Goal: Task Accomplishment & Management: Complete application form

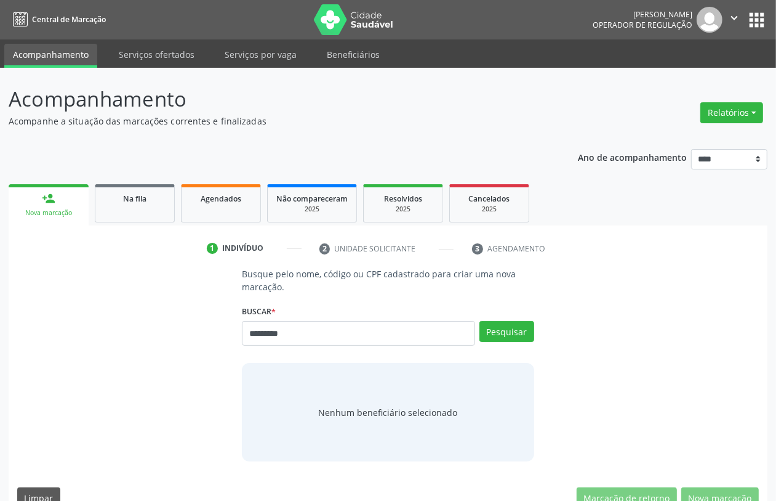
type input "*********"
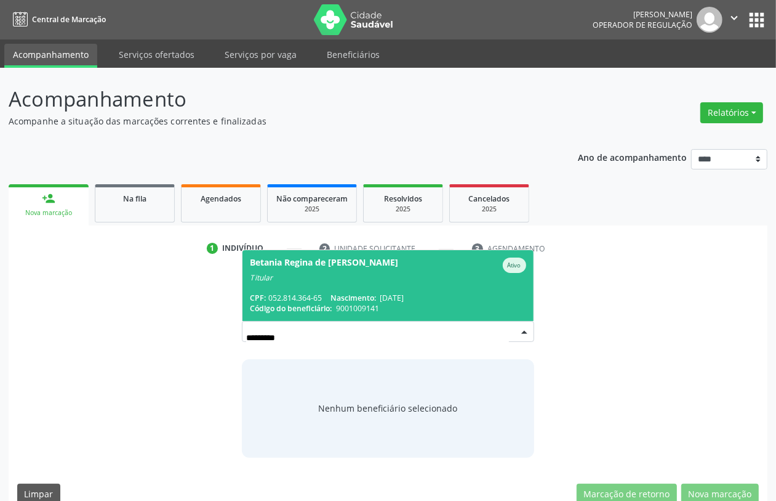
click at [300, 284] on span "Betania Regina de Sena Guedes Ativo Titular CPF: 052.814.364-65 Nascimento: 15/…" at bounding box center [388, 285] width 291 height 71
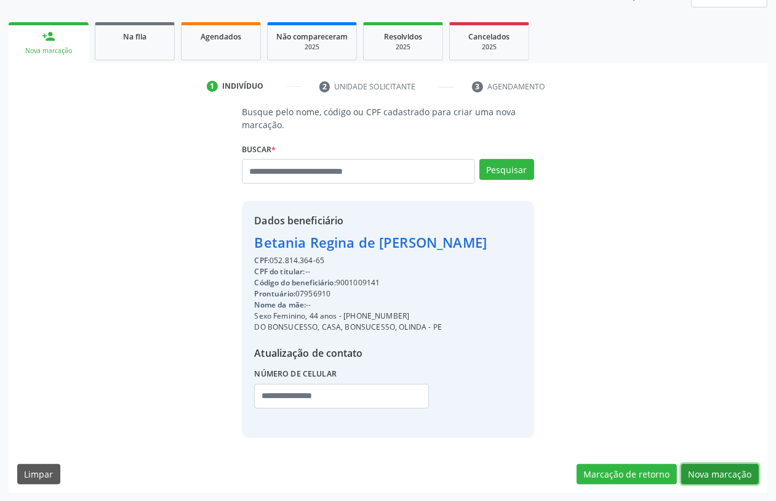
click at [621, 400] on button "Nova marcação" at bounding box center [721, 474] width 78 height 21
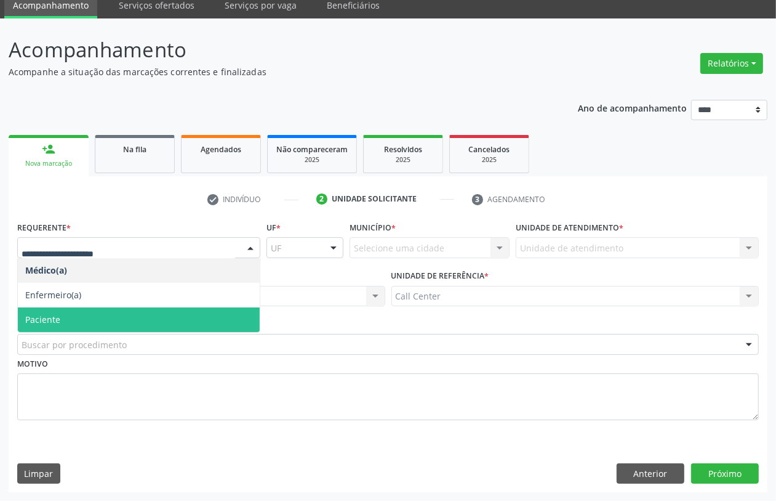
drag, startPoint x: 67, startPoint y: 320, endPoint x: 78, endPoint y: 320, distance: 11.1
click at [68, 319] on span "Paciente" at bounding box center [139, 319] width 242 height 25
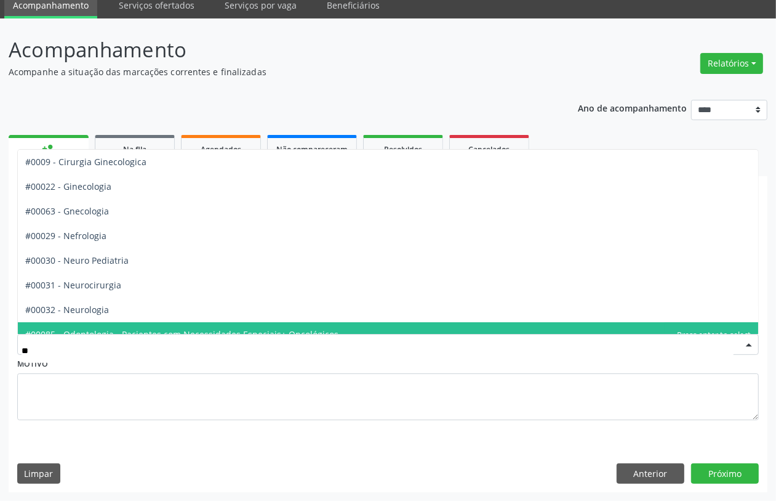
type input "***"
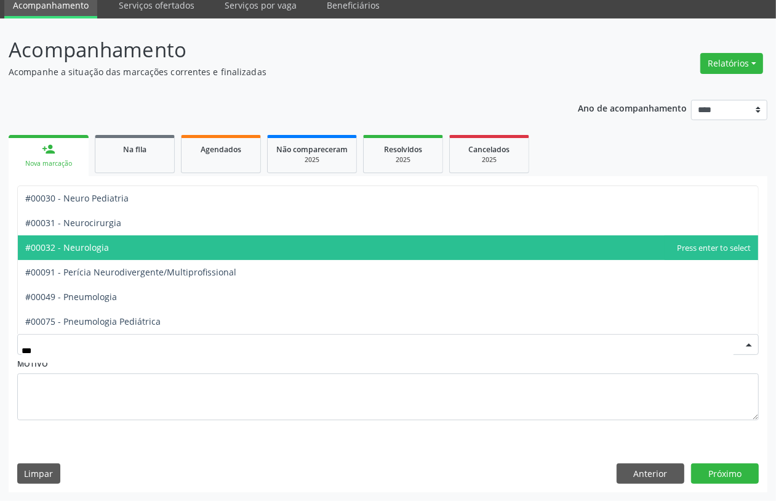
click at [90, 251] on span "#00032 - Neurologia" at bounding box center [67, 247] width 84 height 12
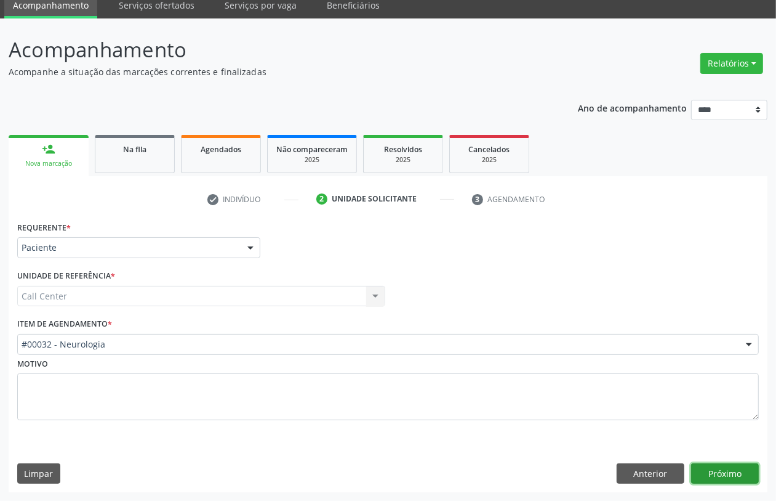
click at [621, 400] on button "Próximo" at bounding box center [725, 473] width 68 height 21
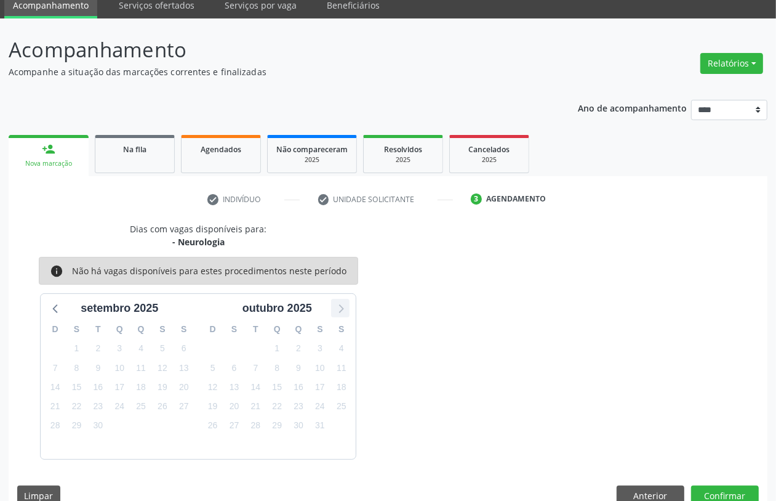
click at [342, 308] on icon at bounding box center [341, 309] width 5 height 9
click at [621, 400] on button "Anterior" at bounding box center [651, 495] width 68 height 21
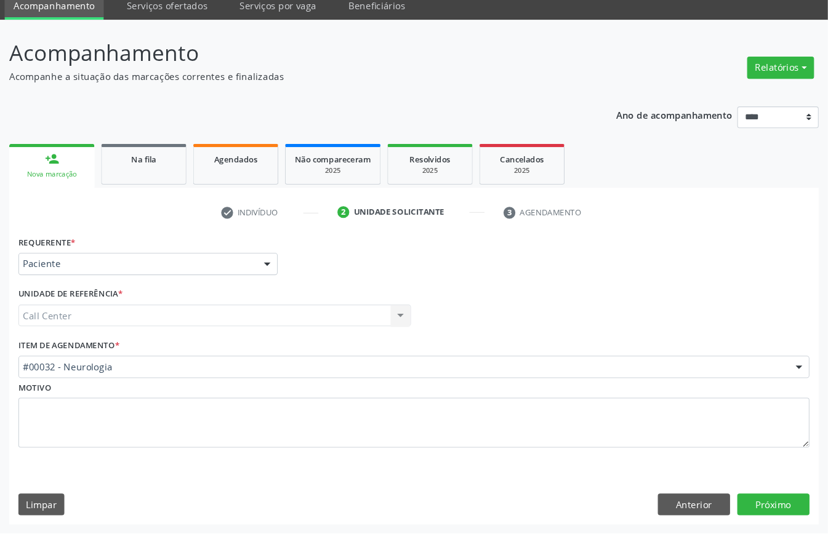
scroll to position [0, 0]
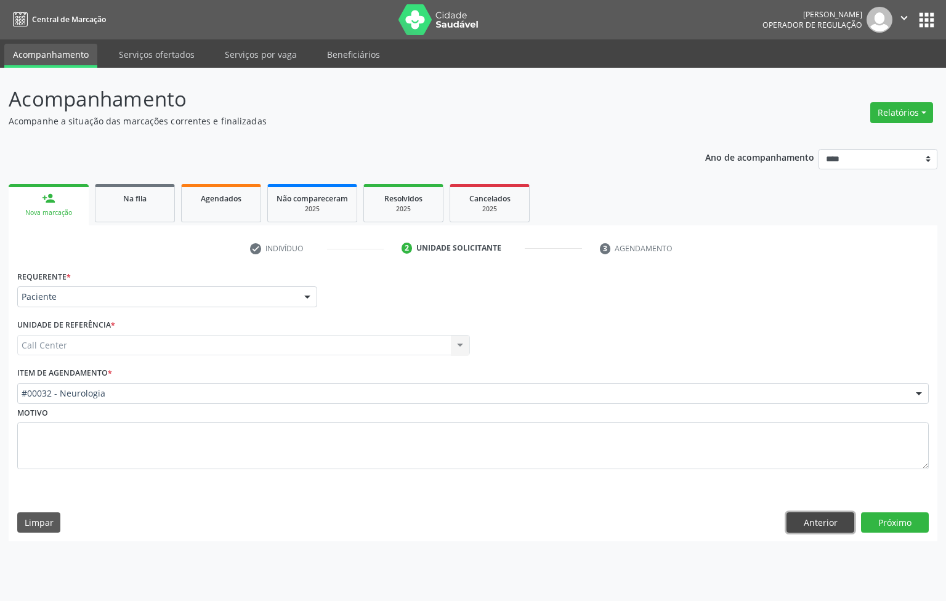
click at [621, 400] on button "Anterior" at bounding box center [820, 522] width 68 height 21
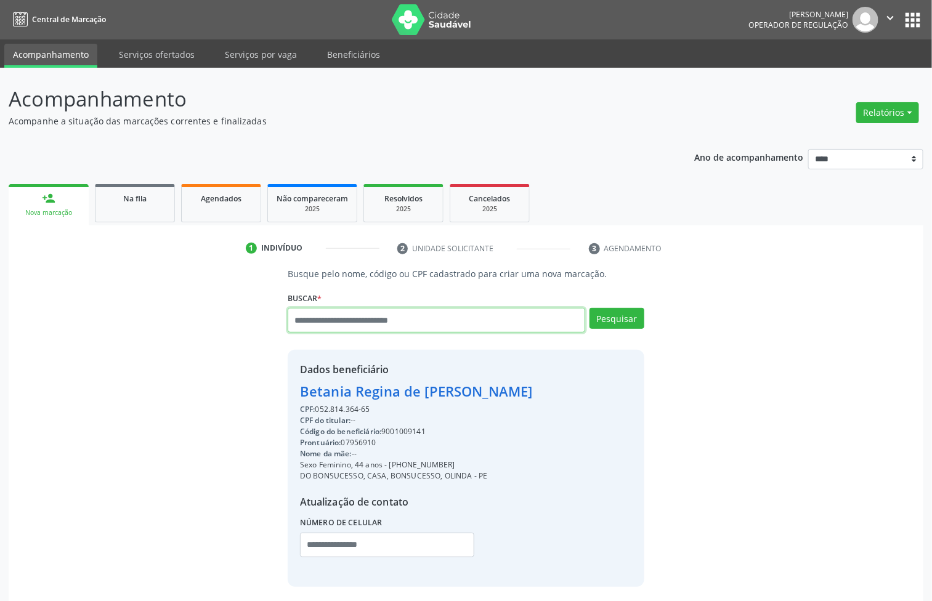
click at [342, 325] on input "text" at bounding box center [436, 320] width 297 height 25
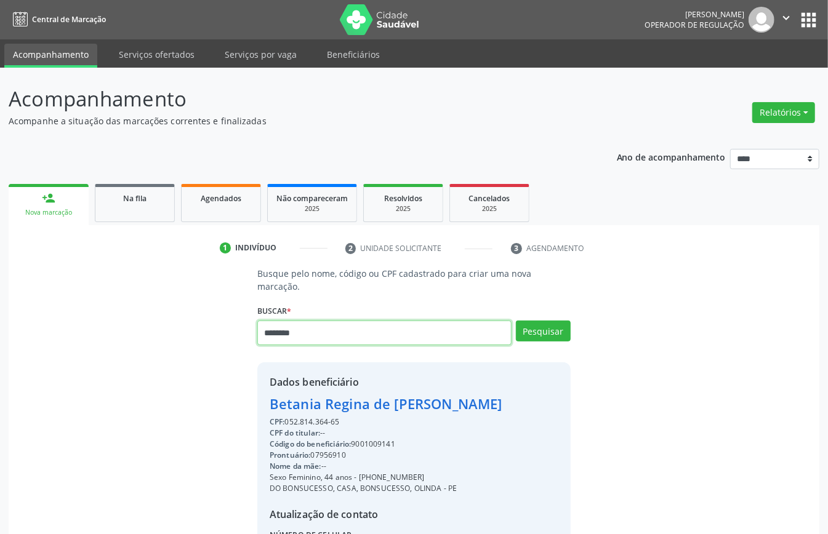
type input "********"
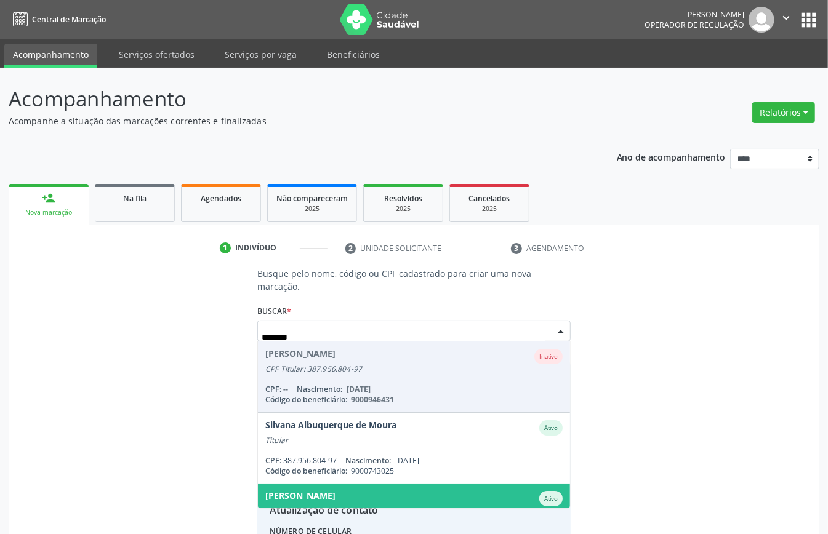
scroll to position [45, 0]
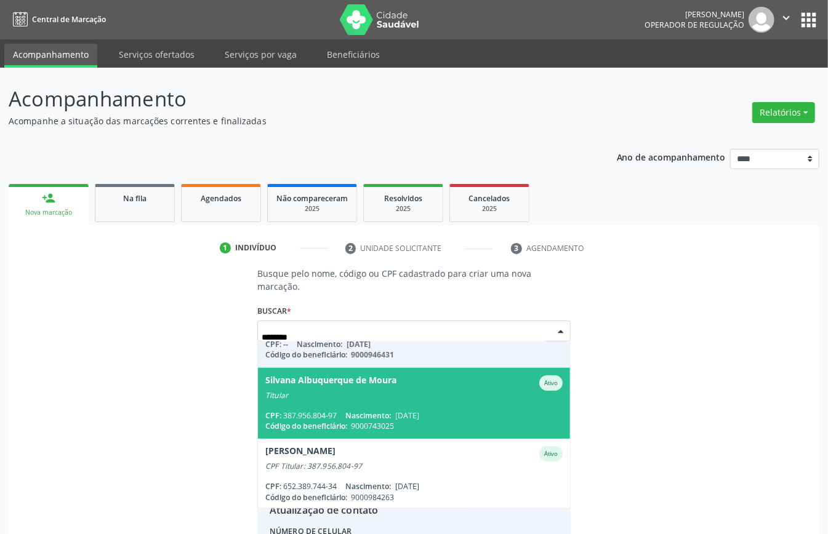
click at [466, 400] on span "Silvana Albuquerque de Moura Ativo Titular CPF: 387.956.804-97 Nascimento: 12/0…" at bounding box center [414, 403] width 312 height 71
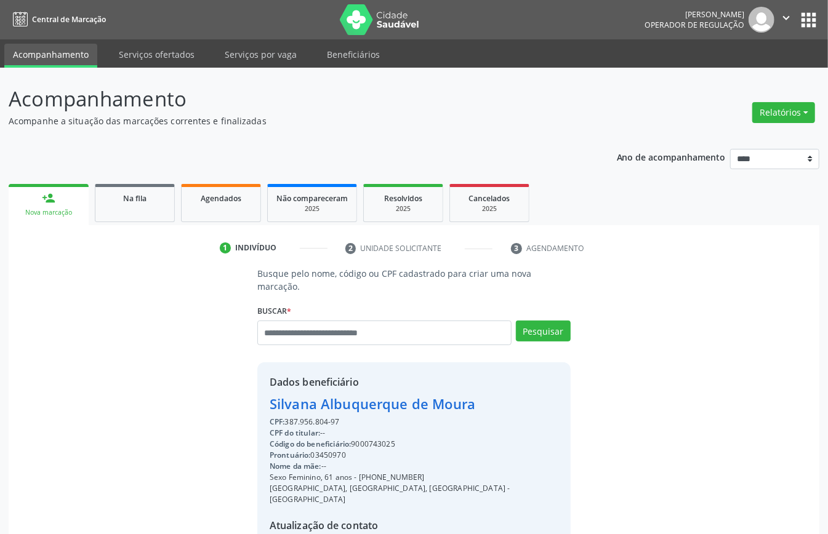
scroll to position [129, 0]
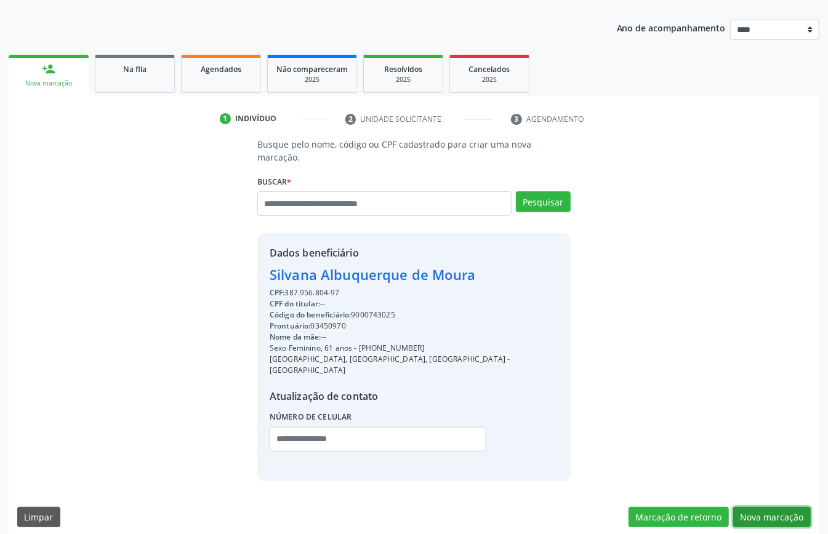
click at [621, 400] on button "Nova marcação" at bounding box center [772, 517] width 78 height 21
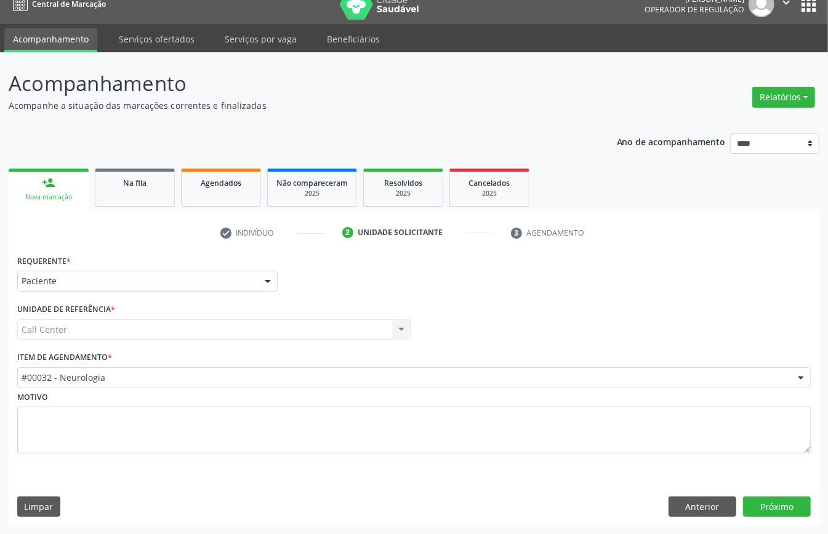
click at [156, 368] on div "#00032 - Neurologia" at bounding box center [414, 378] width 794 height 21
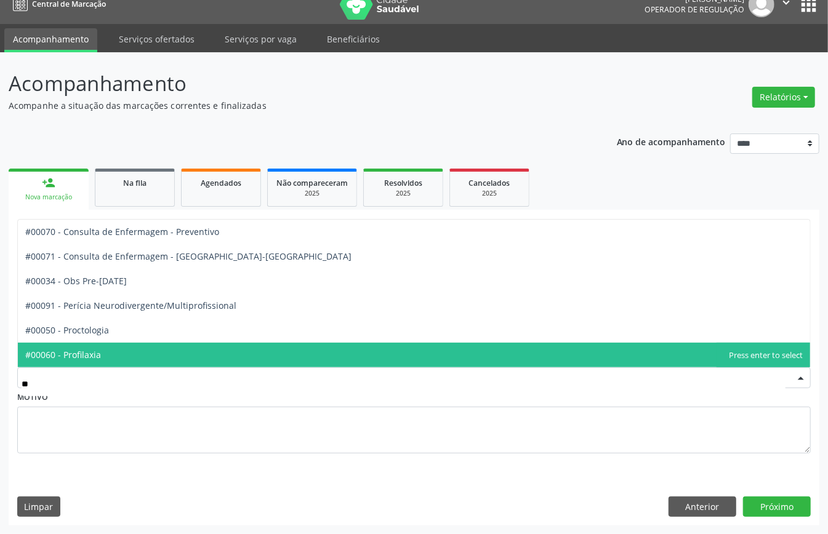
type input "***"
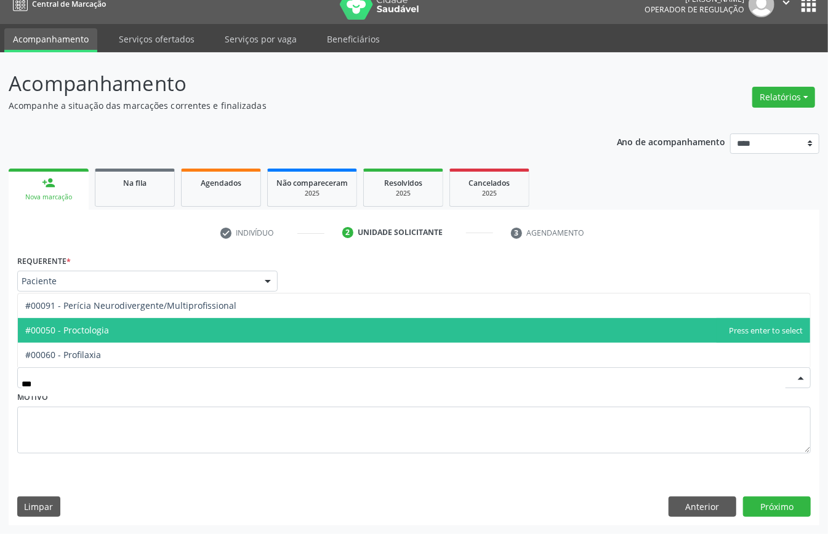
click at [123, 321] on span "#00050 - Proctologia" at bounding box center [414, 330] width 792 height 25
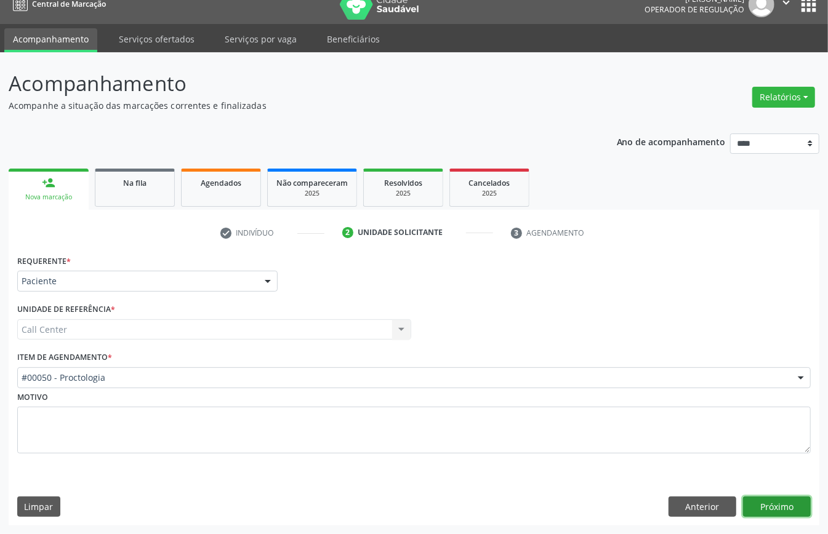
click at [621, 400] on button "Próximo" at bounding box center [777, 507] width 68 height 21
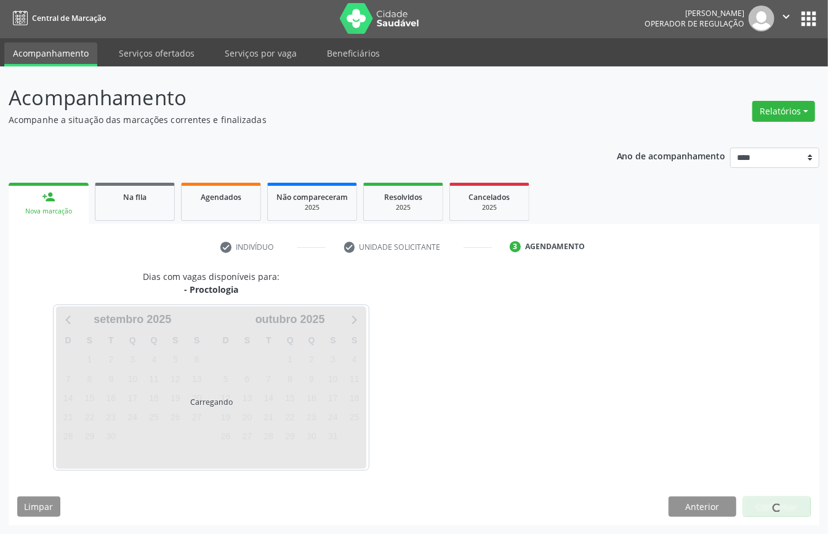
scroll to position [2, 0]
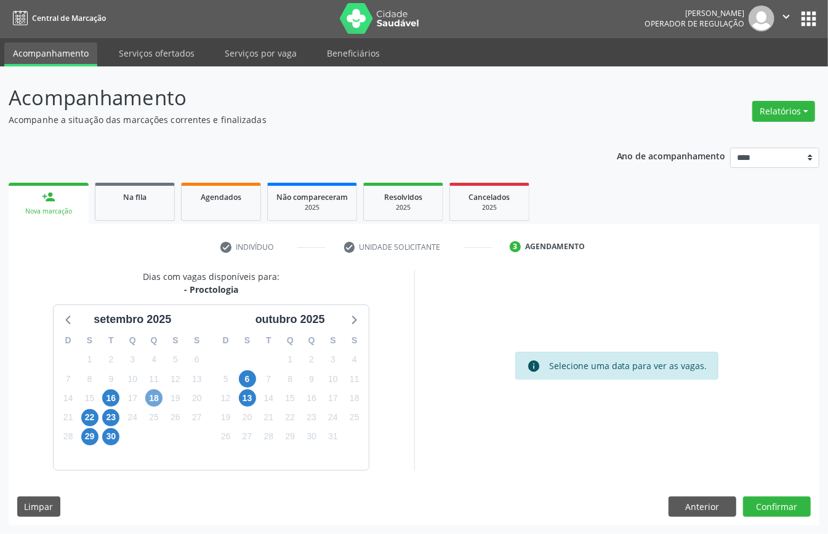
click at [155, 400] on span "18" at bounding box center [153, 398] width 17 height 17
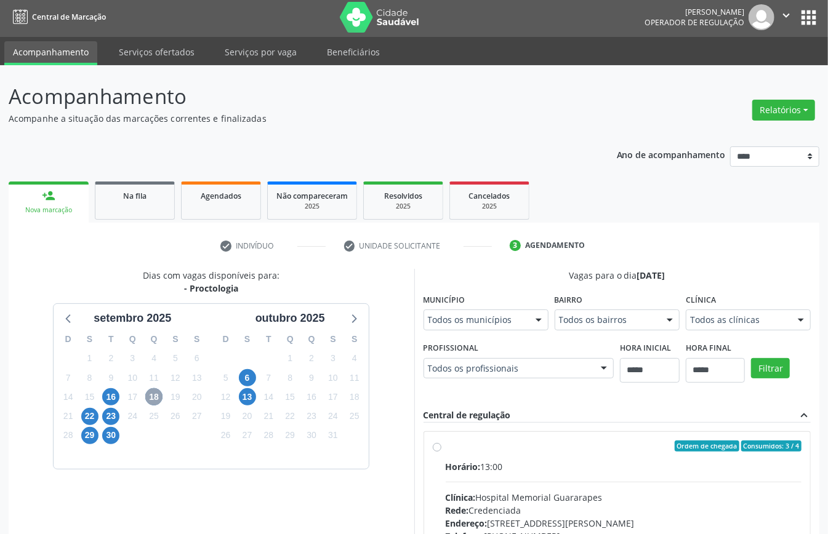
scroll to position [181, 0]
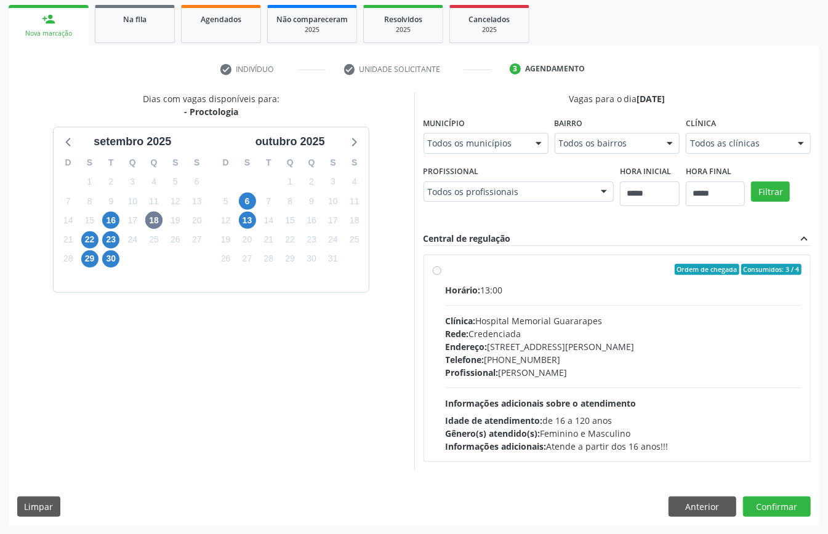
click at [484, 358] on span "Telefone:" at bounding box center [465, 360] width 39 height 12
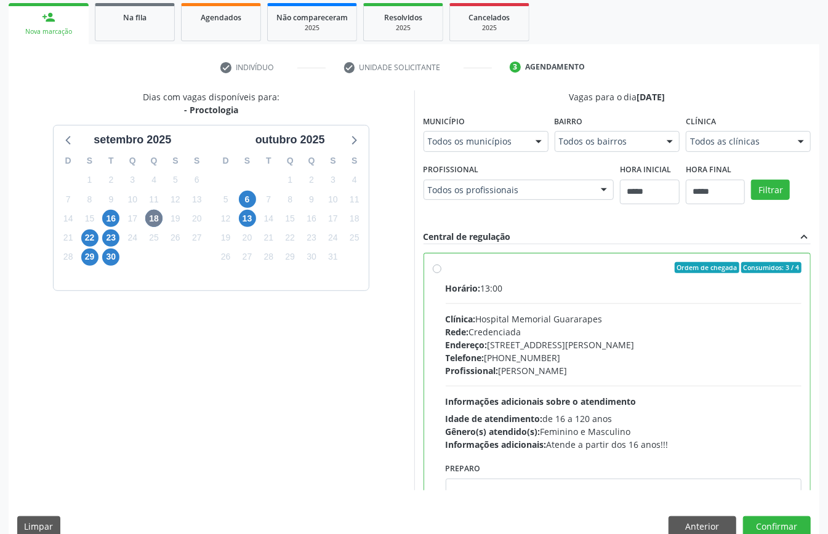
click at [483, 358] on span "Telefone:" at bounding box center [465, 358] width 39 height 12
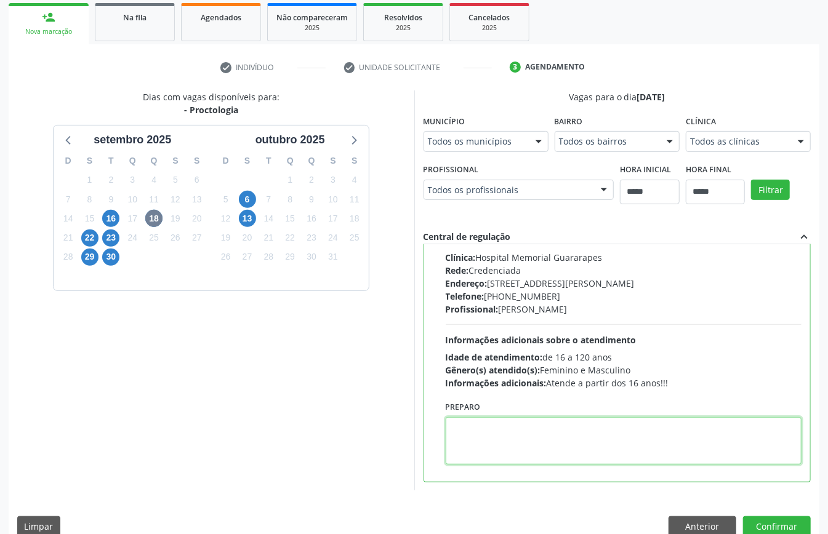
paste textarea "**********"
type textarea "**********"
click at [621, 400] on button "Confirmar" at bounding box center [777, 527] width 68 height 21
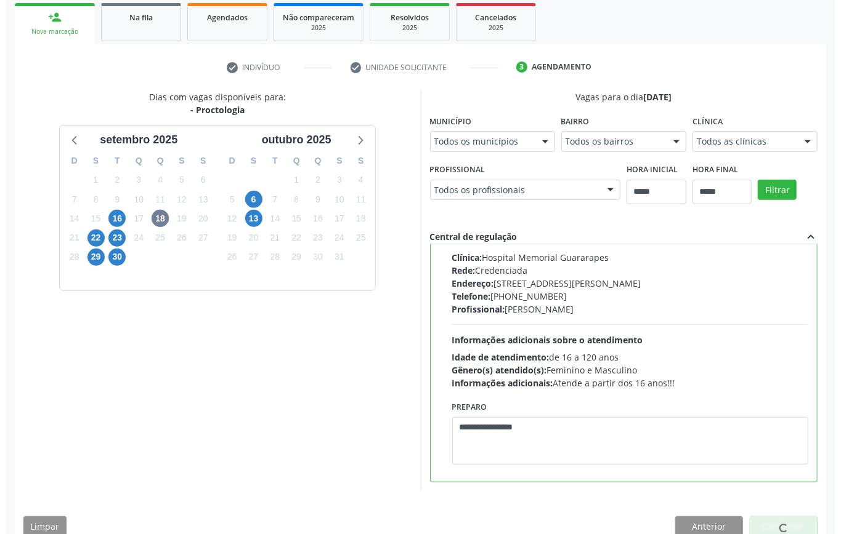
scroll to position [0, 0]
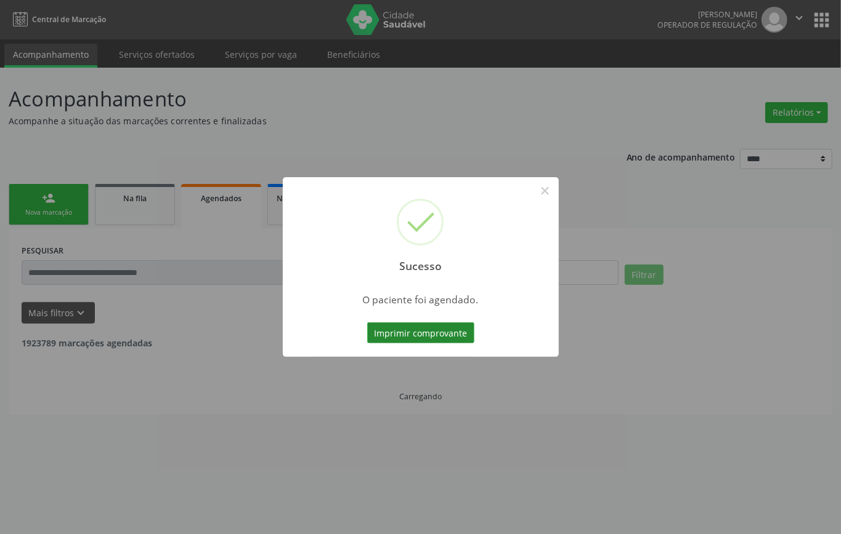
click at [443, 326] on button "Imprimir comprovante" at bounding box center [420, 333] width 107 height 21
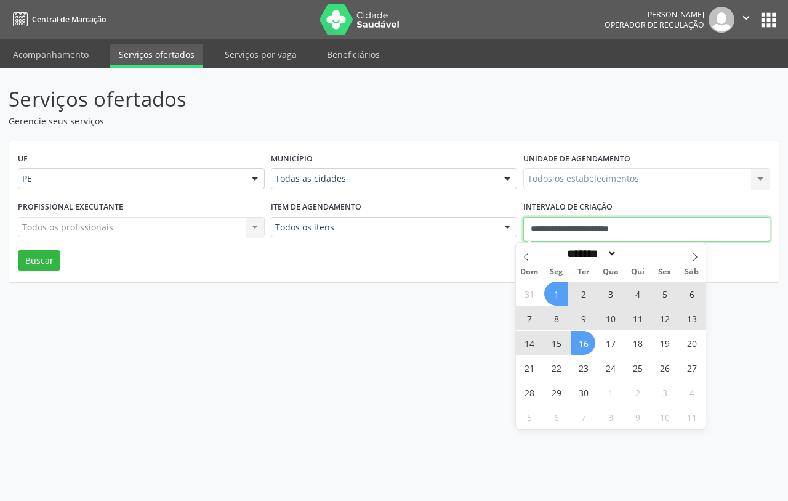
click at [610, 225] on input "**********" at bounding box center [646, 229] width 247 height 25
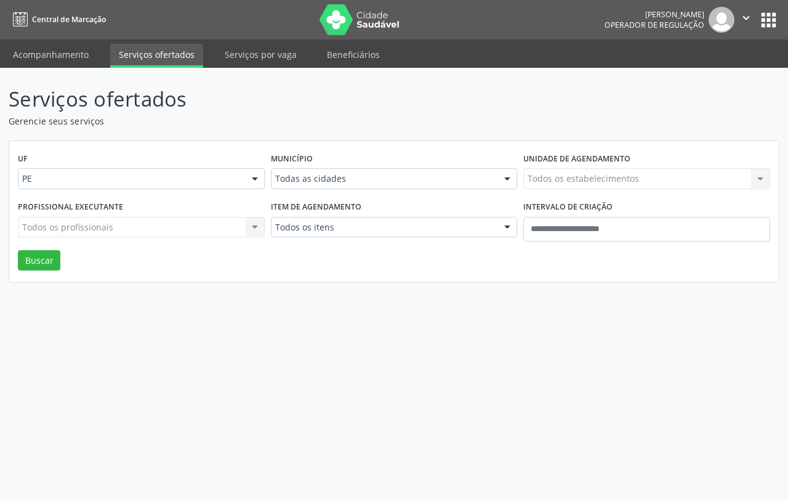
drag, startPoint x: 401, startPoint y: 263, endPoint x: 395, endPoint y: 252, distance: 12.1
click at [401, 262] on div "UF PE PE Nenhum resultado encontrado para: " " Não há nenhuma opção para ser ex…" at bounding box center [394, 212] width 770 height 142
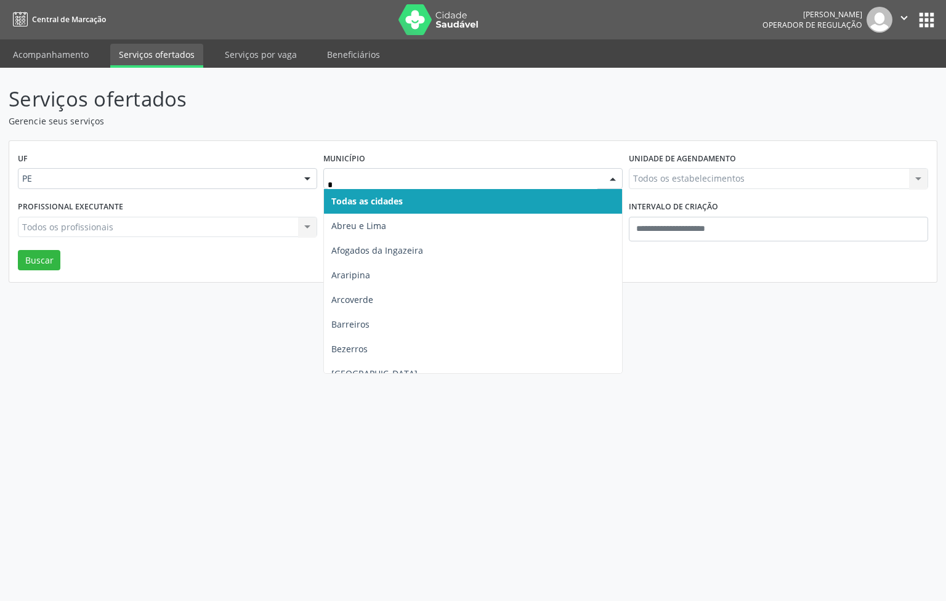
type input "**"
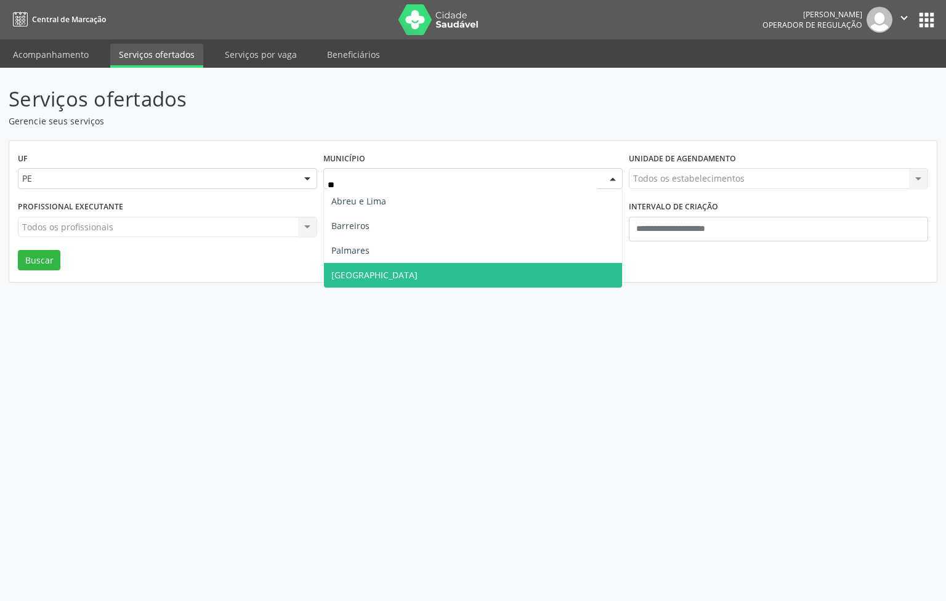
drag, startPoint x: 347, startPoint y: 265, endPoint x: 370, endPoint y: 253, distance: 25.6
click at [348, 264] on span "Recife" at bounding box center [473, 275] width 298 height 25
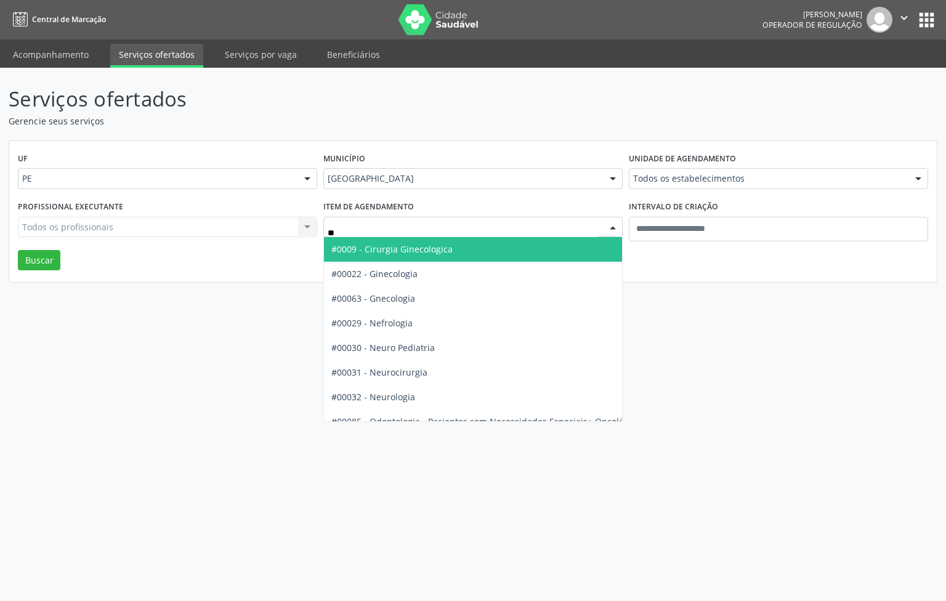
type input "***"
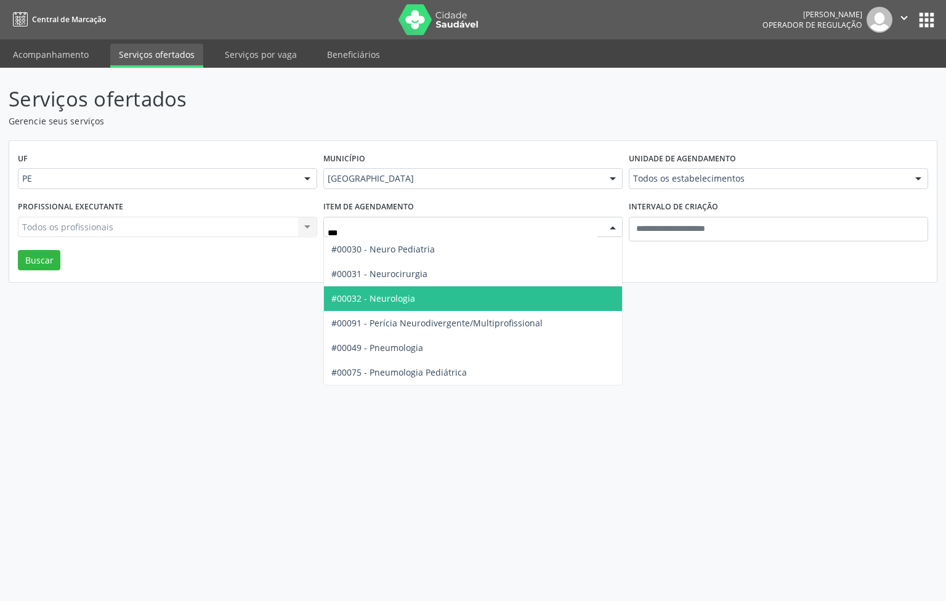
click at [377, 289] on span "#00032 - Neurologia" at bounding box center [473, 298] width 298 height 25
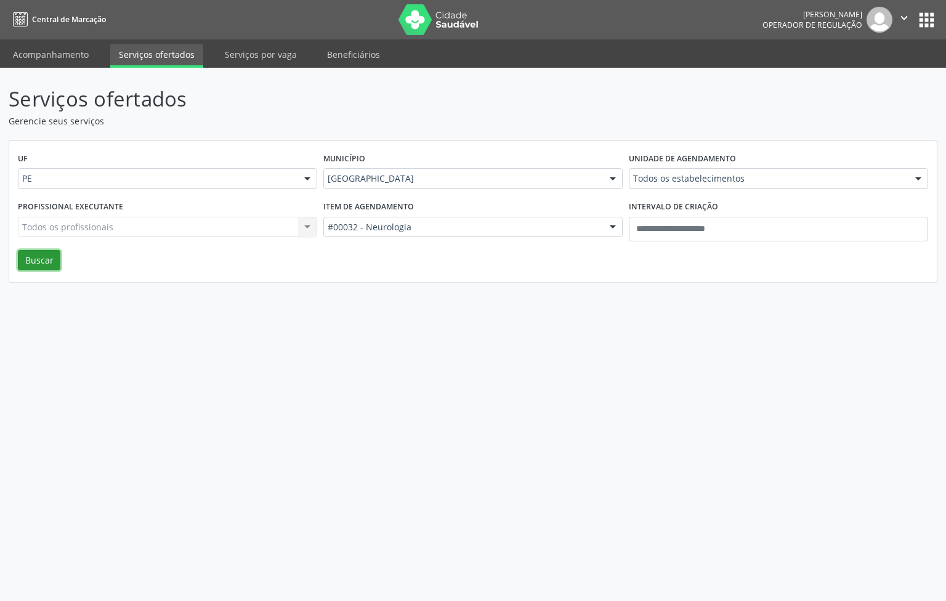
click at [56, 262] on button "Buscar" at bounding box center [39, 260] width 42 height 21
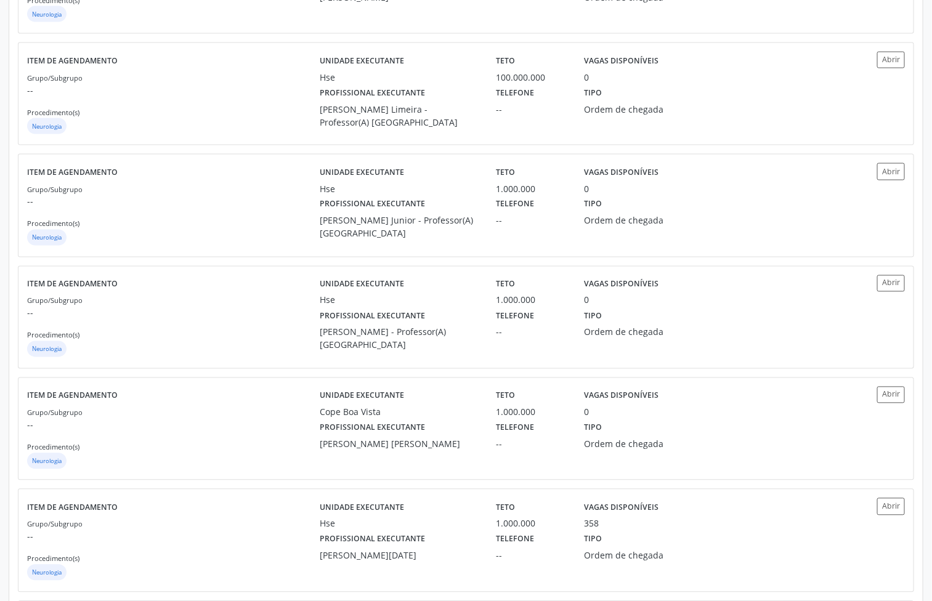
scroll to position [1201, 0]
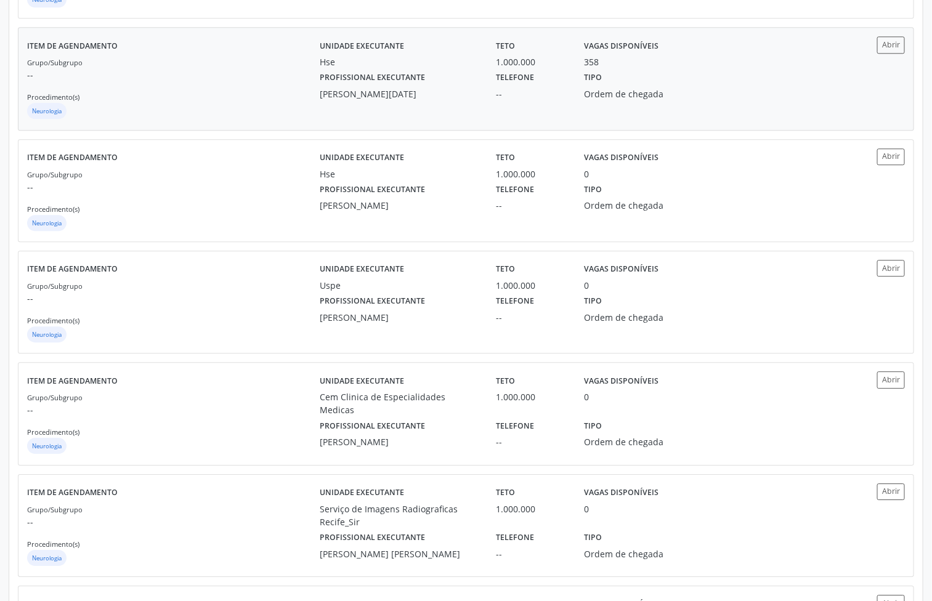
click at [260, 95] on div "Grupo/Subgrupo -- Procedimento(s) Neurologia" at bounding box center [173, 88] width 292 height 66
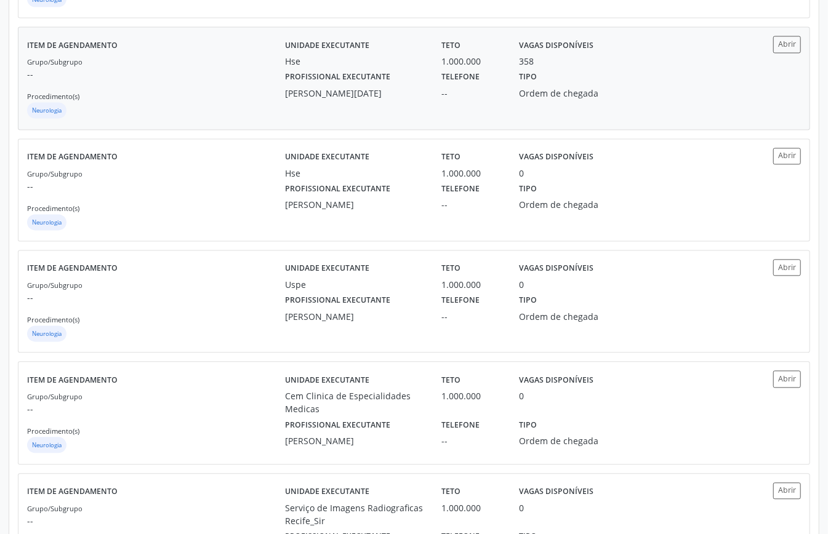
click at [218, 73] on div "Grupo/Subgrupo -- Procedimento(s) Neurologia" at bounding box center [156, 88] width 258 height 66
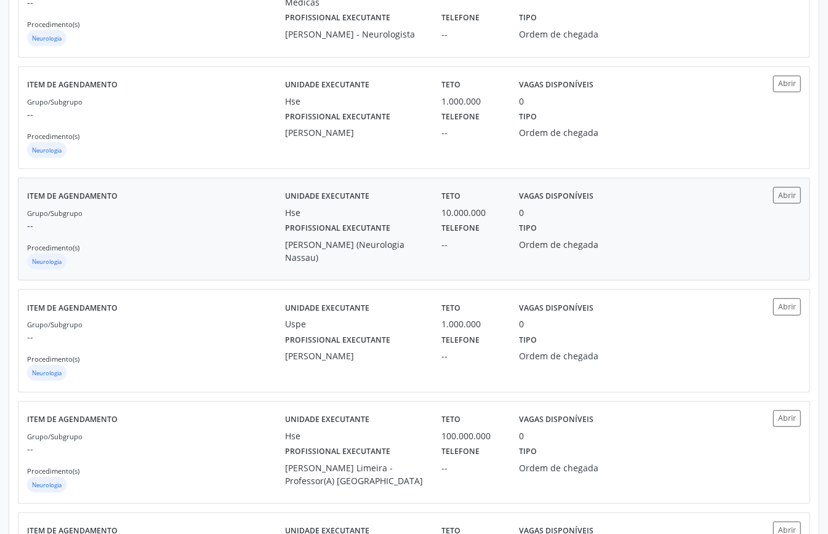
scroll to position [0, 0]
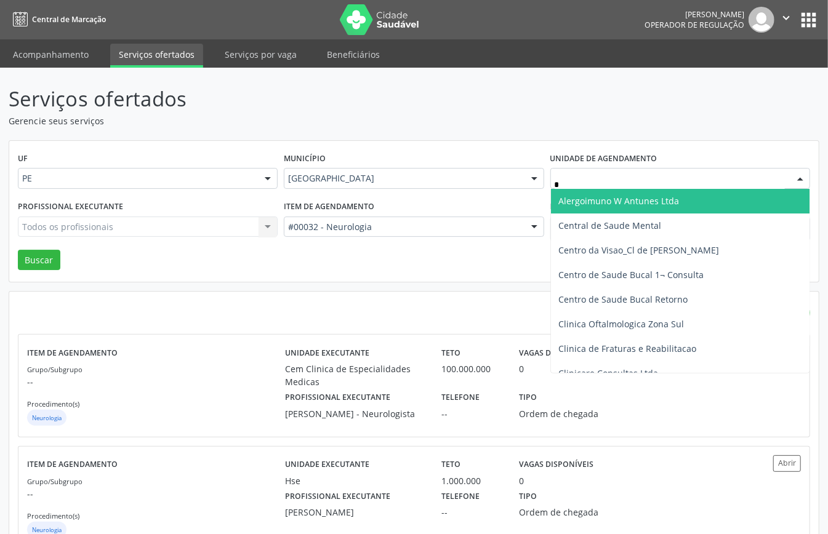
type input "**"
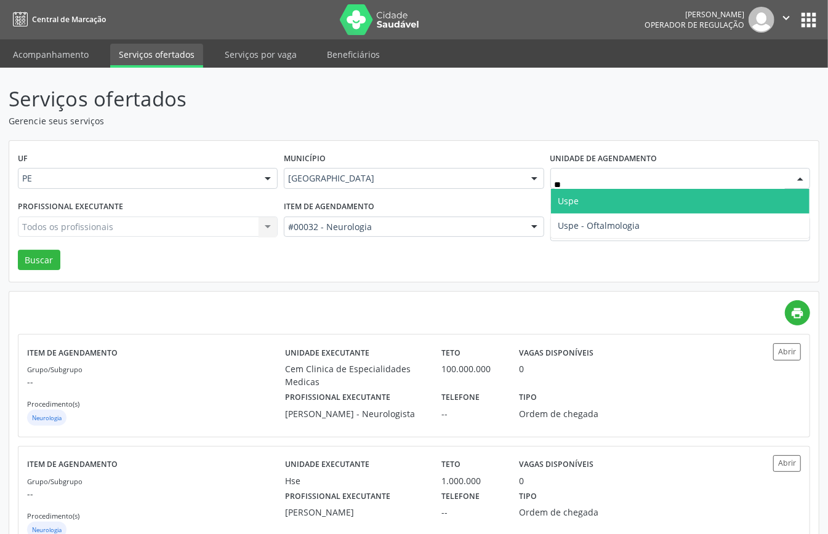
click at [590, 200] on span "Uspe" at bounding box center [680, 201] width 259 height 25
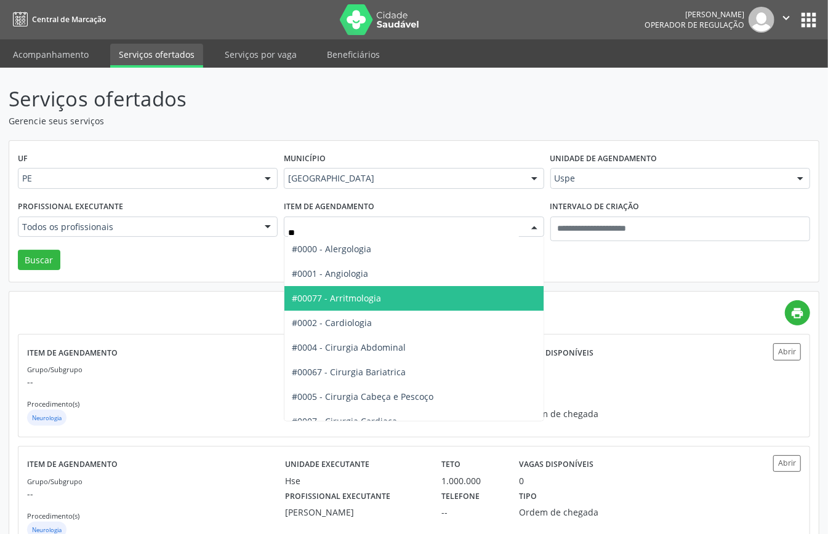
type input "***"
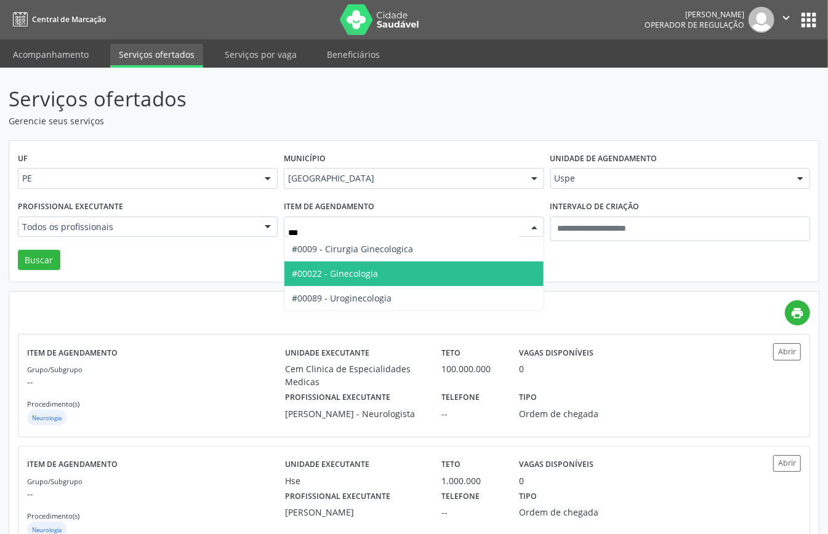
click at [341, 275] on span "#00022 - Ginecologia" at bounding box center [335, 274] width 86 height 12
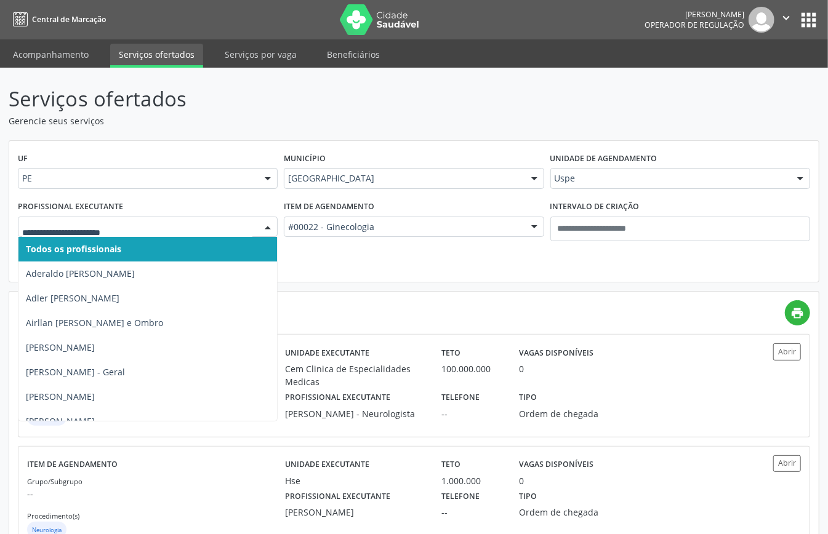
click at [134, 220] on div at bounding box center [148, 227] width 260 height 21
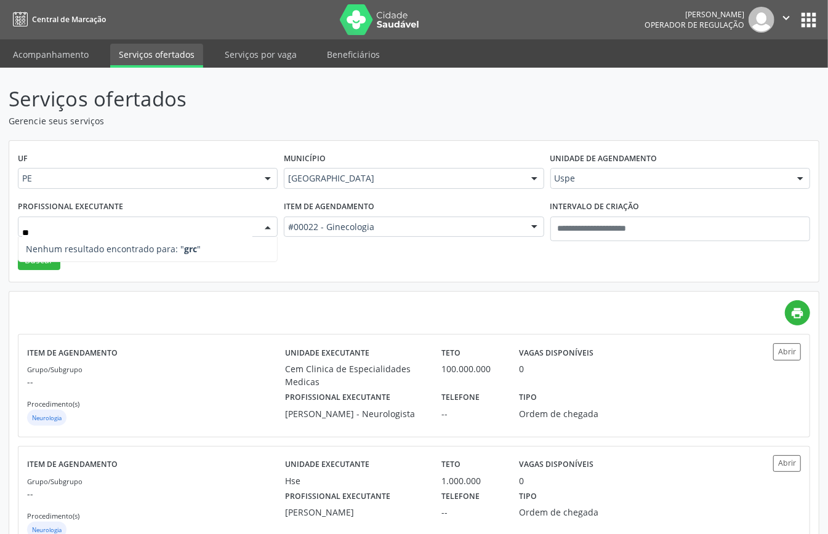
type input "***"
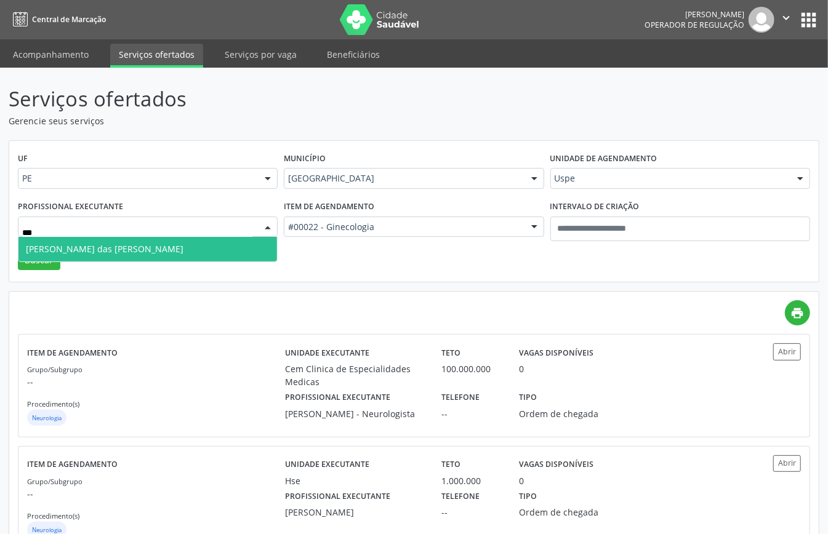
click at [143, 247] on span "Maria das Gracas Barbosa Vidal de Carvalho" at bounding box center [105, 249] width 158 height 12
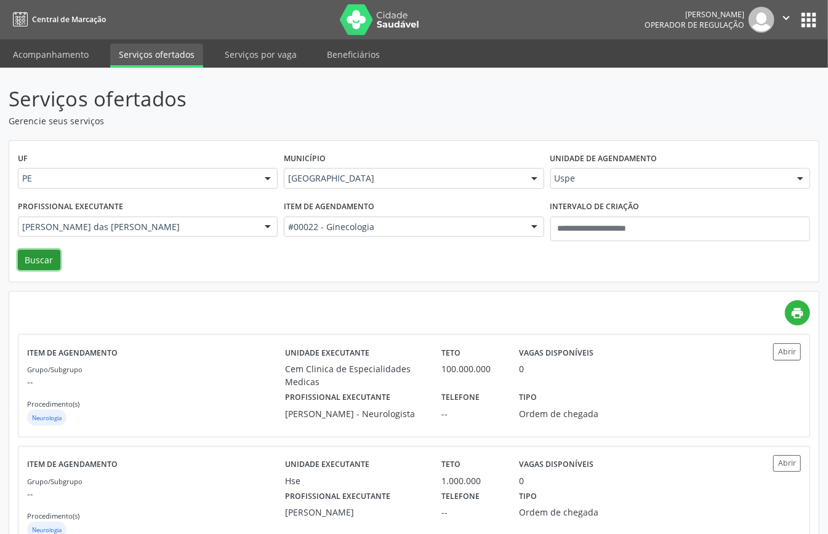
click at [30, 262] on button "Buscar" at bounding box center [39, 260] width 42 height 21
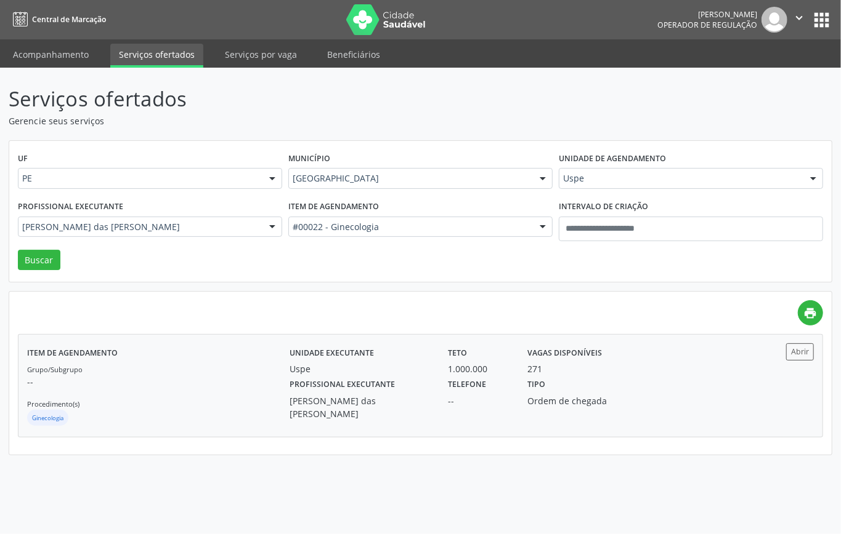
click at [132, 377] on p "--" at bounding box center [158, 382] width 262 height 13
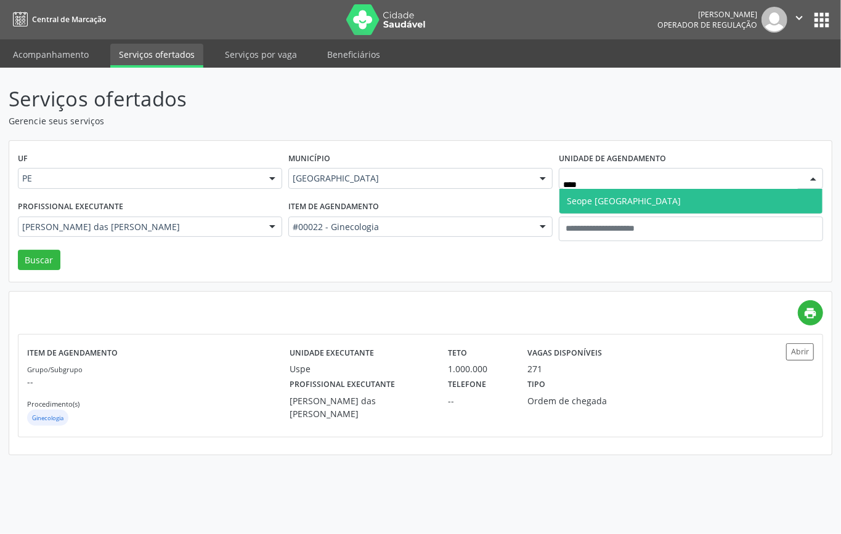
click at [604, 200] on span "Seope Ilha do Leite" at bounding box center [623, 201] width 114 height 12
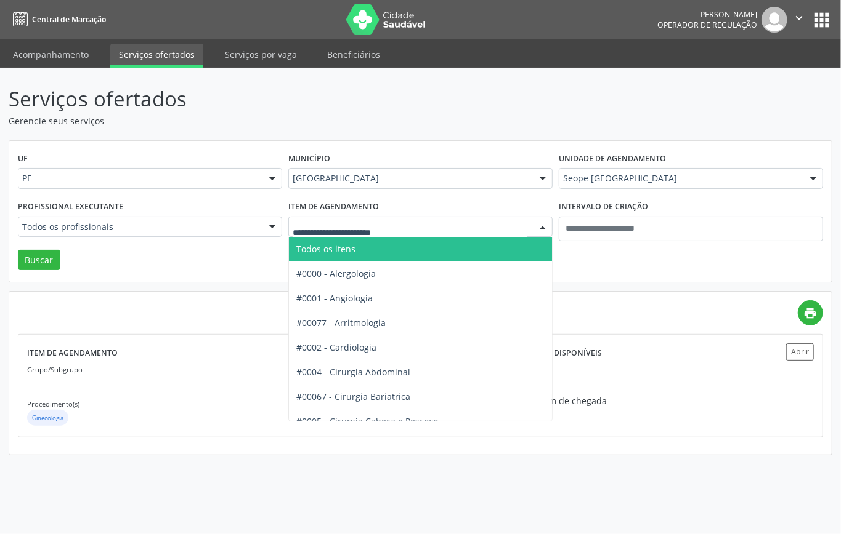
click at [365, 244] on span "Todos os itens" at bounding box center [459, 249] width 341 height 25
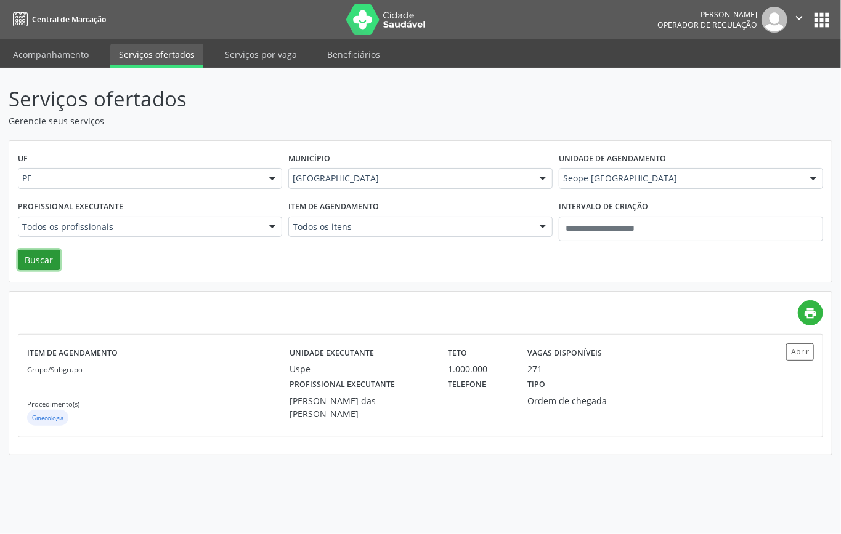
click at [37, 260] on button "Buscar" at bounding box center [39, 260] width 42 height 21
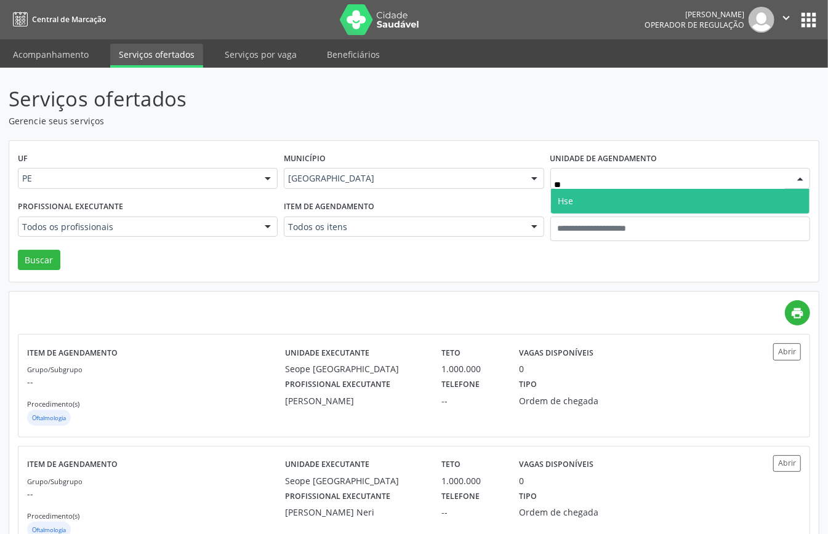
type input "***"
drag, startPoint x: 574, startPoint y: 195, endPoint x: 405, endPoint y: 232, distance: 172.8
click at [571, 197] on span "Hse" at bounding box center [680, 201] width 259 height 25
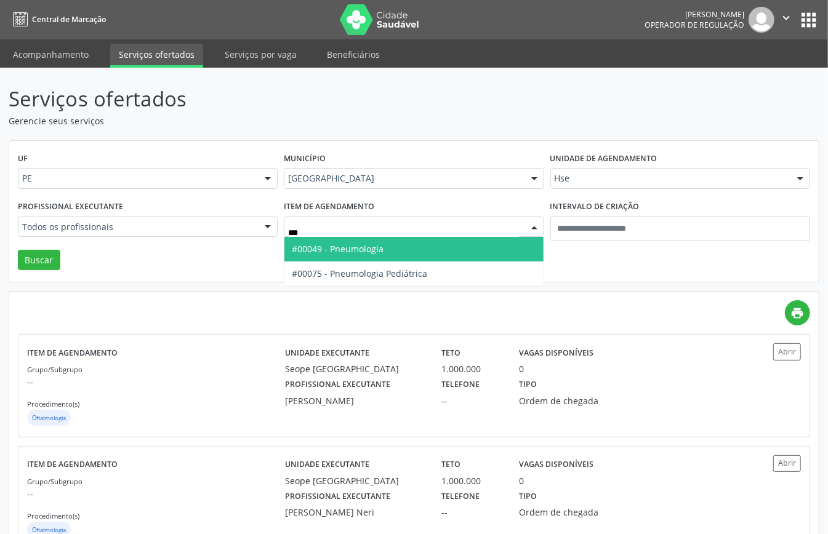
click at [374, 252] on span "#00049 - Pneumologia" at bounding box center [338, 249] width 92 height 12
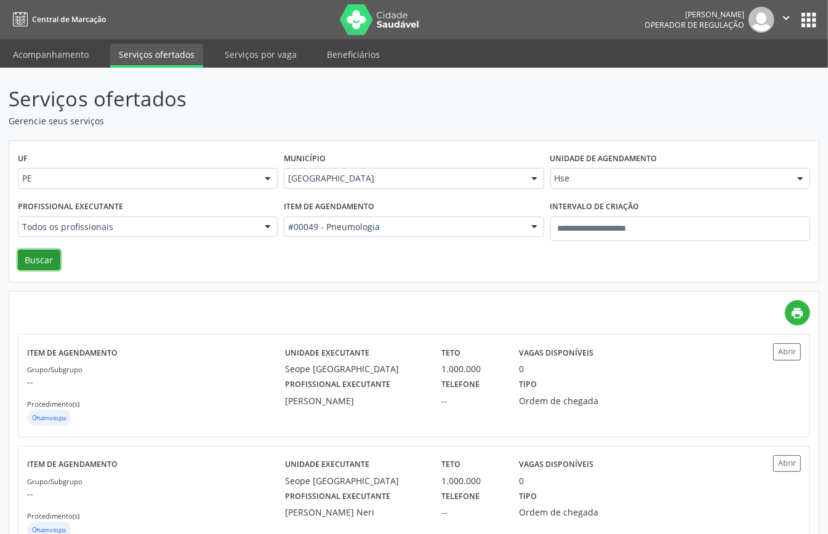
click at [36, 252] on button "Buscar" at bounding box center [39, 260] width 42 height 21
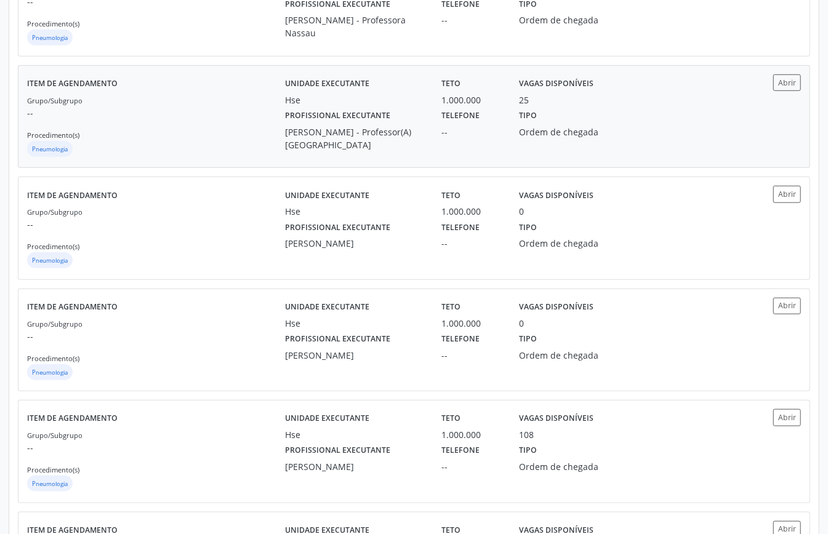
scroll to position [246, 0]
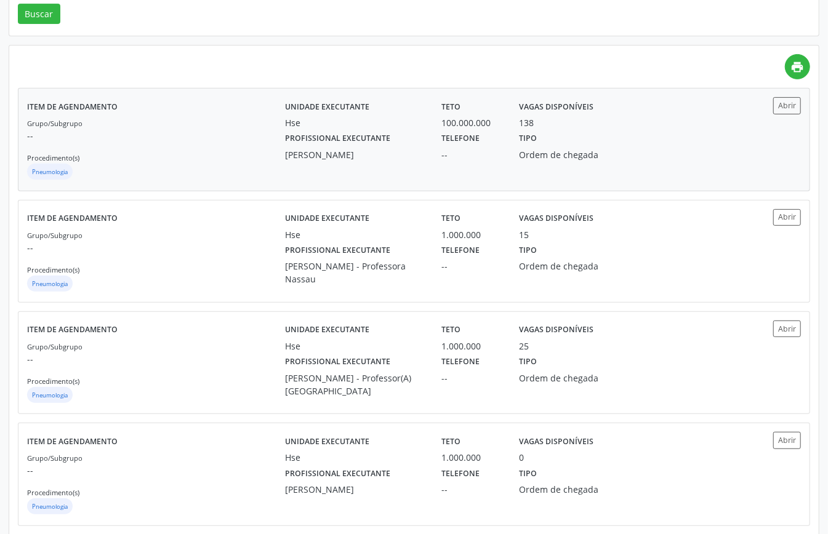
click at [190, 164] on div "Grupo/Subgrupo -- Procedimento(s) Pneumologia" at bounding box center [156, 149] width 258 height 66
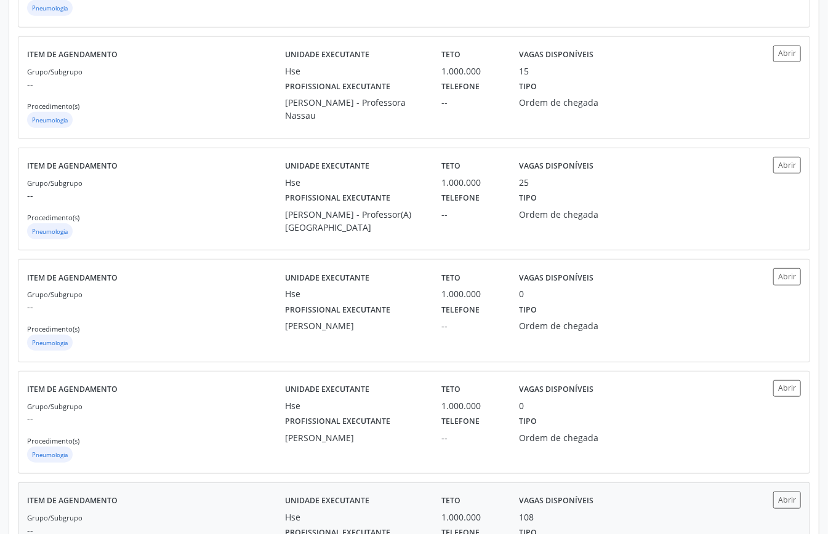
scroll to position [493, 0]
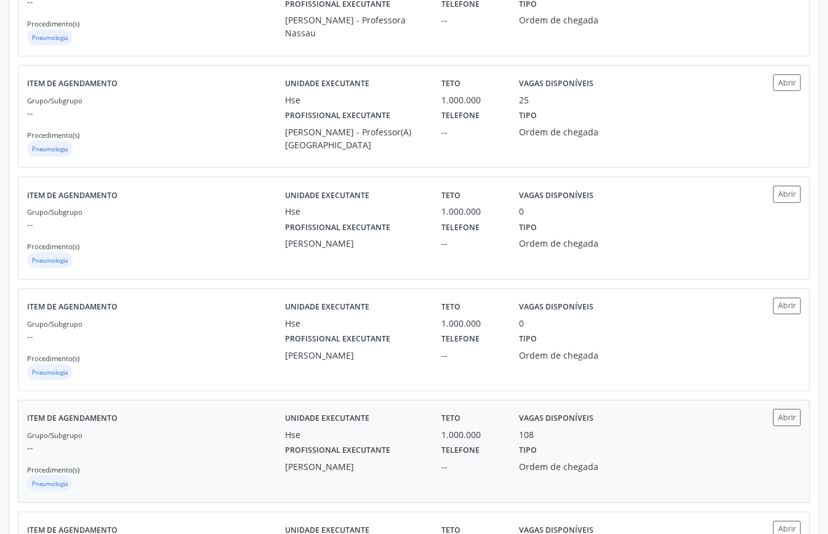
click at [212, 454] on p "--" at bounding box center [156, 447] width 258 height 13
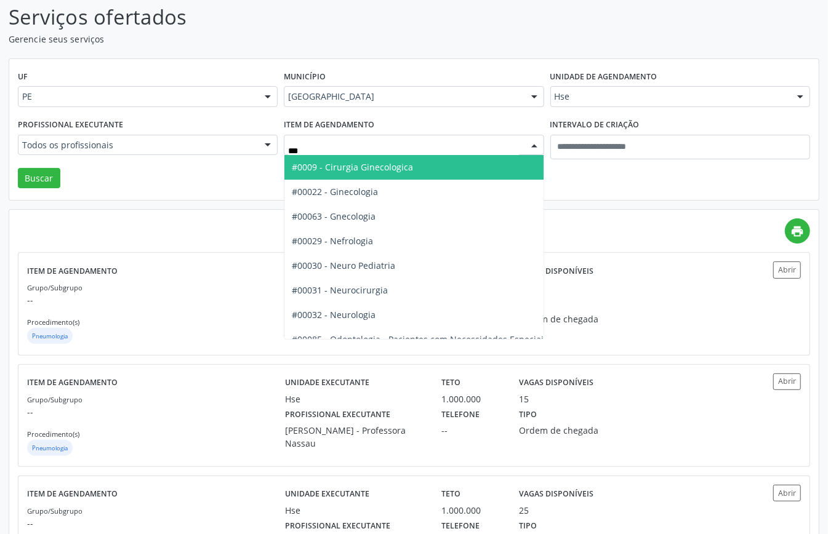
type input "****"
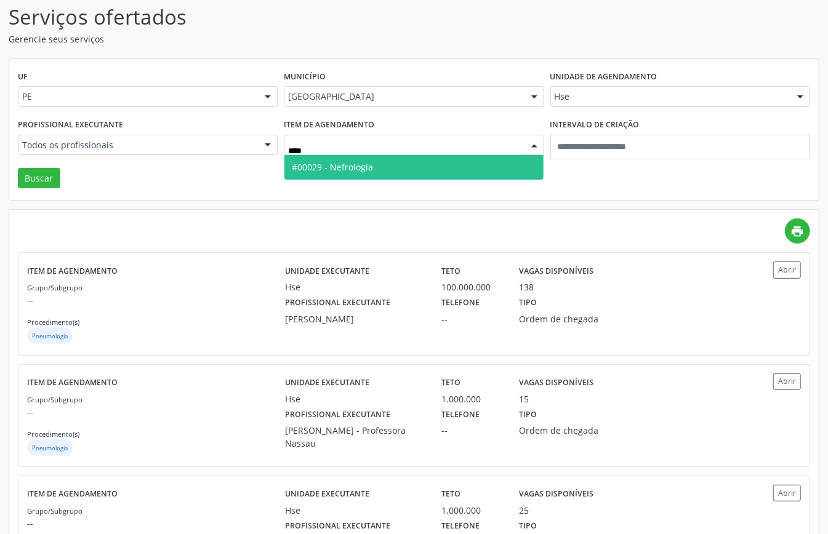
click at [392, 165] on span "#00029 - Nefrologia" at bounding box center [413, 167] width 259 height 25
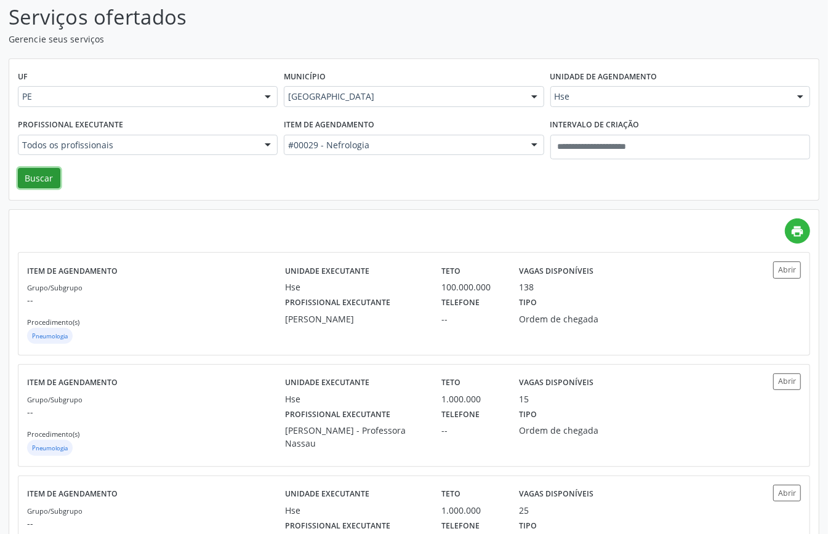
drag, startPoint x: 40, startPoint y: 171, endPoint x: 46, endPoint y: 185, distance: 14.6
click at [41, 171] on button "Buscar" at bounding box center [39, 178] width 42 height 21
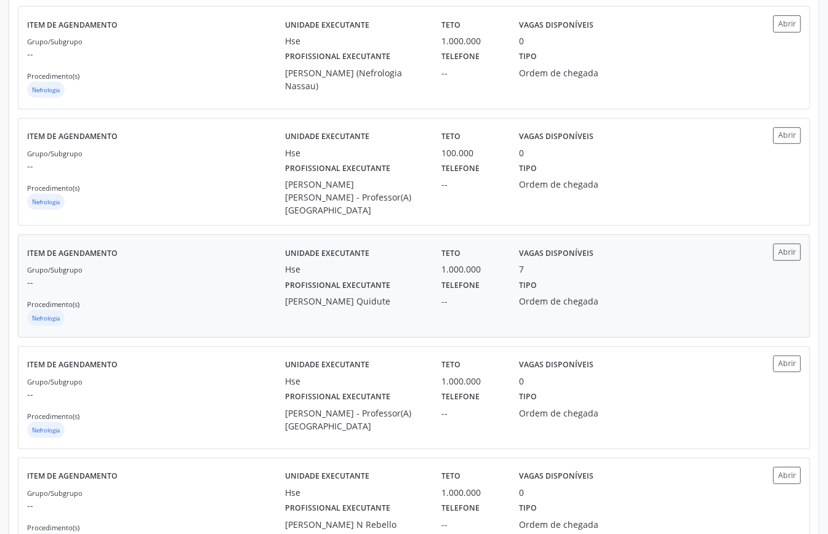
scroll to position [493, 0]
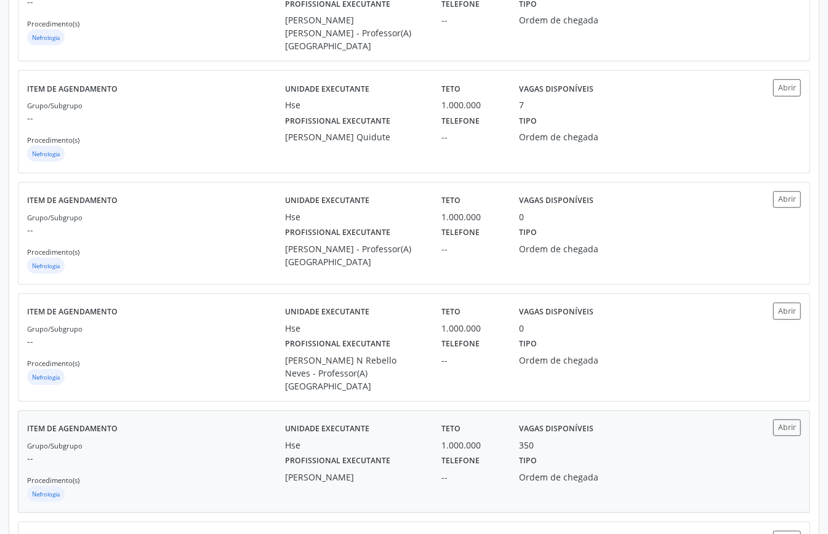
click at [175, 440] on div "Grupo/Subgrupo -- Procedimento(s) Nefrologia" at bounding box center [156, 472] width 258 height 66
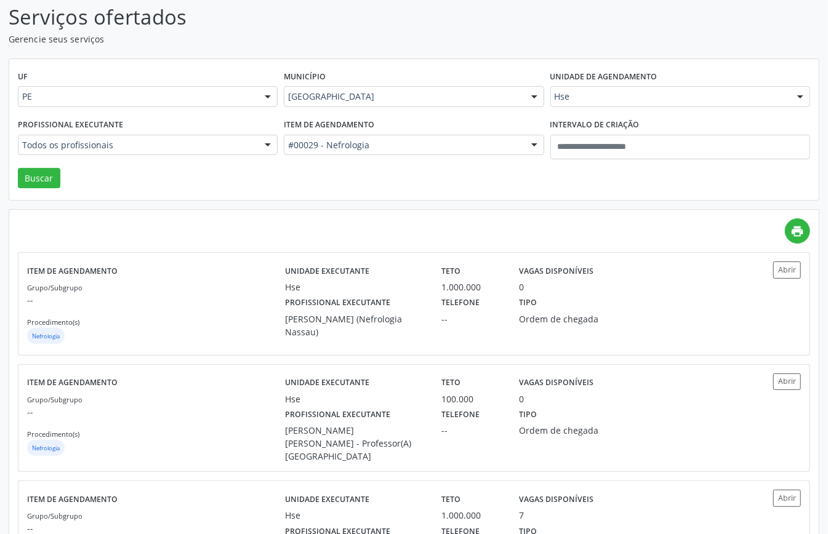
scroll to position [0, 0]
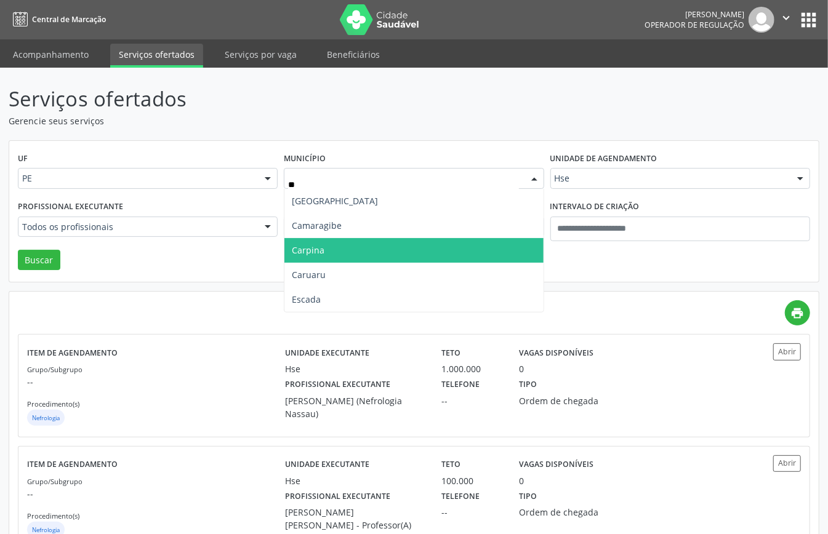
type input "***"
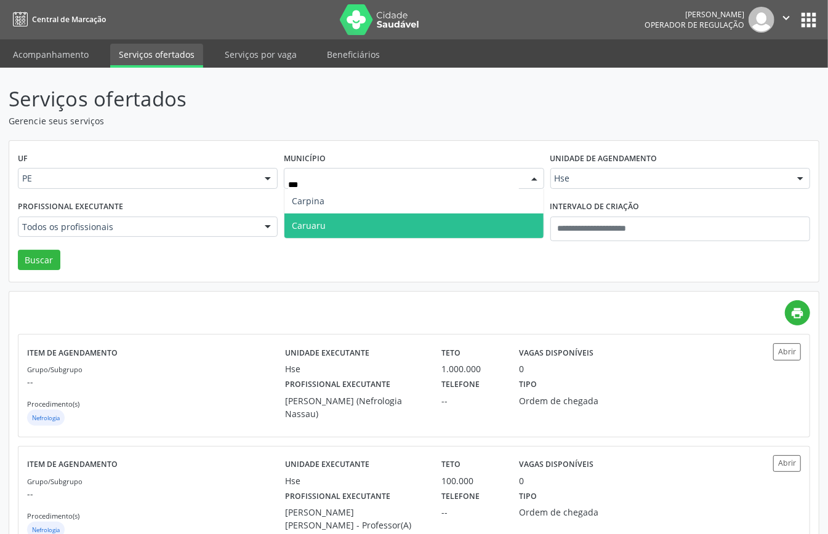
click at [355, 218] on span "Caruaru" at bounding box center [413, 226] width 259 height 25
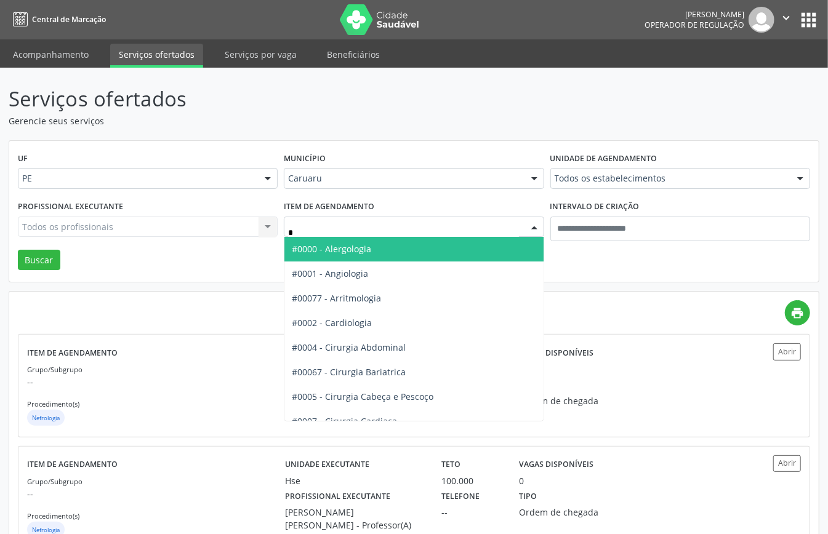
type input "**"
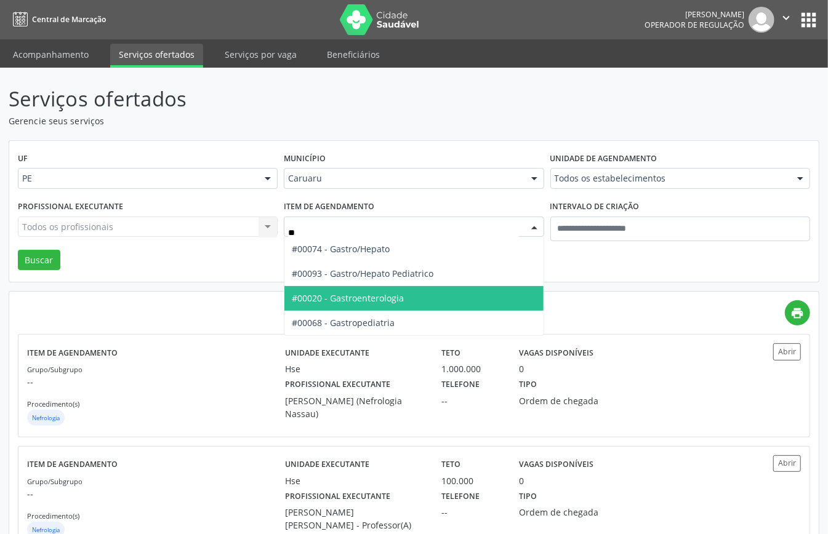
click at [355, 297] on span "#00020 - Gastroenterologia" at bounding box center [348, 298] width 112 height 12
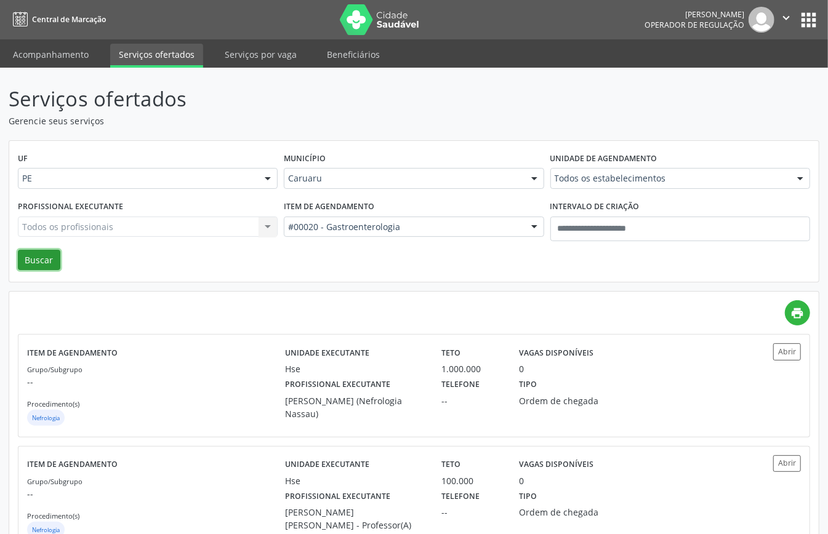
click at [55, 254] on button "Buscar" at bounding box center [39, 260] width 42 height 21
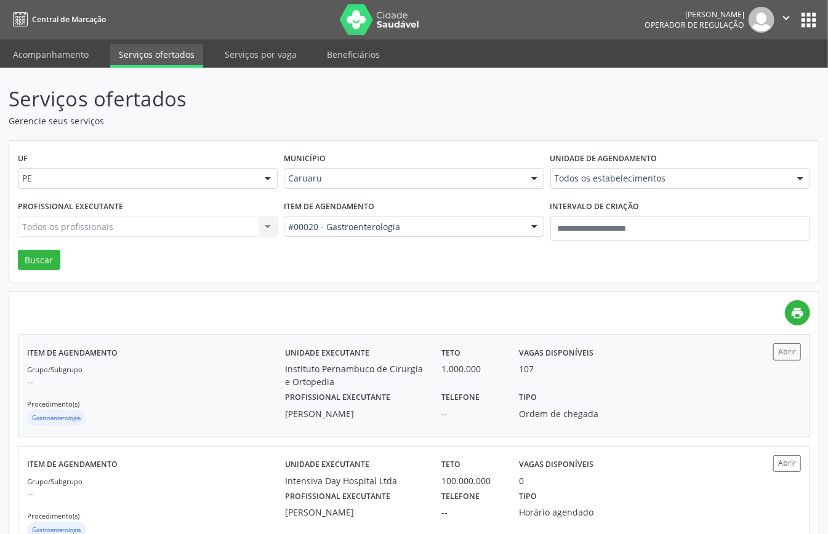
click at [262, 390] on div "Grupo/Subgrupo -- Procedimento(s) Gastroenterologia" at bounding box center [156, 396] width 258 height 66
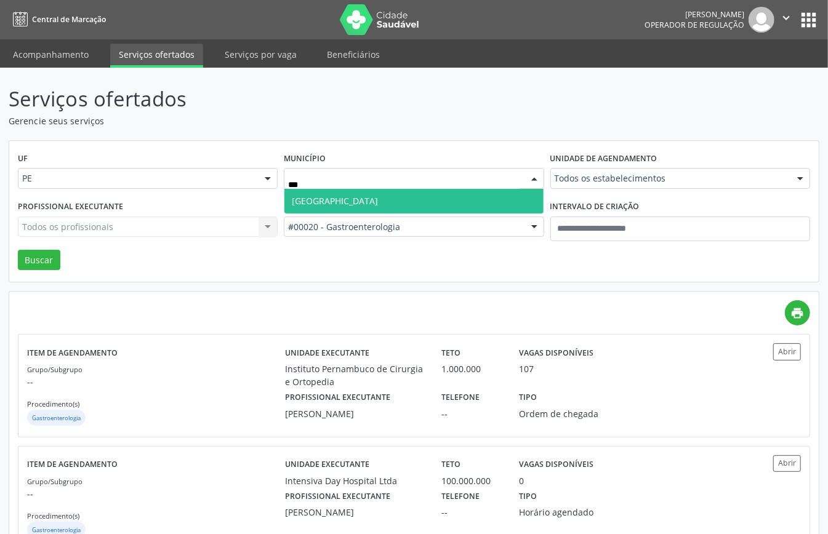
type input "****"
click at [384, 204] on span "Recife" at bounding box center [413, 201] width 259 height 25
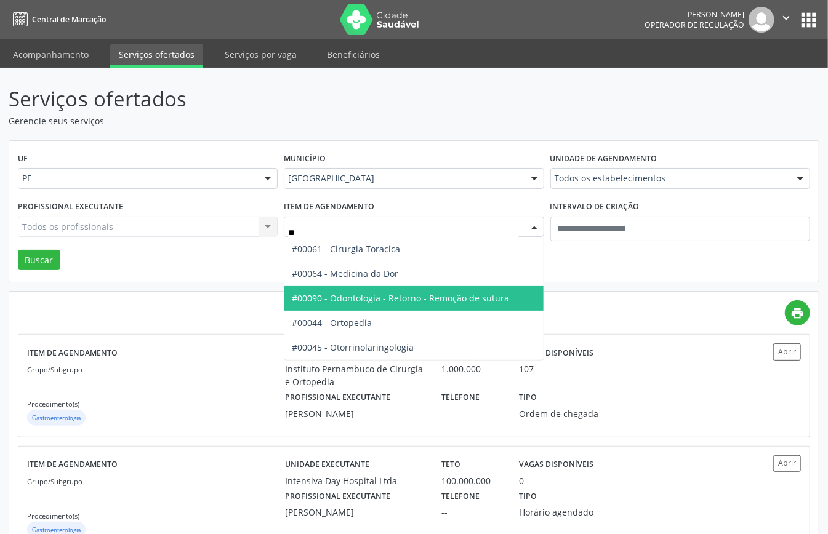
type input "***"
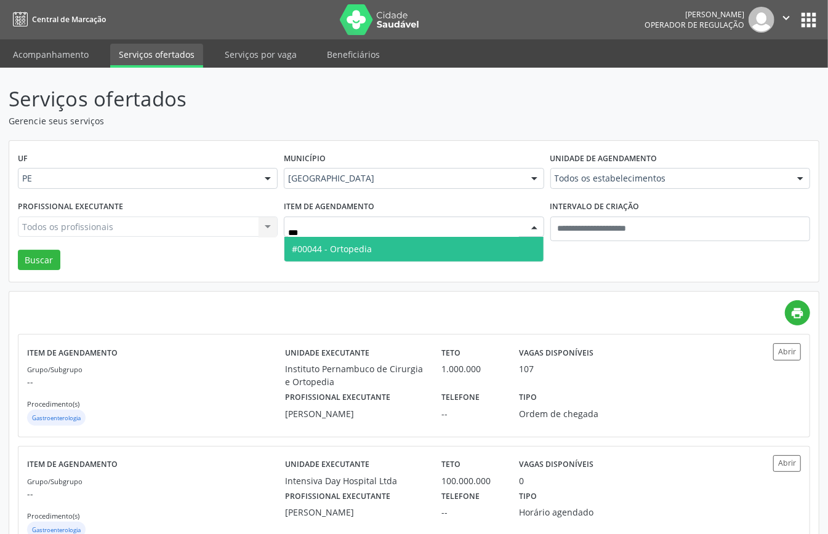
click at [441, 252] on span "#00044 - Ortopedia" at bounding box center [413, 249] width 259 height 25
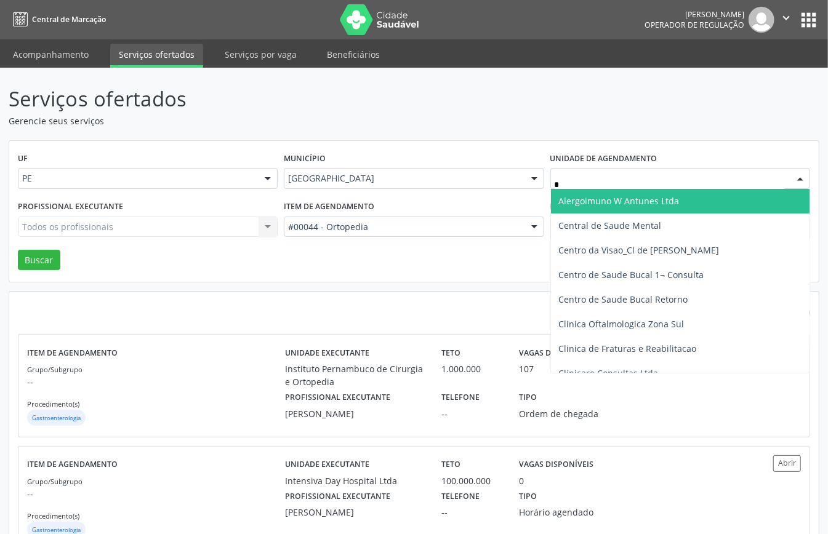
type input "**"
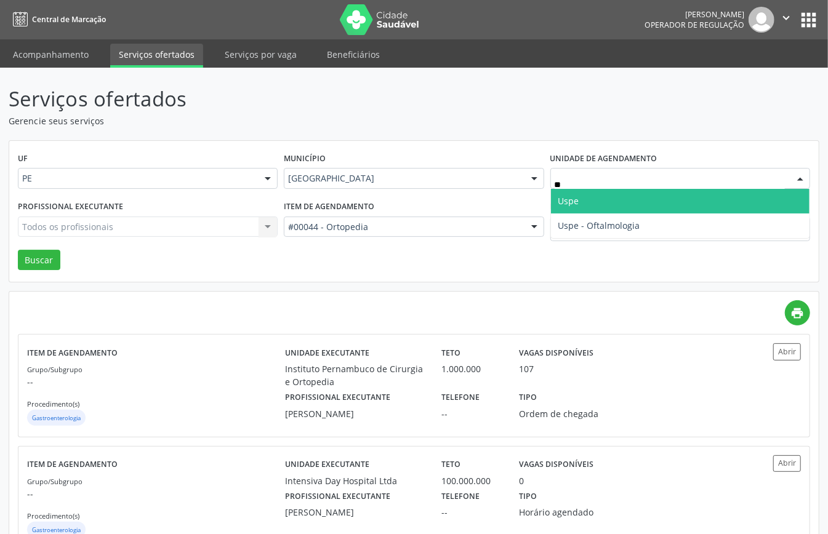
click at [616, 197] on span "Uspe" at bounding box center [680, 201] width 259 height 25
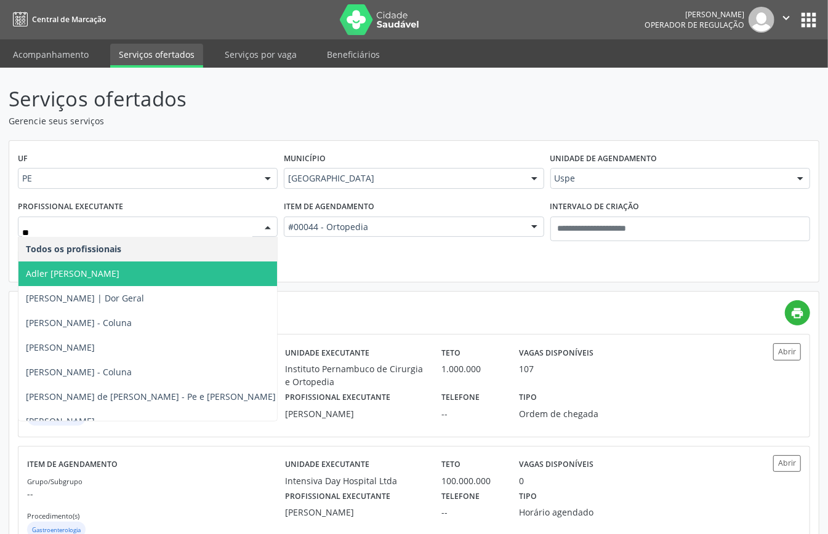
type input "***"
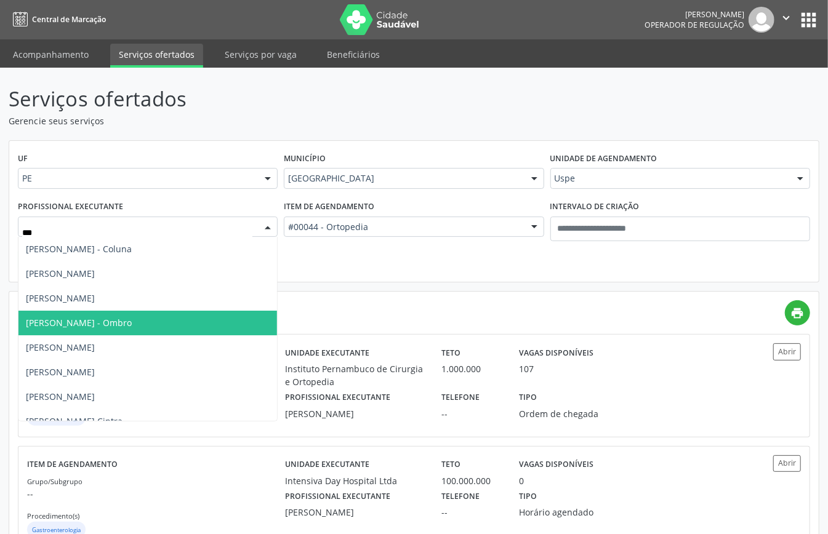
click at [91, 320] on span "Fernando Barroca - Ombro" at bounding box center [79, 323] width 106 height 12
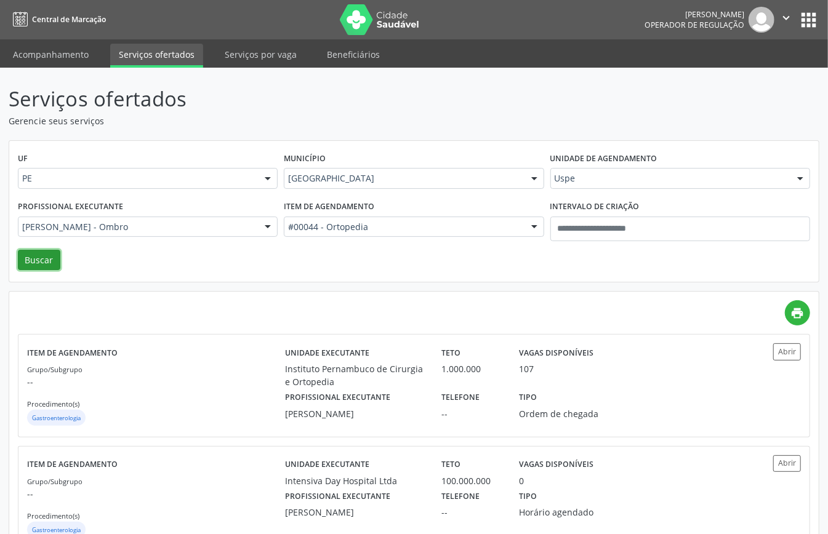
click at [47, 264] on button "Buscar" at bounding box center [39, 260] width 42 height 21
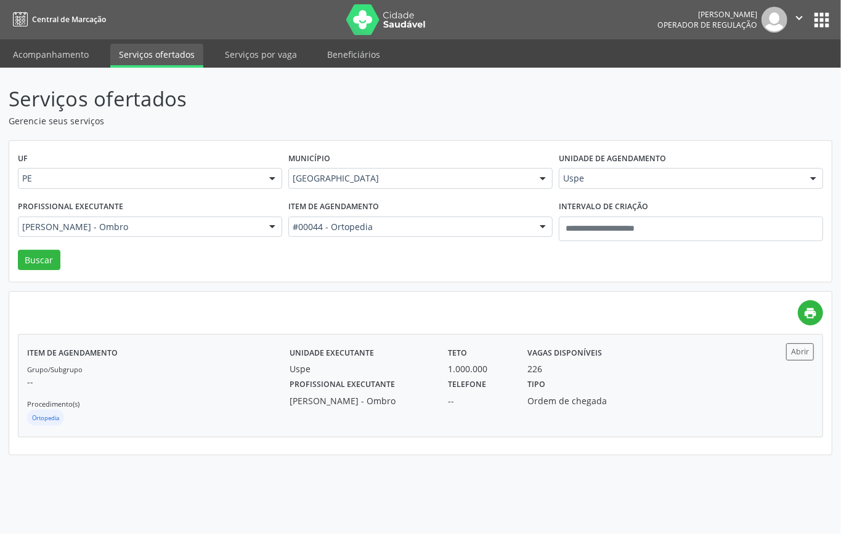
click at [277, 397] on div "Grupo/Subgrupo -- Procedimento(s) Ortopedia" at bounding box center [158, 396] width 262 height 66
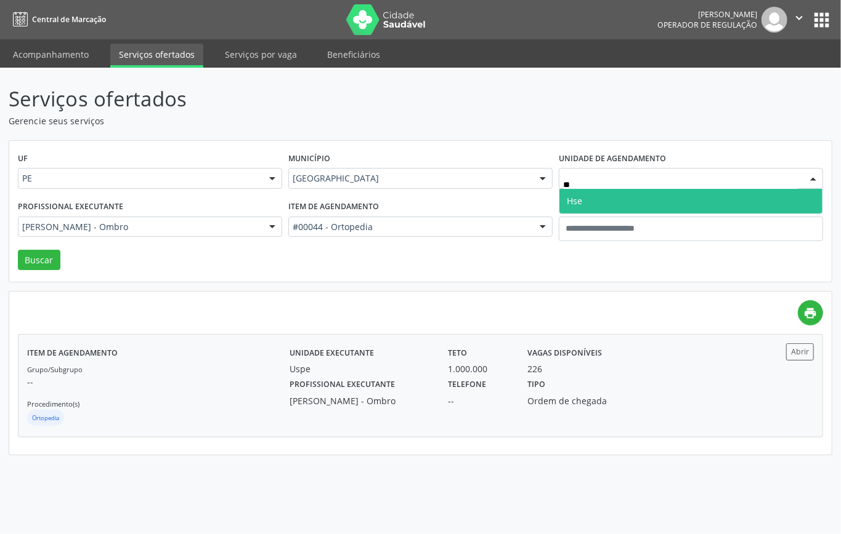
type input "***"
click at [614, 193] on span "Hse" at bounding box center [690, 201] width 263 height 25
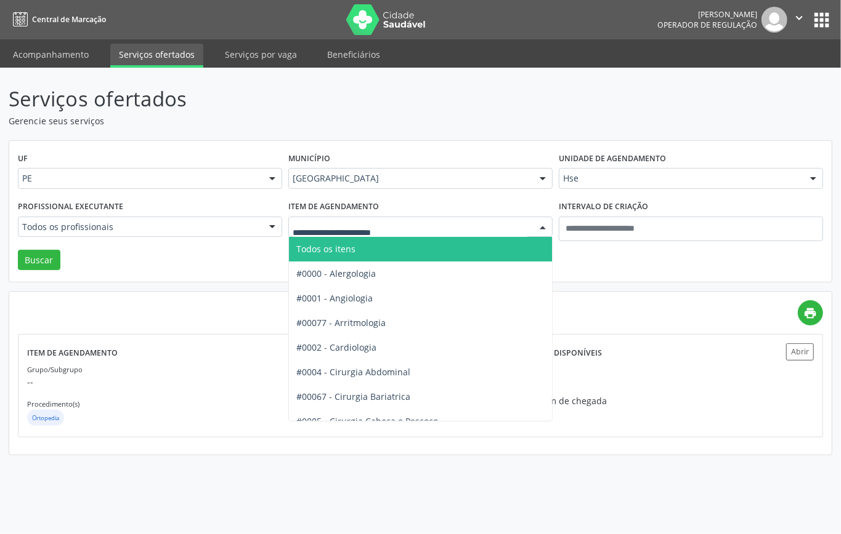
click at [363, 240] on span "Todos os itens" at bounding box center [459, 249] width 341 height 25
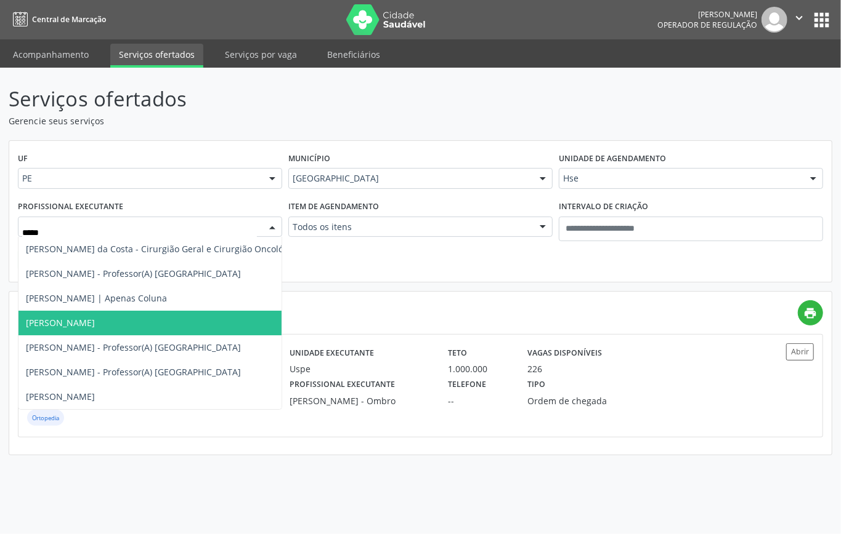
click at [145, 331] on span "Guilherme da Conti Oliveira Sousa" at bounding box center [162, 323] width 289 height 25
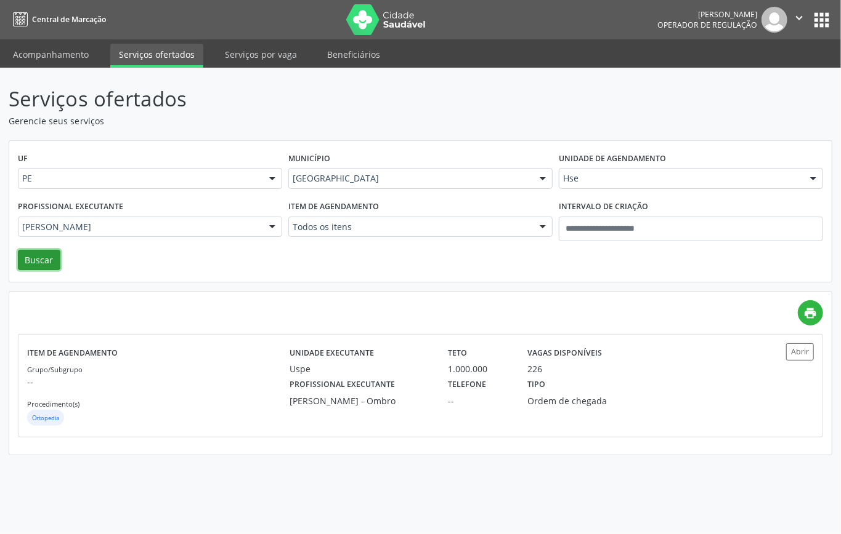
click at [46, 257] on button "Buscar" at bounding box center [39, 260] width 42 height 21
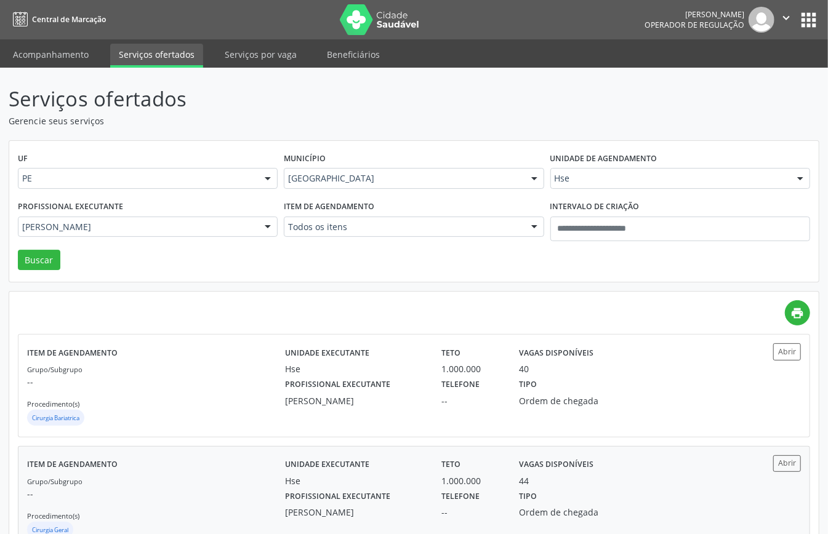
scroll to position [155, 0]
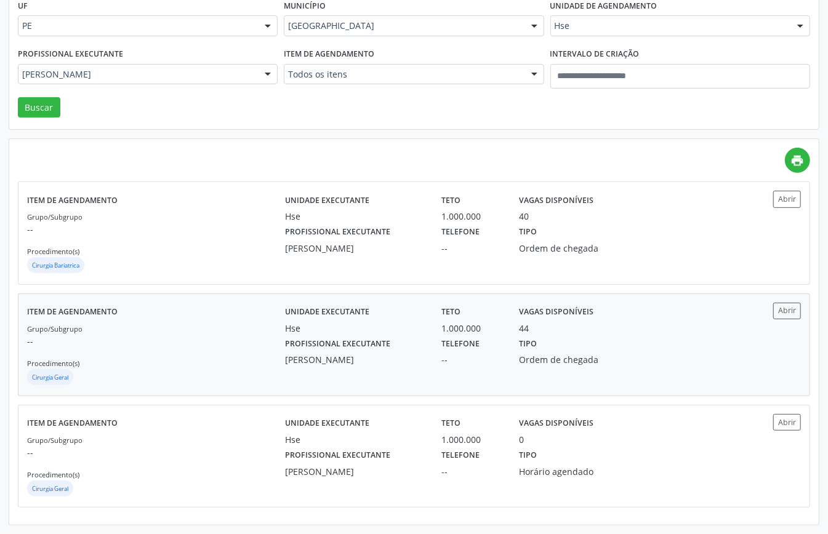
click at [153, 353] on div "Grupo/Subgrupo -- Procedimento(s) Cirurgia Geral" at bounding box center [156, 355] width 258 height 66
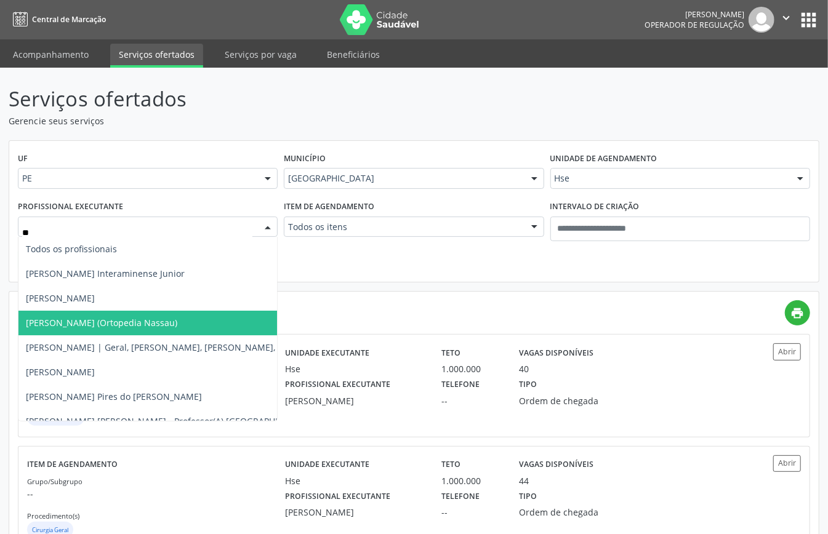
type input "***"
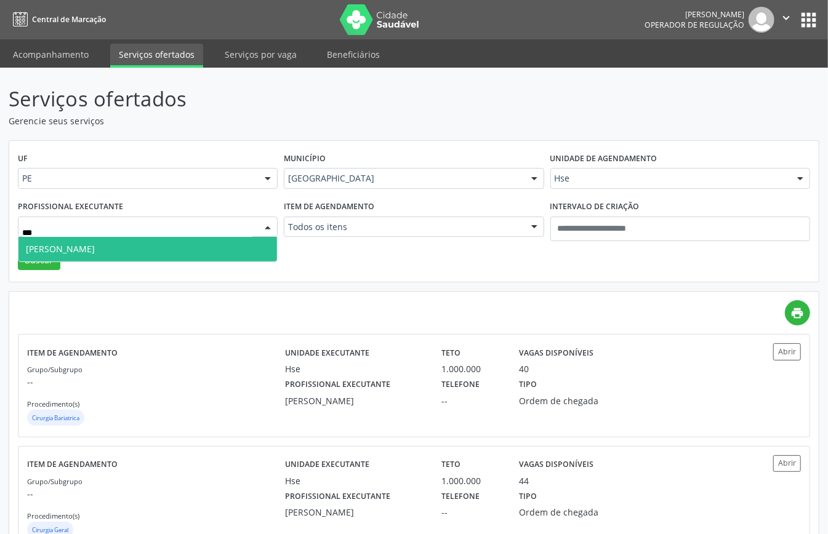
click at [158, 257] on span "Rui Ferreira Tompson Neto" at bounding box center [147, 249] width 259 height 25
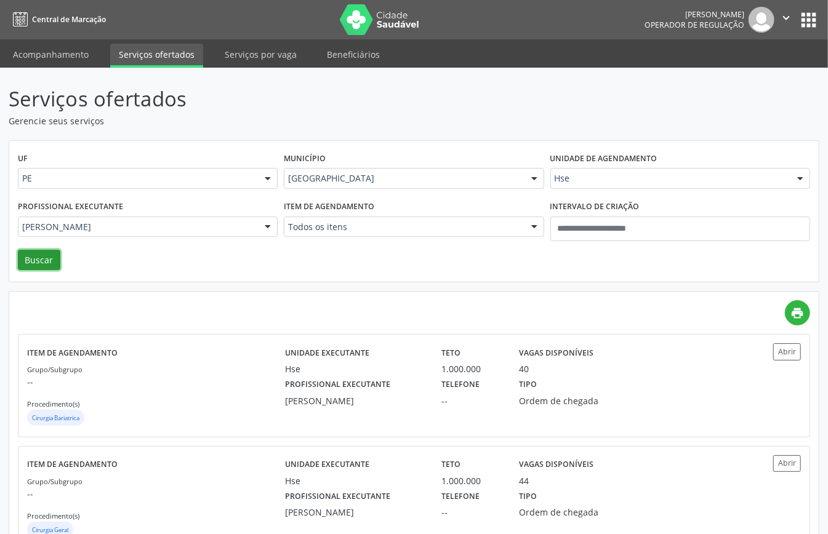
click at [48, 264] on button "Buscar" at bounding box center [39, 260] width 42 height 21
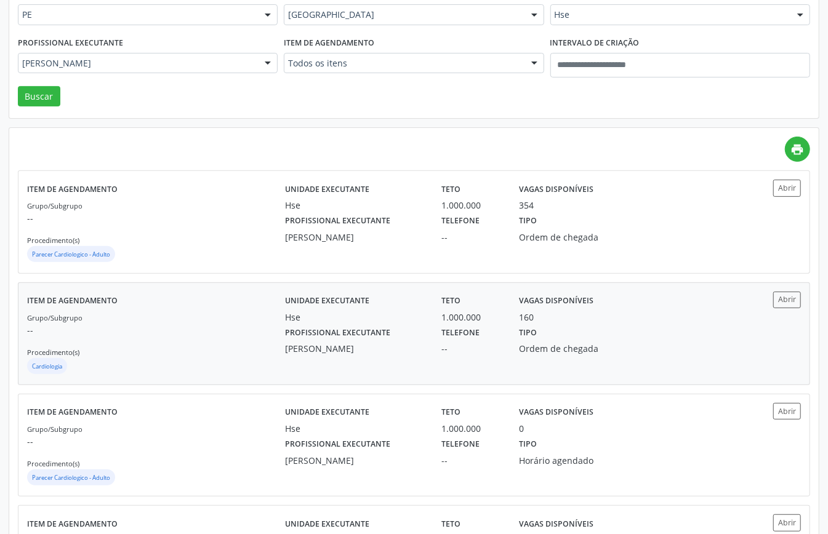
click at [171, 321] on div "Grupo/Subgrupo -- Procedimento(s) Cardiologia" at bounding box center [156, 344] width 258 height 66
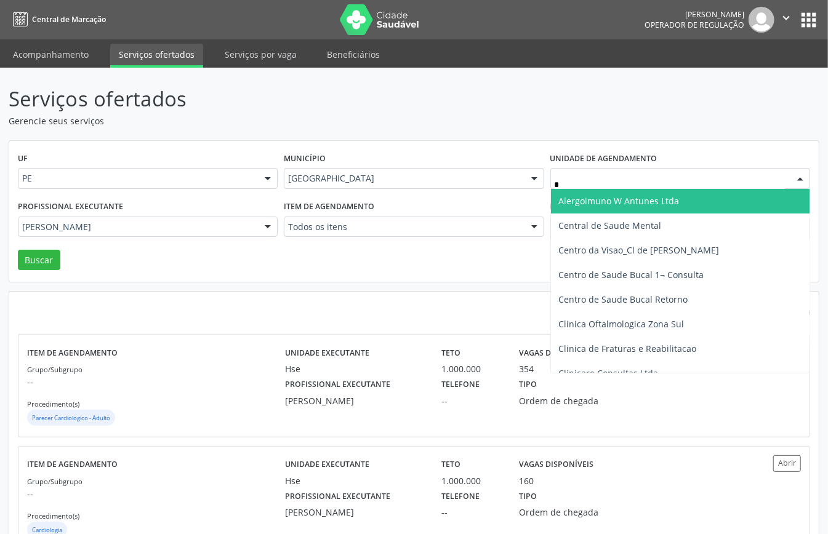
type input "**"
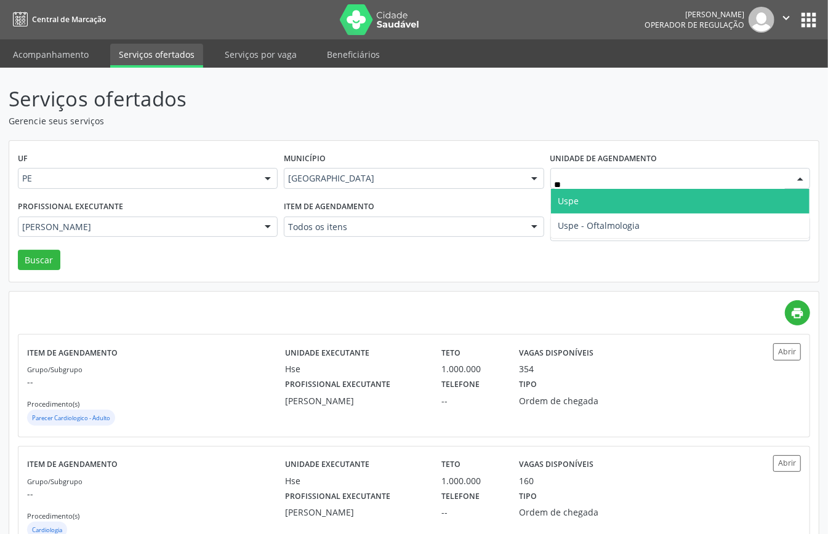
click at [565, 198] on span "Uspe" at bounding box center [568, 201] width 21 height 12
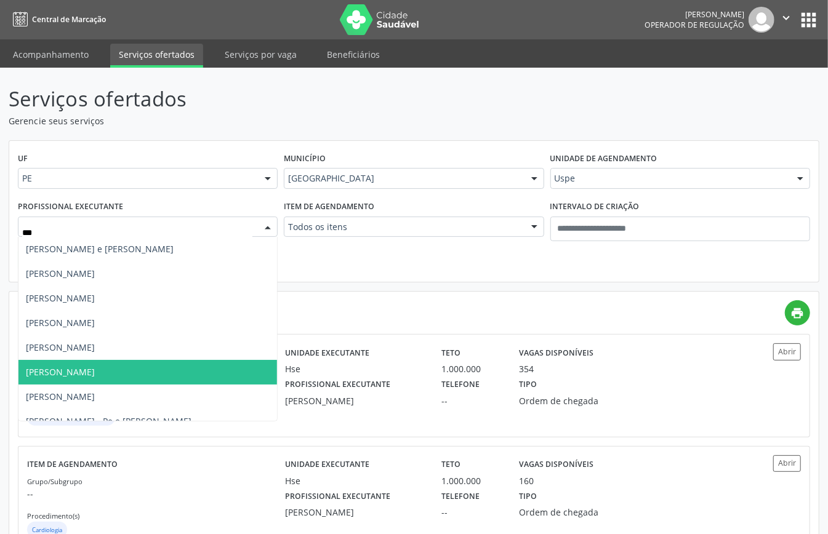
scroll to position [82, 0]
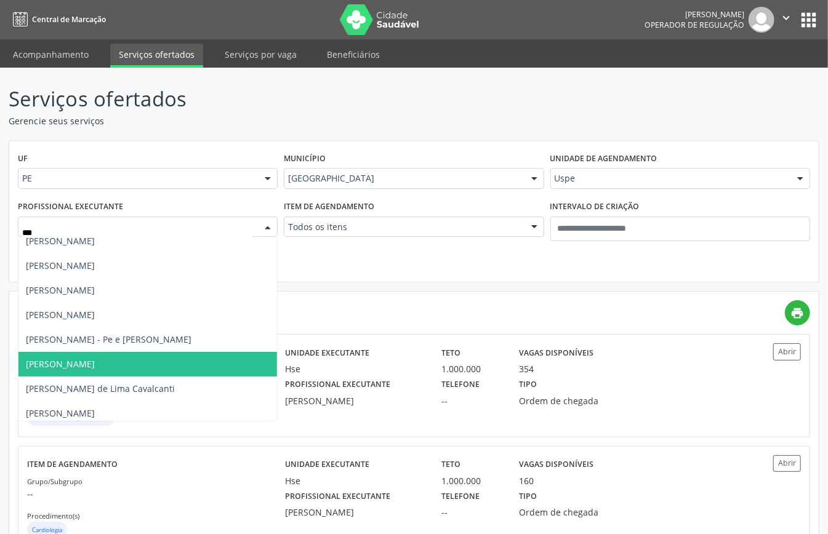
click at [95, 369] on span "Rosiene Lisboa Leandro" at bounding box center [60, 364] width 69 height 12
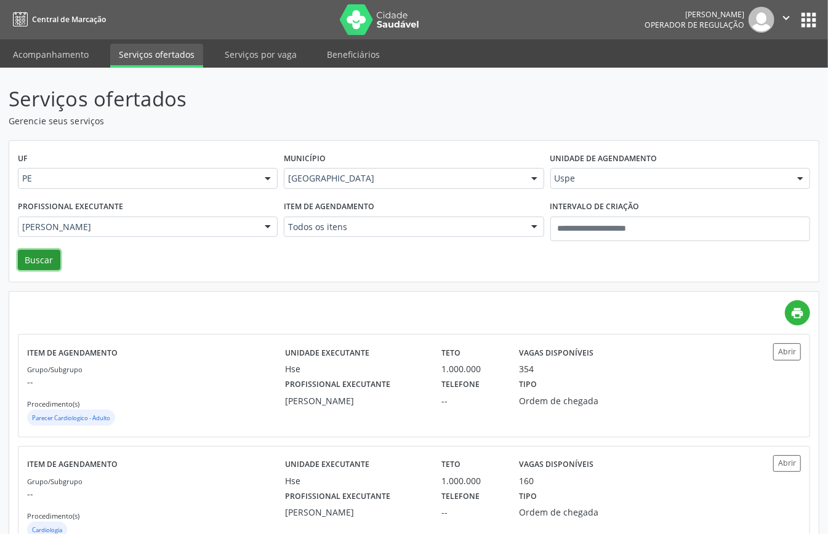
click at [35, 252] on button "Buscar" at bounding box center [39, 260] width 42 height 21
click at [232, 488] on div "Grupo/Subgrupo -- Procedimento(s) Cardiologia" at bounding box center [156, 508] width 258 height 66
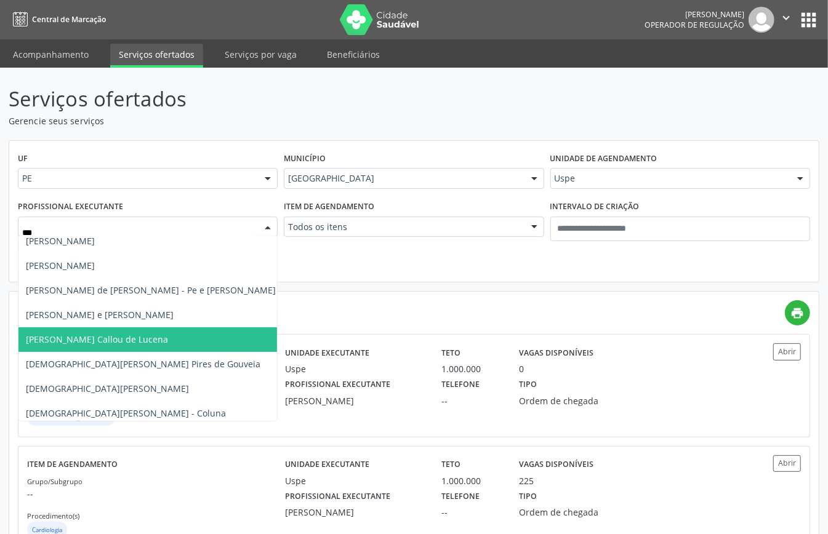
scroll to position [0, 0]
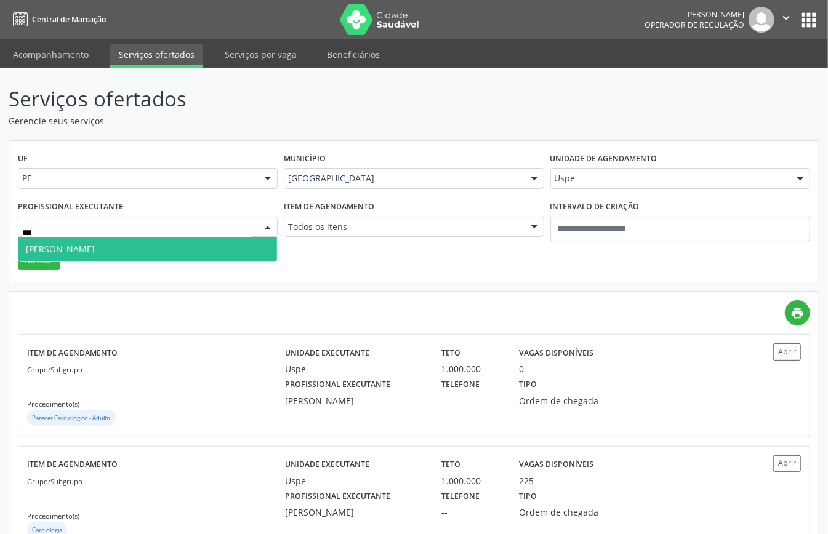
click at [95, 247] on span "Rita Clara Baltar de Medeiros" at bounding box center [60, 249] width 69 height 12
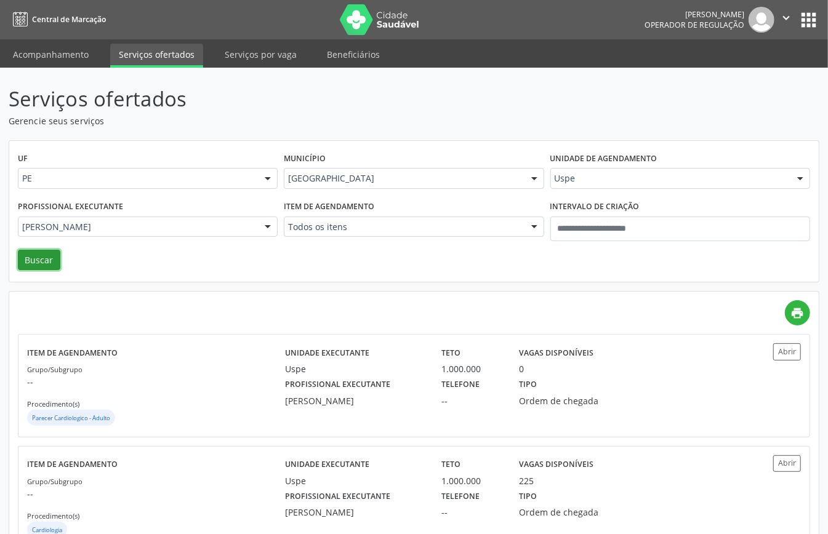
click at [44, 266] on button "Buscar" at bounding box center [39, 260] width 42 height 21
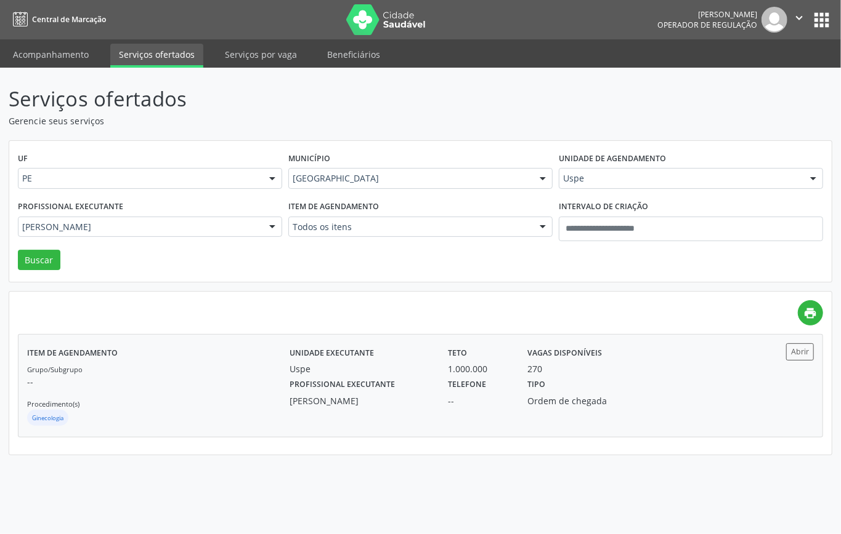
click at [178, 388] on p "--" at bounding box center [158, 382] width 262 height 13
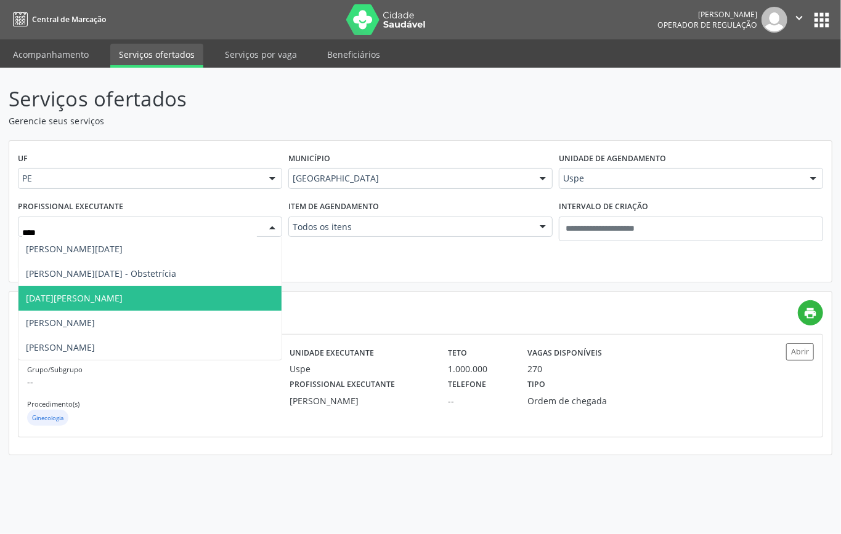
click at [123, 298] on span "Lucia Helena Correa Lima e Silva" at bounding box center [74, 298] width 97 height 12
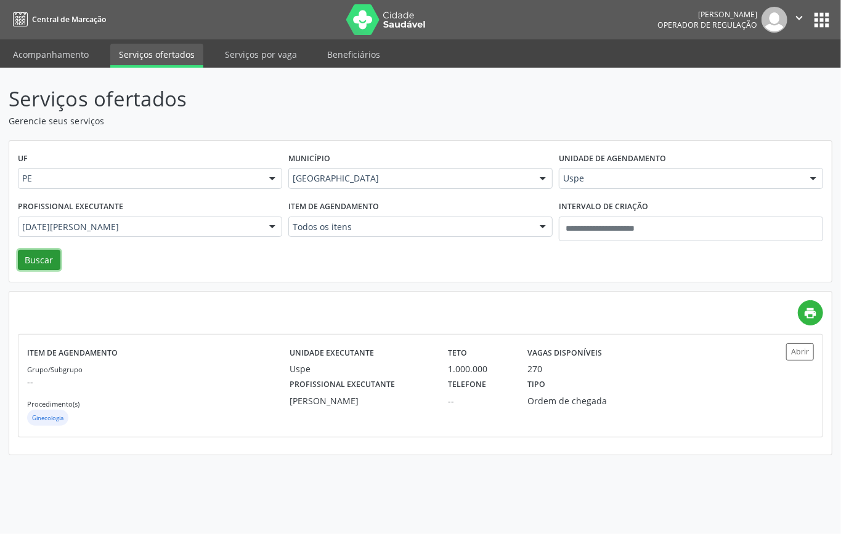
click at [28, 264] on button "Buscar" at bounding box center [39, 260] width 42 height 21
click at [179, 393] on div "Grupo/Subgrupo -- Procedimento(s) Endocrinologia" at bounding box center [158, 396] width 262 height 66
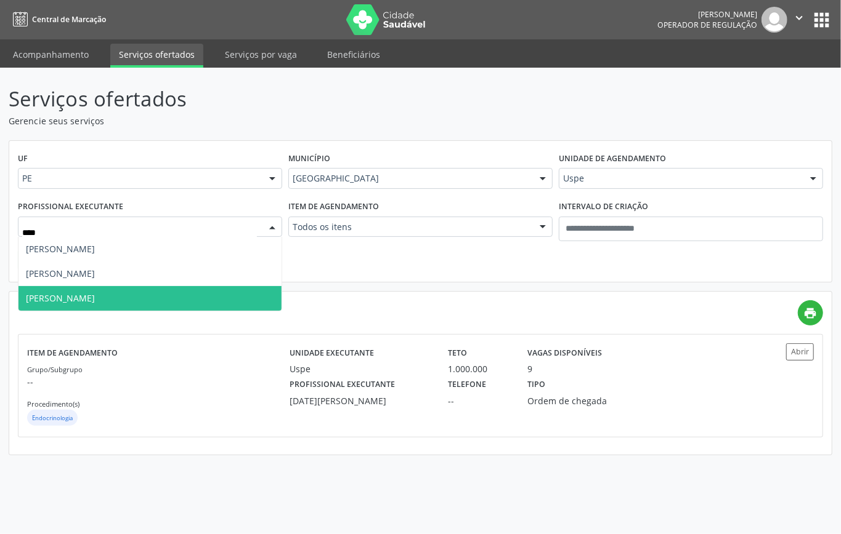
type input "*****"
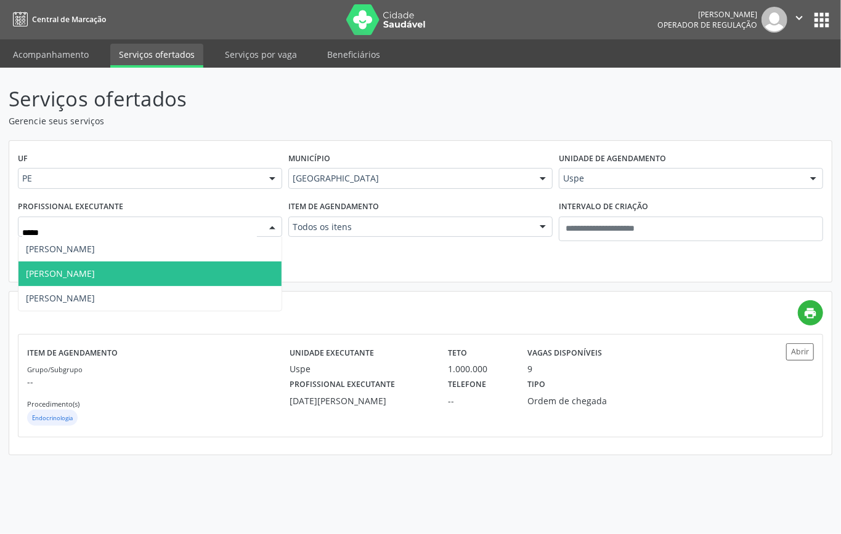
click at [164, 281] on span "Maria da Conceicao Raposo de Freitas" at bounding box center [149, 274] width 263 height 25
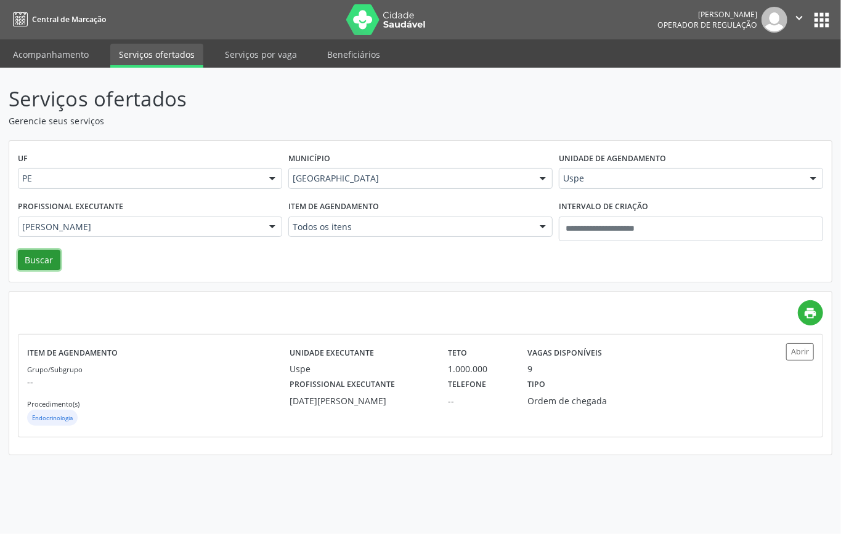
click at [35, 254] on button "Buscar" at bounding box center [39, 260] width 42 height 21
click at [255, 382] on p "--" at bounding box center [158, 382] width 262 height 13
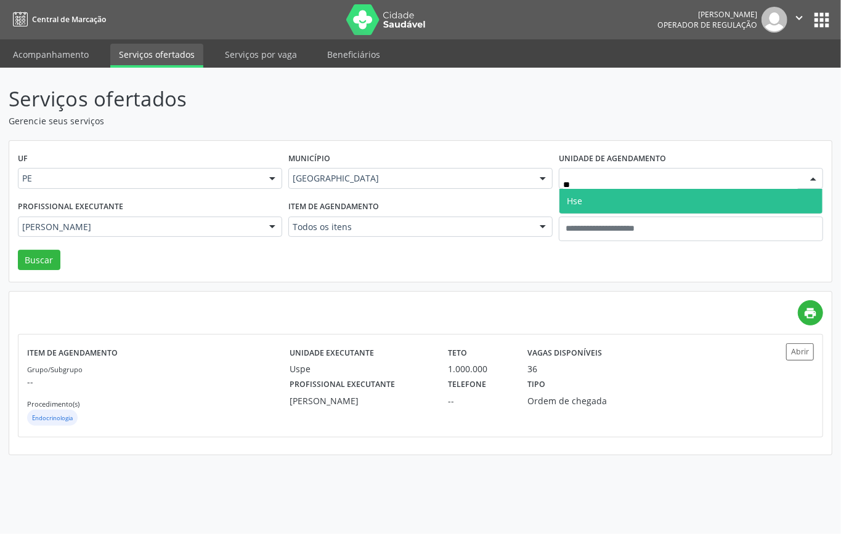
type input "***"
click at [595, 203] on span "Hse" at bounding box center [690, 201] width 263 height 25
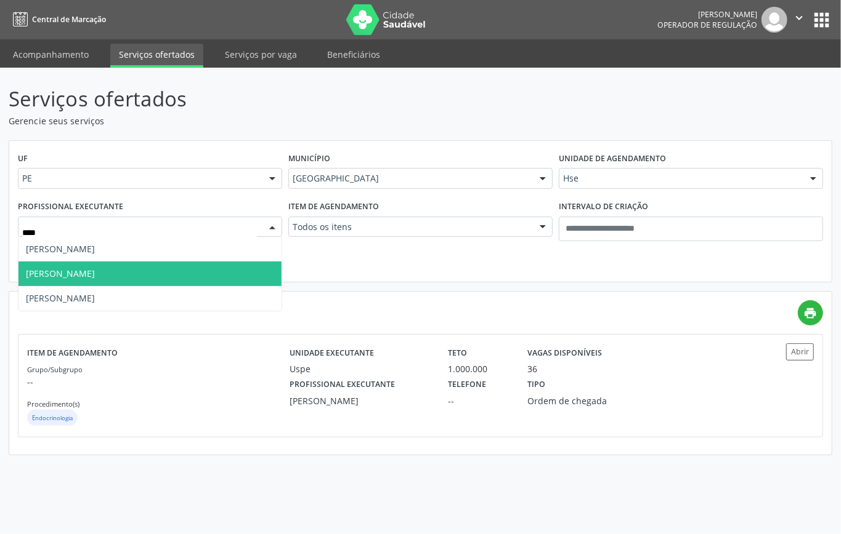
type input "*****"
click at [110, 271] on span "Regina Pacis" at bounding box center [149, 274] width 263 height 25
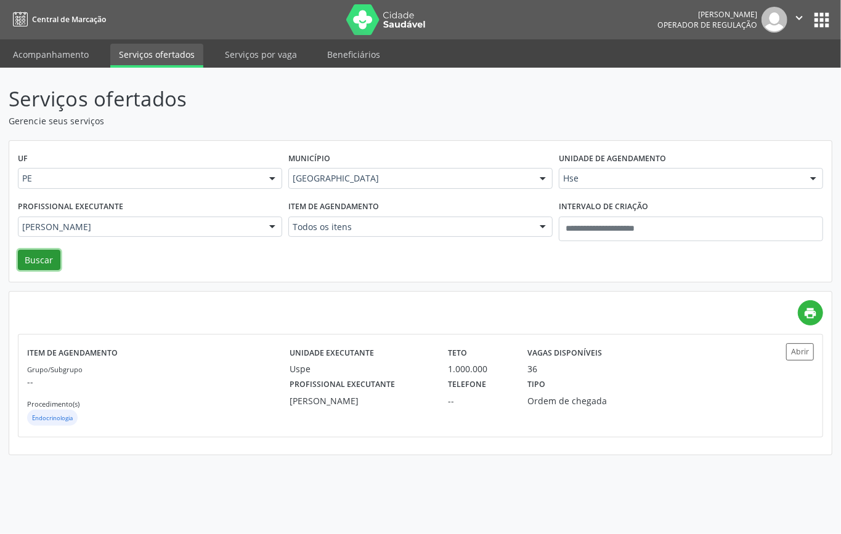
drag, startPoint x: 47, startPoint y: 262, endPoint x: 60, endPoint y: 267, distance: 13.8
click at [47, 261] on button "Buscar" at bounding box center [39, 260] width 42 height 21
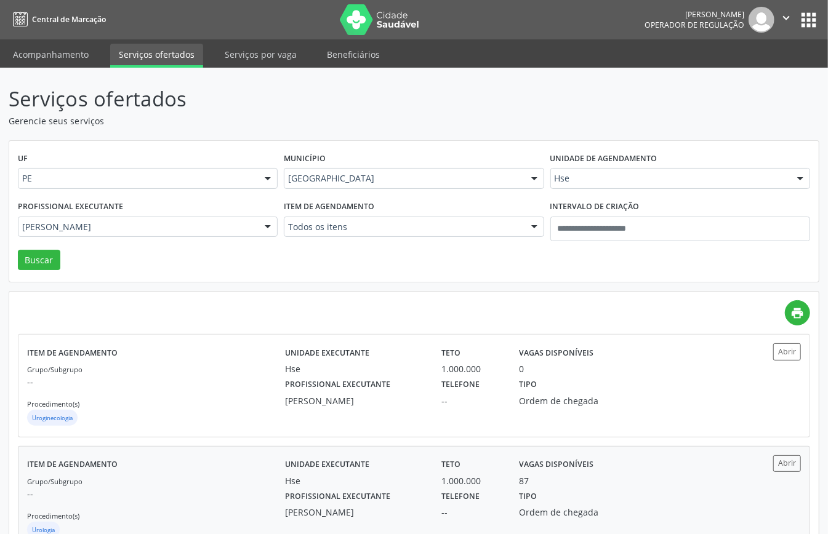
scroll to position [155, 0]
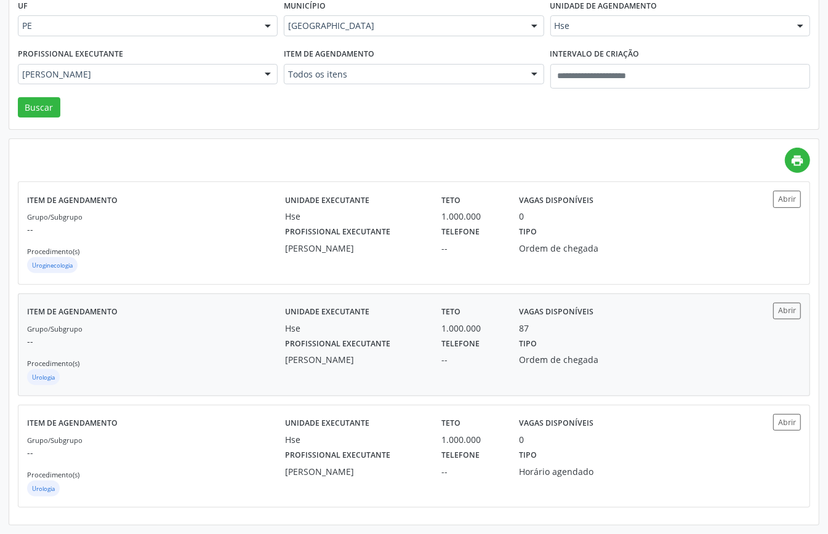
click at [272, 331] on div "Grupo/Subgrupo -- Procedimento(s) Urologia" at bounding box center [156, 355] width 258 height 66
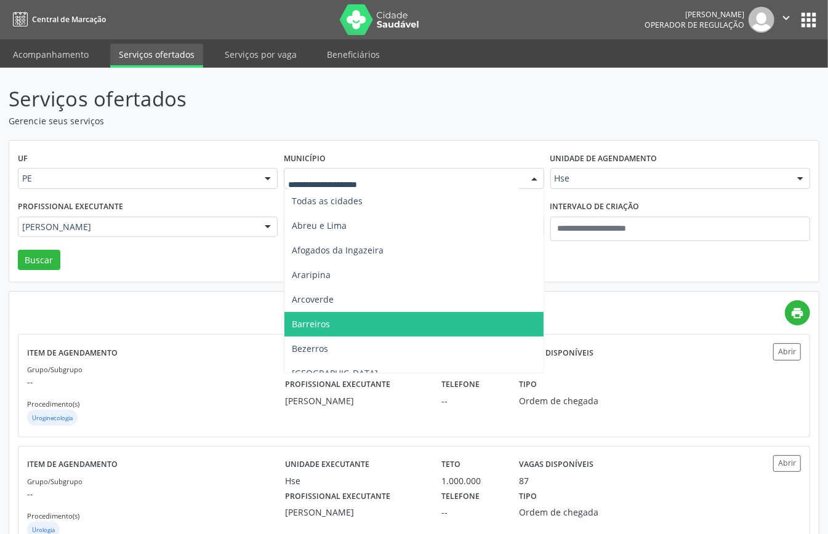
scroll to position [164, 0]
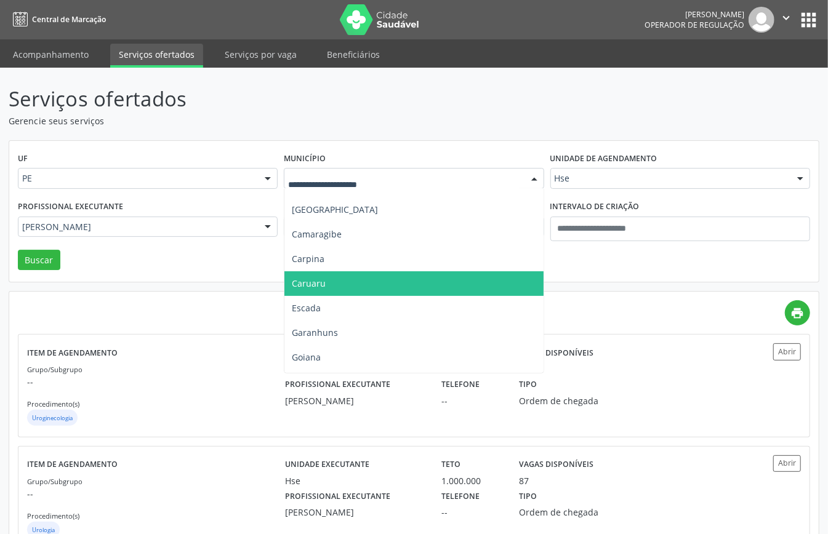
click at [328, 280] on span "Caruaru" at bounding box center [413, 284] width 259 height 25
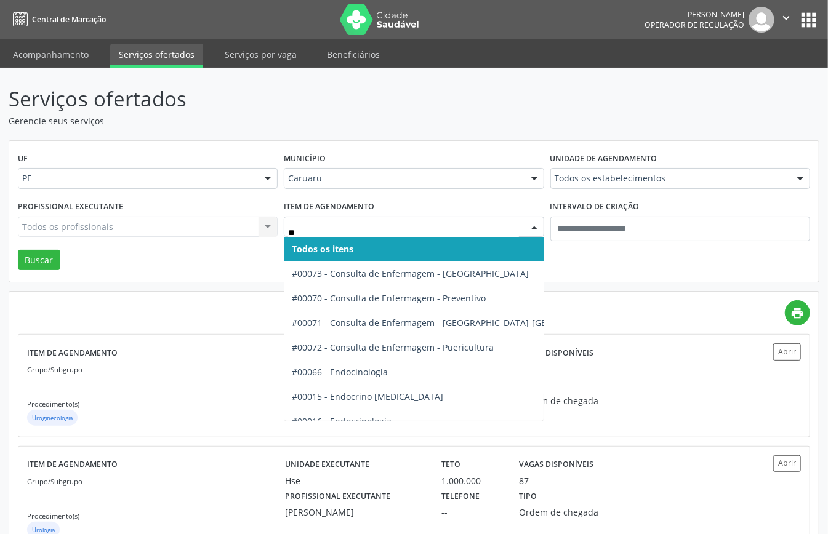
type input "***"
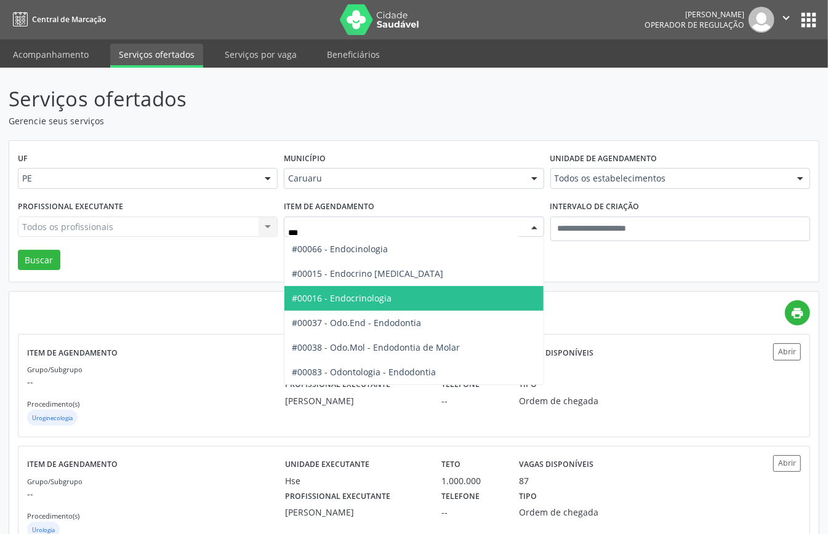
drag, startPoint x: 381, startPoint y: 300, endPoint x: 377, endPoint y: 294, distance: 7.7
click at [381, 299] on span "#00016 - Endocrinologia" at bounding box center [342, 298] width 100 height 12
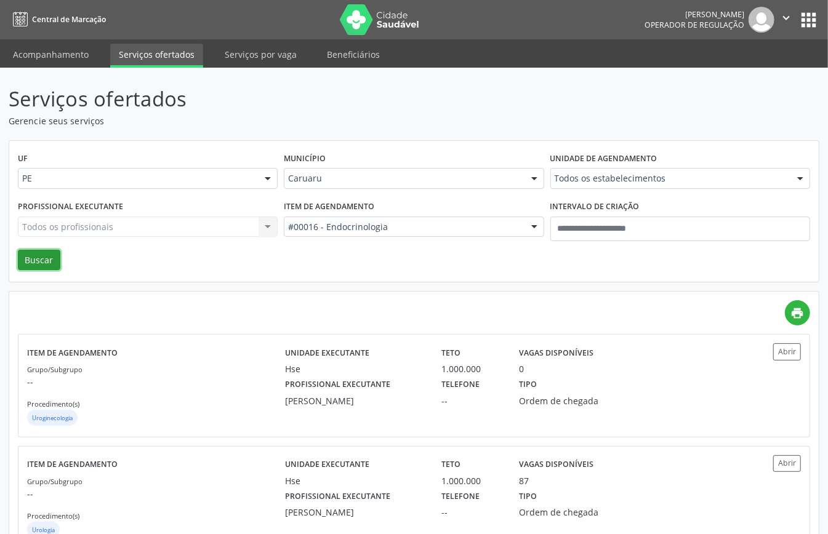
click at [33, 256] on button "Buscar" at bounding box center [39, 260] width 42 height 21
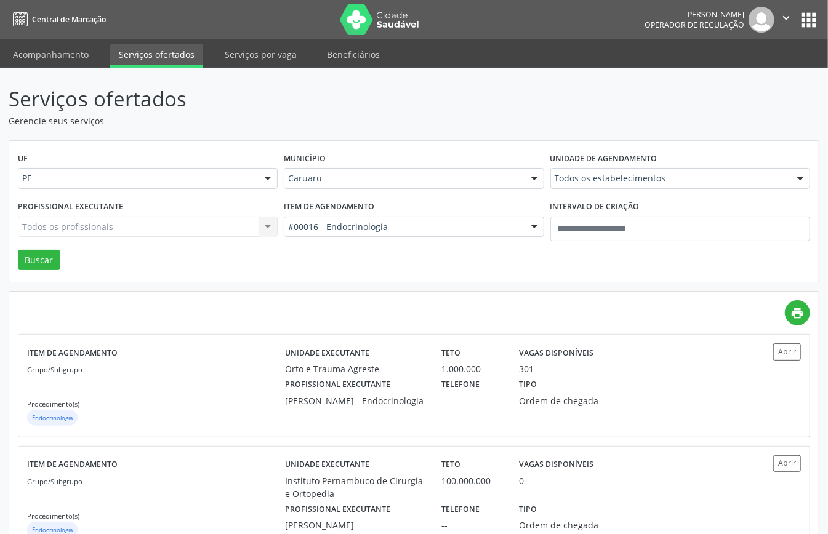
scroll to position [246, 0]
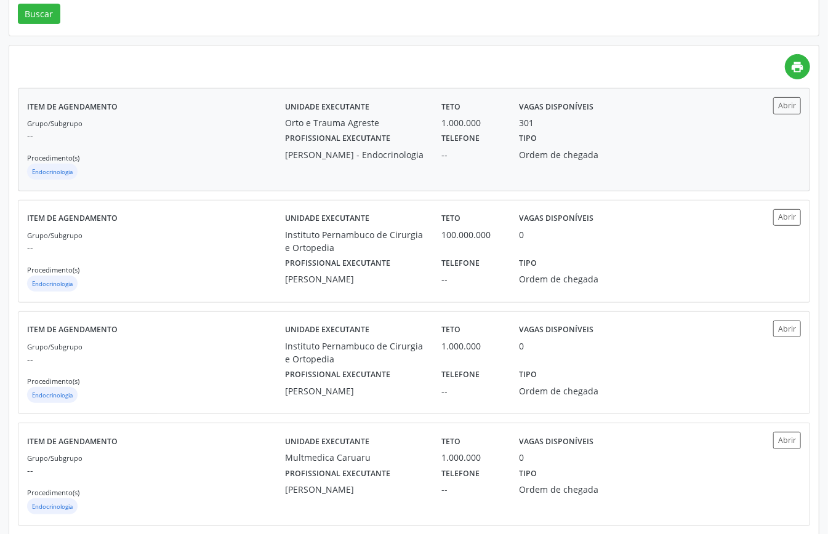
click at [212, 124] on div "Grupo/Subgrupo -- Procedimento(s) Endocrinologia" at bounding box center [156, 149] width 258 height 66
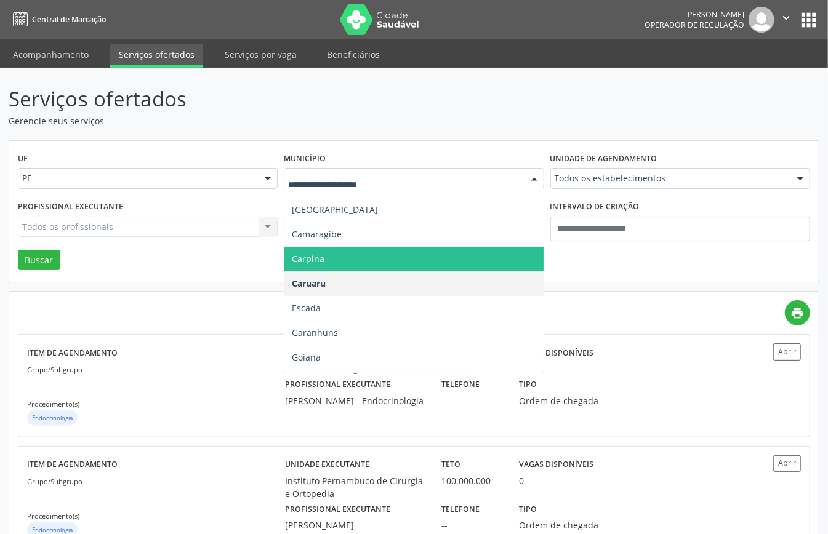
click at [375, 185] on div at bounding box center [414, 178] width 260 height 21
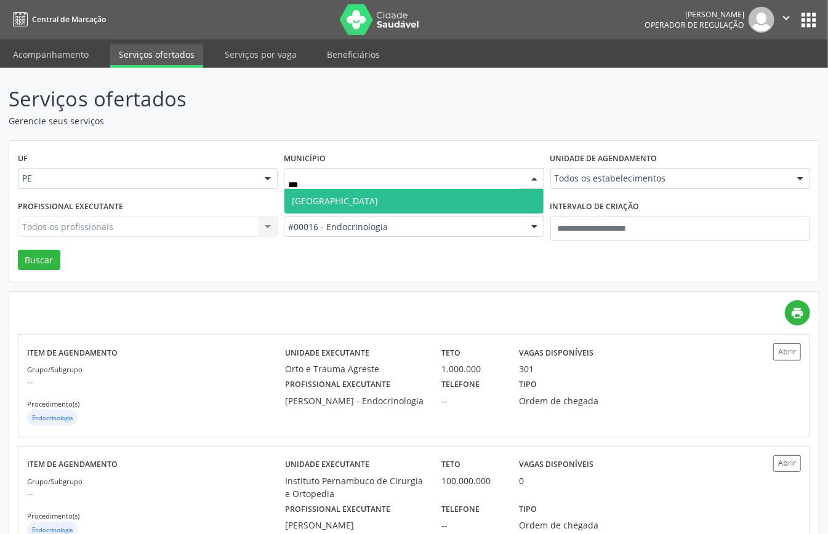
type input "****"
click at [433, 193] on span "Recife" at bounding box center [413, 201] width 259 height 25
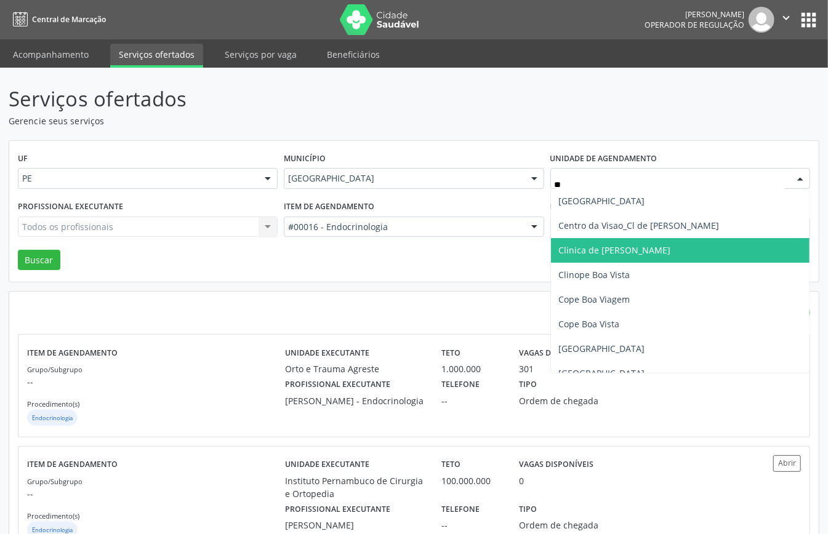
type input "***"
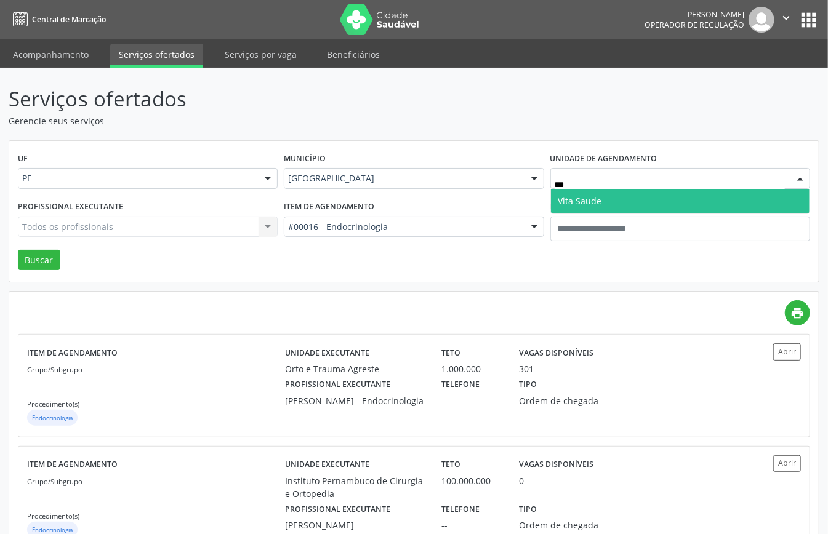
click at [594, 198] on span "Vita Saude" at bounding box center [580, 201] width 44 height 12
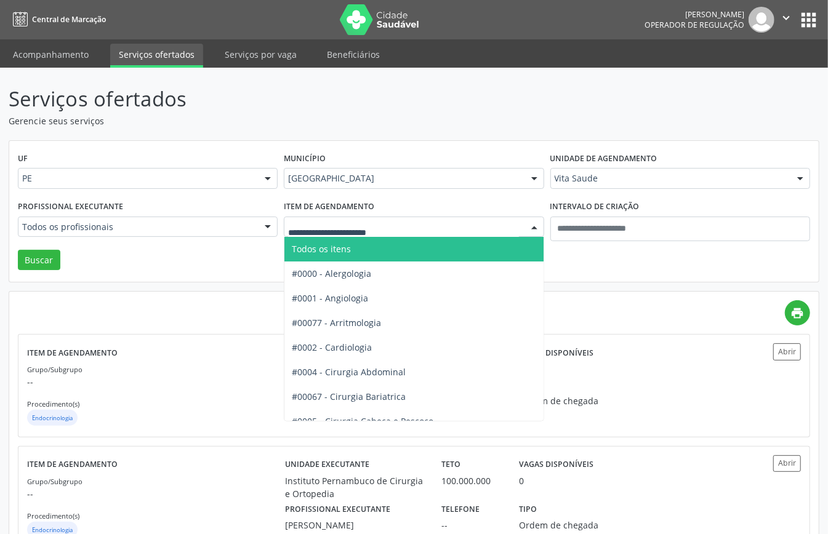
click at [350, 240] on span "Todos os itens" at bounding box center [454, 249] width 341 height 25
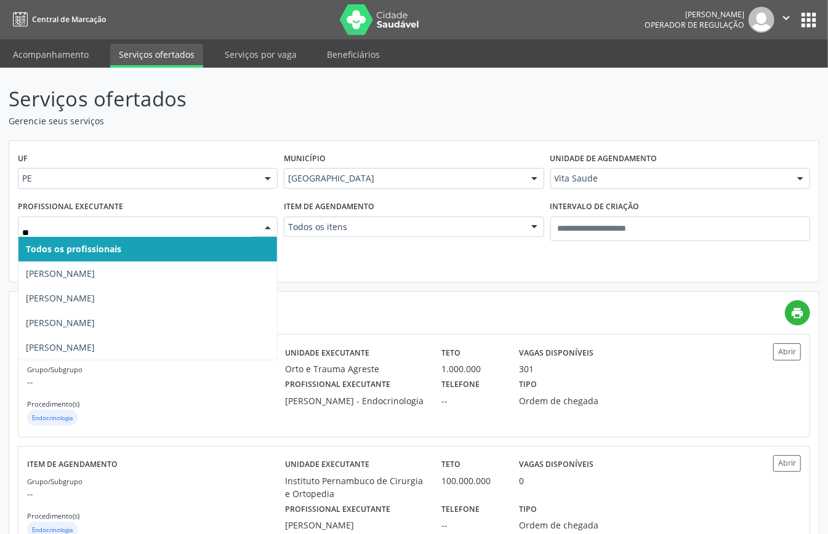
type input "***"
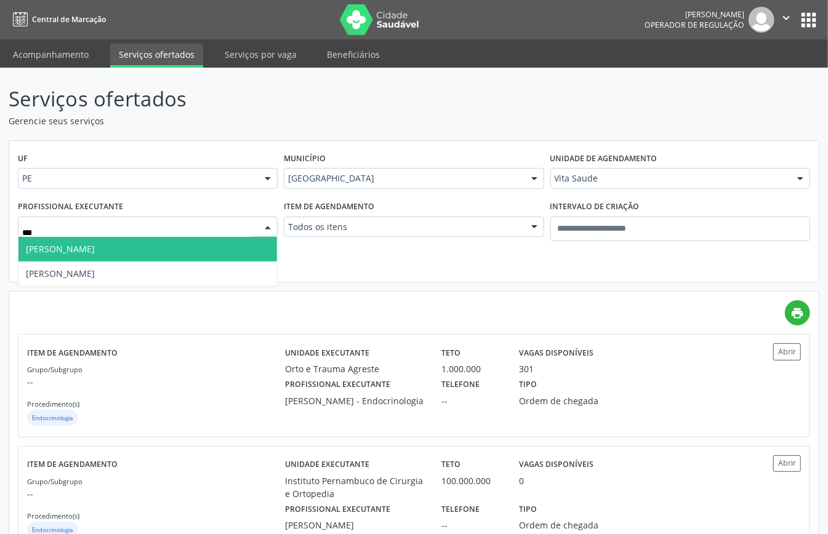
click at [95, 245] on span "Isaque Cesar Carneiro Ramos" at bounding box center [60, 249] width 69 height 12
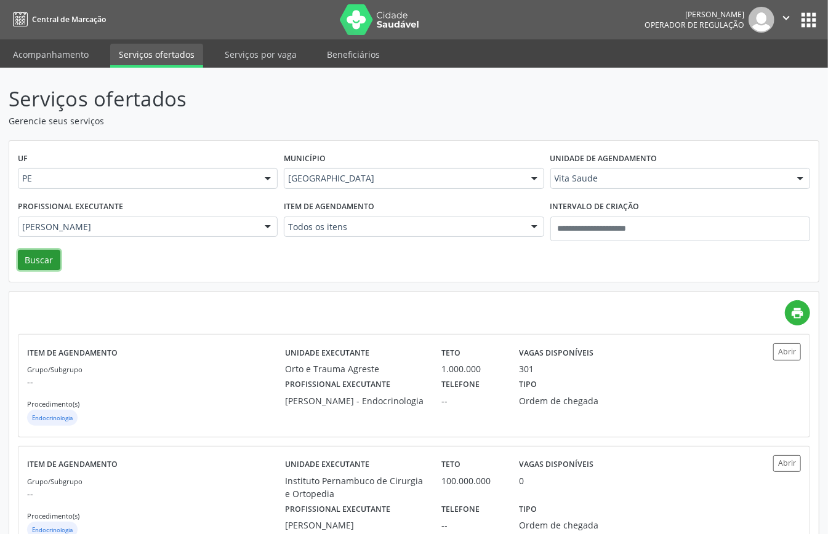
click at [47, 260] on button "Buscar" at bounding box center [39, 260] width 42 height 21
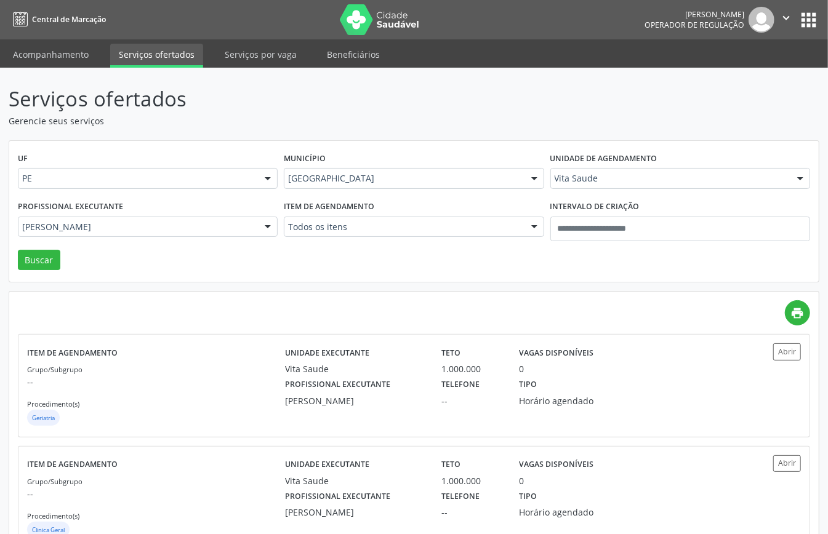
click at [232, 264] on div "UF PE PE Nenhum resultado encontrado para: " " Não há nenhuma opção para ser ex…" at bounding box center [414, 212] width 810 height 142
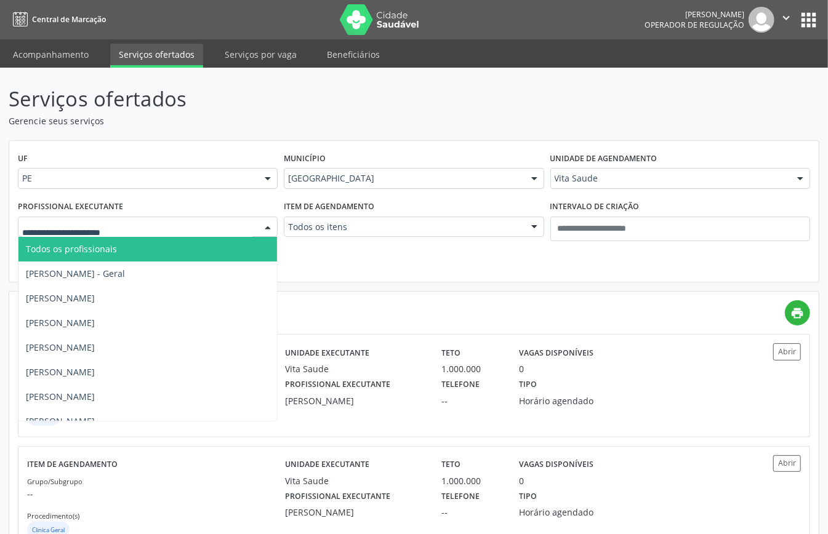
click at [129, 246] on span "Todos os profissionais" at bounding box center [147, 249] width 259 height 25
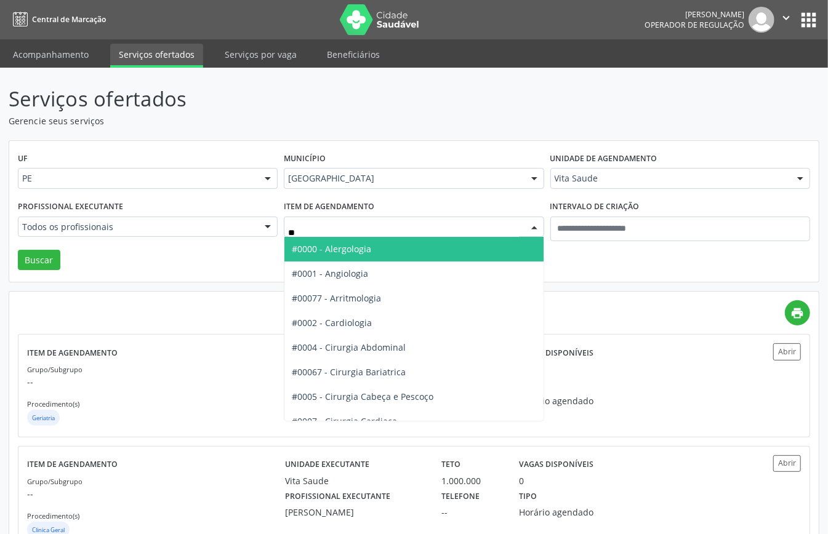
type input "***"
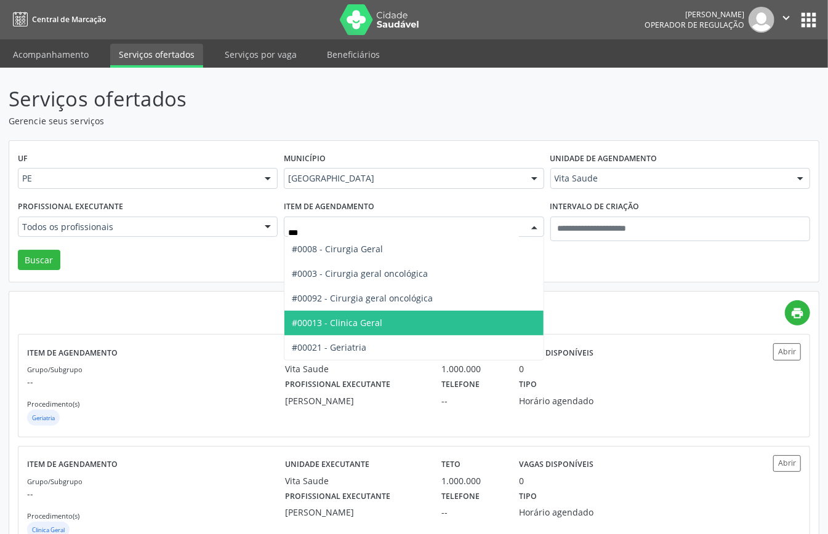
drag, startPoint x: 345, startPoint y: 318, endPoint x: 337, endPoint y: 318, distance: 8.0
click at [344, 318] on span "#00013 - Clinica Geral" at bounding box center [337, 323] width 91 height 12
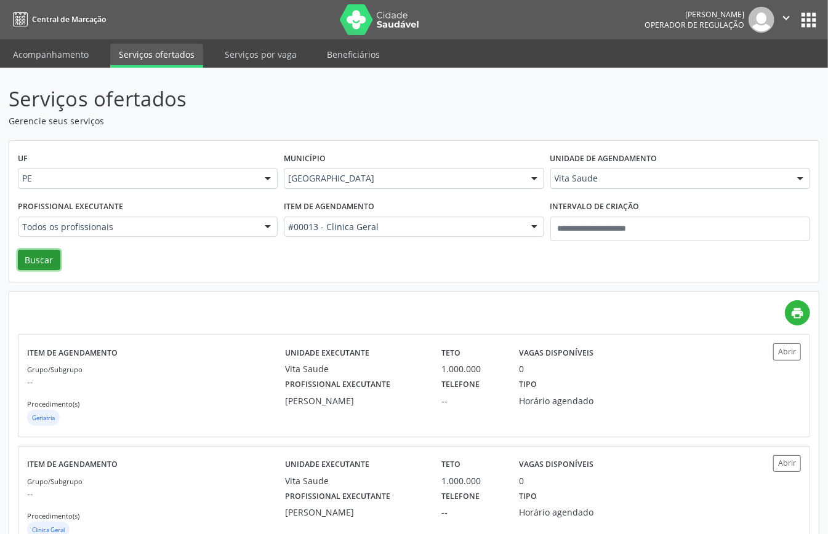
click at [35, 257] on button "Buscar" at bounding box center [39, 260] width 42 height 21
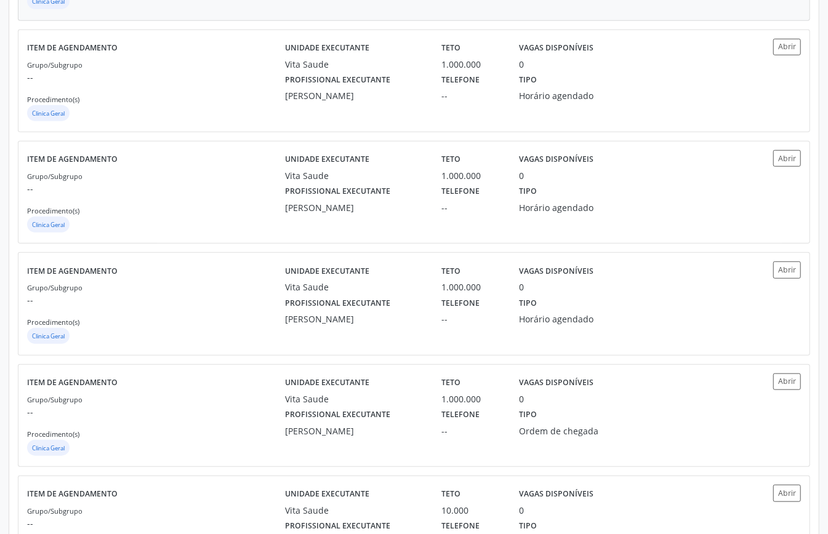
scroll to position [252, 0]
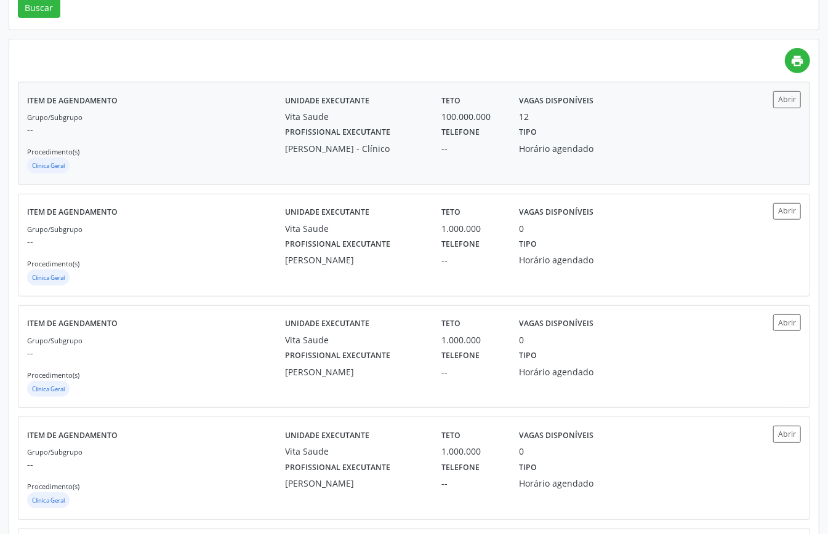
click at [246, 128] on p "--" at bounding box center [156, 129] width 258 height 13
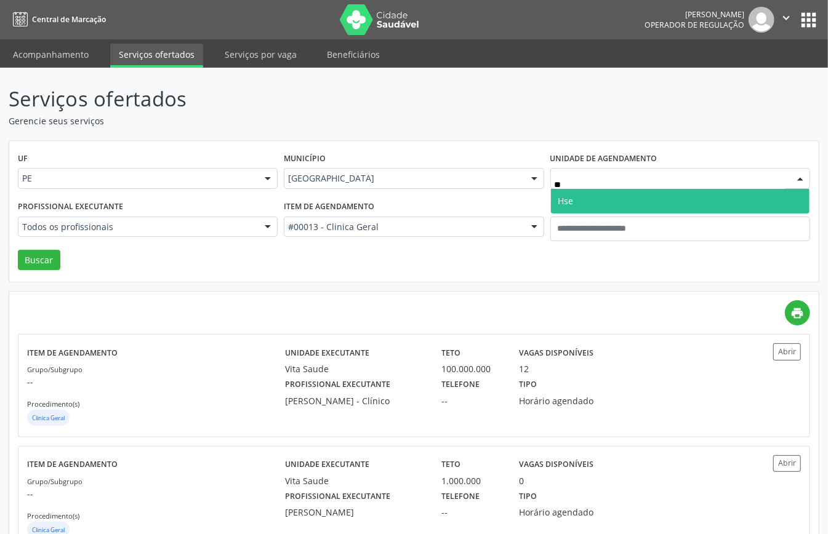
type input "***"
click at [572, 200] on span "Hse" at bounding box center [565, 201] width 15 height 12
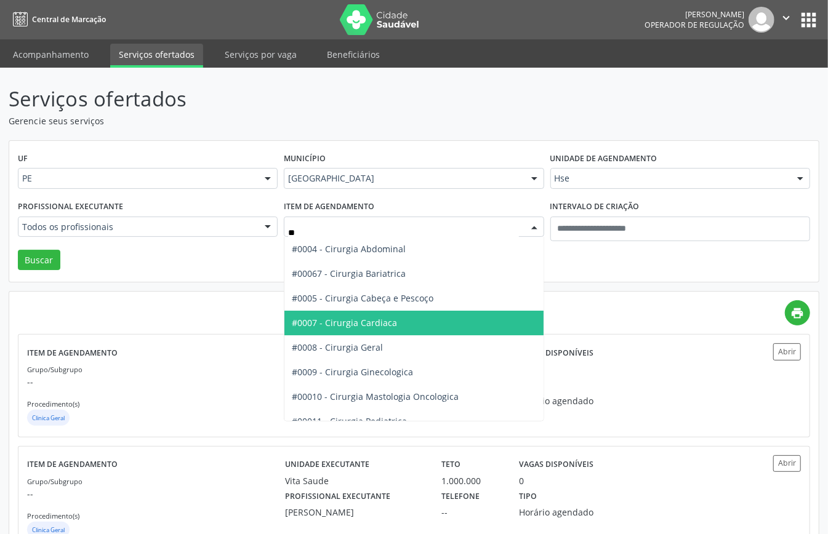
type input "***"
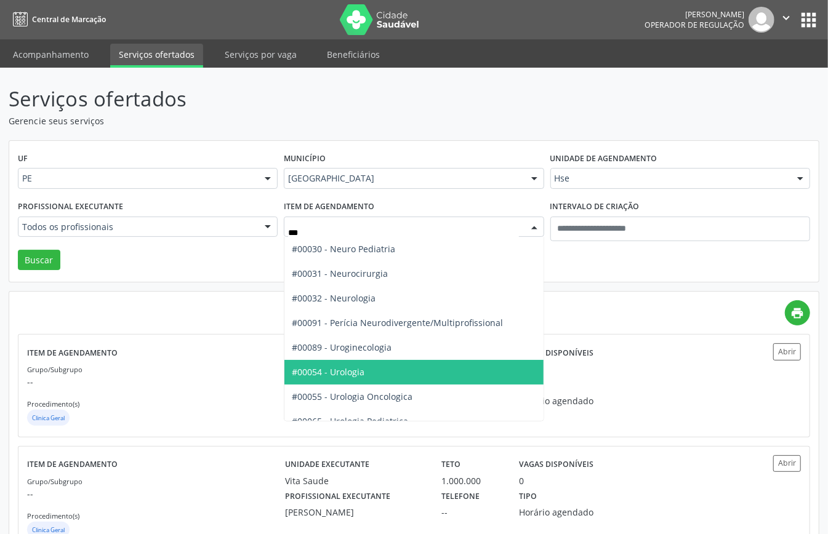
drag, startPoint x: 367, startPoint y: 377, endPoint x: 355, endPoint y: 385, distance: 13.8
click at [367, 379] on span "#00054 - Urologia" at bounding box center [413, 372] width 259 height 25
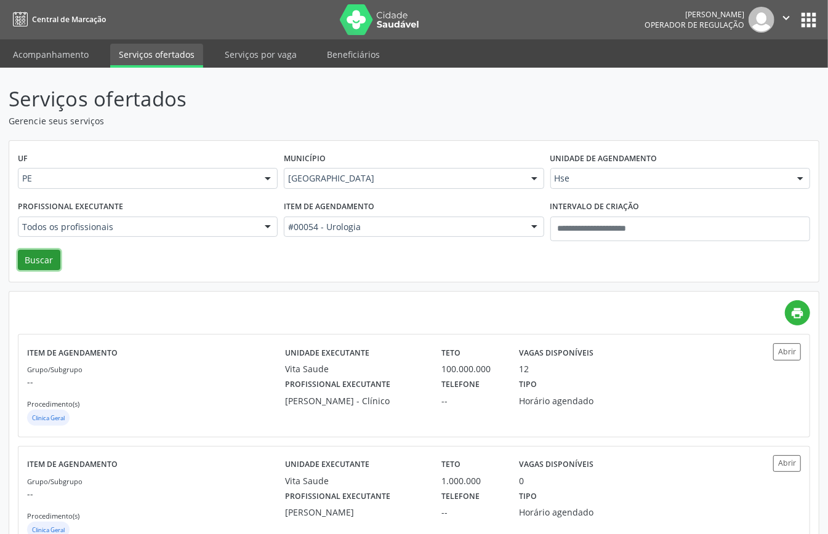
click at [38, 255] on button "Buscar" at bounding box center [39, 260] width 42 height 21
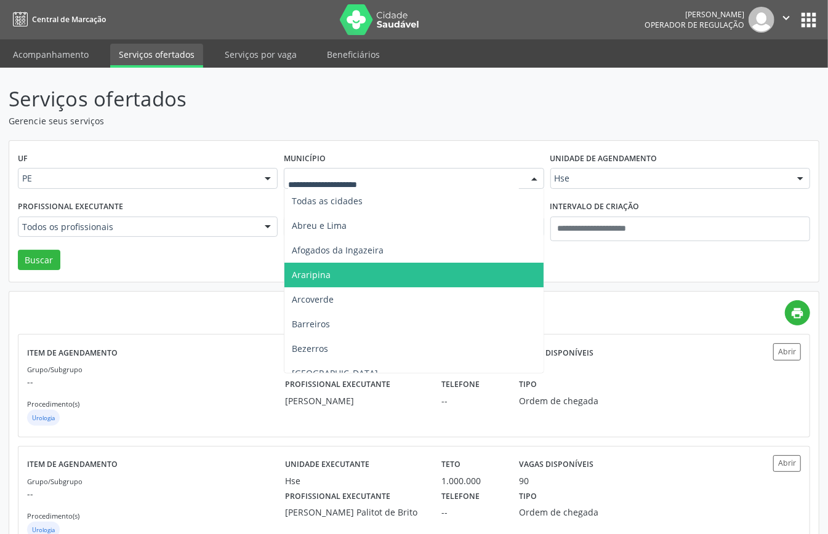
scroll to position [164, 0]
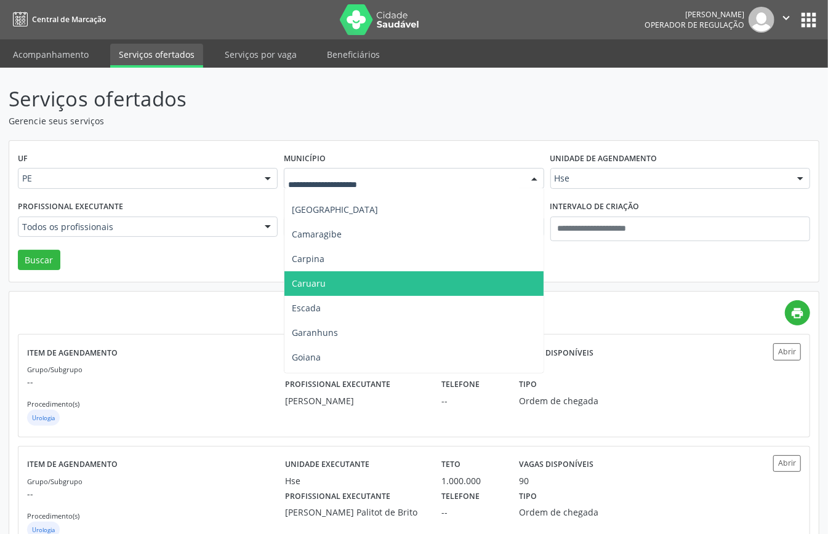
click at [318, 274] on span "Caruaru" at bounding box center [413, 284] width 259 height 25
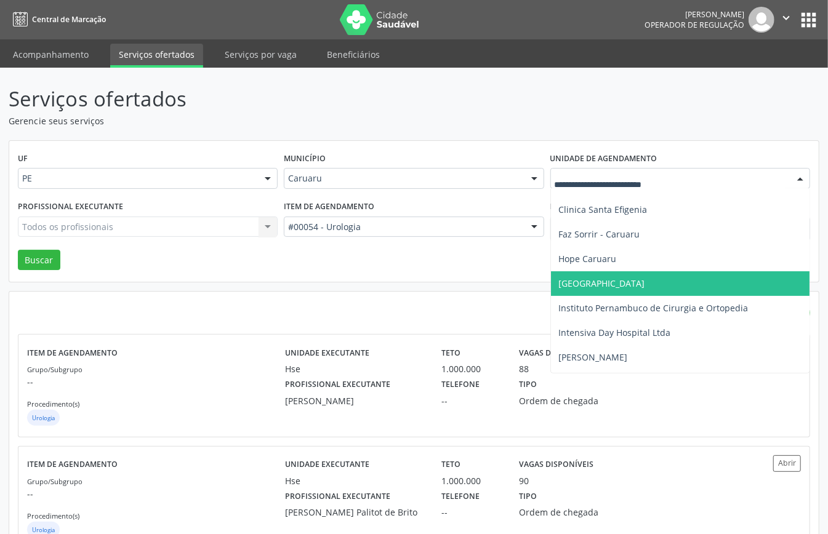
click at [592, 278] on span "[GEOGRAPHIC_DATA]" at bounding box center [601, 284] width 86 height 12
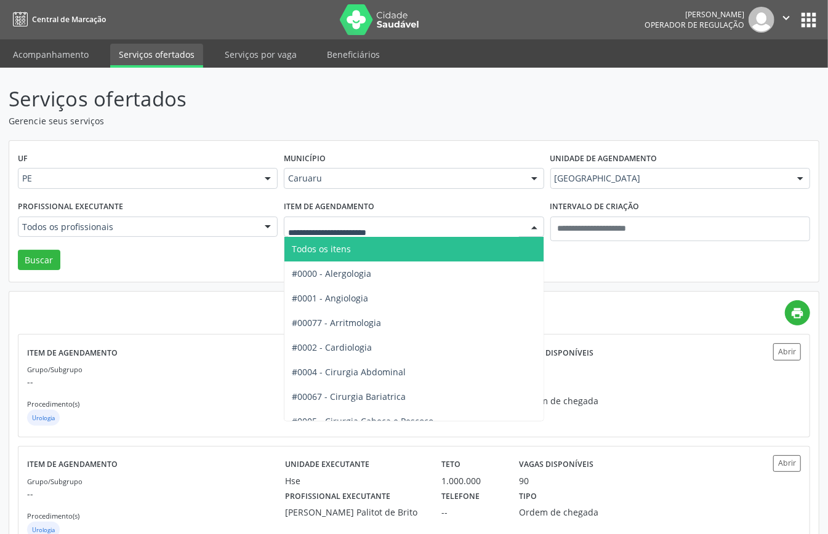
click at [351, 250] on span "Todos os itens" at bounding box center [321, 249] width 59 height 12
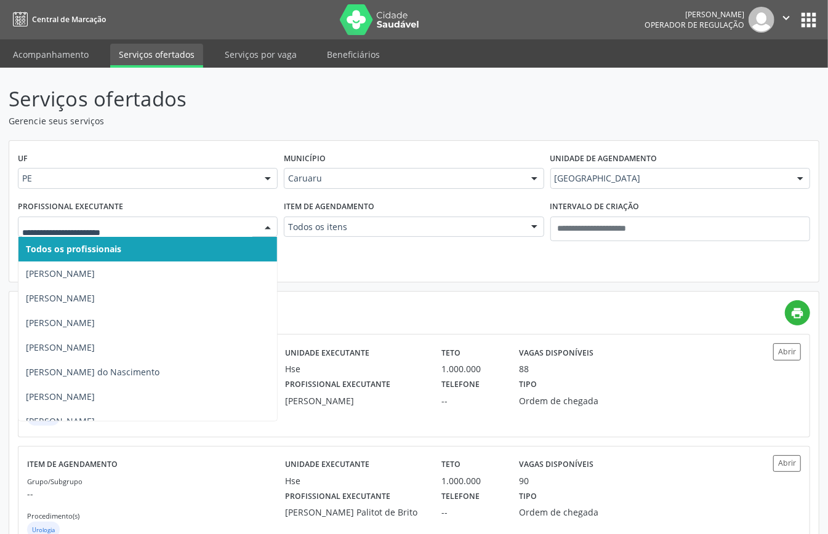
click at [244, 220] on div at bounding box center [148, 227] width 260 height 21
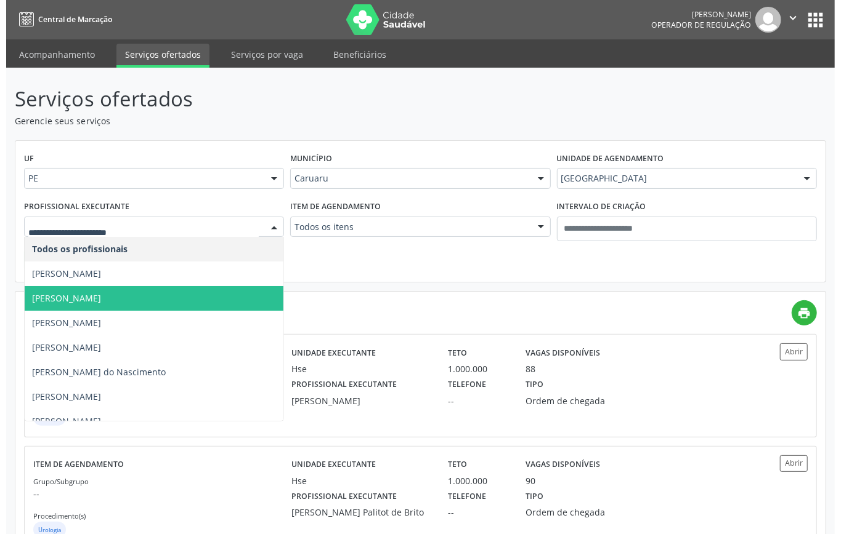
scroll to position [62, 0]
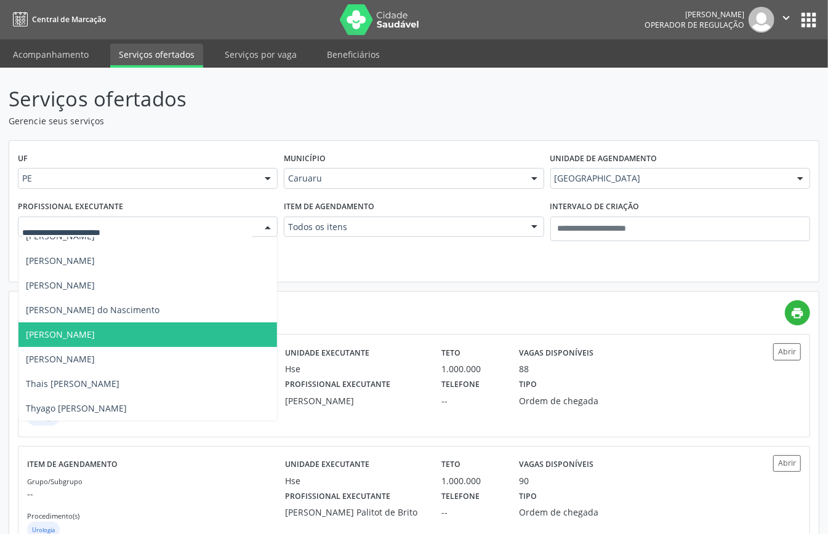
click at [95, 336] on span "Mariana Pereira Simôes" at bounding box center [60, 335] width 69 height 12
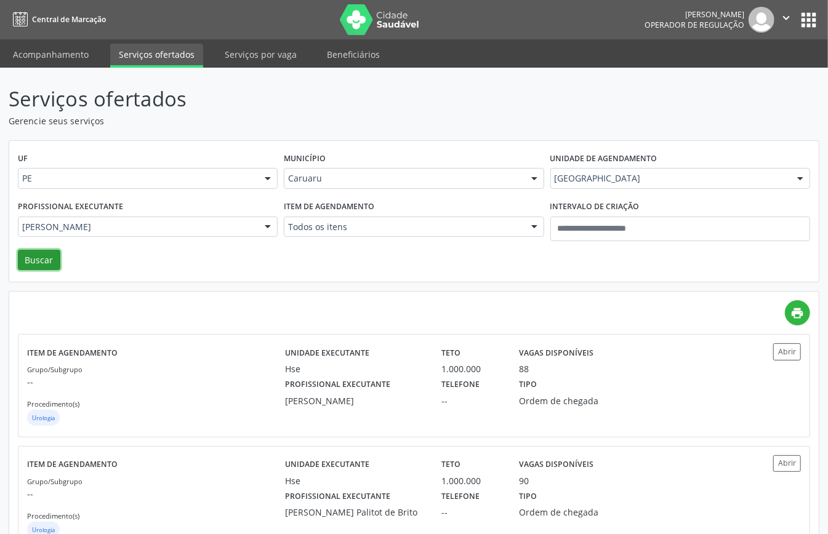
click at [50, 257] on button "Buscar" at bounding box center [39, 260] width 42 height 21
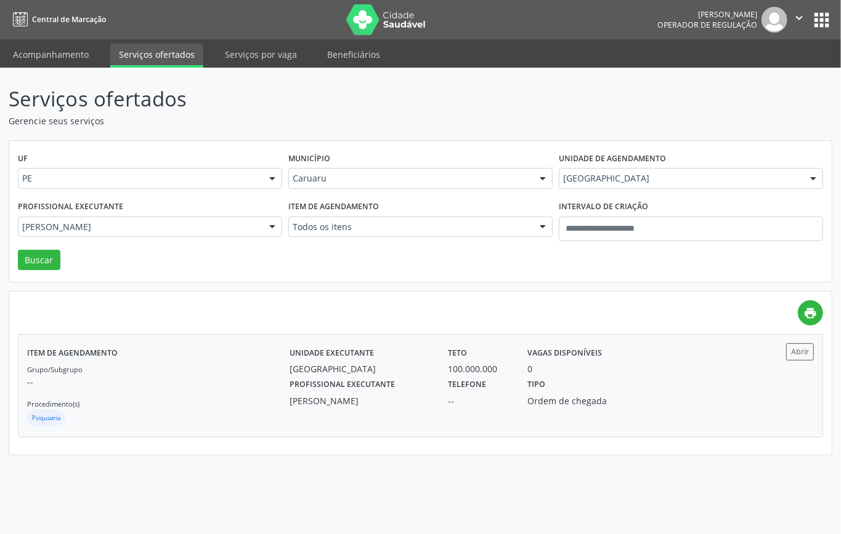
click at [198, 387] on p "--" at bounding box center [158, 382] width 262 height 13
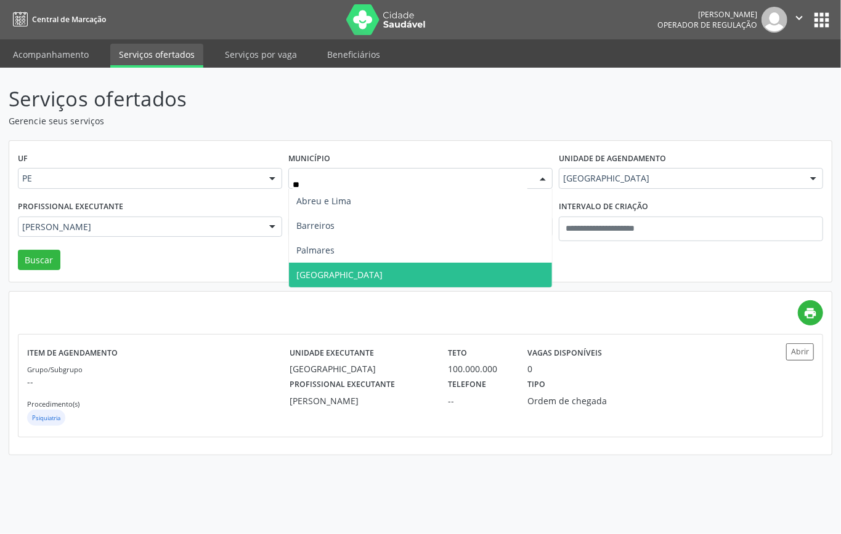
scroll to position [0, 0]
type input "***"
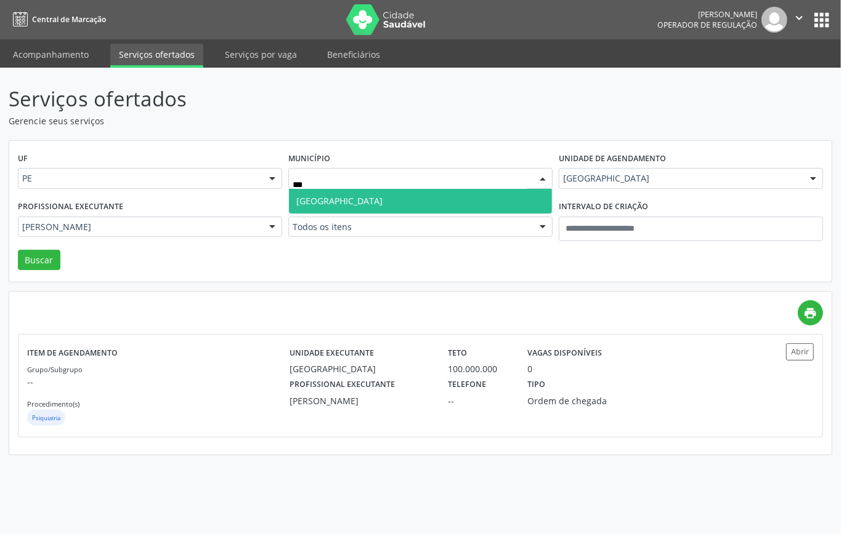
click at [387, 197] on span "Recife" at bounding box center [420, 201] width 263 height 25
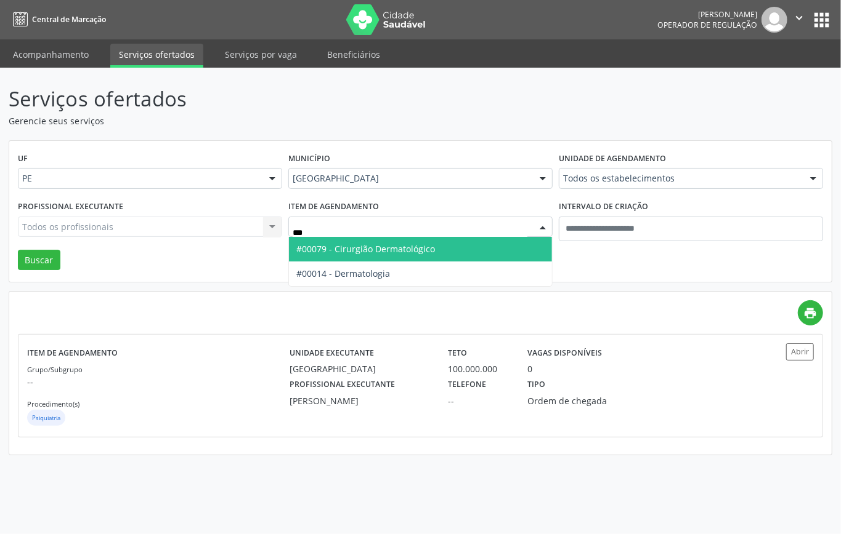
type input "****"
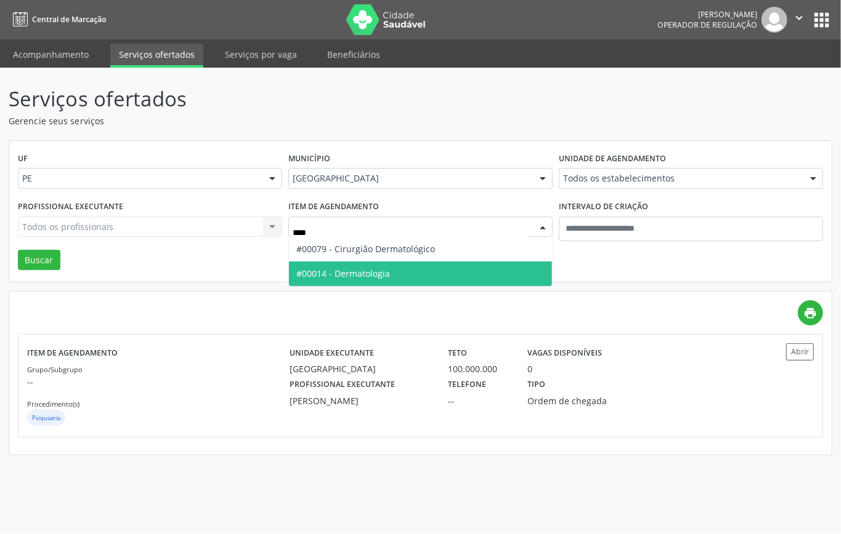
click at [375, 270] on span "#00014 - Dermatologia" at bounding box center [343, 274] width 94 height 12
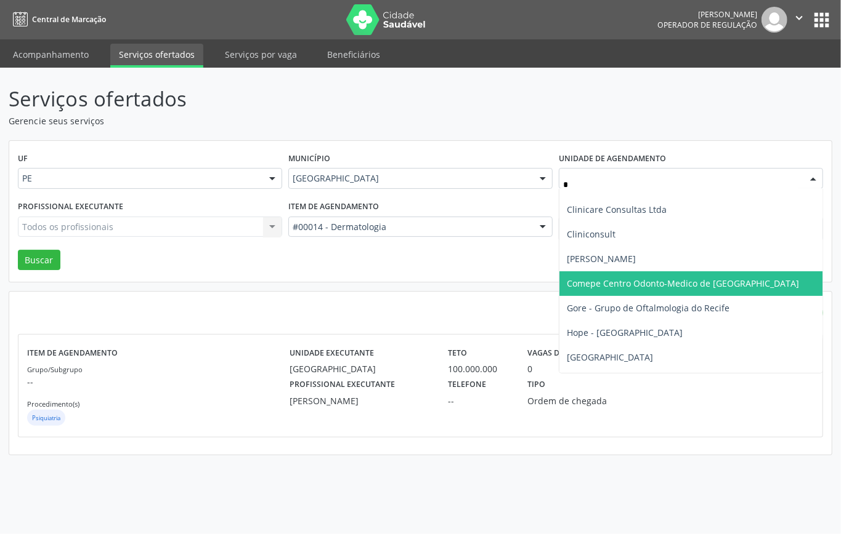
type input "**"
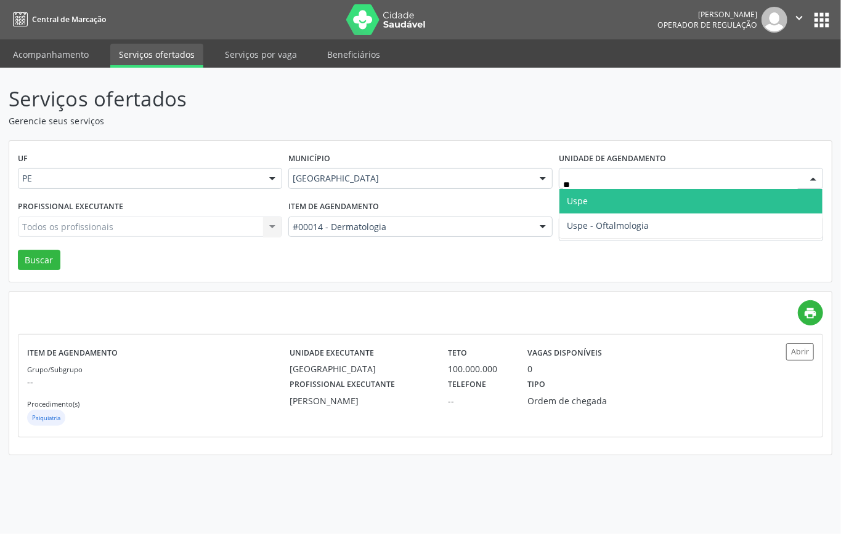
click at [589, 202] on span "Uspe" at bounding box center [690, 201] width 263 height 25
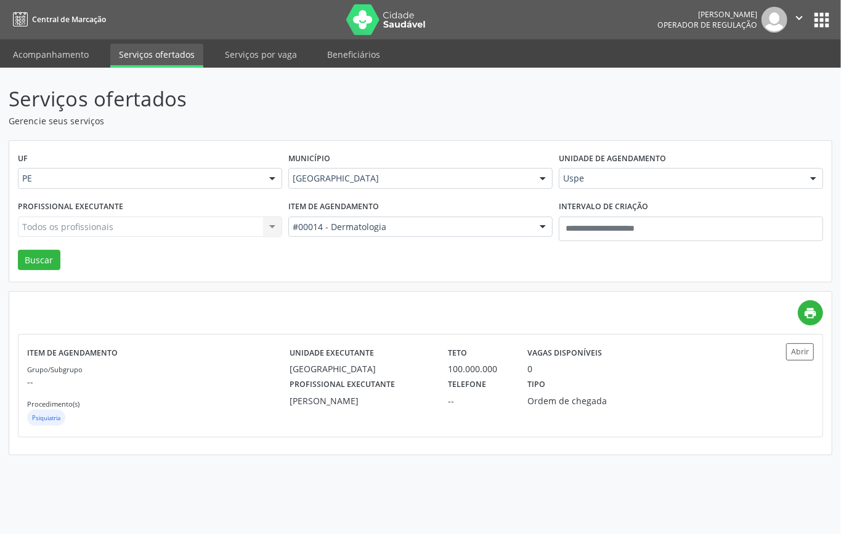
click at [102, 225] on div "Todos os profissionais Todos os profissionais Aline Melissa Santos Oliveira Edm…" at bounding box center [150, 227] width 264 height 21
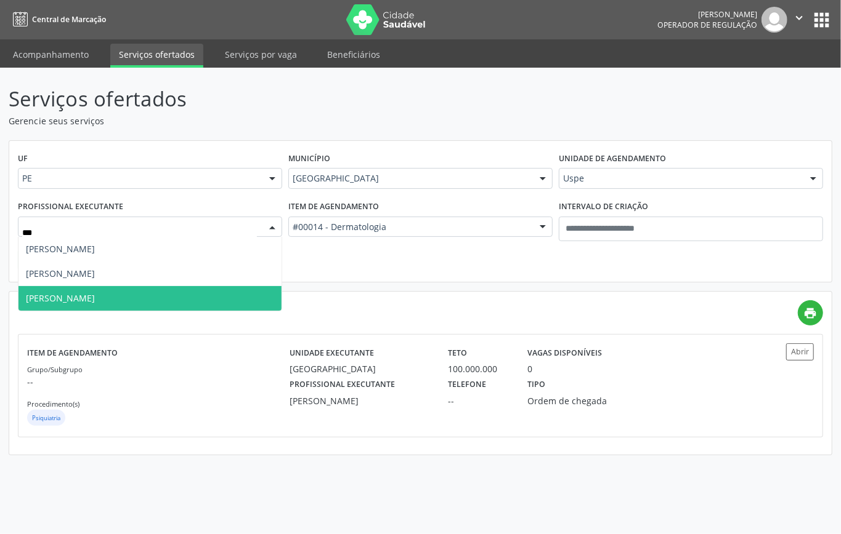
type input "****"
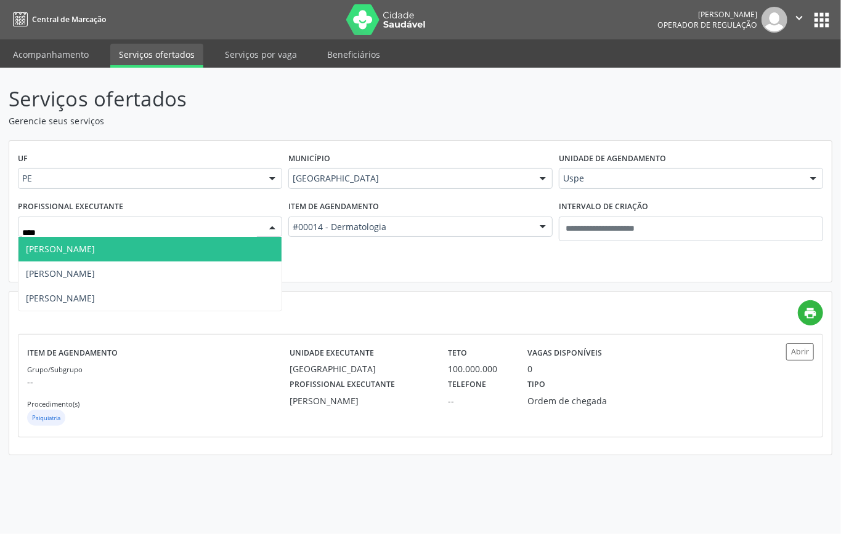
click at [86, 252] on span "Maria Tereza Cavalcanti" at bounding box center [60, 249] width 69 height 12
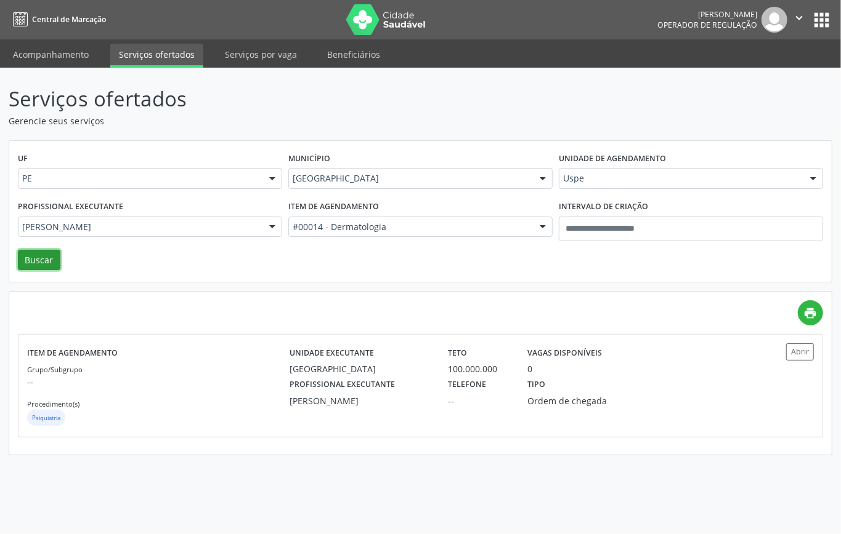
click at [35, 256] on button "Buscar" at bounding box center [39, 260] width 42 height 21
click at [198, 405] on div "Grupo/Subgrupo -- Procedimento(s) Dermatologia" at bounding box center [158, 396] width 262 height 66
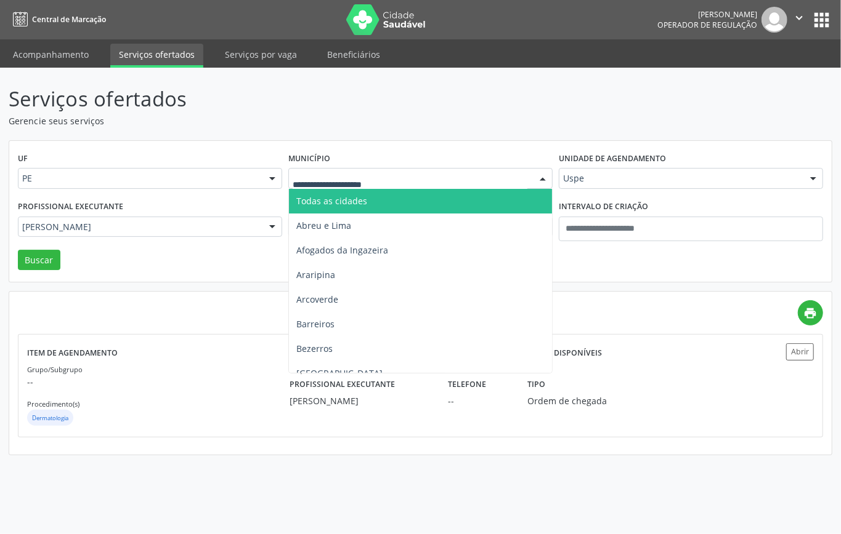
drag, startPoint x: 382, startPoint y: 179, endPoint x: 357, endPoint y: 227, distance: 54.0
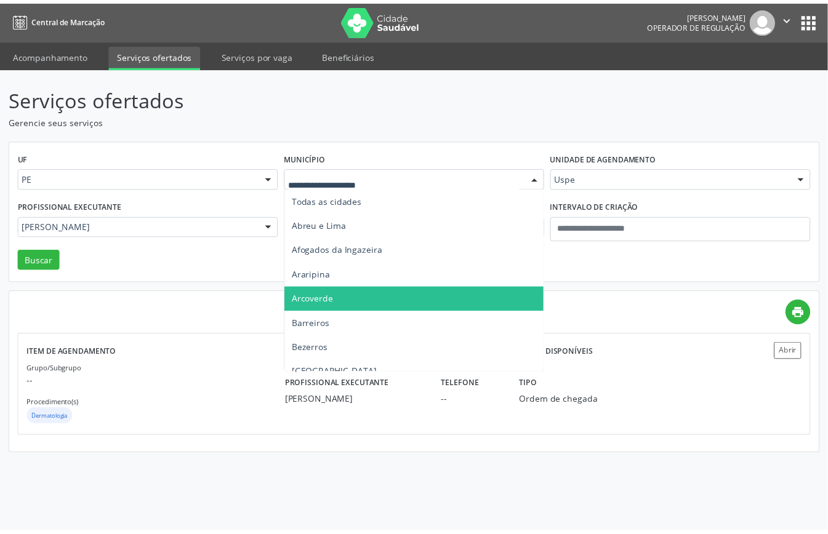
scroll to position [82, 0]
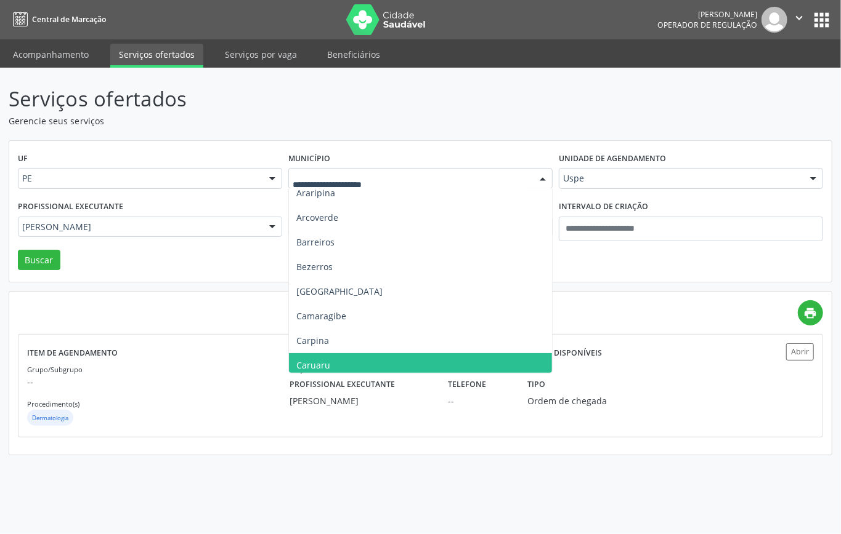
click at [316, 358] on span "Caruaru" at bounding box center [420, 365] width 263 height 25
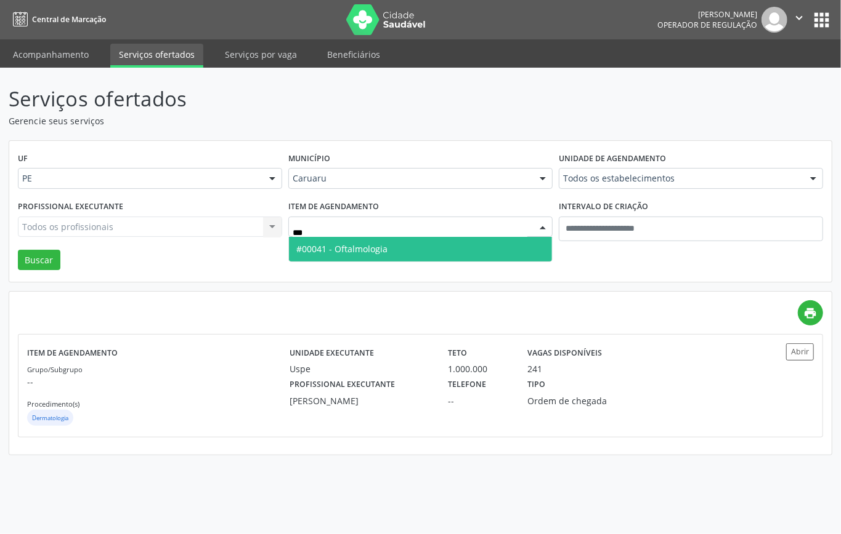
click at [341, 245] on span "#00041 - Oftalmologia" at bounding box center [341, 249] width 91 height 12
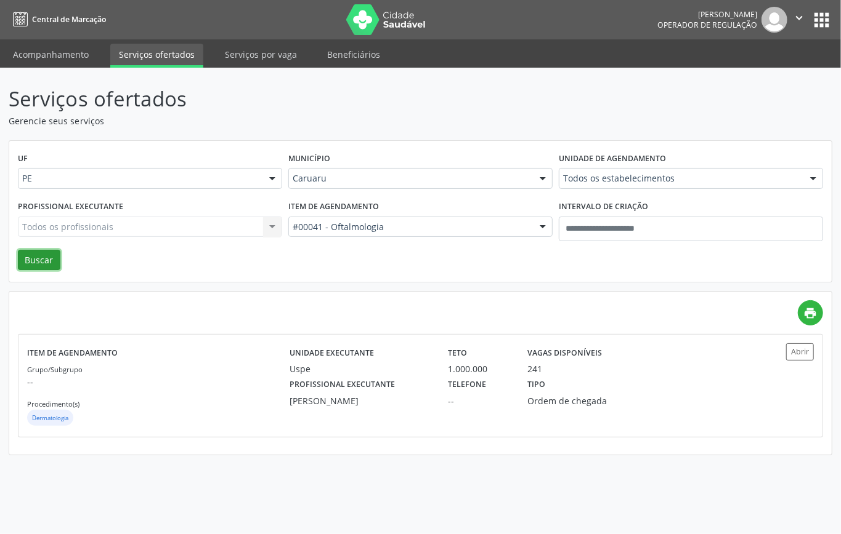
click at [32, 262] on button "Buscar" at bounding box center [39, 260] width 42 height 21
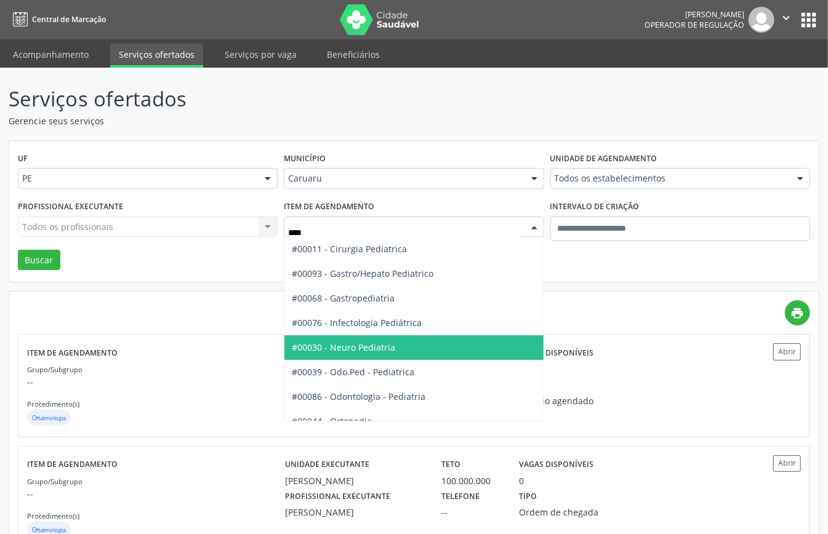
scroll to position [111, 0]
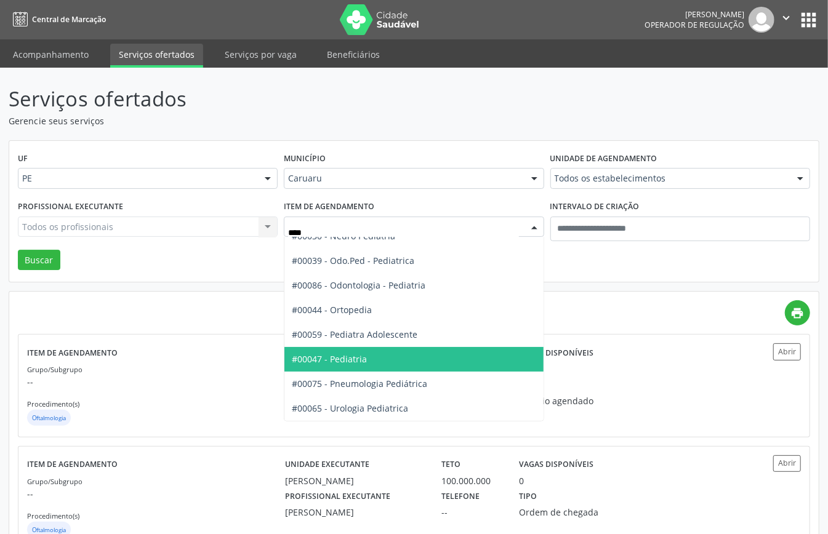
click at [365, 360] on span "#00047 - Pediatria" at bounding box center [329, 359] width 75 height 12
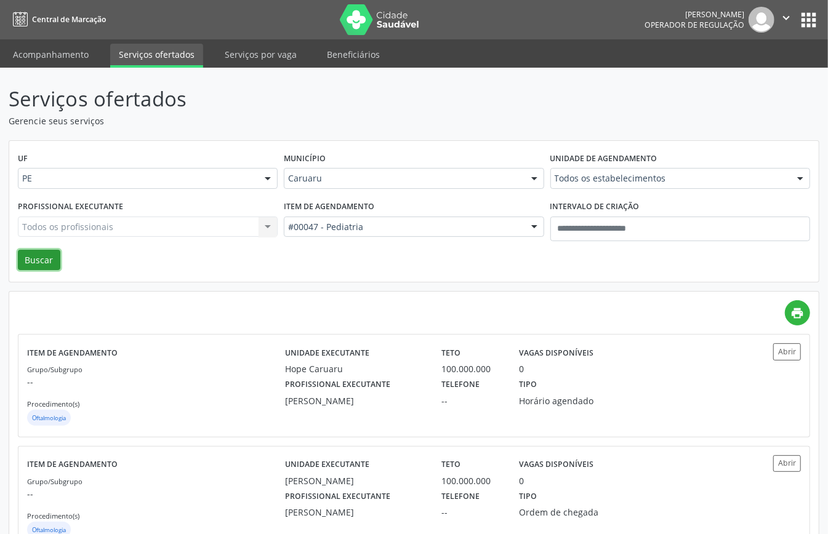
click at [22, 259] on button "Buscar" at bounding box center [39, 260] width 42 height 21
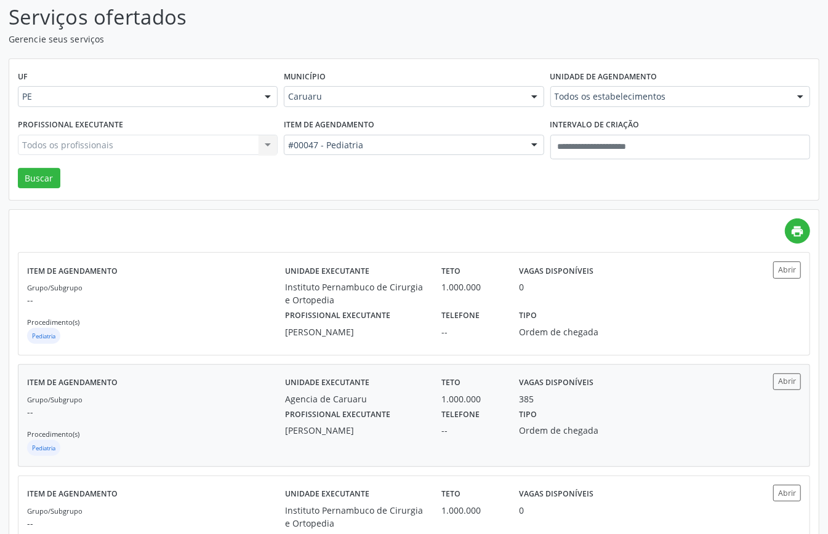
scroll to position [164, 0]
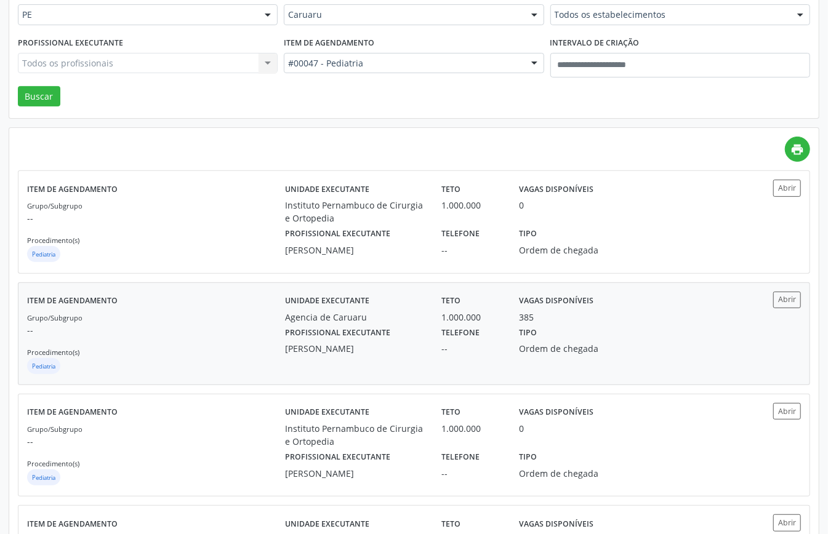
click at [207, 353] on div "Grupo/Subgrupo -- Procedimento(s) Pediatria" at bounding box center [156, 344] width 258 height 66
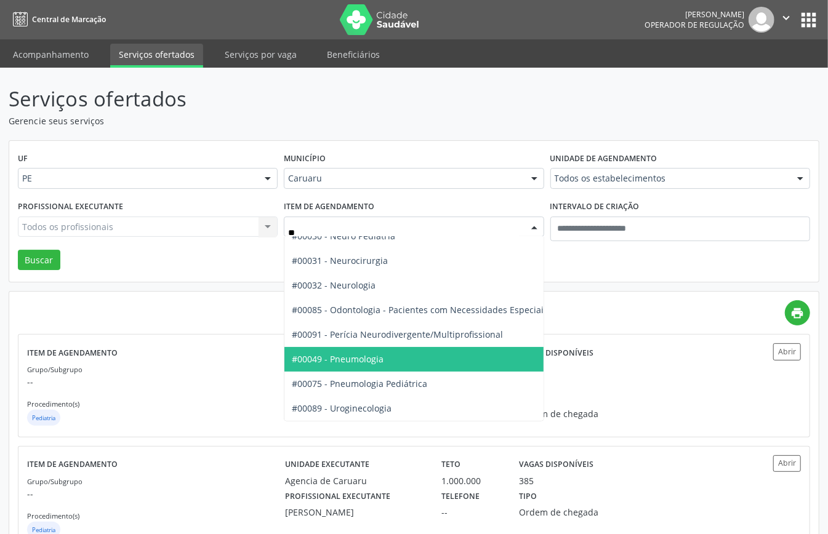
type input "***"
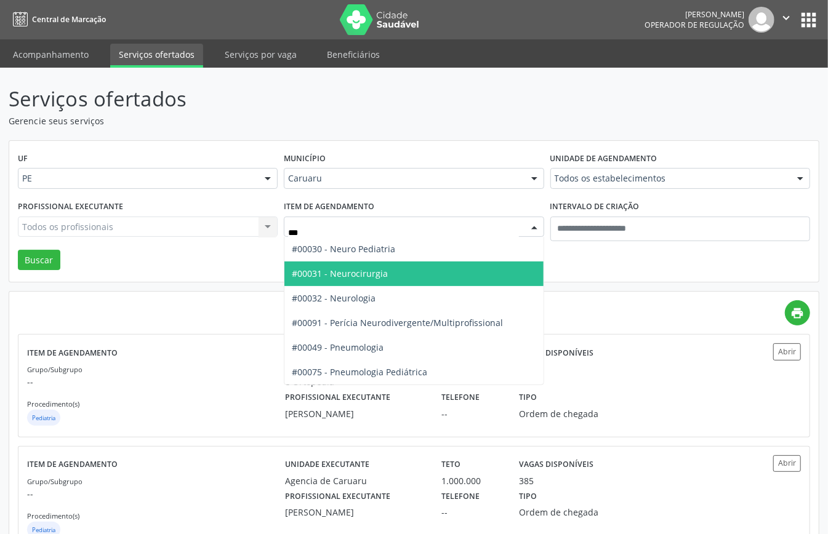
click at [367, 276] on span "#00031 - Neurocirurgia" at bounding box center [340, 274] width 96 height 12
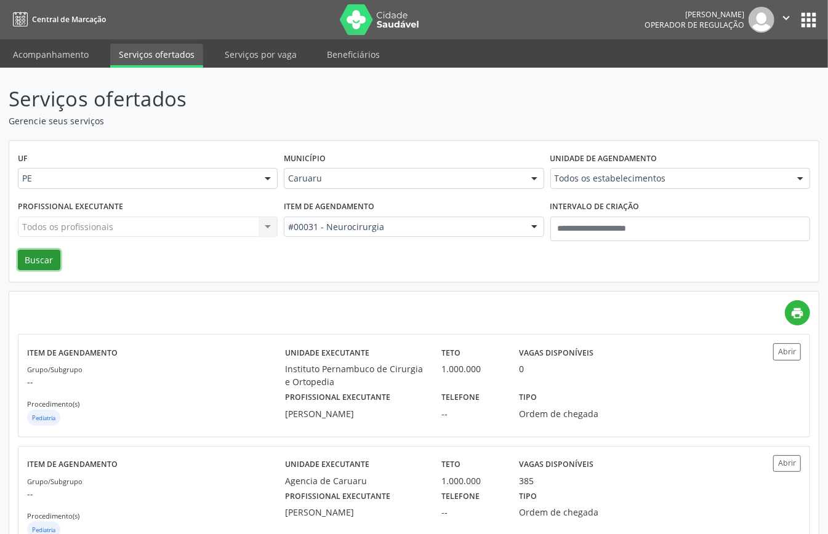
click at [55, 264] on button "Buscar" at bounding box center [39, 260] width 42 height 21
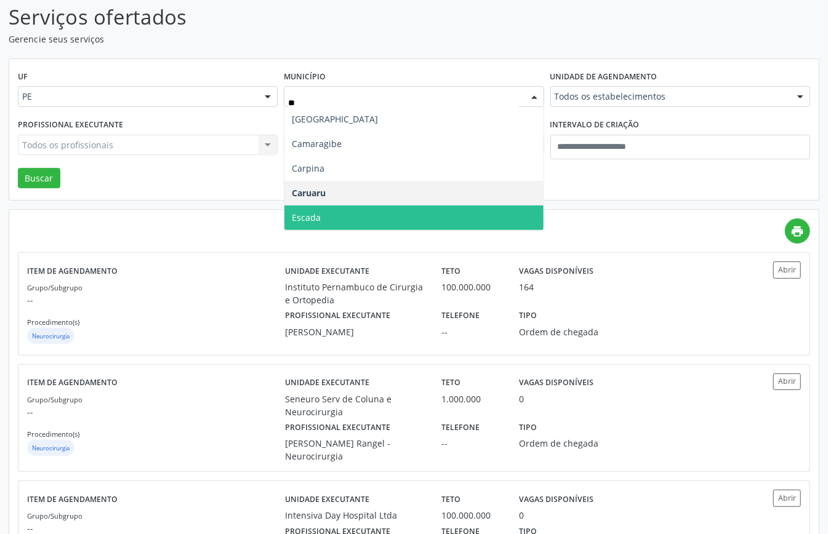
type input "***"
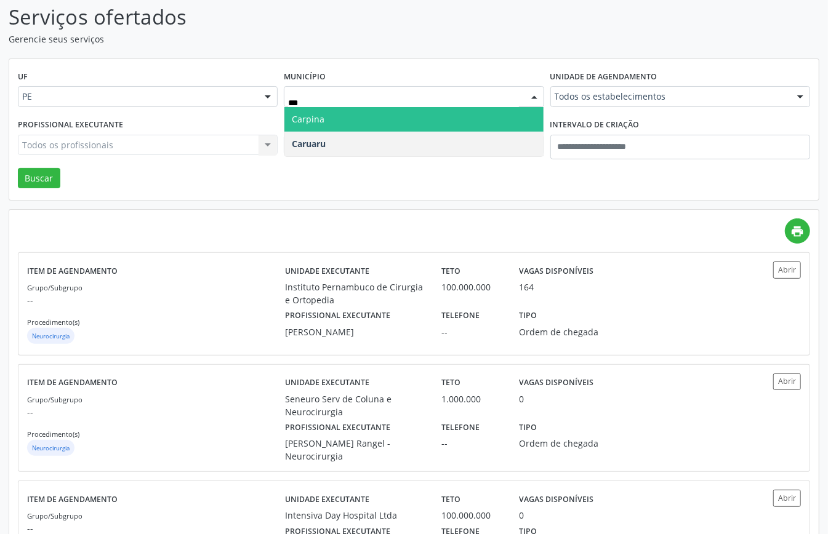
click at [334, 114] on span "Carpina" at bounding box center [413, 119] width 259 height 25
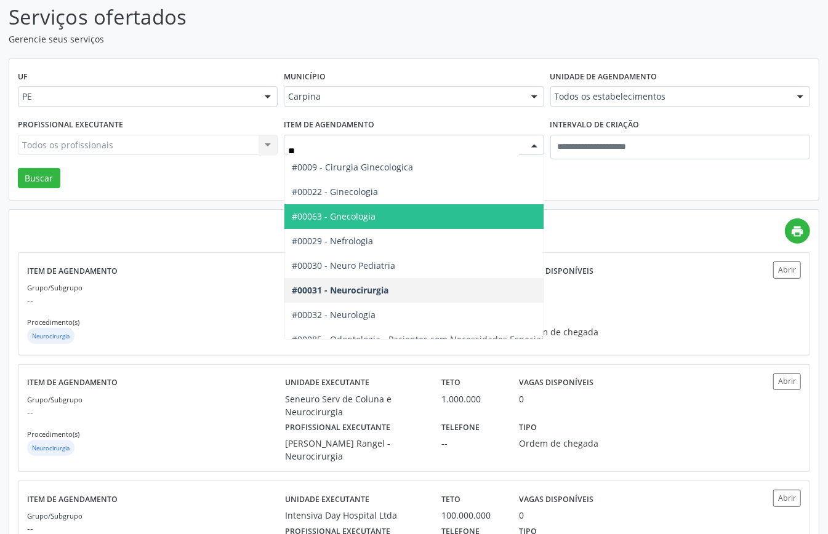
type input "***"
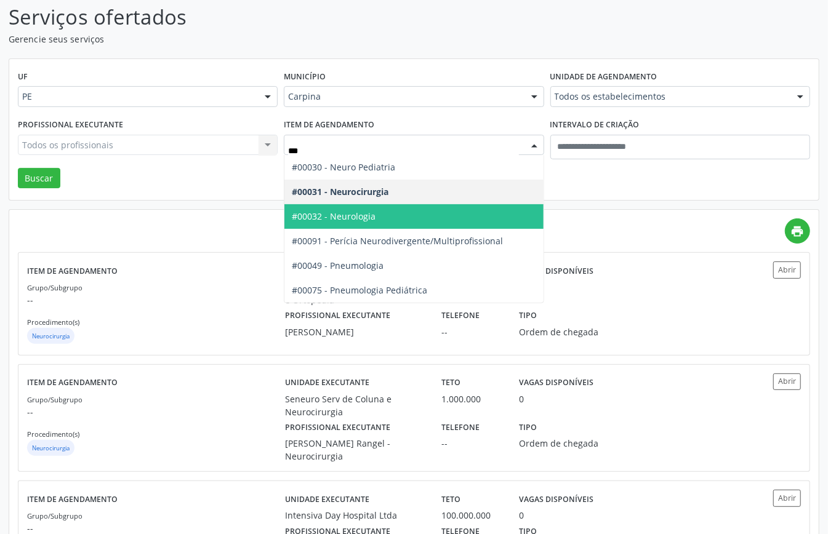
click at [360, 216] on span "#00032 - Neurologia" at bounding box center [334, 217] width 84 height 12
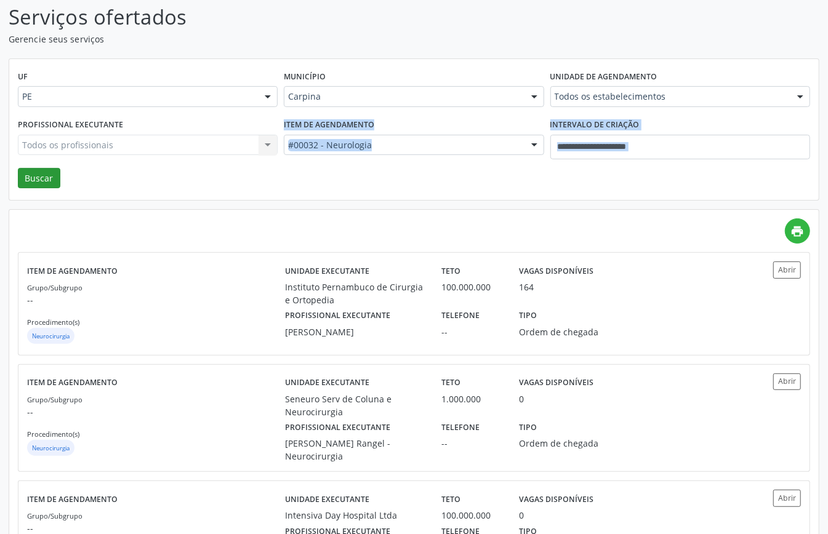
click at [39, 168] on div "UF PE PE Nenhum resultado encontrado para: " " Não há nenhuma opção para ser ex…" at bounding box center [414, 130] width 810 height 142
click at [43, 174] on button "Buscar" at bounding box center [39, 178] width 42 height 21
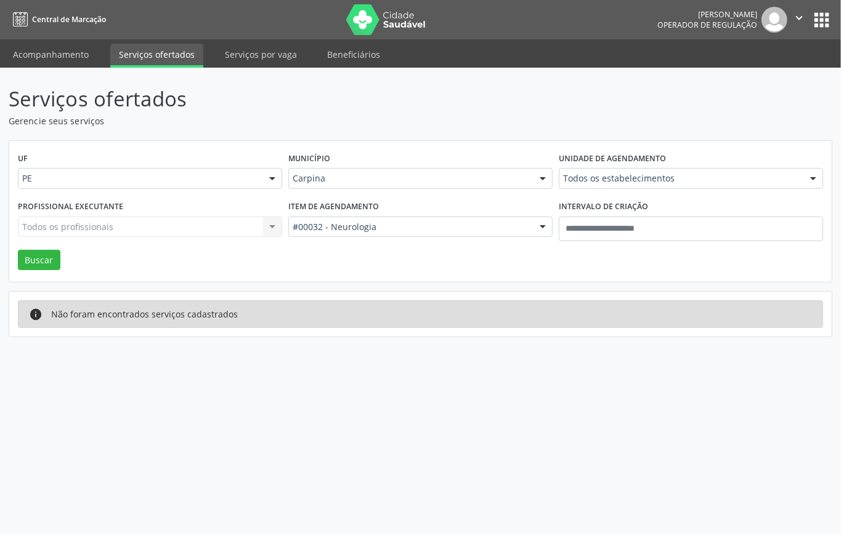
drag, startPoint x: 395, startPoint y: 227, endPoint x: 390, endPoint y: 235, distance: 9.4
drag, startPoint x: 250, startPoint y: 248, endPoint x: 238, endPoint y: 242, distance: 13.5
click at [248, 246] on div "Profissional executante Todos os profissionais Todos os profissionais Aderaldo …" at bounding box center [150, 224] width 270 height 52
click at [441, 170] on div "Carpina" at bounding box center [420, 178] width 264 height 21
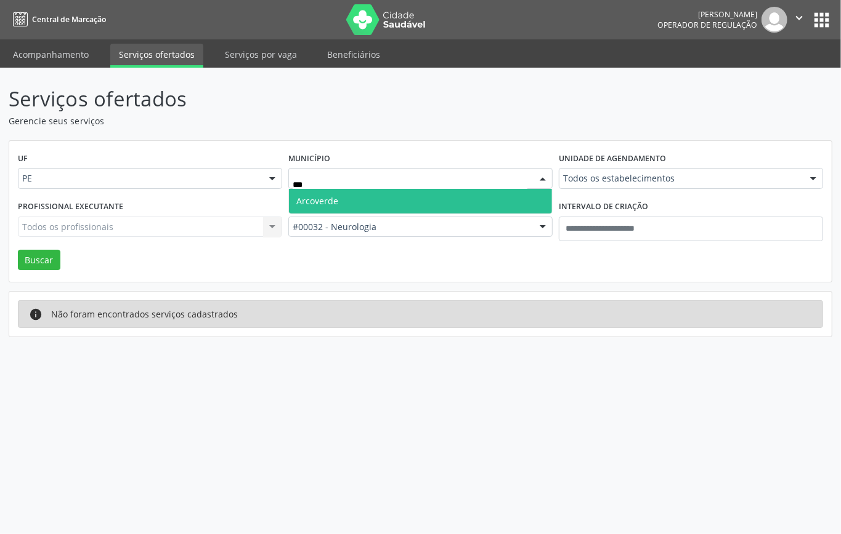
click at [390, 198] on span "Arcoverde" at bounding box center [420, 201] width 263 height 25
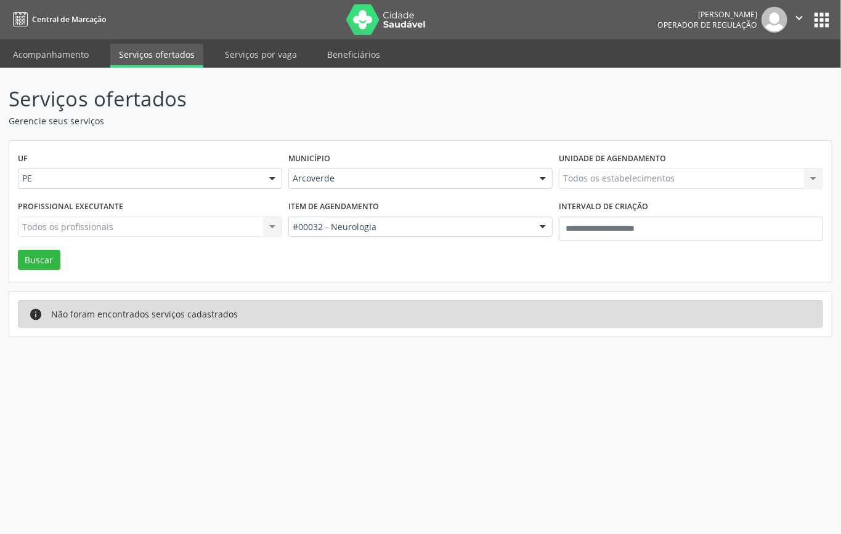
drag, startPoint x: 399, startPoint y: 230, endPoint x: 403, endPoint y: 294, distance: 63.5
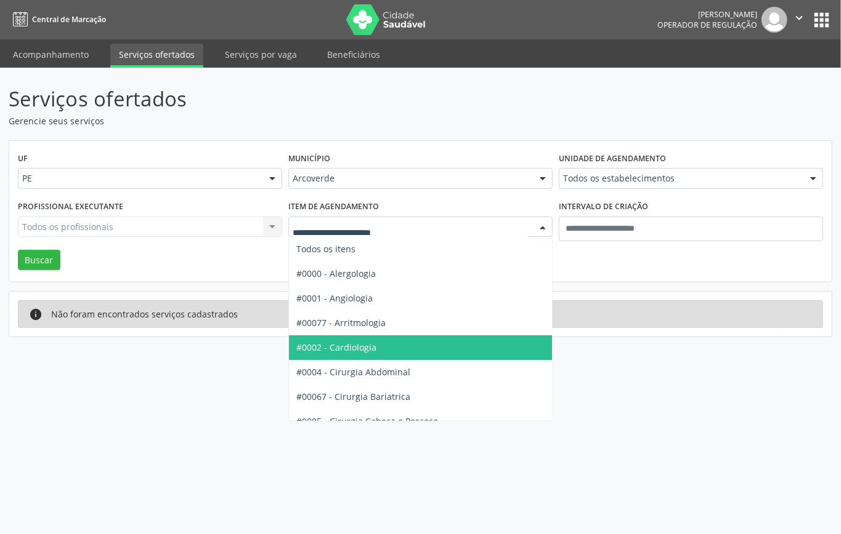
click at [363, 353] on span "#0002 - Cardiologia" at bounding box center [336, 348] width 80 height 12
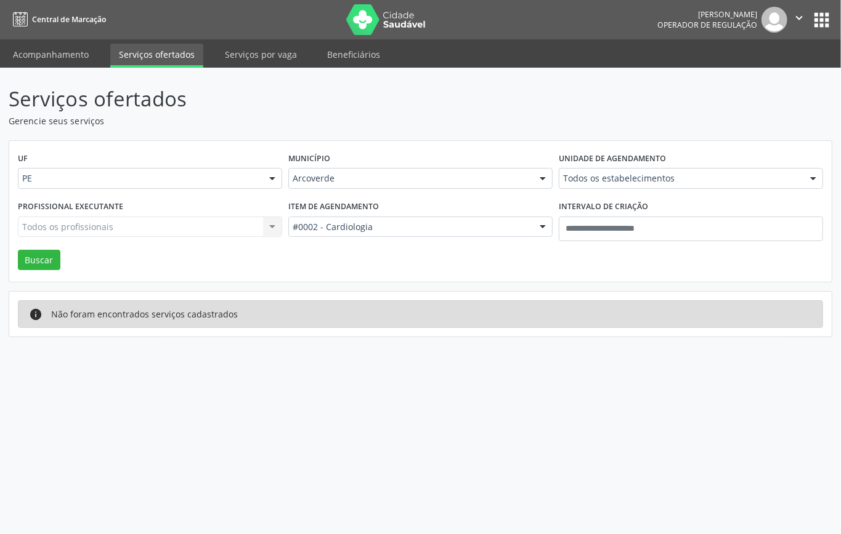
drag, startPoint x: 37, startPoint y: 249, endPoint x: 79, endPoint y: 232, distance: 46.1
click at [37, 250] on div "UF PE PE Nenhum resultado encontrado para: " " Não há nenhuma opção para ser ex…" at bounding box center [420, 212] width 822 height 142
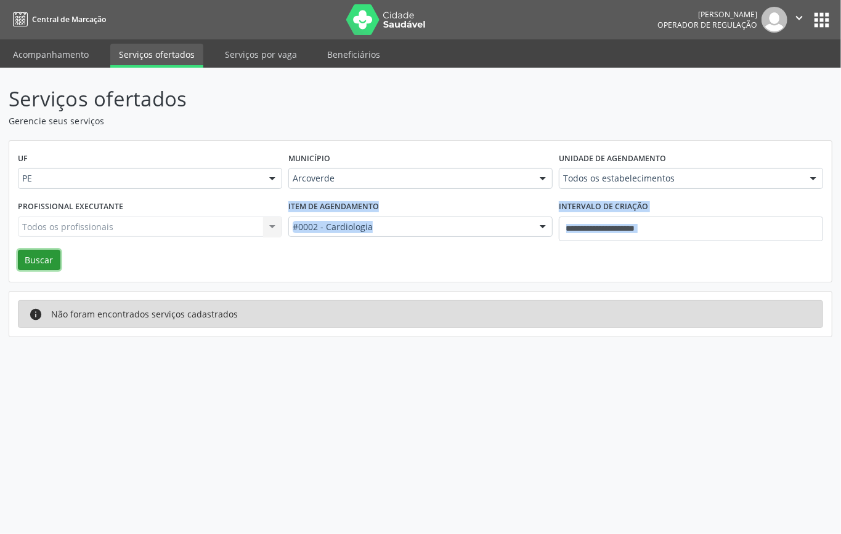
click at [42, 261] on button "Buscar" at bounding box center [39, 260] width 42 height 21
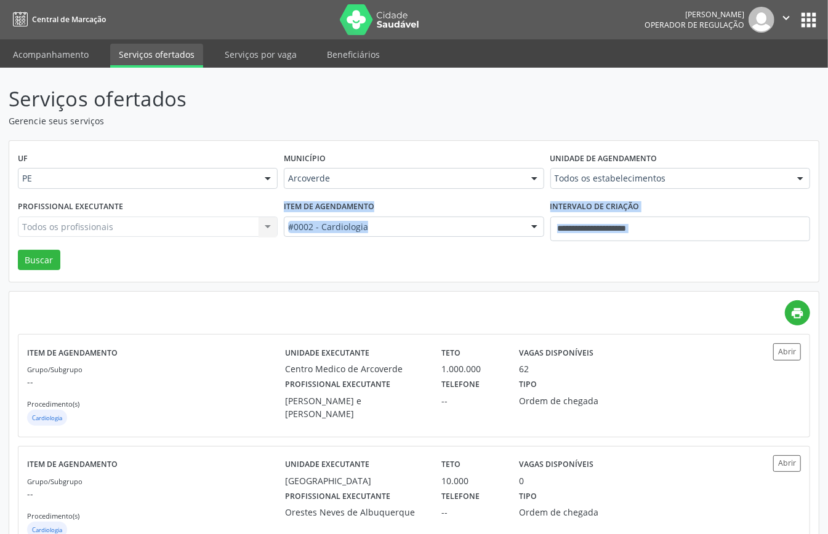
scroll to position [43, 0]
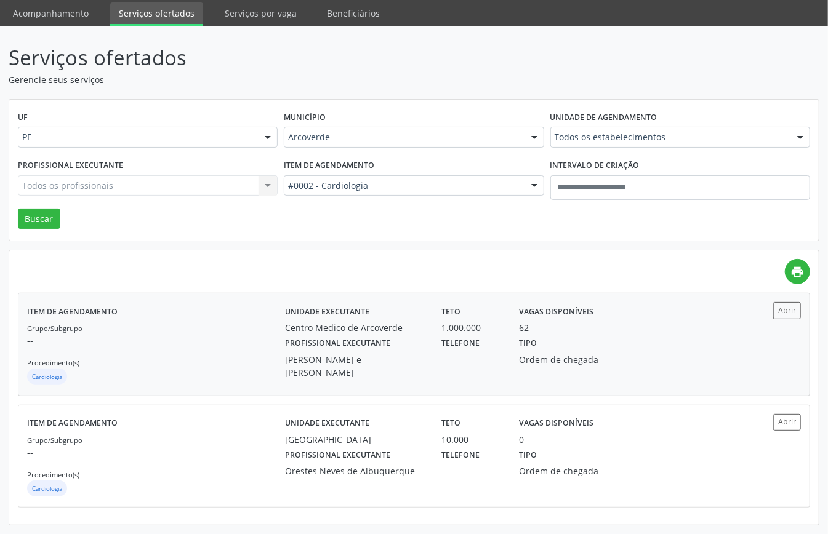
click at [244, 345] on p "--" at bounding box center [156, 340] width 258 height 13
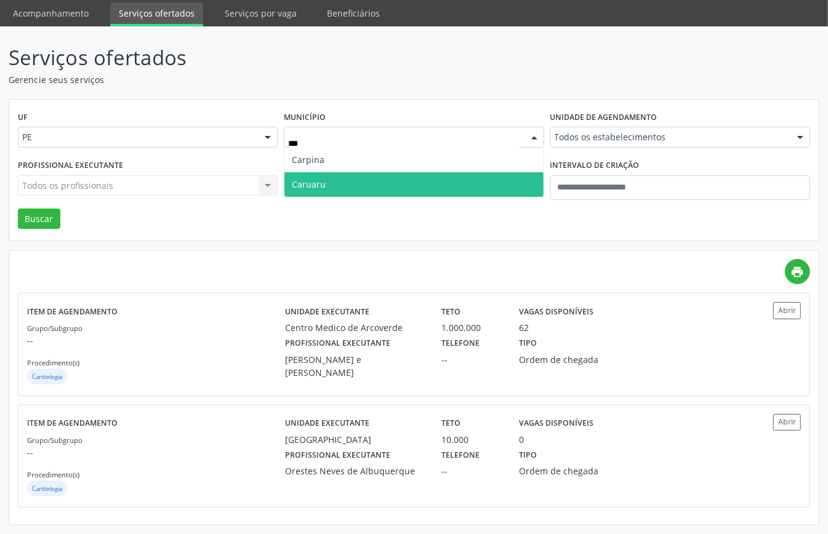
click at [353, 186] on span "Caruaru" at bounding box center [413, 184] width 259 height 25
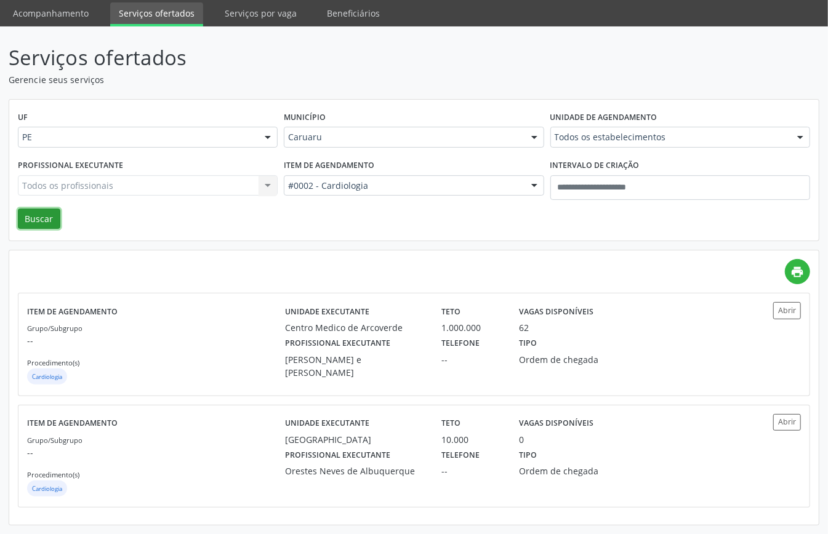
click at [34, 218] on button "Buscar" at bounding box center [39, 219] width 42 height 21
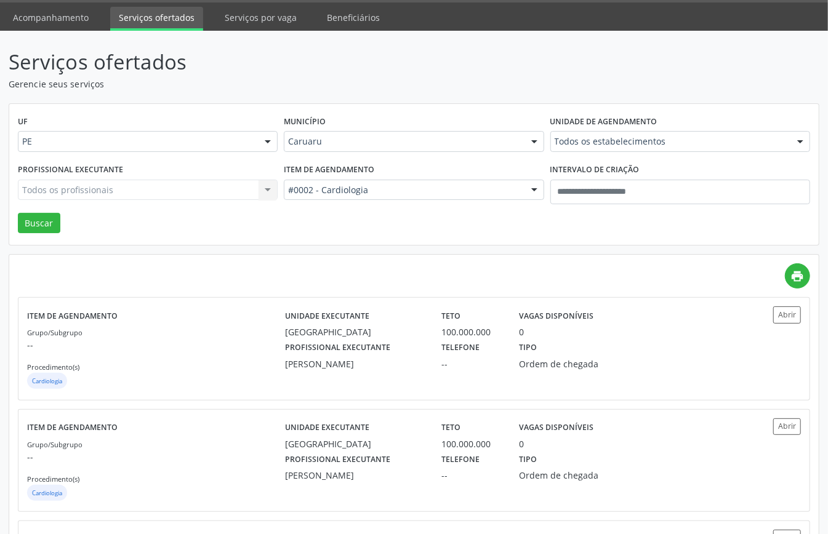
scroll to position [0, 0]
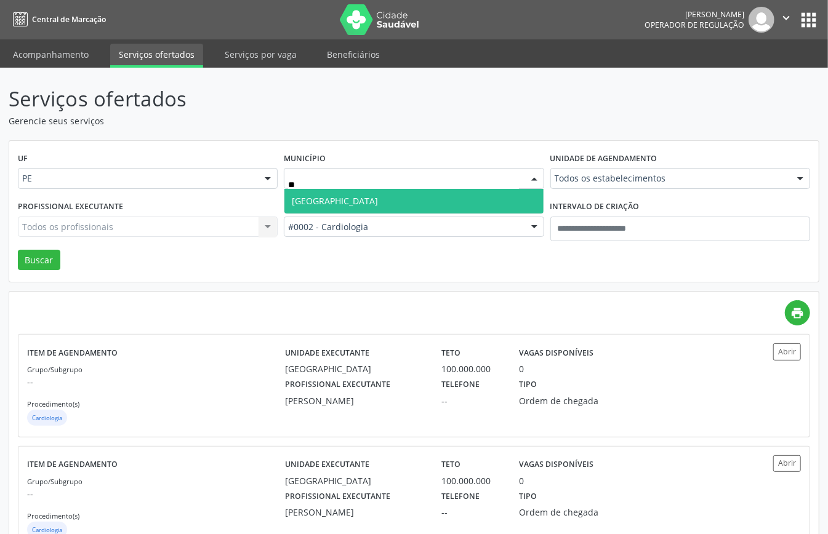
type input "***"
click at [330, 198] on span "Recife" at bounding box center [413, 201] width 259 height 25
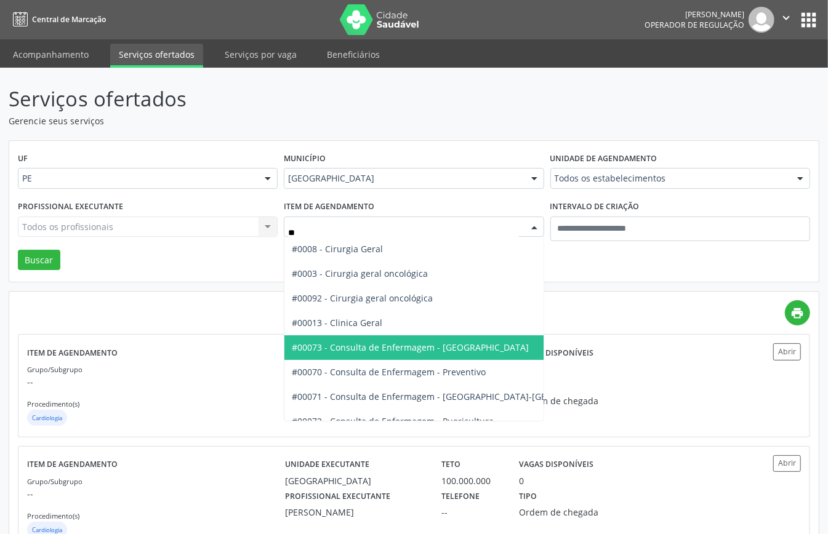
type input "***"
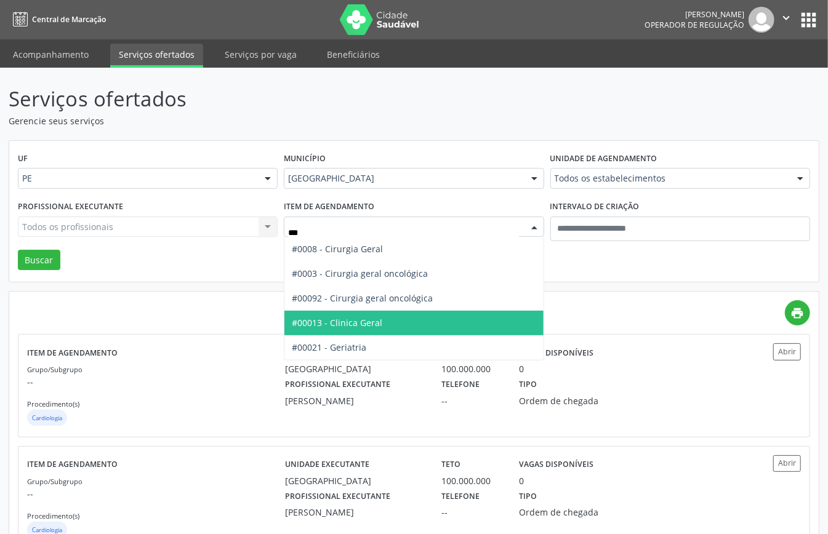
click at [365, 321] on span "#00013 - Clinica Geral" at bounding box center [337, 323] width 91 height 12
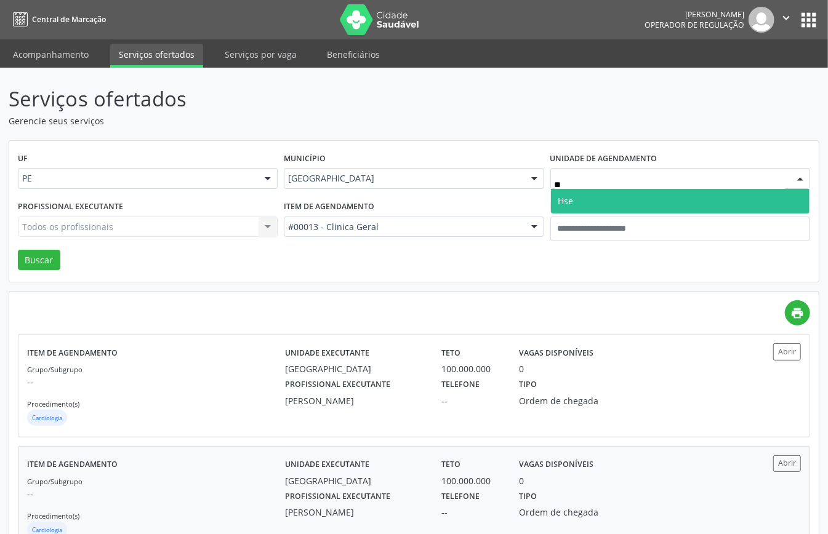
type input "***"
click at [586, 201] on span "Hse" at bounding box center [680, 201] width 259 height 25
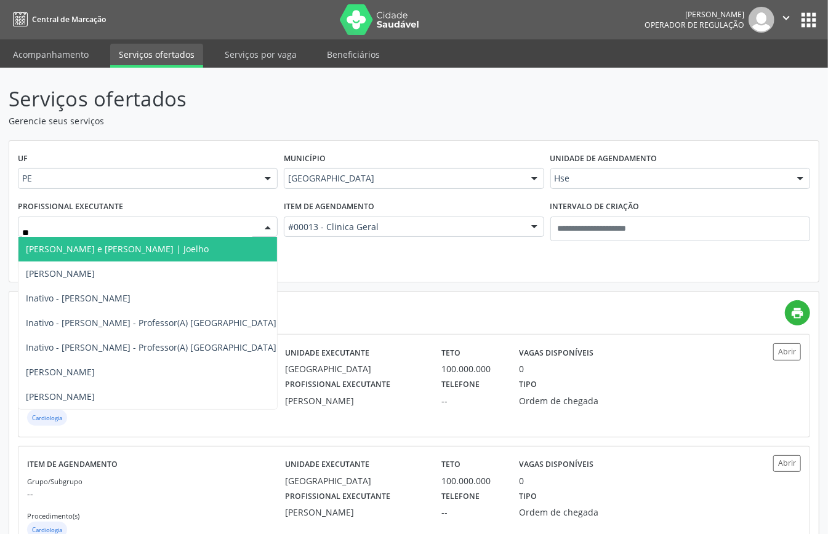
type input "***"
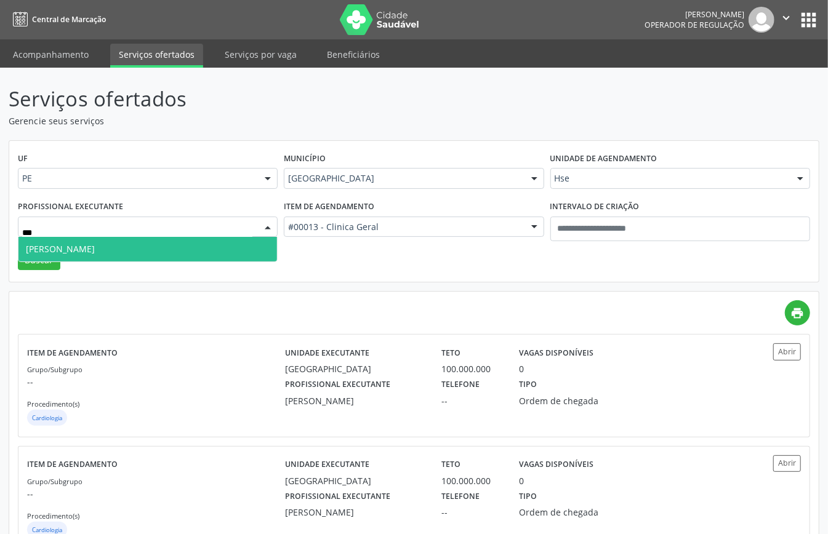
click at [141, 247] on span "Walter Lafayette Araujo" at bounding box center [147, 249] width 259 height 25
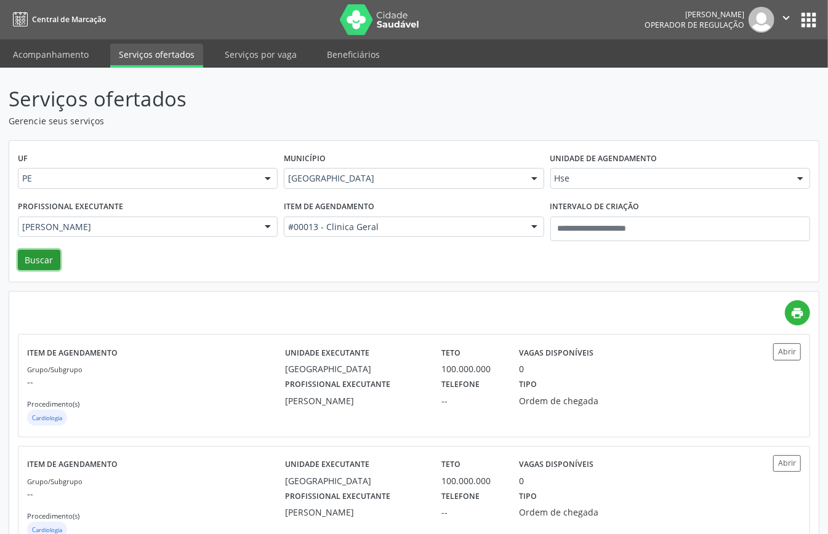
click at [50, 261] on button "Buscar" at bounding box center [39, 260] width 42 height 21
click at [172, 407] on div "Grupo/Subgrupo -- Procedimento(s) Clinica Geral" at bounding box center [156, 396] width 258 height 66
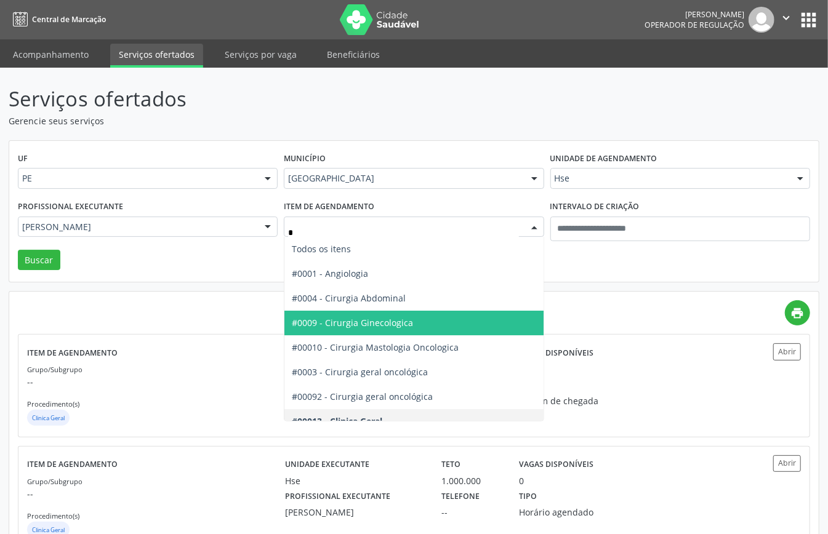
type input "**"
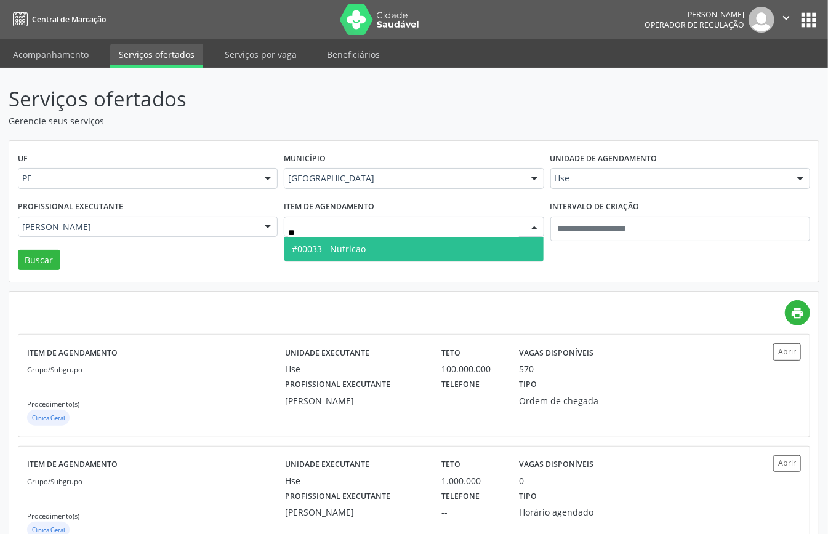
click at [355, 254] on span "#00033 - Nutricao" at bounding box center [329, 249] width 74 height 12
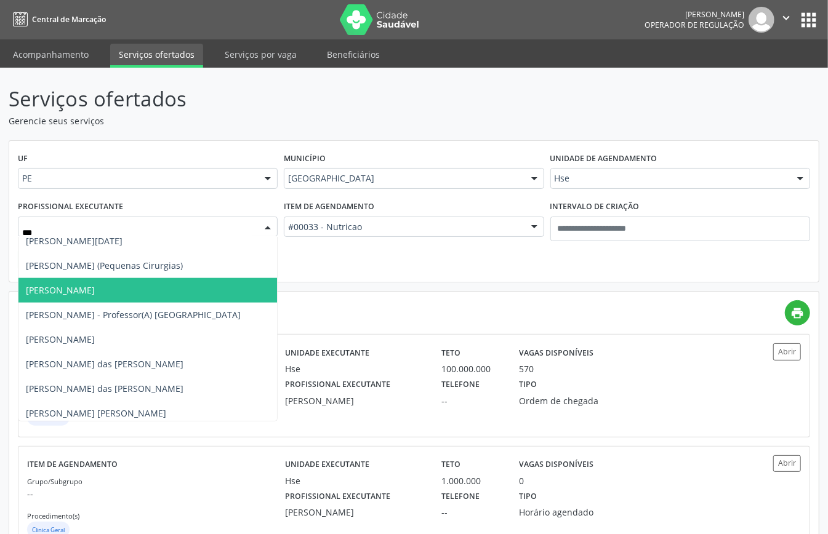
scroll to position [656, 0]
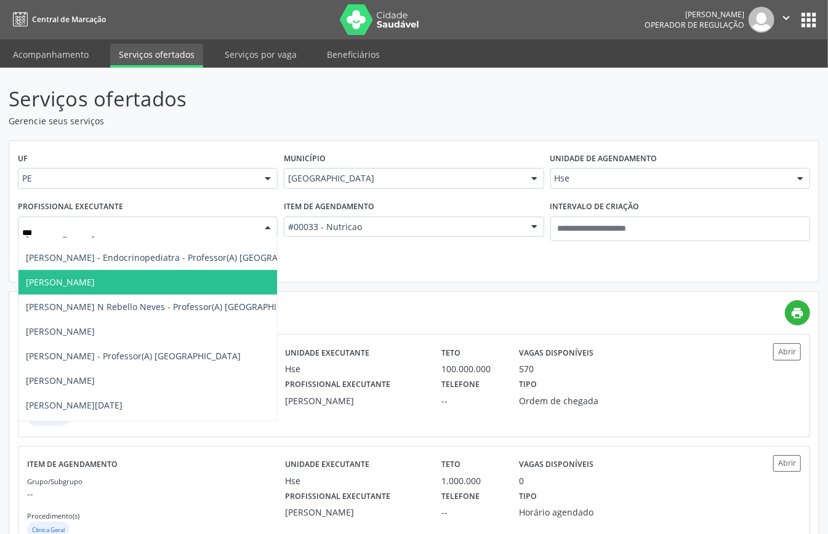
click at [95, 286] on span "Maria Auxiliadora Dias" at bounding box center [60, 282] width 69 height 12
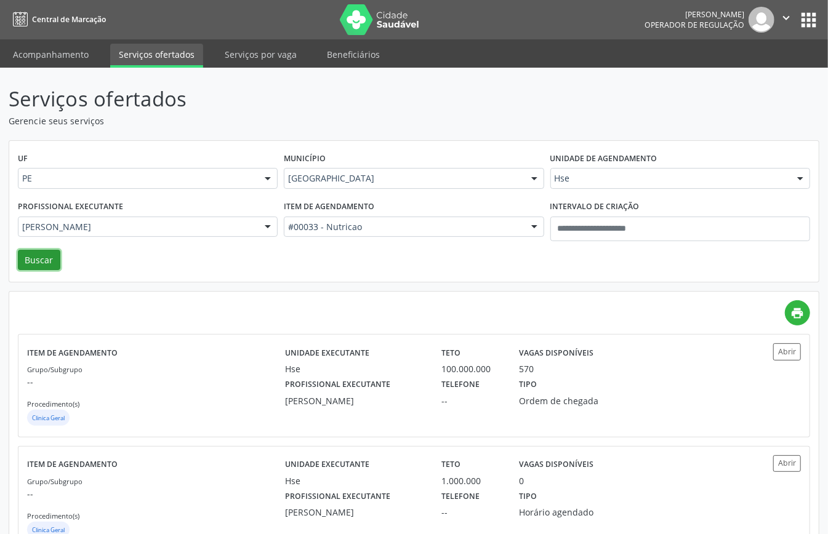
click at [34, 262] on button "Buscar" at bounding box center [39, 260] width 42 height 21
click at [183, 405] on div "Grupo/Subgrupo -- Procedimento(s) Nutricao" at bounding box center [156, 396] width 258 height 66
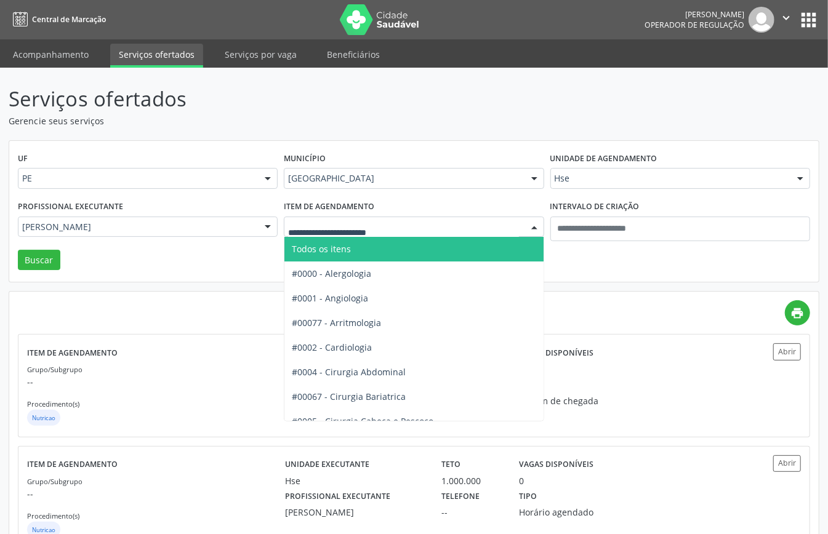
click at [363, 248] on span "Todos os itens" at bounding box center [454, 249] width 341 height 25
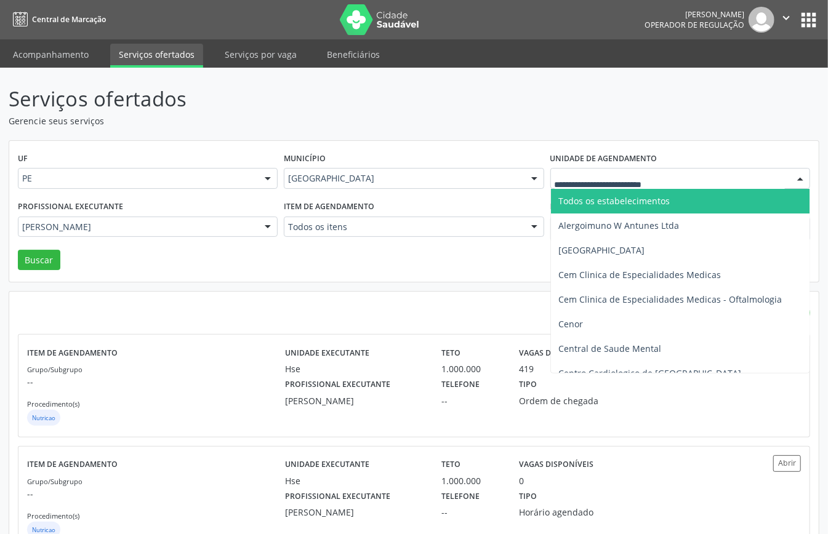
drag, startPoint x: 574, startPoint y: 170, endPoint x: 587, endPoint y: 182, distance: 17.4
click at [575, 171] on div at bounding box center [680, 178] width 260 height 21
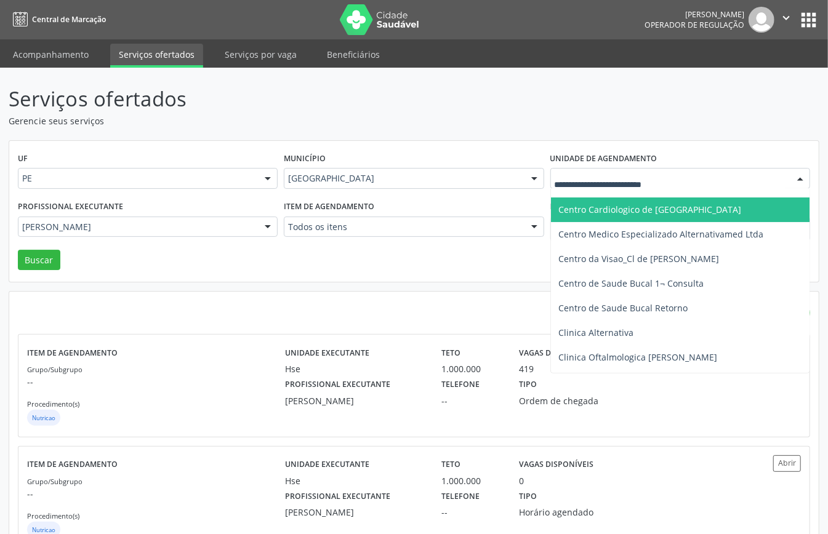
scroll to position [82, 0]
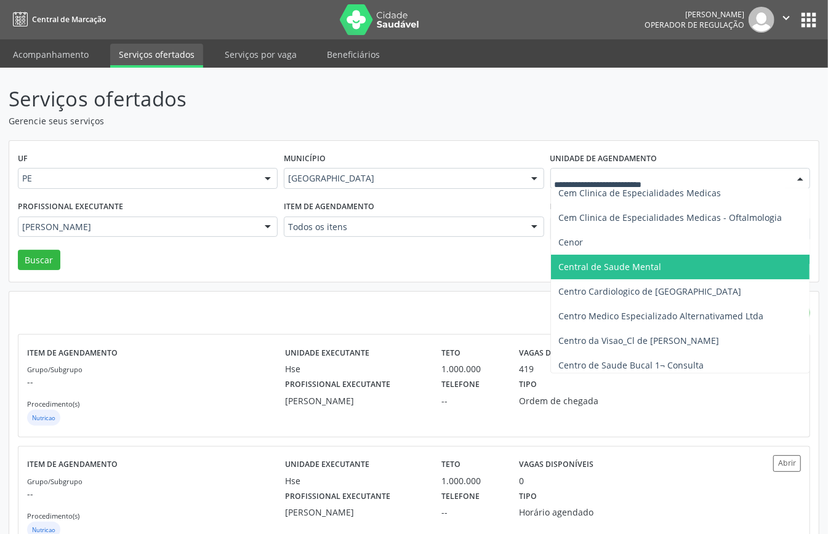
click at [671, 271] on span "Central de Saude Mental" at bounding box center [705, 267] width 308 height 25
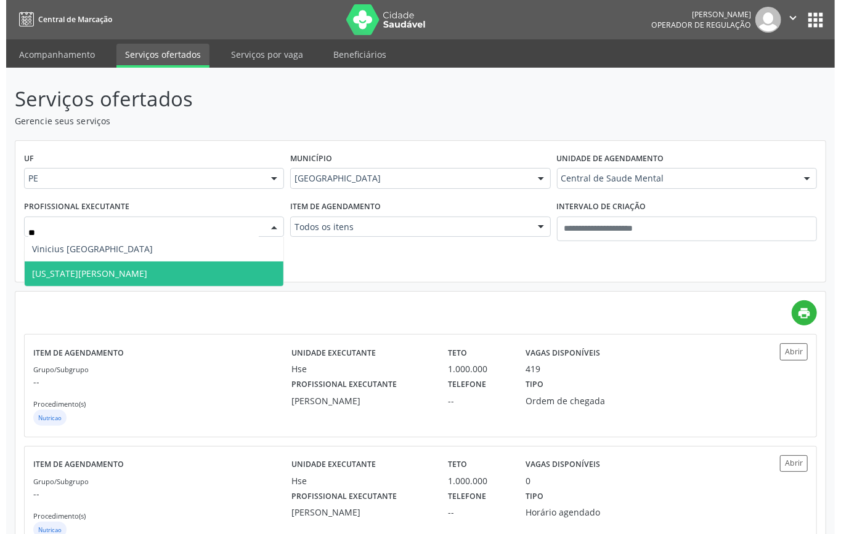
scroll to position [0, 0]
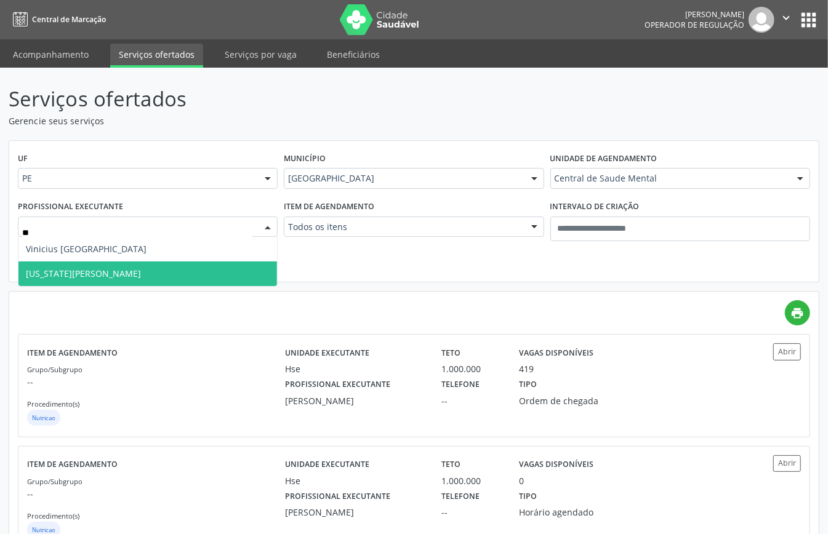
type input "***"
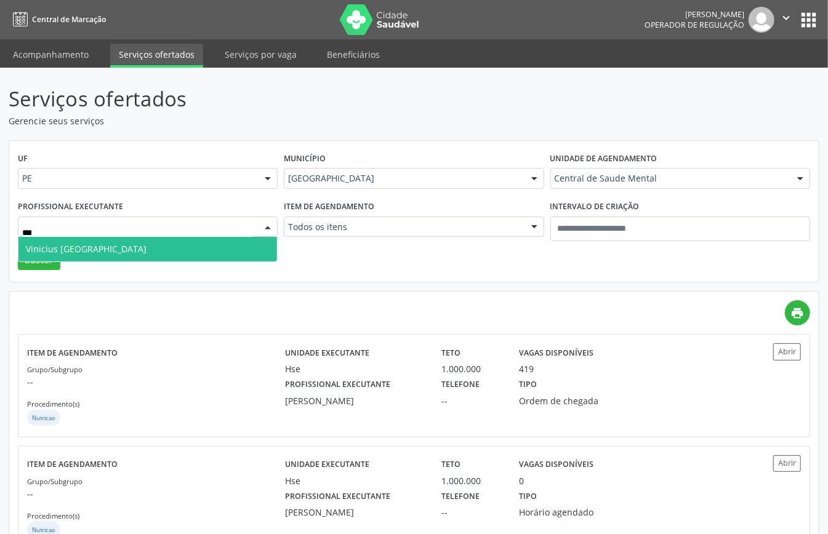
click at [235, 239] on span "Vinicius Holanda" at bounding box center [147, 249] width 259 height 25
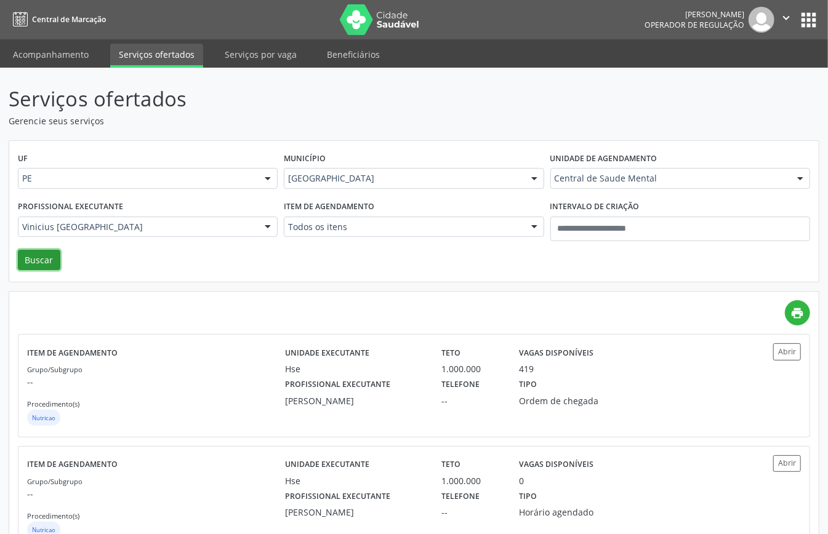
click at [50, 259] on button "Buscar" at bounding box center [39, 260] width 42 height 21
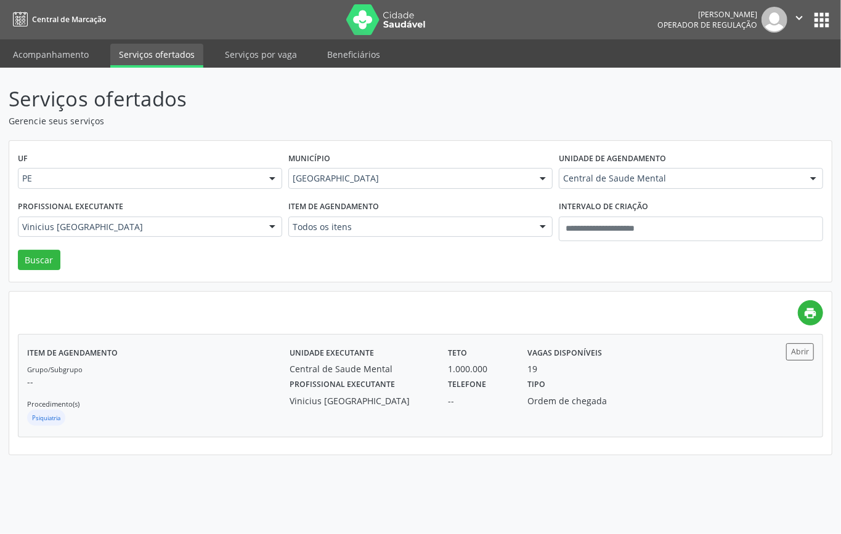
click at [190, 381] on p "--" at bounding box center [158, 382] width 262 height 13
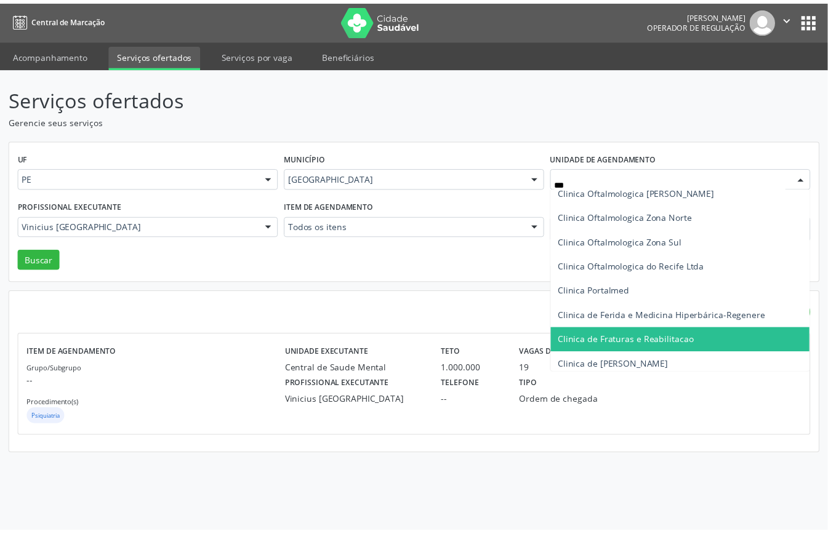
scroll to position [210, 0]
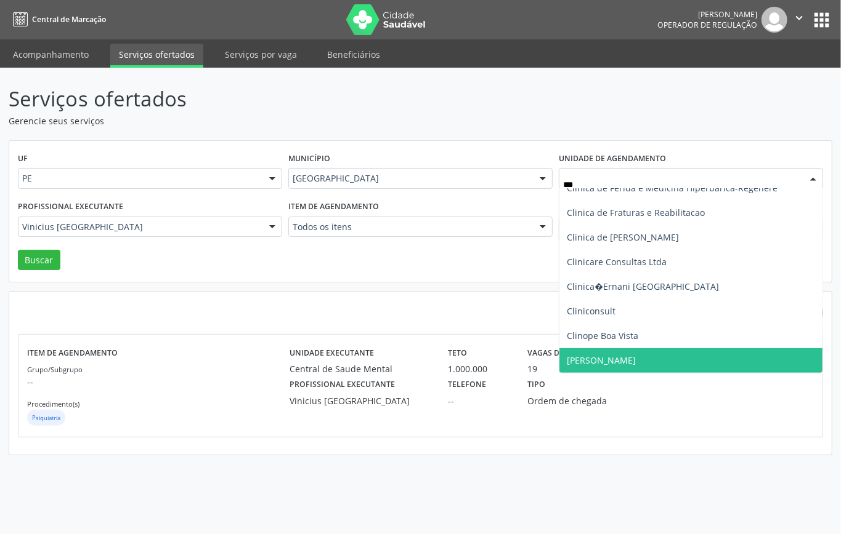
drag, startPoint x: 621, startPoint y: 357, endPoint x: 592, endPoint y: 358, distance: 29.6
click at [621, 360] on span "Clinope Jaqueira" at bounding box center [600, 361] width 69 height 12
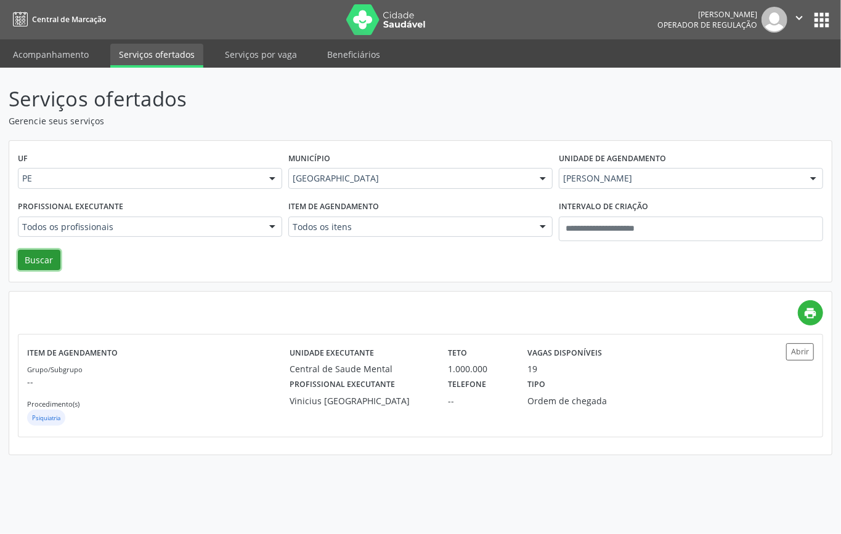
click at [43, 255] on button "Buscar" at bounding box center [39, 260] width 42 height 21
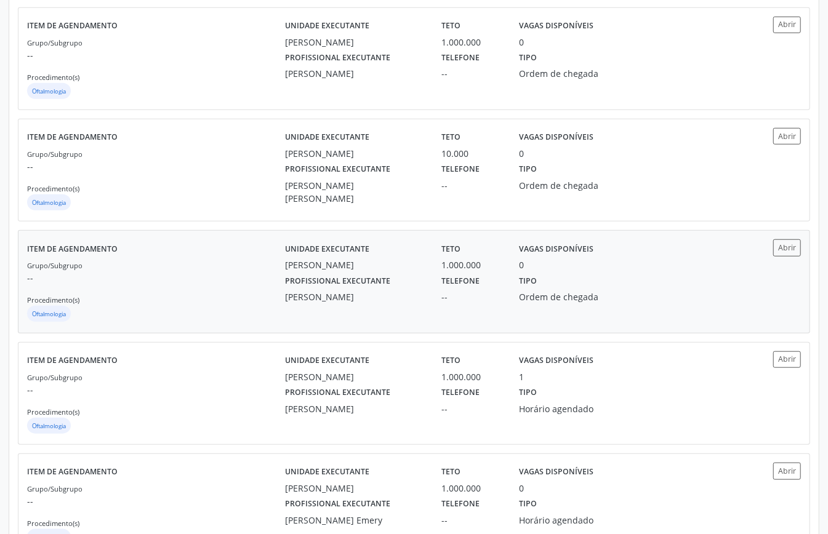
scroll to position [521, 0]
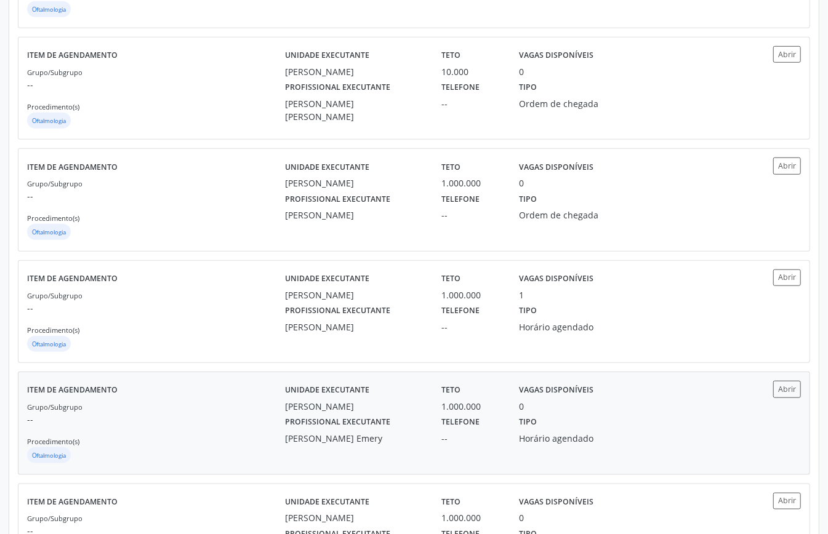
click at [232, 419] on p "--" at bounding box center [156, 419] width 258 height 13
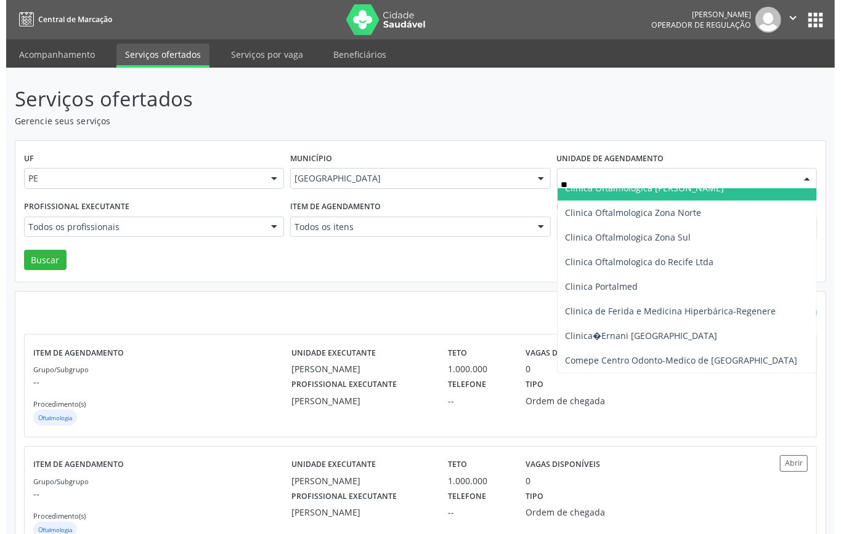
scroll to position [0, 0]
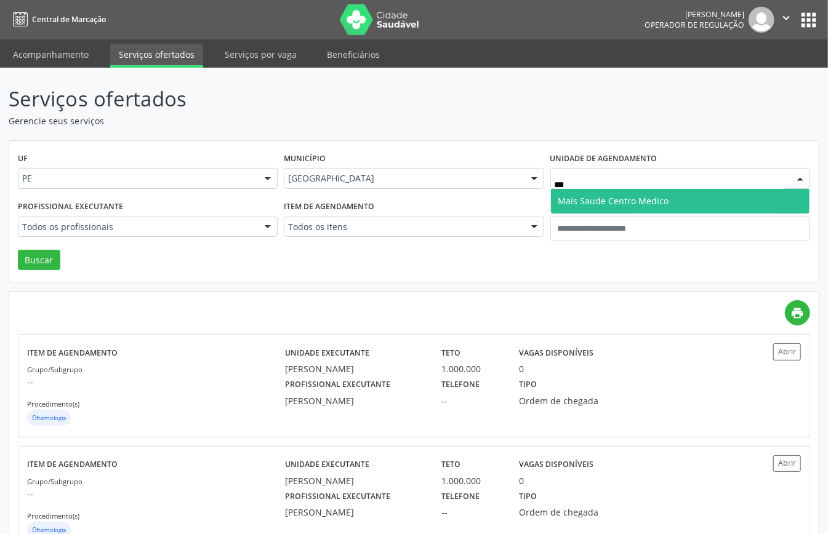
type input "****"
click at [596, 200] on span "Mais Saude Centro Medico" at bounding box center [613, 201] width 111 height 12
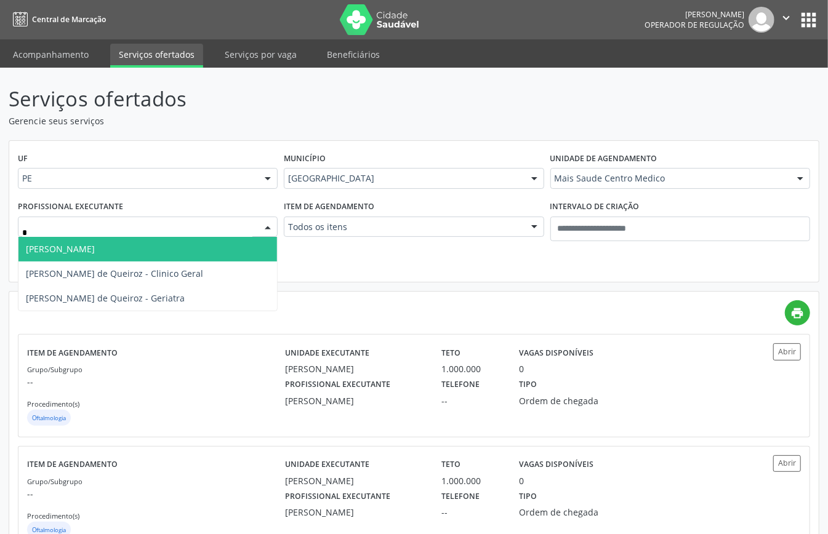
type input "**"
click at [178, 240] on span "Katia Rejane Almeida" at bounding box center [147, 249] width 259 height 25
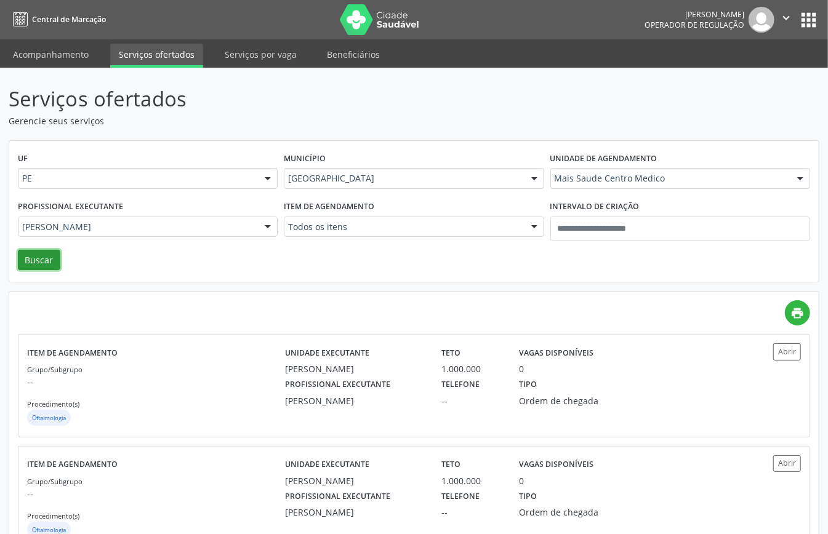
click at [30, 265] on button "Buscar" at bounding box center [39, 260] width 42 height 21
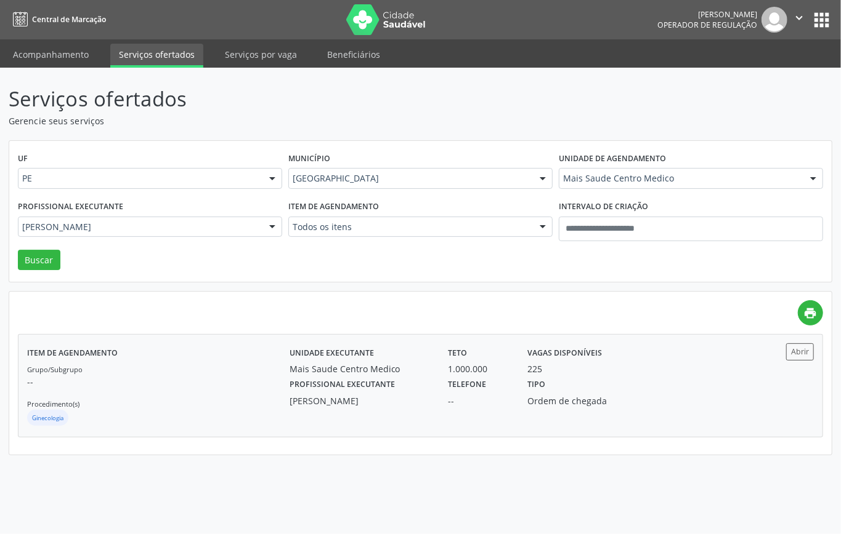
click at [220, 369] on div "Grupo/Subgrupo -- Procedimento(s) Ginecologia" at bounding box center [158, 396] width 262 height 66
drag, startPoint x: 408, startPoint y: 176, endPoint x: 398, endPoint y: 211, distance: 35.9
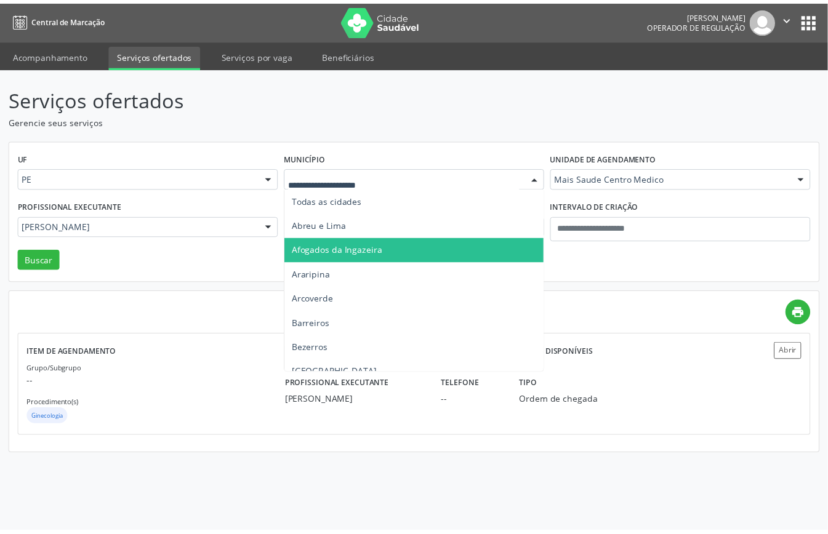
scroll to position [164, 0]
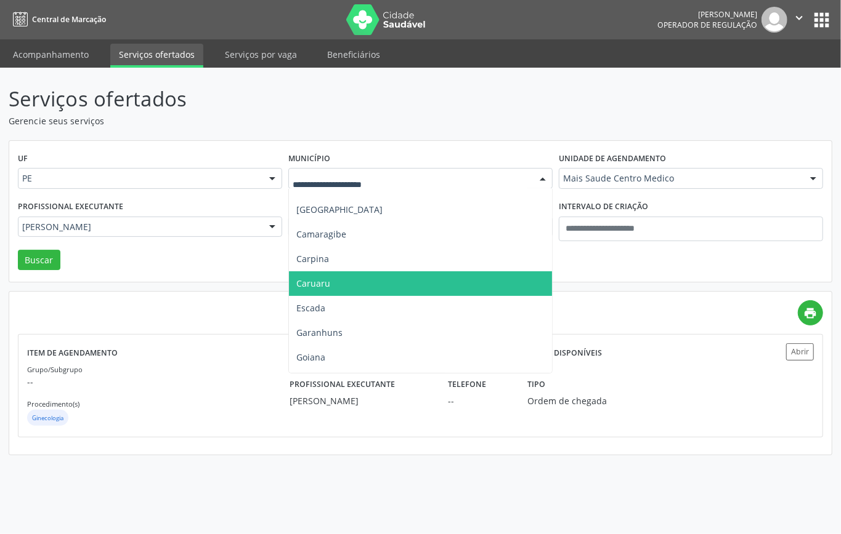
click at [333, 286] on span "Caruaru" at bounding box center [420, 284] width 263 height 25
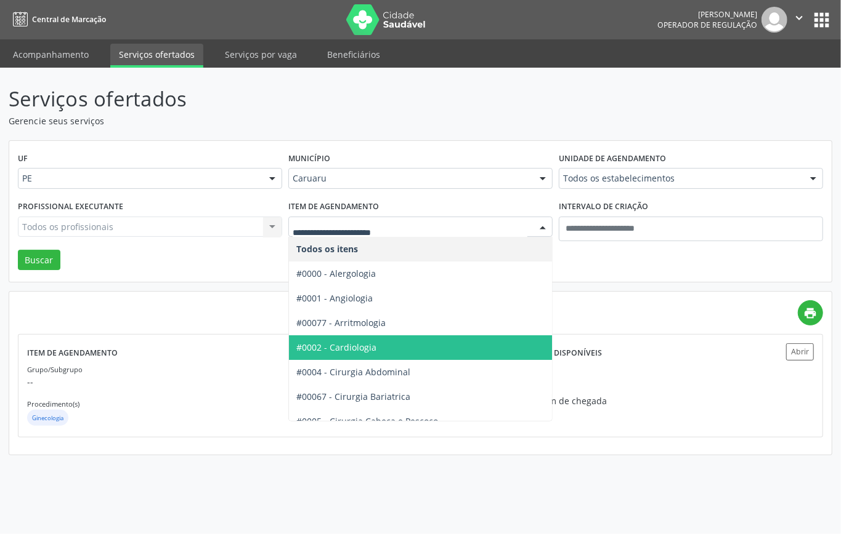
click at [358, 345] on span "#0002 - Cardiologia" at bounding box center [336, 348] width 80 height 12
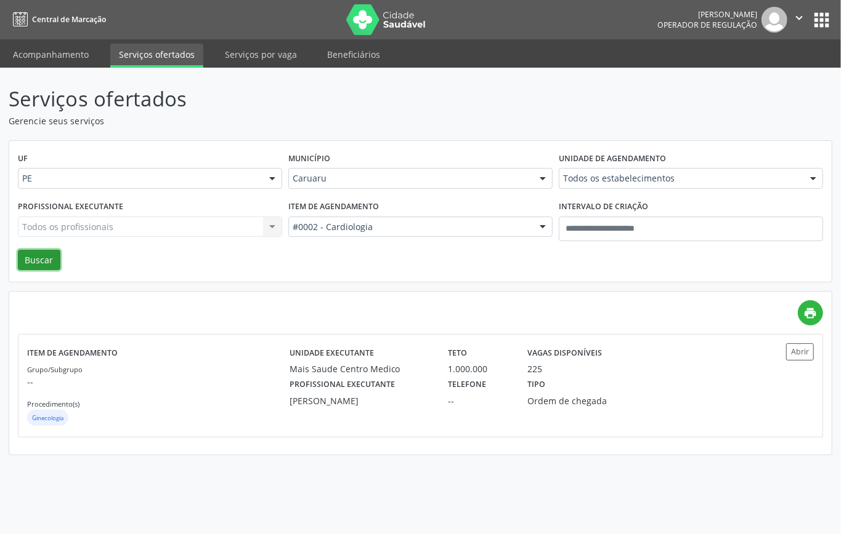
click at [23, 265] on button "Buscar" at bounding box center [39, 260] width 42 height 21
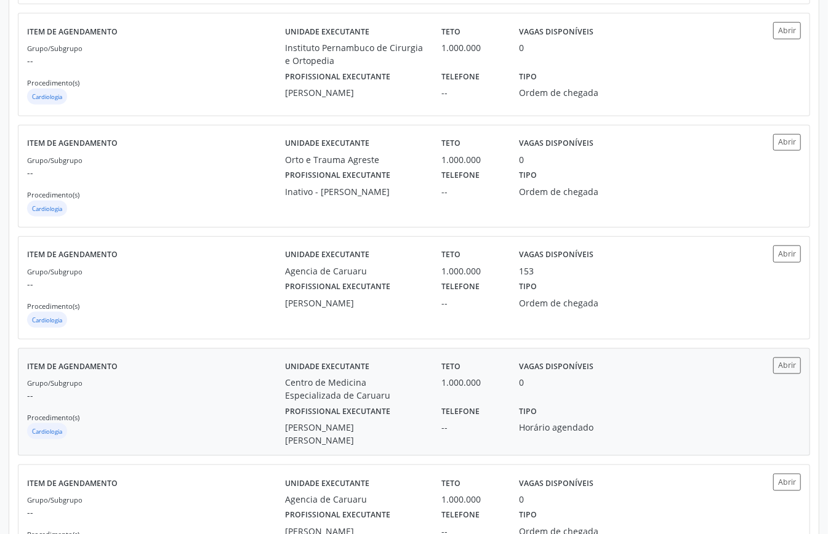
scroll to position [739, 0]
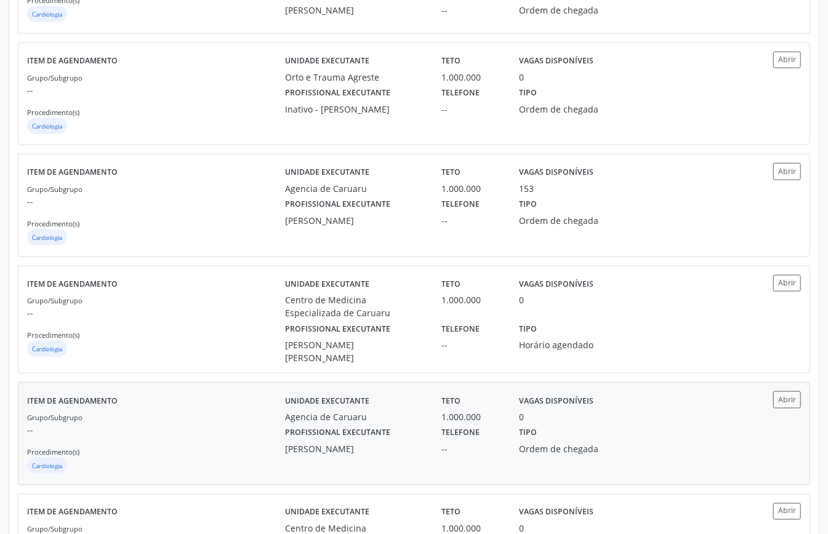
click at [239, 425] on p "--" at bounding box center [156, 430] width 258 height 13
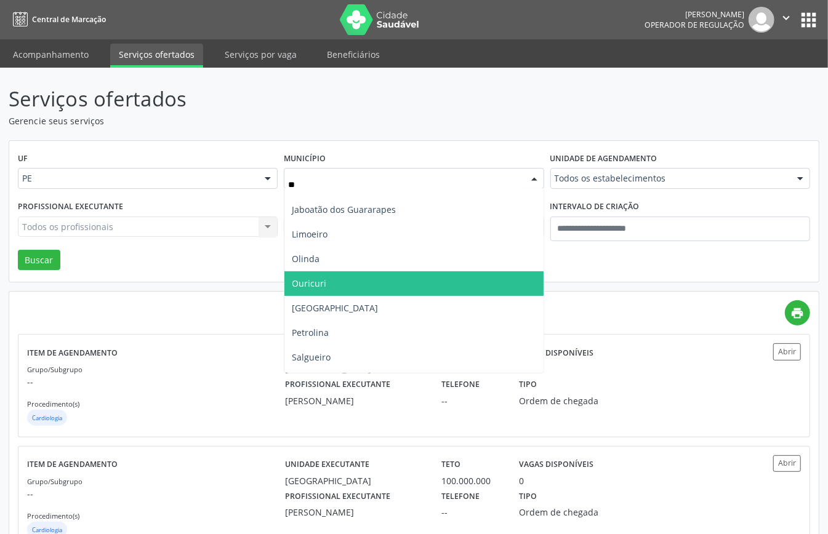
scroll to position [0, 0]
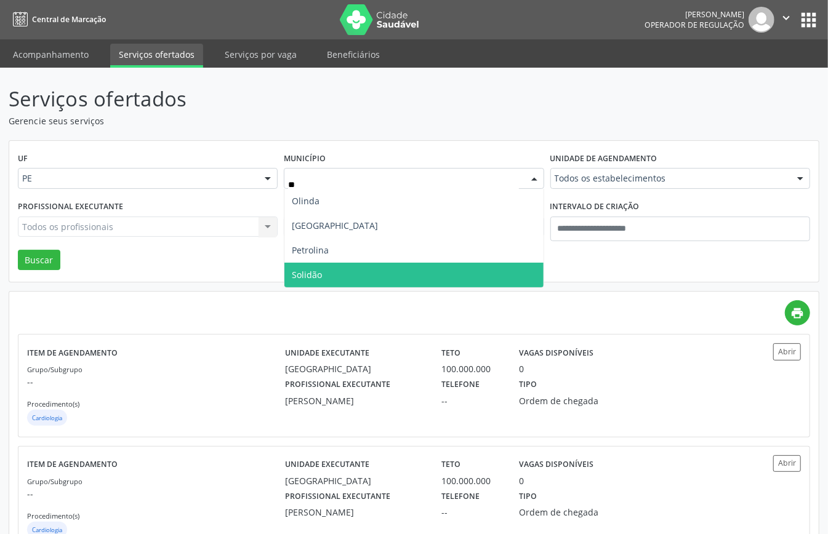
type input "***"
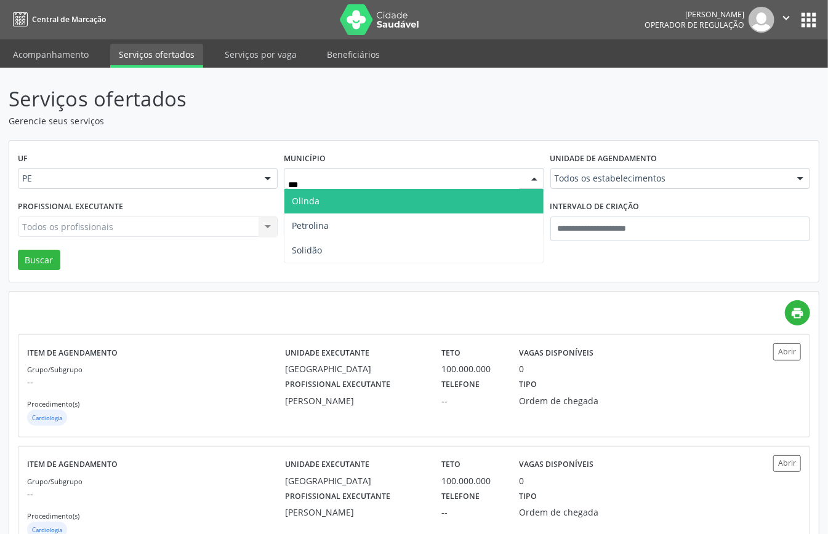
click at [337, 206] on span "Olinda" at bounding box center [413, 201] width 259 height 25
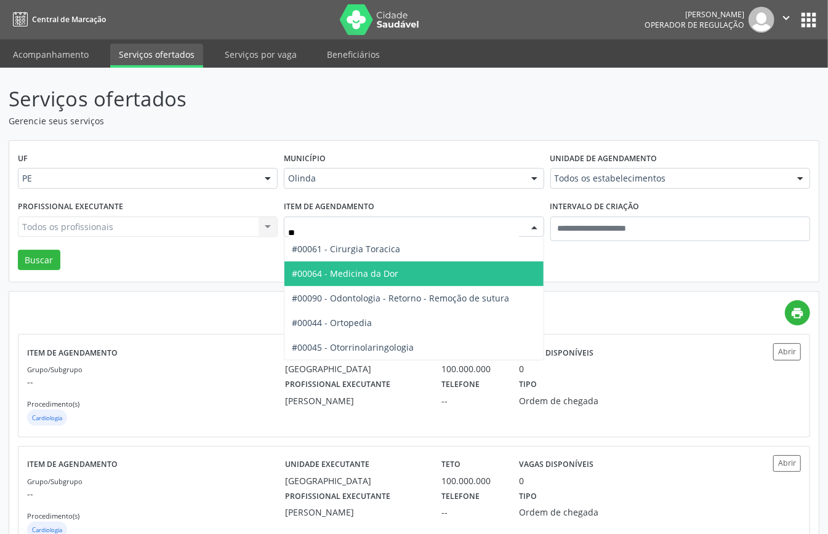
type input "***"
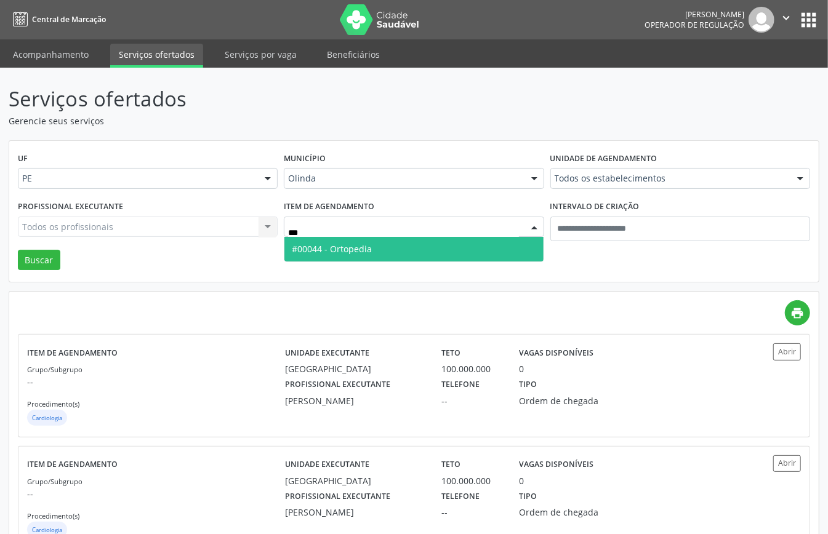
click at [308, 248] on span "#00044 - Ortopedia" at bounding box center [332, 249] width 80 height 12
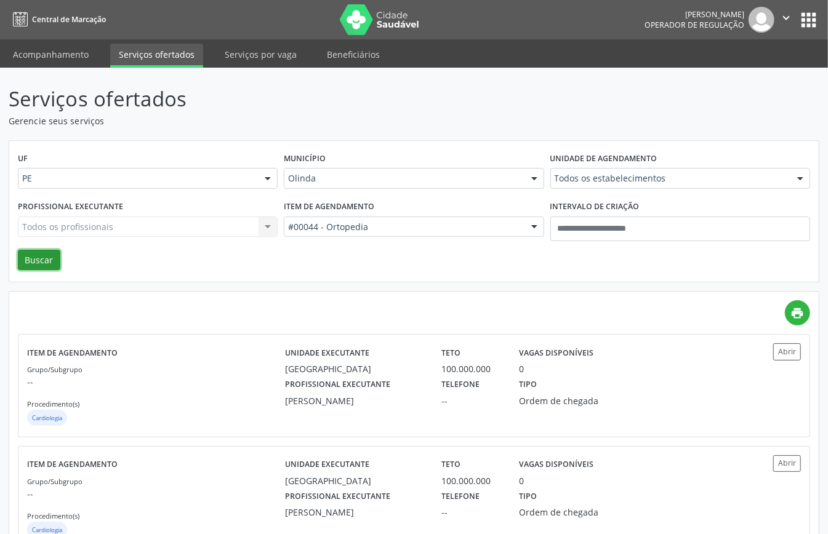
click at [33, 268] on button "Buscar" at bounding box center [39, 260] width 42 height 21
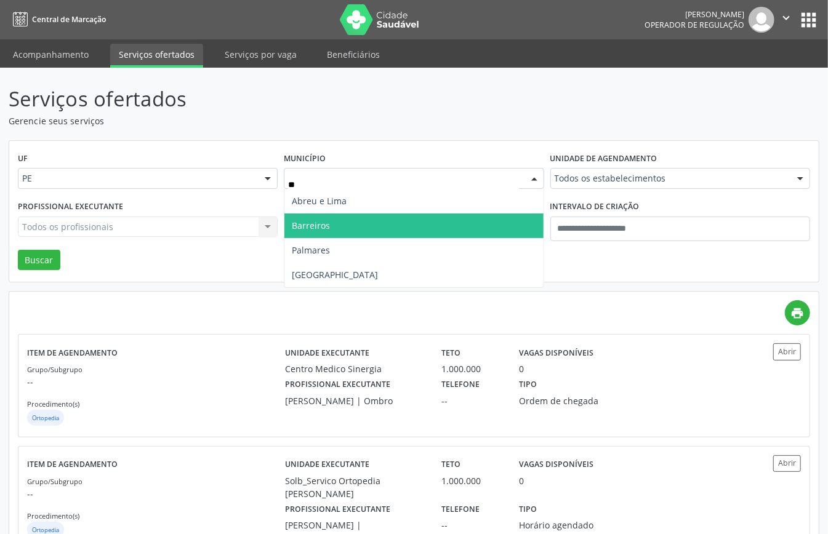
type input "***"
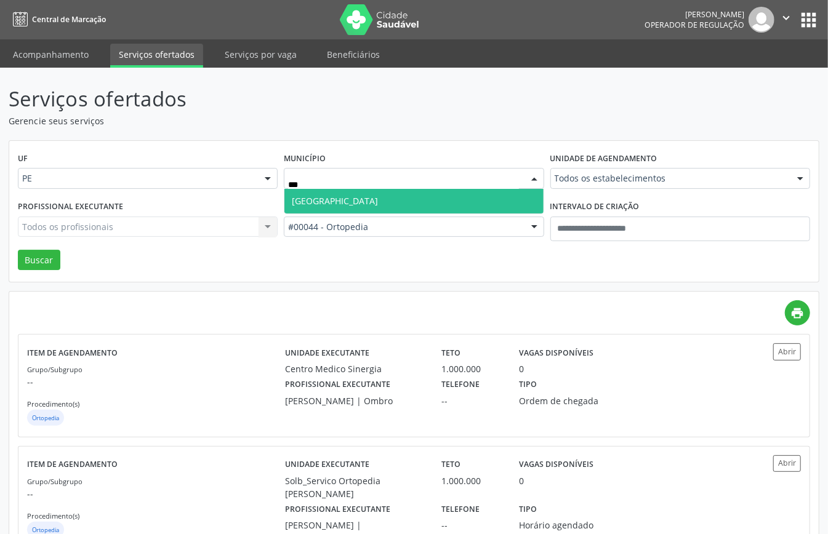
click at [319, 197] on span "Recife" at bounding box center [413, 201] width 259 height 25
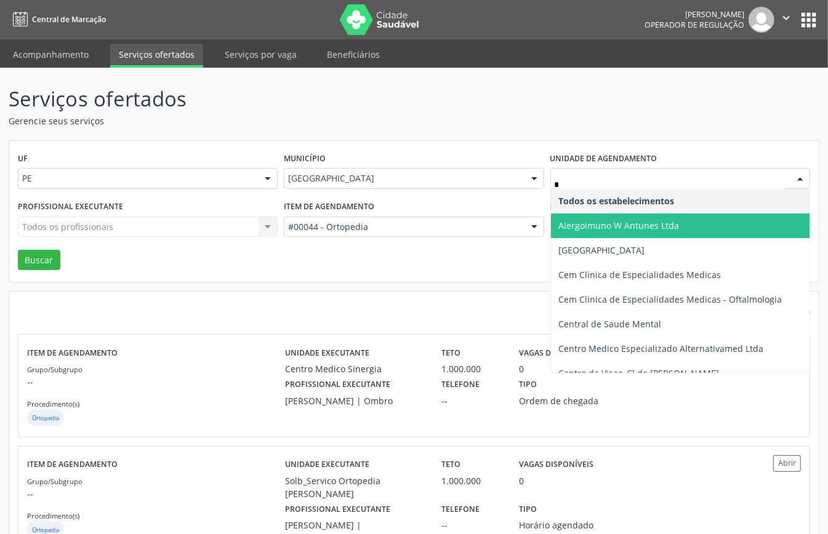
type input "**"
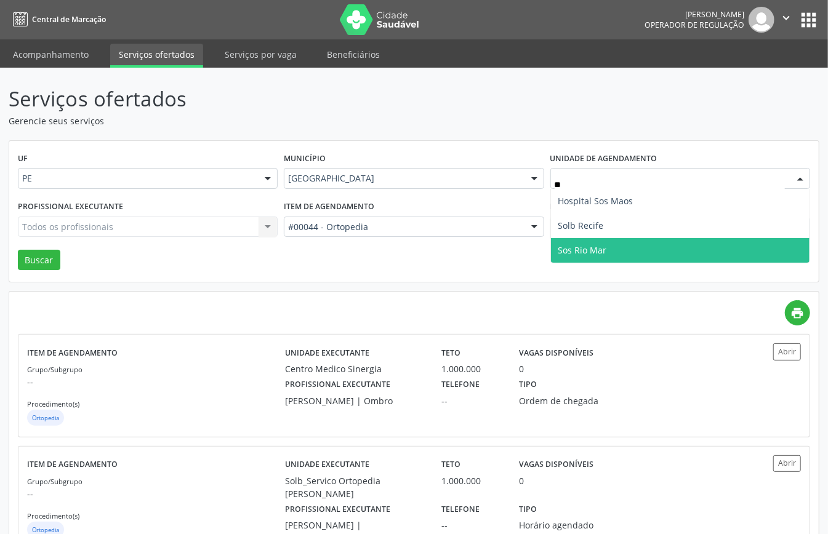
drag, startPoint x: 614, startPoint y: 243, endPoint x: 585, endPoint y: 240, distance: 29.0
click at [613, 243] on span "Sos Rio Mar" at bounding box center [680, 250] width 259 height 25
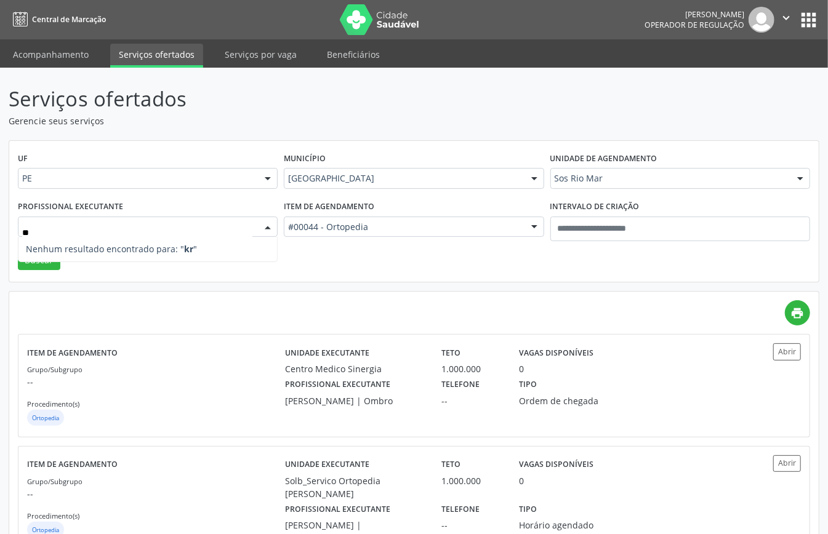
type input "*"
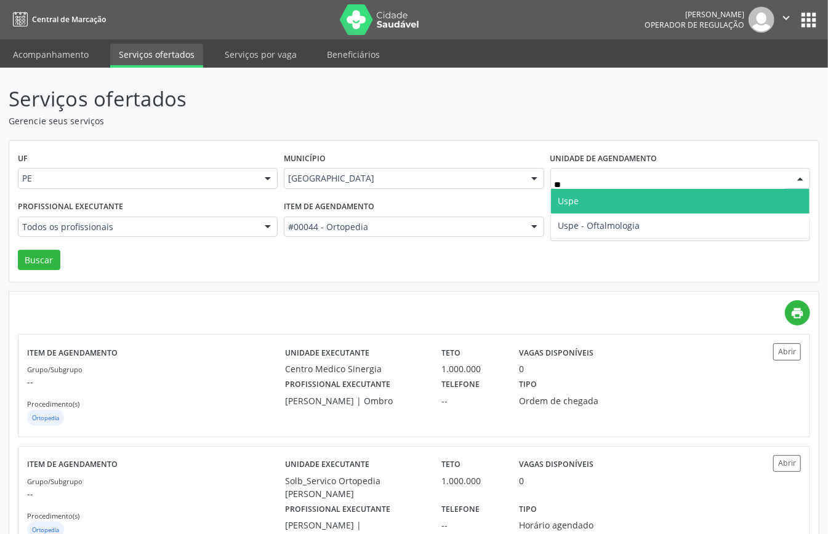
type input "***"
click at [599, 200] on span "Uspe" at bounding box center [680, 201] width 259 height 25
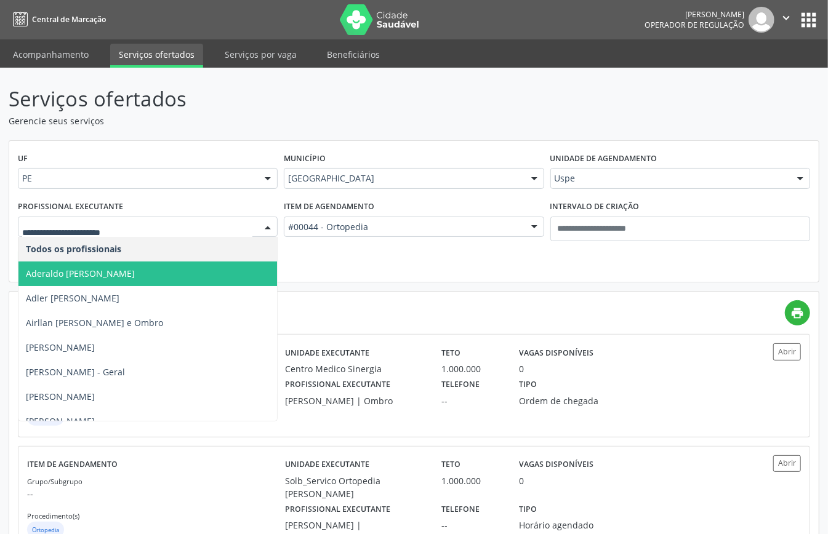
drag, startPoint x: 185, startPoint y: 225, endPoint x: 180, endPoint y: 219, distance: 8.3
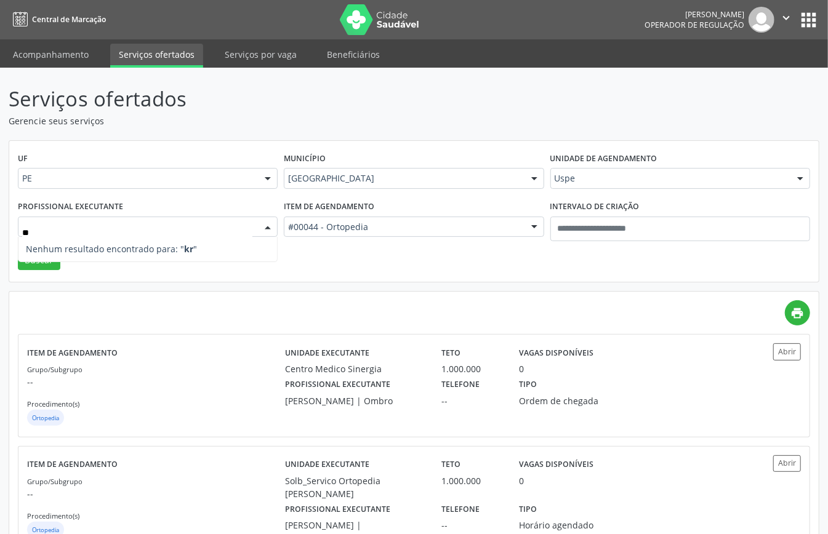
type input "*"
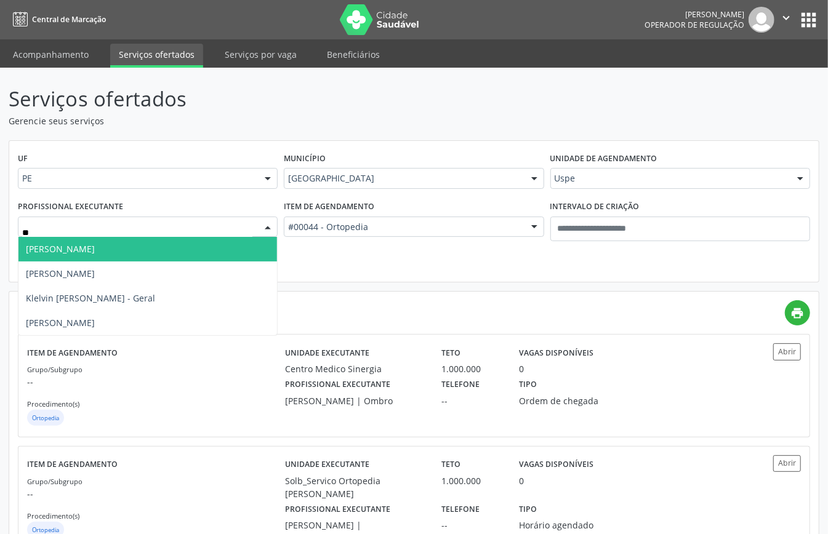
type input "*"
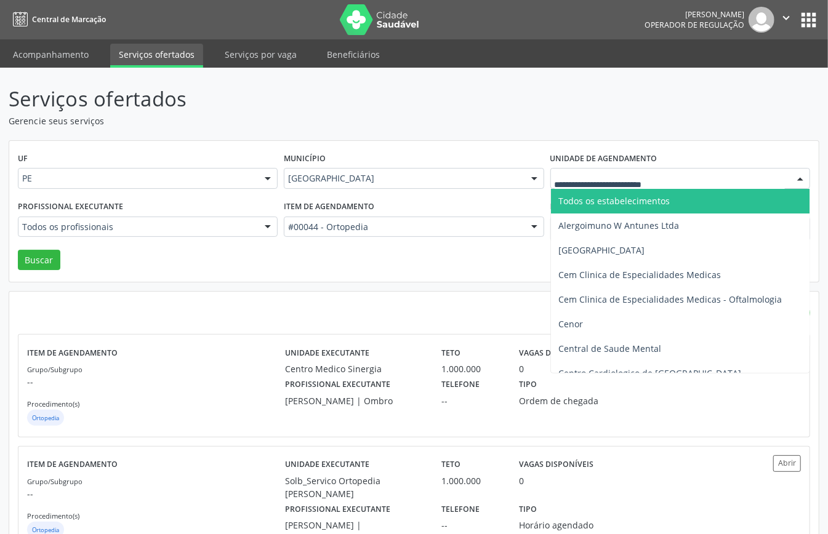
drag, startPoint x: 580, startPoint y: 176, endPoint x: 568, endPoint y: 222, distance: 47.2
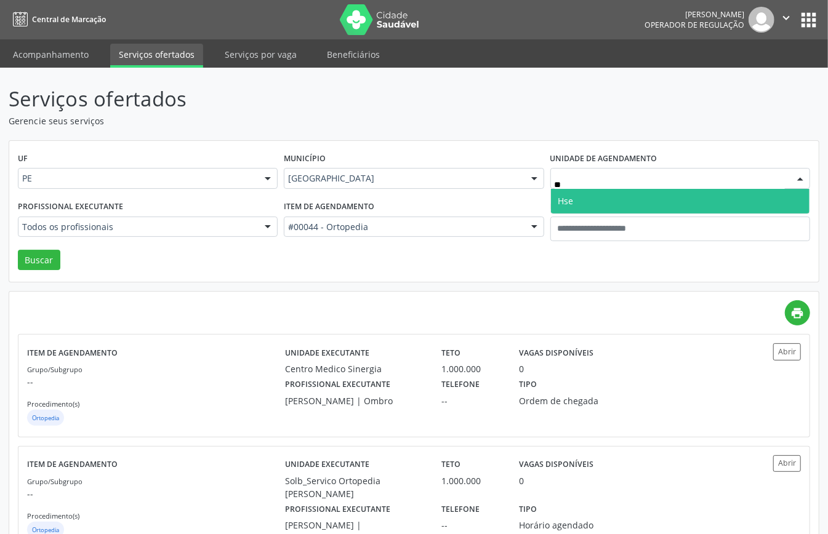
type input "***"
click at [589, 204] on span "Hse" at bounding box center [680, 201] width 259 height 25
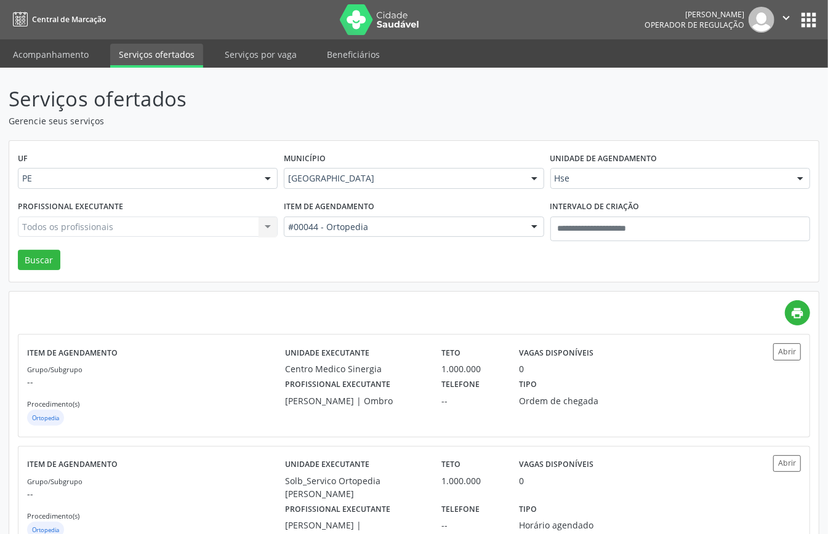
click at [205, 225] on div "Todos os profissionais Todos os profissionais Aderaldo Tadeu de Morais Adler Fe…" at bounding box center [148, 227] width 260 height 21
click at [203, 225] on div "Todos os profissionais Todos os profissionais Aderaldo Tadeu de Morais Adler Fe…" at bounding box center [148, 227] width 260 height 21
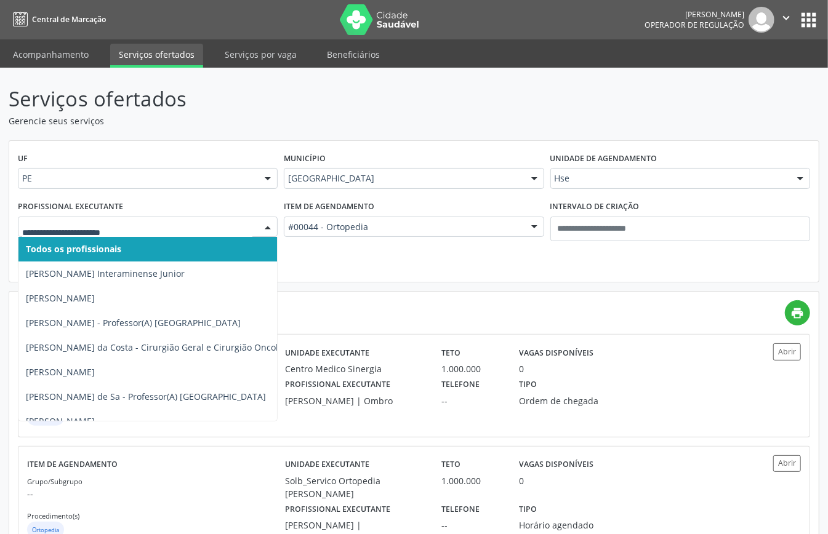
click at [203, 225] on input "text" at bounding box center [137, 233] width 230 height 25
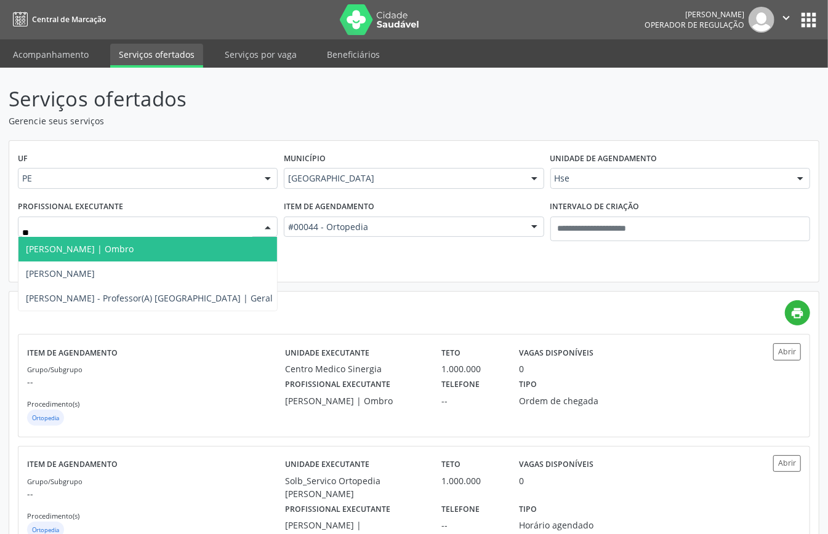
type input "***"
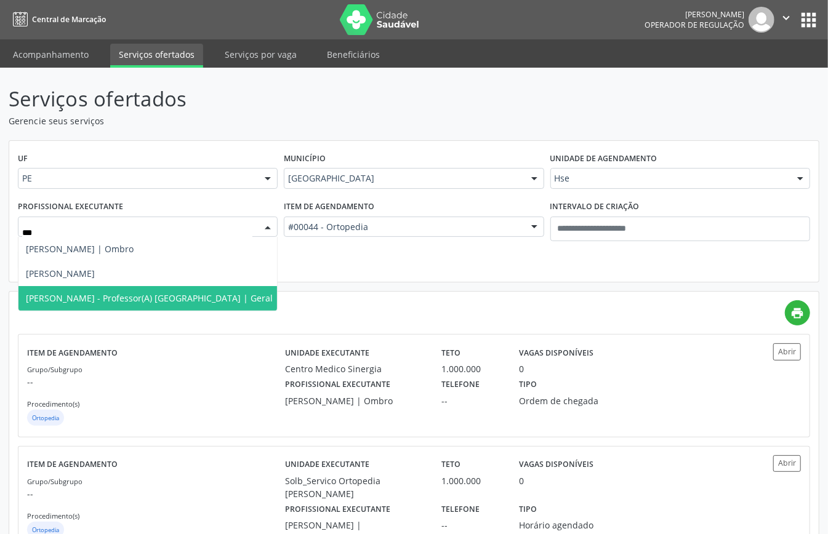
click at [104, 298] on span "Marcelo Carvalho Krause - Professor(A) Nassau | Geral" at bounding box center [149, 298] width 247 height 12
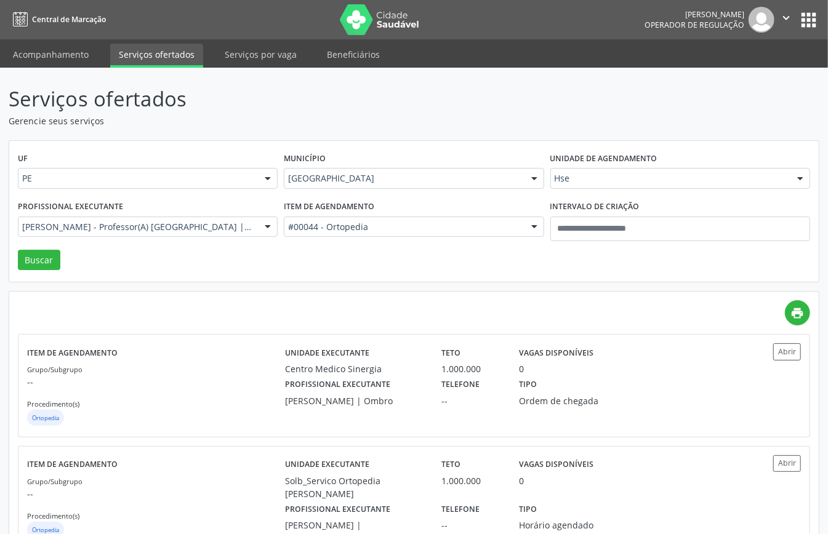
click at [50, 249] on div "Profissional executante Marcelo Carvalho Krause - Professor(A) Nassau | Geral T…" at bounding box center [148, 224] width 266 height 52
click at [38, 260] on button "Buscar" at bounding box center [39, 260] width 42 height 21
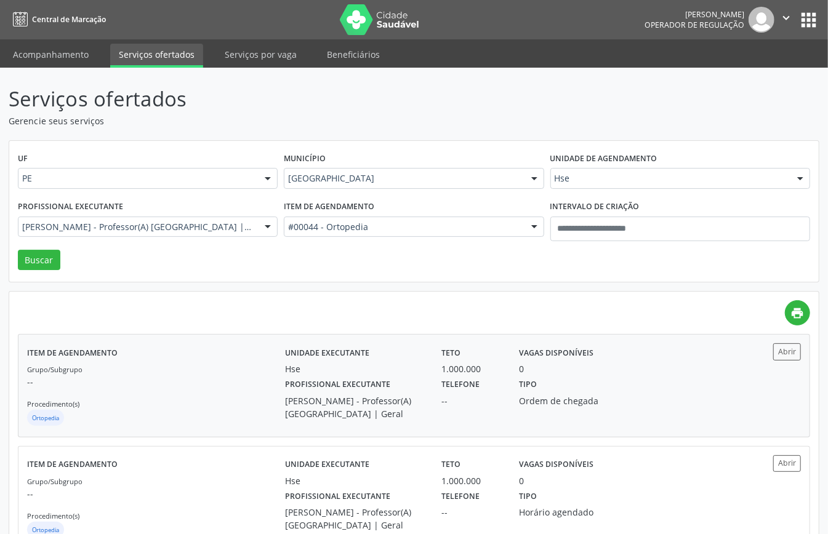
scroll to position [43, 0]
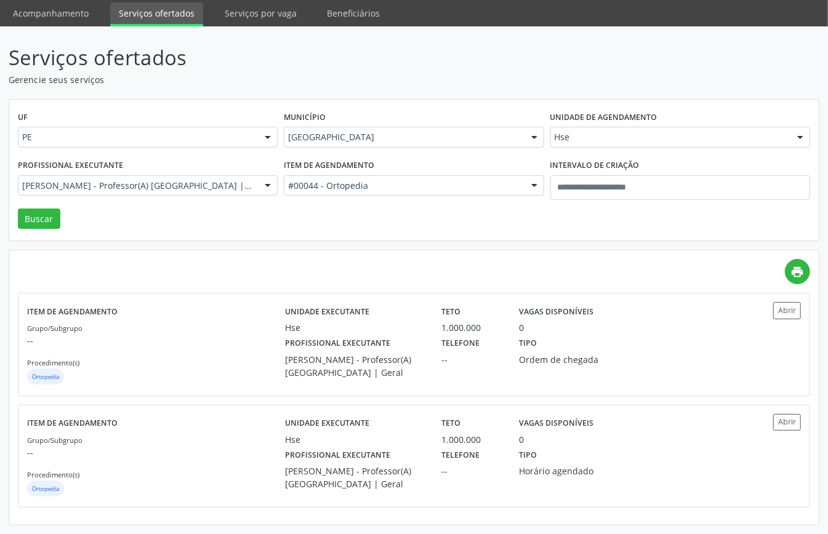
drag, startPoint x: 609, startPoint y: 136, endPoint x: 600, endPoint y: 160, distance: 25.7
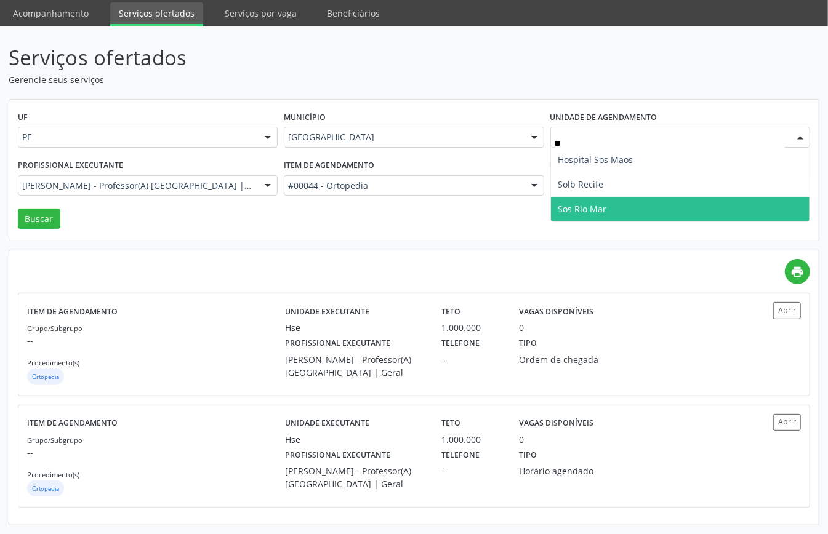
type input "***"
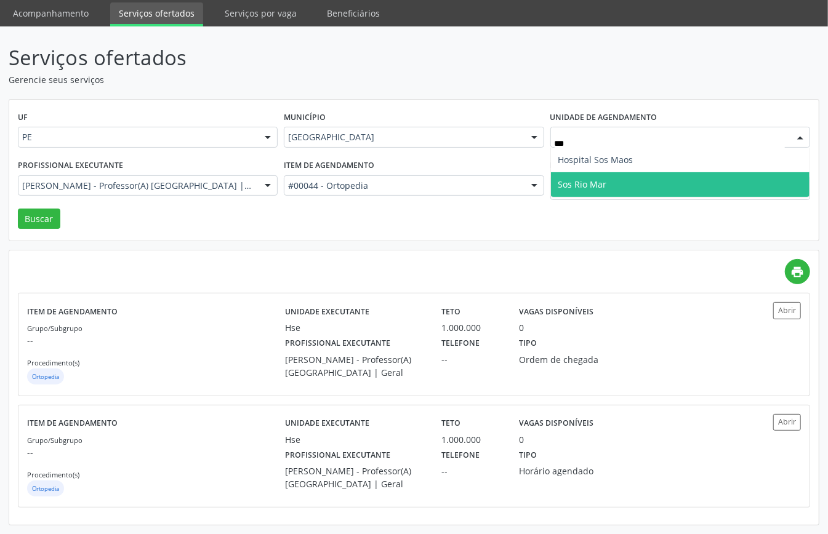
click at [590, 179] on span "Sos Rio Mar" at bounding box center [582, 185] width 49 height 12
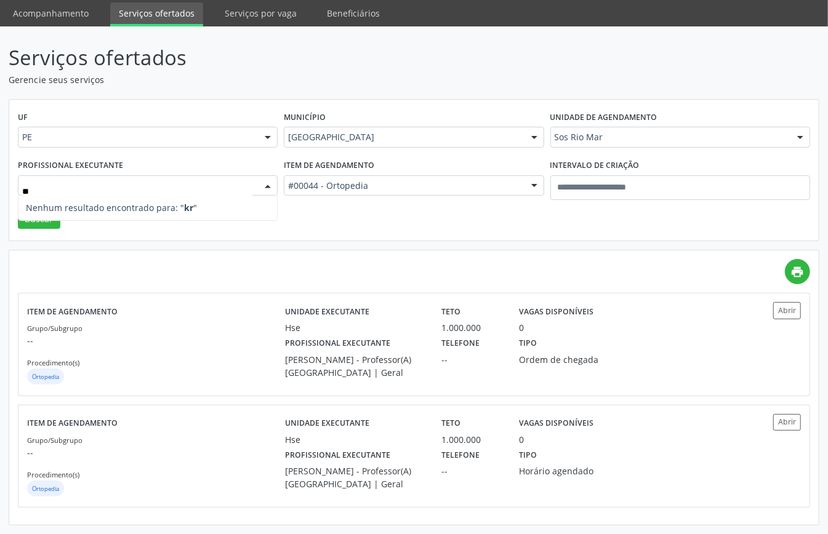
type input "*"
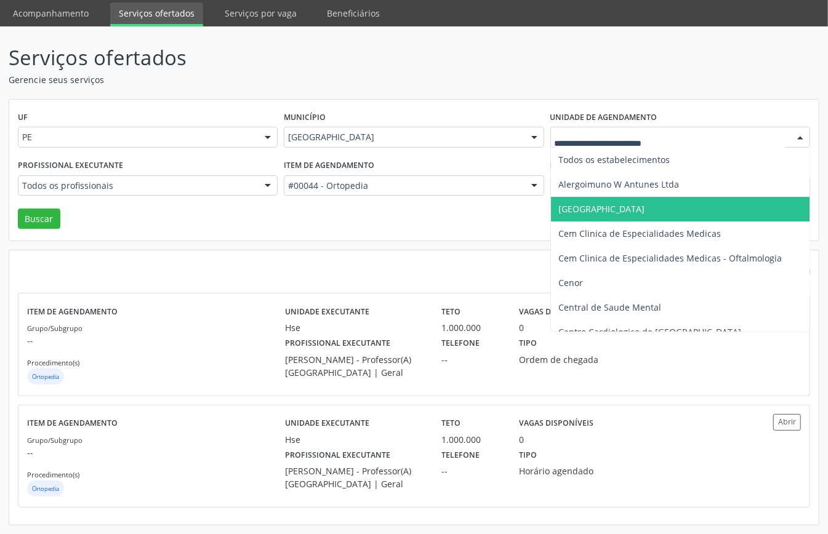
scroll to position [246, 0]
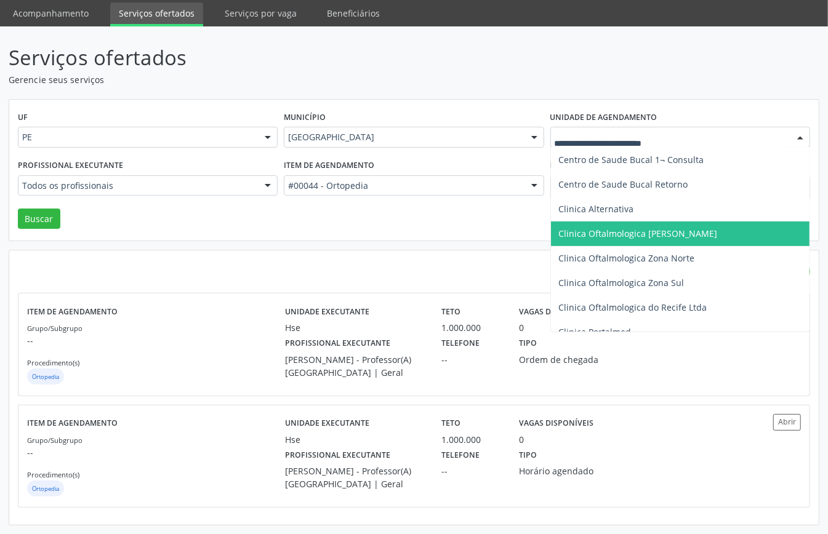
drag, startPoint x: 415, startPoint y: 217, endPoint x: 400, endPoint y: 216, distance: 14.9
click at [400, 216] on div "UF PE PE Nenhum resultado encontrado para: " " Não há nenhuma opção para ser ex…" at bounding box center [414, 171] width 810 height 142
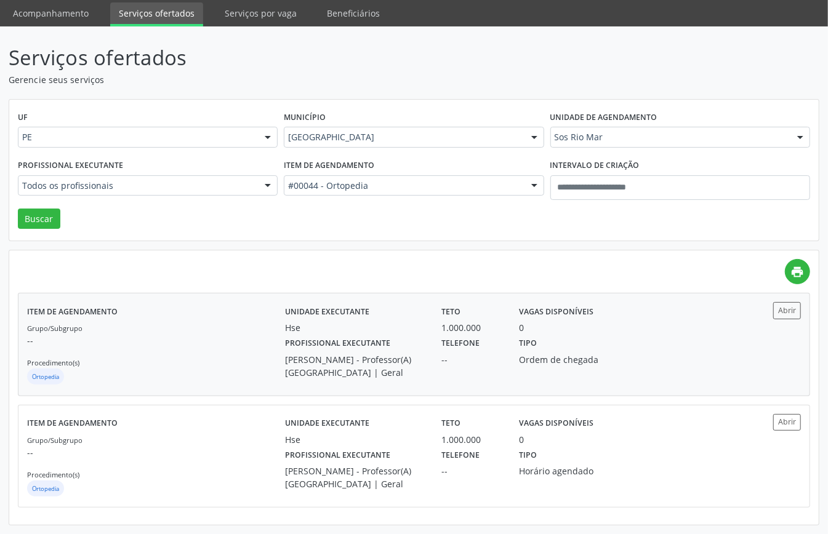
click at [237, 369] on div "Ortopedia" at bounding box center [156, 378] width 258 height 18
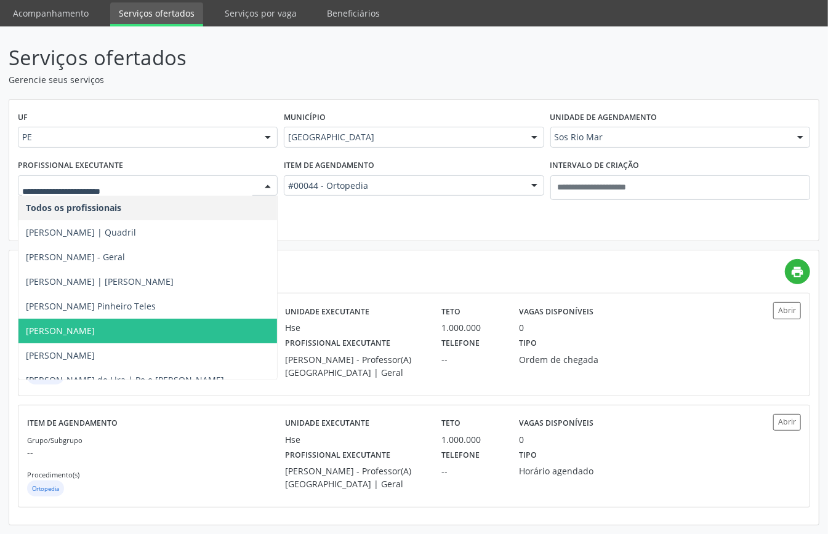
scroll to position [164, 0]
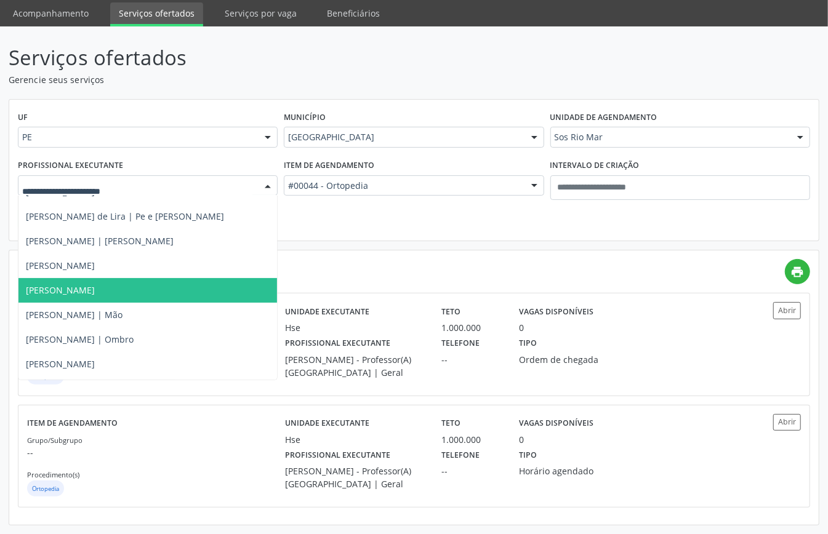
drag, startPoint x: 164, startPoint y: 284, endPoint x: 150, endPoint y: 278, distance: 14.6
click at [95, 286] on span "Daniel Ricardo Pereira Cabral - Joelho" at bounding box center [60, 290] width 69 height 12
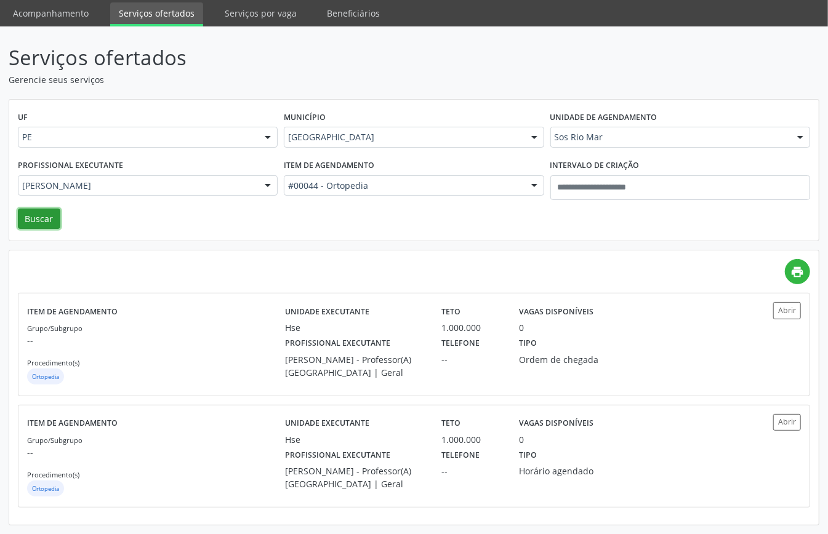
click at [42, 216] on button "Buscar" at bounding box center [39, 219] width 42 height 21
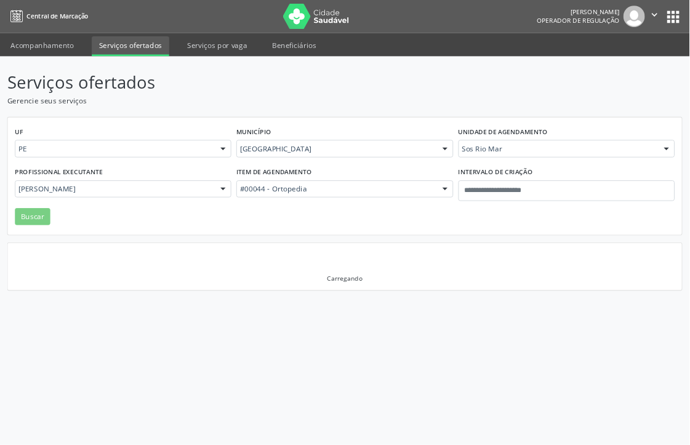
scroll to position [0, 0]
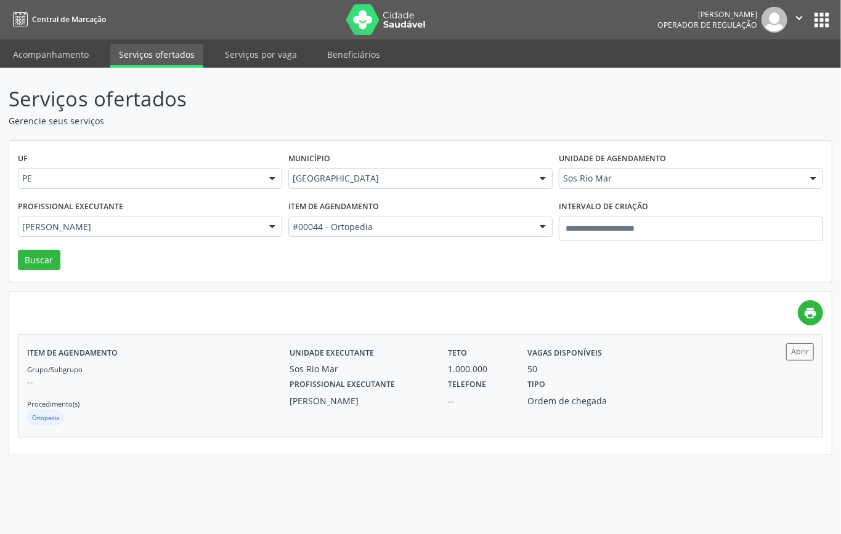
click at [244, 382] on p "--" at bounding box center [158, 382] width 262 height 13
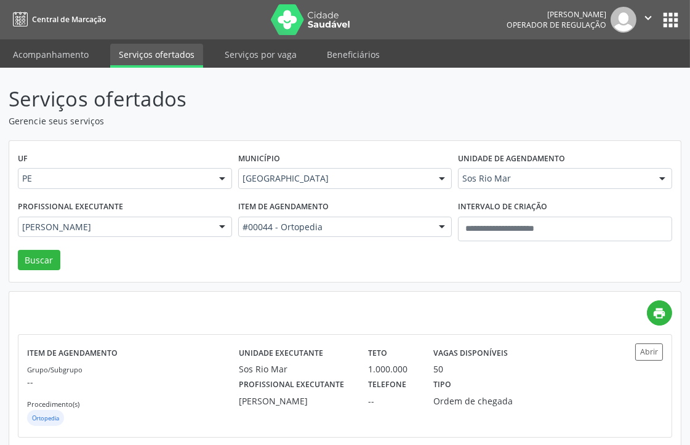
drag, startPoint x: 315, startPoint y: 176, endPoint x: 305, endPoint y: 193, distance: 19.6
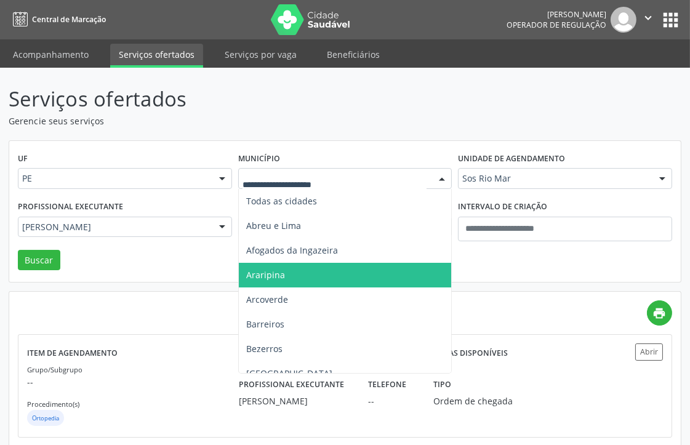
scroll to position [137, 0]
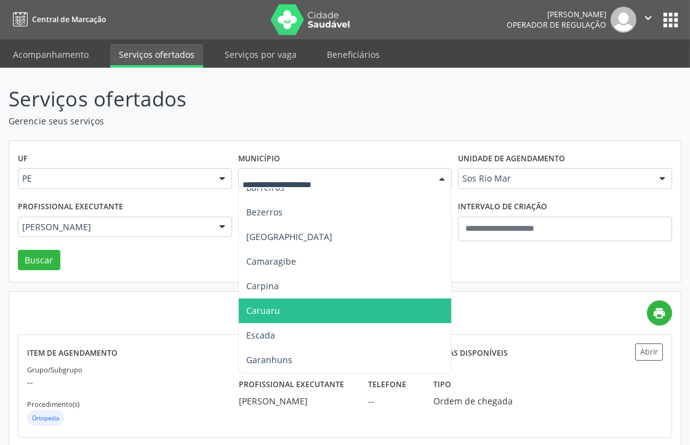
click at [280, 311] on span "Caruaru" at bounding box center [345, 311] width 213 height 25
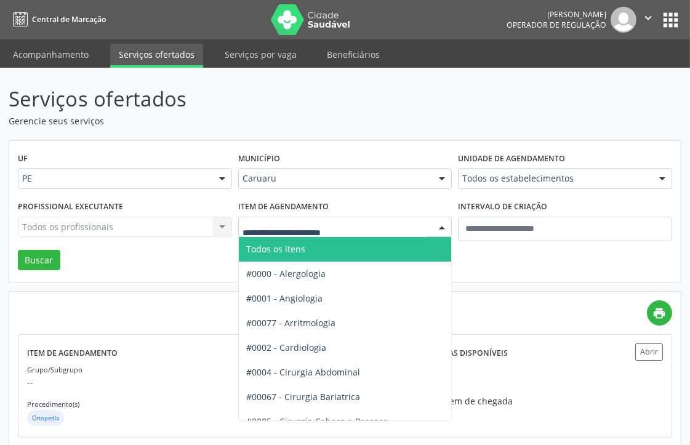
click at [325, 251] on span "Todos os itens" at bounding box center [409, 249] width 341 height 25
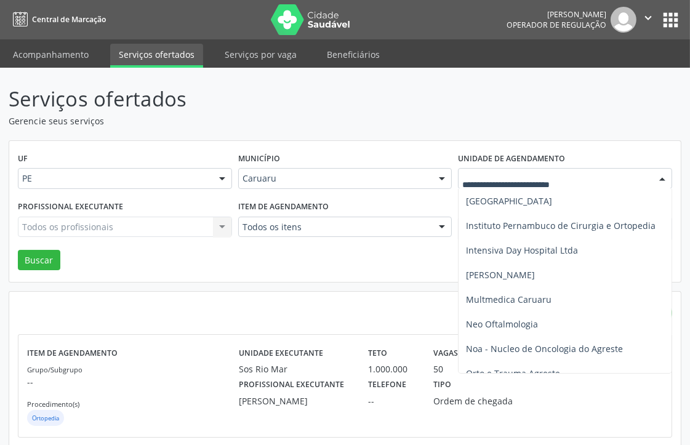
scroll to position [0, 0]
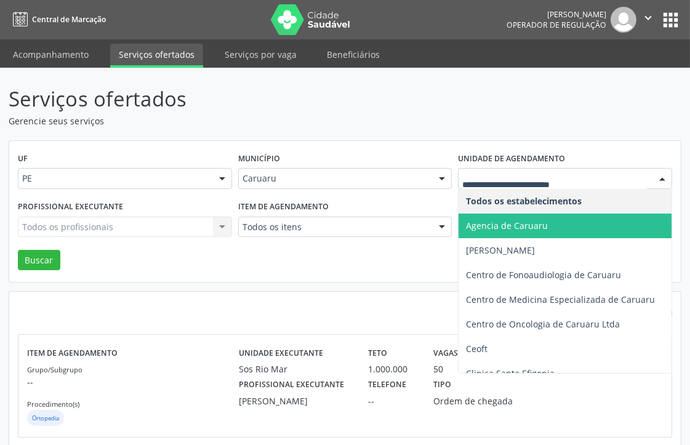
click at [515, 220] on span "Agencia de Caruaru" at bounding box center [507, 226] width 82 height 12
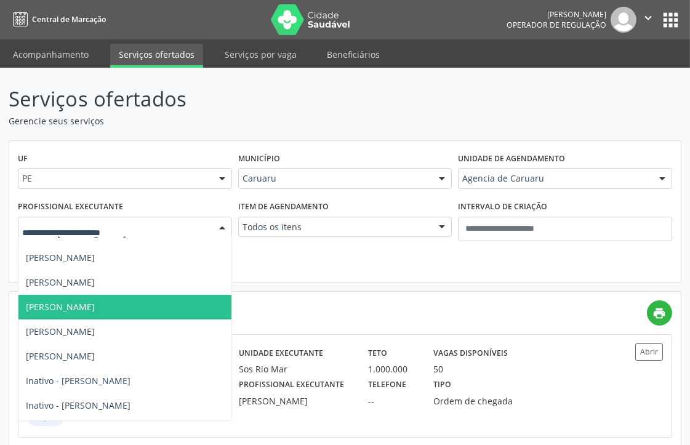
drag, startPoint x: 137, startPoint y: 228, endPoint x: 142, endPoint y: 238, distance: 11.8
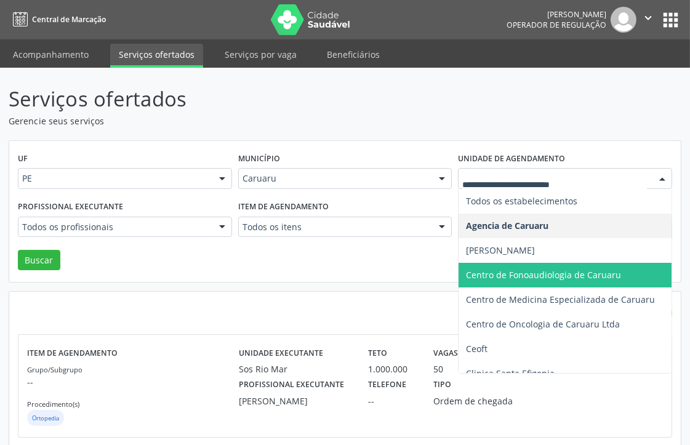
scroll to position [205, 0]
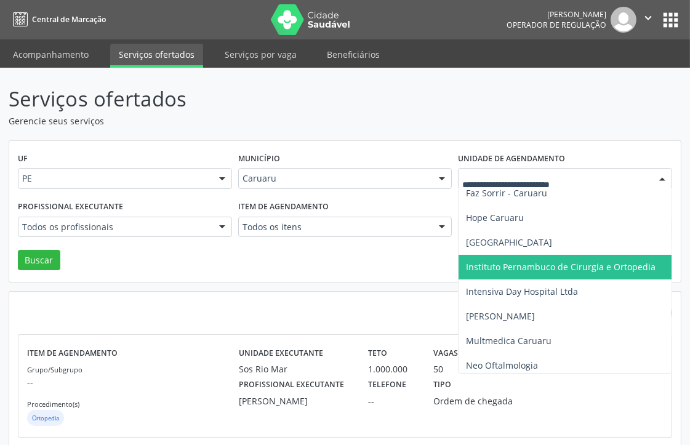
drag, startPoint x: 512, startPoint y: 264, endPoint x: 413, endPoint y: 272, distance: 99.5
click at [512, 265] on span "Instituto Pernambuco de Cirurgia e Ortopedia" at bounding box center [561, 267] width 190 height 12
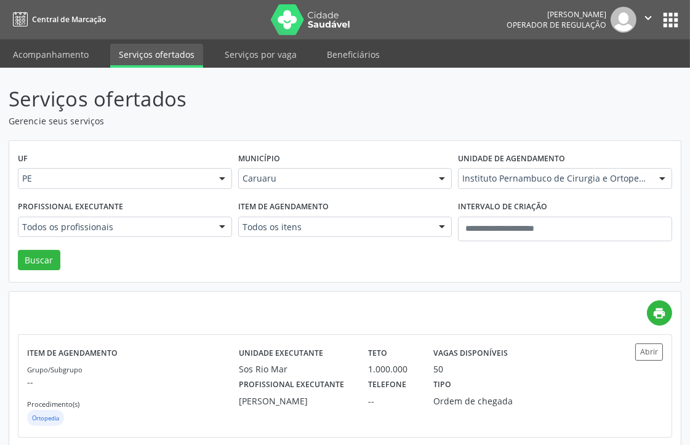
drag, startPoint x: 151, startPoint y: 224, endPoint x: 144, endPoint y: 235, distance: 12.5
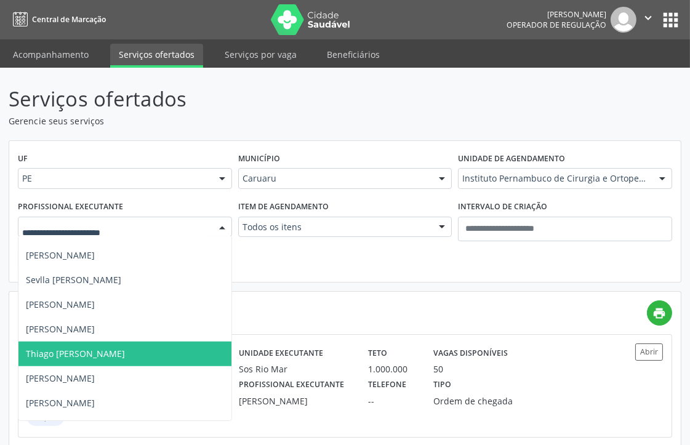
scroll to position [1526, 0]
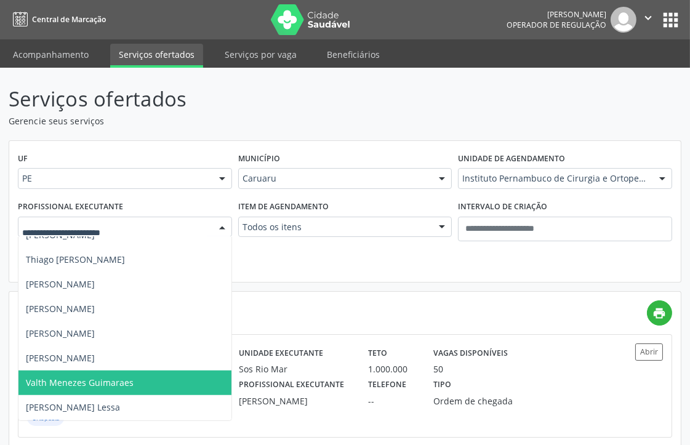
click at [77, 377] on span "Valth Menezes Guimaraes" at bounding box center [80, 383] width 108 height 12
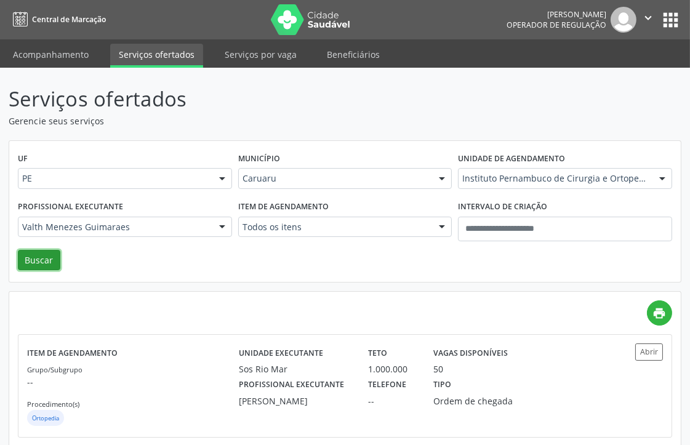
click at [47, 265] on button "Buscar" at bounding box center [39, 260] width 42 height 21
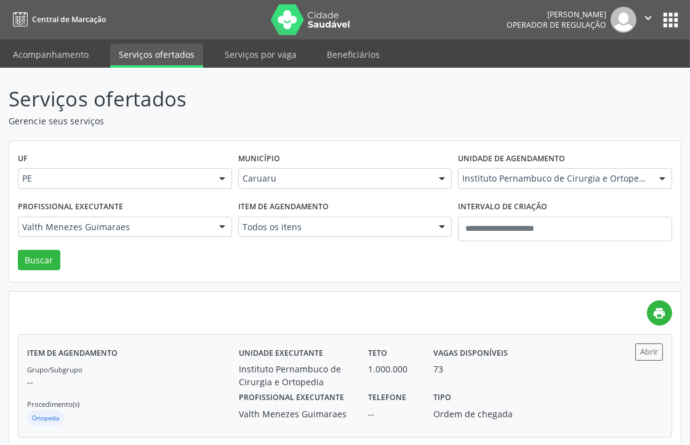
scroll to position [131, 0]
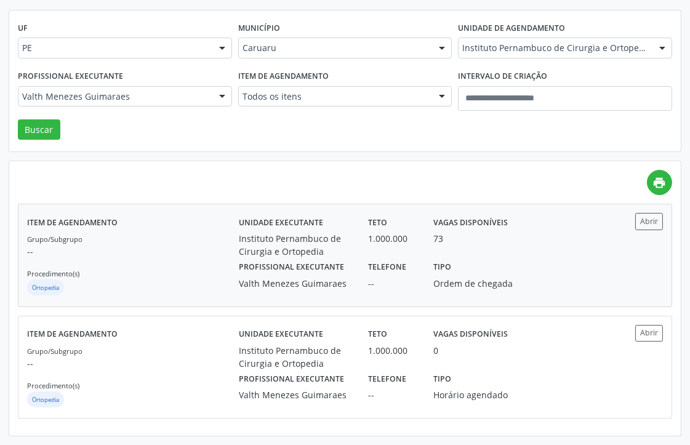
click at [177, 254] on p "--" at bounding box center [133, 251] width 212 height 13
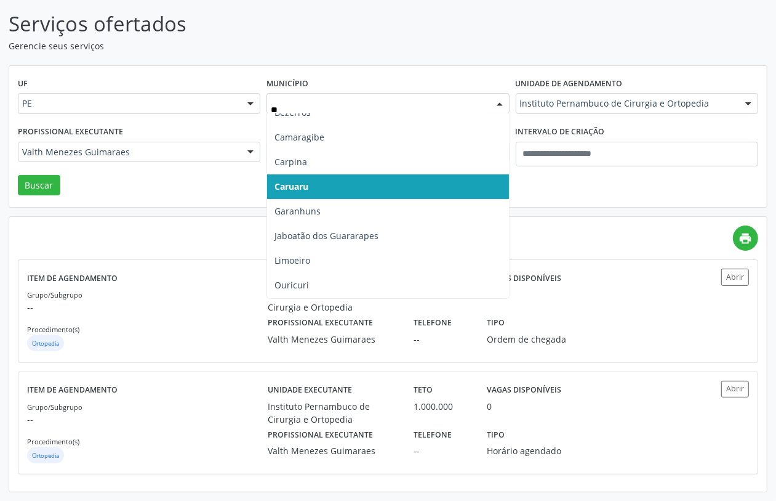
scroll to position [0, 0]
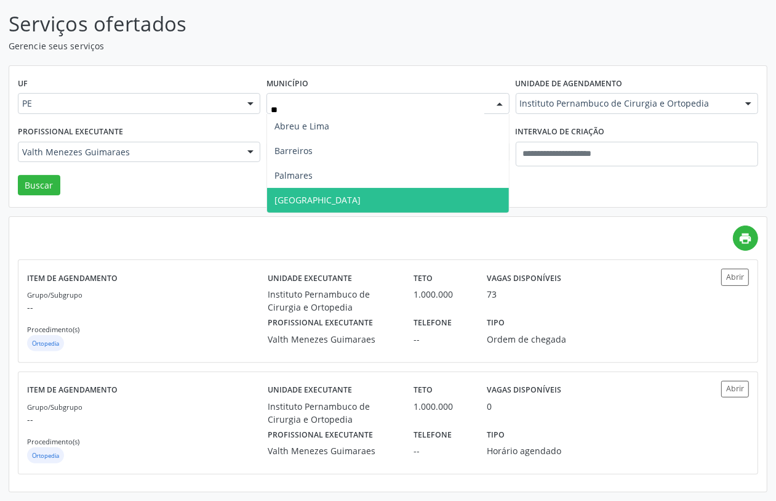
type input "***"
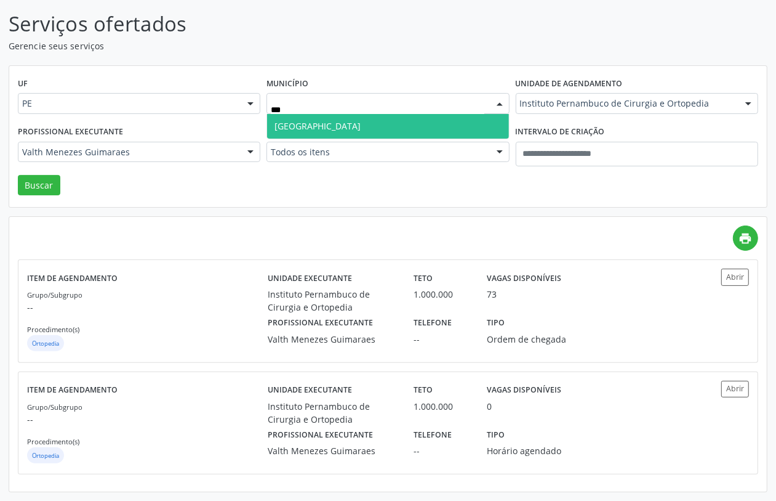
click at [368, 119] on span "Recife" at bounding box center [387, 126] width 241 height 25
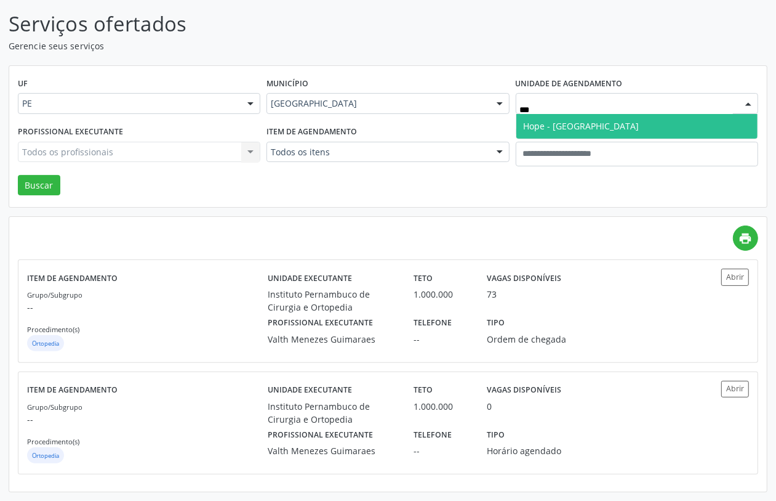
click at [540, 127] on span "Hope - [GEOGRAPHIC_DATA]" at bounding box center [582, 126] width 116 height 12
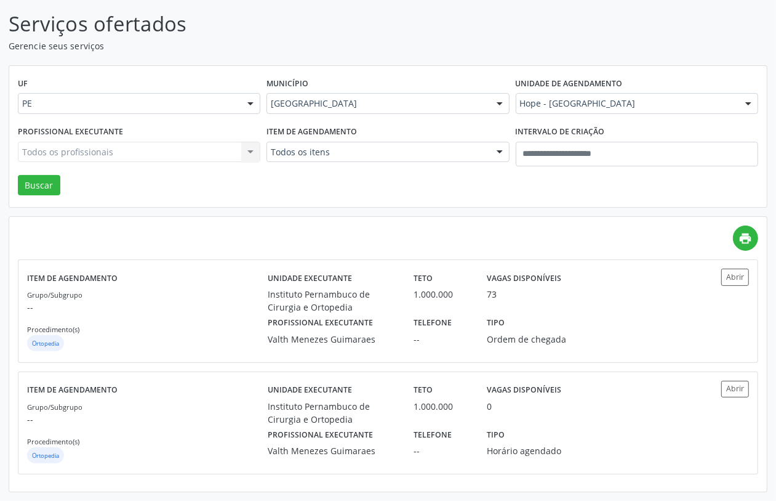
click at [140, 149] on div "Todos os profissionais Todos os profissionais Alex Luciano de Albuquerque Rocha…" at bounding box center [139, 152] width 243 height 21
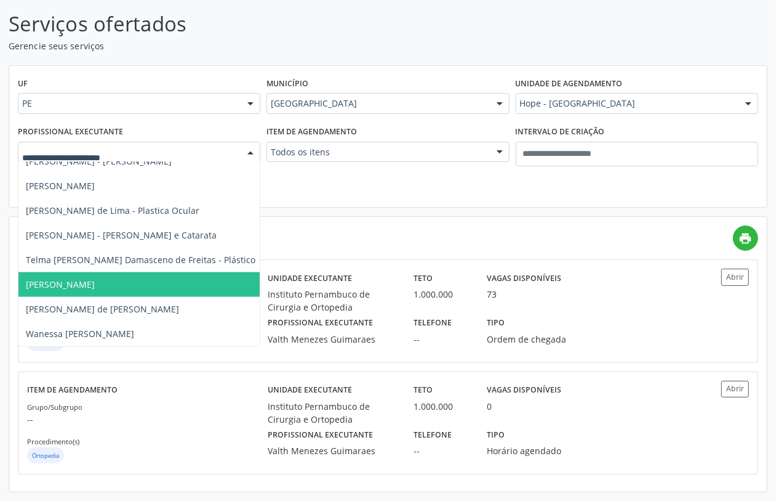
click at [85, 278] on span "Vasco Torres Fernandes Bravo Filho" at bounding box center [60, 284] width 69 height 12
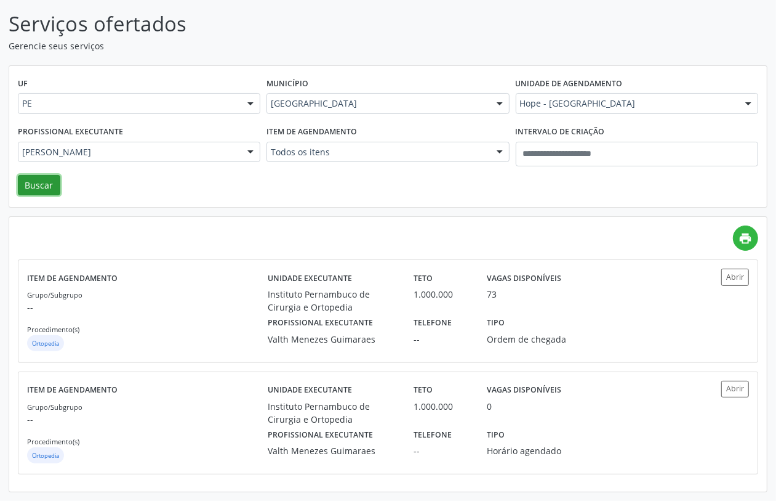
click at [39, 182] on button "Buscar" at bounding box center [39, 185] width 42 height 21
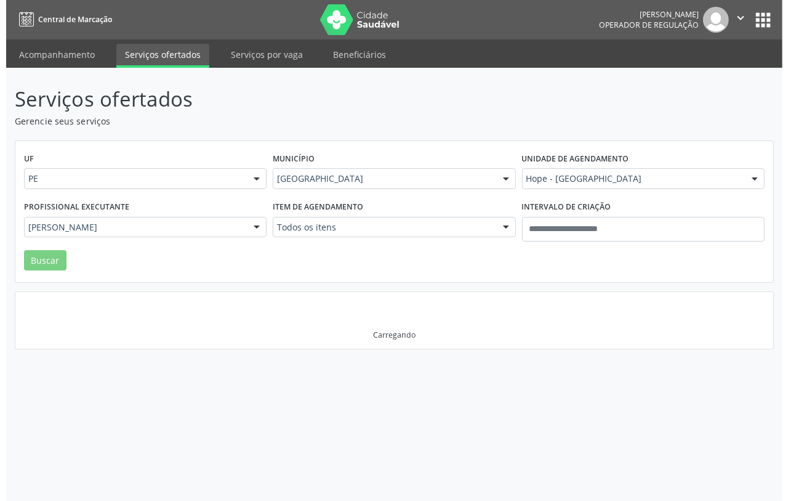
scroll to position [0, 0]
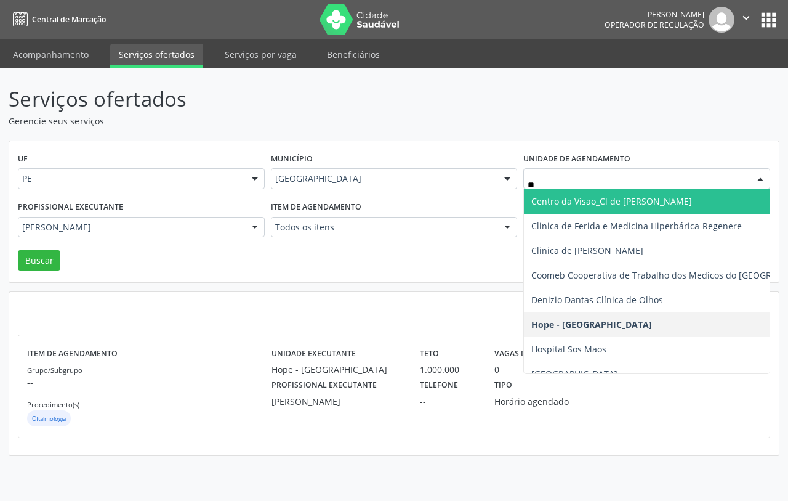
type input "***"
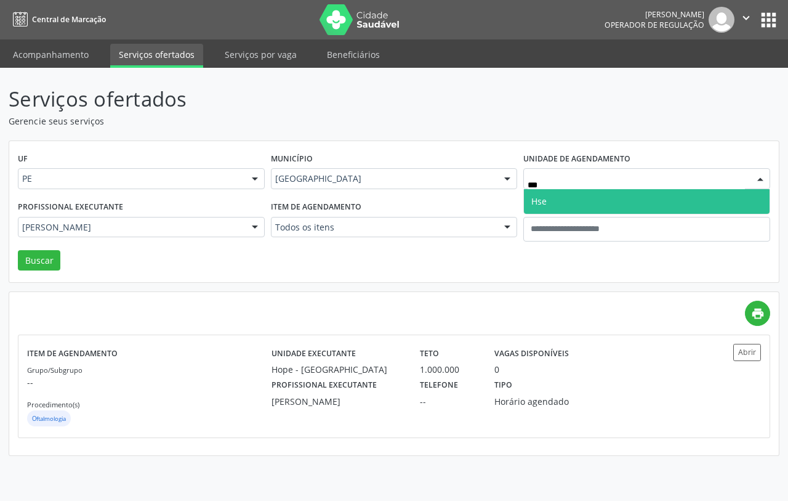
click at [585, 201] on span "Hse" at bounding box center [647, 201] width 246 height 25
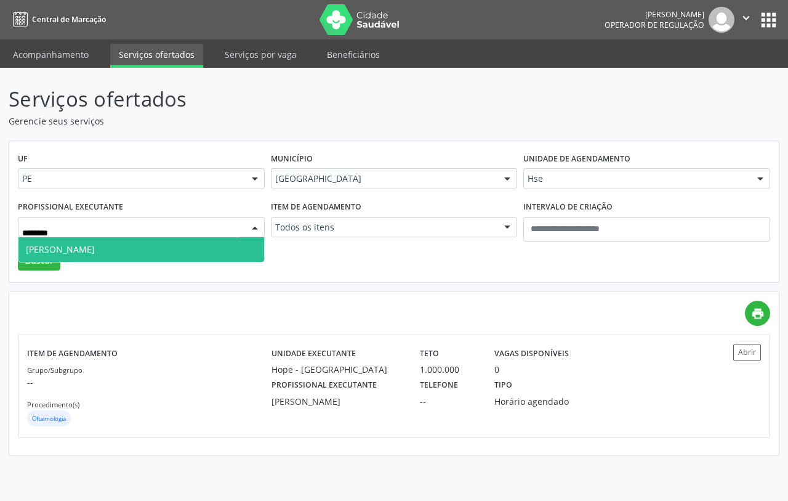
drag, startPoint x: 185, startPoint y: 240, endPoint x: 180, endPoint y: 247, distance: 8.4
click at [183, 241] on span "Marcos Berenguer Junior" at bounding box center [141, 249] width 246 height 25
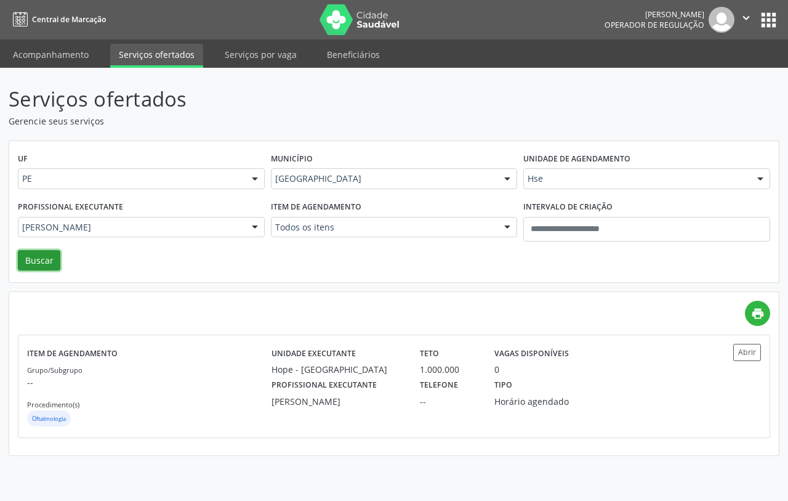
click at [31, 259] on button "Buscar" at bounding box center [39, 260] width 42 height 21
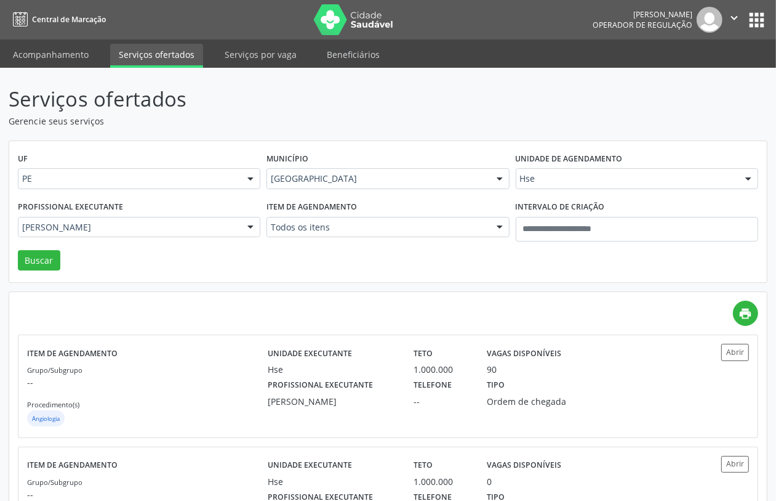
scroll to position [75, 0]
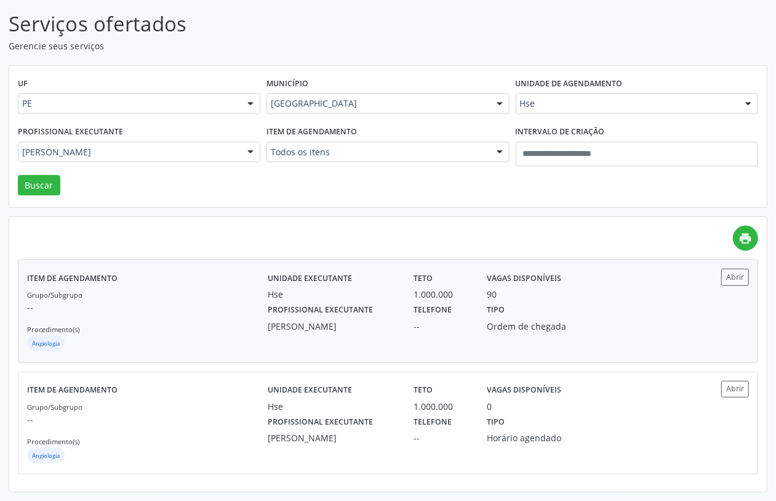
click at [232, 292] on div "Grupo/Subgrupo -- Procedimento(s) Angiologia" at bounding box center [147, 321] width 241 height 66
drag, startPoint x: 340, startPoint y: 167, endPoint x: 216, endPoint y: 171, distance: 124.4
click at [341, 167] on div "Item de agendamento Todos os itens Todos os itens #0000 - Alergologia #0001 - A…" at bounding box center [388, 149] width 249 height 52
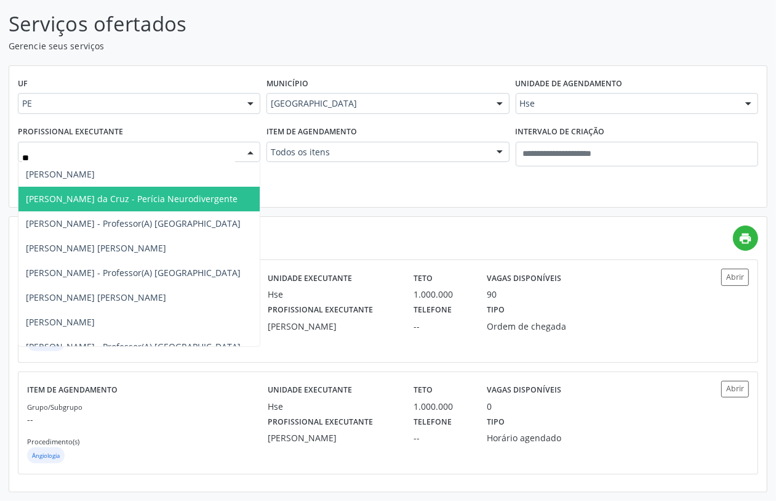
type input "***"
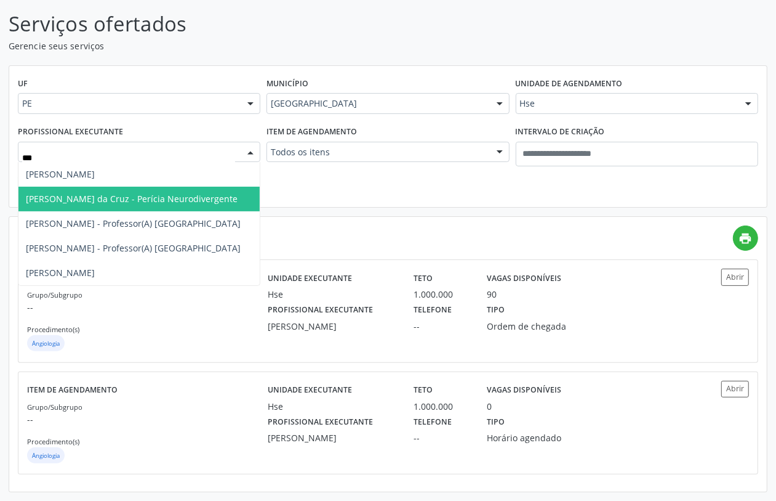
click at [139, 190] on span "Alex Rodrigues da Cruz - Perícia Neurodivergente" at bounding box center [138, 199] width 241 height 25
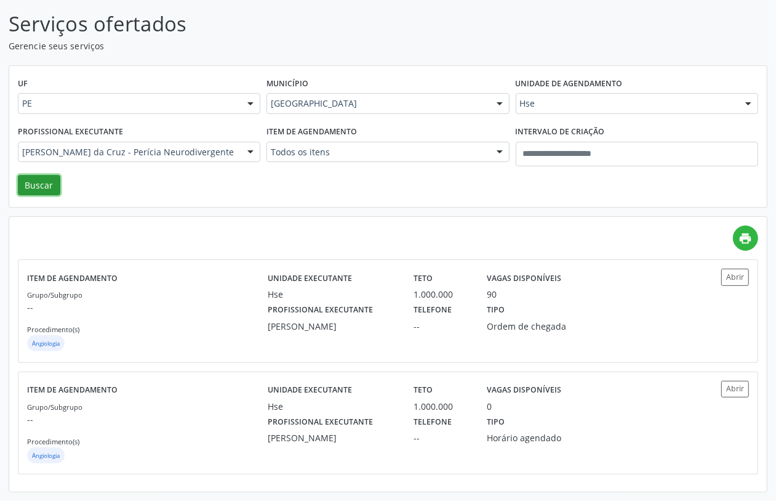
click at [50, 185] on button "Buscar" at bounding box center [39, 185] width 42 height 21
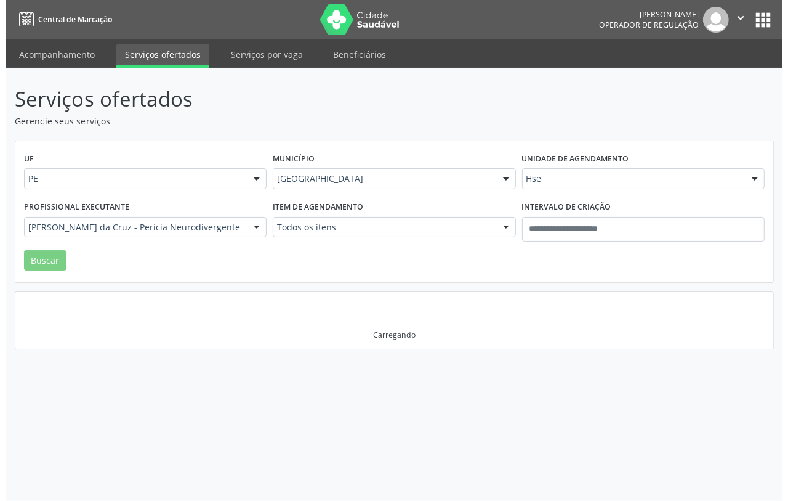
scroll to position [0, 0]
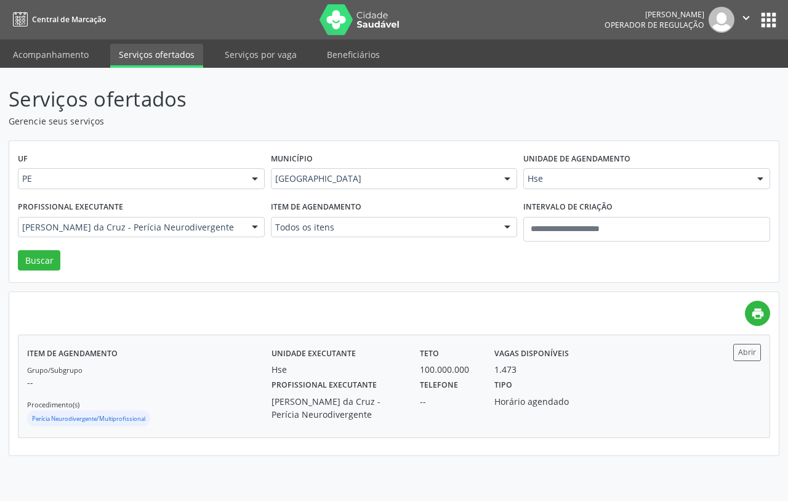
click at [230, 397] on div "Grupo/Subgrupo -- Procedimento(s) Perícia Neurodivergente/Multiprofissional" at bounding box center [149, 396] width 244 height 66
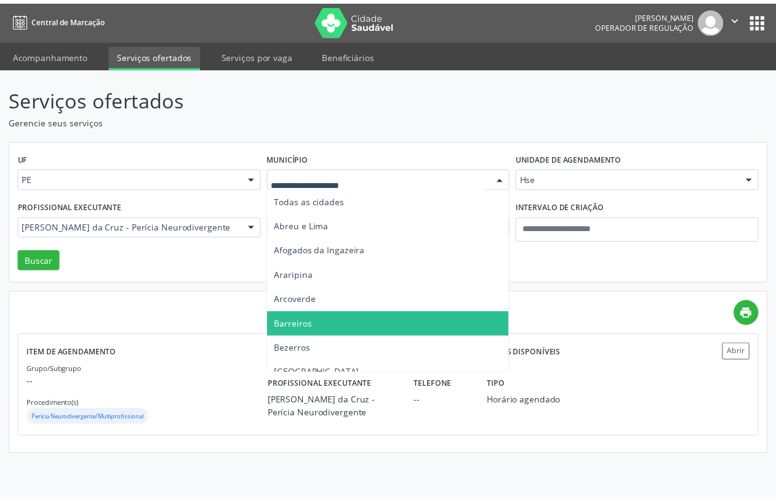
scroll to position [77, 0]
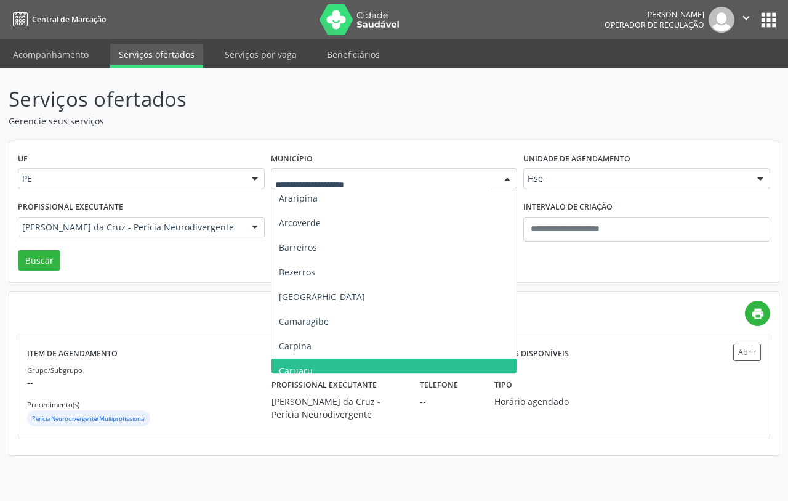
click at [296, 361] on span "Caruaru" at bounding box center [395, 370] width 246 height 25
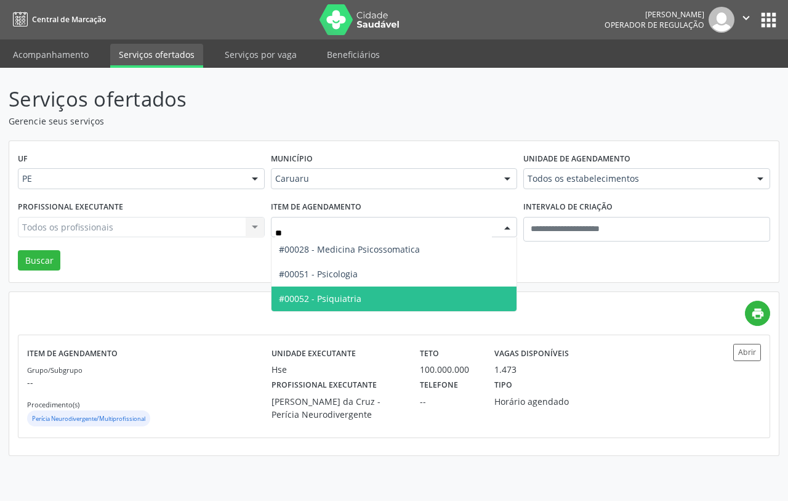
click at [374, 297] on span "#00052 - Psiquiatria" at bounding box center [395, 298] width 246 height 25
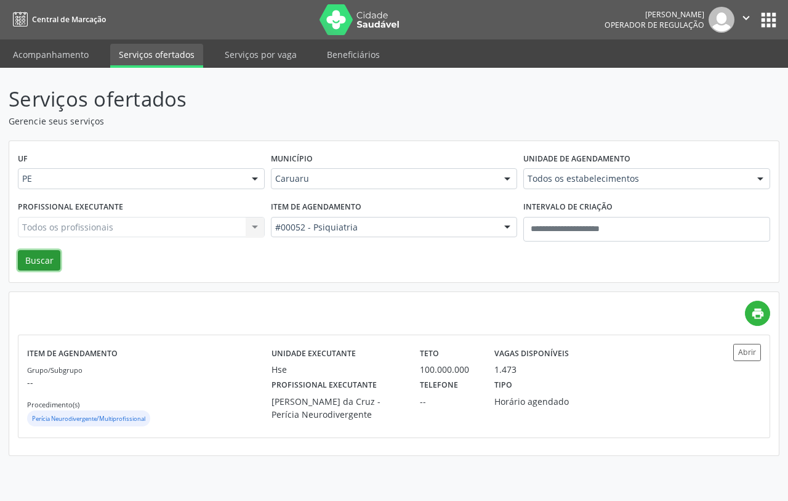
click at [35, 262] on button "Buscar" at bounding box center [39, 260] width 42 height 21
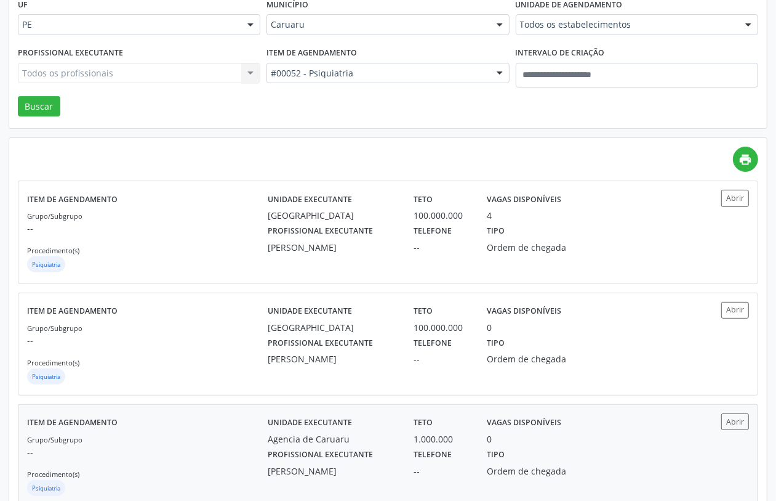
scroll to position [299, 0]
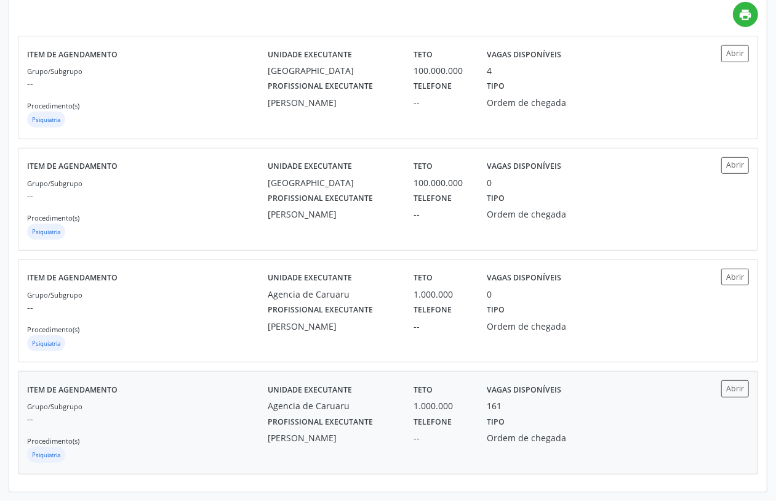
click at [192, 436] on div "Grupo/Subgrupo -- Procedimento(s) Psiquiatria" at bounding box center [147, 432] width 241 height 66
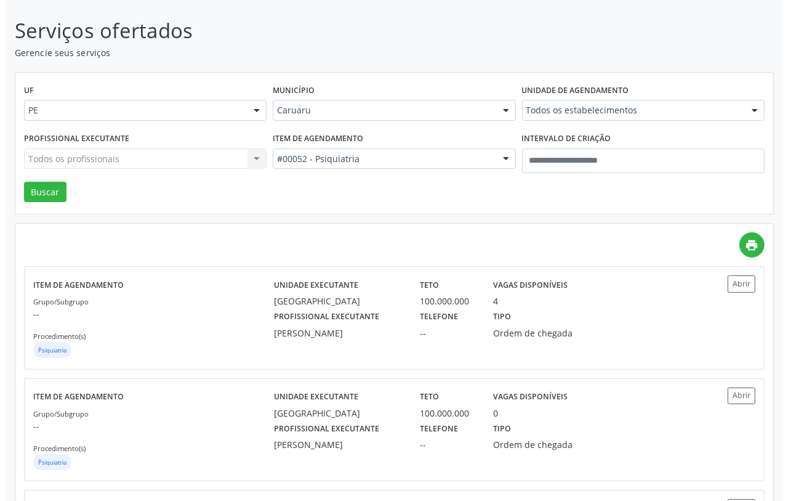
scroll to position [0, 0]
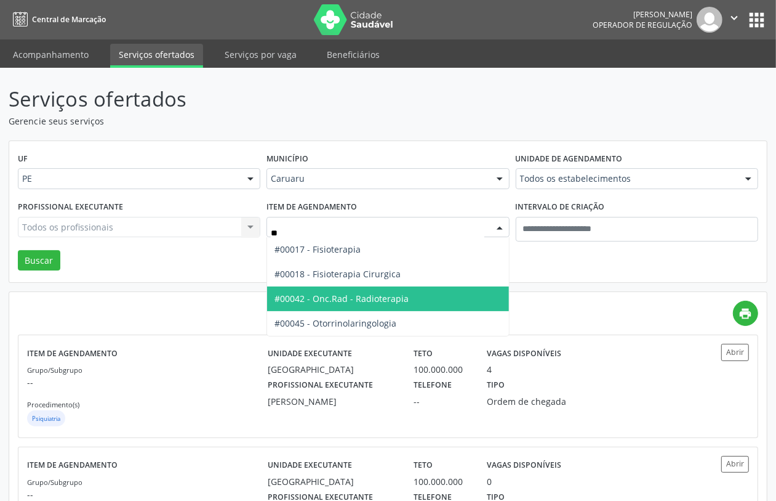
type input "***"
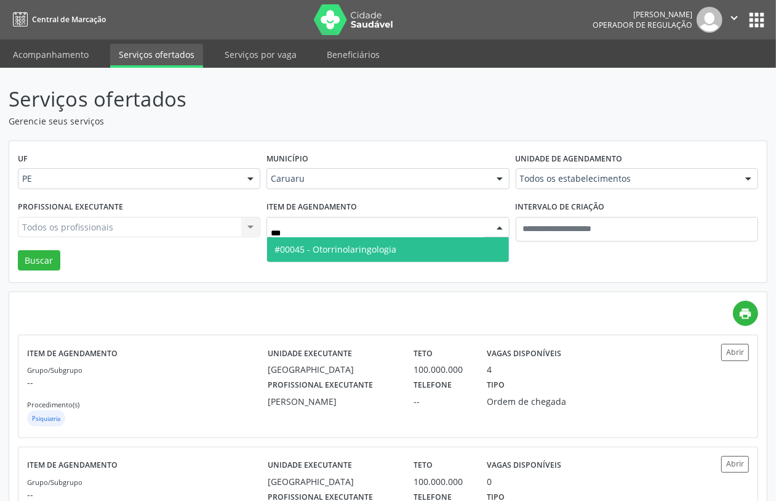
click at [361, 245] on span "#00045 - Otorrinolaringologia" at bounding box center [336, 249] width 122 height 12
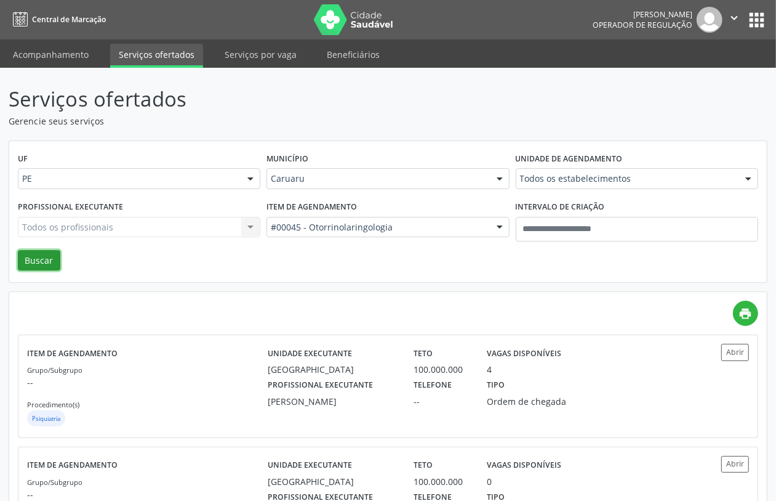
click at [25, 262] on button "Buscar" at bounding box center [39, 260] width 42 height 21
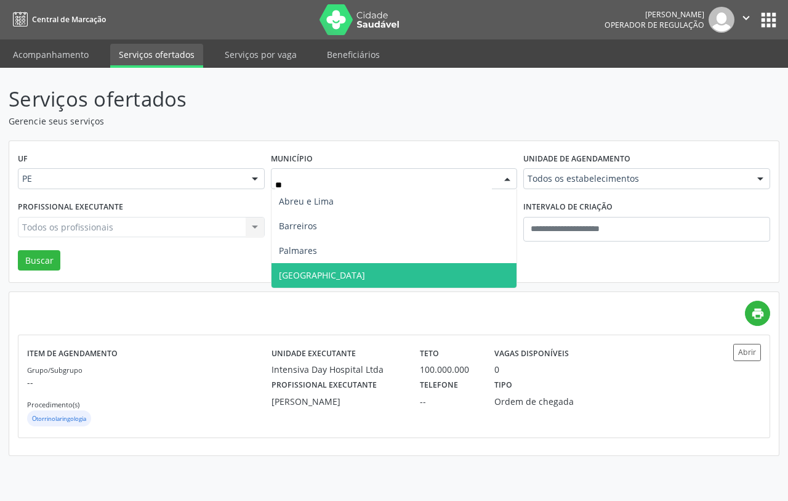
type input "***"
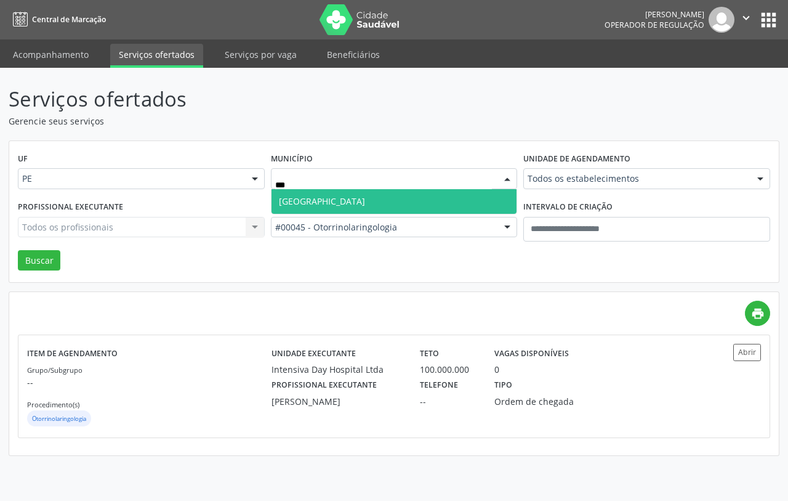
click at [344, 198] on span "Recife" at bounding box center [395, 201] width 246 height 25
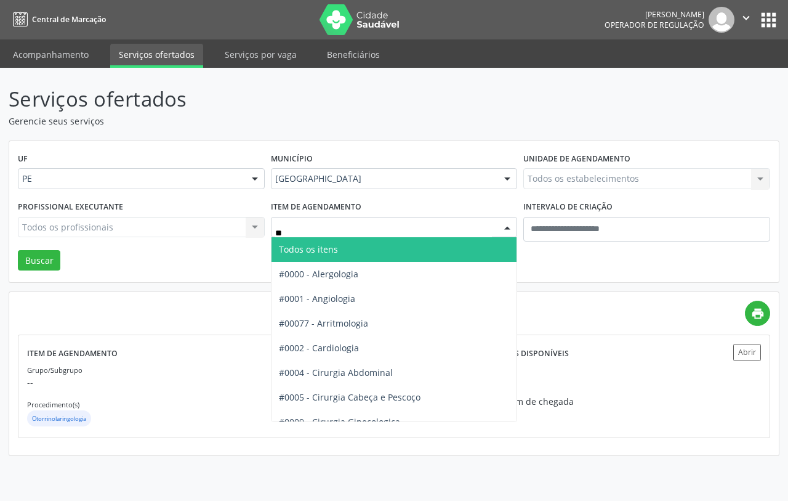
type input "***"
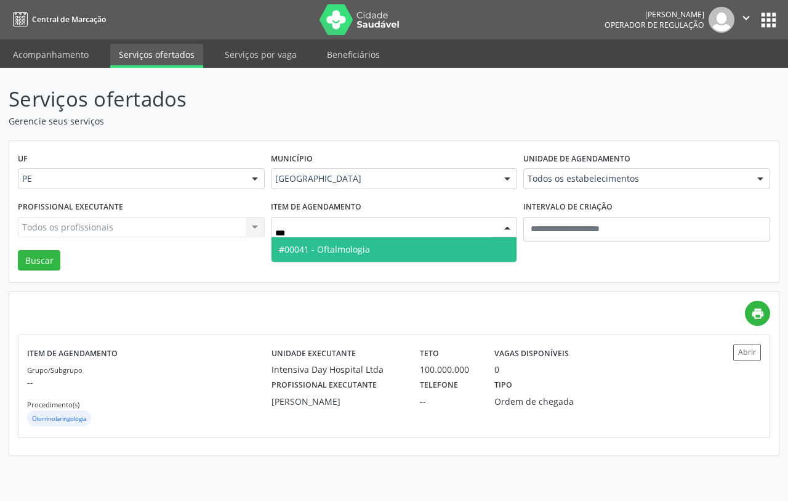
drag, startPoint x: 352, startPoint y: 245, endPoint x: 519, endPoint y: 203, distance: 172.6
click at [352, 245] on span "#00041 - Oftalmologia" at bounding box center [324, 249] width 91 height 12
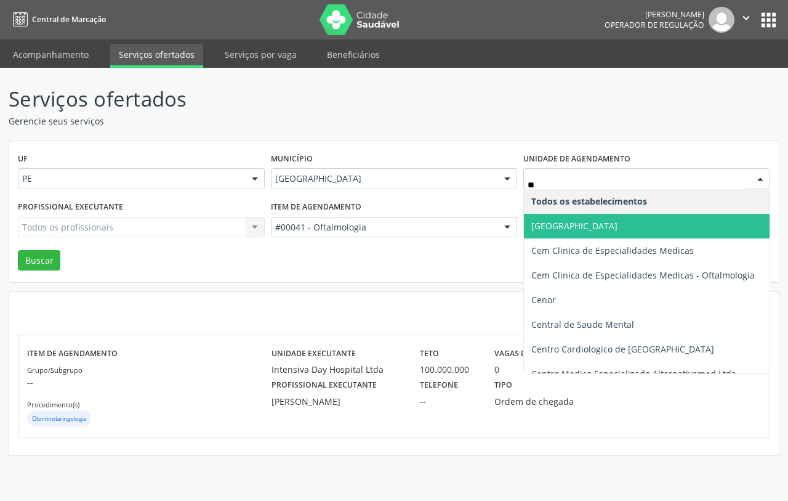
type input "***"
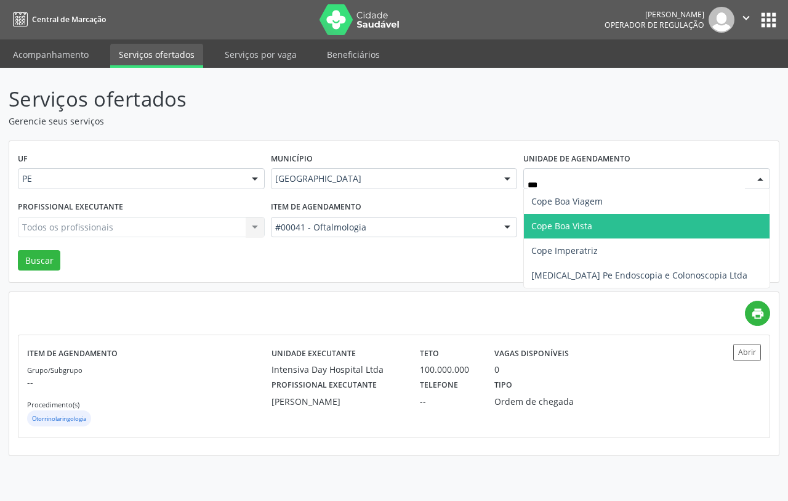
click at [555, 234] on span "Cope Boa Vista" at bounding box center [647, 226] width 246 height 25
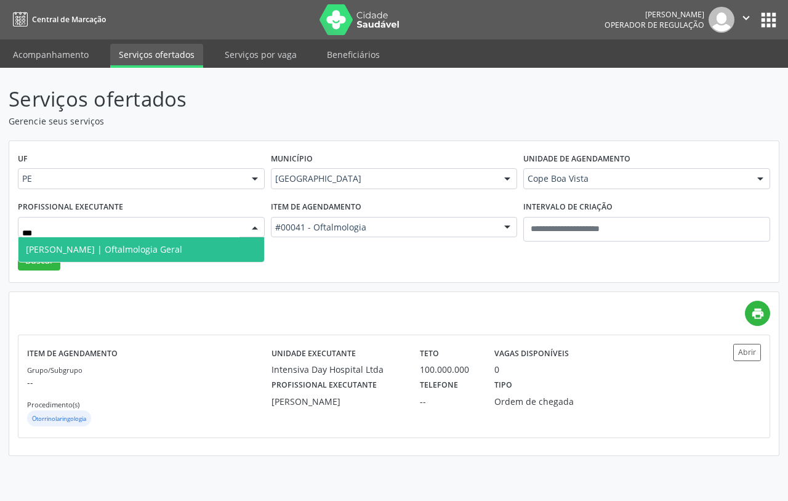
type input "****"
click at [127, 251] on span "Flavia Arcoverde | Oftalmologia Geral" at bounding box center [104, 249] width 156 height 12
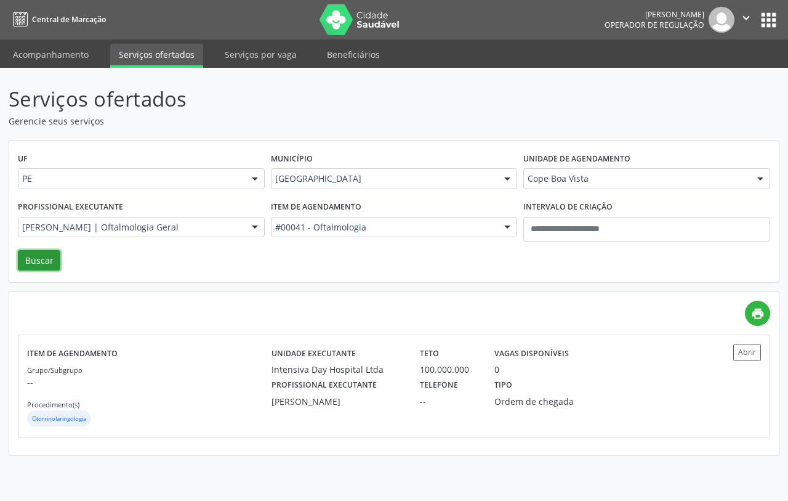
click at [45, 265] on button "Buscar" at bounding box center [39, 260] width 42 height 21
click at [162, 393] on div "Grupo/Subgrupo -- Procedimento(s) Oftalmologia" at bounding box center [149, 396] width 244 height 66
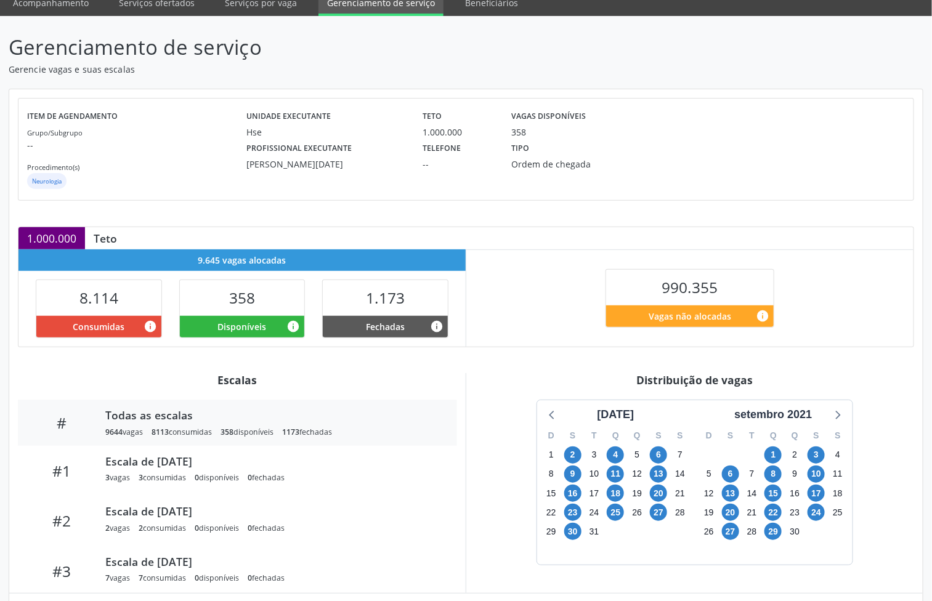
scroll to position [117, 0]
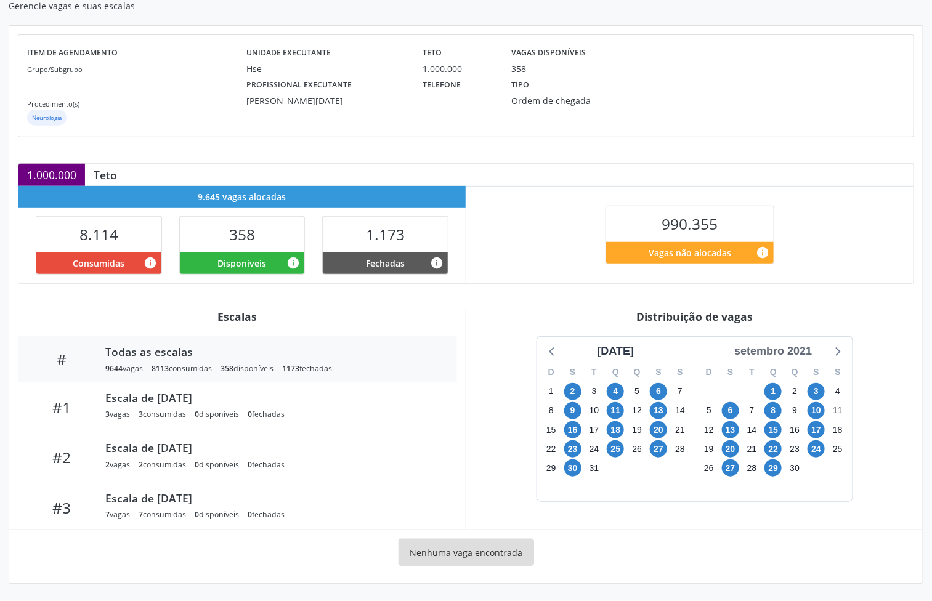
click at [795, 344] on div "setembro 2021" at bounding box center [772, 351] width 87 height 17
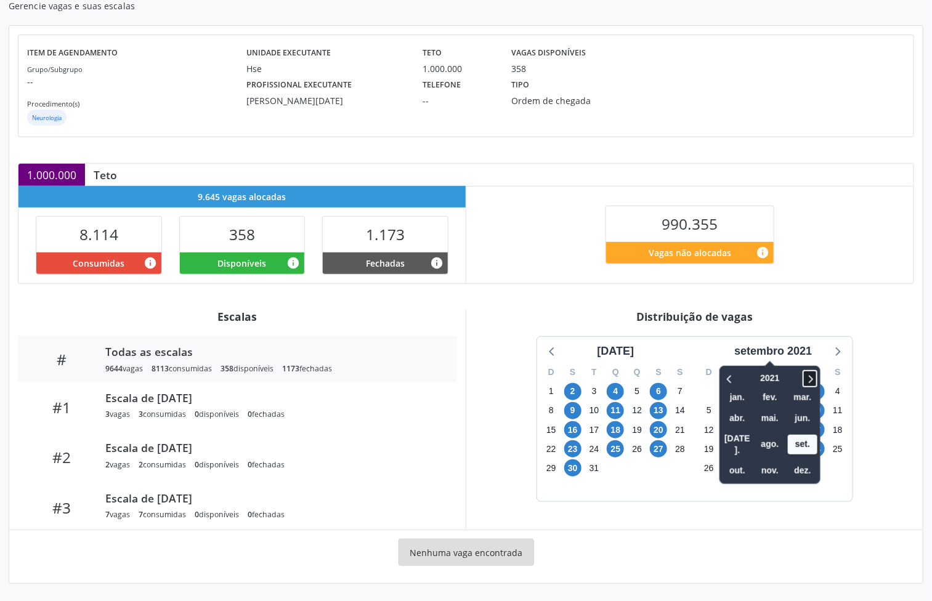
click at [813, 374] on icon at bounding box center [810, 378] width 12 height 15
click at [811, 372] on icon at bounding box center [810, 378] width 12 height 15
click at [751, 461] on span "out." at bounding box center [737, 470] width 30 height 19
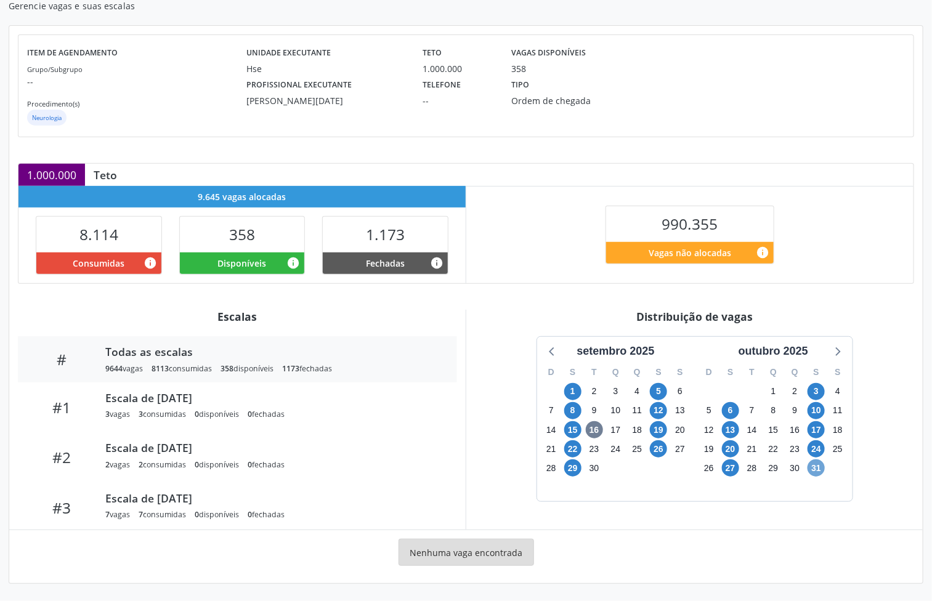
click at [818, 472] on span "31" at bounding box center [815, 467] width 17 height 17
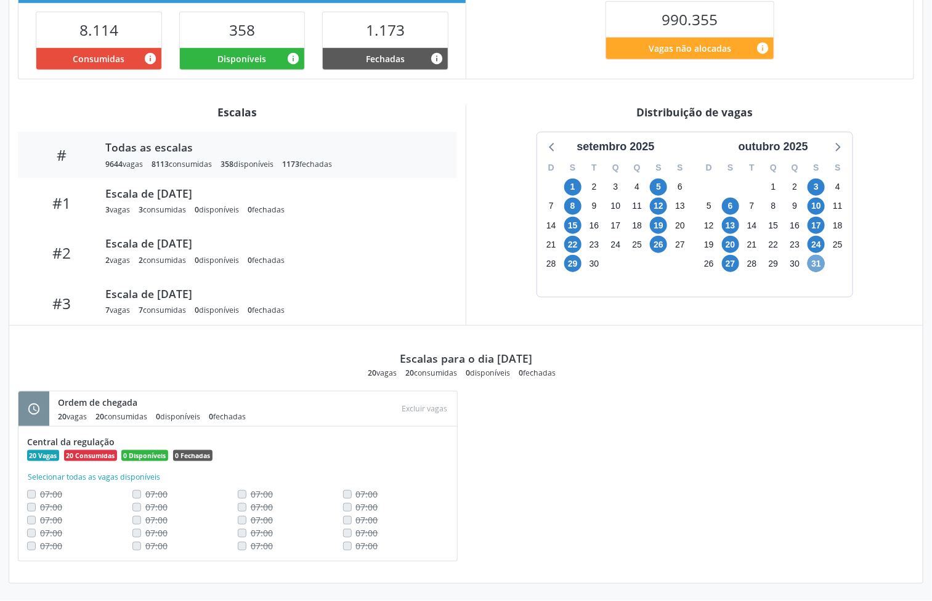
scroll to position [44, 0]
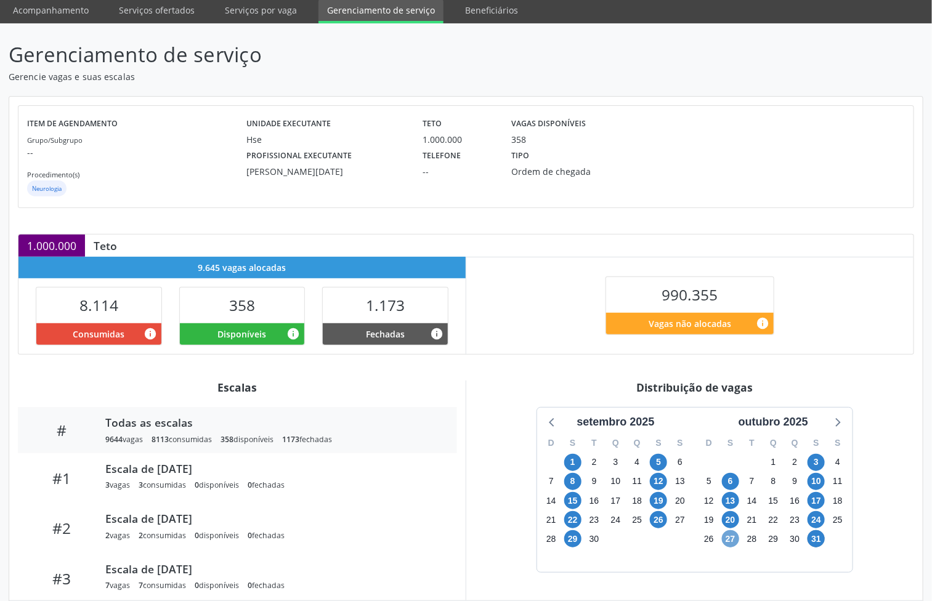
click at [732, 541] on span "27" at bounding box center [730, 538] width 17 height 17
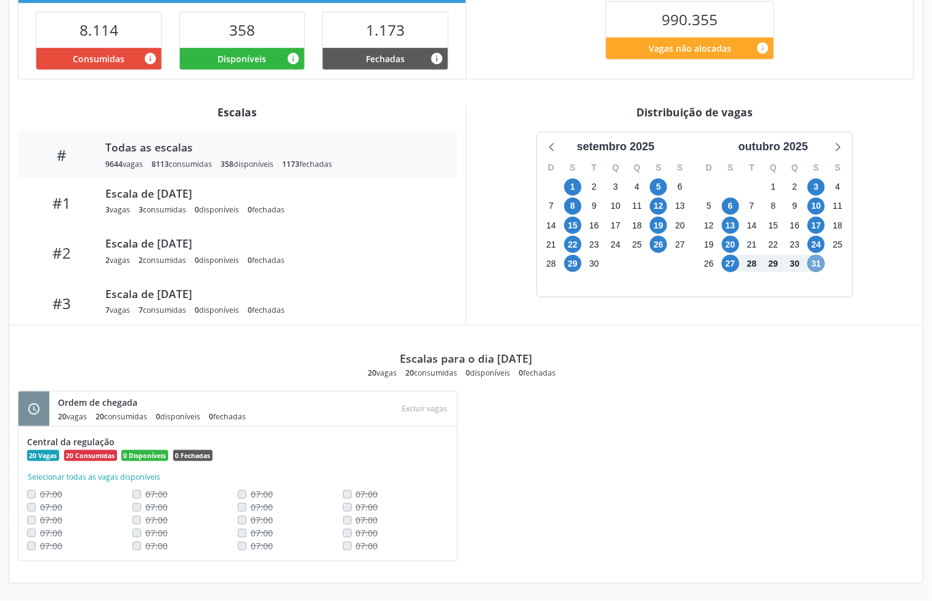
click at [819, 265] on span "31" at bounding box center [815, 263] width 17 height 17
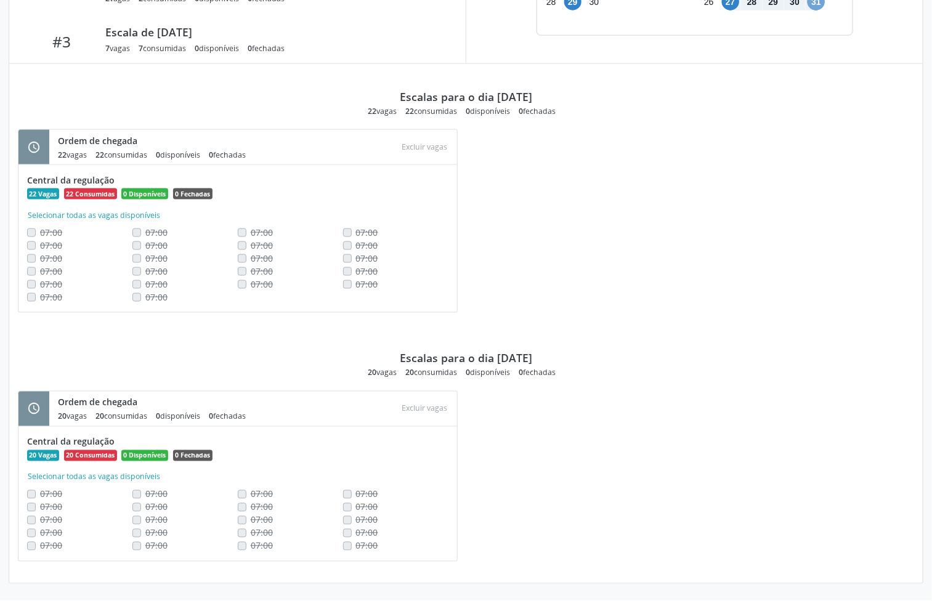
scroll to position [214, 0]
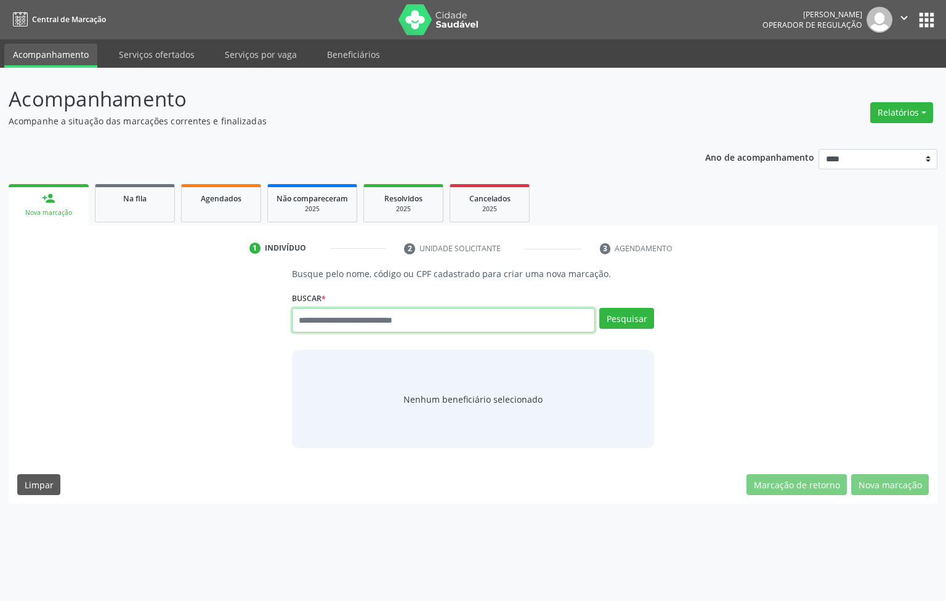
click at [351, 318] on input "text" at bounding box center [444, 320] width 304 height 25
type input "***"
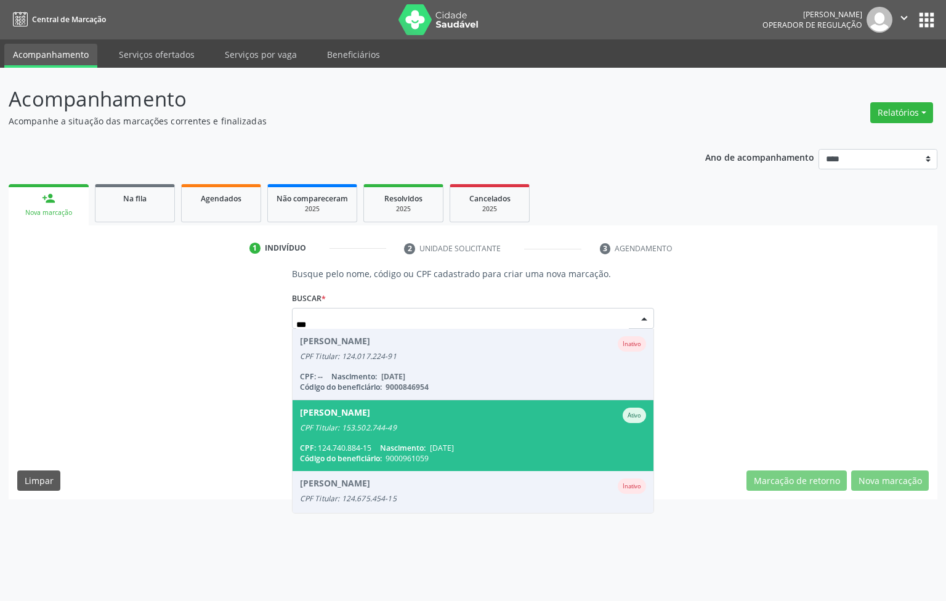
click at [370, 421] on div "Abrahao Valerio da Silva" at bounding box center [335, 415] width 70 height 15
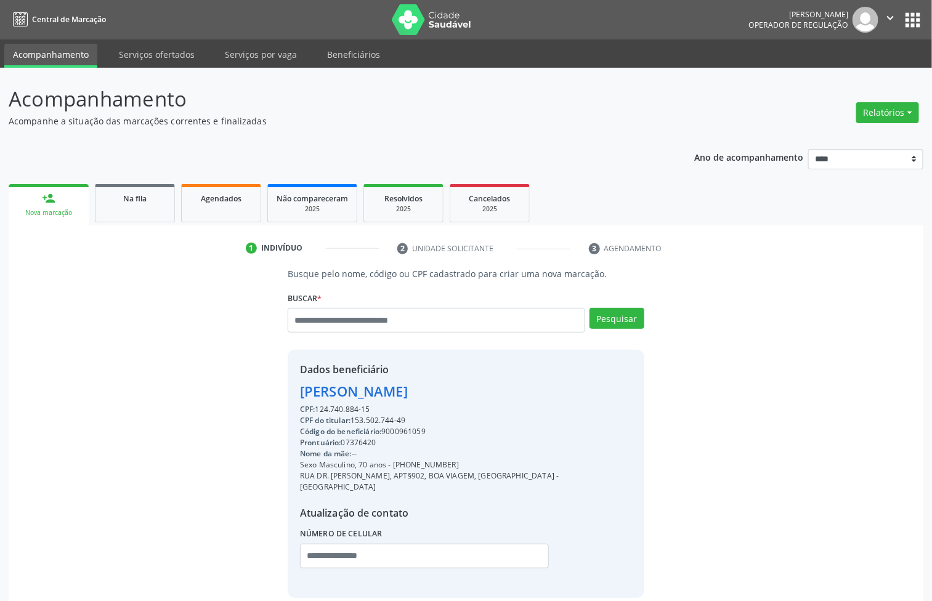
scroll to position [49, 0]
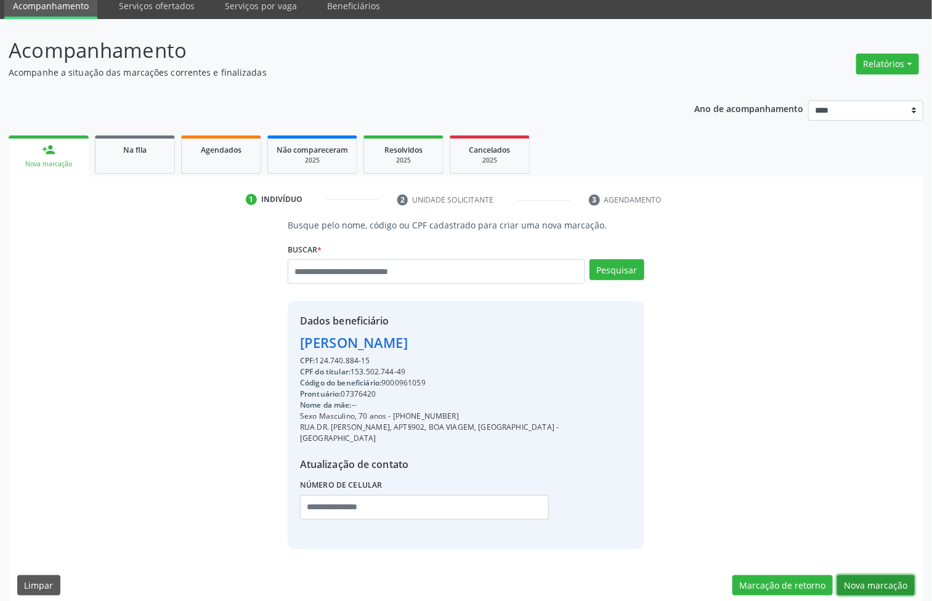
click at [885, 575] on button "Nova marcação" at bounding box center [876, 585] width 78 height 21
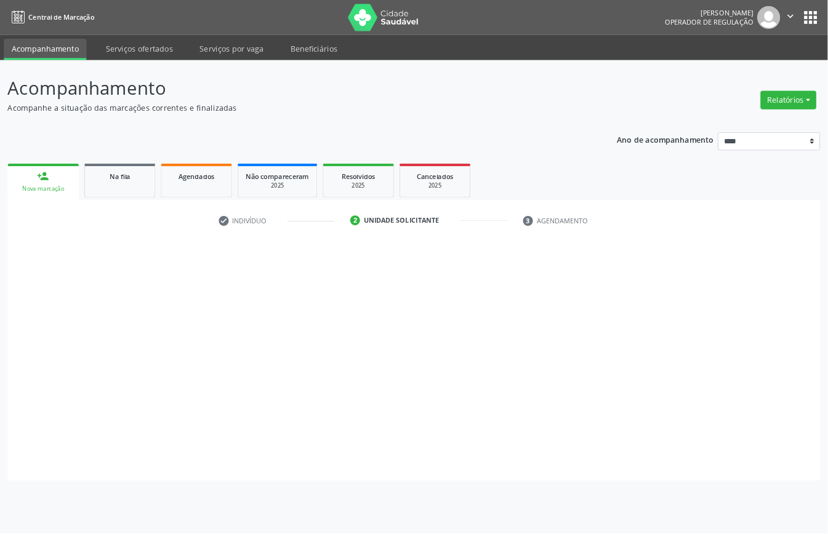
scroll to position [0, 0]
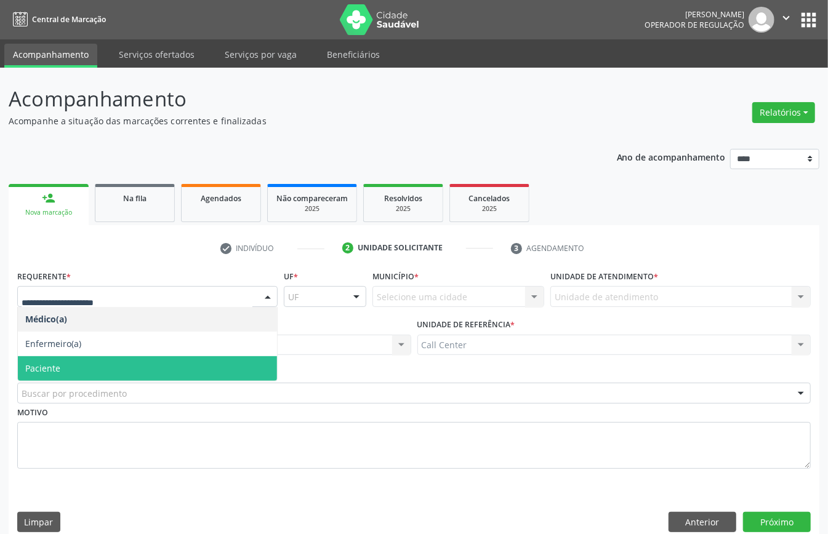
click at [103, 360] on span "Paciente" at bounding box center [147, 369] width 259 height 25
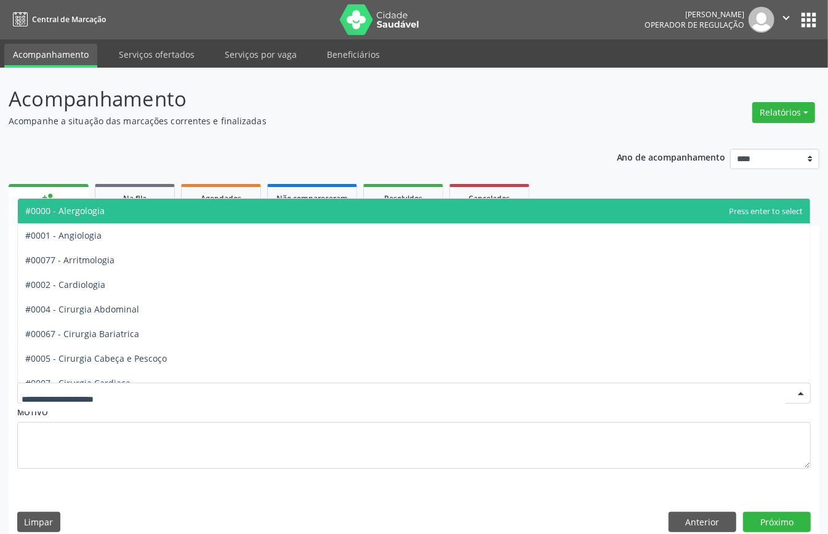
click at [87, 387] on div at bounding box center [414, 393] width 794 height 21
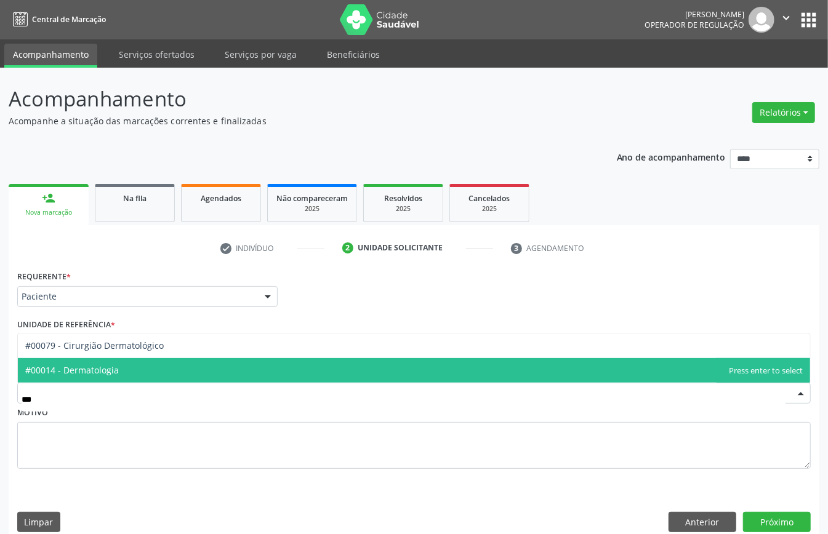
click at [91, 376] on span "#00014 - Dermatologia" at bounding box center [72, 371] width 94 height 12
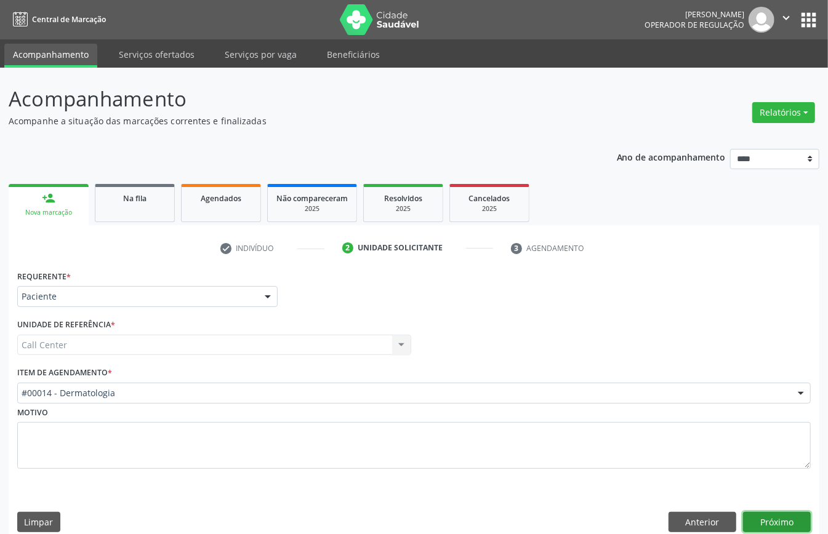
click at [773, 520] on button "Próximo" at bounding box center [777, 522] width 68 height 21
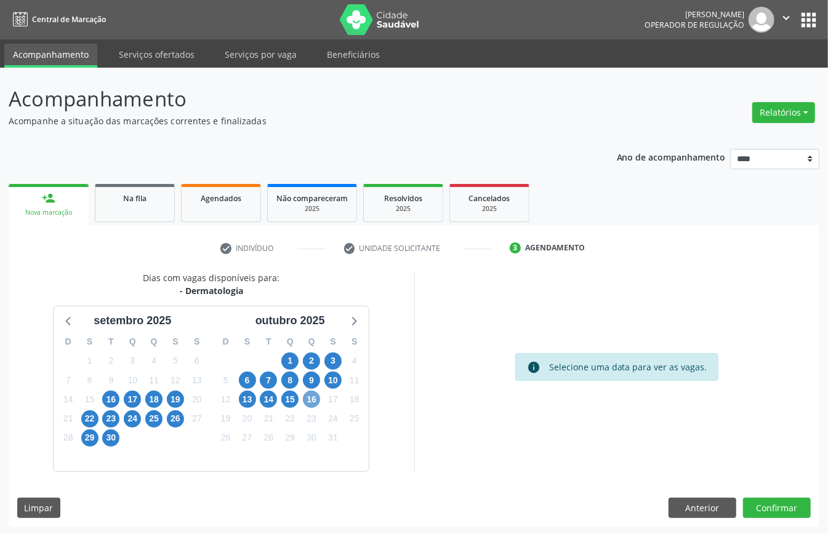
click at [309, 405] on span "16" at bounding box center [311, 399] width 17 height 17
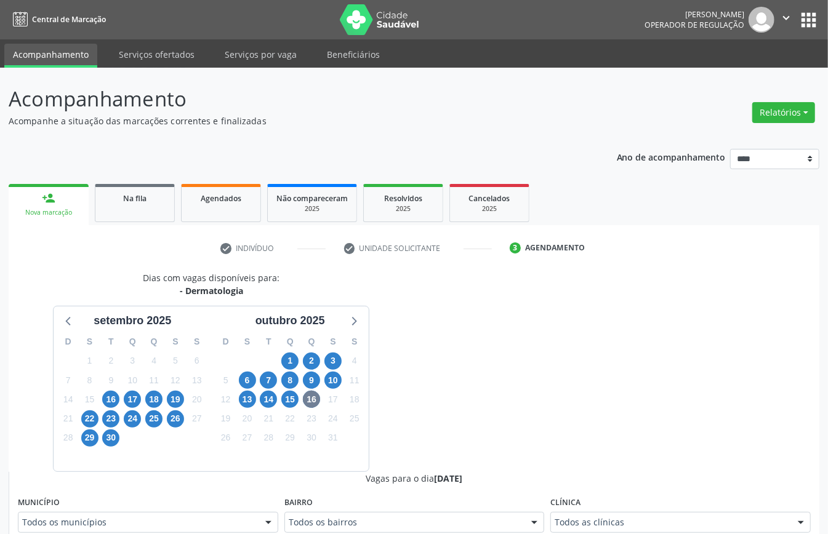
scroll to position [8, 0]
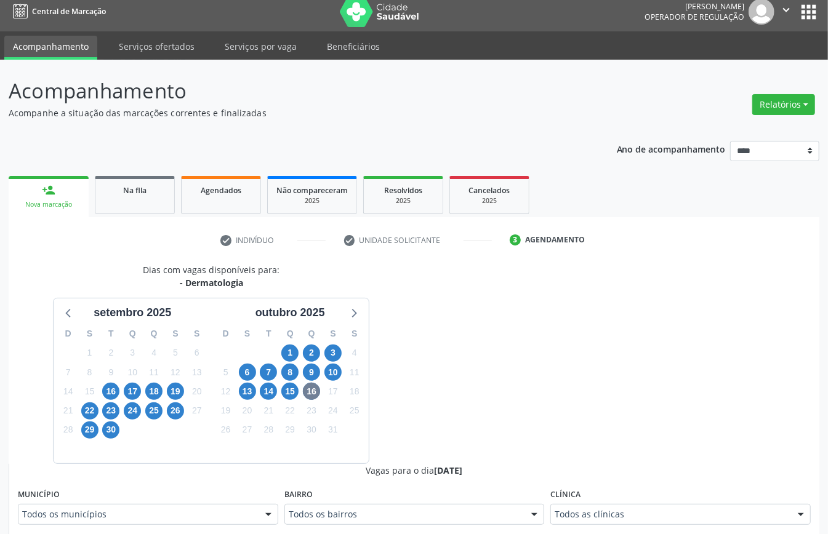
click at [582, 514] on div "Todos as clínicas" at bounding box center [680, 514] width 260 height 21
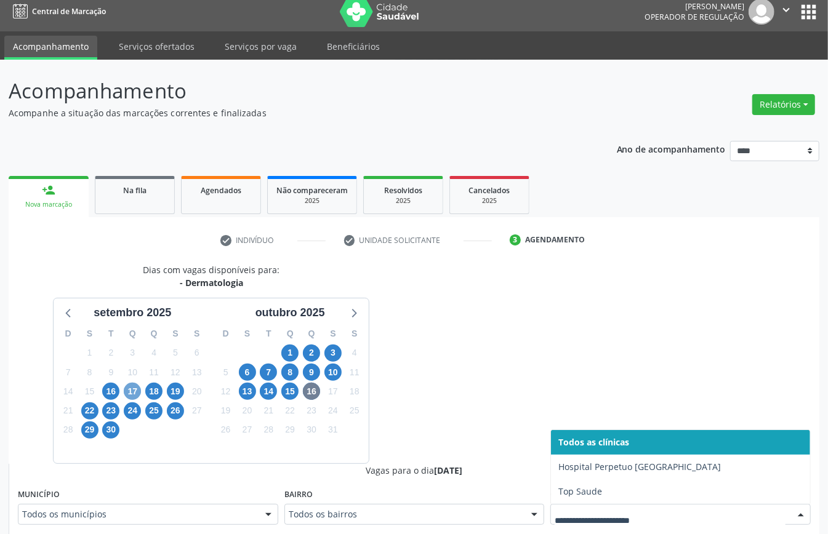
click at [134, 387] on span "17" at bounding box center [132, 391] width 17 height 17
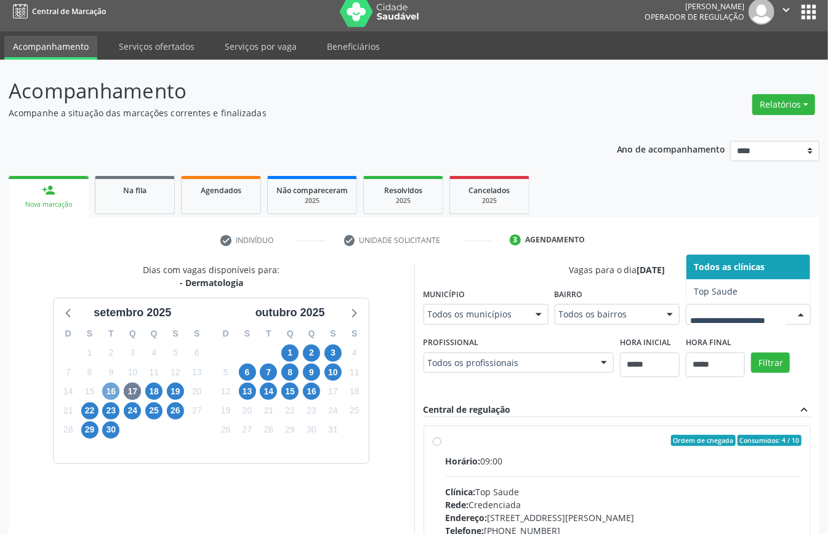
click at [113, 390] on span "16" at bounding box center [110, 391] width 17 height 17
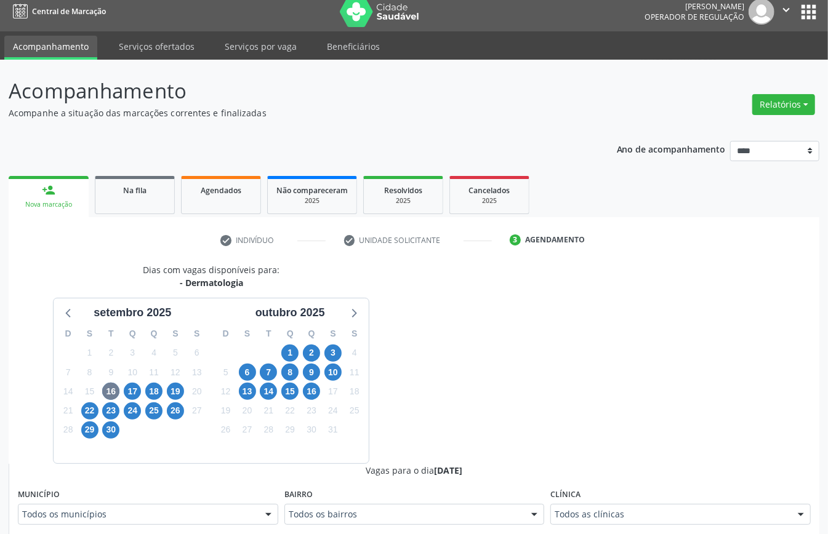
click at [163, 395] on div "18" at bounding box center [154, 391] width 22 height 19
click at [160, 392] on span "18" at bounding box center [153, 391] width 17 height 17
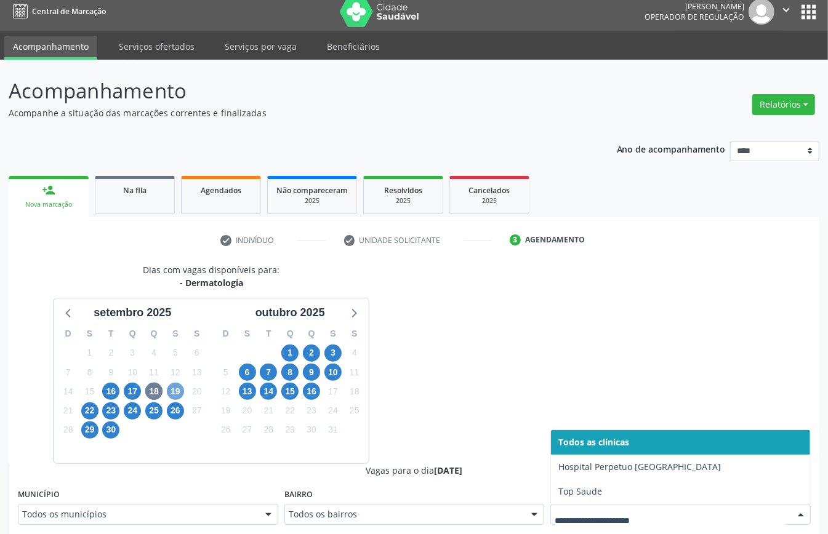
click at [181, 395] on span "19" at bounding box center [175, 391] width 17 height 17
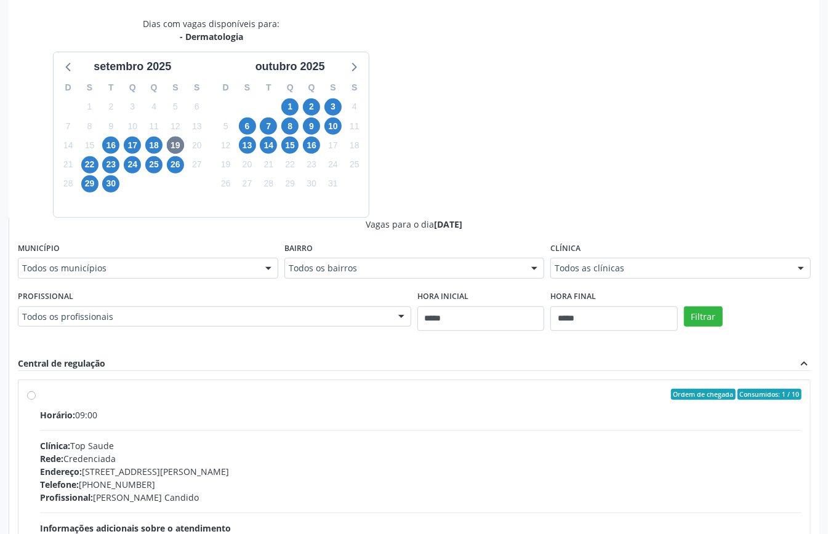
scroll to position [402, 0]
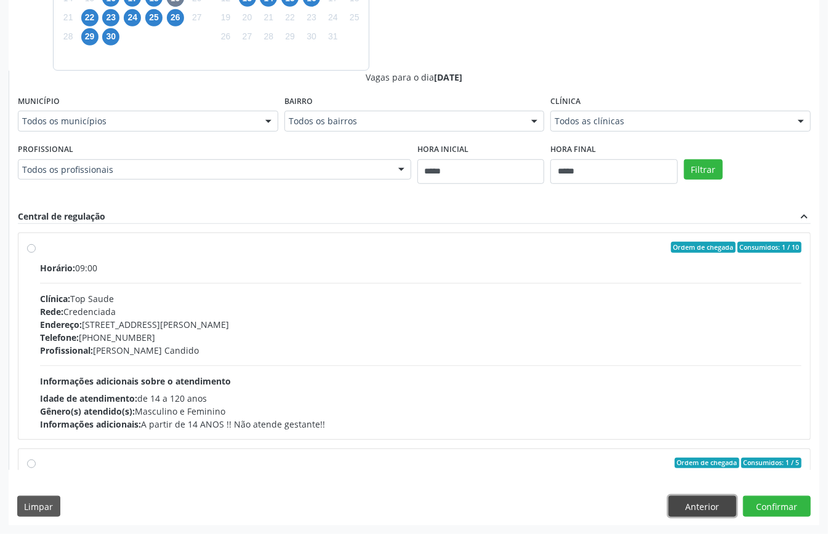
click at [690, 504] on button "Anterior" at bounding box center [703, 506] width 68 height 21
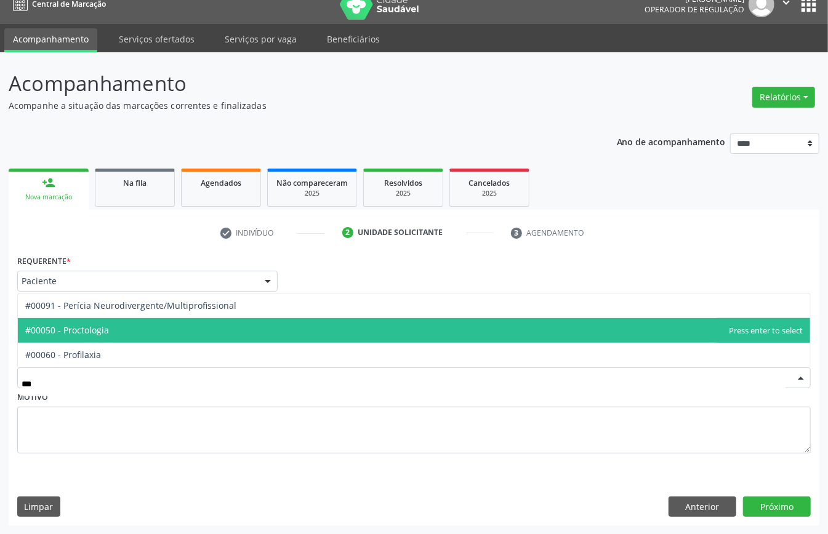
click at [137, 325] on span "#00050 - Proctologia" at bounding box center [414, 330] width 792 height 25
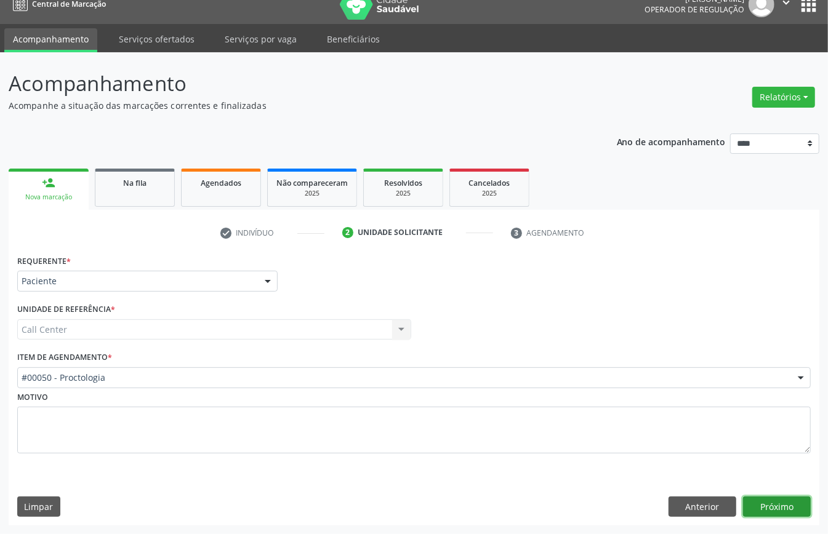
click at [762, 507] on button "Próximo" at bounding box center [777, 507] width 68 height 21
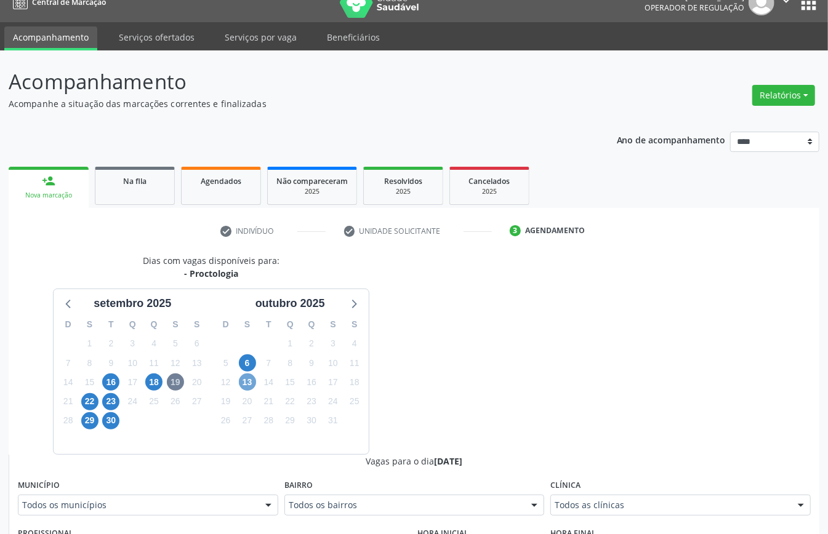
click at [244, 383] on span "13" at bounding box center [247, 382] width 17 height 17
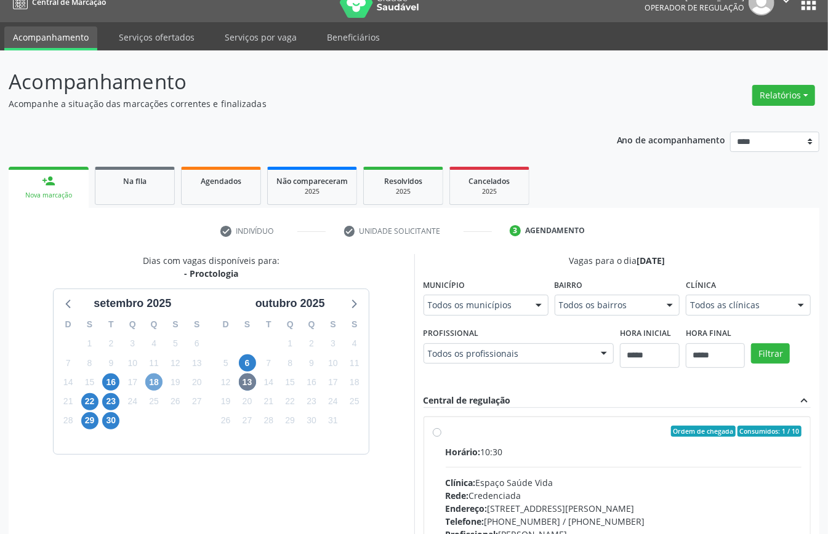
click at [151, 381] on span "18" at bounding box center [153, 382] width 17 height 17
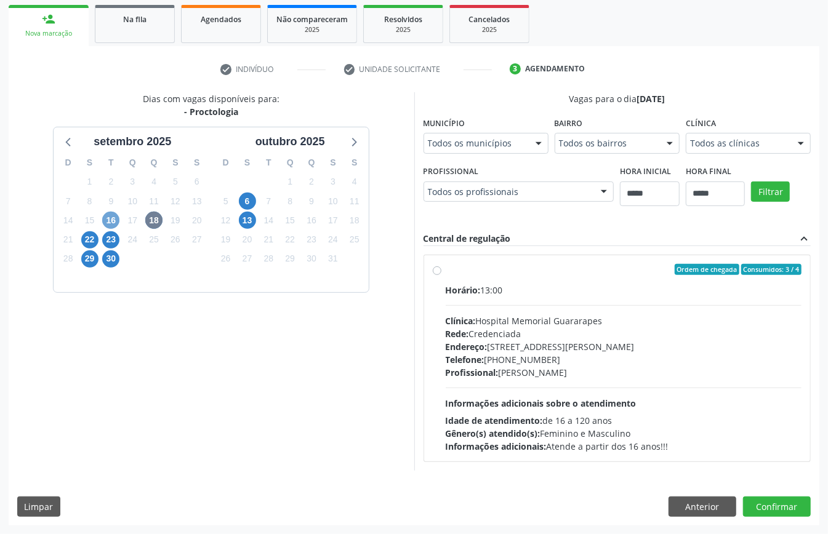
click at [107, 213] on span "16" at bounding box center [110, 220] width 17 height 17
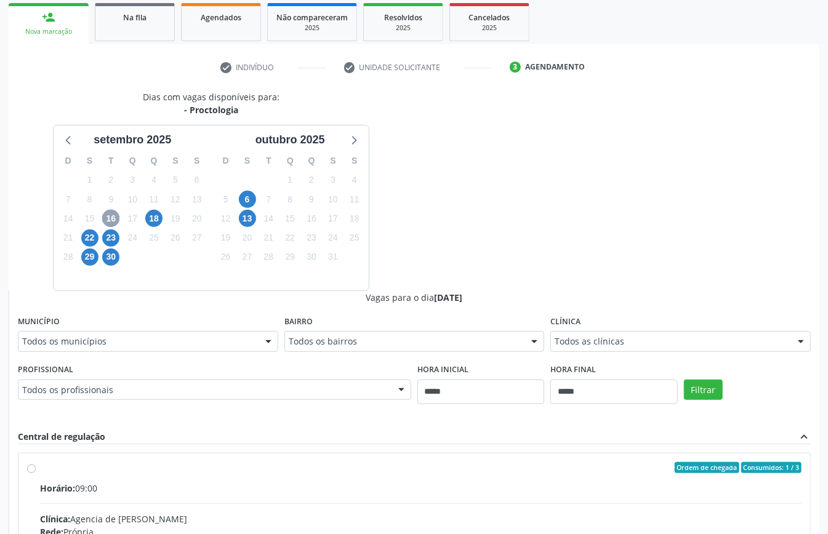
scroll to position [402, 0]
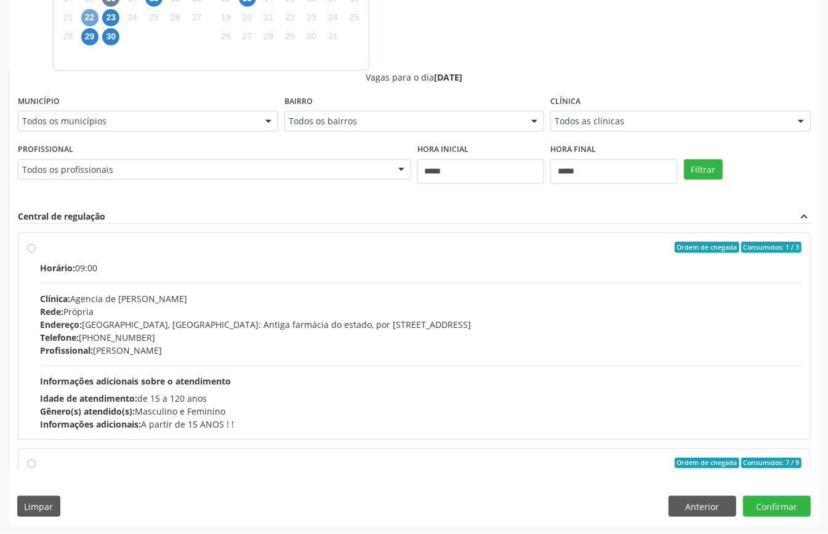
click at [94, 18] on span "22" at bounding box center [89, 17] width 17 height 17
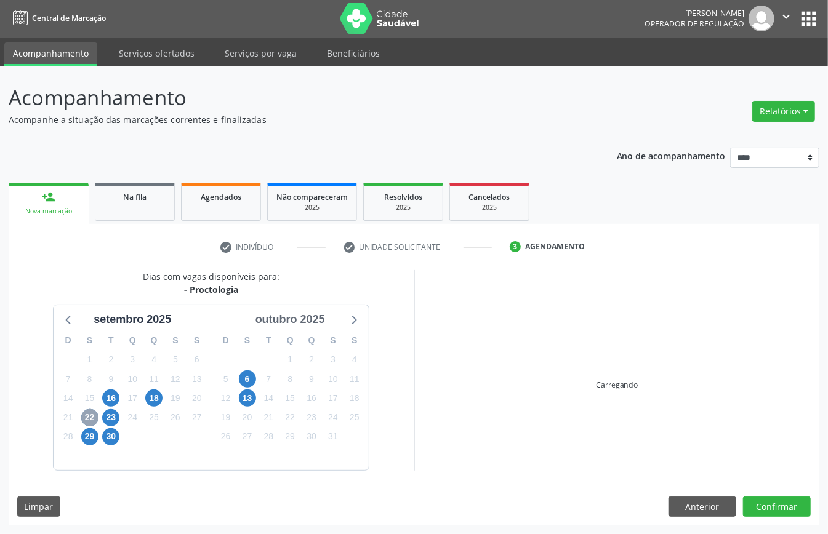
scroll to position [181, 0]
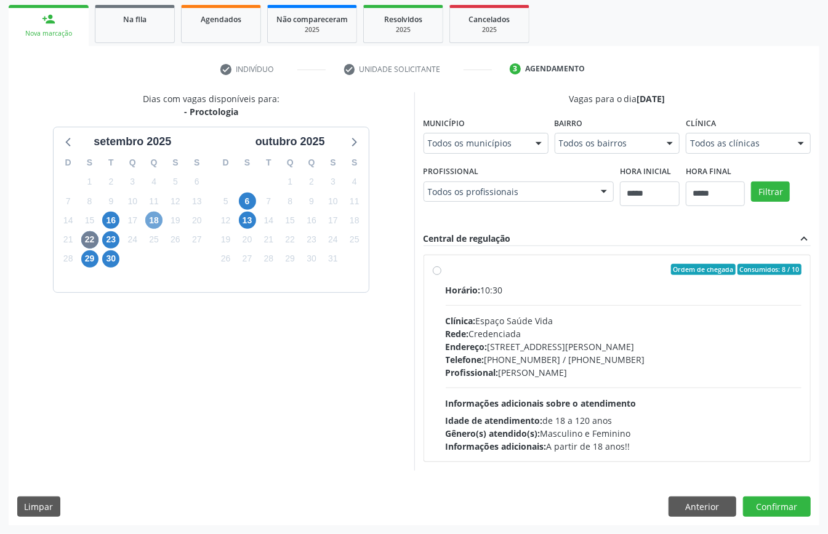
click at [147, 216] on span "18" at bounding box center [153, 220] width 17 height 17
click at [695, 506] on button "Anterior" at bounding box center [703, 507] width 68 height 21
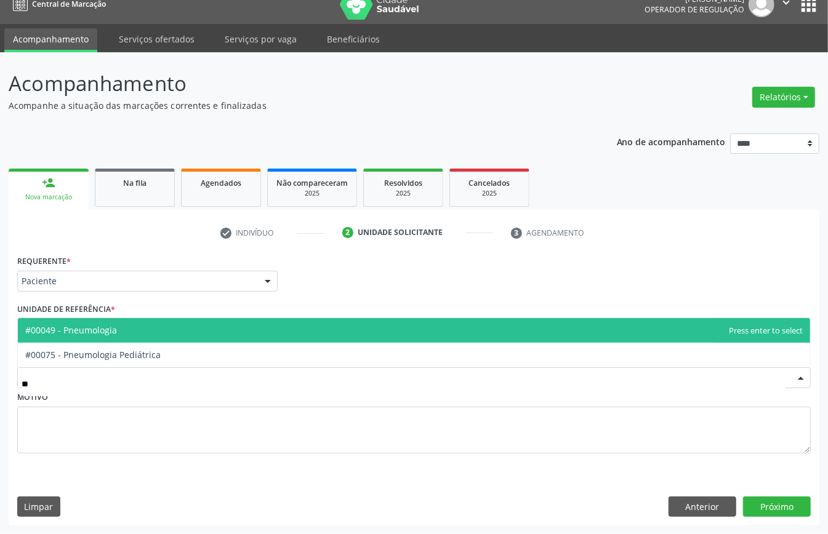
click at [128, 318] on span "#00049 - Pneumologia" at bounding box center [414, 330] width 792 height 25
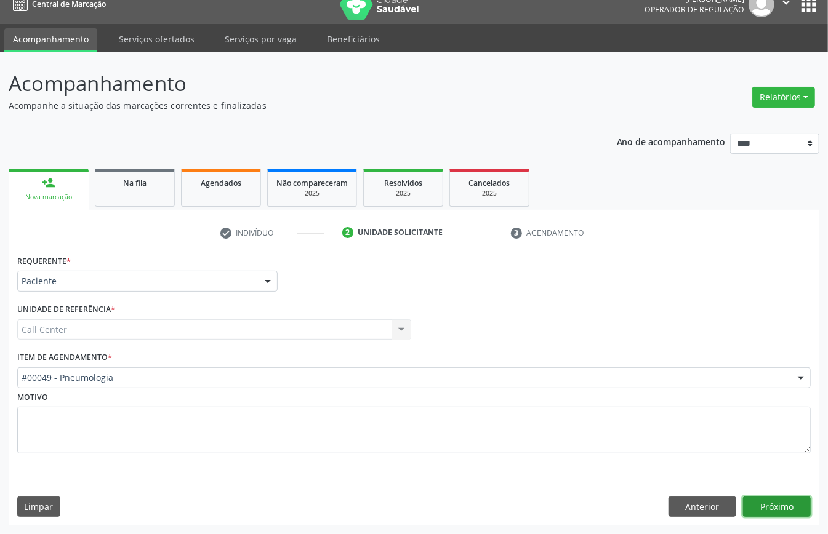
click at [765, 497] on button "Próximo" at bounding box center [777, 507] width 68 height 21
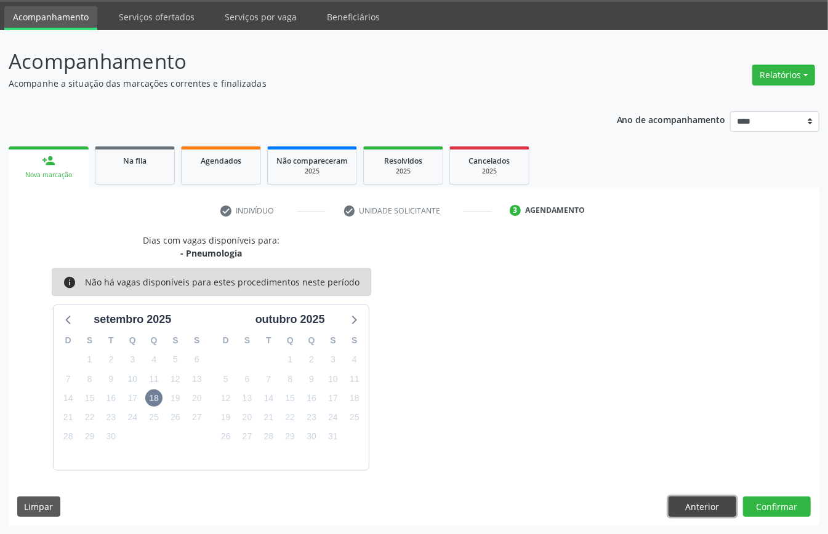
click at [718, 498] on button "Anterior" at bounding box center [703, 507] width 68 height 21
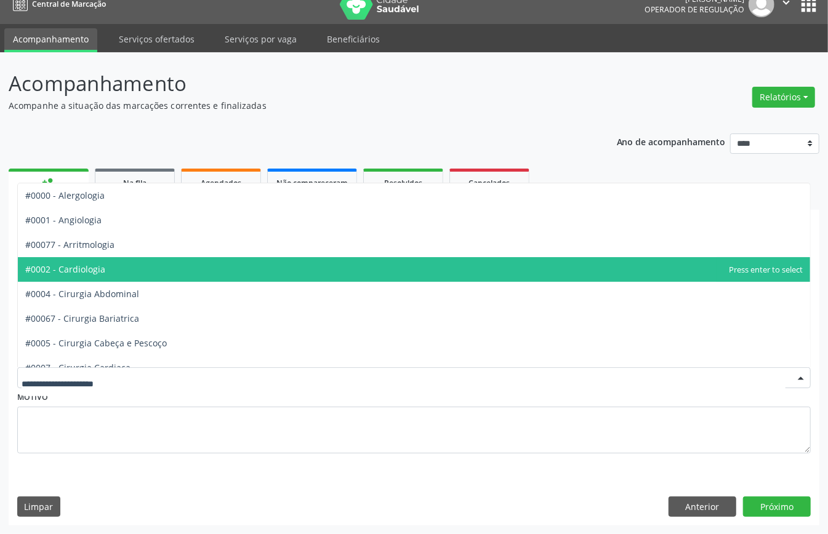
drag, startPoint x: 67, startPoint y: 271, endPoint x: 89, endPoint y: 276, distance: 22.8
click at [68, 271] on span "#0002 - Cardiologia" at bounding box center [65, 270] width 80 height 12
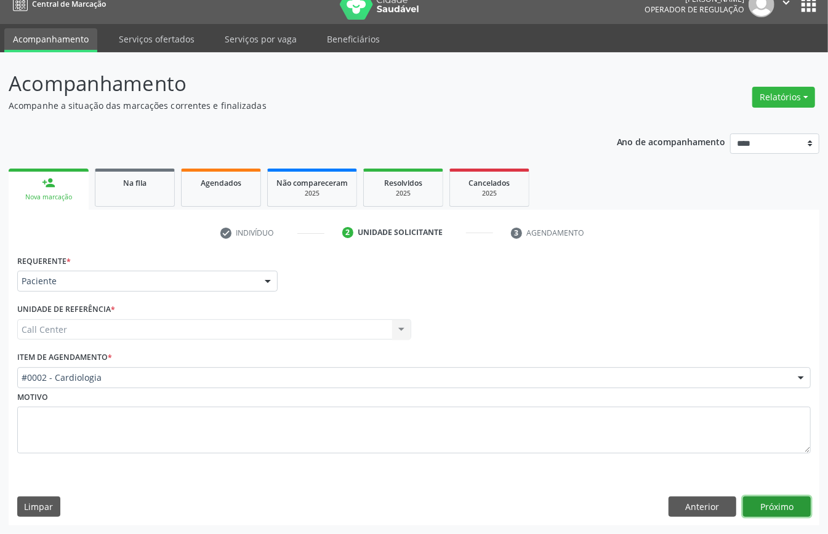
click at [776, 502] on button "Próximo" at bounding box center [777, 507] width 68 height 21
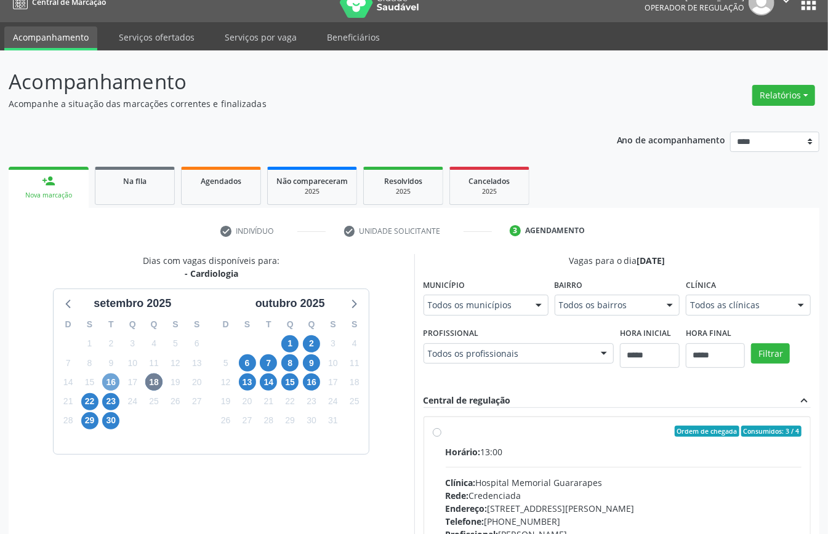
click at [112, 383] on span "16" at bounding box center [110, 382] width 17 height 17
click at [156, 381] on span "18" at bounding box center [153, 382] width 17 height 17
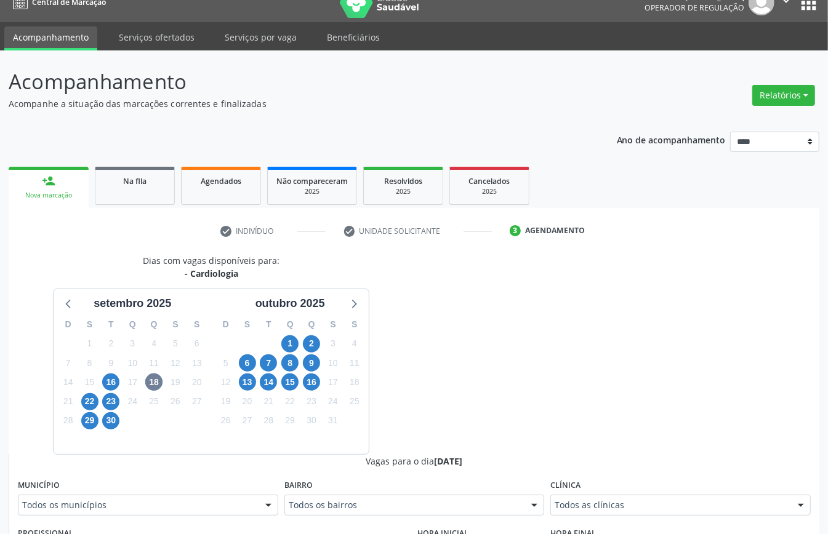
click at [597, 495] on div "Clínica Todos as clínicas Todos as clínicas Top Saude Nenhum resultado encontra…" at bounding box center [680, 496] width 260 height 39
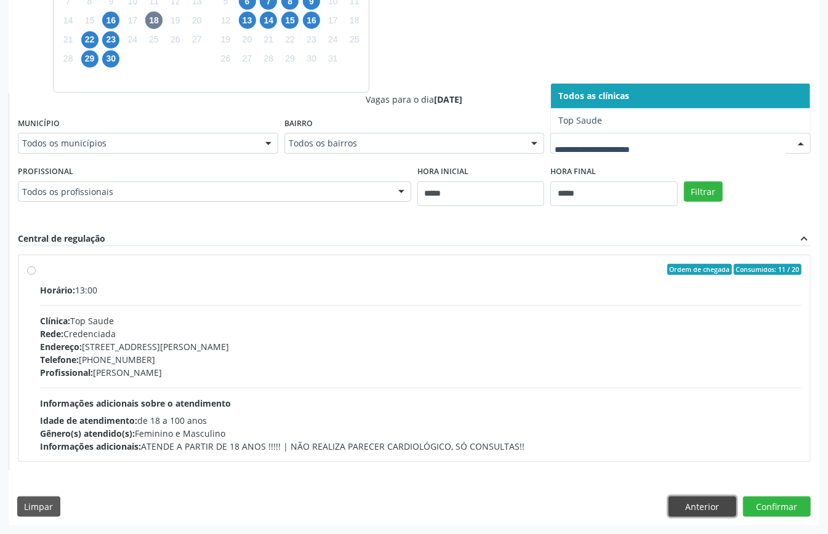
drag, startPoint x: 727, startPoint y: 501, endPoint x: 656, endPoint y: 458, distance: 82.9
click at [727, 503] on button "Anterior" at bounding box center [703, 507] width 68 height 21
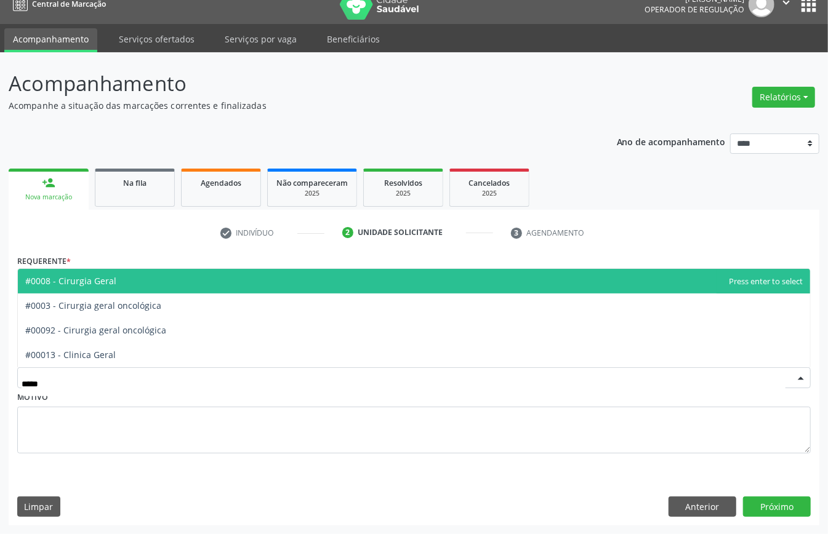
click at [121, 281] on span "#0008 - Cirurgia Geral" at bounding box center [414, 281] width 792 height 25
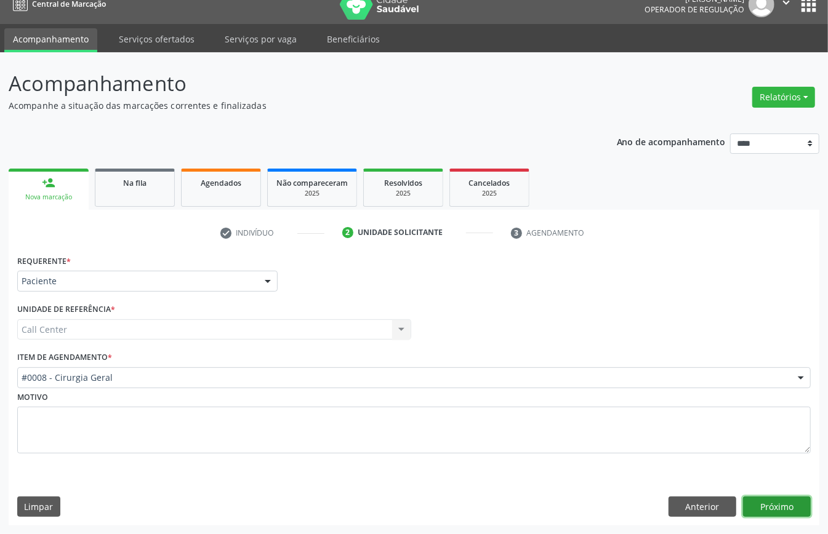
click at [772, 515] on button "Próximo" at bounding box center [777, 507] width 68 height 21
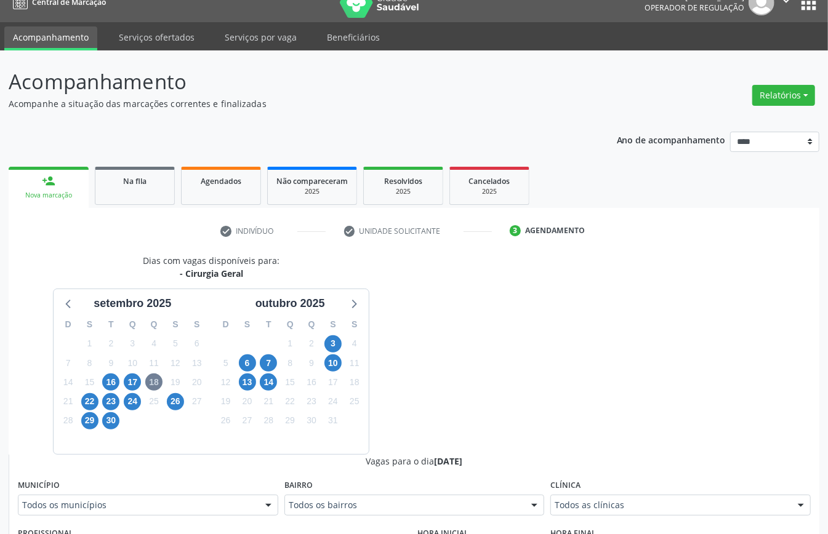
scroll to position [382, 0]
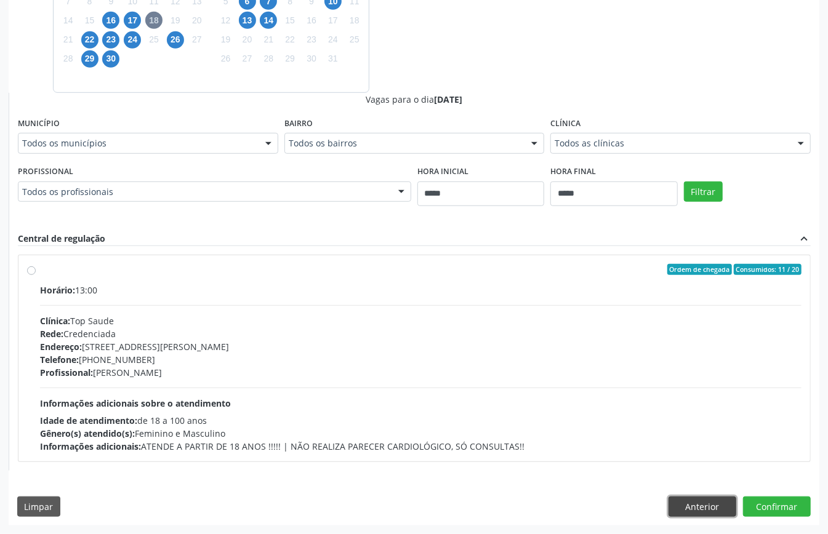
click at [706, 503] on button "Anterior" at bounding box center [703, 507] width 68 height 21
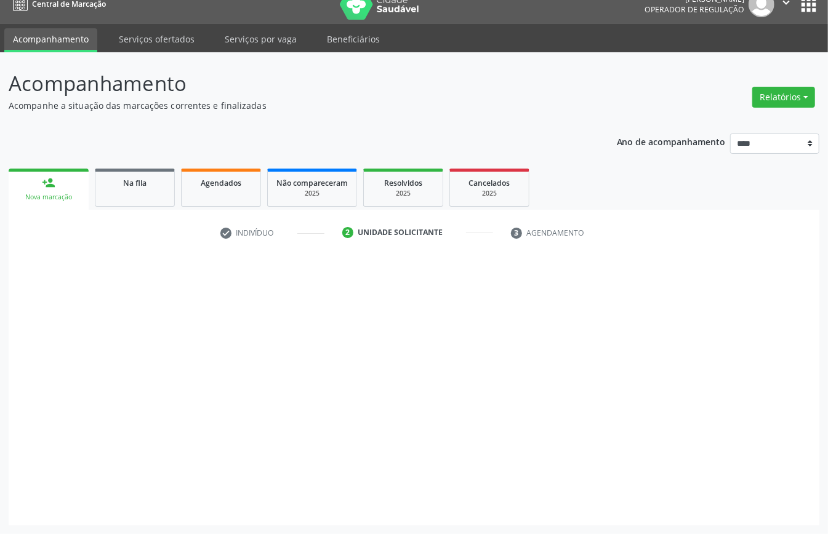
scroll to position [17, 0]
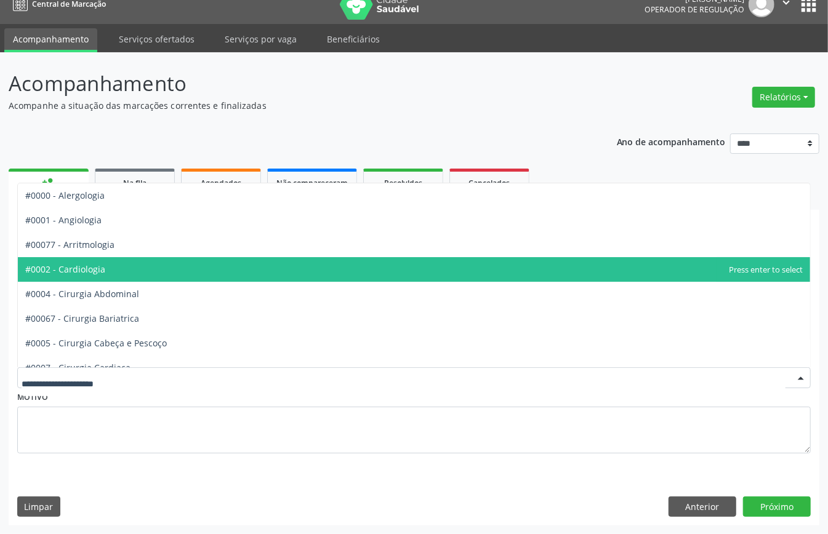
drag, startPoint x: 99, startPoint y: 271, endPoint x: 137, endPoint y: 288, distance: 41.9
click at [99, 271] on span "#0002 - Cardiologia" at bounding box center [65, 270] width 80 height 12
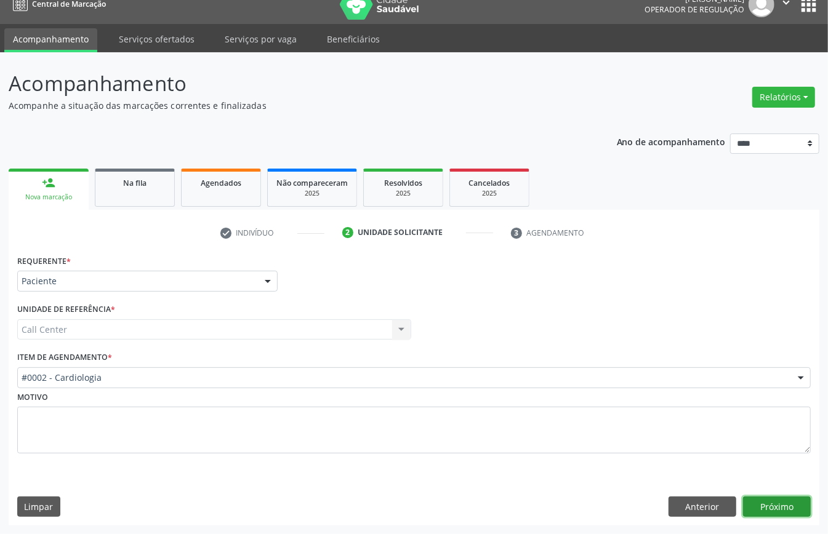
click at [755, 501] on button "Próximo" at bounding box center [777, 507] width 68 height 21
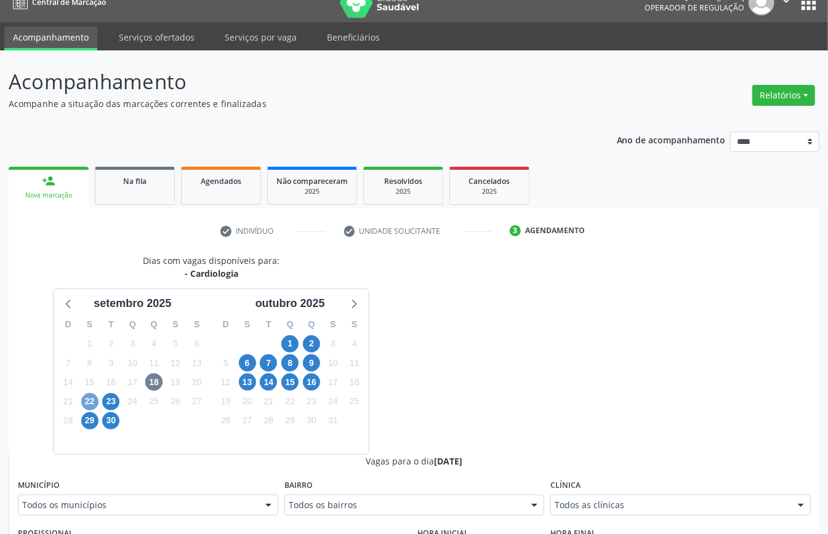
click at [87, 410] on span "22" at bounding box center [89, 401] width 17 height 17
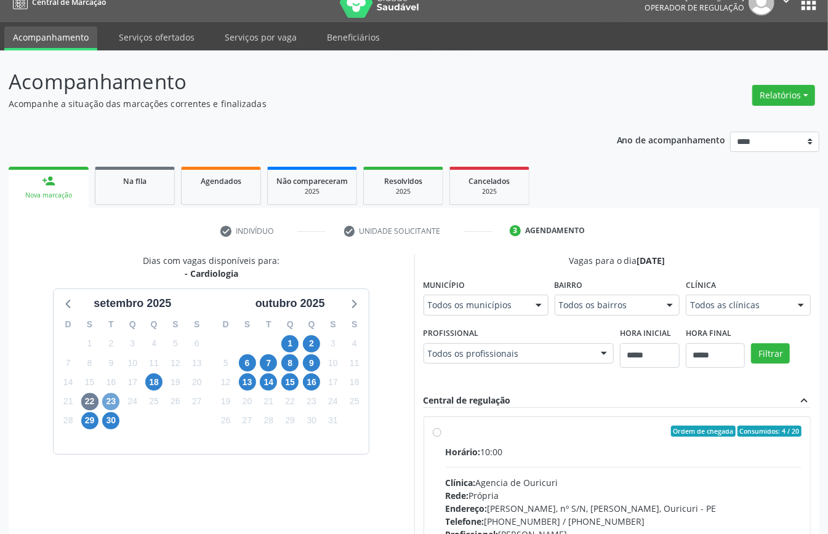
click at [113, 403] on span "23" at bounding box center [110, 401] width 17 height 17
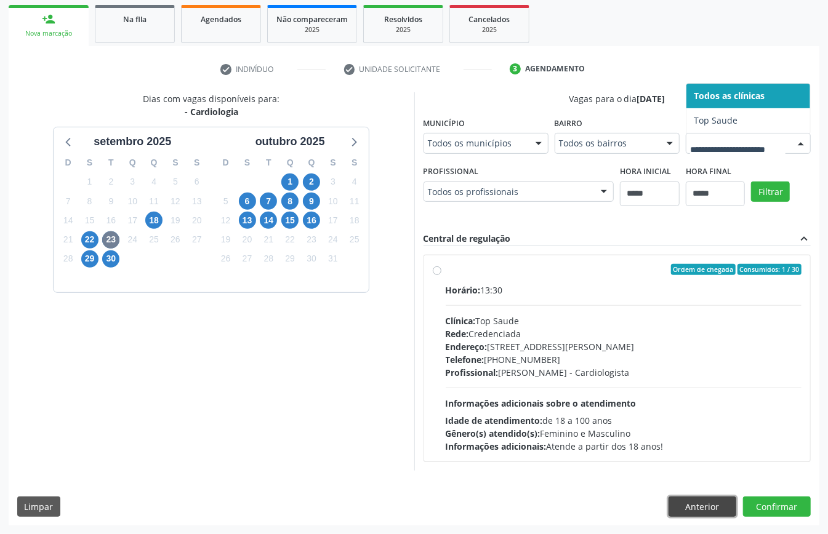
click at [698, 500] on button "Anterior" at bounding box center [703, 507] width 68 height 21
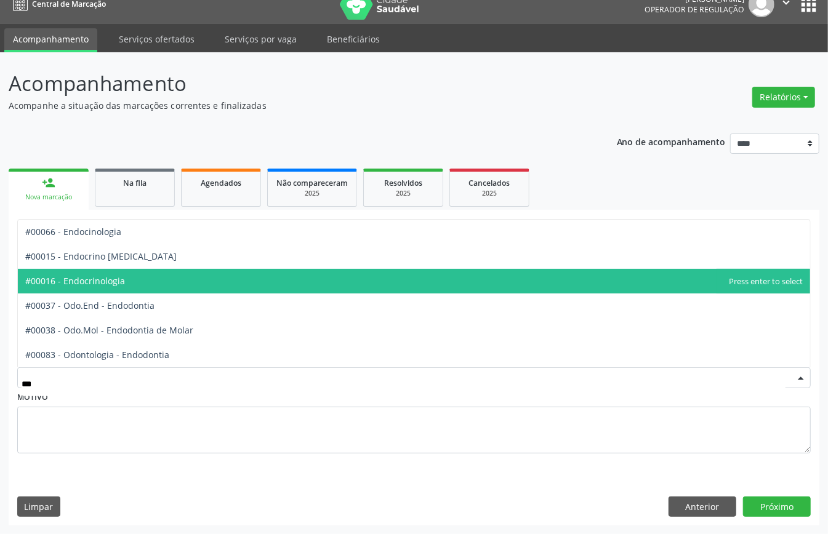
click at [123, 280] on span "#00016 - Endocrinologia" at bounding box center [75, 281] width 100 height 12
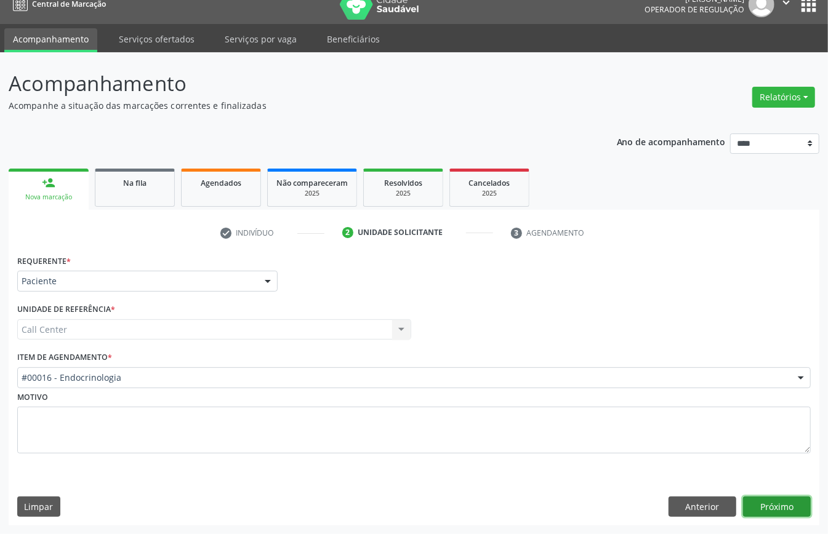
click at [762, 506] on button "Próximo" at bounding box center [777, 507] width 68 height 21
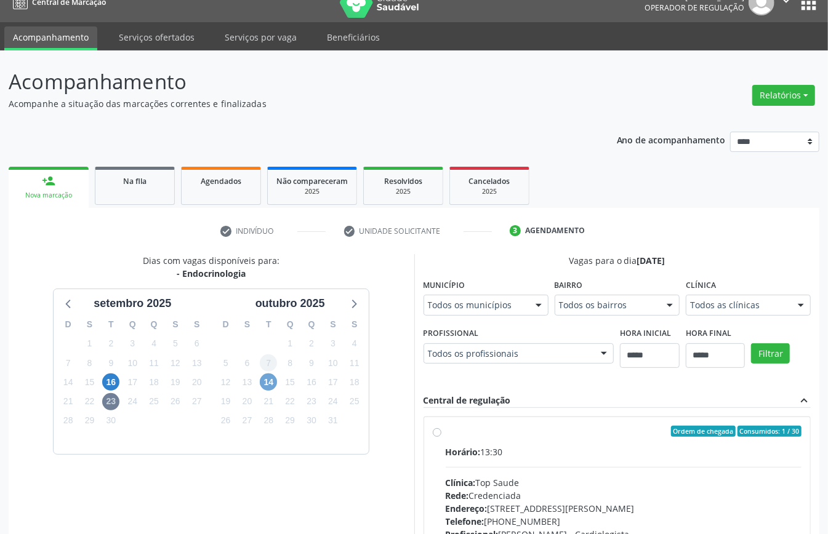
click at [272, 382] on span "14" at bounding box center [268, 382] width 17 height 17
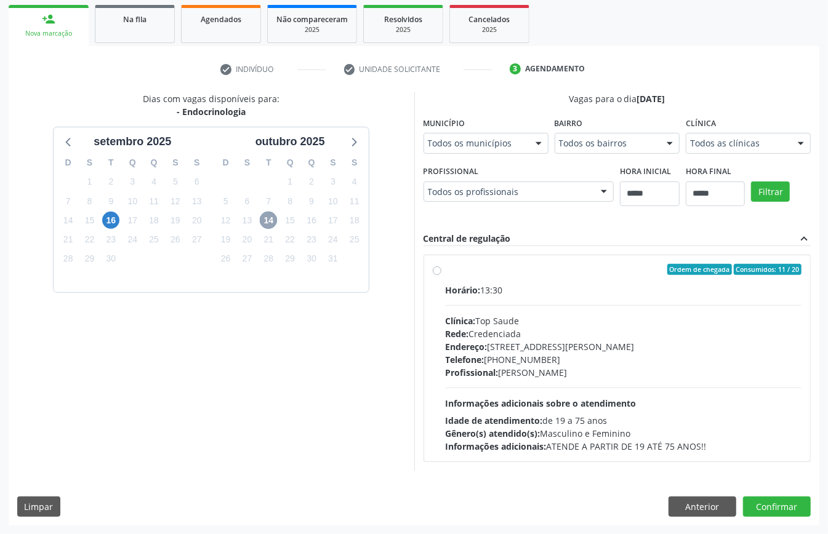
scroll to position [345, 0]
click at [112, 212] on span "16" at bounding box center [110, 220] width 17 height 17
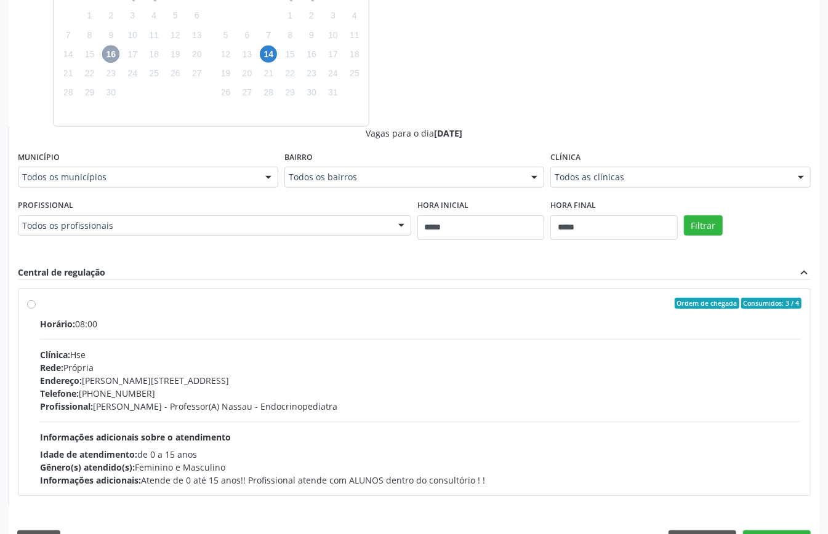
scroll to position [382, 0]
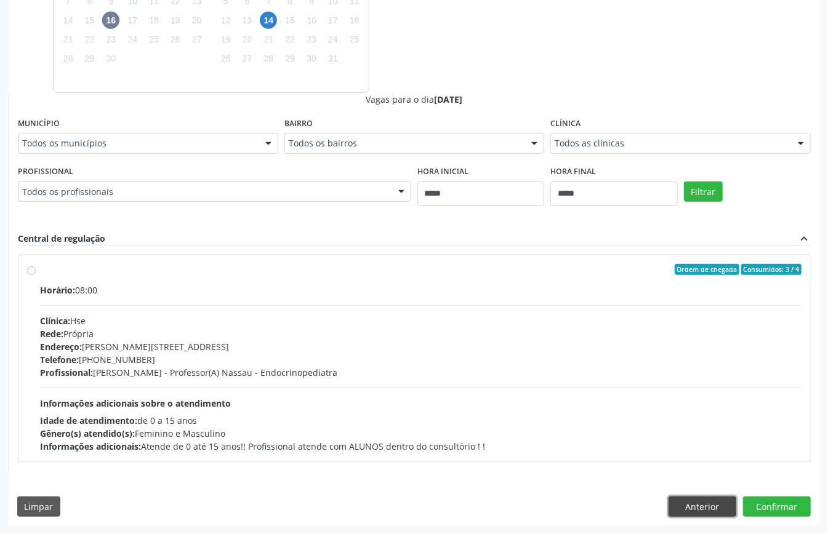
click at [712, 513] on button "Anterior" at bounding box center [703, 507] width 68 height 21
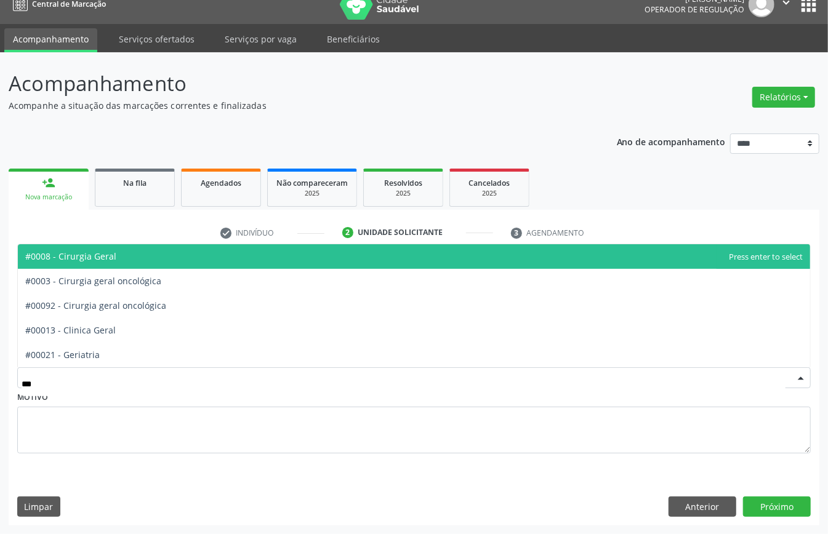
click at [111, 252] on span "#0008 - Cirurgia Geral" at bounding box center [70, 257] width 91 height 12
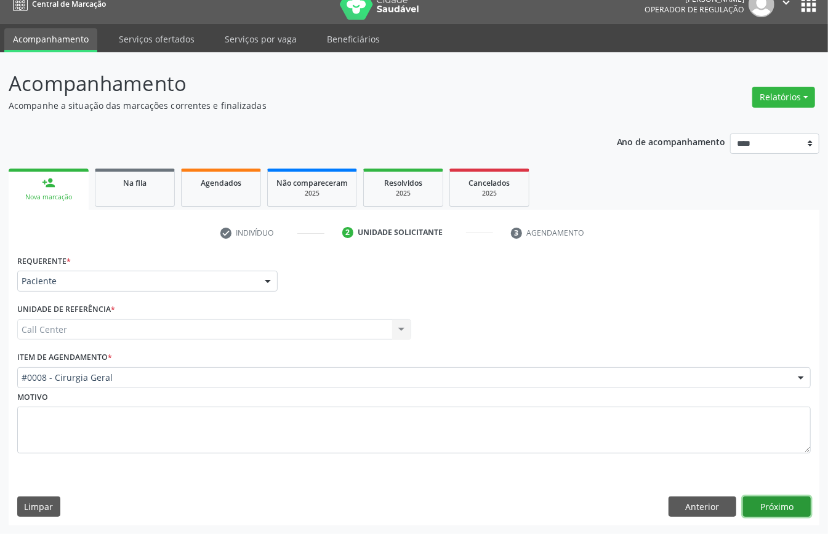
click at [761, 501] on button "Próximo" at bounding box center [777, 507] width 68 height 21
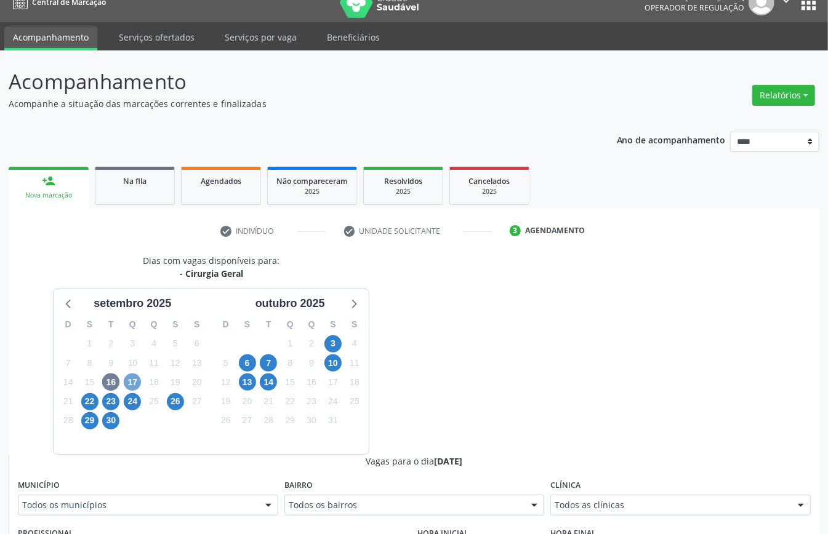
click at [134, 382] on span "17" at bounding box center [132, 382] width 17 height 17
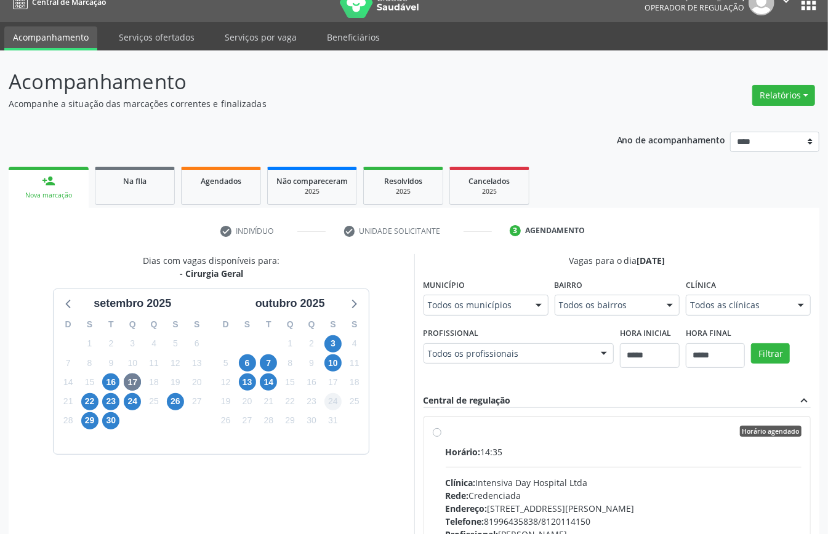
scroll to position [202, 0]
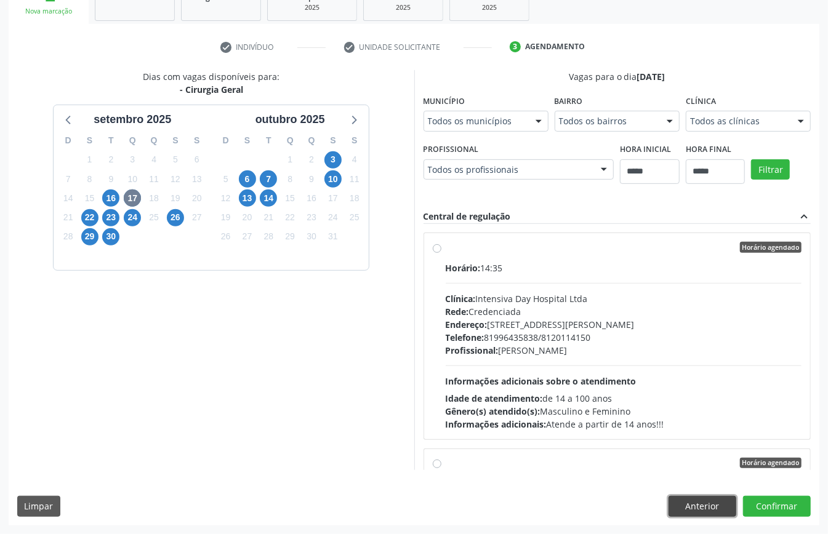
click at [719, 509] on button "Anterior" at bounding box center [703, 506] width 68 height 21
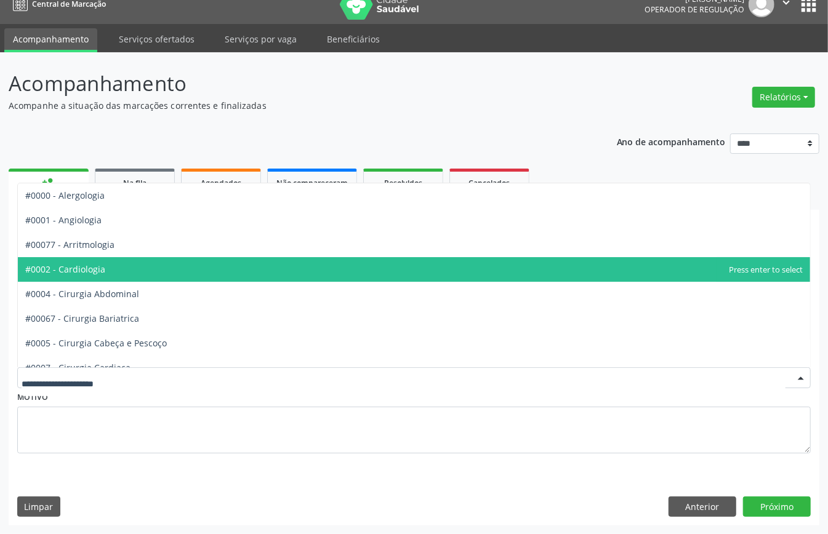
click at [113, 275] on span "#0002 - Cardiologia" at bounding box center [414, 269] width 792 height 25
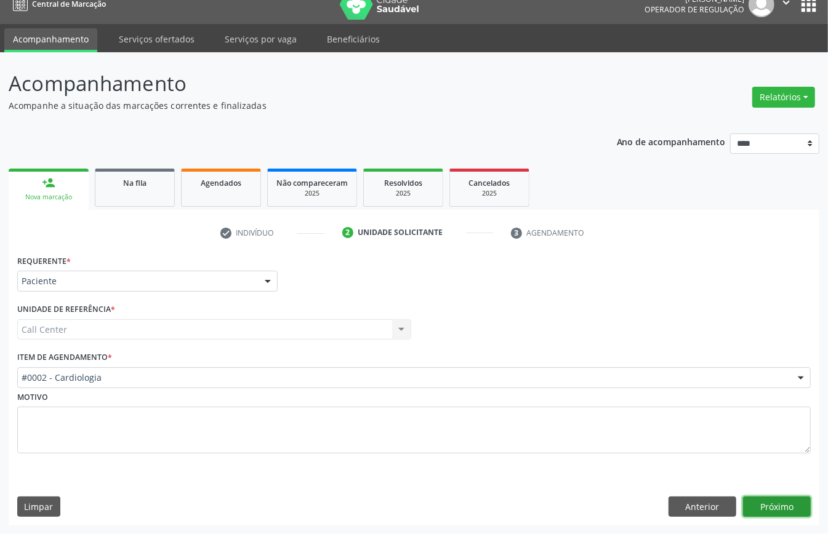
click at [770, 498] on button "Próximo" at bounding box center [777, 507] width 68 height 21
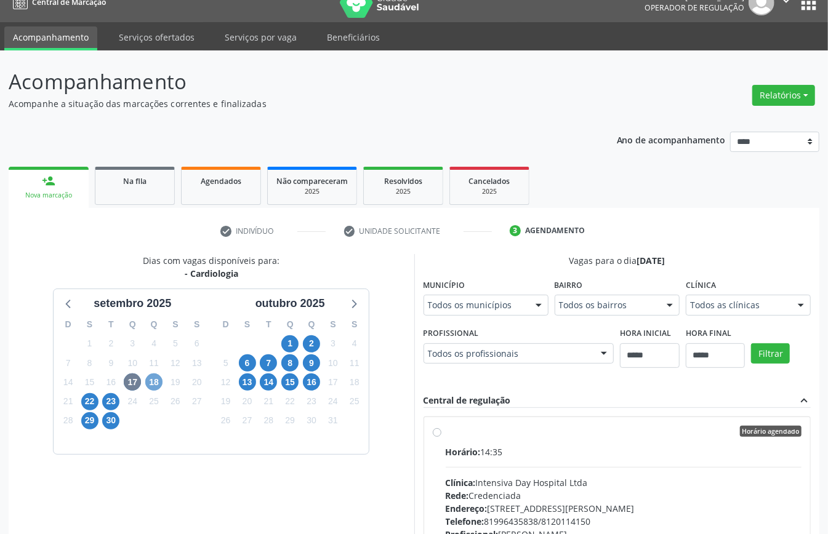
click at [159, 387] on span "18" at bounding box center [153, 382] width 17 height 17
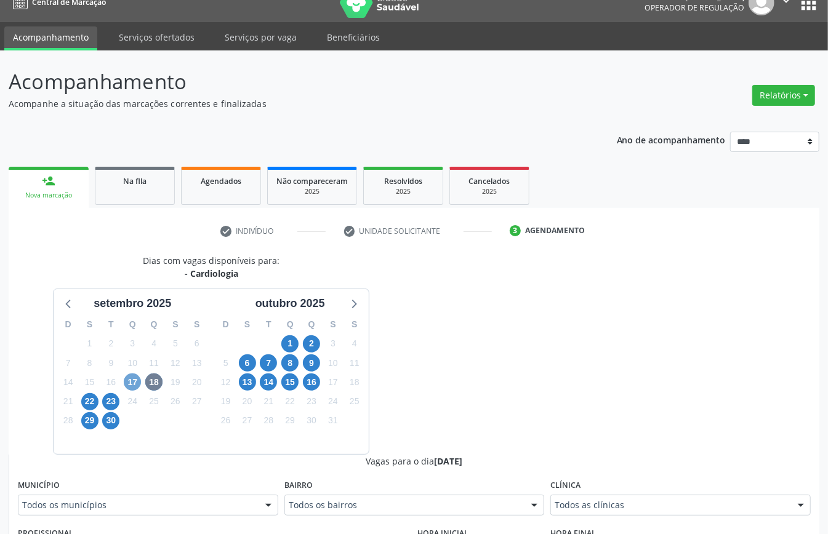
click at [138, 382] on span "17" at bounding box center [132, 382] width 17 height 17
click at [89, 405] on span "22" at bounding box center [89, 401] width 17 height 17
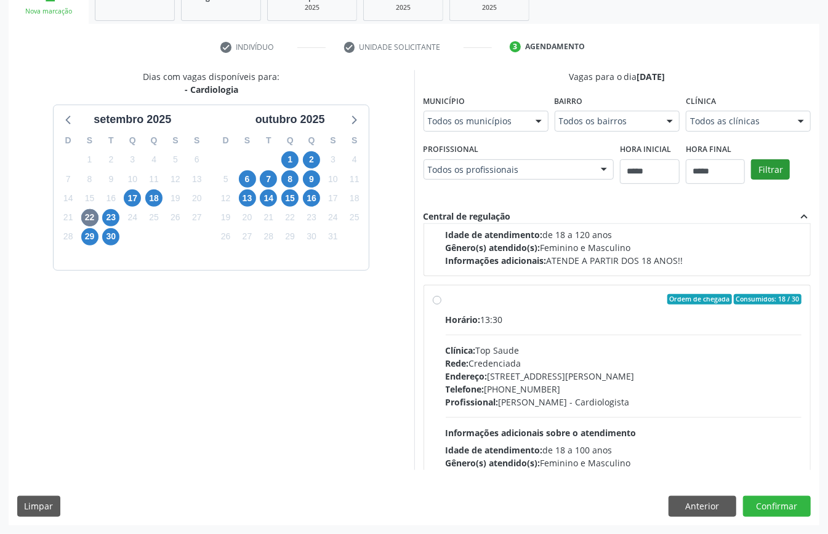
scroll to position [402, 0]
click at [712, 506] on button "Anterior" at bounding box center [703, 506] width 68 height 21
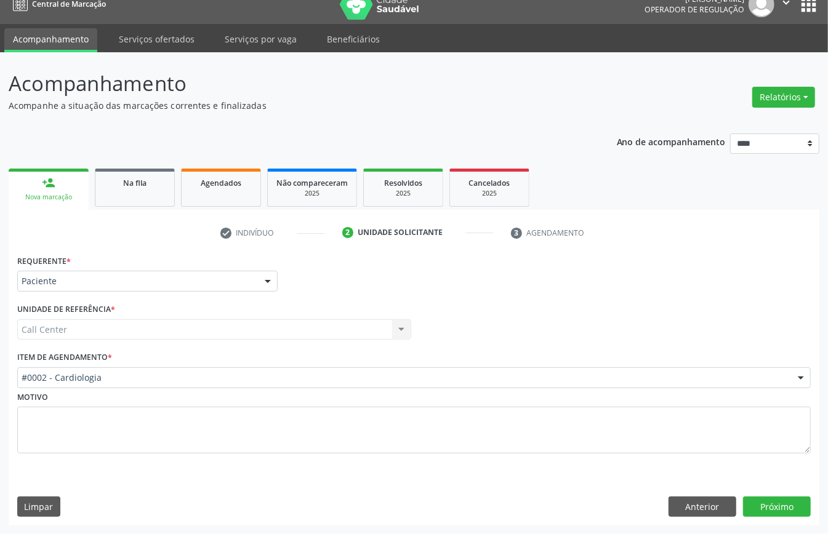
click at [193, 369] on div "#0002 - Cardiologia" at bounding box center [414, 378] width 794 height 21
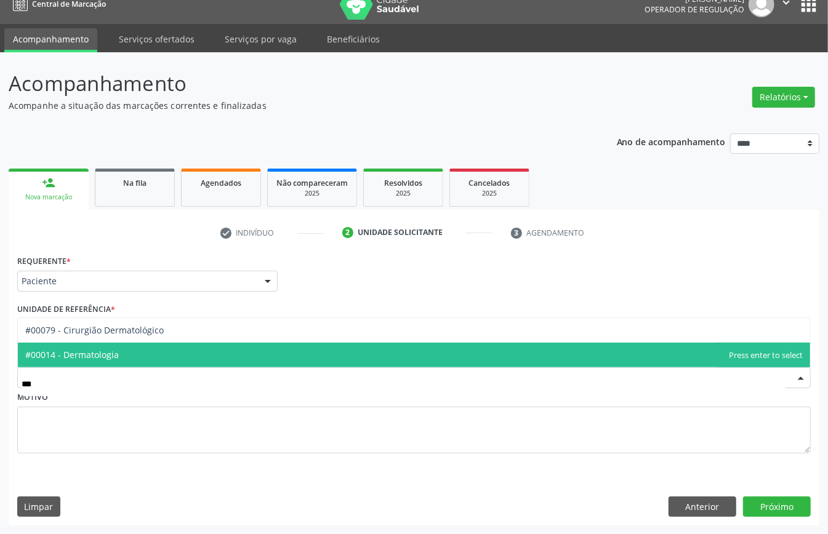
click at [190, 356] on span "#00014 - Dermatologia" at bounding box center [414, 355] width 792 height 25
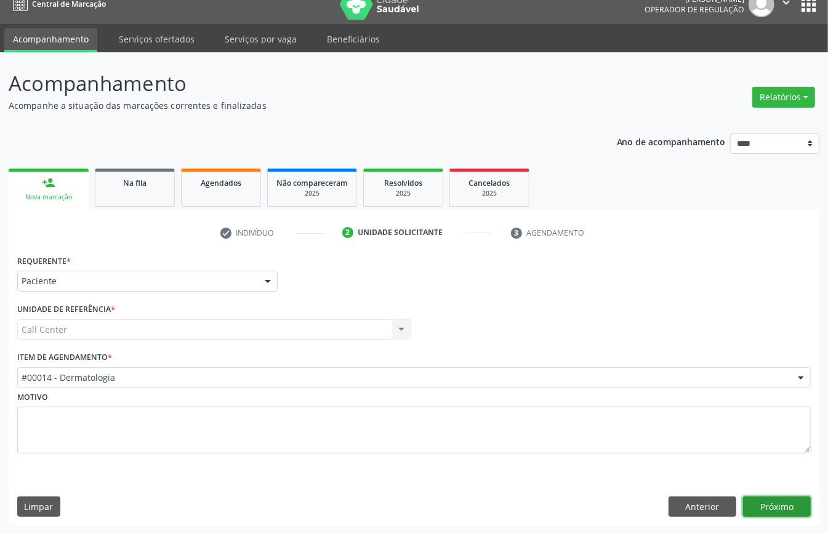
click at [769, 506] on button "Próximo" at bounding box center [777, 507] width 68 height 21
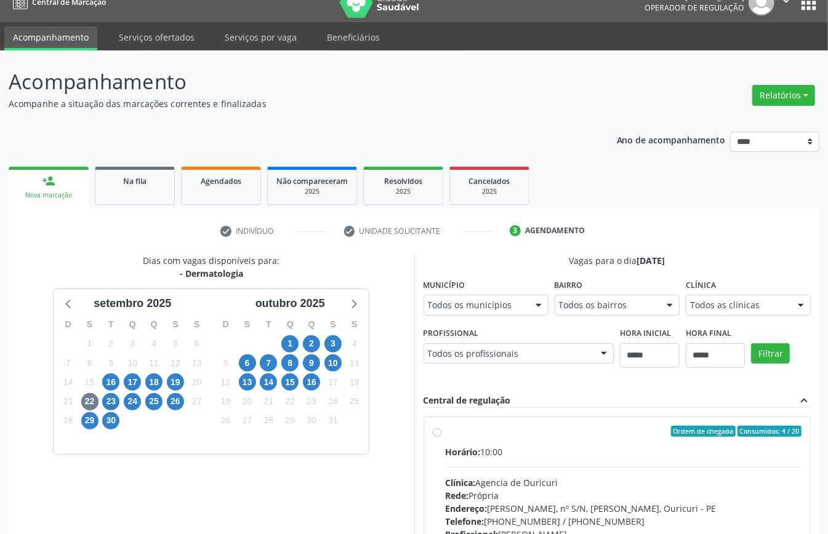
click at [101, 383] on div "16" at bounding box center [111, 382] width 22 height 19
click at [118, 383] on span "16" at bounding box center [110, 382] width 17 height 17
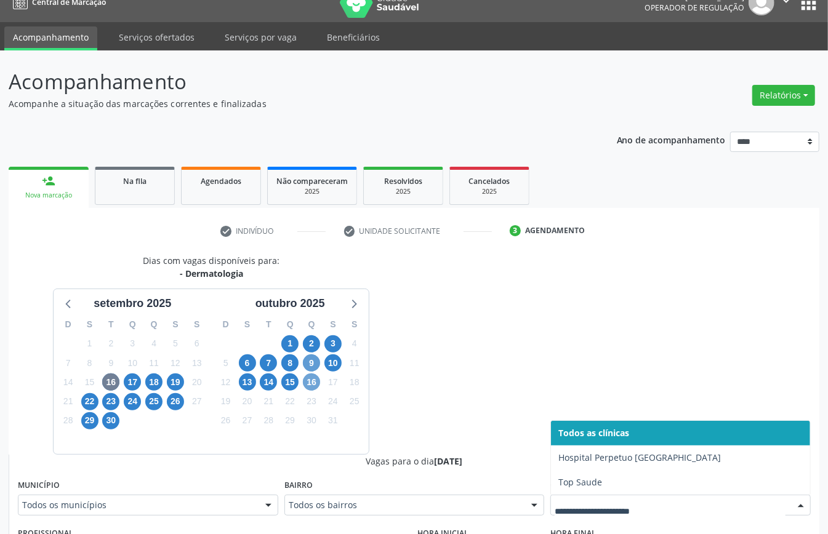
click at [308, 382] on span "16" at bounding box center [311, 382] width 17 height 17
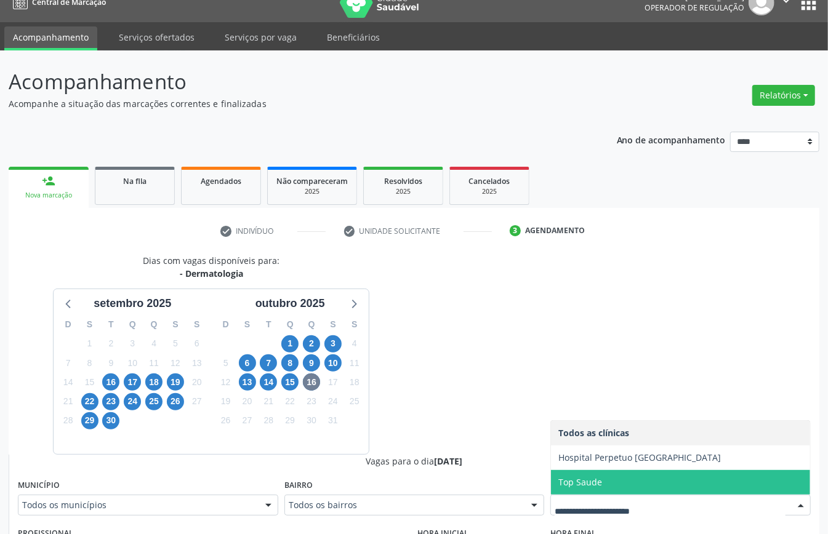
click at [299, 379] on div "15" at bounding box center [291, 382] width 22 height 19
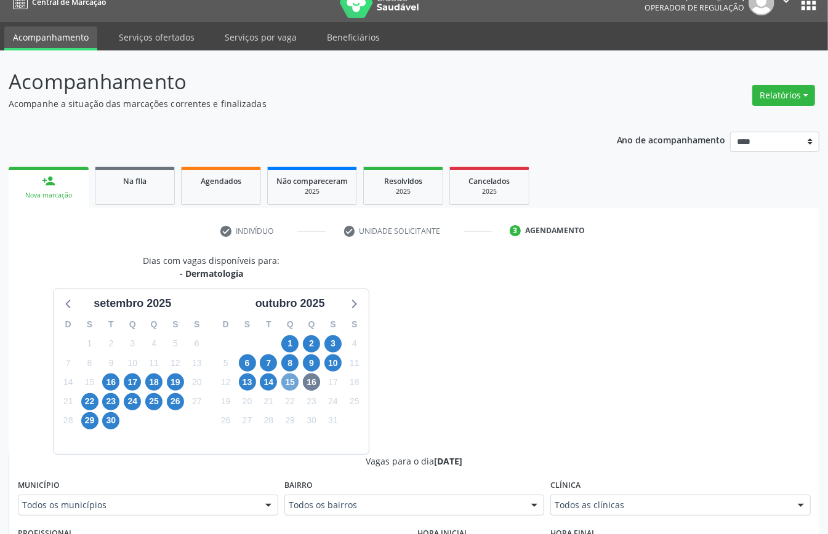
click at [293, 381] on span "15" at bounding box center [289, 382] width 17 height 17
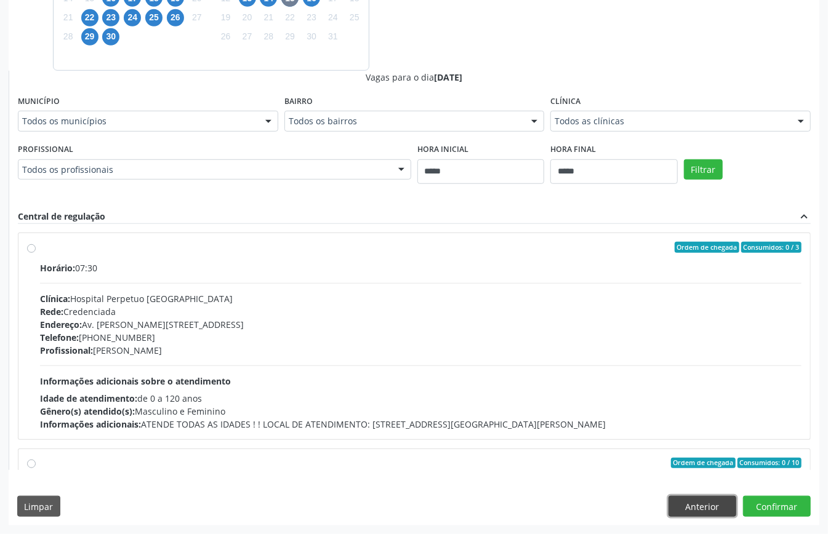
drag, startPoint x: 698, startPoint y: 502, endPoint x: 691, endPoint y: 502, distance: 7.4
click at [698, 501] on button "Anterior" at bounding box center [703, 506] width 68 height 21
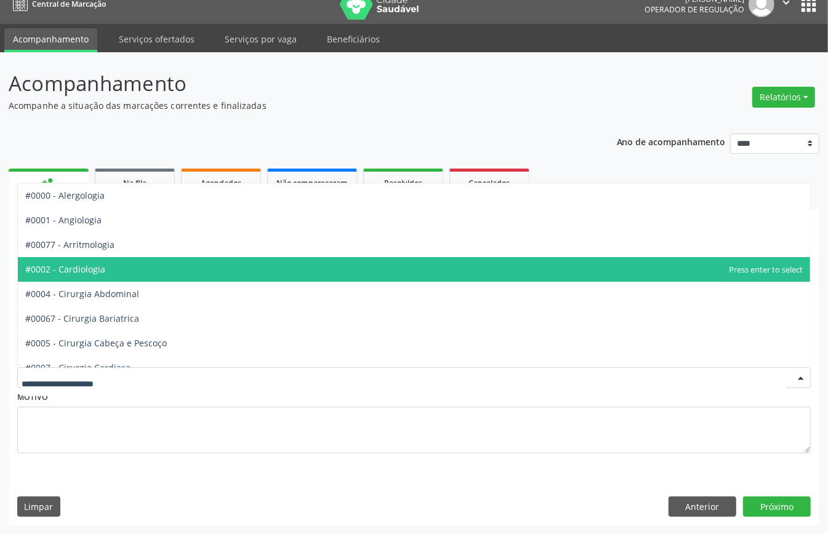
click at [105, 268] on span "#0002 - Cardiologia" at bounding box center [65, 270] width 80 height 12
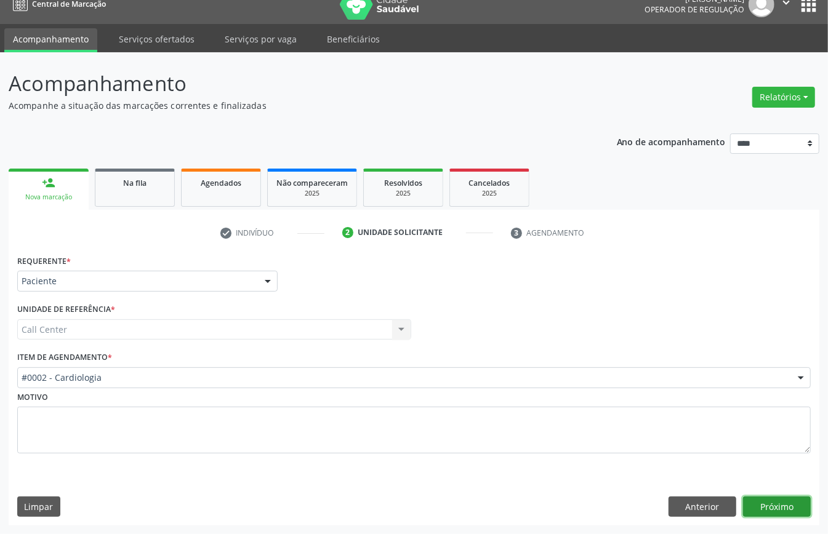
click at [773, 503] on button "Próximo" at bounding box center [777, 507] width 68 height 21
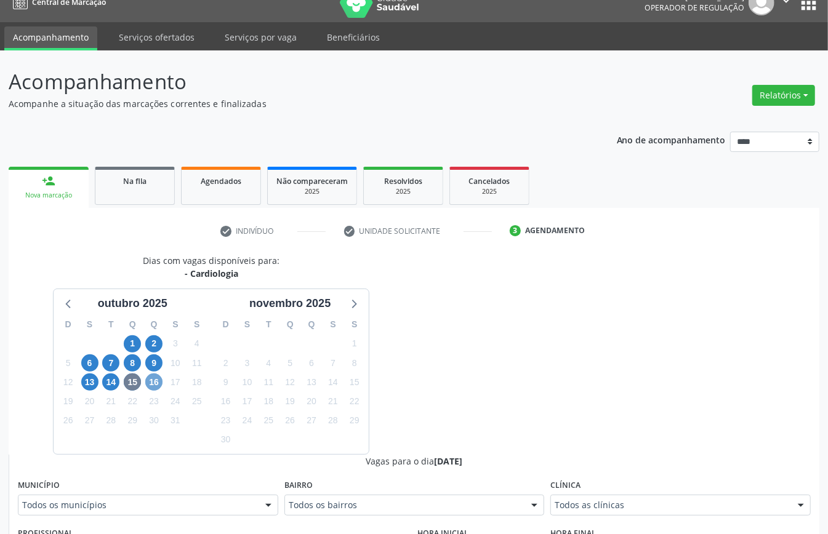
click at [156, 382] on span "16" at bounding box center [153, 382] width 17 height 17
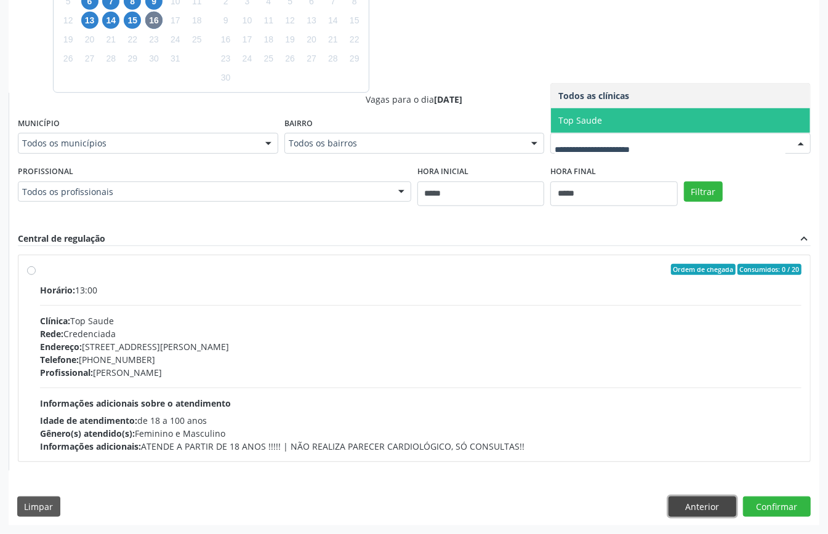
click at [700, 501] on button "Anterior" at bounding box center [703, 507] width 68 height 21
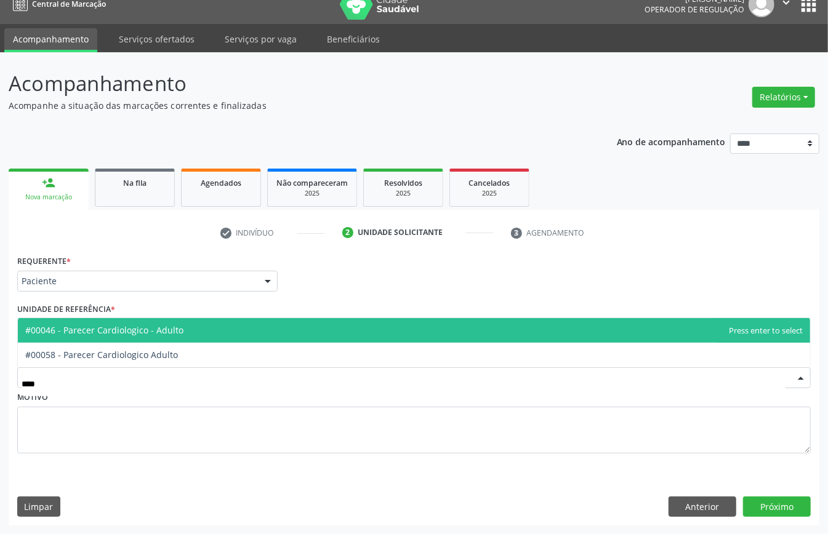
click at [170, 331] on span "#00046 - Parecer Cardiologico - Adulto" at bounding box center [104, 331] width 158 height 12
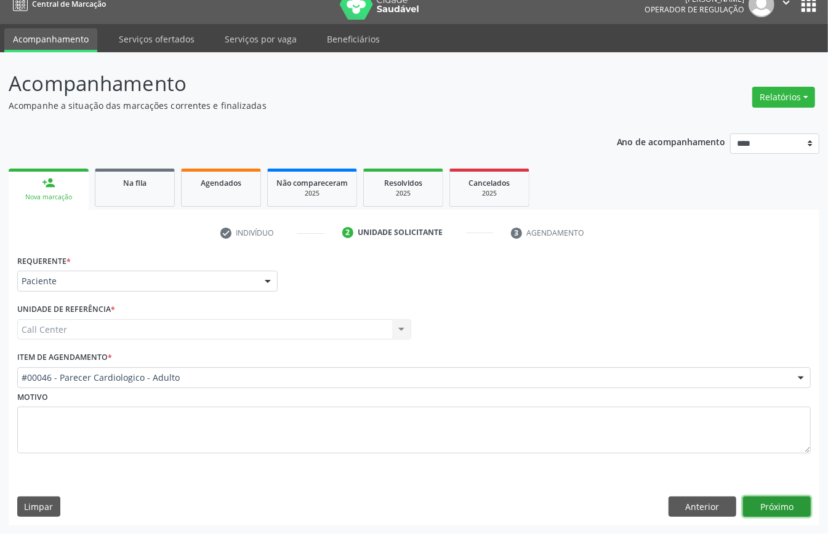
click at [782, 499] on button "Próximo" at bounding box center [777, 507] width 68 height 21
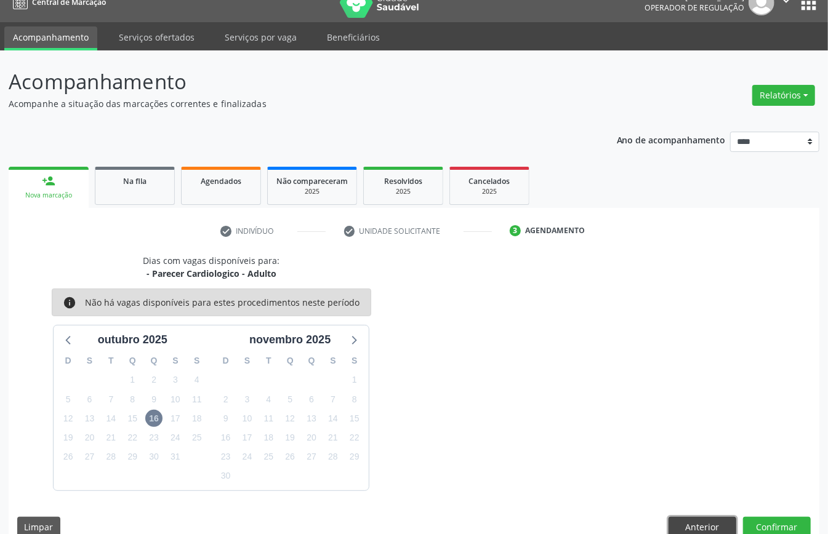
click at [722, 521] on button "Anterior" at bounding box center [703, 527] width 68 height 21
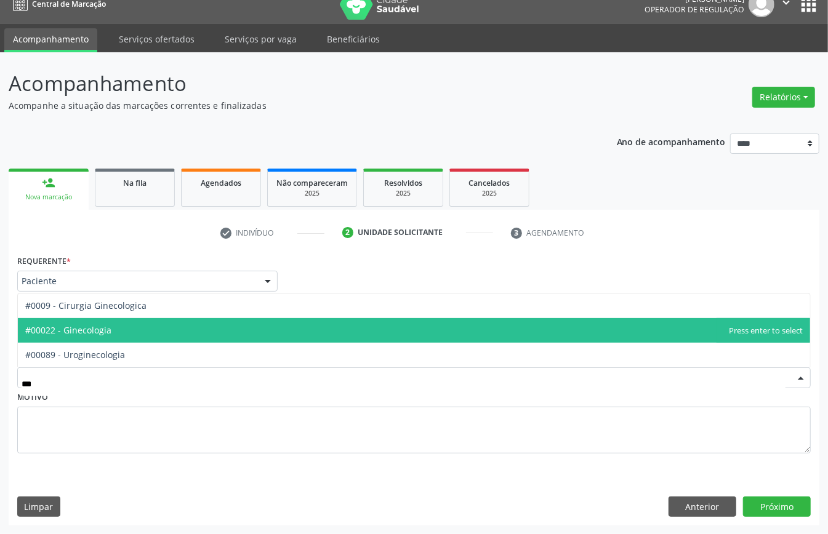
click at [159, 333] on span "#00022 - Ginecologia" at bounding box center [414, 330] width 792 height 25
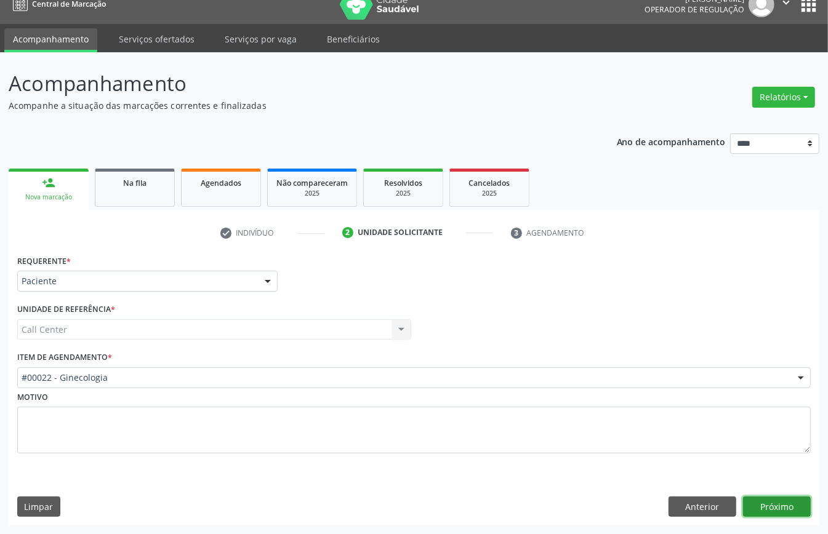
click at [793, 508] on button "Próximo" at bounding box center [777, 507] width 68 height 21
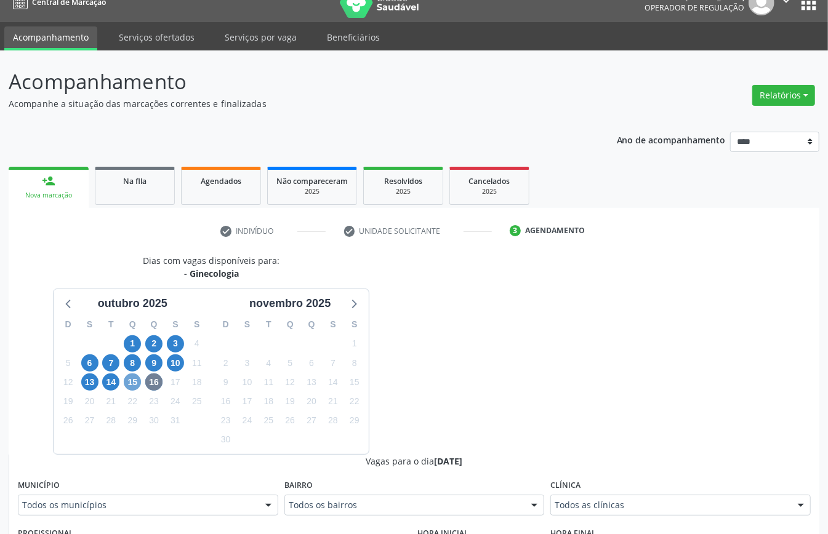
click at [132, 378] on span "15" at bounding box center [132, 382] width 17 height 17
click at [70, 296] on icon at bounding box center [69, 304] width 16 height 16
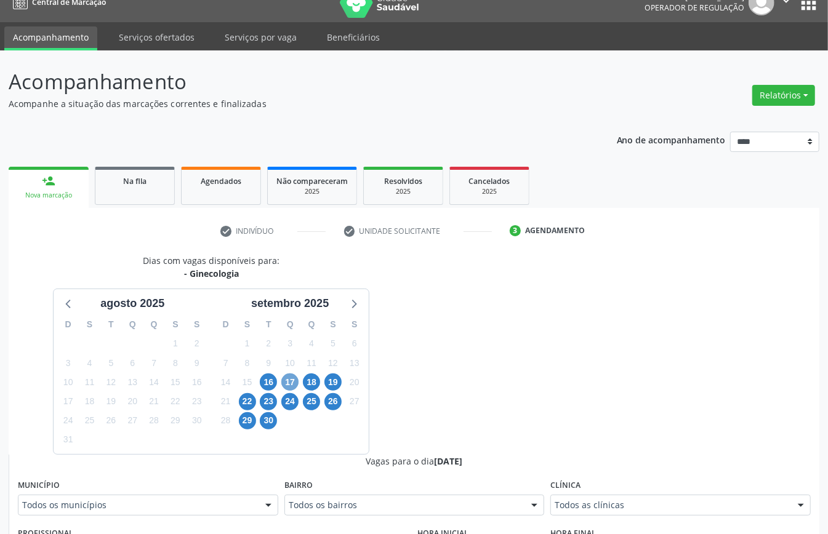
click at [292, 374] on span "17" at bounding box center [289, 382] width 17 height 17
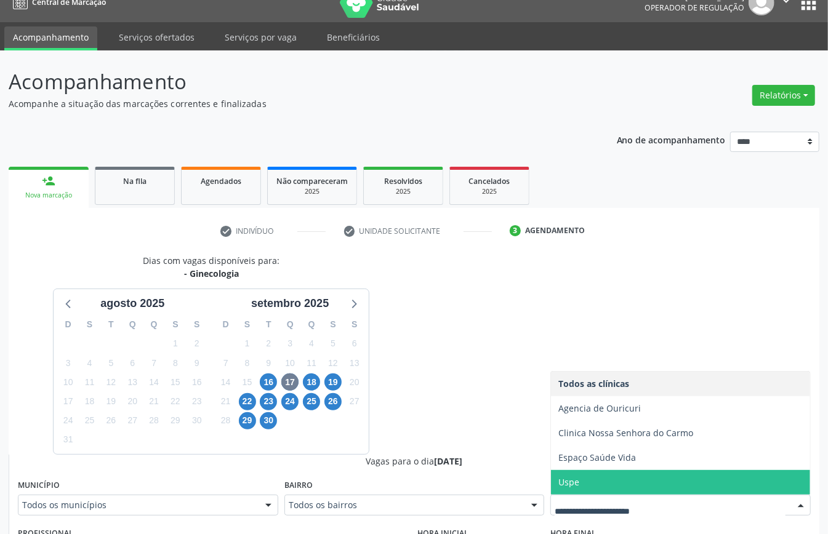
click at [610, 485] on span "Uspe" at bounding box center [680, 482] width 259 height 25
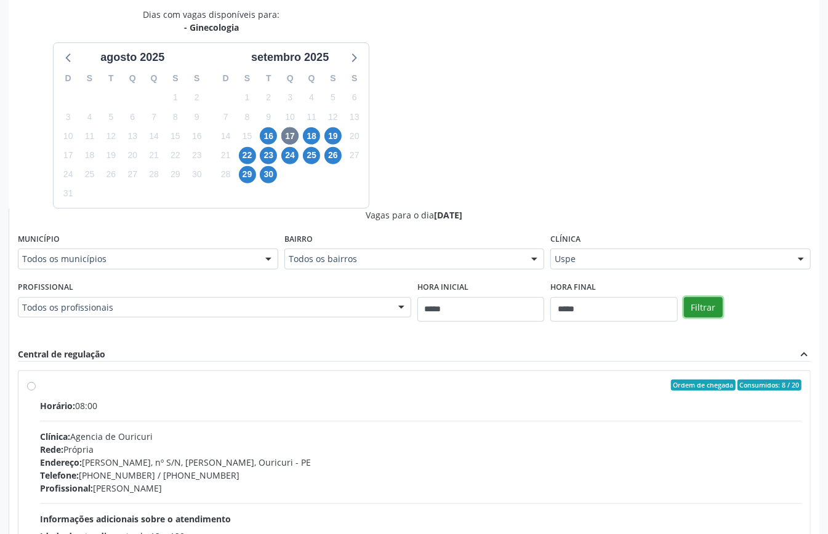
click at [700, 308] on button "Filtrar" at bounding box center [703, 307] width 39 height 21
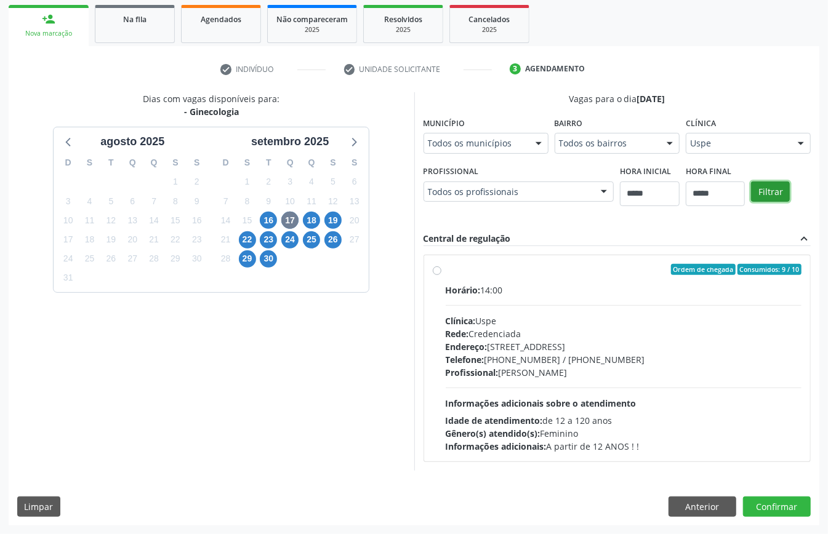
scroll to position [181, 0]
click at [266, 220] on span "16" at bounding box center [268, 220] width 17 height 17
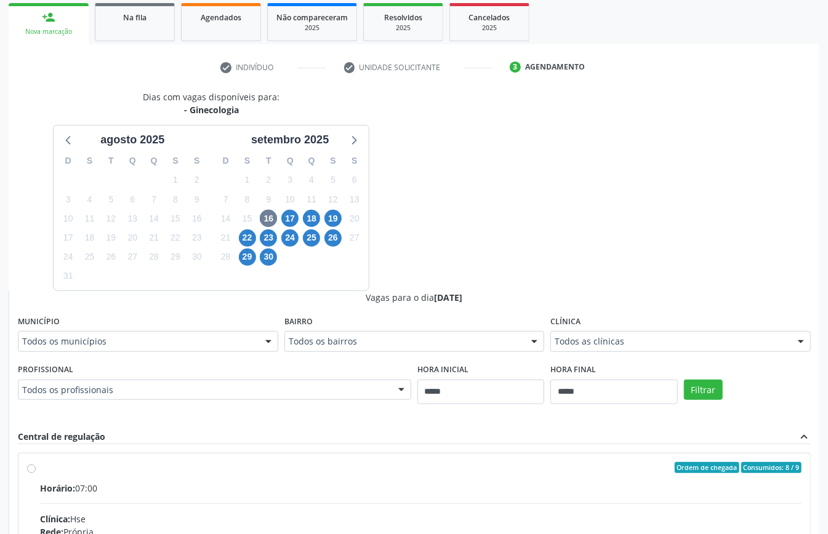
click at [622, 334] on div "Todos as clínicas" at bounding box center [680, 341] width 260 height 21
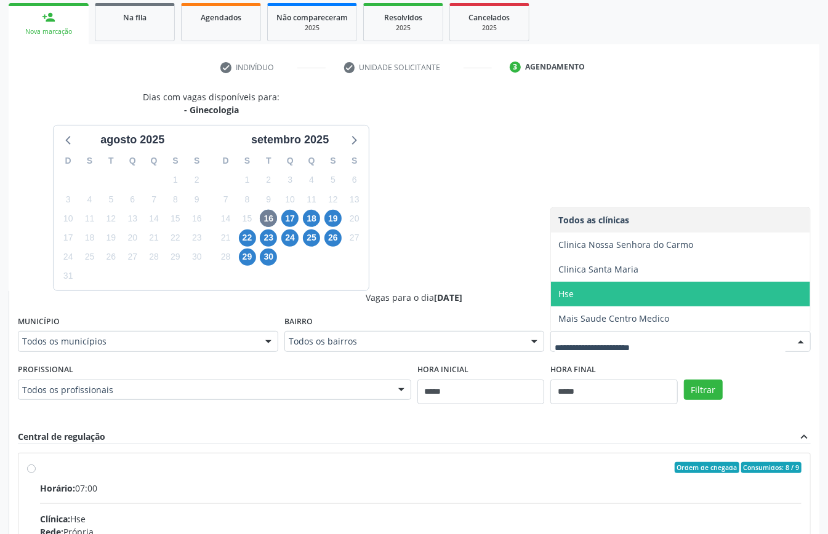
click at [572, 299] on span "Hse" at bounding box center [565, 294] width 15 height 12
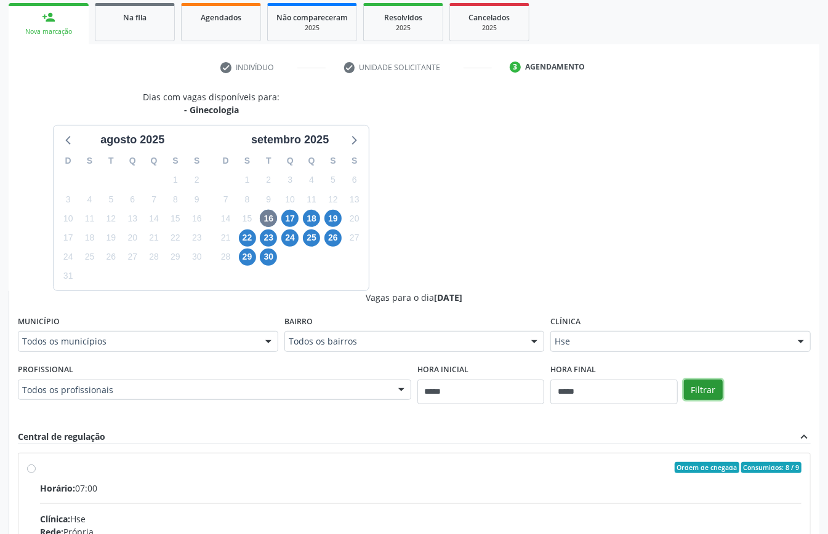
click at [712, 381] on button "Filtrar" at bounding box center [703, 390] width 39 height 21
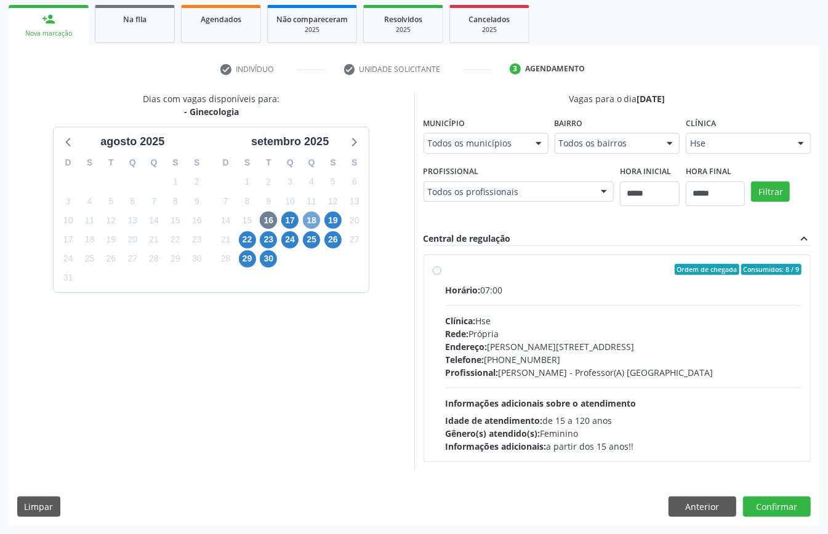
click at [310, 214] on span "18" at bounding box center [311, 220] width 17 height 17
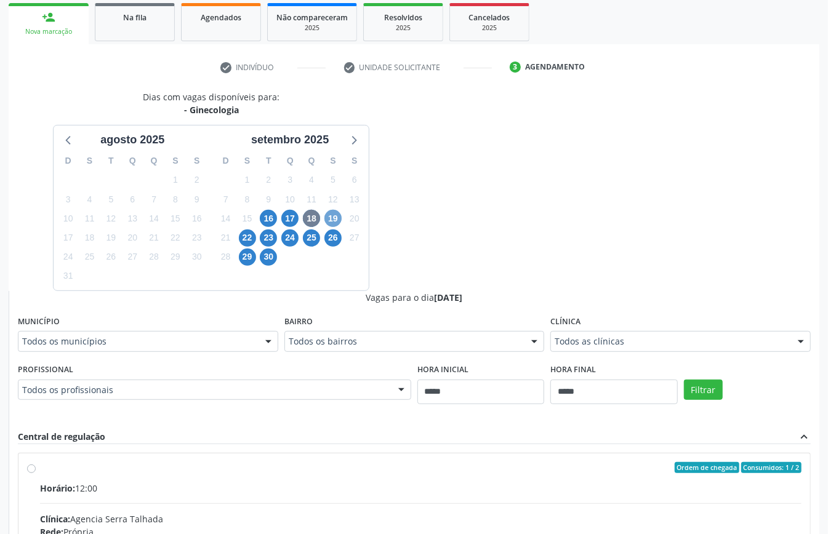
click at [330, 217] on span "19" at bounding box center [333, 218] width 17 height 17
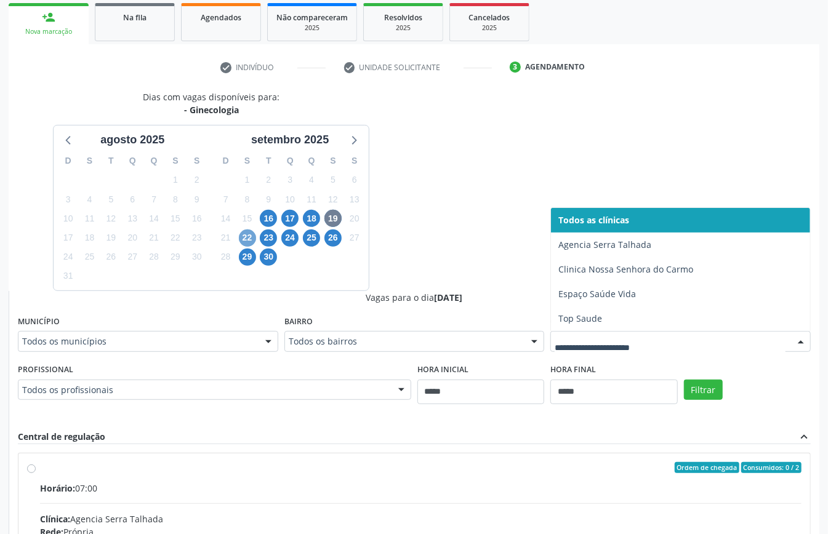
click at [250, 235] on span "22" at bounding box center [247, 238] width 17 height 17
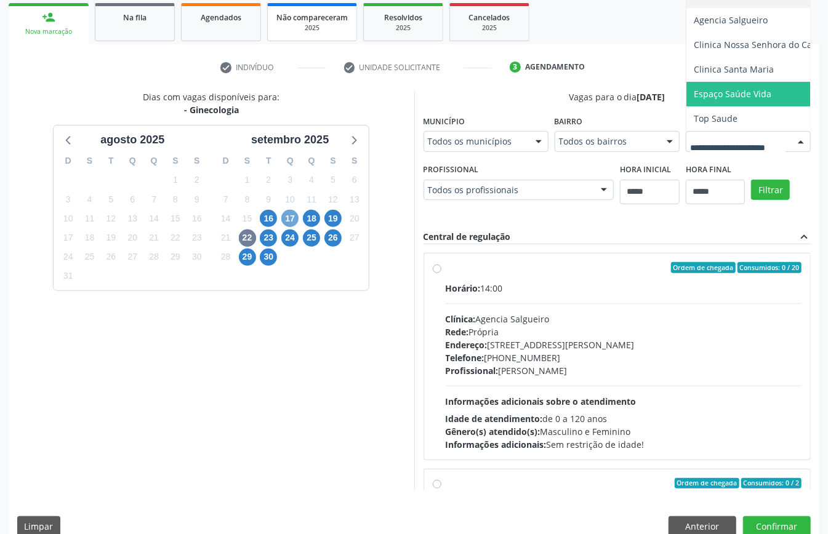
click at [294, 219] on span "17" at bounding box center [289, 218] width 17 height 17
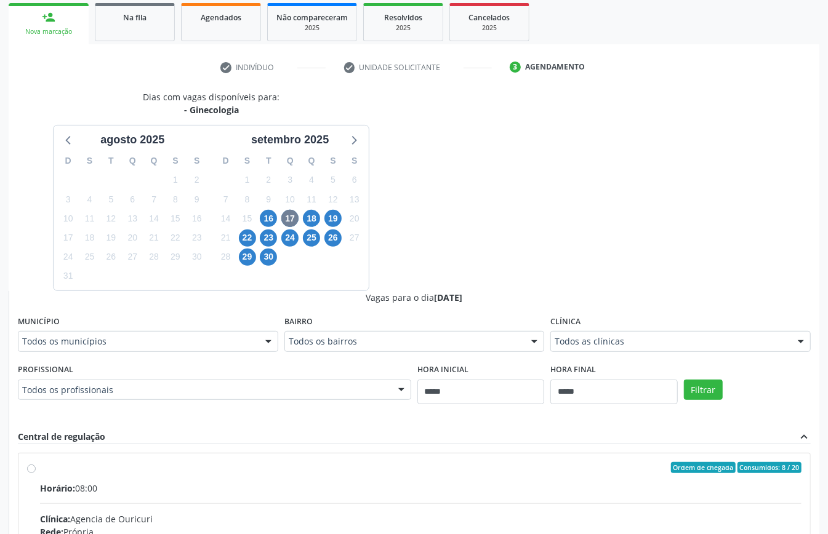
click at [653, 329] on div "Clínica Todos as clínicas Todos as clínicas Agencia de Ouricuri Clinica Nossa S…" at bounding box center [680, 332] width 260 height 39
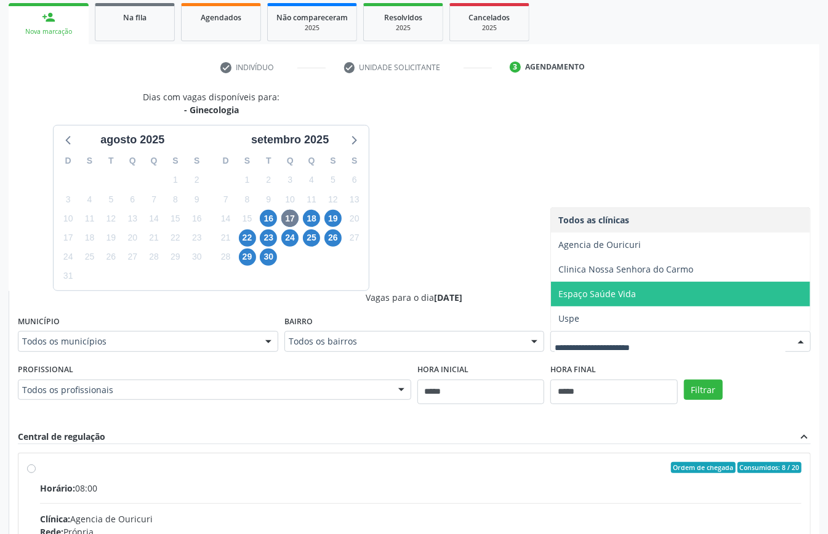
click at [610, 296] on span "Espaço Saúde Vida" at bounding box center [597, 294] width 78 height 12
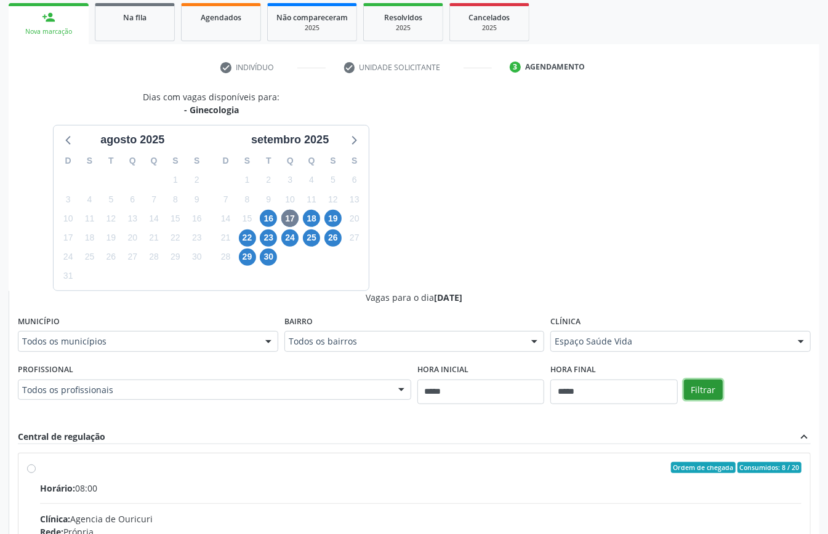
click at [710, 385] on button "Filtrar" at bounding box center [703, 390] width 39 height 21
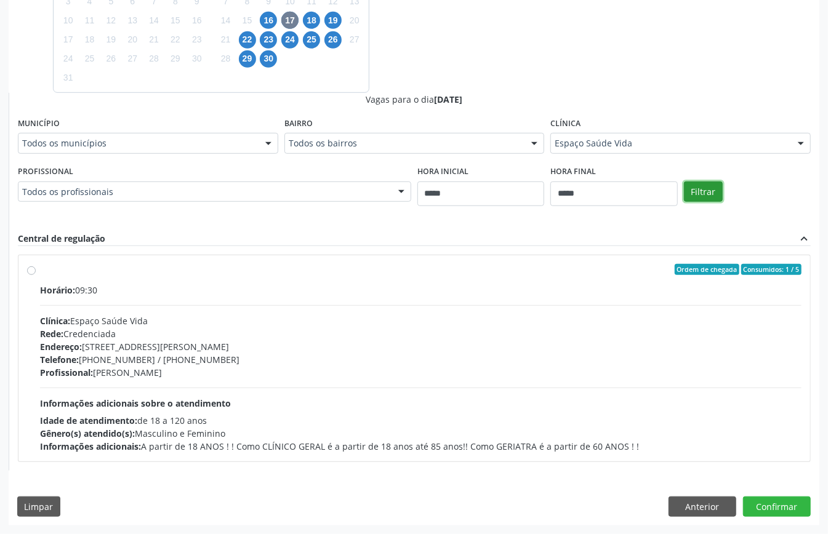
scroll to position [135, 0]
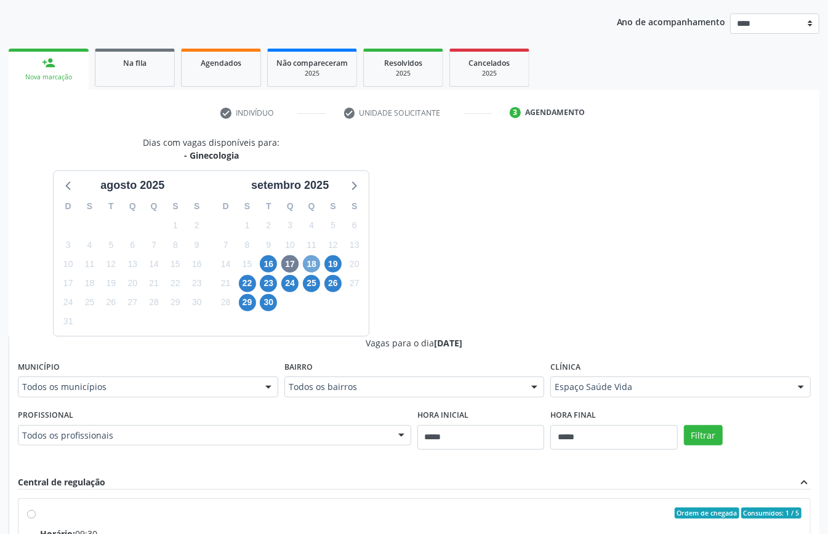
click at [311, 262] on span "18" at bounding box center [311, 264] width 17 height 17
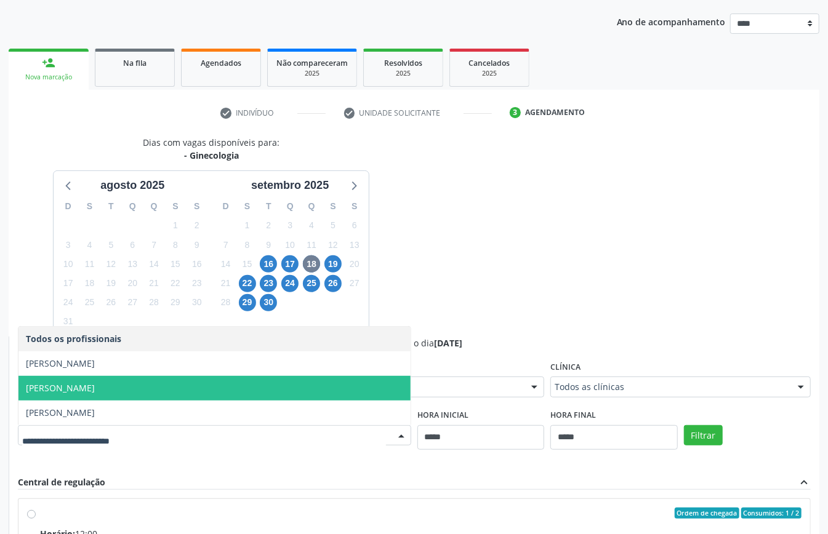
drag, startPoint x: 562, startPoint y: 321, endPoint x: 522, endPoint y: 318, distance: 40.2
click at [562, 321] on div "Dias com vagas disponíveis para: - Ginecologia agosto 2025 D S T Q Q S S 27 28 …" at bounding box center [414, 436] width 811 height 600
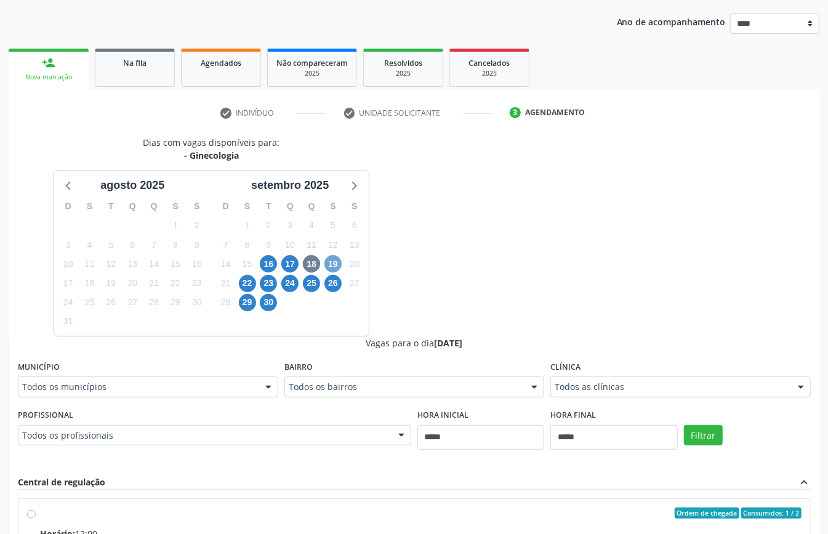
click at [331, 266] on span "19" at bounding box center [333, 264] width 17 height 17
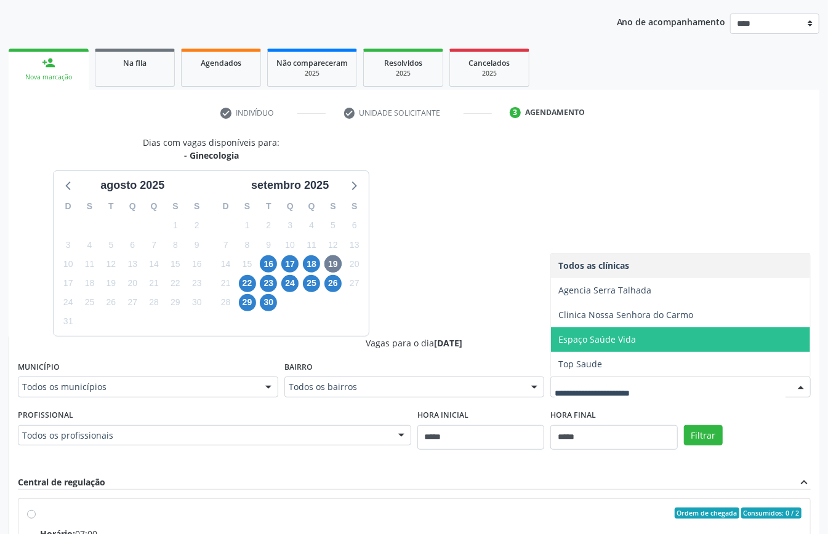
click at [631, 345] on span "Espaço Saúde Vida" at bounding box center [597, 340] width 78 height 12
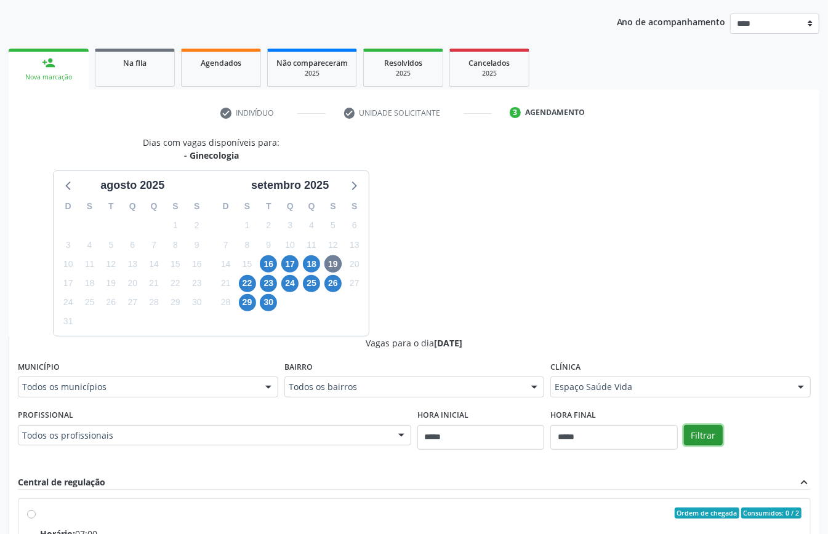
click at [715, 432] on button "Filtrar" at bounding box center [703, 435] width 39 height 21
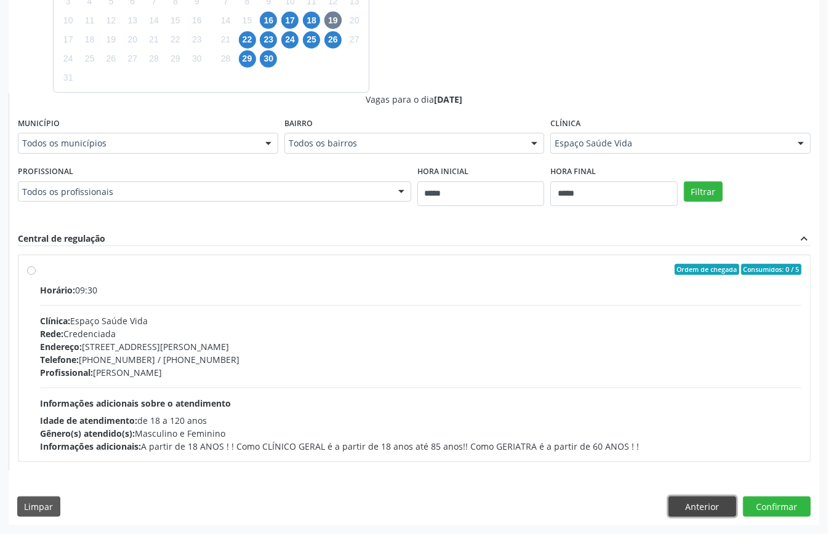
click at [700, 512] on button "Anterior" at bounding box center [703, 507] width 68 height 21
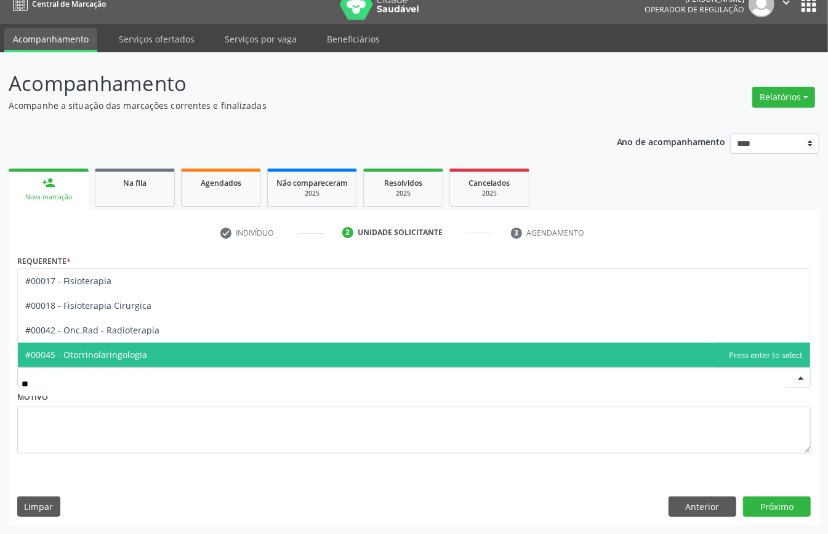
type input "***"
click at [195, 352] on span "#00045 - Otorrinolaringologia" at bounding box center [414, 355] width 792 height 25
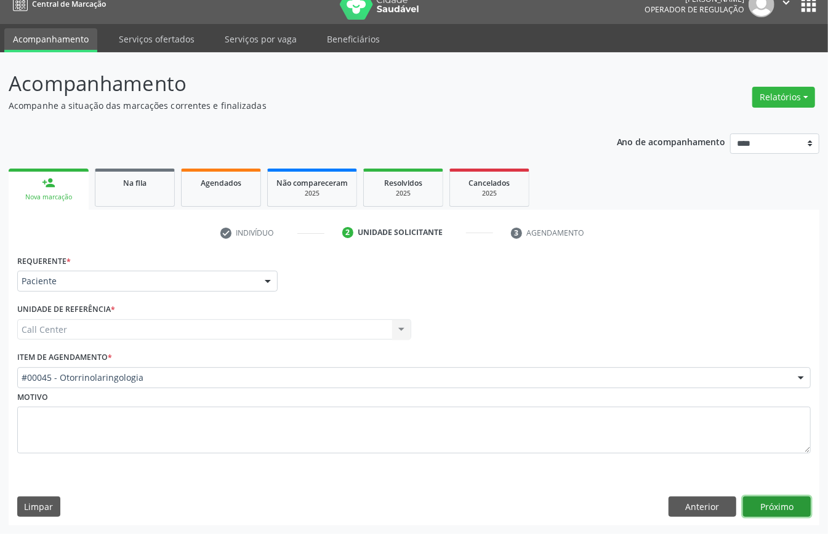
drag, startPoint x: 755, startPoint y: 501, endPoint x: 752, endPoint y: 512, distance: 12.0
click at [752, 512] on button "Próximo" at bounding box center [777, 507] width 68 height 21
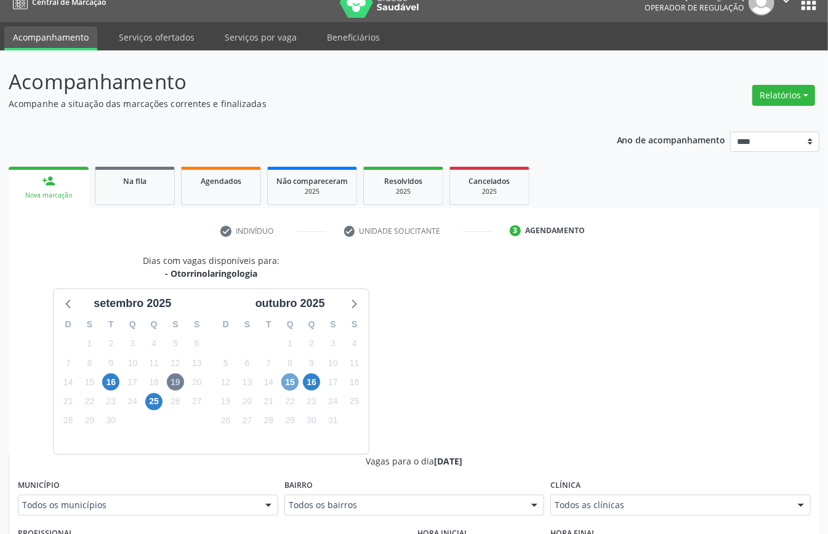
click at [289, 389] on span "15" at bounding box center [289, 382] width 17 height 17
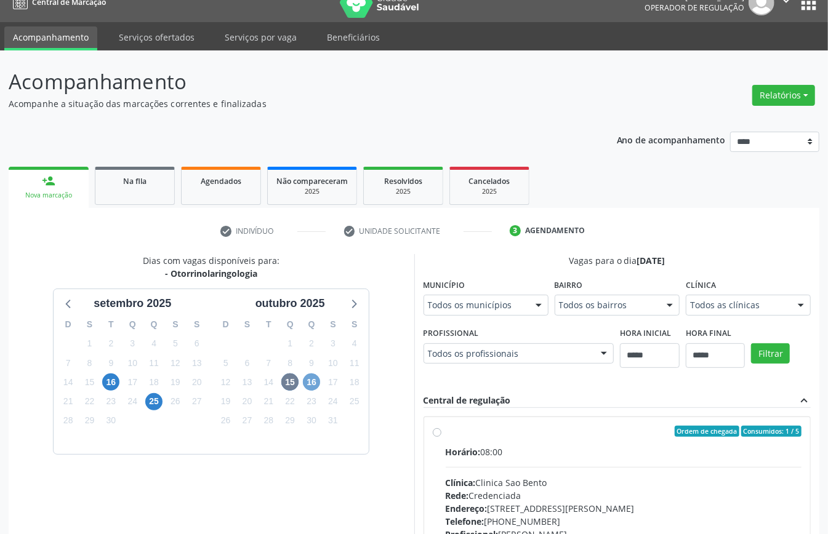
click at [314, 377] on span "16" at bounding box center [311, 382] width 17 height 17
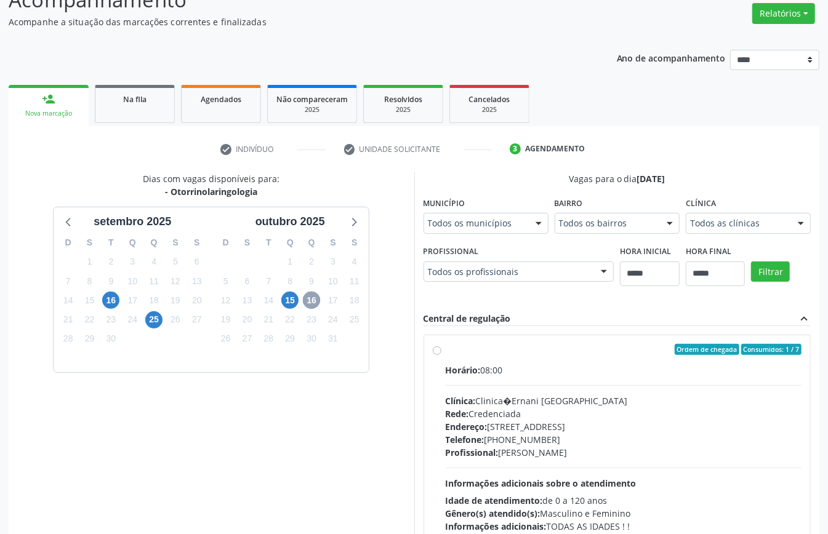
scroll to position [202, 0]
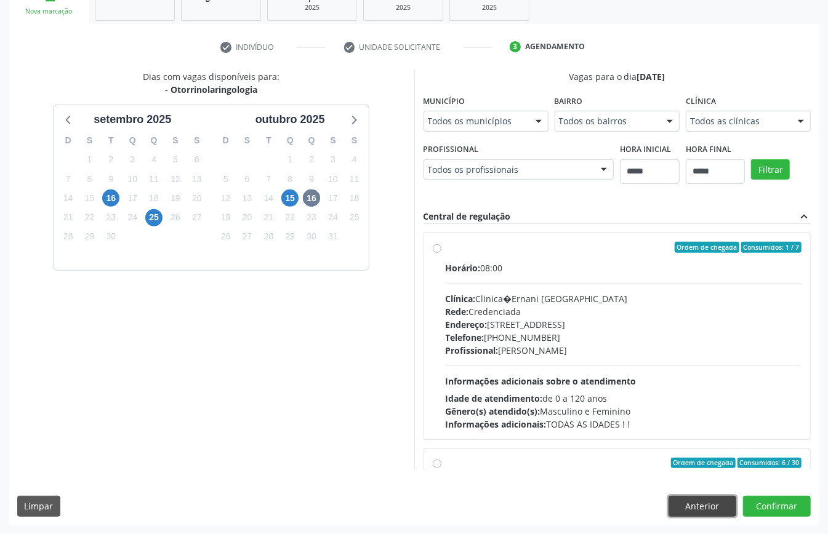
click at [706, 503] on button "Anterior" at bounding box center [703, 506] width 68 height 21
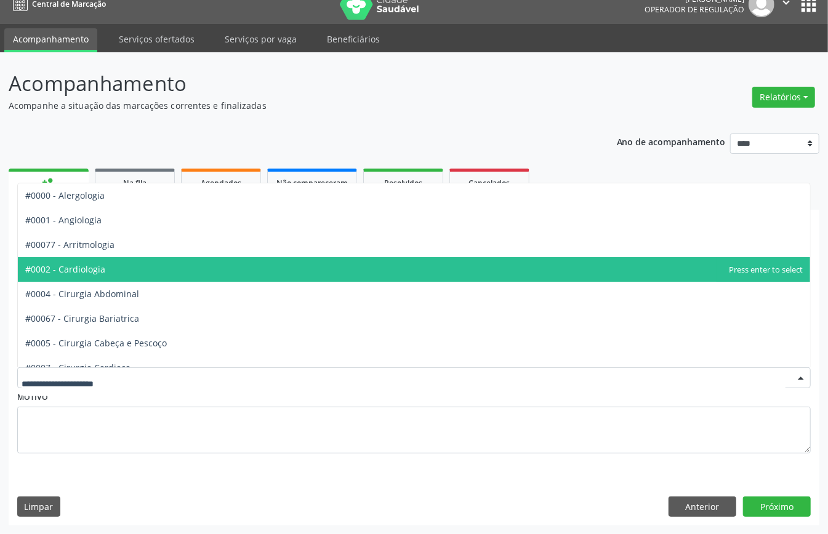
click at [126, 267] on span "#0002 - Cardiologia" at bounding box center [414, 269] width 792 height 25
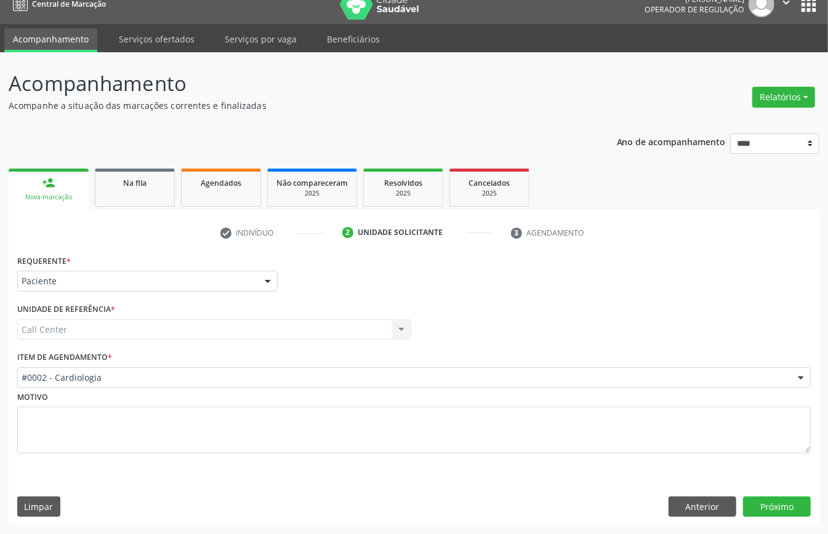
drag, startPoint x: 762, startPoint y: 494, endPoint x: 780, endPoint y: 474, distance: 26.6
click at [764, 494] on div "Requerente * Paciente Médico(a) Enfermeiro(a) Paciente Nenhum resultado encontr…" at bounding box center [414, 389] width 811 height 274
click at [799, 505] on button "Próximo" at bounding box center [777, 507] width 68 height 21
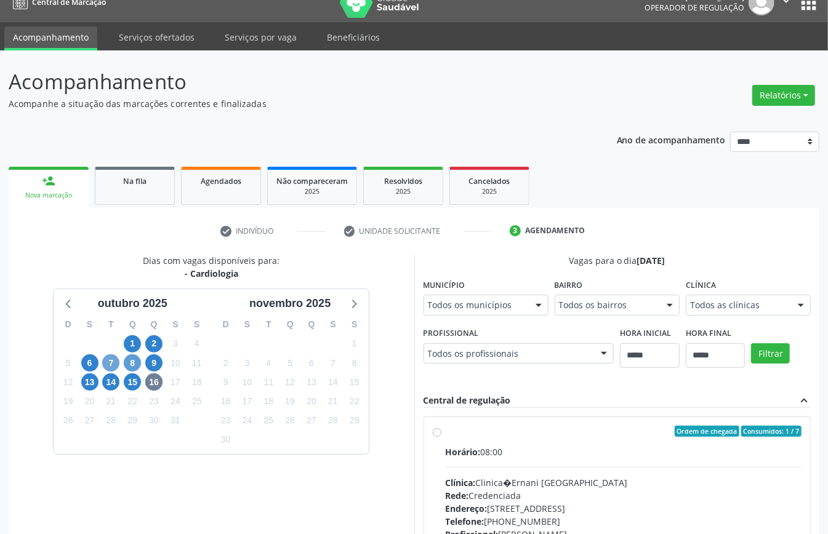
drag, startPoint x: 112, startPoint y: 365, endPoint x: 135, endPoint y: 373, distance: 24.9
click at [115, 365] on span "7" at bounding box center [110, 363] width 17 height 17
click at [131, 377] on span "15" at bounding box center [132, 382] width 17 height 17
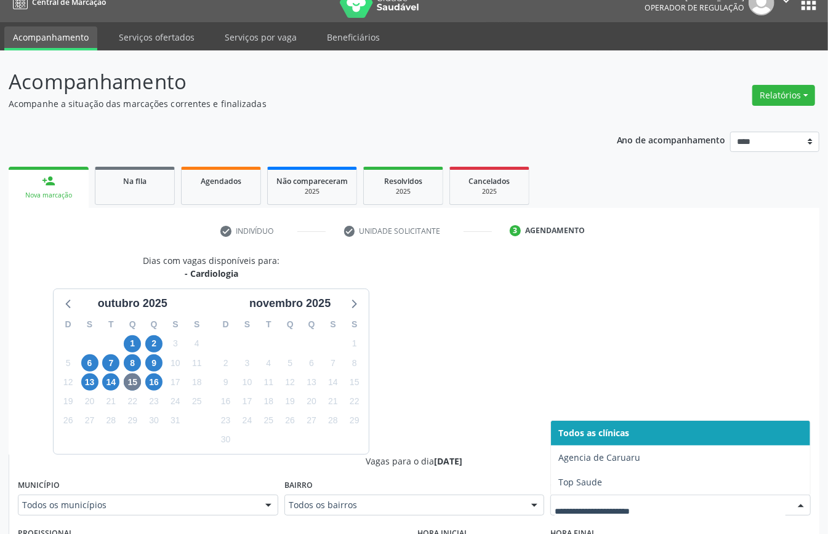
click at [121, 382] on div "D S T Q Q S S 28 29 30 1 2 3 4 5 6 7 8 9 10 11 12 13 14 15 16 17 18 19 20 21 22…" at bounding box center [133, 383] width 158 height 142
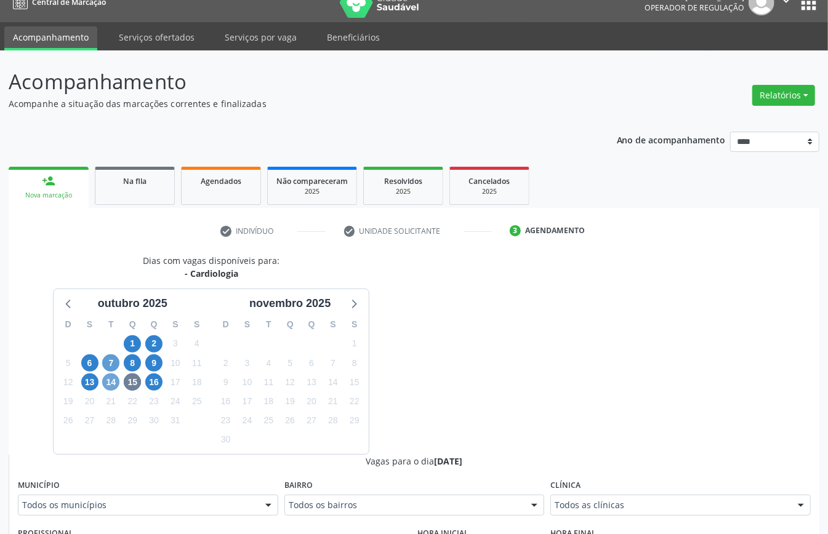
click at [116, 385] on span "14" at bounding box center [110, 382] width 17 height 17
click at [565, 498] on div "Todos as clínicas" at bounding box center [680, 505] width 260 height 21
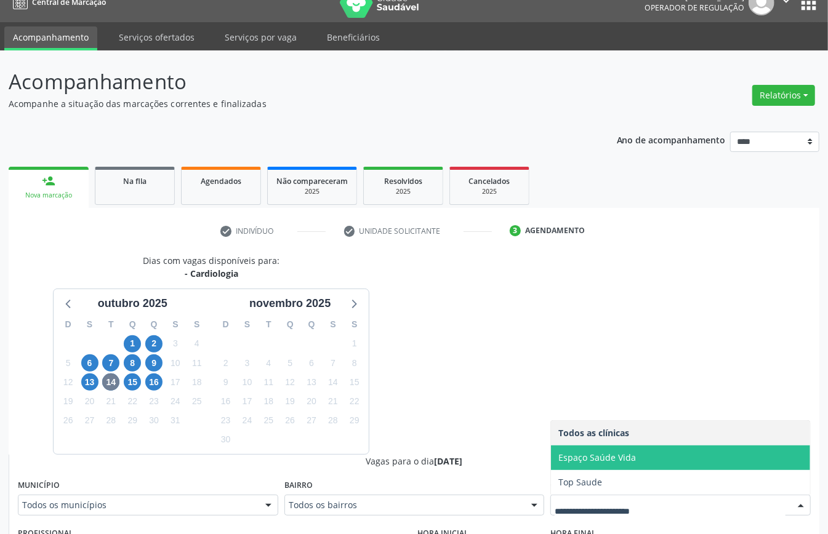
drag, startPoint x: 597, startPoint y: 462, endPoint x: 587, endPoint y: 437, distance: 26.9
click at [597, 462] on span "Espaço Saúde Vida" at bounding box center [597, 458] width 78 height 12
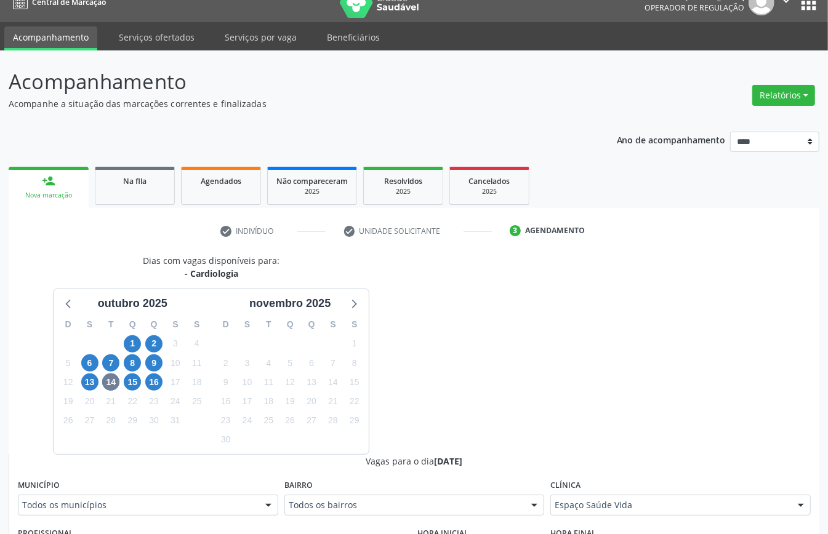
scroll to position [402, 0]
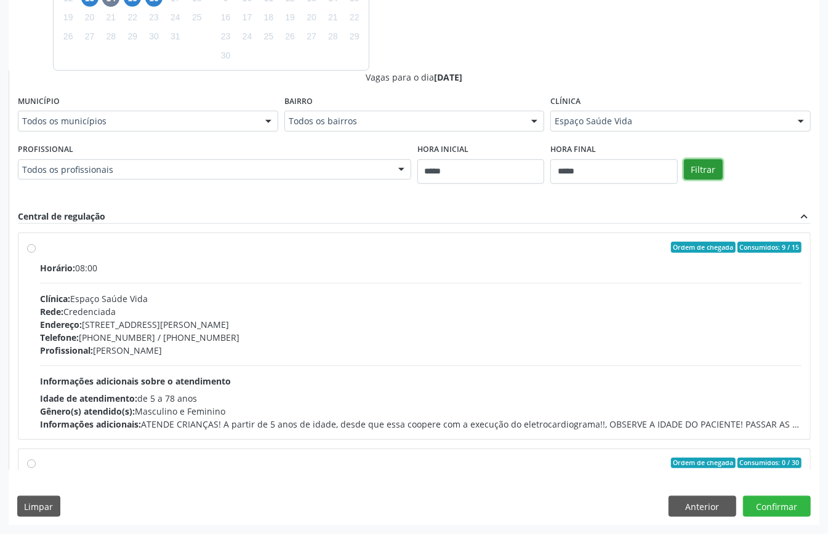
click at [705, 175] on button "Filtrar" at bounding box center [703, 169] width 39 height 21
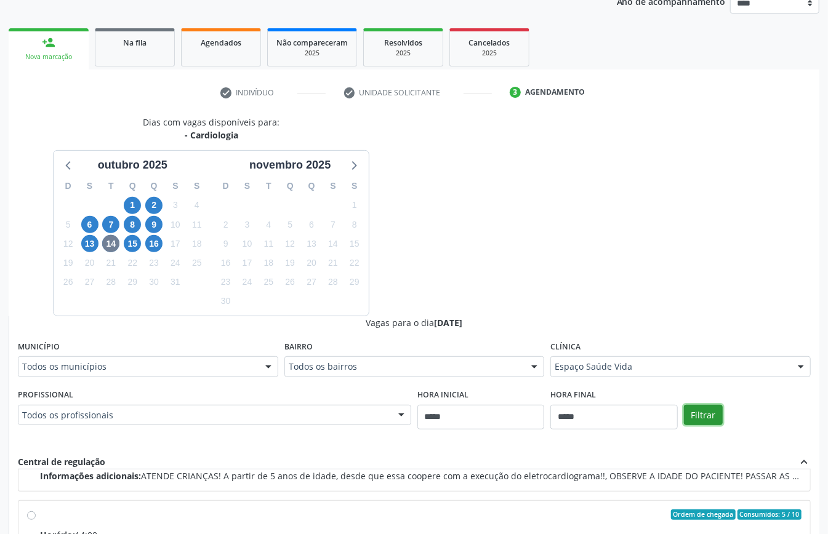
scroll to position [0, 0]
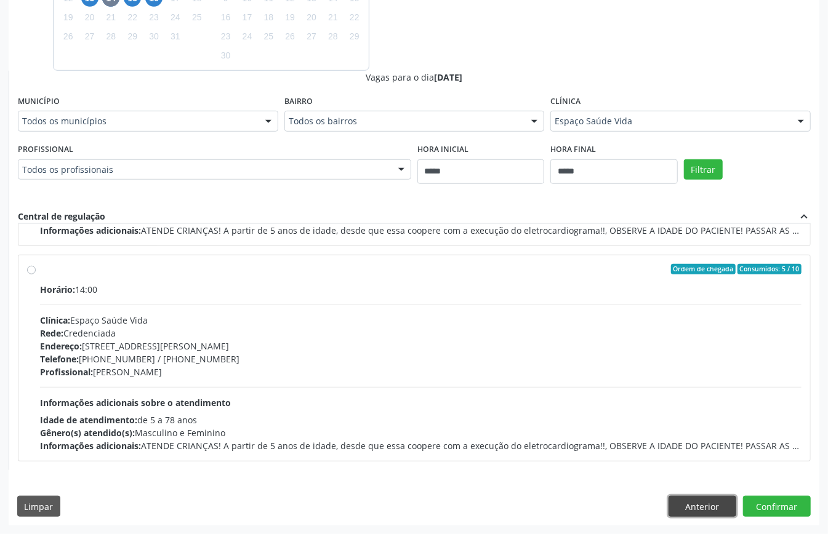
drag, startPoint x: 703, startPoint y: 498, endPoint x: 571, endPoint y: 437, distance: 145.2
click at [703, 498] on button "Anterior" at bounding box center [703, 506] width 68 height 21
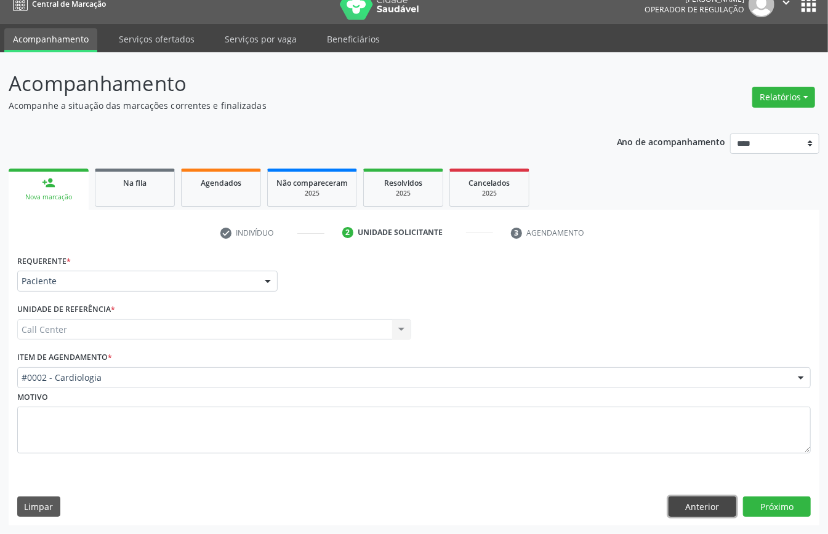
click at [693, 507] on button "Anterior" at bounding box center [703, 507] width 68 height 21
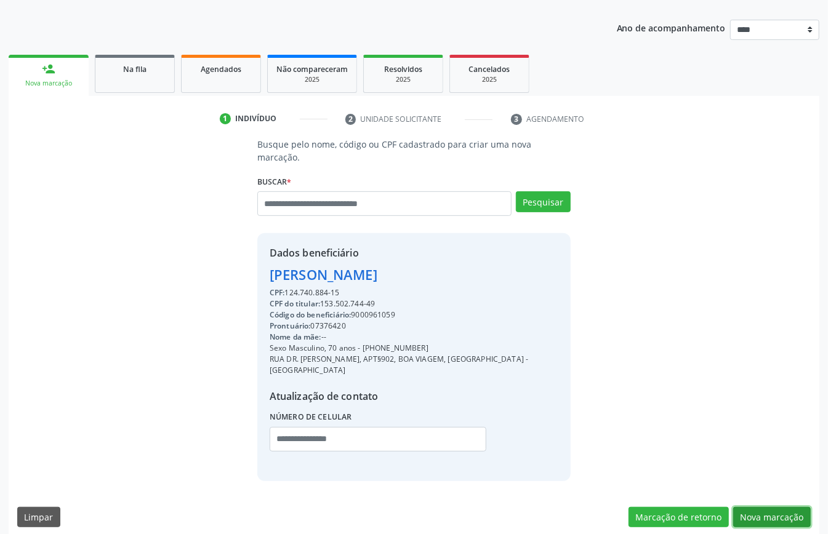
click at [752, 507] on button "Nova marcação" at bounding box center [772, 517] width 78 height 21
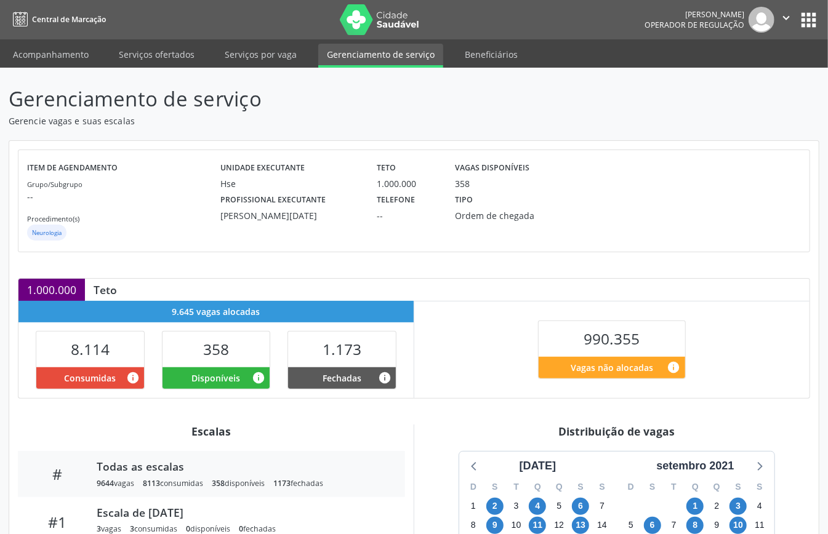
scroll to position [185, 0]
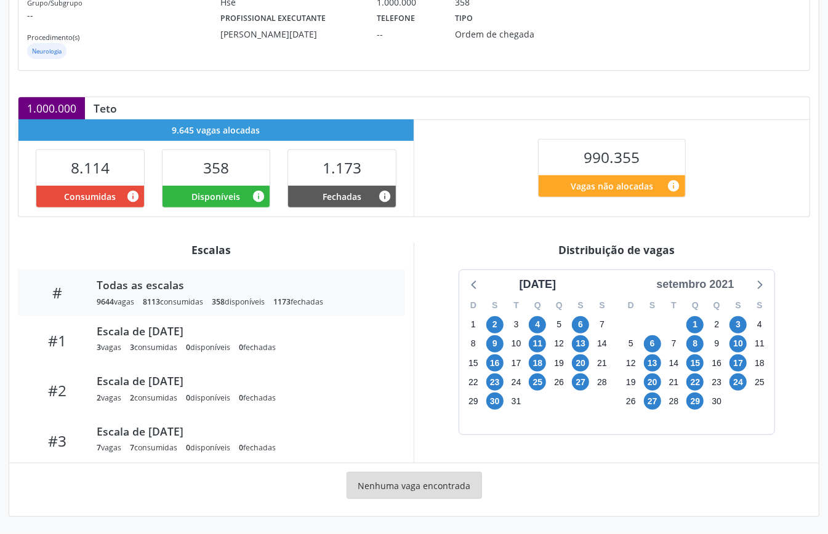
click at [723, 281] on div "setembro 2021" at bounding box center [694, 284] width 87 height 17
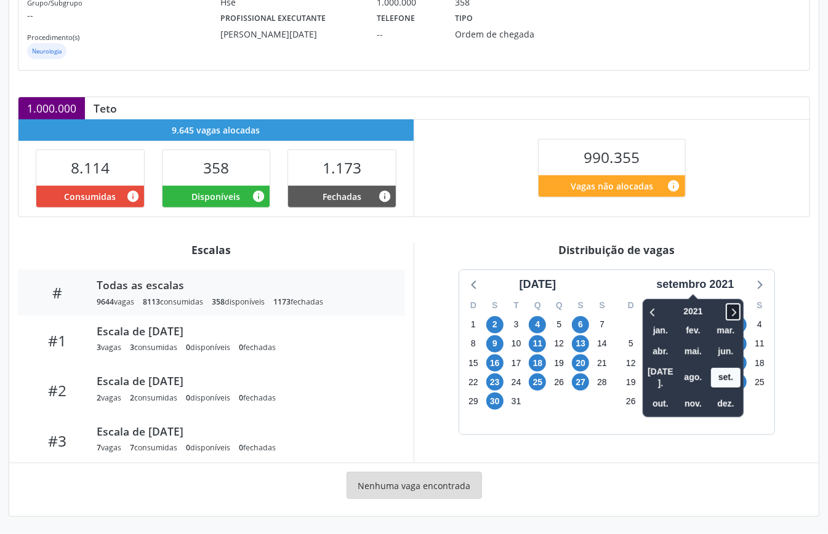
click at [735, 309] on icon at bounding box center [734, 312] width 4 height 8
click at [735, 308] on icon at bounding box center [733, 312] width 12 height 15
click at [666, 395] on span "out." at bounding box center [661, 404] width 30 height 19
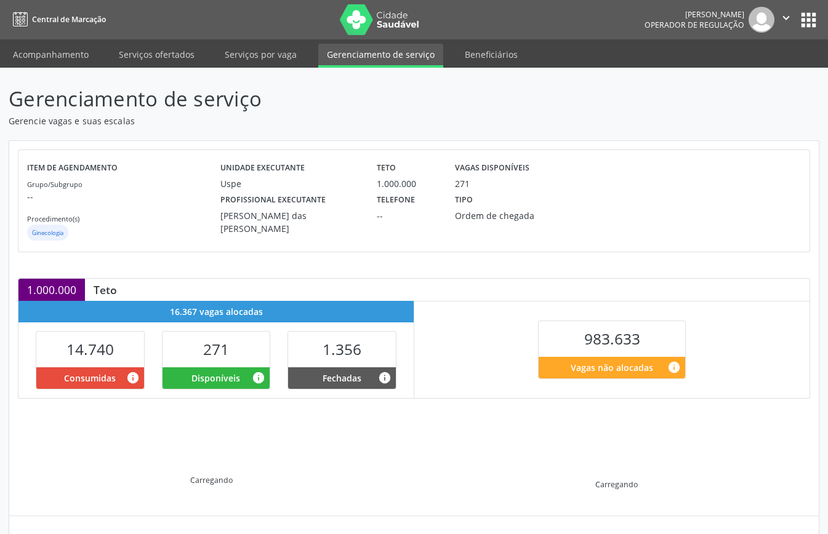
scroll to position [119, 0]
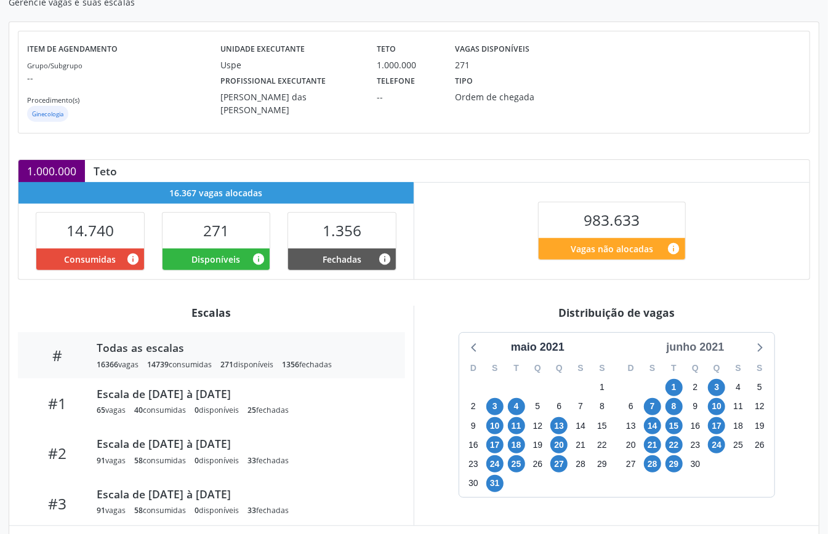
click at [706, 344] on div "junho 2021" at bounding box center [695, 347] width 68 height 17
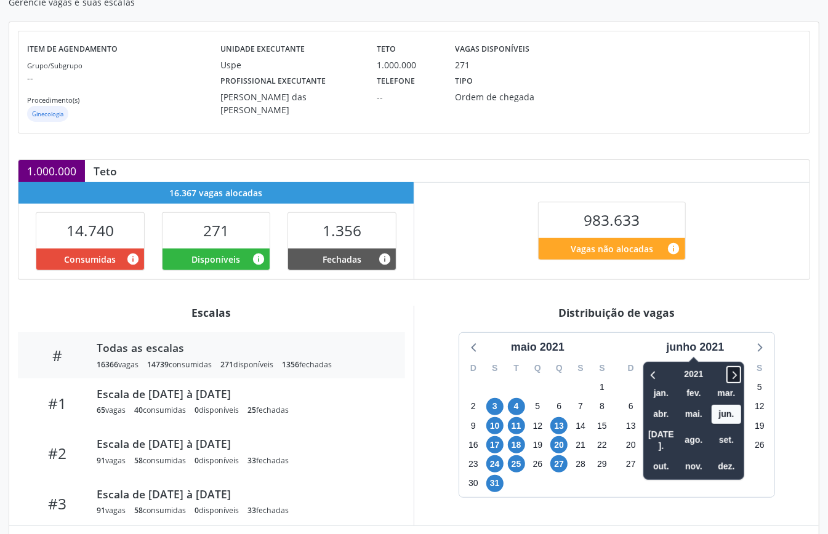
click at [730, 374] on icon at bounding box center [734, 375] width 12 height 15
click at [732, 373] on icon at bounding box center [734, 375] width 12 height 15
click at [658, 458] on span "out." at bounding box center [662, 467] width 30 height 19
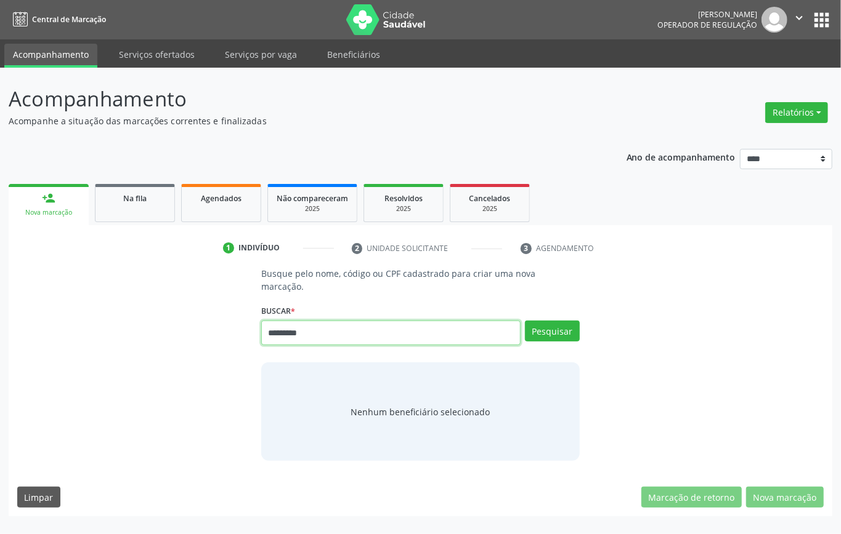
type input "*********"
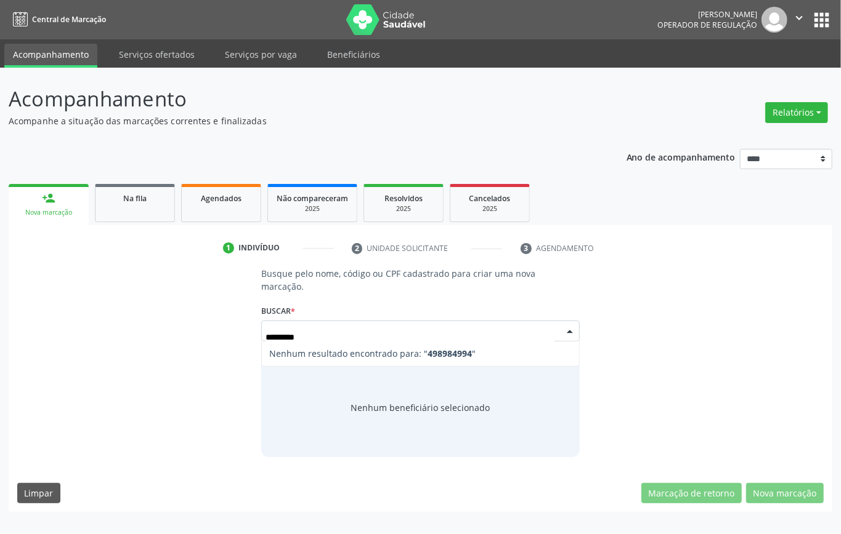
click at [292, 337] on input "*********" at bounding box center [409, 337] width 289 height 25
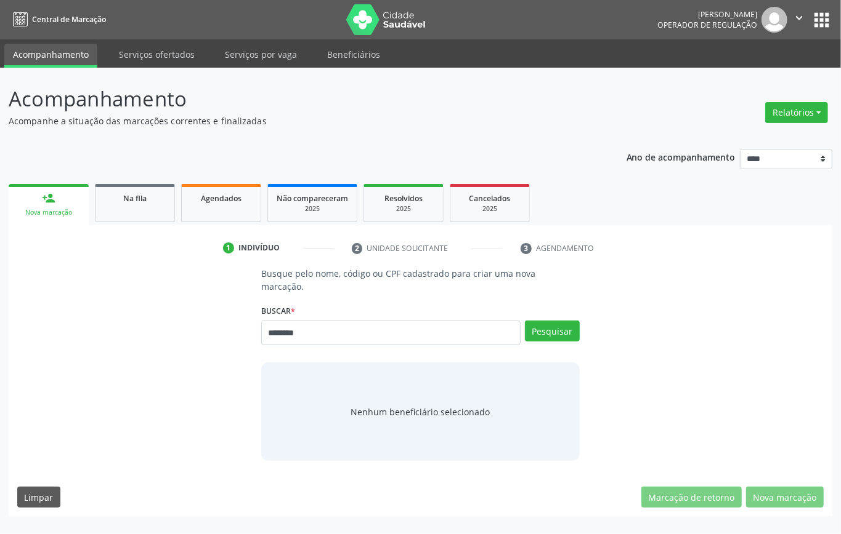
click at [288, 333] on input "********" at bounding box center [390, 333] width 259 height 25
type input "*********"
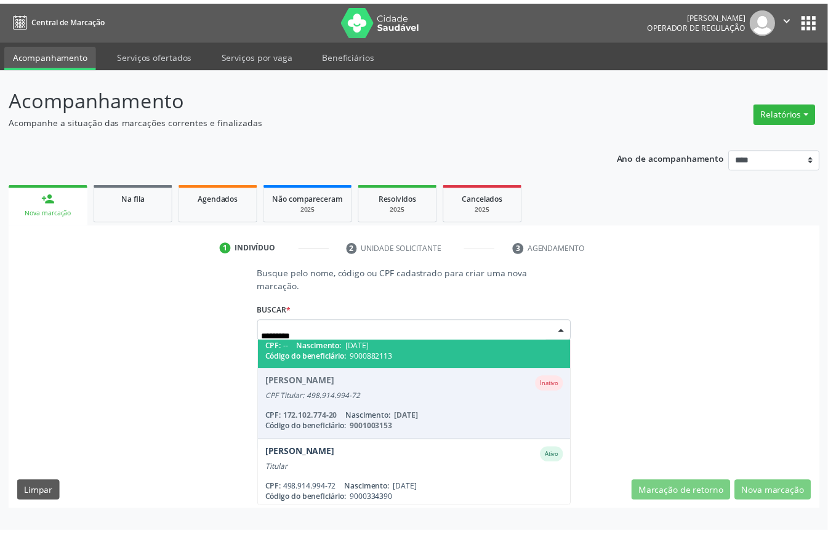
scroll to position [410, 0]
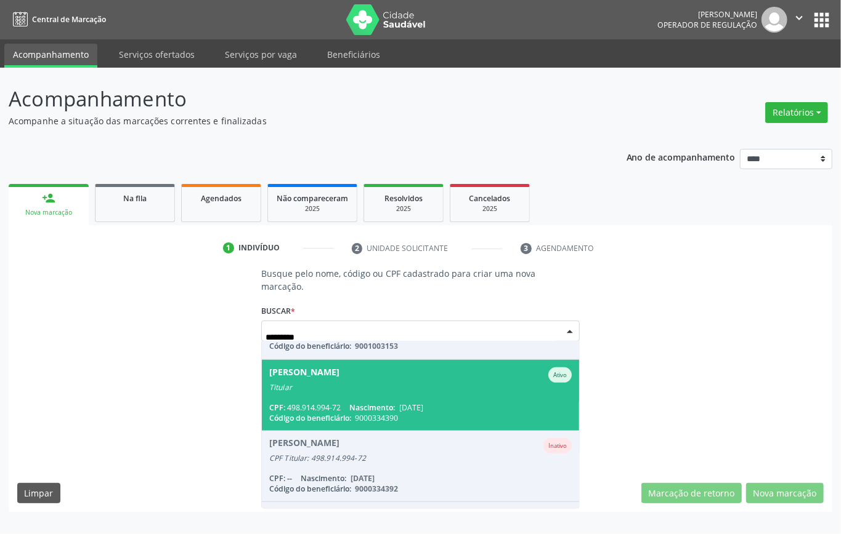
click at [456, 397] on span "[PERSON_NAME] Ativo Titular CPF: 498.914.994-72 Nascimento: [DATE] Código do be…" at bounding box center [420, 395] width 317 height 71
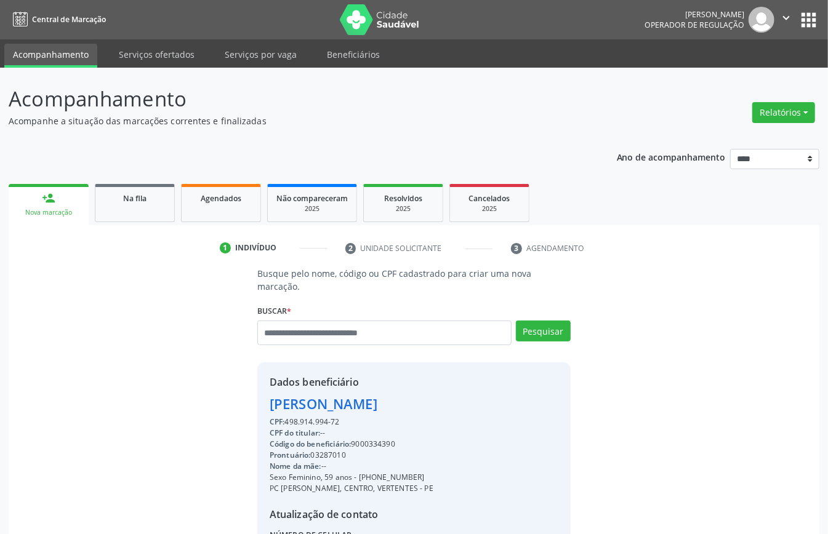
scroll to position [129, 0]
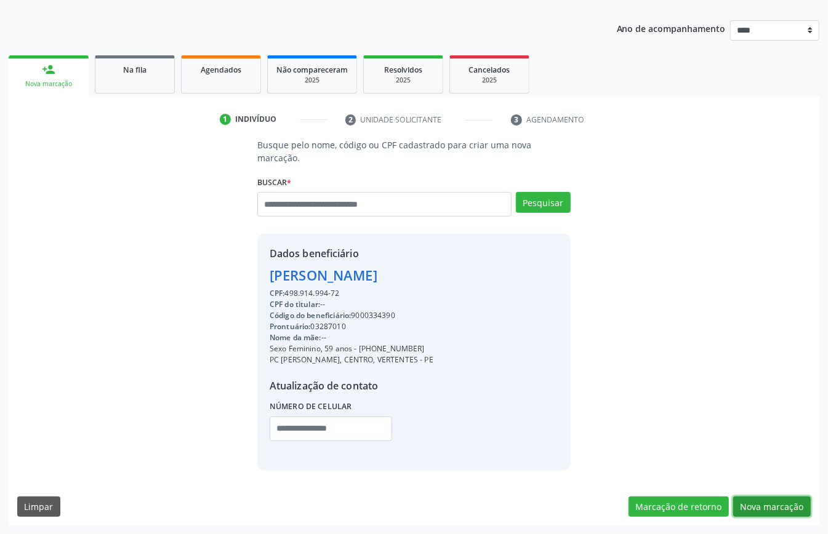
click at [781, 506] on button "Nova marcação" at bounding box center [772, 507] width 78 height 21
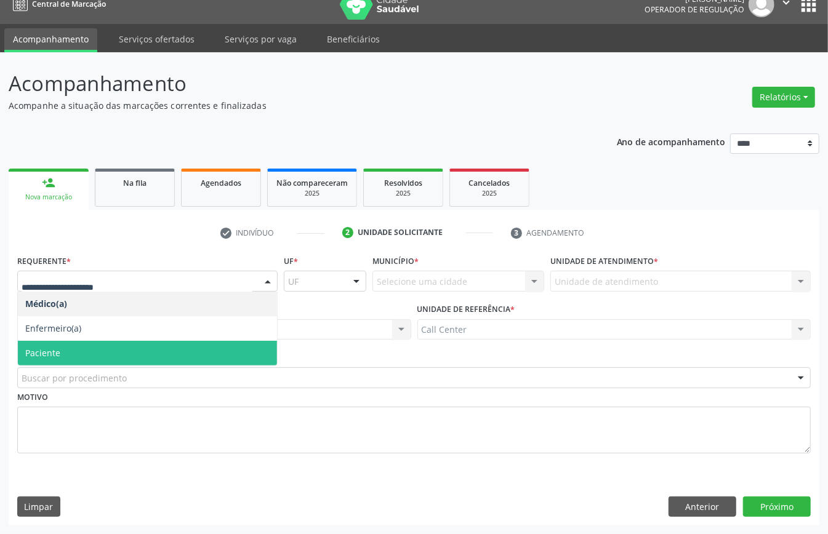
click at [107, 353] on span "Paciente" at bounding box center [147, 353] width 259 height 25
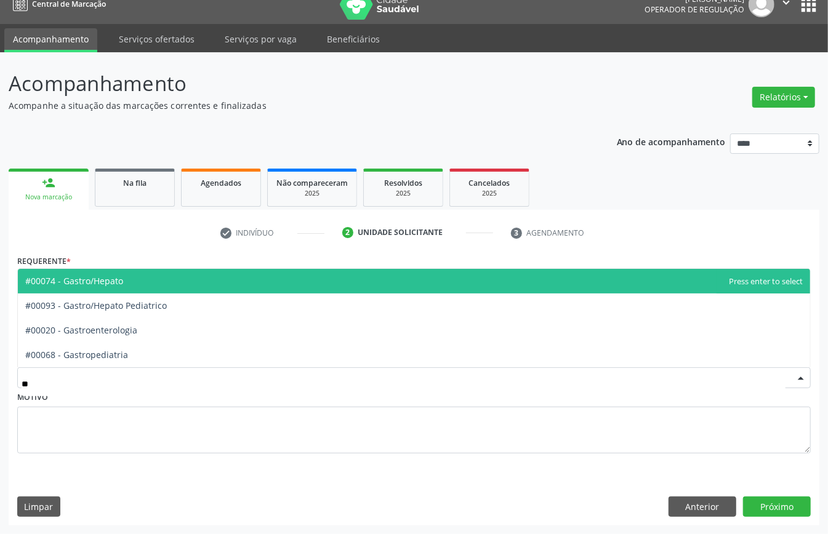
type input "***"
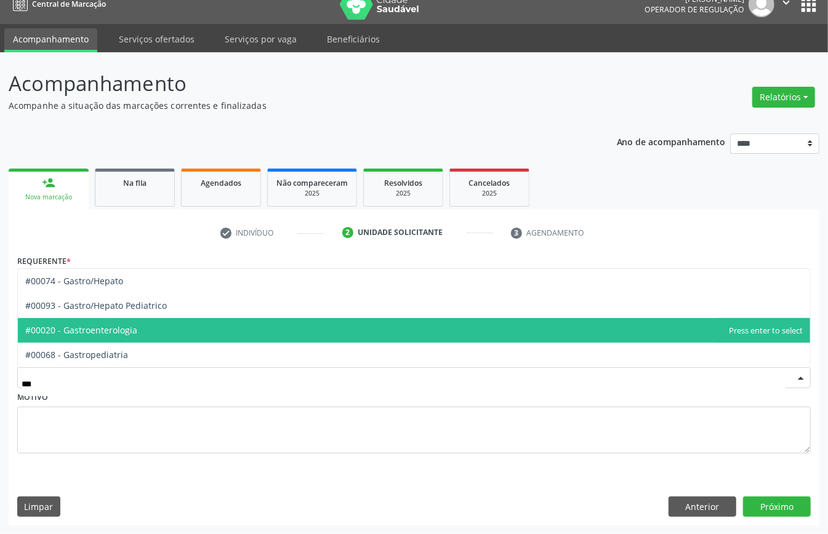
click at [111, 326] on span "#00020 - Gastroenterologia" at bounding box center [81, 331] width 112 height 12
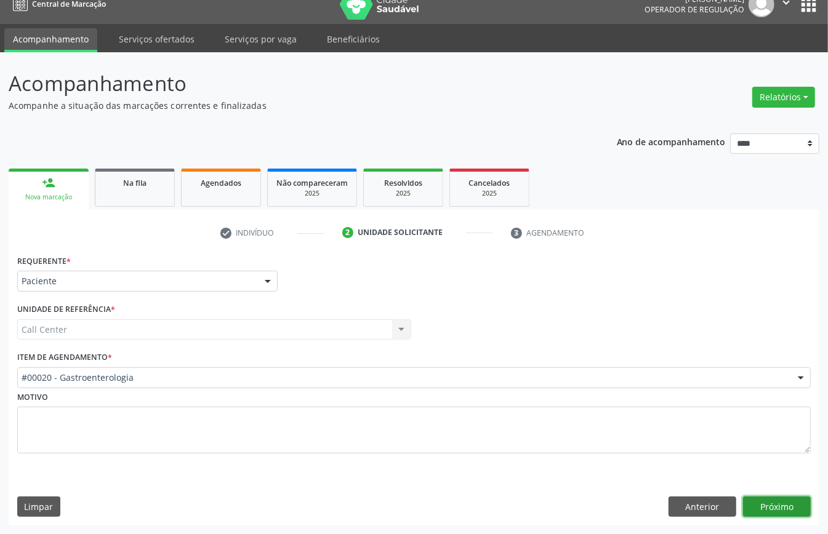
click at [755, 505] on button "Próximo" at bounding box center [777, 507] width 68 height 21
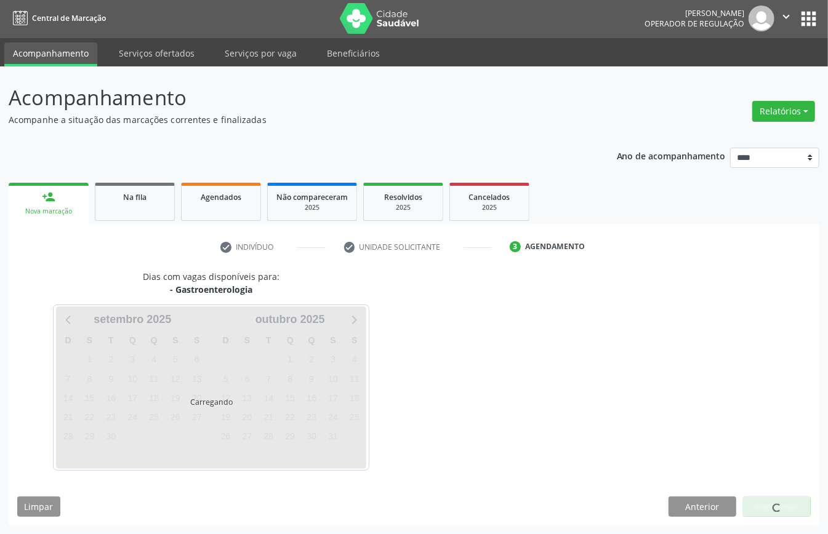
scroll to position [2, 0]
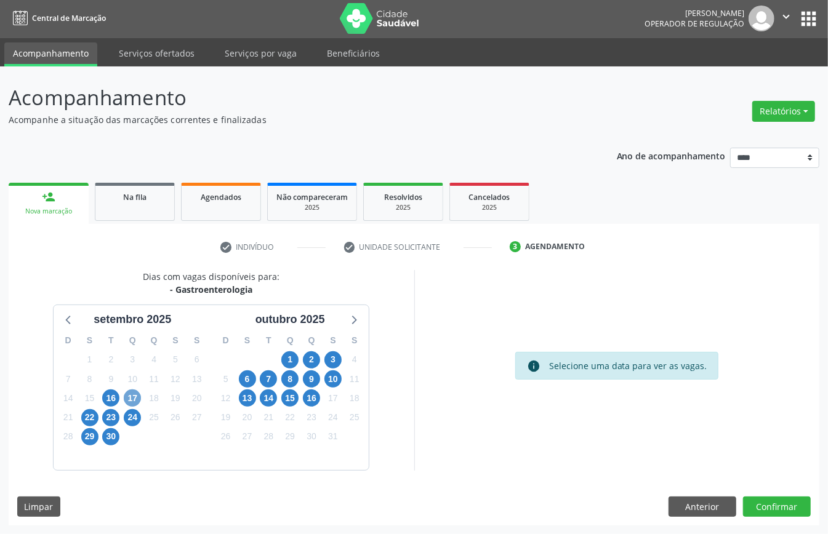
click at [127, 399] on span "17" at bounding box center [132, 398] width 17 height 17
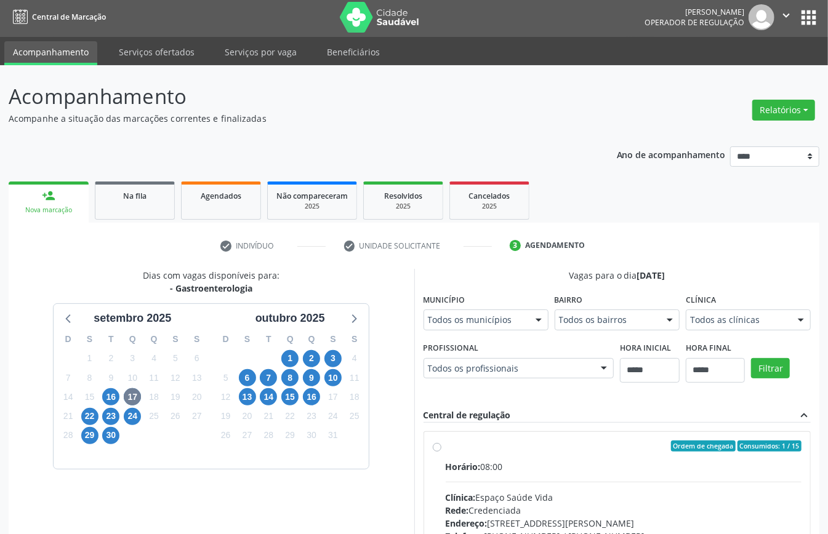
scroll to position [8, 0]
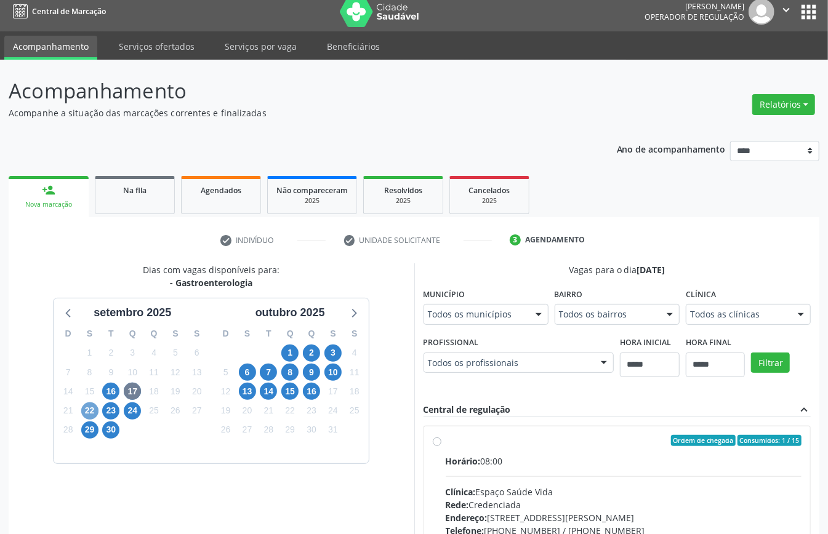
click at [94, 409] on span "22" at bounding box center [89, 411] width 17 height 17
drag, startPoint x: 587, startPoint y: 505, endPoint x: 583, endPoint y: 516, distance: 12.1
click at [686, 325] on div "Todos as clínicas" at bounding box center [748, 314] width 125 height 21
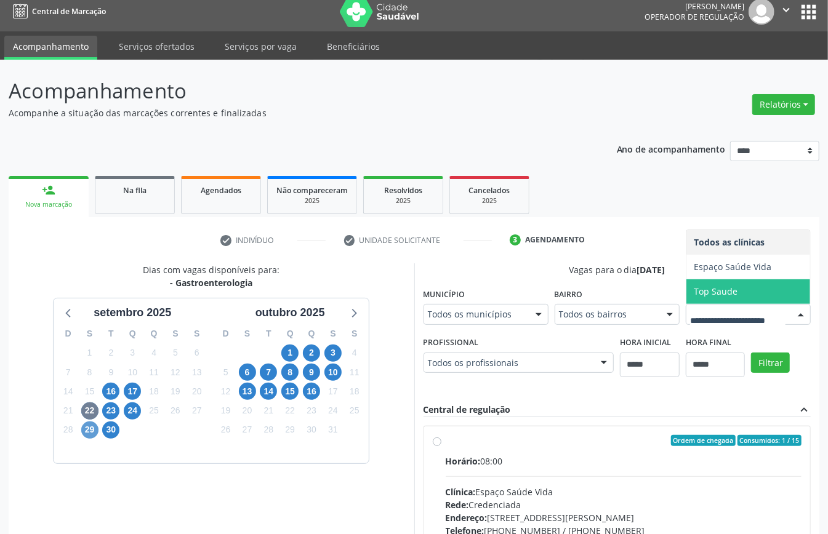
drag, startPoint x: 102, startPoint y: 413, endPoint x: 94, endPoint y: 432, distance: 21.3
click at [102, 414] on div "23" at bounding box center [110, 410] width 17 height 19
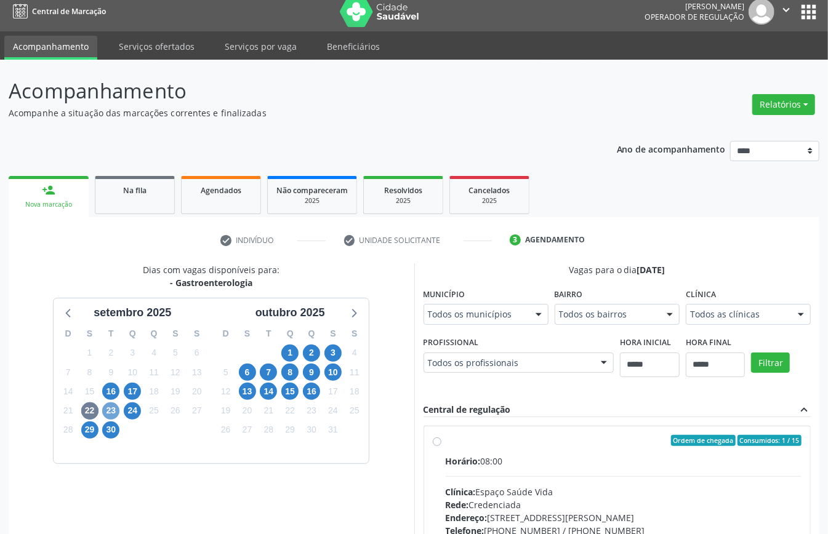
click at [112, 417] on span "23" at bounding box center [110, 411] width 17 height 17
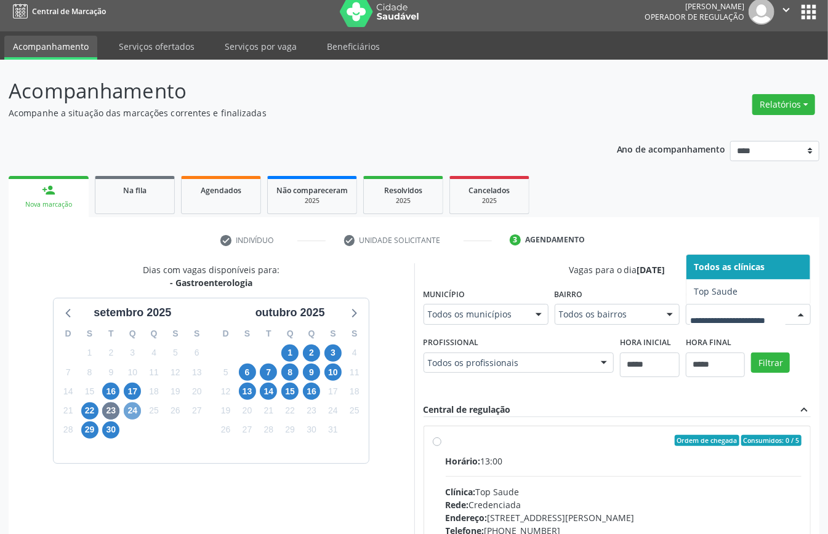
drag, startPoint x: 128, startPoint y: 410, endPoint x: 174, endPoint y: 440, distance: 54.3
click at [129, 411] on span "24" at bounding box center [132, 411] width 17 height 17
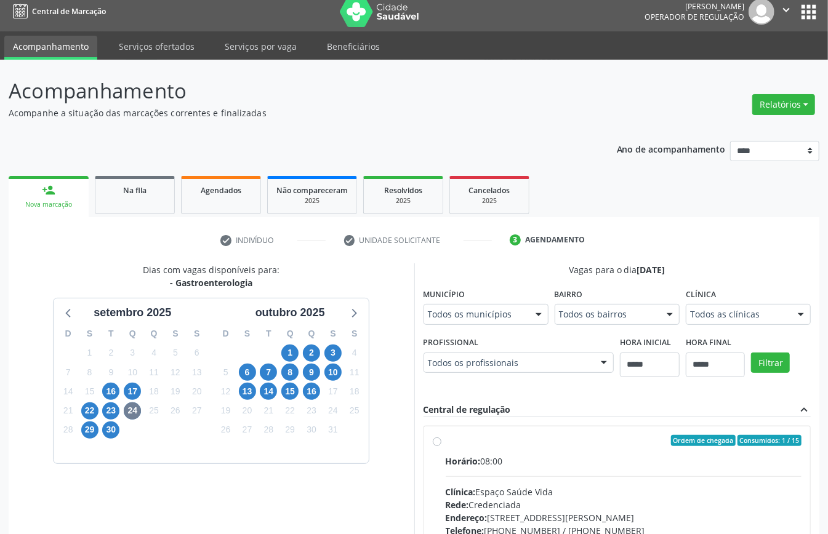
click at [686, 325] on div "Todos as clínicas" at bounding box center [748, 314] width 125 height 21
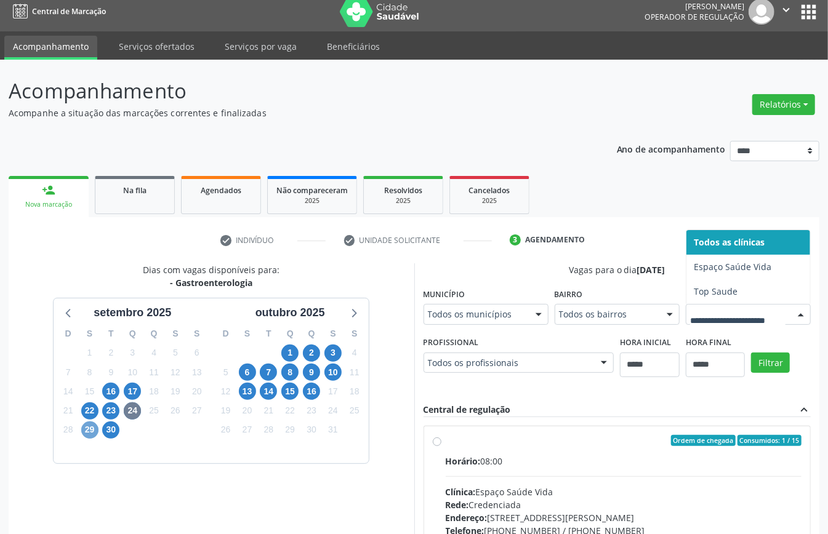
click at [85, 432] on span "29" at bounding box center [89, 430] width 17 height 17
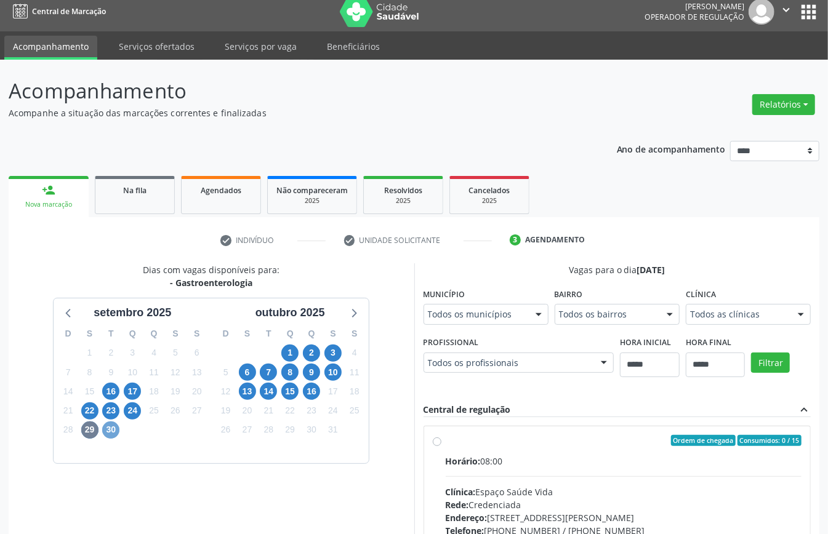
click at [112, 430] on span "30" at bounding box center [110, 430] width 17 height 17
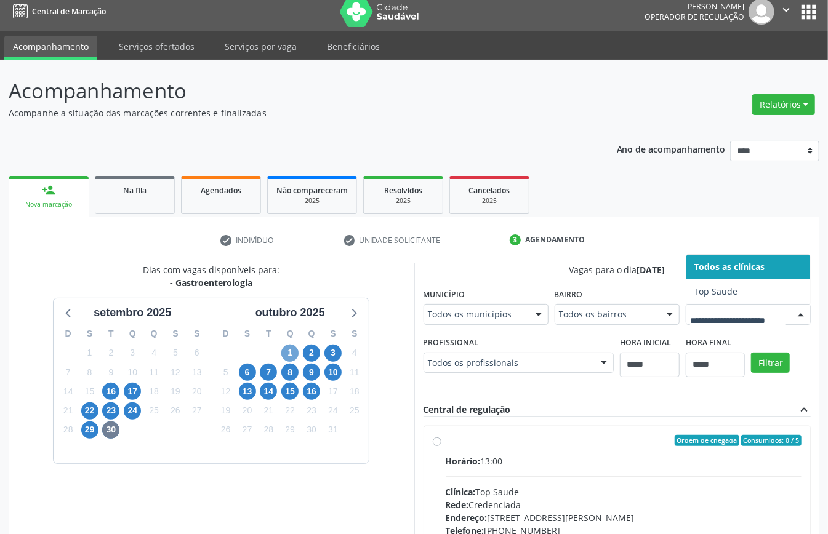
click at [286, 353] on span "1" at bounding box center [289, 353] width 17 height 17
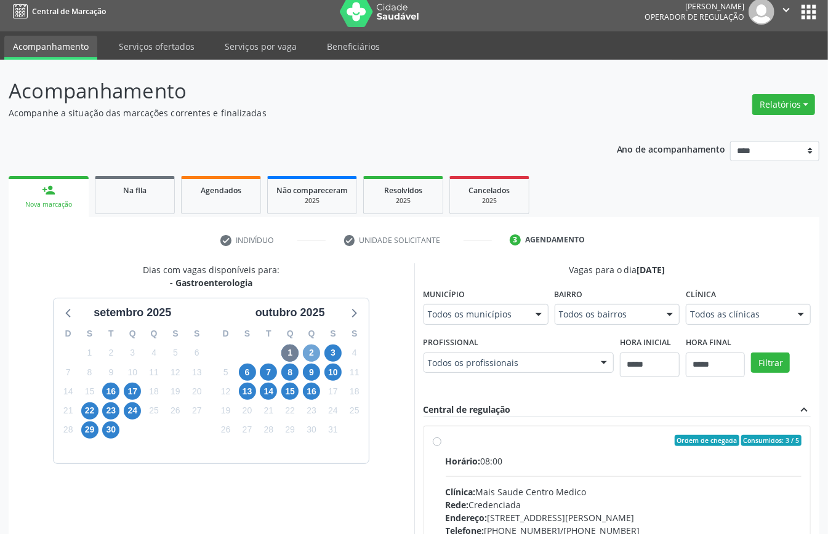
click at [308, 355] on span "2" at bounding box center [311, 353] width 17 height 17
click at [333, 358] on span "3" at bounding box center [333, 353] width 17 height 17
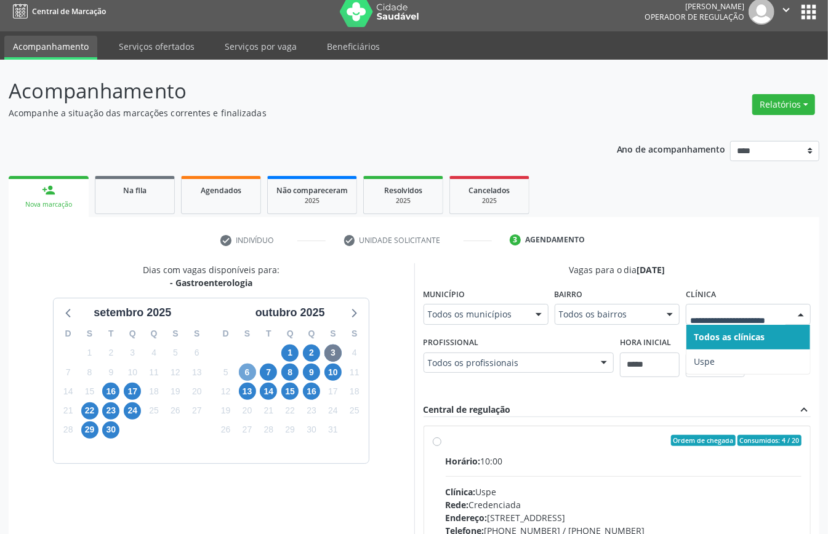
click at [250, 371] on span "6" at bounding box center [247, 372] width 17 height 17
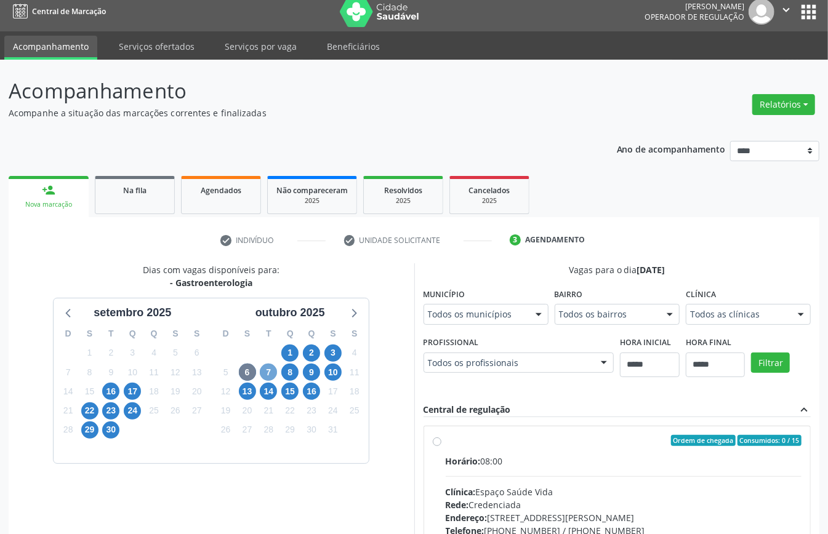
click at [270, 373] on span "7" at bounding box center [268, 372] width 17 height 17
drag, startPoint x: 631, startPoint y: 510, endPoint x: 592, endPoint y: 506, distance: 39.0
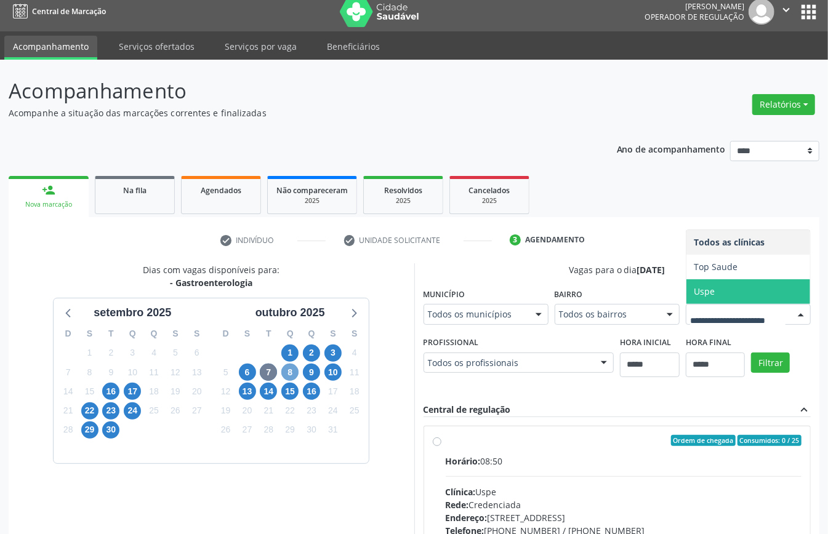
click at [291, 375] on span "8" at bounding box center [289, 372] width 17 height 17
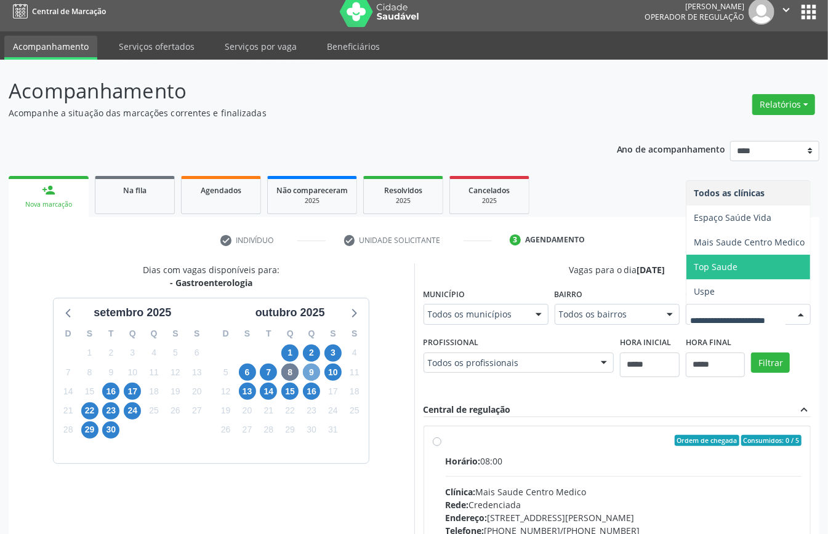
click at [308, 374] on span "9" at bounding box center [311, 372] width 17 height 17
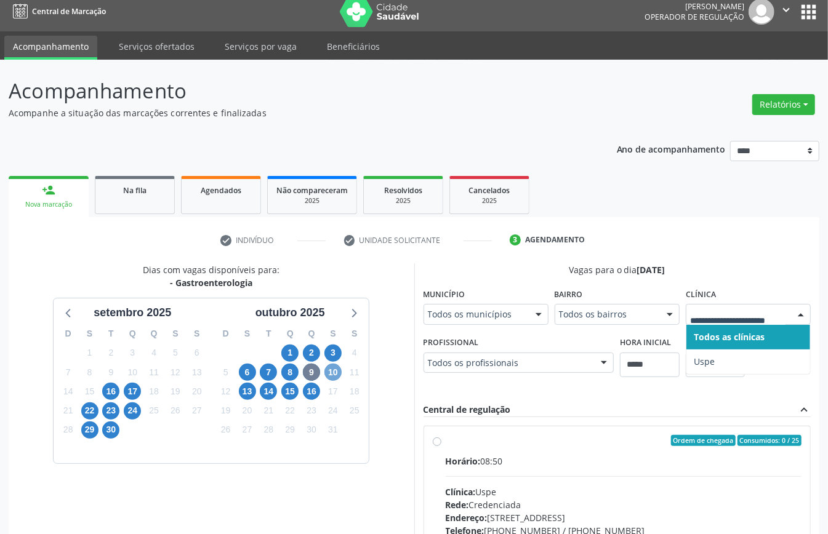
click at [331, 372] on span "10" at bounding box center [333, 372] width 17 height 17
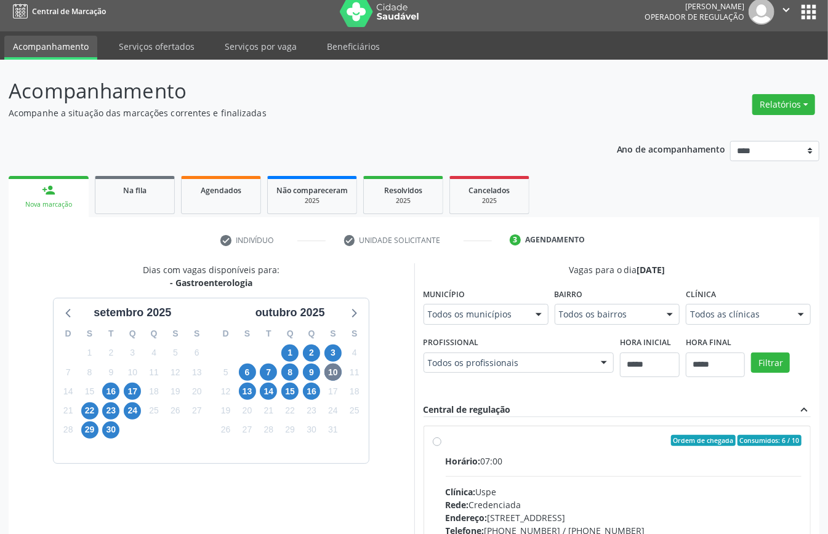
click at [767, 304] on div "Todos as clínicas" at bounding box center [748, 314] width 125 height 21
click at [250, 392] on span "13" at bounding box center [247, 391] width 17 height 17
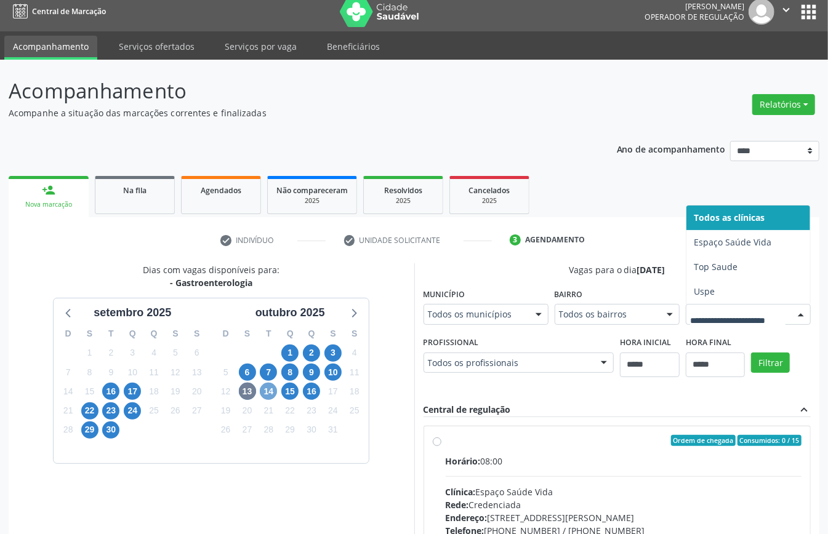
click at [268, 387] on span "14" at bounding box center [268, 391] width 17 height 17
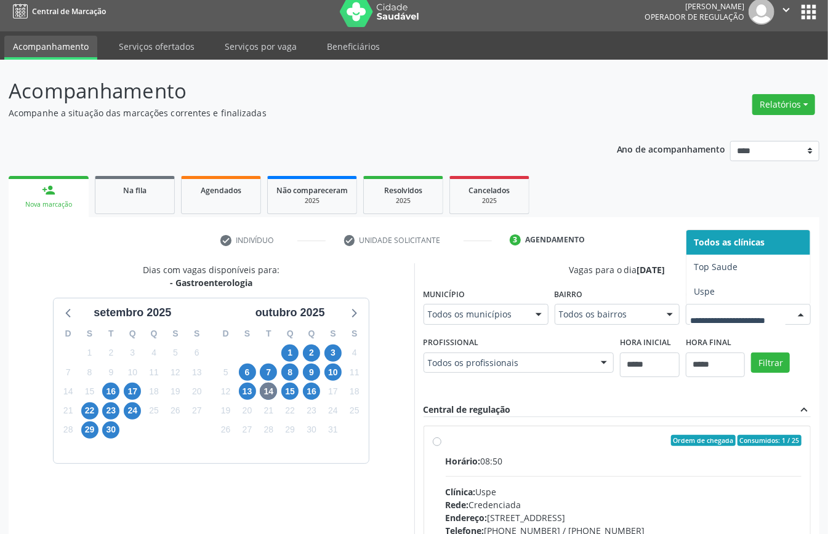
drag, startPoint x: 621, startPoint y: 513, endPoint x: 571, endPoint y: 505, distance: 49.9
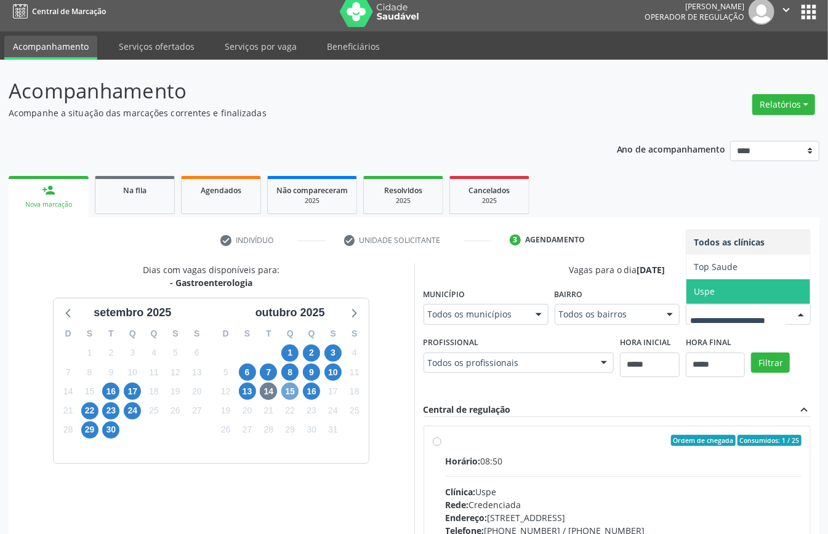
click at [296, 395] on span "15" at bounding box center [289, 391] width 17 height 17
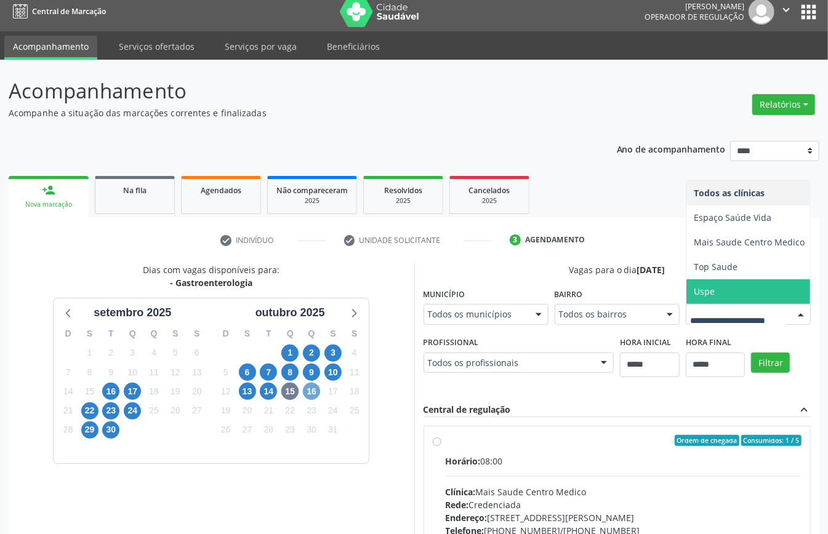
click at [308, 390] on span "16" at bounding box center [311, 391] width 17 height 17
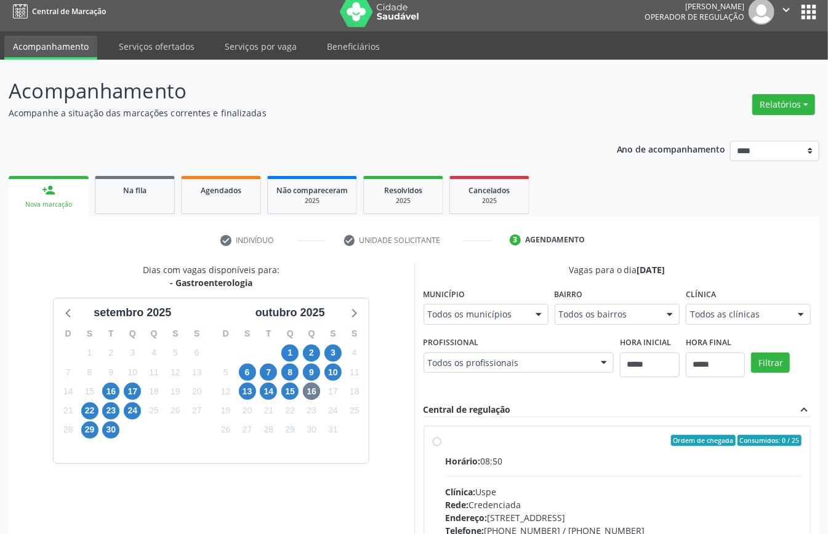
scroll to position [202, 0]
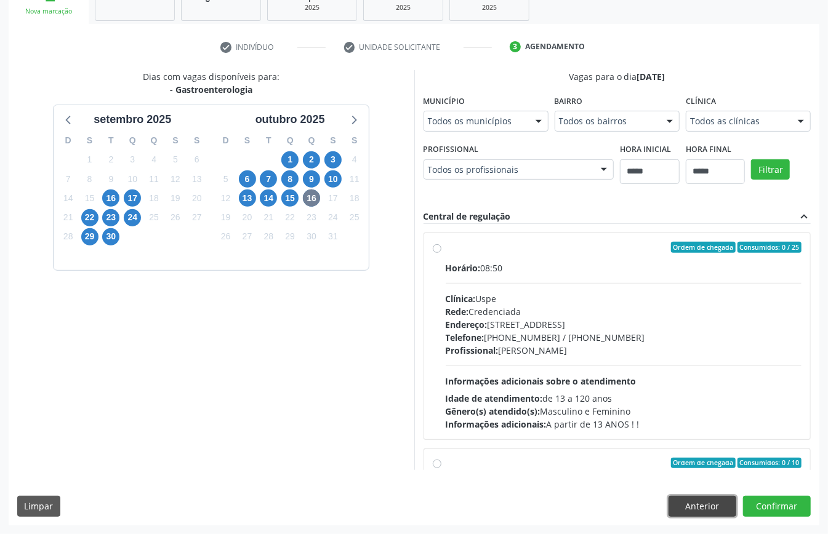
click at [695, 501] on button "Anterior" at bounding box center [703, 506] width 68 height 21
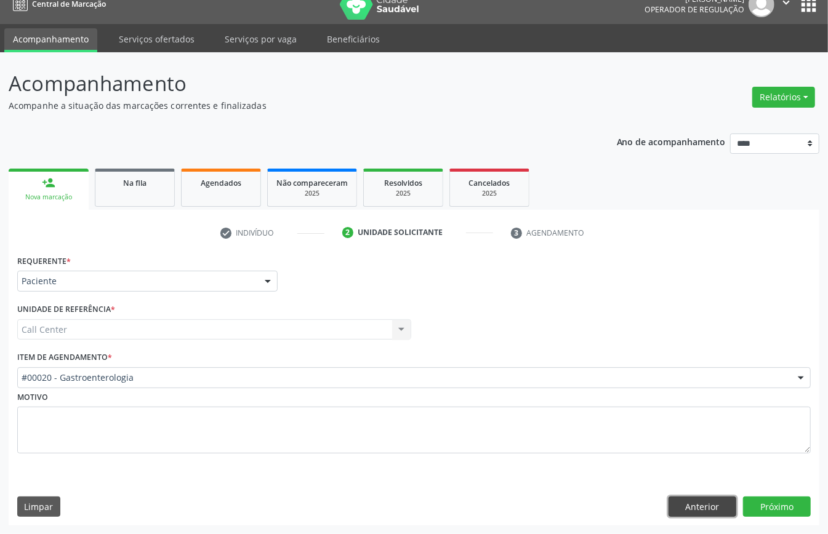
click at [688, 506] on button "Anterior" at bounding box center [703, 507] width 68 height 21
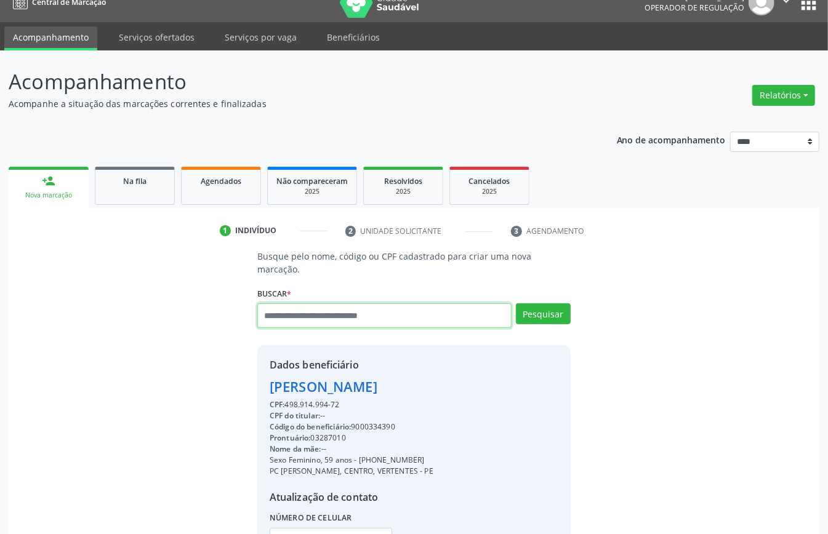
click at [362, 321] on input "text" at bounding box center [384, 316] width 254 height 25
type input "*********"
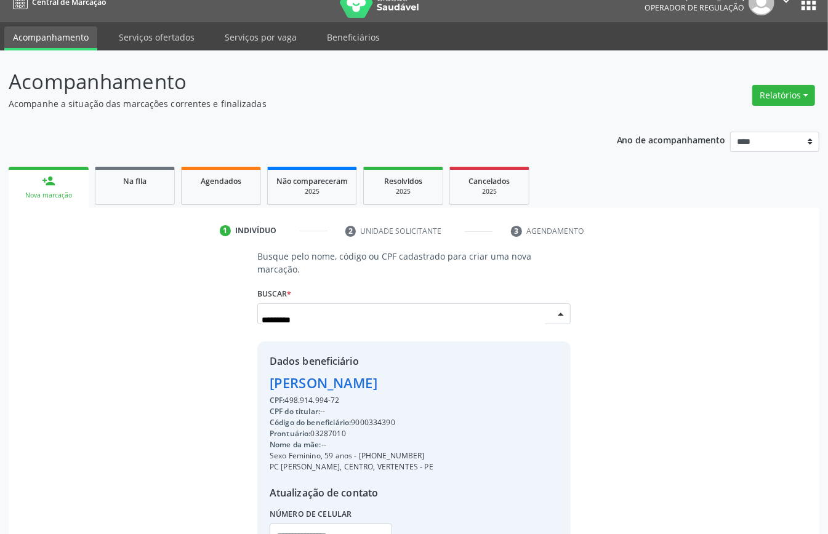
scroll to position [0, 0]
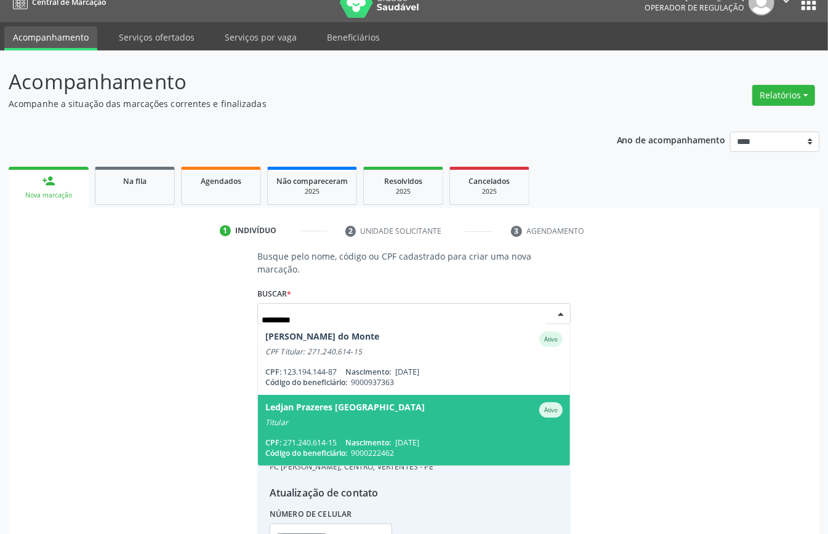
click at [362, 419] on div "Titular" at bounding box center [413, 423] width 297 height 10
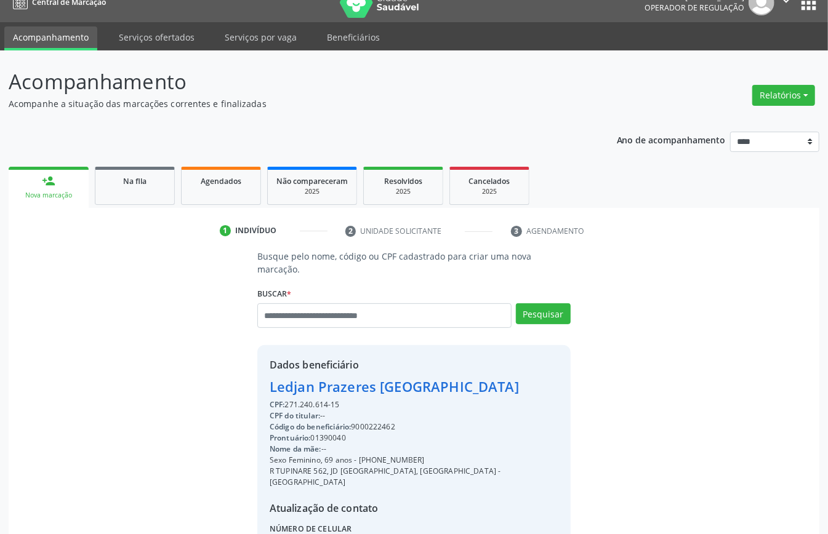
scroll to position [129, 0]
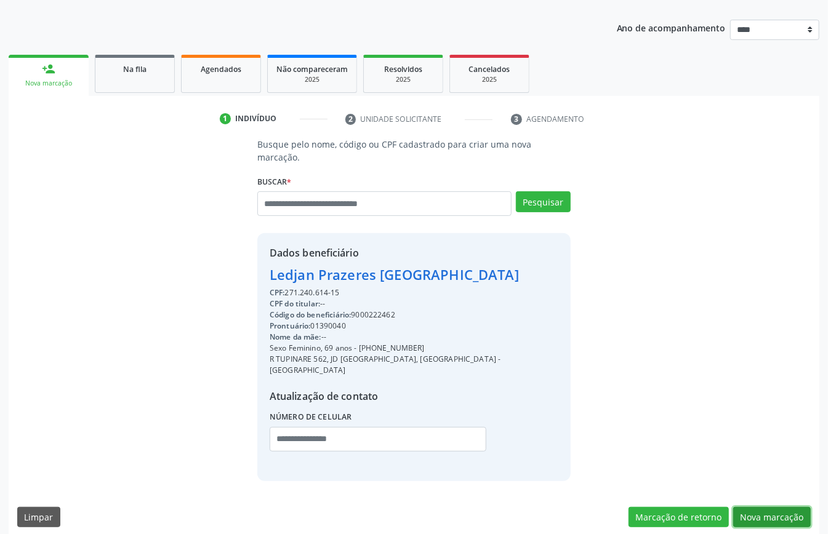
click at [773, 509] on button "Nova marcação" at bounding box center [772, 517] width 78 height 21
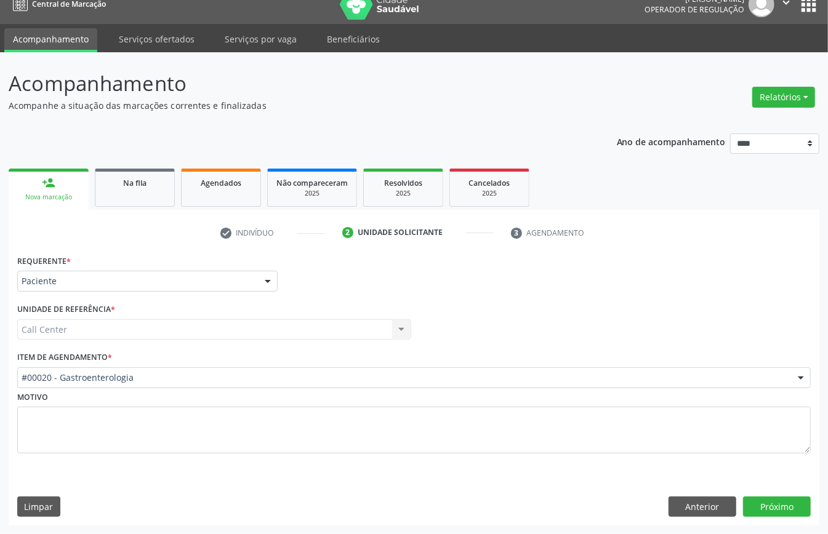
scroll to position [17, 0]
type input "**"
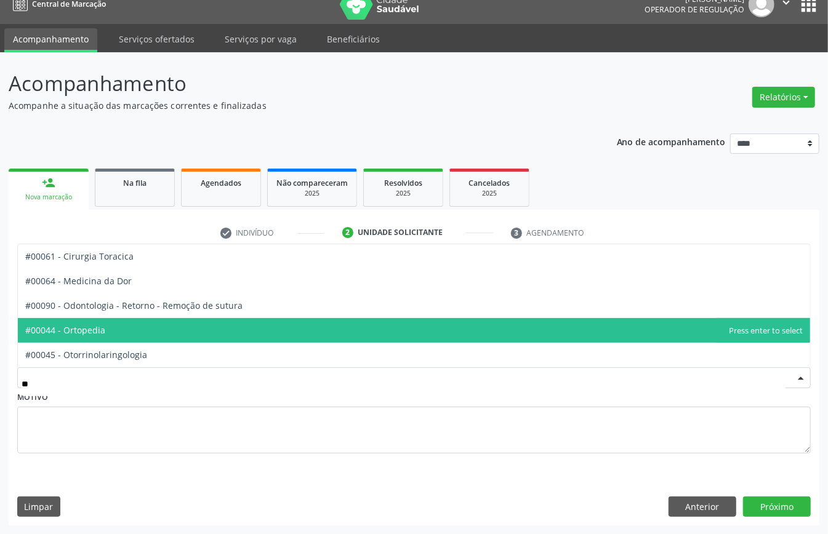
click at [111, 328] on span "#00044 - Ortopedia" at bounding box center [414, 330] width 792 height 25
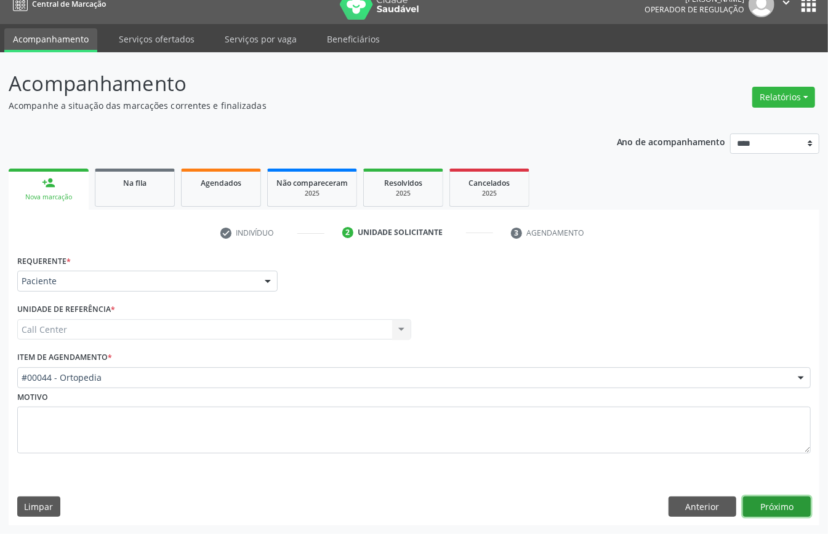
click at [776, 516] on button "Próximo" at bounding box center [777, 507] width 68 height 21
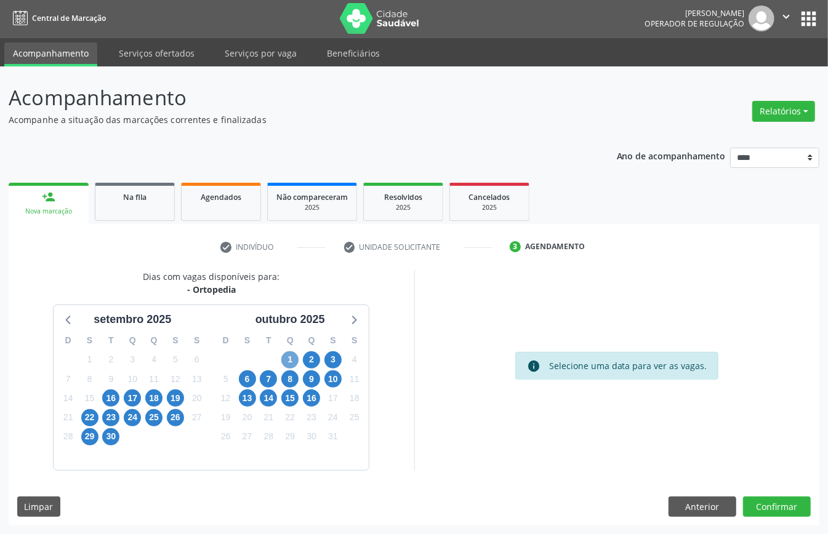
click at [288, 356] on span "1" at bounding box center [289, 360] width 17 height 17
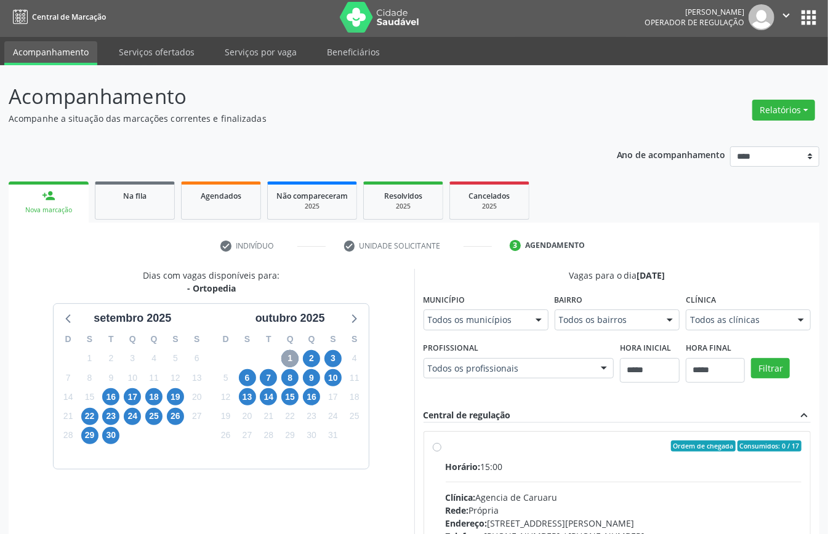
scroll to position [249, 0]
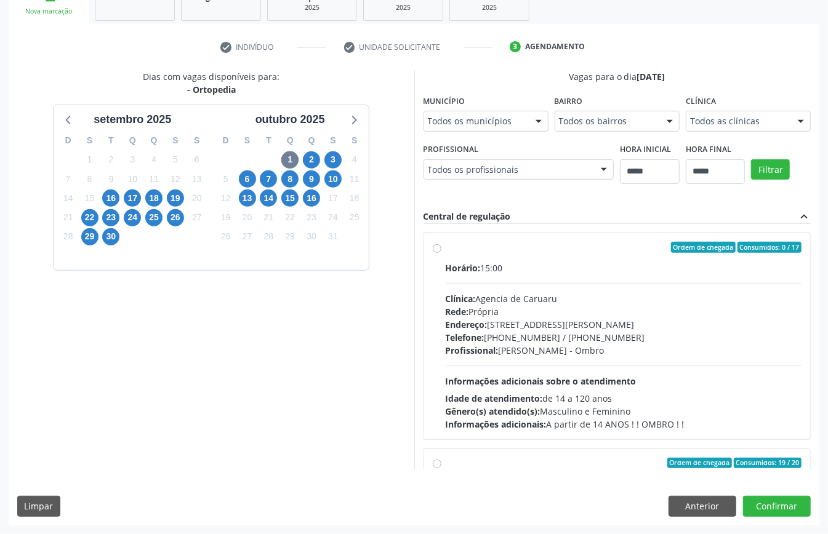
click at [424, 180] on div "Todos os profissionais Todos os profissionais Airllan Willames [PERSON_NAME] e …" at bounding box center [519, 169] width 191 height 21
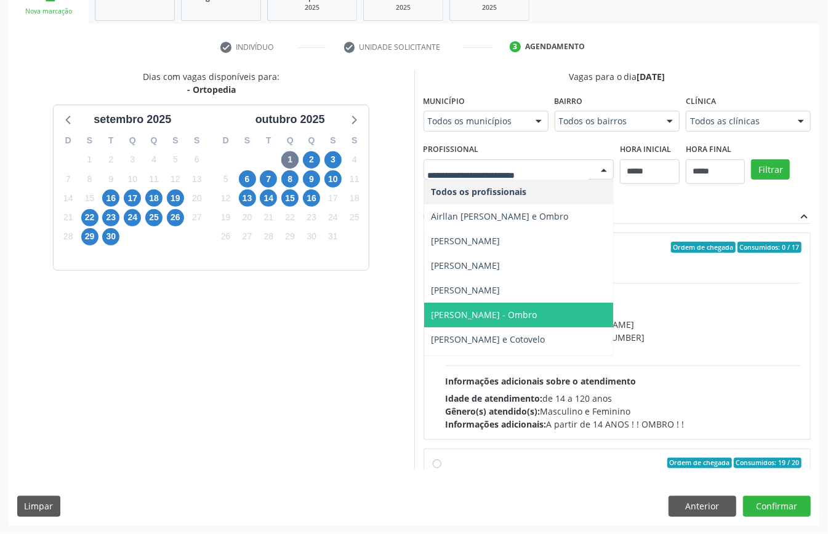
click at [424, 328] on span "[PERSON_NAME] - Ombro" at bounding box center [519, 315] width 190 height 25
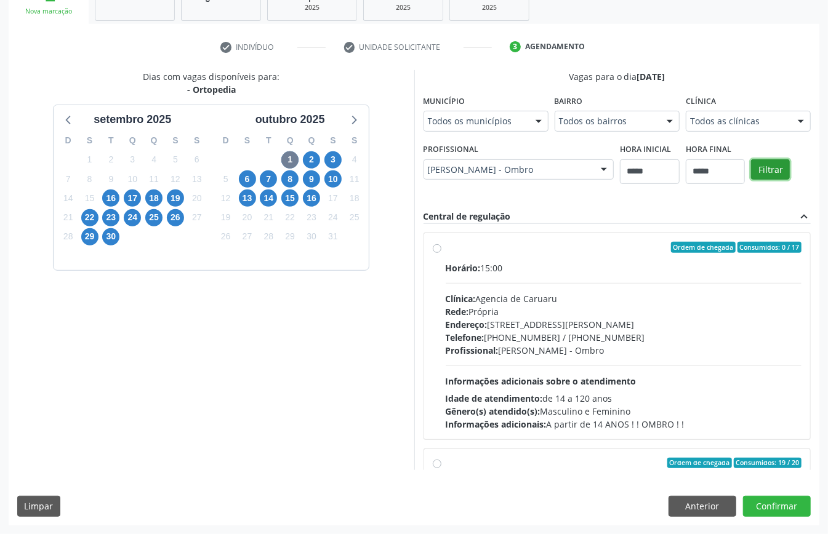
click at [751, 180] on button "Filtrar" at bounding box center [770, 169] width 39 height 21
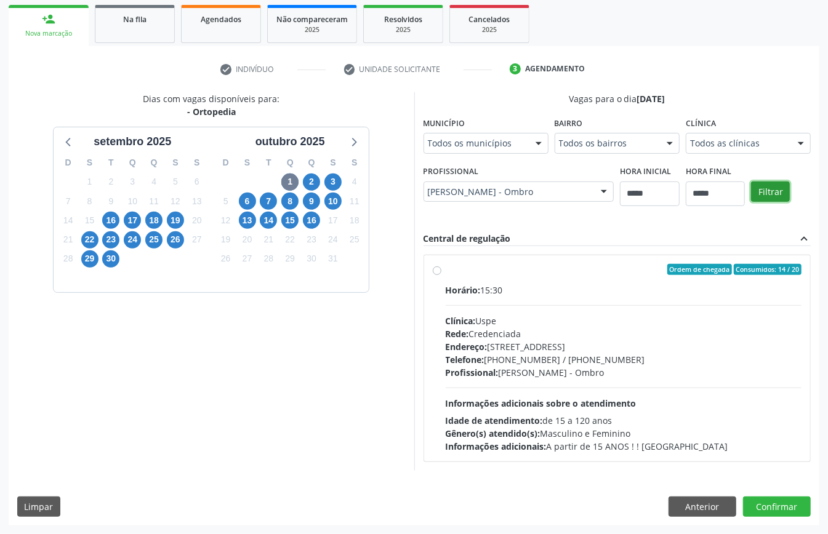
scroll to position [181, 0]
click at [565, 385] on div "Horário: 15:30 Clínica: Uspe Rede: Credenciada Endereço: [STREET_ADDRESS] Telef…" at bounding box center [624, 368] width 357 height 169
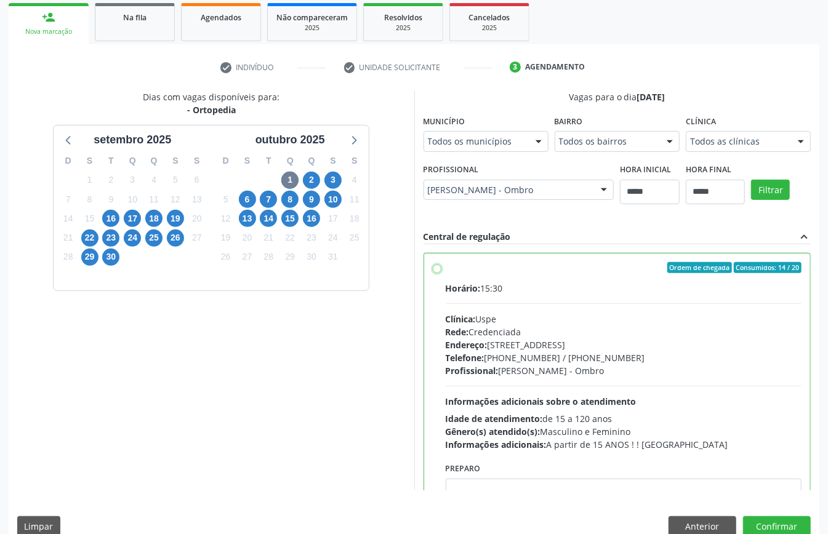
scroll to position [62, 0]
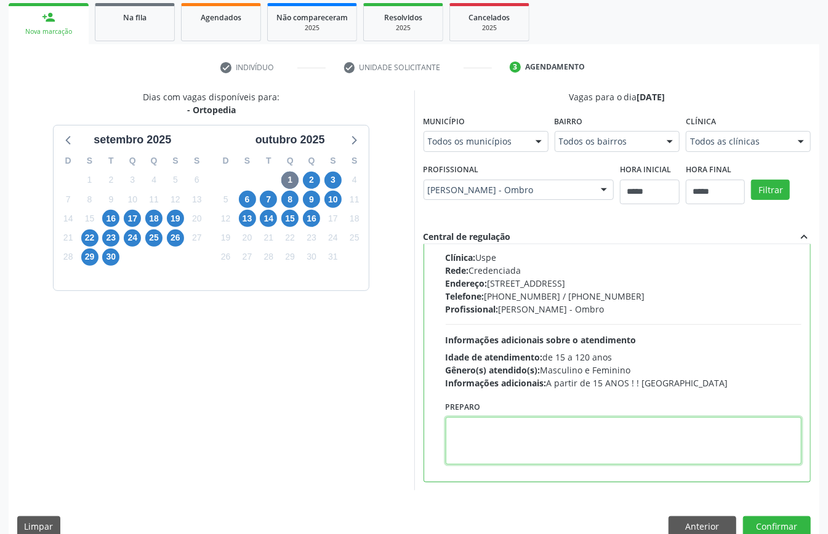
click at [506, 435] on textarea at bounding box center [624, 440] width 357 height 47
paste textarea "**********"
type textarea "**********"
click at [774, 517] on button "Confirmar" at bounding box center [777, 527] width 68 height 21
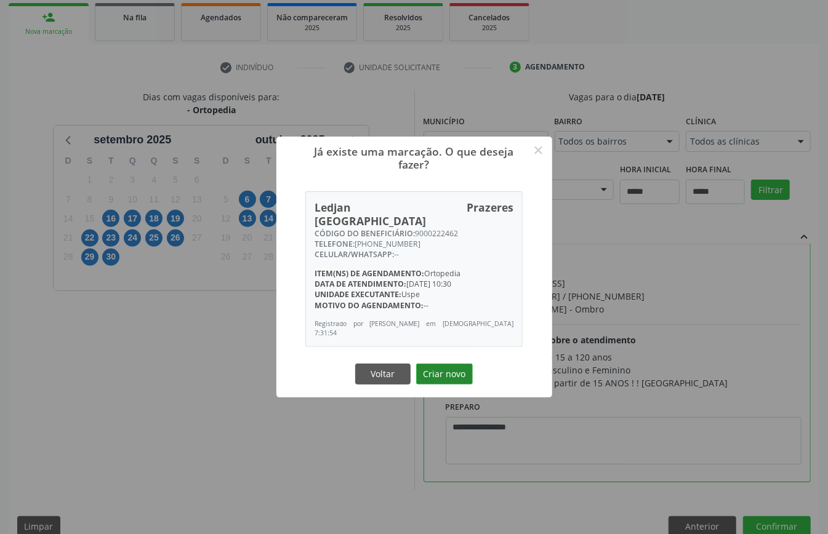
click at [437, 365] on button "Criar novo" at bounding box center [444, 374] width 57 height 21
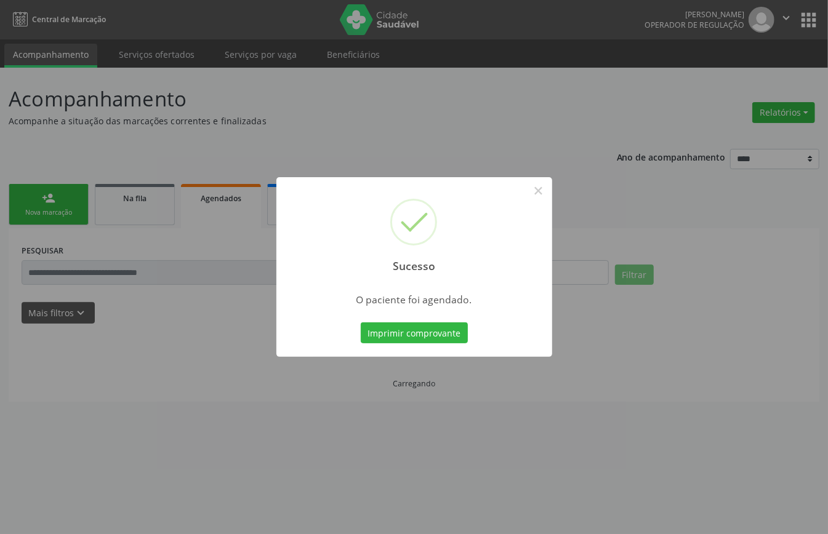
scroll to position [0, 0]
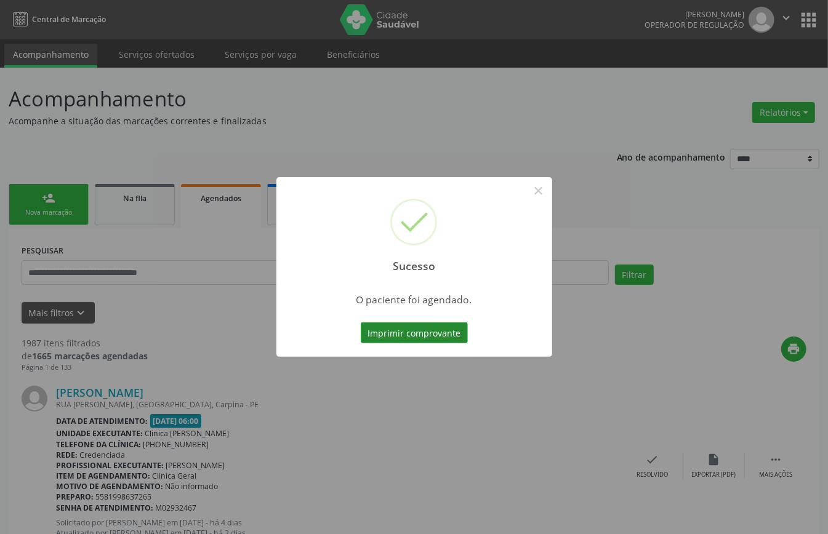
click at [417, 328] on button "Imprimir comprovante" at bounding box center [414, 333] width 107 height 21
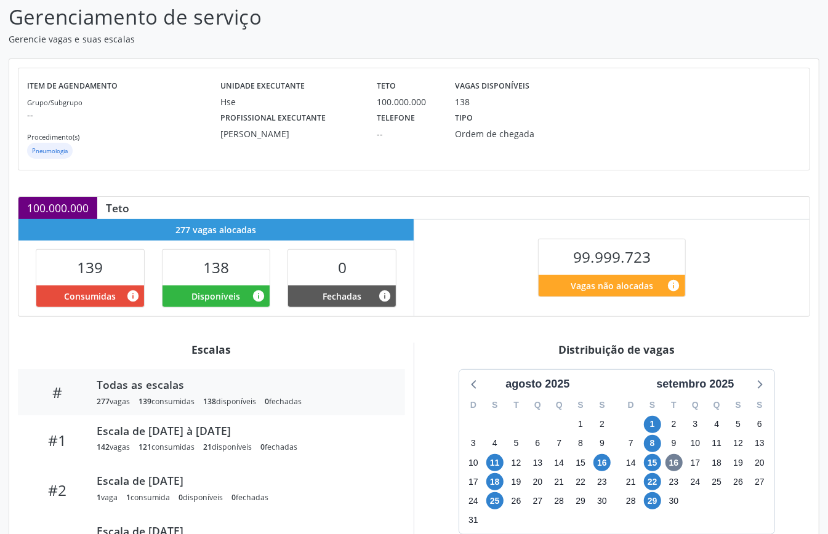
scroll to position [185, 0]
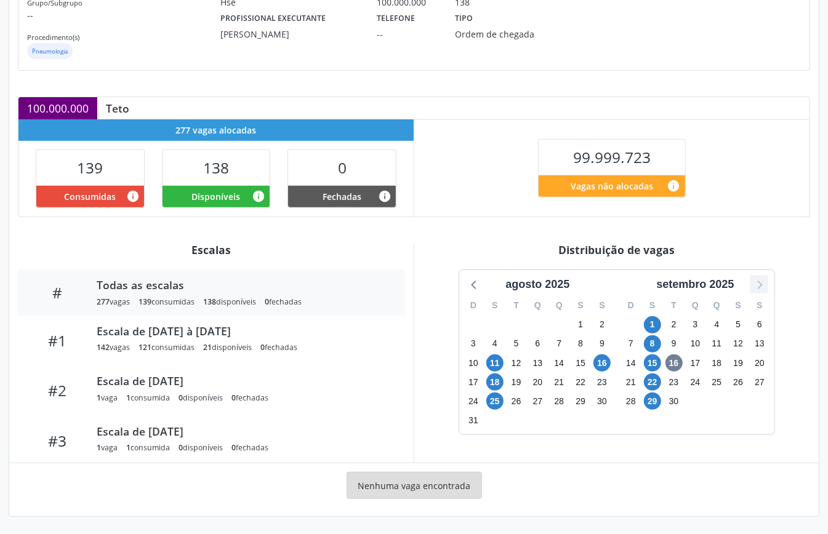
click at [756, 287] on icon at bounding box center [759, 284] width 16 height 16
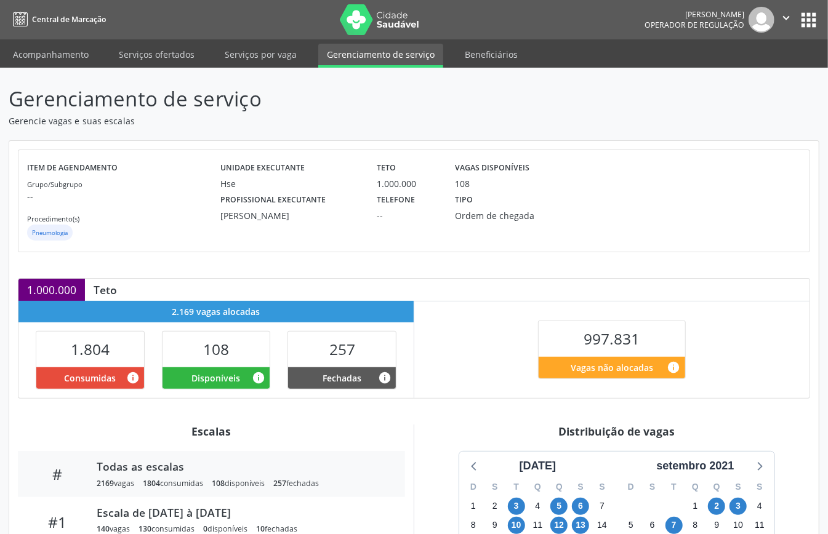
scroll to position [185, 0]
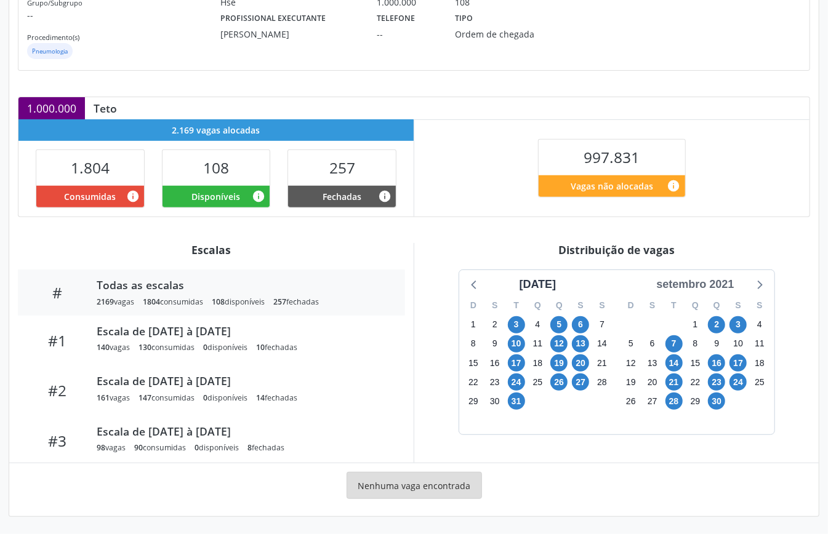
click at [712, 281] on div "setembro 2021" at bounding box center [694, 284] width 87 height 17
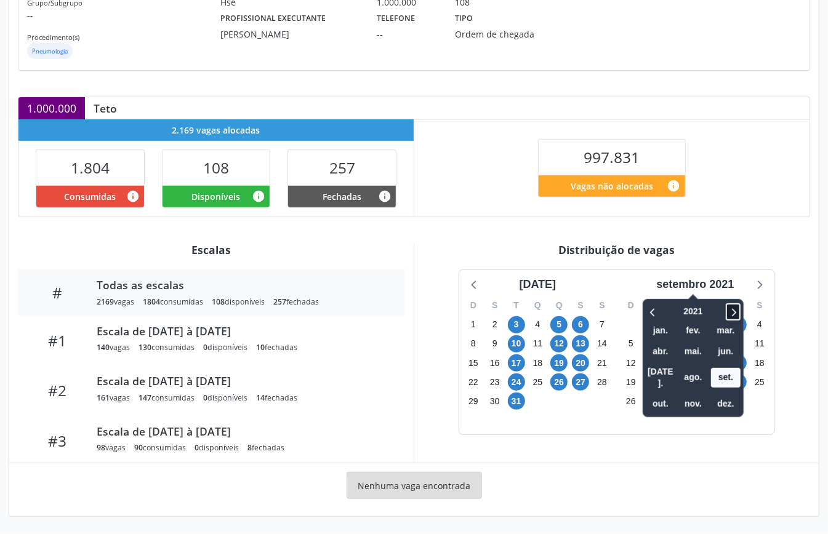
click at [732, 308] on icon at bounding box center [733, 312] width 12 height 15
click at [734, 308] on icon at bounding box center [733, 312] width 12 height 15
click at [658, 395] on span "out." at bounding box center [661, 404] width 30 height 19
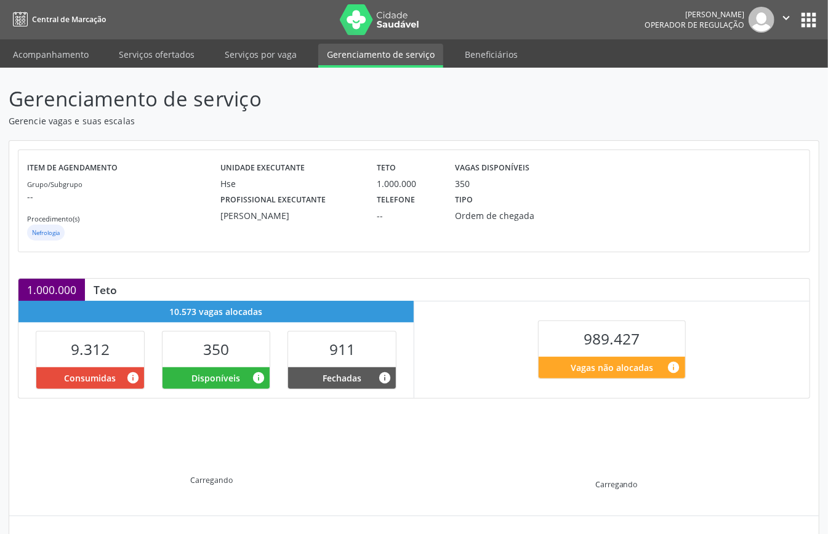
scroll to position [119, 0]
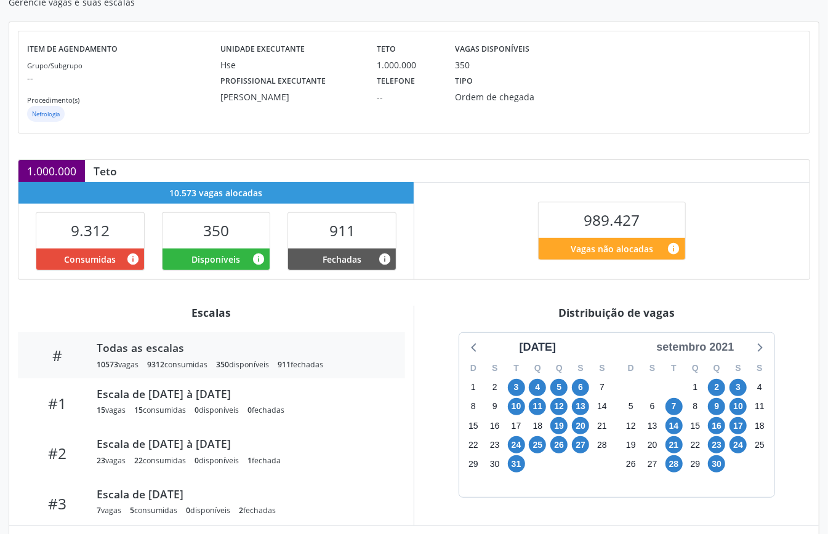
click at [714, 347] on div "setembro 2021" at bounding box center [694, 347] width 87 height 17
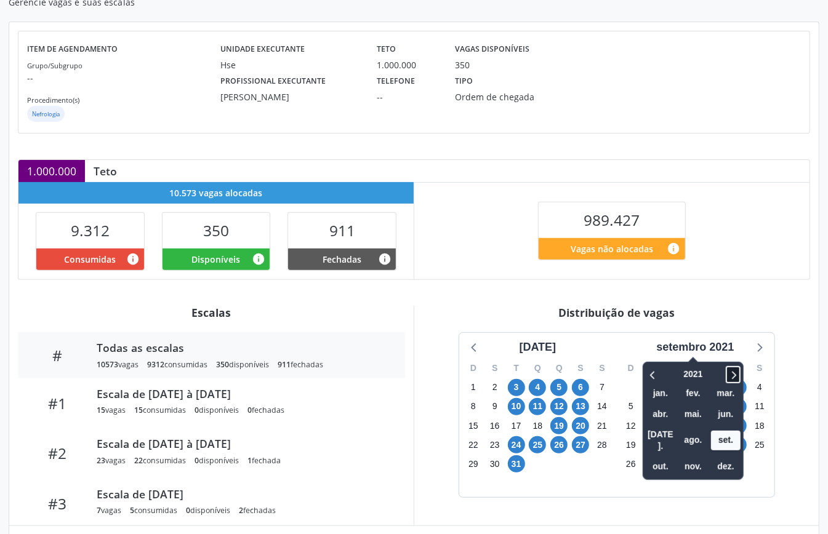
click at [736, 374] on icon at bounding box center [733, 375] width 12 height 15
click at [660, 458] on span "out." at bounding box center [661, 467] width 30 height 19
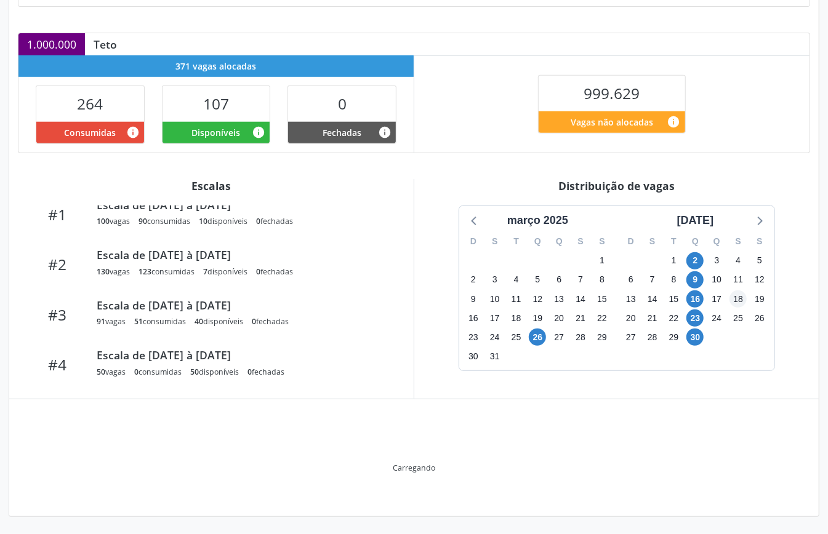
scroll to position [185, 0]
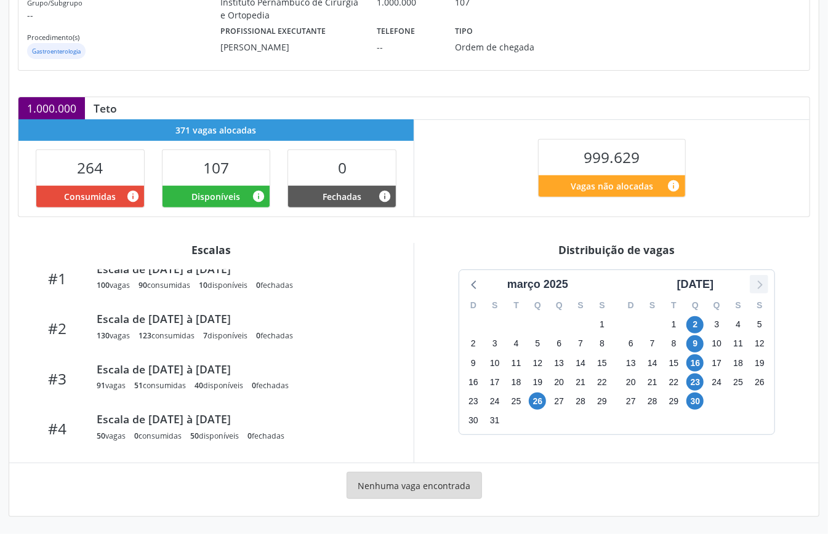
click at [757, 281] on icon at bounding box center [759, 284] width 16 height 16
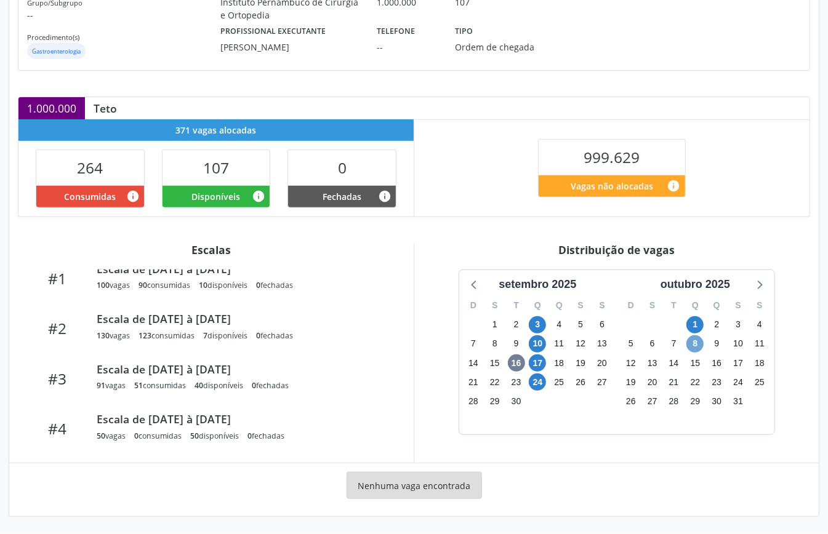
click at [695, 344] on span "8" at bounding box center [695, 344] width 17 height 17
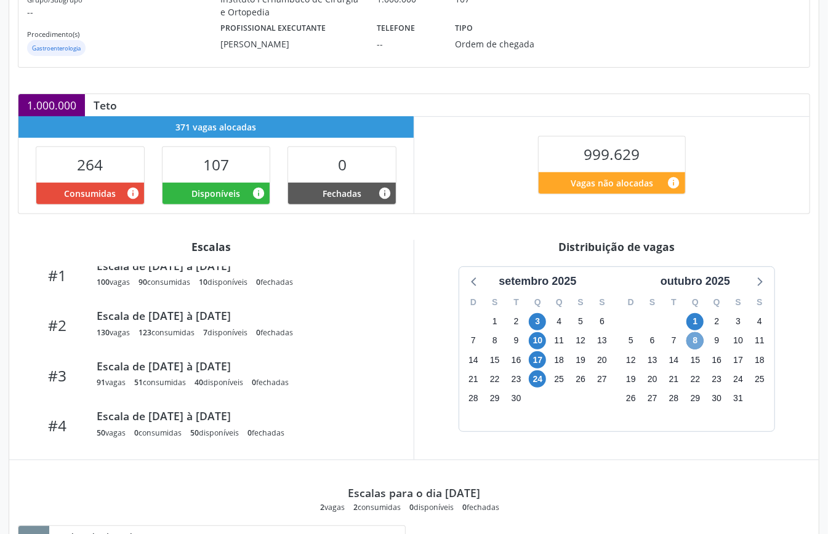
scroll to position [336, 0]
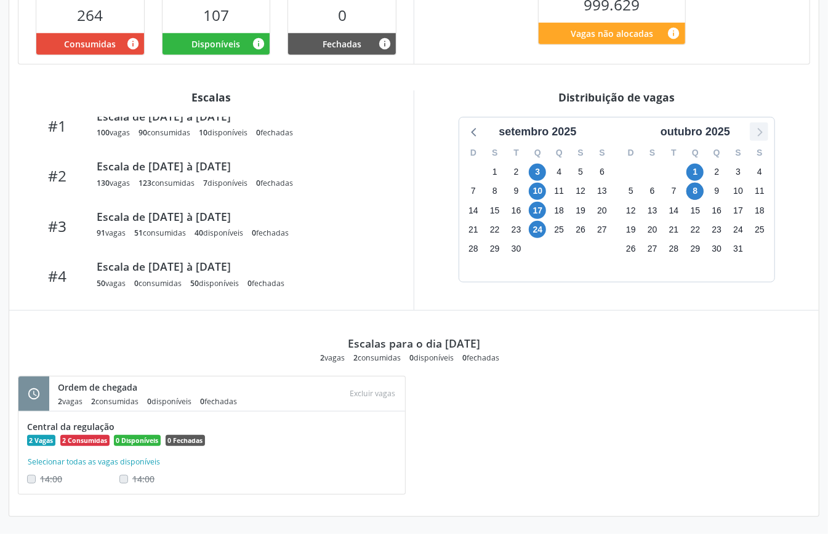
click at [764, 136] on icon at bounding box center [759, 132] width 16 height 16
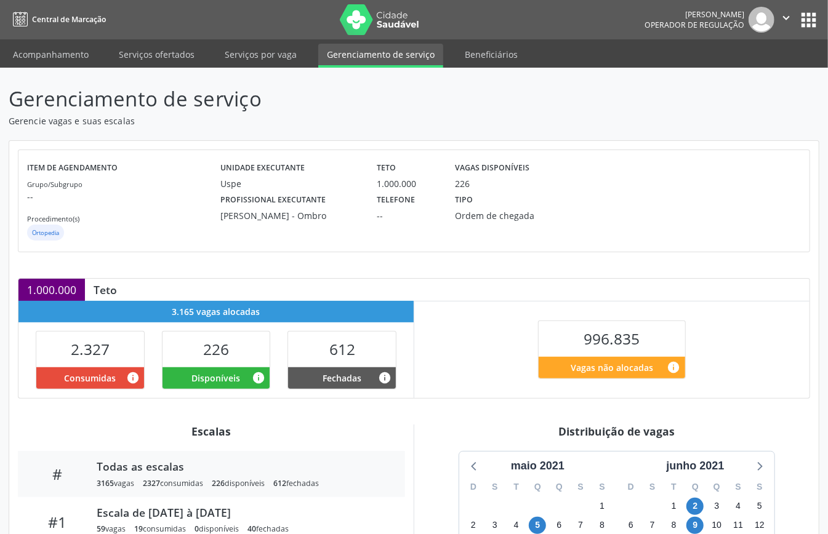
scroll to position [185, 0]
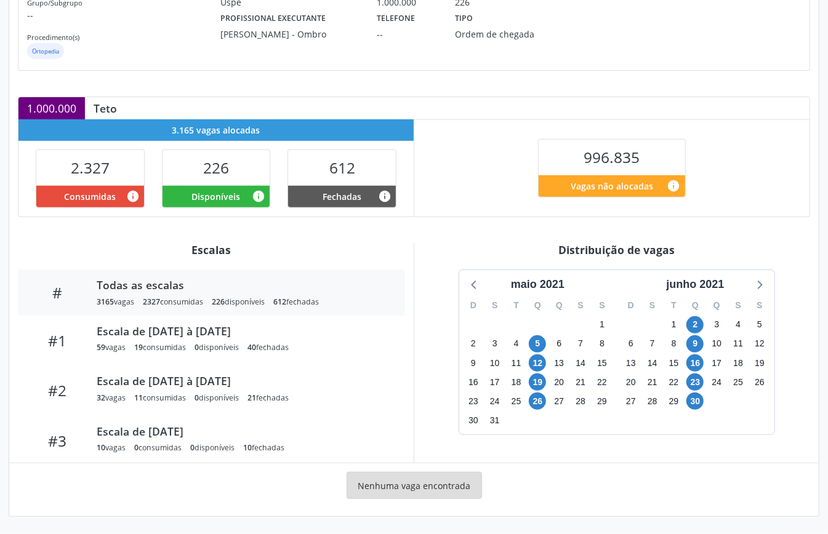
drag, startPoint x: 722, startPoint y: 284, endPoint x: 745, endPoint y: 296, distance: 25.9
click at [722, 283] on div "junho 2021" at bounding box center [695, 284] width 68 height 17
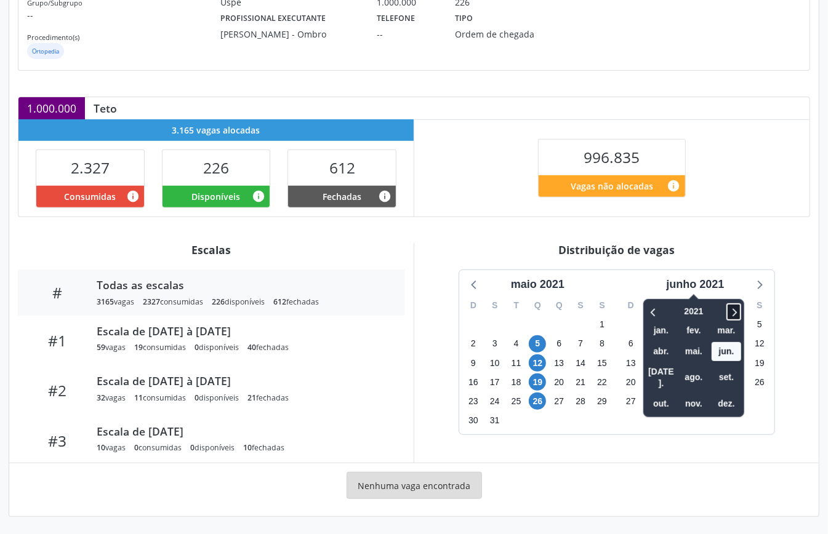
click at [735, 310] on icon at bounding box center [735, 312] width 4 height 8
click at [661, 395] on span "out." at bounding box center [662, 404] width 30 height 19
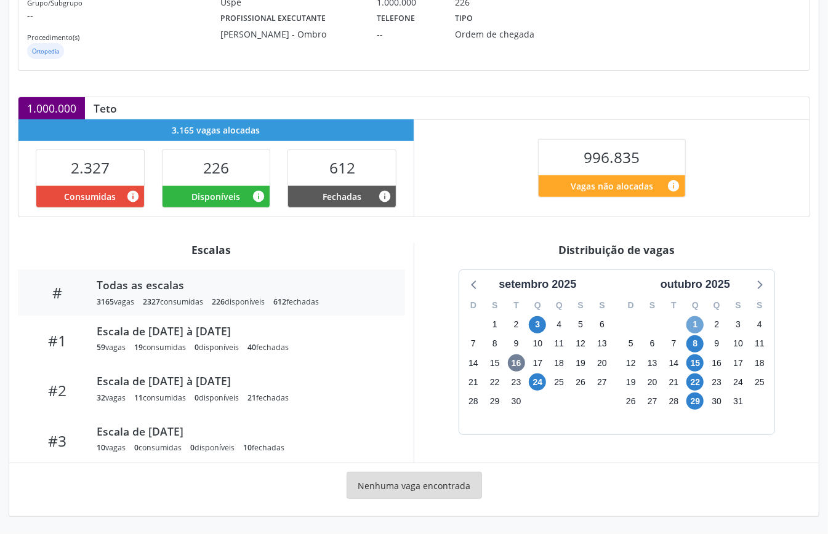
click at [695, 321] on span "1" at bounding box center [695, 324] width 17 height 17
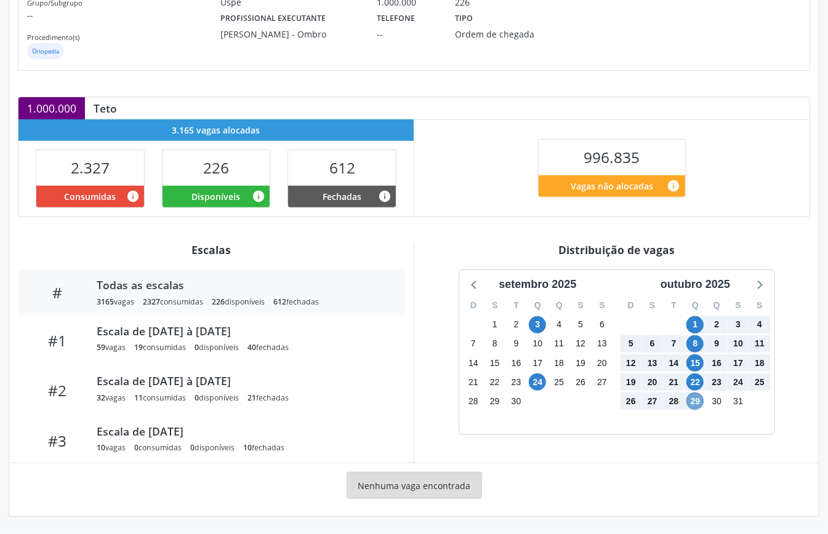
click at [693, 397] on span "29" at bounding box center [695, 401] width 17 height 17
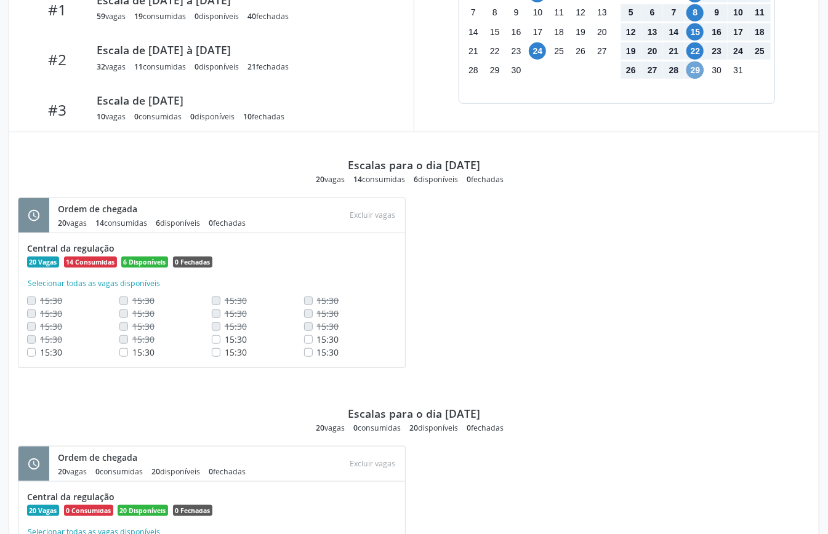
scroll to position [677, 0]
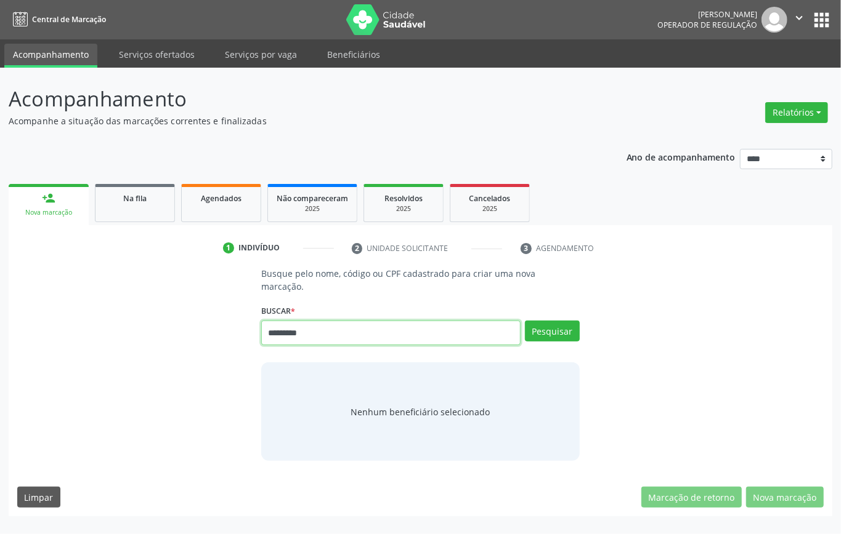
type input "*********"
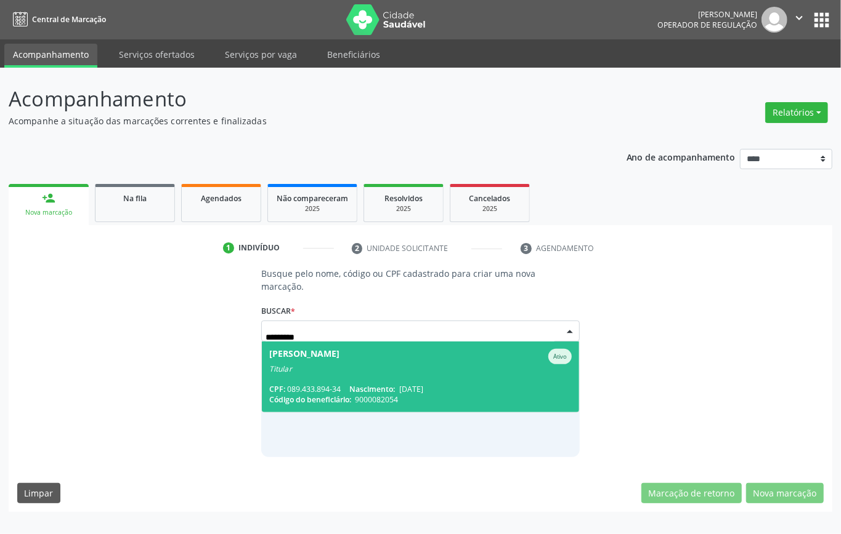
click at [328, 385] on div "CPF: 089.433.894-34 Nascimento: [DATE]" at bounding box center [420, 389] width 302 height 10
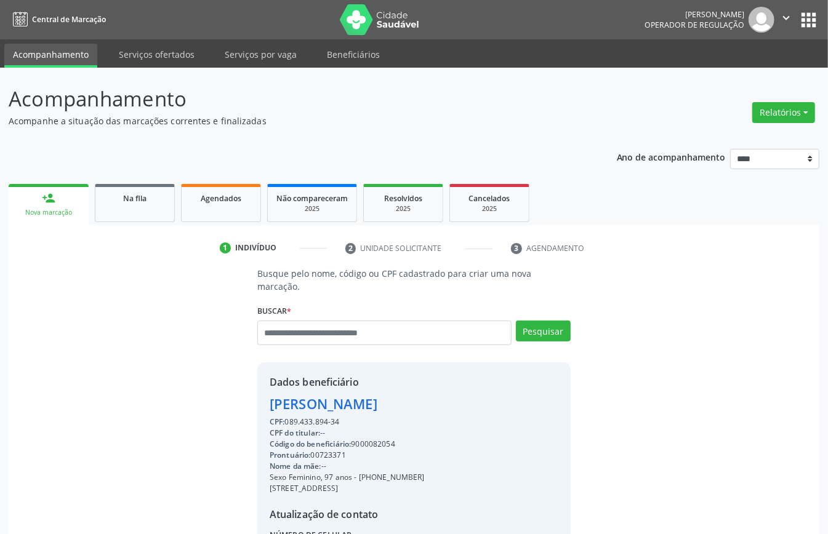
scroll to position [129, 0]
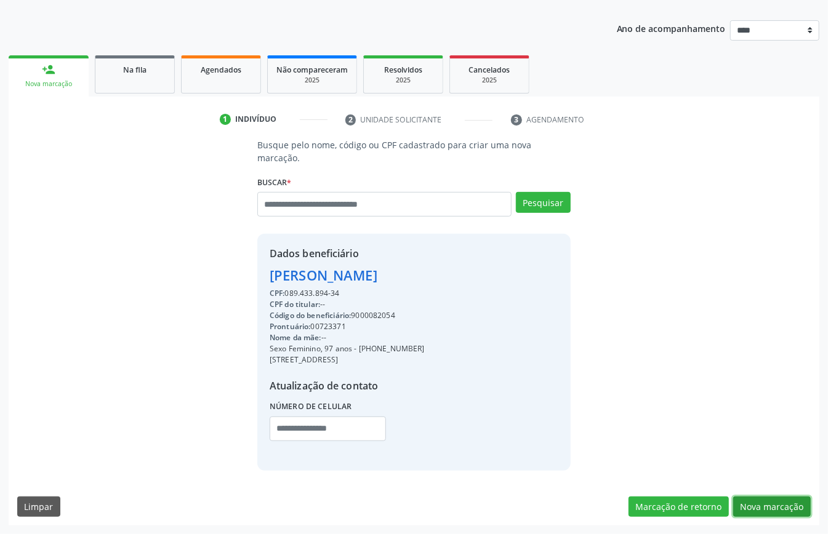
click at [764, 498] on button "Nova marcação" at bounding box center [772, 507] width 78 height 21
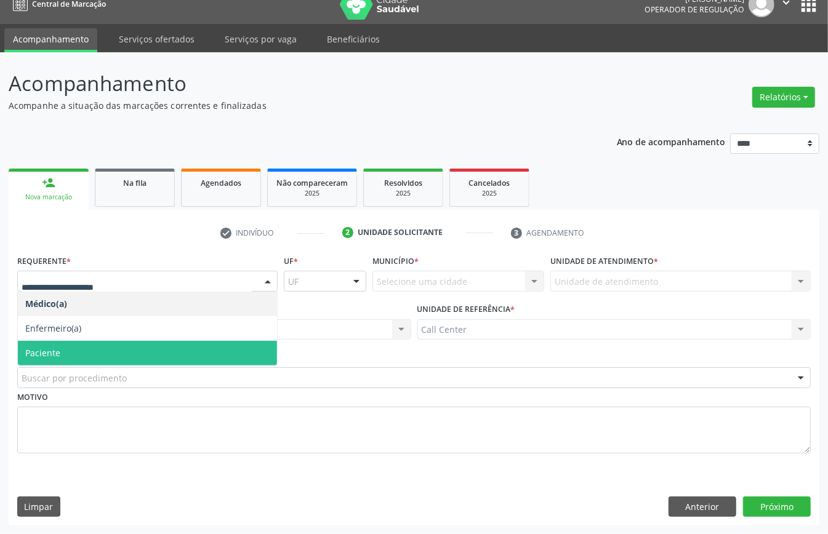
click at [89, 351] on span "Paciente" at bounding box center [147, 353] width 259 height 25
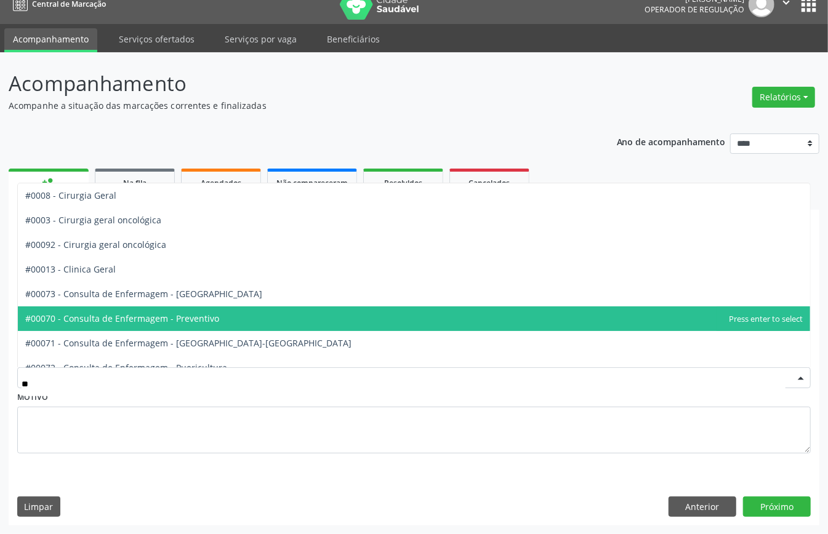
type input "***"
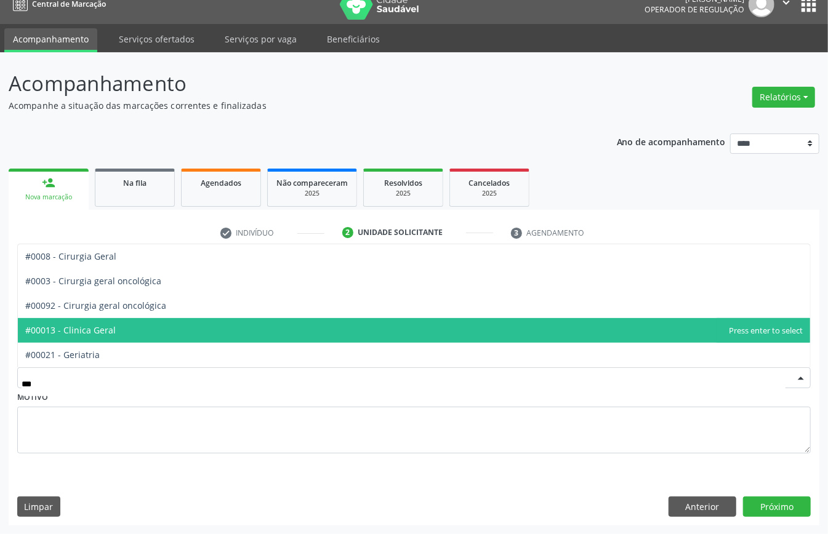
click at [123, 331] on span "#00013 - Clinica Geral" at bounding box center [414, 330] width 792 height 25
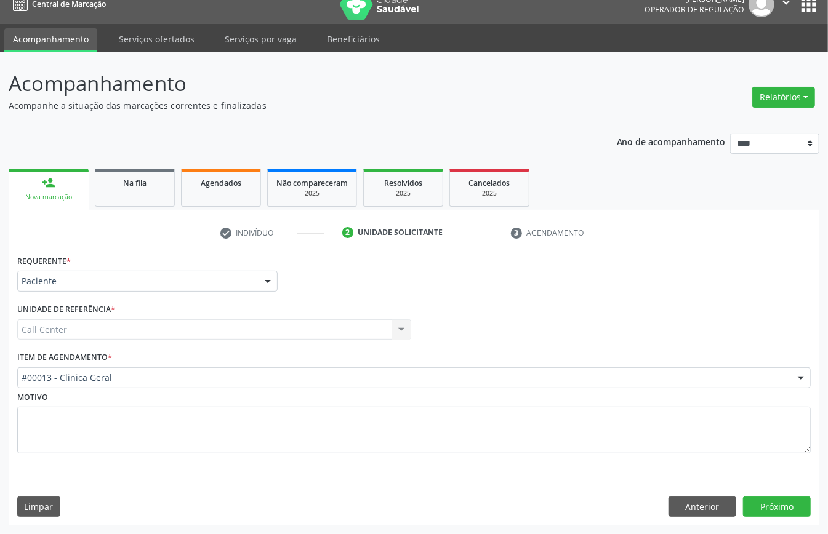
click at [702, 494] on div "Requerente * Paciente Médico(a) Enfermeiro(a) Paciente Nenhum resultado encontr…" at bounding box center [414, 389] width 811 height 274
click at [703, 501] on button "Anterior" at bounding box center [703, 507] width 68 height 21
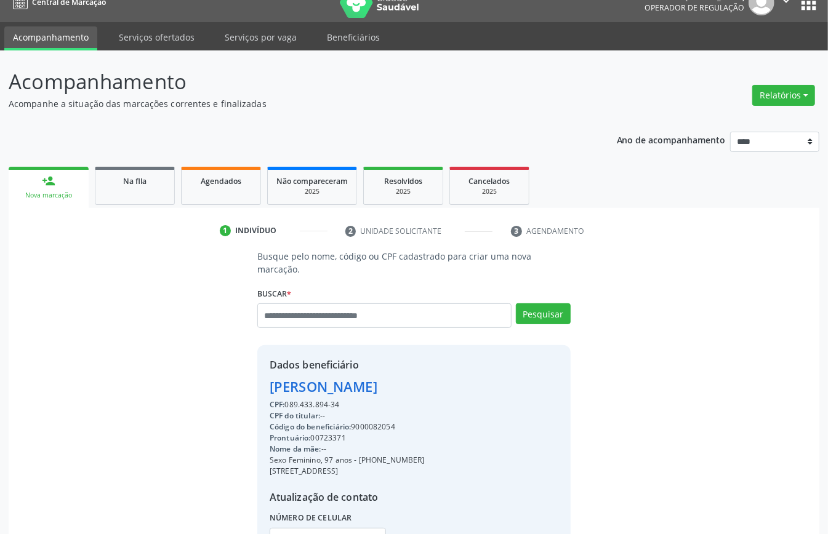
scroll to position [129, 0]
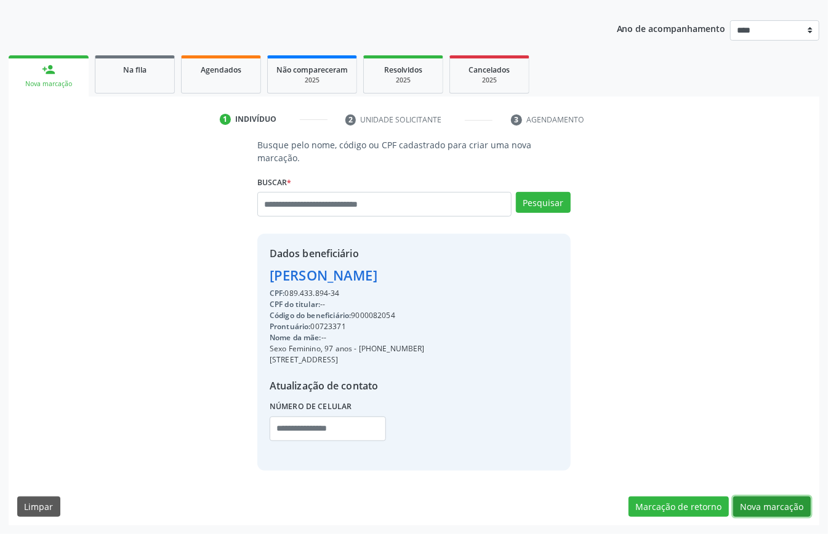
click at [791, 506] on button "Nova marcação" at bounding box center [772, 507] width 78 height 21
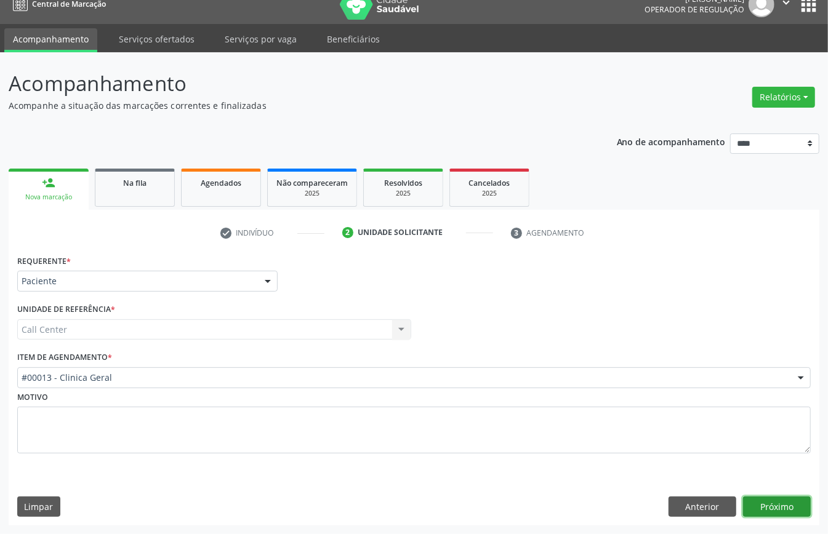
click at [767, 500] on button "Próximo" at bounding box center [777, 507] width 68 height 21
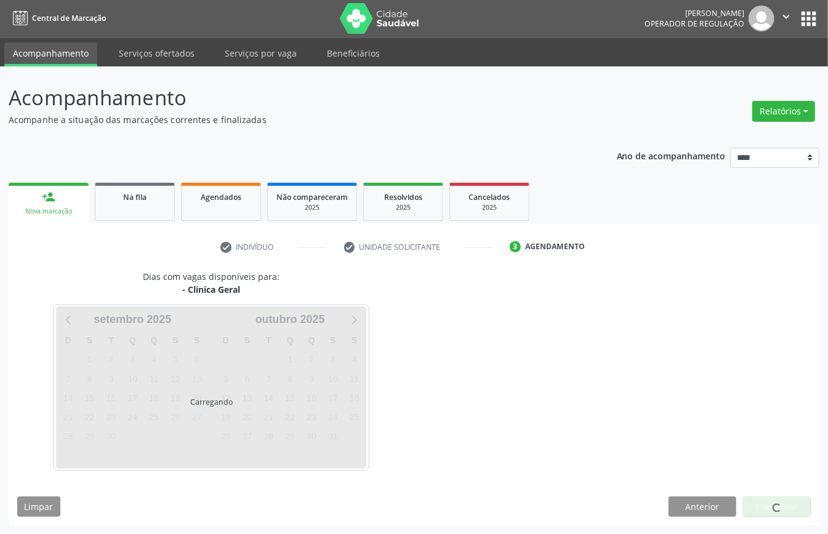
scroll to position [2, 0]
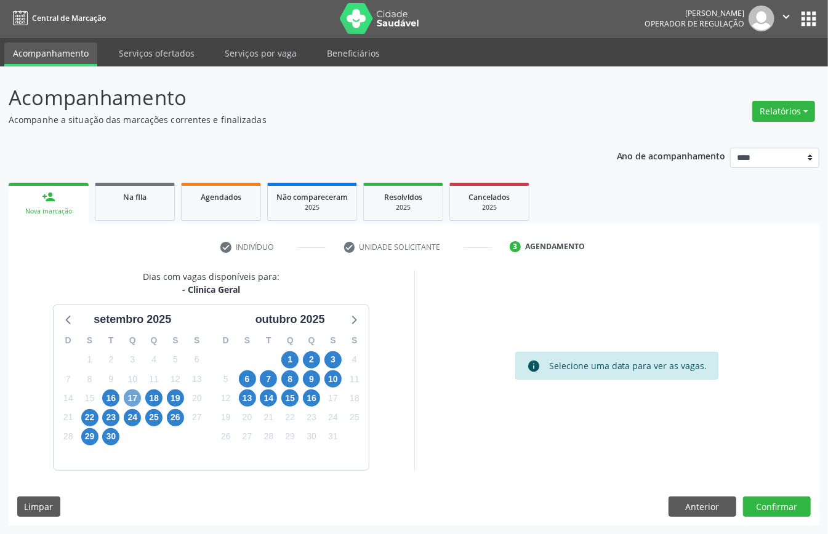
click at [138, 400] on span "17" at bounding box center [132, 398] width 17 height 17
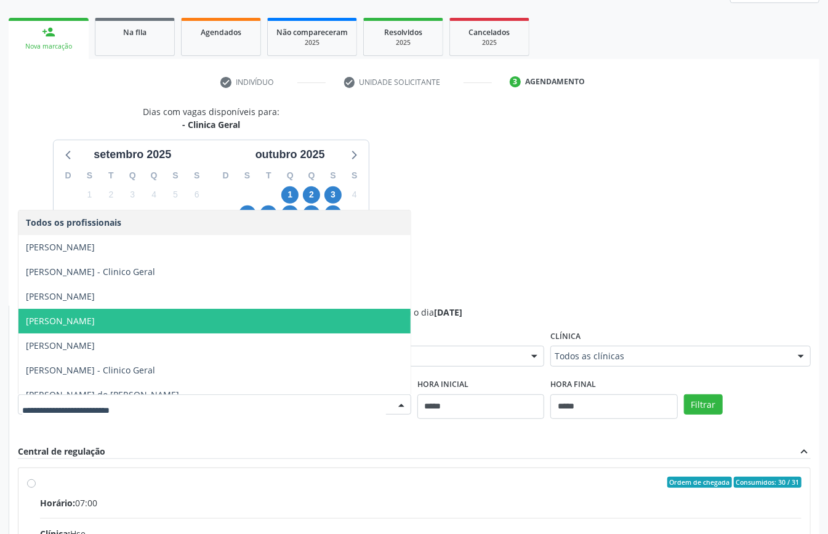
scroll to position [210, 0]
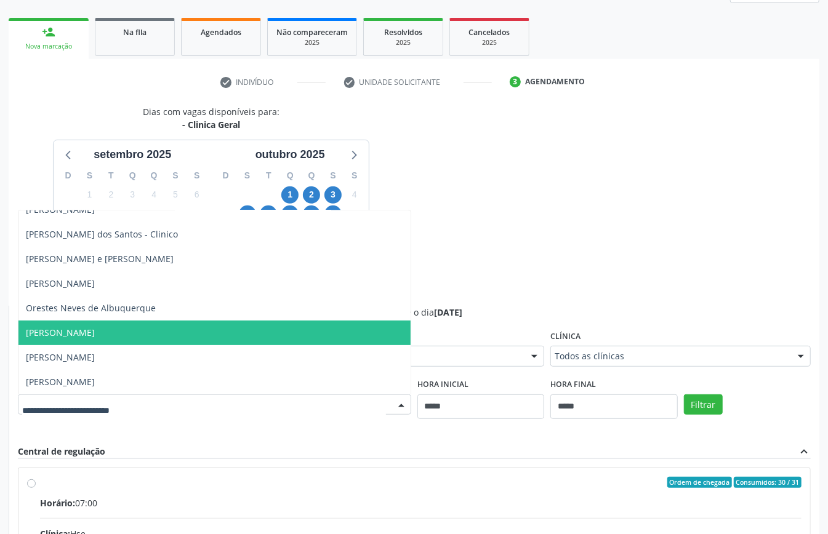
click at [545, 259] on div "Dias com vagas disponíveis para: - Clinica Geral setembro 2025 D S T Q Q S S 31…" at bounding box center [414, 405] width 811 height 600
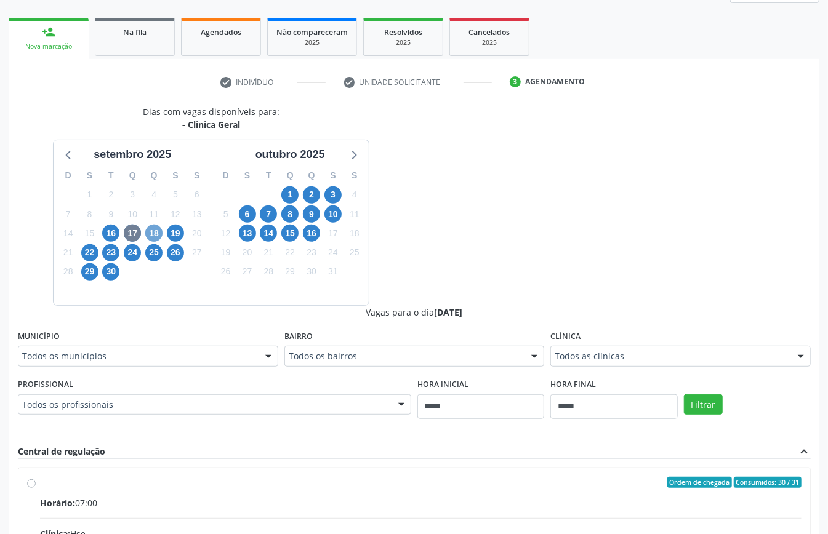
click at [149, 238] on span "18" at bounding box center [153, 233] width 17 height 17
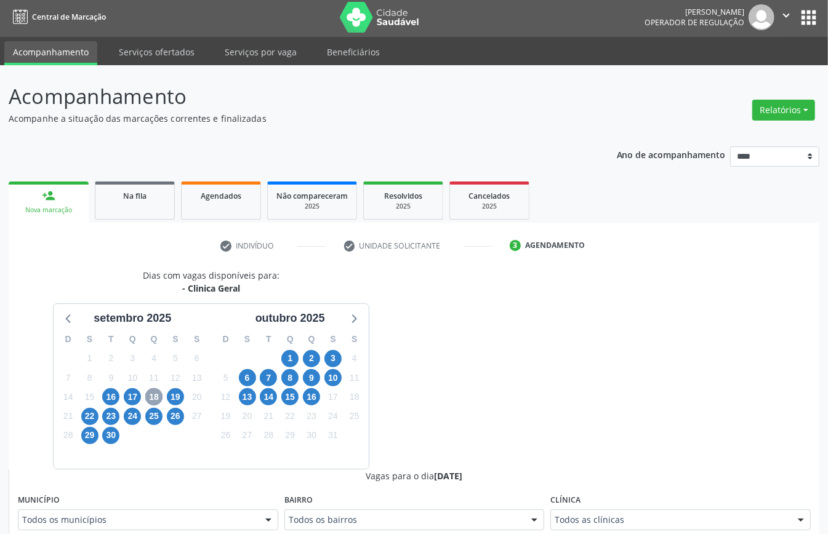
scroll to position [166, 0]
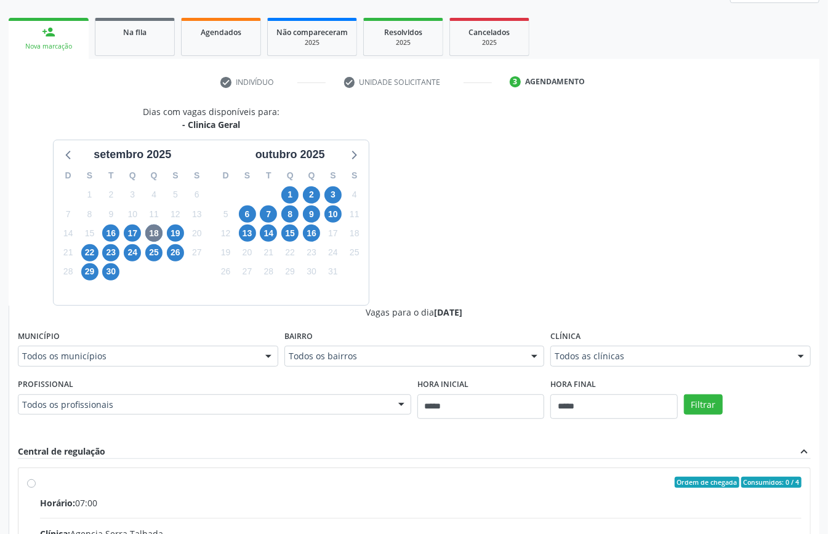
click at [385, 410] on div "Todos os profissionais" at bounding box center [214, 405] width 393 height 21
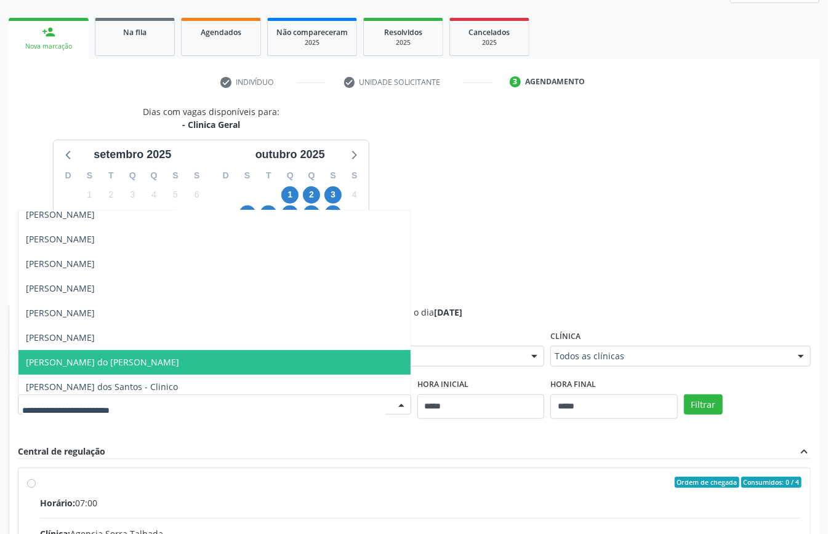
scroll to position [0, 0]
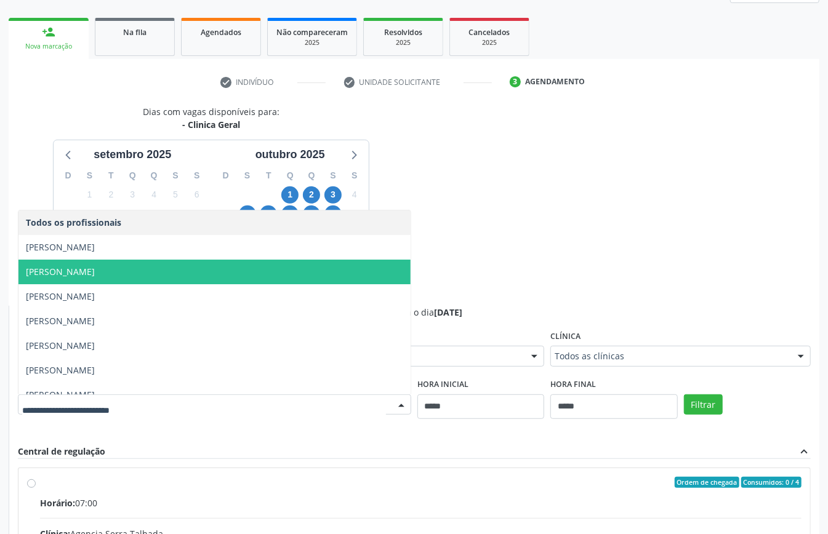
click at [565, 234] on div "Dias com vagas disponíveis para: - Clinica Geral setembro 2025 D S T Q Q S S 31…" at bounding box center [414, 405] width 811 height 600
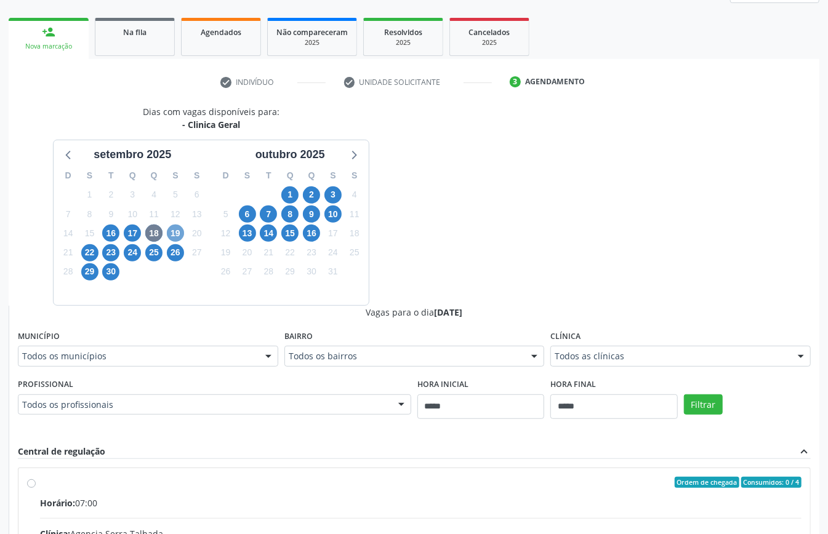
click at [181, 232] on span "19" at bounding box center [175, 233] width 17 height 17
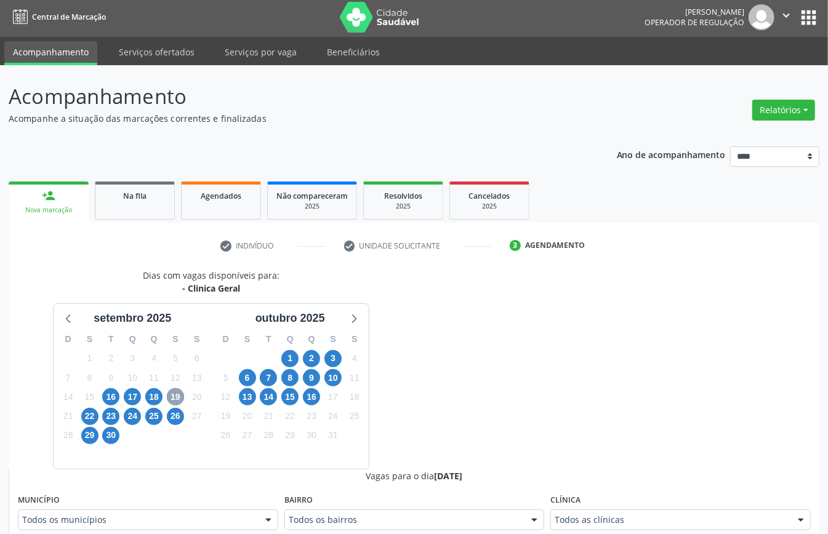
scroll to position [166, 0]
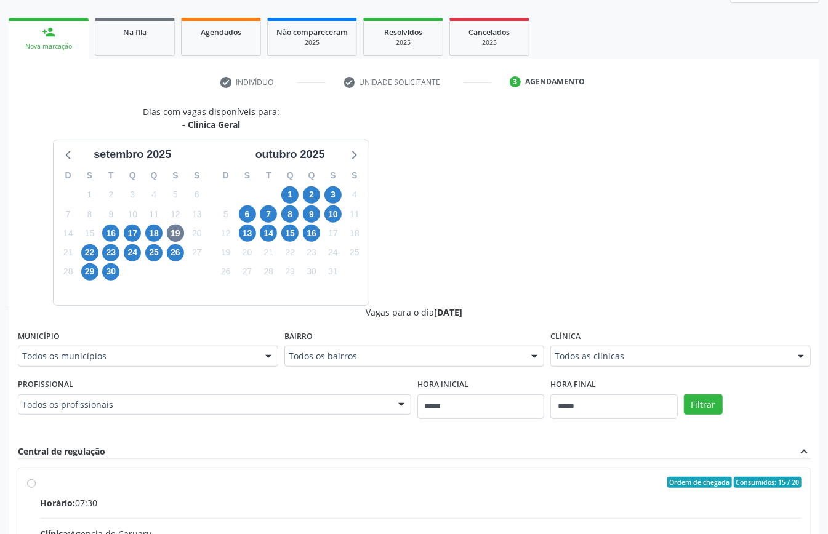
click at [390, 405] on div "Todos os profissionais Todos os profissionais Francisco das Chagas Silva Jose M…" at bounding box center [214, 405] width 393 height 21
click at [553, 245] on div "Dias com vagas disponíveis para: - Clinica Geral setembro 2025 D S T Q Q S S 31…" at bounding box center [414, 405] width 811 height 600
click at [91, 252] on span "22" at bounding box center [89, 252] width 17 height 17
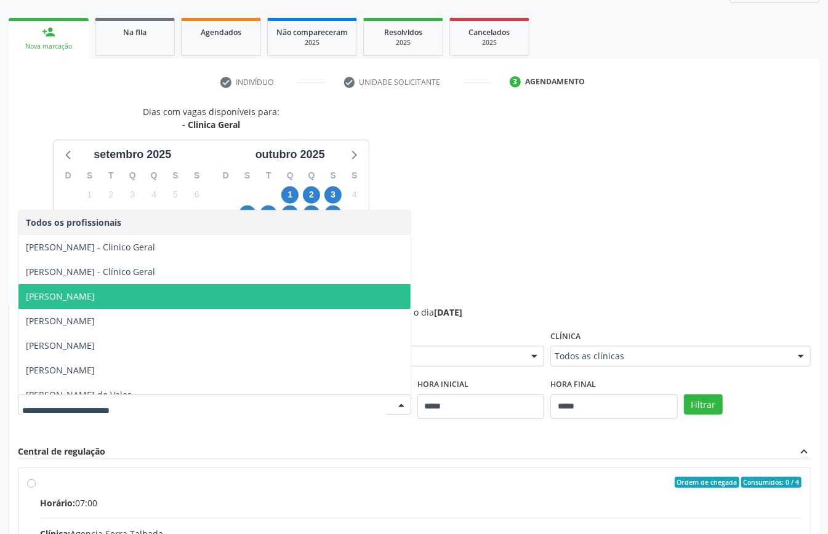
click at [538, 272] on div "Dias com vagas disponíveis para: - Clinica Geral setembro 2025 D S T Q Q S S 31…" at bounding box center [414, 405] width 811 height 600
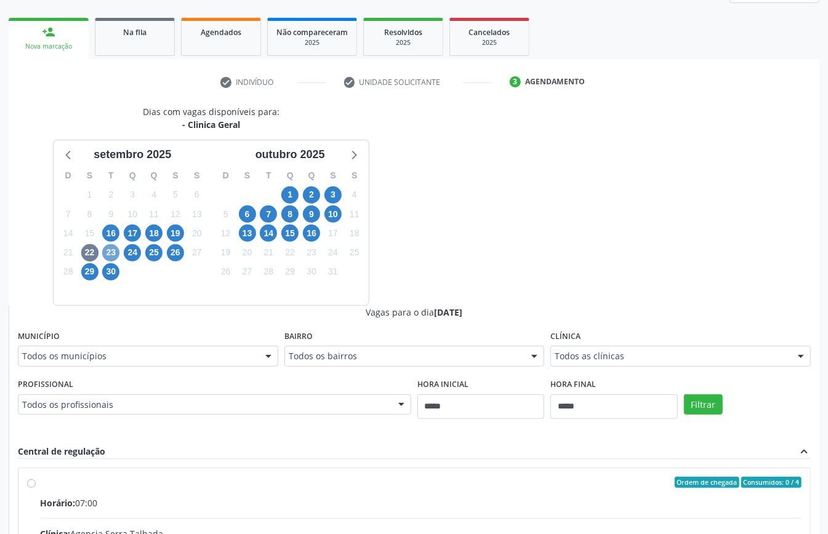
click at [109, 259] on span "23" at bounding box center [110, 252] width 17 height 17
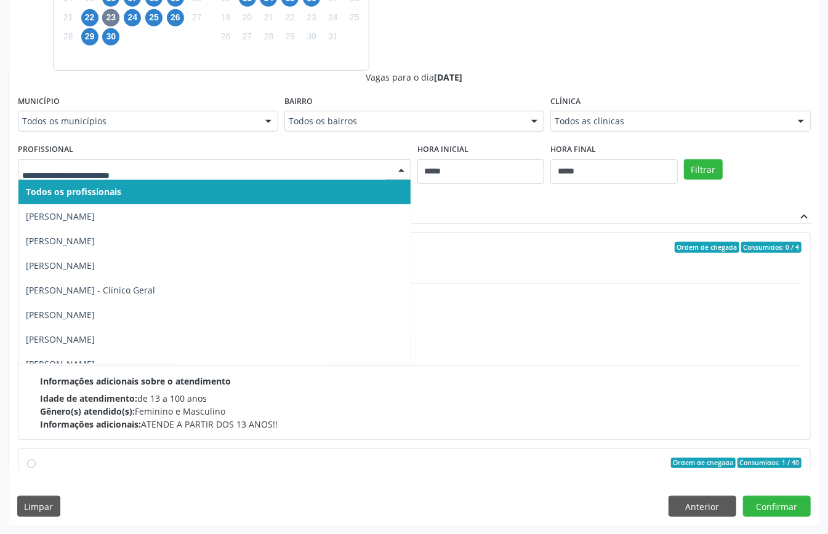
click at [470, 65] on div "Dias com vagas disponíveis para: - Clinica Geral setembro 2025 D S T Q Q S S 31…" at bounding box center [414, 170] width 811 height 600
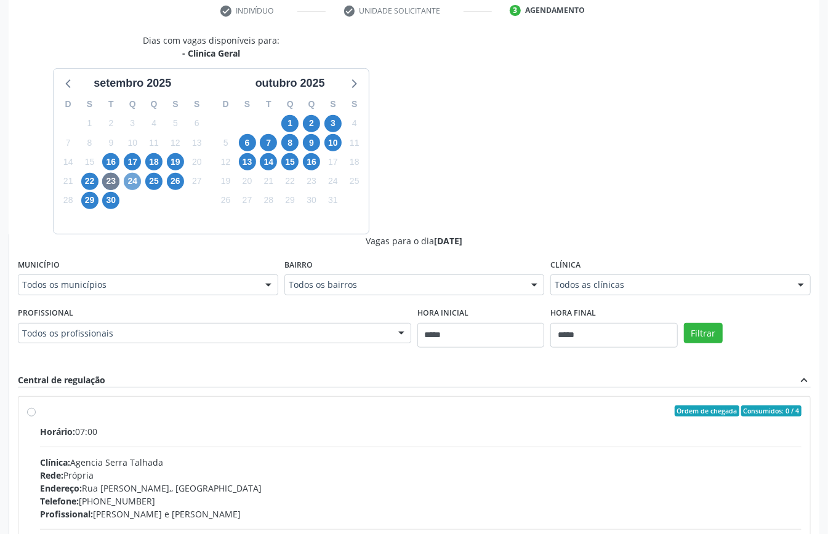
click at [135, 177] on span "24" at bounding box center [132, 181] width 17 height 17
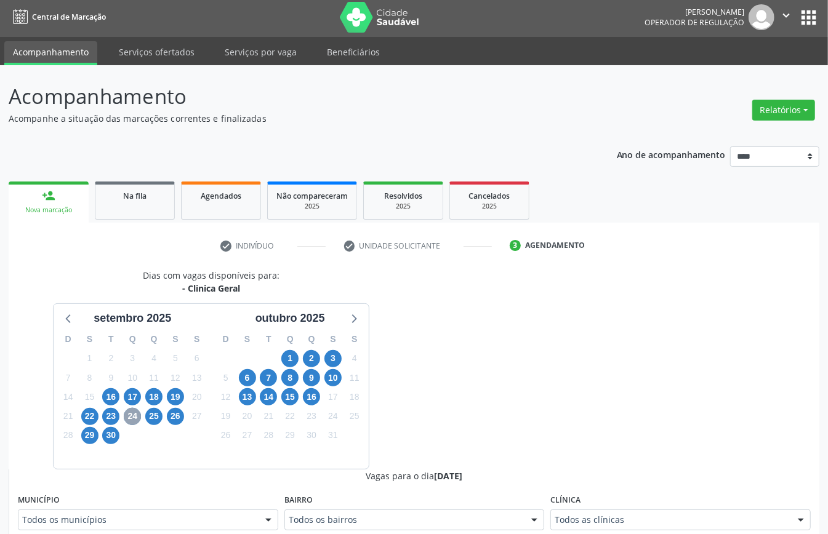
scroll to position [238, 0]
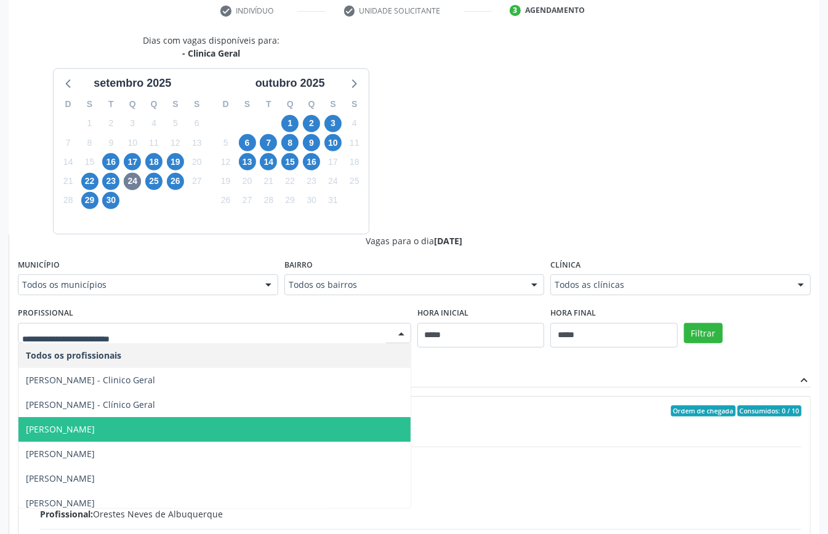
click at [220, 427] on span "Elias Jose de Melo" at bounding box center [214, 429] width 392 height 25
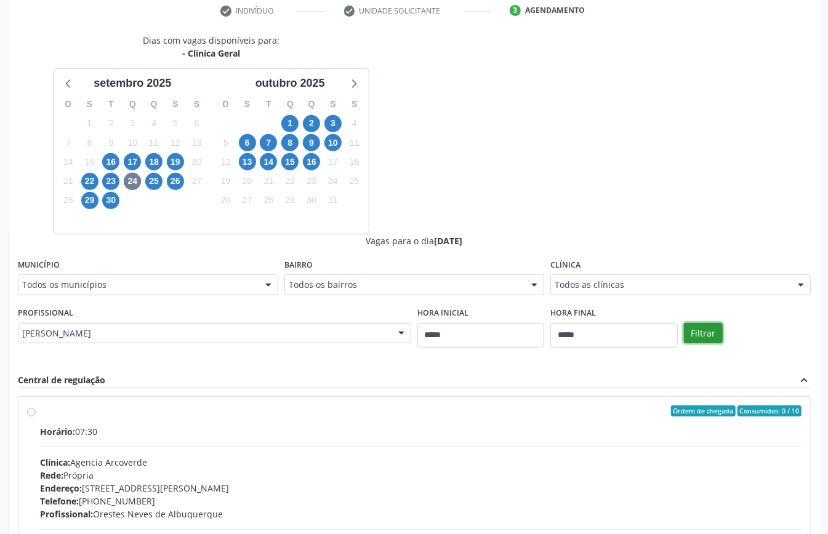
click at [705, 333] on button "Filtrar" at bounding box center [703, 333] width 39 height 21
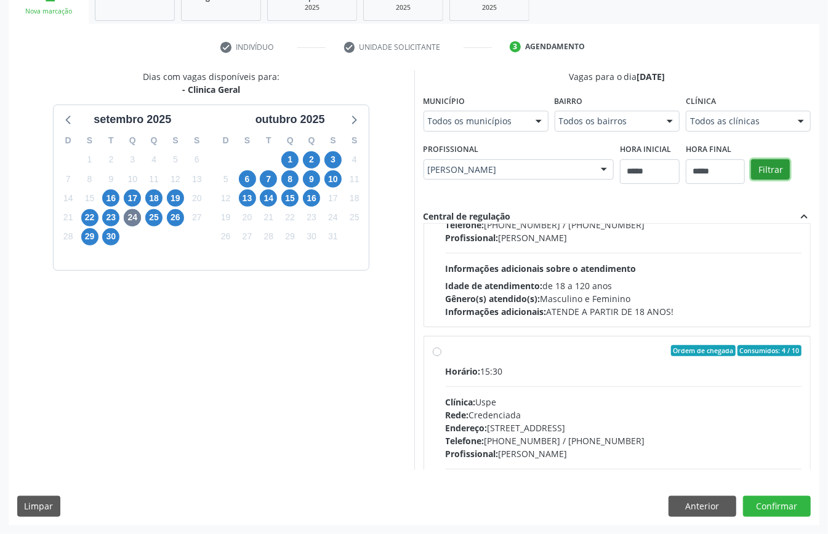
scroll to position [412, 0]
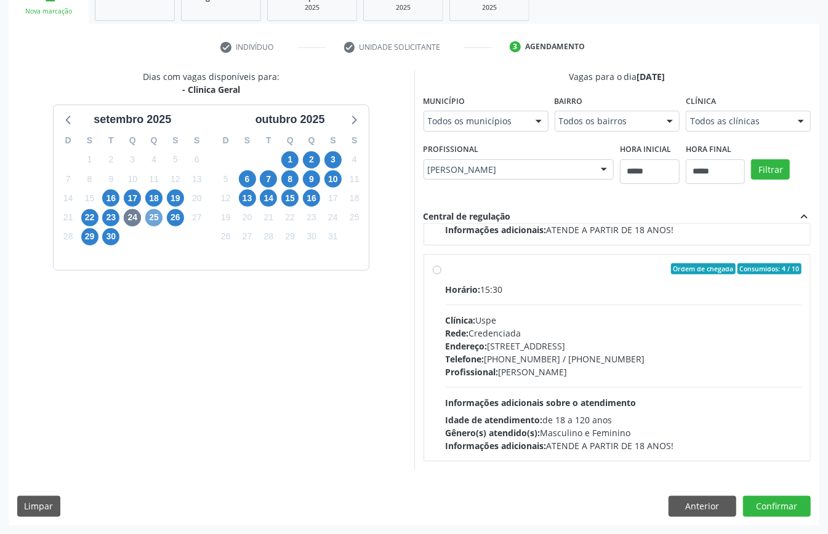
click at [151, 212] on span "25" at bounding box center [153, 217] width 17 height 17
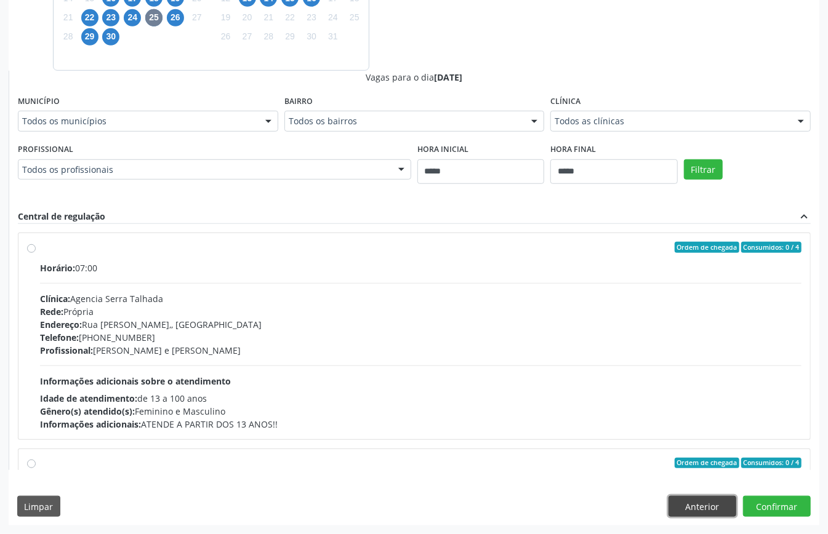
click at [715, 500] on button "Anterior" at bounding box center [703, 506] width 68 height 21
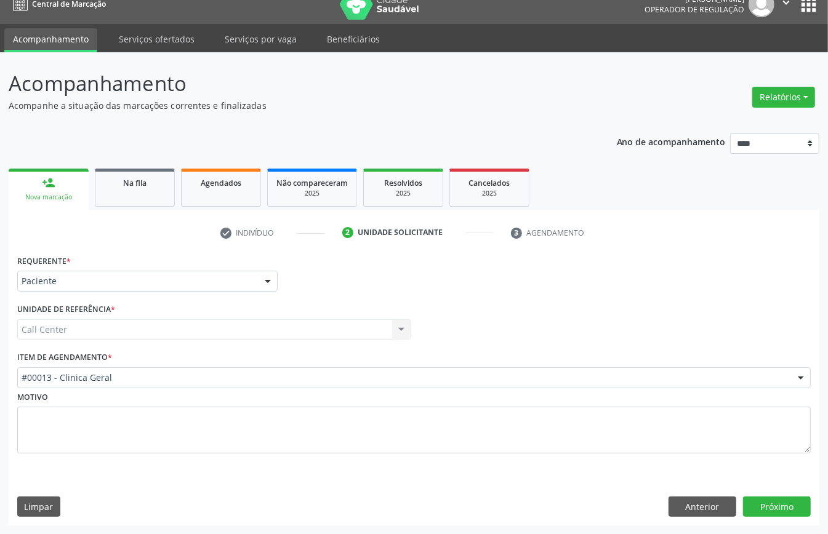
scroll to position [17, 0]
click at [715, 500] on button "Anterior" at bounding box center [703, 507] width 68 height 21
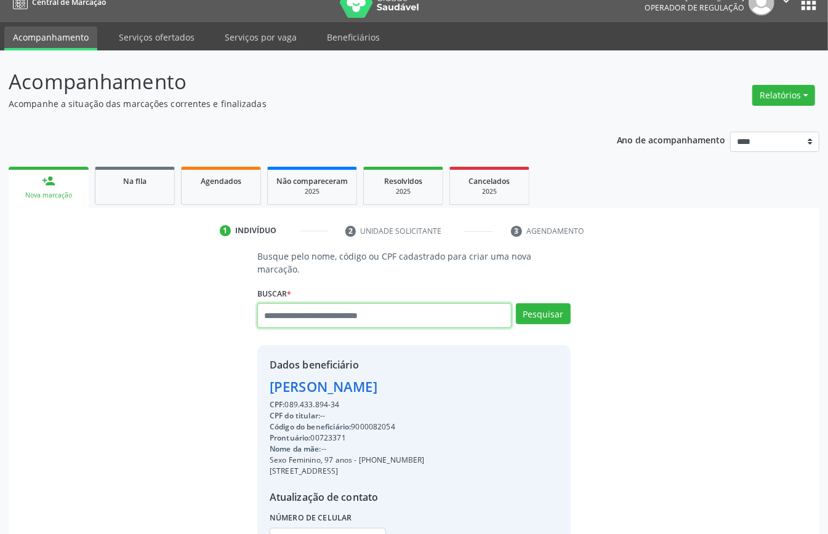
click at [404, 316] on input "text" at bounding box center [384, 316] width 254 height 25
type input "*"
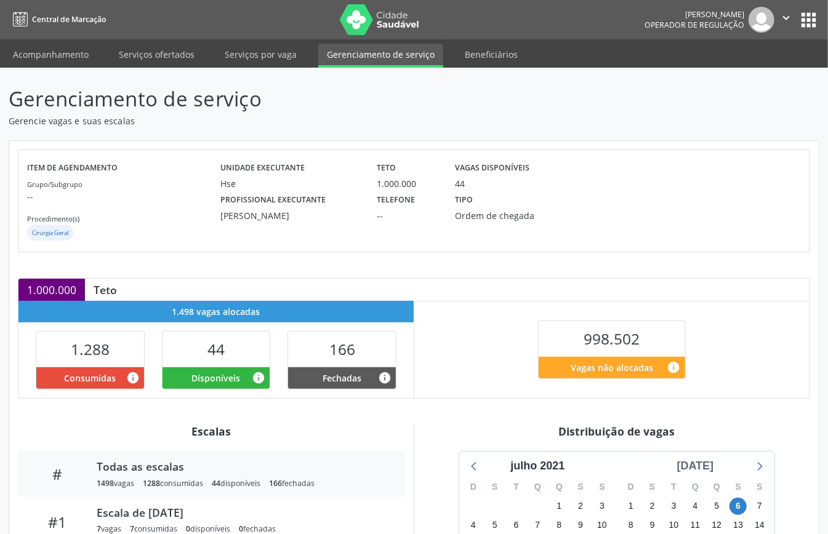
click at [719, 469] on div "[DATE]" at bounding box center [695, 466] width 47 height 17
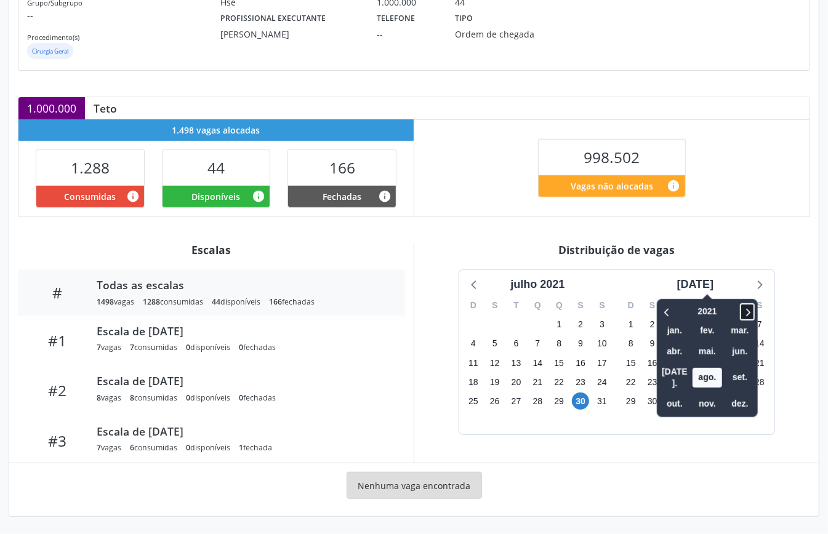
click at [741, 316] on icon at bounding box center [747, 312] width 12 height 15
click at [660, 395] on span "out." at bounding box center [675, 404] width 30 height 19
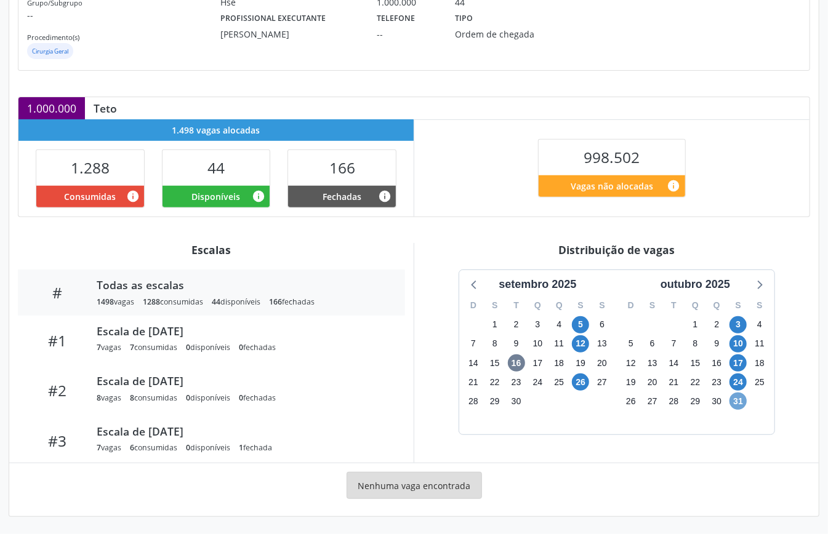
click at [735, 393] on span "31" at bounding box center [738, 401] width 17 height 17
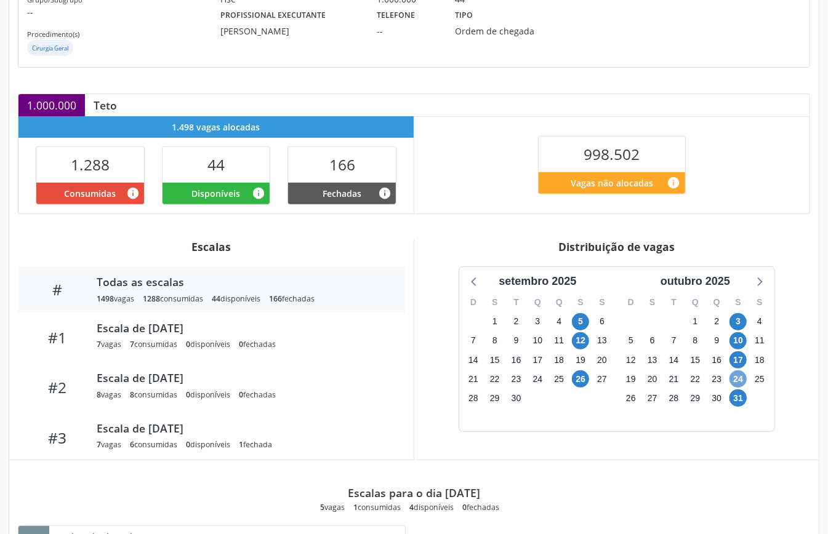
click at [740, 382] on span "24" at bounding box center [738, 379] width 17 height 17
click at [739, 398] on span "31" at bounding box center [738, 398] width 17 height 17
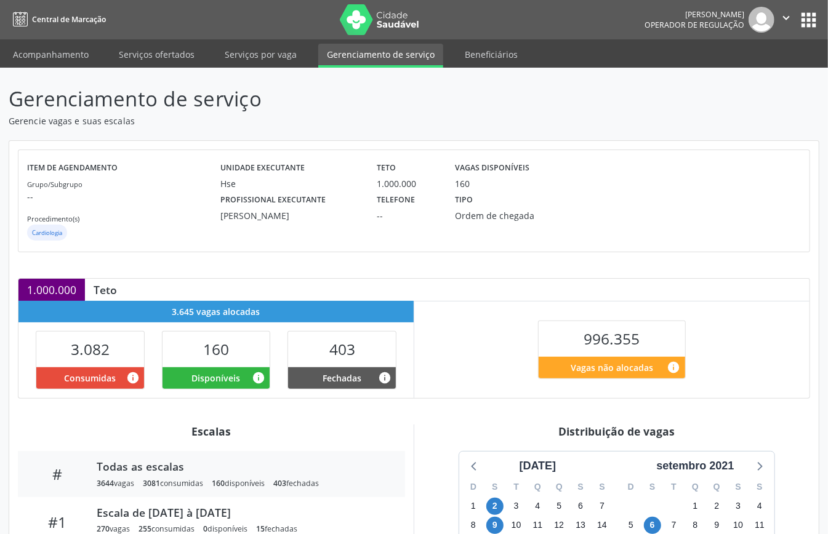
click at [703, 472] on div "setembro 2021" at bounding box center [694, 466] width 87 height 17
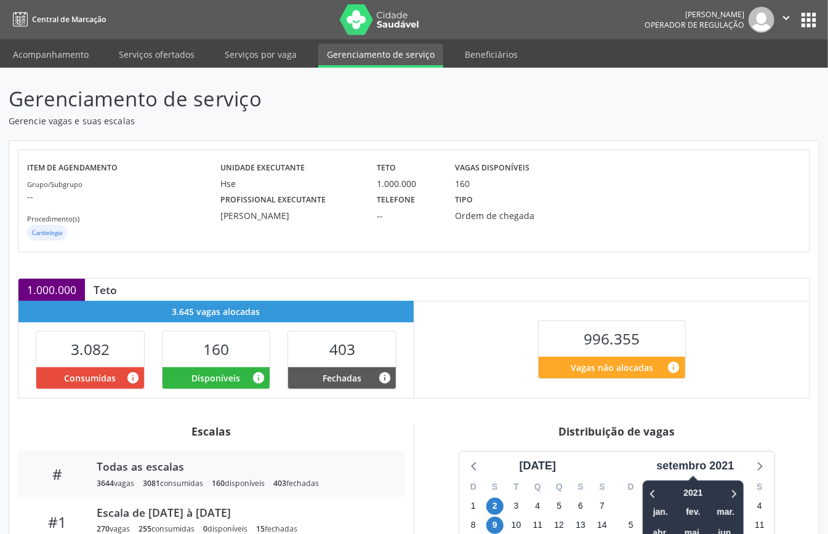
scroll to position [185, 0]
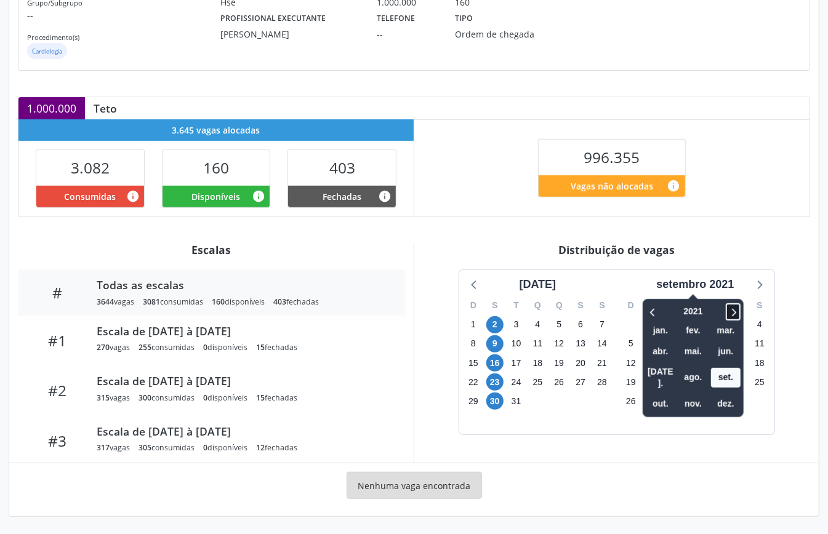
click at [732, 305] on icon at bounding box center [733, 312] width 12 height 15
click at [743, 307] on div "2024 jan. fev. mar. abr. mai. jun. [DATE]. ago. set. out. nov. dez." at bounding box center [693, 358] width 101 height 118
click at [732, 308] on icon at bounding box center [733, 312] width 12 height 15
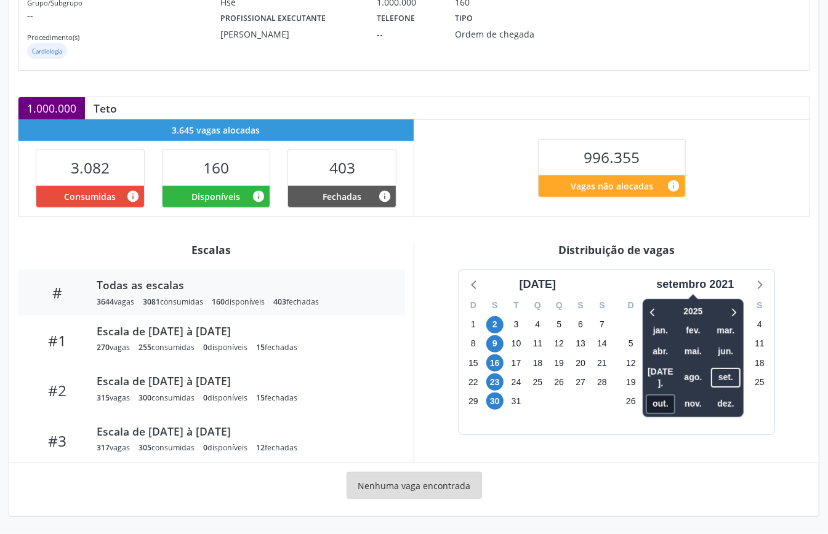
click at [660, 395] on span "out." at bounding box center [661, 404] width 30 height 19
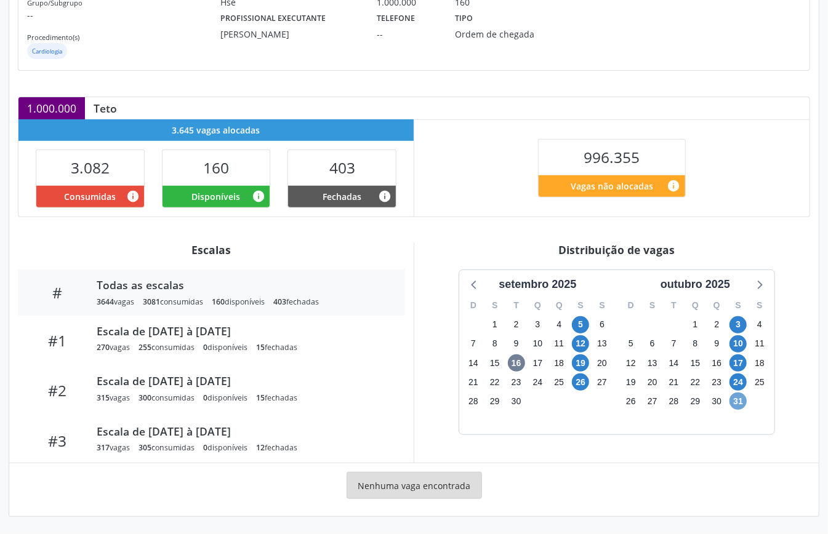
click at [739, 395] on span "31" at bounding box center [738, 401] width 17 height 17
click at [738, 394] on span "31" at bounding box center [738, 401] width 17 height 17
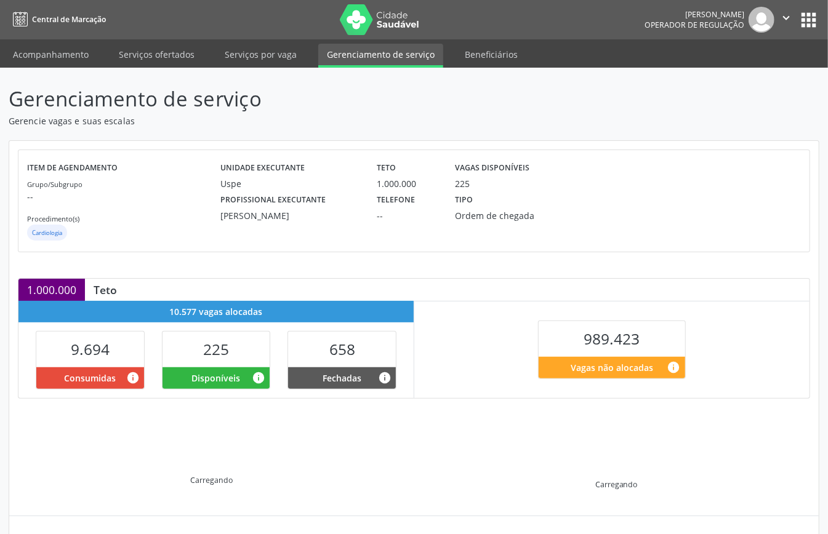
scroll to position [119, 0]
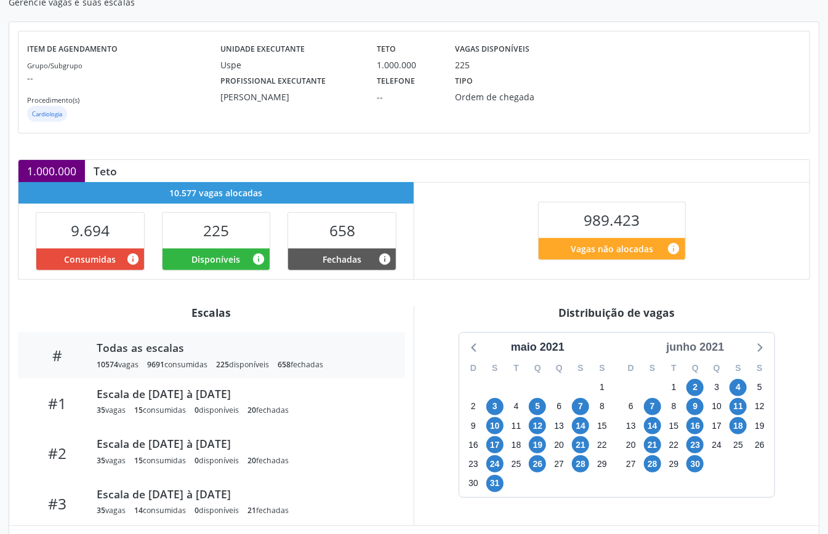
click at [707, 342] on div "junho 2021" at bounding box center [695, 347] width 68 height 17
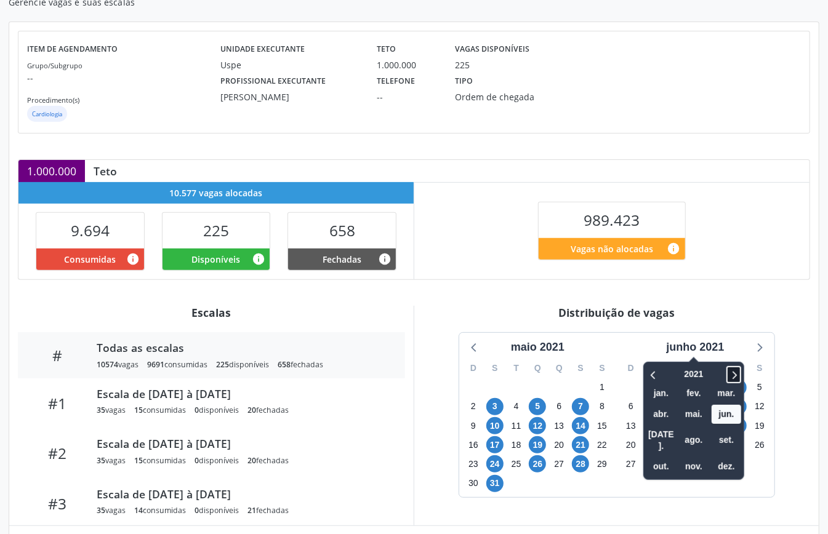
click at [735, 374] on icon at bounding box center [734, 375] width 12 height 15
click at [734, 373] on icon at bounding box center [734, 375] width 12 height 15
click at [665, 459] on span "out." at bounding box center [662, 467] width 30 height 19
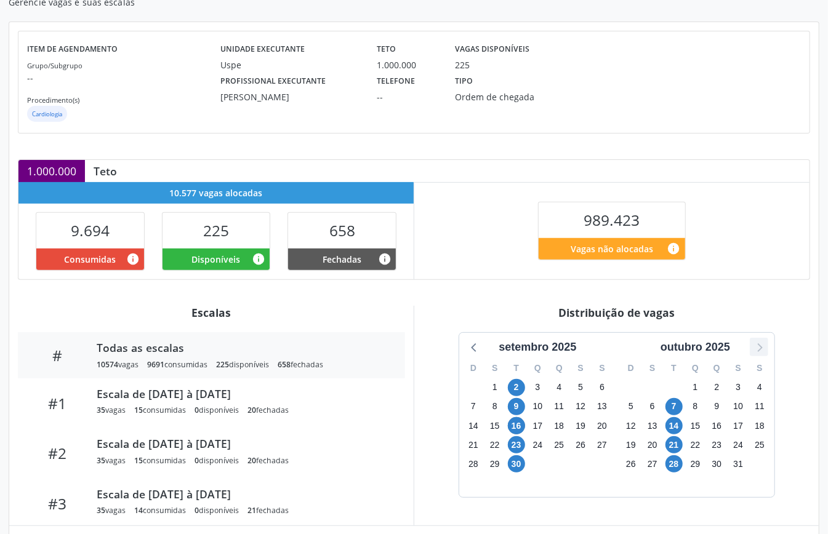
click at [760, 355] on icon at bounding box center [759, 347] width 16 height 16
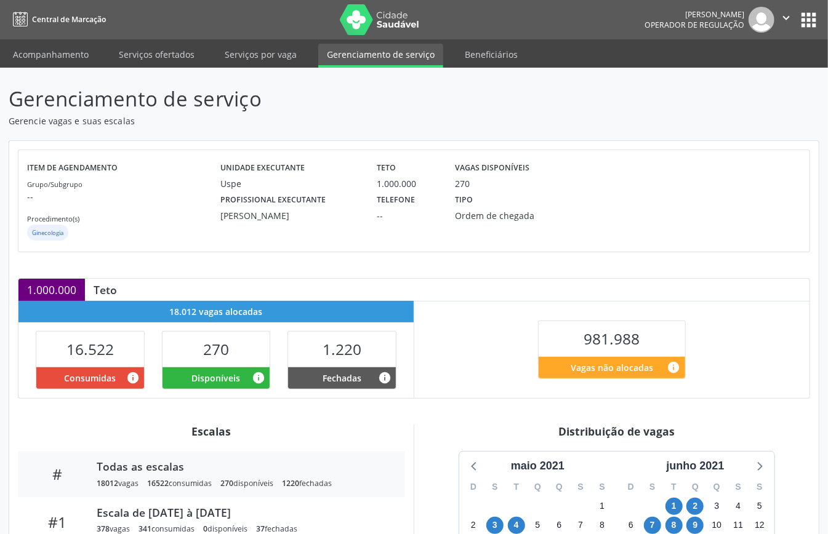
scroll to position [82, 0]
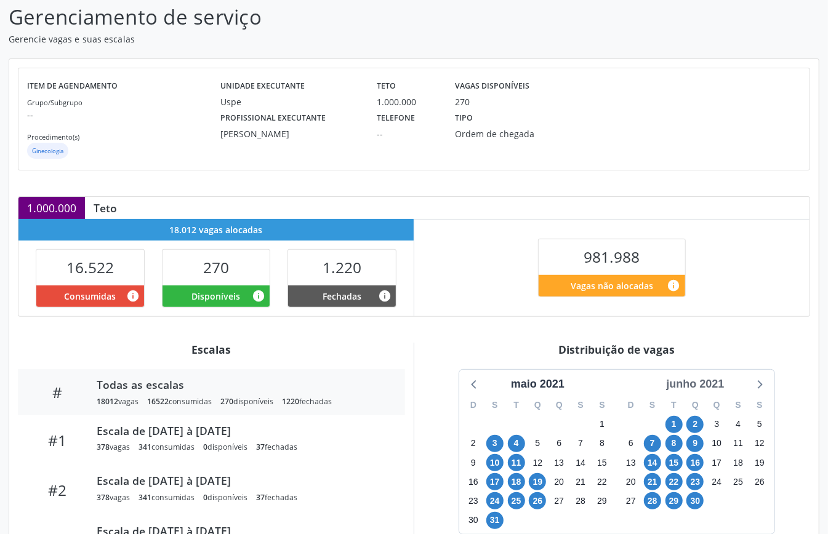
click at [703, 382] on div "junho 2021" at bounding box center [695, 384] width 68 height 17
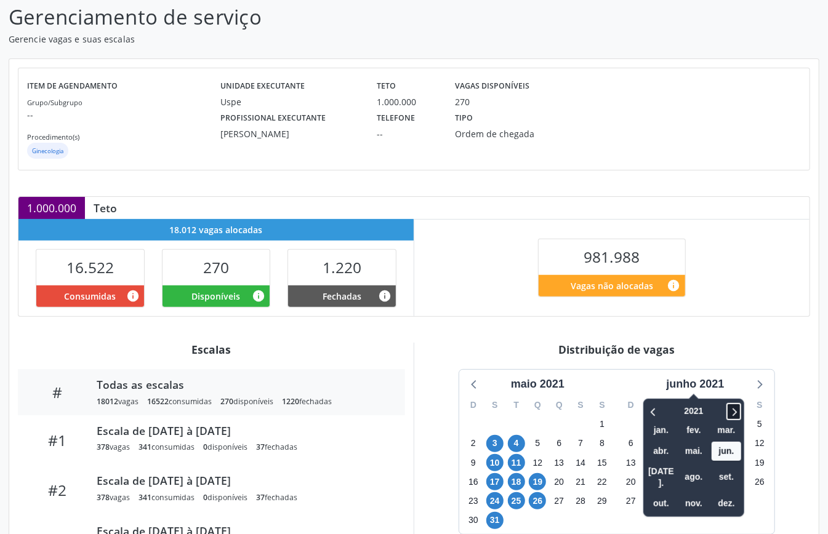
click at [737, 405] on icon at bounding box center [734, 412] width 12 height 15
click at [670, 494] on span "out." at bounding box center [662, 503] width 30 height 19
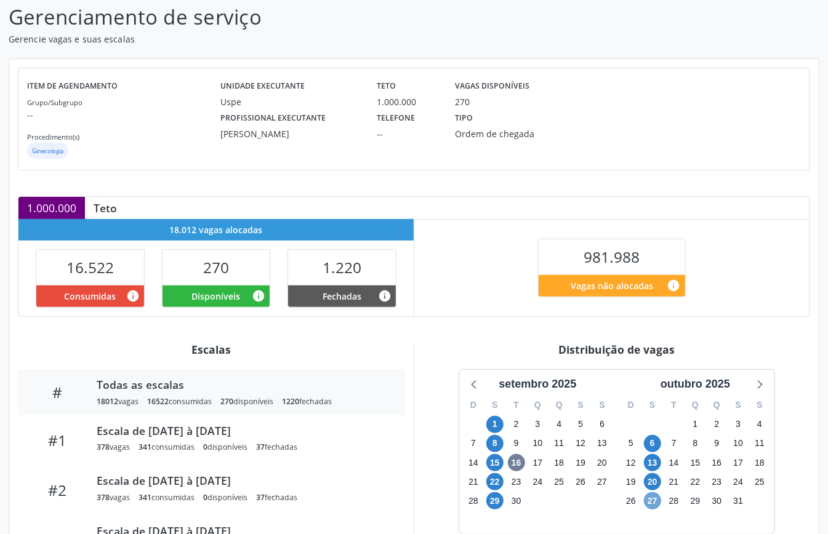
click at [651, 501] on span "27" at bounding box center [652, 501] width 17 height 17
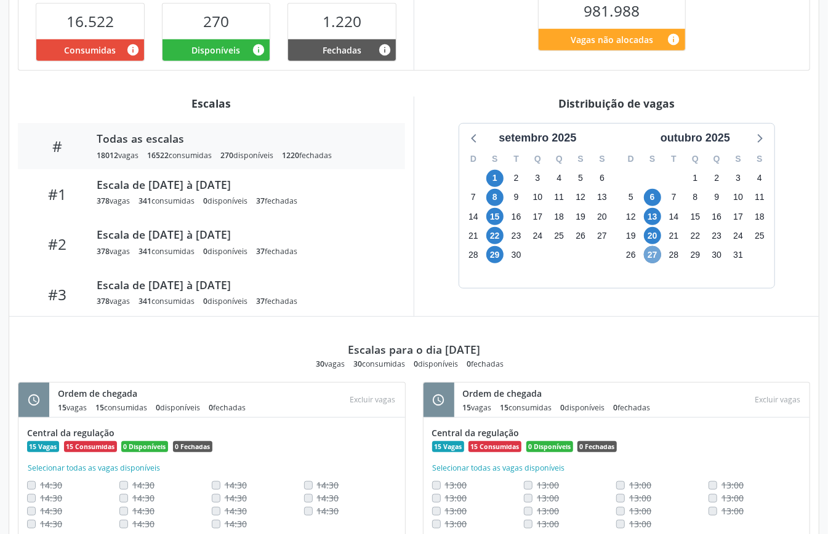
scroll to position [246, 0]
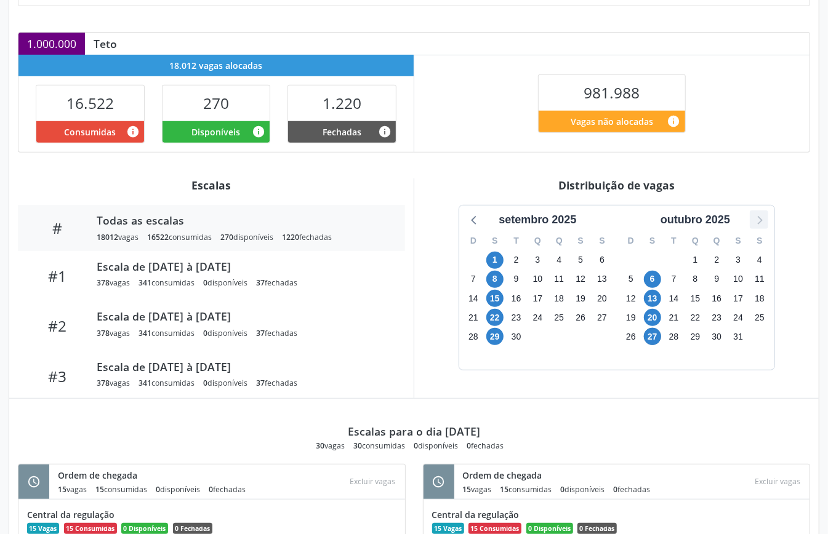
click at [761, 220] on icon at bounding box center [759, 220] width 5 height 9
click at [496, 281] on span "3" at bounding box center [494, 279] width 17 height 17
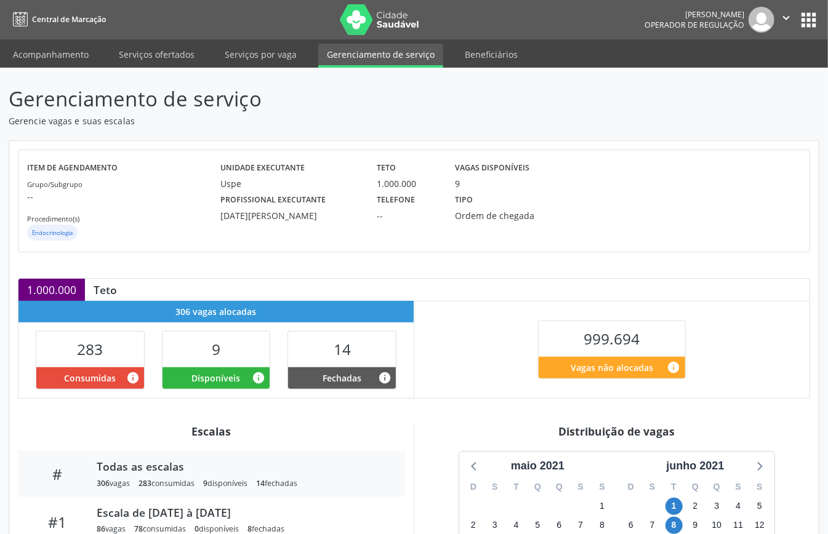
scroll to position [246, 0]
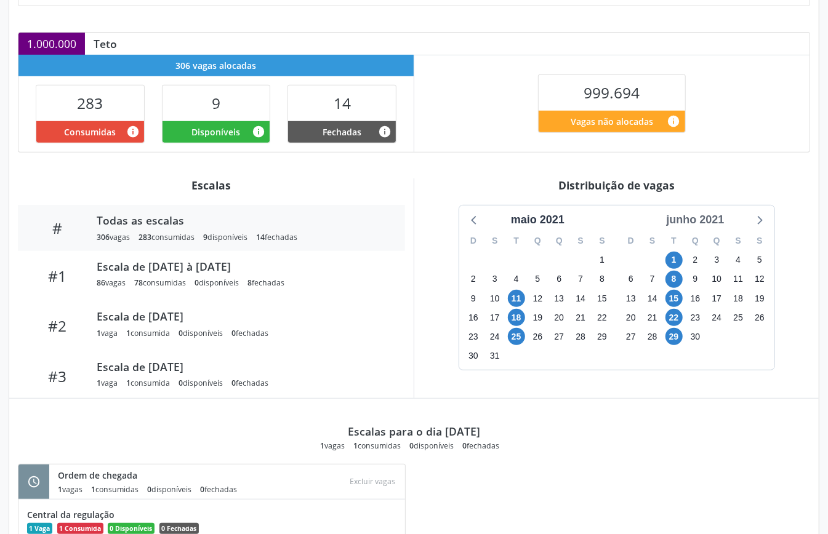
click at [717, 228] on div "junho 2021" at bounding box center [695, 220] width 68 height 17
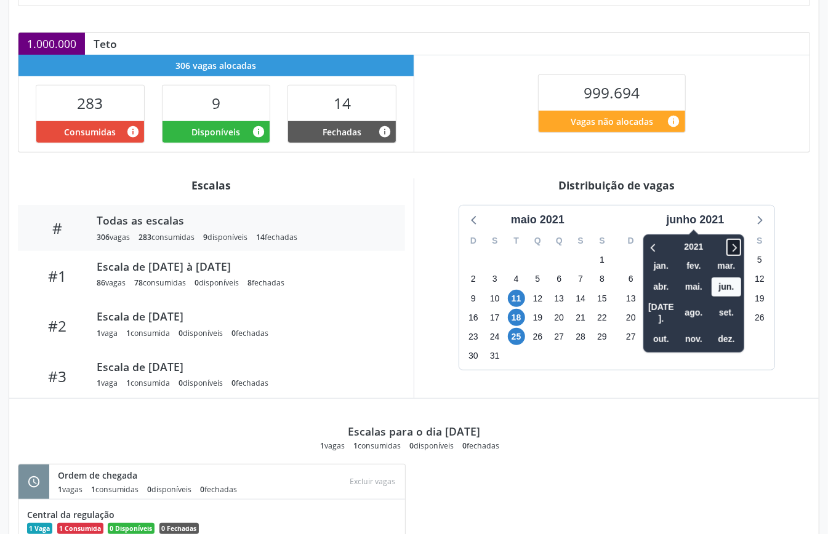
click at [736, 249] on icon at bounding box center [735, 248] width 4 height 8
click at [659, 330] on span "out." at bounding box center [662, 339] width 30 height 19
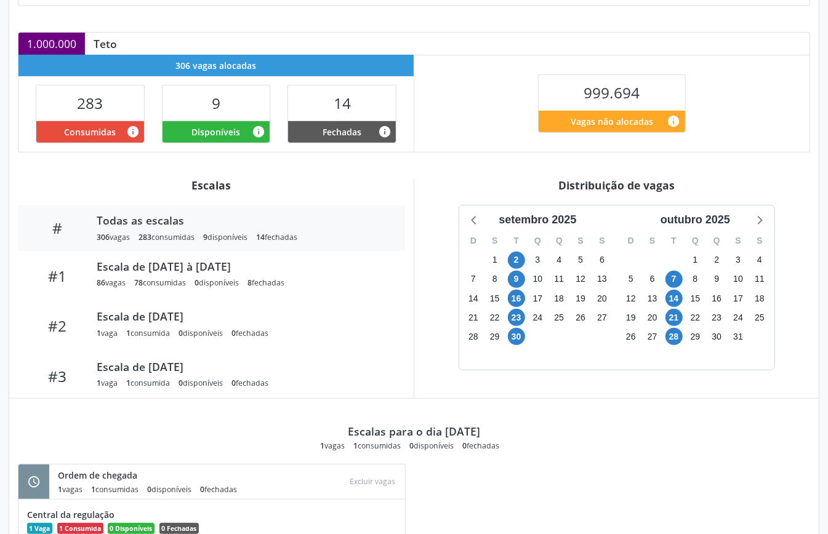
scroll to position [0, 0]
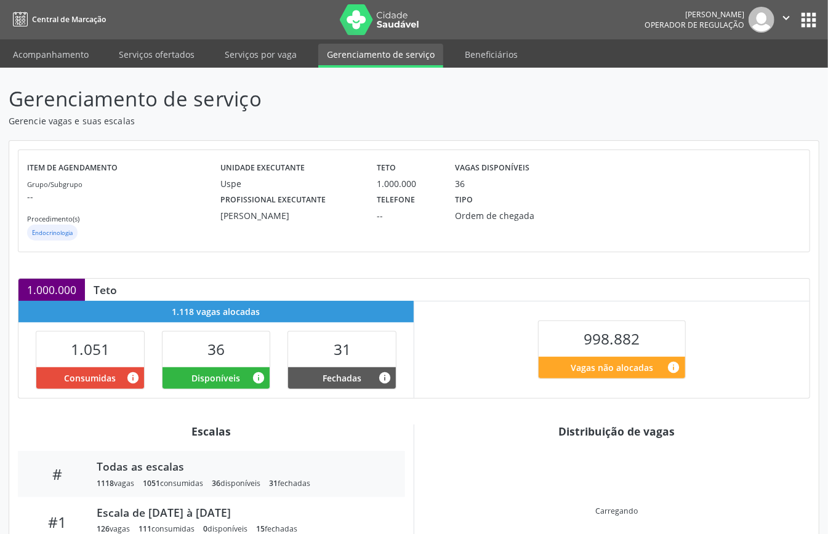
scroll to position [119, 0]
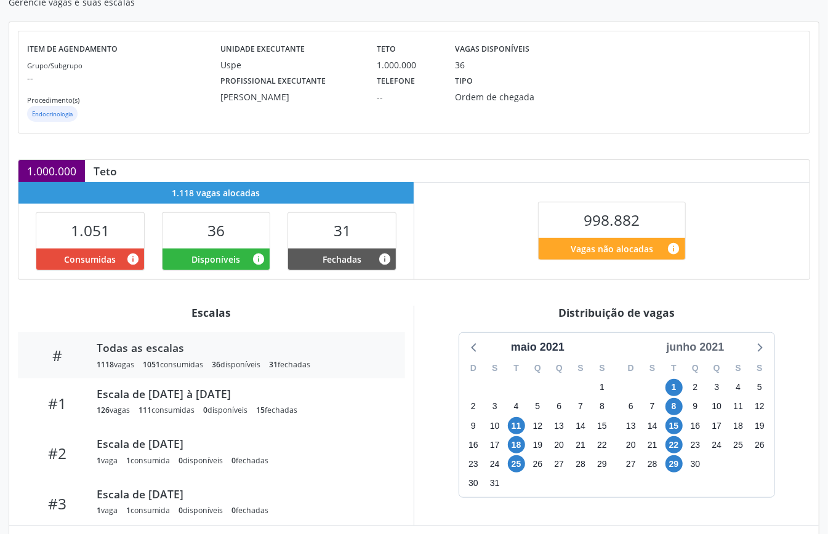
click at [704, 353] on div "junho 2021" at bounding box center [695, 347] width 68 height 17
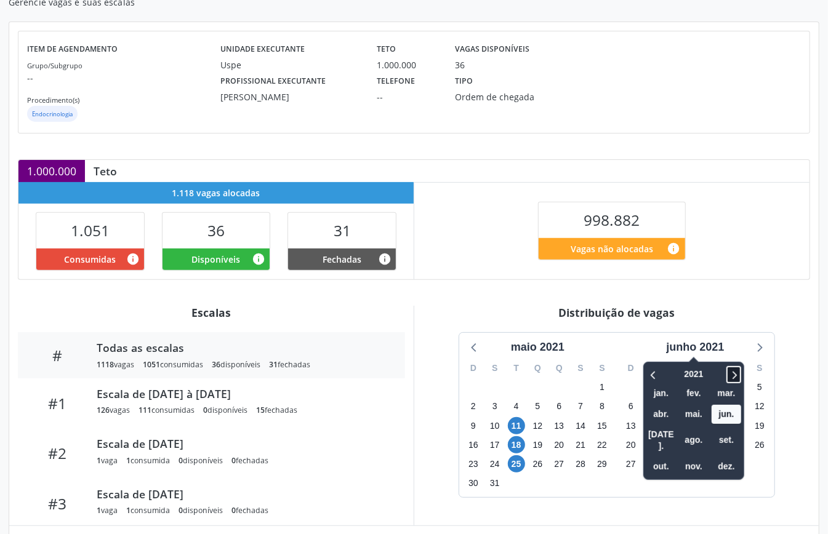
click at [736, 378] on icon at bounding box center [735, 375] width 4 height 8
click at [735, 377] on icon at bounding box center [734, 375] width 12 height 15
click at [727, 432] on span "set." at bounding box center [727, 440] width 30 height 19
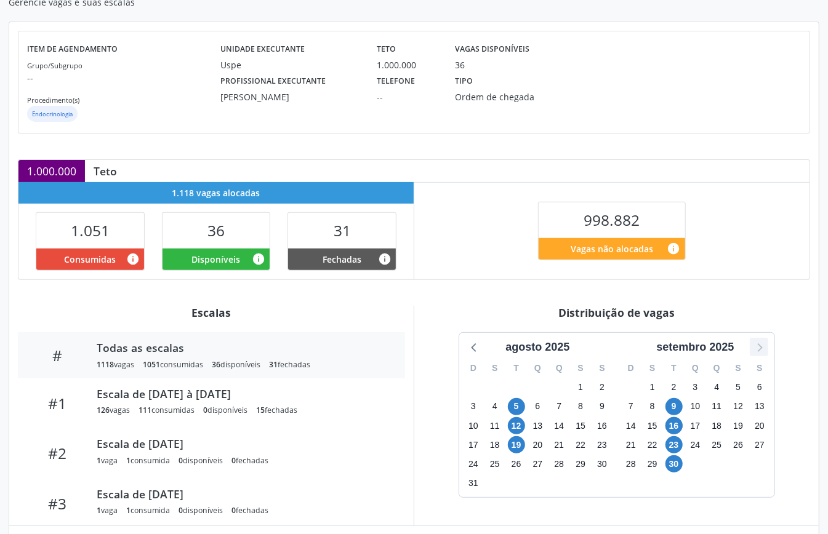
click at [764, 345] on icon at bounding box center [759, 347] width 16 height 16
click at [510, 471] on span "28" at bounding box center [516, 464] width 17 height 17
click at [509, 471] on span "28" at bounding box center [516, 464] width 17 height 17
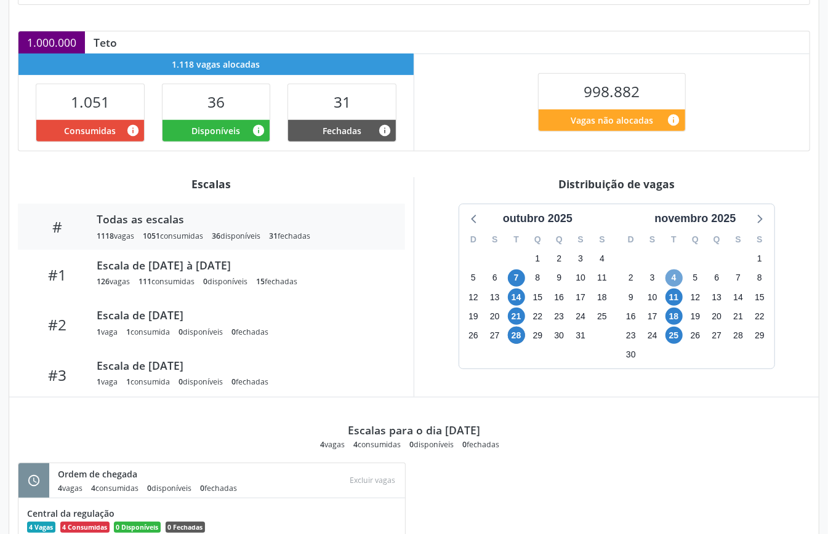
click at [675, 286] on span "4" at bounding box center [674, 278] width 17 height 17
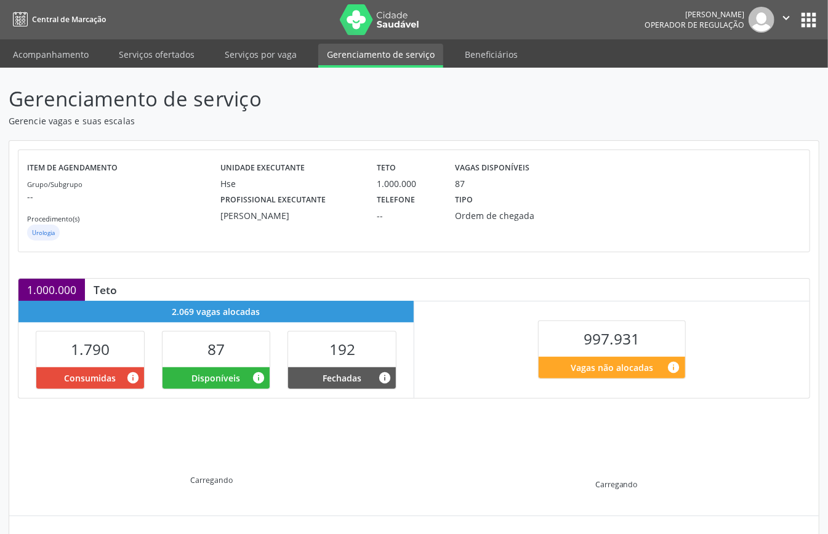
scroll to position [119, 0]
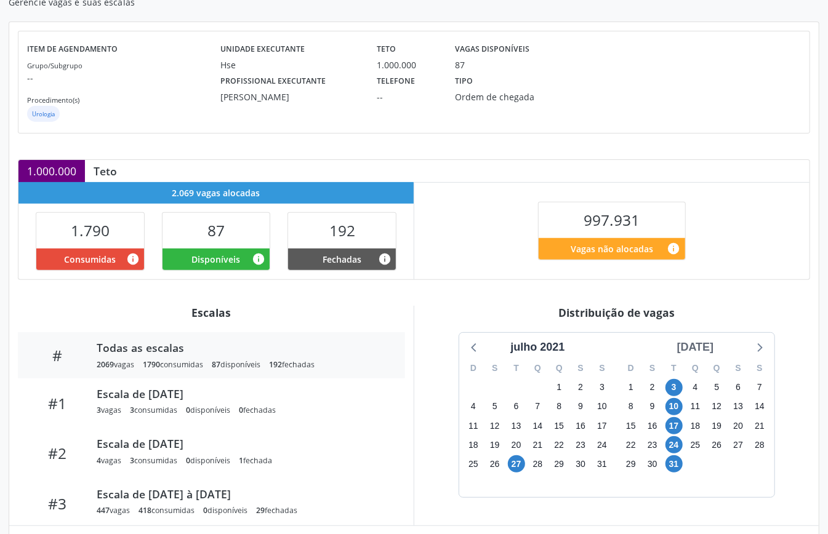
click at [718, 348] on div "[DATE]" at bounding box center [695, 347] width 47 height 17
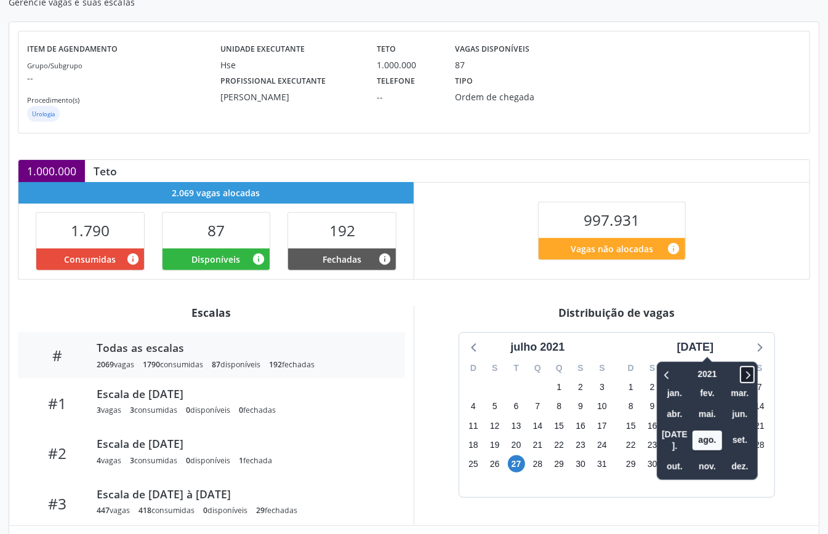
click at [741, 371] on icon at bounding box center [747, 375] width 12 height 15
click at [727, 437] on span "set." at bounding box center [740, 440] width 30 height 19
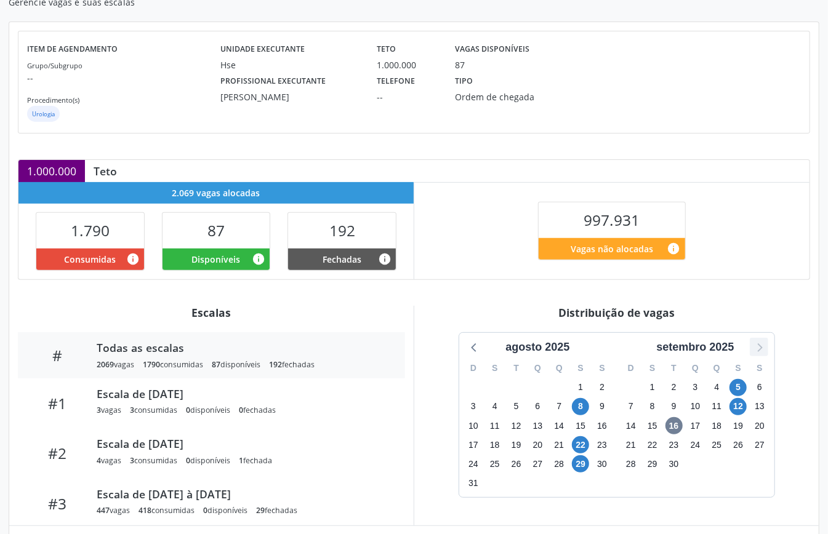
click at [767, 345] on div at bounding box center [759, 347] width 18 height 18
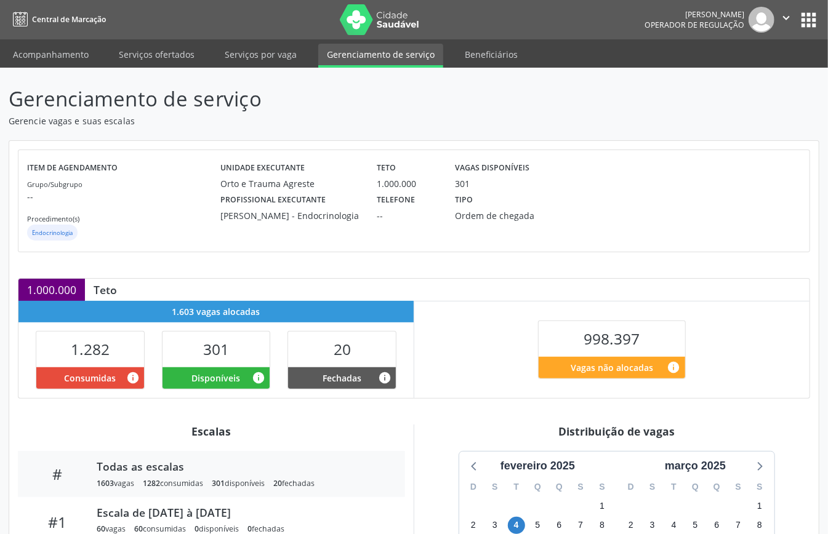
scroll to position [246, 0]
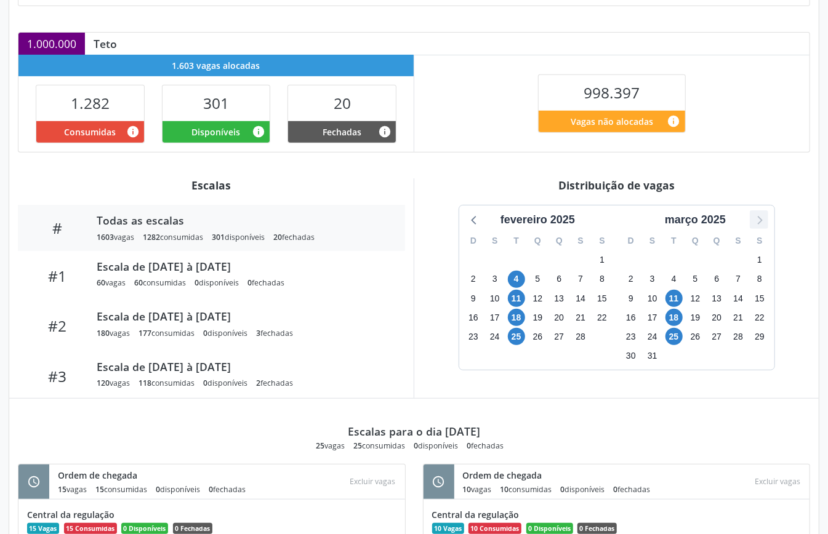
click at [766, 225] on icon at bounding box center [759, 220] width 16 height 16
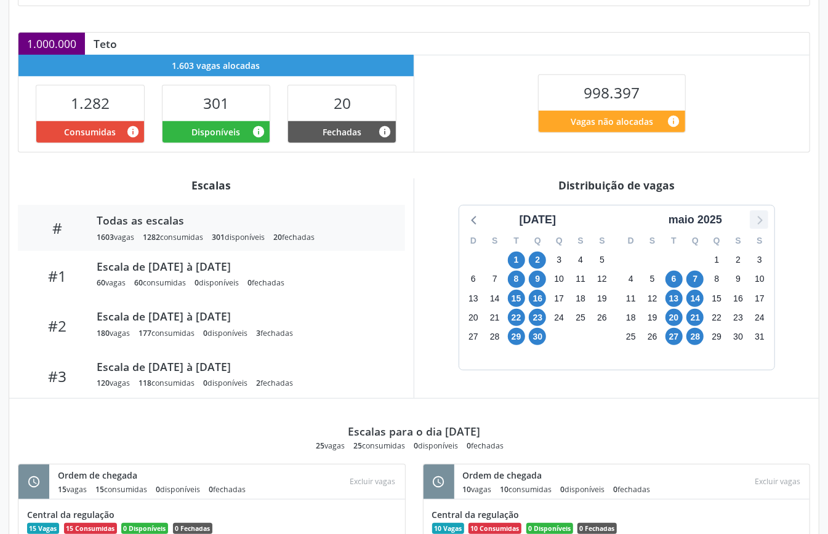
click at [766, 225] on icon at bounding box center [759, 220] width 16 height 16
click at [766, 227] on icon at bounding box center [759, 220] width 16 height 16
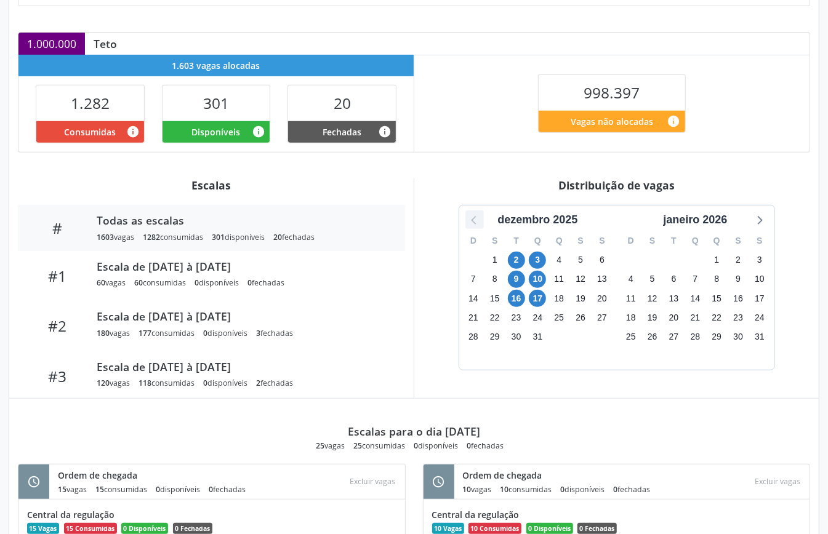
click at [467, 225] on icon at bounding box center [475, 220] width 16 height 16
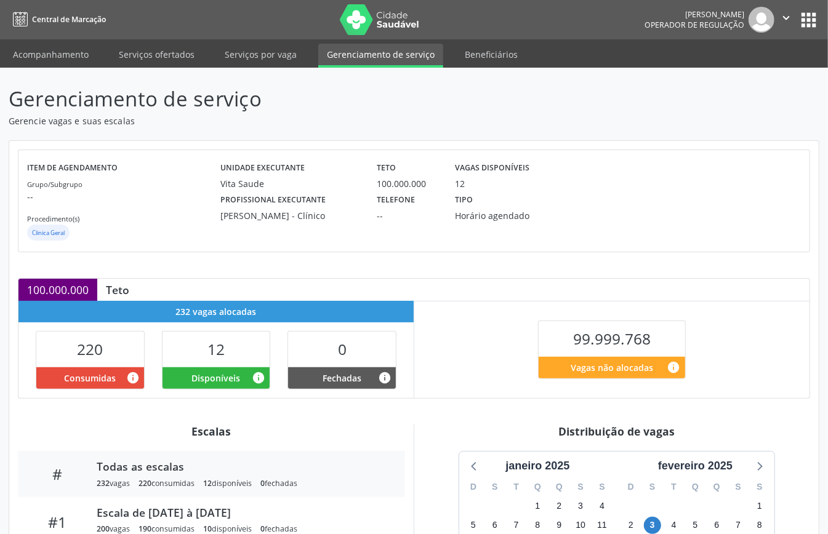
scroll to position [185, 0]
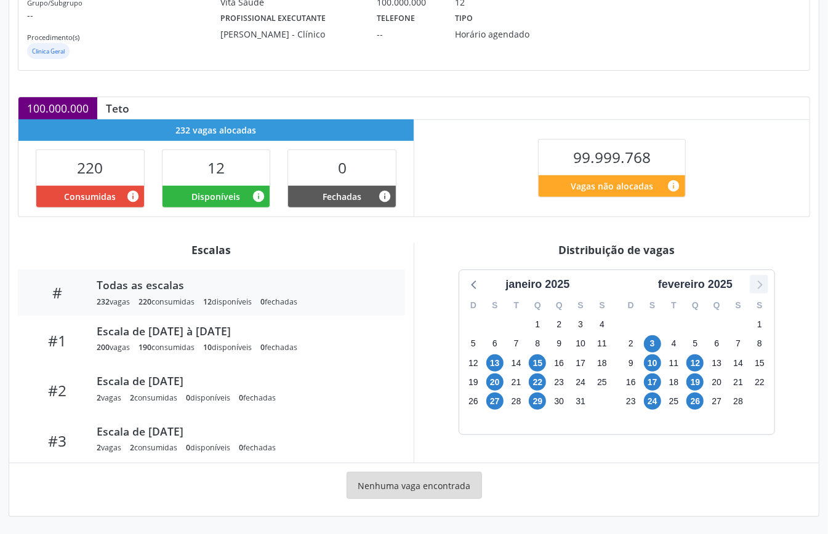
click at [766, 280] on icon at bounding box center [759, 284] width 16 height 16
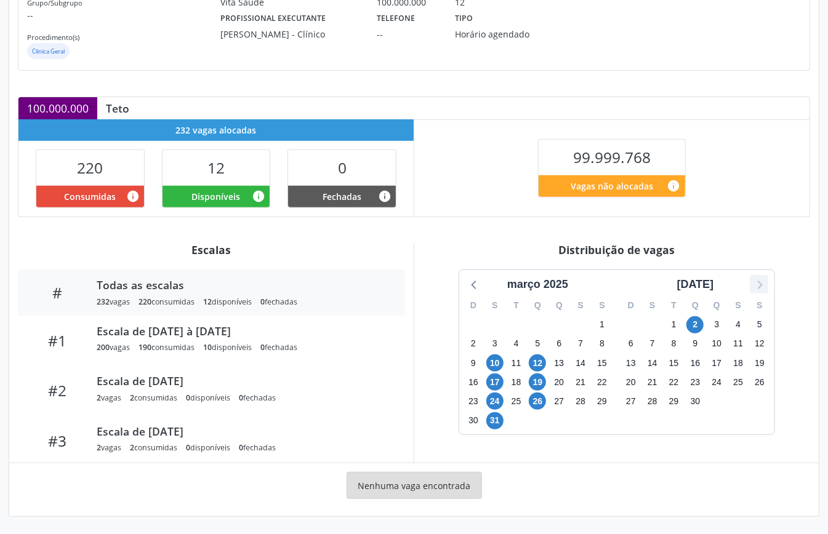
click at [766, 280] on icon at bounding box center [759, 284] width 16 height 16
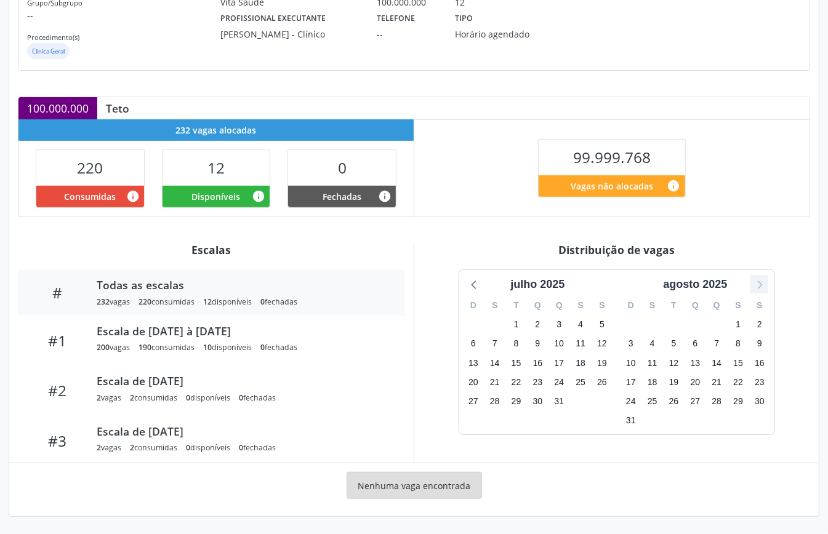
click at [766, 280] on icon at bounding box center [759, 284] width 16 height 16
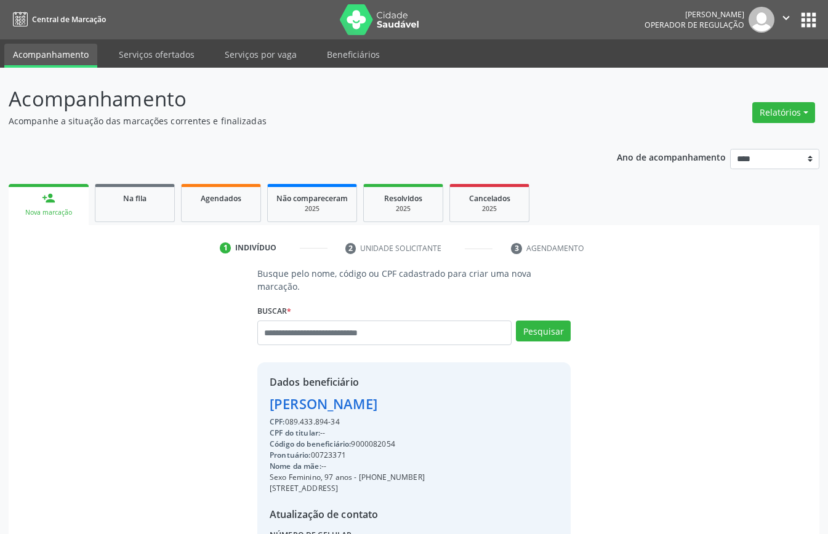
scroll to position [17, 0]
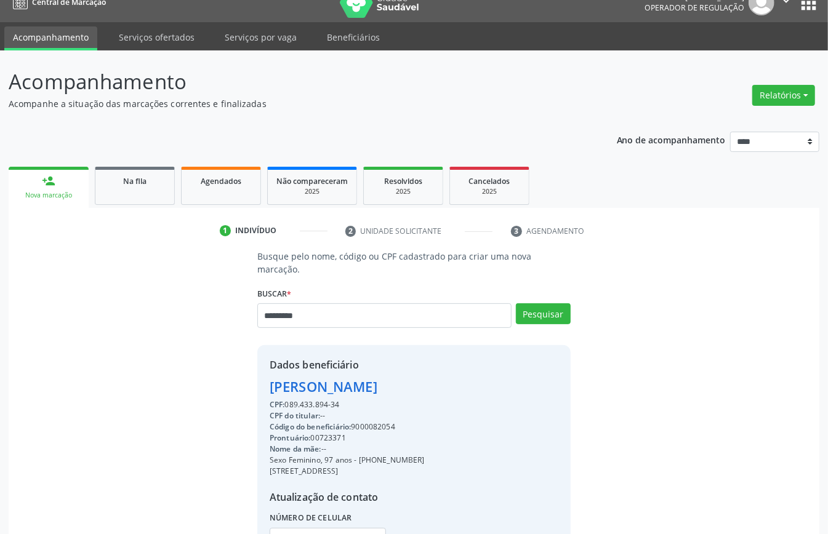
type input "*********"
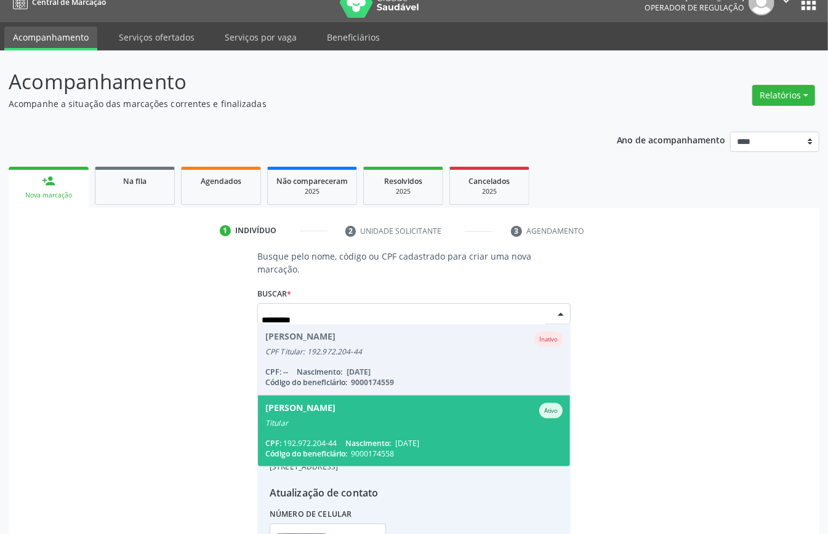
scroll to position [126, 0]
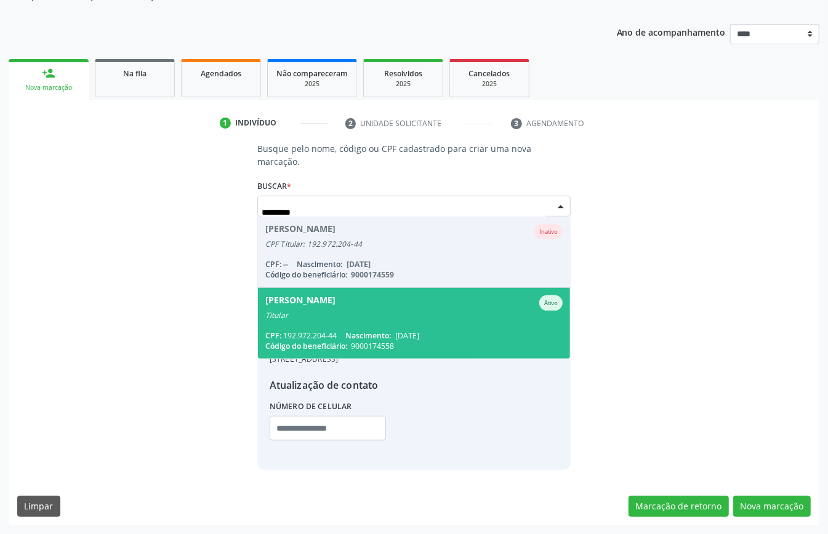
click at [392, 328] on span "[PERSON_NAME] Ativo Titular CPF: 192.972.204-44 Nascimento: [DATE] Código do be…" at bounding box center [414, 323] width 312 height 71
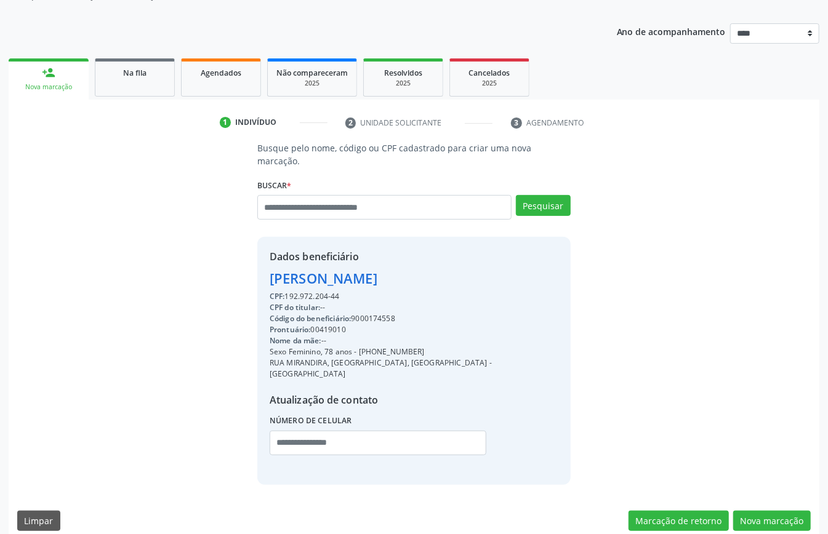
scroll to position [129, 0]
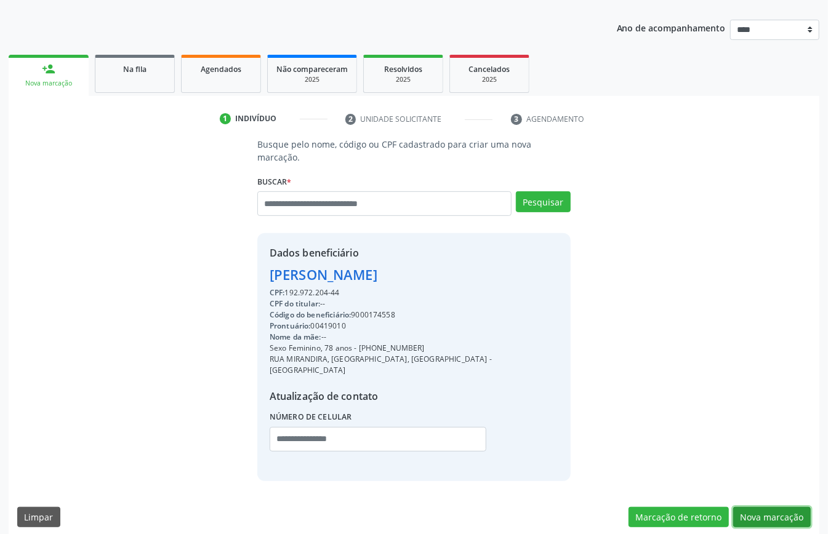
click at [755, 515] on button "Nova marcação" at bounding box center [772, 517] width 78 height 21
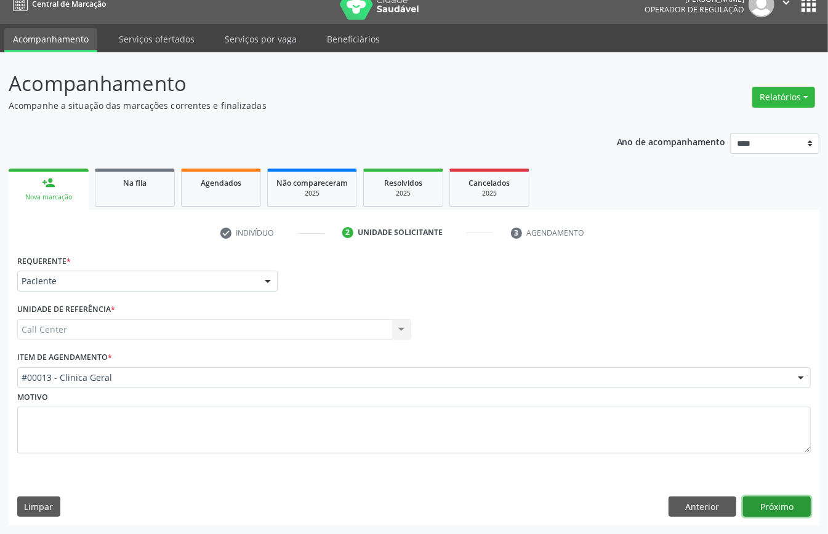
click at [767, 506] on button "Próximo" at bounding box center [777, 507] width 68 height 21
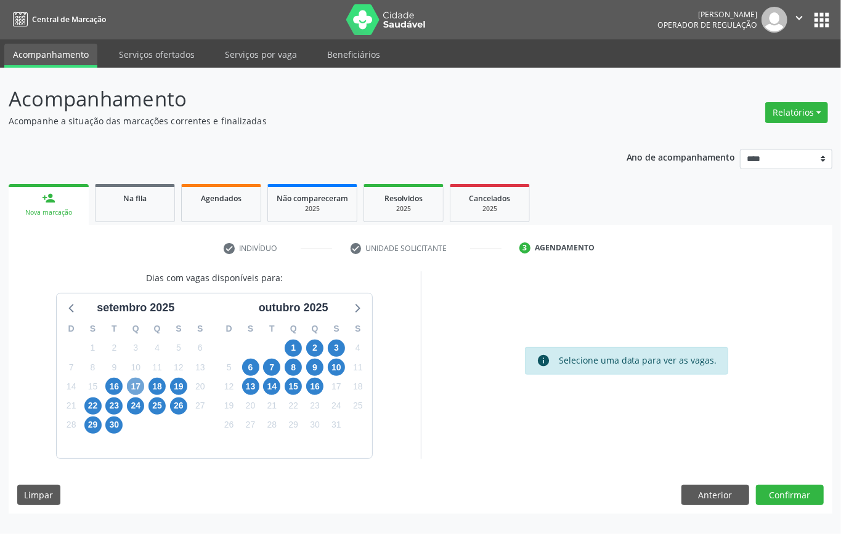
drag, startPoint x: 138, startPoint y: 384, endPoint x: 139, endPoint y: 390, distance: 6.3
click at [139, 384] on span "17" at bounding box center [135, 386] width 17 height 17
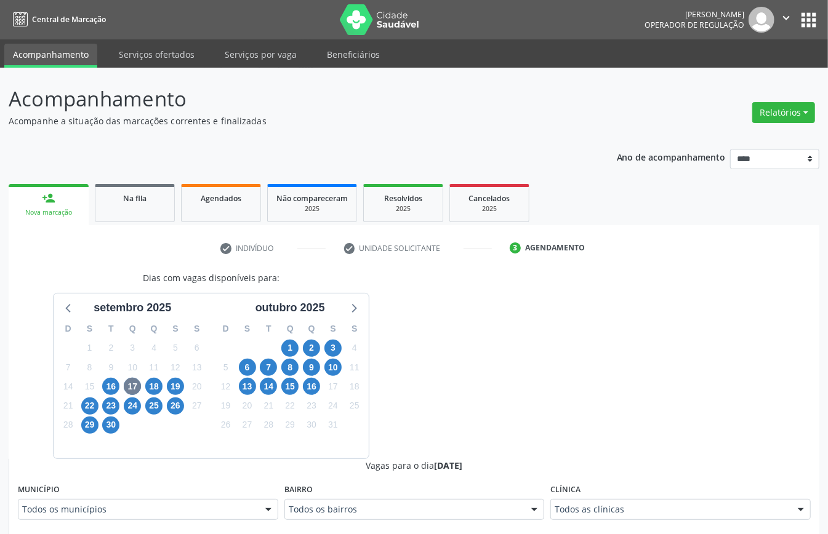
click at [654, 520] on div "Todos as clínicas" at bounding box center [680, 509] width 260 height 21
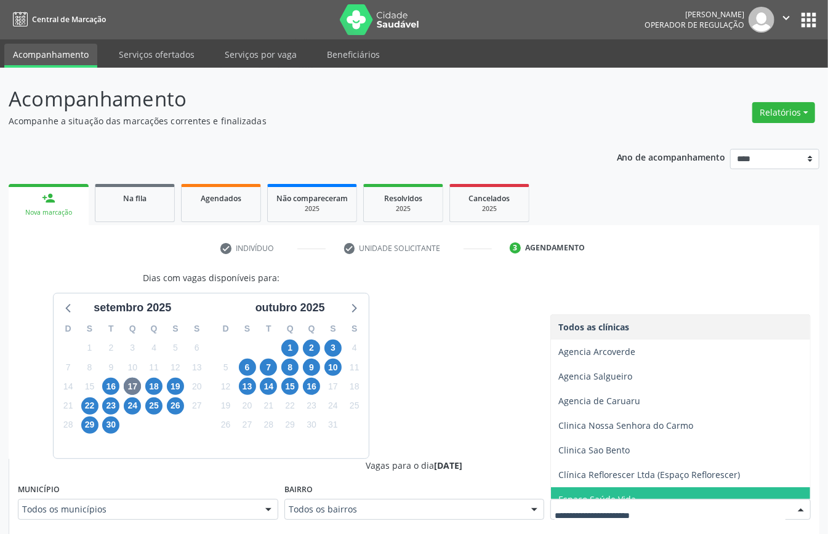
scroll to position [87, 0]
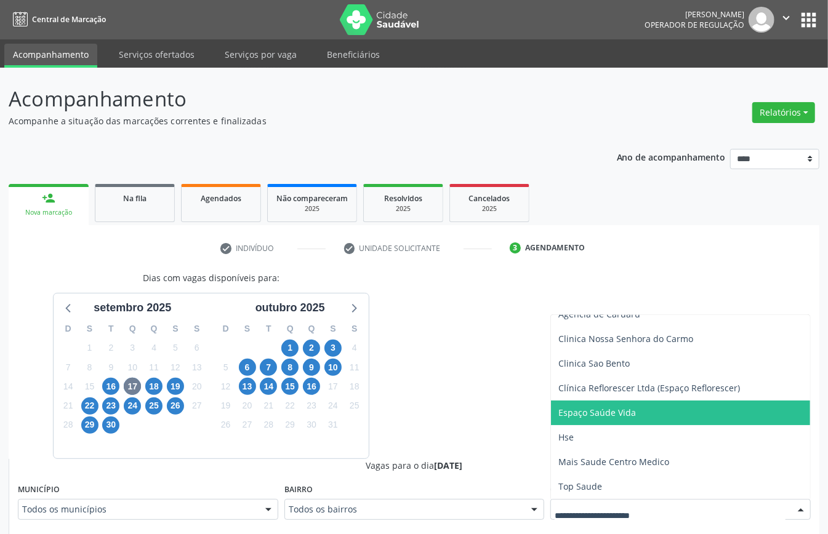
click at [584, 419] on span "Espaço Saúde Vida" at bounding box center [597, 413] width 78 height 12
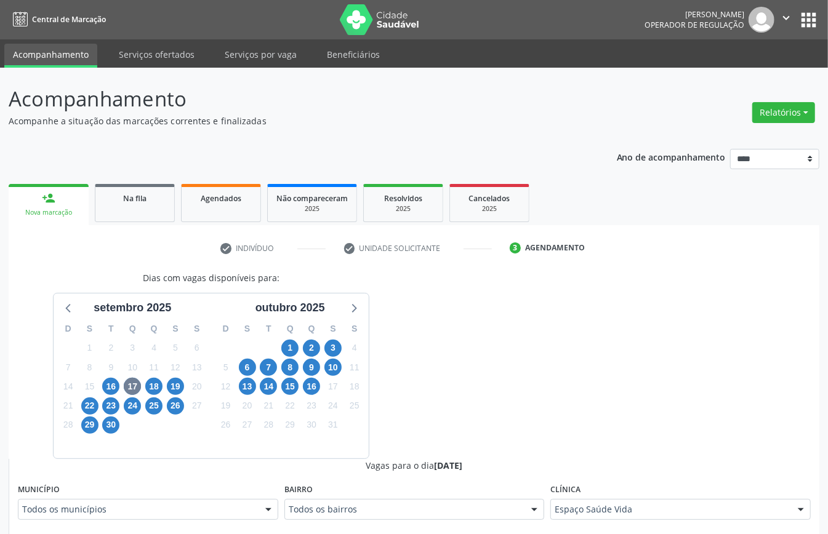
scroll to position [328, 0]
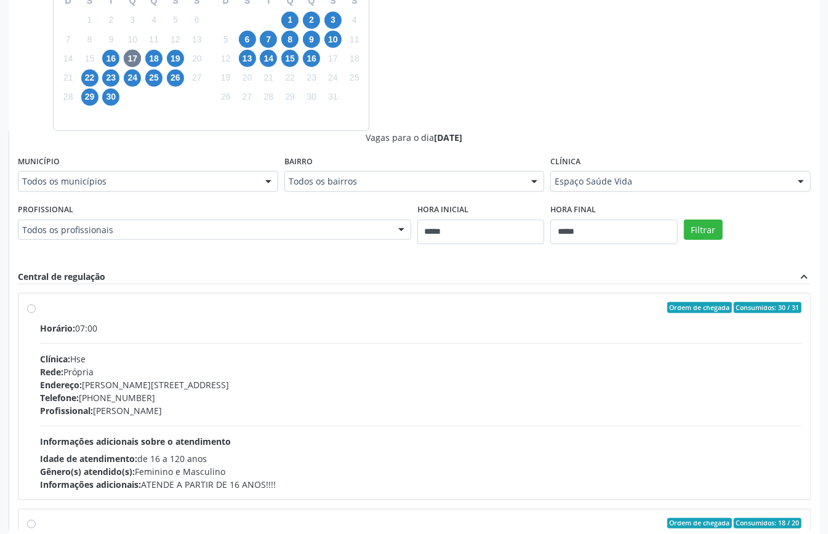
click at [478, 42] on div "Dias com vagas disponíveis para: [DATE] D S T Q Q S S 31 1 2 3 4 5 6 7 8 9 10 1…" at bounding box center [414, 236] width 811 height 587
click at [698, 230] on button "Filtrar" at bounding box center [703, 230] width 39 height 21
click at [91, 81] on span "22" at bounding box center [89, 78] width 17 height 17
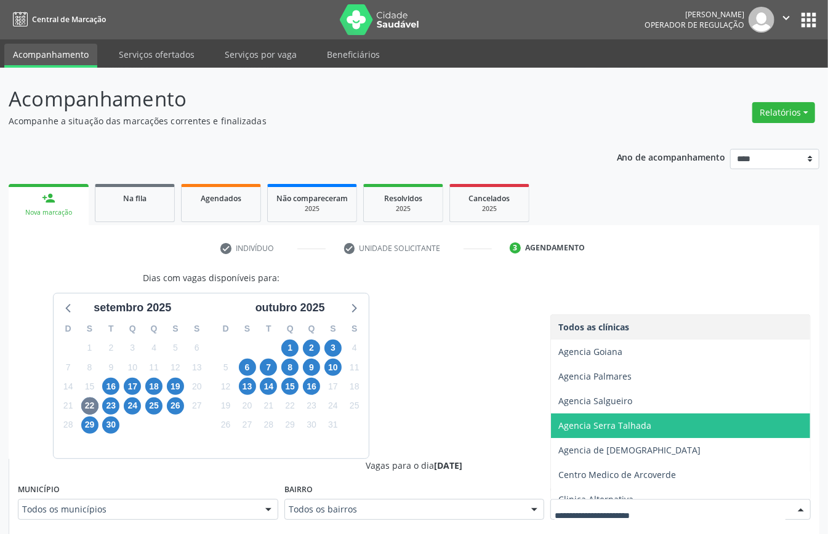
scroll to position [185, 0]
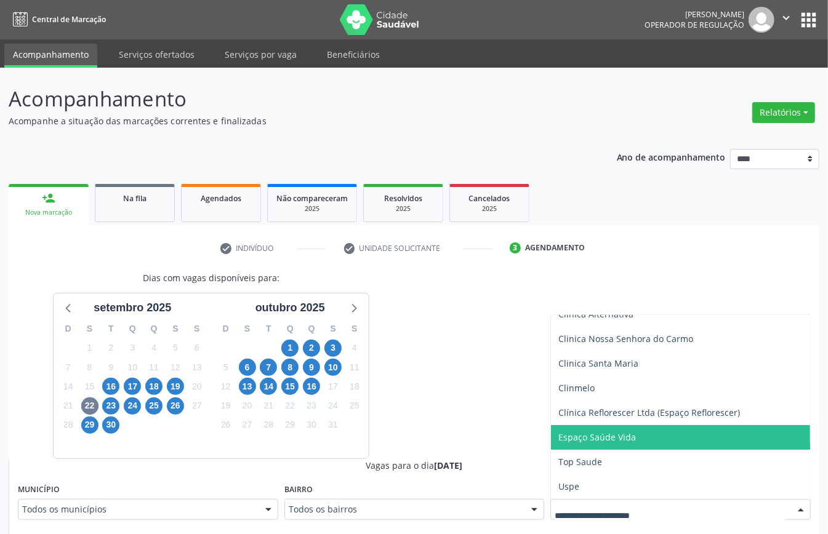
click at [621, 438] on span "Espaço Saúde Vida" at bounding box center [597, 438] width 78 height 12
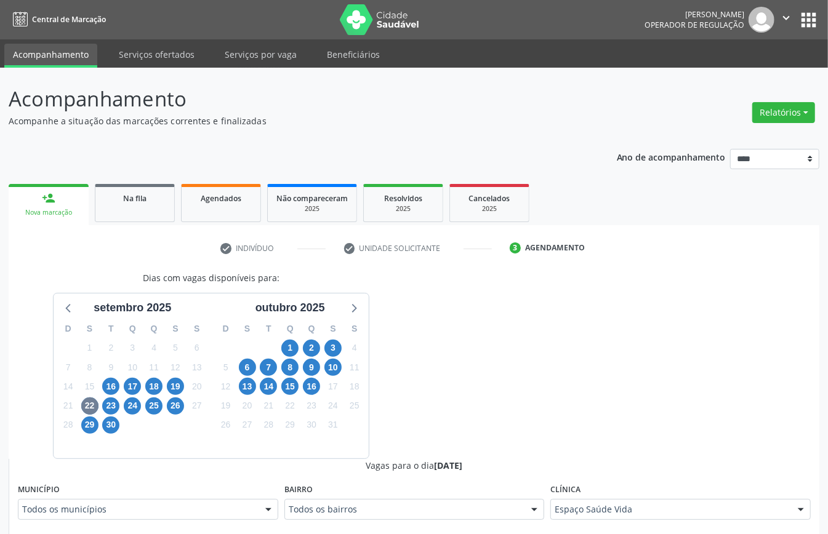
scroll to position [246, 0]
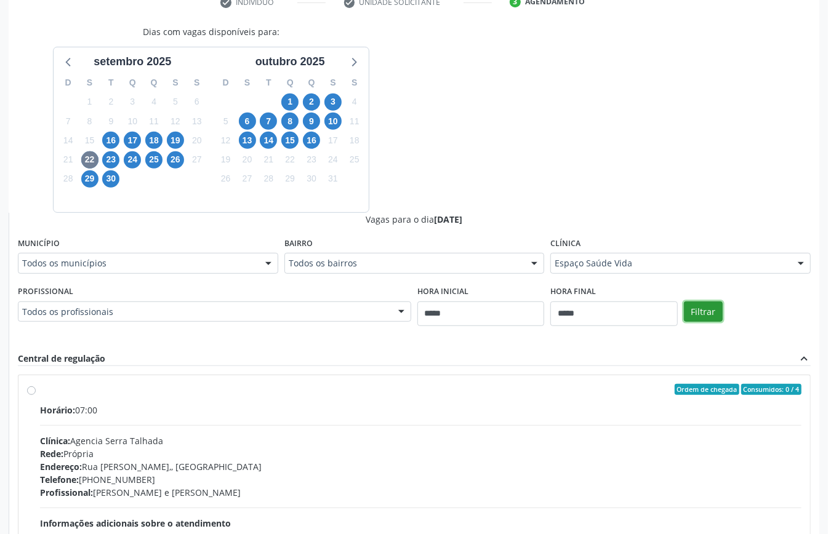
click at [717, 311] on button "Filtrar" at bounding box center [703, 312] width 39 height 21
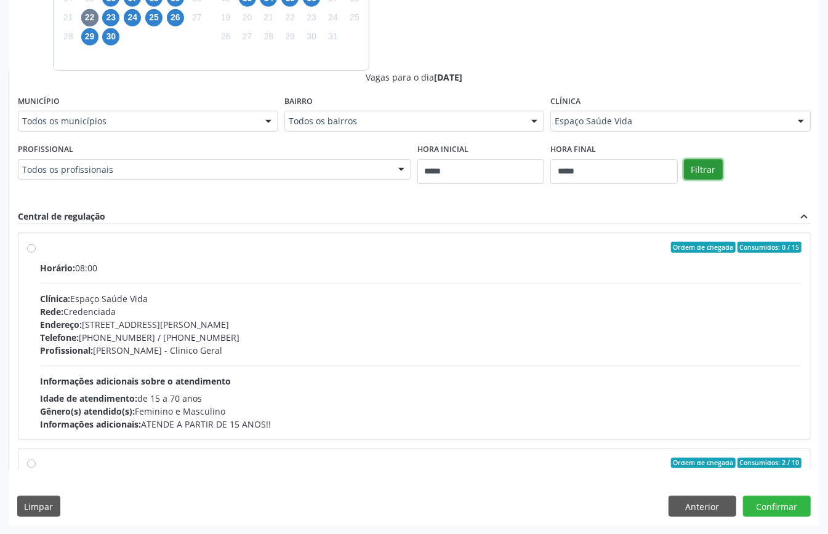
scroll to position [195, 0]
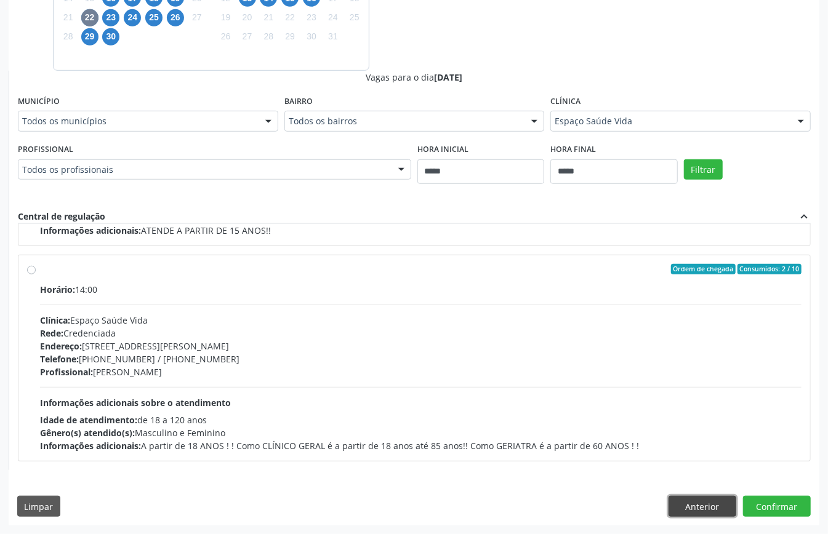
click at [717, 506] on button "Anterior" at bounding box center [703, 506] width 68 height 21
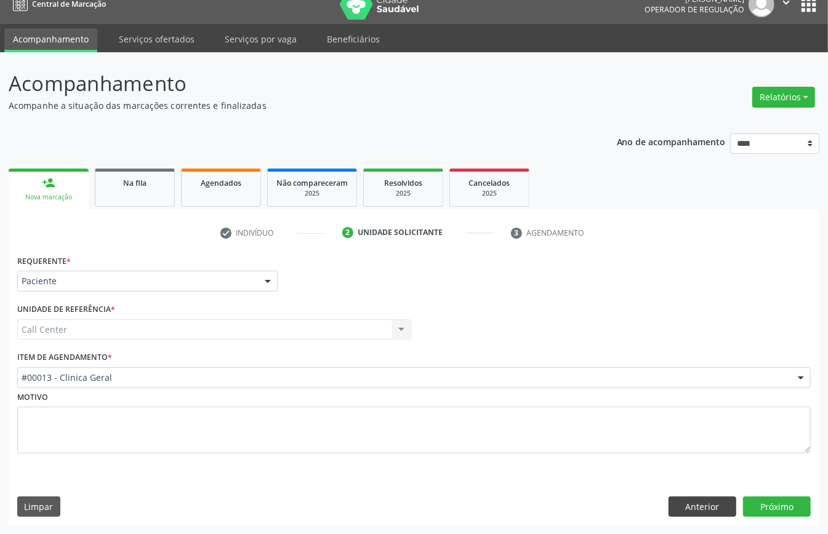
scroll to position [17, 0]
click at [709, 501] on button "Anterior" at bounding box center [703, 507] width 68 height 21
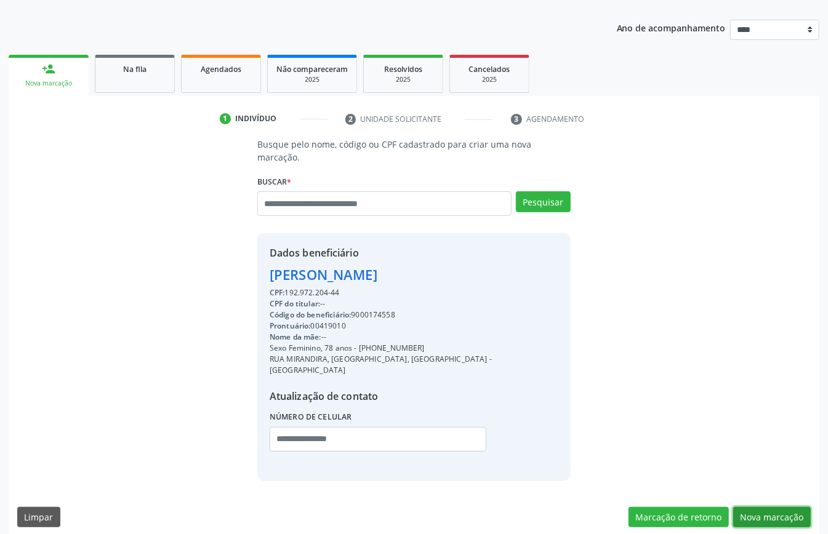
click at [765, 508] on button "Nova marcação" at bounding box center [772, 517] width 78 height 21
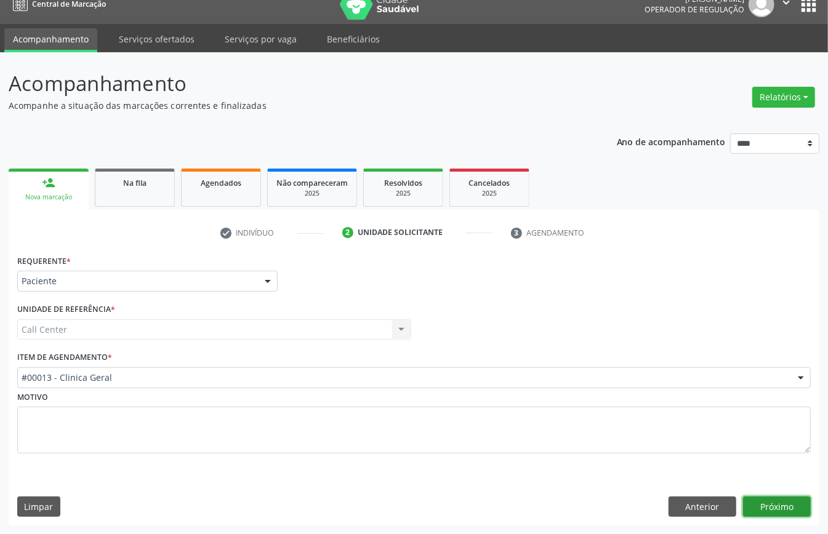
click at [765, 508] on button "Próximo" at bounding box center [777, 507] width 68 height 21
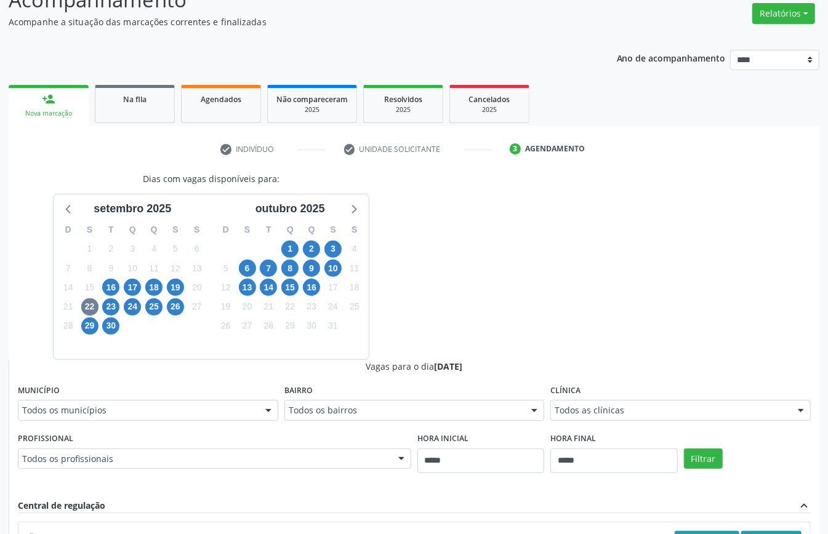
scroll to position [345, 0]
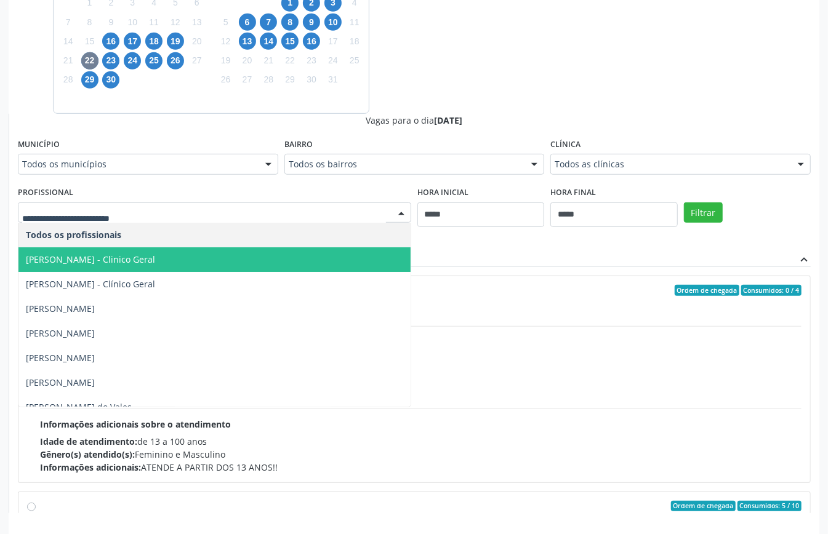
click at [200, 257] on span "Ana Carla Souza Menezes - Clinico Geral" at bounding box center [214, 260] width 392 height 25
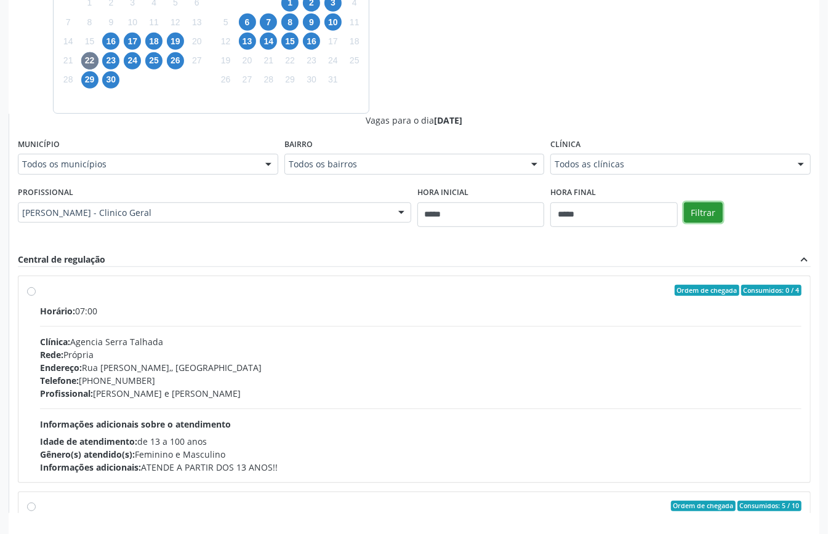
click at [690, 220] on button "Filtrar" at bounding box center [703, 213] width 39 height 21
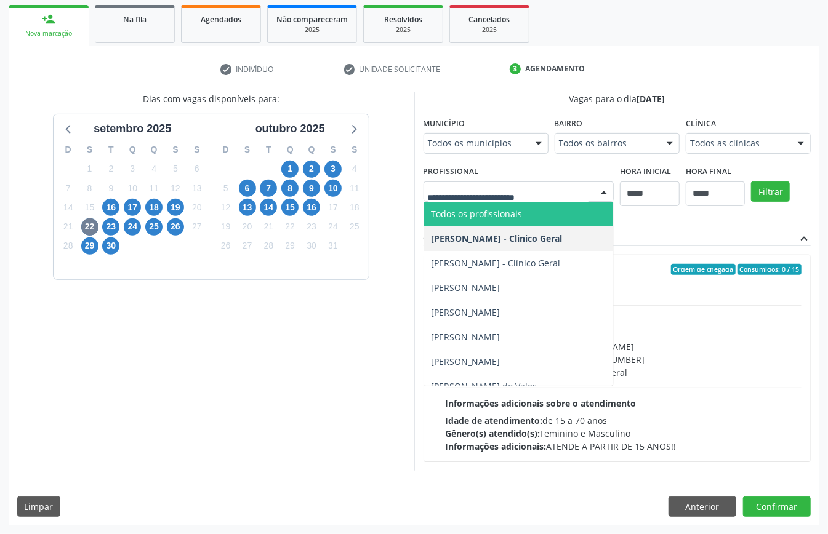
click at [545, 218] on span "Todos os profissionais" at bounding box center [519, 214] width 190 height 25
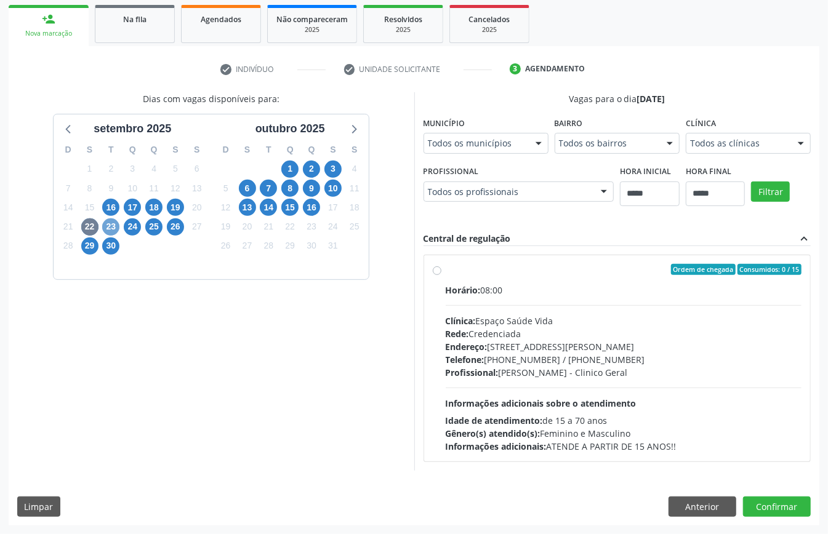
click at [112, 223] on span "23" at bounding box center [110, 227] width 17 height 17
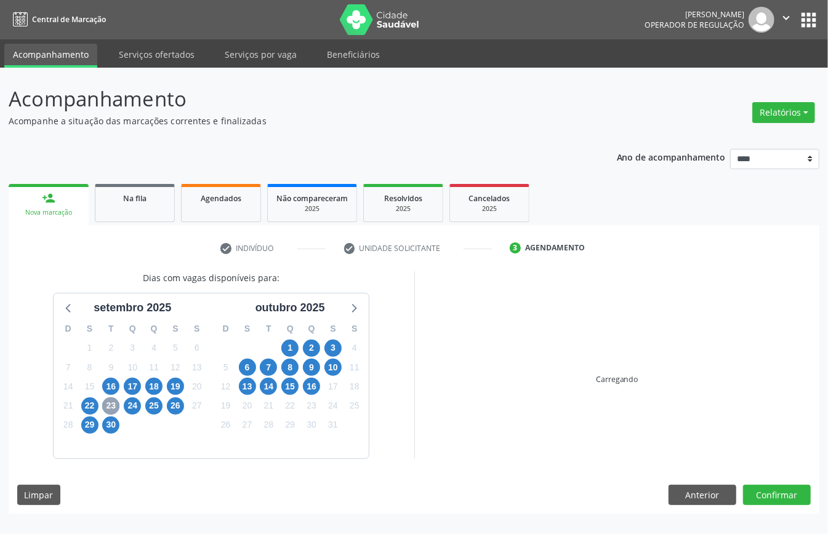
scroll to position [0, 0]
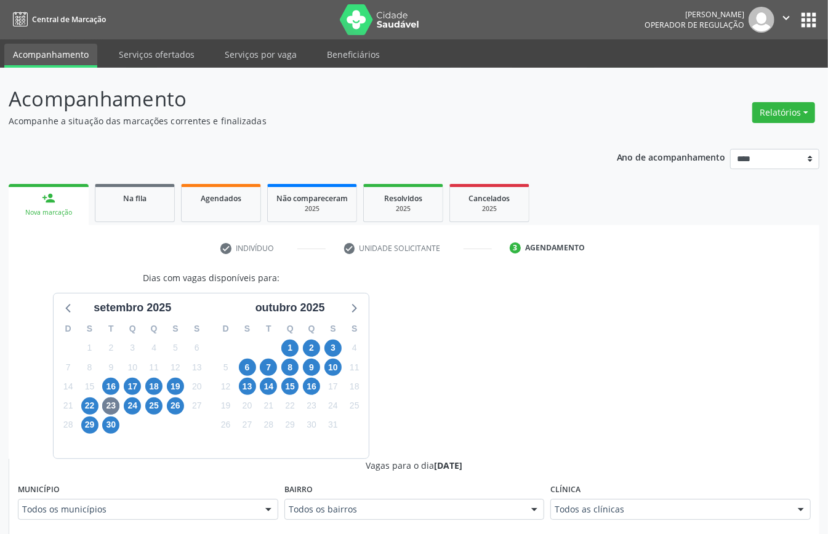
drag, startPoint x: 579, startPoint y: 494, endPoint x: 570, endPoint y: 501, distance: 11.8
click at [579, 496] on label "Clínica" at bounding box center [565, 490] width 30 height 19
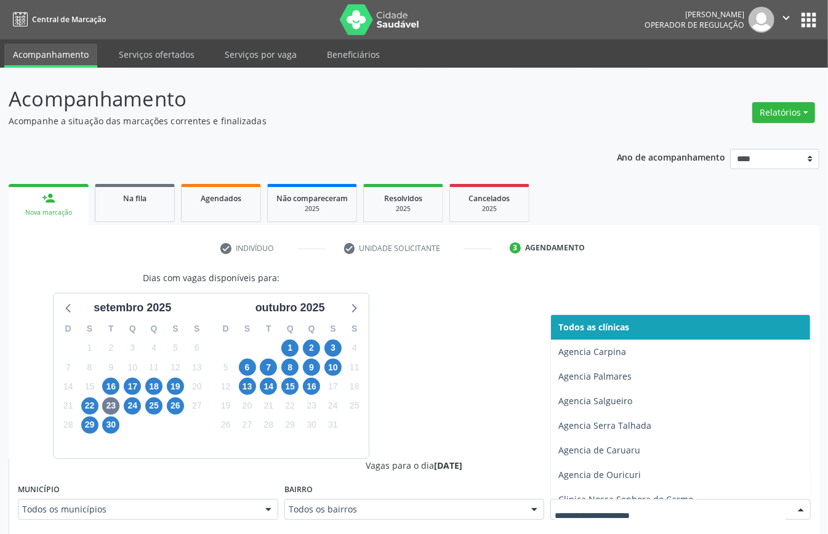
click at [570, 501] on div at bounding box center [680, 509] width 260 height 21
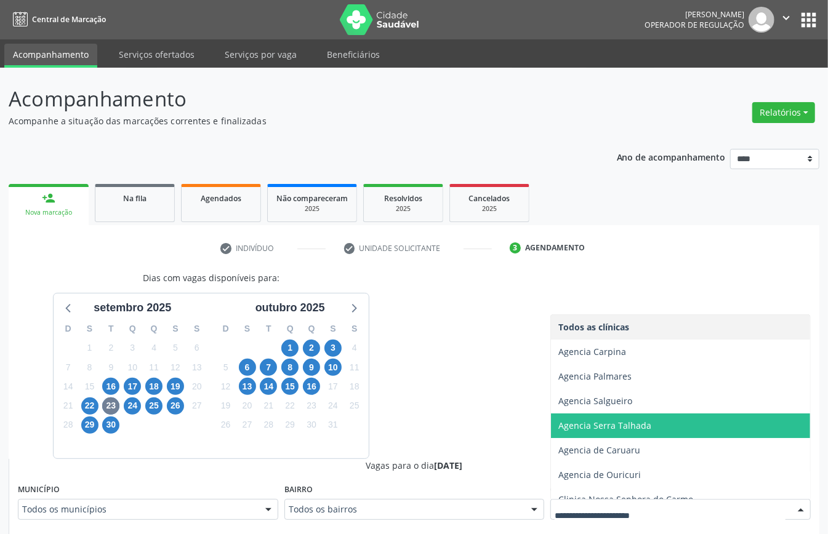
scroll to position [161, 0]
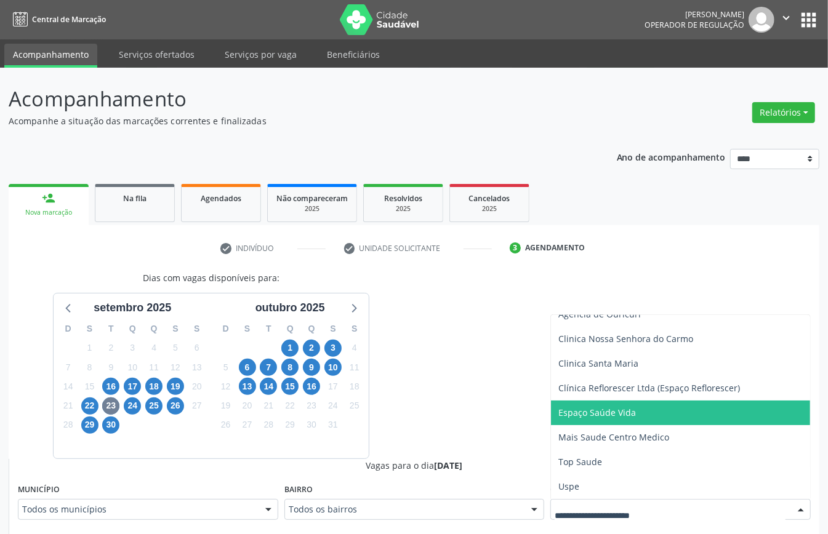
click at [585, 414] on span "Espaço Saúde Vida" at bounding box center [597, 413] width 78 height 12
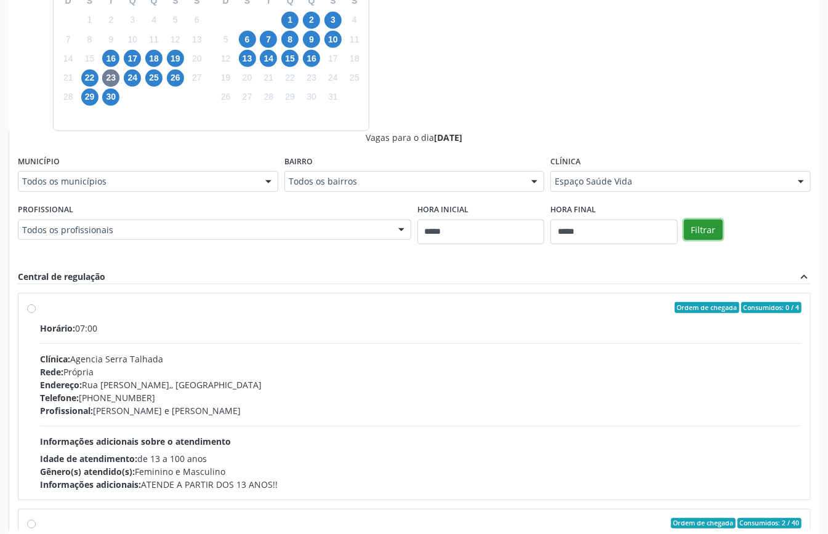
click at [692, 233] on button "Filtrar" at bounding box center [703, 230] width 39 height 21
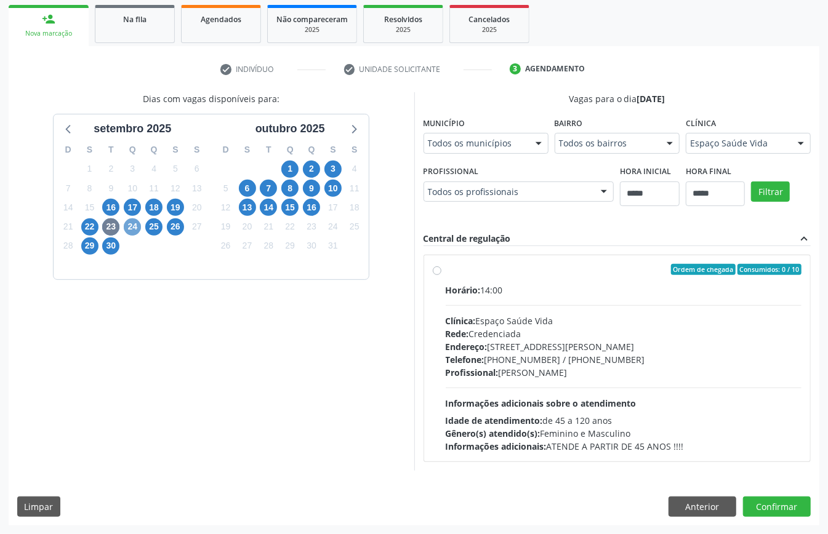
click at [133, 224] on span "24" at bounding box center [132, 227] width 17 height 17
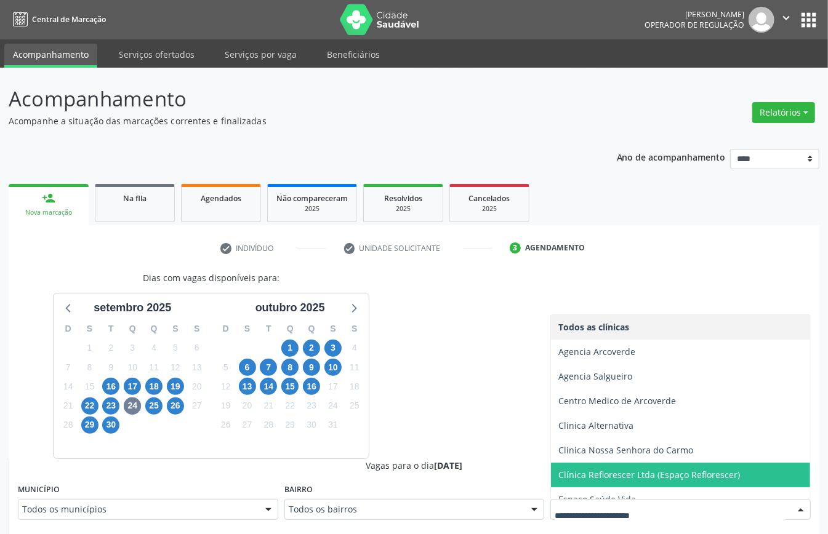
scroll to position [111, 0]
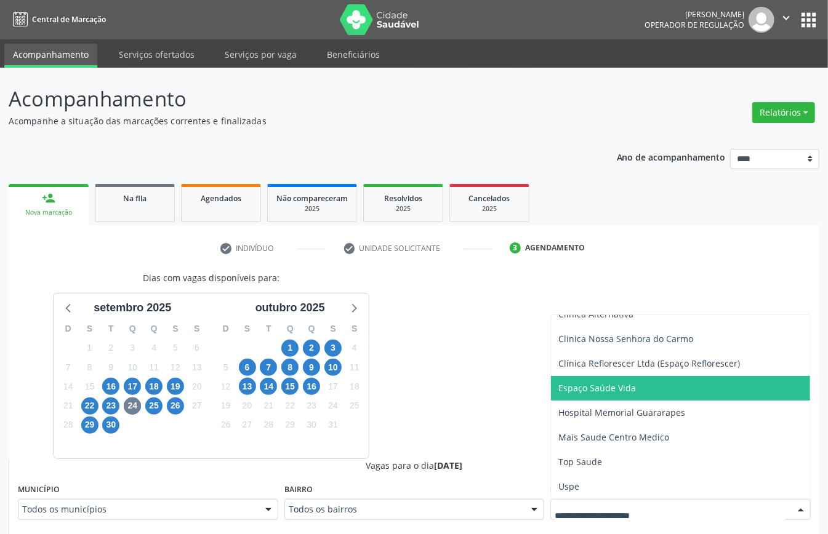
click at [597, 394] on span "Espaço Saúde Vida" at bounding box center [597, 388] width 78 height 12
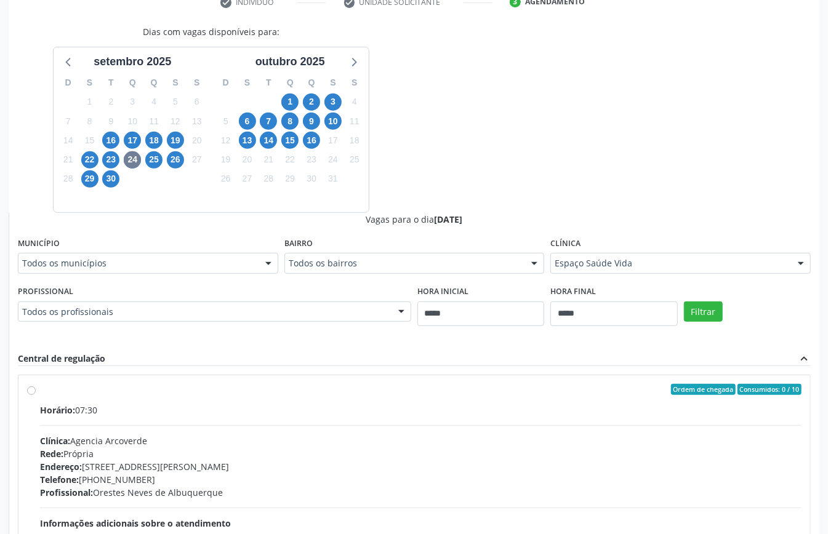
scroll to position [82, 0]
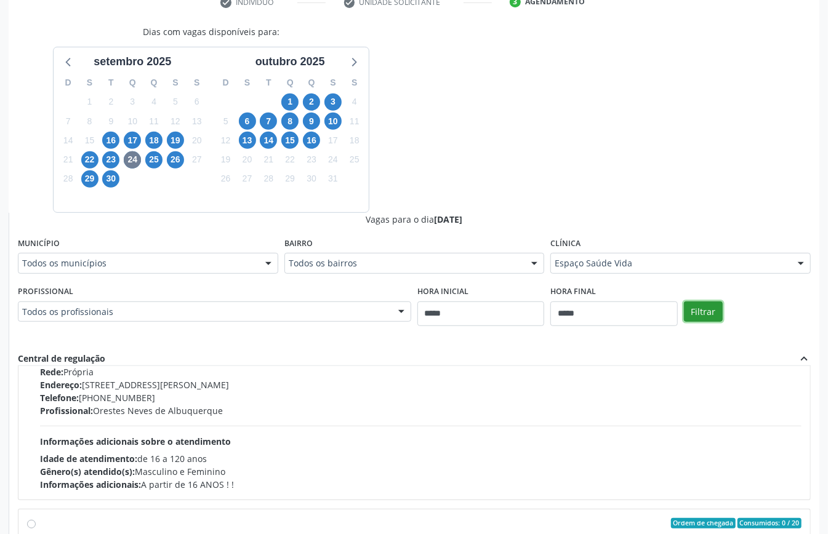
click at [708, 320] on button "Filtrar" at bounding box center [703, 312] width 39 height 21
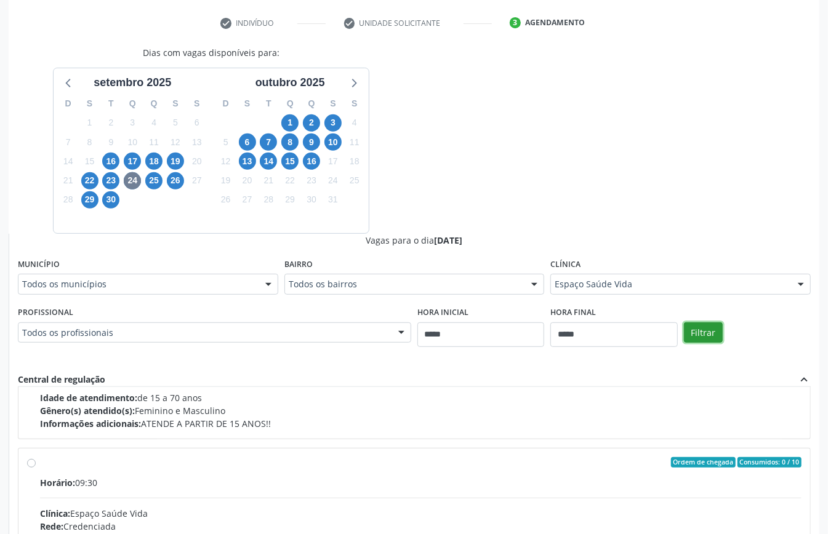
scroll to position [390, 0]
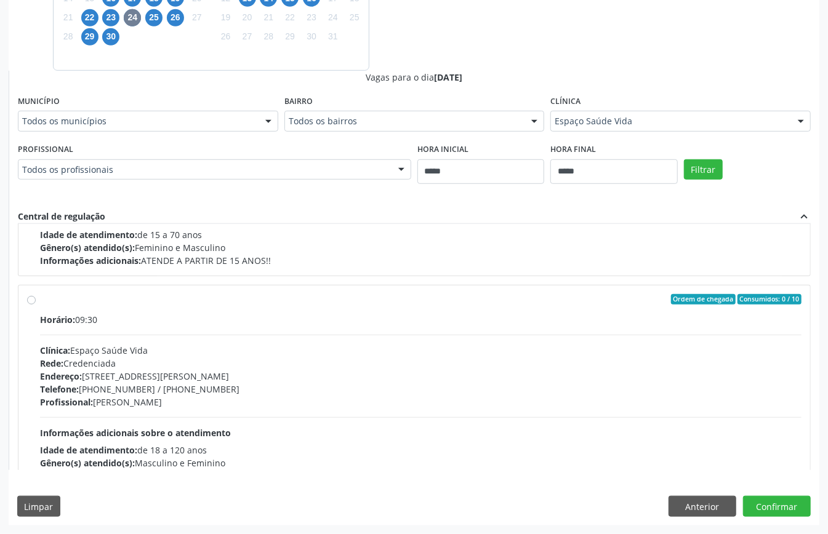
click at [187, 340] on div "Horário: 09:30 Clínica: Espaço Saúde Vida Rede: Credenciada Endereço: Rua Silvi…" at bounding box center [421, 397] width 762 height 169
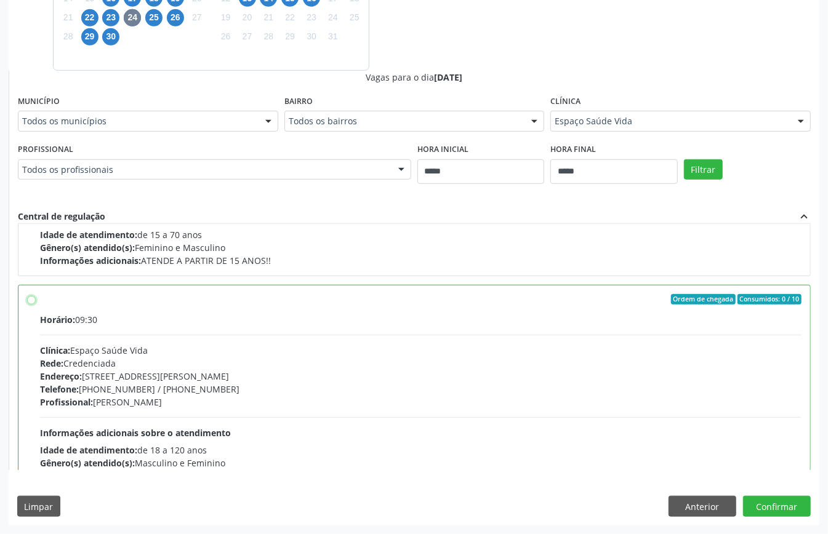
scroll to position [279, 0]
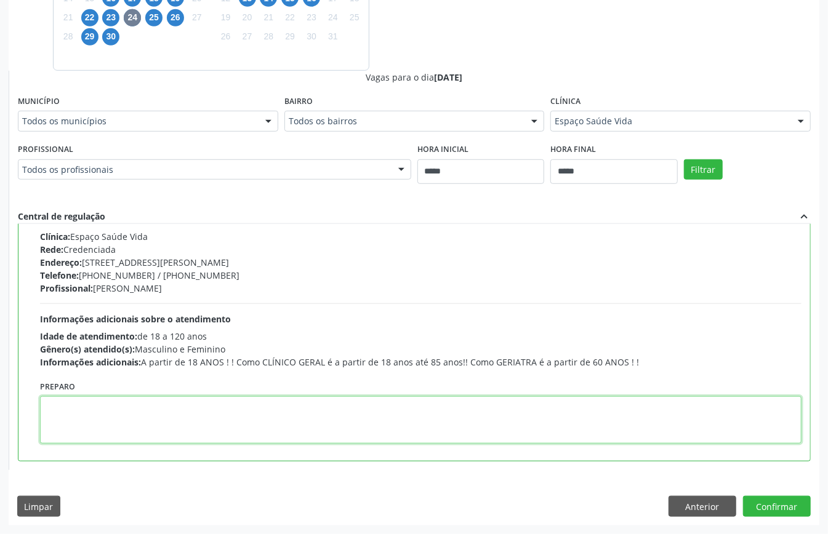
paste textarea "**********"
type textarea "**********"
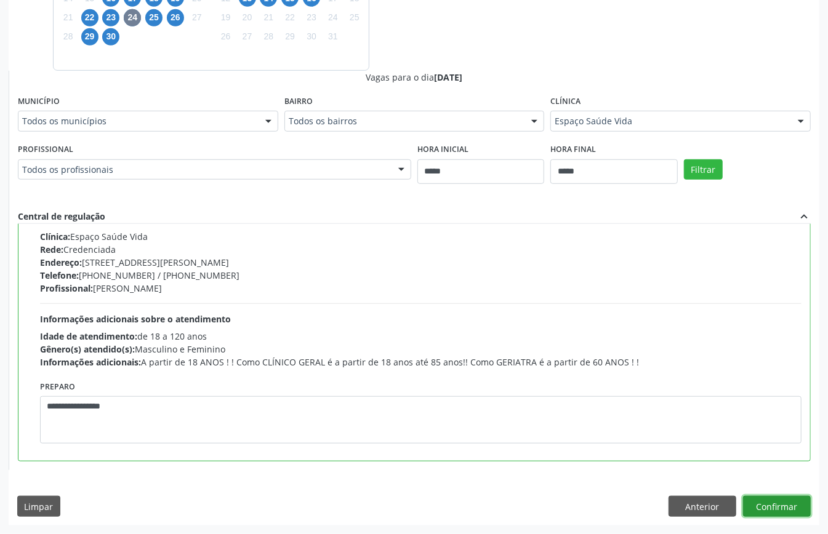
click at [791, 501] on button "Confirmar" at bounding box center [777, 506] width 68 height 21
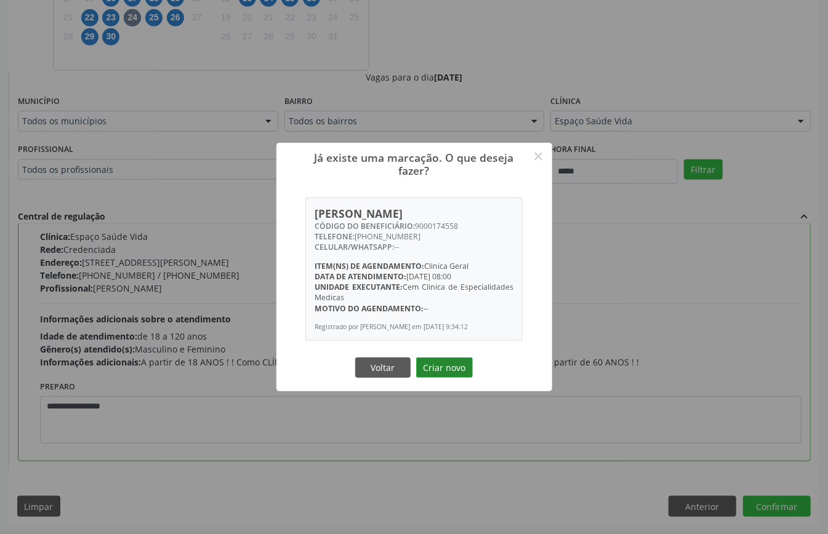
click at [446, 373] on button "Criar novo" at bounding box center [444, 368] width 57 height 21
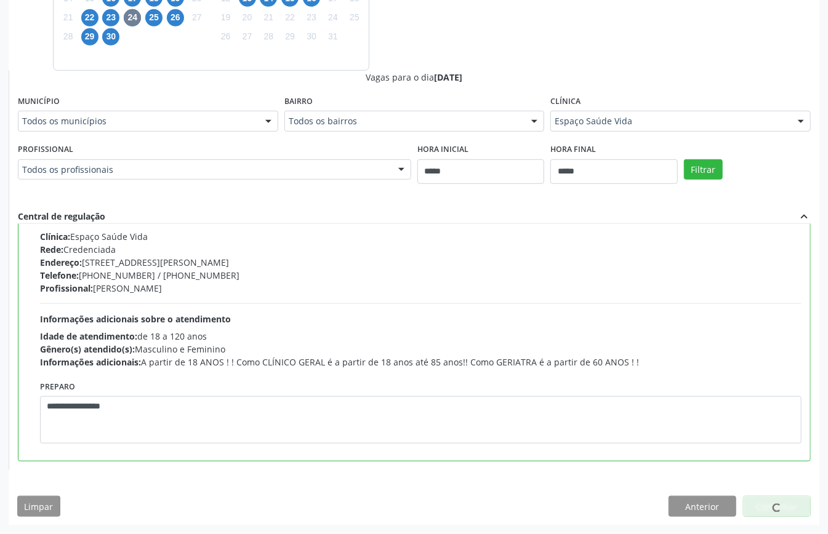
scroll to position [0, 0]
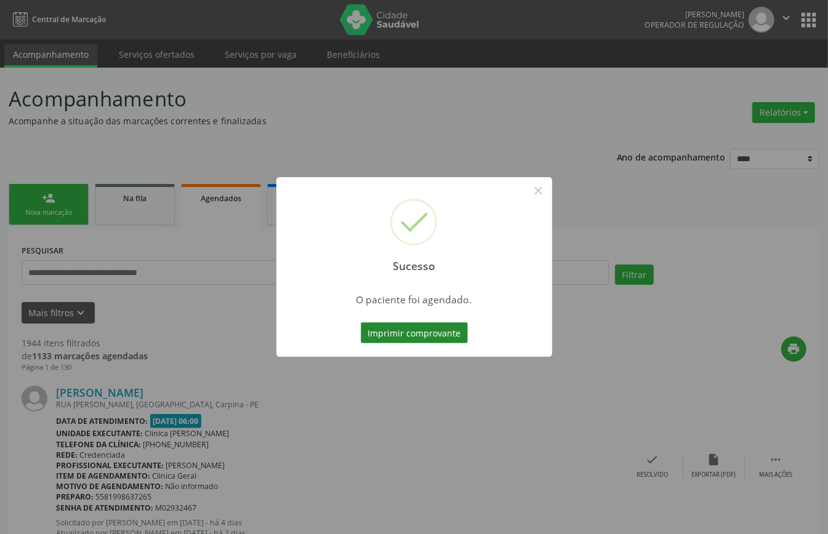
click at [435, 324] on button "Imprimir comprovante" at bounding box center [414, 333] width 107 height 21
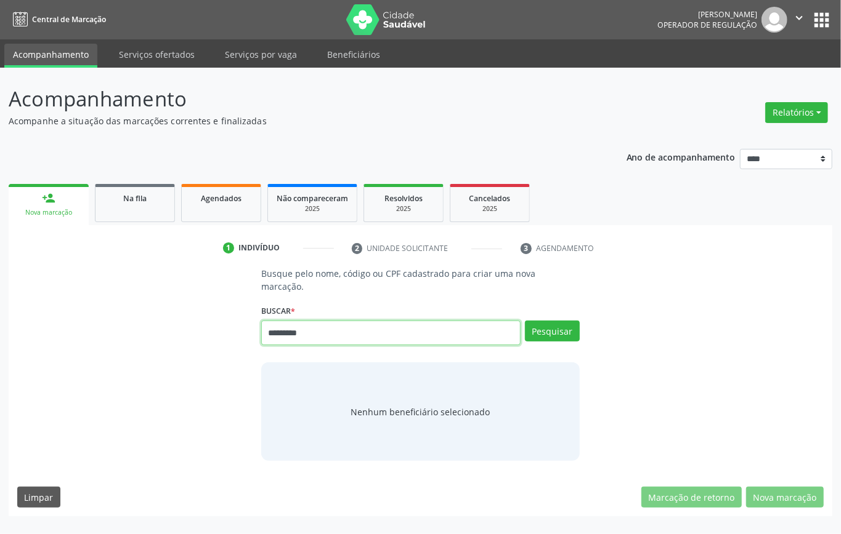
type input "*********"
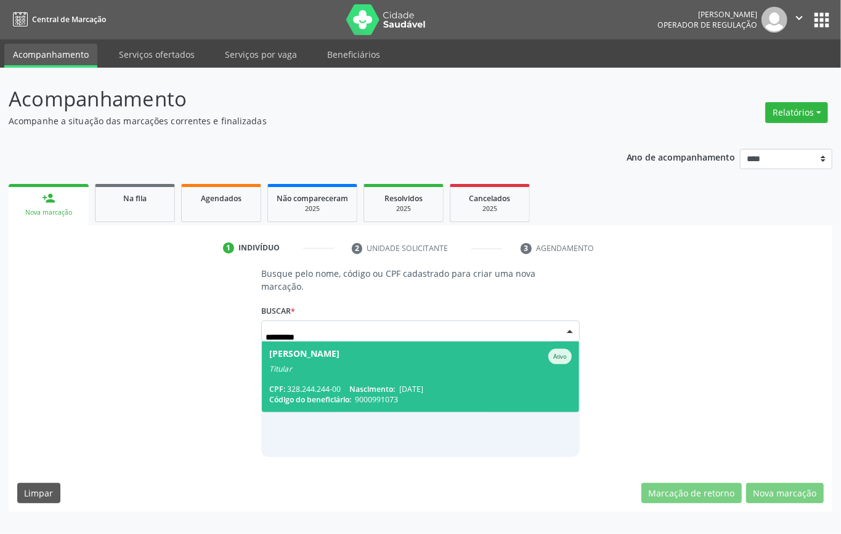
click at [442, 395] on div "Código do beneficiário: 9000991073" at bounding box center [420, 400] width 302 height 10
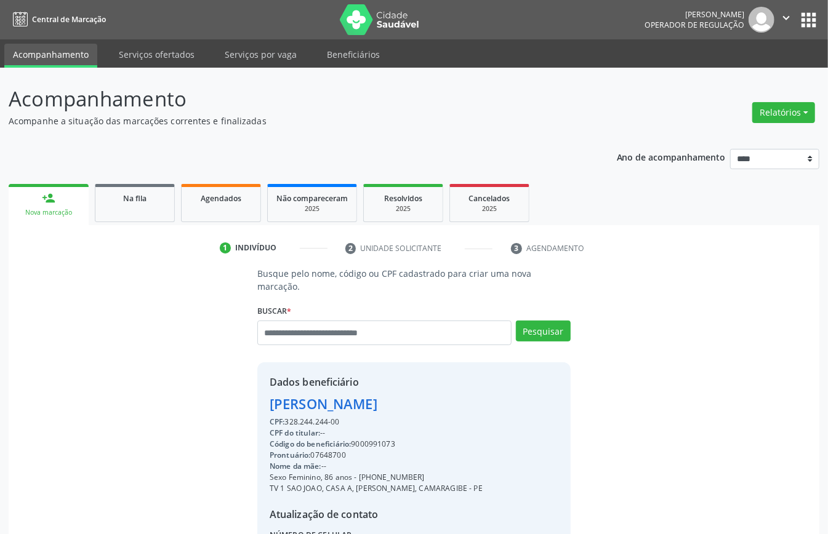
scroll to position [82, 0]
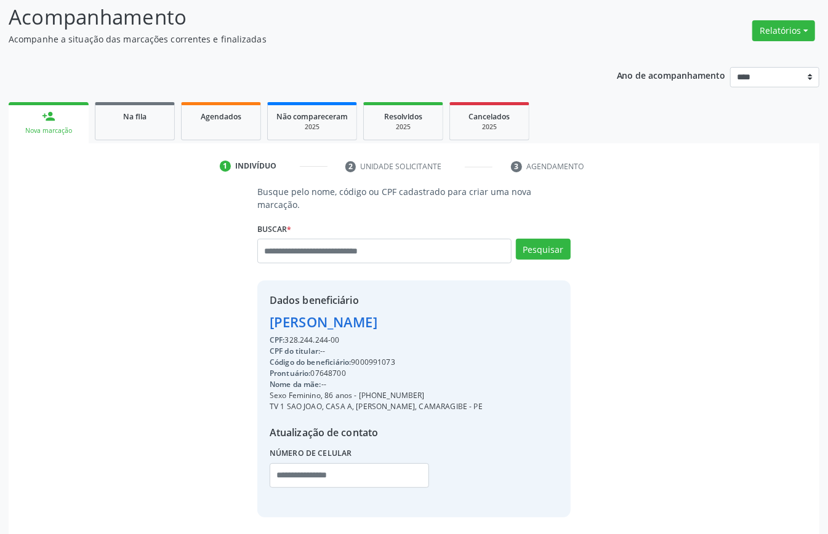
click at [370, 363] on div "Código do beneficiário: 9000991073" at bounding box center [376, 362] width 213 height 11
copy div "9000991073"
click at [206, 126] on link "Agendados" at bounding box center [221, 121] width 80 height 38
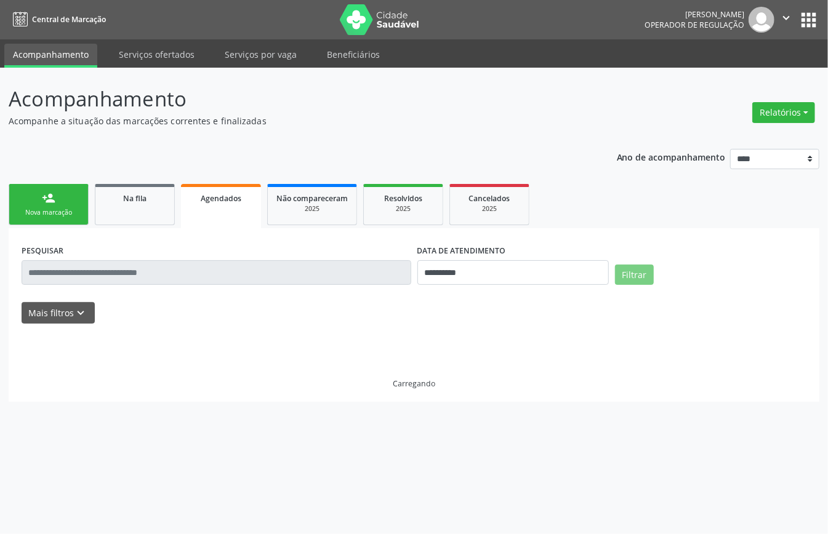
scroll to position [0, 0]
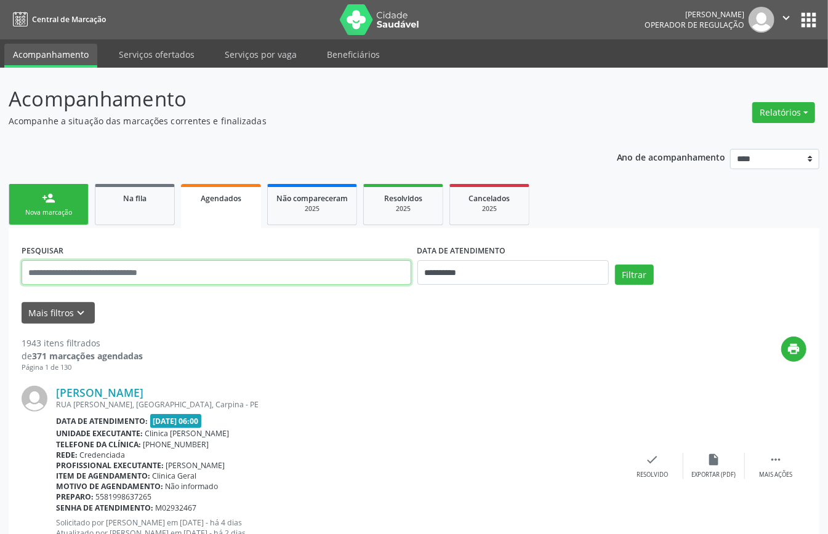
paste input "**********"
type input "**********"
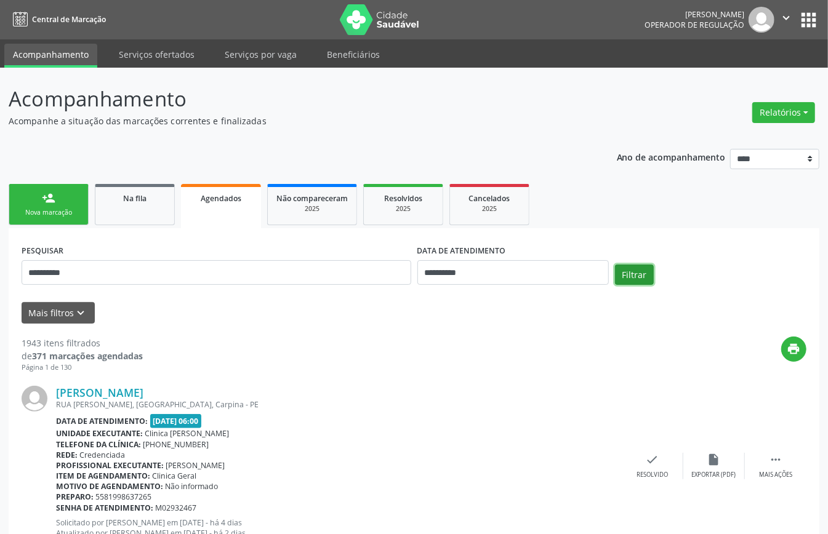
click at [640, 278] on button "Filtrar" at bounding box center [634, 275] width 39 height 21
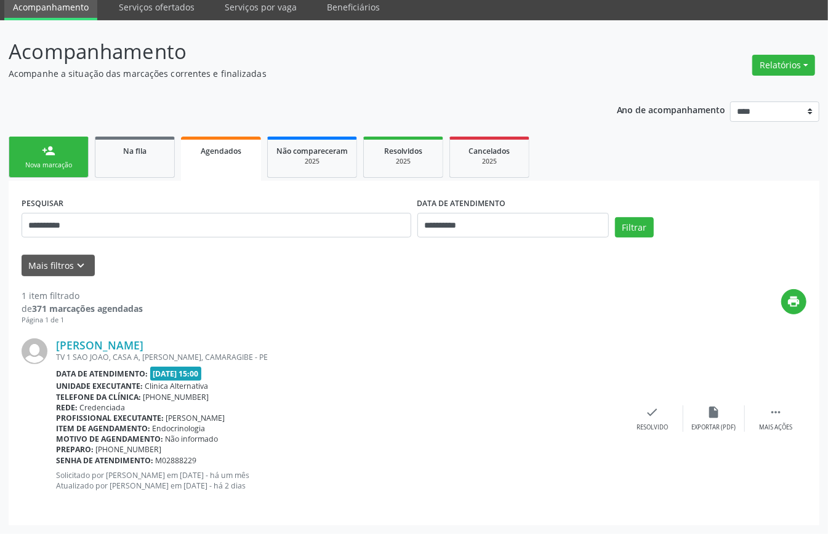
click at [59, 147] on link "person_add Nova marcação" at bounding box center [49, 157] width 80 height 41
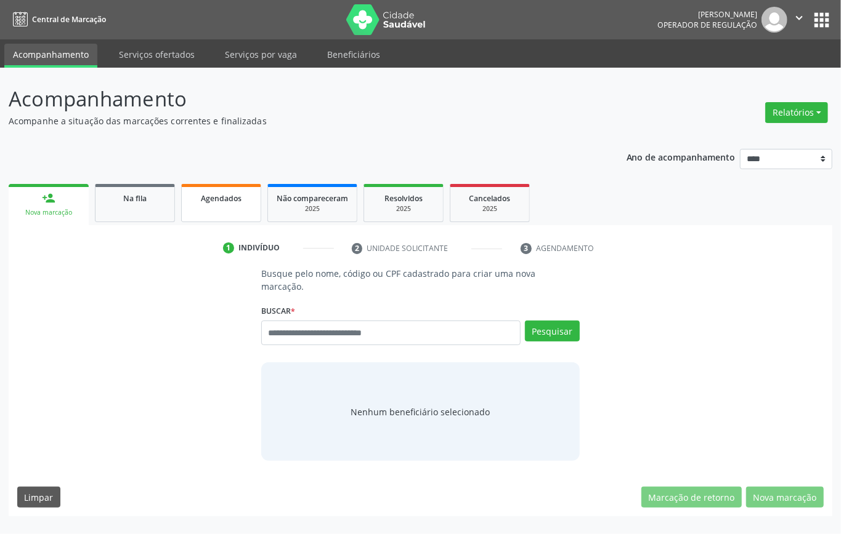
click at [208, 202] on span "Agendados" at bounding box center [221, 198] width 41 height 10
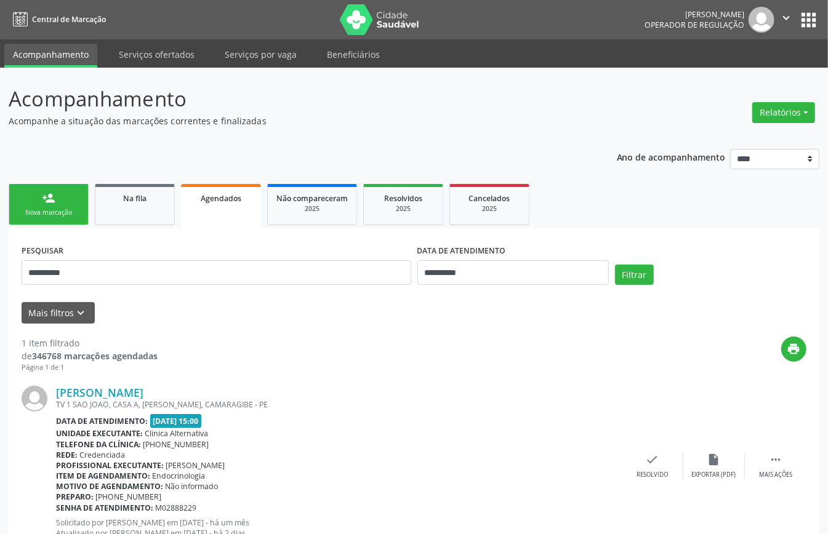
click at [42, 192] on div "person_add" at bounding box center [49, 198] width 14 height 14
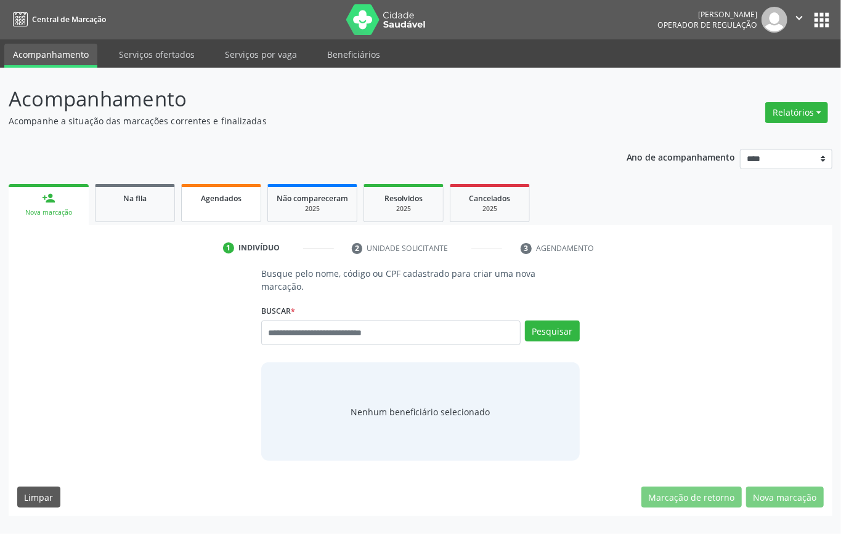
click at [219, 203] on link "Agendados" at bounding box center [221, 203] width 80 height 38
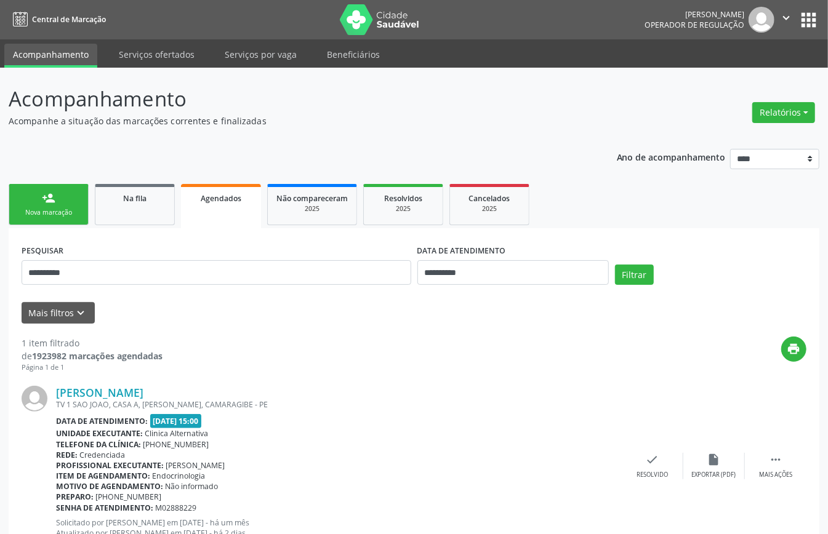
scroll to position [47, 0]
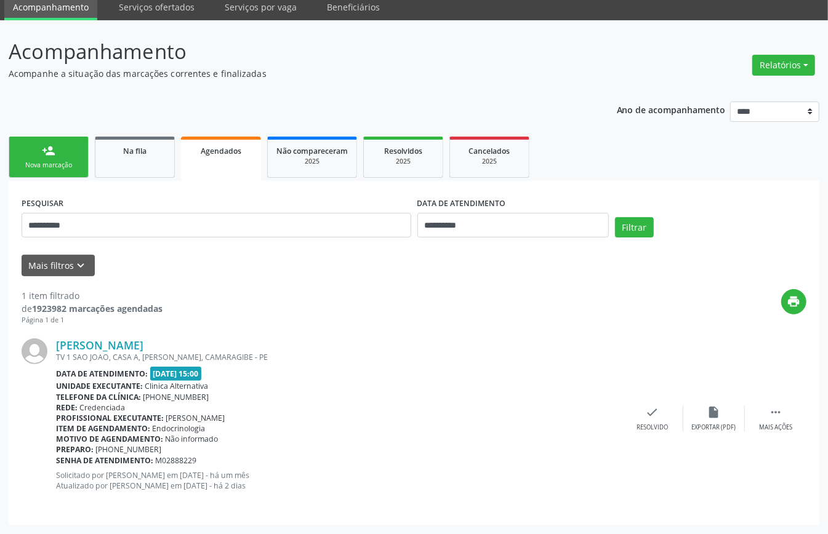
click at [54, 151] on div "person_add" at bounding box center [49, 151] width 14 height 14
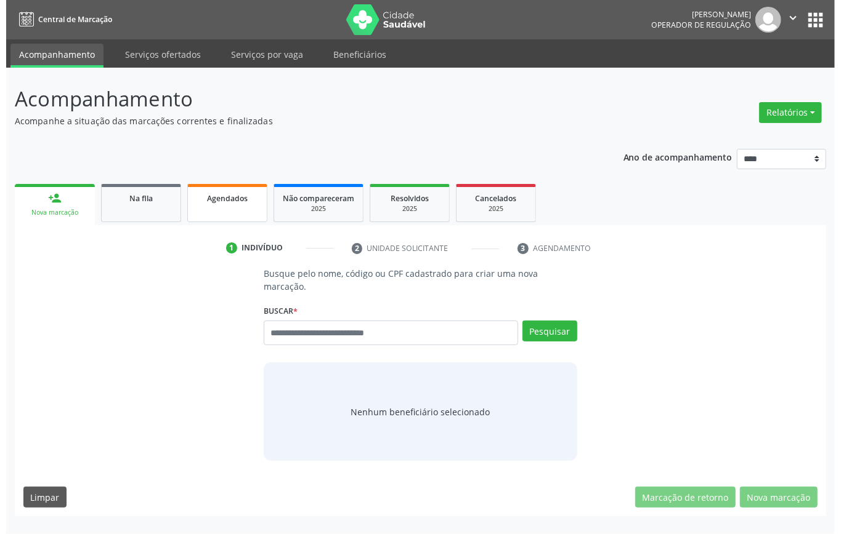
scroll to position [0, 0]
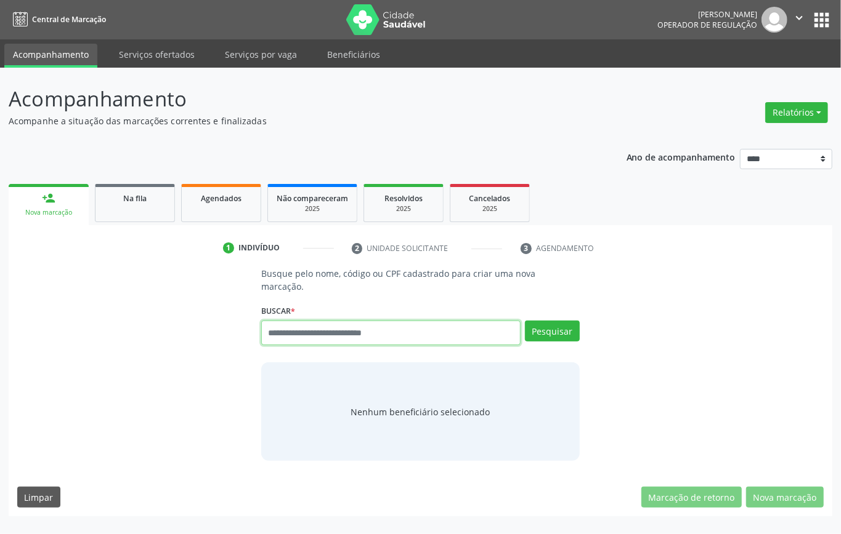
click at [292, 331] on input "text" at bounding box center [390, 333] width 259 height 25
type input "*********"
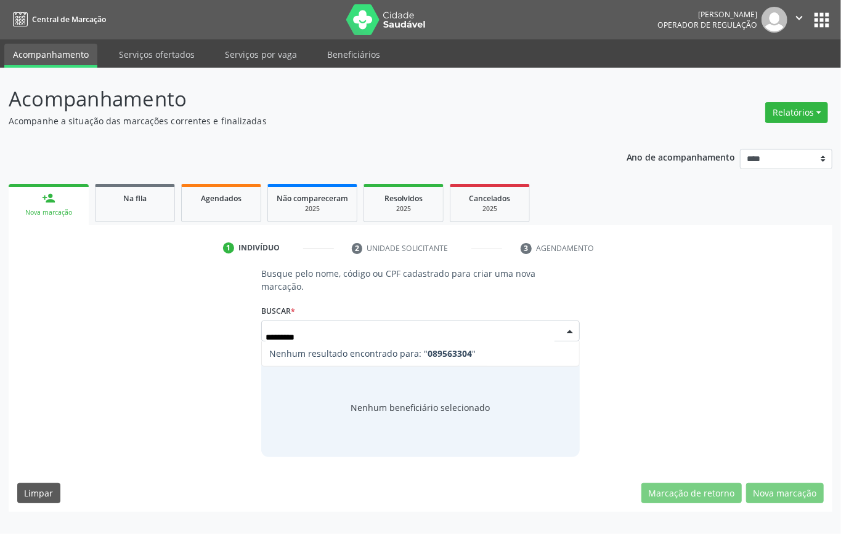
click at [303, 336] on input "*********" at bounding box center [409, 337] width 289 height 25
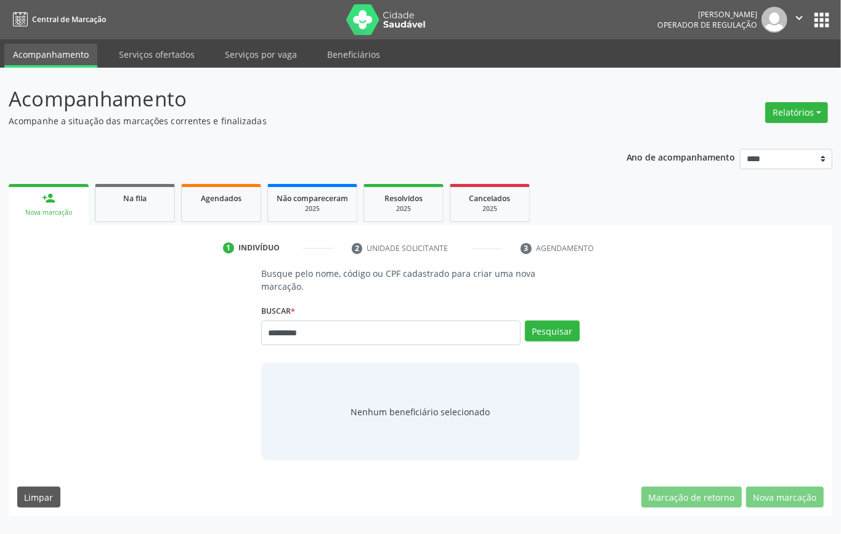
type input "*********"
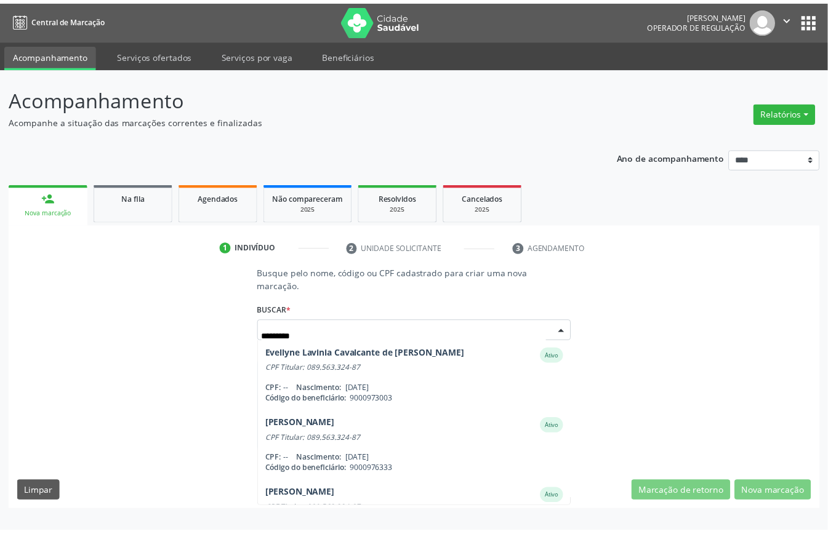
scroll to position [185, 0]
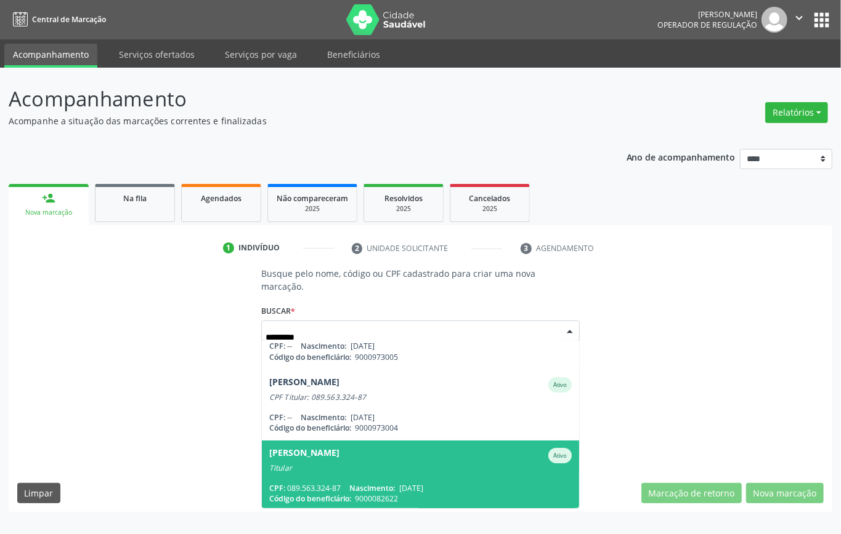
click at [356, 469] on div "Titular" at bounding box center [420, 469] width 302 height 10
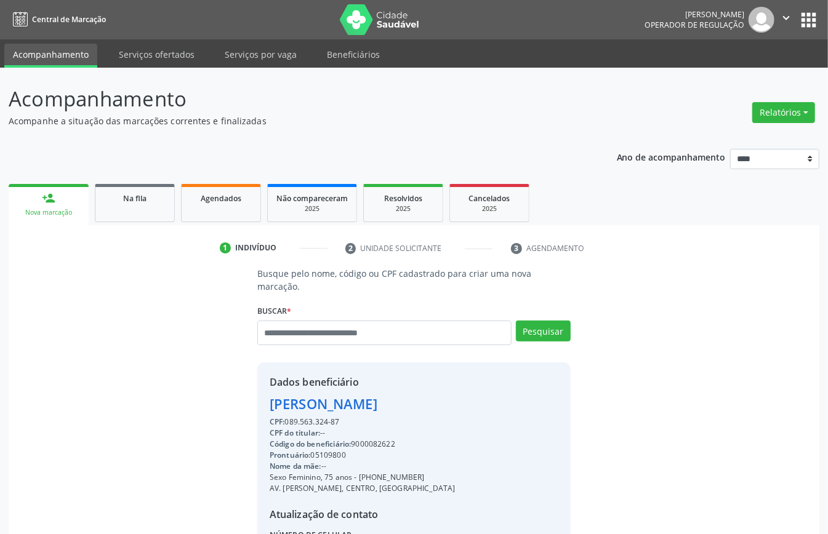
click at [368, 442] on div "Código do beneficiário: 9000082622" at bounding box center [363, 444] width 186 height 11
click at [373, 446] on div "Código do beneficiário: 9000082622" at bounding box center [363, 444] width 186 height 11
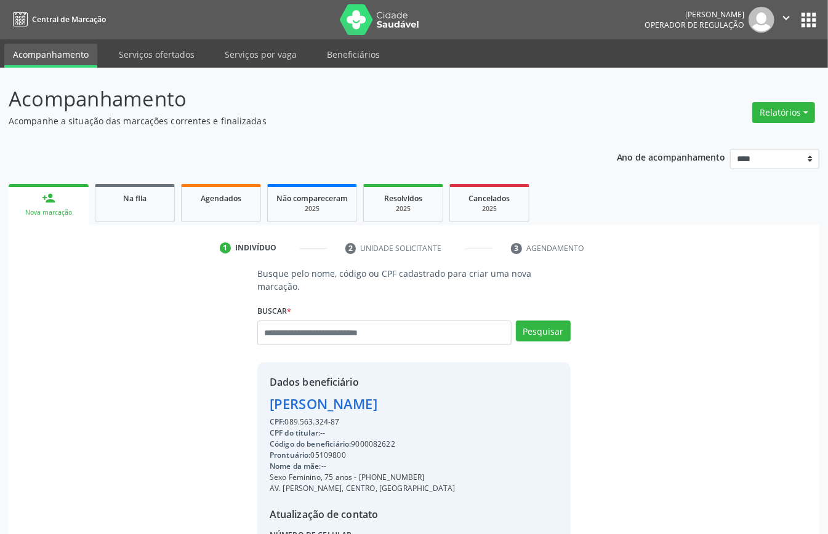
click at [373, 446] on div "Código do beneficiário: 9000082622" at bounding box center [363, 444] width 186 height 11
copy div "9000082622"
click at [238, 193] on span "Agendados" at bounding box center [221, 198] width 41 height 10
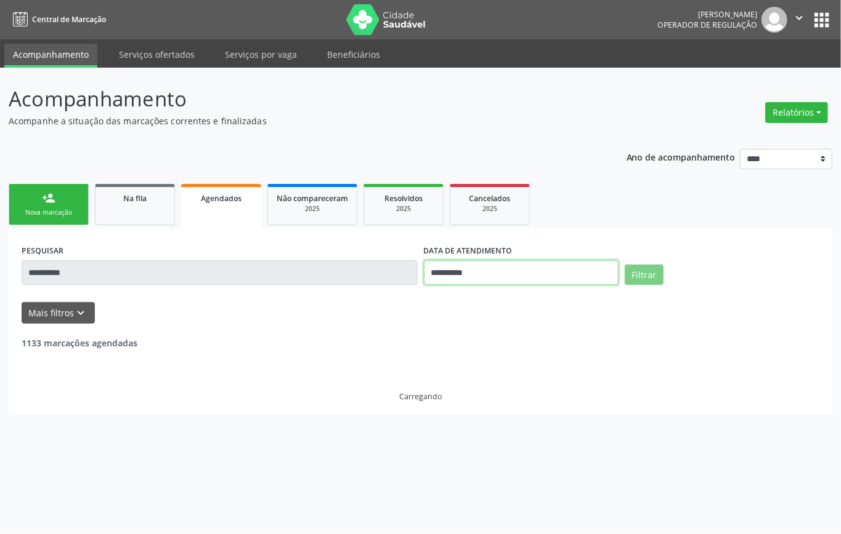
click at [486, 267] on input "**********" at bounding box center [521, 272] width 195 height 25
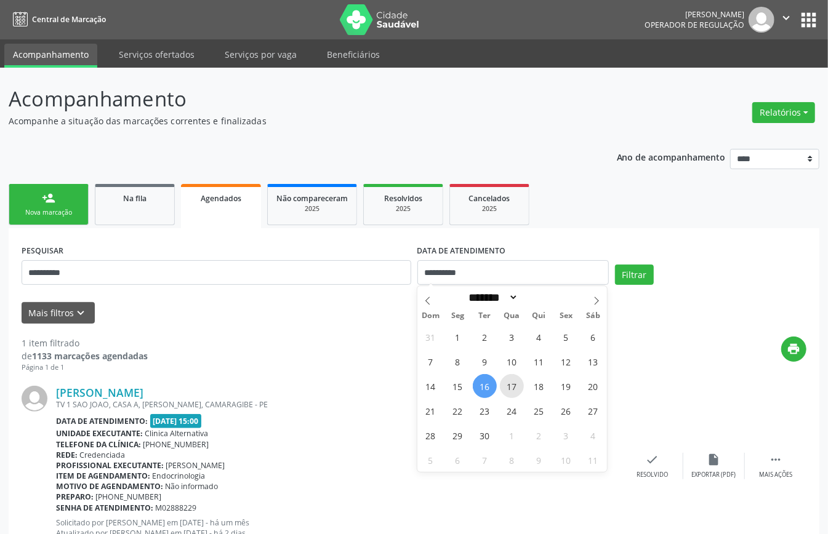
click at [515, 387] on span "17" at bounding box center [512, 386] width 24 height 24
type input "**********"
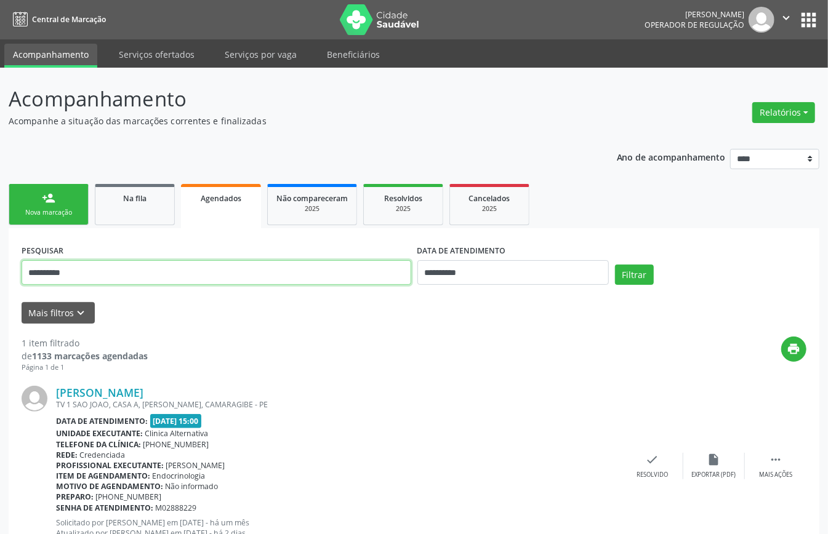
drag, startPoint x: 369, startPoint y: 269, endPoint x: 363, endPoint y: 262, distance: 9.6
drag, startPoint x: 363, startPoint y: 262, endPoint x: 275, endPoint y: 271, distance: 89.1
click at [275, 271] on input "**********" at bounding box center [217, 272] width 390 height 25
paste input "text"
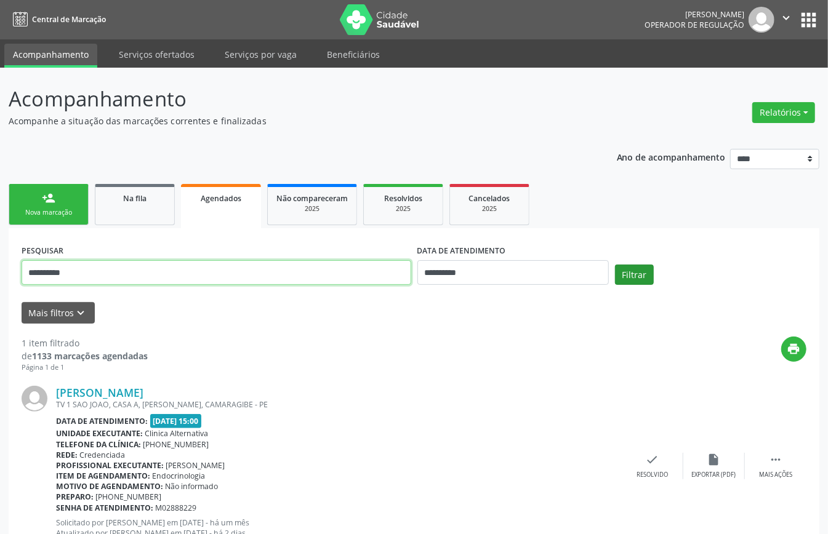
type input "**********"
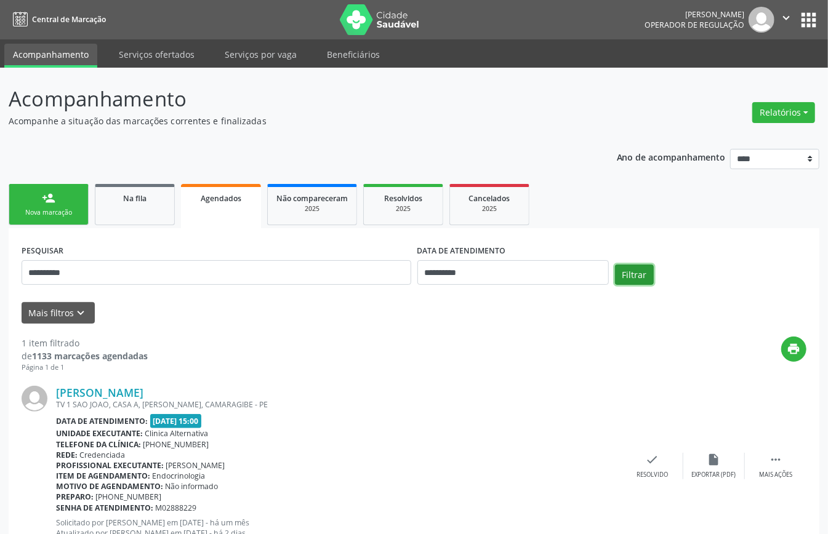
click at [635, 274] on button "Filtrar" at bounding box center [634, 275] width 39 height 21
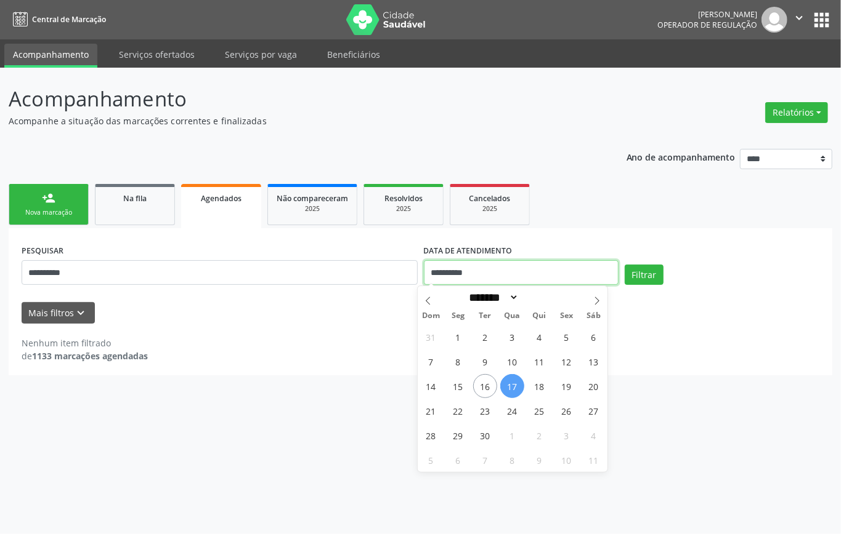
click at [494, 269] on input "**********" at bounding box center [521, 272] width 195 height 25
click at [635, 278] on button "Filtrar" at bounding box center [643, 275] width 39 height 21
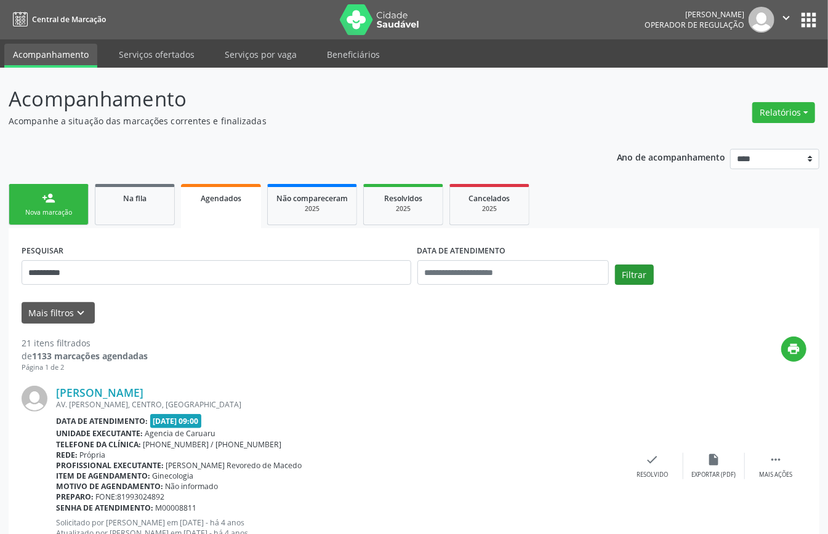
scroll to position [2718, 0]
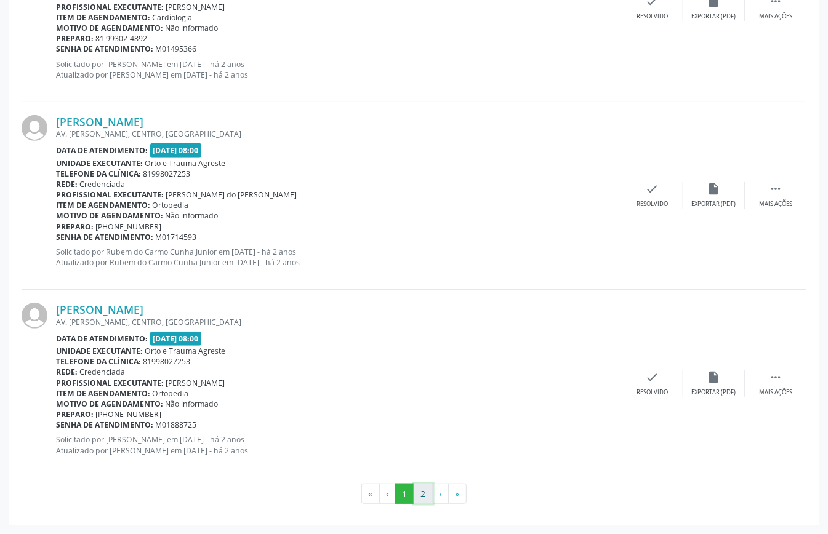
click at [414, 493] on button "2" at bounding box center [423, 494] width 19 height 21
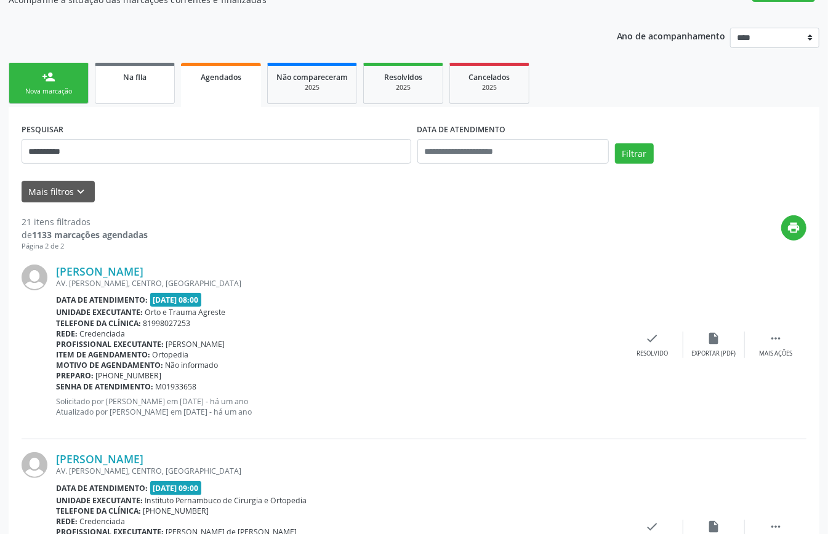
scroll to position [0, 0]
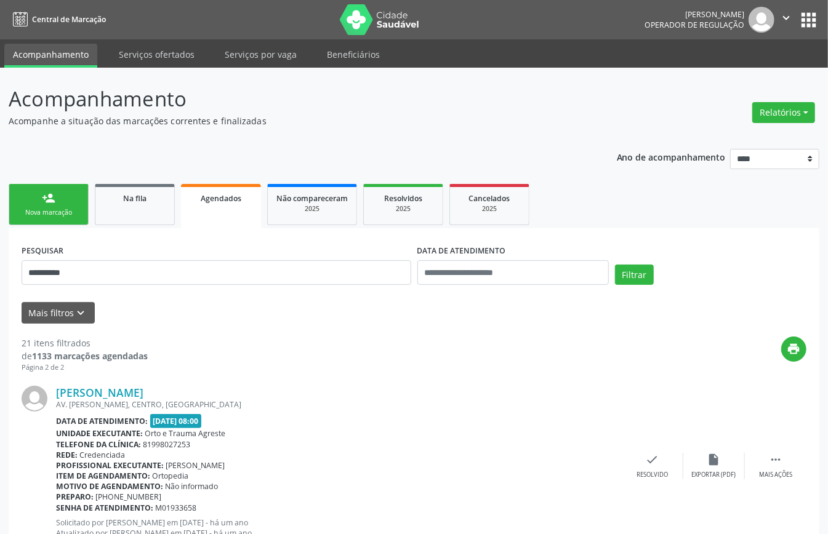
click at [39, 200] on link "person_add Nova marcação" at bounding box center [49, 204] width 80 height 41
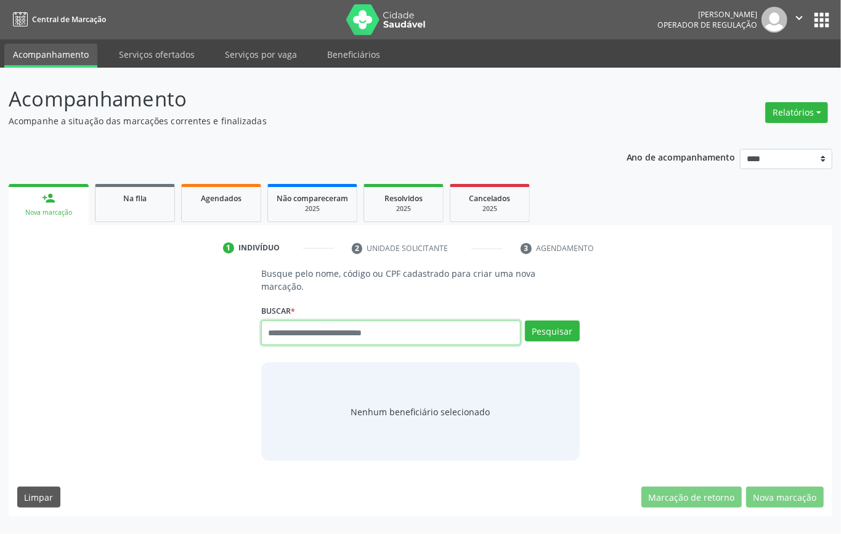
drag, startPoint x: 400, startPoint y: 331, endPoint x: 392, endPoint y: 326, distance: 9.2
click at [398, 329] on input "text" at bounding box center [390, 333] width 259 height 25
paste input "**********"
type input "**********"
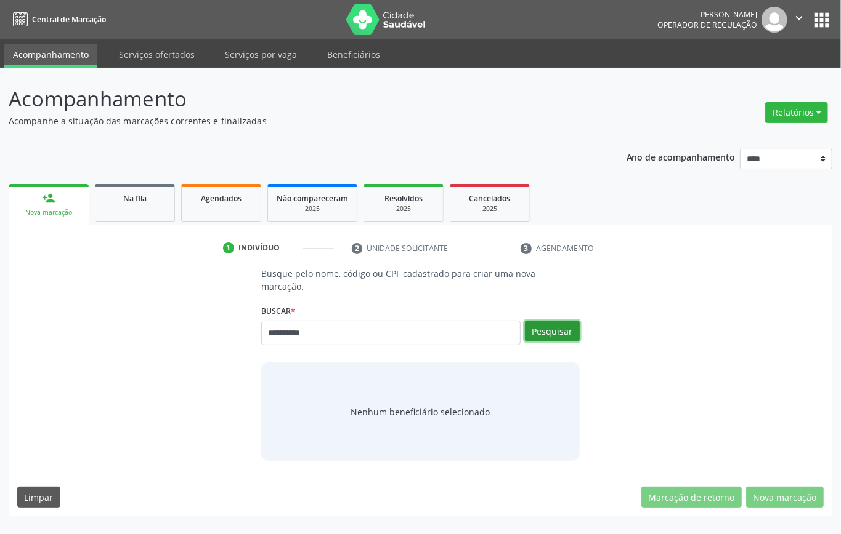
click at [557, 333] on button "Pesquisar" at bounding box center [552, 331] width 55 height 21
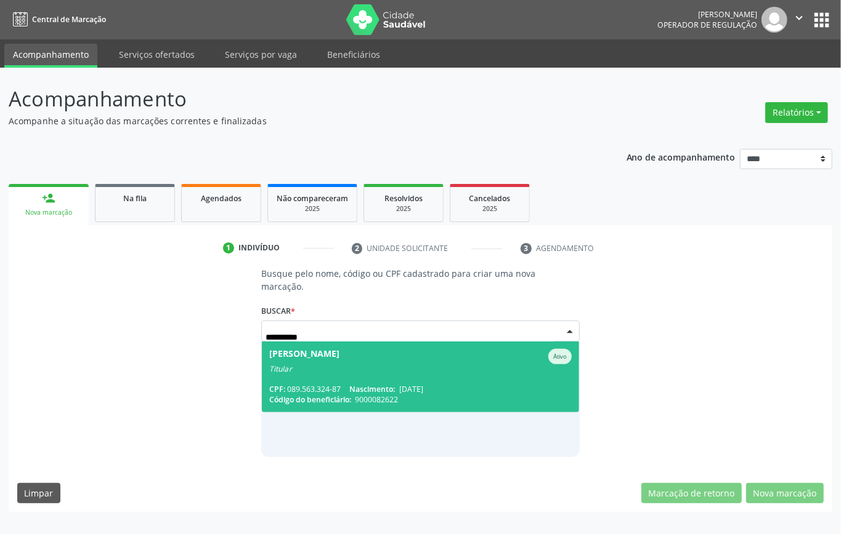
click at [341, 376] on span "Maurisiam Gomes de Melo Ativo Titular CPF: 089.563.324-87 Nascimento: 30/03/195…" at bounding box center [420, 377] width 317 height 71
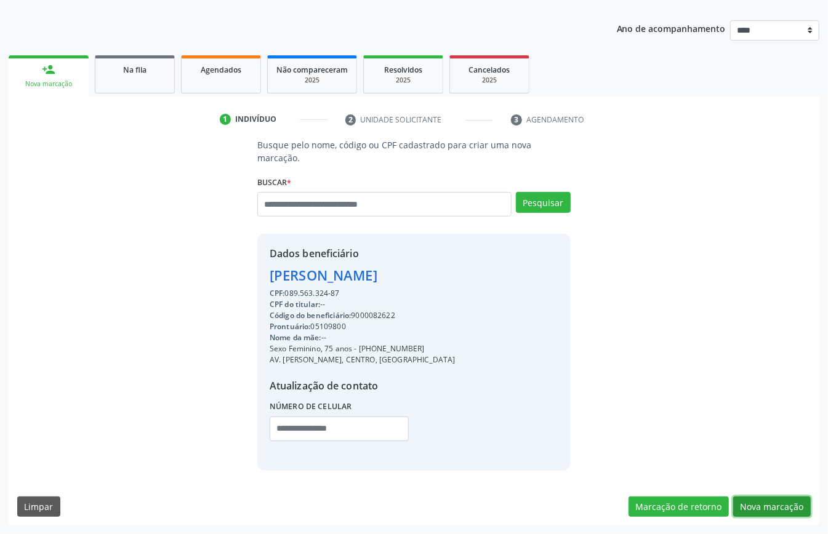
click at [781, 510] on button "Nova marcação" at bounding box center [772, 507] width 78 height 21
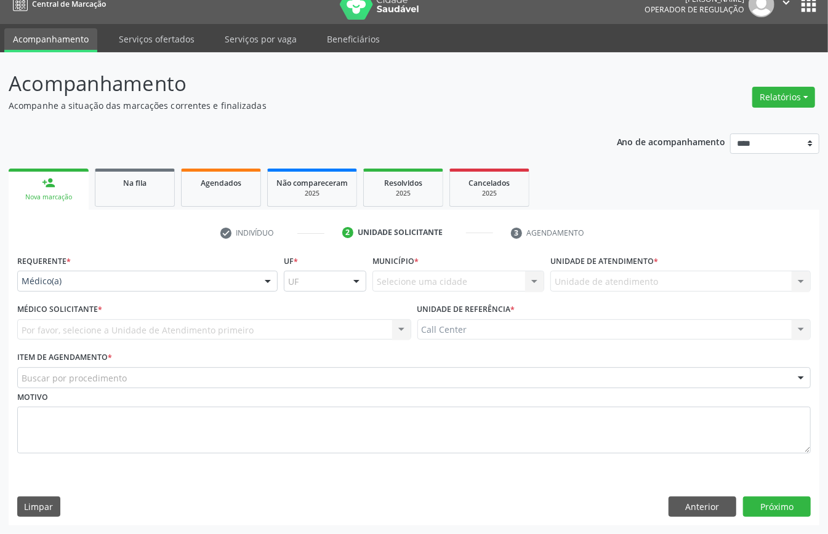
scroll to position [17, 0]
click at [108, 289] on div "Médico(a) Médico(a) Enfermeiro(a) Paciente Nenhum resultado encontrado para: " …" at bounding box center [147, 281] width 260 height 21
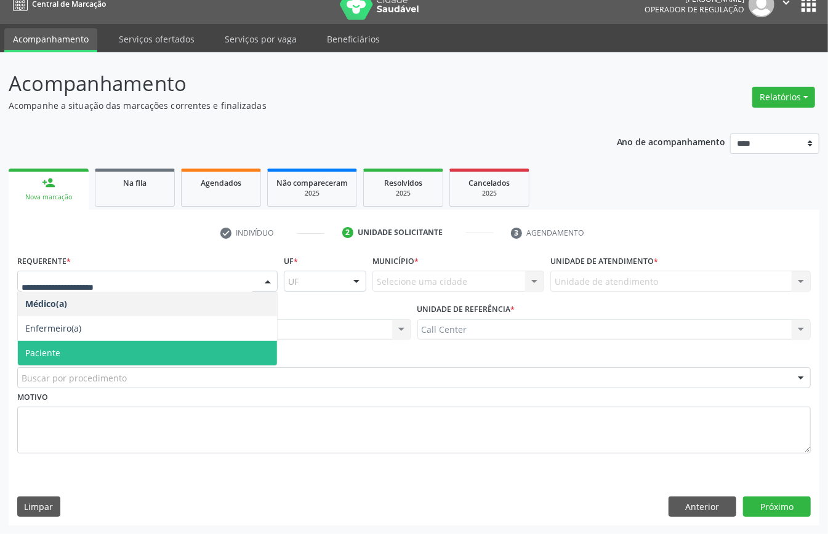
click at [67, 349] on span "Paciente" at bounding box center [147, 353] width 259 height 25
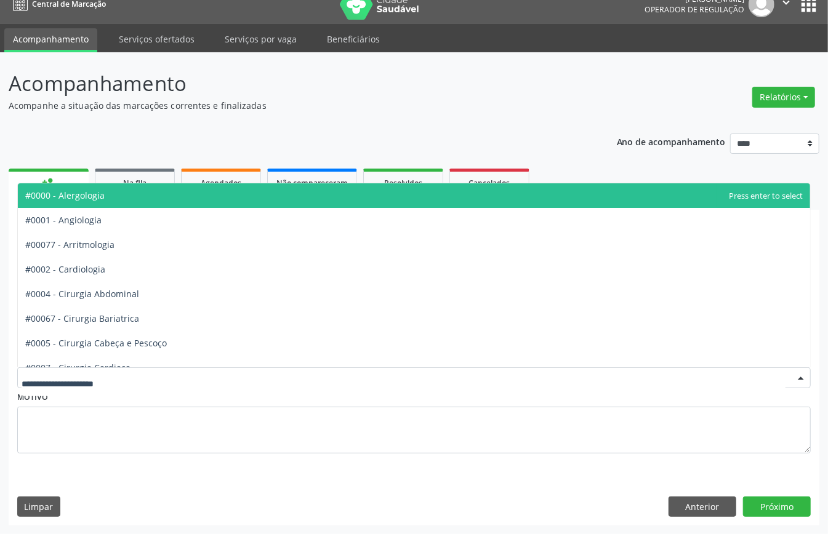
click at [79, 368] on div at bounding box center [414, 378] width 794 height 21
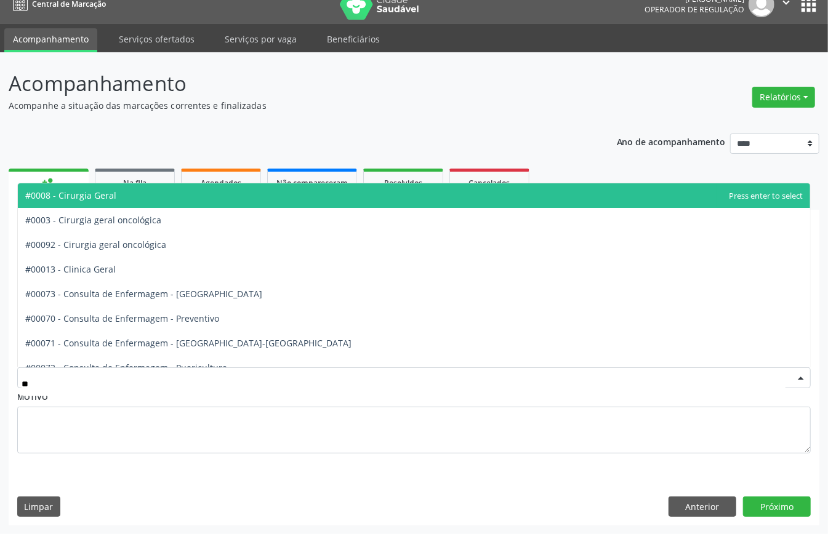
type input "***"
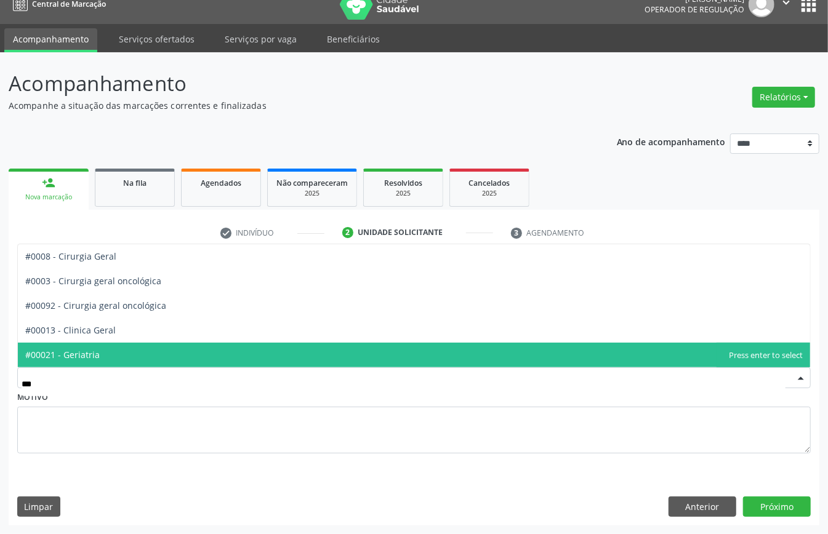
click at [104, 353] on span "#00021 - Geriatria" at bounding box center [414, 355] width 792 height 25
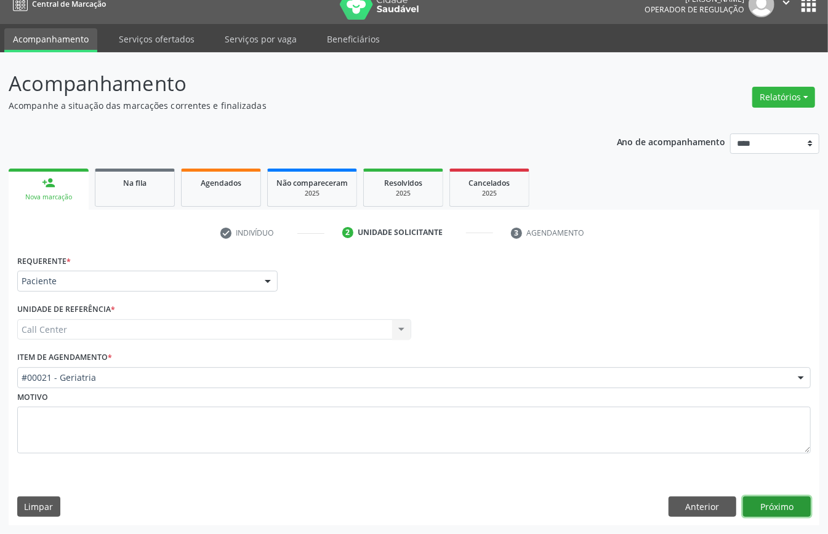
click at [764, 508] on button "Próximo" at bounding box center [777, 507] width 68 height 21
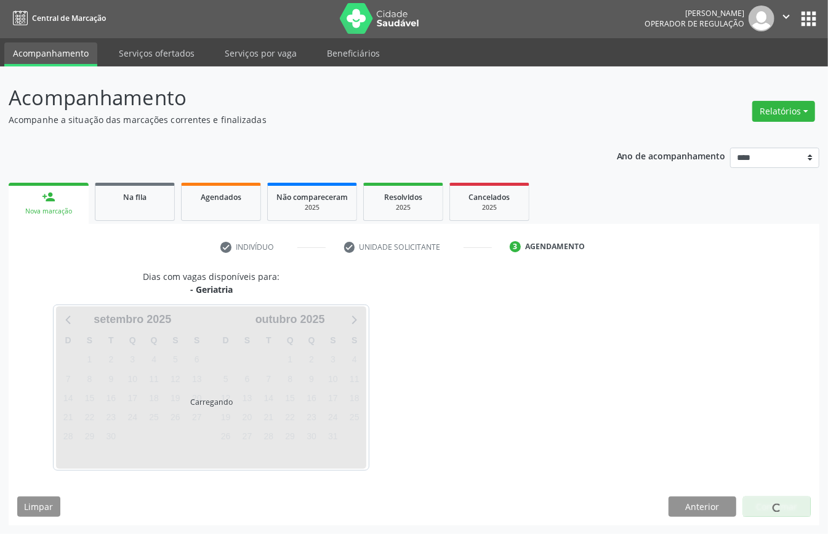
scroll to position [2, 0]
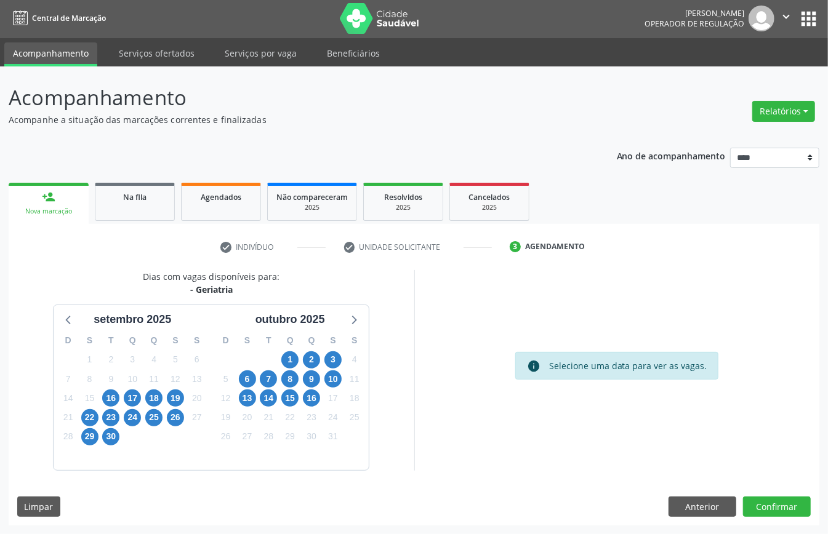
click at [141, 401] on div "17" at bounding box center [133, 398] width 22 height 19
click at [139, 400] on span "17" at bounding box center [132, 398] width 17 height 17
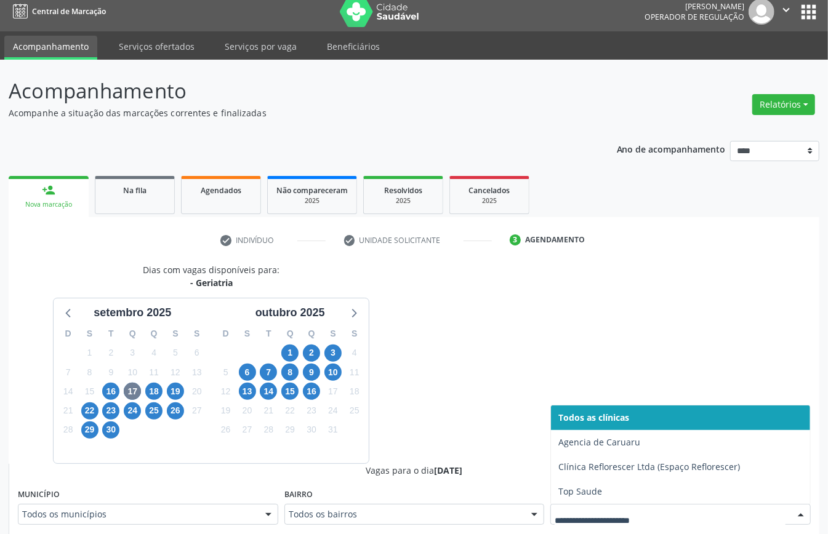
click at [579, 525] on div at bounding box center [680, 514] width 260 height 21
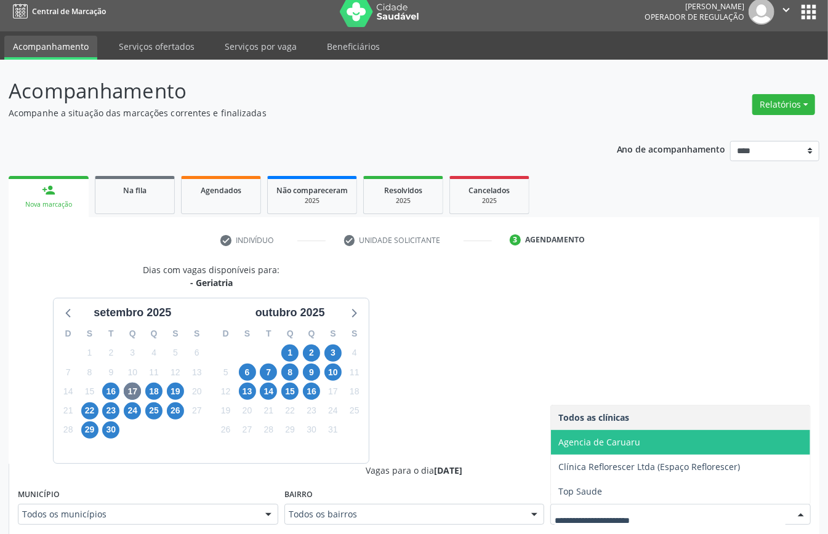
click at [596, 446] on span "Agencia de Caruaru" at bounding box center [599, 443] width 82 height 12
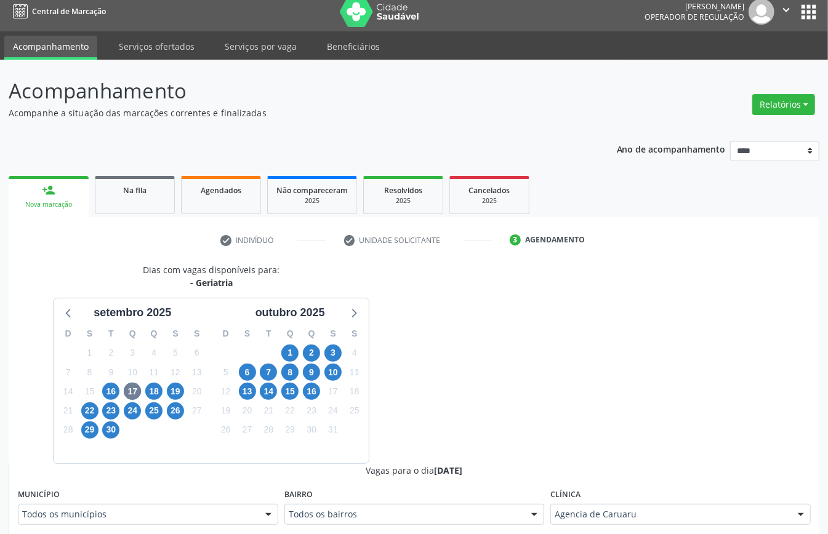
scroll to position [402, 0]
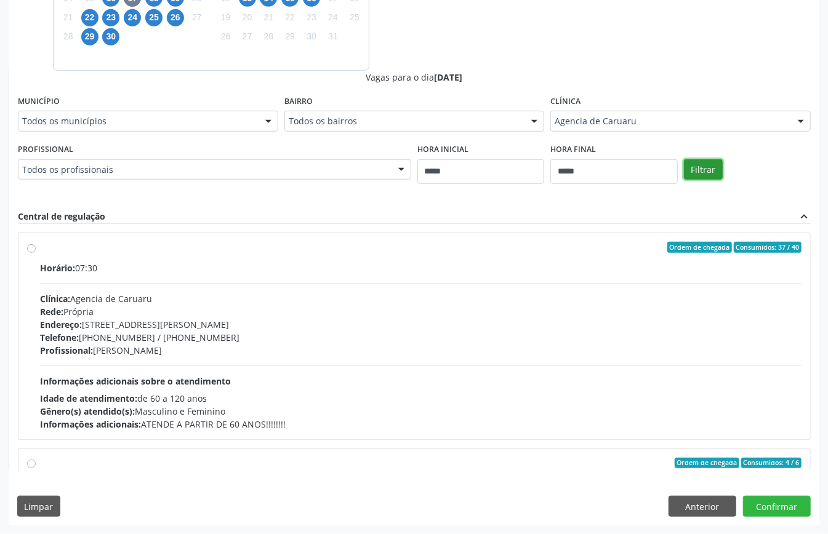
click at [704, 166] on button "Filtrar" at bounding box center [703, 169] width 39 height 21
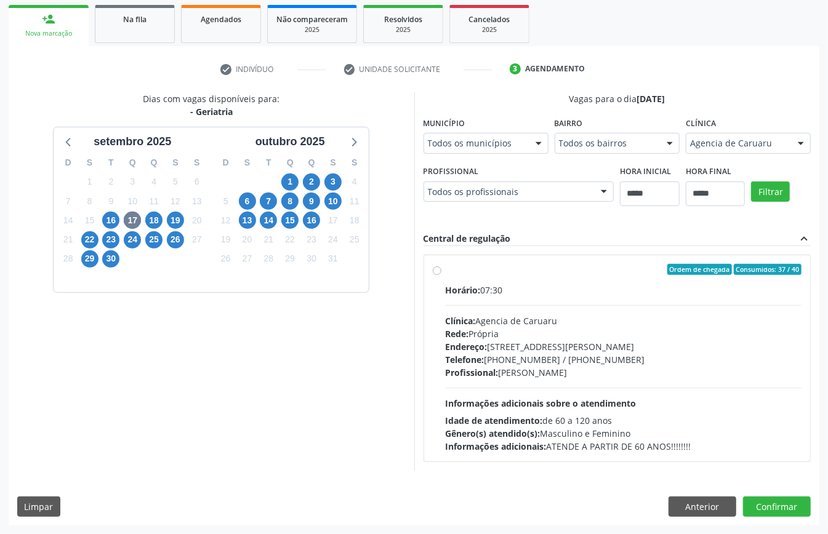
click at [493, 355] on div "Telefone: (81) 3719-9589 / 3719-9591" at bounding box center [624, 359] width 357 height 13
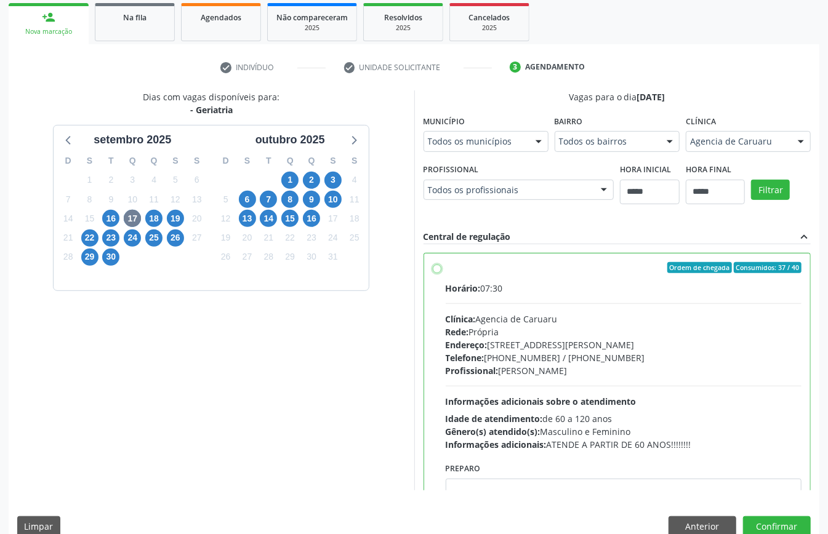
scroll to position [62, 0]
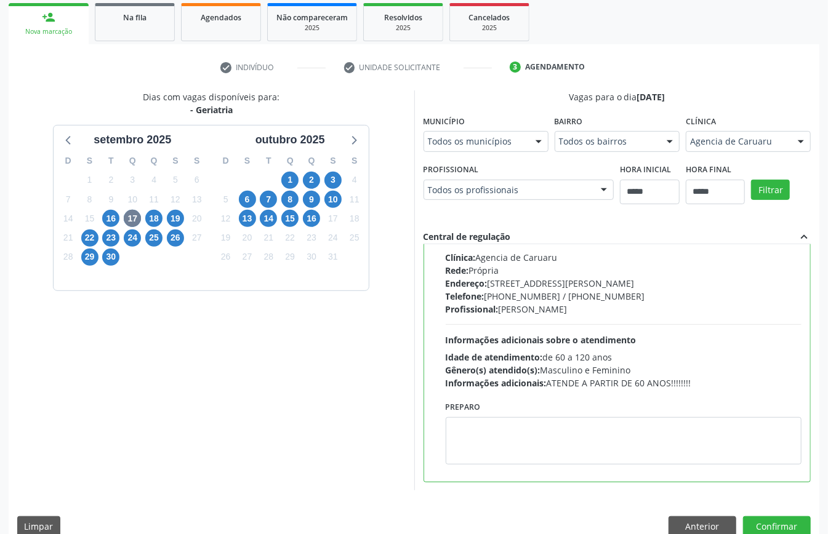
drag, startPoint x: 516, startPoint y: 434, endPoint x: 236, endPoint y: 368, distance: 287.2
click at [236, 368] on div "Dias com vagas disponíveis para: - Geriatria setembro 2025 D S T Q Q S S 31 1 2…" at bounding box center [212, 291] width 406 height 400
drag, startPoint x: 509, startPoint y: 426, endPoint x: 695, endPoint y: 528, distance: 211.9
click at [695, 528] on button "Anterior" at bounding box center [703, 527] width 68 height 21
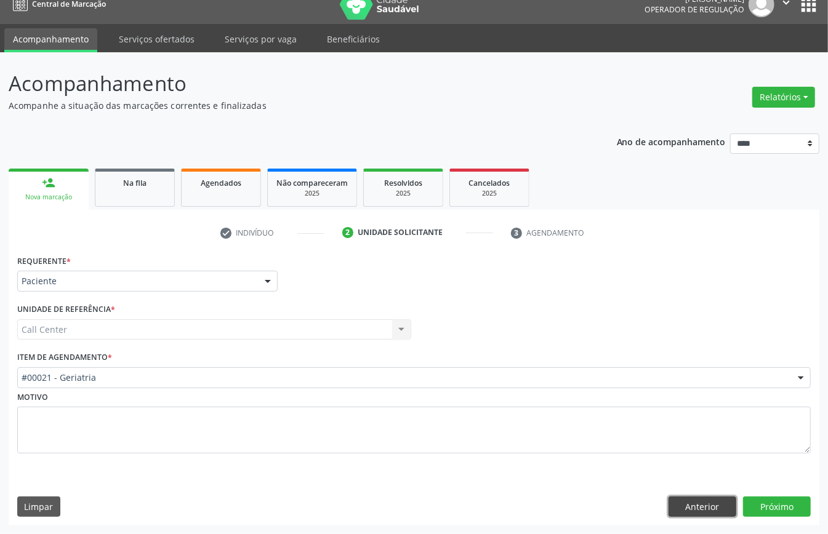
click at [704, 497] on button "Anterior" at bounding box center [703, 507] width 68 height 21
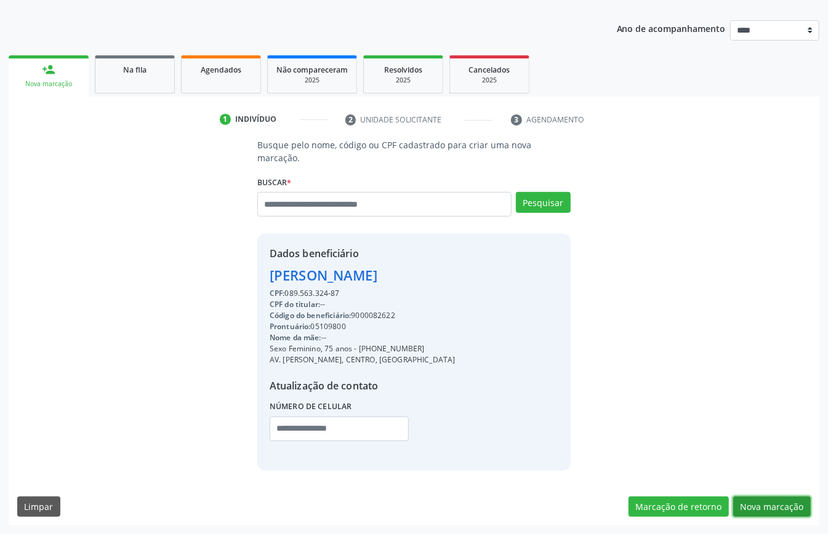
click at [788, 515] on button "Nova marcação" at bounding box center [772, 507] width 78 height 21
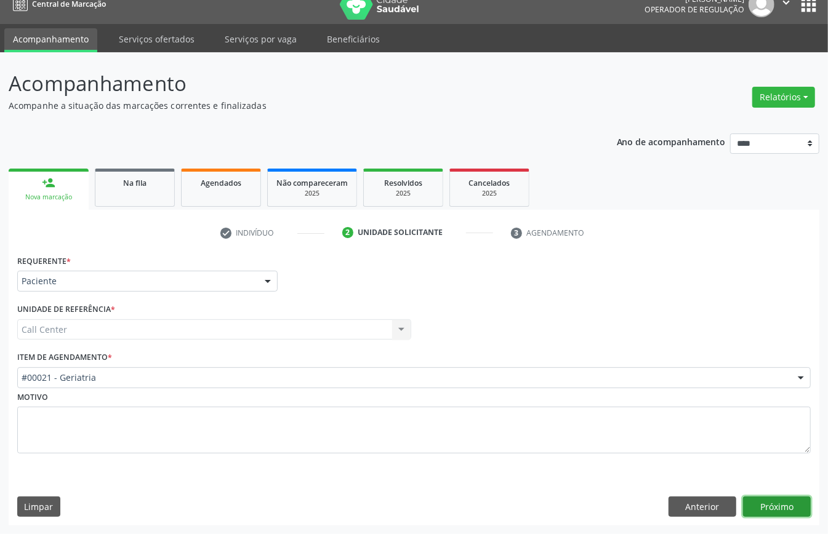
click at [786, 510] on button "Próximo" at bounding box center [777, 507] width 68 height 21
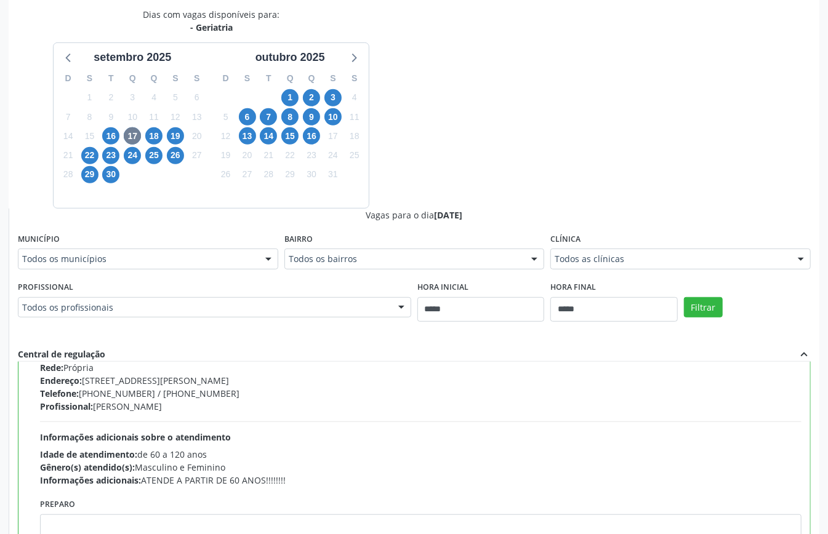
scroll to position [246, 0]
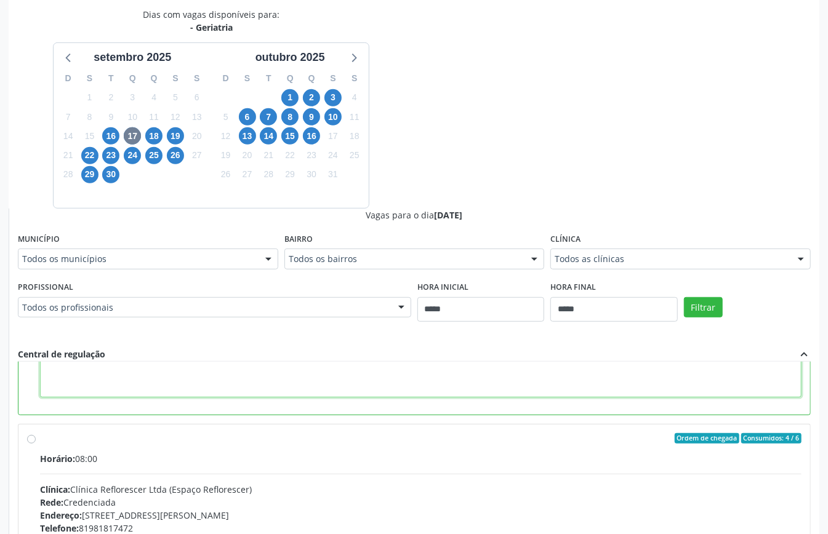
paste textarea "**********"
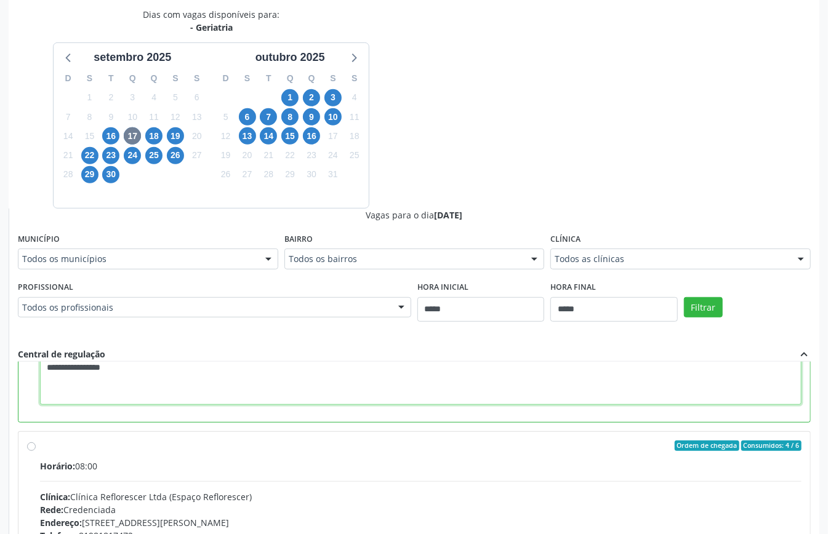
scroll to position [402, 0]
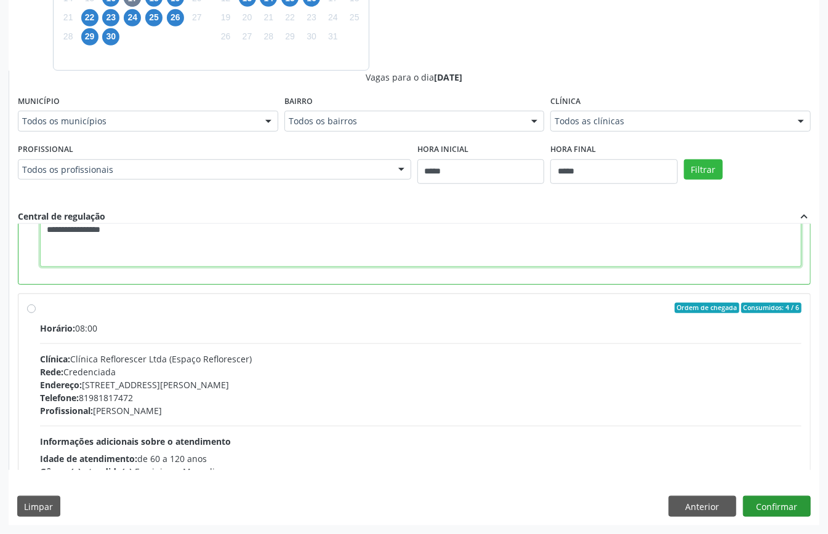
type textarea "**********"
click at [773, 510] on button "Confirmar" at bounding box center [777, 506] width 68 height 21
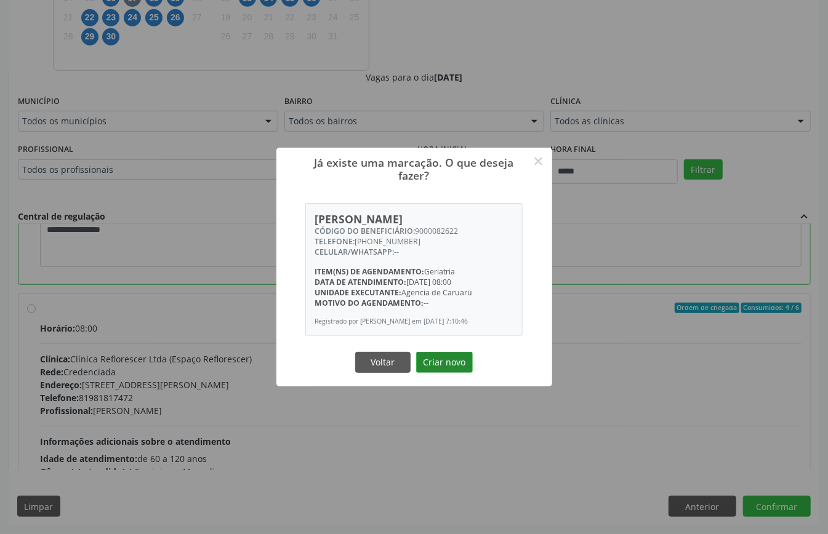
click at [450, 363] on button "Criar novo" at bounding box center [444, 362] width 57 height 21
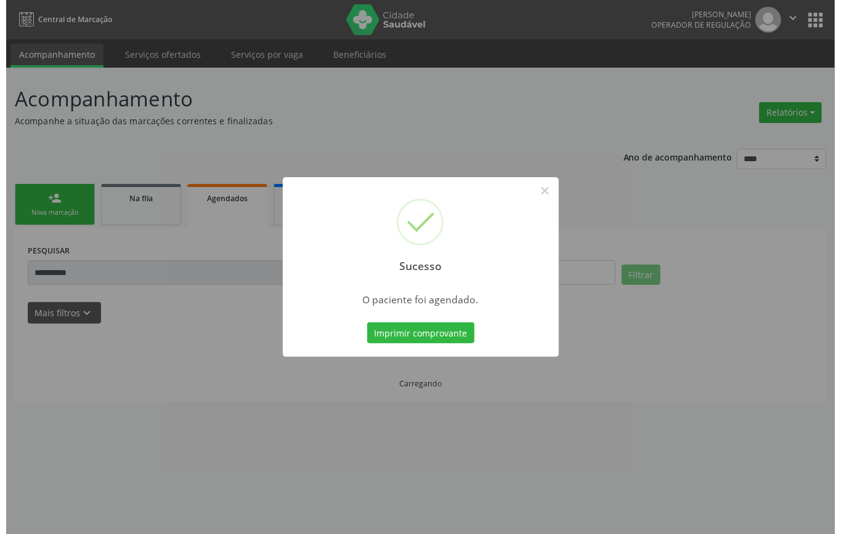
scroll to position [0, 0]
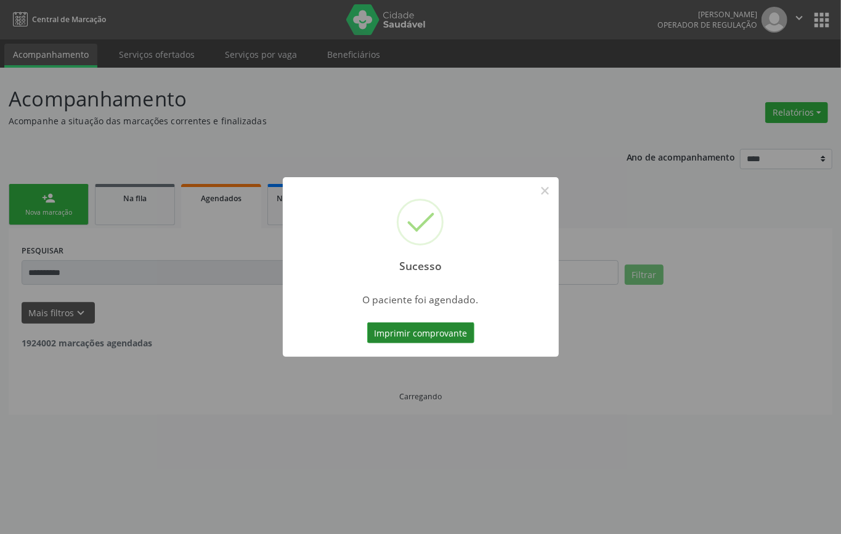
click at [432, 336] on button "Imprimir comprovante" at bounding box center [420, 333] width 107 height 21
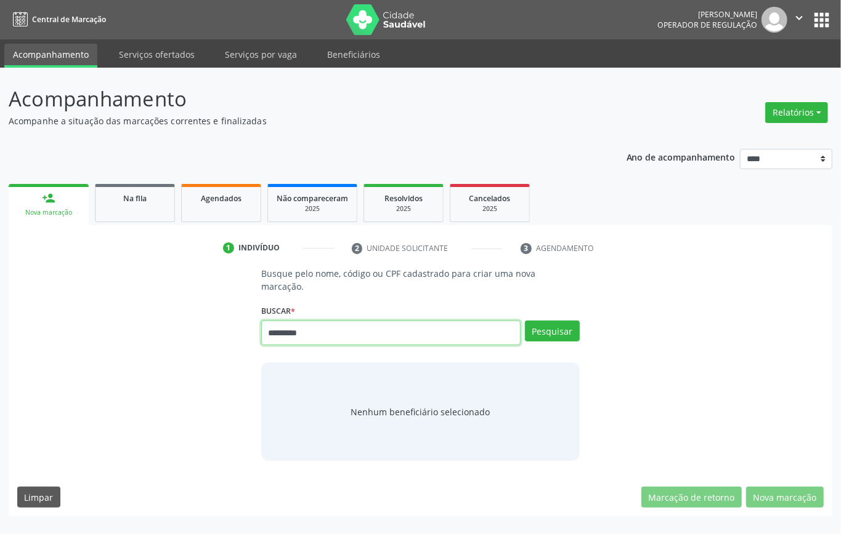
type input "*********"
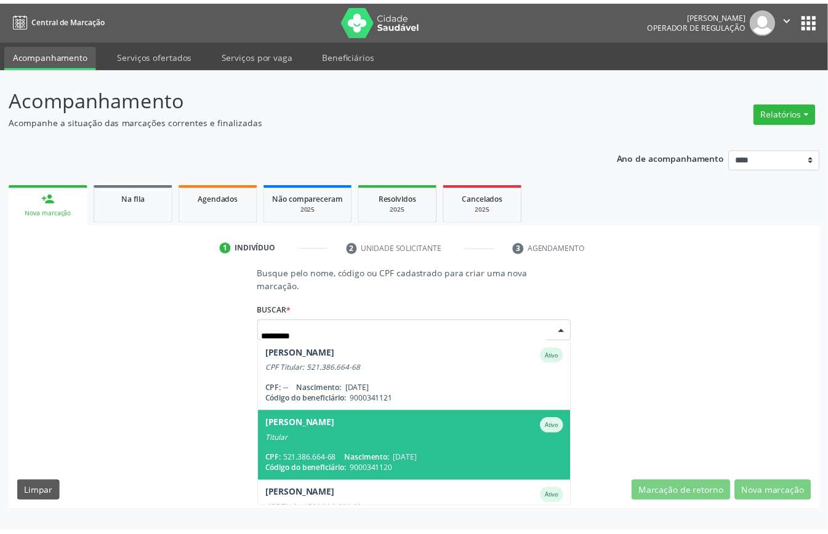
scroll to position [44, 0]
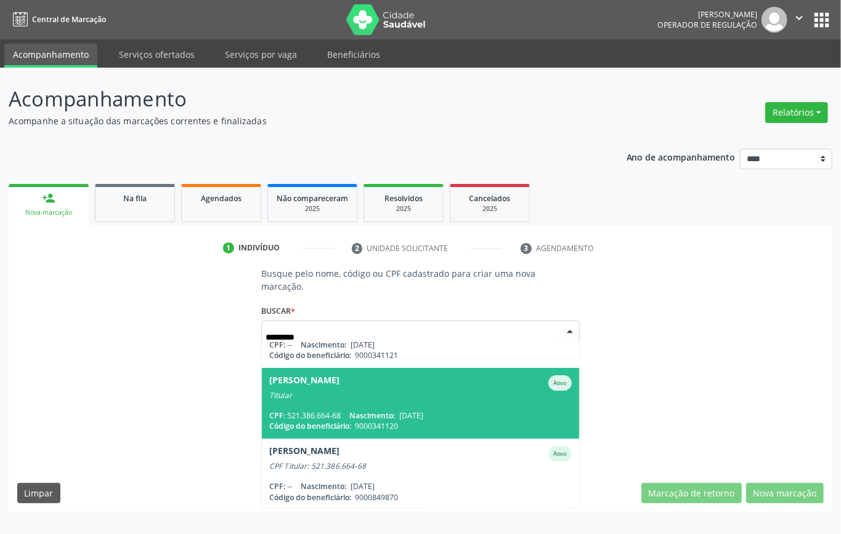
click at [383, 417] on span "Nascimento:" at bounding box center [372, 416] width 46 height 10
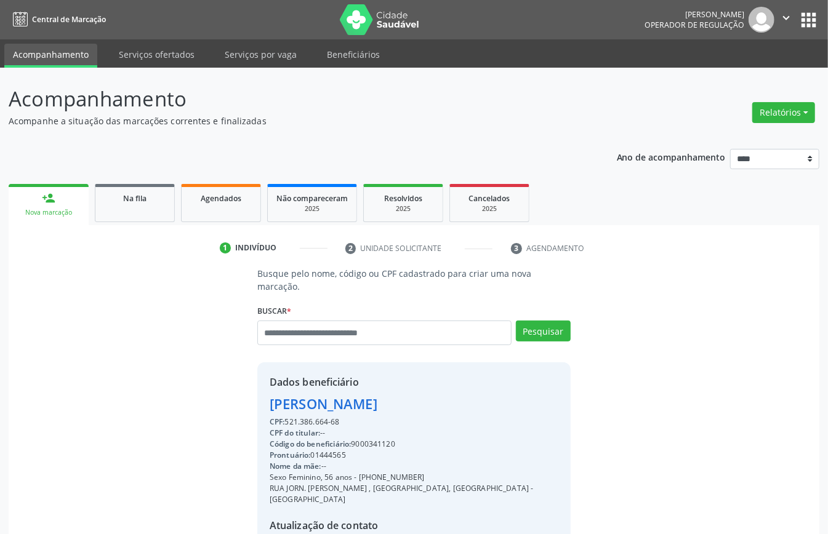
scroll to position [129, 0]
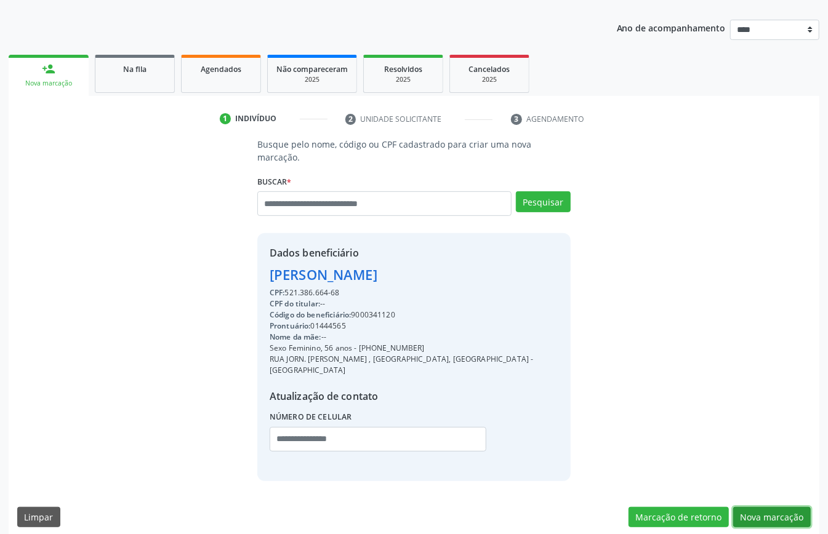
click at [751, 507] on button "Nova marcação" at bounding box center [772, 517] width 78 height 21
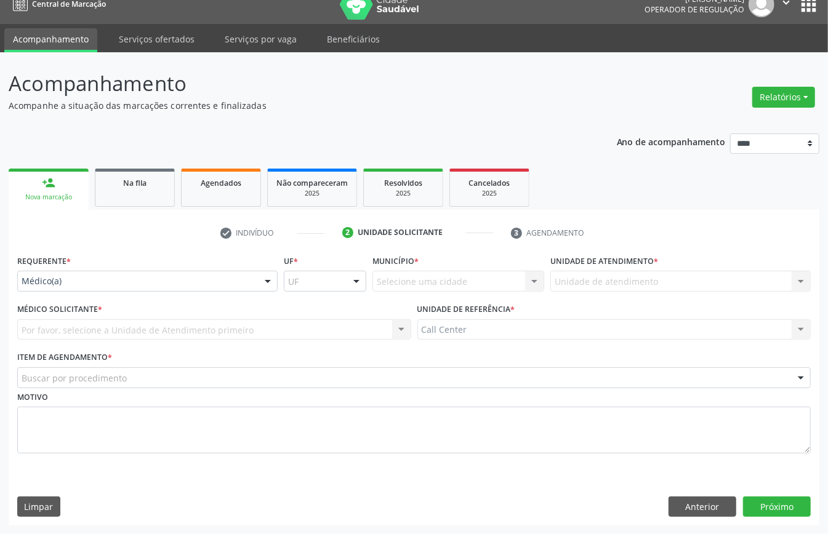
scroll to position [17, 0]
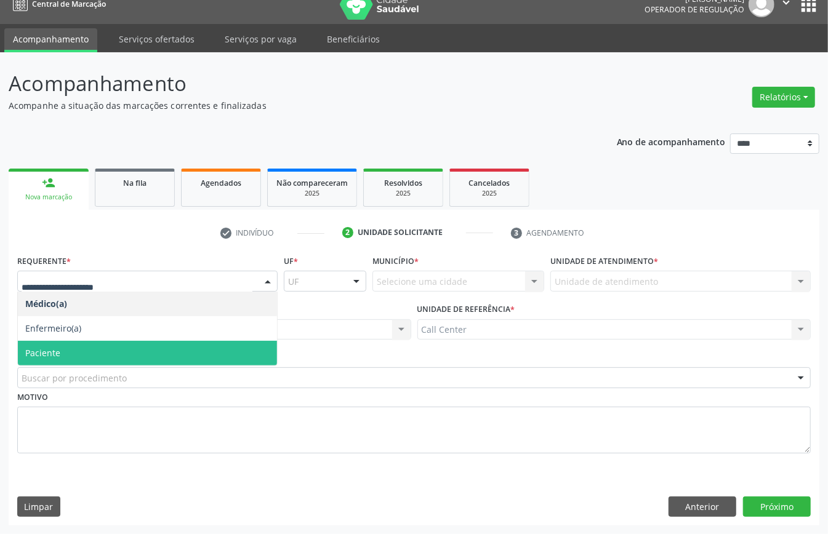
click at [65, 357] on span "Paciente" at bounding box center [147, 353] width 259 height 25
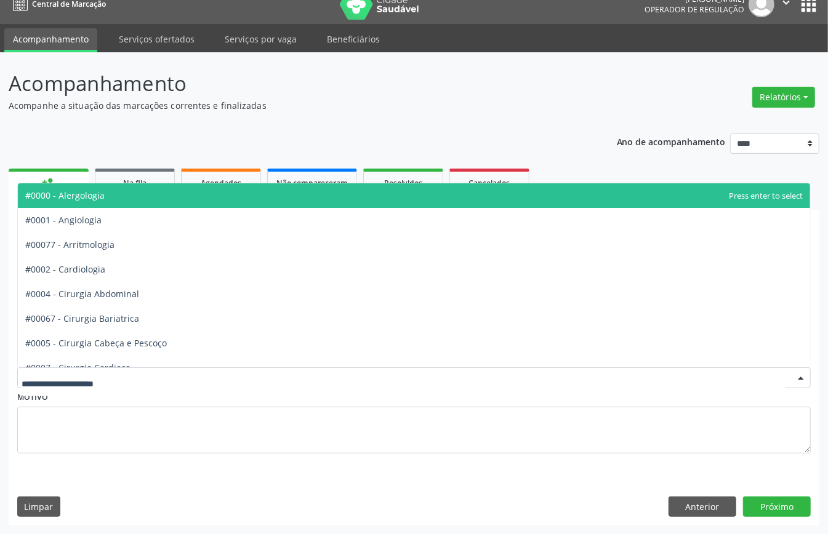
click at [67, 368] on div at bounding box center [414, 378] width 794 height 21
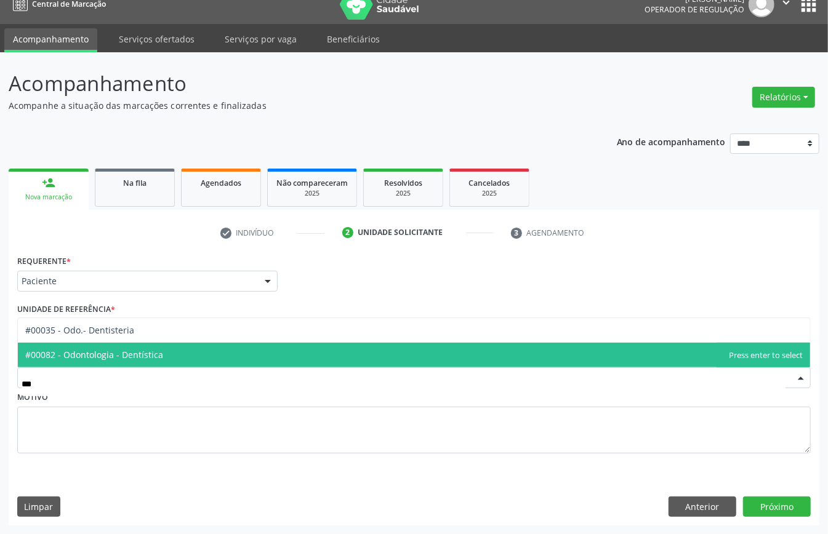
type input "****"
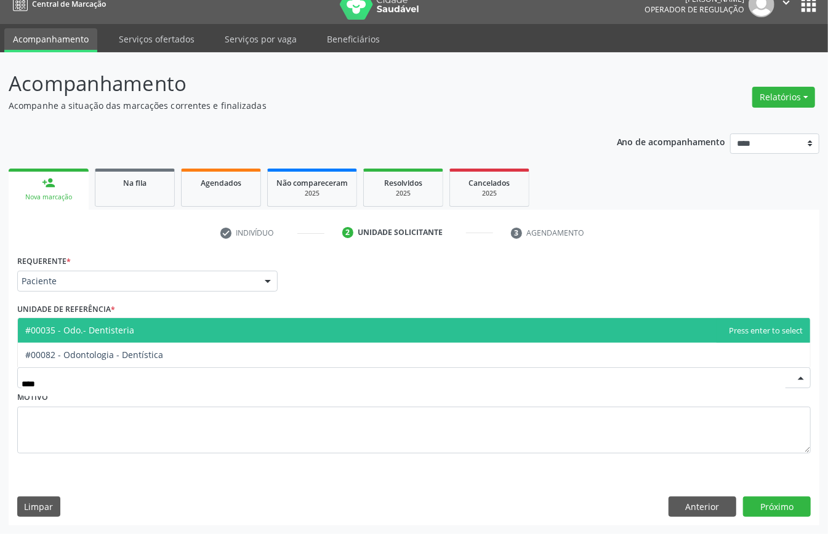
click at [102, 335] on span "#00035 - Odo.- Dentisteria" at bounding box center [414, 330] width 792 height 25
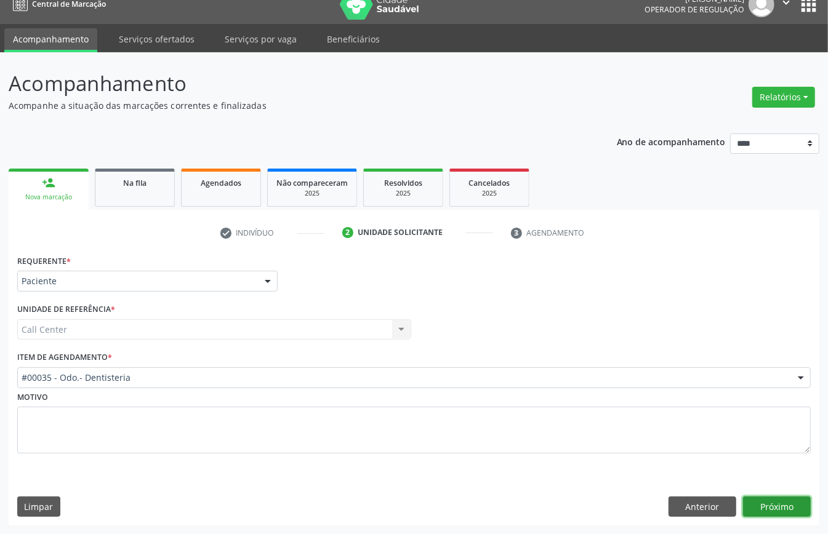
click at [750, 504] on button "Próximo" at bounding box center [777, 507] width 68 height 21
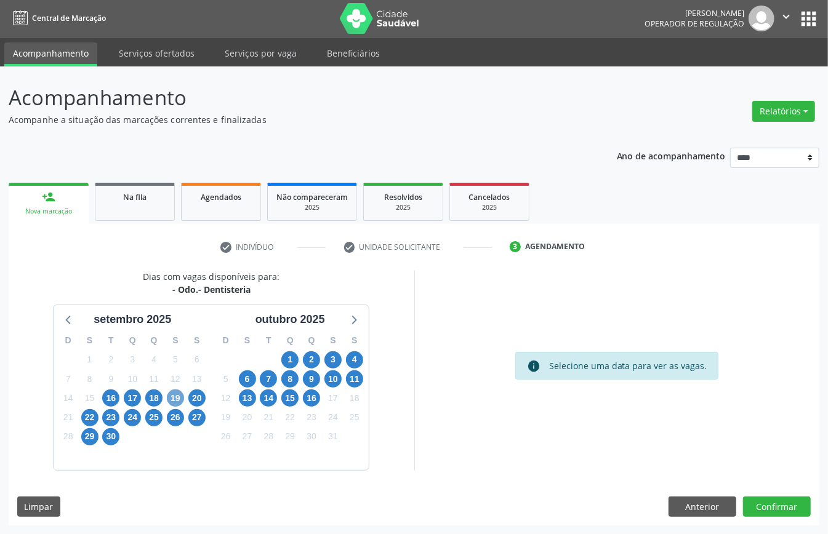
click at [173, 400] on span "19" at bounding box center [175, 398] width 17 height 17
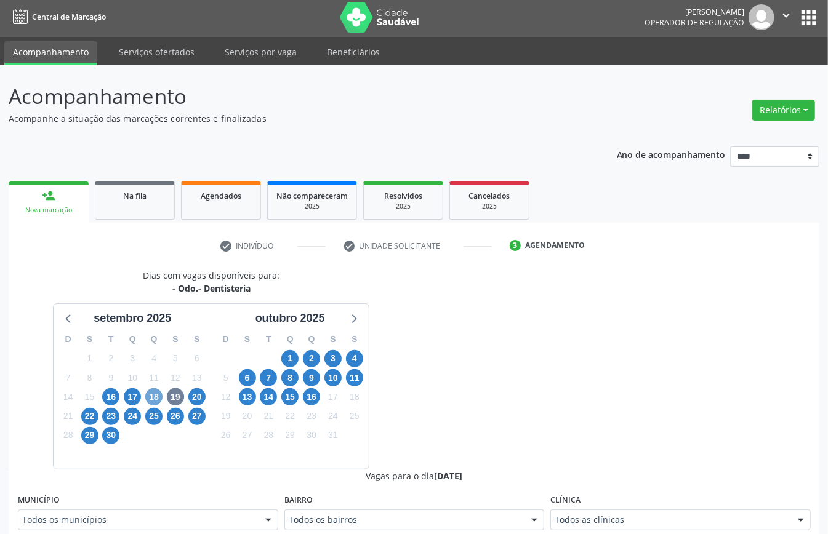
click at [155, 400] on span "18" at bounding box center [153, 397] width 17 height 17
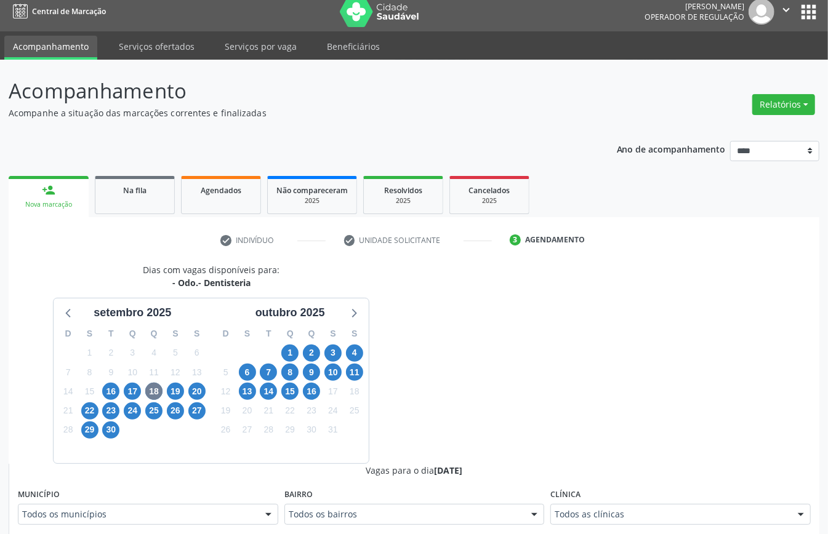
click at [631, 514] on div "Todos as clínicas" at bounding box center [680, 514] width 260 height 21
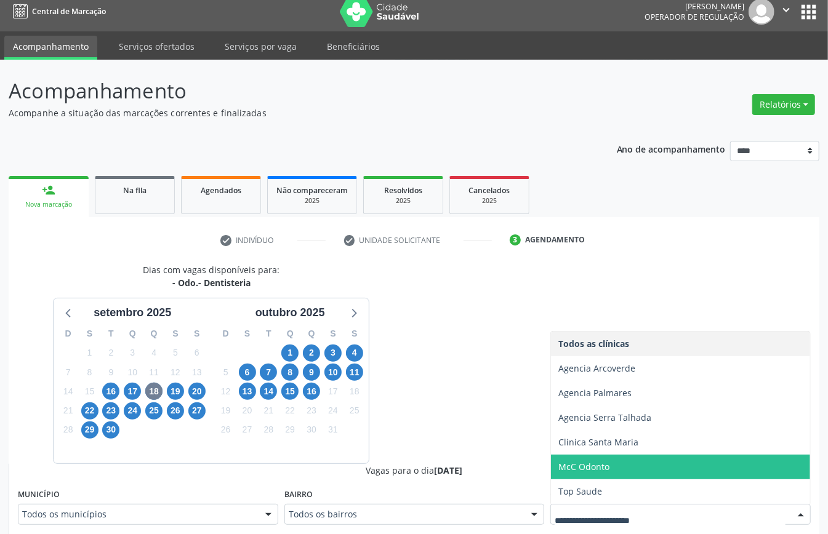
click at [610, 468] on span "McC Odonto" at bounding box center [583, 467] width 51 height 12
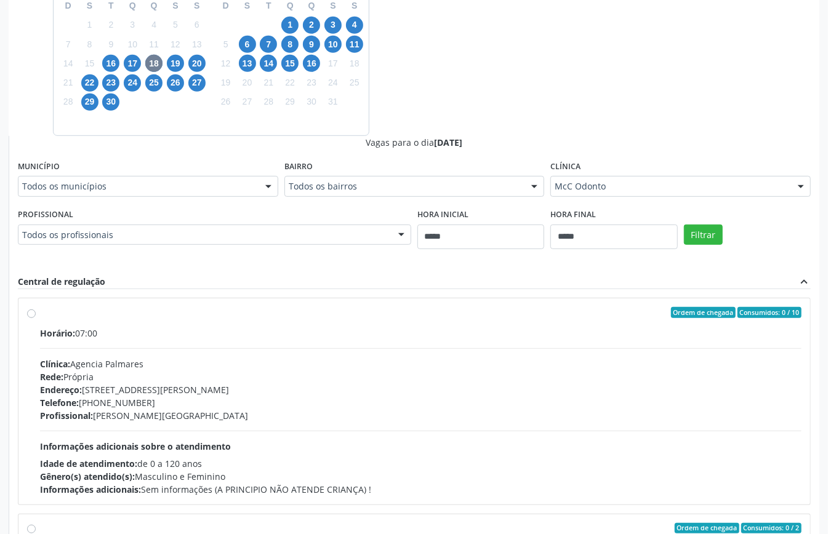
scroll to position [82, 0]
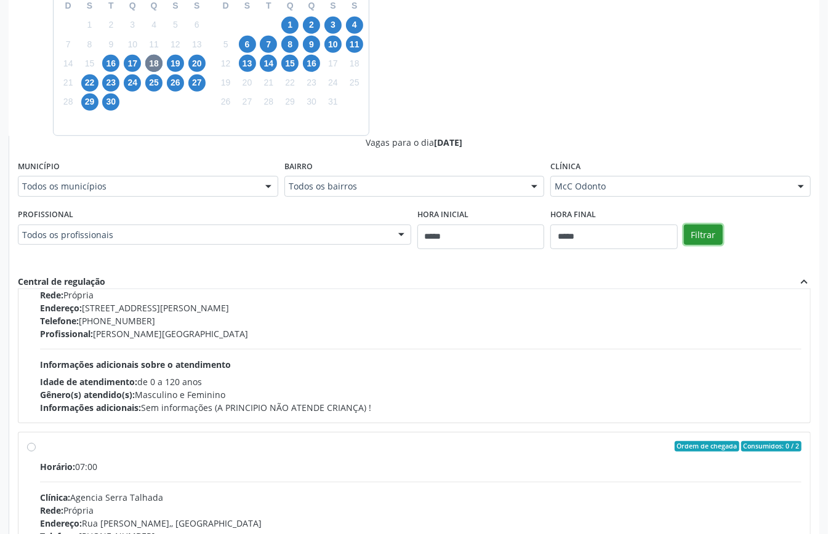
click at [693, 237] on button "Filtrar" at bounding box center [703, 235] width 39 height 21
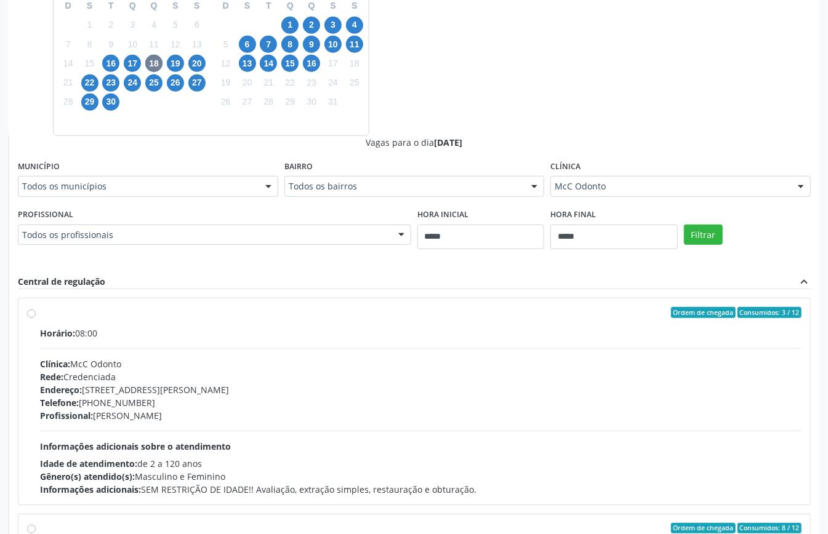
click at [301, 374] on div "Rede: Credenciada" at bounding box center [421, 377] width 762 height 13
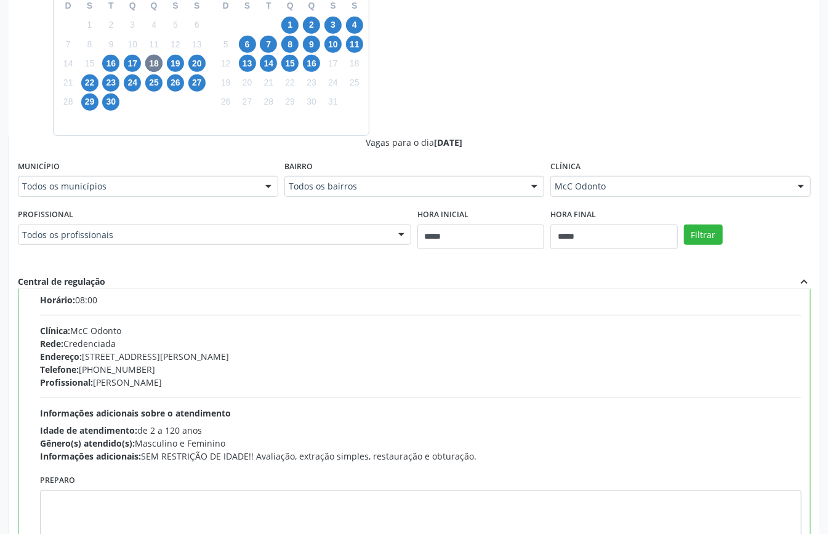
scroll to position [198, 0]
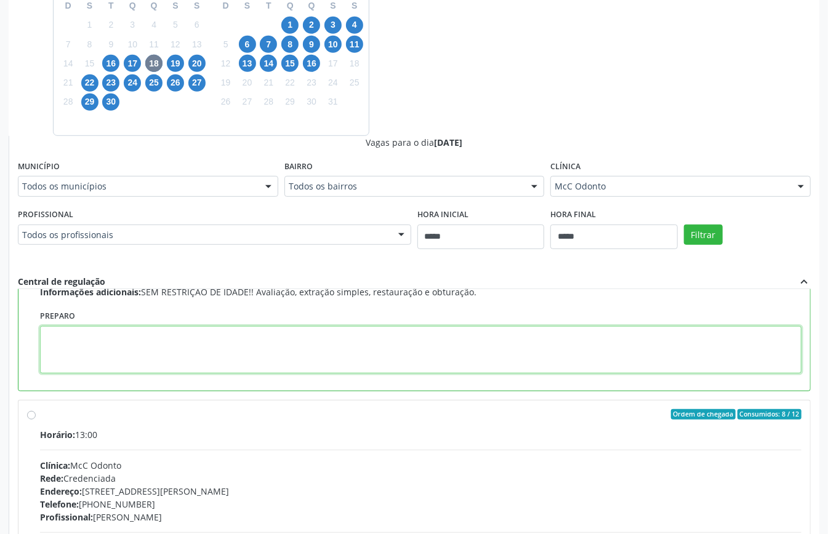
paste textarea "**********"
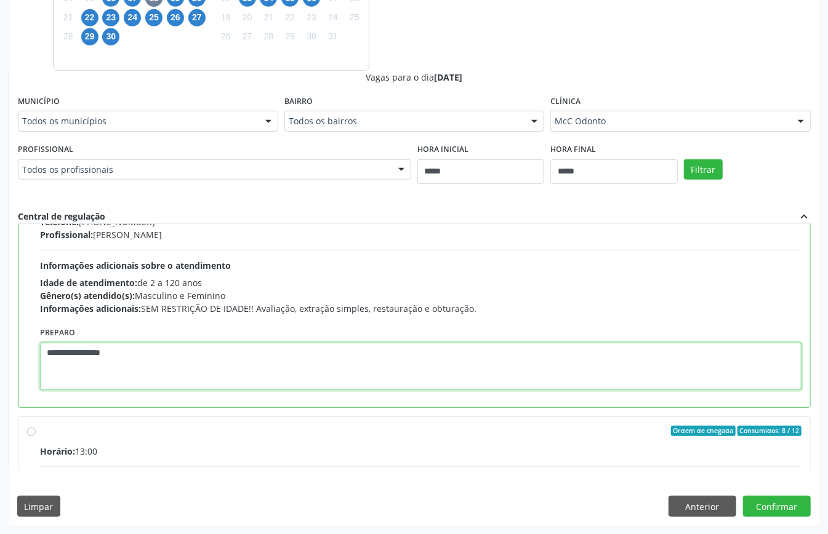
scroll to position [279, 0]
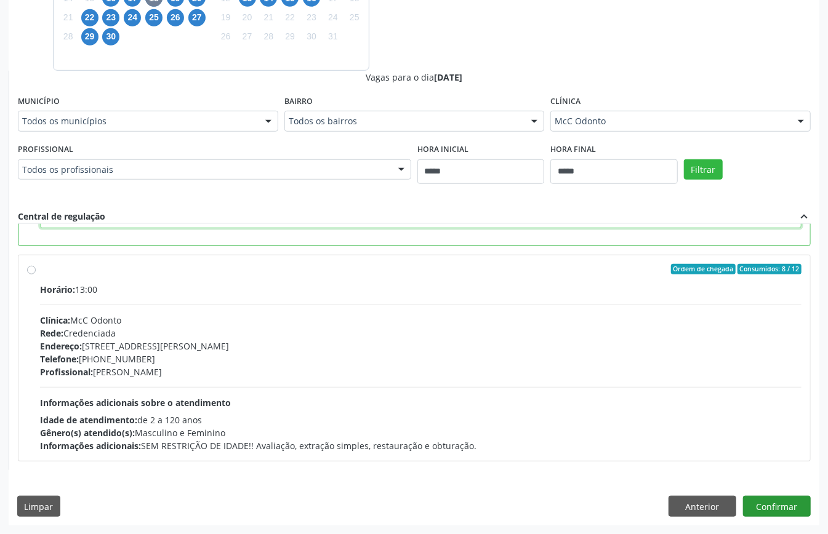
type textarea "**********"
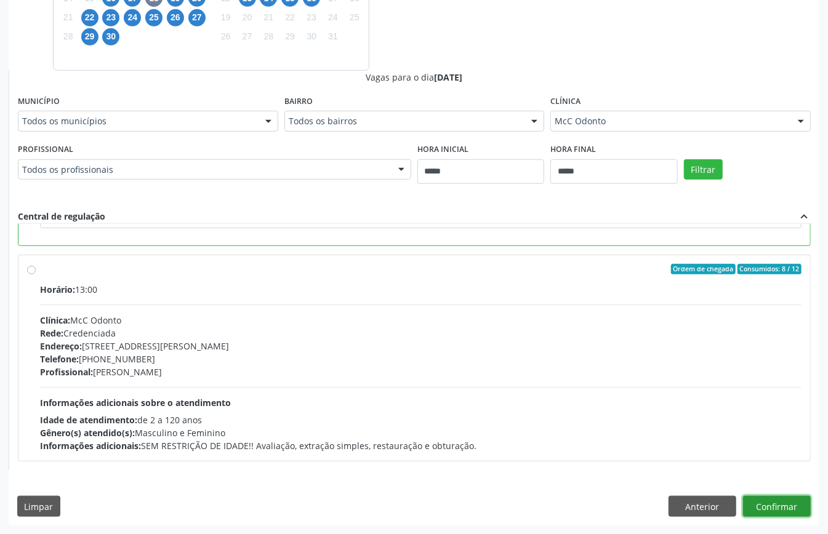
click at [762, 506] on button "Confirmar" at bounding box center [777, 506] width 68 height 21
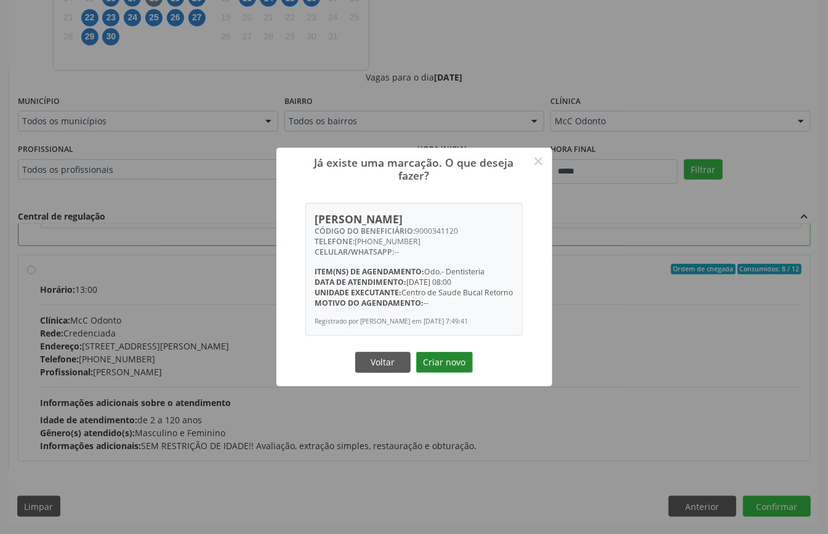
click at [452, 373] on button "Criar novo" at bounding box center [444, 362] width 57 height 21
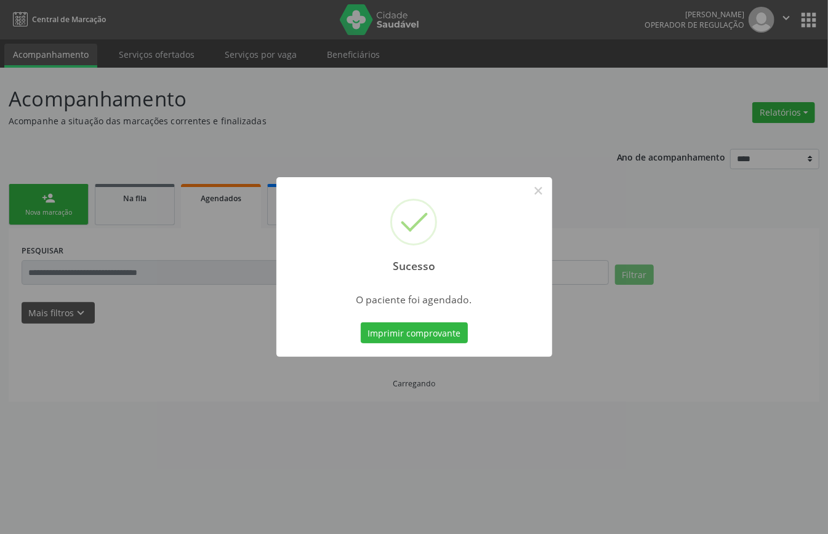
scroll to position [0, 0]
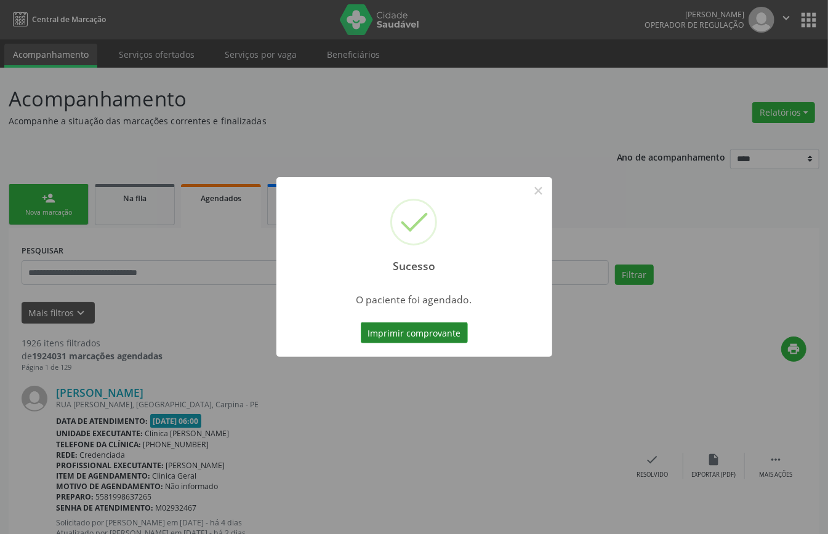
click at [398, 333] on button "Imprimir comprovante" at bounding box center [414, 333] width 107 height 21
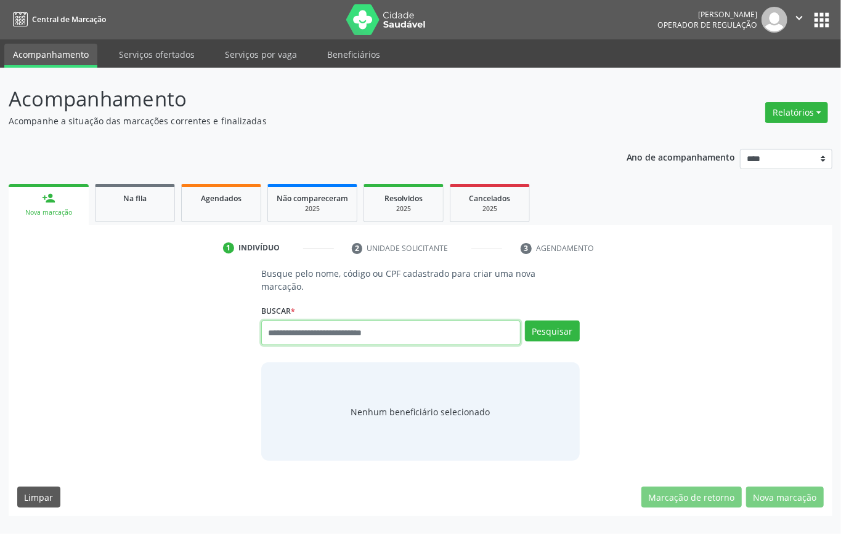
paste input "**********"
type input "**********"
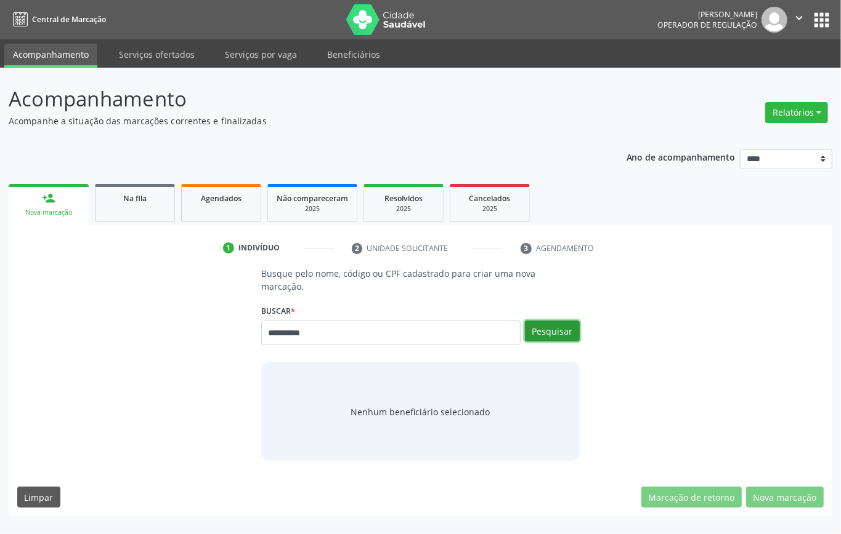
click at [560, 326] on button "Pesquisar" at bounding box center [552, 331] width 55 height 21
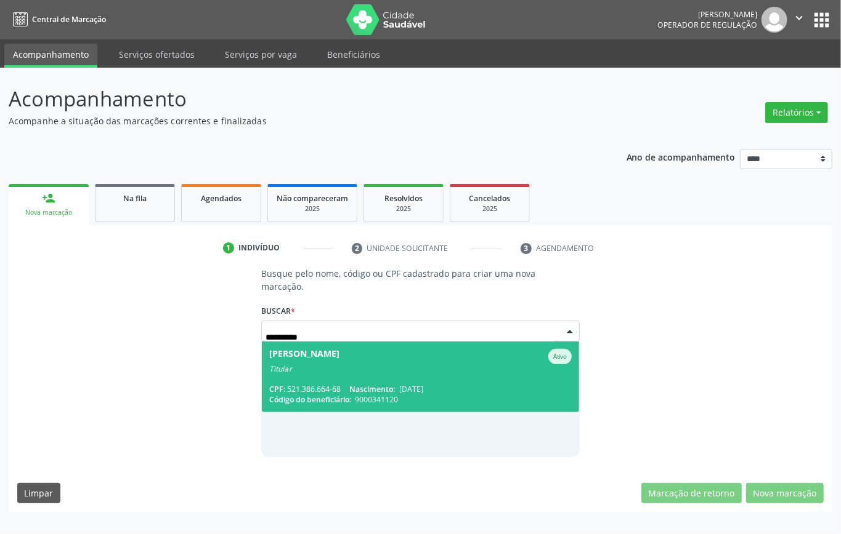
click at [381, 377] on span "[PERSON_NAME] Titular CPF: 521.386.664-68 Nascimento: [DATE] Código do benefici…" at bounding box center [420, 377] width 317 height 71
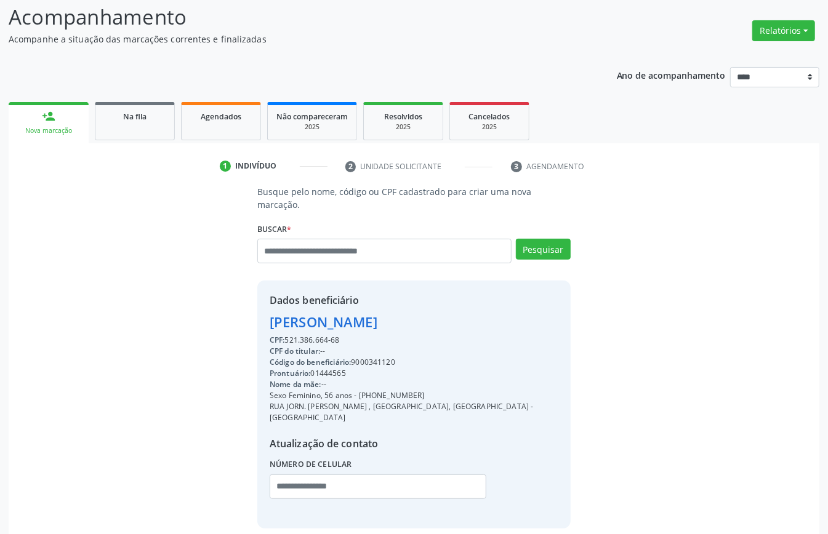
scroll to position [129, 0]
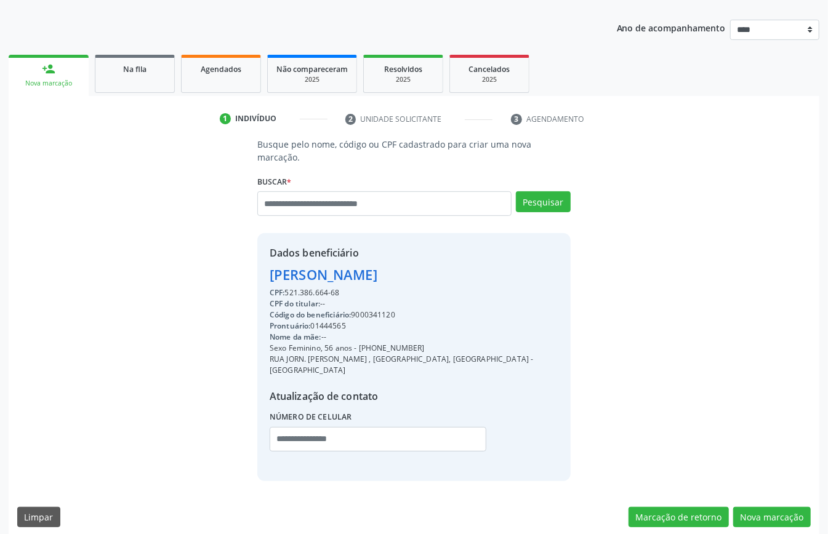
click at [310, 289] on div "CPF: 521.386.664-68" at bounding box center [414, 293] width 289 height 11
copy div "521.386.664"
paste input "**********"
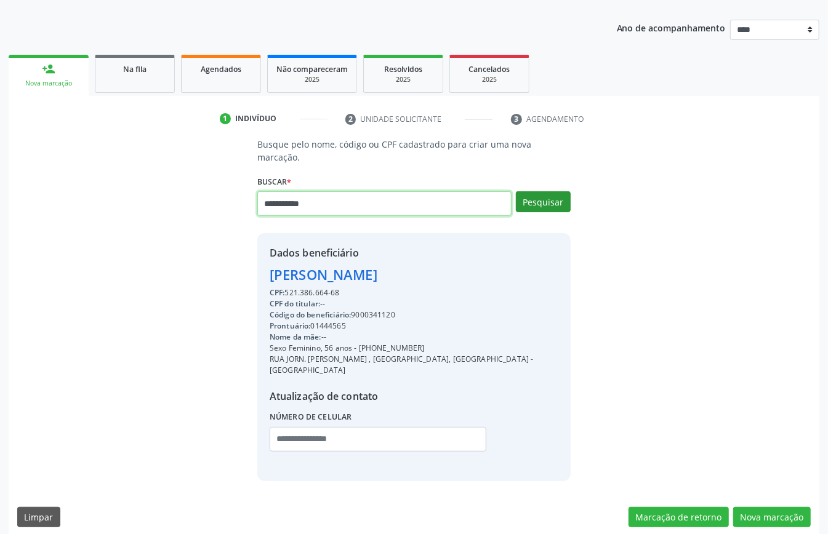
type input "**********"
click at [547, 196] on button "Pesquisar" at bounding box center [543, 201] width 55 height 21
type input "**********"
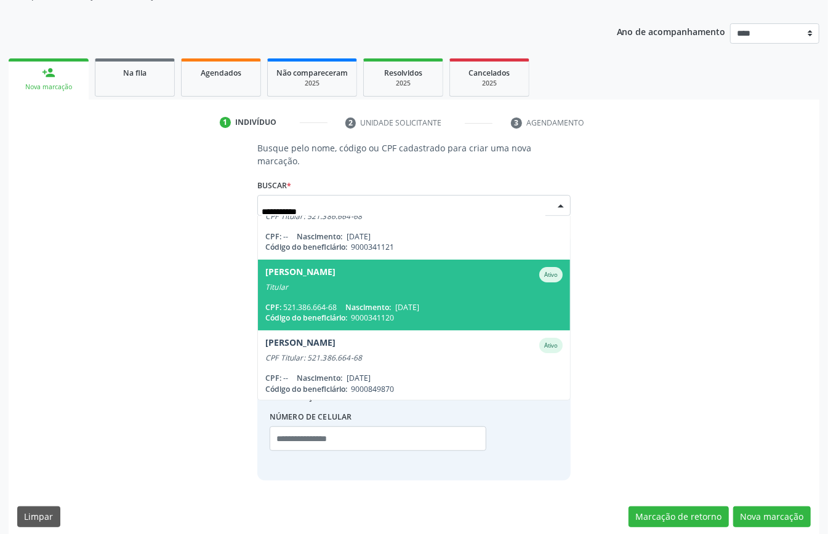
scroll to position [0, 0]
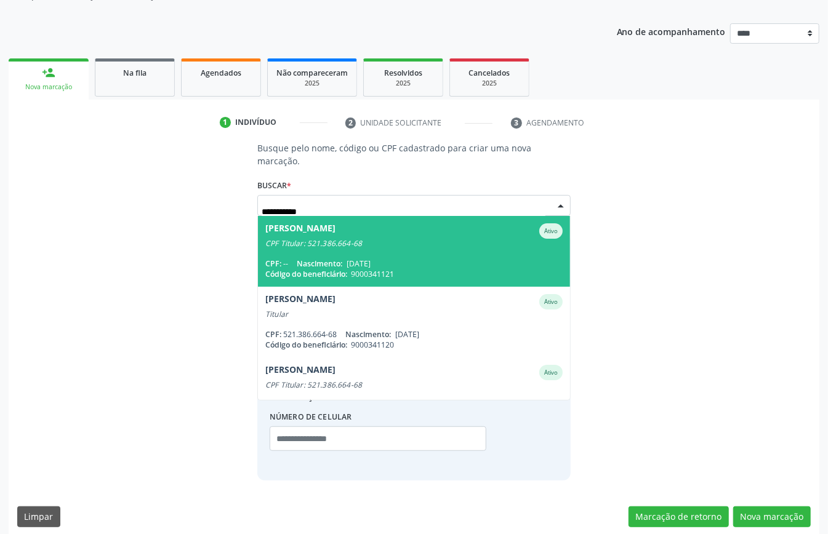
click at [350, 250] on span "Evandy Elias de Souza Pereira Ativo CPF Titular: 521.386.664-68 CPF: -- Nascime…" at bounding box center [414, 251] width 312 height 71
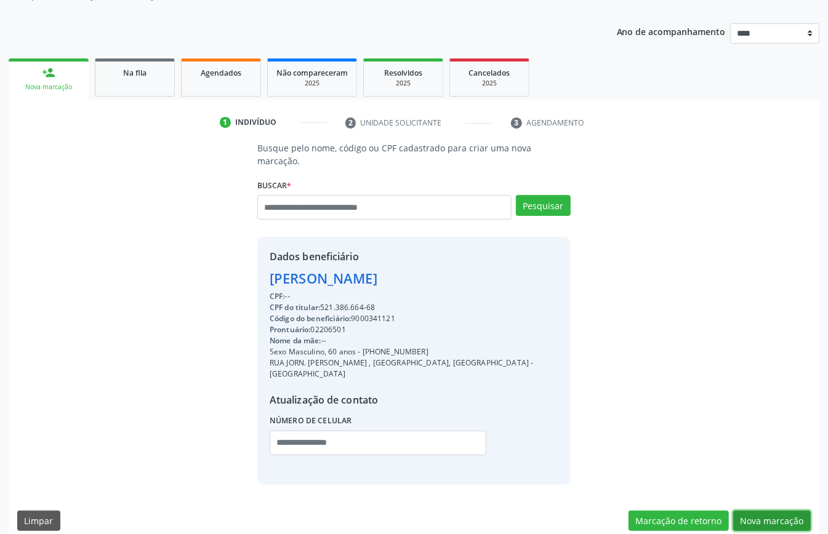
click at [775, 511] on button "Nova marcação" at bounding box center [772, 521] width 78 height 21
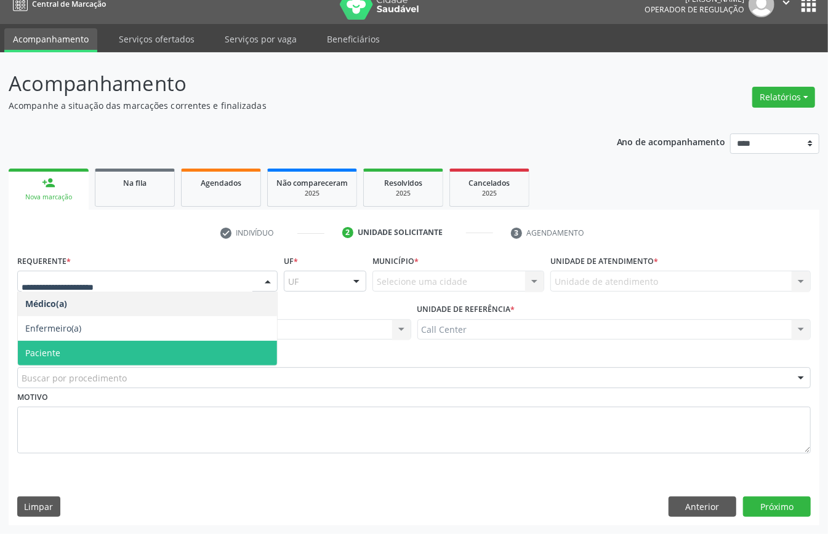
click at [97, 352] on span "Paciente" at bounding box center [147, 353] width 259 height 25
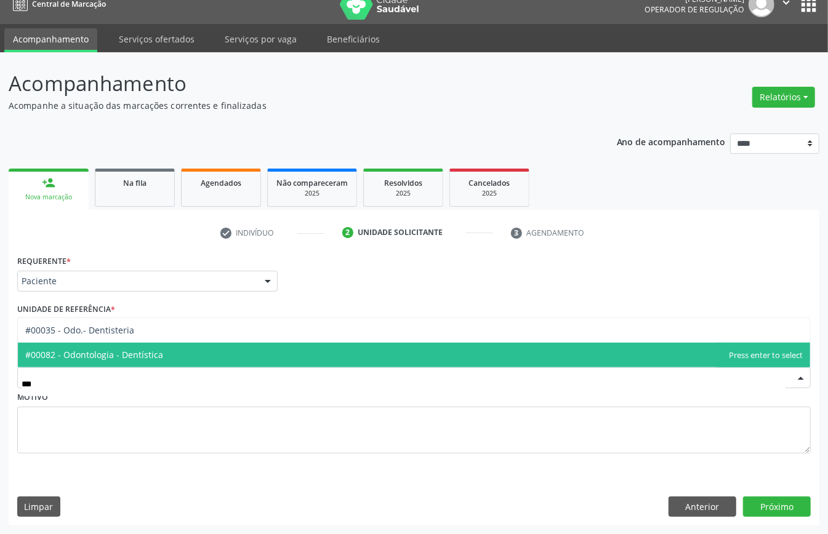
type input "****"
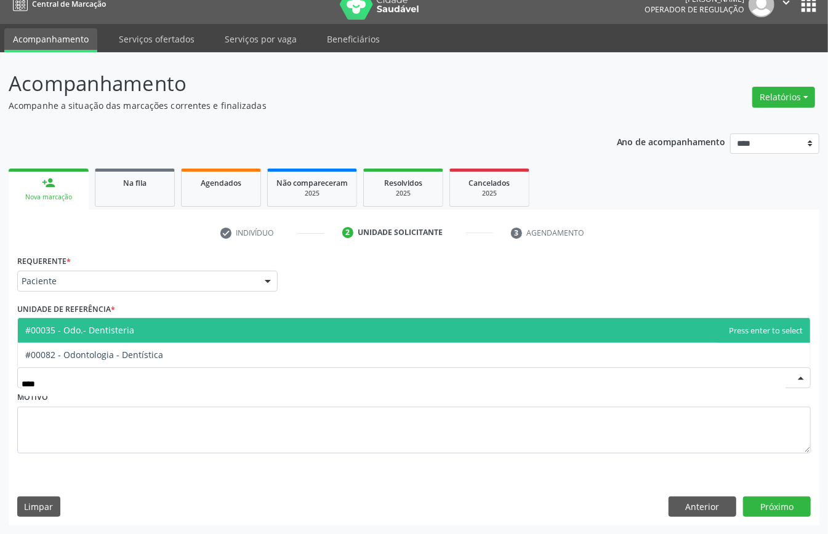
click at [126, 328] on span "#00035 - Odo.- Dentisteria" at bounding box center [79, 331] width 109 height 12
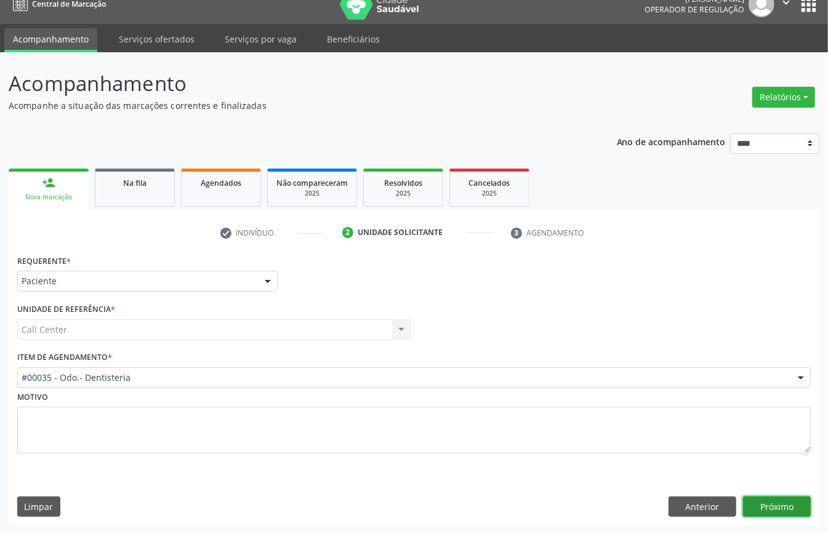
click at [784, 504] on button "Próximo" at bounding box center [777, 507] width 68 height 21
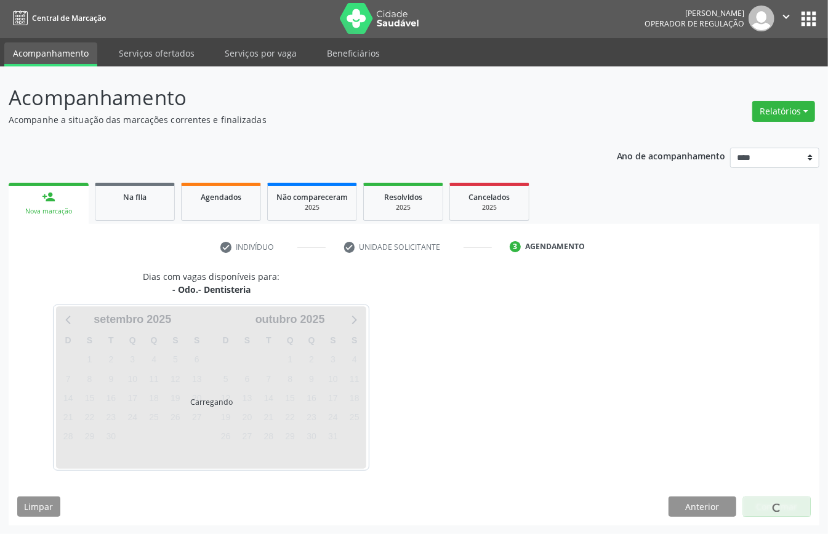
scroll to position [2, 0]
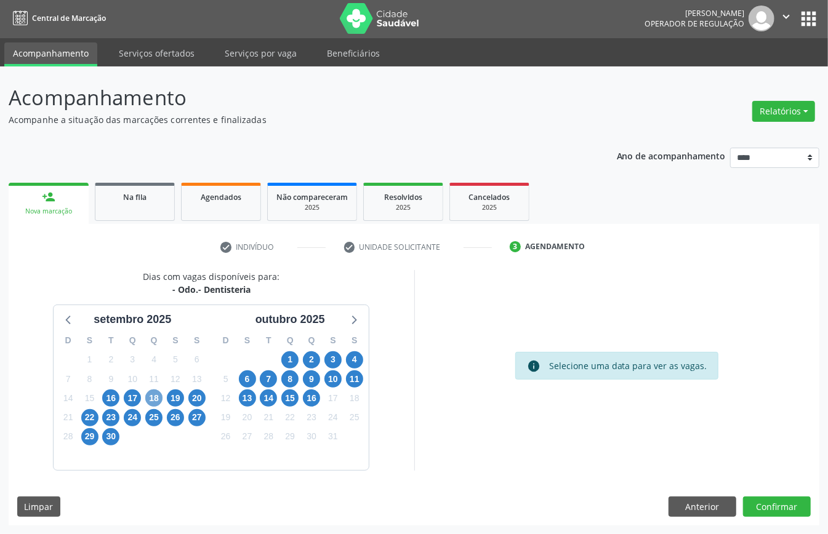
click at [147, 397] on span "18" at bounding box center [153, 398] width 17 height 17
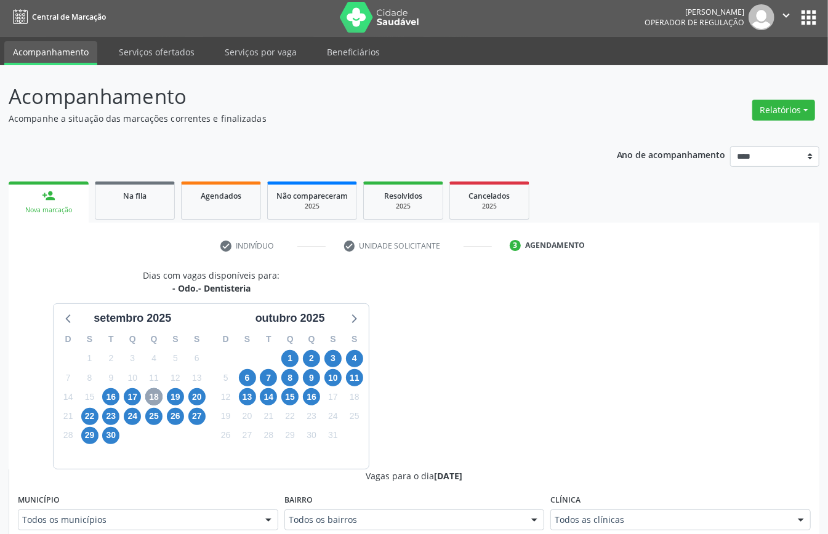
scroll to position [249, 0]
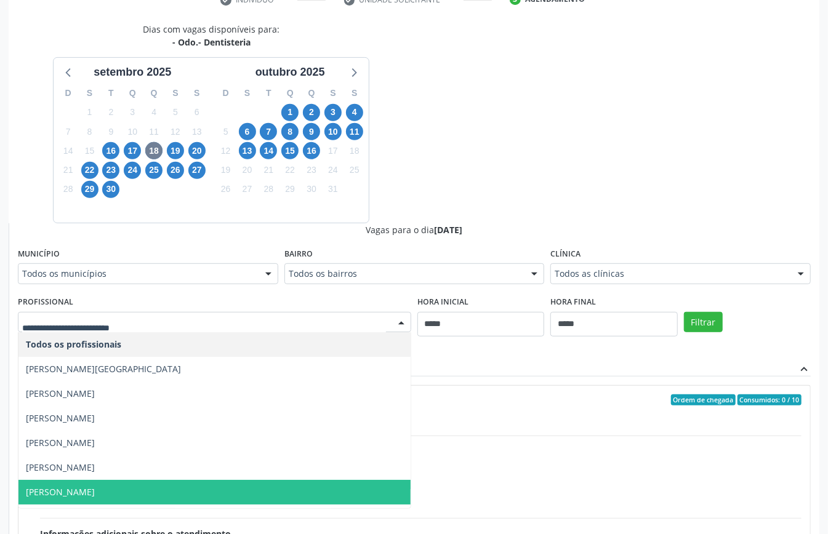
click at [94, 490] on span "Michelle Cavalcanti da Cunha" at bounding box center [60, 492] width 69 height 12
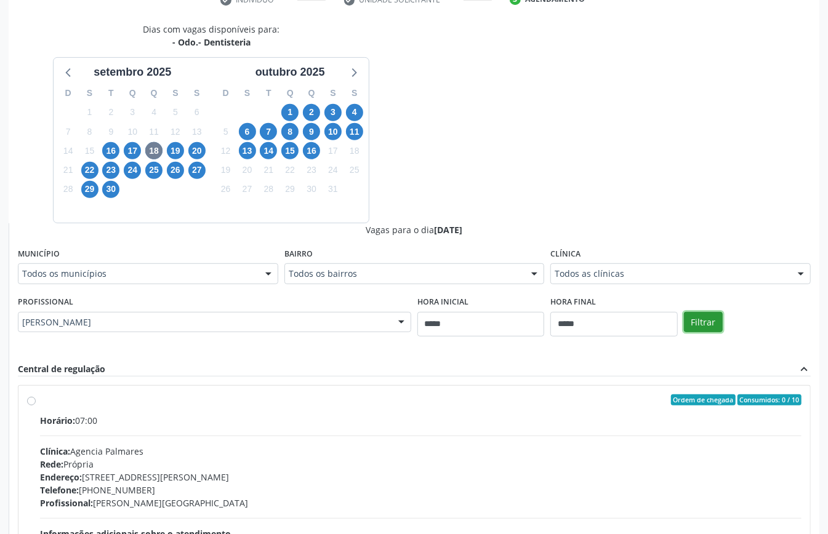
click at [705, 318] on button "Filtrar" at bounding box center [703, 322] width 39 height 21
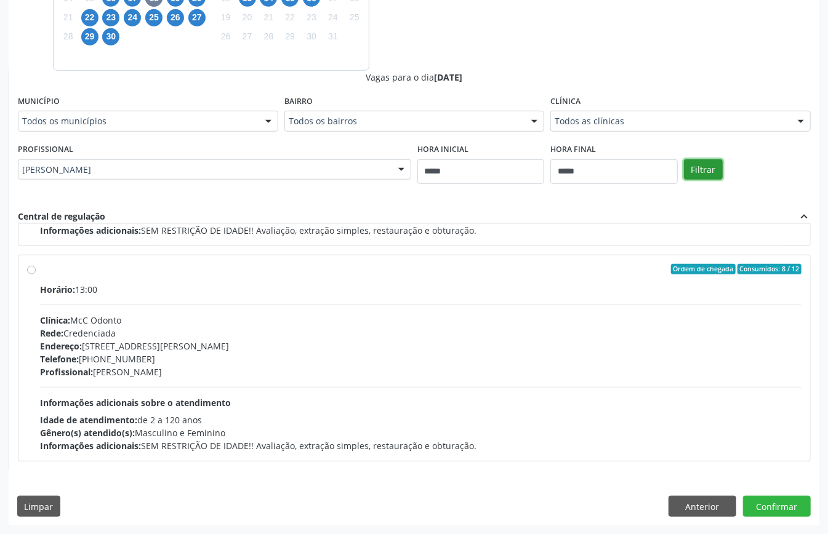
scroll to position [0, 0]
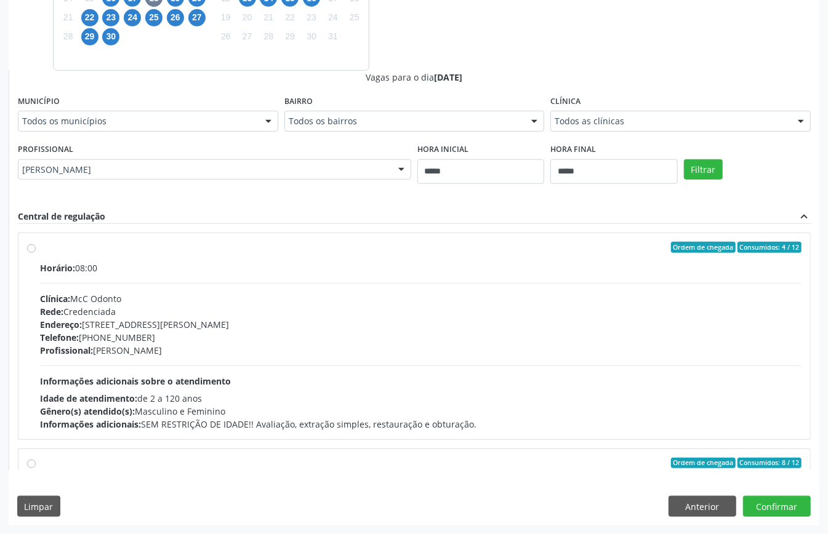
click at [284, 360] on div "Horário: 08:00 Clínica: McC Odonto Rede: Credenciada Endereço: Rua Antonio Cura…" at bounding box center [421, 346] width 762 height 169
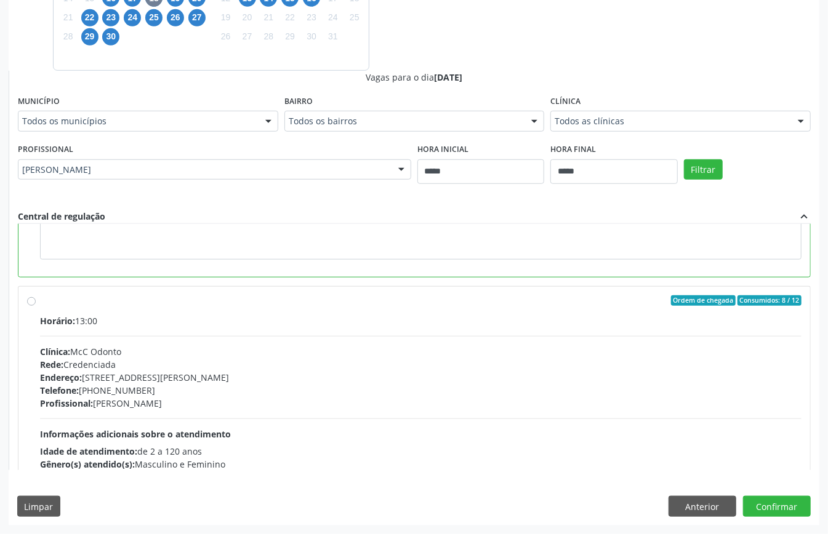
scroll to position [82, 0]
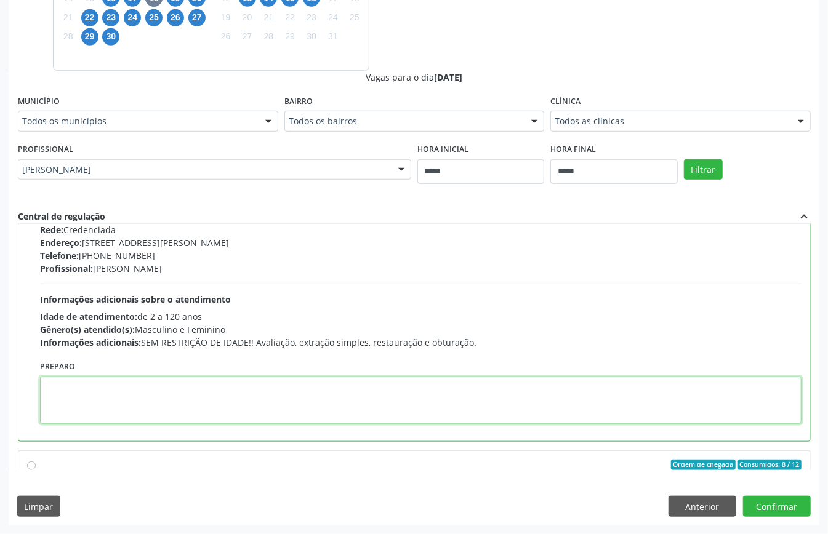
paste textarea "**********"
type textarea "**********"
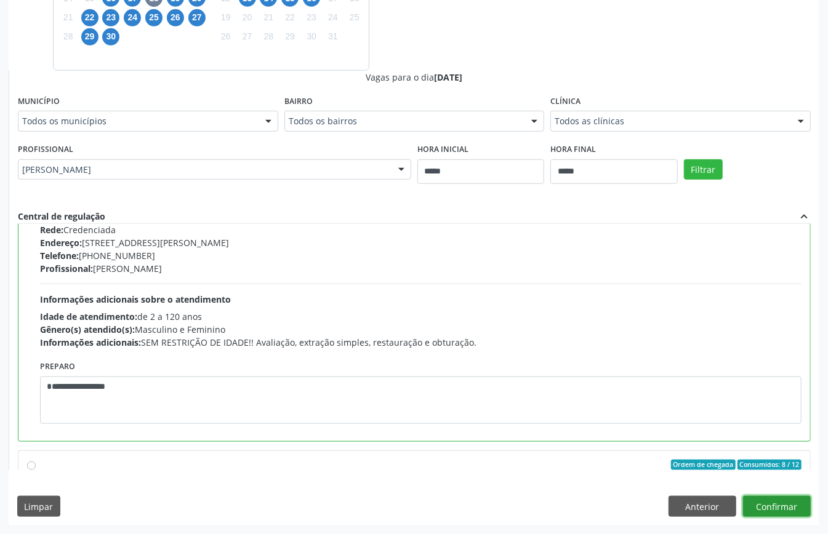
click at [767, 503] on button "Confirmar" at bounding box center [777, 506] width 68 height 21
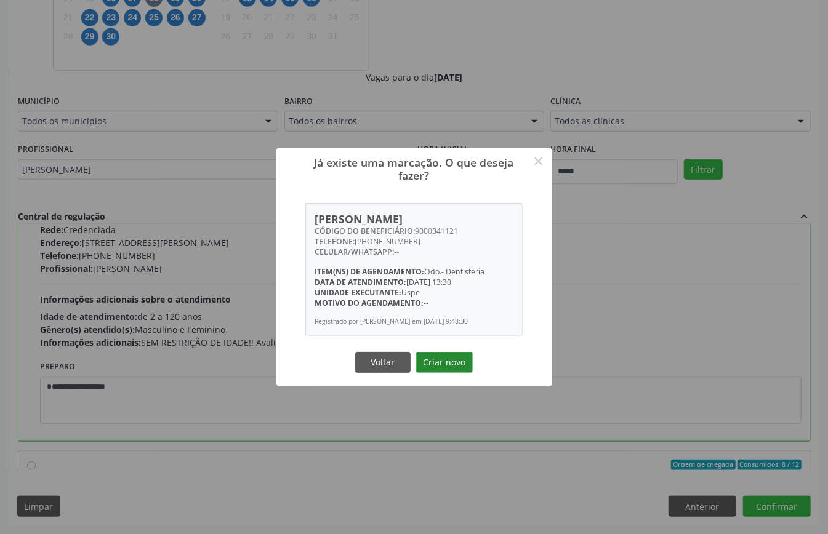
click at [445, 363] on button "Criar novo" at bounding box center [444, 362] width 57 height 21
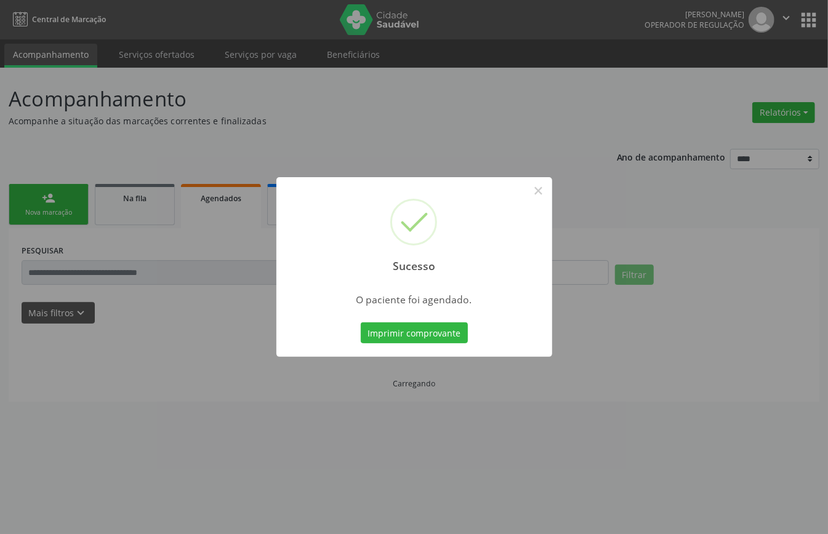
scroll to position [0, 0]
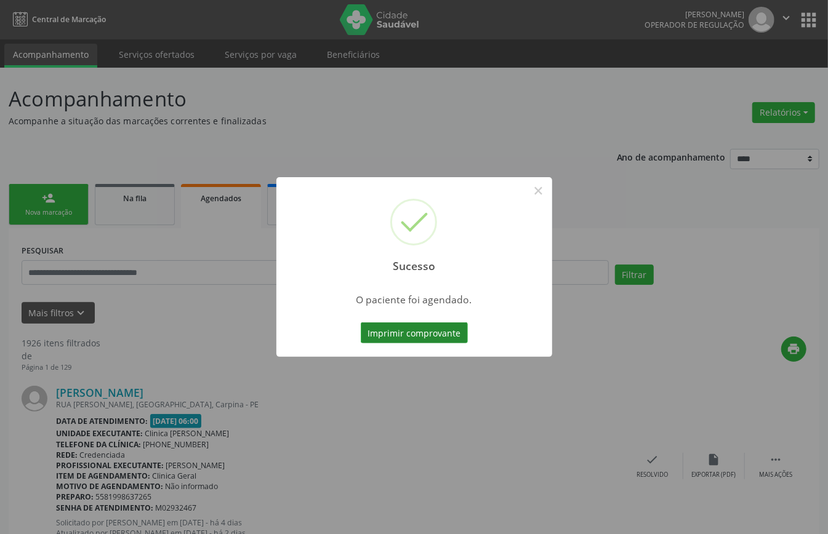
click at [443, 333] on button "Imprimir comprovante" at bounding box center [414, 333] width 107 height 21
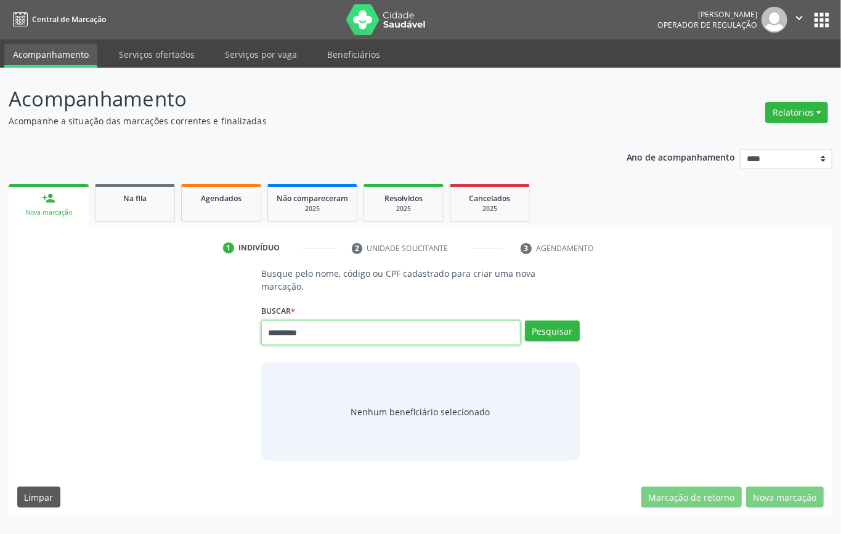
type input "*********"
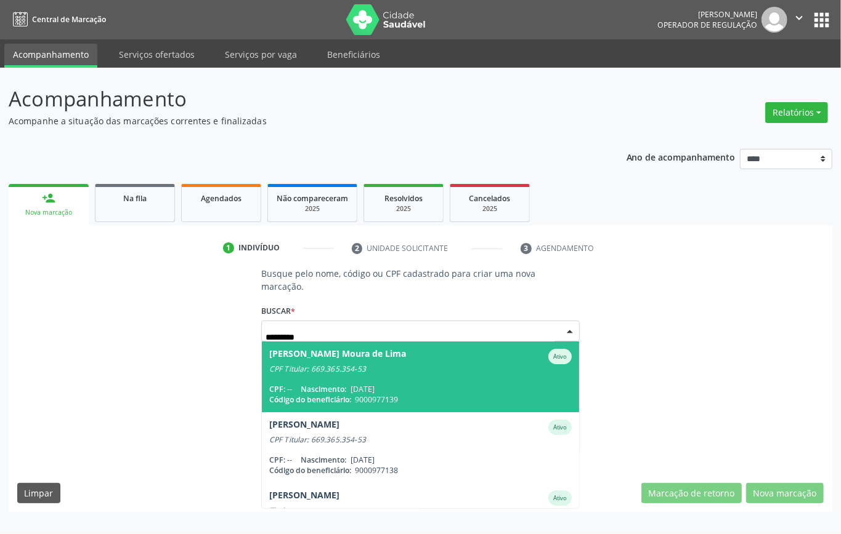
click at [302, 336] on input "*********" at bounding box center [409, 337] width 289 height 25
drag, startPoint x: 302, startPoint y: 336, endPoint x: 279, endPoint y: 333, distance: 23.0
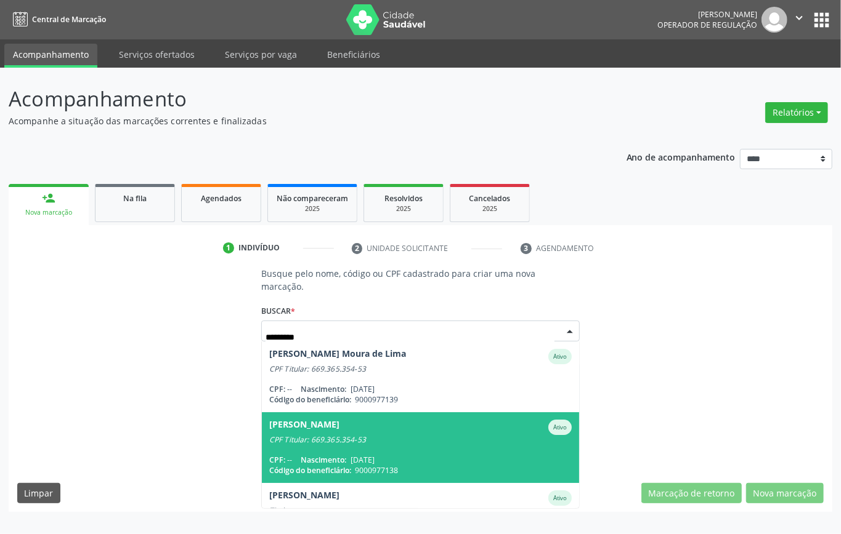
click at [390, 434] on div "Beatriz Florentino de Moura Ativo CPF Titular: 669.365.354-53" at bounding box center [420, 432] width 302 height 25
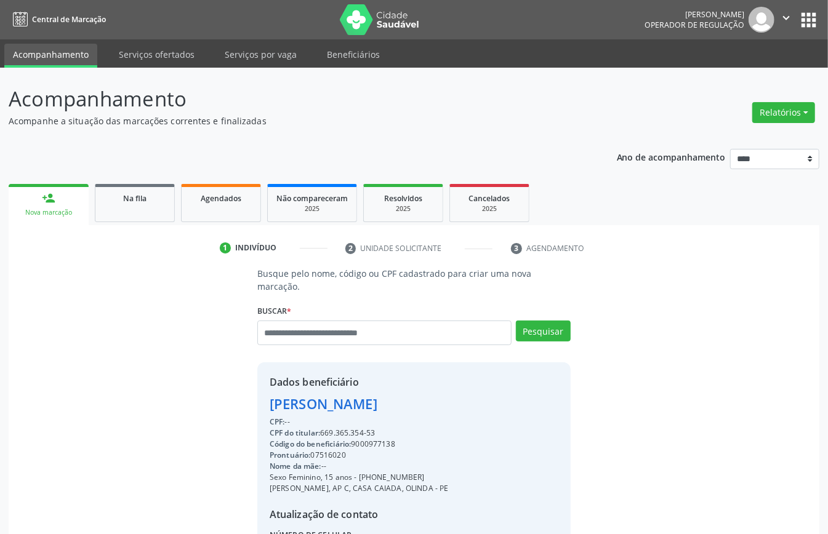
scroll to position [129, 0]
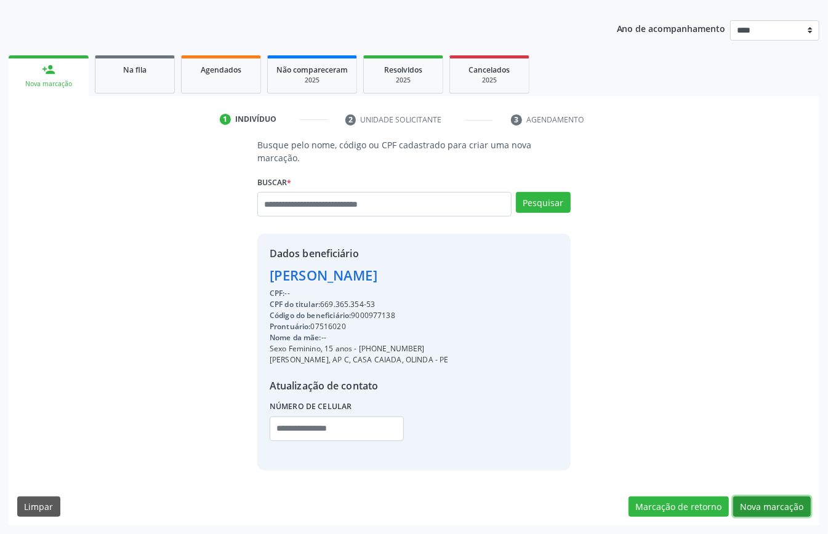
click at [767, 514] on button "Nova marcação" at bounding box center [772, 507] width 78 height 21
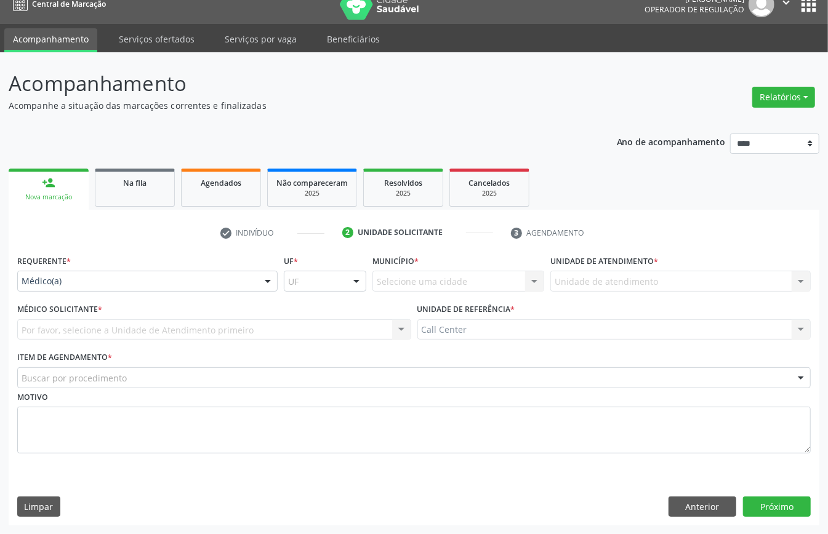
scroll to position [17, 0]
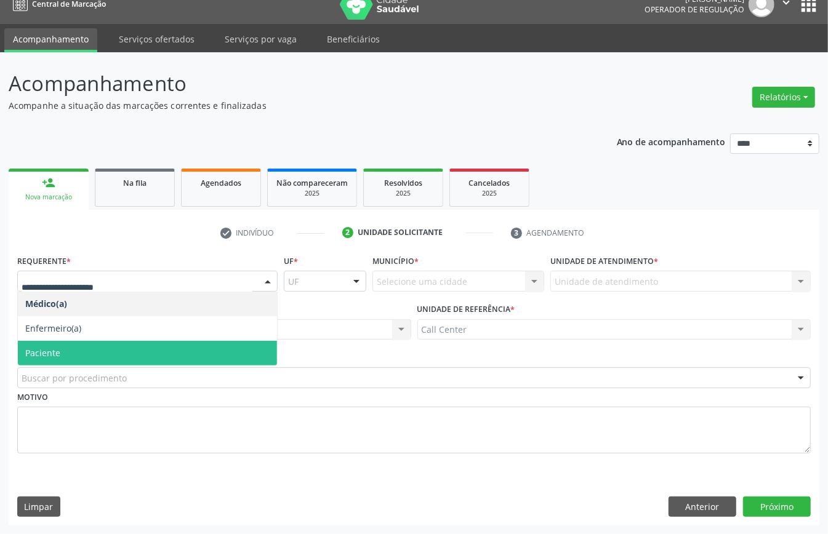
drag, startPoint x: 124, startPoint y: 349, endPoint x: 123, endPoint y: 368, distance: 19.1
click at [124, 350] on span "Paciente" at bounding box center [147, 353] width 259 height 25
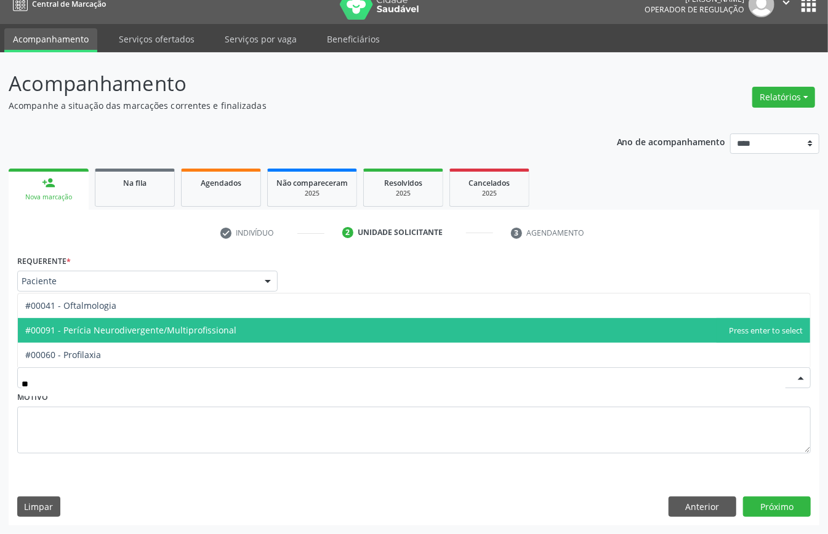
type input "***"
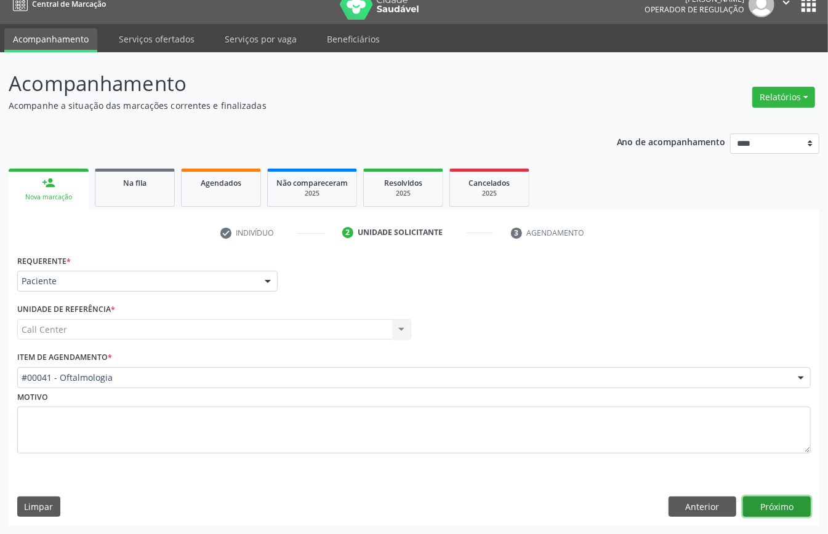
click at [772, 506] on button "Próximo" at bounding box center [777, 507] width 68 height 21
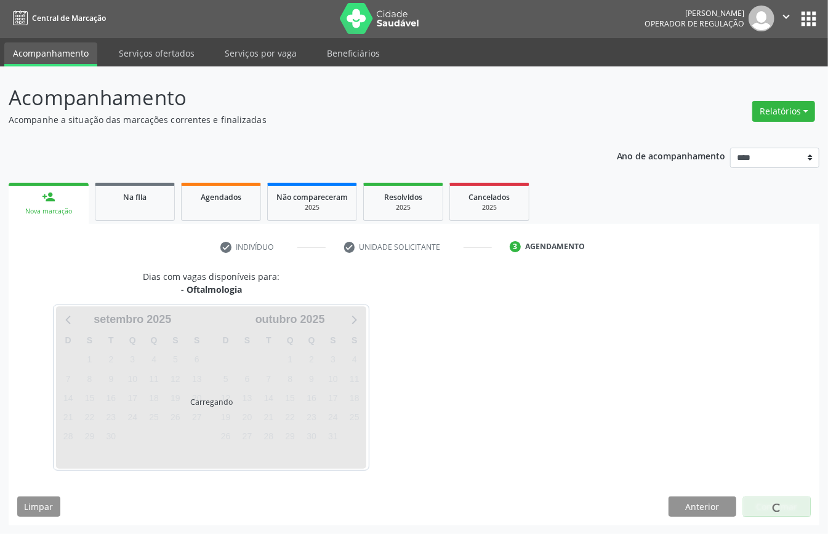
scroll to position [2, 0]
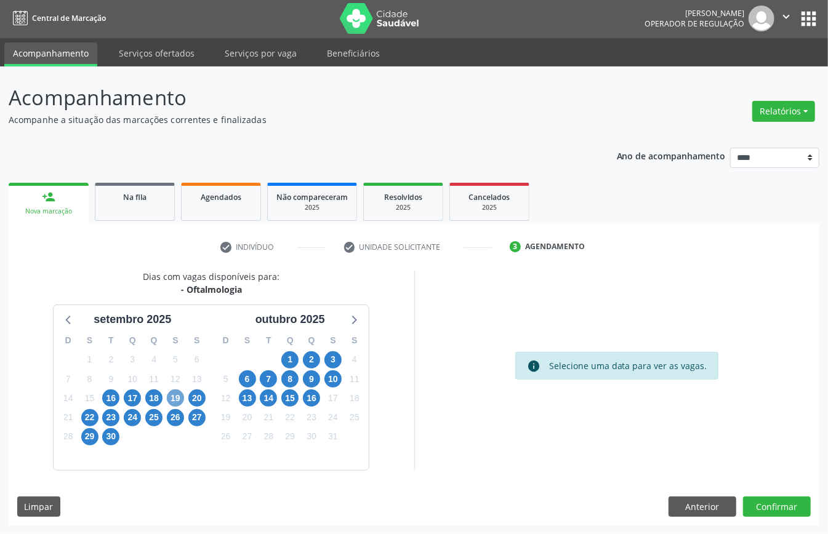
click at [183, 392] on div "19" at bounding box center [175, 398] width 17 height 19
drag, startPoint x: 172, startPoint y: 392, endPoint x: 179, endPoint y: 393, distance: 6.2
click at [175, 392] on span "19" at bounding box center [175, 398] width 17 height 17
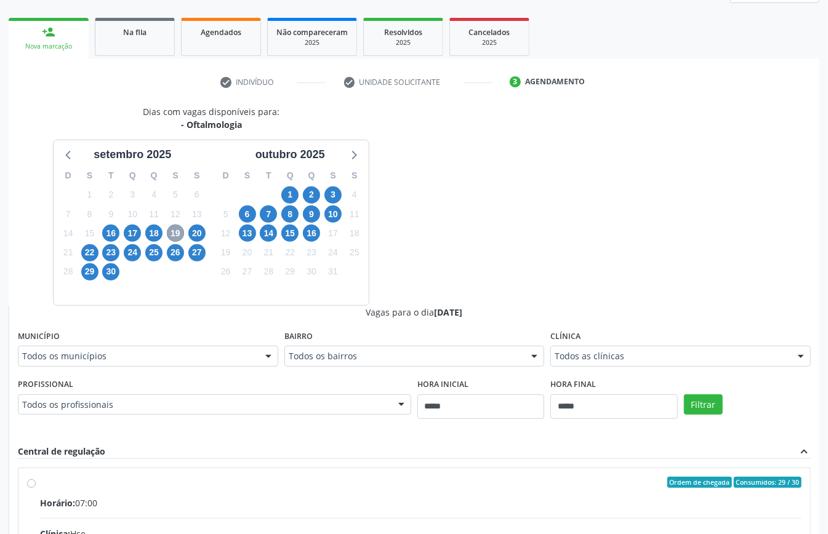
scroll to position [249, 0]
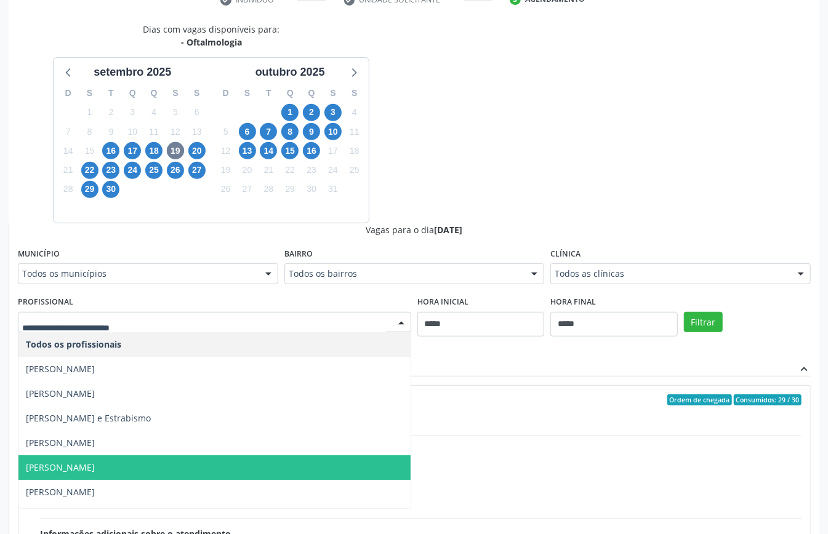
click at [166, 466] on span "[PERSON_NAME]" at bounding box center [214, 468] width 392 height 25
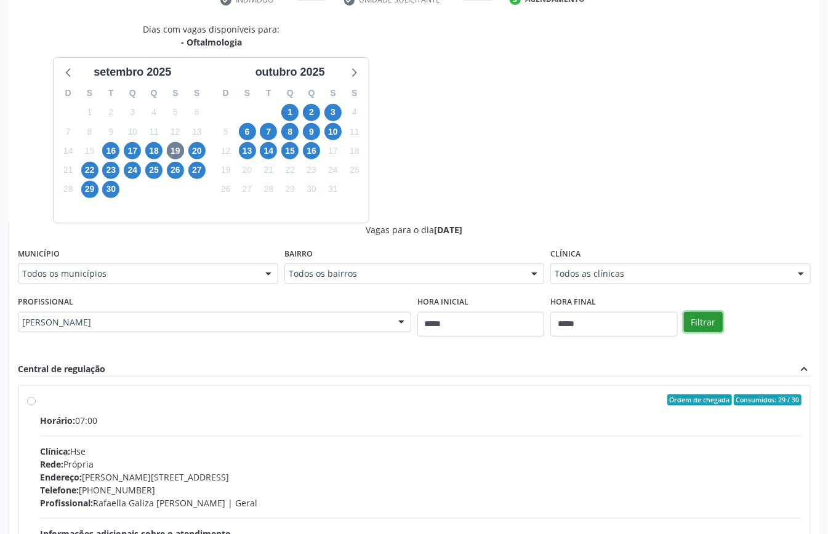
click at [720, 326] on button "Filtrar" at bounding box center [703, 322] width 39 height 21
click at [311, 447] on div "Clínica: Centro da Visao_Cl de Olhos Guilherme Ribeir" at bounding box center [421, 451] width 762 height 13
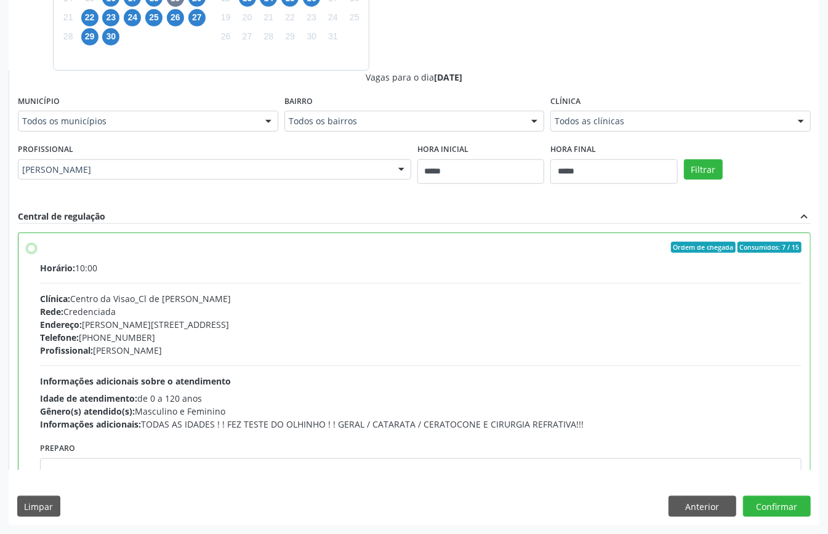
scroll to position [62, 0]
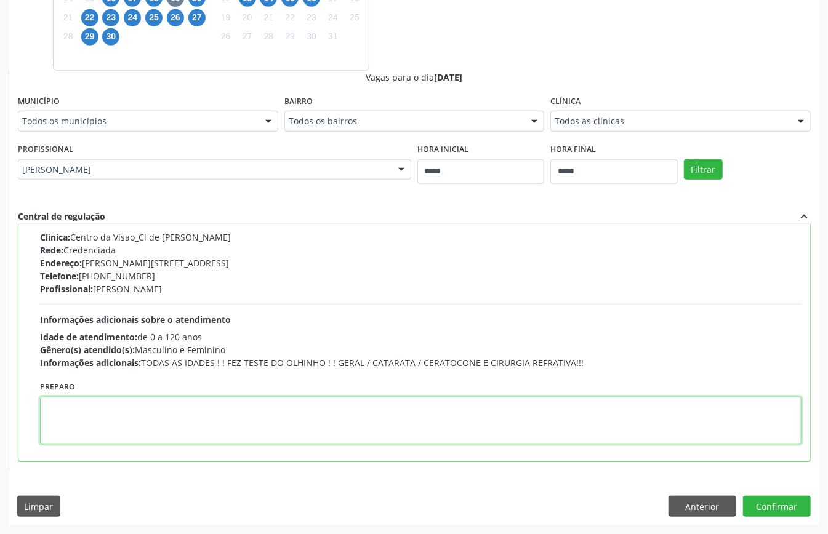
paste textarea "**********"
type textarea "**********"
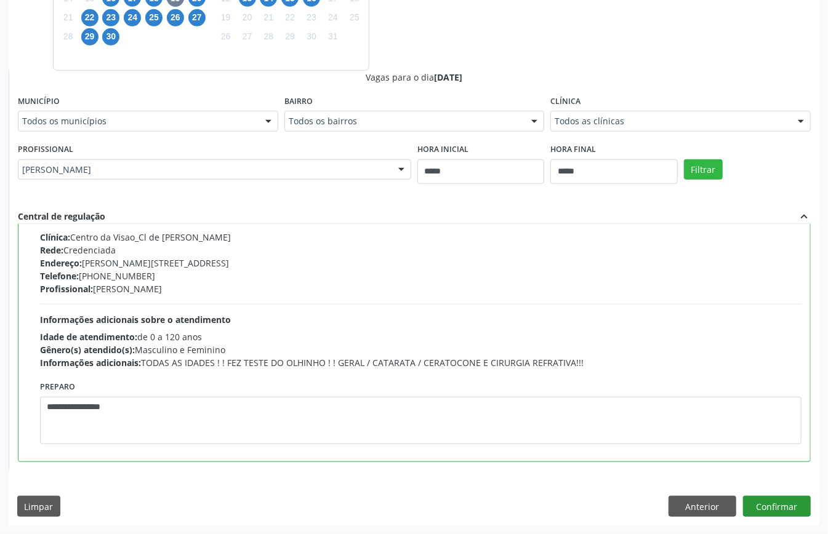
drag, startPoint x: 786, startPoint y: 495, endPoint x: 778, endPoint y: 502, distance: 10.4
click at [786, 499] on div "Dias com vagas disponíveis para: - Oftalmologia setembro 2025 D S T Q Q S S 31 …" at bounding box center [414, 197] width 811 height 655
click at [768, 510] on button "Confirmar" at bounding box center [777, 506] width 68 height 21
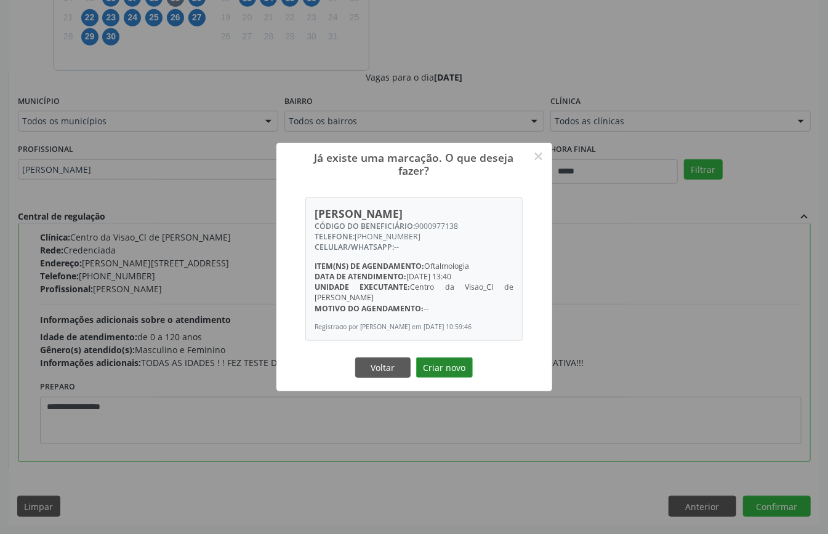
click at [441, 372] on button "Criar novo" at bounding box center [444, 368] width 57 height 21
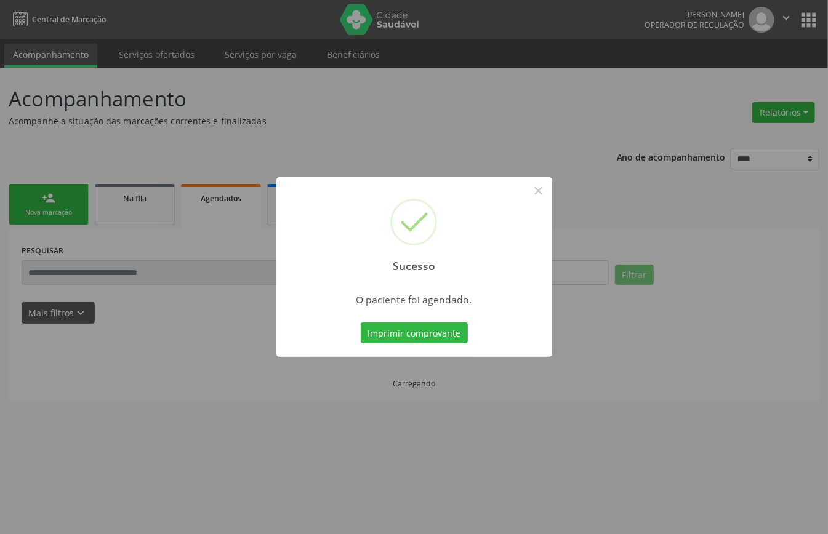
scroll to position [0, 0]
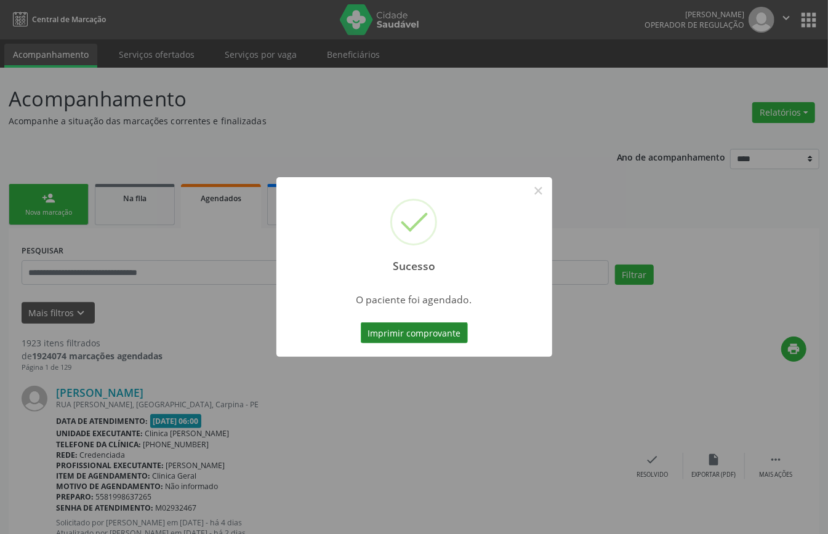
click at [451, 329] on button "Imprimir comprovante" at bounding box center [414, 333] width 107 height 21
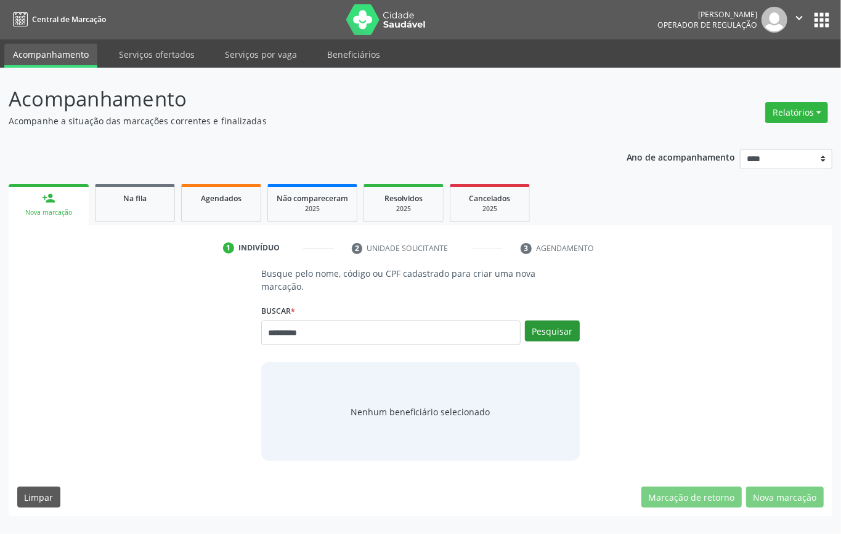
type input "*********"
click at [553, 323] on button "Pesquisar" at bounding box center [552, 331] width 55 height 21
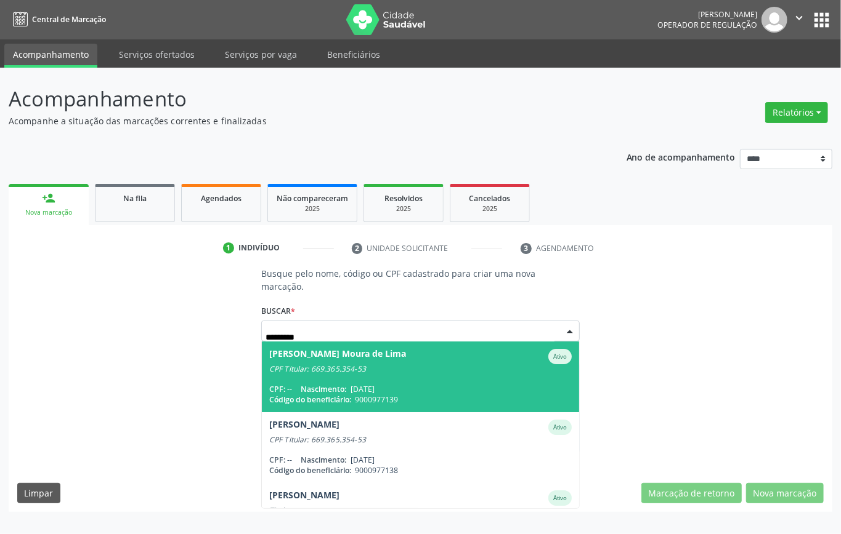
click at [314, 382] on span "[PERSON_NAME] Moura de Lima Ativo CPF Titular: 669.365.354-53 CPF: -- Nasciment…" at bounding box center [420, 377] width 317 height 71
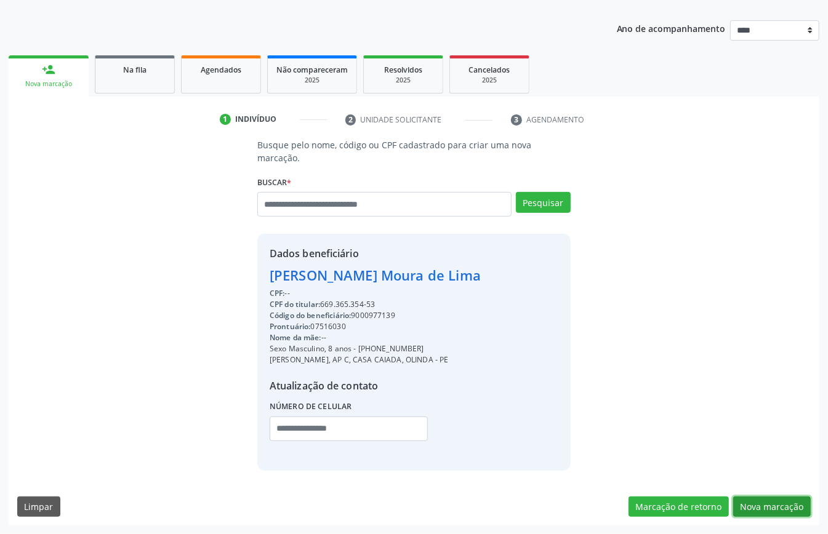
click at [784, 501] on button "Nova marcação" at bounding box center [772, 507] width 78 height 21
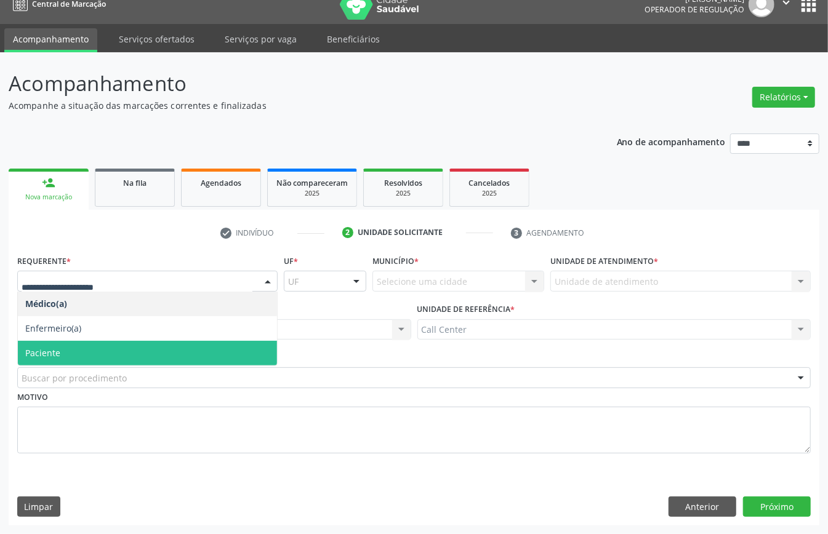
click at [100, 349] on span "Paciente" at bounding box center [147, 353] width 259 height 25
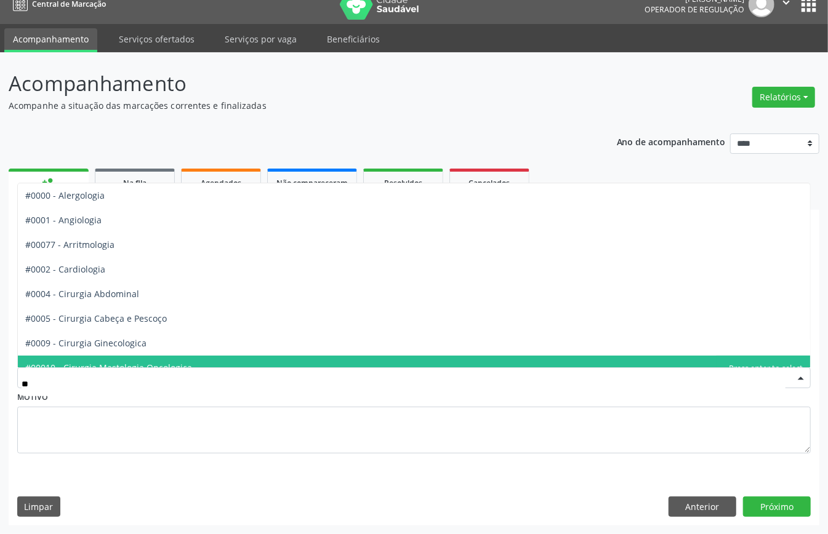
type input "***"
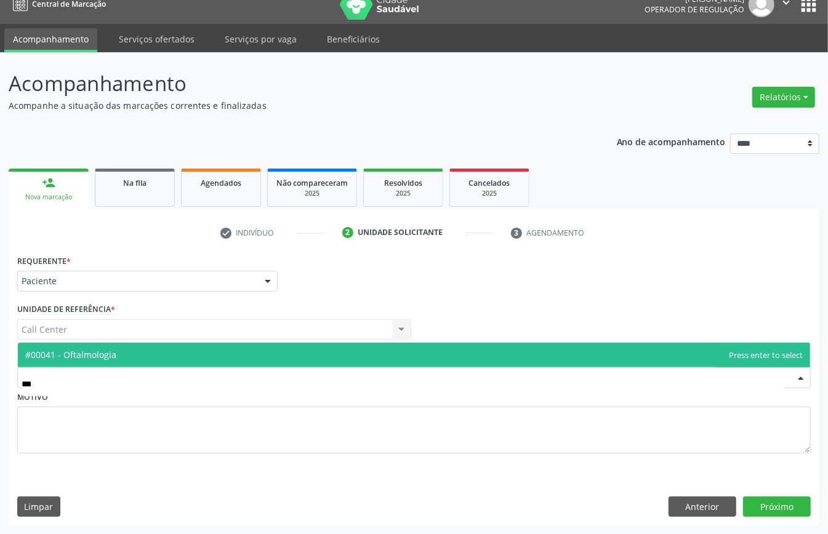
click at [131, 357] on span "#00041 - Oftalmologia" at bounding box center [414, 355] width 792 height 25
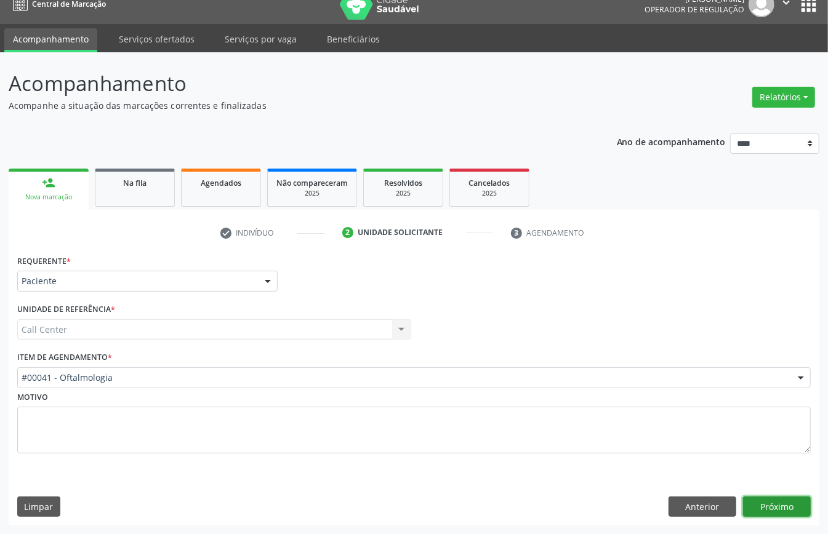
click at [789, 501] on button "Próximo" at bounding box center [777, 507] width 68 height 21
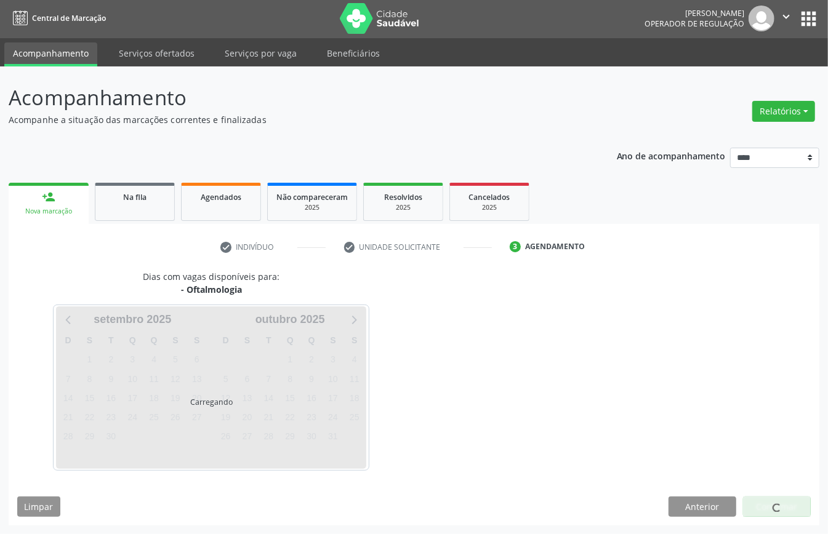
scroll to position [2, 0]
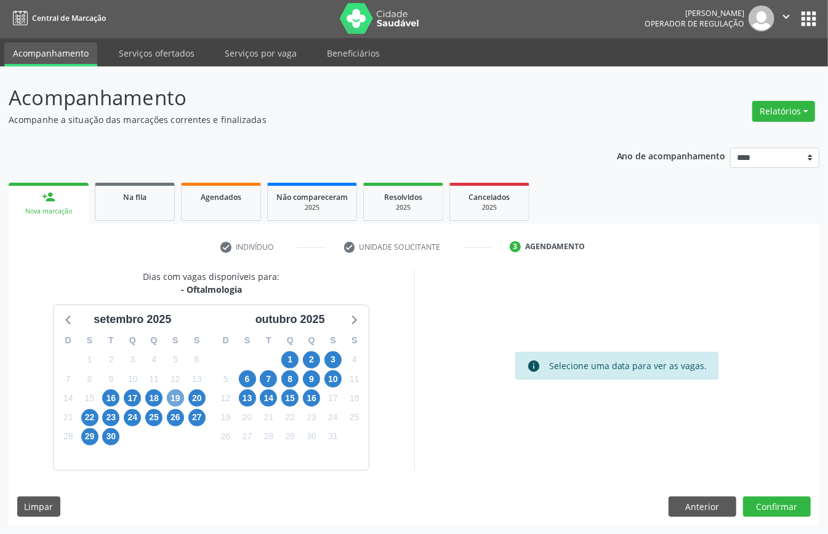
click at [174, 393] on span "19" at bounding box center [175, 398] width 17 height 17
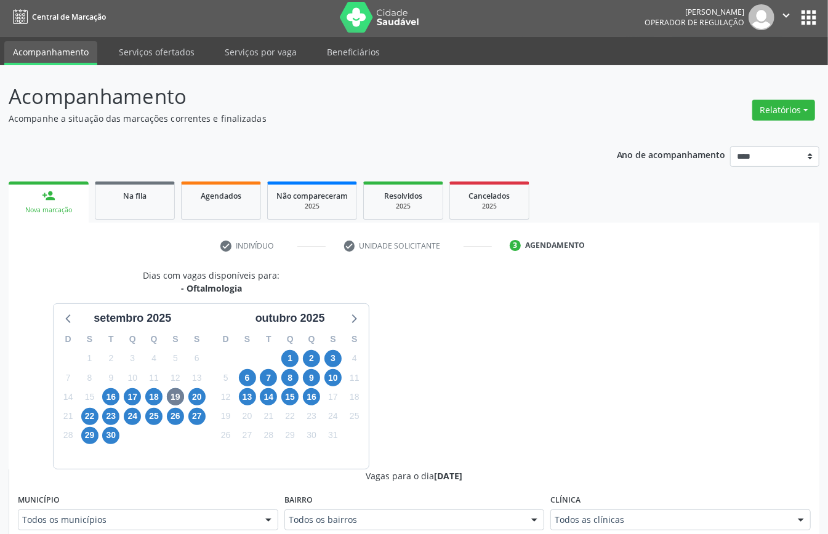
click at [601, 509] on div "Clínica Todos as clínicas Todos as clínicas Centro da Visao_Cl de Olhos Guilher…" at bounding box center [680, 510] width 260 height 39
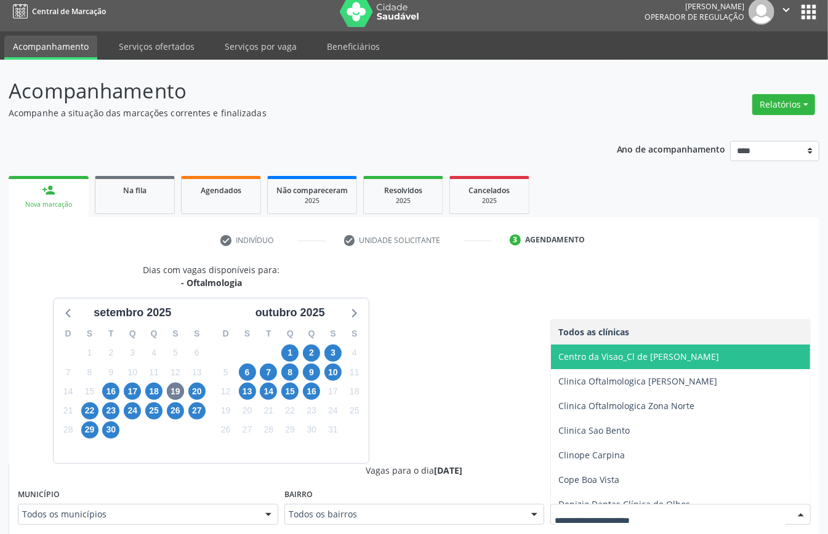
click at [651, 350] on span "Centro da Visao_Cl de [PERSON_NAME]" at bounding box center [696, 357] width 291 height 25
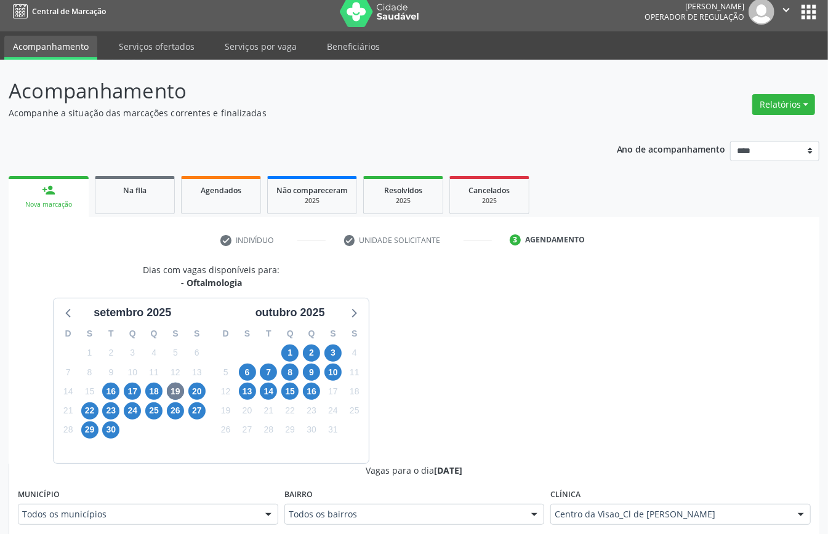
scroll to position [402, 0]
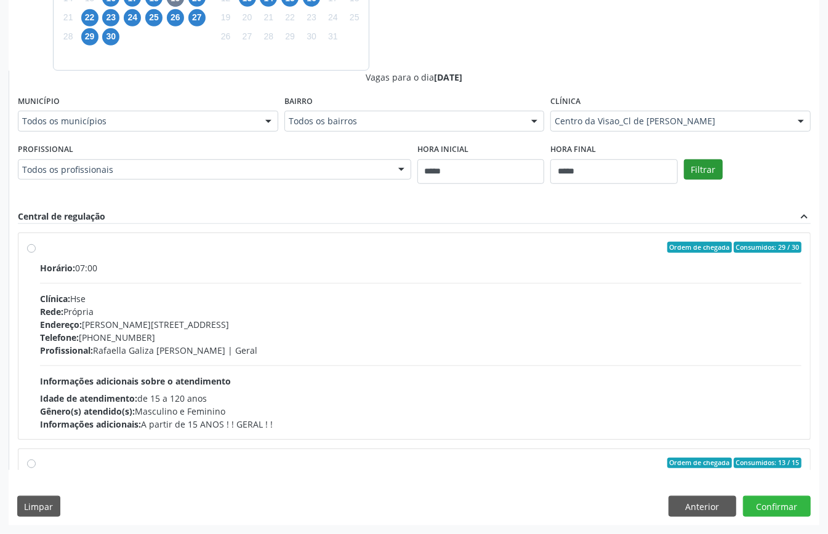
drag, startPoint x: 701, startPoint y: 161, endPoint x: 703, endPoint y: 180, distance: 19.9
click at [701, 161] on div "Filtrar" at bounding box center [747, 168] width 133 height 57
click at [704, 176] on button "Filtrar" at bounding box center [703, 169] width 39 height 21
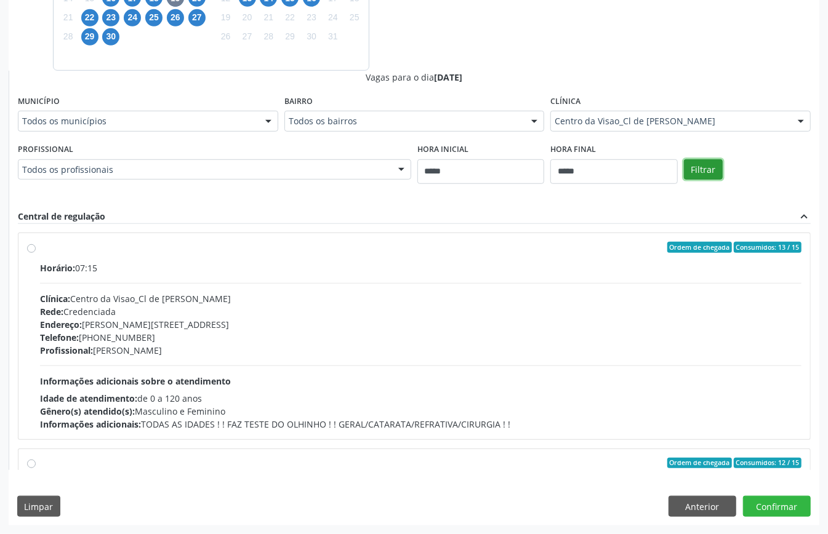
scroll to position [410, 0]
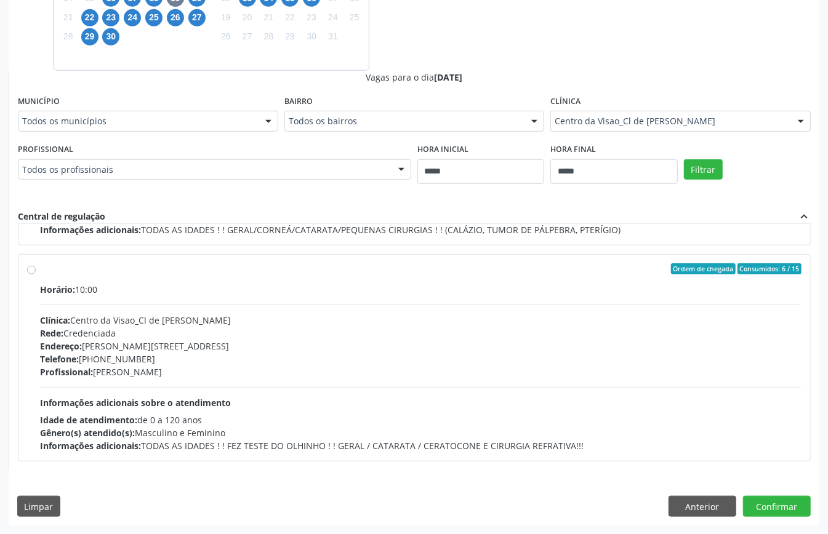
click at [338, 400] on div "Horário: 10:00 Clínica: Centro da Visao_Cl de Olhos Guilherme Ribeir Rede: Cred…" at bounding box center [421, 367] width 762 height 169
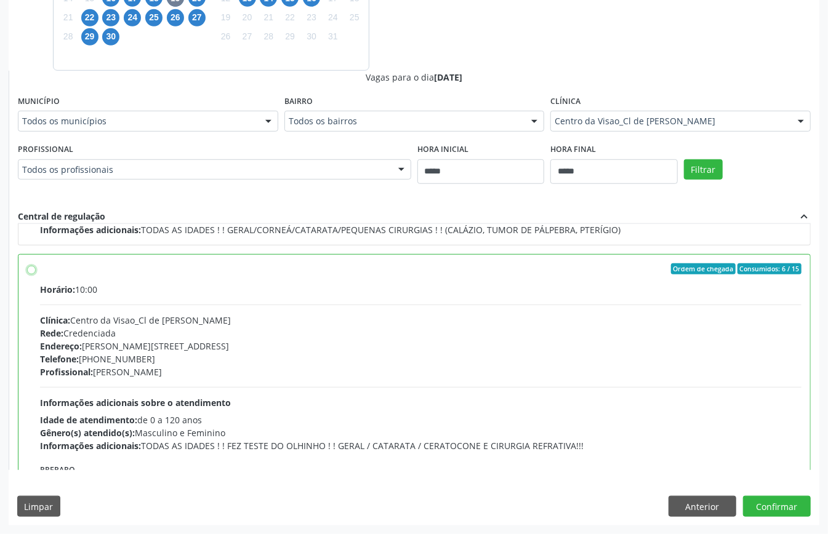
scroll to position [496, 0]
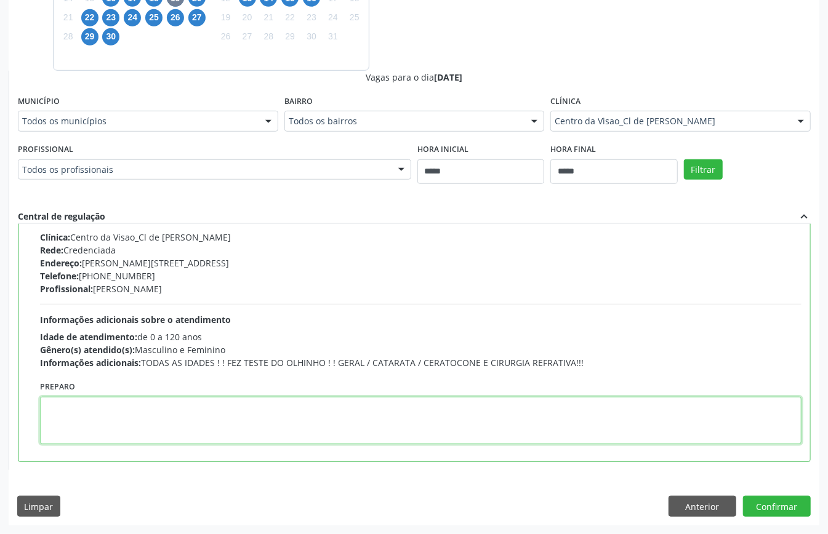
paste textarea "**********"
type textarea "**********"
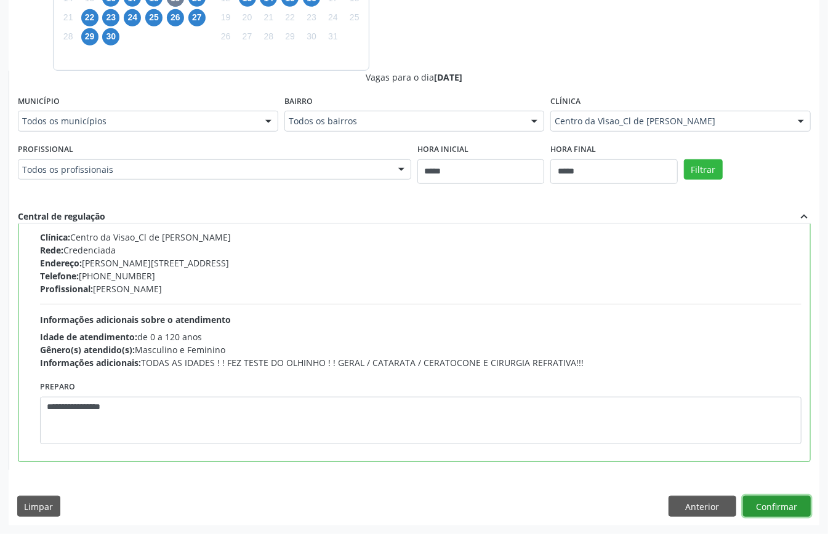
click at [772, 504] on button "Confirmar" at bounding box center [777, 506] width 68 height 21
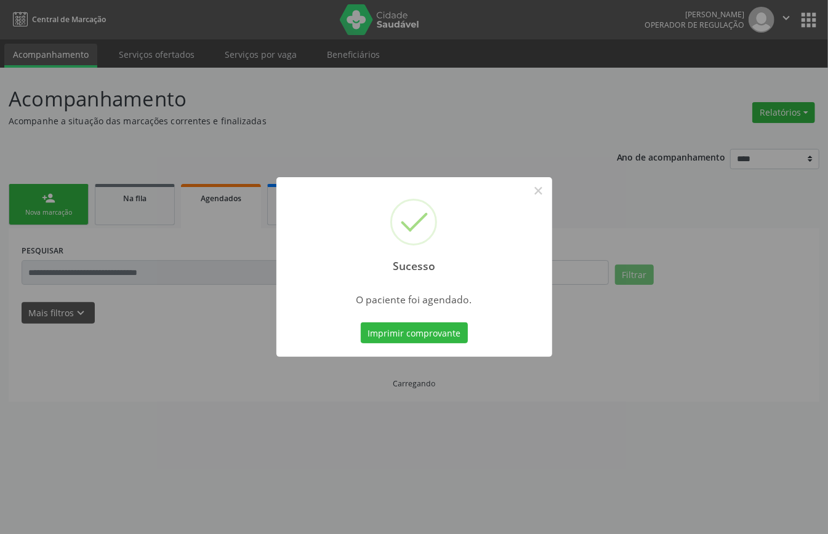
scroll to position [0, 0]
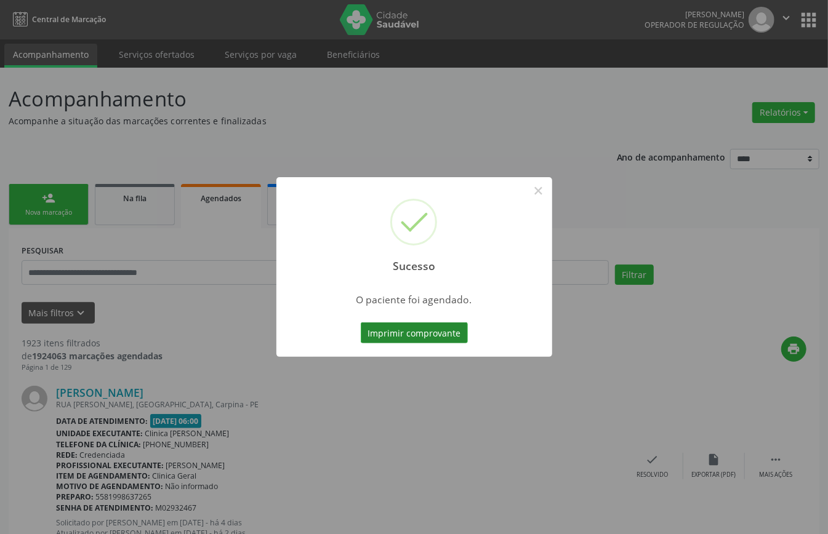
click at [414, 331] on button "Imprimir comprovante" at bounding box center [414, 333] width 107 height 21
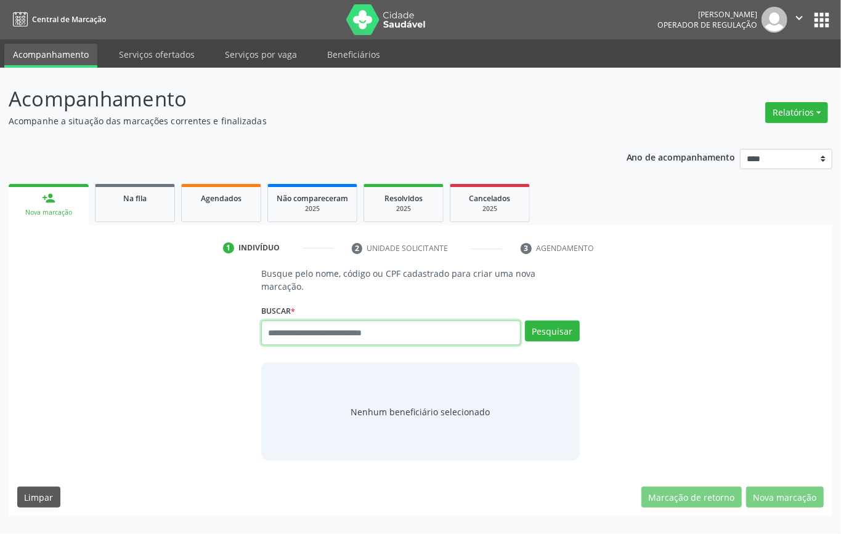
paste input "*********"
type input "*********"
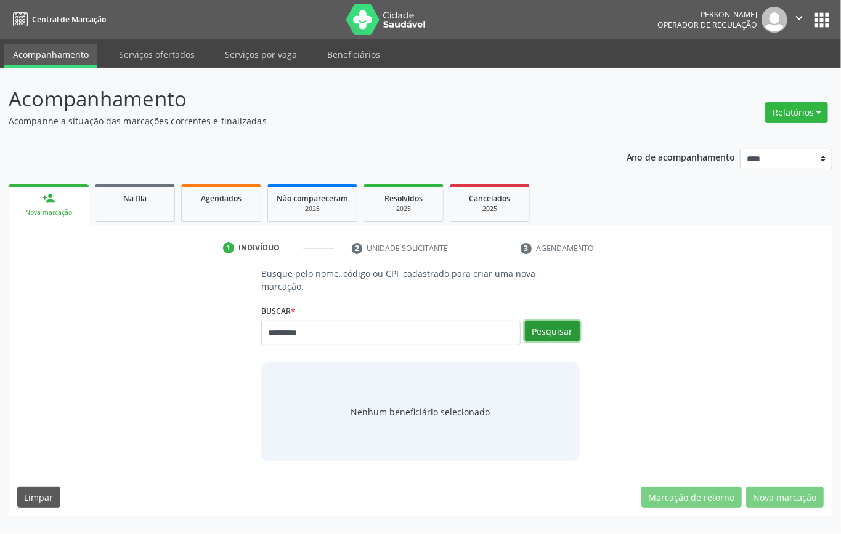
click at [554, 334] on button "Pesquisar" at bounding box center [552, 331] width 55 height 21
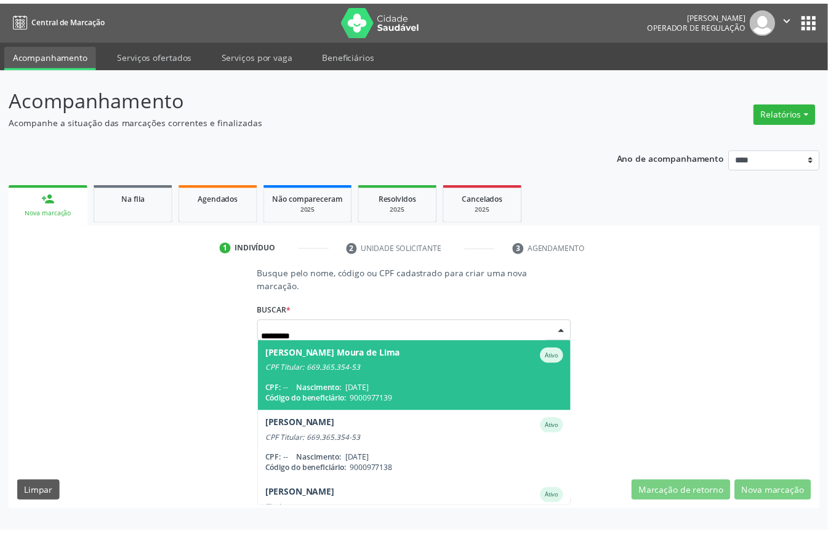
scroll to position [185, 0]
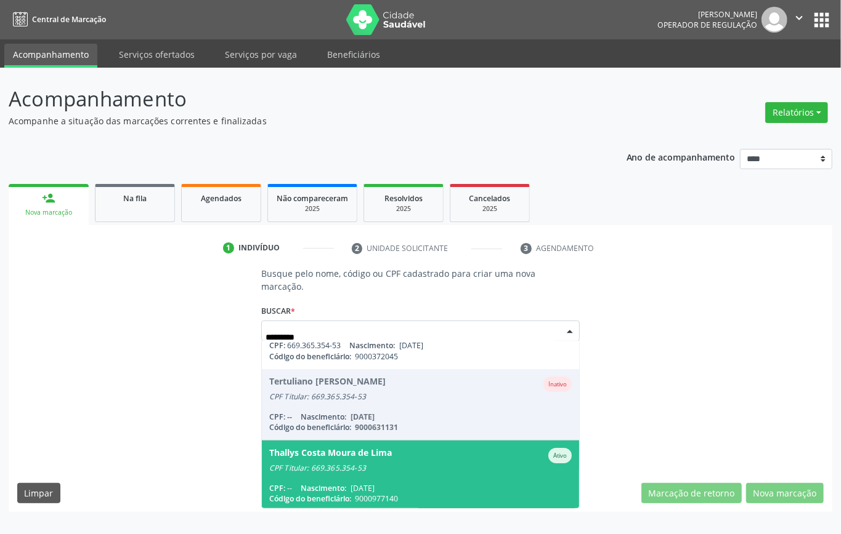
click at [328, 489] on span "Nascimento:" at bounding box center [323, 488] width 46 height 10
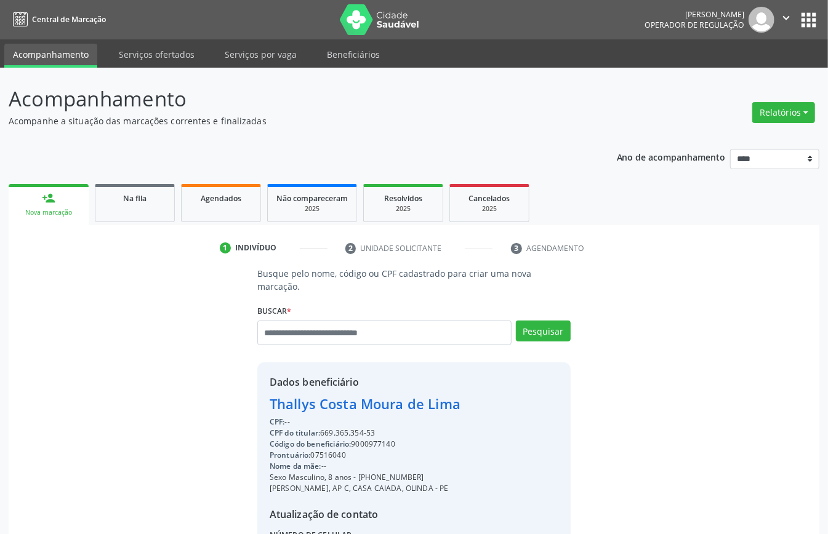
scroll to position [129, 0]
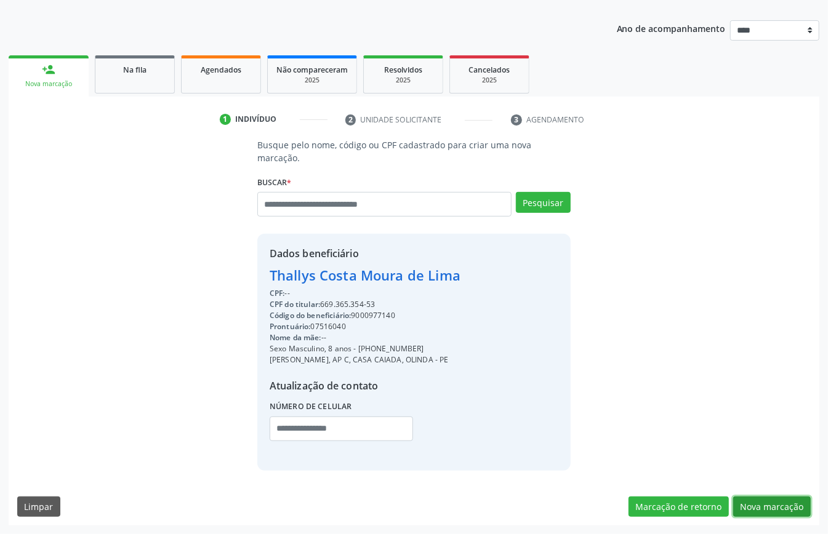
drag, startPoint x: 752, startPoint y: 501, endPoint x: 646, endPoint y: 491, distance: 107.0
click at [752, 501] on button "Nova marcação" at bounding box center [772, 507] width 78 height 21
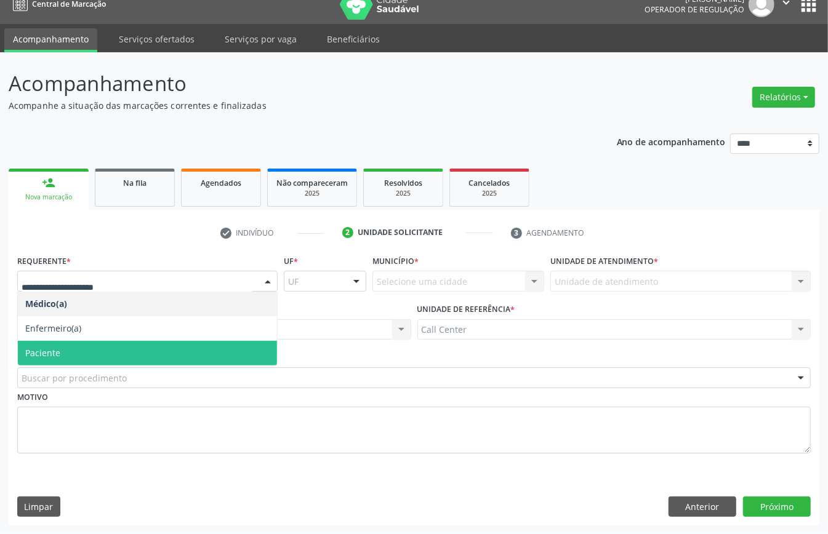
click at [112, 349] on span "Paciente" at bounding box center [147, 353] width 259 height 25
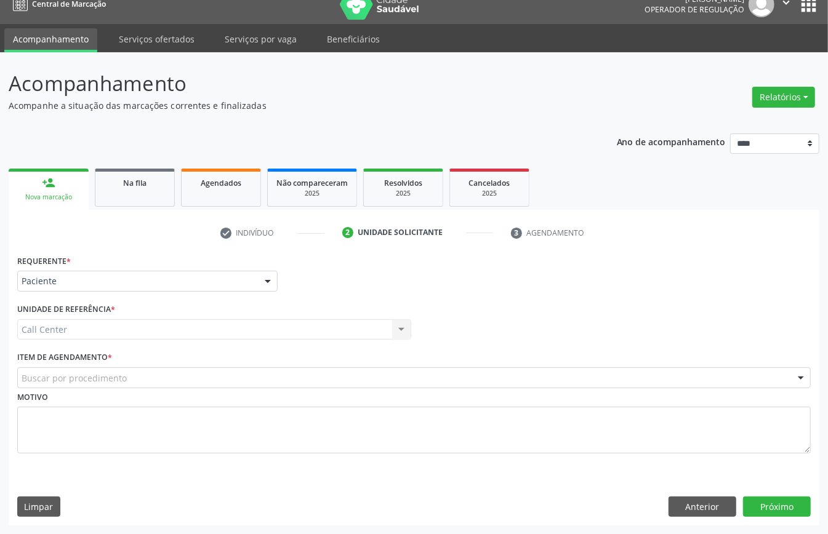
drag, startPoint x: 151, startPoint y: 368, endPoint x: 151, endPoint y: 377, distance: 9.9
click at [151, 368] on div "Buscar por procedimento" at bounding box center [414, 378] width 794 height 21
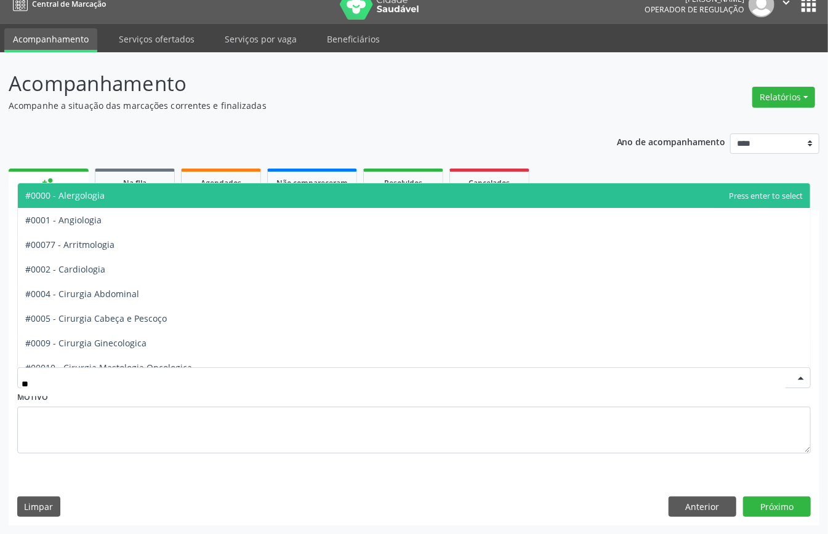
type input "***"
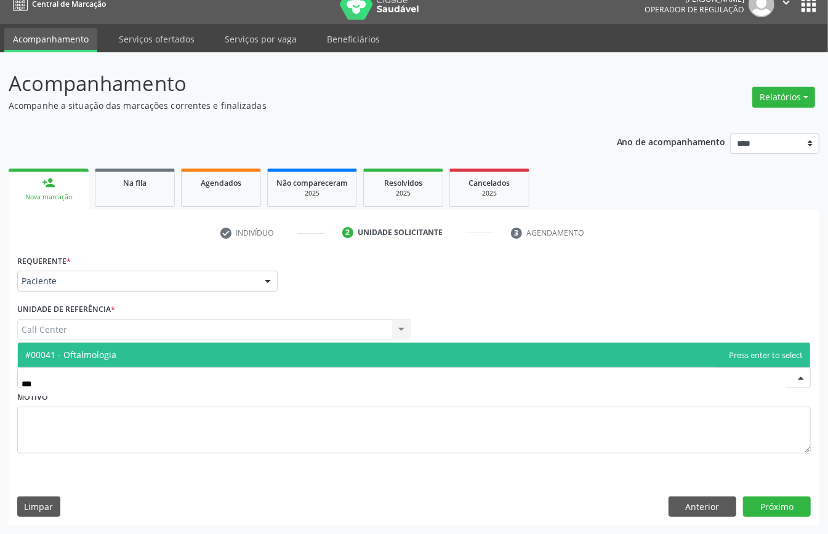
click at [171, 347] on span "#00041 - Oftalmologia" at bounding box center [414, 355] width 792 height 25
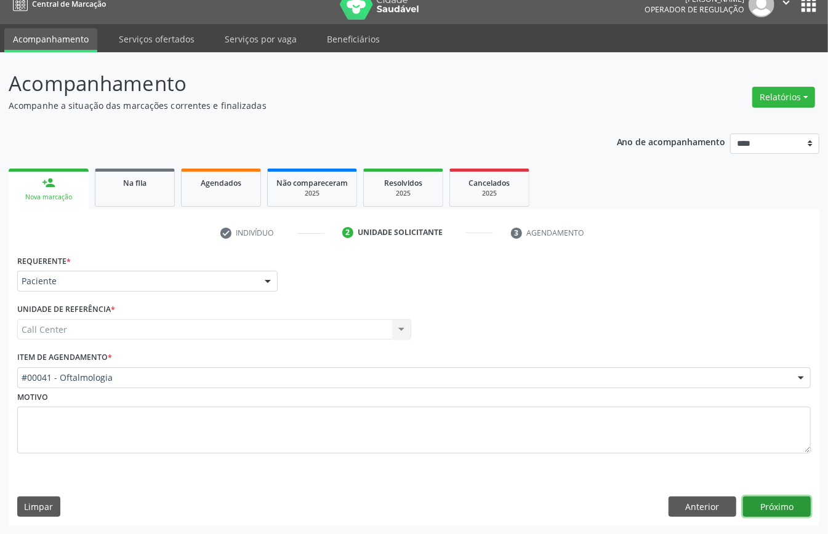
click at [794, 498] on button "Próximo" at bounding box center [777, 507] width 68 height 21
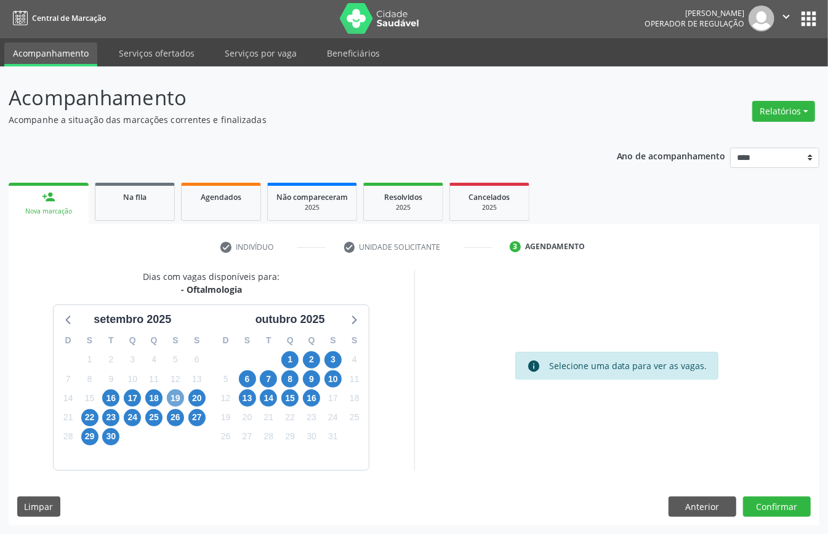
click at [175, 390] on span "19" at bounding box center [175, 398] width 17 height 17
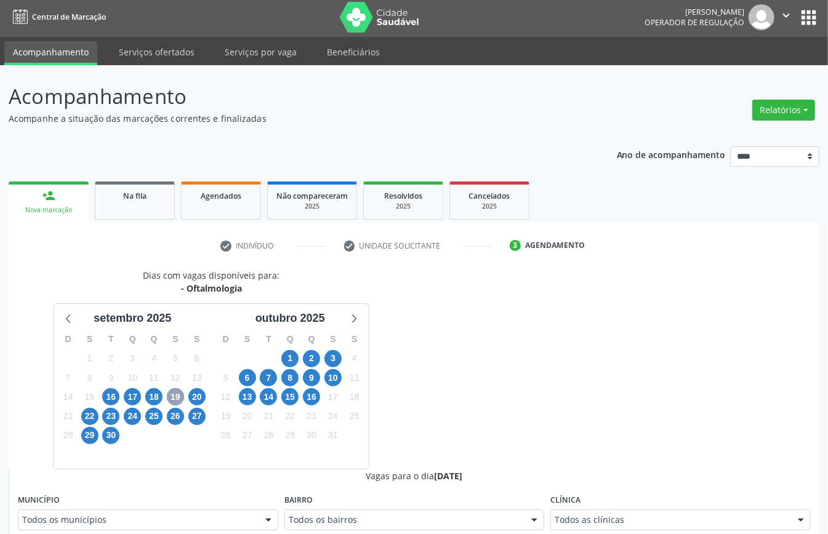
scroll to position [166, 0]
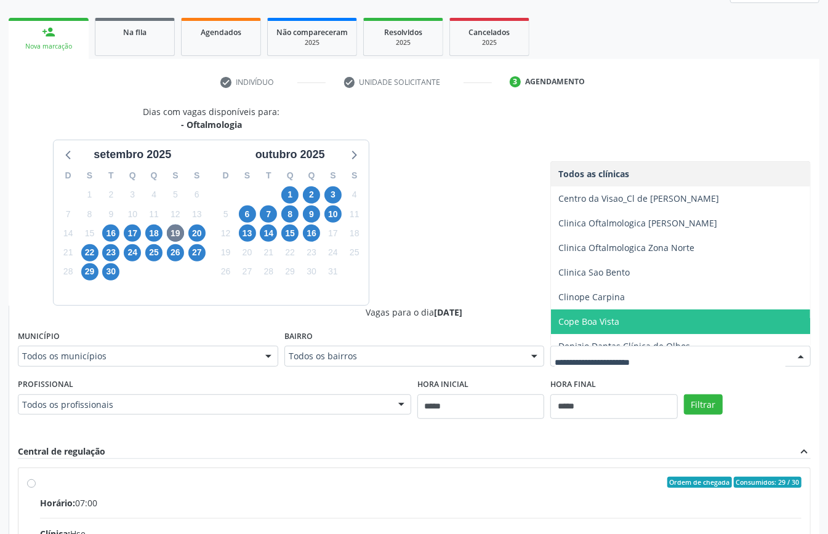
click at [599, 318] on span "Cope Boa Vista" at bounding box center [588, 322] width 61 height 12
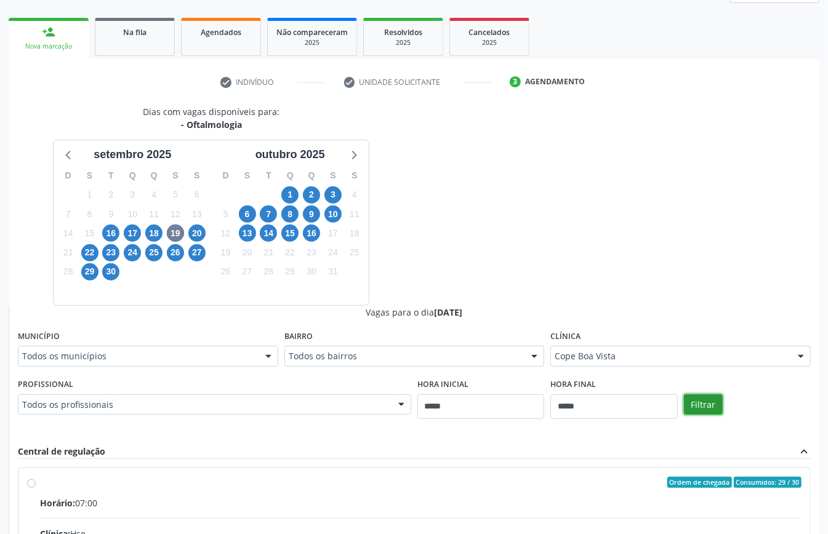
click at [708, 405] on button "Filtrar" at bounding box center [703, 405] width 39 height 21
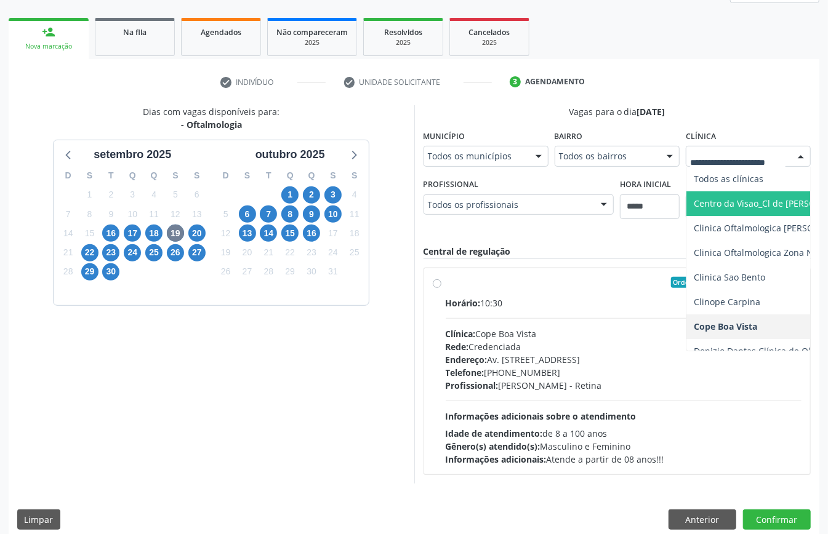
click at [734, 202] on span "Centro da Visao_Cl de [PERSON_NAME]" at bounding box center [774, 204] width 161 height 12
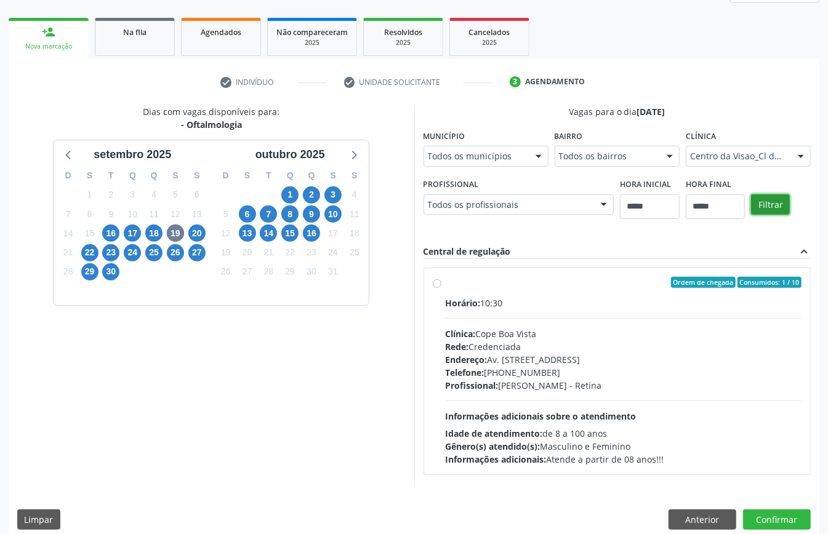
click at [764, 205] on button "Filtrar" at bounding box center [770, 205] width 39 height 21
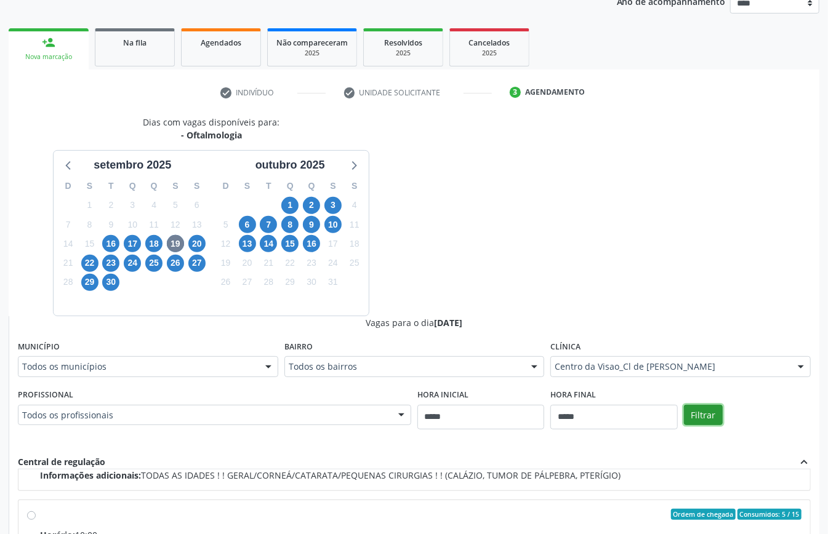
scroll to position [402, 0]
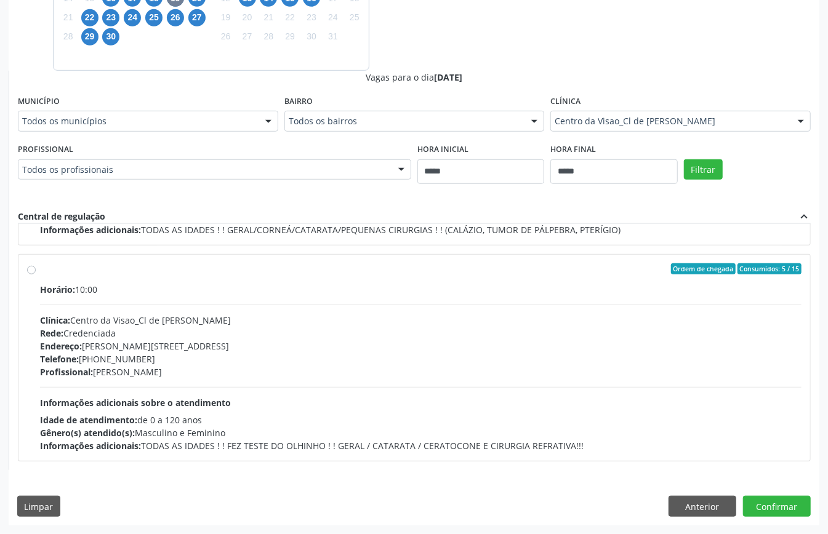
click at [344, 374] on div "Profissional: Eduarda Harrop Duarte Ribeiro" at bounding box center [421, 372] width 762 height 13
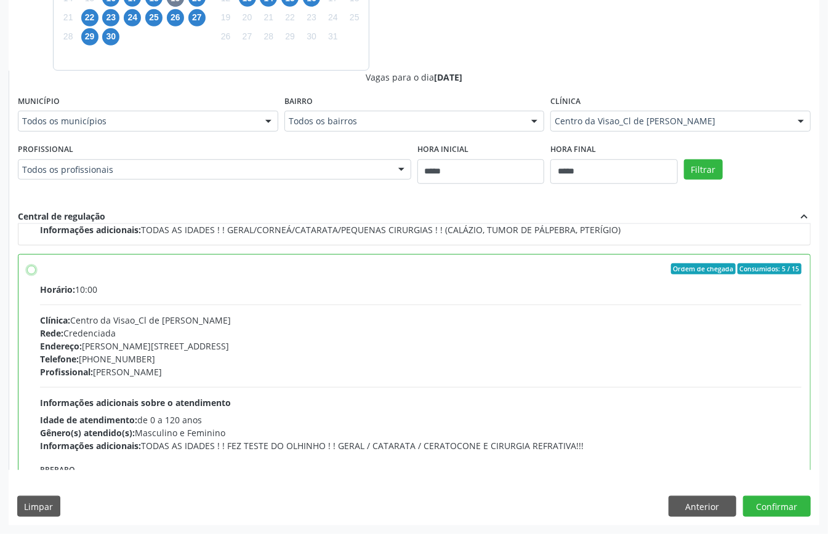
scroll to position [496, 0]
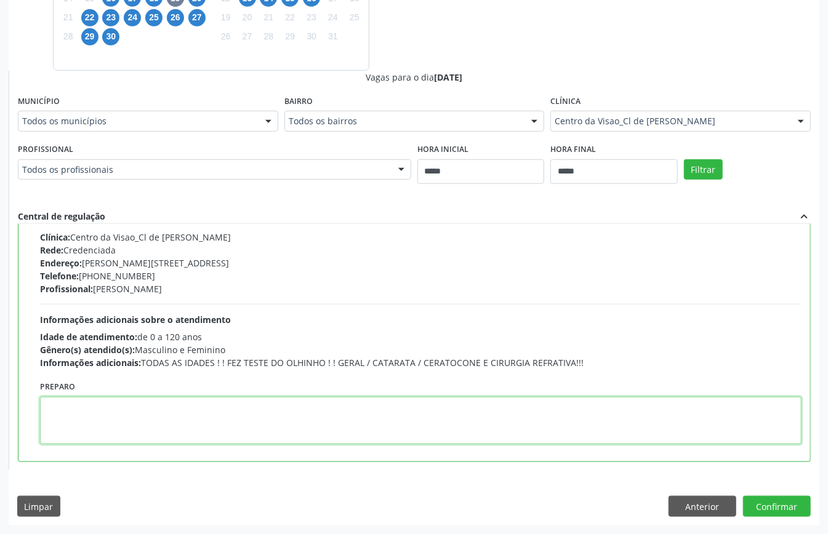
paste textarea "**********"
type textarea "**********"
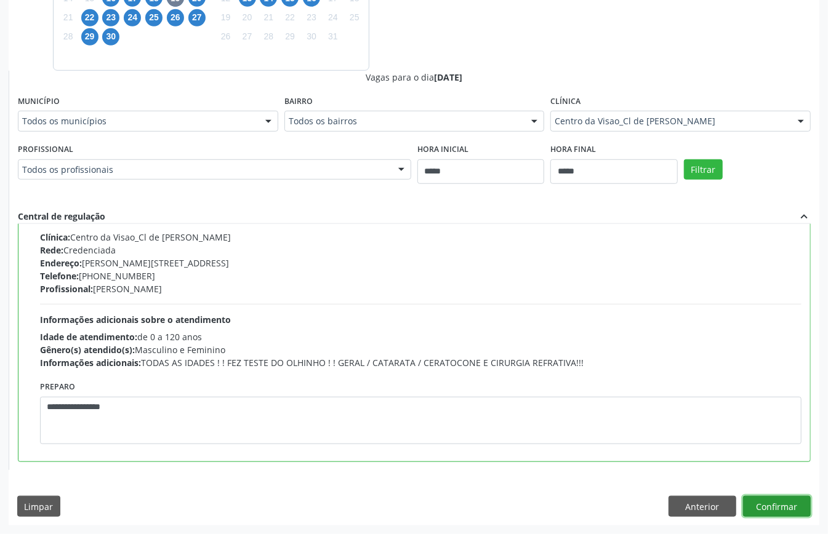
click at [791, 510] on button "Confirmar" at bounding box center [777, 506] width 68 height 21
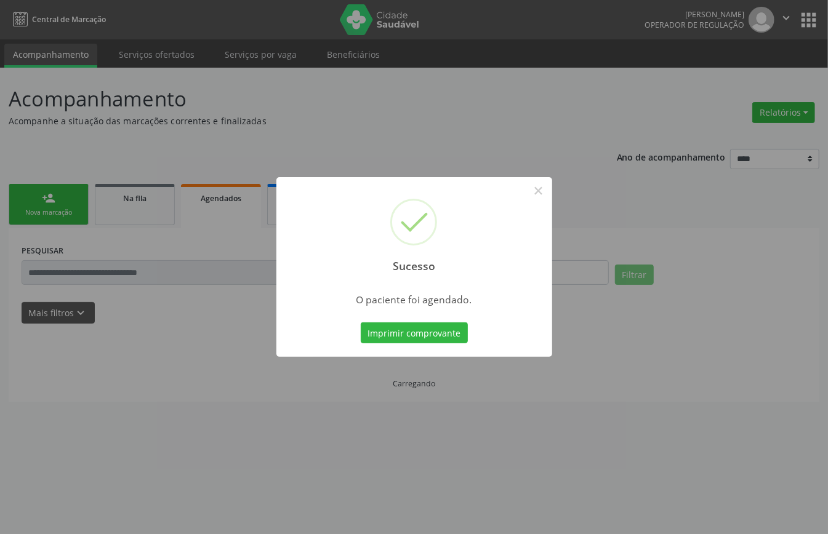
scroll to position [0, 0]
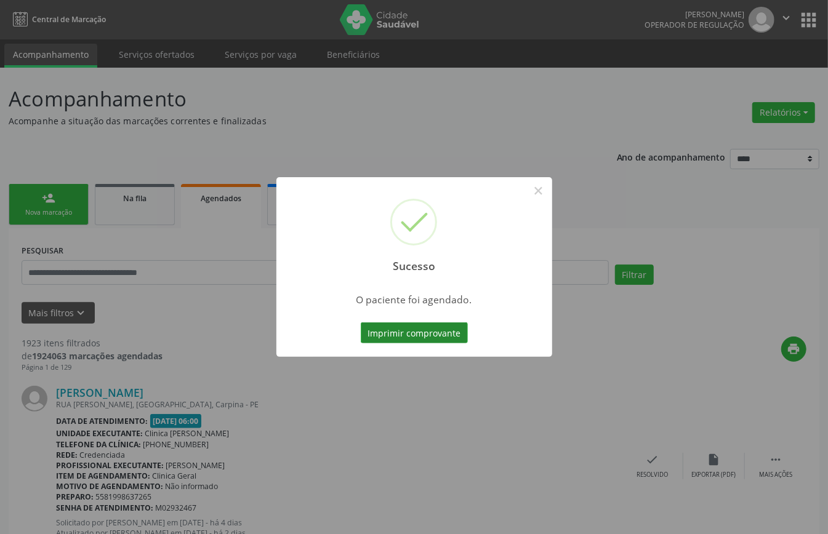
click at [443, 331] on button "Imprimir comprovante" at bounding box center [414, 333] width 107 height 21
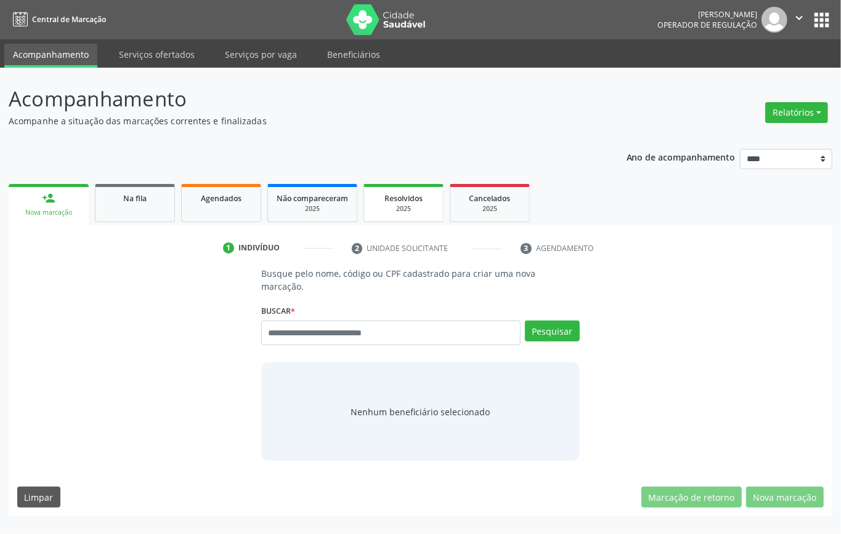
drag, startPoint x: 409, startPoint y: 195, endPoint x: 413, endPoint y: 200, distance: 6.7
click at [411, 196] on span "Resolvidos" at bounding box center [403, 198] width 38 height 10
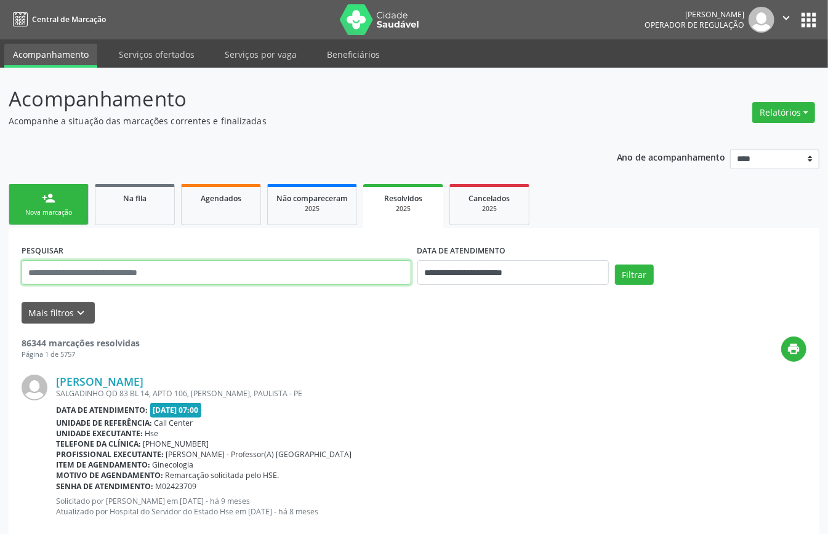
paste input "**********"
type input "**********"
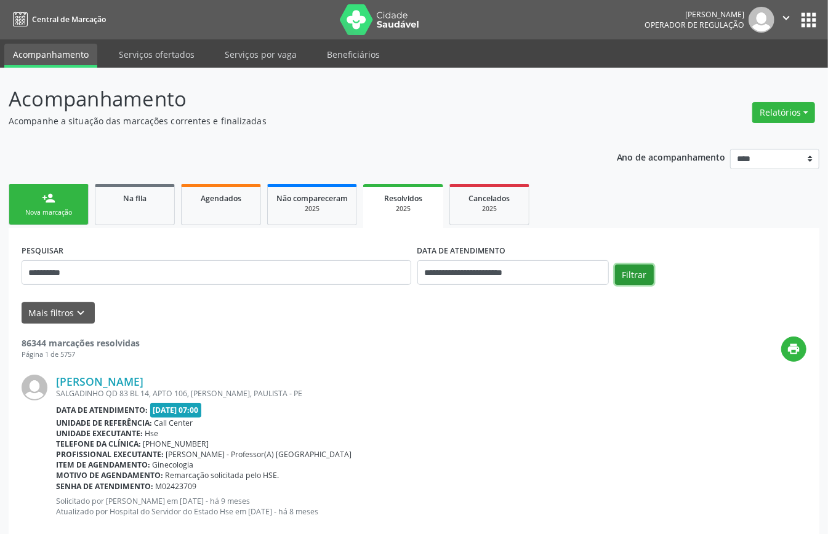
click at [638, 273] on button "Filtrar" at bounding box center [634, 275] width 39 height 21
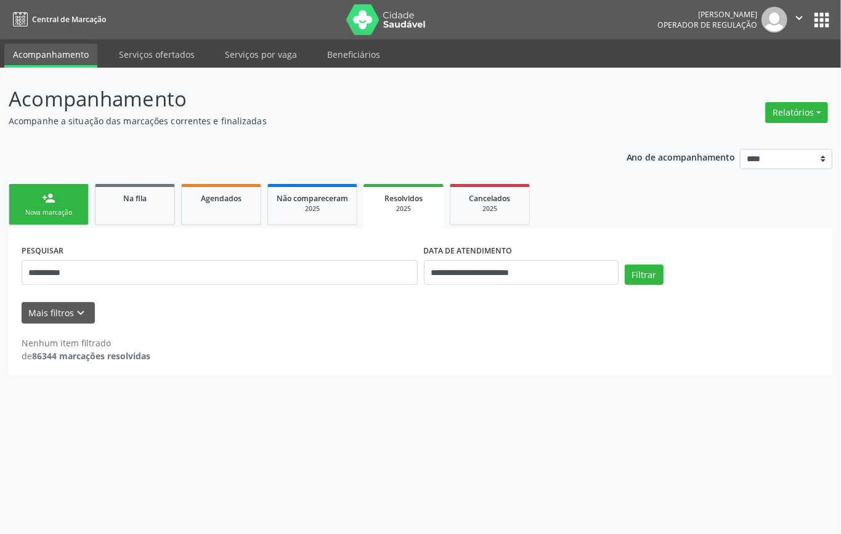
click at [65, 212] on div "Nova marcação" at bounding box center [49, 212] width 62 height 9
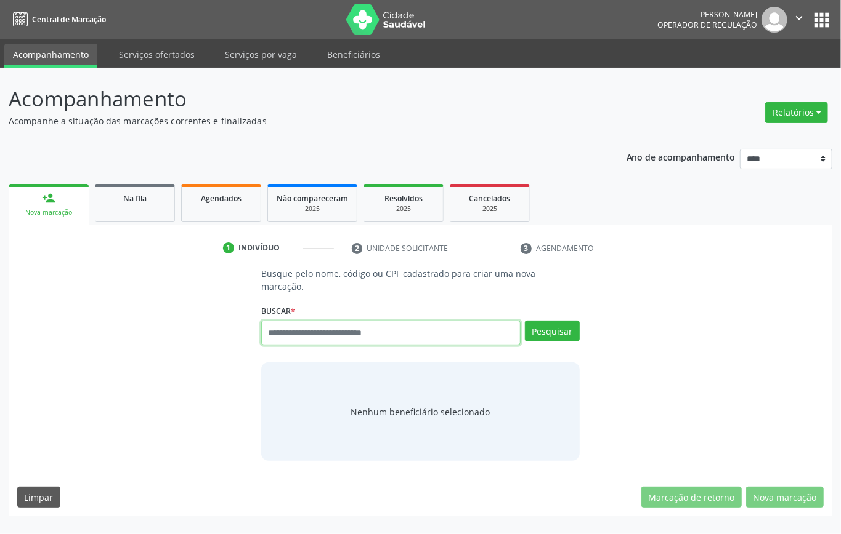
click at [395, 328] on input "text" at bounding box center [390, 333] width 259 height 25
type input "*********"
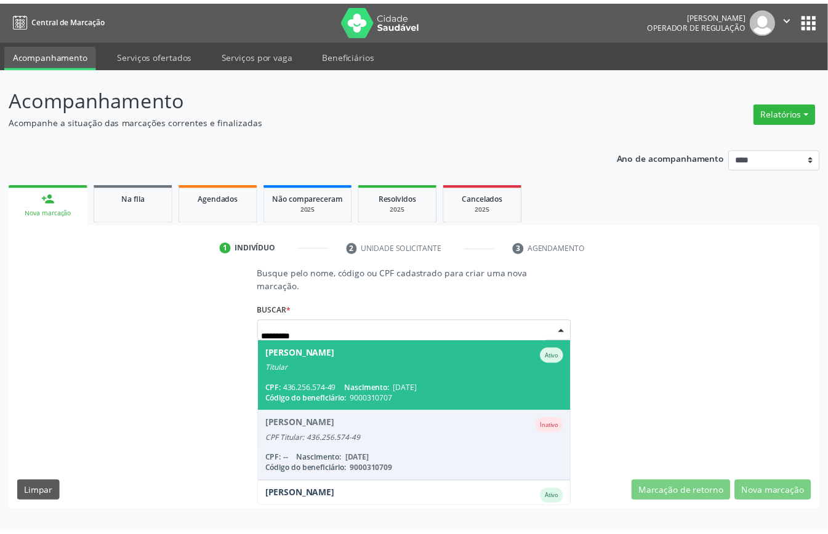
scroll to position [45, 0]
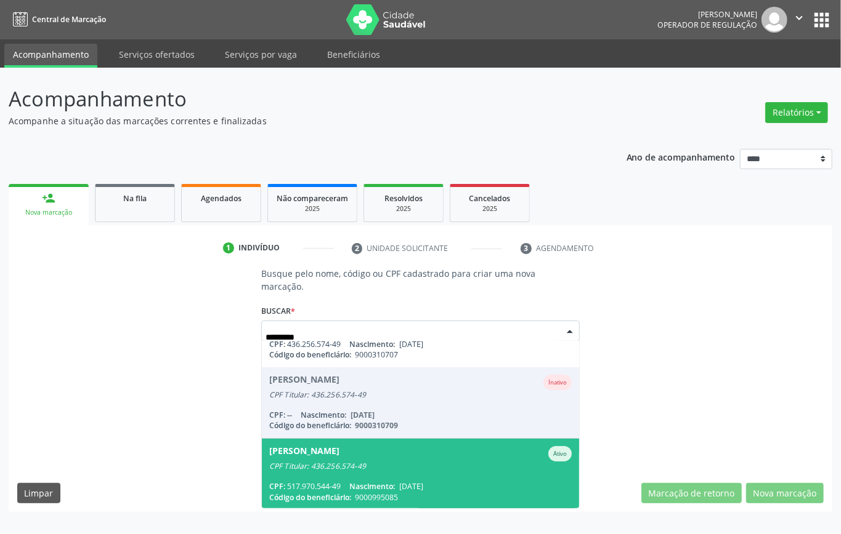
click at [363, 478] on span "Osanildo Claudino da Silva Ativo CPF Titular: 436.256.574-49 CPF: 517.970.544-4…" at bounding box center [420, 474] width 317 height 71
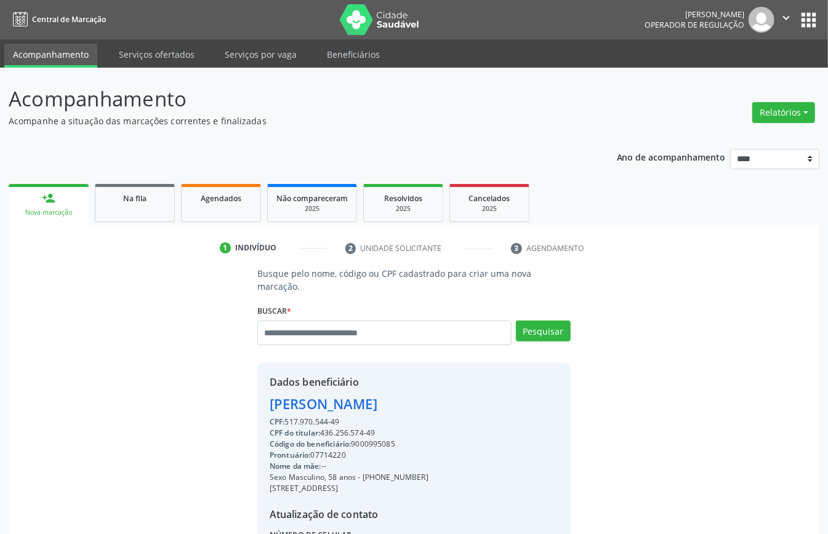
scroll to position [129, 0]
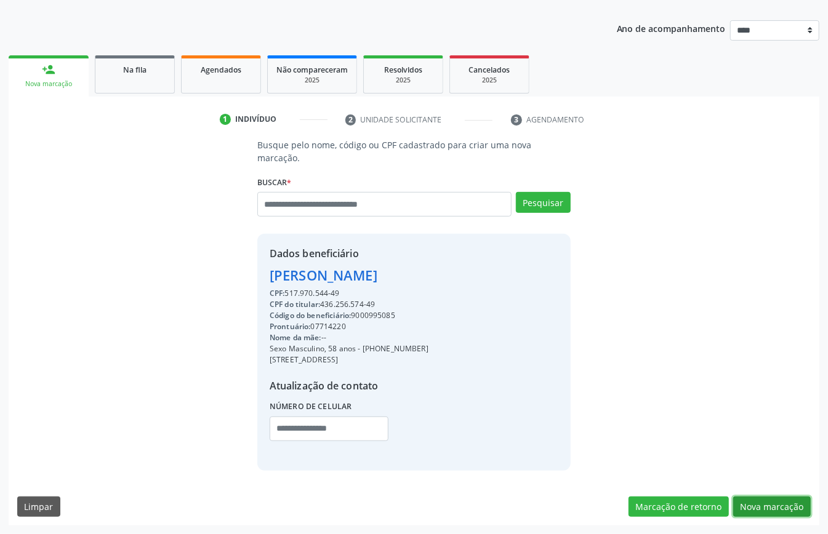
click at [761, 501] on button "Nova marcação" at bounding box center [772, 507] width 78 height 21
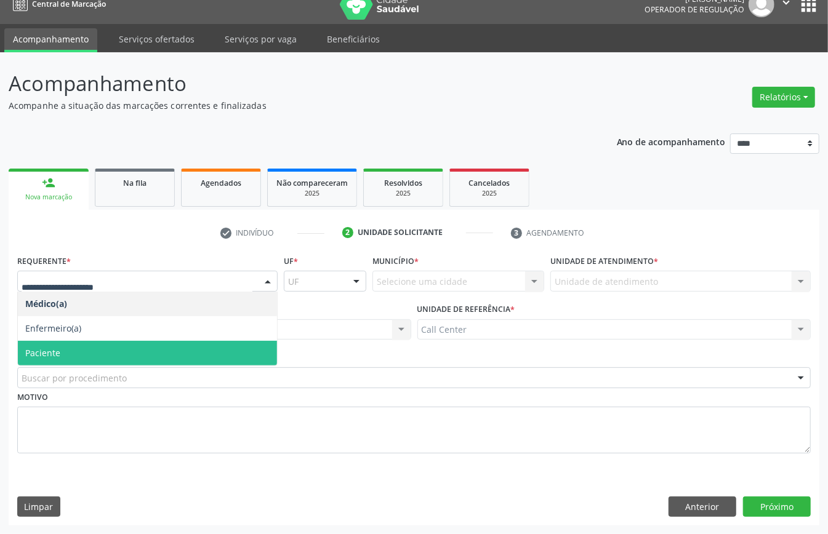
click at [83, 351] on span "Paciente" at bounding box center [147, 353] width 259 height 25
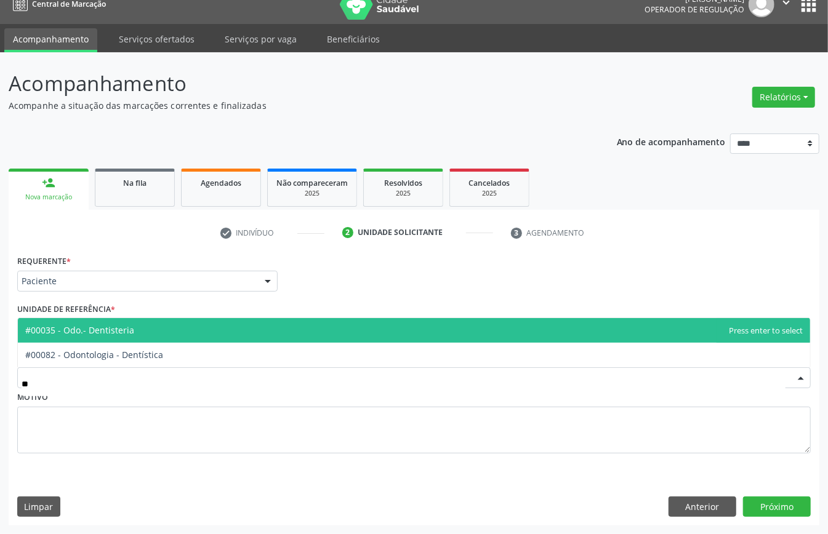
type input "***"
click at [148, 331] on span "#00035 - Odo.- Dentisteria" at bounding box center [414, 330] width 792 height 25
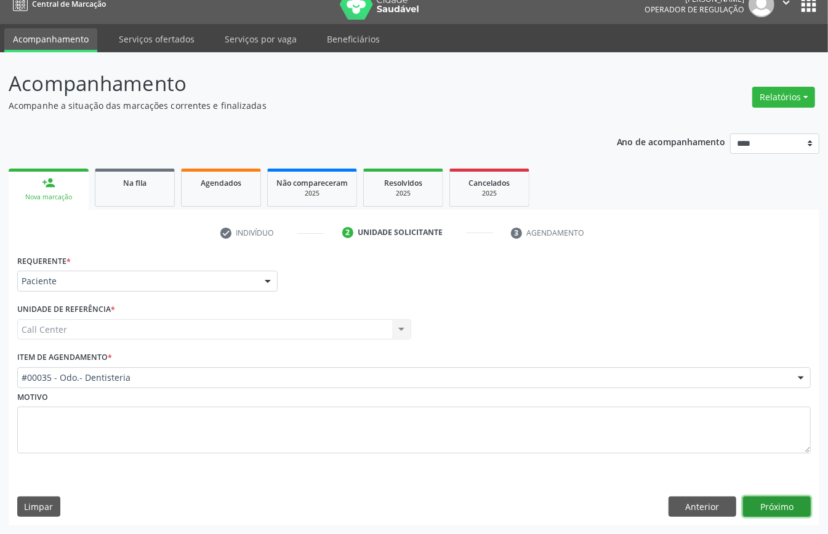
click at [789, 497] on button "Próximo" at bounding box center [777, 507] width 68 height 21
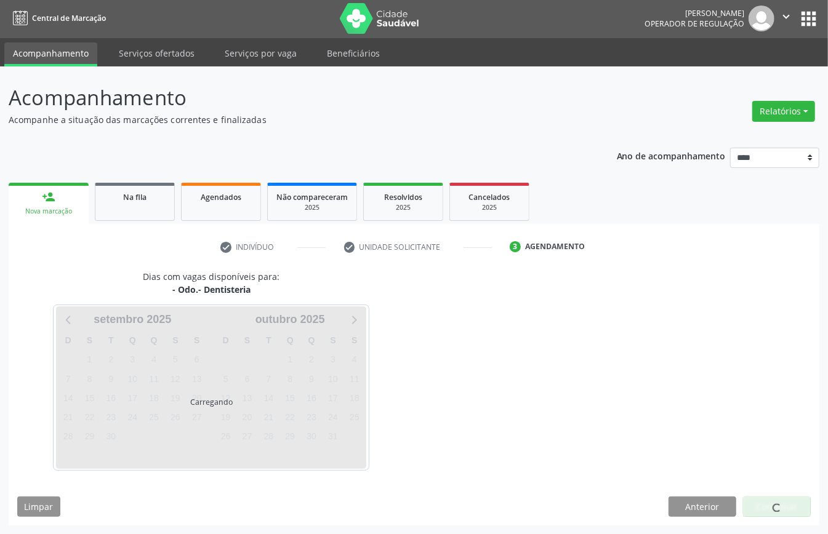
scroll to position [2, 0]
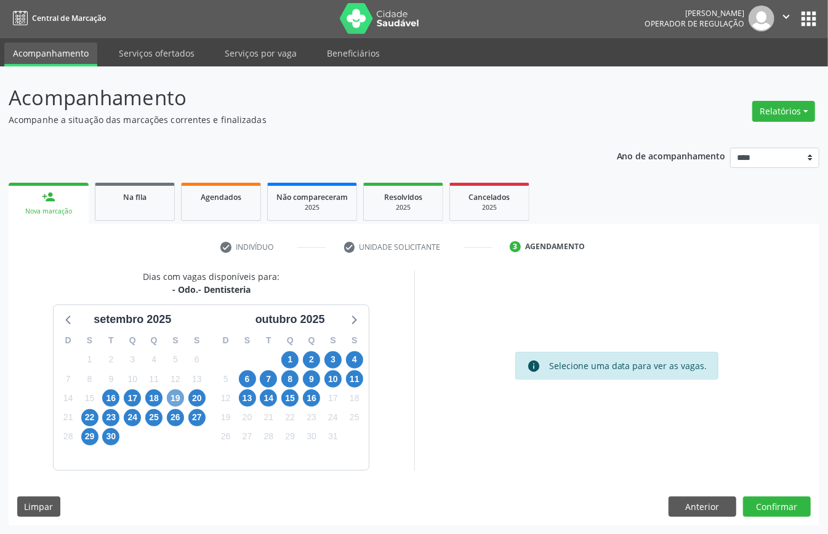
click at [178, 397] on span "19" at bounding box center [175, 398] width 17 height 17
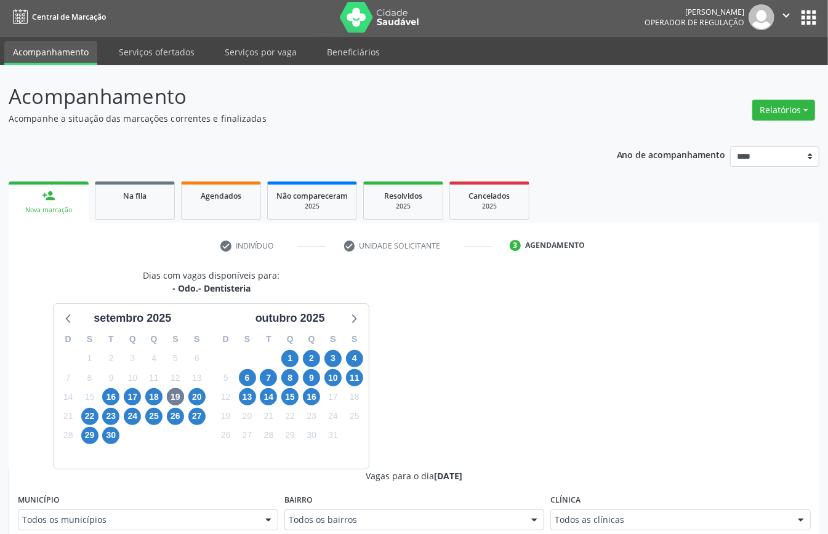
scroll to position [8, 0]
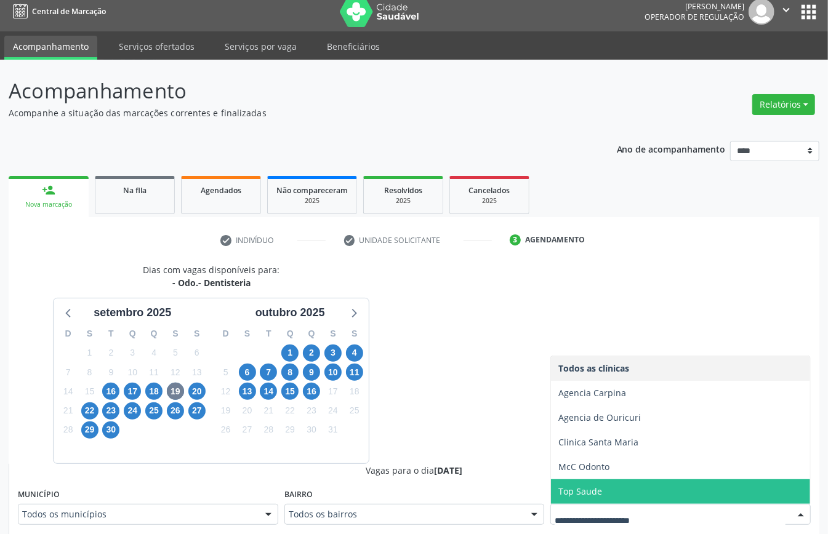
click at [602, 488] on span "Top Saude" at bounding box center [580, 492] width 44 height 12
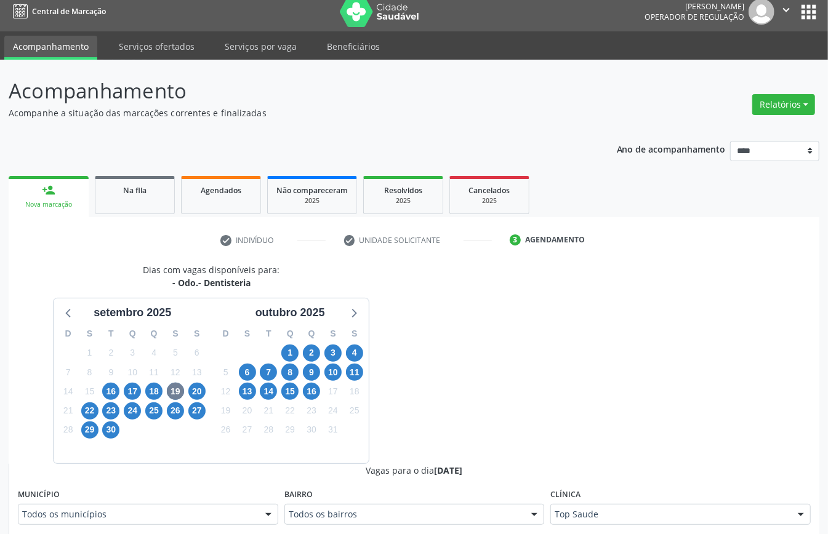
scroll to position [254, 0]
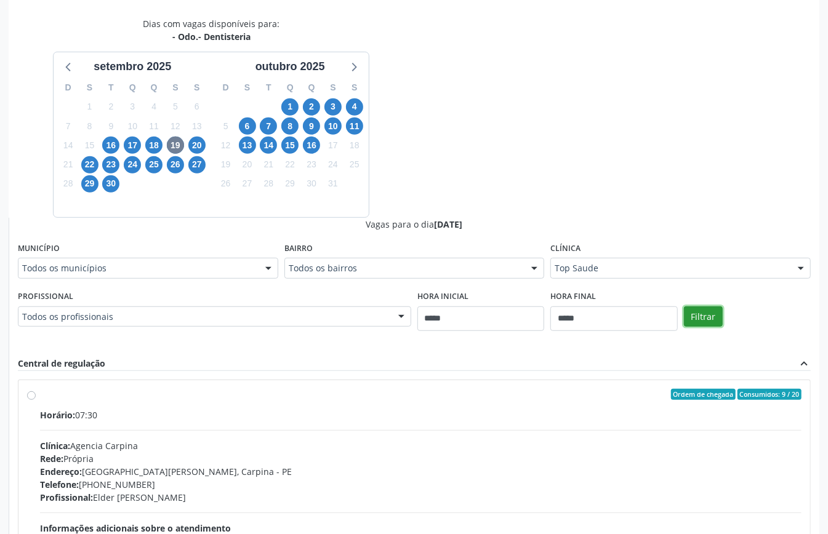
click at [711, 321] on button "Filtrar" at bounding box center [703, 317] width 39 height 21
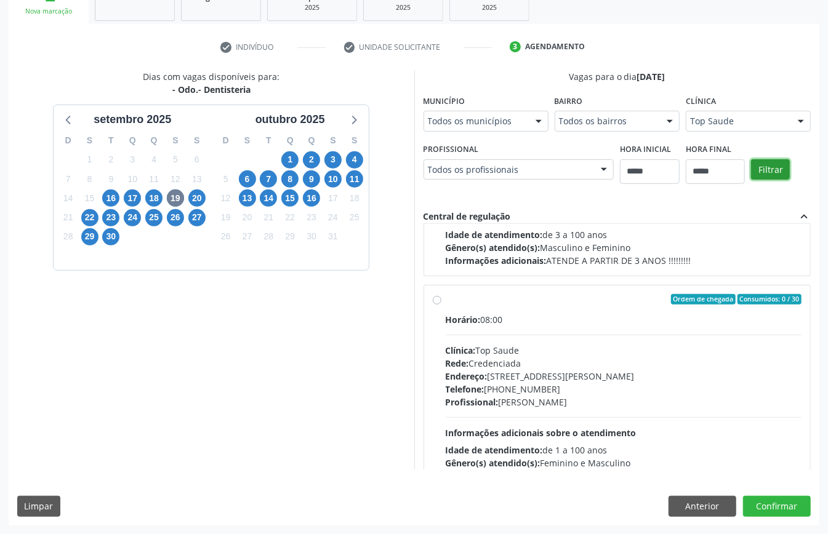
scroll to position [0, 0]
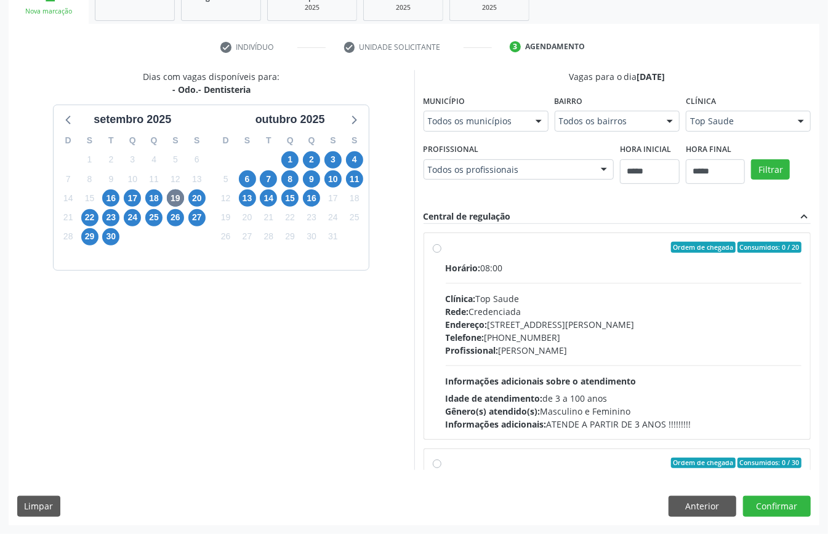
click at [446, 378] on div "Horário: 08:00 Clínica: Top Saude Rede: Credenciada Endereço: Av Historiador Pe…" at bounding box center [624, 346] width 357 height 169
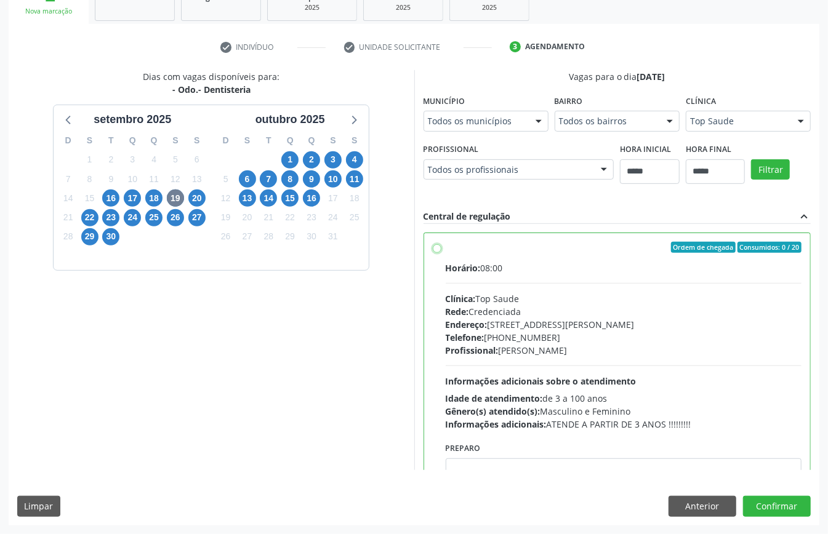
scroll to position [164, 0]
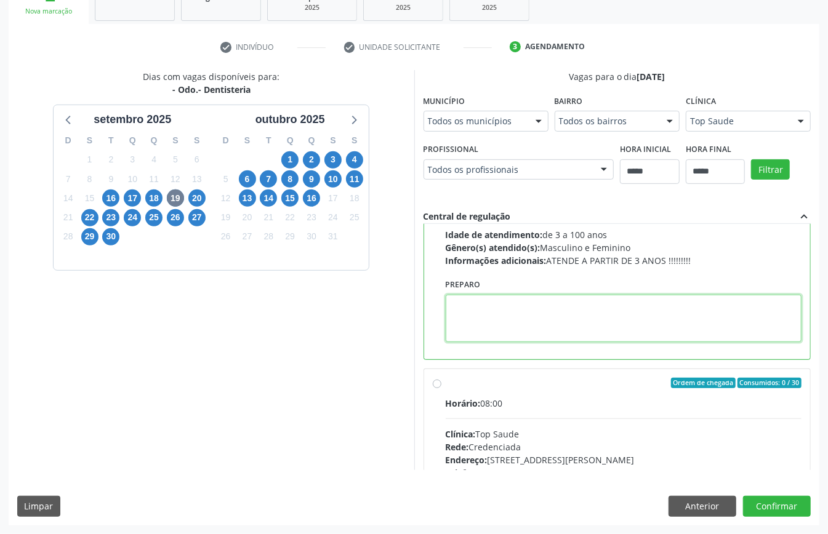
paste textarea "**********"
type textarea "**********"
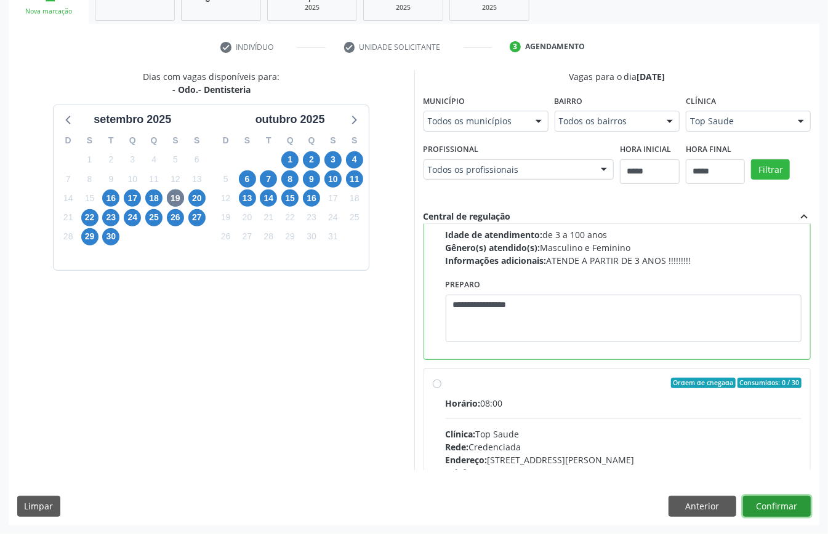
click at [789, 499] on button "Confirmar" at bounding box center [777, 506] width 68 height 21
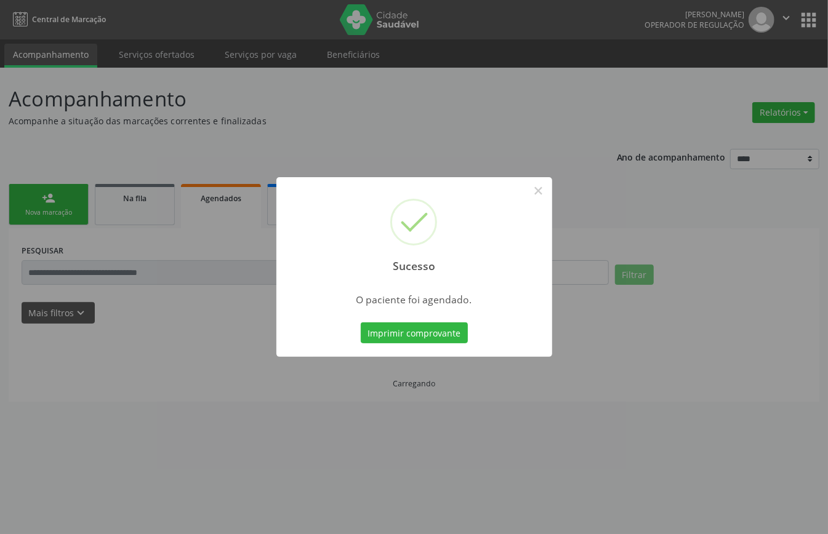
scroll to position [0, 0]
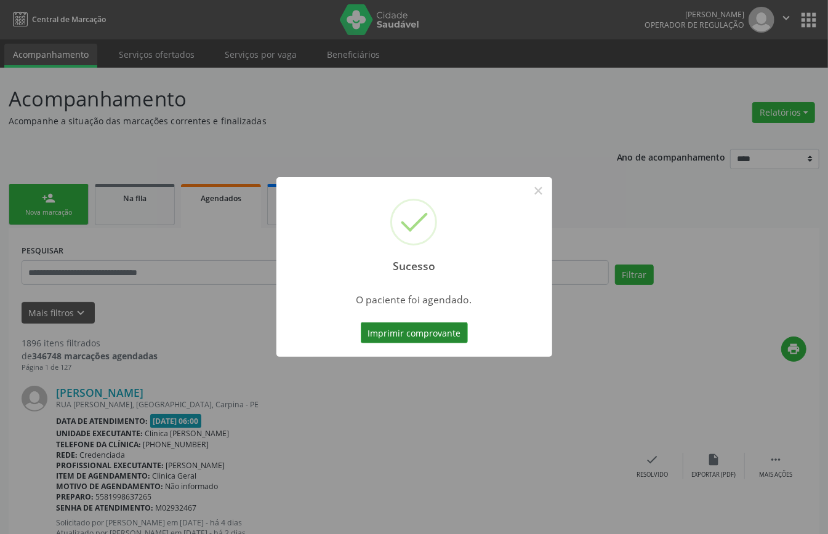
click at [414, 329] on button "Imprimir comprovante" at bounding box center [414, 333] width 107 height 21
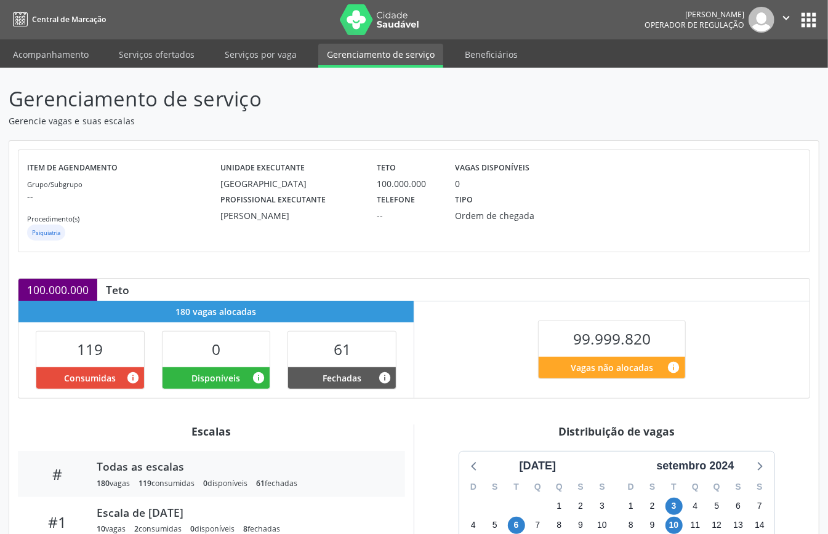
scroll to position [82, 0]
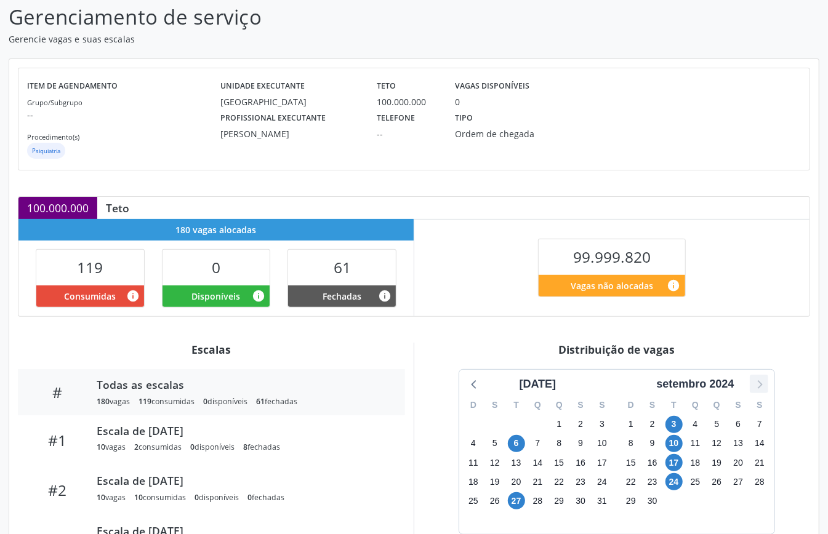
click at [759, 387] on icon at bounding box center [759, 384] width 16 height 16
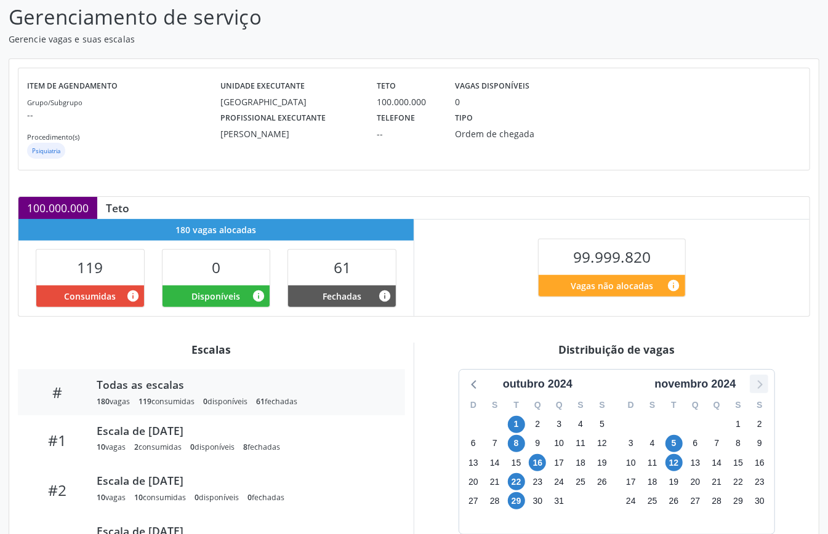
click at [759, 387] on icon at bounding box center [759, 384] width 16 height 16
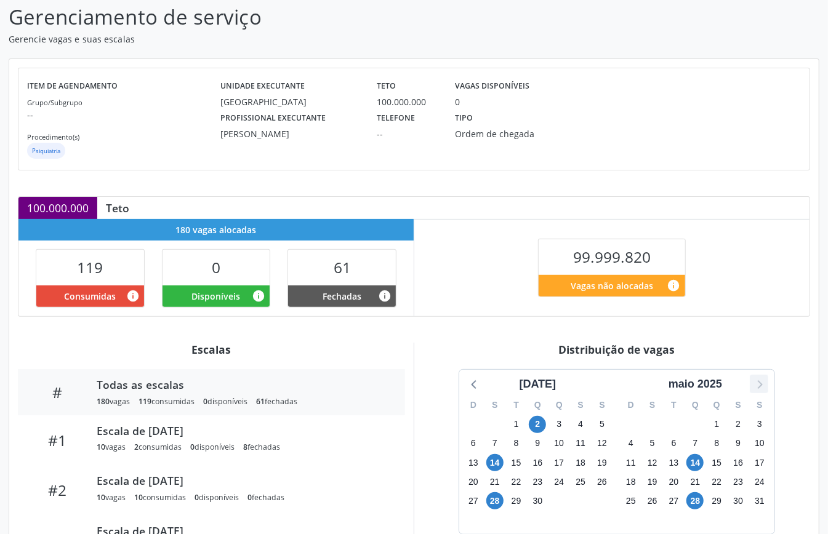
click at [759, 387] on icon at bounding box center [759, 384] width 16 height 16
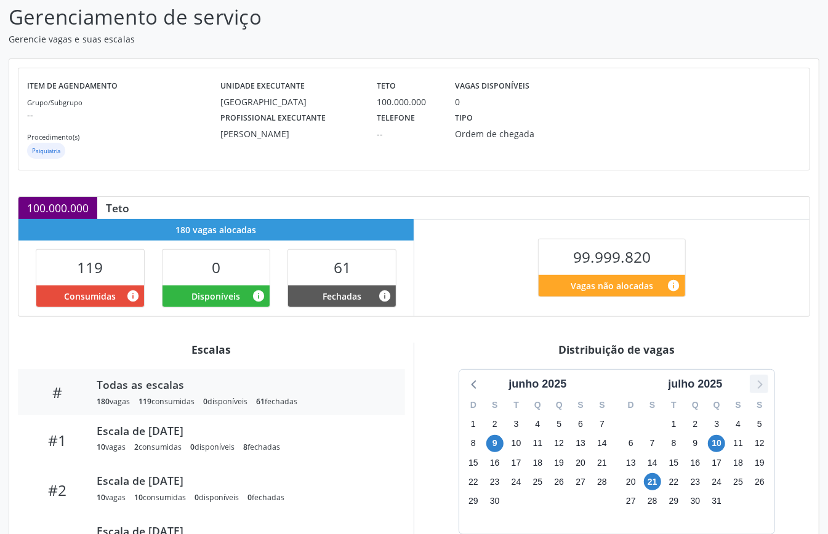
click at [759, 387] on icon at bounding box center [759, 384] width 16 height 16
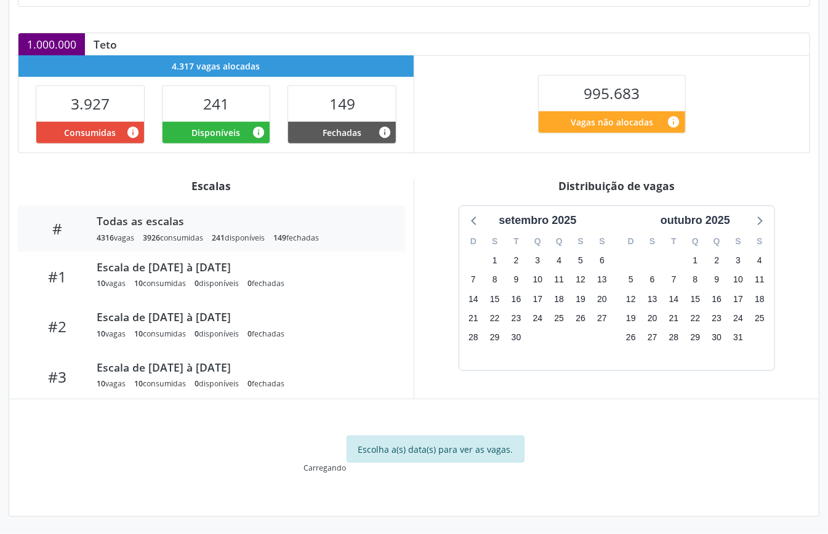
scroll to position [185, 0]
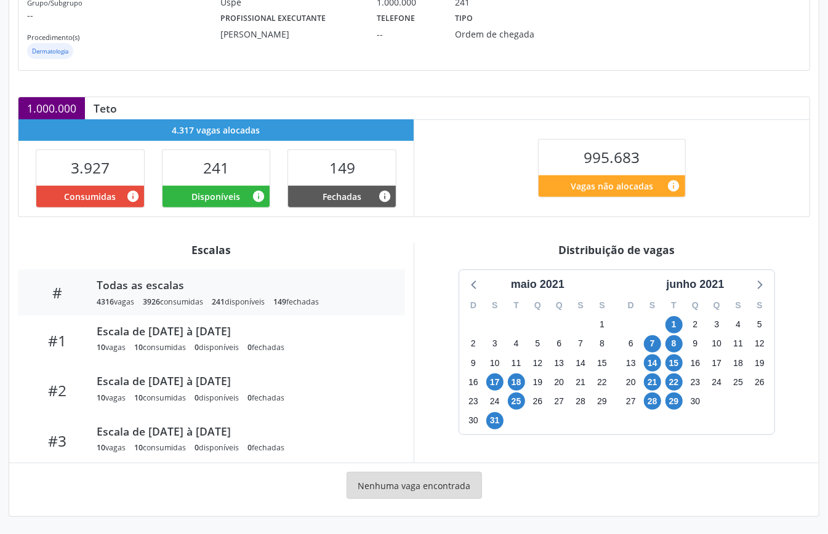
drag, startPoint x: 717, startPoint y: 284, endPoint x: 718, endPoint y: 305, distance: 21.6
click at [717, 284] on div "junho 2021" at bounding box center [695, 284] width 68 height 17
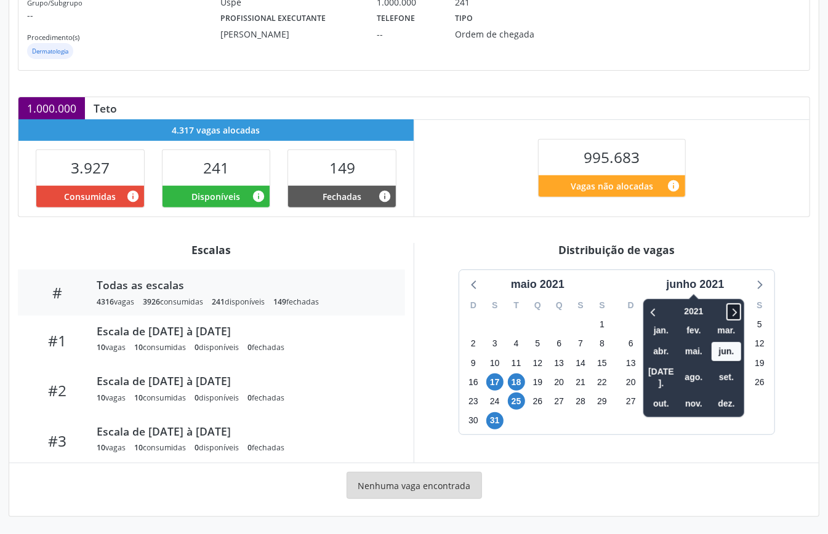
click at [734, 309] on icon at bounding box center [734, 312] width 12 height 15
click at [740, 310] on icon at bounding box center [734, 312] width 12 height 15
click at [659, 395] on span "out." at bounding box center [662, 404] width 30 height 19
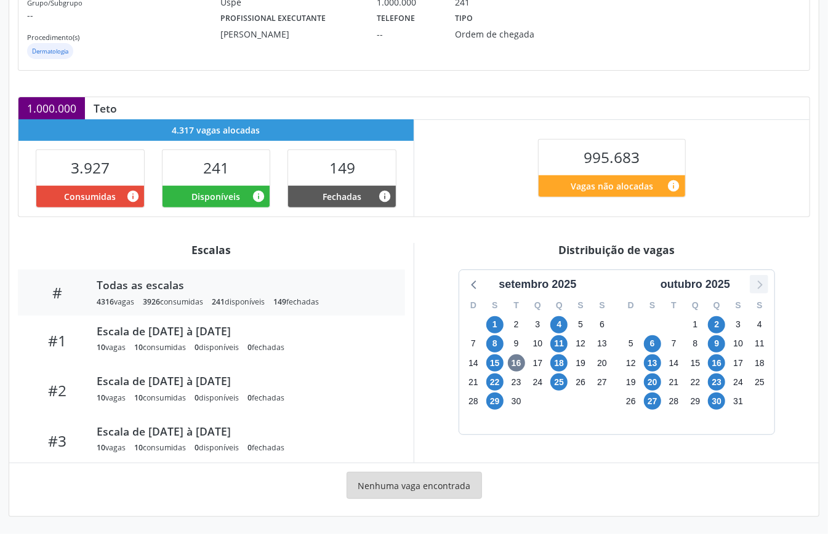
click at [762, 286] on icon at bounding box center [759, 284] width 16 height 16
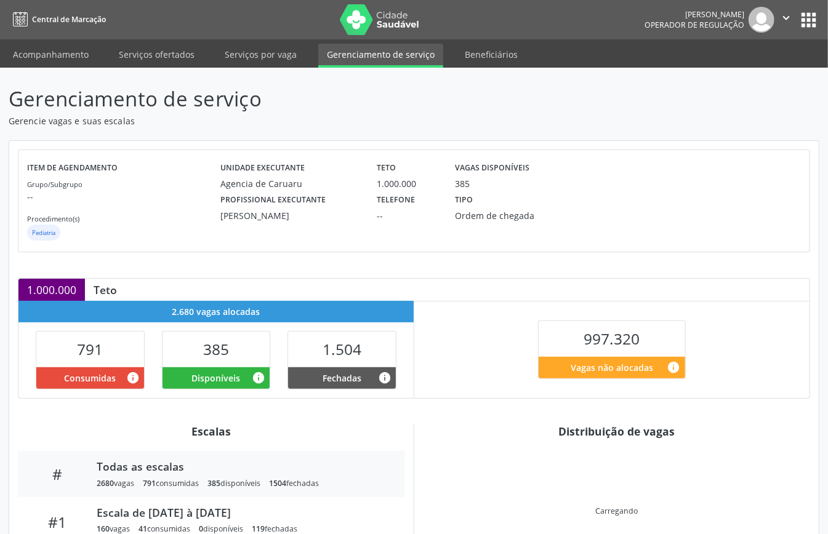
scroll to position [119, 0]
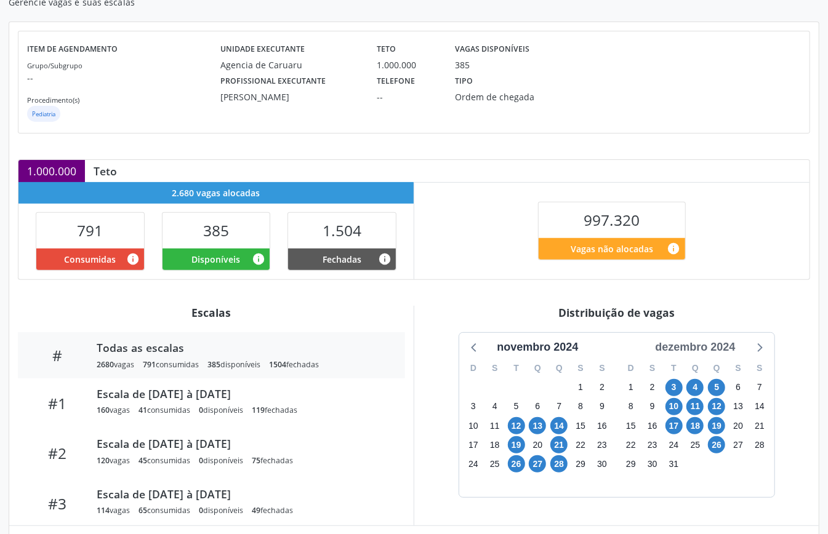
click at [711, 343] on div "dezembro 2024" at bounding box center [695, 347] width 90 height 17
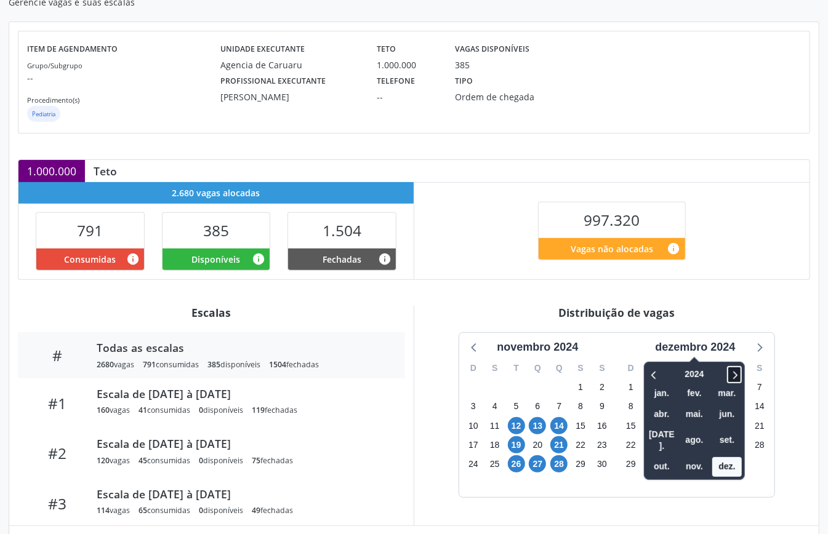
click at [734, 375] on icon at bounding box center [734, 375] width 12 height 15
click at [734, 374] on icon at bounding box center [734, 375] width 12 height 15
click at [654, 376] on icon at bounding box center [654, 375] width 12 height 15
click at [660, 458] on span "out." at bounding box center [662, 467] width 30 height 19
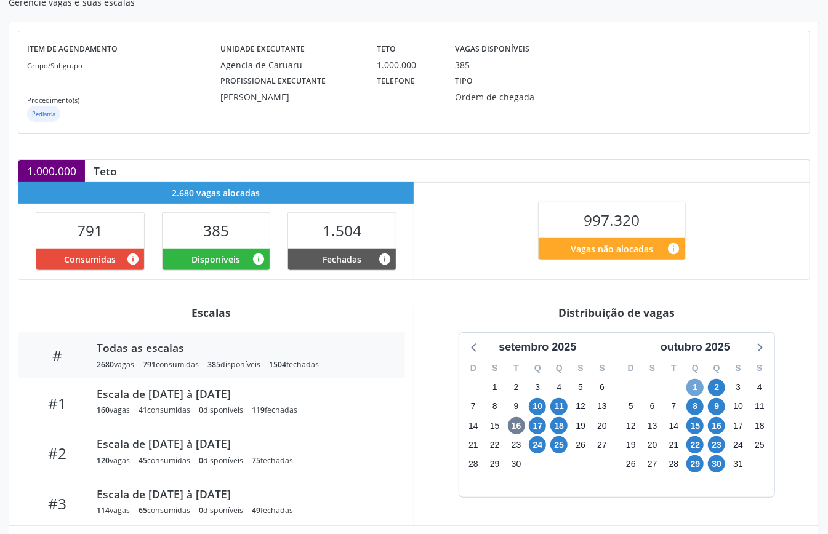
click at [696, 384] on span "1" at bounding box center [695, 387] width 17 height 17
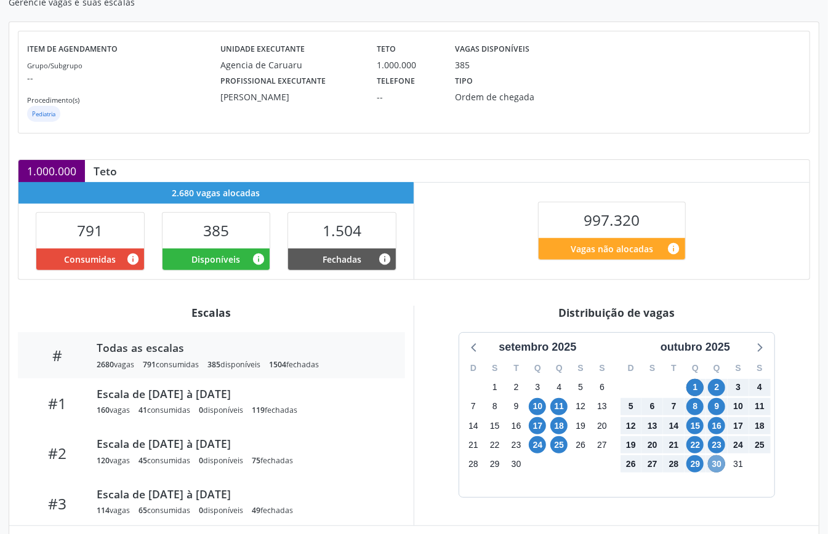
click at [717, 467] on span "30" at bounding box center [716, 464] width 17 height 17
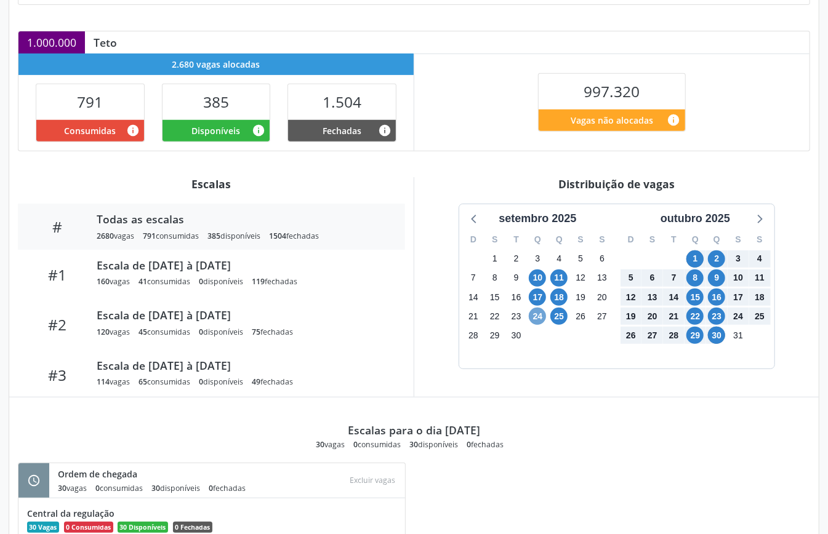
click at [538, 319] on span "24" at bounding box center [537, 316] width 17 height 17
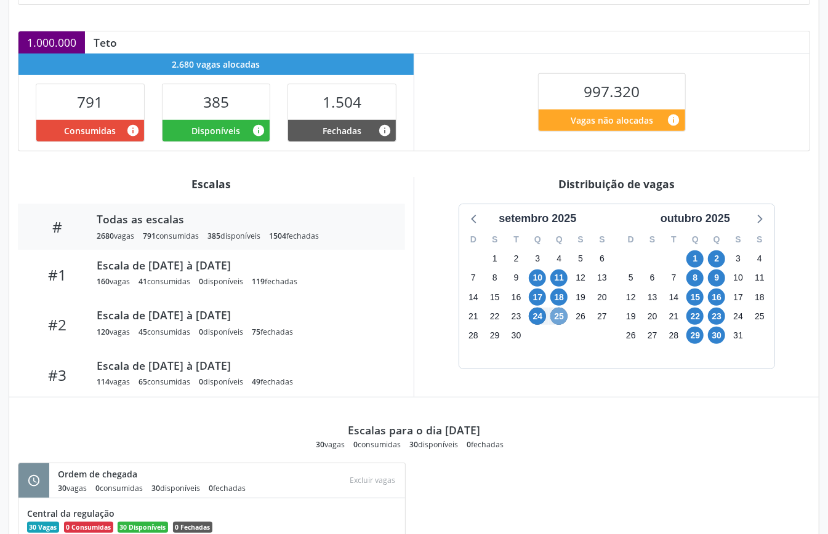
click at [560, 321] on span "25" at bounding box center [558, 316] width 17 height 17
drag, startPoint x: 414, startPoint y: 334, endPoint x: 434, endPoint y: 335, distance: 19.7
click at [417, 335] on div "Distribuição de vagas setembro 2025 D S T Q Q S S 31 1 2 3 4 5 6 7 8 9 10 11 12…" at bounding box center [616, 287] width 405 height 220
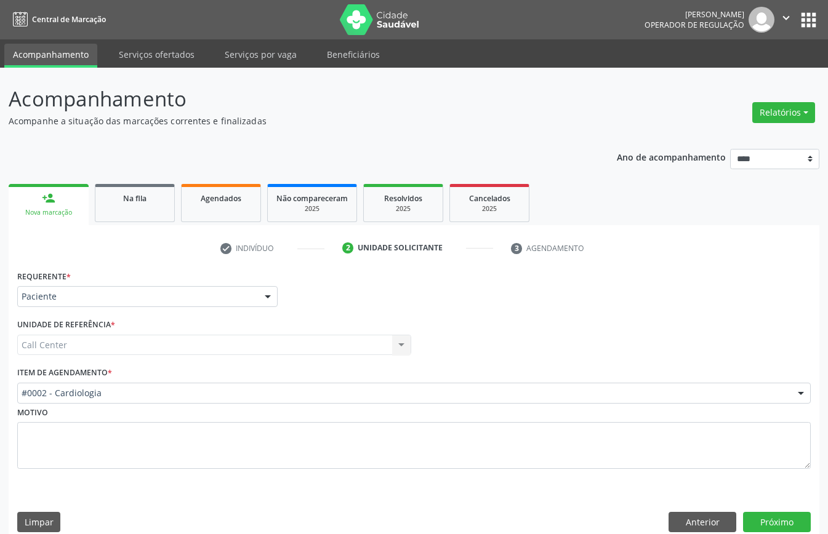
scroll to position [17, 0]
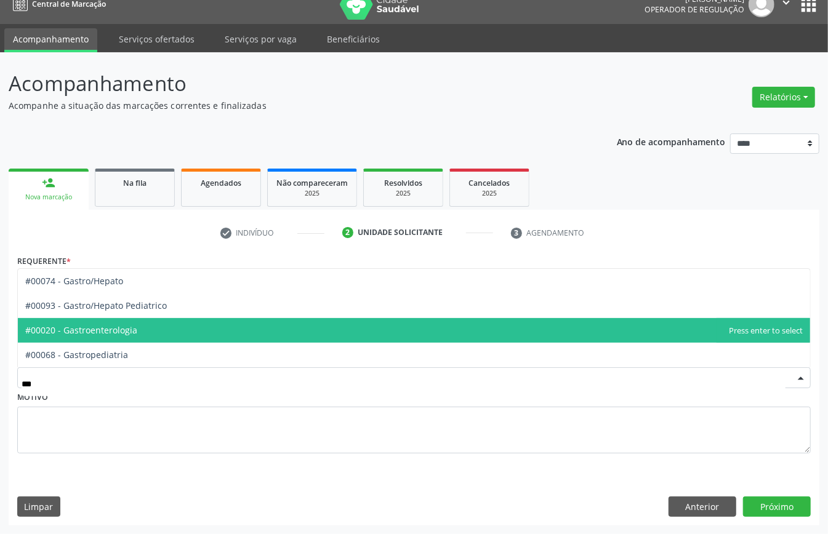
click at [134, 325] on span "#00020 - Gastroenterologia" at bounding box center [81, 331] width 112 height 12
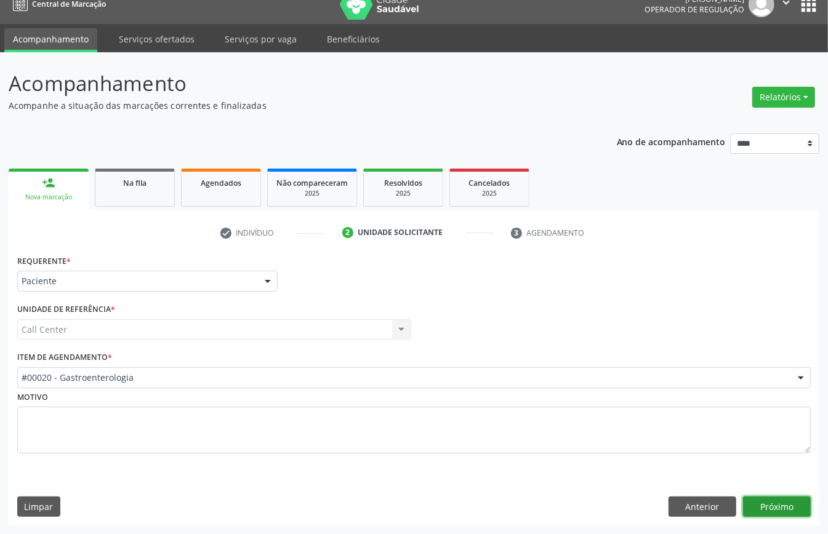
click at [760, 503] on button "Próximo" at bounding box center [777, 507] width 68 height 21
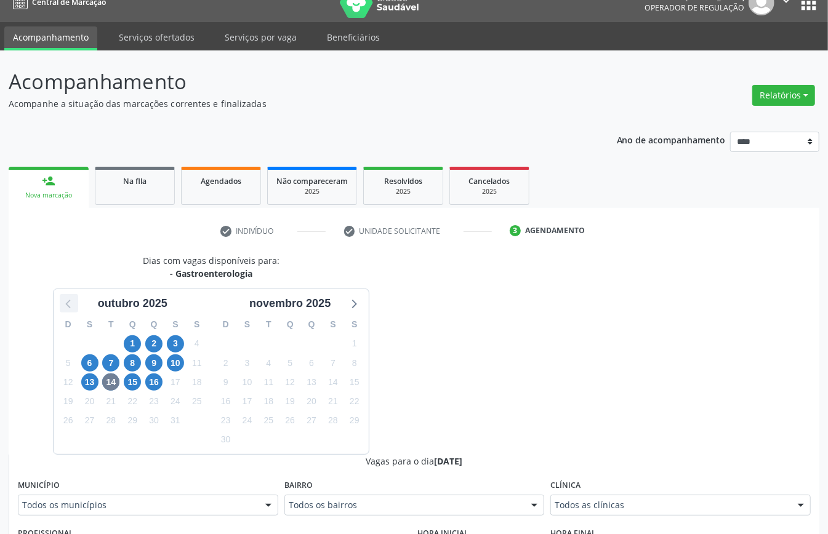
drag, startPoint x: 75, startPoint y: 302, endPoint x: 74, endPoint y: 313, distance: 11.1
click at [75, 304] on icon at bounding box center [69, 304] width 16 height 16
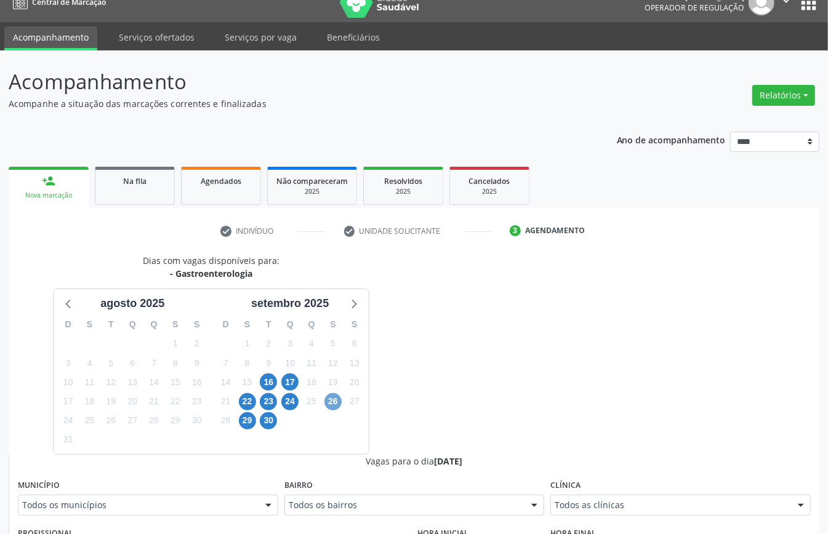
click at [333, 402] on span "26" at bounding box center [333, 401] width 17 height 17
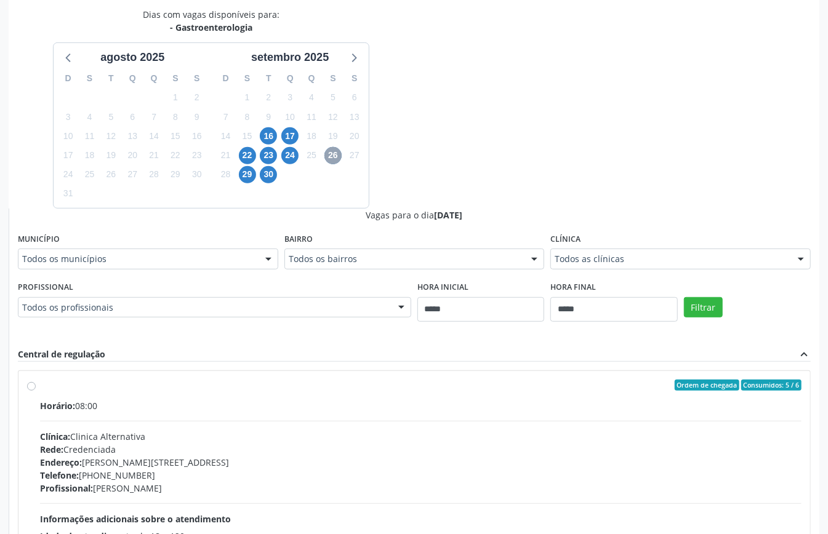
scroll to position [345, 0]
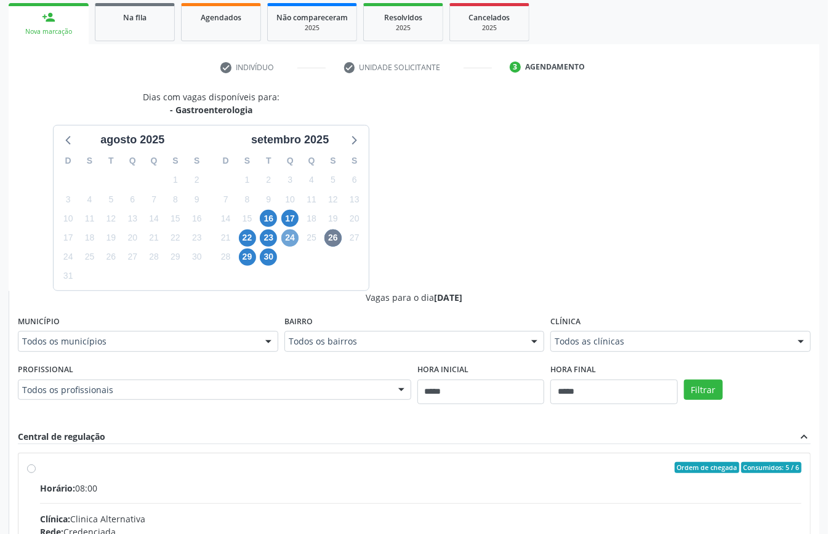
click at [292, 235] on span "24" at bounding box center [289, 238] width 17 height 17
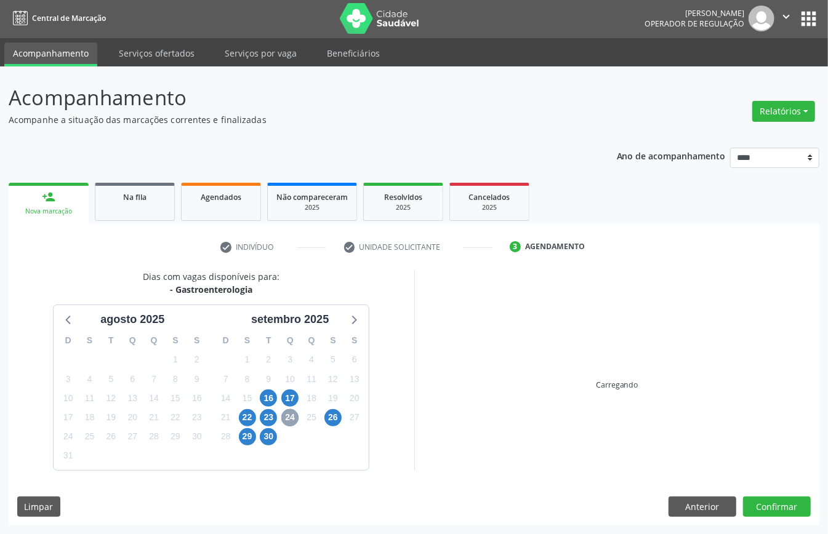
scroll to position [181, 0]
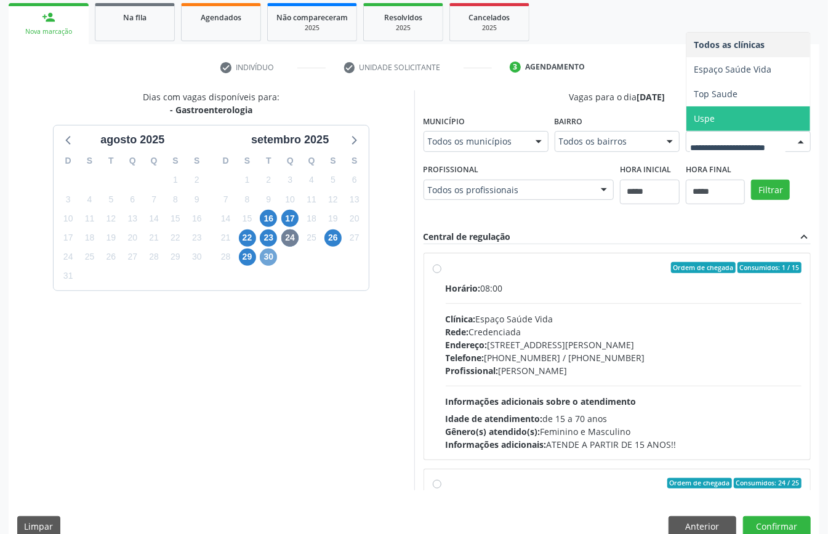
click at [262, 259] on span "30" at bounding box center [268, 257] width 17 height 17
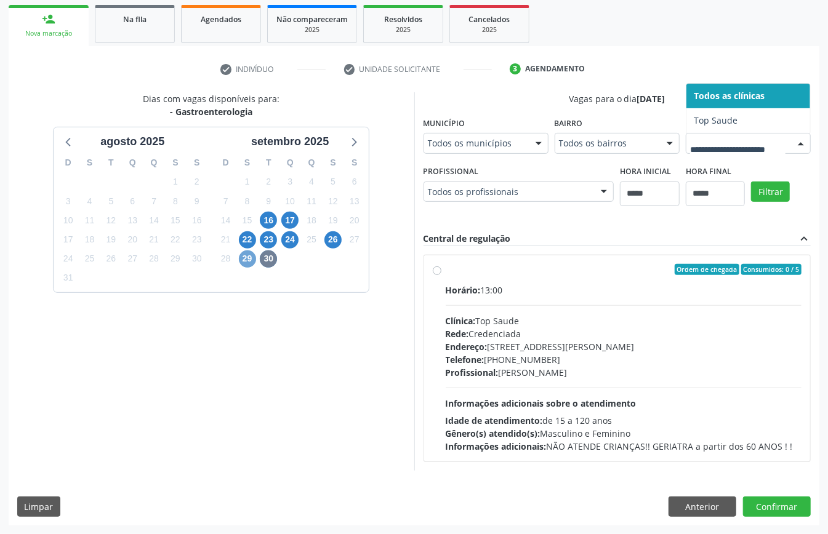
click at [251, 259] on span "29" at bounding box center [247, 259] width 17 height 17
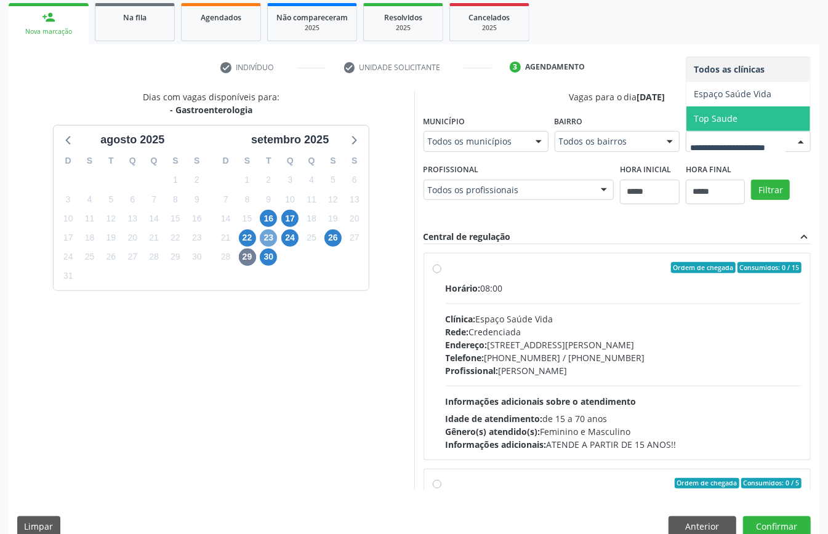
click at [265, 240] on span "23" at bounding box center [268, 238] width 17 height 17
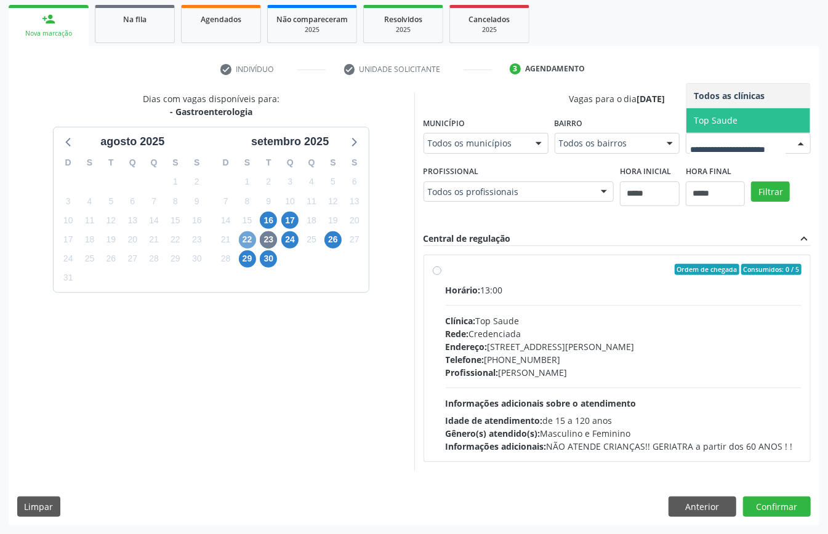
click at [247, 236] on span "22" at bounding box center [247, 240] width 17 height 17
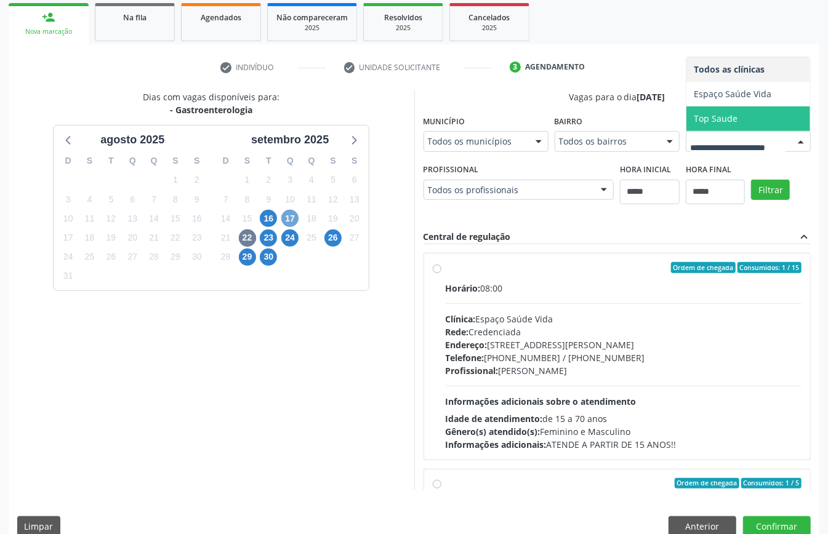
click at [289, 219] on span "17" at bounding box center [289, 218] width 17 height 17
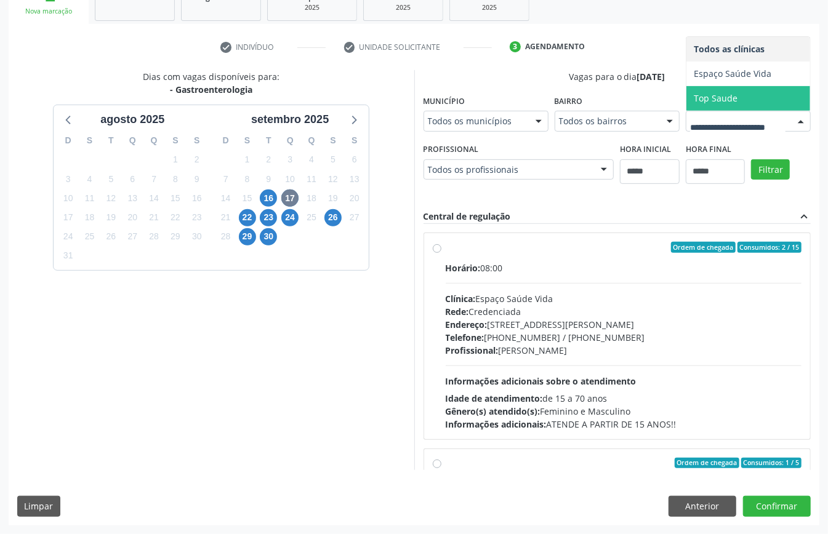
scroll to position [156, 0]
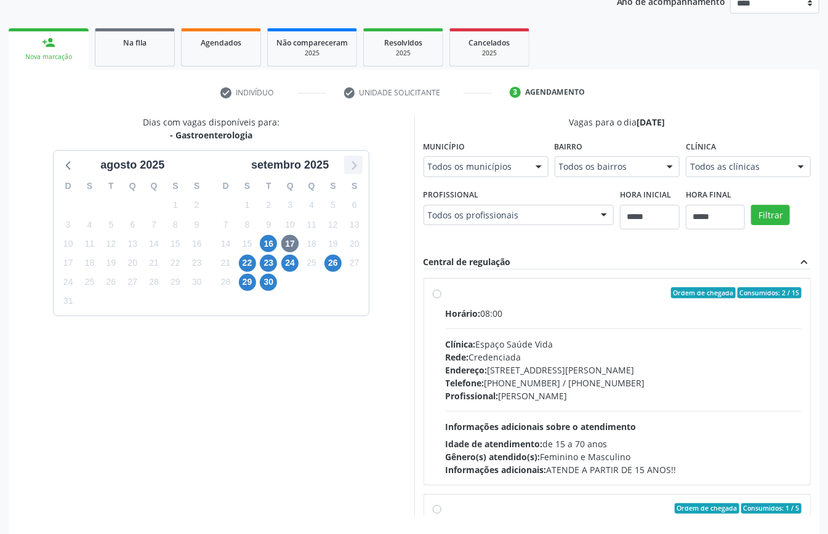
click at [355, 169] on icon at bounding box center [353, 165] width 16 height 16
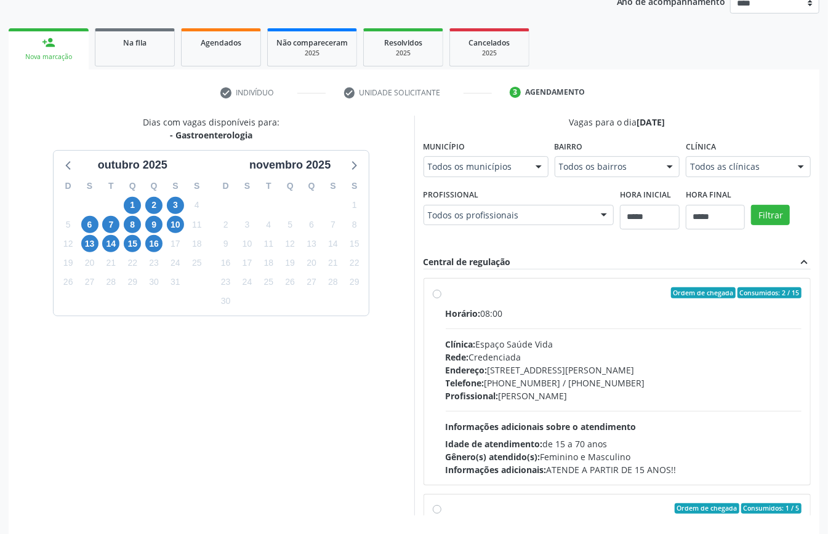
click at [143, 244] on div "16" at bounding box center [154, 244] width 22 height 19
click at [153, 240] on span "16" at bounding box center [153, 243] width 17 height 17
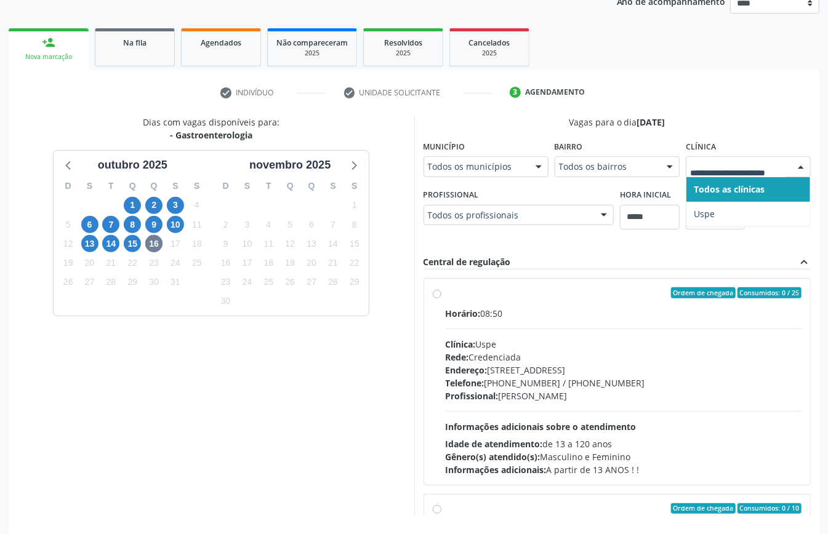
drag, startPoint x: 693, startPoint y: 158, endPoint x: 693, endPoint y: 172, distance: 14.2
click at [693, 163] on div at bounding box center [748, 166] width 125 height 21
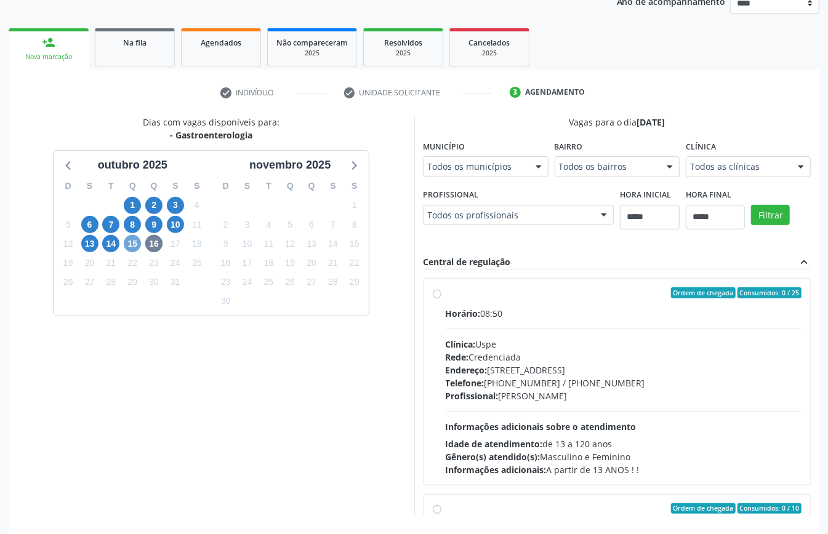
click at [128, 244] on span "15" at bounding box center [132, 243] width 17 height 17
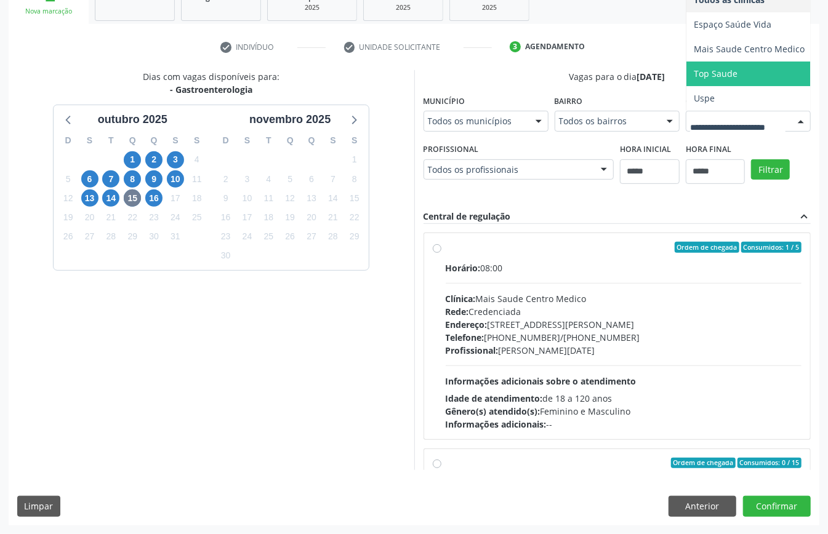
scroll to position [328, 0]
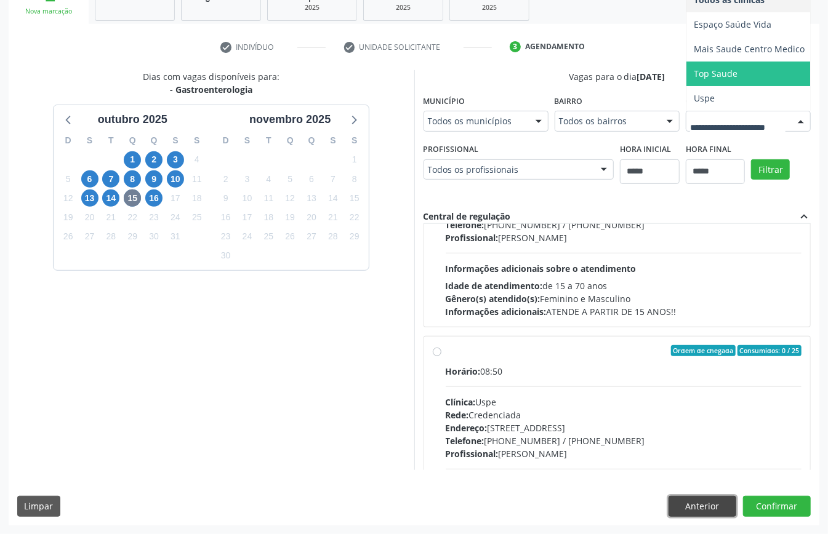
click at [710, 510] on button "Anterior" at bounding box center [703, 506] width 68 height 21
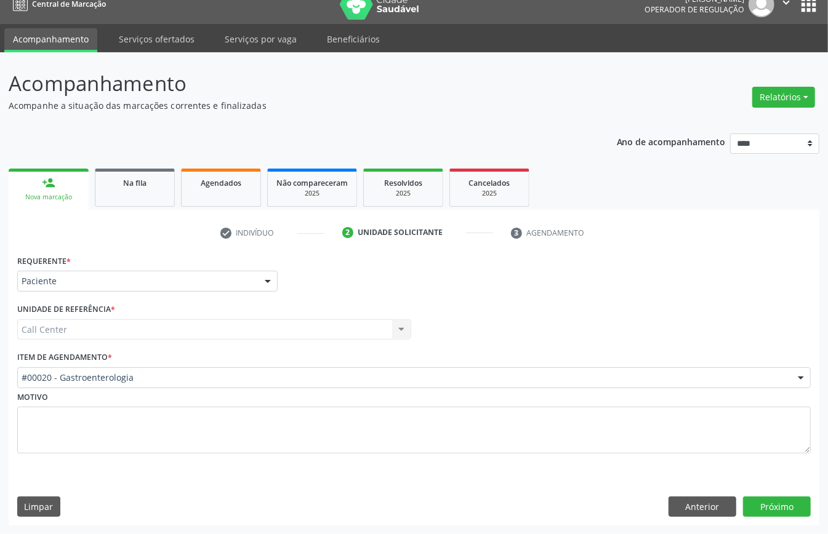
scroll to position [17, 0]
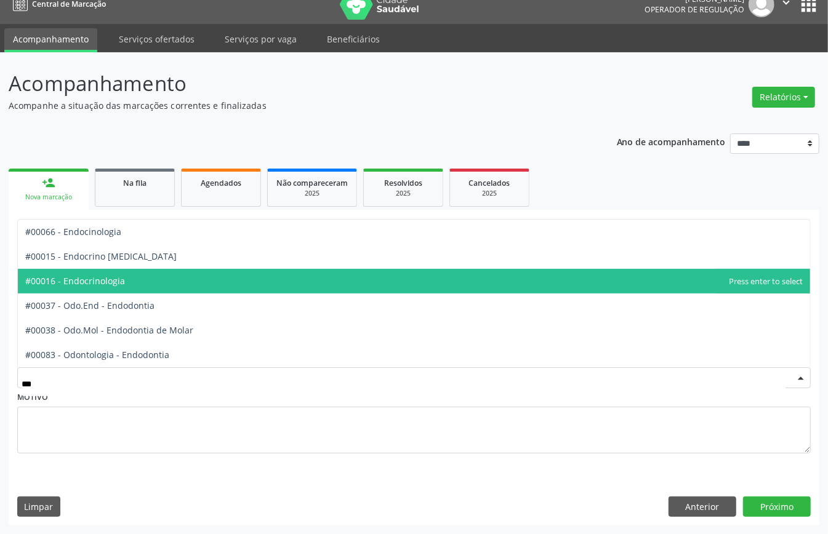
click at [148, 272] on span "#00016 - Endocrinologia" at bounding box center [414, 281] width 792 height 25
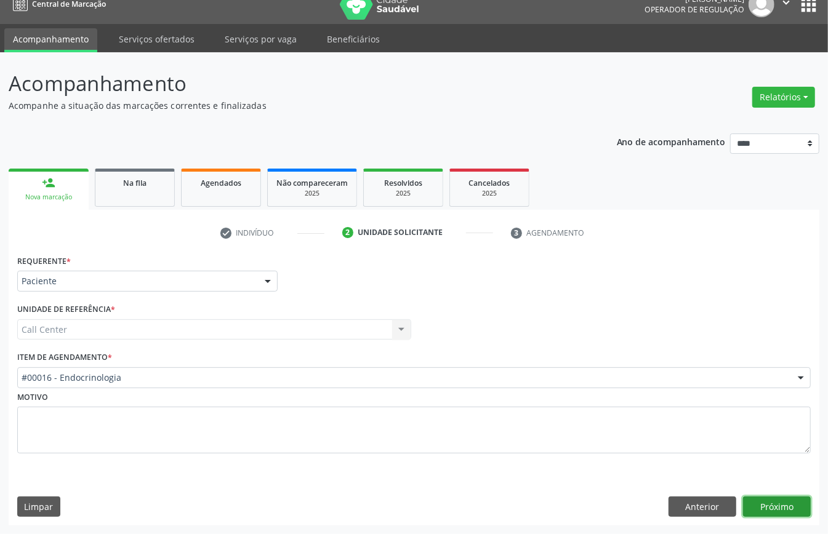
click at [771, 504] on button "Próximo" at bounding box center [777, 507] width 68 height 21
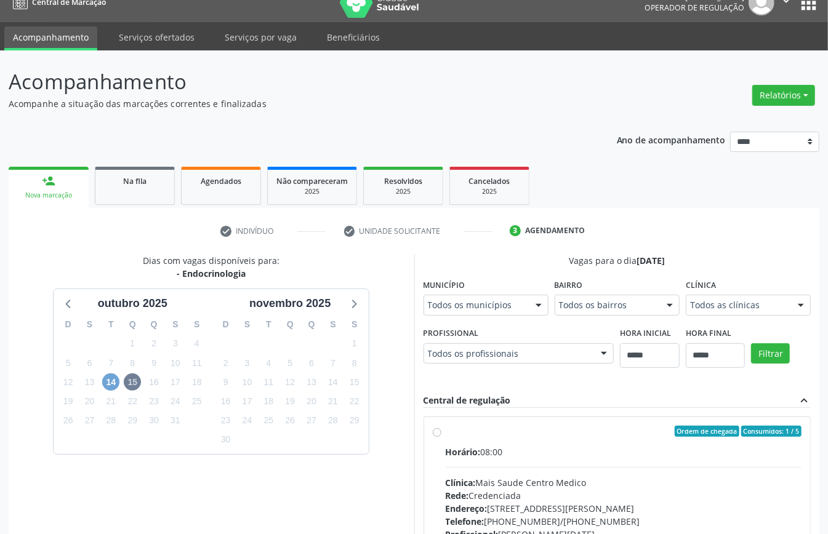
click at [110, 384] on span "14" at bounding box center [110, 382] width 17 height 17
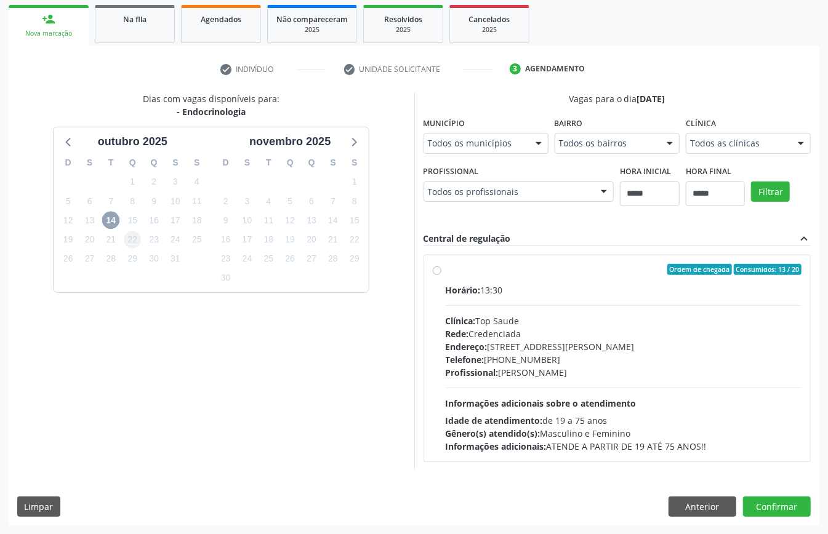
scroll to position [135, 0]
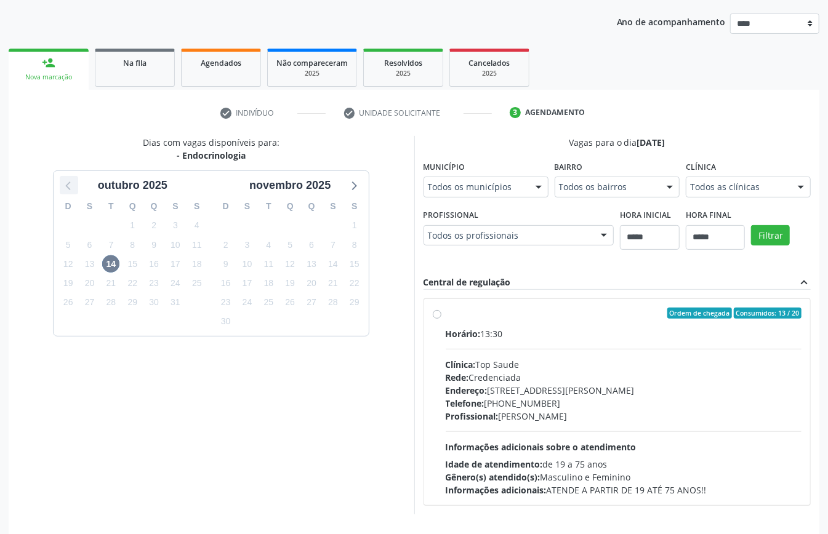
drag, startPoint x: 57, startPoint y: 176, endPoint x: 72, endPoint y: 186, distance: 17.8
click at [60, 177] on div "outubro 2025 D S T Q Q S S 28 29 30 1 2 3 4 5 6 7 8 9 10 11 12 13 14 15 16 17 1…" at bounding box center [211, 253] width 315 height 164
click at [77, 188] on div at bounding box center [69, 185] width 18 height 18
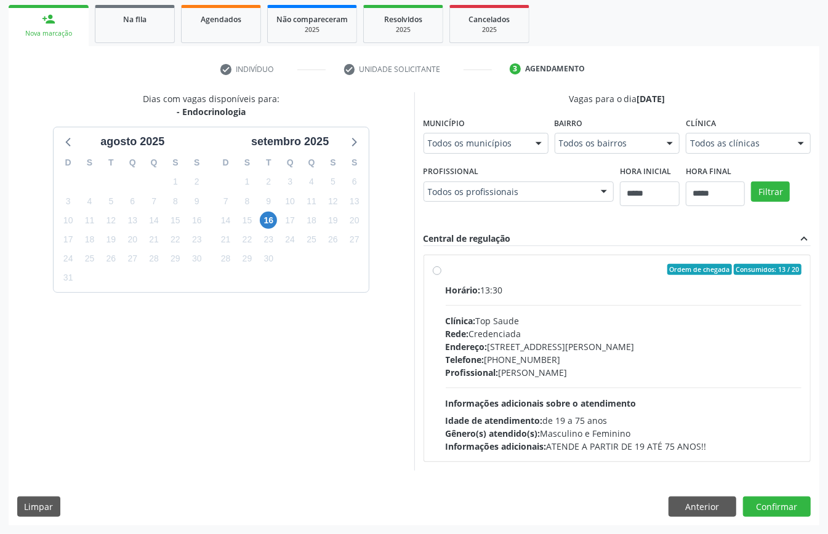
scroll to position [382, 0]
click at [695, 508] on button "Anterior" at bounding box center [703, 507] width 68 height 21
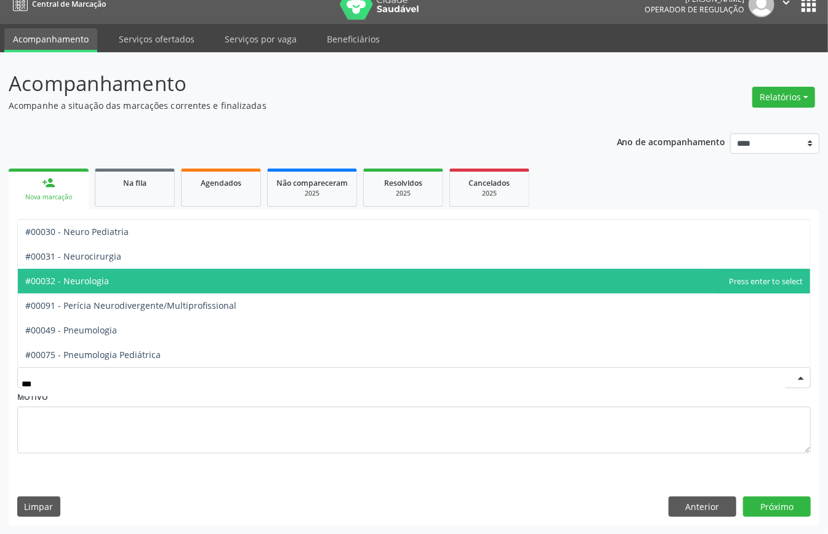
click at [129, 281] on span "#00032 - Neurologia" at bounding box center [414, 281] width 792 height 25
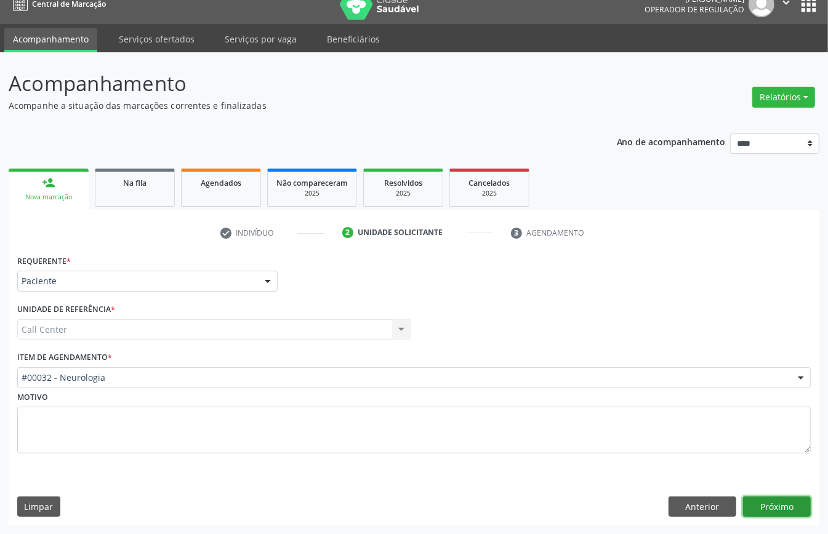
click at [789, 497] on button "Próximo" at bounding box center [777, 507] width 68 height 21
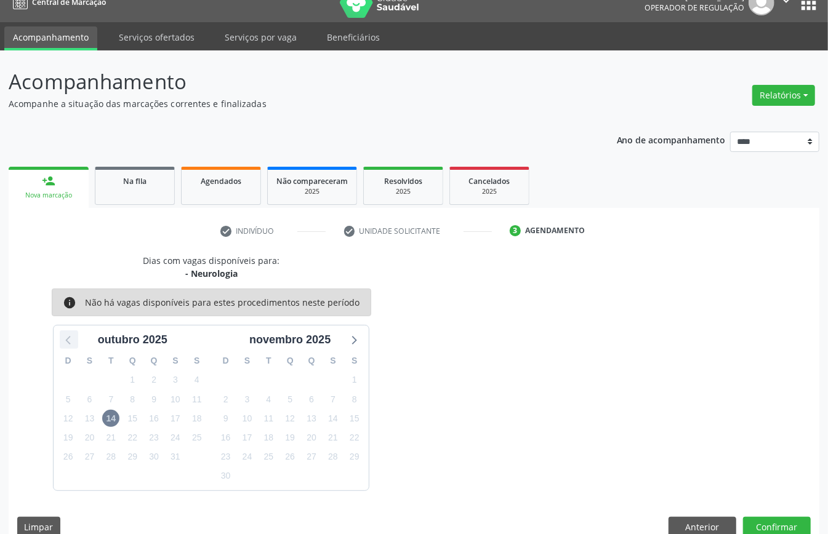
click at [63, 339] on icon at bounding box center [69, 340] width 16 height 16
click at [360, 340] on icon at bounding box center [353, 340] width 16 height 16
click at [113, 421] on span "14" at bounding box center [110, 418] width 17 height 17
click at [698, 525] on button "Anterior" at bounding box center [703, 527] width 68 height 21
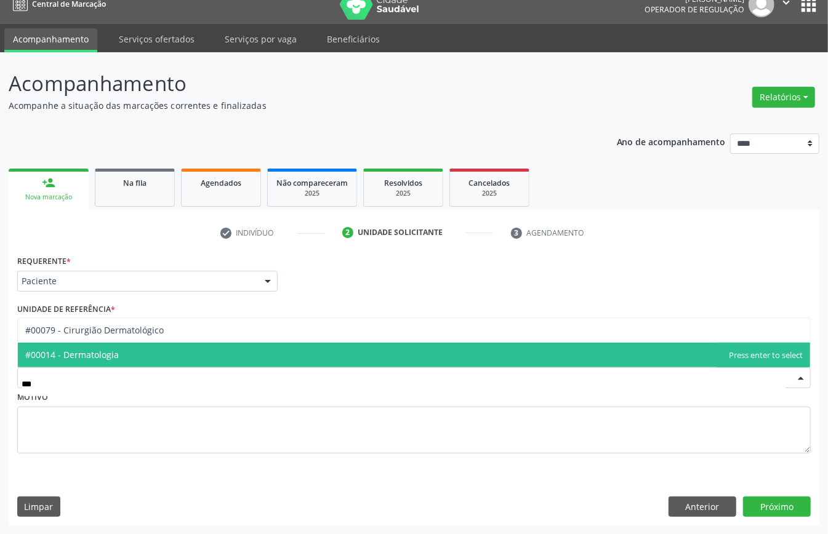
click at [124, 355] on span "#00014 - Dermatologia" at bounding box center [414, 355] width 792 height 25
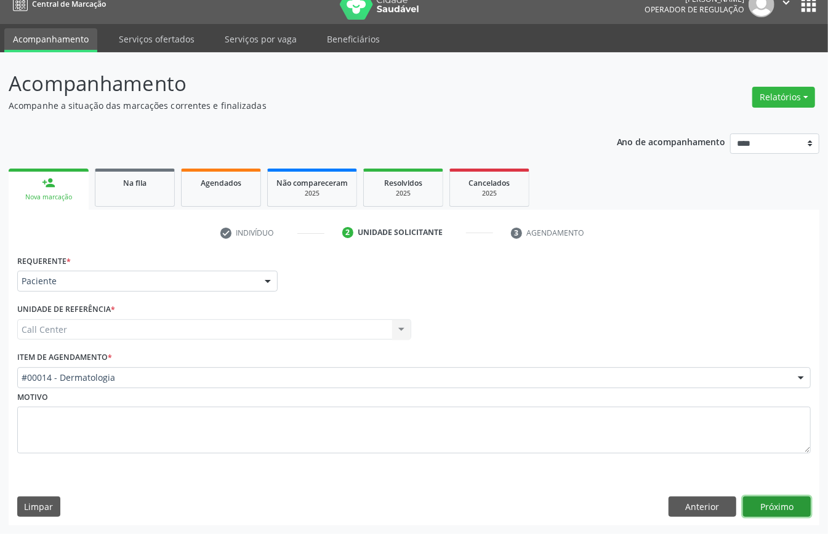
click at [765, 511] on button "Próximo" at bounding box center [777, 507] width 68 height 21
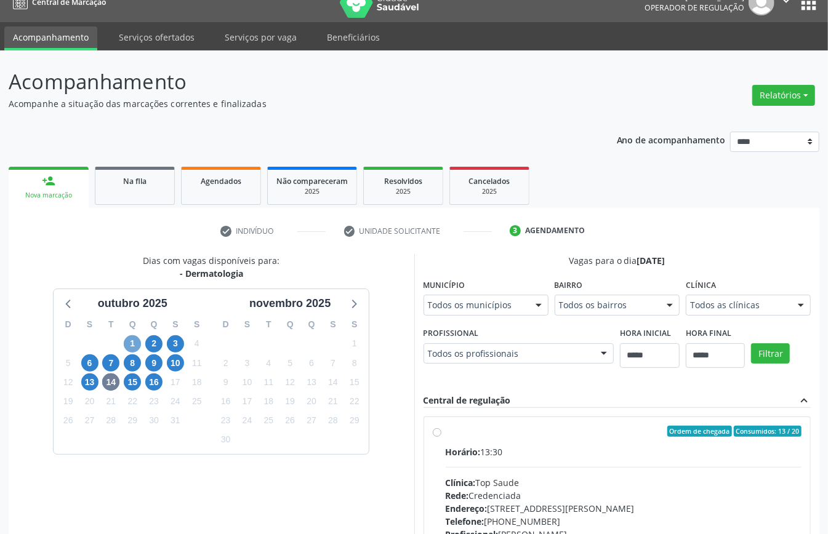
drag, startPoint x: 134, startPoint y: 343, endPoint x: 183, endPoint y: 370, distance: 55.7
click at [134, 345] on span "1" at bounding box center [132, 344] width 17 height 17
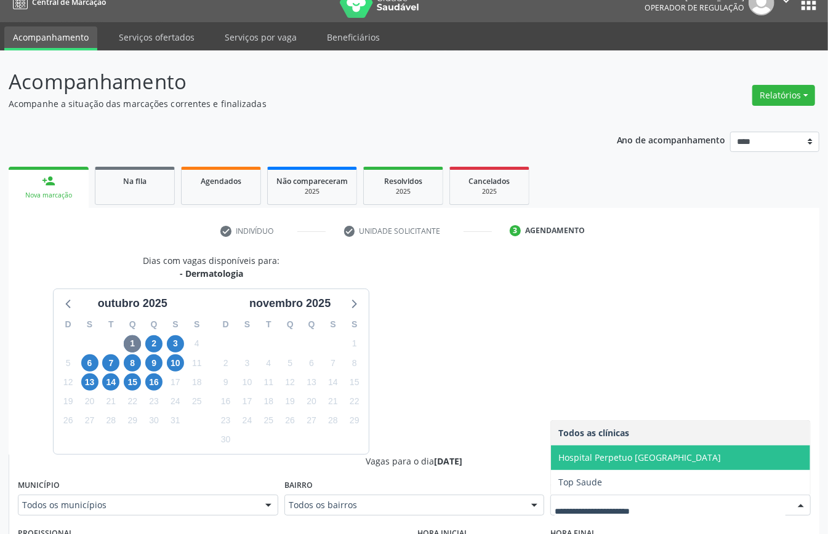
click at [595, 459] on span "Hospital Perpetuo [GEOGRAPHIC_DATA]" at bounding box center [639, 458] width 163 height 12
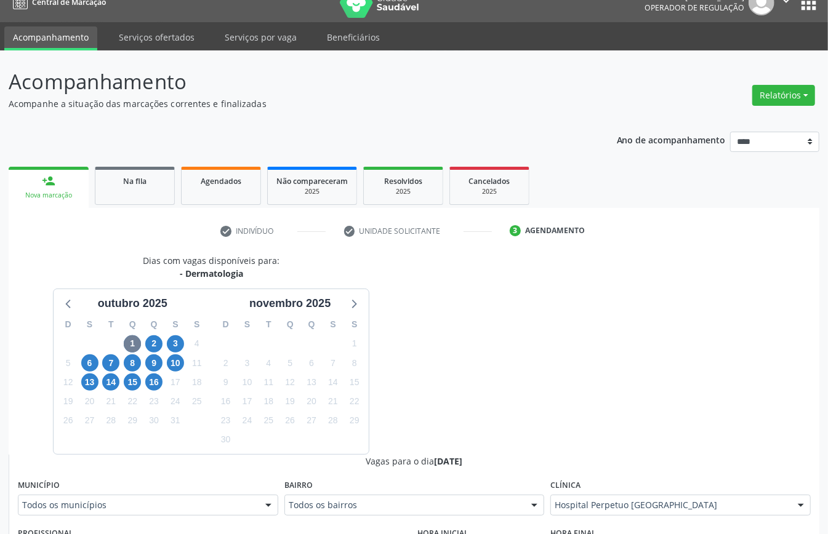
scroll to position [345, 0]
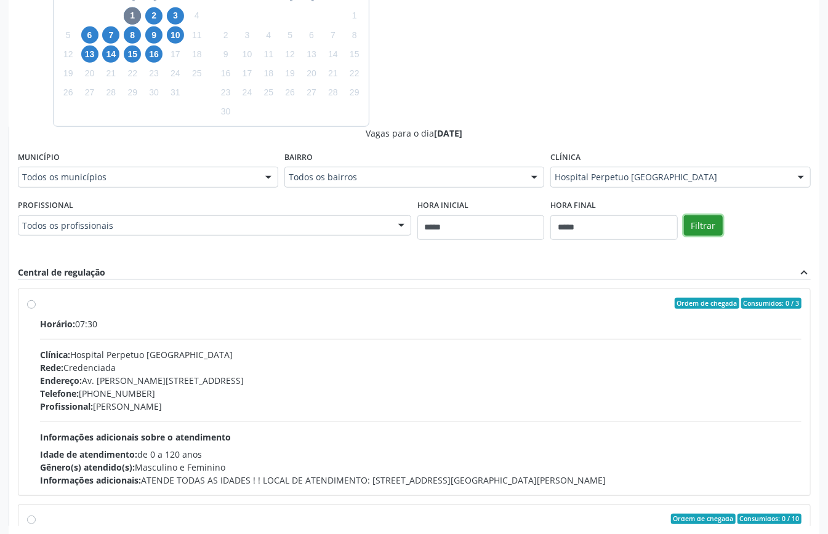
click at [700, 224] on button "Filtrar" at bounding box center [703, 226] width 39 height 21
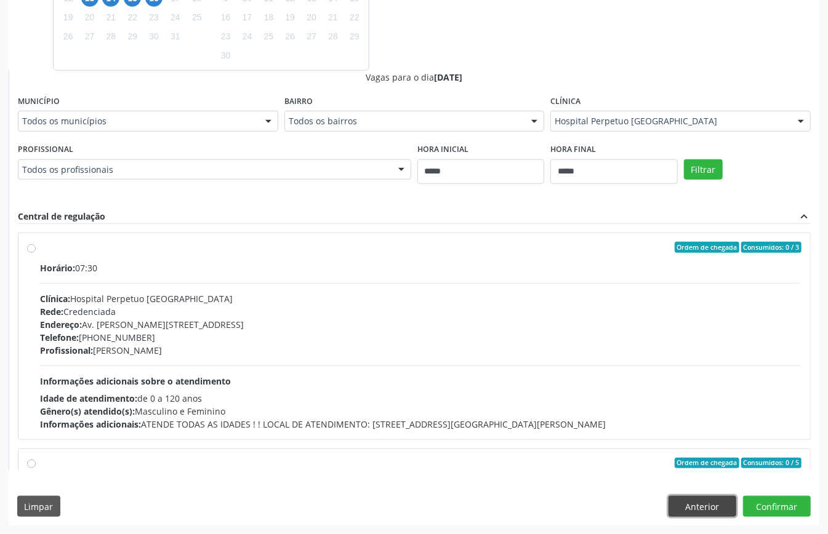
click at [698, 499] on button "Anterior" at bounding box center [703, 506] width 68 height 21
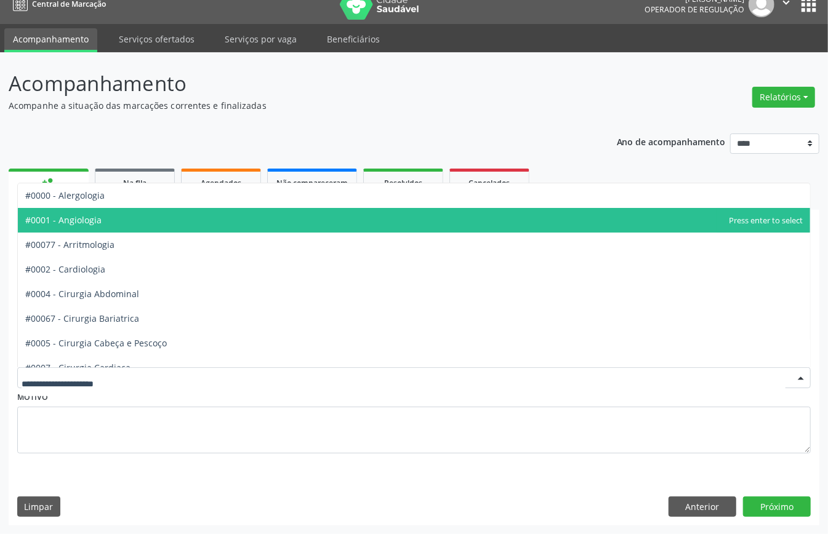
click at [131, 222] on span "#0001 - Angiologia" at bounding box center [414, 220] width 792 height 25
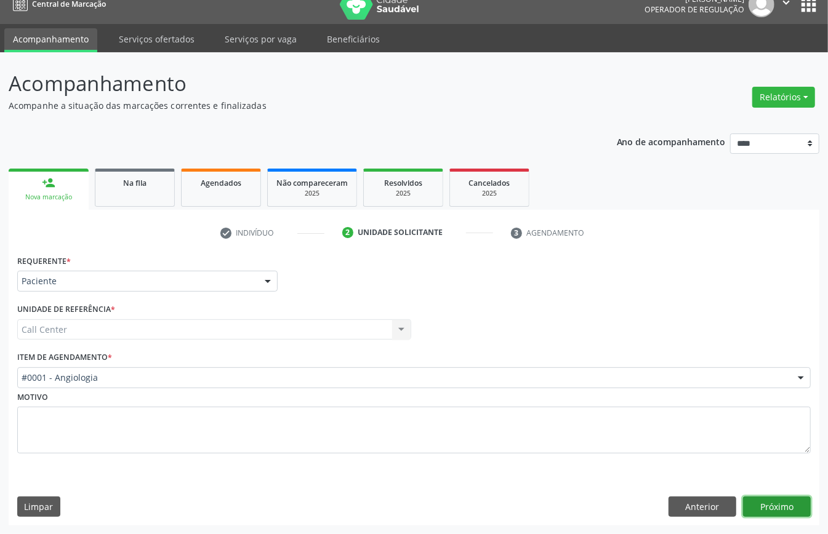
drag, startPoint x: 768, startPoint y: 500, endPoint x: 823, endPoint y: 518, distance: 57.6
click at [767, 500] on button "Próximo" at bounding box center [777, 507] width 68 height 21
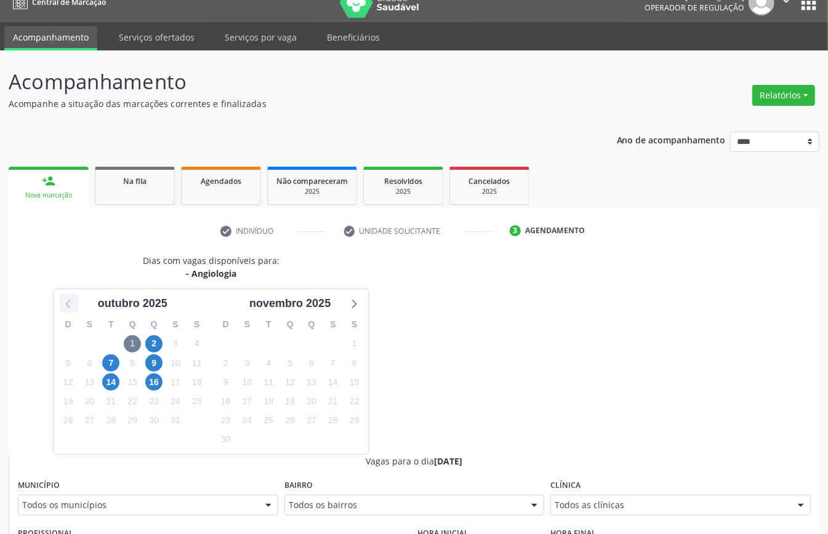
click at [71, 304] on icon at bounding box center [69, 304] width 16 height 16
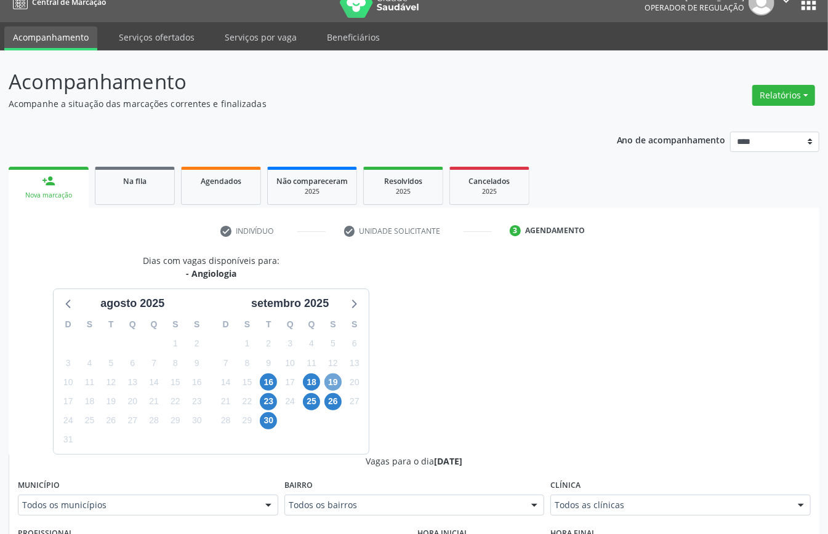
click at [331, 382] on span "19" at bounding box center [333, 382] width 17 height 17
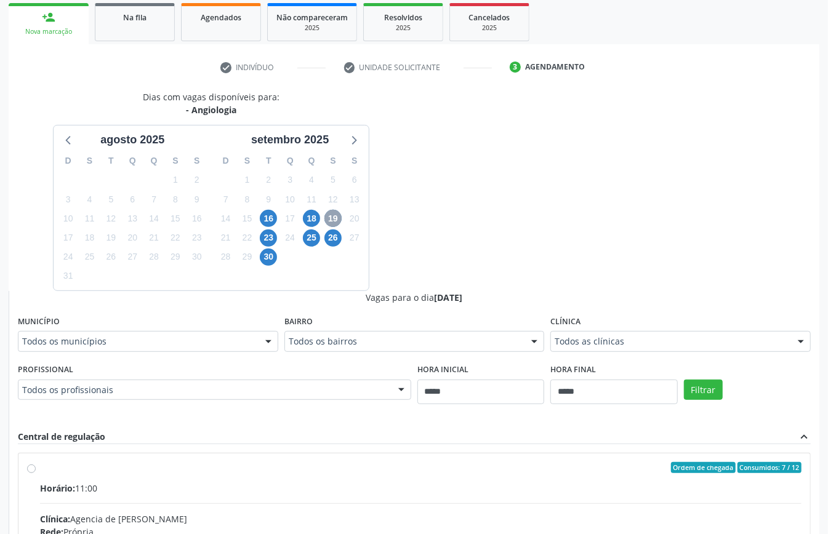
scroll to position [264, 0]
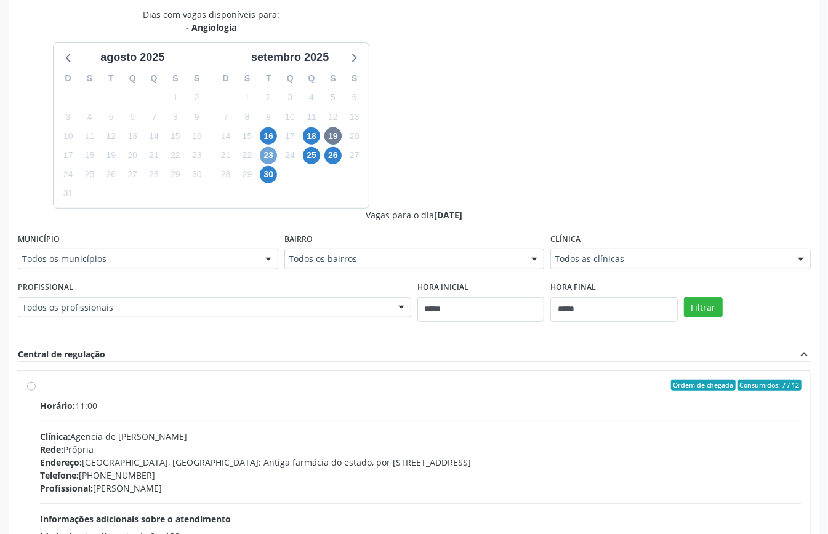
drag, startPoint x: 272, startPoint y: 153, endPoint x: 313, endPoint y: 165, distance: 42.9
click at [272, 154] on span "23" at bounding box center [268, 155] width 17 height 17
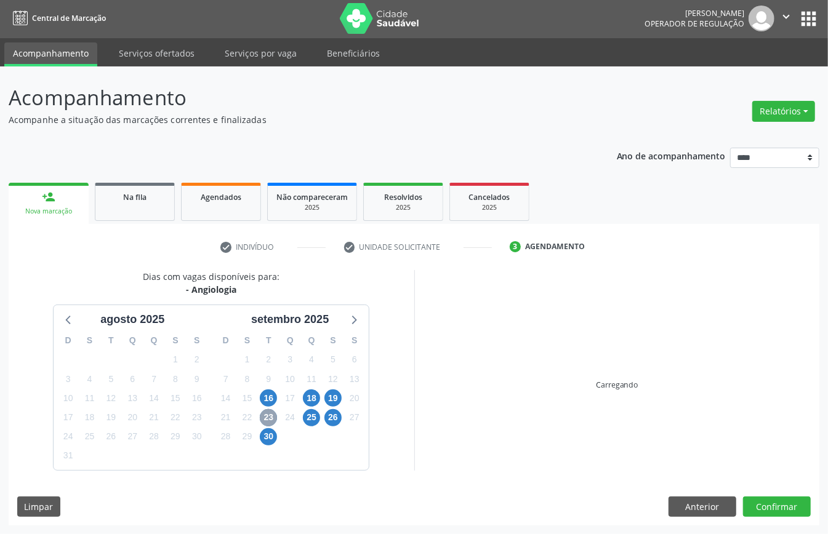
scroll to position [181, 0]
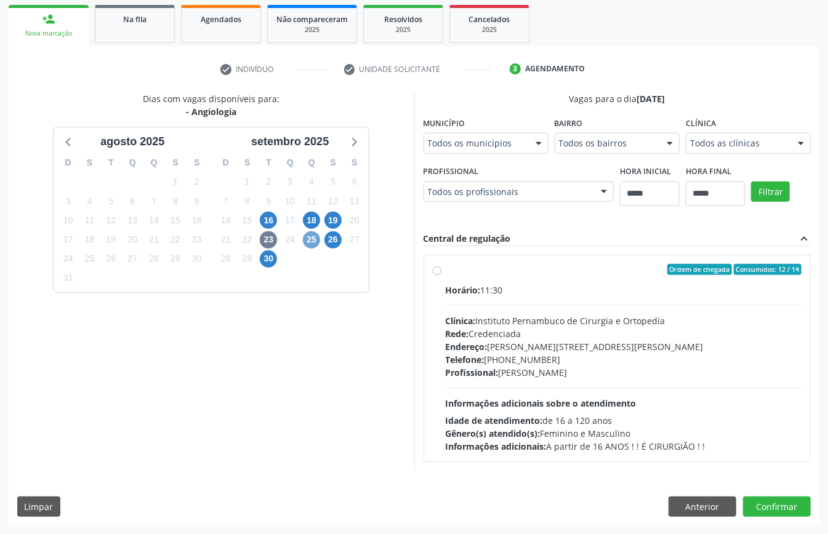
click at [318, 239] on span "25" at bounding box center [311, 240] width 17 height 17
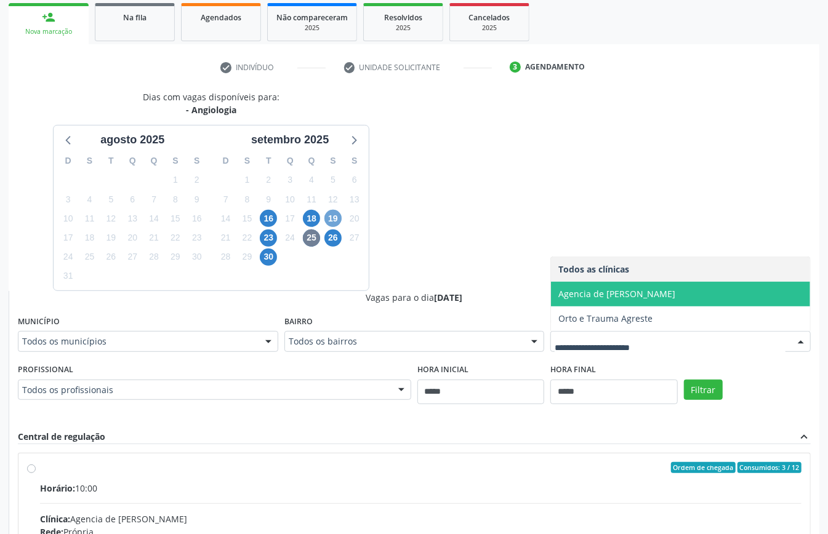
click at [333, 213] on span "19" at bounding box center [333, 218] width 17 height 17
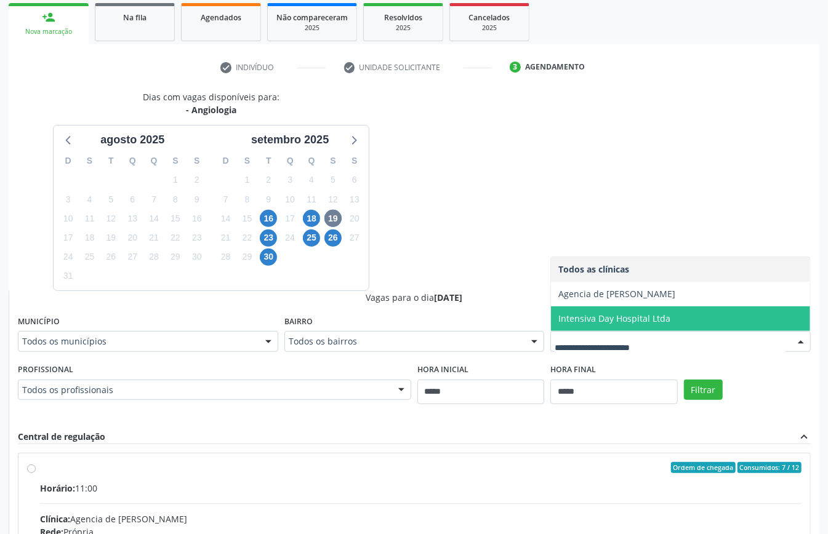
click at [634, 318] on span "Intensiva Day Hospital Ltda" at bounding box center [614, 319] width 112 height 12
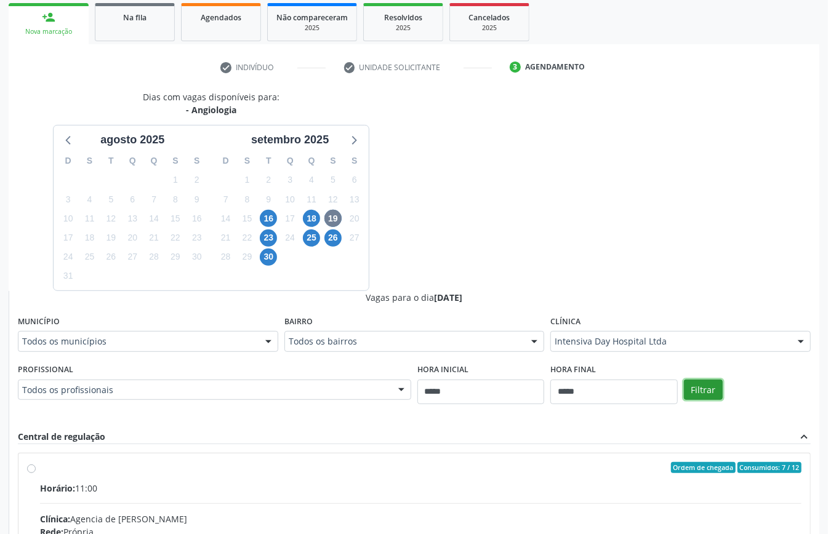
click at [707, 392] on button "Filtrar" at bounding box center [703, 390] width 39 height 21
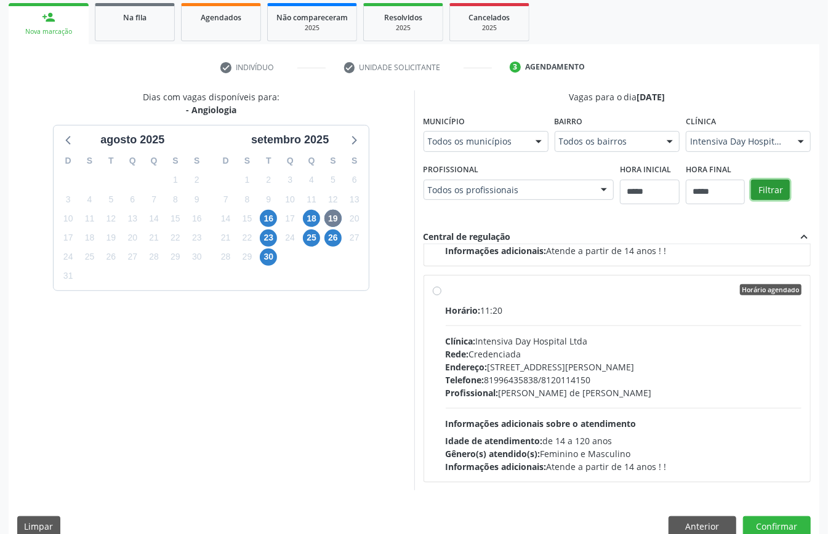
scroll to position [3389, 0]
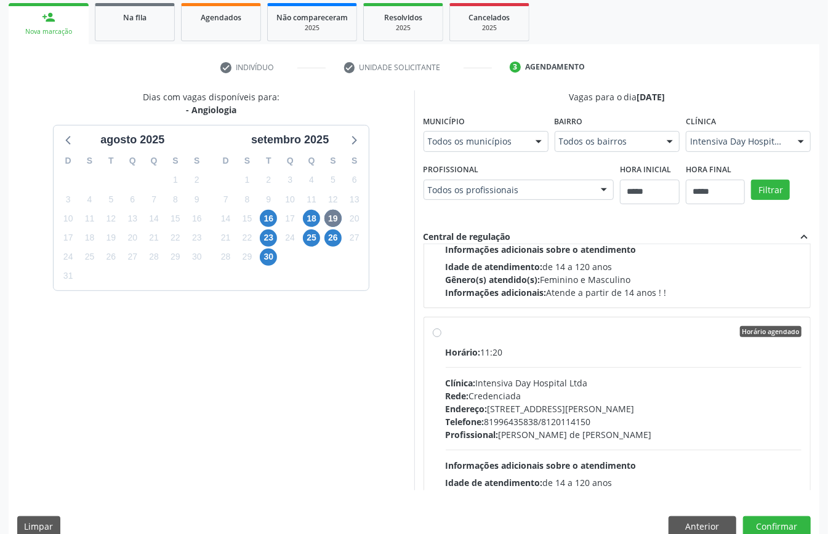
drag, startPoint x: 490, startPoint y: 422, endPoint x: 784, endPoint y: 420, distance: 293.7
click at [784, 416] on div "Endereço: Avenida Adjar da Silva Casé, nº 800, Indianolpolis, Caruaru - PE" at bounding box center [624, 409] width 357 height 13
click at [704, 530] on button "Anterior" at bounding box center [703, 527] width 68 height 21
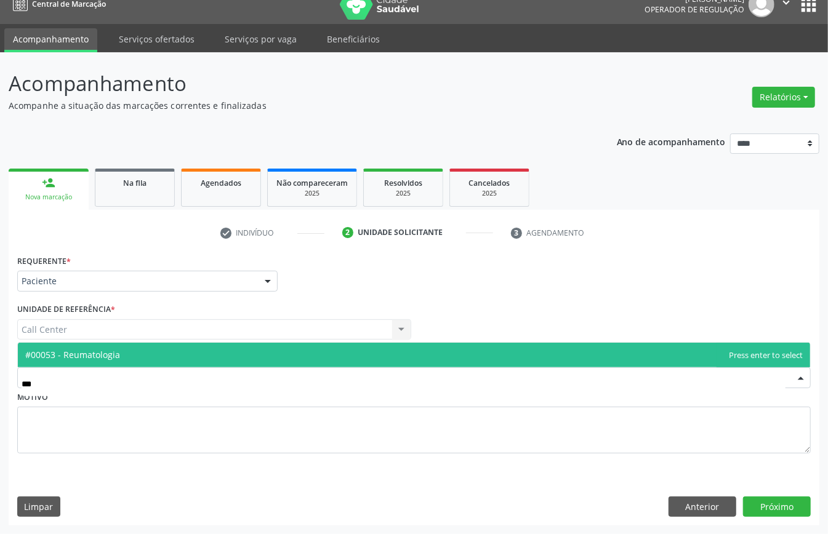
click at [124, 357] on span "#00053 - Reumatologia" at bounding box center [414, 355] width 792 height 25
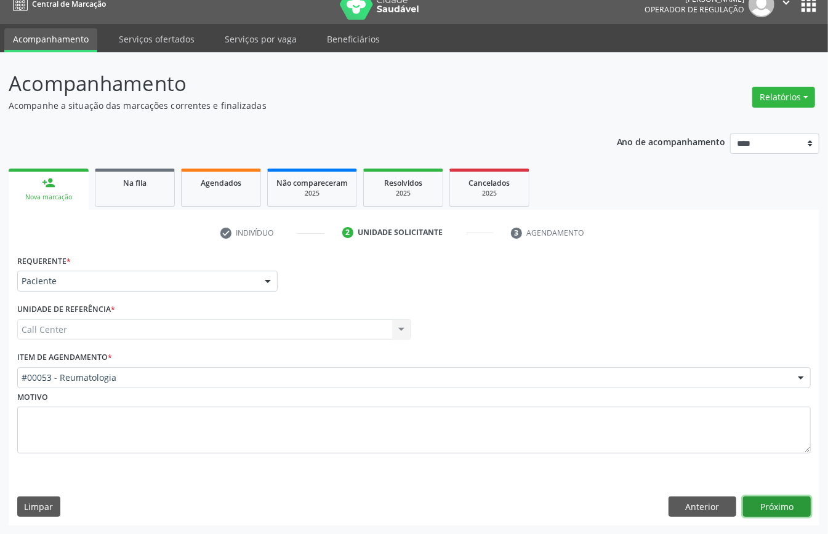
click at [749, 506] on button "Próximo" at bounding box center [777, 507] width 68 height 21
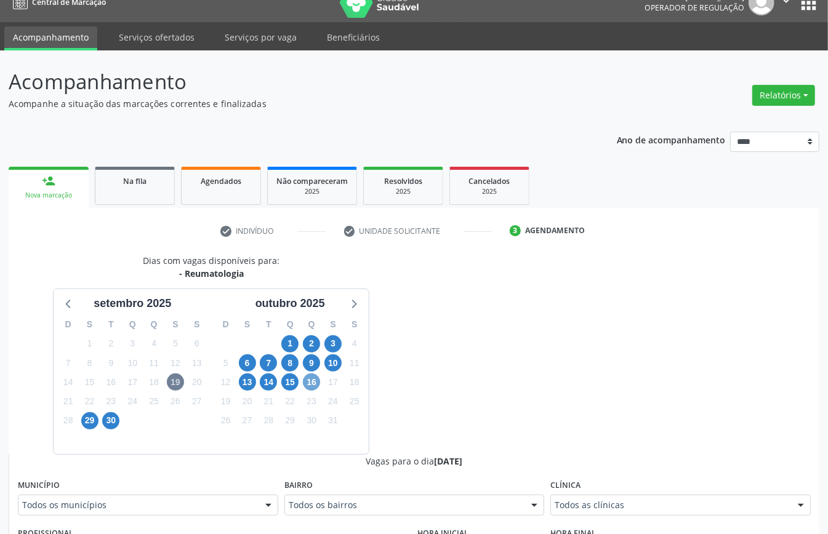
click at [309, 382] on span "16" at bounding box center [311, 382] width 17 height 17
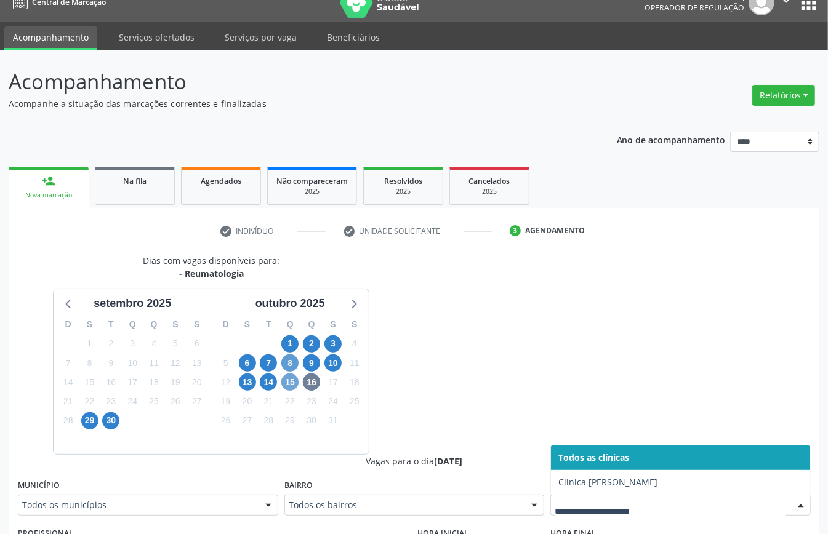
click at [289, 382] on span "15" at bounding box center [289, 382] width 17 height 17
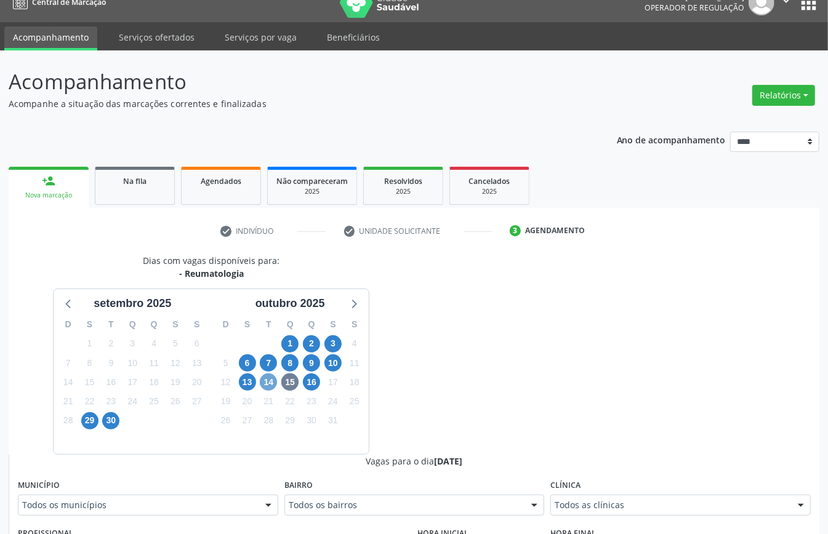
click at [269, 384] on span "14" at bounding box center [268, 382] width 17 height 17
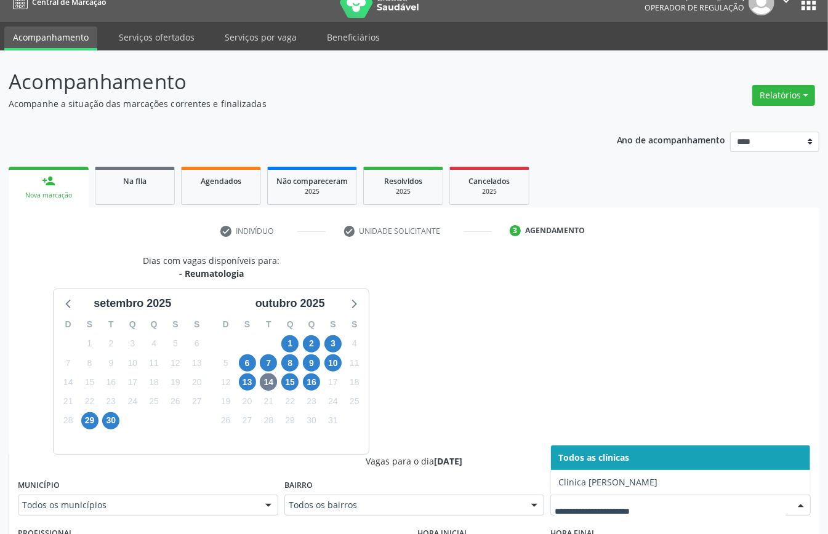
click at [594, 498] on div at bounding box center [680, 505] width 260 height 21
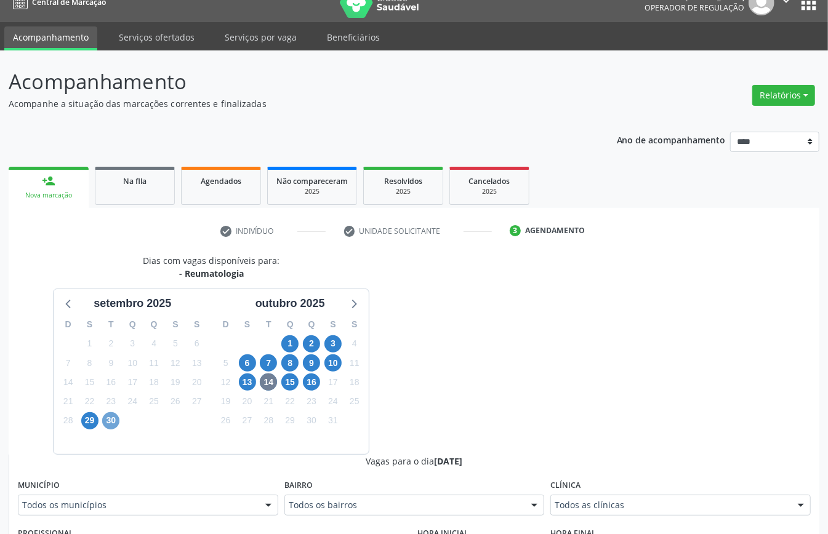
click at [112, 424] on span "30" at bounding box center [110, 421] width 17 height 17
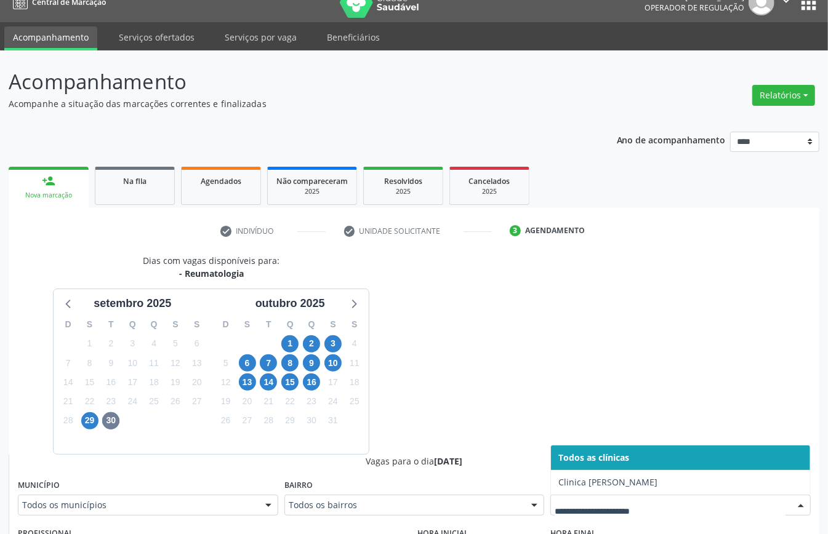
click at [587, 498] on div at bounding box center [680, 505] width 260 height 21
click at [536, 421] on div "Dias com vagas disponíveis para: - Reumatologia setembro 2025 D S T Q Q S S 31 …" at bounding box center [414, 543] width 811 height 578
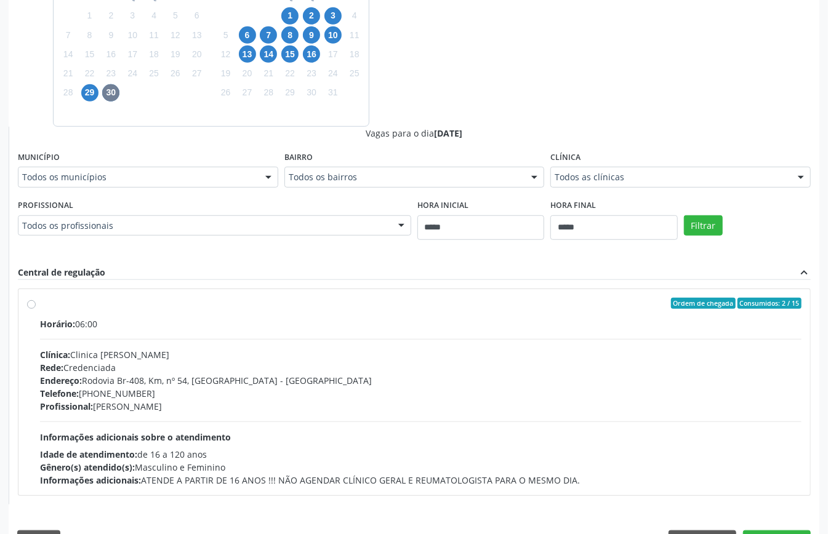
scroll to position [382, 0]
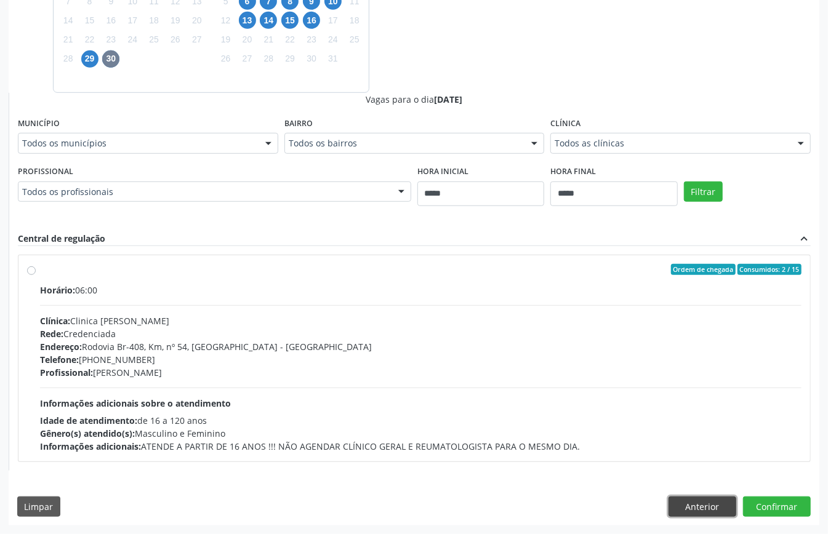
drag, startPoint x: 713, startPoint y: 500, endPoint x: 702, endPoint y: 513, distance: 17.0
click at [709, 506] on button "Anterior" at bounding box center [703, 507] width 68 height 21
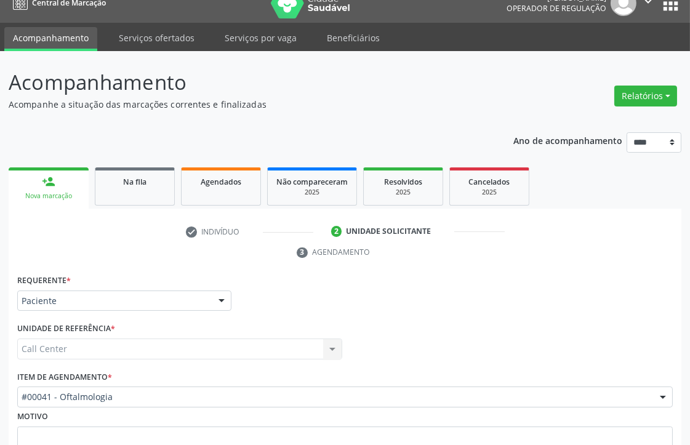
scroll to position [125, 0]
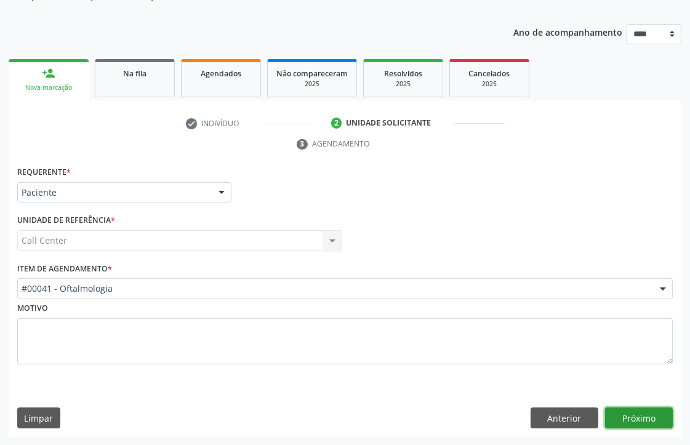
click at [643, 413] on button "Próximo" at bounding box center [639, 418] width 68 height 21
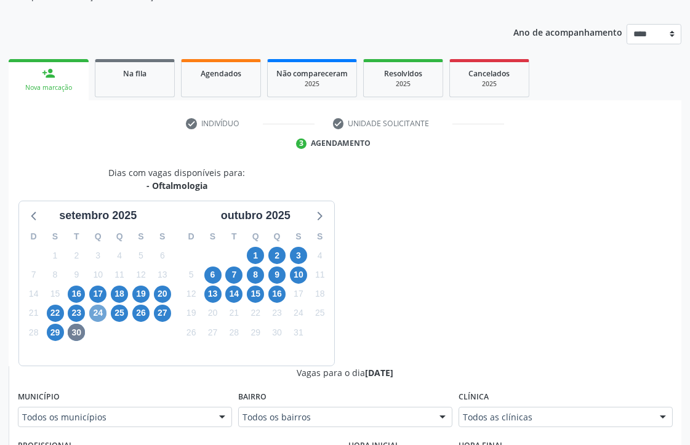
click at [95, 313] on span "24" at bounding box center [97, 313] width 17 height 17
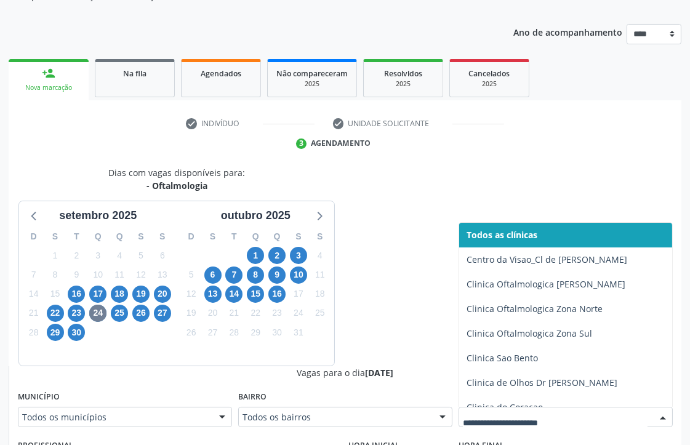
click at [512, 408] on div at bounding box center [566, 417] width 214 height 21
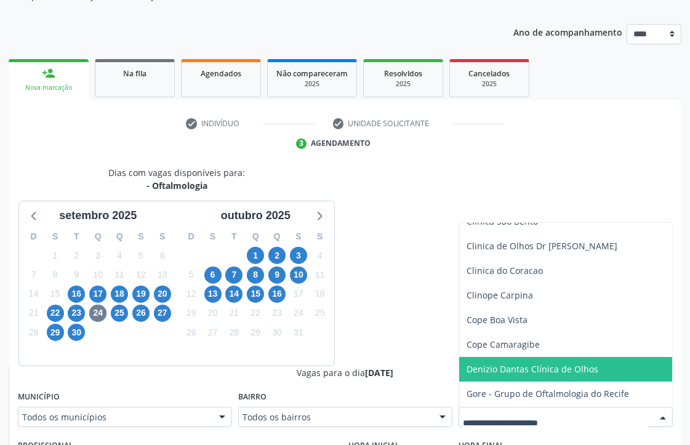
scroll to position [205, 0]
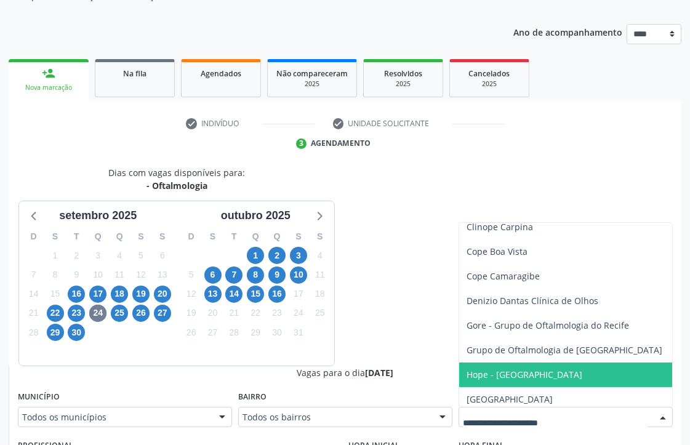
drag, startPoint x: 506, startPoint y: 374, endPoint x: 504, endPoint y: 368, distance: 6.4
click at [506, 373] on span "Hope - Hospital de Olhos de Pernambuco" at bounding box center [525, 375] width 116 height 12
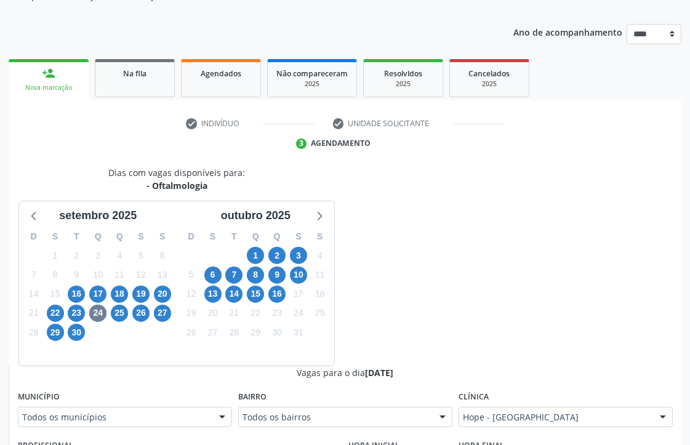
scroll to position [330, 0]
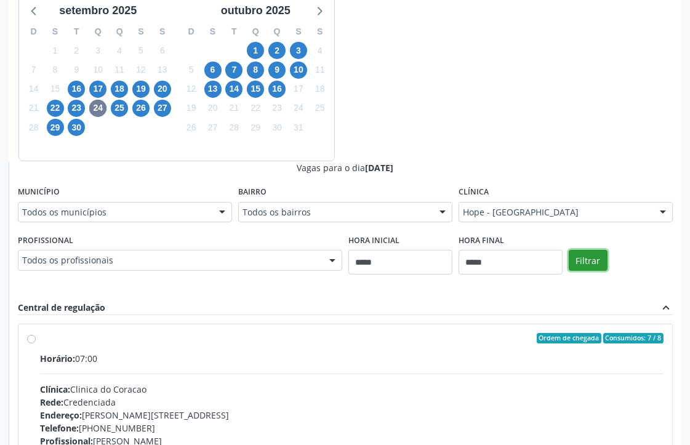
click at [594, 257] on button "Filtrar" at bounding box center [588, 260] width 39 height 21
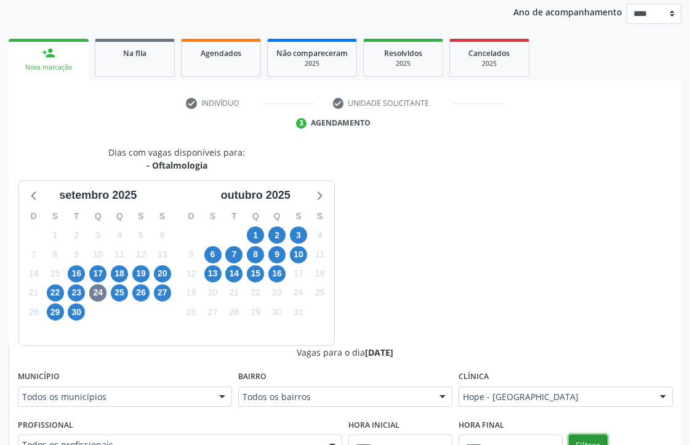
scroll to position [488, 0]
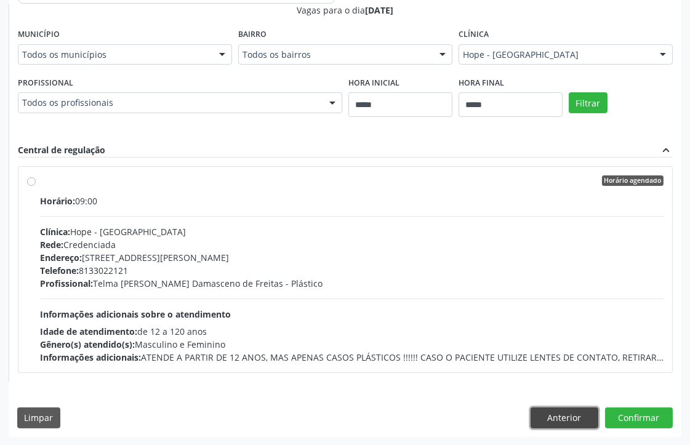
click at [578, 409] on button "Anterior" at bounding box center [565, 418] width 68 height 21
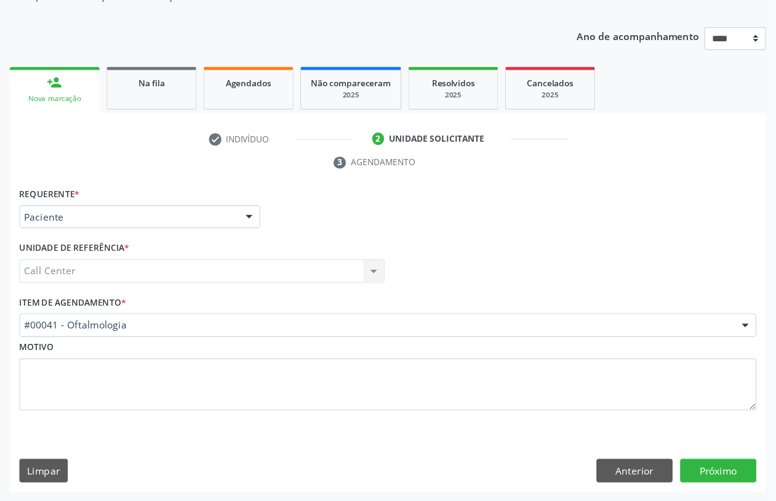
scroll to position [49, 0]
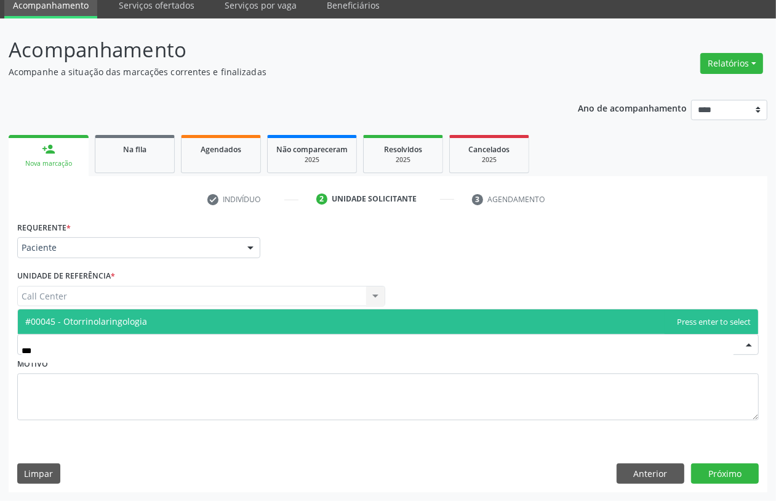
drag, startPoint x: 120, startPoint y: 325, endPoint x: 157, endPoint y: 336, distance: 38.8
click at [121, 325] on span "#00045 - Otorrinolaringologia" at bounding box center [86, 321] width 122 height 12
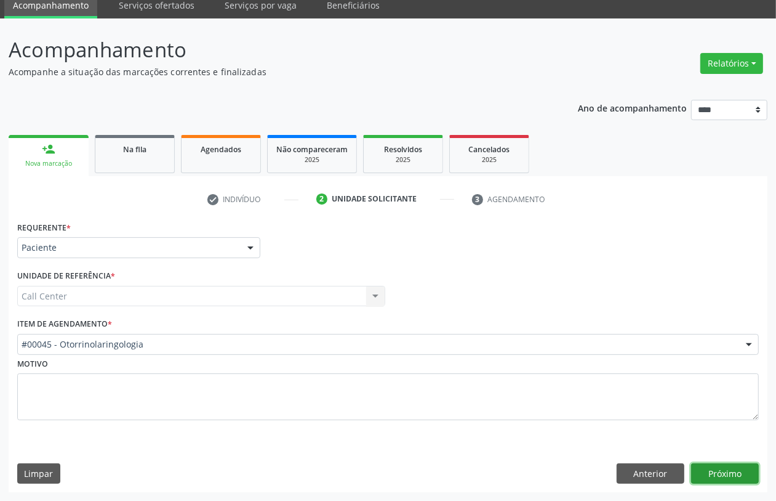
click at [733, 473] on button "Próximo" at bounding box center [725, 473] width 68 height 21
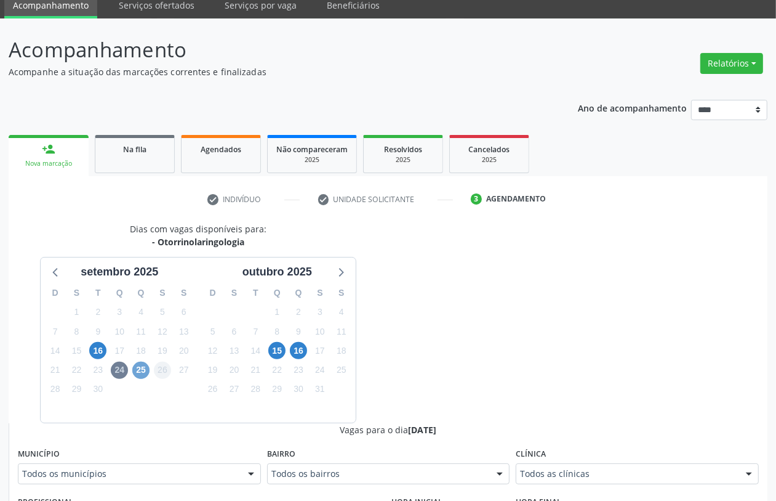
drag, startPoint x: 146, startPoint y: 371, endPoint x: 156, endPoint y: 381, distance: 13.9
click at [147, 373] on span "25" at bounding box center [140, 369] width 17 height 17
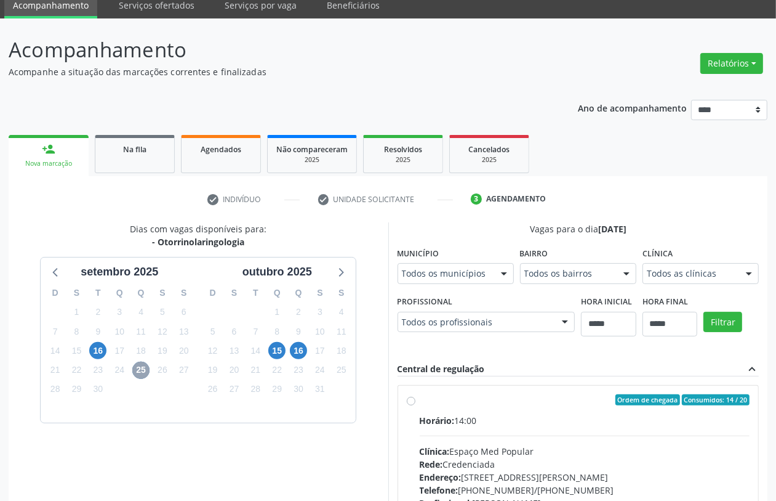
scroll to position [203, 0]
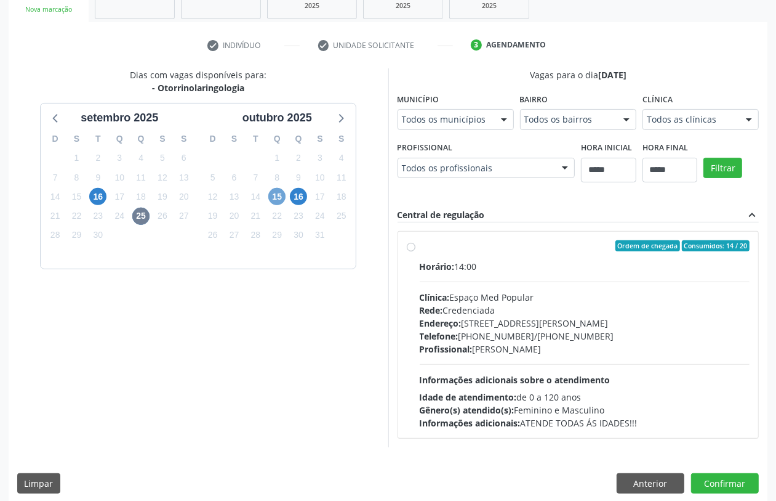
click at [275, 195] on span "15" at bounding box center [276, 196] width 17 height 17
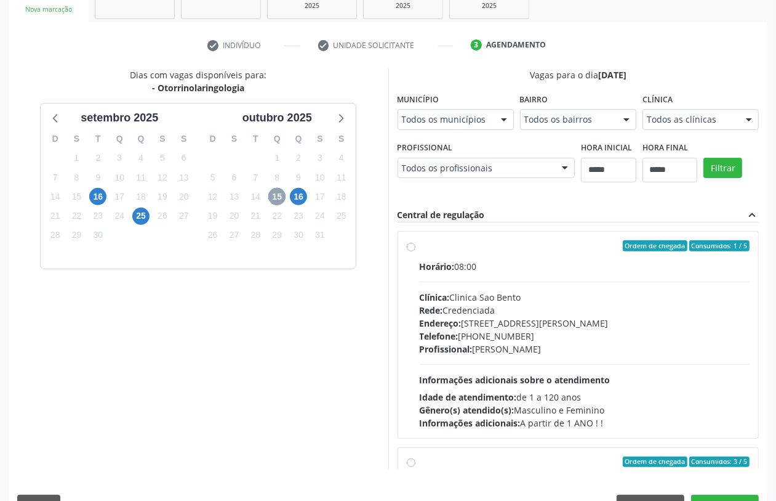
scroll to position [195, 0]
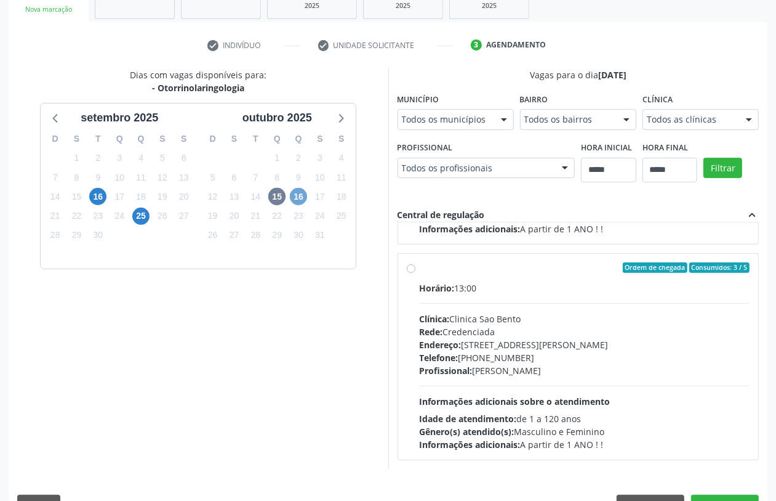
click at [294, 196] on span "16" at bounding box center [298, 196] width 17 height 17
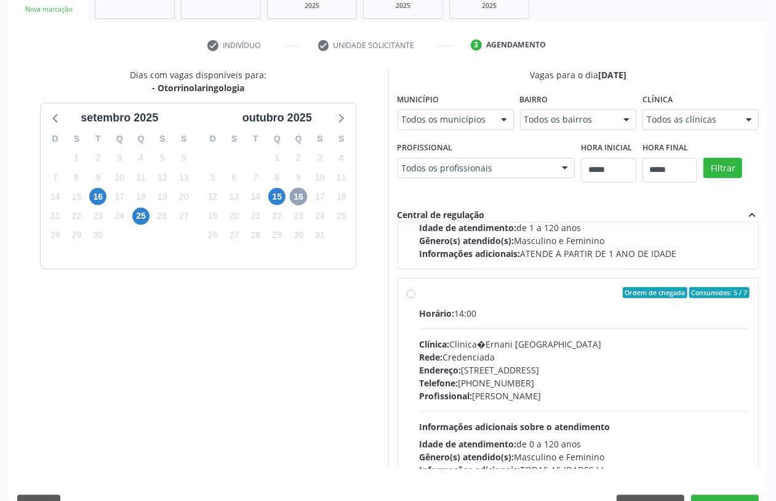
scroll to position [411, 0]
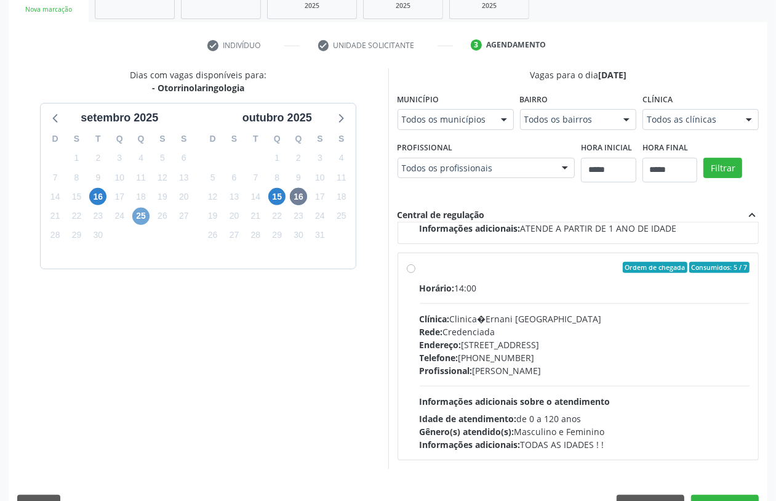
click at [142, 217] on span "25" at bounding box center [140, 216] width 17 height 17
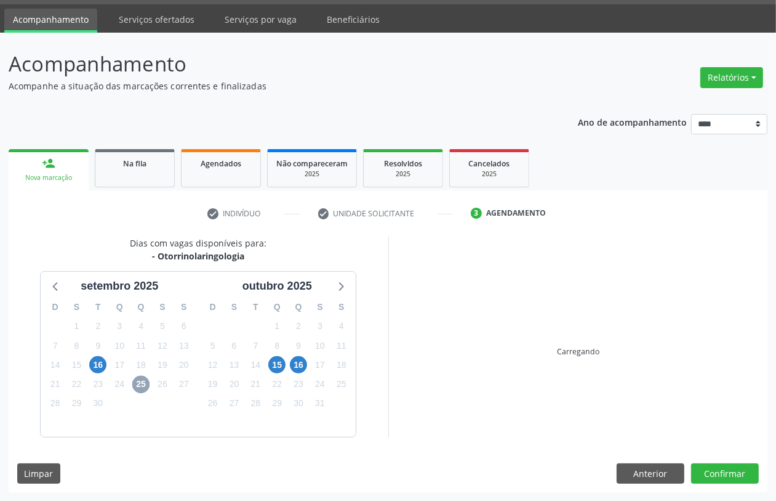
scroll to position [203, 0]
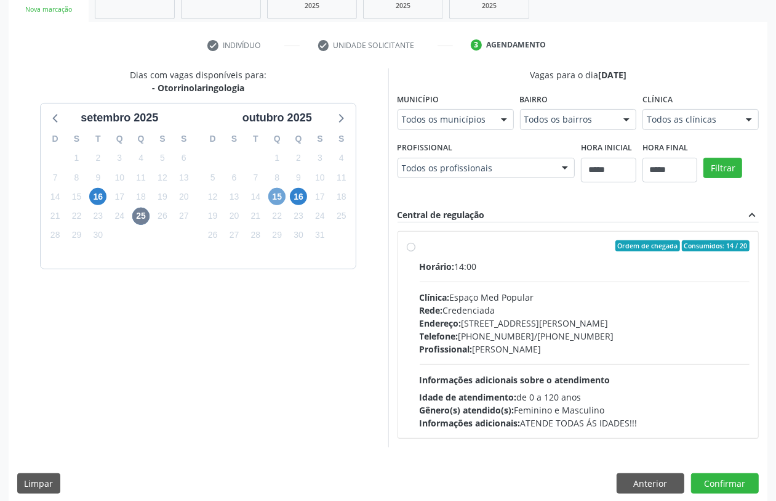
click at [280, 198] on span "15" at bounding box center [276, 196] width 17 height 17
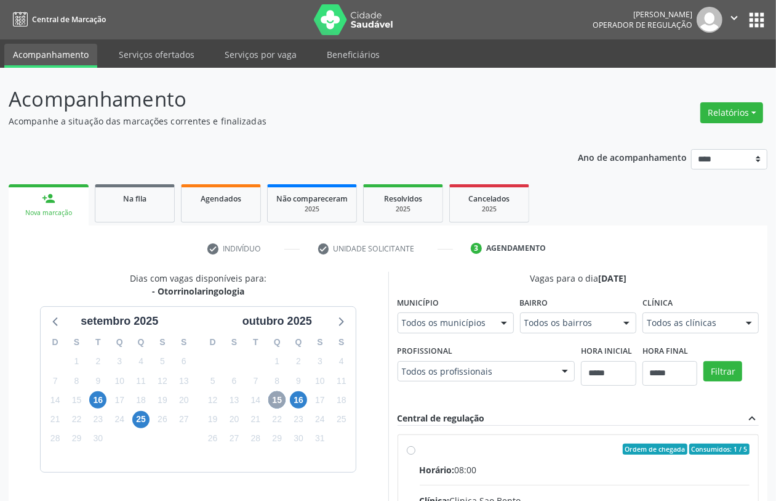
scroll to position [235, 0]
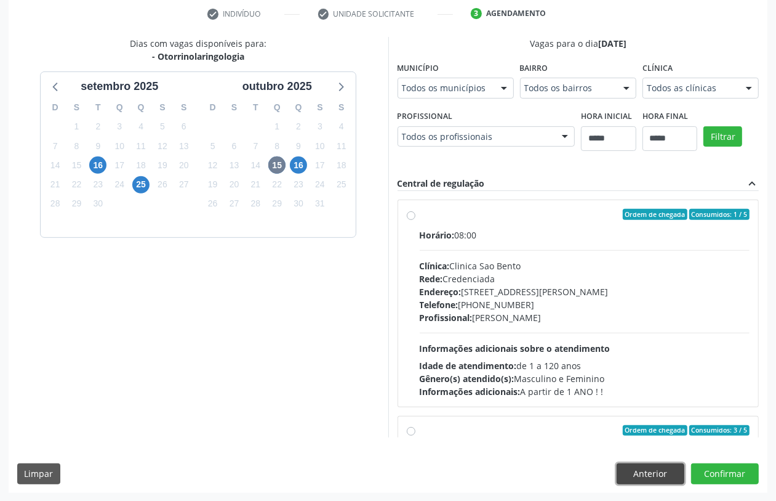
click at [651, 475] on button "Anterior" at bounding box center [651, 473] width 68 height 21
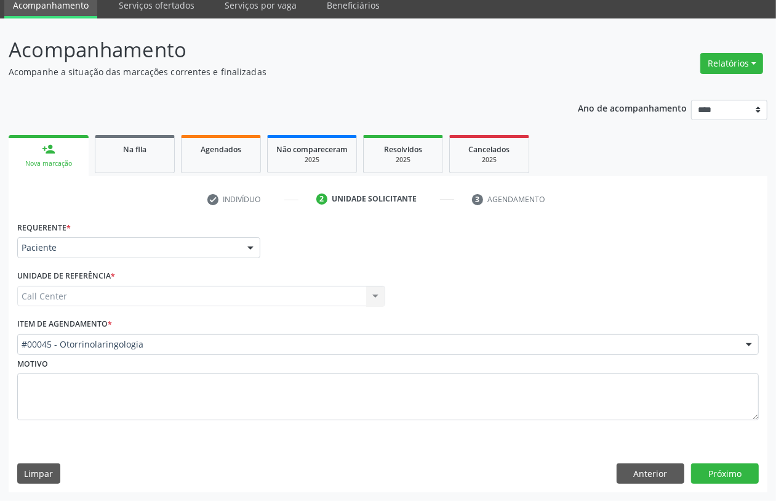
scroll to position [49, 0]
click at [285, 85] on div "Acompanhamento Acompanhe a situação das marcações correntes e finalizadas Relat…" at bounding box center [388, 263] width 759 height 458
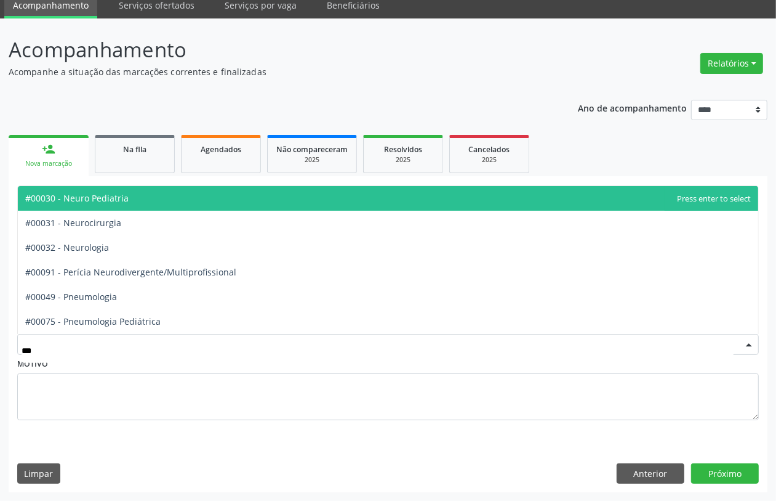
click at [131, 191] on span "#00030 - Neuro Pediatria" at bounding box center [388, 198] width 741 height 25
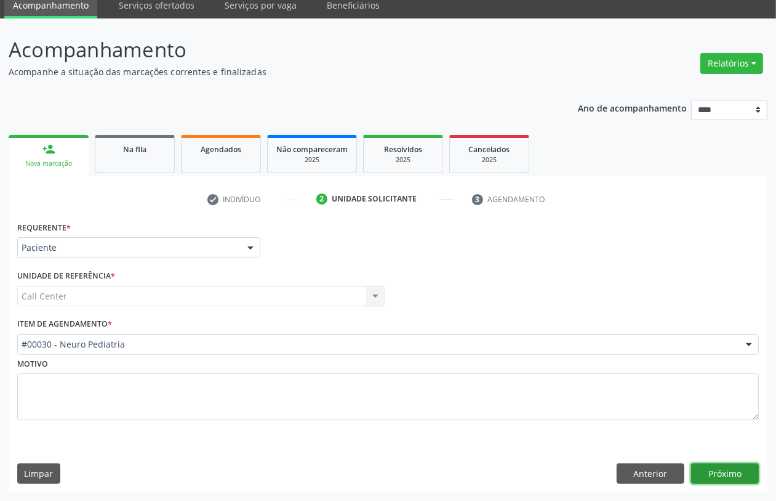
click at [719, 477] on button "Próximo" at bounding box center [725, 473] width 68 height 21
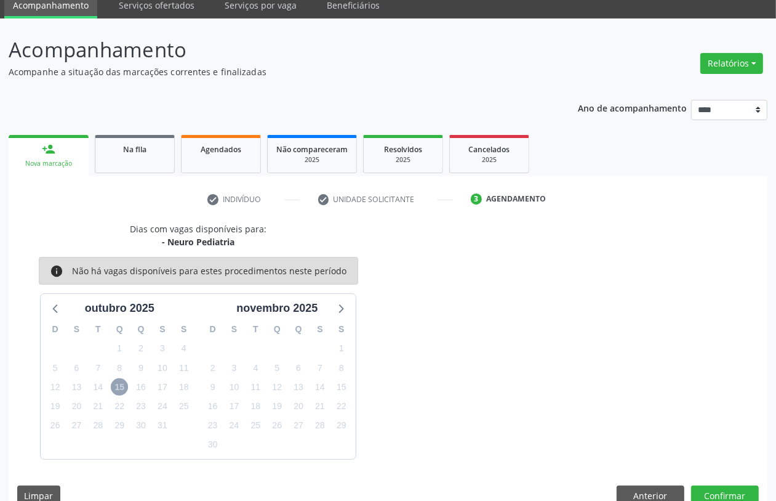
click at [117, 387] on span "15" at bounding box center [119, 386] width 17 height 17
click at [629, 493] on button "Anterior" at bounding box center [651, 495] width 68 height 21
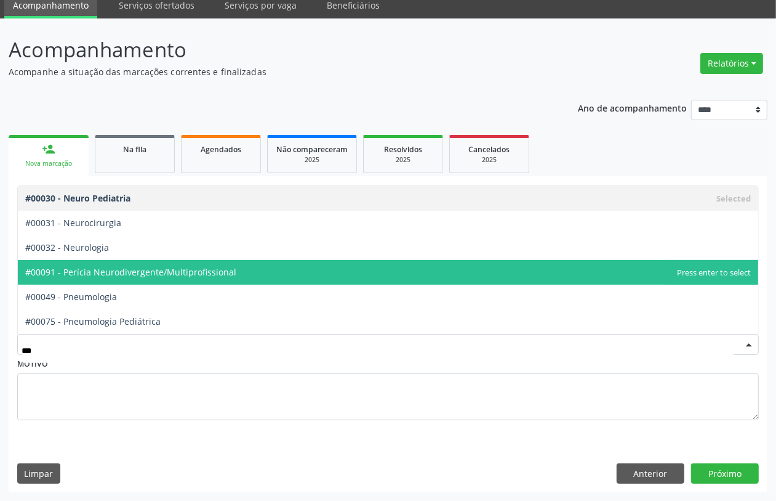
click at [128, 275] on span "#00091 - Perícia Neurodivergente/Multiprofissional" at bounding box center [130, 272] width 211 height 12
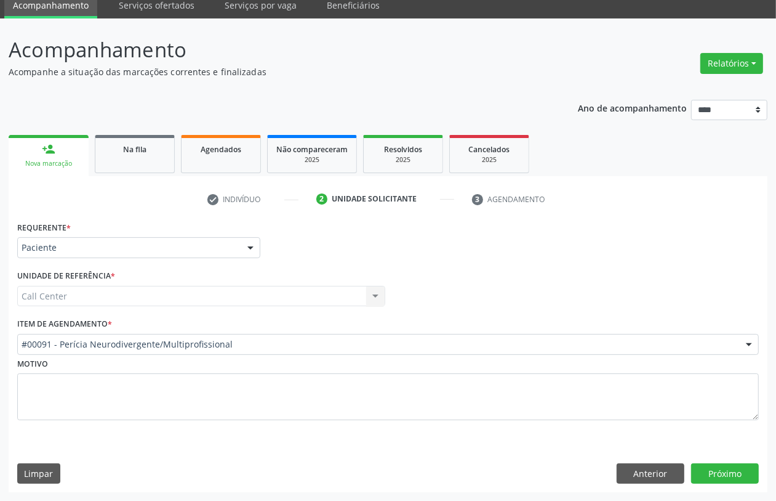
click at [715, 462] on div "Requerente * Paciente Médico(a) Enfermeiro(a) Paciente Nenhum resultado encontr…" at bounding box center [388, 355] width 759 height 274
click at [715, 469] on button "Próximo" at bounding box center [725, 473] width 68 height 21
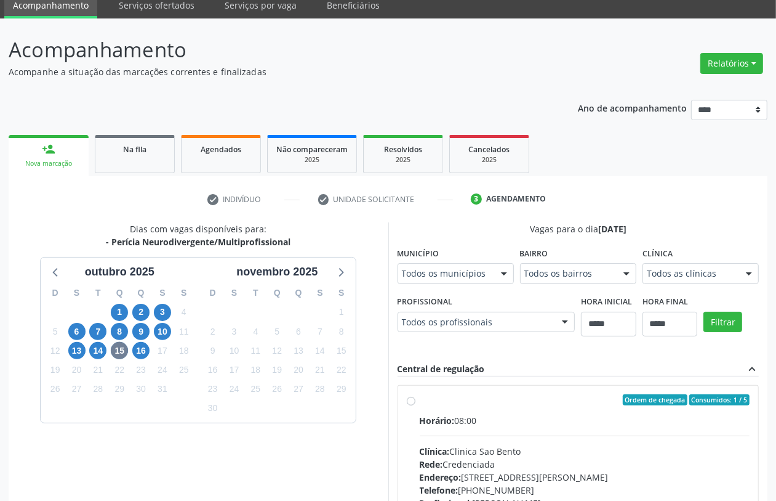
scroll to position [235, 0]
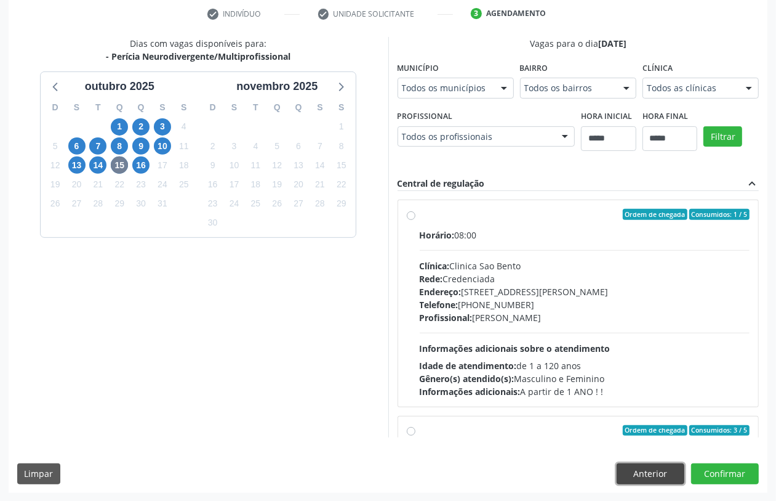
drag, startPoint x: 672, startPoint y: 476, endPoint x: 666, endPoint y: 472, distance: 7.2
click at [672, 476] on button "Anterior" at bounding box center [651, 473] width 68 height 21
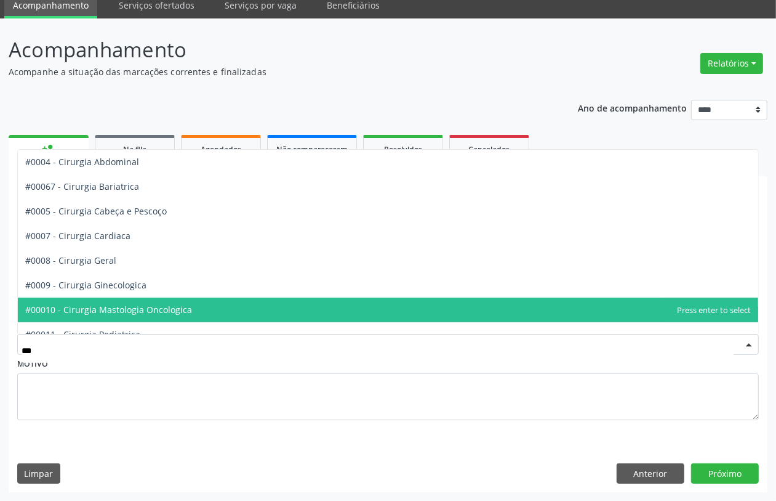
drag, startPoint x: 214, startPoint y: 313, endPoint x: 309, endPoint y: 352, distance: 103.0
click at [214, 314] on span "#00010 - Cirurgia Mastologia Oncologica" at bounding box center [388, 309] width 741 height 25
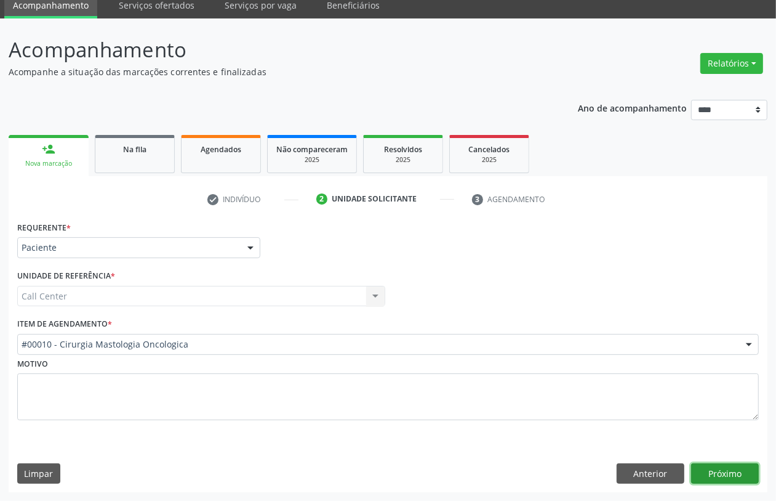
click at [728, 478] on button "Próximo" at bounding box center [725, 473] width 68 height 21
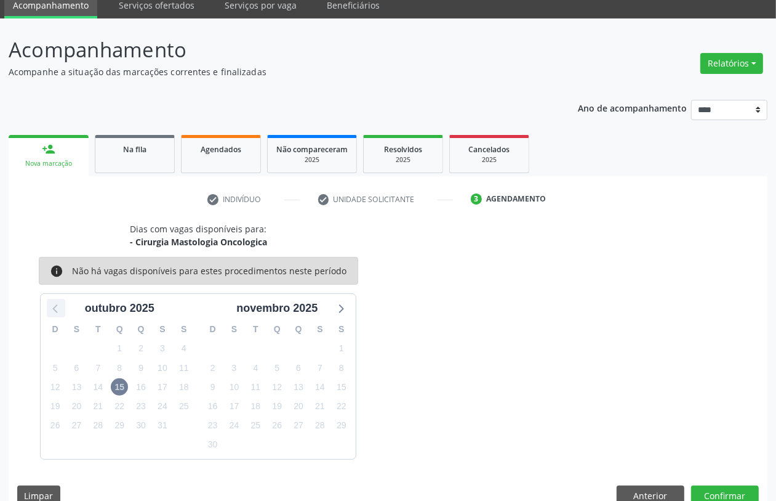
click at [62, 307] on icon at bounding box center [56, 308] width 16 height 16
click at [645, 486] on button "Anterior" at bounding box center [651, 495] width 68 height 21
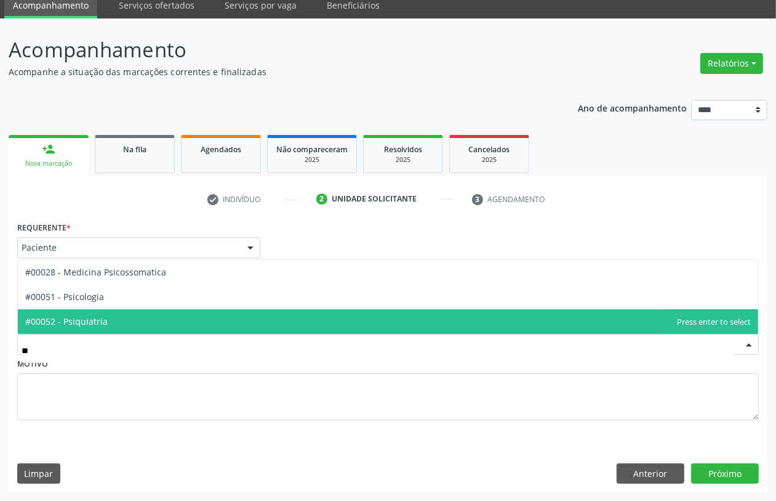
click at [102, 321] on span "#00052 - Psiquiatria" at bounding box center [66, 321] width 83 height 12
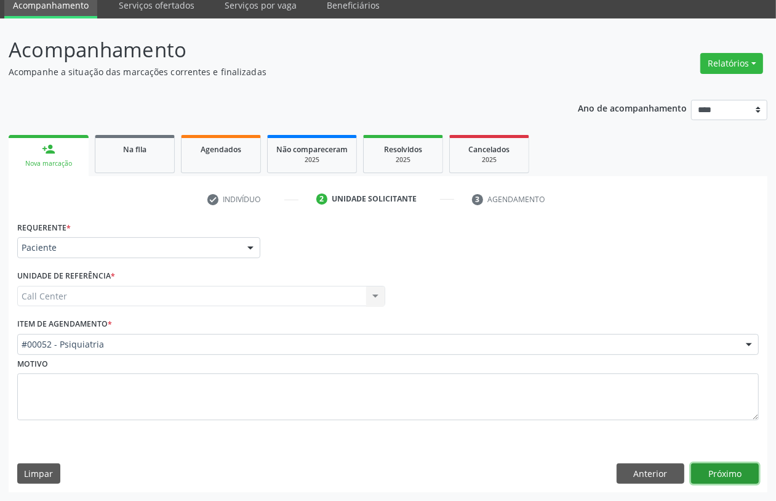
click at [734, 474] on button "Próximo" at bounding box center [725, 473] width 68 height 21
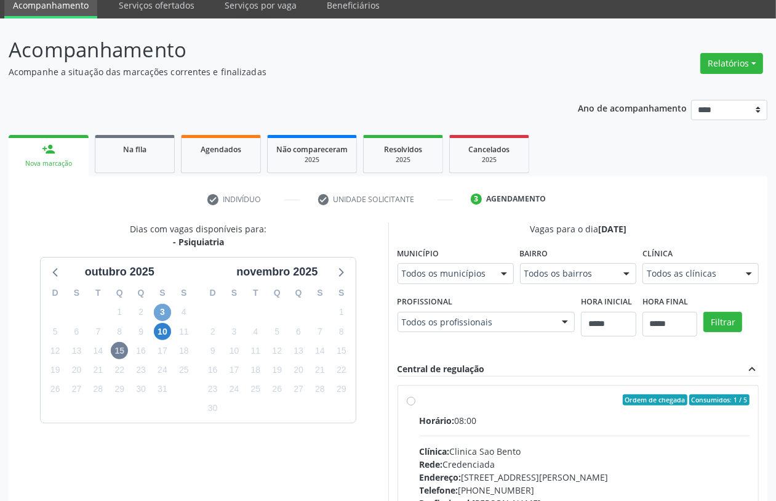
click at [167, 315] on span "3" at bounding box center [162, 312] width 17 height 17
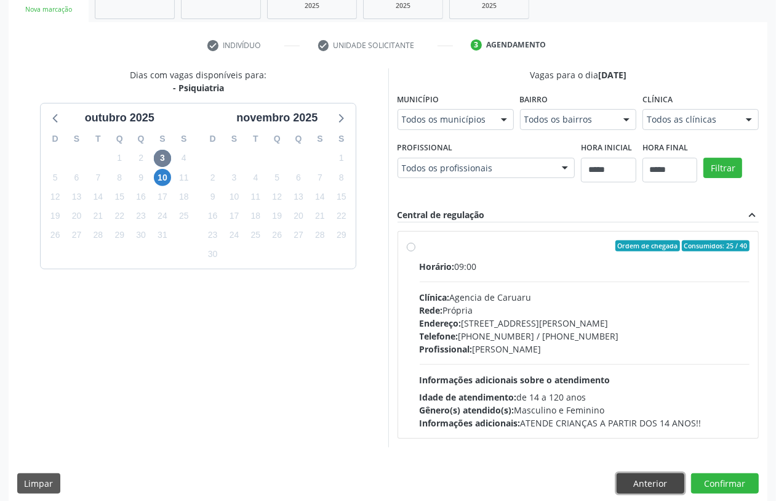
click at [648, 482] on button "Anterior" at bounding box center [651, 483] width 68 height 21
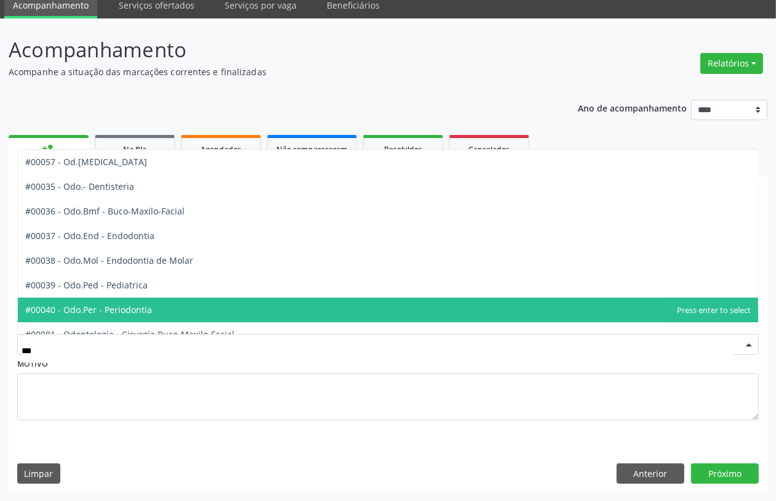
type input "****"
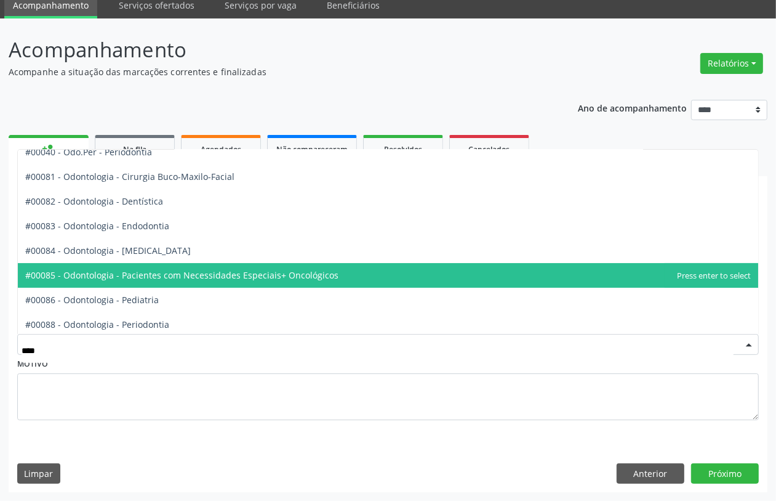
scroll to position [161, 0]
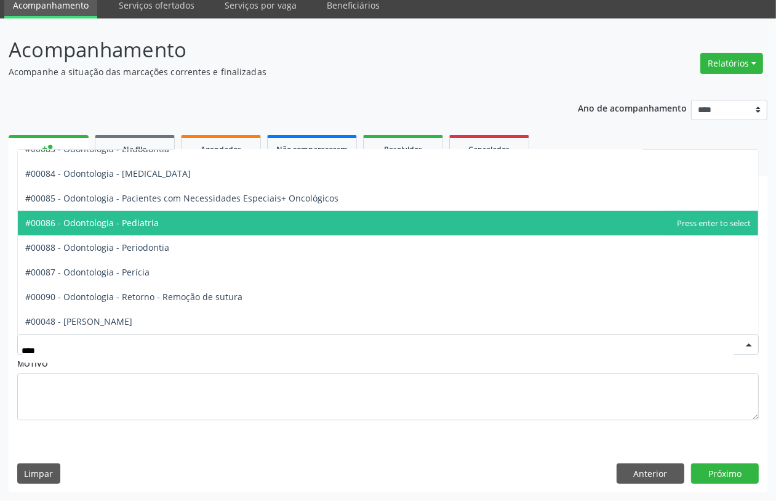
click at [153, 222] on span "#00086 - Odontologia - Pediatria" at bounding box center [92, 223] width 134 height 12
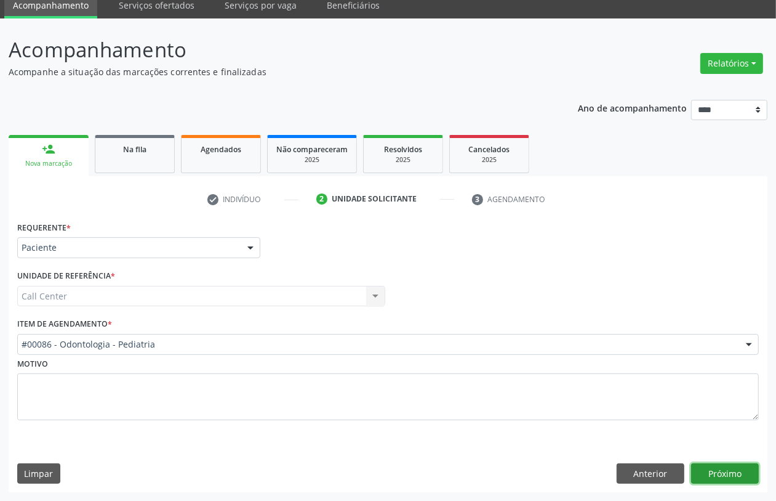
click at [732, 463] on button "Próximo" at bounding box center [725, 473] width 68 height 21
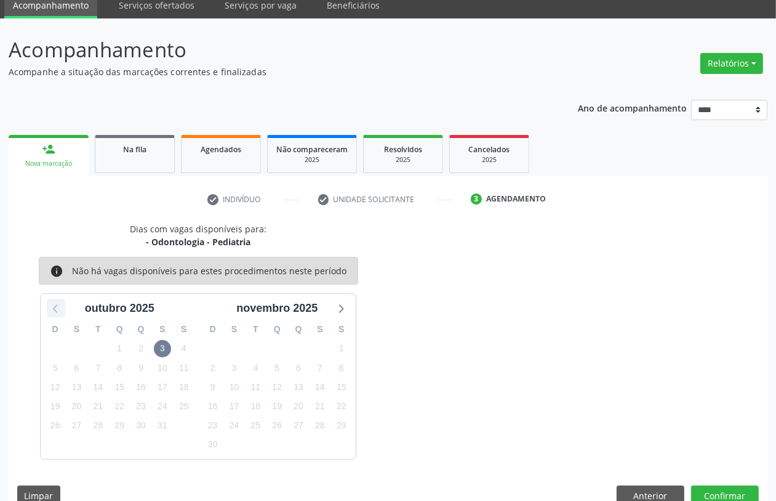
click at [56, 311] on icon at bounding box center [56, 308] width 16 height 16
click at [345, 312] on icon at bounding box center [341, 308] width 16 height 16
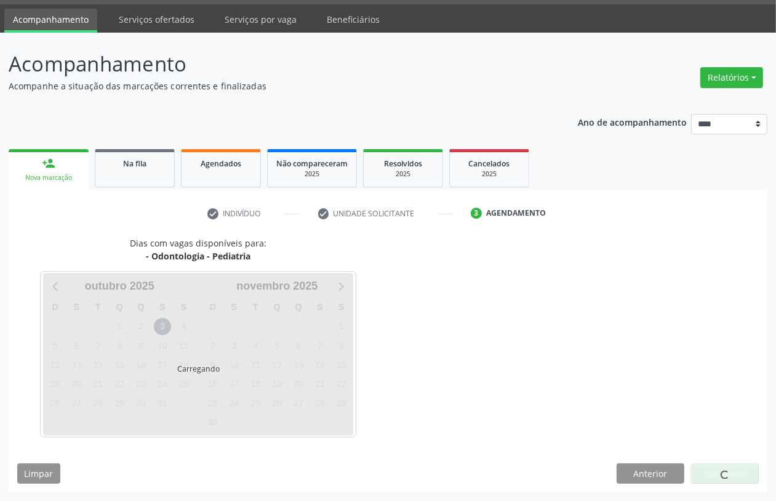
scroll to position [49, 0]
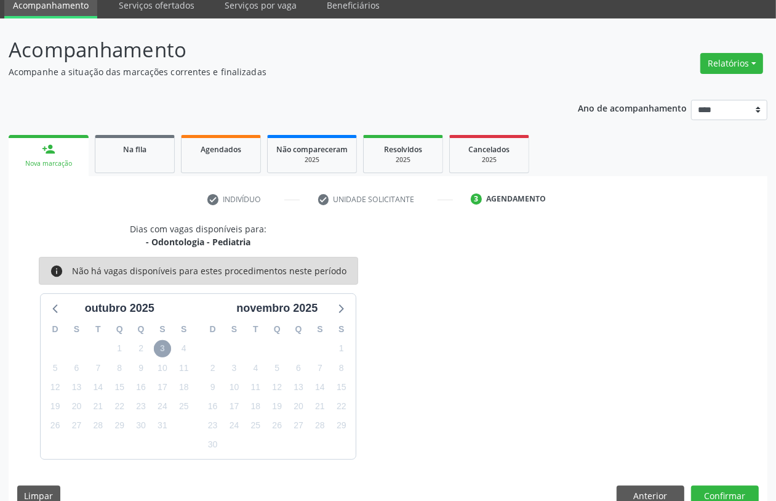
click at [158, 344] on span "3" at bounding box center [162, 348] width 17 height 17
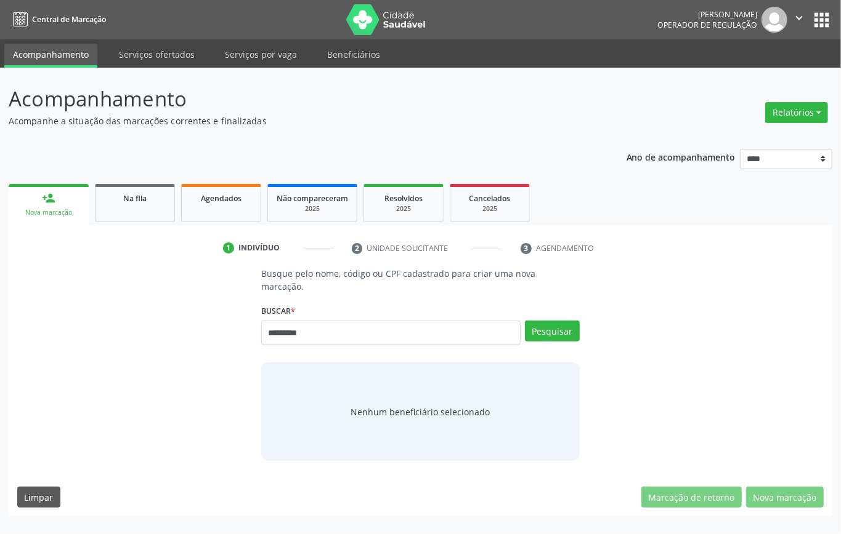
type input "*********"
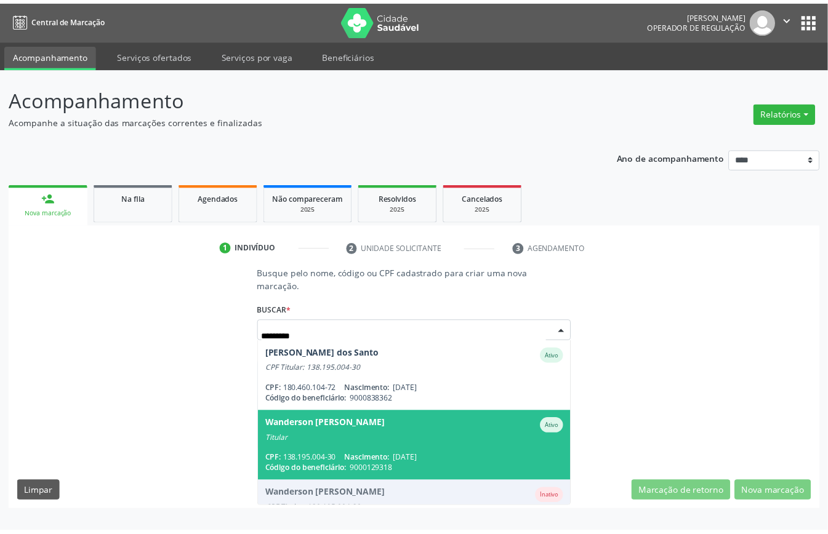
scroll to position [45, 0]
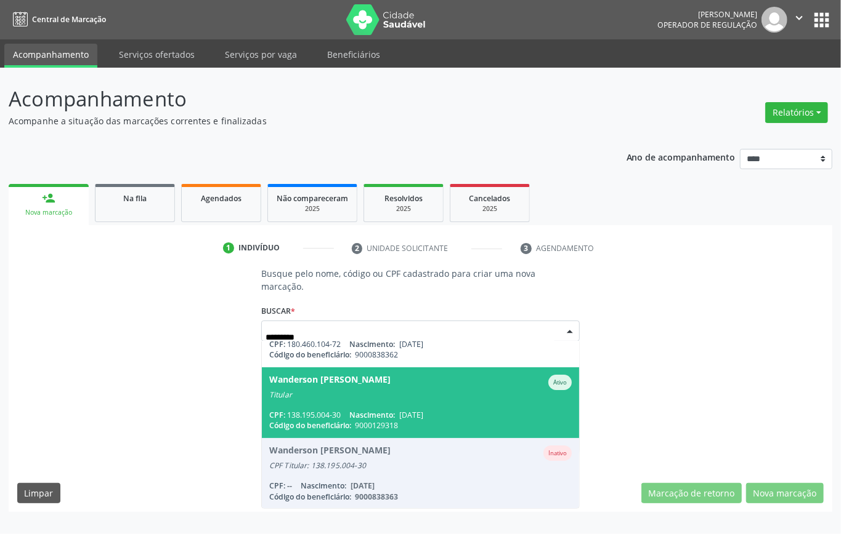
click at [377, 405] on span "Wanderson [PERSON_NAME] Ativo Titular CPF: 138.195.004-30 Nascimento: [DATE] Có…" at bounding box center [420, 403] width 317 height 71
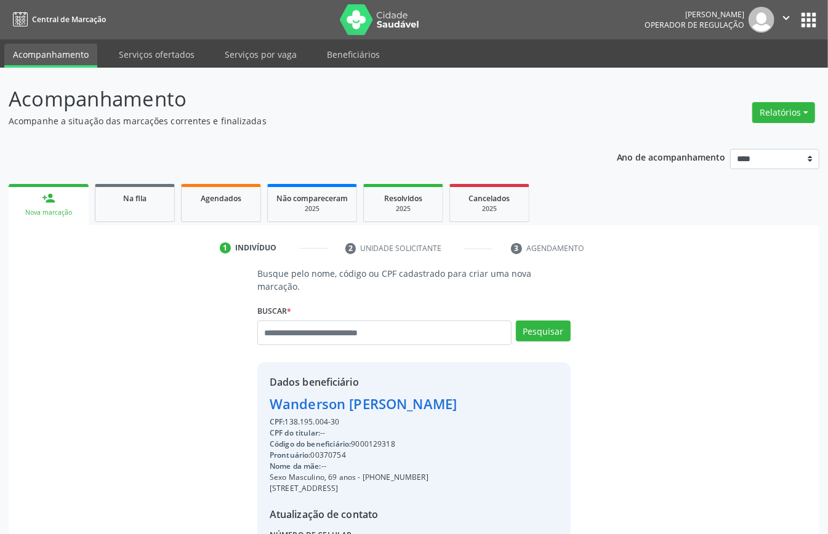
scroll to position [129, 0]
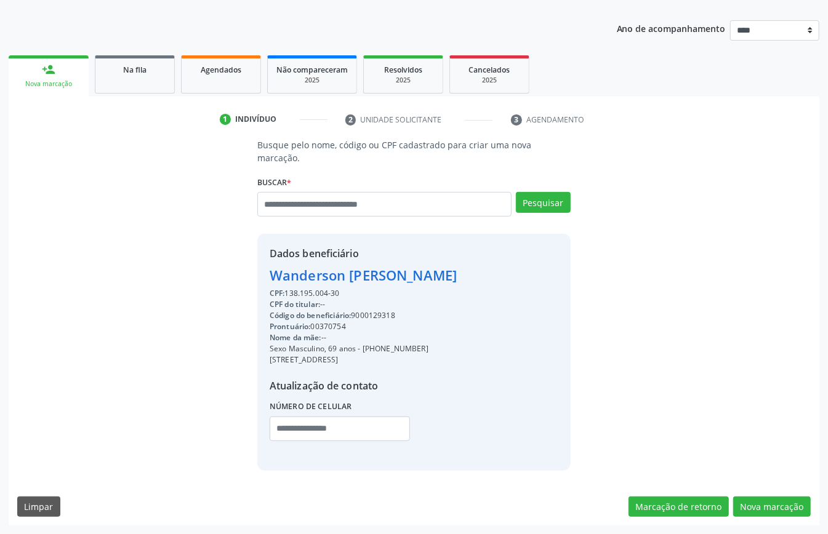
click at [366, 314] on div "Código do beneficiário: 9000129318" at bounding box center [363, 315] width 187 height 11
click at [367, 315] on div "Código do beneficiário: 9000129318" at bounding box center [363, 315] width 187 height 11
drag, startPoint x: 367, startPoint y: 315, endPoint x: 313, endPoint y: 288, distance: 60.6
click at [313, 288] on div "CPF: 138.195.004-30" at bounding box center [363, 293] width 187 height 11
click at [318, 291] on div "CPF: 138.195.004-30" at bounding box center [363, 293] width 187 height 11
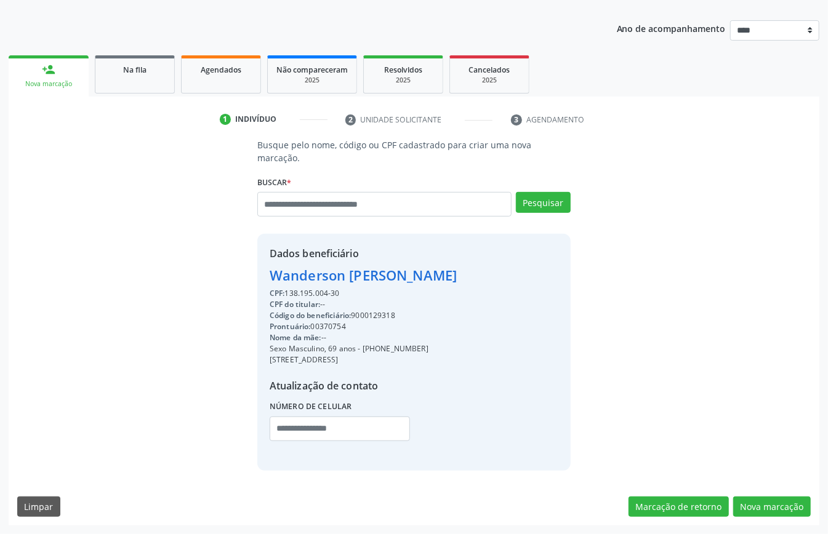
copy div "138.195.004"
paste input "**********"
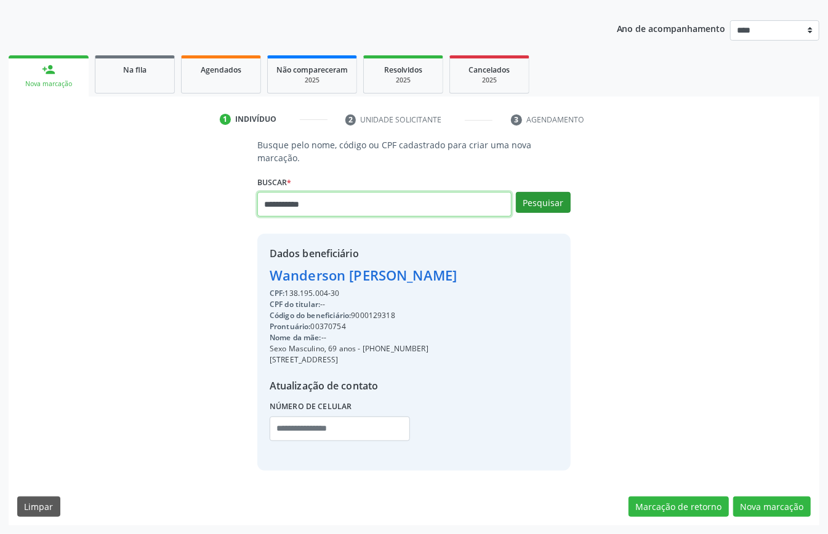
type input "**********"
click at [562, 208] on button "Pesquisar" at bounding box center [543, 202] width 55 height 21
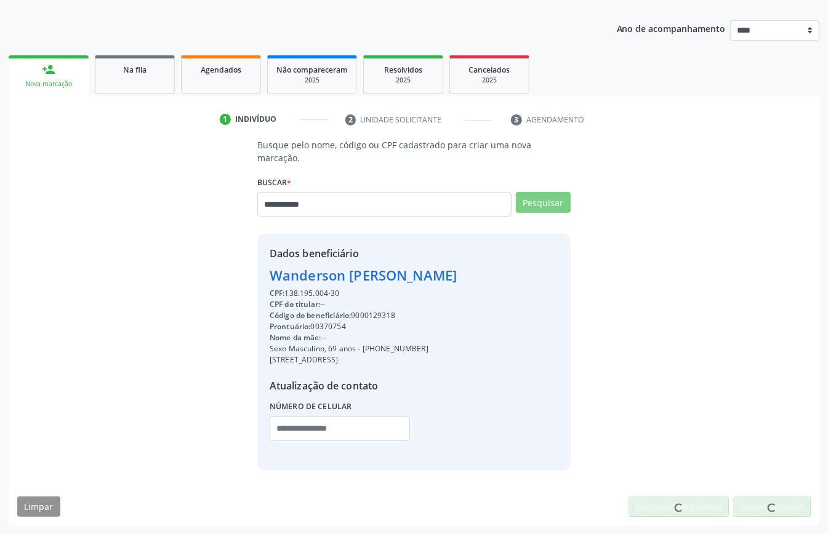
scroll to position [28, 0]
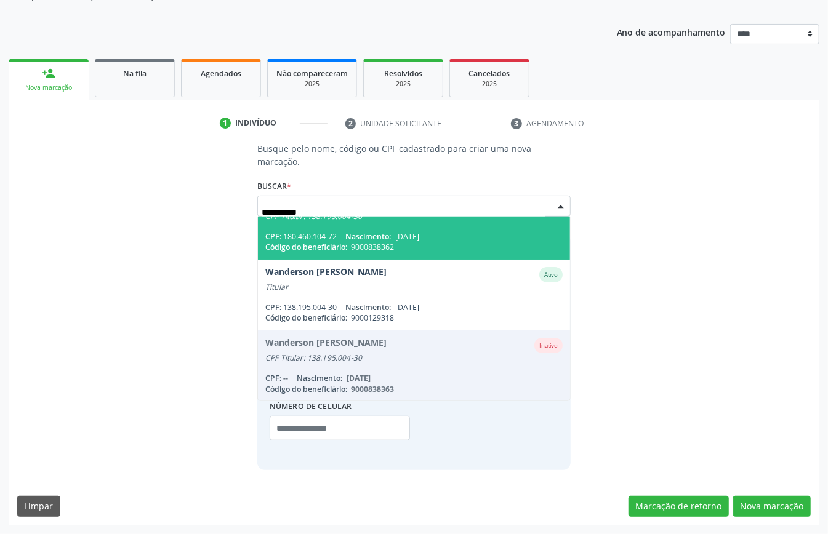
click at [372, 244] on span "9000838362" at bounding box center [372, 247] width 43 height 10
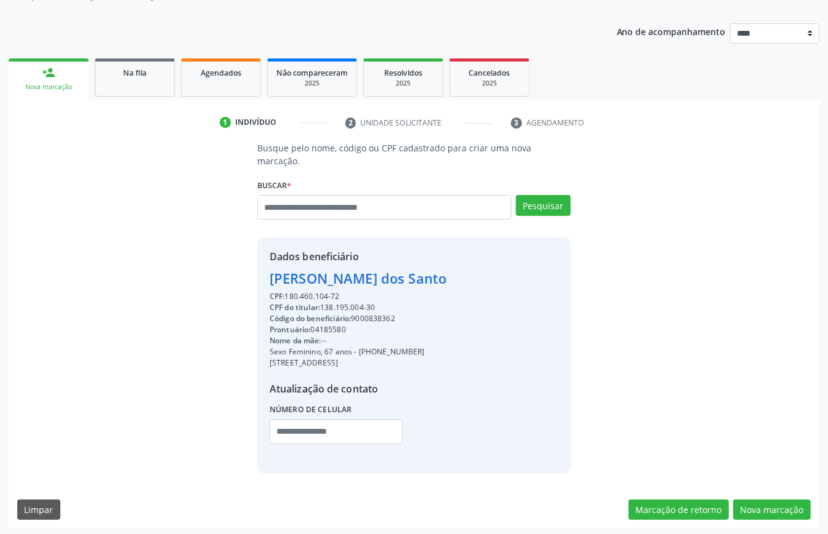
click at [365, 321] on div "Código do beneficiário: 9000838362" at bounding box center [358, 318] width 177 height 11
copy div "9000838362"
click at [218, 71] on span "Agendados" at bounding box center [221, 73] width 41 height 10
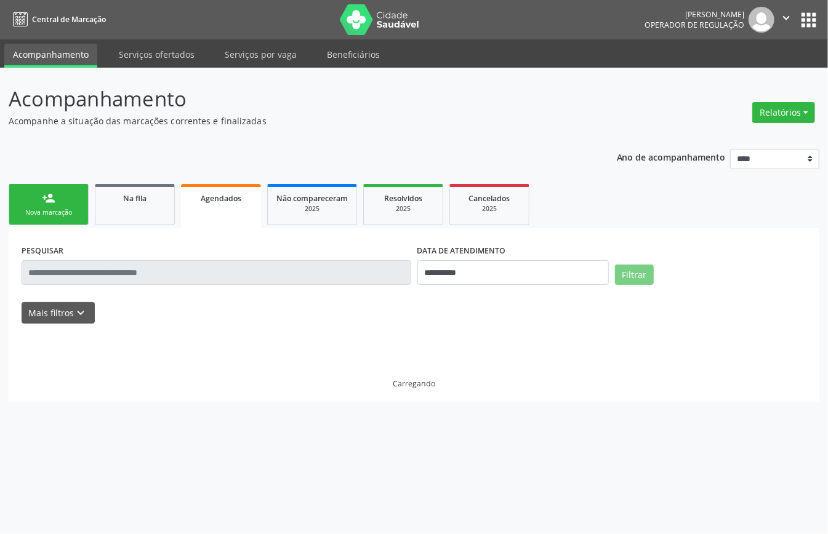
scroll to position [0, 0]
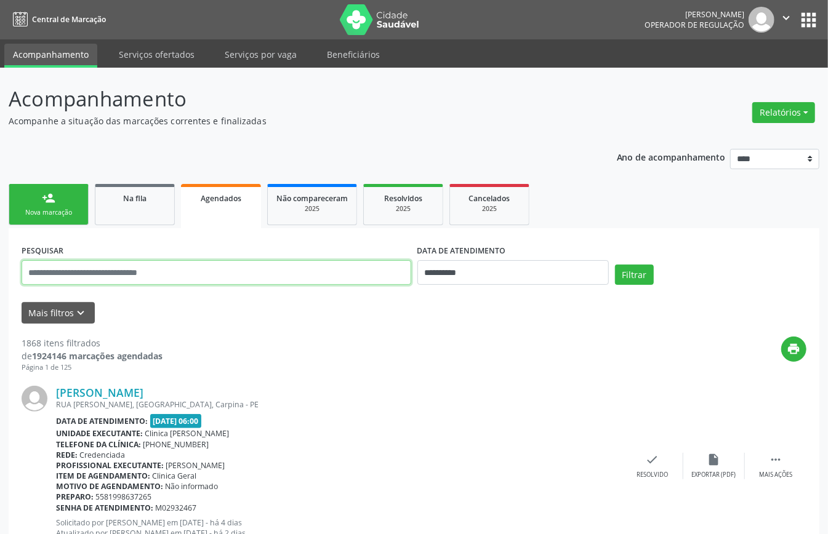
paste input "**********"
type input "**********"
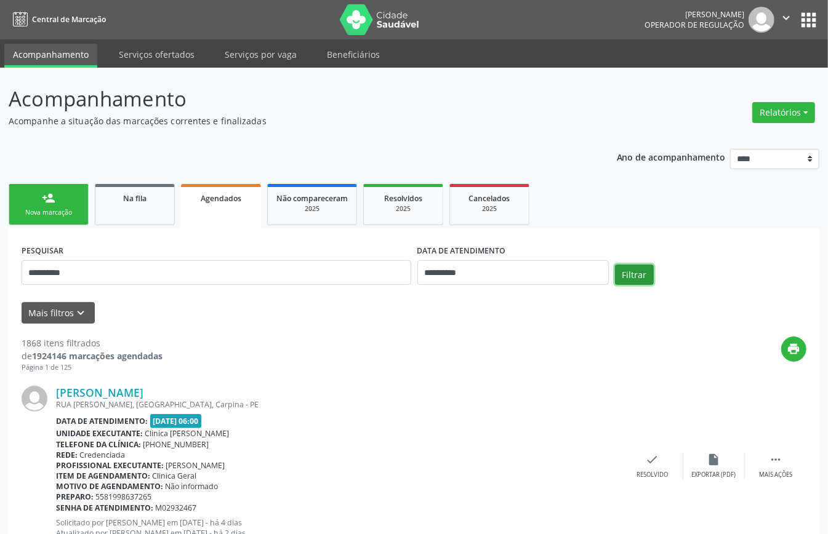
drag, startPoint x: 635, startPoint y: 276, endPoint x: 633, endPoint y: 284, distance: 8.4
click at [636, 278] on button "Filtrar" at bounding box center [634, 275] width 39 height 21
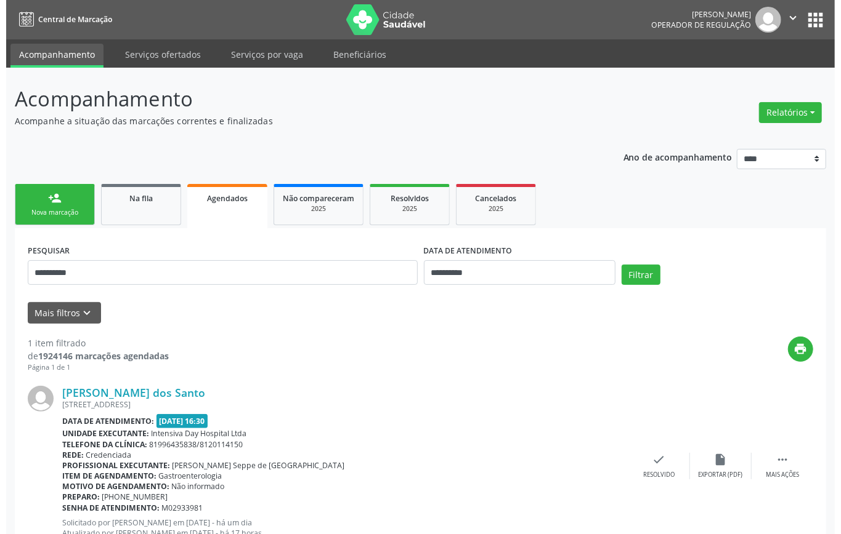
scroll to position [47, 0]
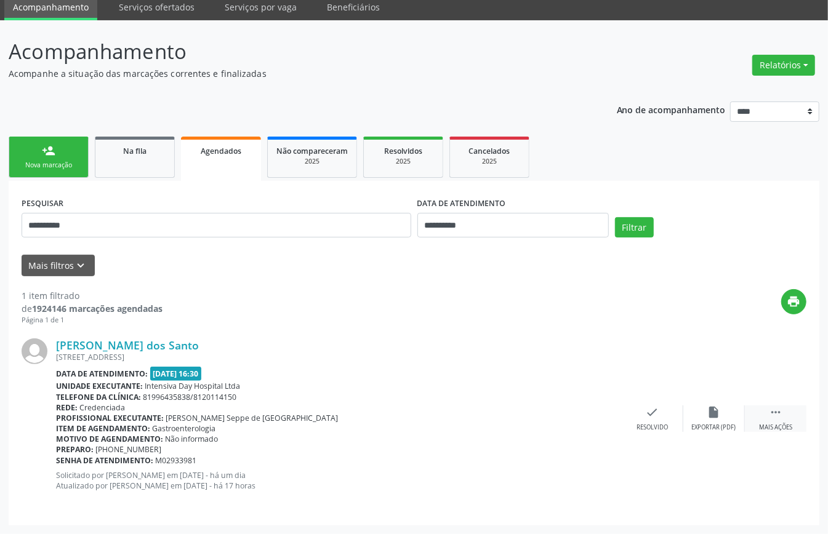
click at [776, 412] on icon "" at bounding box center [776, 413] width 14 height 14
click at [602, 426] on div "cancel Cancelar" at bounding box center [591, 419] width 62 height 26
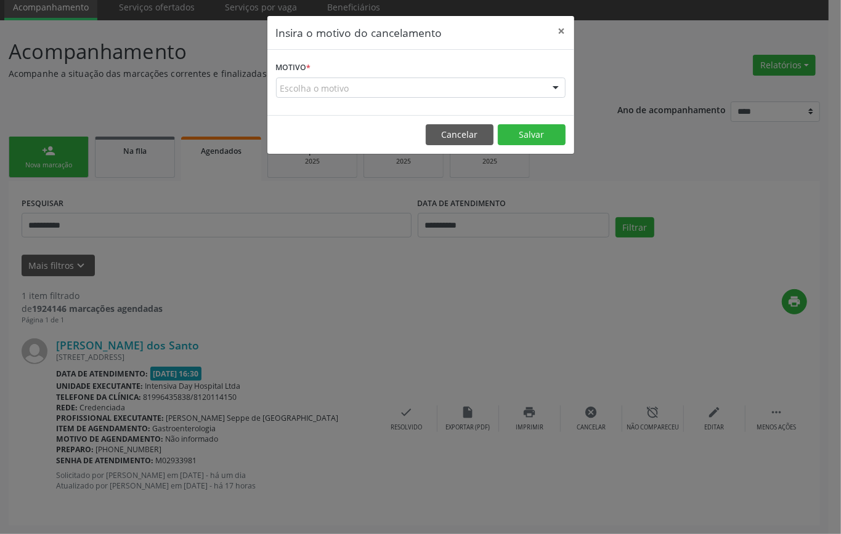
click at [478, 86] on div "Escolha o motivo" at bounding box center [420, 88] width 289 height 21
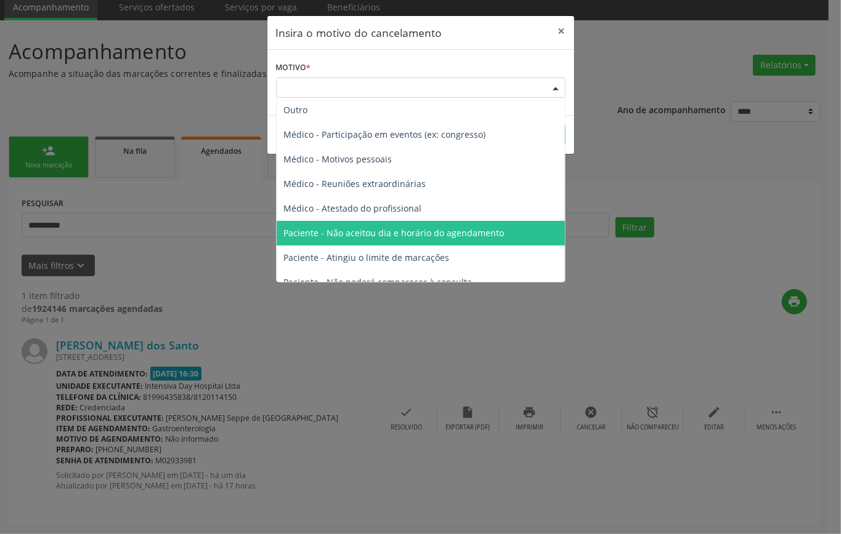
scroll to position [62, 0]
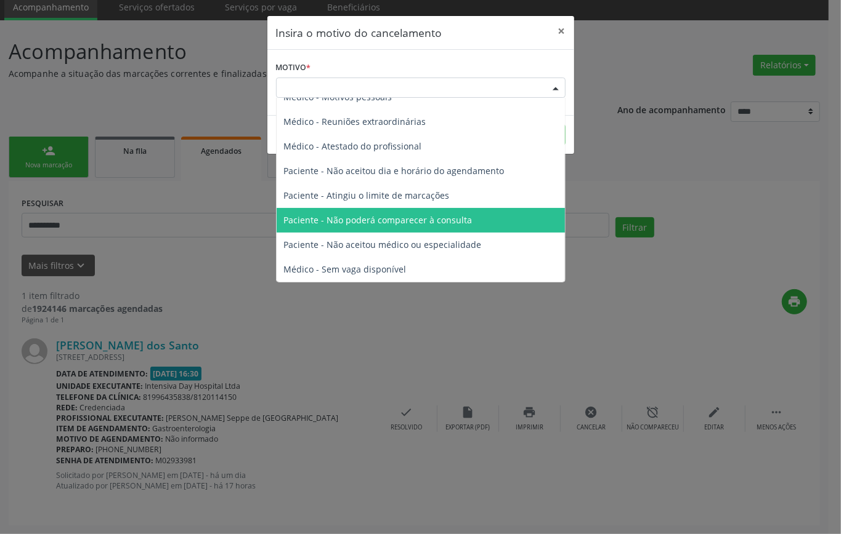
click at [437, 215] on span "Paciente - Não poderá comparecer à consulta" at bounding box center [378, 220] width 188 height 12
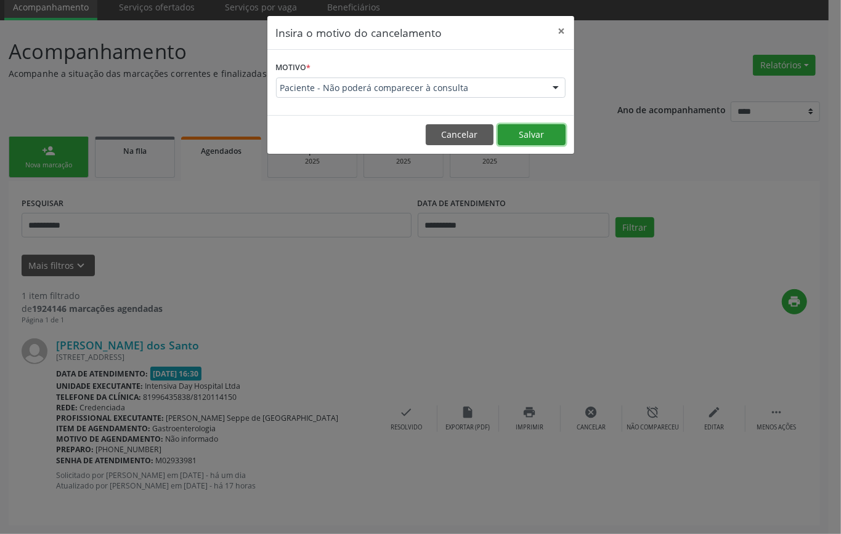
click at [525, 131] on button "Salvar" at bounding box center [532, 134] width 68 height 21
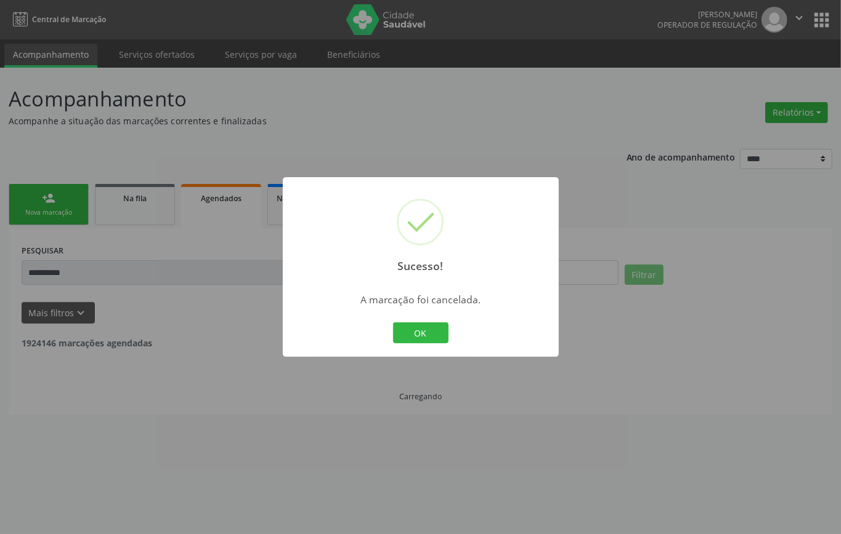
scroll to position [0, 0]
click at [427, 325] on button "OK" at bounding box center [420, 333] width 55 height 21
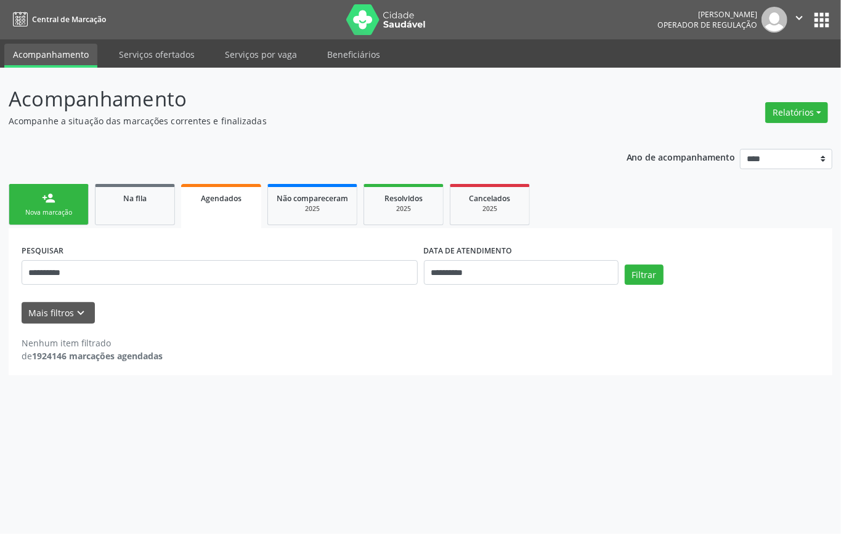
click at [45, 201] on div "person_add" at bounding box center [49, 198] width 14 height 14
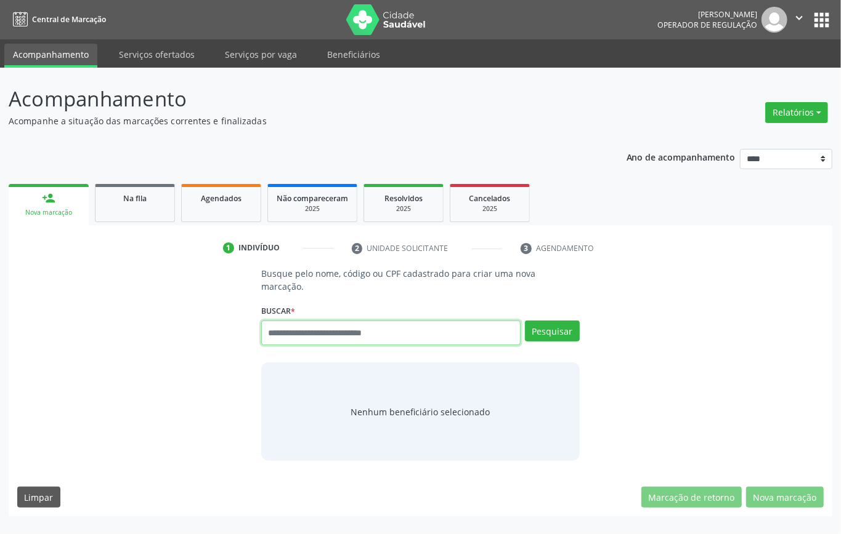
click at [400, 341] on input "text" at bounding box center [390, 333] width 259 height 25
click at [301, 330] on input "text" at bounding box center [390, 333] width 259 height 25
type input "*********"
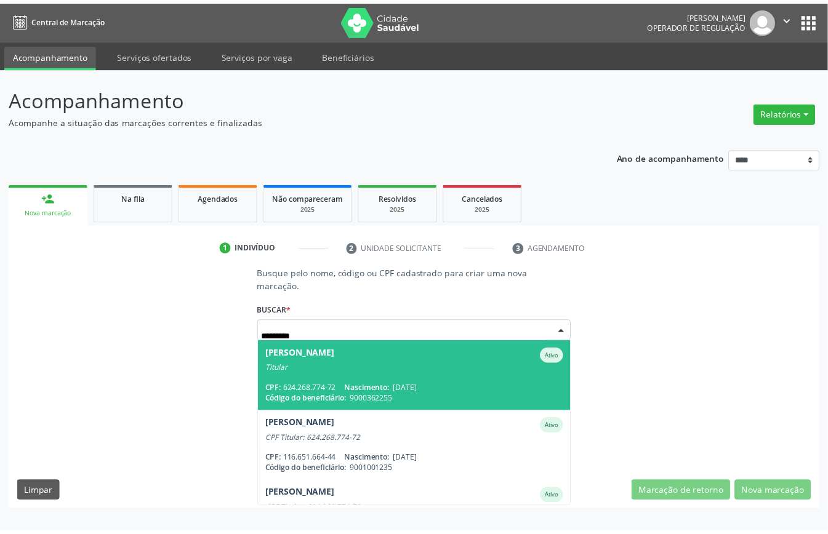
scroll to position [44, 0]
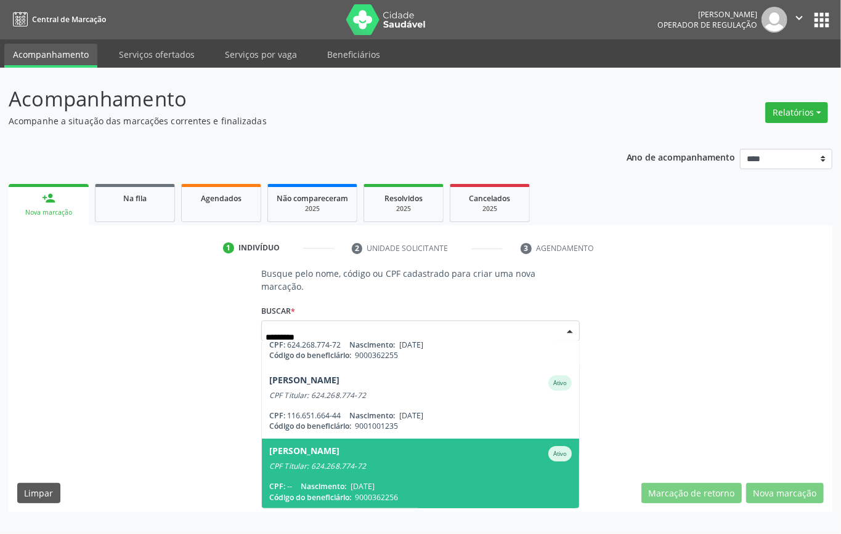
click at [424, 482] on div "CPF: -- Nascimento: 21/09/1966" at bounding box center [420, 487] width 302 height 10
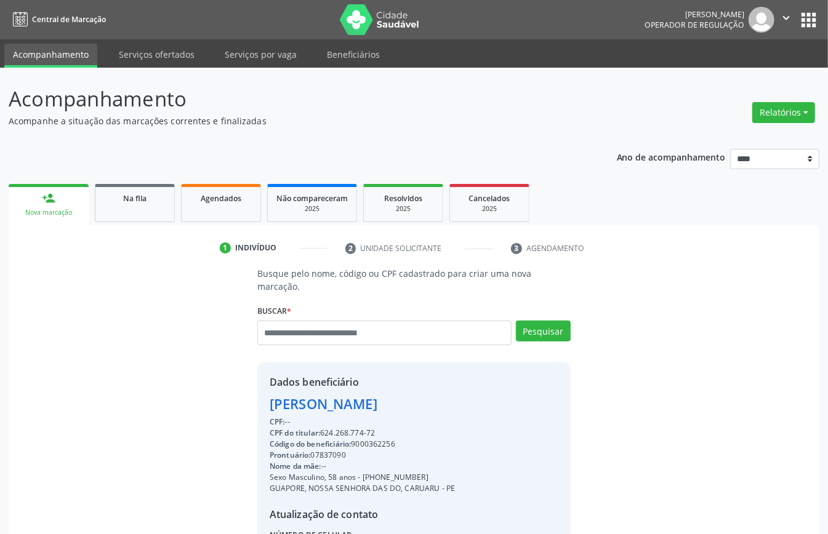
scroll to position [129, 0]
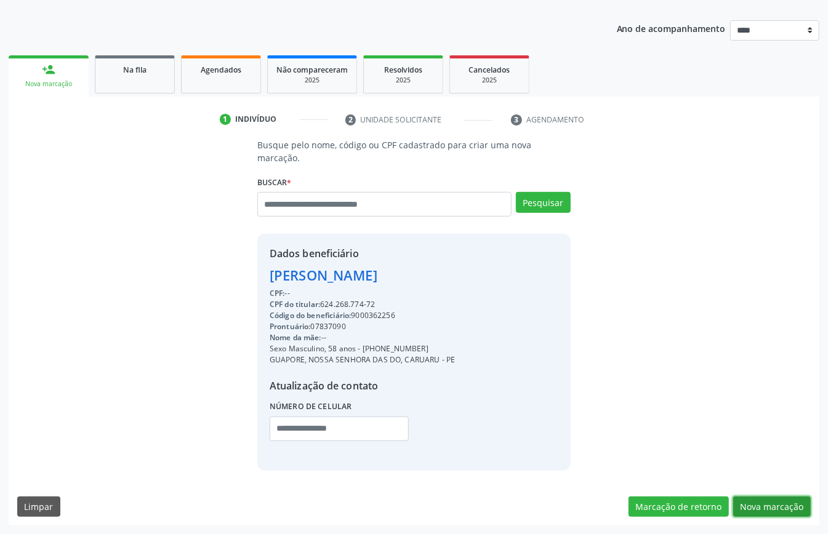
click at [754, 505] on button "Nova marcação" at bounding box center [772, 507] width 78 height 21
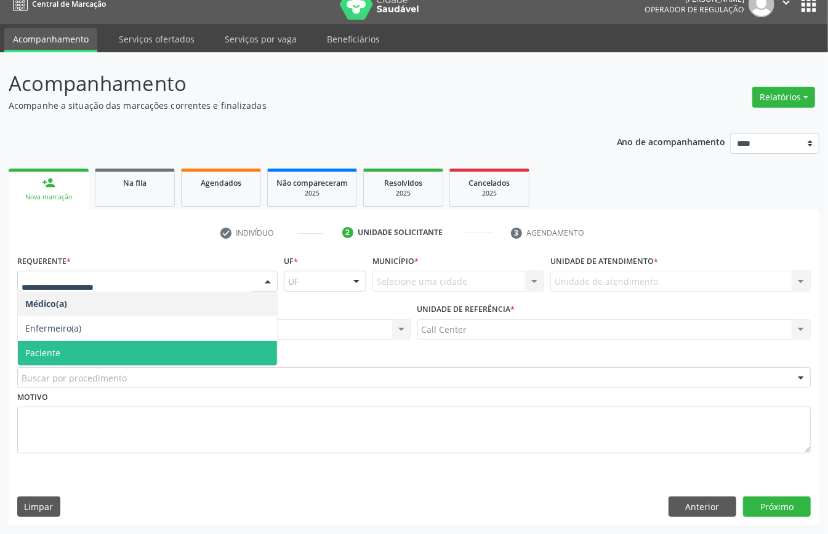
click at [75, 351] on span "Paciente" at bounding box center [147, 353] width 259 height 25
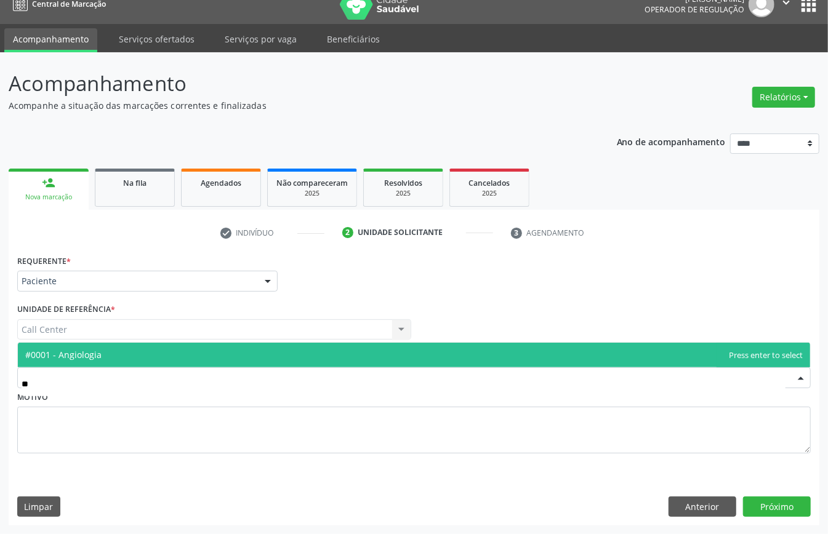
type input "***"
click at [133, 348] on span "#0001 - Angiologia" at bounding box center [414, 355] width 792 height 25
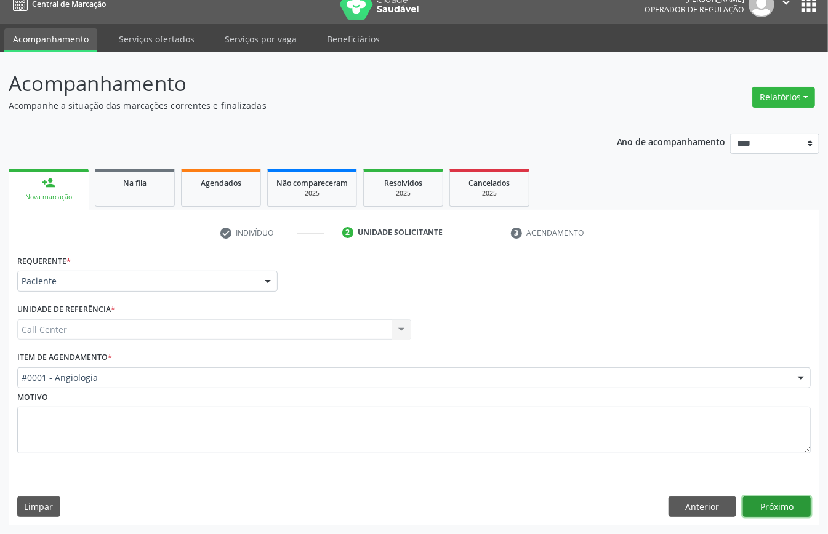
click at [777, 502] on button "Próximo" at bounding box center [777, 507] width 68 height 21
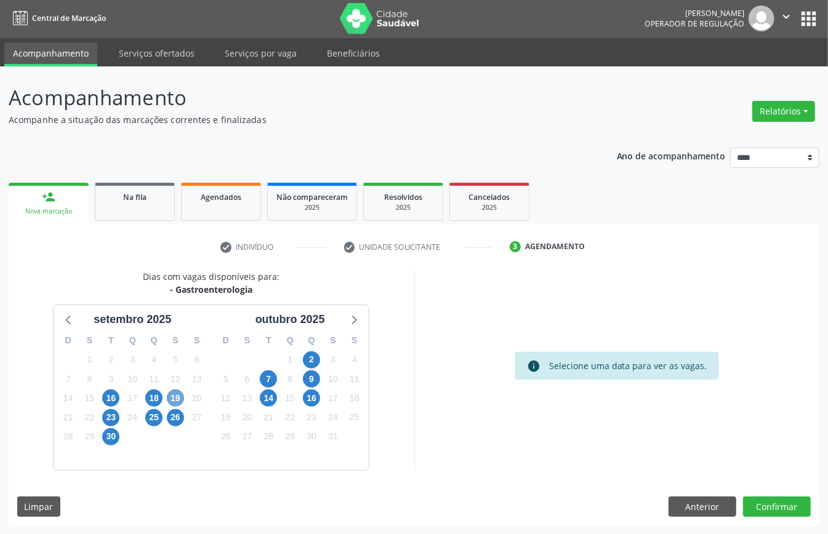
click at [180, 400] on span "19" at bounding box center [175, 398] width 17 height 17
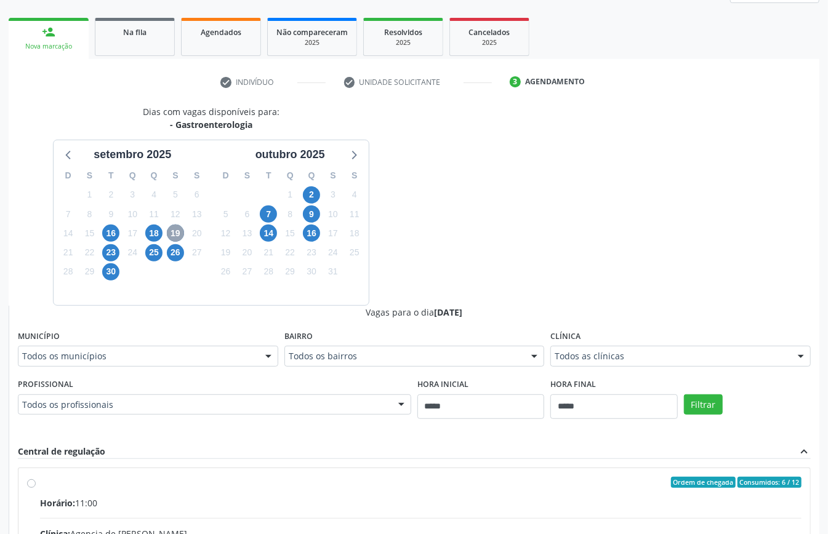
scroll to position [249, 0]
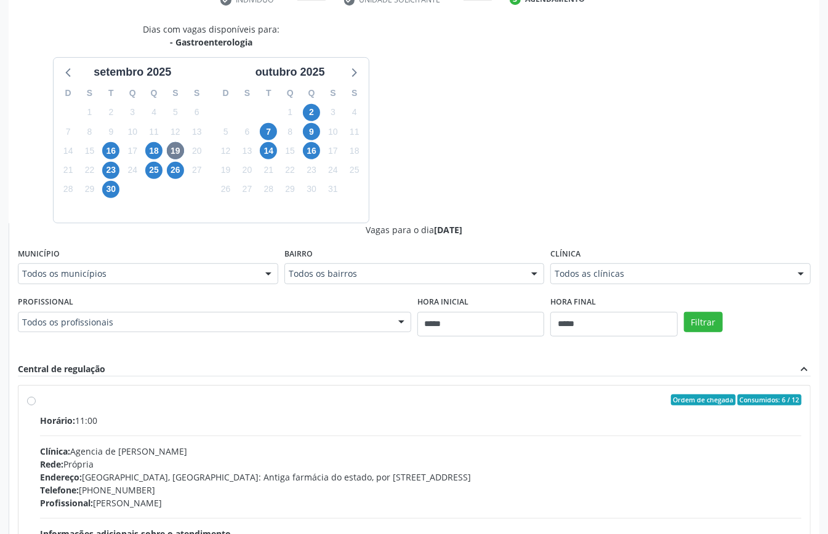
click at [209, 313] on div "Todos os profissionais" at bounding box center [214, 322] width 393 height 21
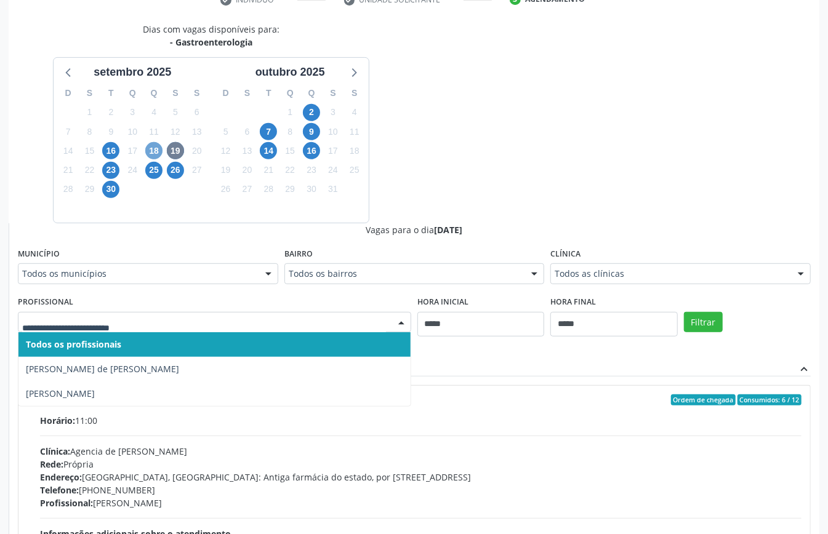
click at [148, 148] on span "18" at bounding box center [153, 150] width 17 height 17
click at [108, 174] on span "23" at bounding box center [110, 170] width 17 height 17
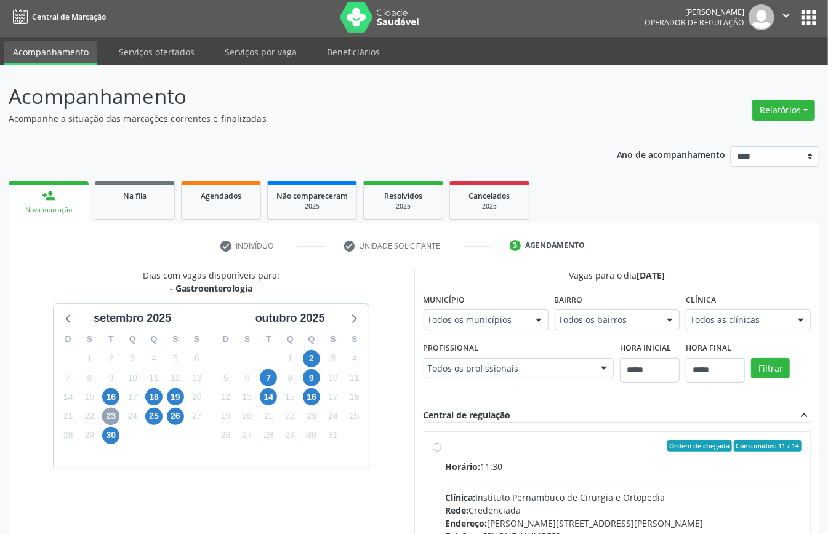
scroll to position [181, 0]
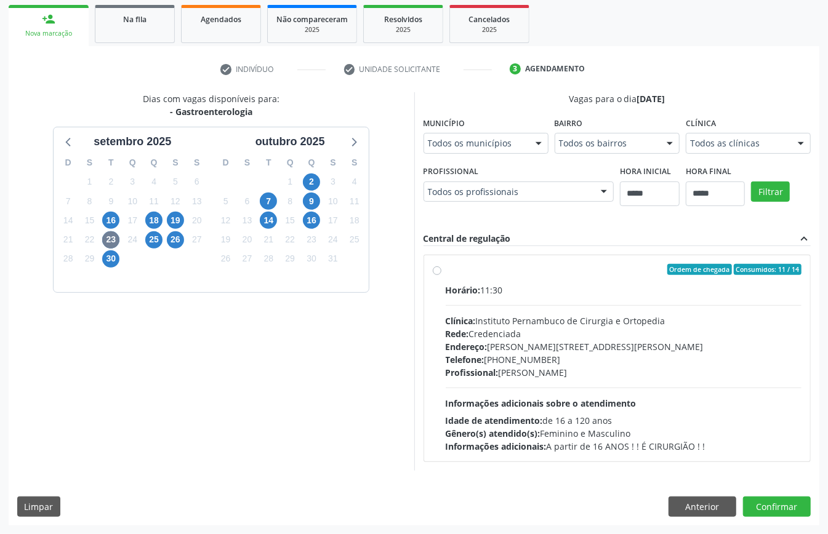
click at [539, 348] on div "Endereço: Av Agamenon Magalhaes, nº 961, Mauricio de Nassau, Caruaru - PE" at bounding box center [624, 347] width 357 height 13
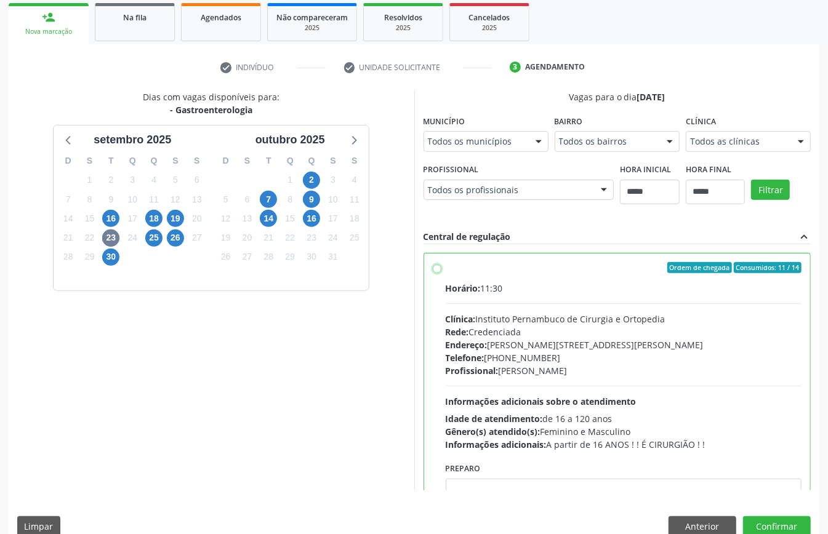
scroll to position [62, 0]
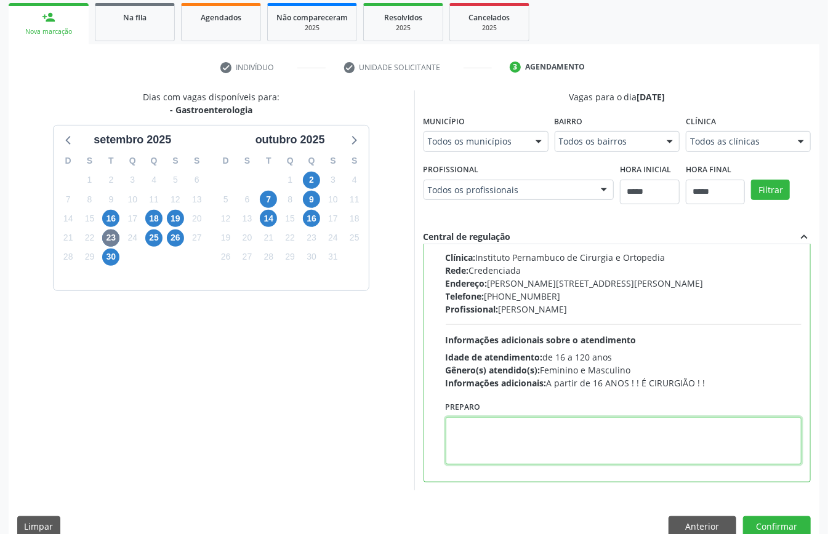
paste textarea "**********"
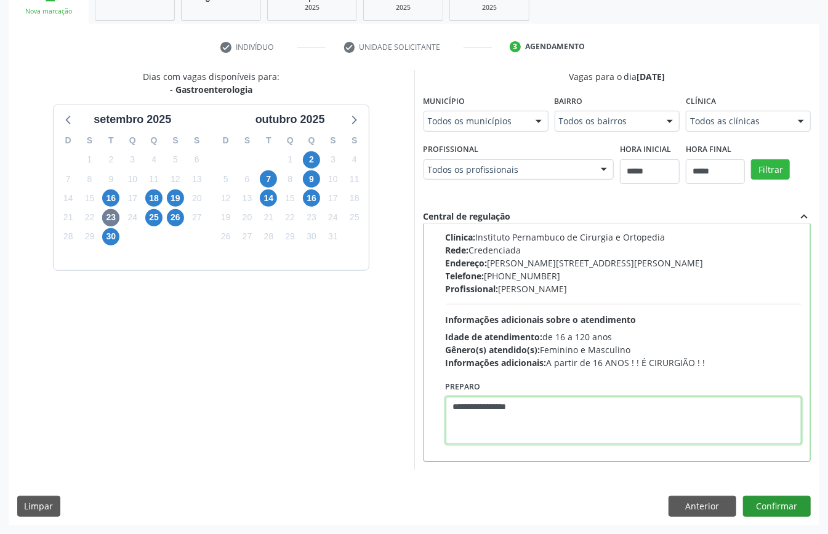
type textarea "**********"
click at [779, 505] on button "Confirmar" at bounding box center [777, 506] width 68 height 21
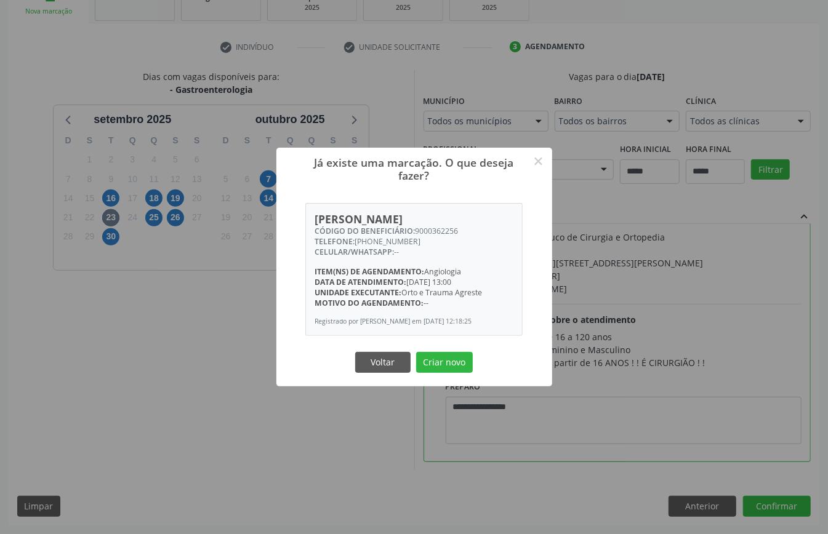
drag, startPoint x: 446, startPoint y: 367, endPoint x: 437, endPoint y: 372, distance: 10.5
click at [445, 365] on button "Criar novo" at bounding box center [444, 362] width 57 height 21
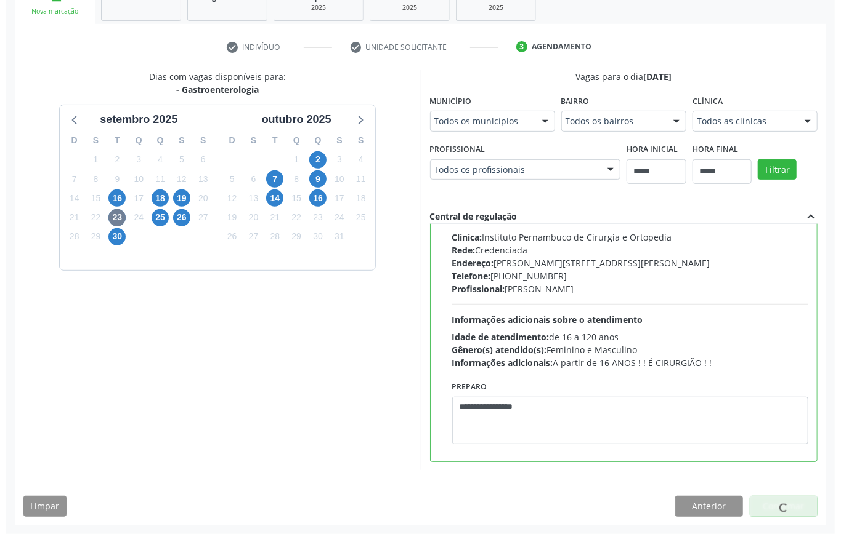
scroll to position [0, 0]
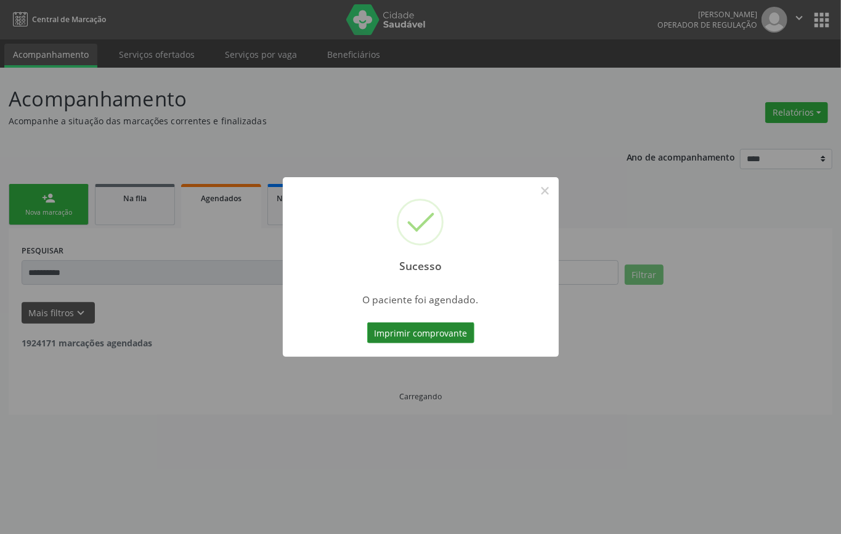
click at [419, 325] on button "Imprimir comprovante" at bounding box center [420, 333] width 107 height 21
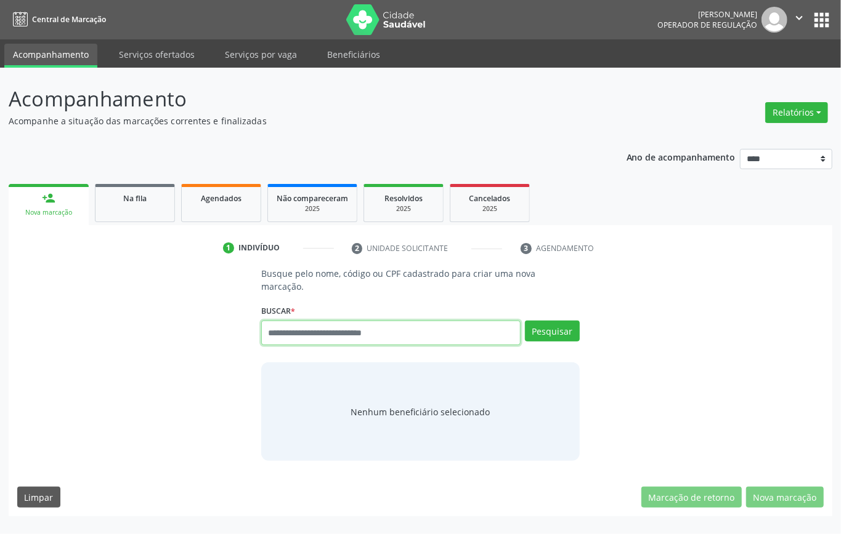
paste input "**********"
type input "**********"
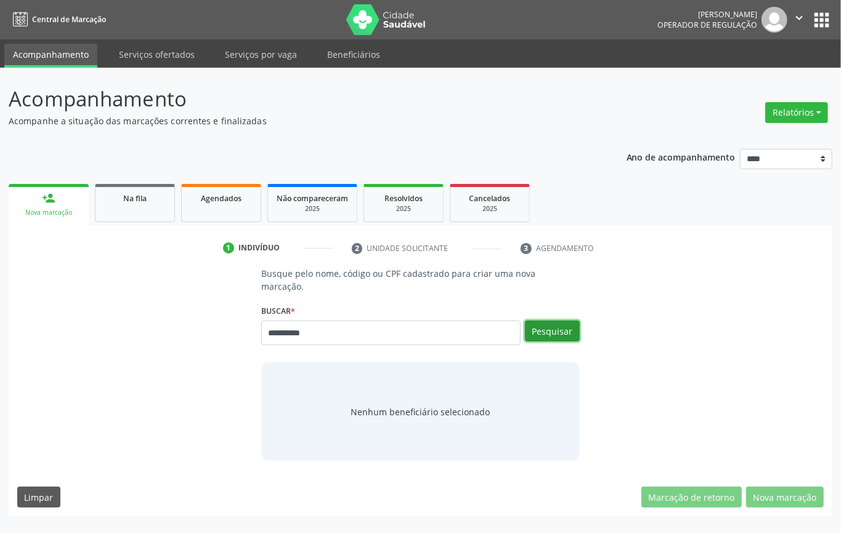
click at [542, 333] on button "Pesquisar" at bounding box center [552, 331] width 55 height 21
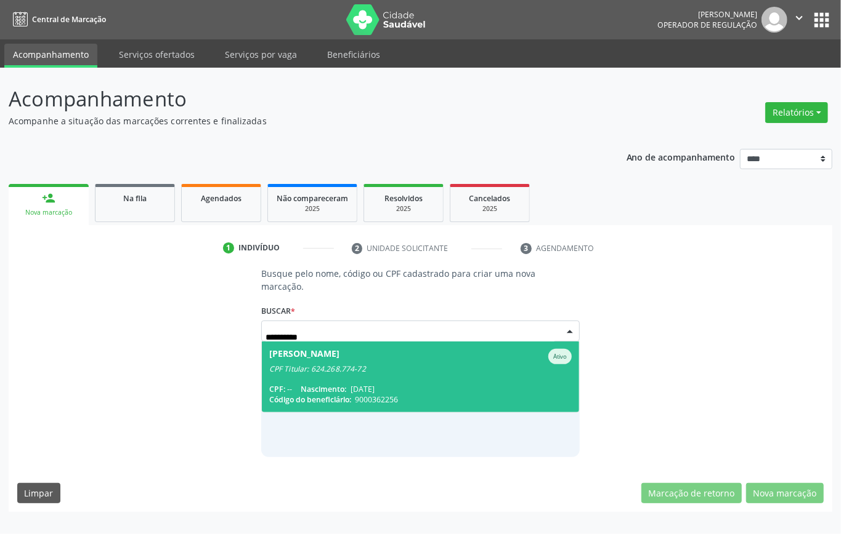
click at [339, 352] on div "[PERSON_NAME]" at bounding box center [304, 356] width 70 height 15
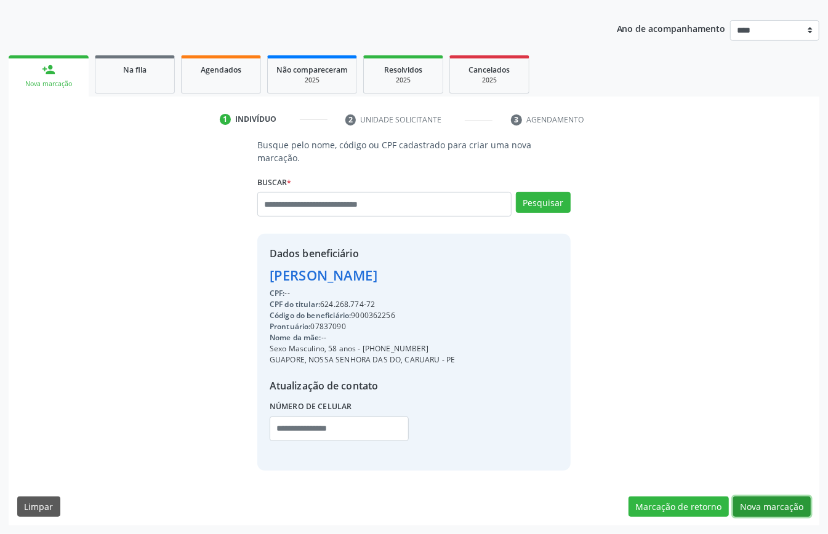
click at [775, 504] on button "Nova marcação" at bounding box center [772, 507] width 78 height 21
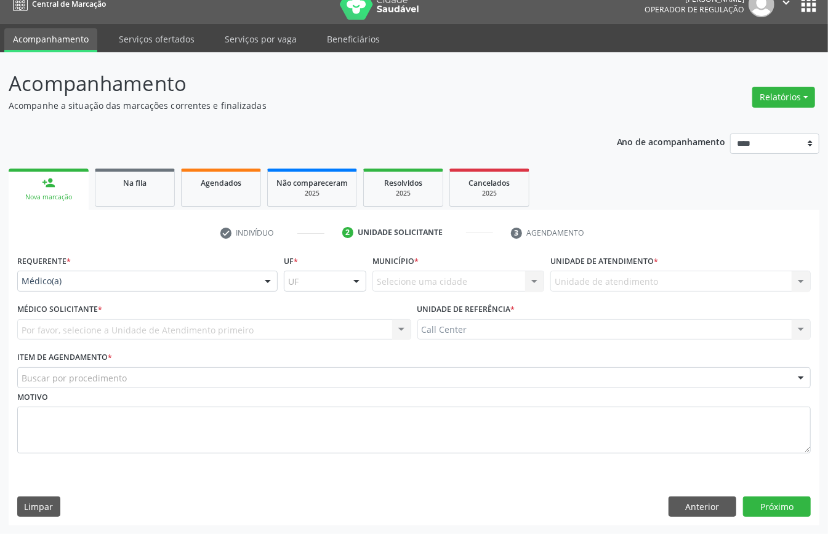
scroll to position [17, 0]
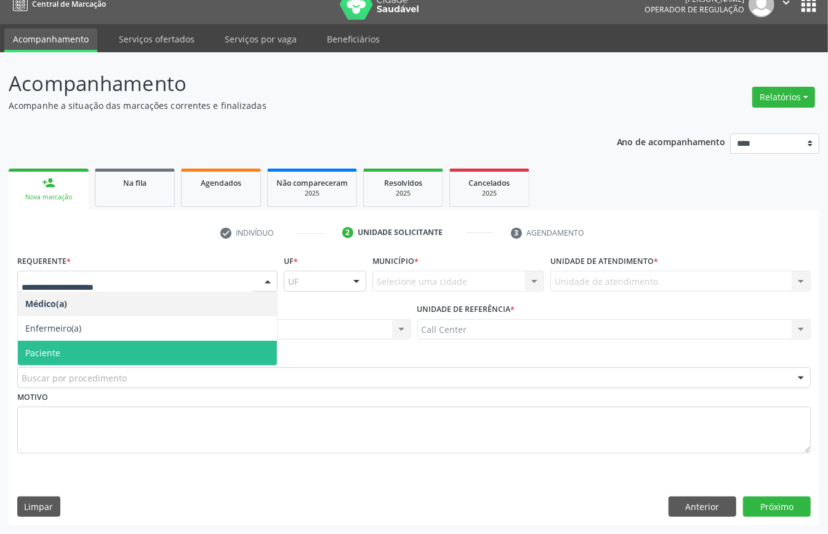
click at [99, 344] on span "Paciente" at bounding box center [147, 353] width 259 height 25
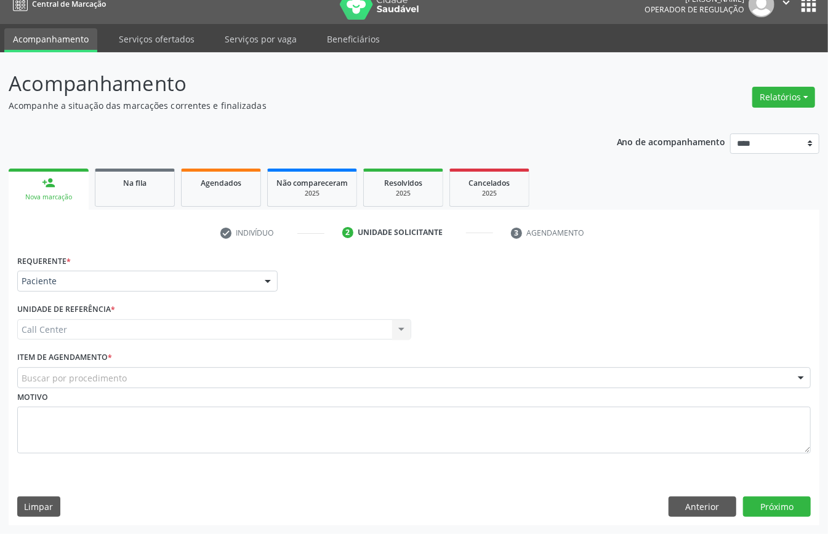
click at [156, 337] on div "Requerente * Paciente Médico(a) Enfermeiro(a) Paciente Nenhum resultado encontr…" at bounding box center [414, 361] width 794 height 219
click at [140, 376] on div "Buscar por procedimento" at bounding box center [414, 378] width 794 height 21
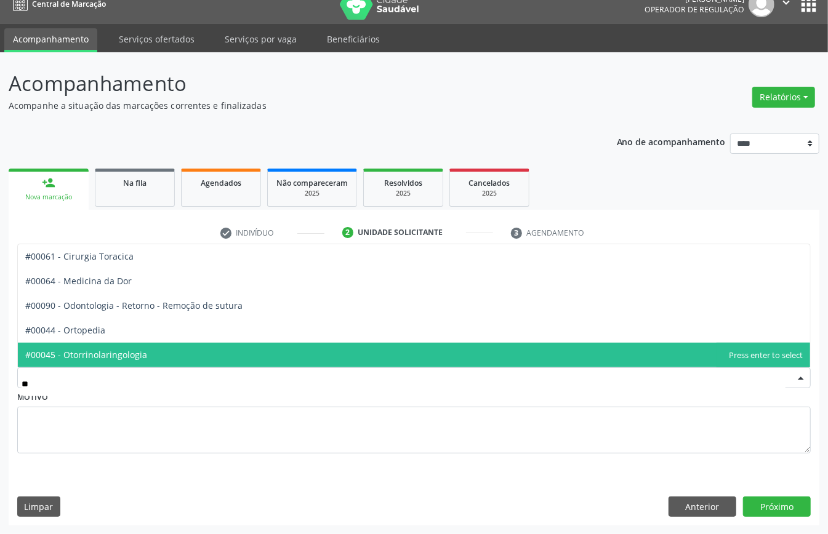
type input "***"
click at [183, 346] on span "#00044 - Ortopedia" at bounding box center [414, 355] width 792 height 25
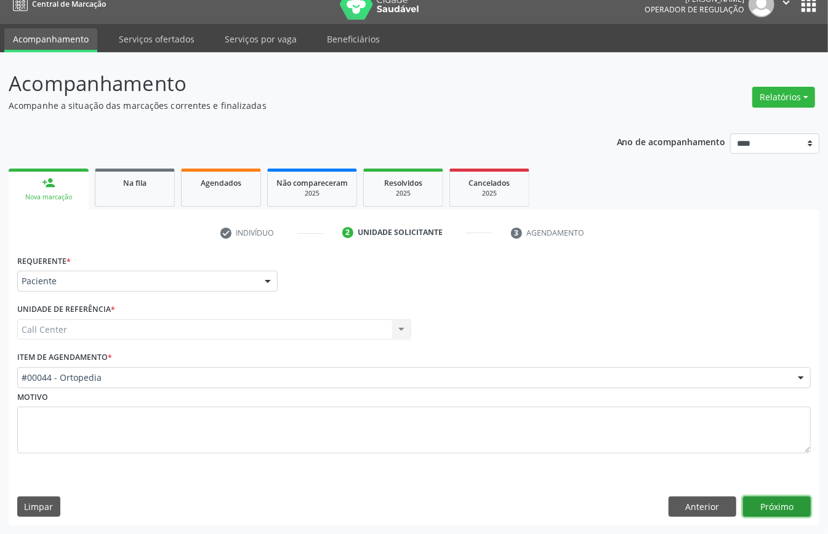
click at [786, 506] on button "Próximo" at bounding box center [777, 507] width 68 height 21
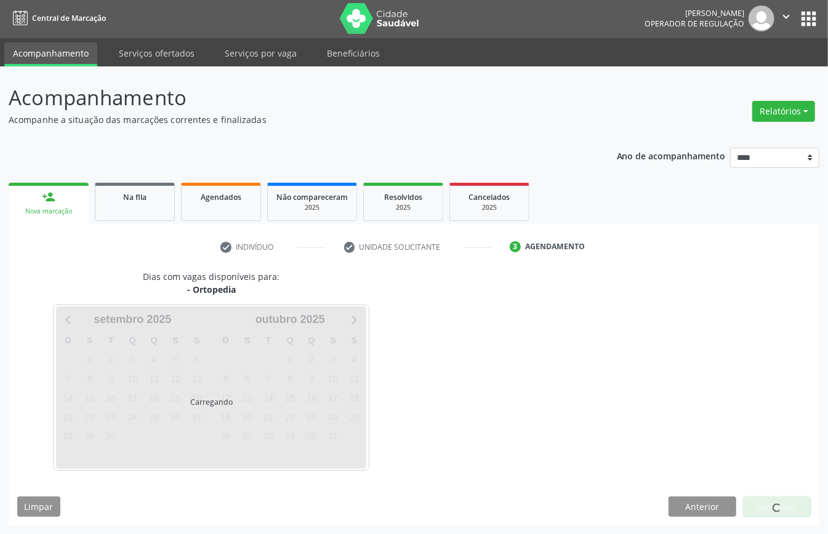
scroll to position [2, 0]
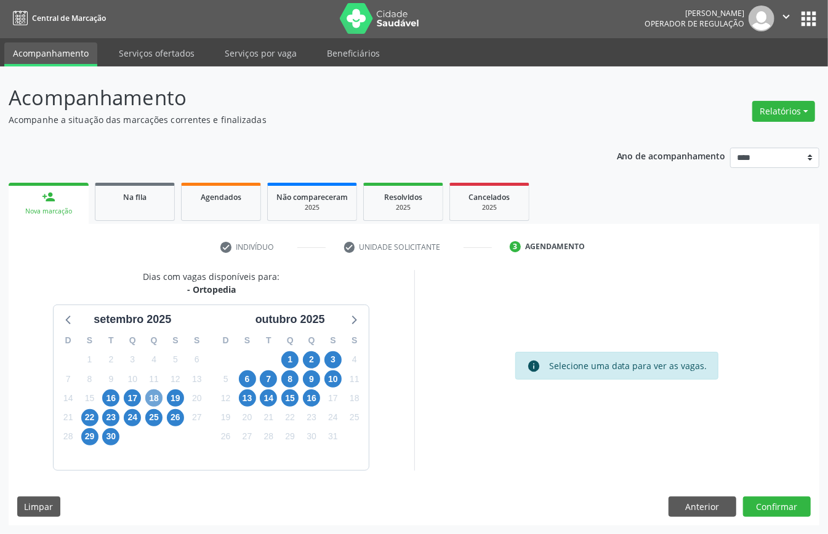
click at [156, 398] on span "18" at bounding box center [153, 398] width 17 height 17
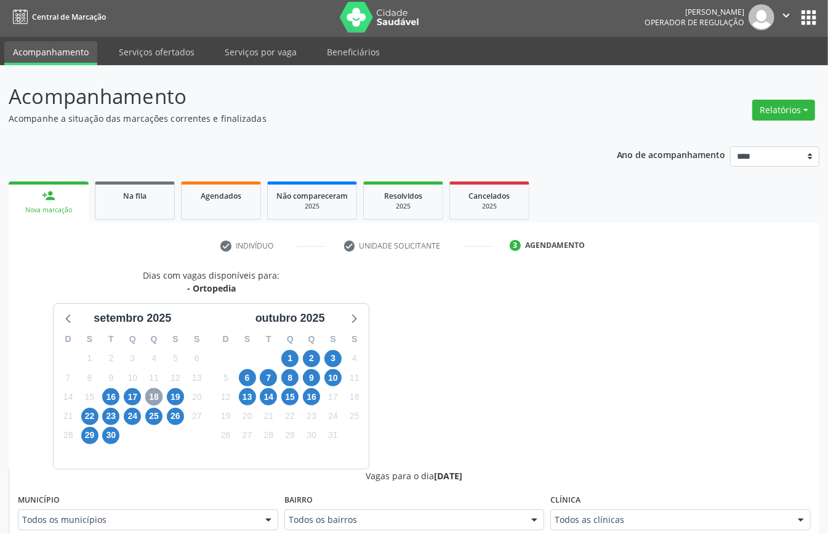
scroll to position [166, 0]
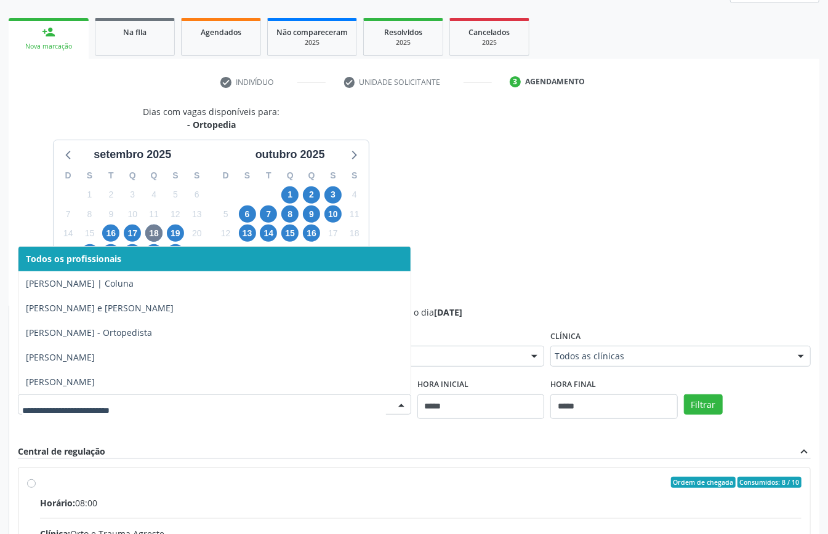
drag, startPoint x: 237, startPoint y: 406, endPoint x: 223, endPoint y: 400, distance: 15.7
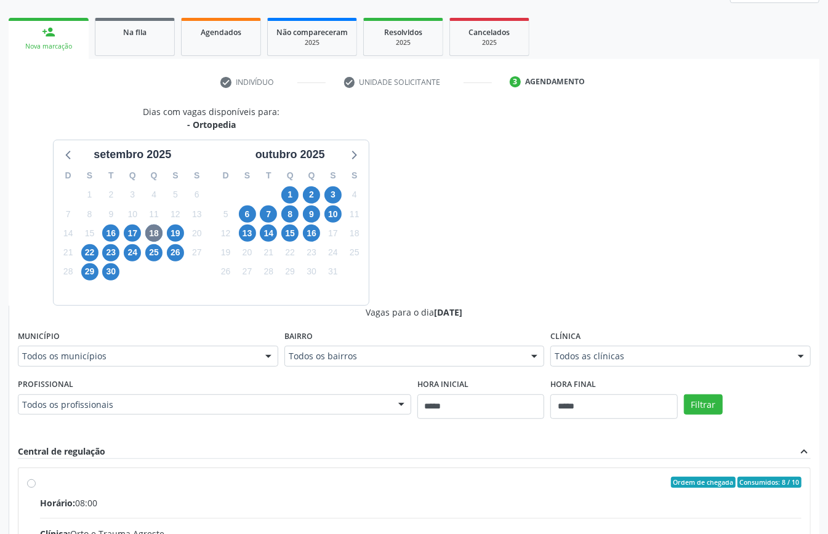
click at [498, 223] on div "Dias com vagas disponíveis para: - Ortopedia [DATE] D S T Q Q S S 31 1 2 3 4 5 …" at bounding box center [414, 405] width 811 height 600
click at [171, 232] on span "19" at bounding box center [175, 233] width 17 height 17
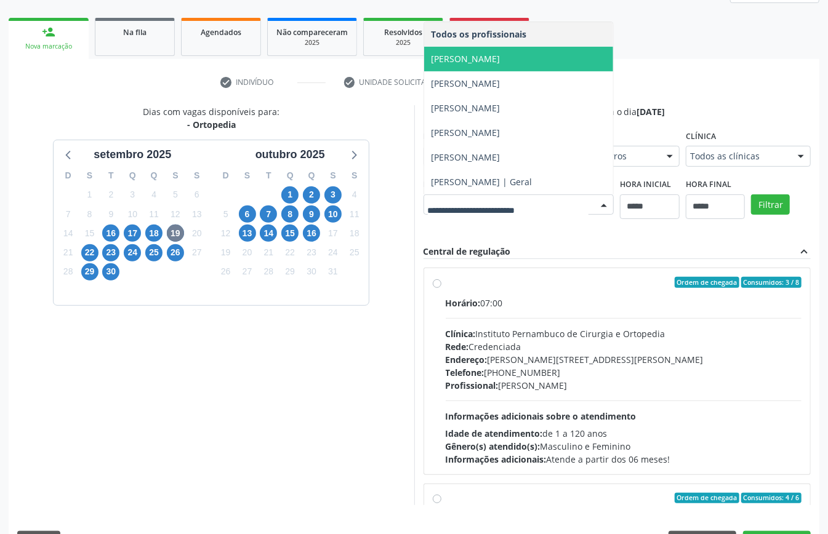
click at [424, 71] on span "[PERSON_NAME]" at bounding box center [519, 59] width 190 height 25
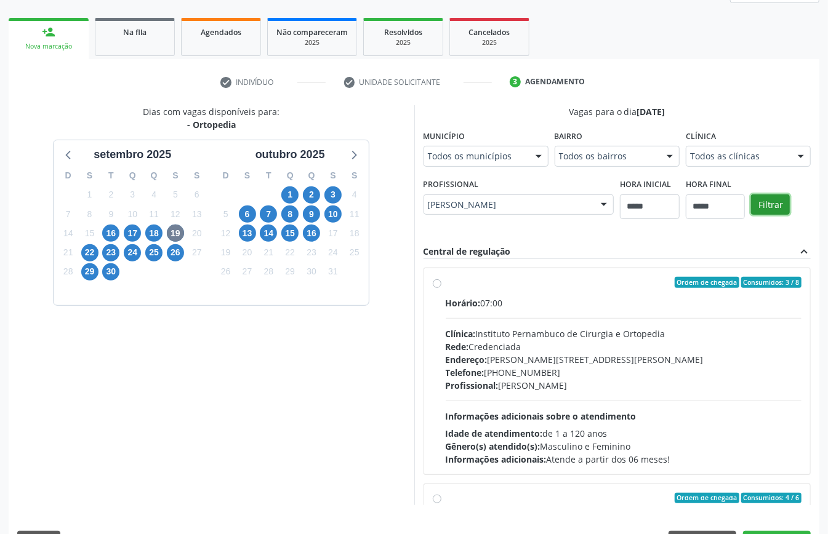
click at [751, 216] on button "Filtrar" at bounding box center [770, 205] width 39 height 21
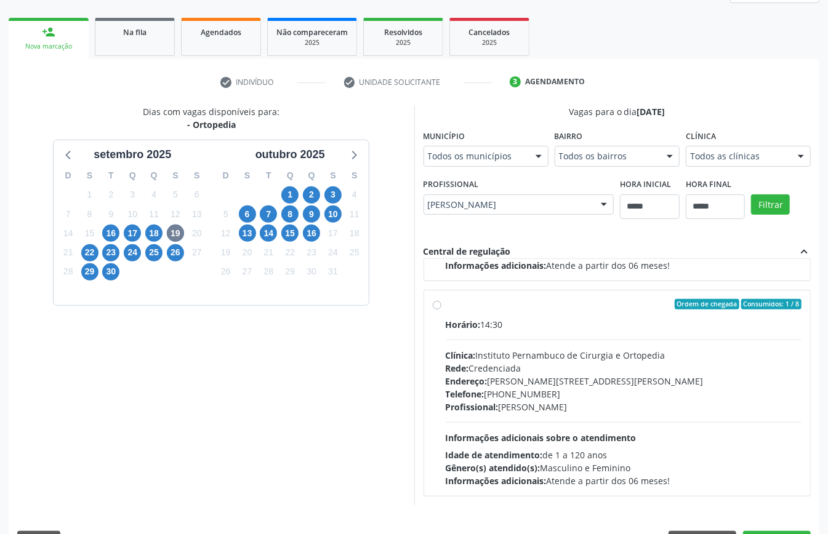
click at [522, 387] on div "Endereço: [PERSON_NAME][STREET_ADDRESS][PERSON_NAME]" at bounding box center [624, 381] width 357 height 13
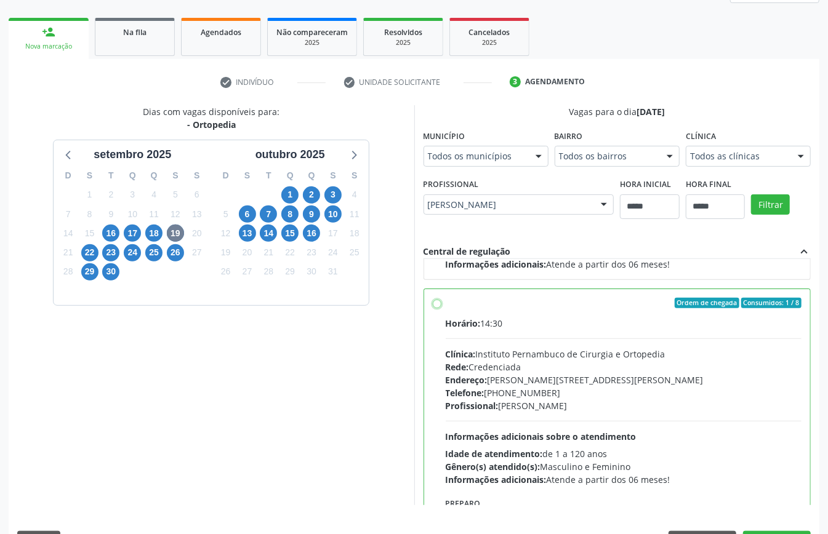
scroll to position [279, 0]
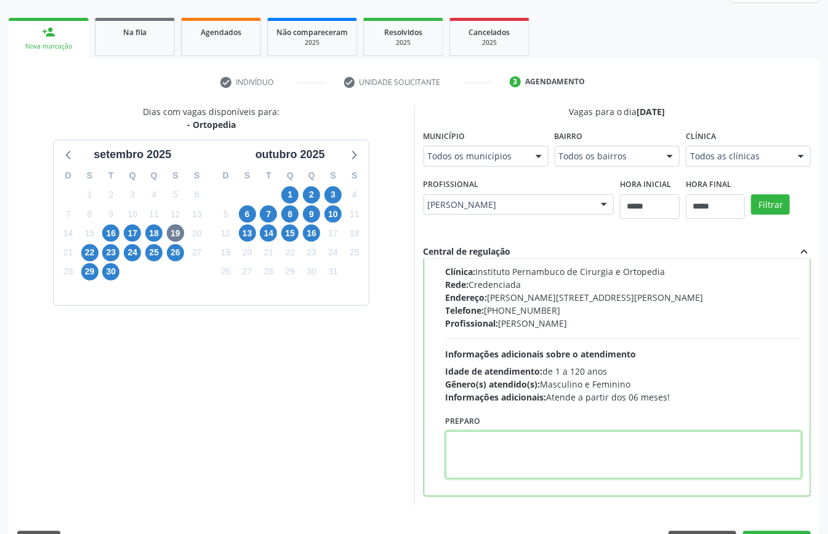
paste textarea "**********"
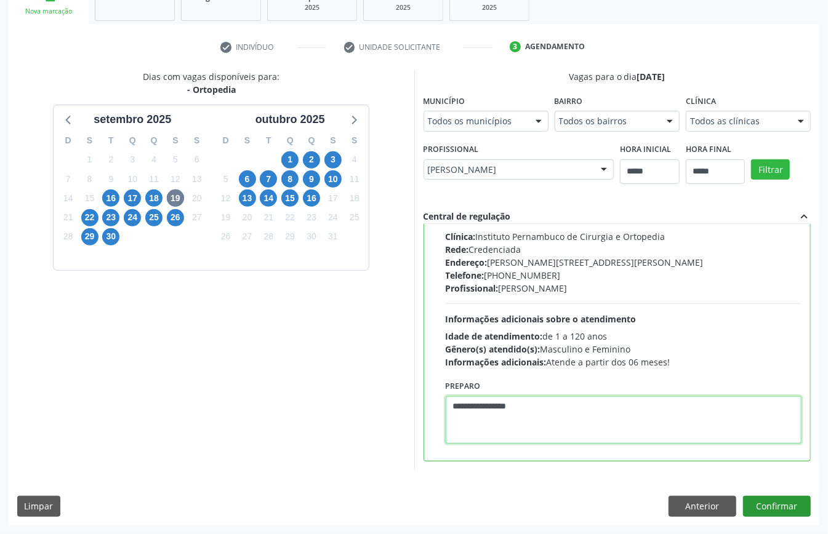
type textarea "**********"
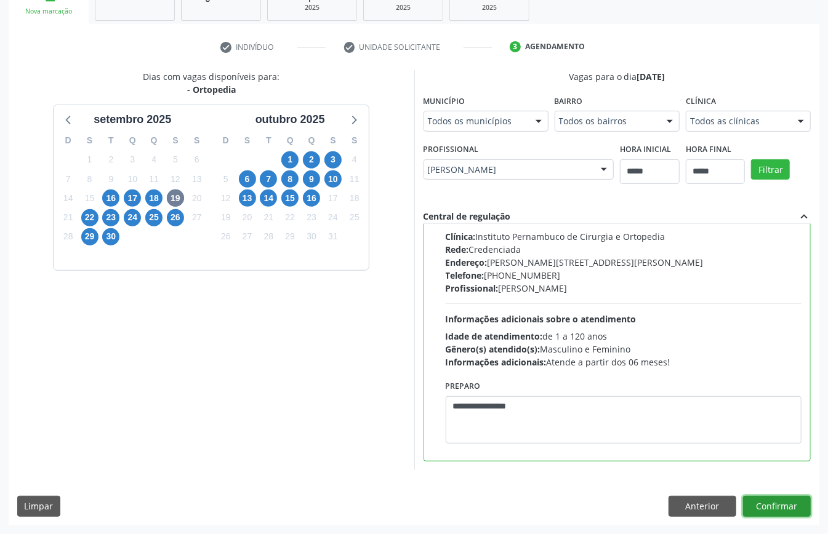
click at [781, 506] on button "Confirmar" at bounding box center [777, 506] width 68 height 21
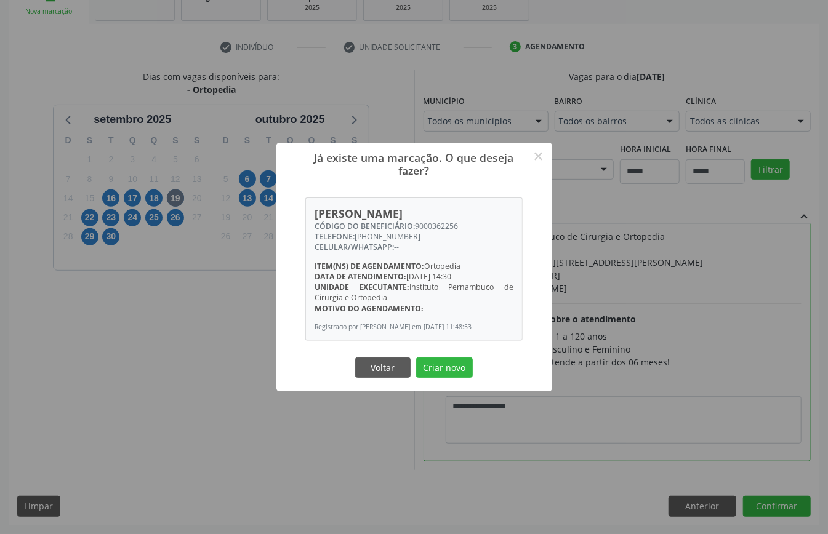
click at [437, 360] on div "Voltar Criar novo" at bounding box center [414, 368] width 123 height 26
click at [442, 371] on button "Criar novo" at bounding box center [444, 368] width 57 height 21
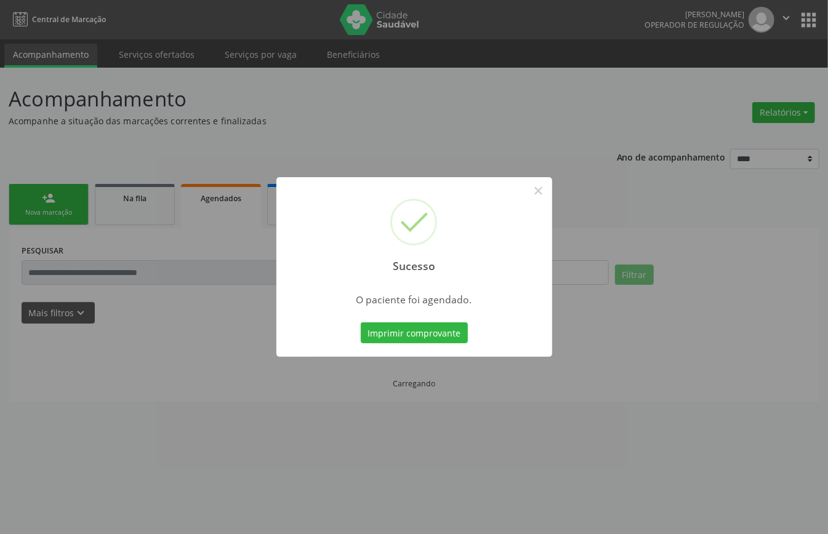
scroll to position [0, 0]
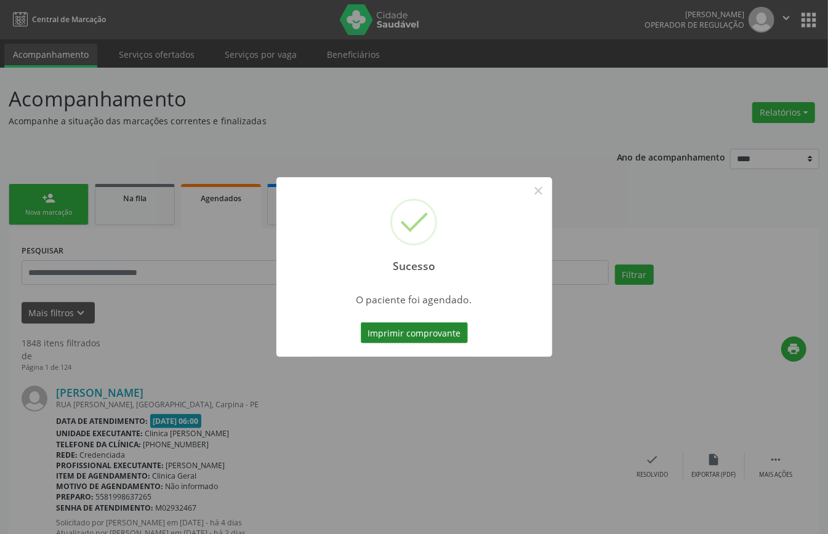
click at [431, 326] on button "Imprimir comprovante" at bounding box center [414, 333] width 107 height 21
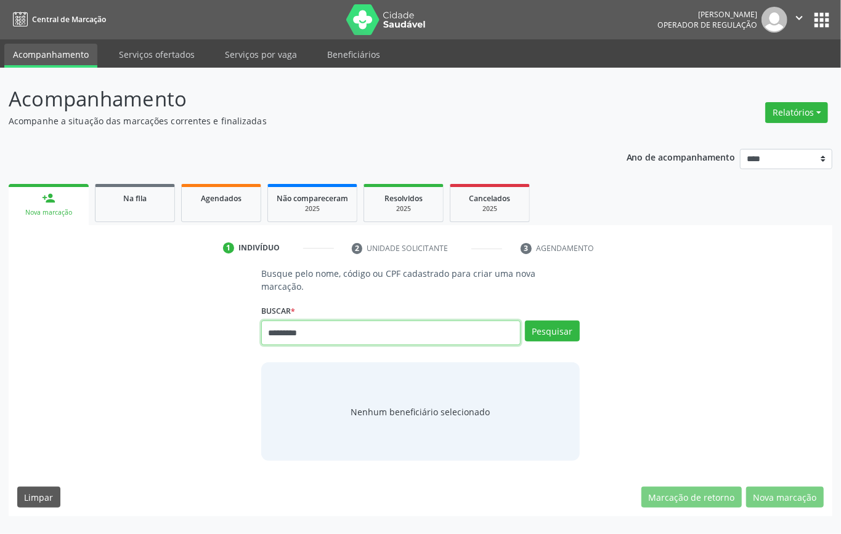
type input "*********"
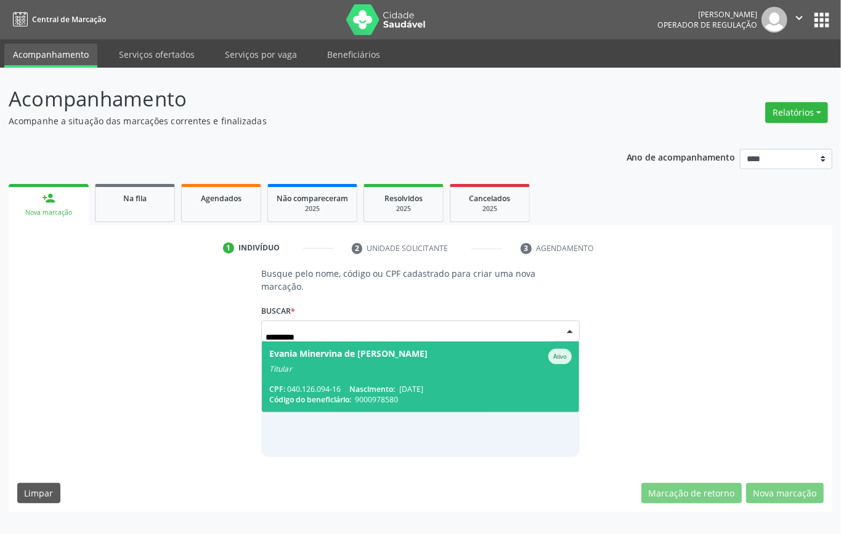
click at [456, 385] on div "CPF: 040.126.094-16 Nascimento: 13/01/1981" at bounding box center [420, 389] width 302 height 10
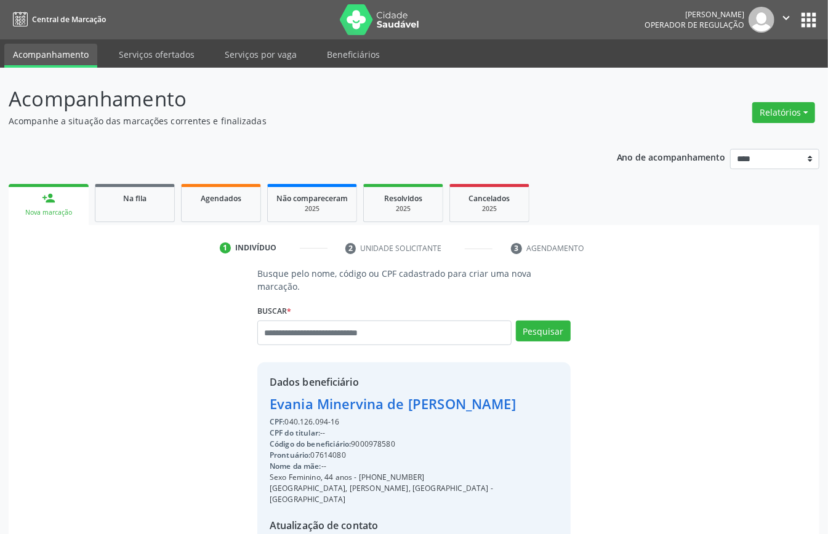
scroll to position [129, 0]
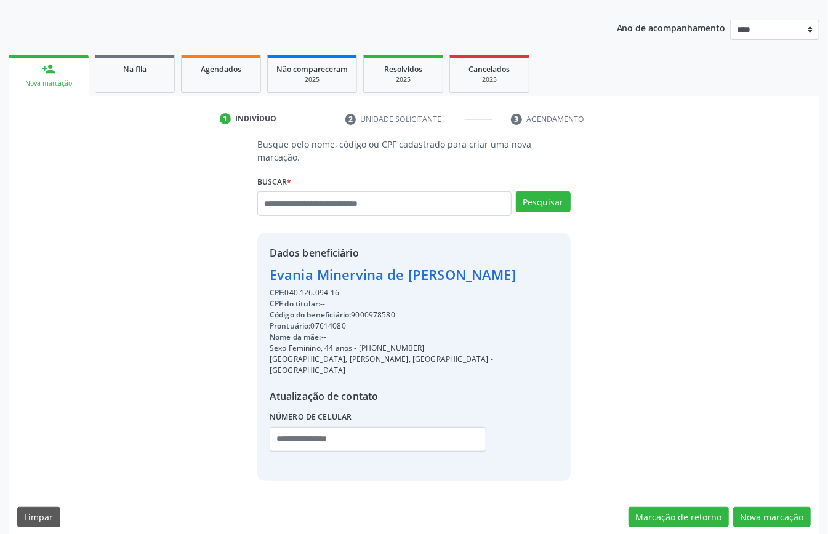
click at [383, 318] on div "Código do beneficiário: 9000978580" at bounding box center [414, 315] width 289 height 11
click at [384, 311] on div "Código do beneficiário: 9000978580" at bounding box center [414, 315] width 289 height 11
click at [382, 314] on div "Código do beneficiário: 9000978580" at bounding box center [414, 315] width 289 height 11
copy div "9000978580"
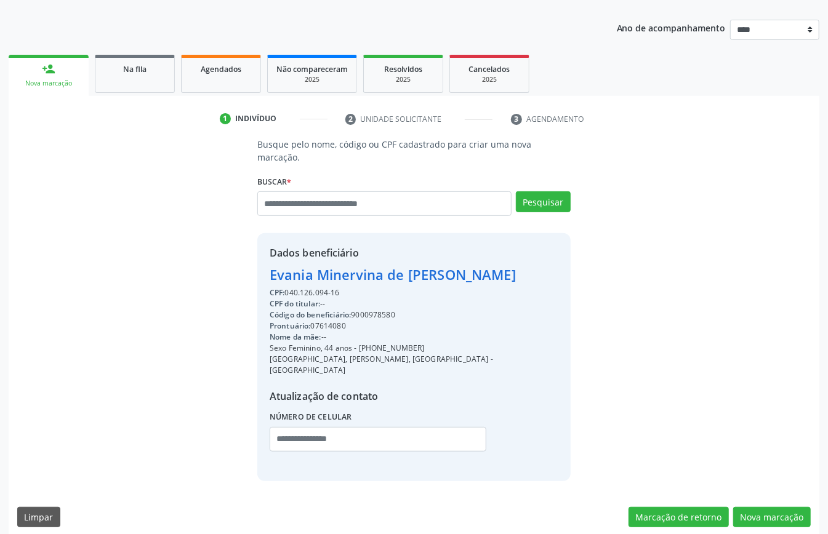
drag, startPoint x: 201, startPoint y: 42, endPoint x: 203, endPoint y: 96, distance: 54.2
click at [203, 72] on div "Ano de acompanhamento **** **** **** **** **** person_add Nova marcação Na fila…" at bounding box center [414, 274] width 811 height 526
click at [210, 94] on ul "person_add Nova marcação Na fila Agendados Não compareceram 2025 Resolvidos 202…" at bounding box center [414, 74] width 811 height 44
click at [236, 79] on link "Agendados" at bounding box center [221, 74] width 80 height 38
select select "*"
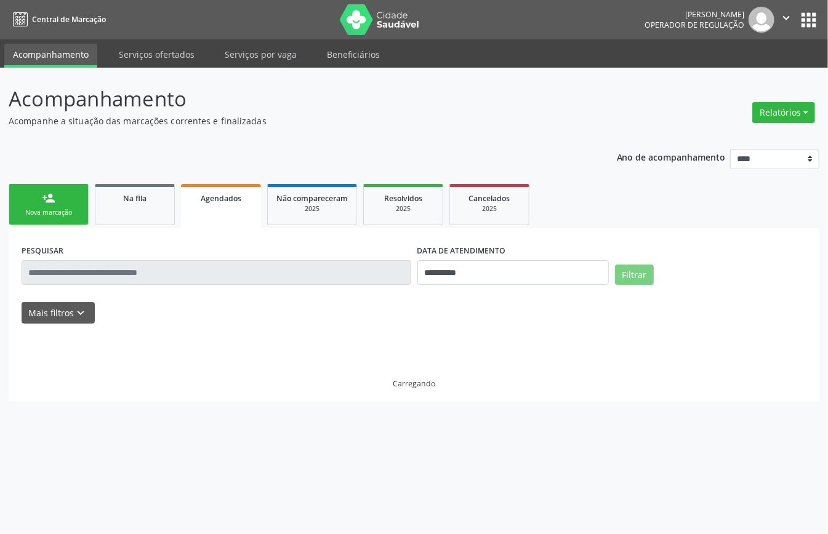
scroll to position [0, 0]
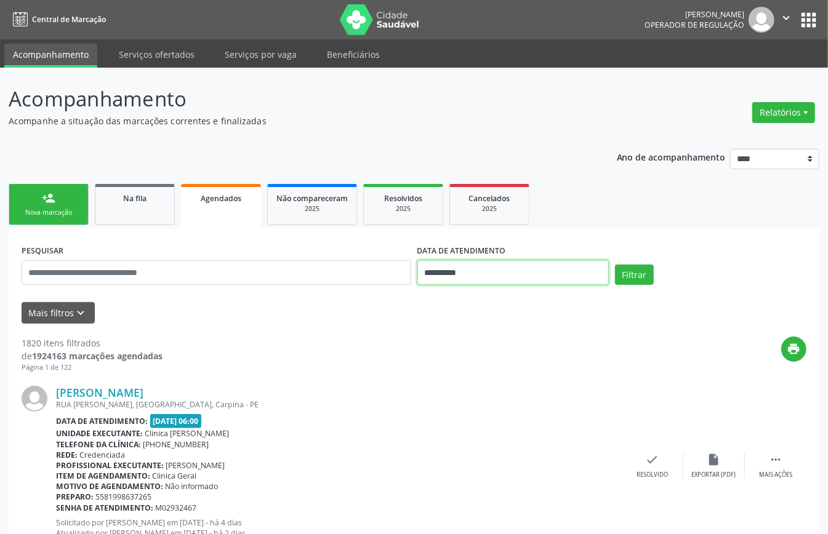
click at [466, 276] on input "**********" at bounding box center [512, 272] width 191 height 25
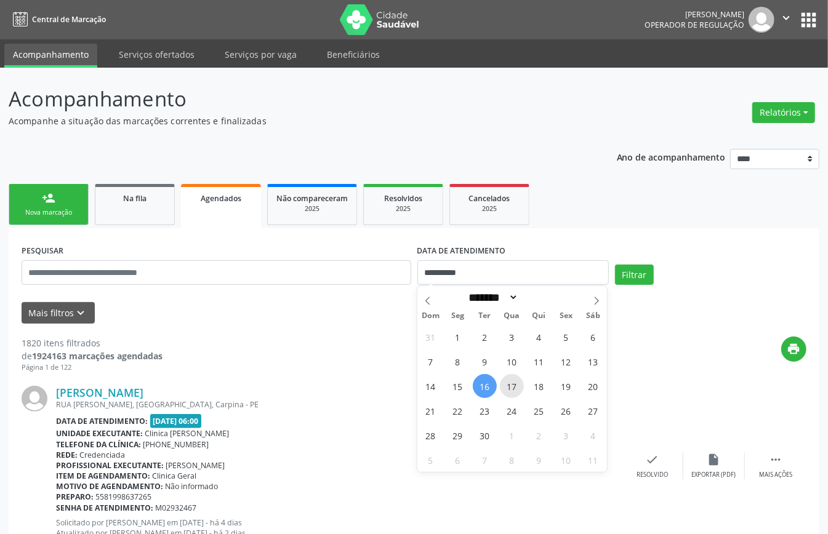
click at [508, 393] on span "17" at bounding box center [512, 386] width 24 height 24
type input "**********"
click at [509, 392] on span "17" at bounding box center [512, 386] width 24 height 24
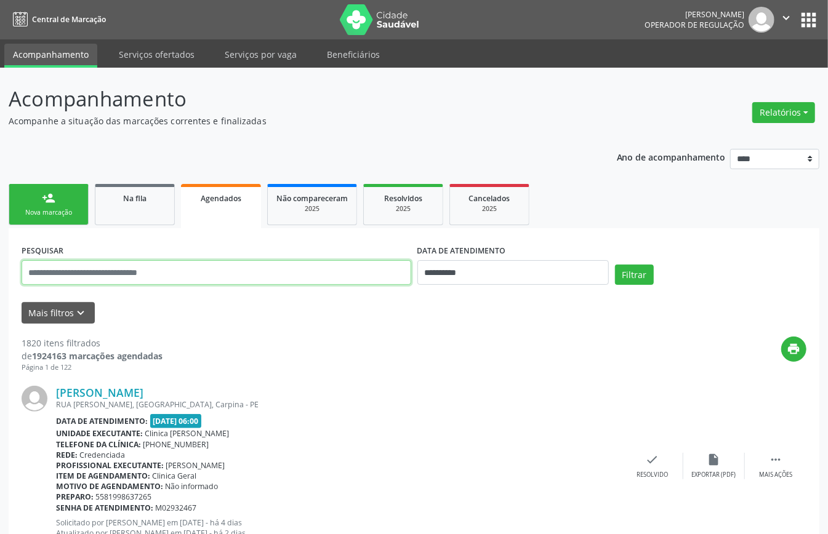
paste input "**********"
type input "**********"
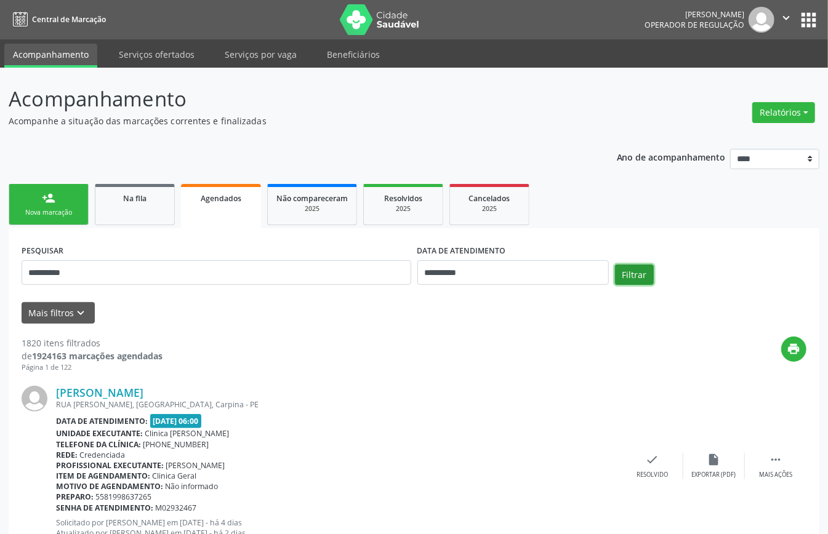
click at [634, 275] on button "Filtrar" at bounding box center [634, 275] width 39 height 21
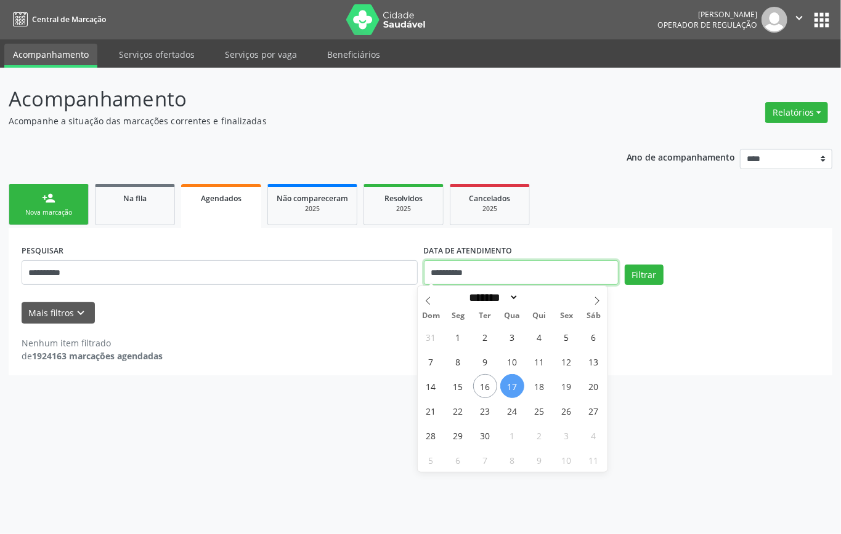
click at [486, 270] on input "**********" at bounding box center [521, 272] width 195 height 25
drag, startPoint x: 660, startPoint y: 281, endPoint x: 650, endPoint y: 281, distance: 9.9
click at [656, 279] on button "Filtrar" at bounding box center [643, 275] width 39 height 21
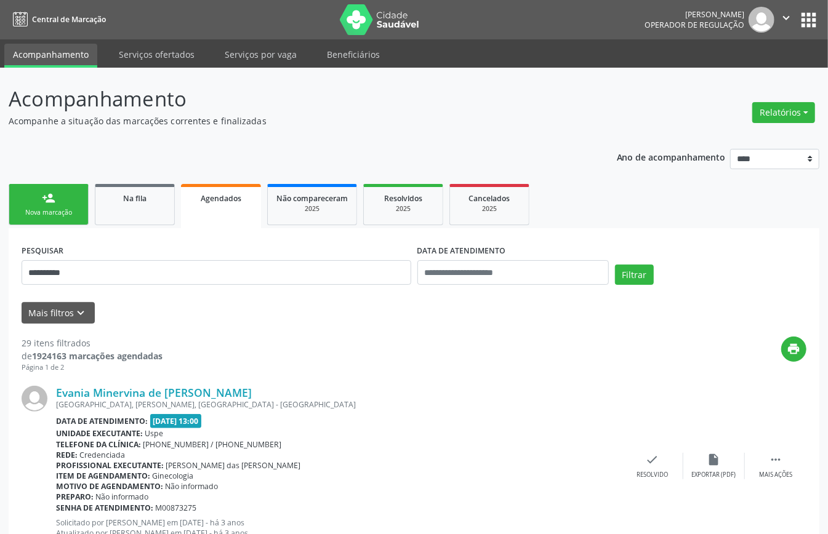
scroll to position [2718, 0]
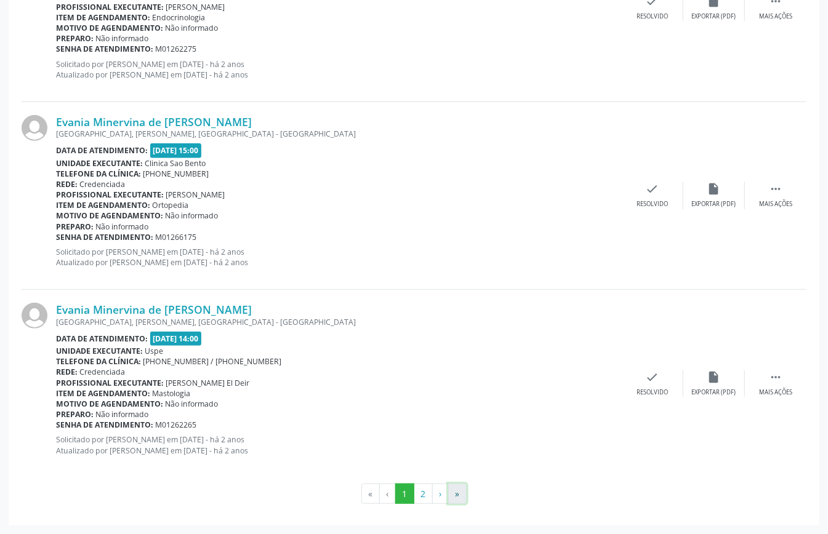
click at [456, 491] on button "»" at bounding box center [457, 494] width 18 height 21
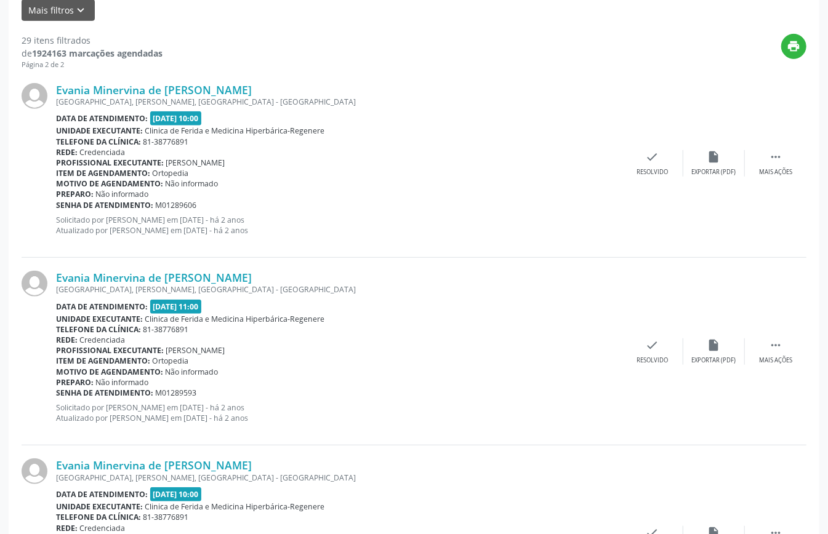
scroll to position [0, 0]
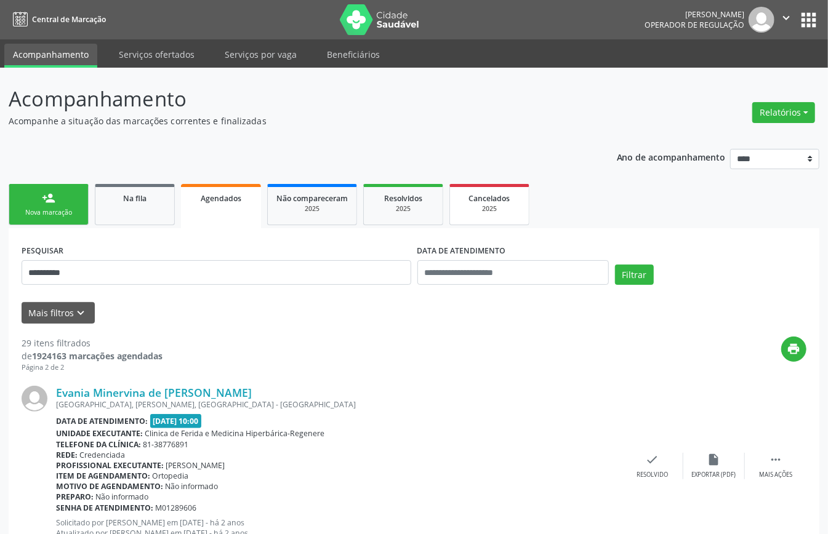
click at [489, 198] on span "Cancelados" at bounding box center [489, 198] width 41 height 10
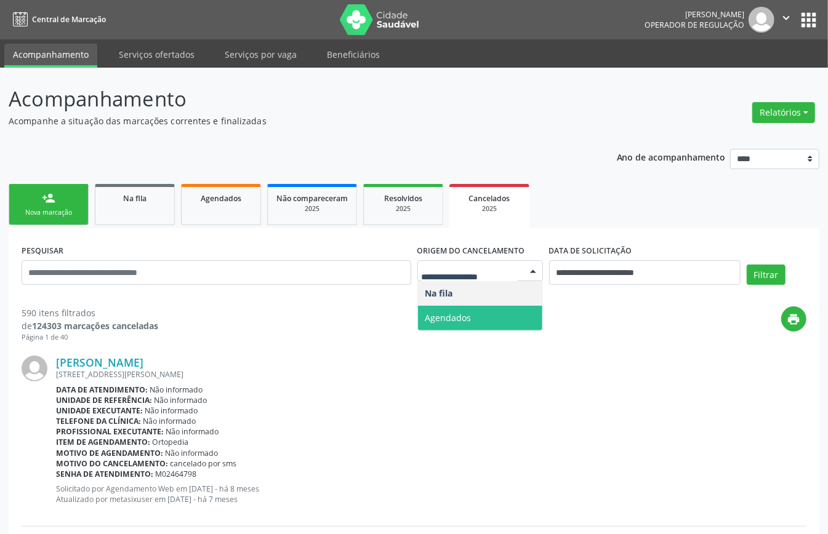
click at [464, 314] on span "Agendados" at bounding box center [448, 318] width 46 height 12
select select "*"
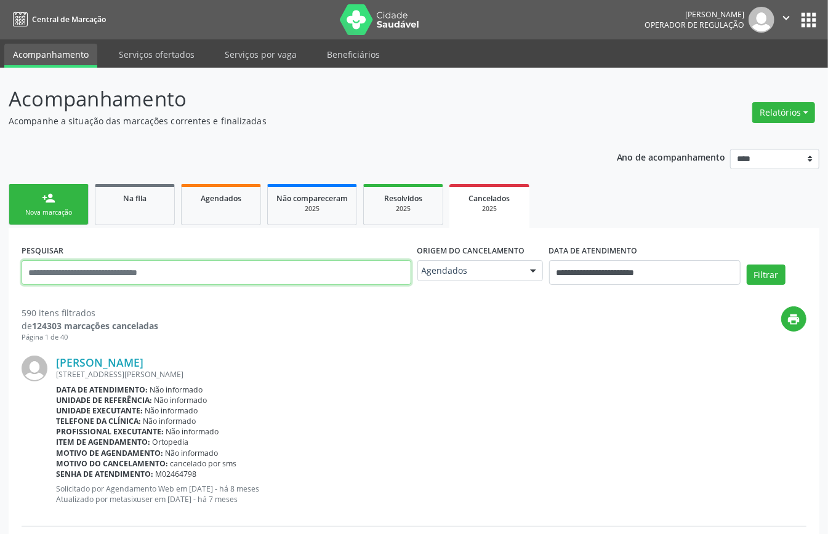
paste input "**********"
type input "**********"
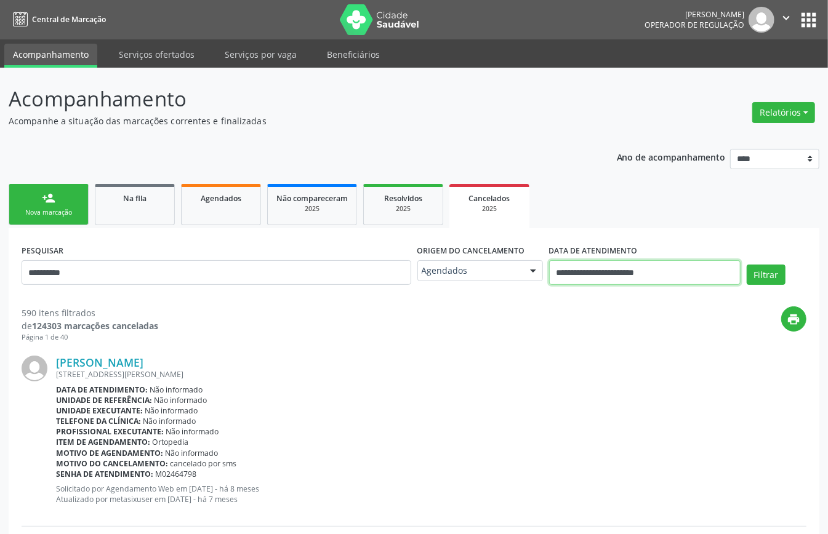
click at [707, 269] on input "**********" at bounding box center [644, 272] width 191 height 25
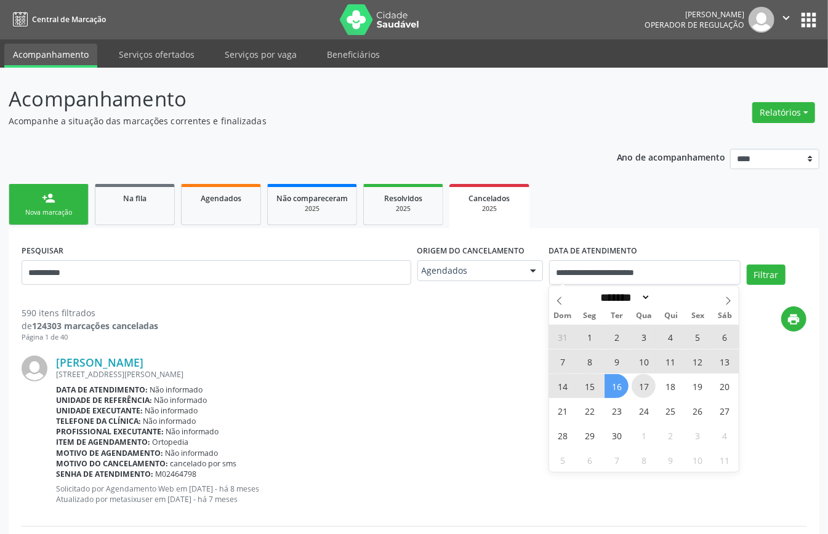
click at [639, 384] on span "17" at bounding box center [644, 386] width 24 height 24
type input "**********"
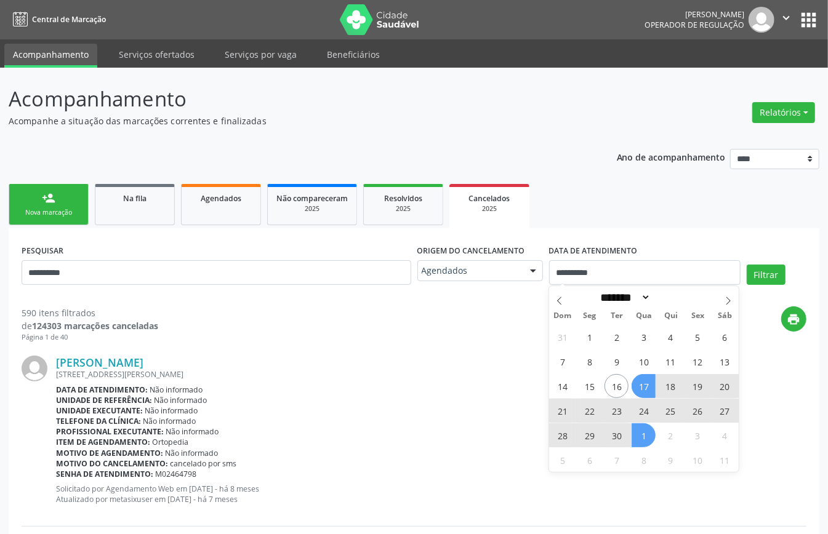
click at [643, 434] on span "1" at bounding box center [644, 436] width 24 height 24
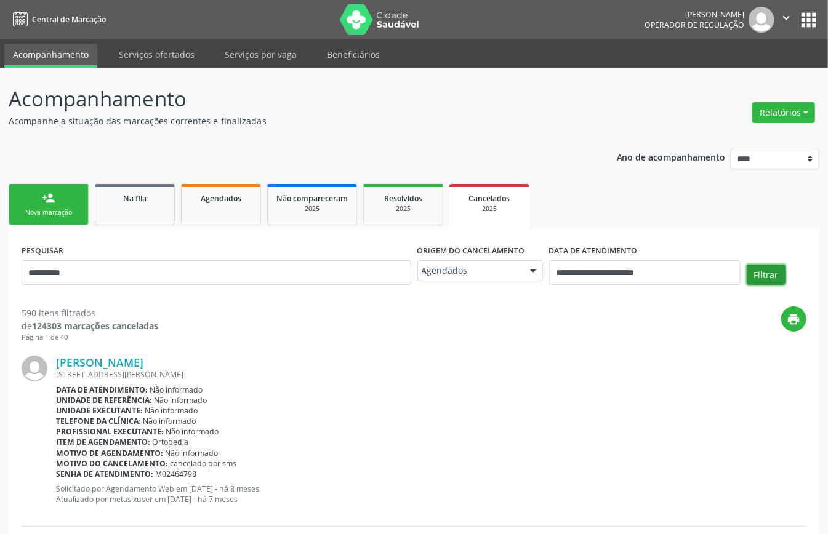
click at [767, 275] on button "Filtrar" at bounding box center [766, 275] width 39 height 21
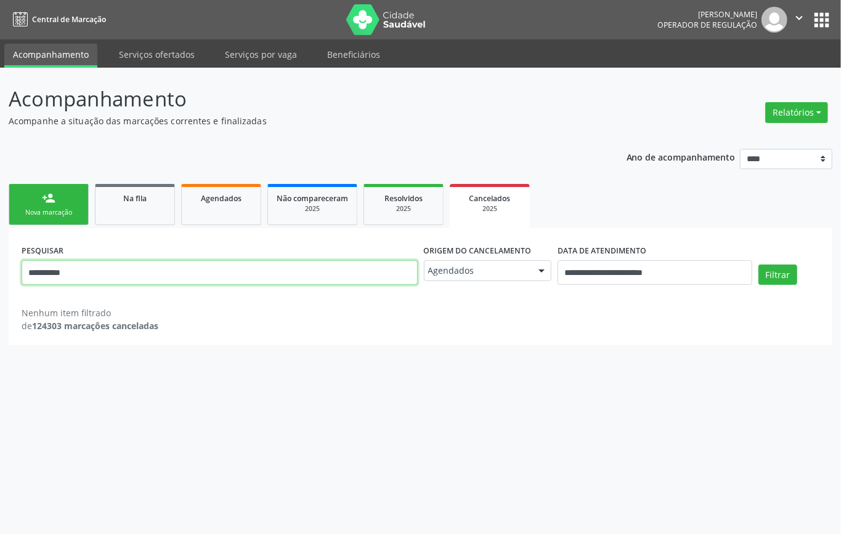
click at [314, 282] on input "**********" at bounding box center [220, 272] width 396 height 25
click at [314, 280] on input "**********" at bounding box center [220, 272] width 396 height 25
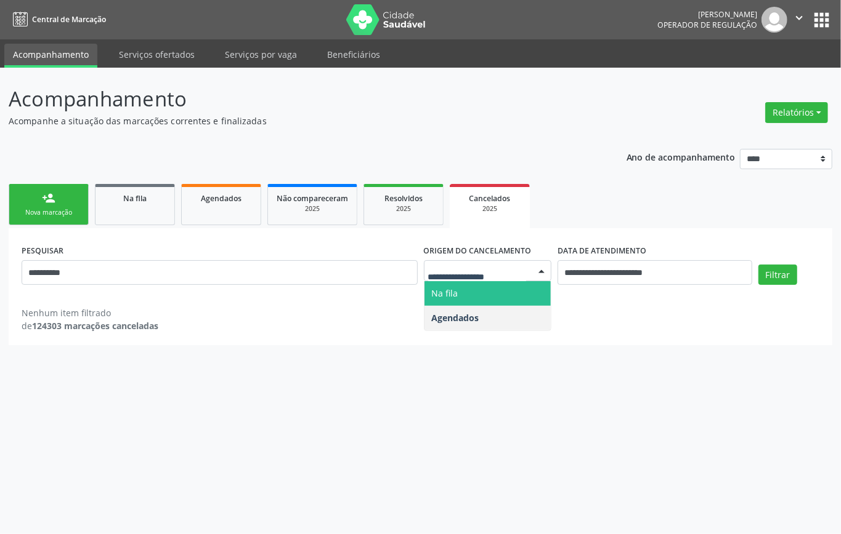
click at [471, 289] on span "Na fila" at bounding box center [487, 293] width 127 height 25
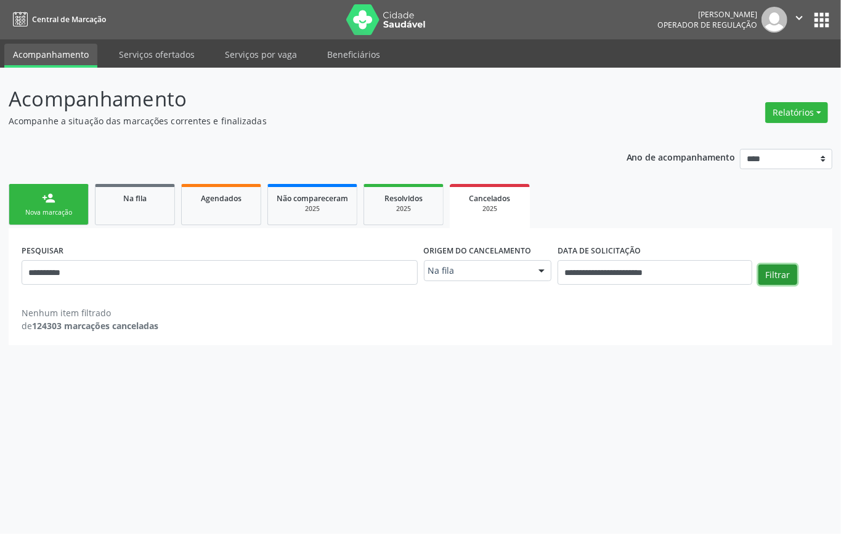
click at [777, 272] on button "Filtrar" at bounding box center [777, 275] width 39 height 21
click at [531, 277] on div "Na fila" at bounding box center [488, 270] width 128 height 21
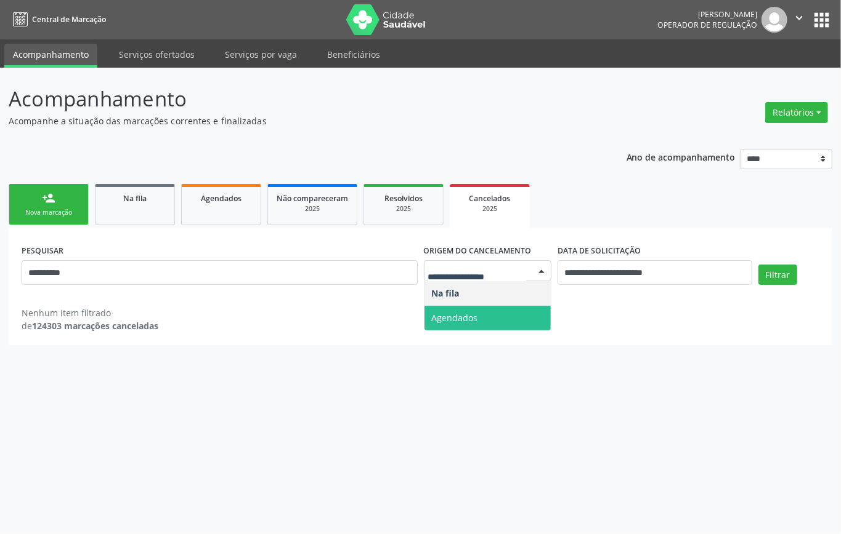
click at [448, 321] on span "Agendados" at bounding box center [455, 318] width 46 height 12
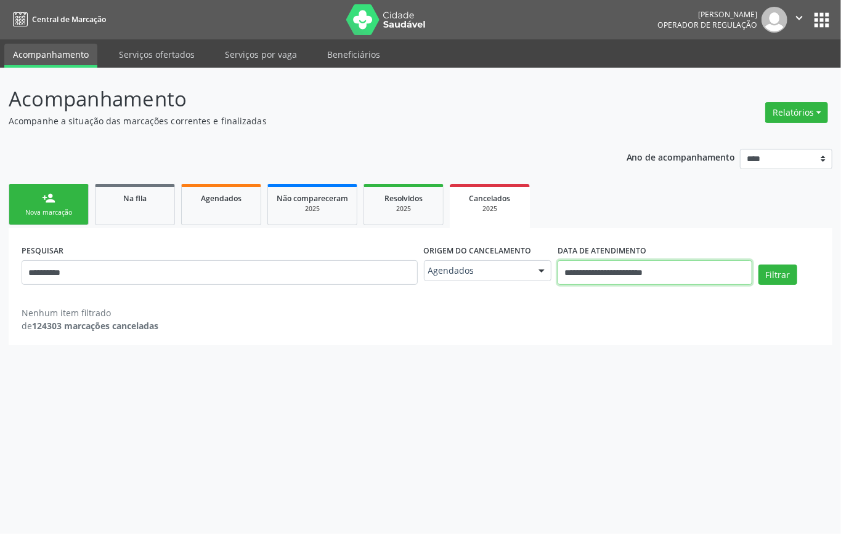
click at [711, 276] on input "**********" at bounding box center [654, 272] width 195 height 25
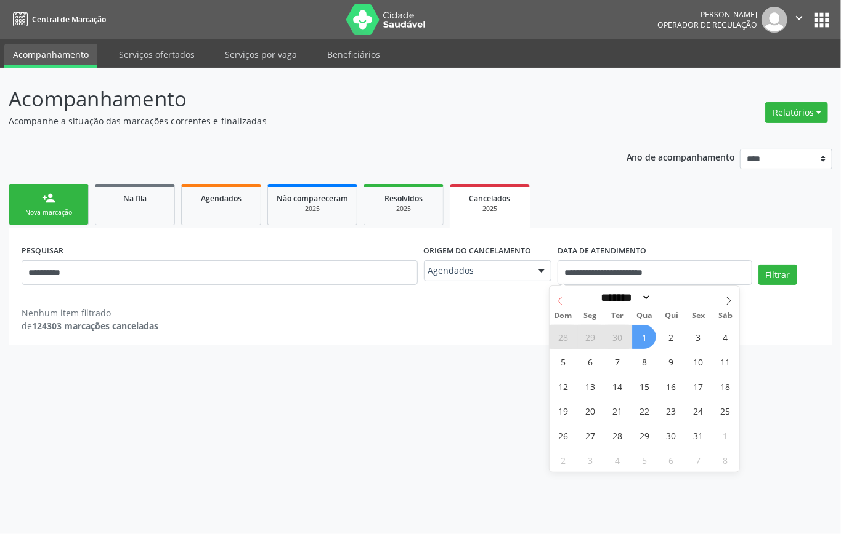
click at [558, 302] on icon at bounding box center [559, 301] width 9 height 9
select select "*"
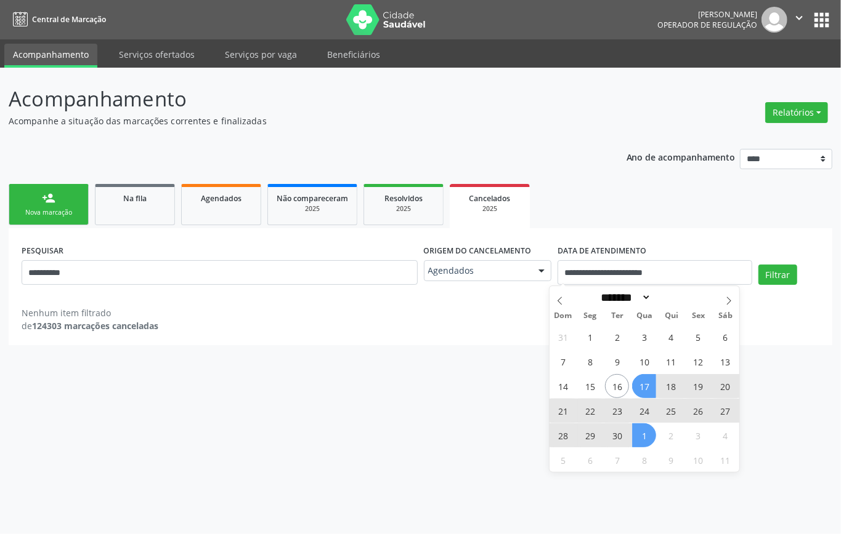
click at [644, 387] on span "17" at bounding box center [644, 386] width 24 height 24
type input "**********"
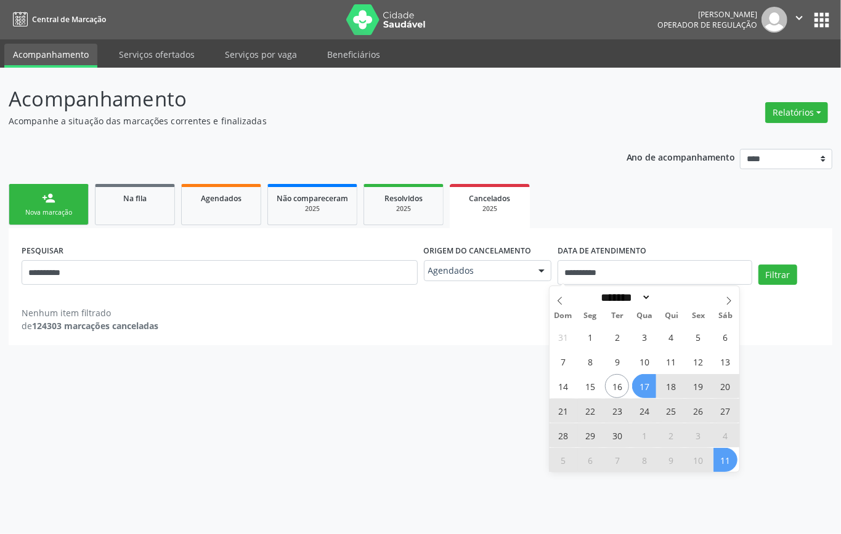
click at [727, 466] on span "11" at bounding box center [725, 460] width 24 height 24
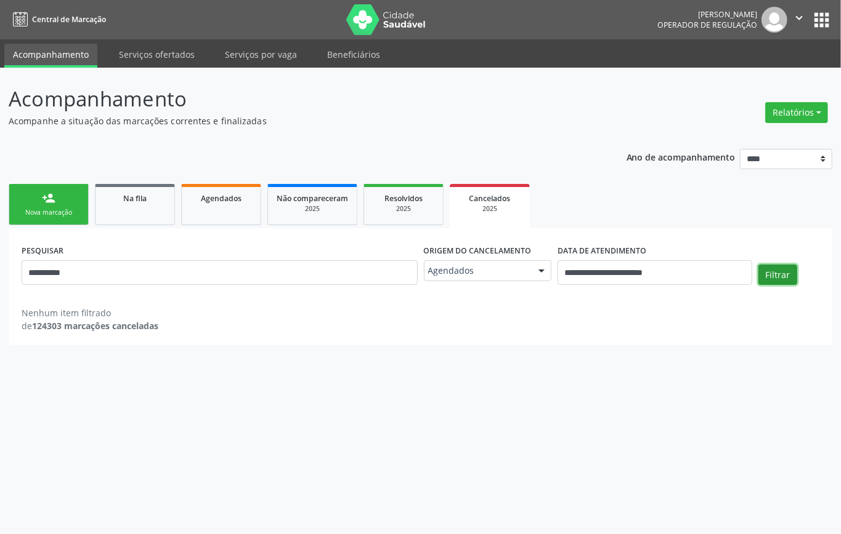
click at [781, 275] on button "Filtrar" at bounding box center [777, 275] width 39 height 21
click at [44, 206] on link "person_add Nova marcação" at bounding box center [49, 204] width 80 height 41
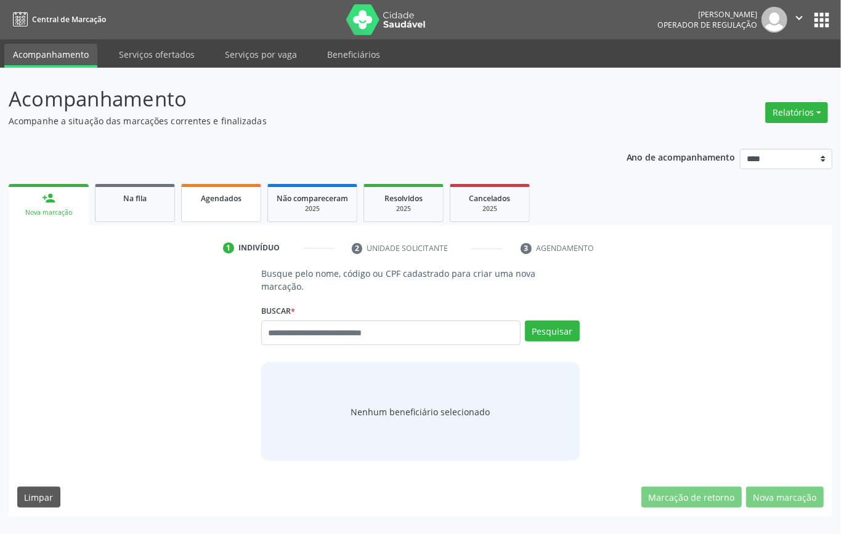
click at [227, 197] on span "Agendados" at bounding box center [221, 198] width 41 height 10
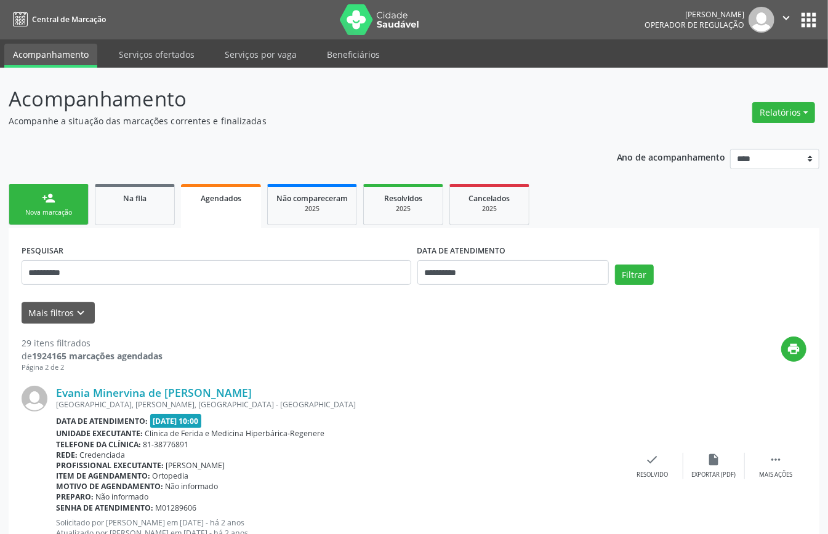
click at [62, 211] on div "Nova marcação" at bounding box center [49, 212] width 62 height 9
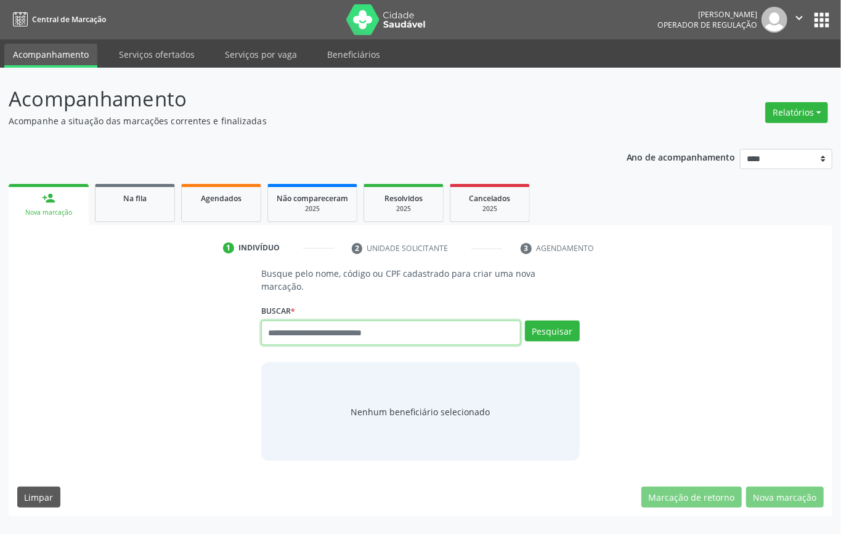
paste input "**********"
type input "**********"
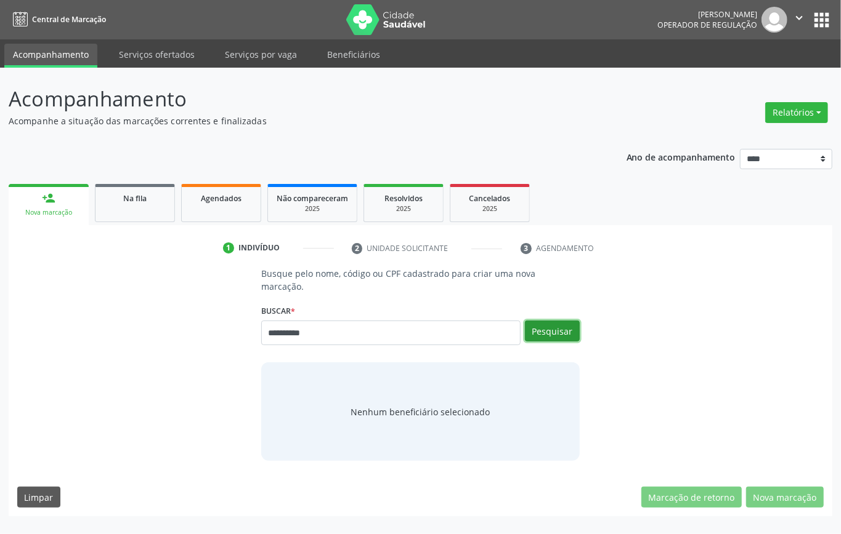
click at [565, 328] on button "Pesquisar" at bounding box center [552, 331] width 55 height 21
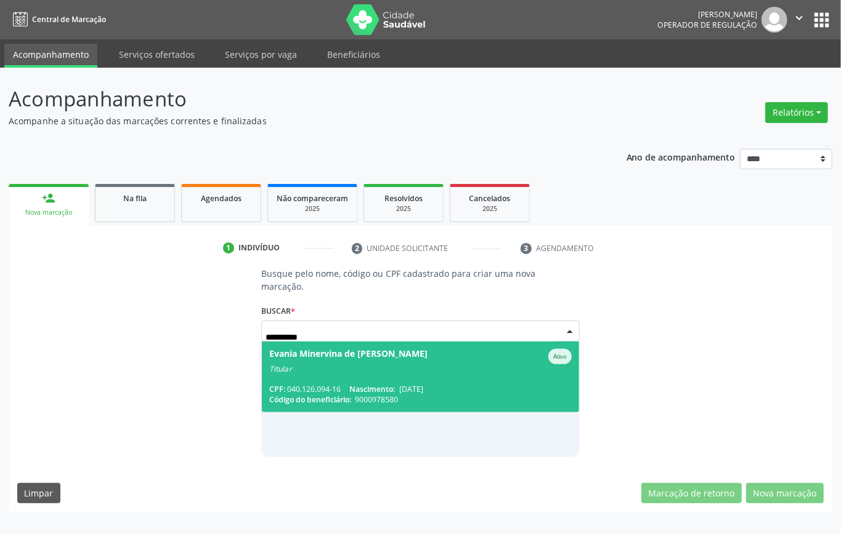
click at [336, 365] on div "Titular" at bounding box center [420, 370] width 302 height 10
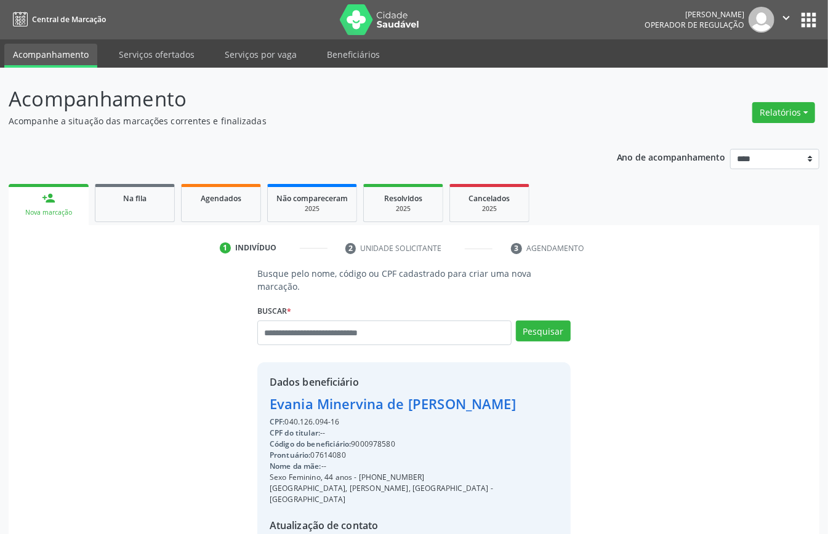
scroll to position [129, 0]
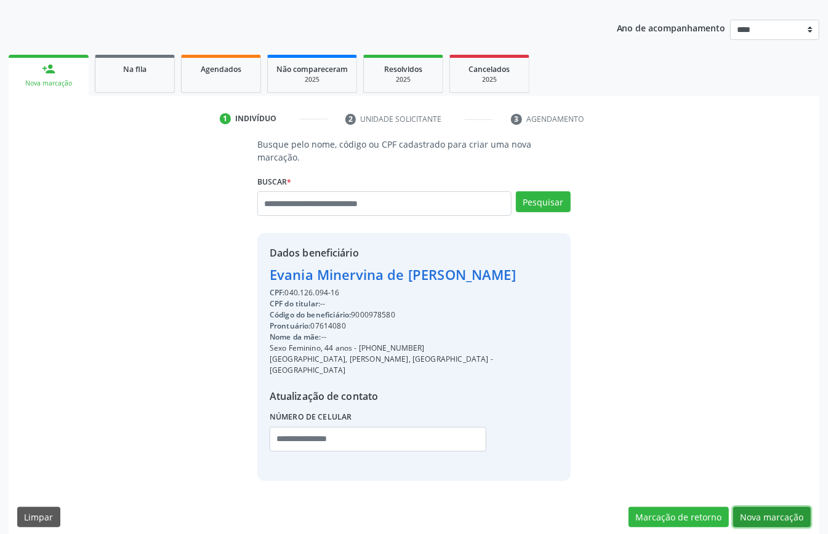
click at [786, 508] on button "Nova marcação" at bounding box center [772, 517] width 78 height 21
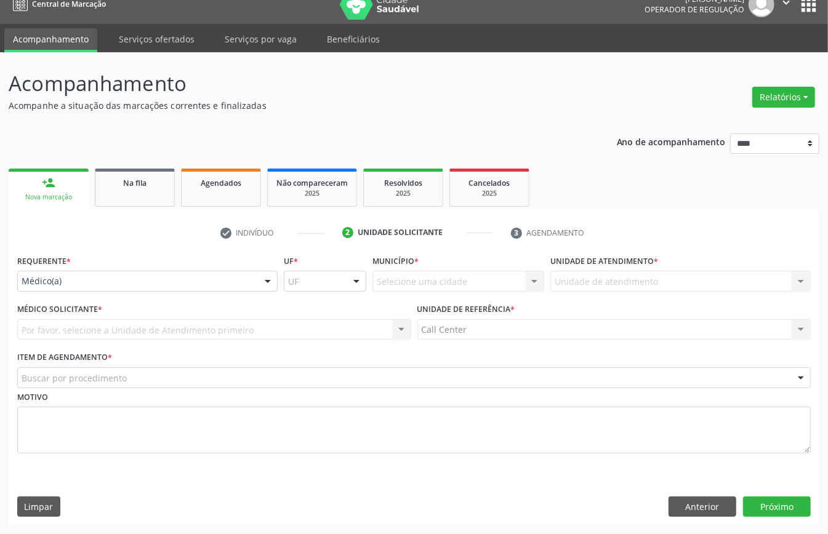
scroll to position [17, 0]
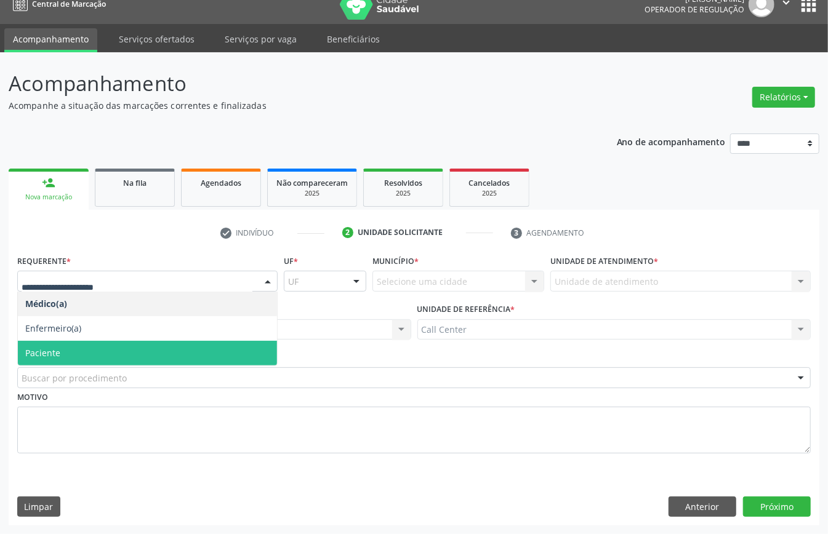
click at [78, 350] on span "Paciente" at bounding box center [147, 353] width 259 height 25
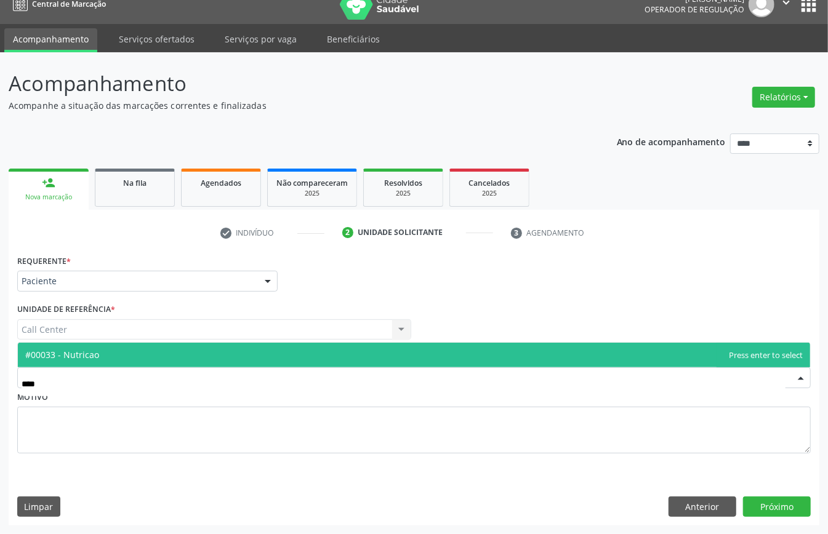
type input "*****"
drag, startPoint x: 84, startPoint y: 352, endPoint x: 116, endPoint y: 367, distance: 34.7
click at [85, 351] on span "#00033 - Nutricao" at bounding box center [62, 355] width 74 height 12
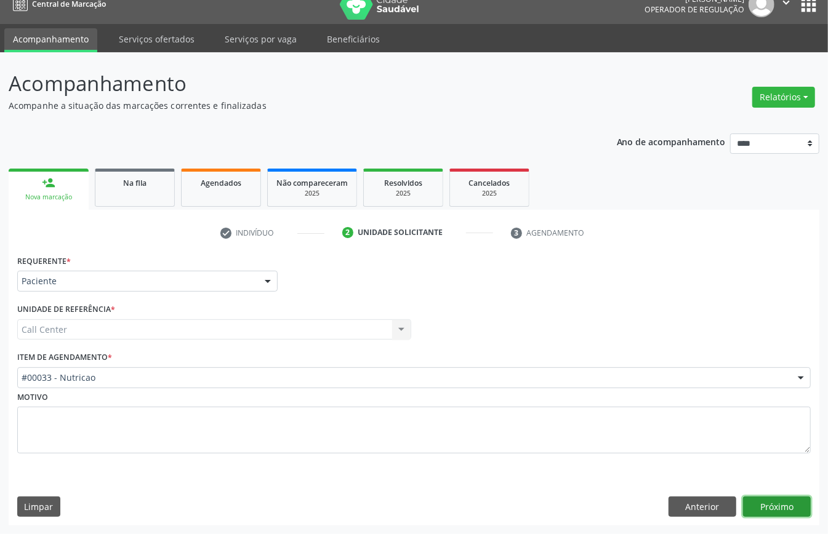
click at [764, 499] on button "Próximo" at bounding box center [777, 507] width 68 height 21
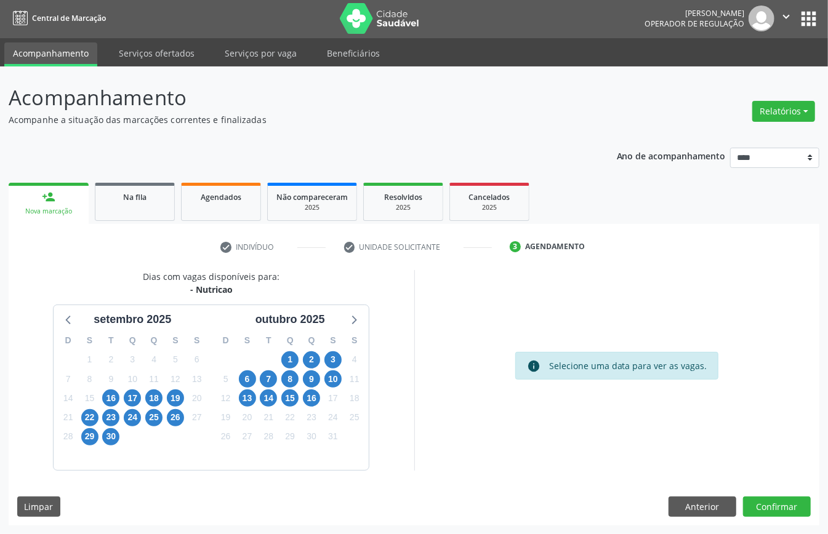
click at [299, 394] on div "15" at bounding box center [291, 398] width 22 height 19
click at [291, 392] on span "15" at bounding box center [289, 398] width 17 height 17
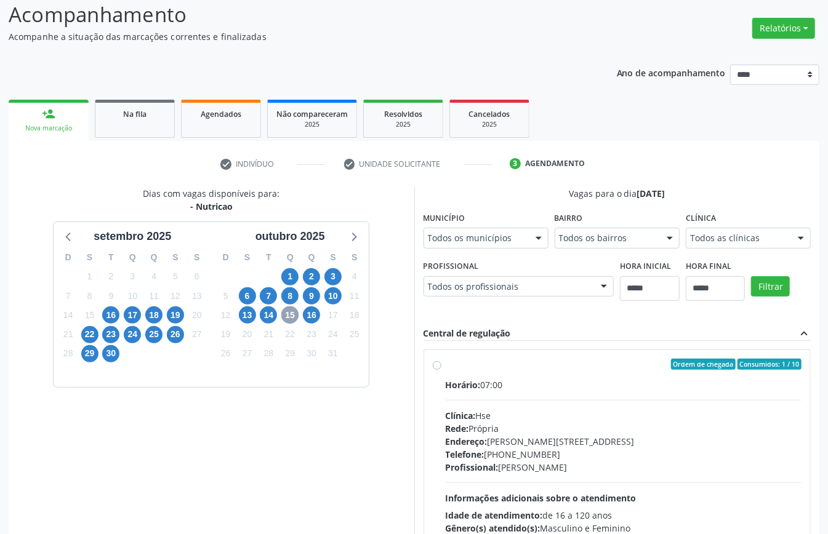
scroll to position [82, 0]
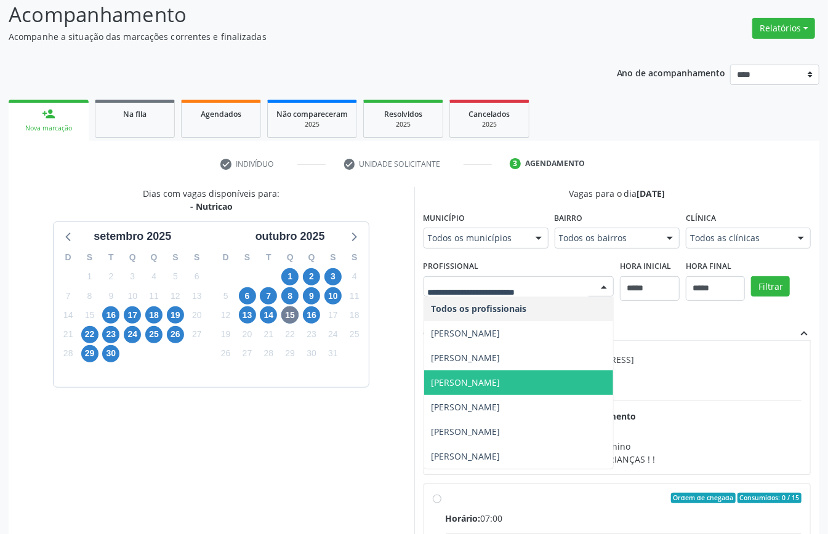
click at [501, 382] on span "Maria Auxiliadora Dias" at bounding box center [466, 383] width 69 height 12
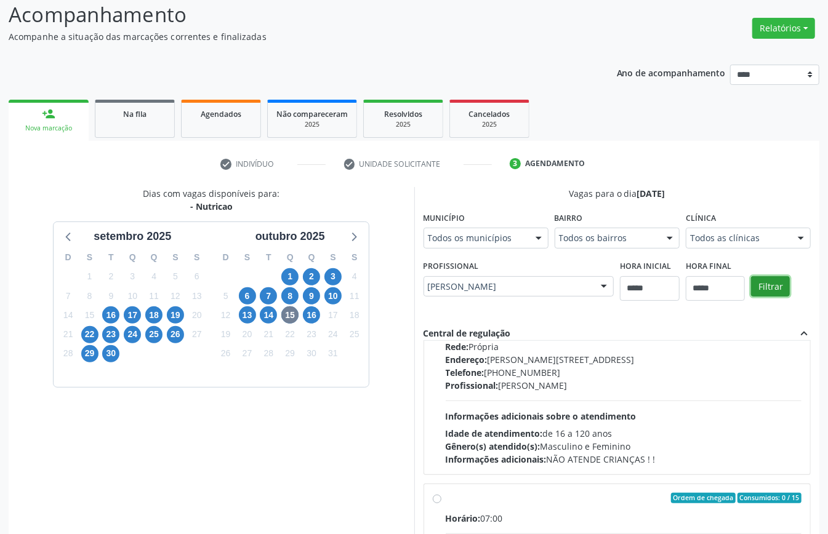
click at [767, 288] on button "Filtrar" at bounding box center [770, 286] width 39 height 21
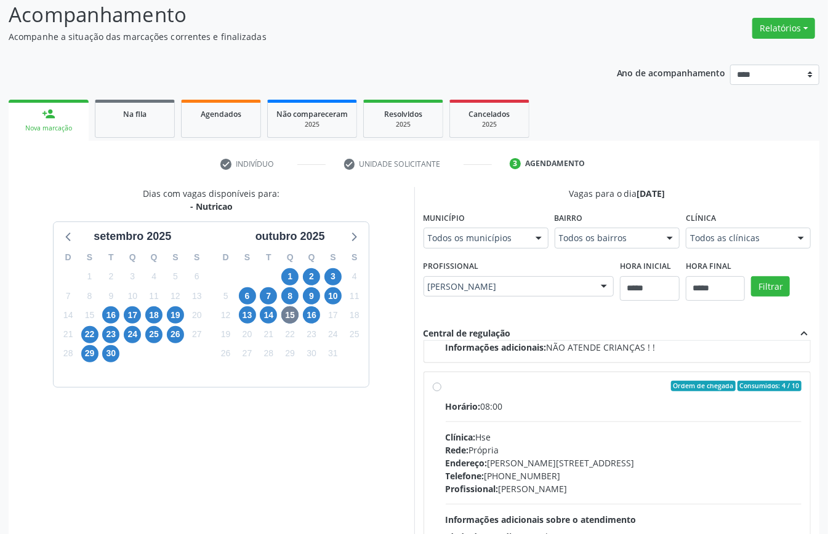
click at [523, 439] on div "Clínica: Hse" at bounding box center [624, 437] width 357 height 13
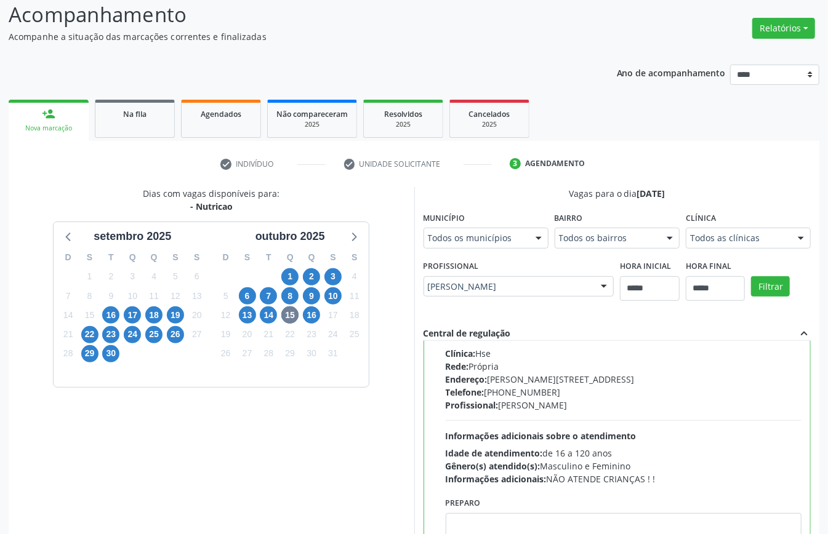
scroll to position [202, 0]
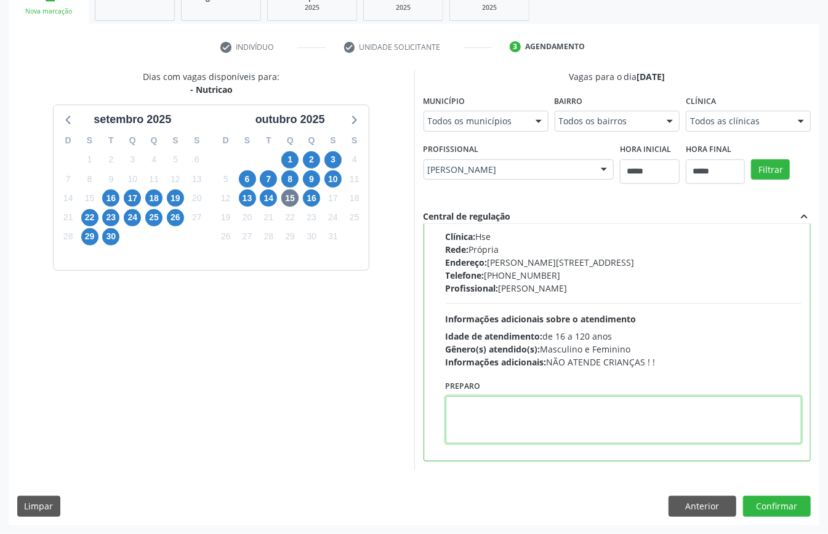
paste textarea "**********"
type textarea "**********"
drag, startPoint x: 526, startPoint y: 415, endPoint x: 292, endPoint y: 410, distance: 234.0
click at [293, 410] on div "Dias com vagas disponíveis para: - Nutricao setembro 2025 D S T Q Q S S 31 1 2 …" at bounding box center [414, 270] width 811 height 400
paste textarea "**********"
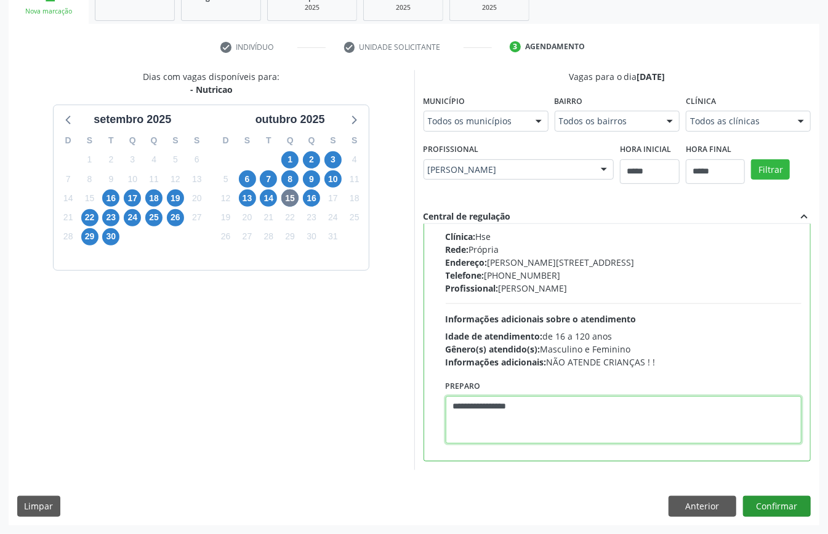
type textarea "**********"
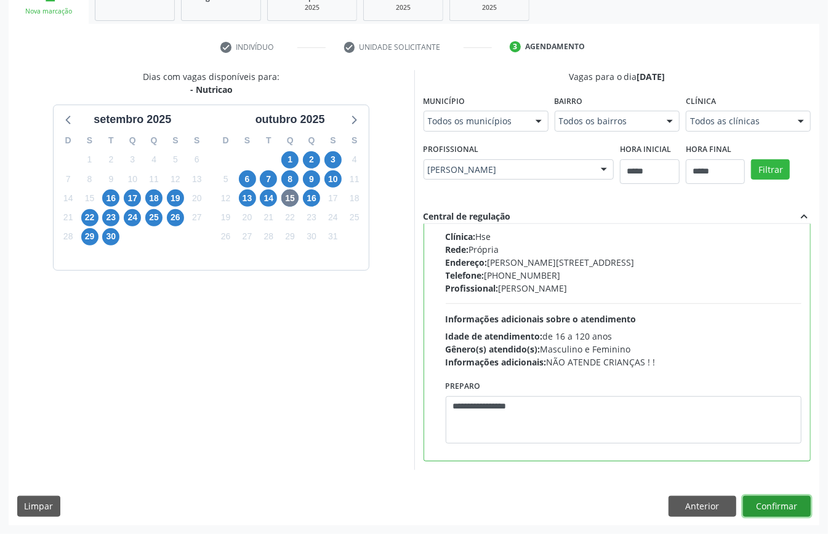
click at [764, 505] on button "Confirmar" at bounding box center [777, 506] width 68 height 21
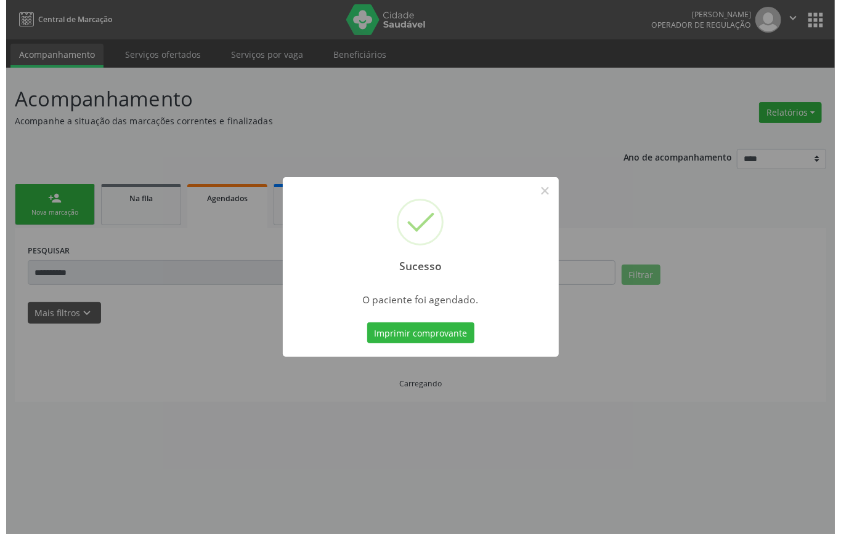
scroll to position [0, 0]
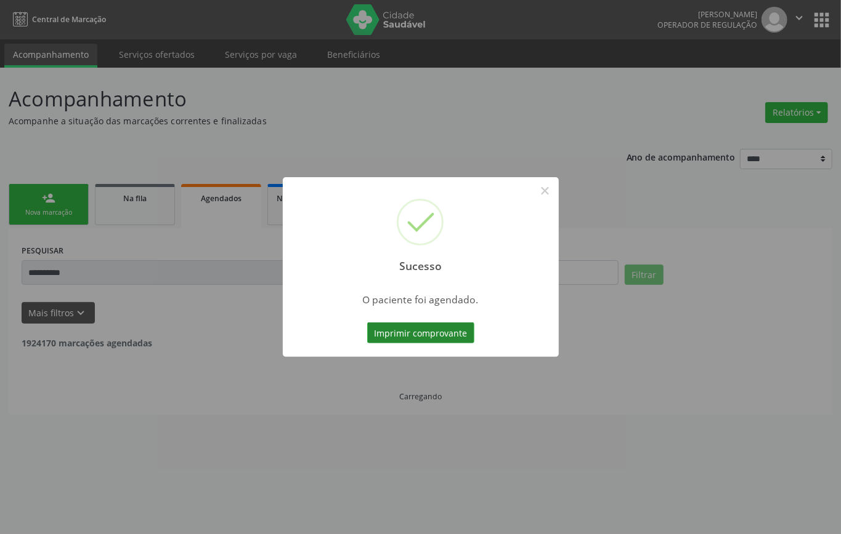
click at [451, 326] on button "Imprimir comprovante" at bounding box center [420, 333] width 107 height 21
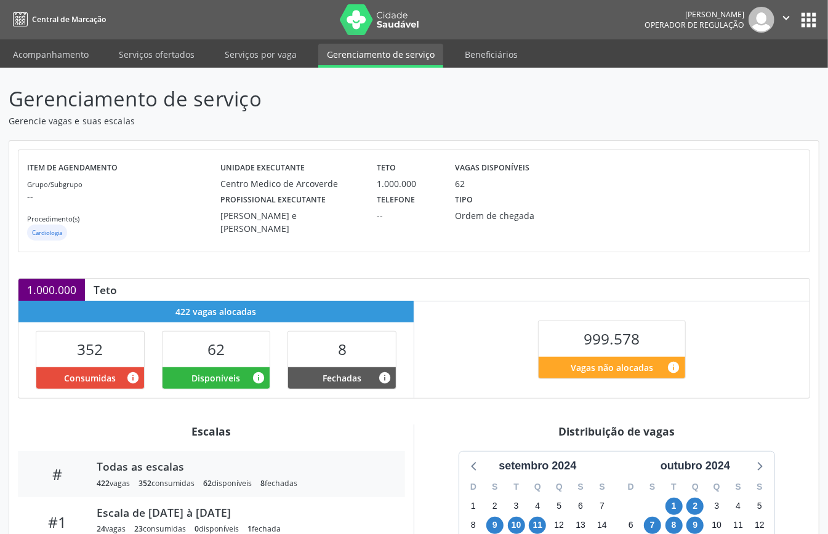
scroll to position [185, 0]
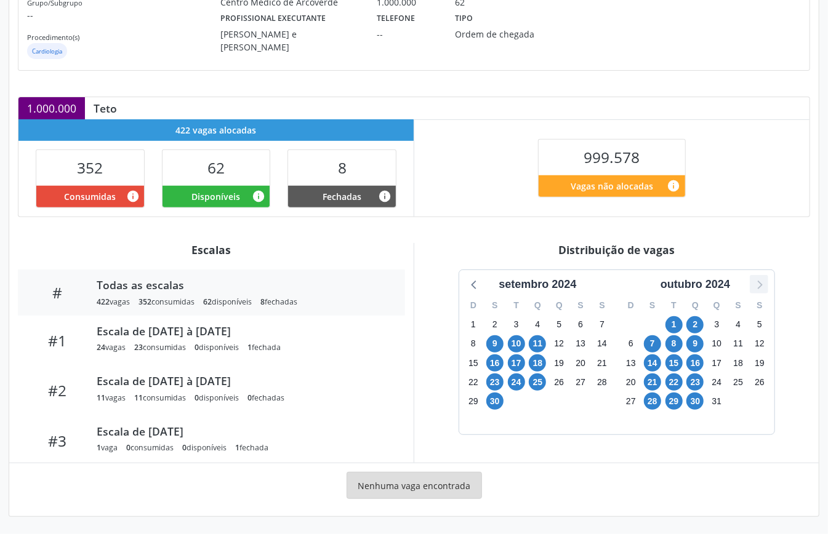
click at [762, 287] on icon at bounding box center [759, 284] width 16 height 16
click at [762, 283] on icon at bounding box center [759, 285] width 5 height 9
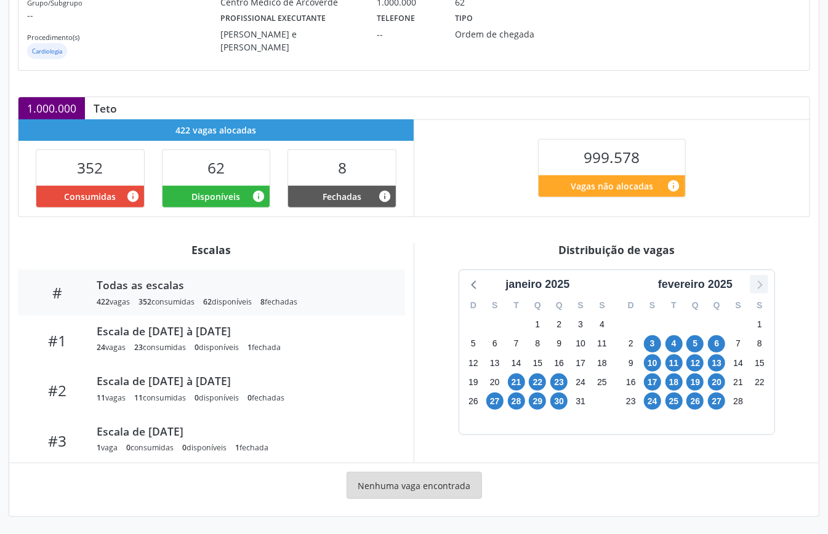
click at [764, 286] on icon at bounding box center [759, 284] width 16 height 16
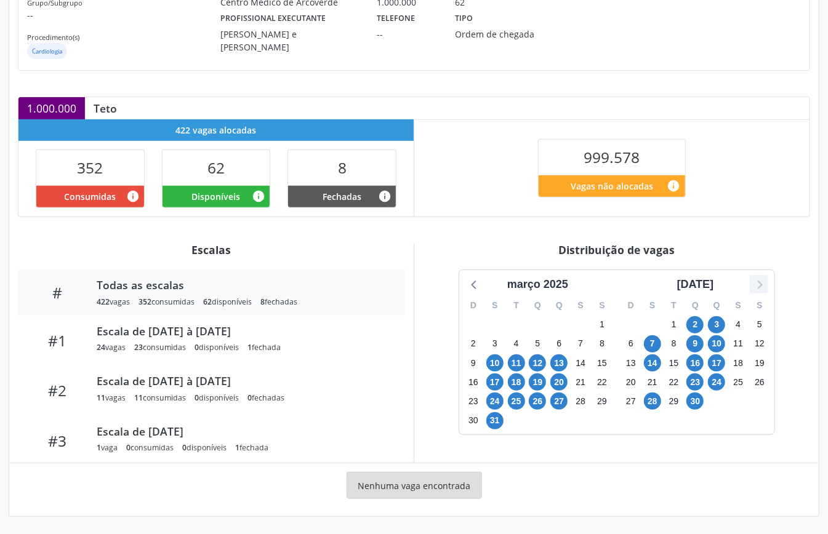
click at [762, 287] on icon at bounding box center [759, 284] width 16 height 16
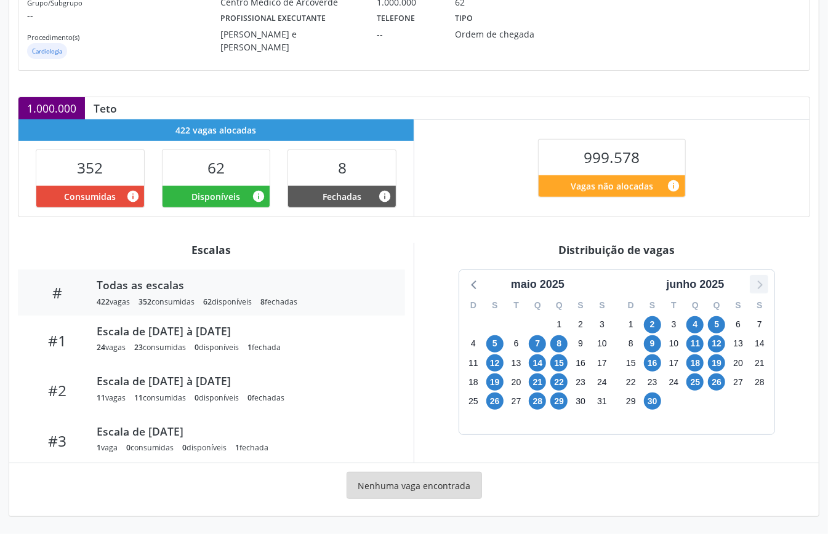
click at [762, 287] on icon at bounding box center [759, 284] width 16 height 16
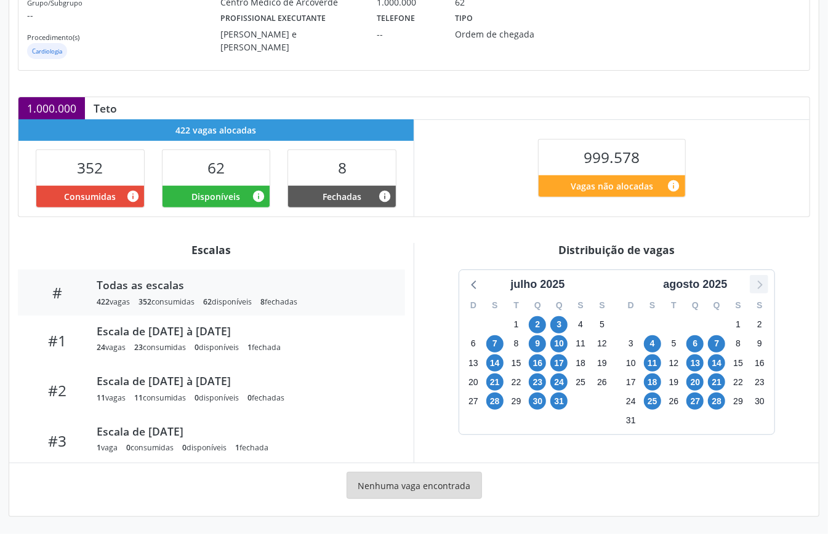
click at [762, 288] on icon at bounding box center [759, 284] width 16 height 16
click at [695, 324] on span "1" at bounding box center [695, 324] width 17 height 17
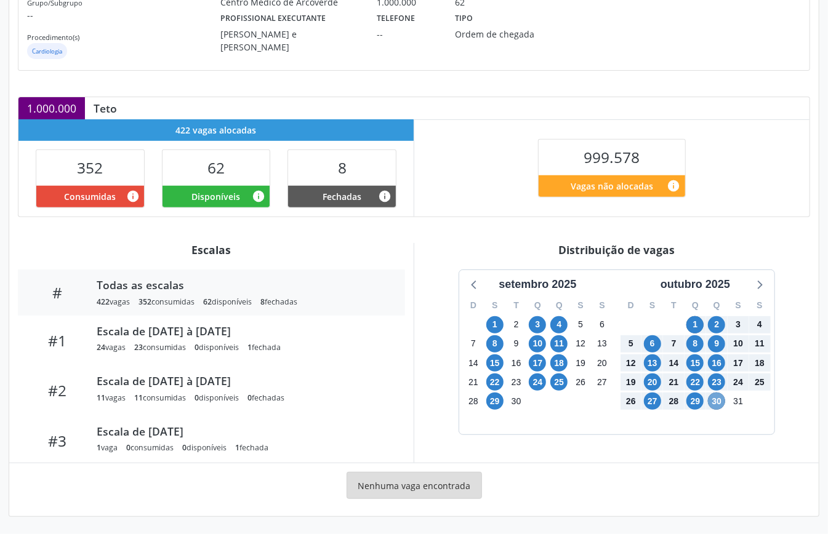
click at [714, 395] on span "30" at bounding box center [716, 401] width 17 height 17
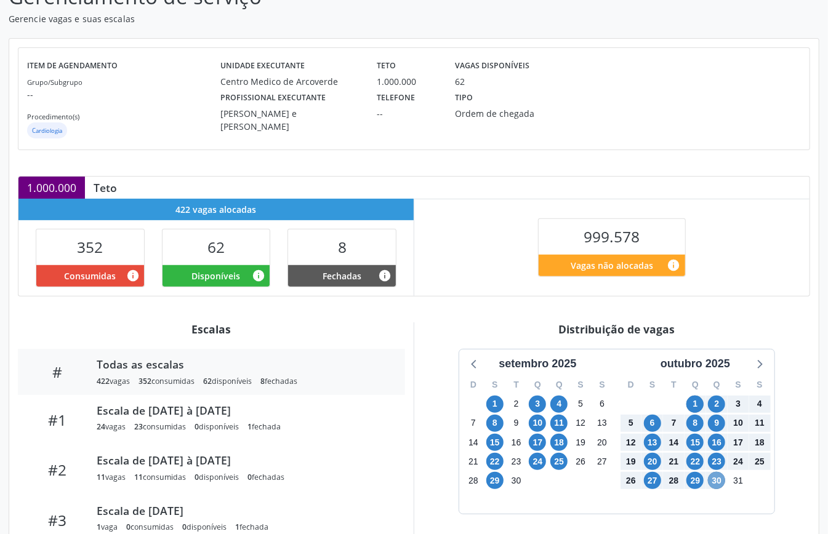
scroll to position [20, 0]
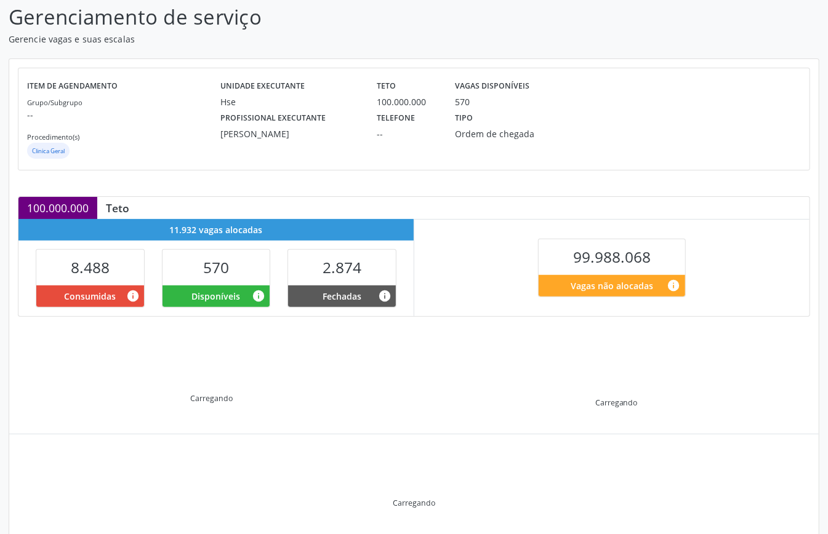
scroll to position [119, 0]
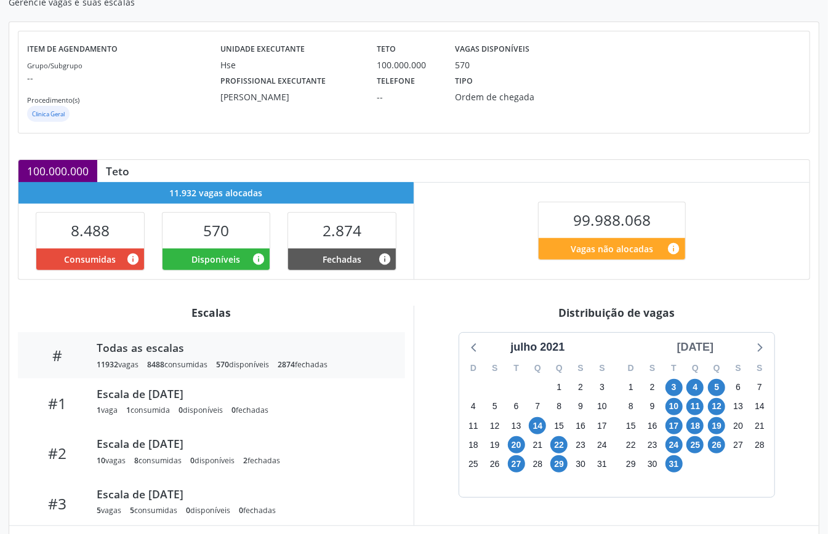
click at [707, 349] on div "[DATE]" at bounding box center [695, 347] width 47 height 17
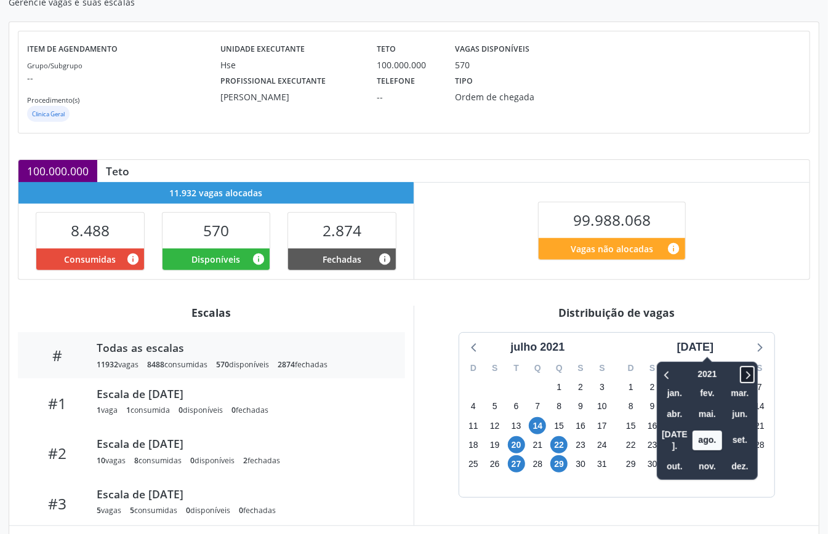
click at [741, 369] on icon at bounding box center [747, 375] width 12 height 15
click at [741, 371] on icon at bounding box center [747, 375] width 12 height 15
click at [660, 458] on span "out." at bounding box center [675, 467] width 30 height 19
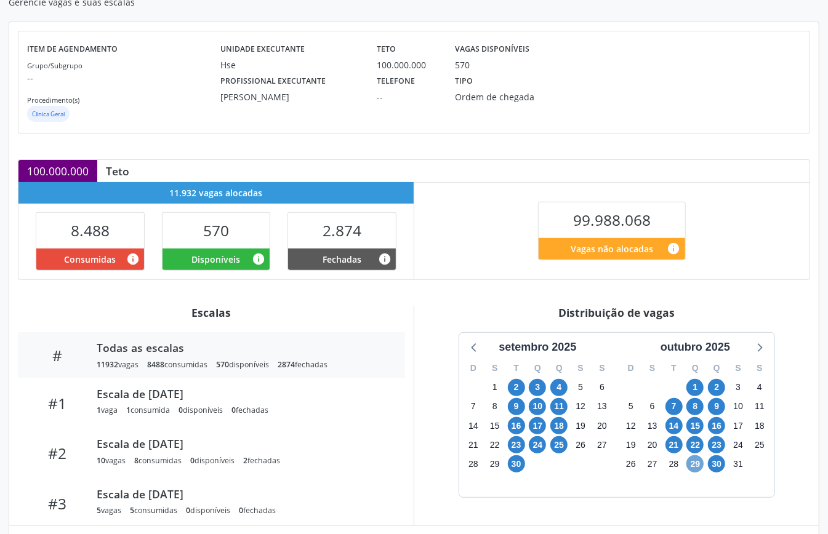
click at [698, 463] on span "29" at bounding box center [695, 464] width 17 height 17
click at [725, 464] on span "30" at bounding box center [716, 464] width 17 height 17
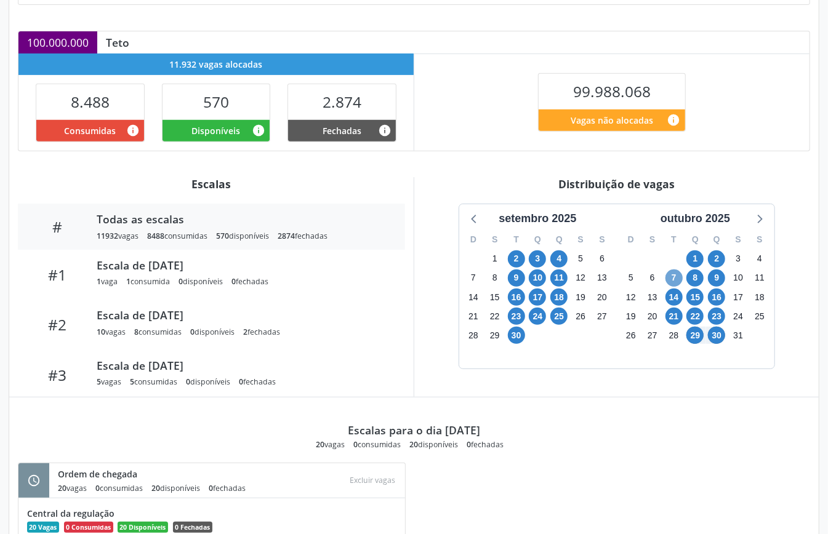
click at [675, 283] on span "7" at bounding box center [674, 278] width 17 height 17
click at [717, 296] on span "16" at bounding box center [716, 297] width 17 height 17
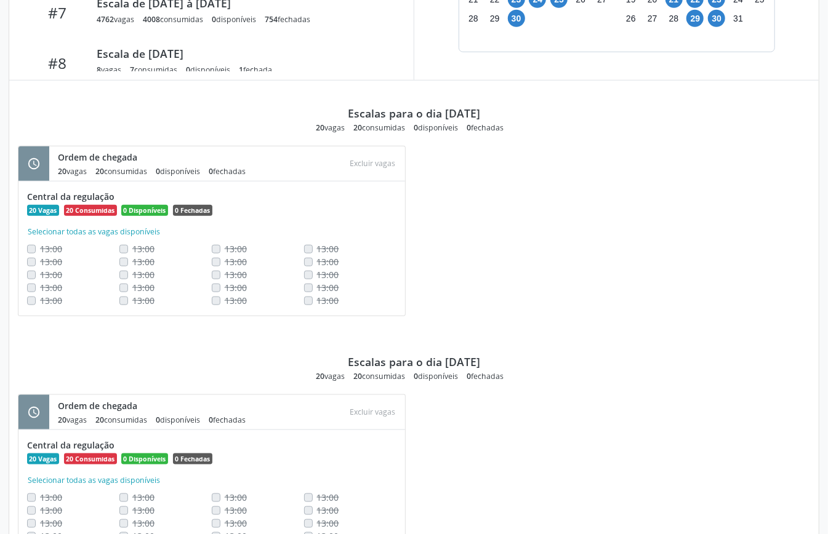
scroll to position [318, 0]
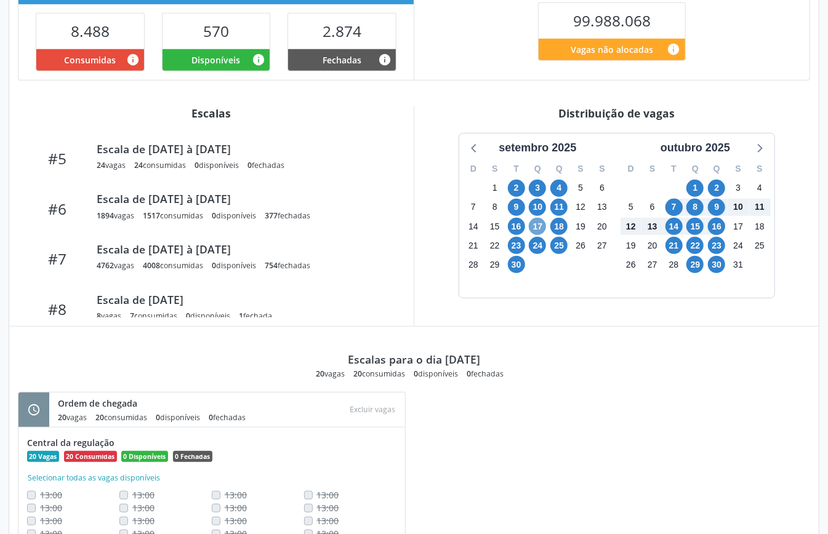
click at [543, 230] on span "17" at bounding box center [537, 226] width 17 height 17
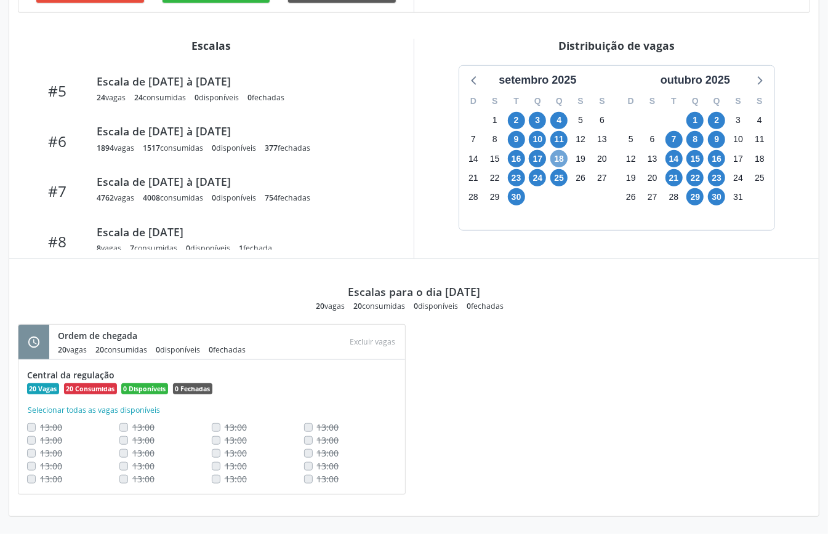
click at [557, 158] on span "18" at bounding box center [558, 158] width 17 height 17
click at [517, 176] on span "23" at bounding box center [516, 177] width 17 height 17
click at [521, 198] on span "30" at bounding box center [516, 196] width 17 height 17
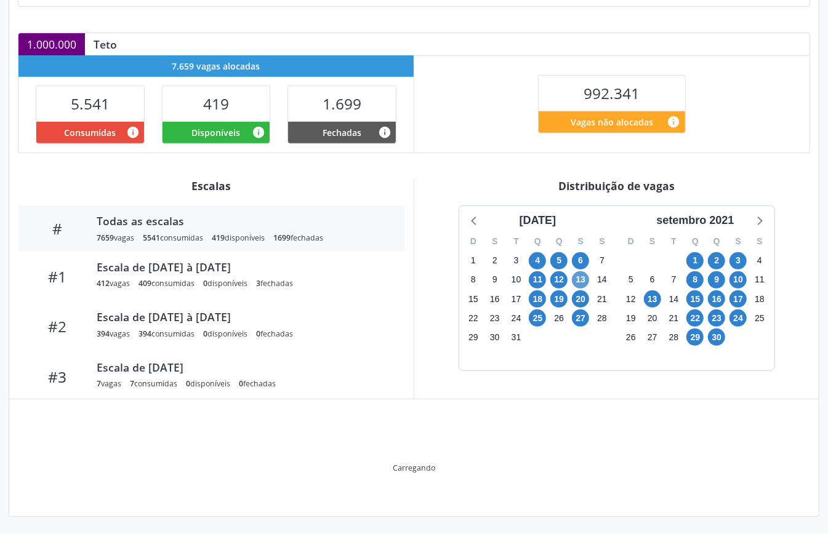
scroll to position [185, 0]
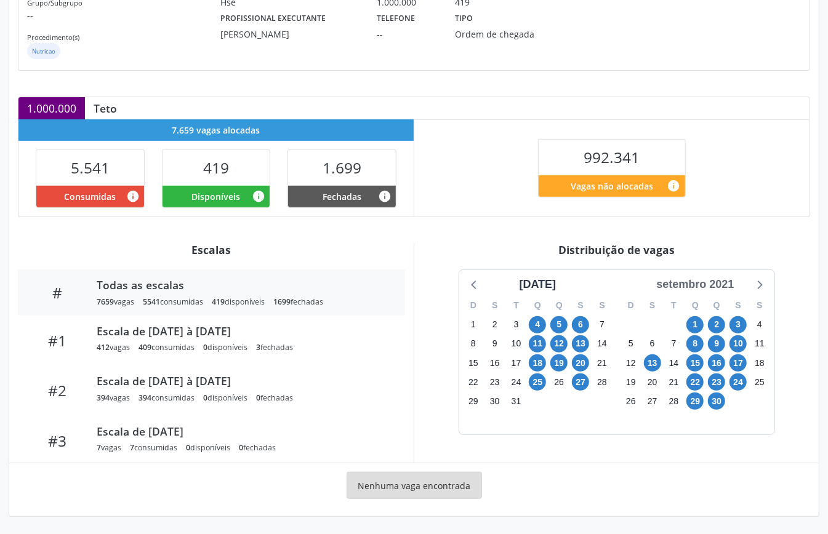
click at [703, 280] on div "setembro 2021" at bounding box center [694, 284] width 87 height 17
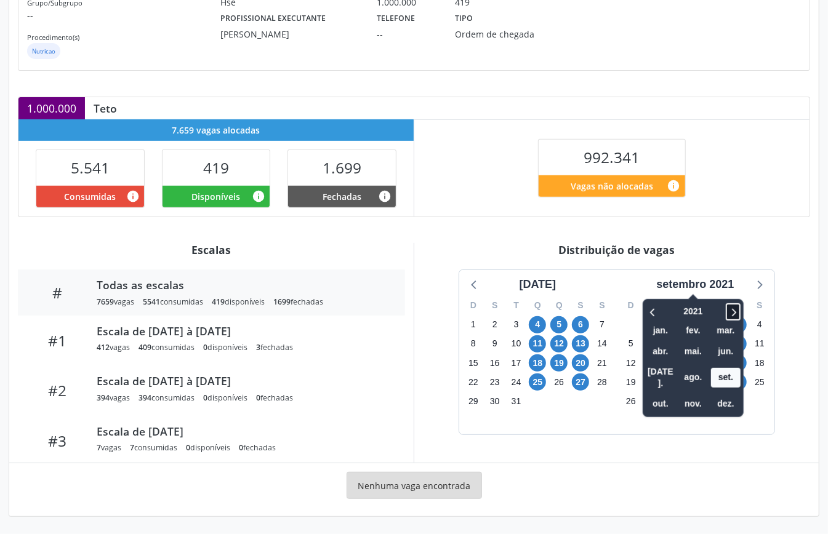
click at [739, 313] on icon at bounding box center [733, 312] width 12 height 15
click at [739, 312] on icon at bounding box center [733, 312] width 12 height 15
click at [667, 395] on span "out." at bounding box center [661, 404] width 30 height 19
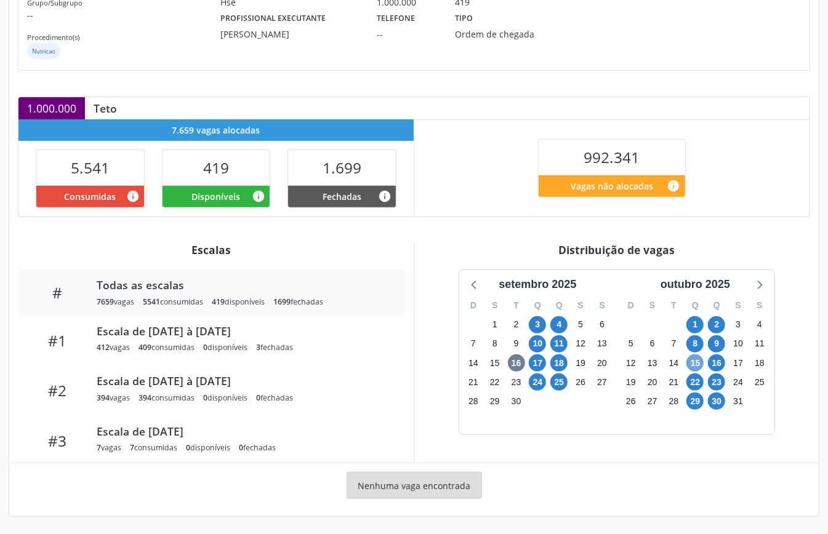
click at [698, 362] on span "15" at bounding box center [695, 363] width 17 height 17
click at [720, 365] on span "16" at bounding box center [716, 363] width 17 height 17
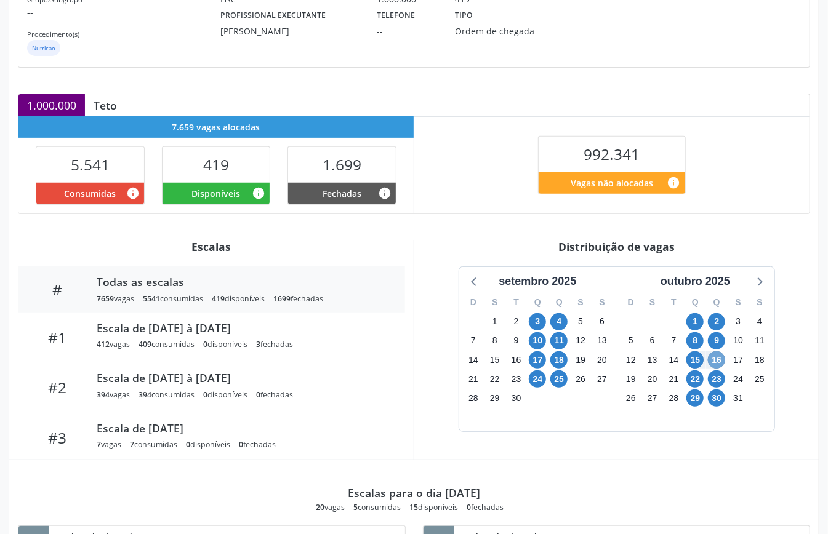
scroll to position [349, 0]
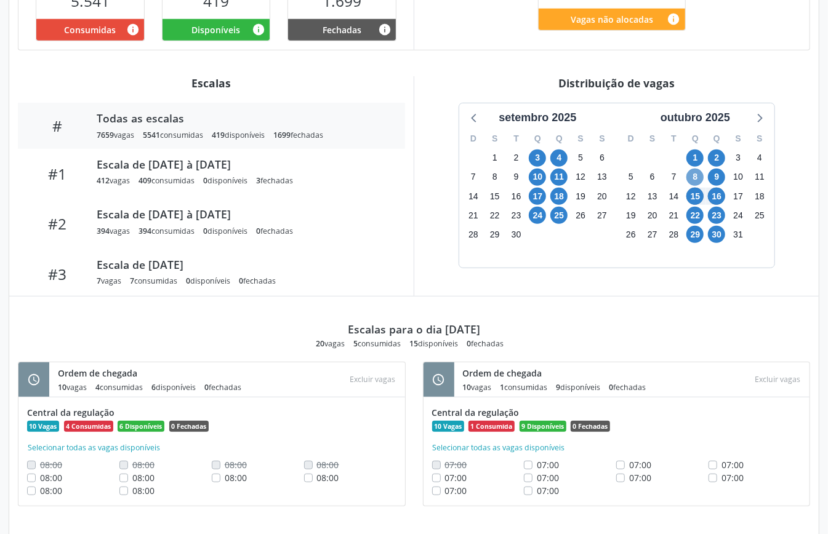
click at [698, 179] on span "8" at bounding box center [695, 177] width 17 height 17
click at [712, 182] on span "9" at bounding box center [716, 177] width 17 height 17
click at [697, 198] on span "15" at bounding box center [695, 196] width 17 height 17
click at [717, 200] on span "16" at bounding box center [716, 196] width 17 height 17
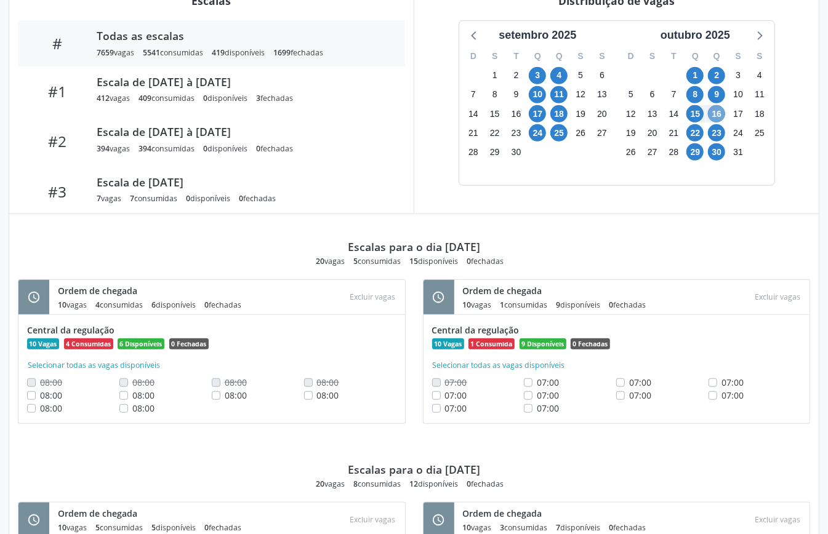
scroll to position [585, 0]
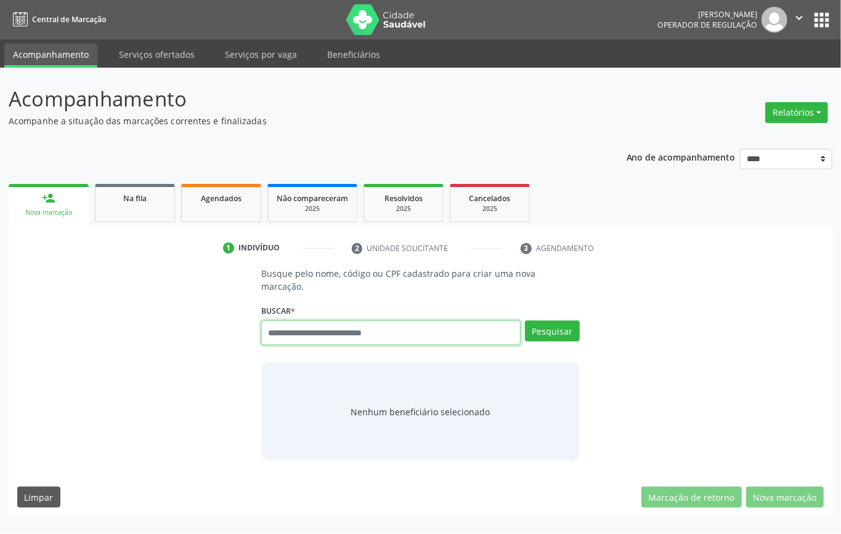
paste input "**********"
type input "**********"
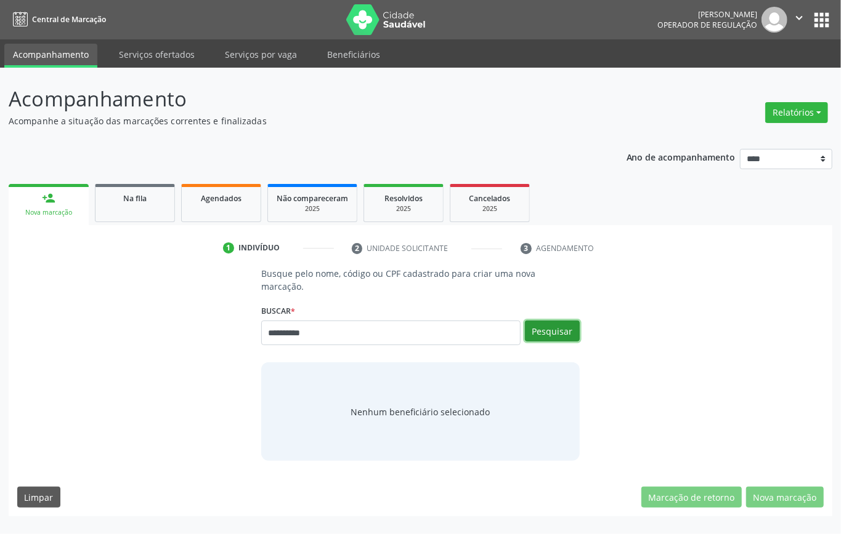
click at [566, 328] on button "Pesquisar" at bounding box center [552, 331] width 55 height 21
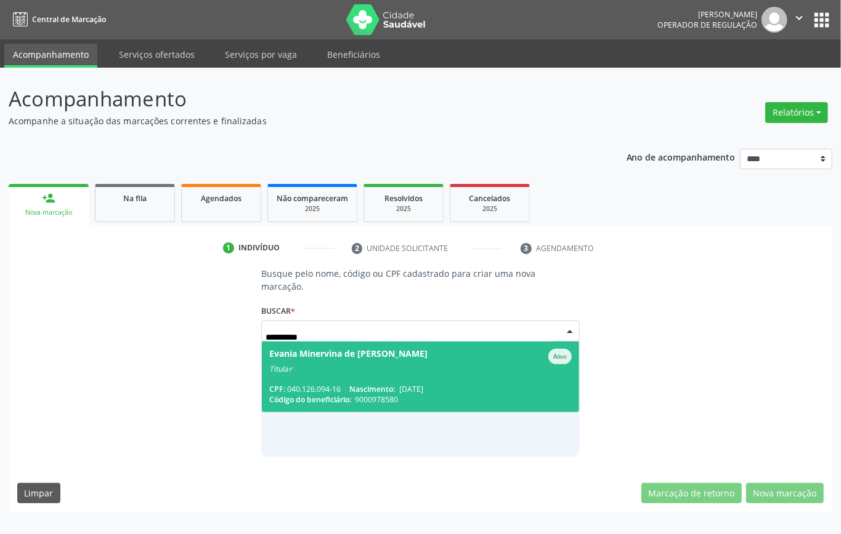
click at [357, 374] on span "Evania Minervina de Santana Ativo Titular CPF: 040.126.094-16 Nascimento: [DATE…" at bounding box center [420, 377] width 317 height 71
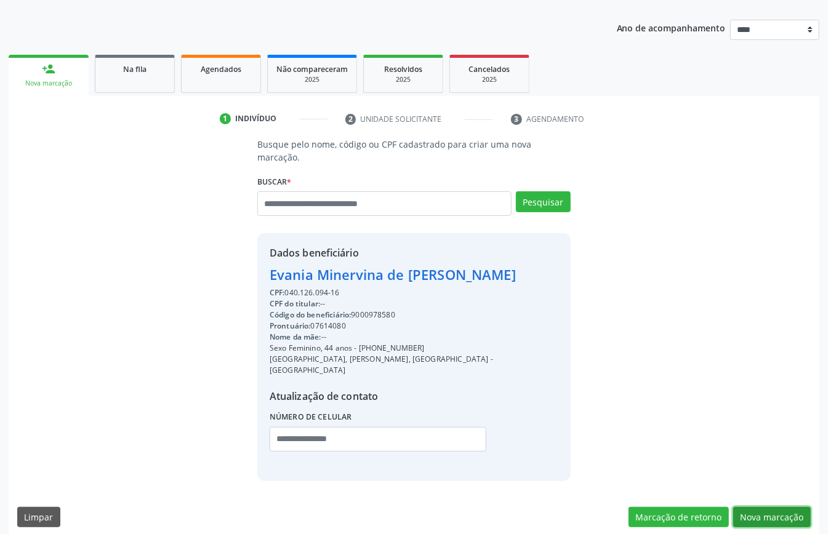
click at [779, 511] on button "Nova marcação" at bounding box center [772, 517] width 78 height 21
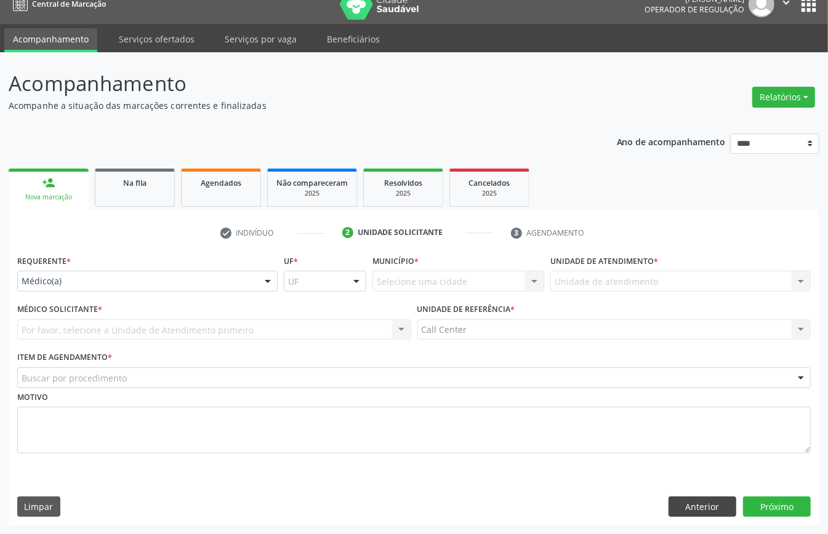
scroll to position [17, 0]
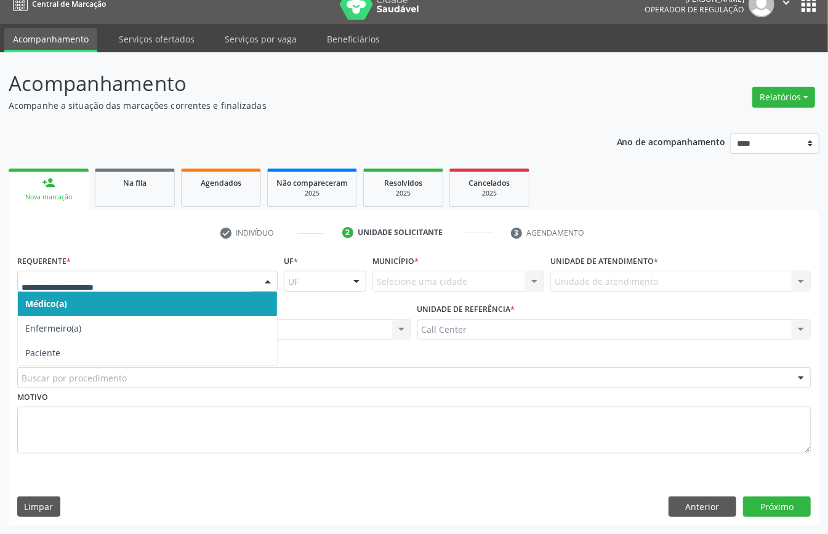
click at [65, 272] on div at bounding box center [147, 281] width 260 height 21
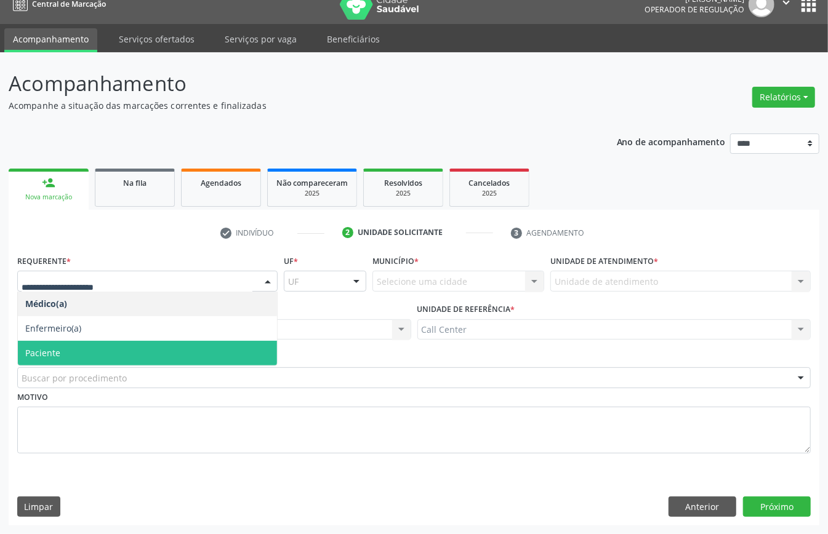
click at [67, 350] on span "Paciente" at bounding box center [147, 353] width 259 height 25
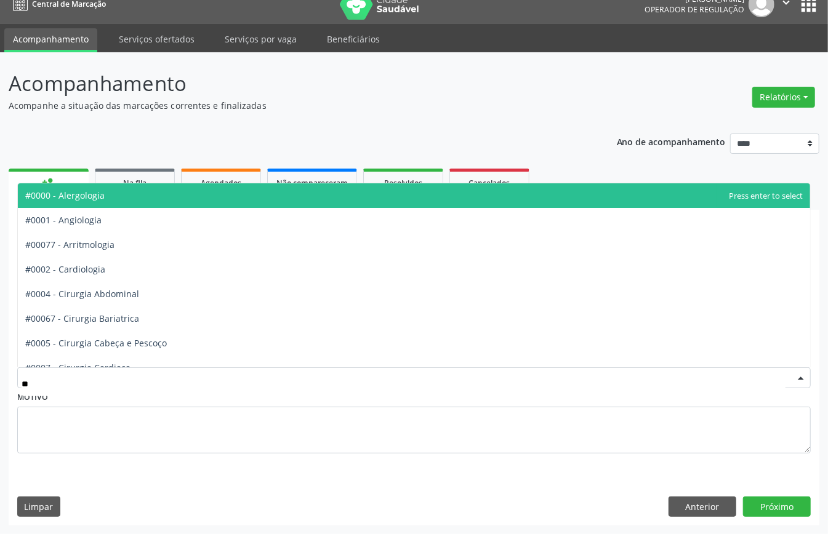
type input "***"
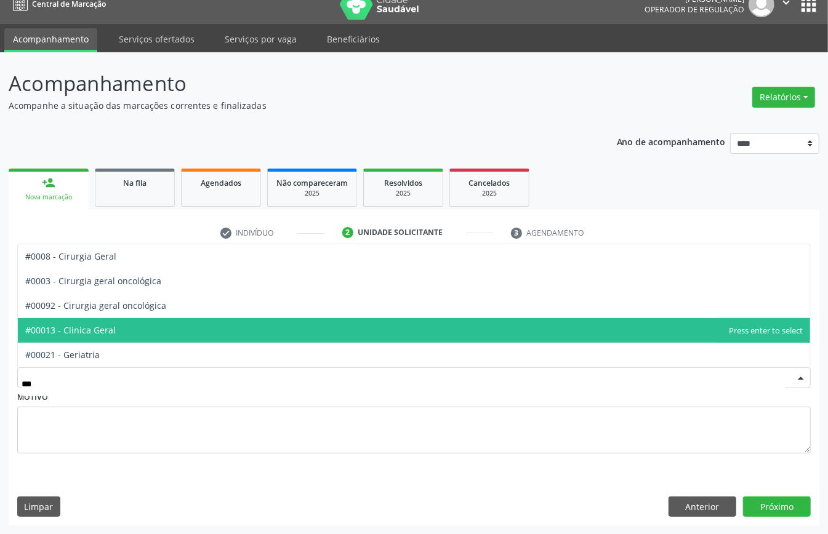
click at [129, 331] on span "#00013 - Clinica Geral" at bounding box center [414, 330] width 792 height 25
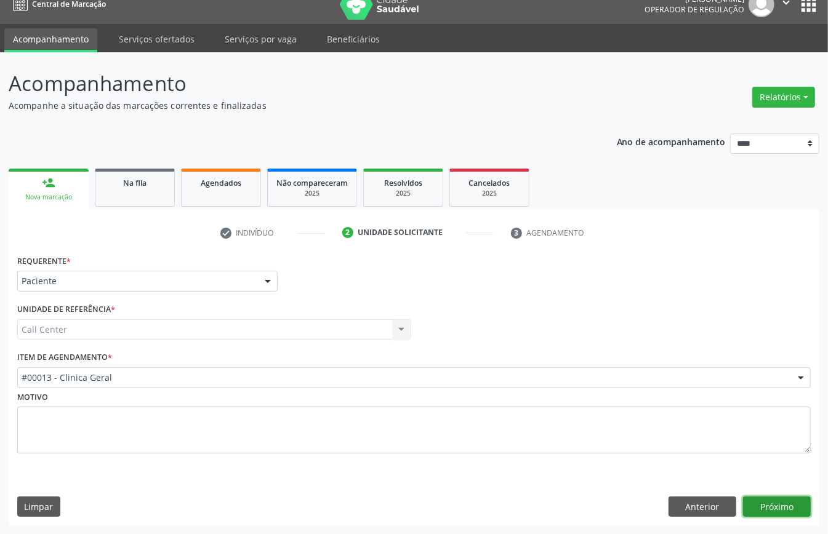
click at [779, 504] on button "Próximo" at bounding box center [777, 507] width 68 height 21
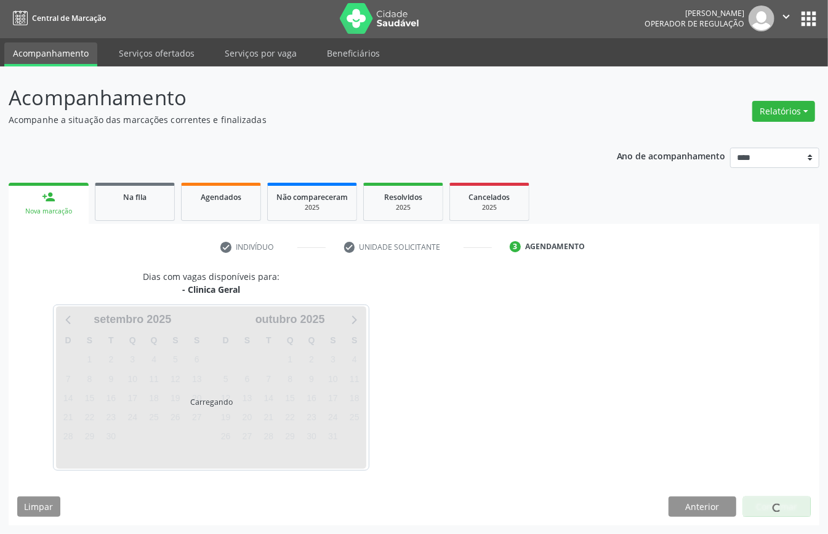
scroll to position [2, 0]
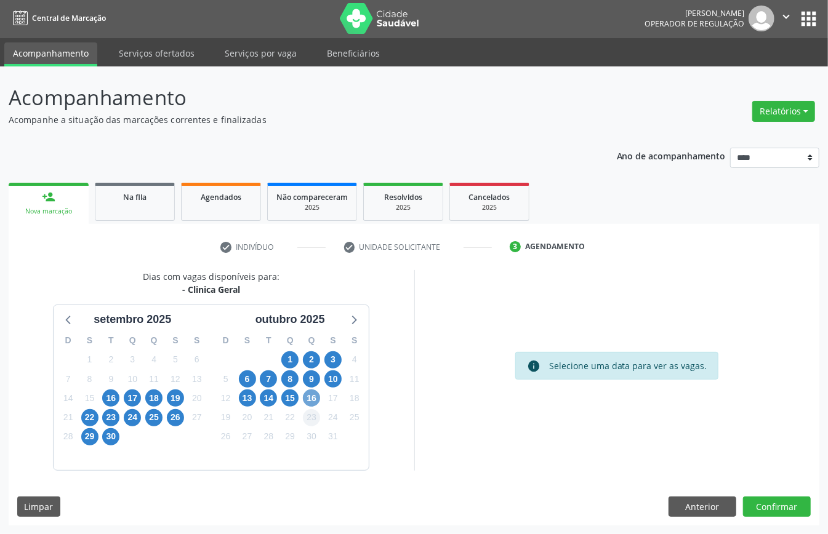
drag, startPoint x: 308, startPoint y: 400, endPoint x: 313, endPoint y: 412, distance: 12.9
click at [311, 407] on div "D S T Q Q S S 28 29 30 1 2 3 4 5 6 7 8 9 10 11 12 13 14 15 16 17 18 19 20 21 22…" at bounding box center [290, 399] width 158 height 142
drag, startPoint x: 310, startPoint y: 394, endPoint x: 390, endPoint y: 417, distance: 83.2
click at [311, 395] on span "16" at bounding box center [311, 398] width 17 height 17
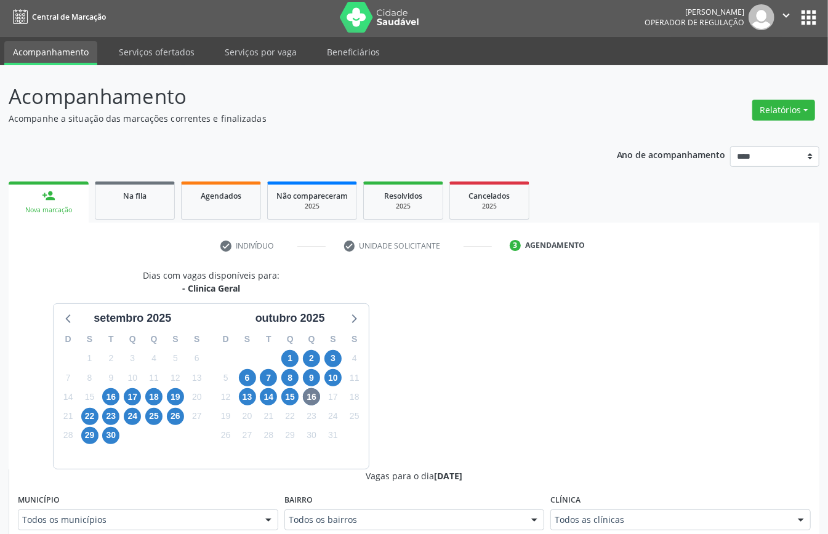
drag, startPoint x: 568, startPoint y: 400, endPoint x: 607, endPoint y: 407, distance: 40.1
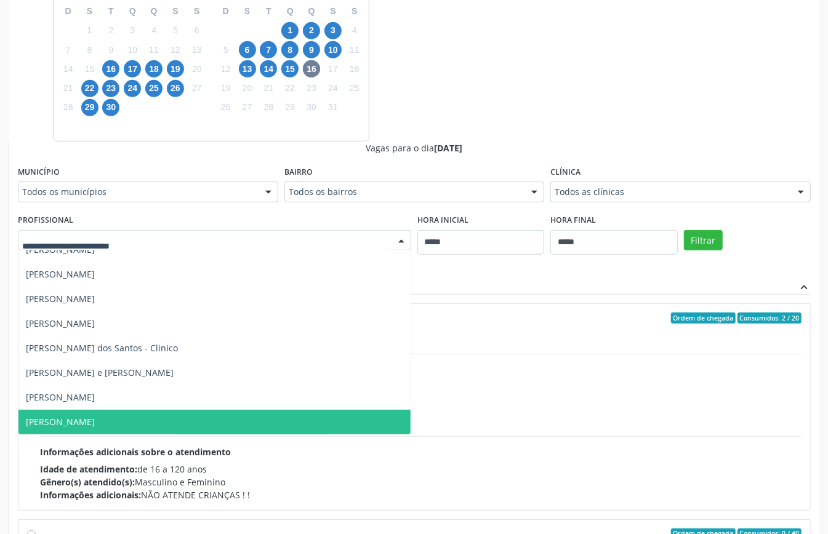
scroll to position [402, 0]
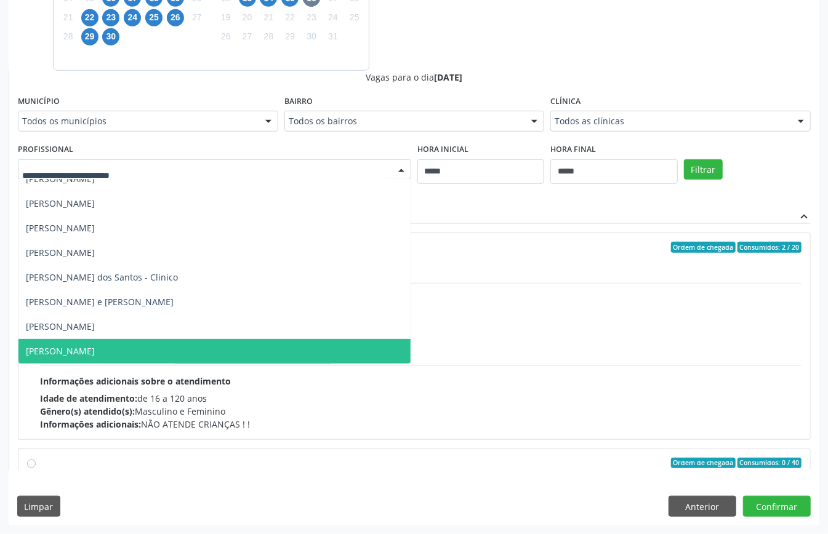
drag, startPoint x: 151, startPoint y: 350, endPoint x: 158, endPoint y: 349, distance: 6.9
click at [153, 350] on span "[PERSON_NAME]" at bounding box center [214, 351] width 392 height 25
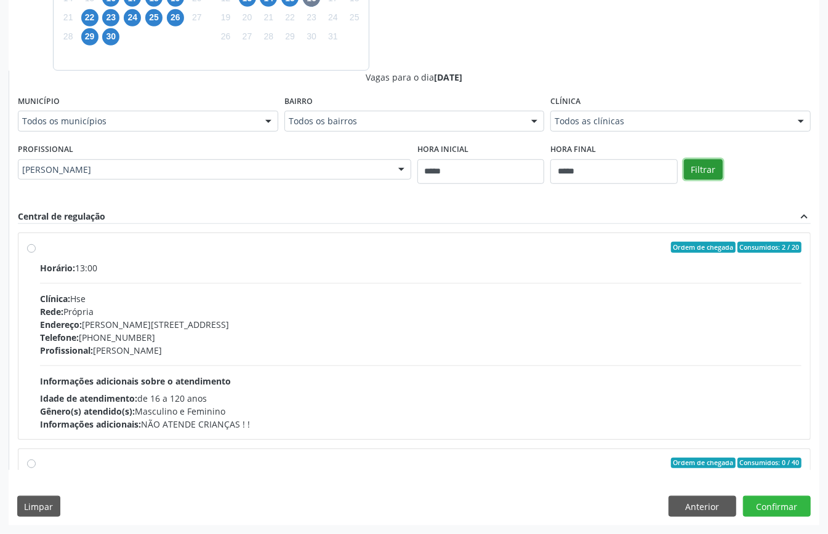
click at [703, 169] on button "Filtrar" at bounding box center [703, 169] width 39 height 21
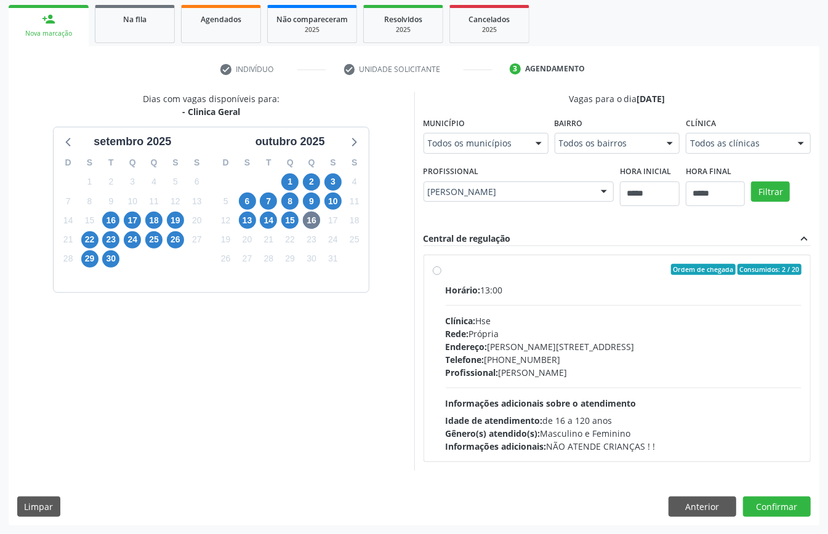
click at [479, 361] on span "Telefone:" at bounding box center [465, 360] width 39 height 12
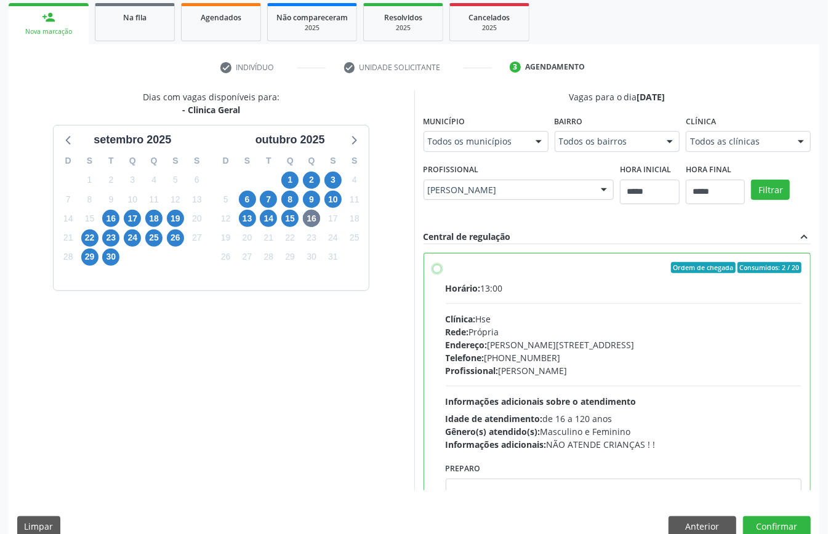
scroll to position [62, 0]
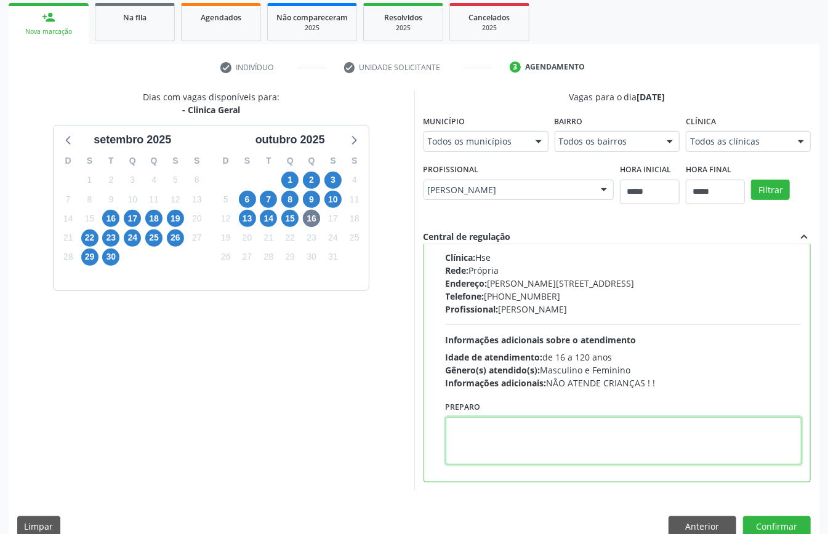
paste textarea "**********"
type textarea "**********"
click at [788, 528] on button "Confirmar" at bounding box center [777, 527] width 68 height 21
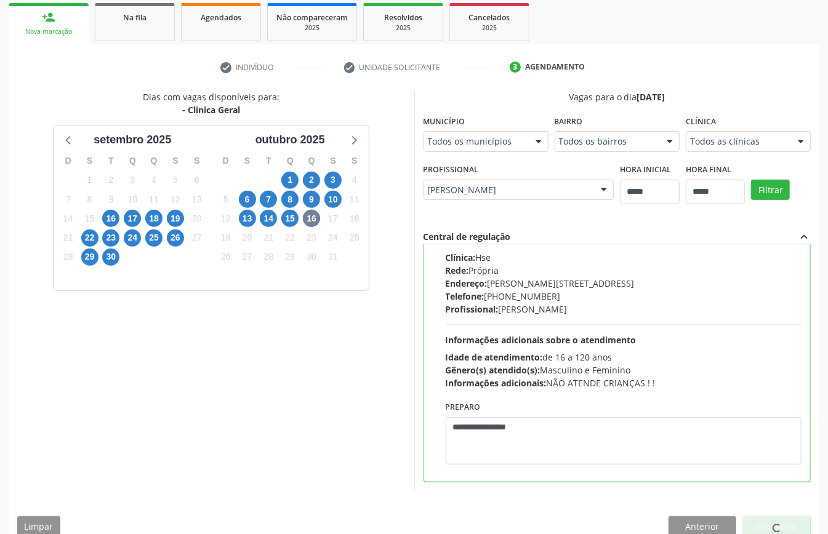
scroll to position [0, 0]
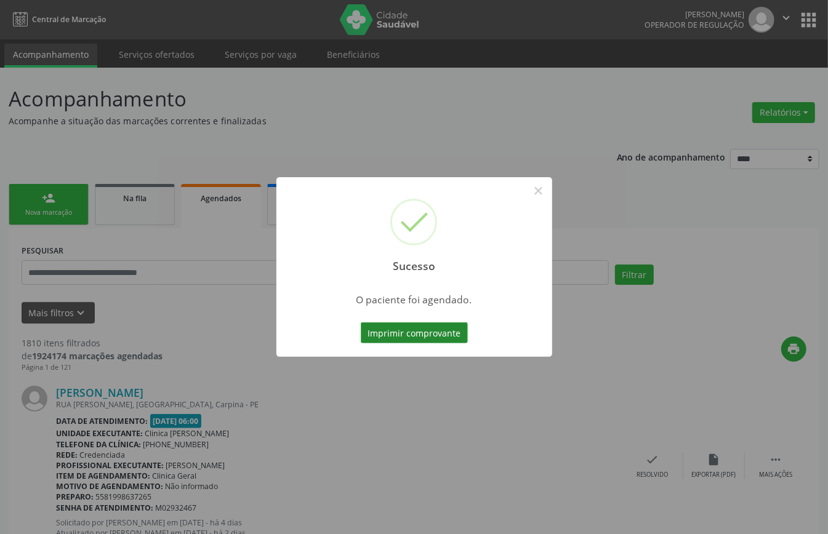
click at [446, 336] on button "Imprimir comprovante" at bounding box center [414, 333] width 107 height 21
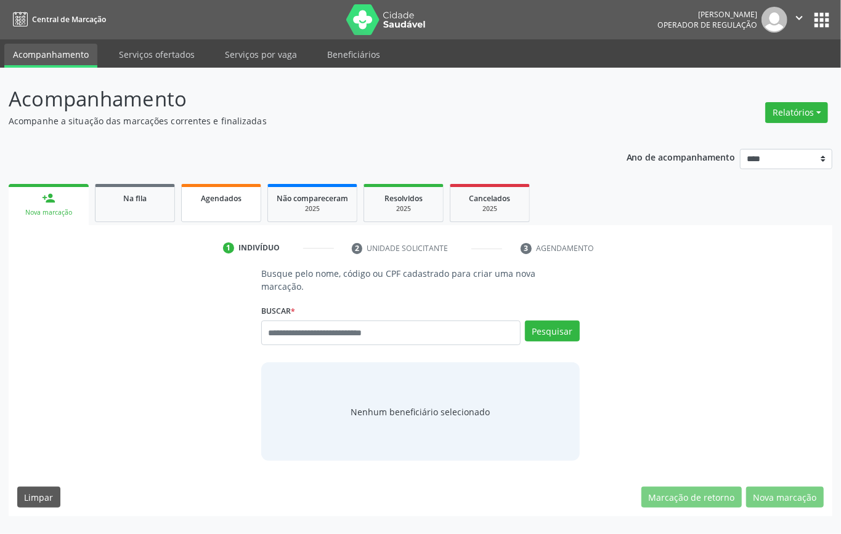
click at [230, 204] on link "Agendados" at bounding box center [221, 203] width 80 height 38
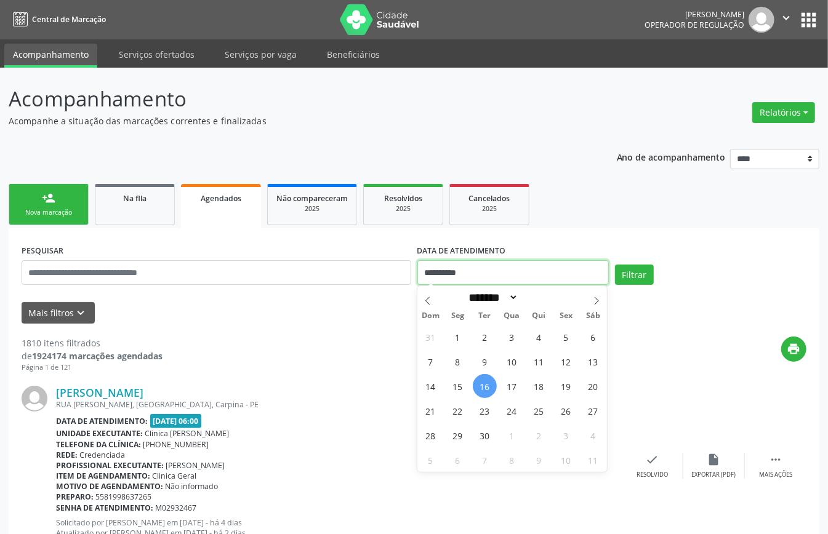
click at [469, 280] on input "**********" at bounding box center [512, 272] width 191 height 25
click at [594, 297] on icon at bounding box center [596, 301] width 9 height 9
click at [421, 303] on span at bounding box center [427, 296] width 21 height 21
select select "*"
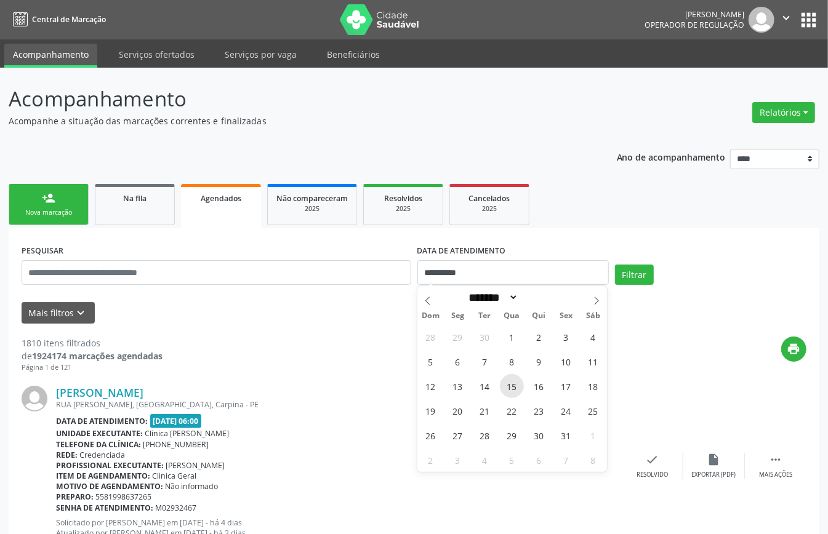
click at [513, 390] on span "15" at bounding box center [512, 386] width 24 height 24
type input "**********"
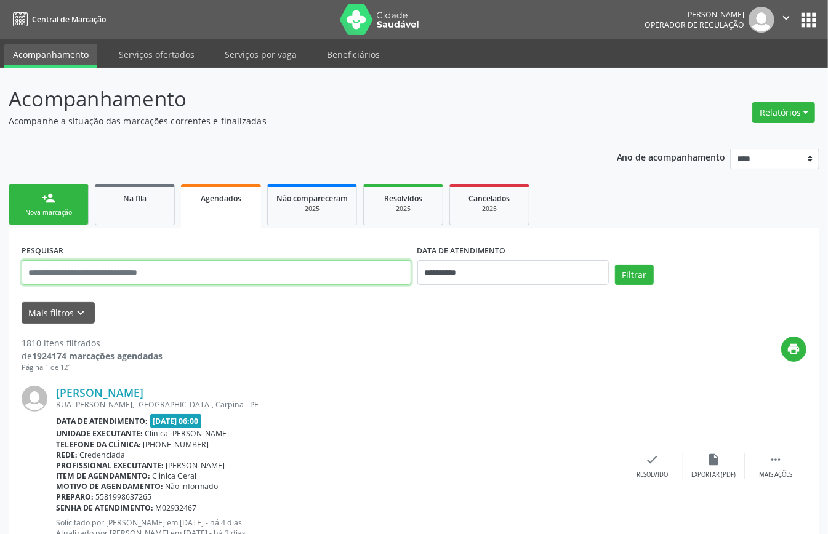
paste input "**********"
type input "**********"
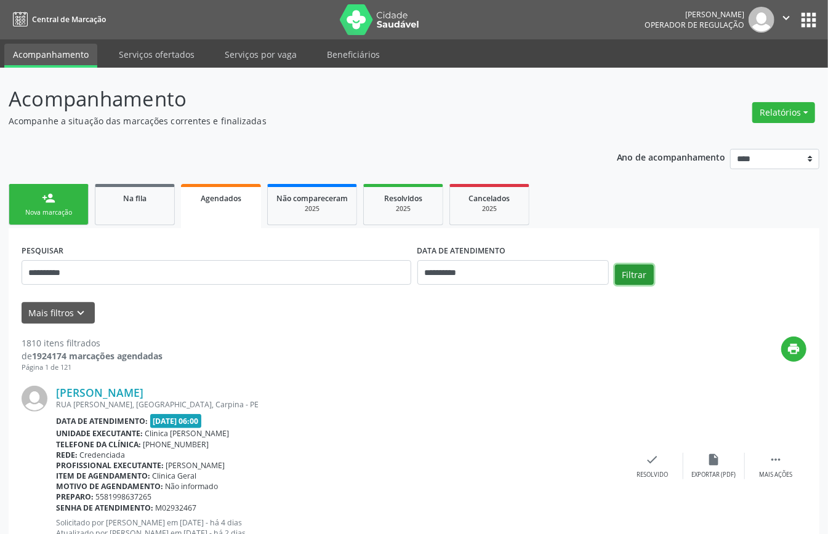
click at [640, 267] on button "Filtrar" at bounding box center [634, 275] width 39 height 21
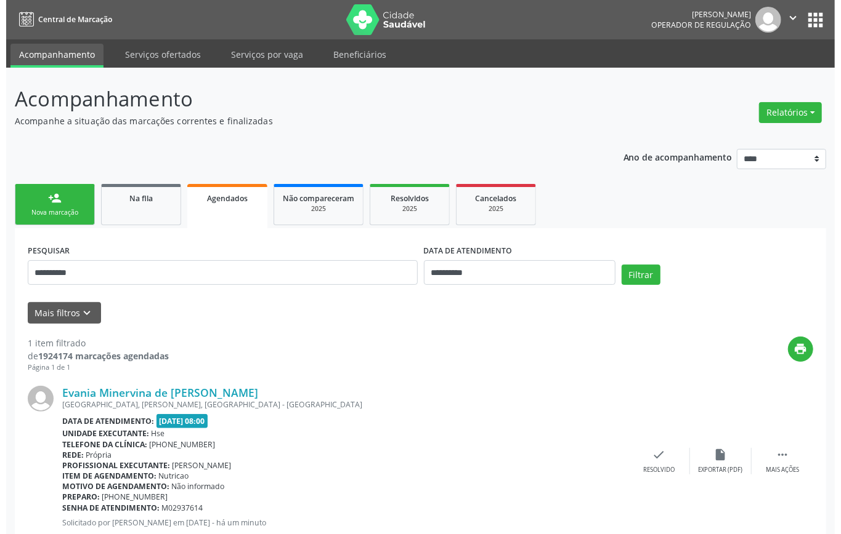
scroll to position [37, 0]
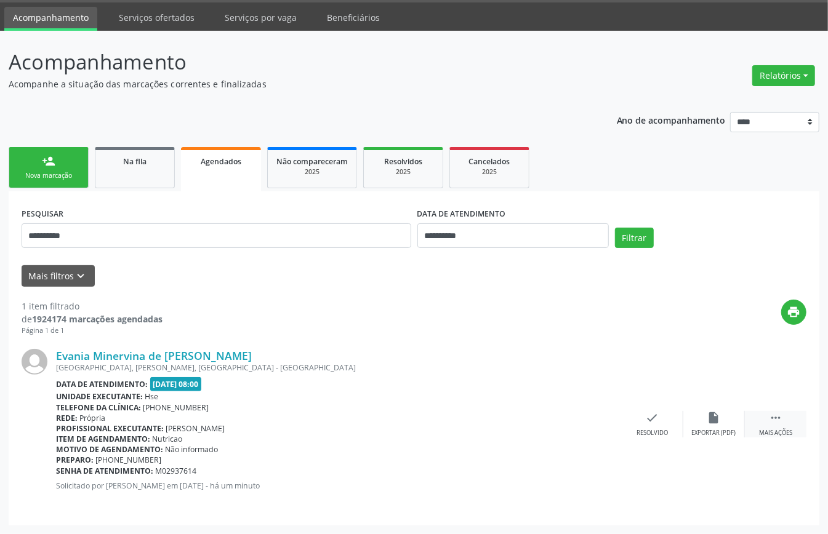
click at [780, 417] on icon "" at bounding box center [776, 418] width 14 height 14
click at [584, 426] on div "cancel Cancelar" at bounding box center [591, 424] width 62 height 26
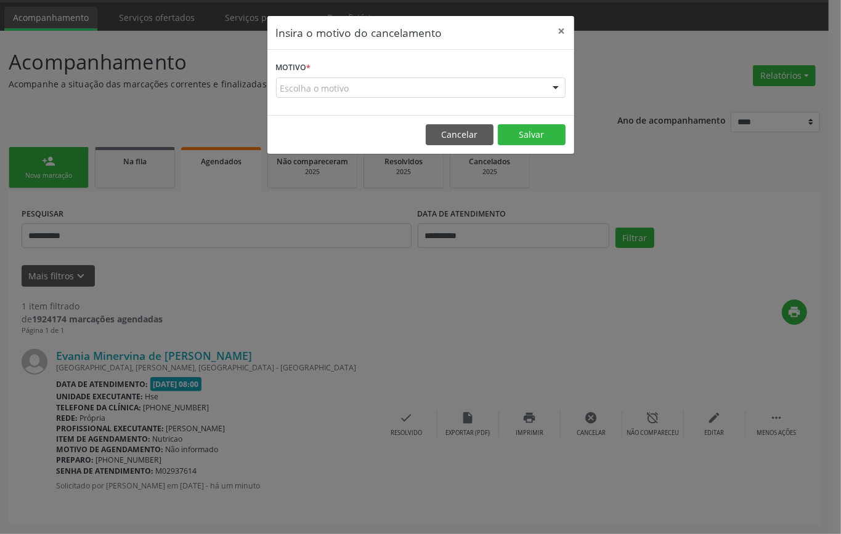
click at [462, 89] on div "Escolha o motivo" at bounding box center [420, 88] width 289 height 21
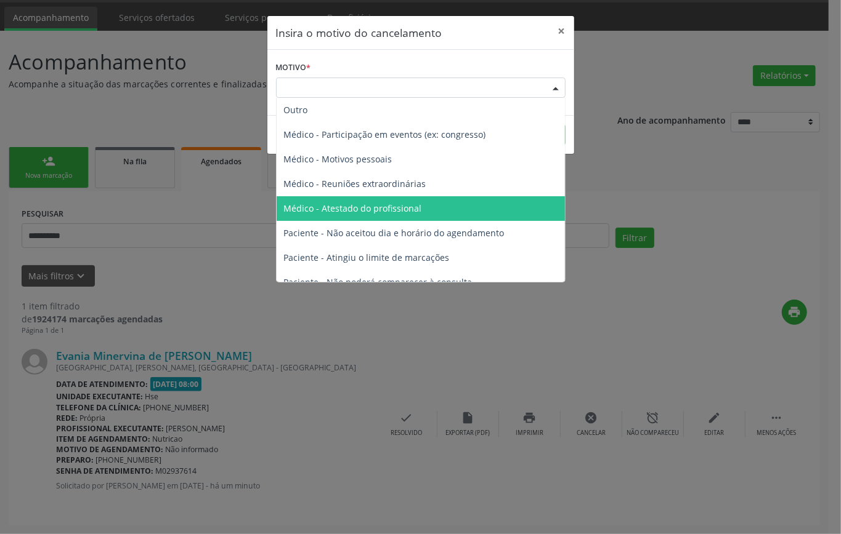
scroll to position [62, 0]
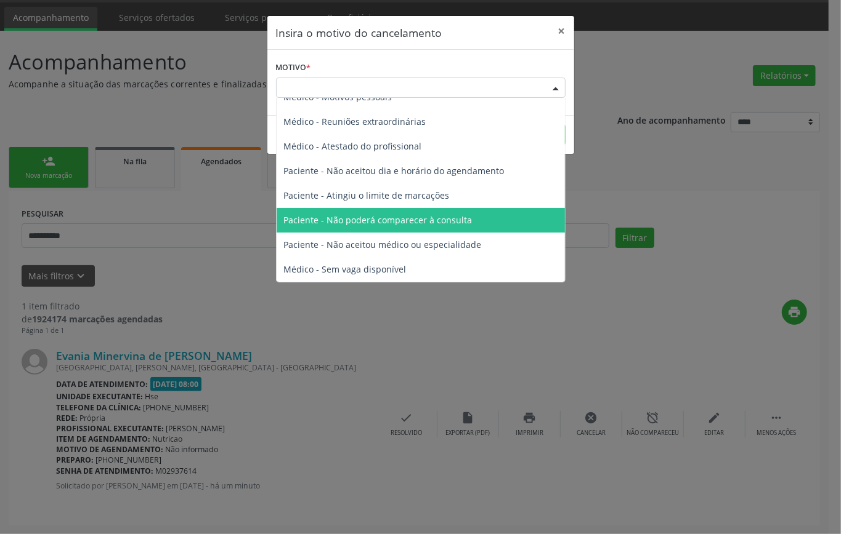
drag, startPoint x: 447, startPoint y: 220, endPoint x: 459, endPoint y: 223, distance: 12.6
click at [447, 227] on span "Paciente - Não poderá comparecer à consulta" at bounding box center [420, 220] width 288 height 25
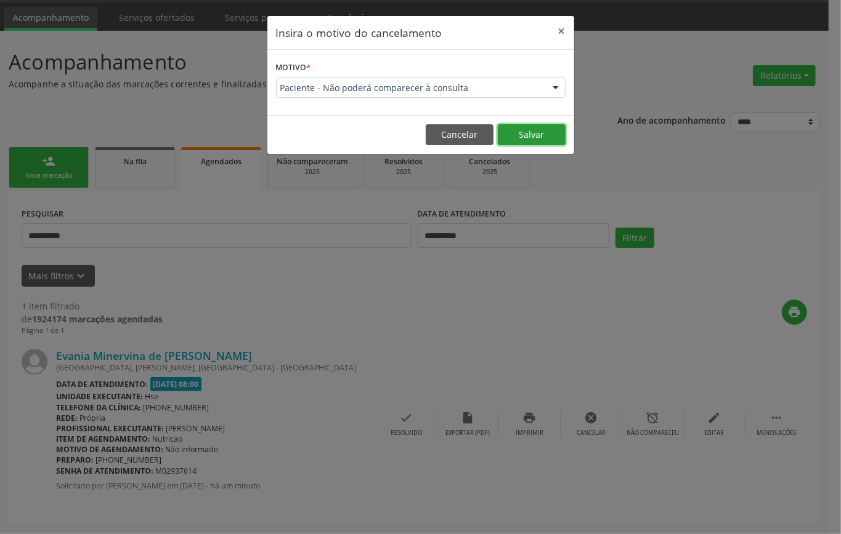
drag, startPoint x: 528, startPoint y: 142, endPoint x: 530, endPoint y: 161, distance: 19.7
click at [530, 151] on footer "Cancelar Salvar" at bounding box center [420, 134] width 307 height 39
drag, startPoint x: 535, startPoint y: 131, endPoint x: 508, endPoint y: 144, distance: 30.0
click at [535, 134] on button "Salvar" at bounding box center [532, 134] width 68 height 21
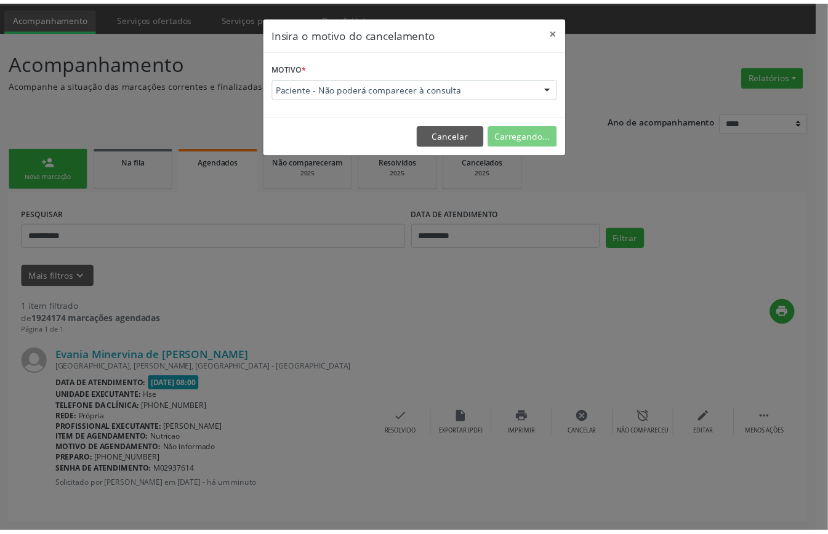
scroll to position [0, 0]
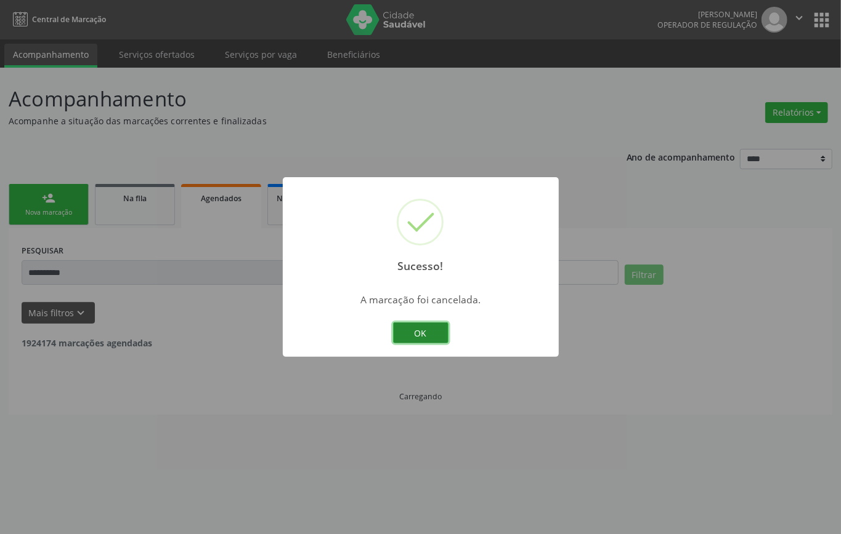
click at [431, 326] on button "OK" at bounding box center [420, 333] width 55 height 21
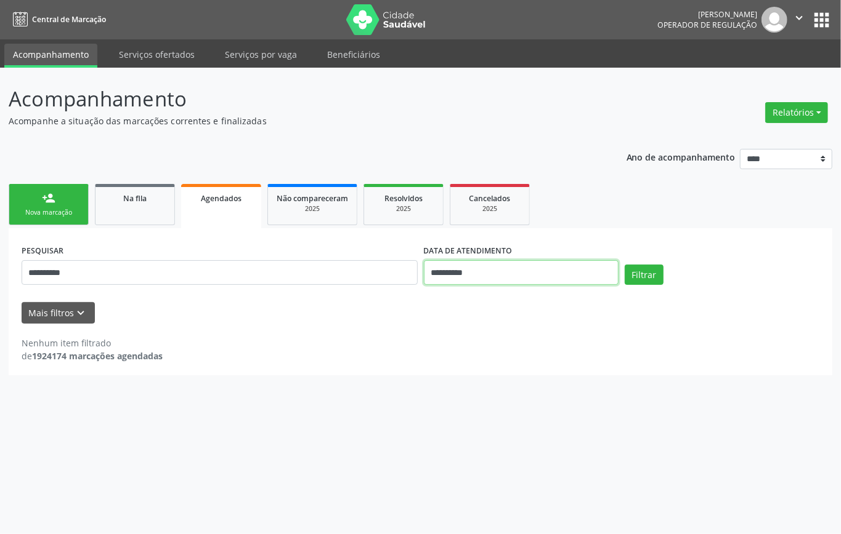
click at [498, 268] on input "**********" at bounding box center [521, 272] width 195 height 25
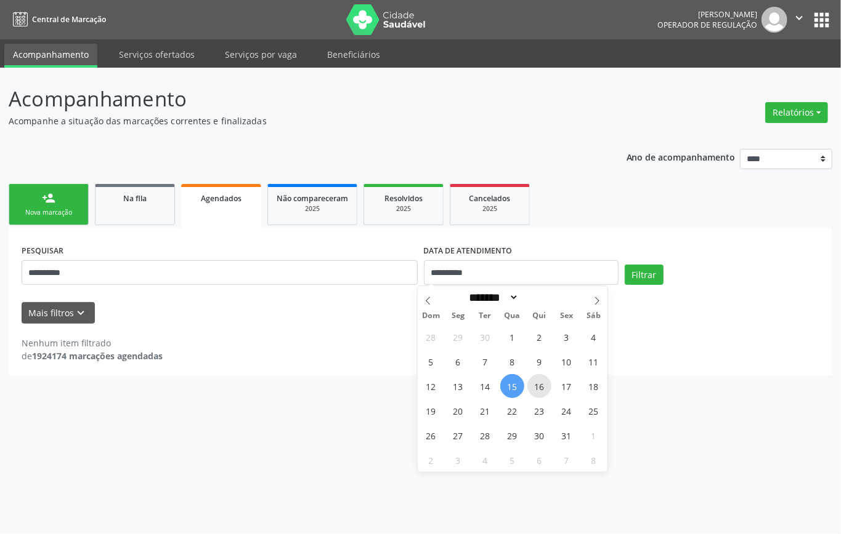
click at [540, 384] on span "16" at bounding box center [539, 386] width 24 height 24
type input "**********"
click at [540, 385] on span "16" at bounding box center [539, 386] width 24 height 24
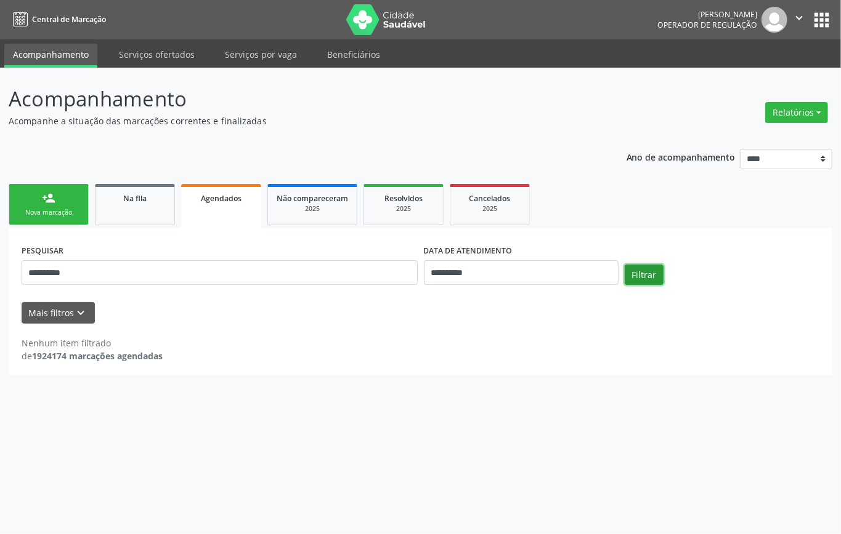
click at [649, 267] on button "Filtrar" at bounding box center [643, 275] width 39 height 21
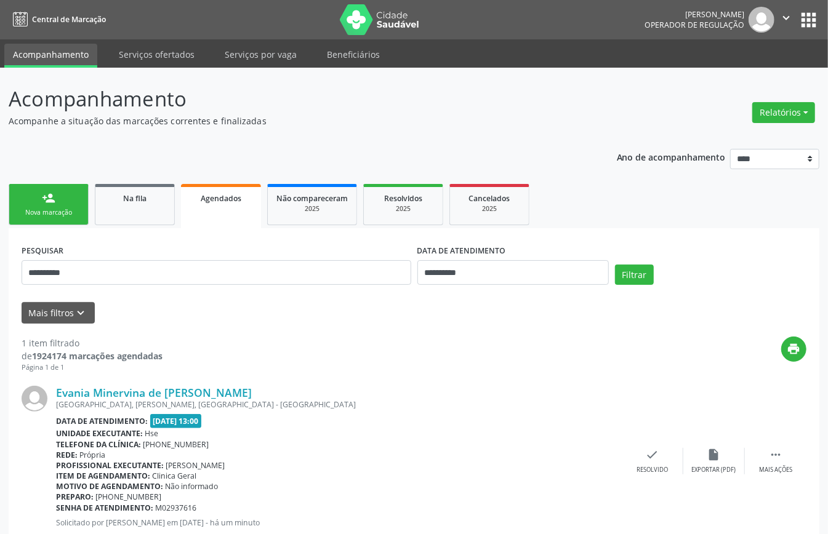
scroll to position [37, 0]
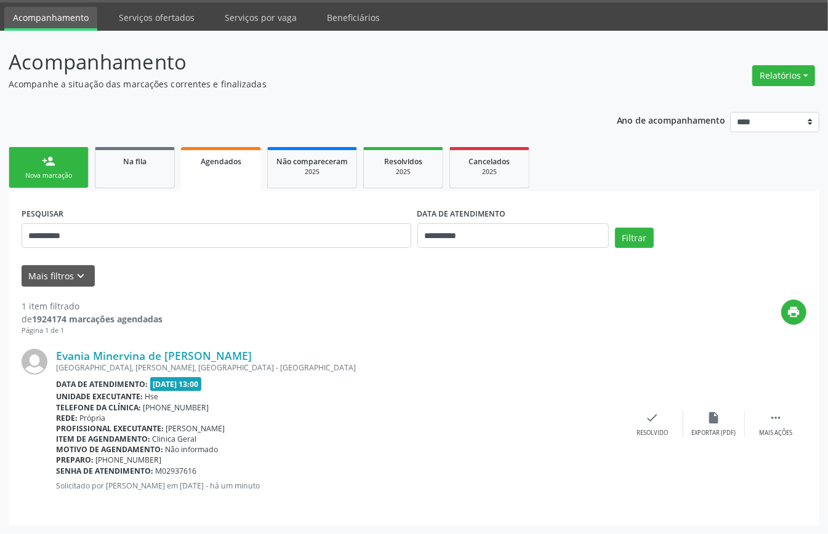
click at [50, 170] on link "person_add Nova marcação" at bounding box center [49, 167] width 80 height 41
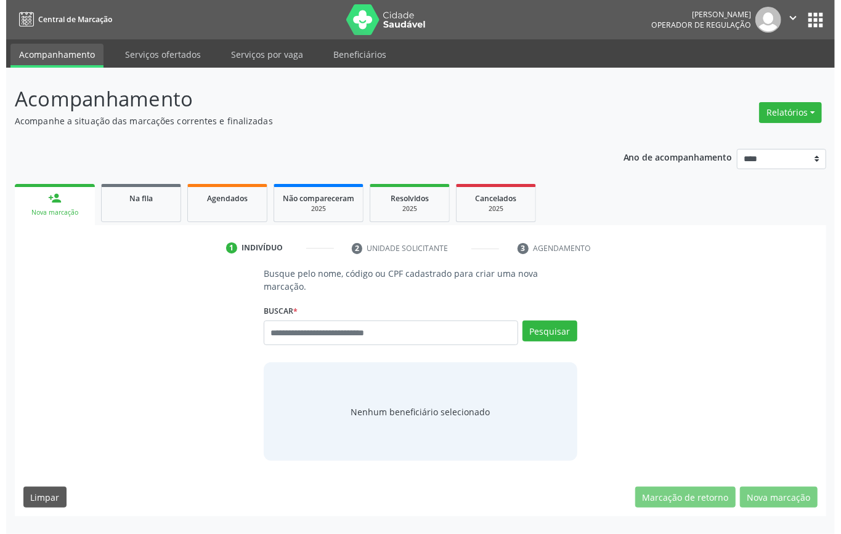
scroll to position [0, 0]
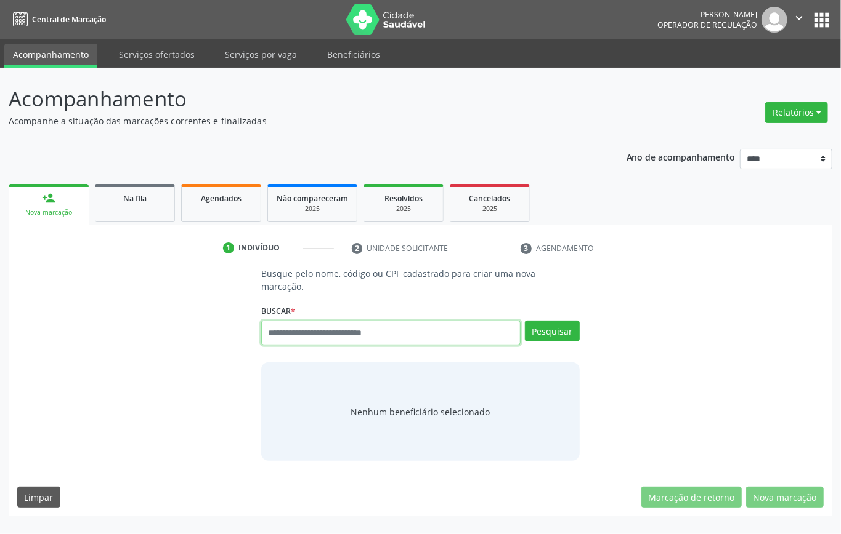
click at [365, 333] on input "text" at bounding box center [390, 333] width 259 height 25
type input "*********"
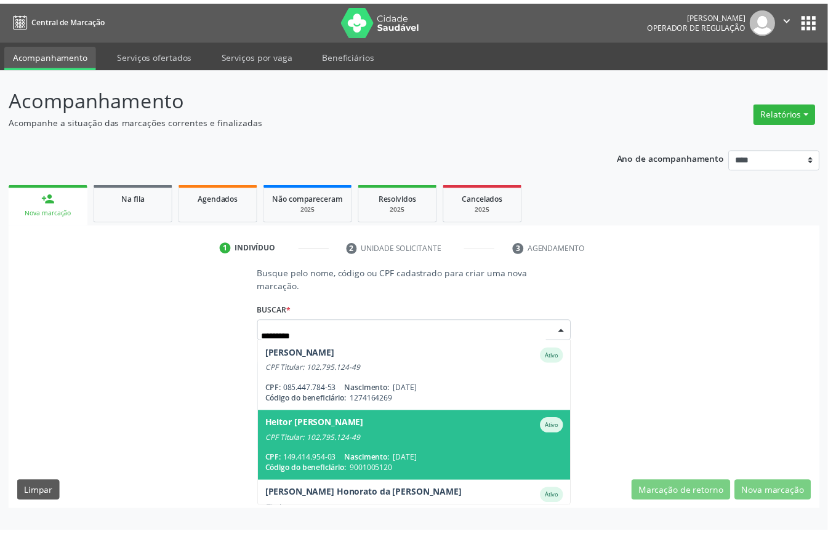
scroll to position [44, 0]
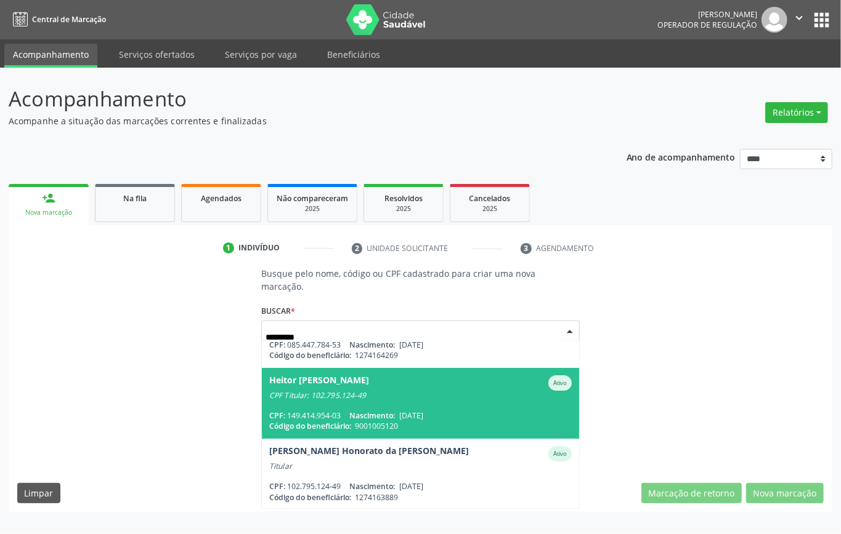
click at [383, 401] on span "Heitor Honorato de Souza Costa Ativo CPF Titular: 102.795.124-49 CPF: 149.414.9…" at bounding box center [420, 403] width 317 height 71
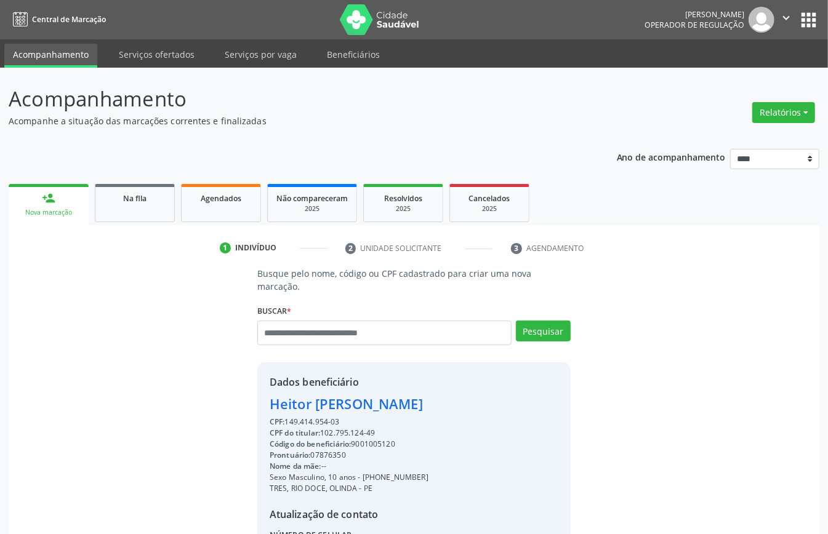
scroll to position [129, 0]
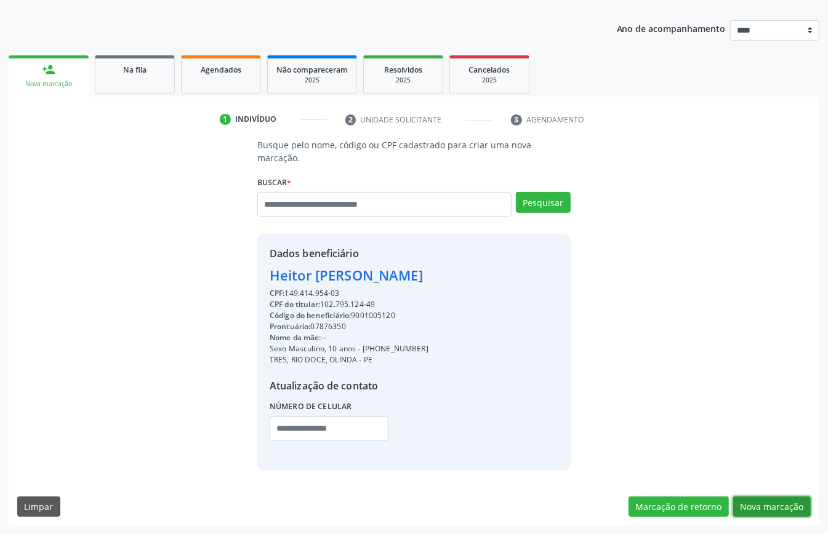
drag, startPoint x: 757, startPoint y: 501, endPoint x: 765, endPoint y: 500, distance: 7.4
click at [765, 500] on button "Nova marcação" at bounding box center [772, 507] width 78 height 21
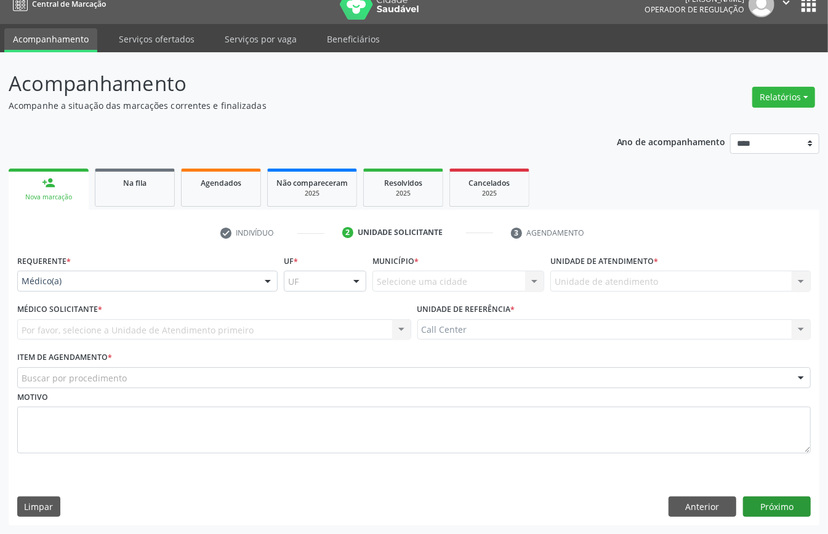
scroll to position [17, 0]
drag, startPoint x: 79, startPoint y: 283, endPoint x: 84, endPoint y: 298, distance: 15.6
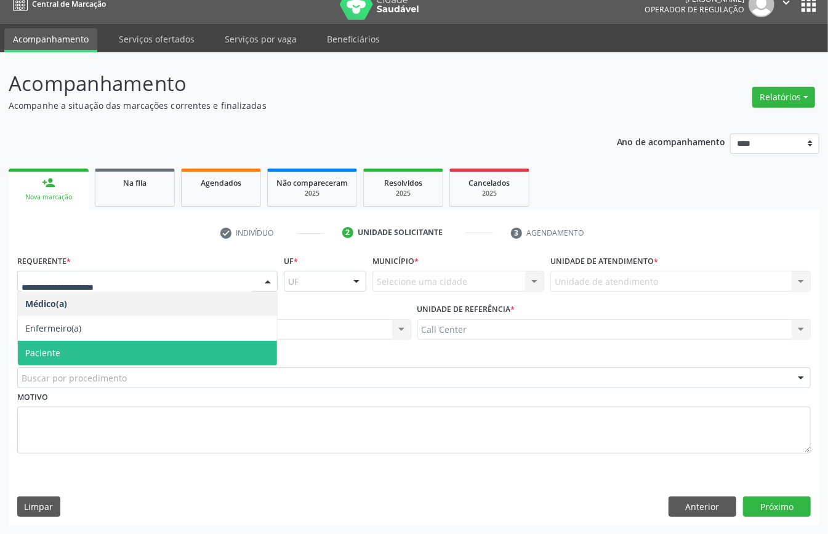
click at [58, 347] on span "Paciente" at bounding box center [42, 353] width 35 height 12
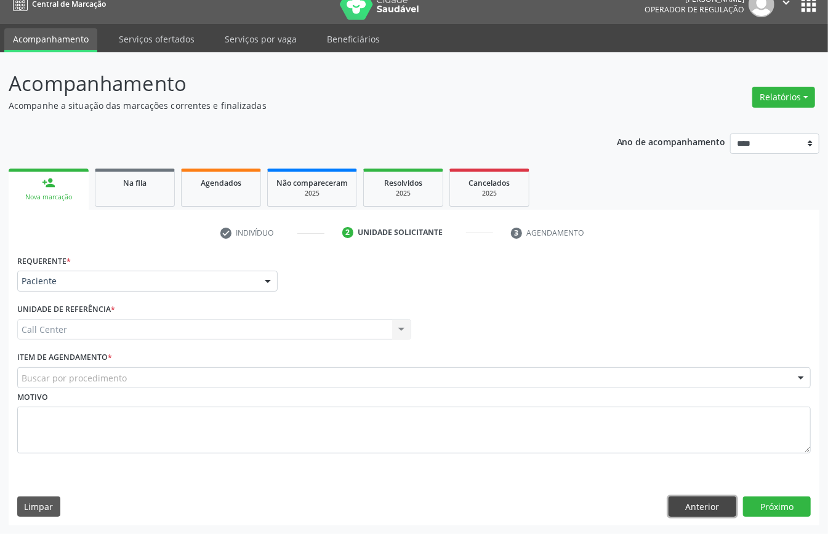
click at [699, 502] on button "Anterior" at bounding box center [703, 507] width 68 height 21
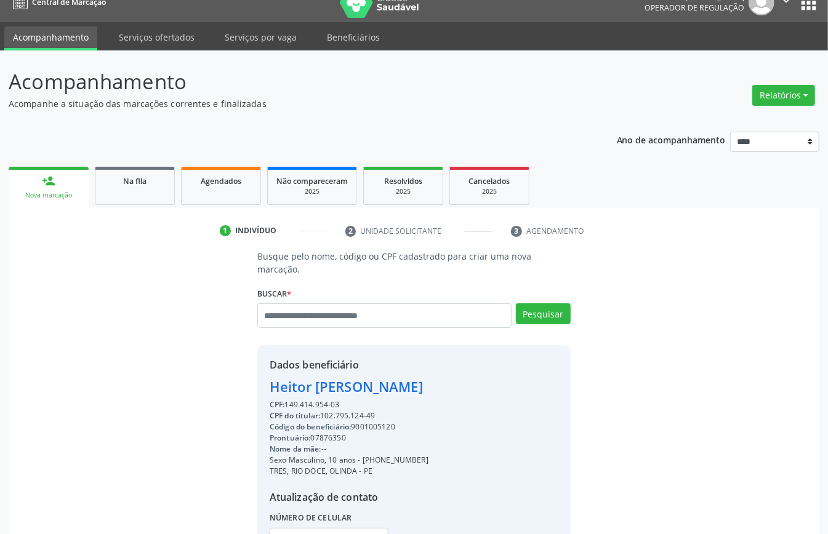
click at [338, 417] on div "CPF do titular: 102.795.124-49" at bounding box center [349, 416] width 159 height 11
copy div "102.795.124"
paste input "**********"
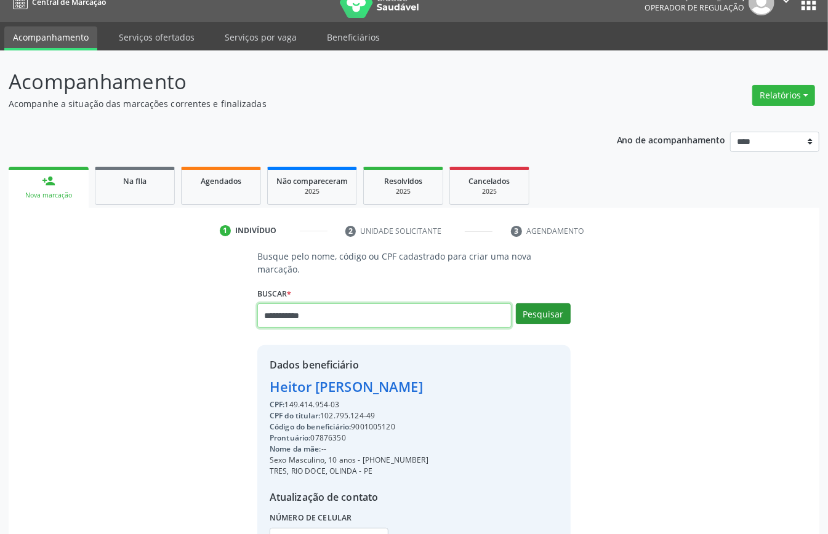
type input "**********"
click at [555, 313] on button "Pesquisar" at bounding box center [543, 314] width 55 height 21
type input "**********"
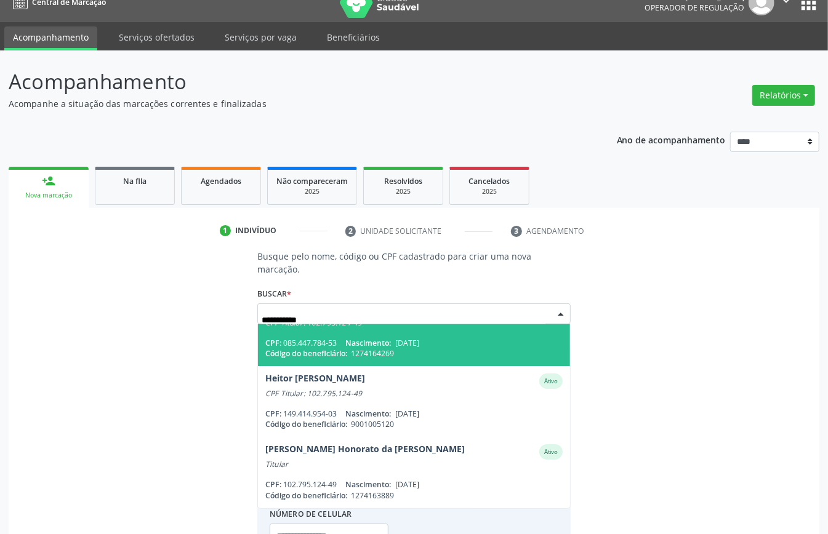
scroll to position [27, 0]
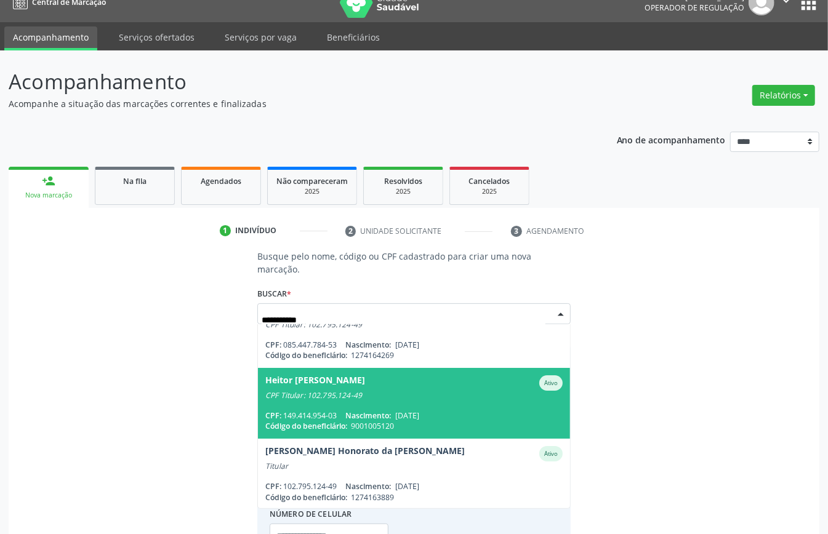
click at [470, 402] on span "Heitor Honorato de Souza Costa Ativo CPF Titular: 102.795.124-49 CPF: 149.414.9…" at bounding box center [414, 403] width 312 height 71
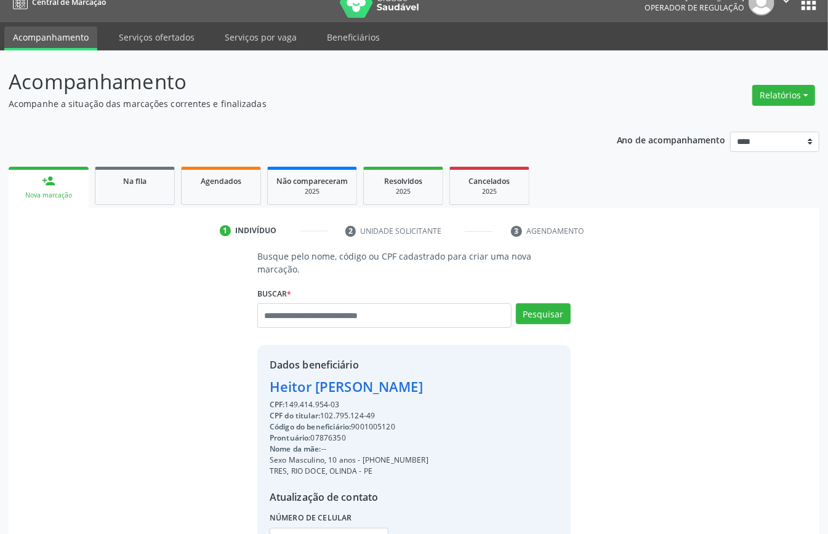
scroll to position [129, 0]
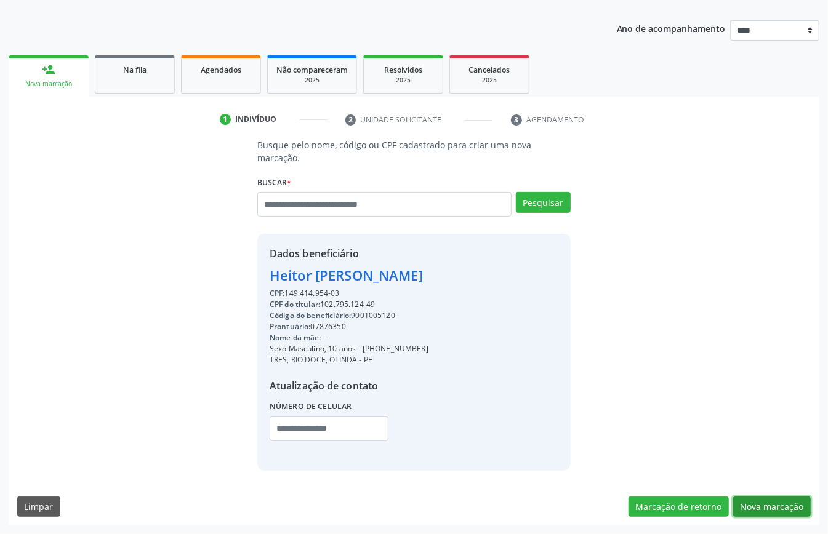
drag, startPoint x: 772, startPoint y: 504, endPoint x: 655, endPoint y: 480, distance: 119.3
click at [769, 504] on button "Nova marcação" at bounding box center [772, 507] width 78 height 21
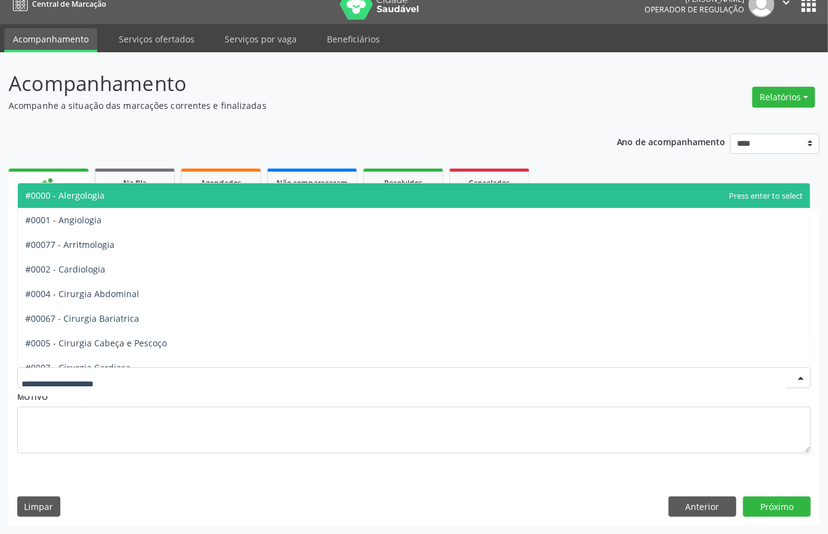
drag, startPoint x: 167, startPoint y: 369, endPoint x: 174, endPoint y: 382, distance: 14.3
click at [168, 370] on div at bounding box center [414, 378] width 794 height 21
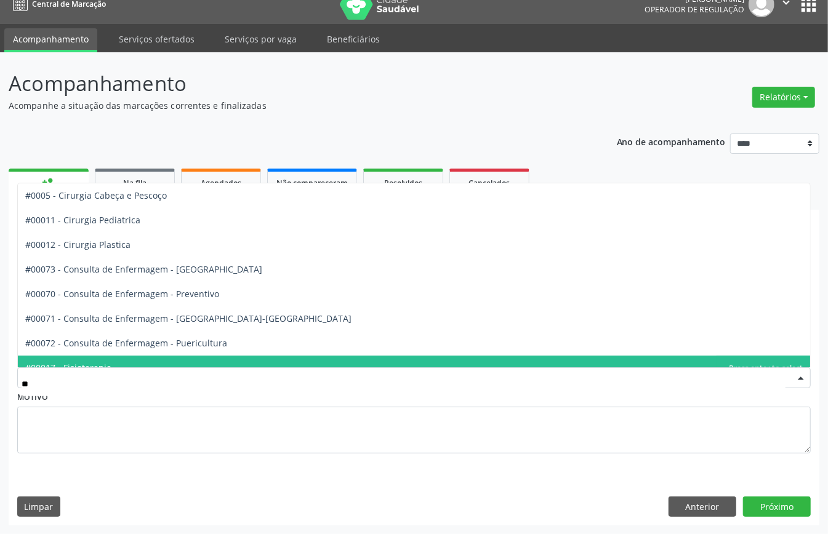
type input "***"
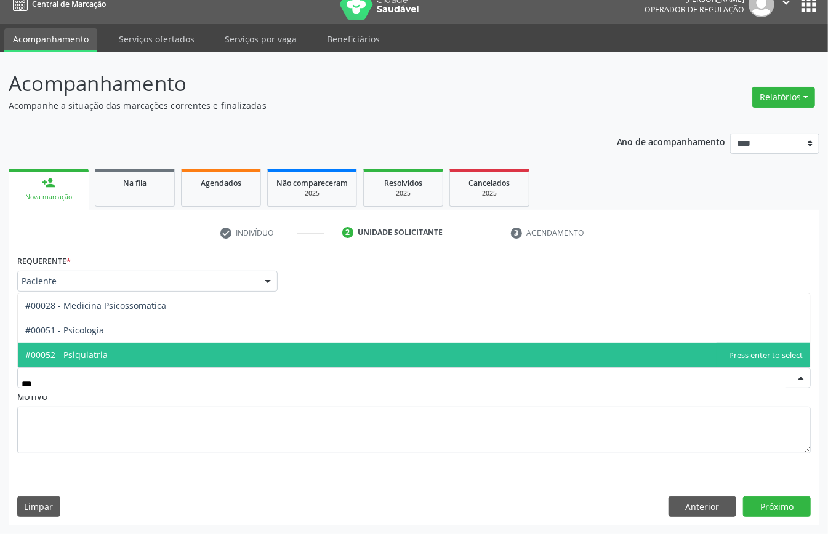
click at [161, 343] on span "#00052 - Psiquiatria" at bounding box center [414, 355] width 792 height 25
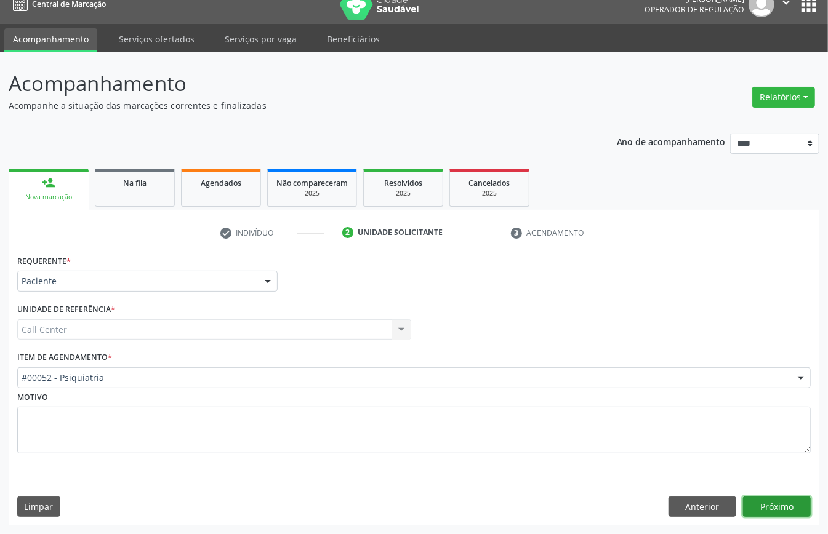
click at [791, 506] on button "Próximo" at bounding box center [777, 507] width 68 height 21
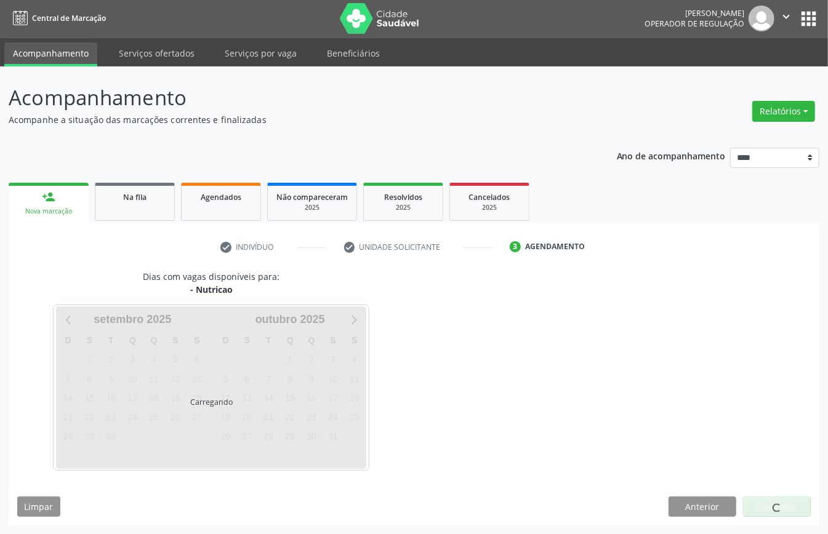
scroll to position [2, 0]
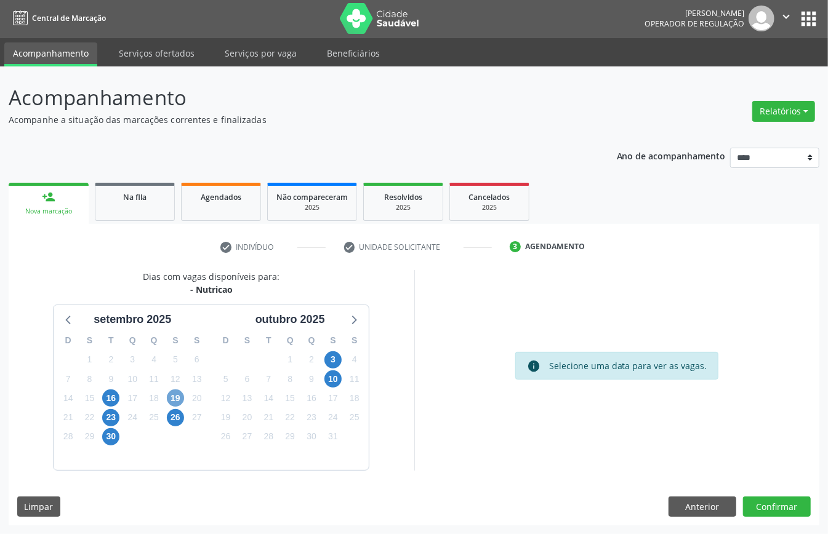
click at [177, 398] on span "19" at bounding box center [175, 398] width 17 height 17
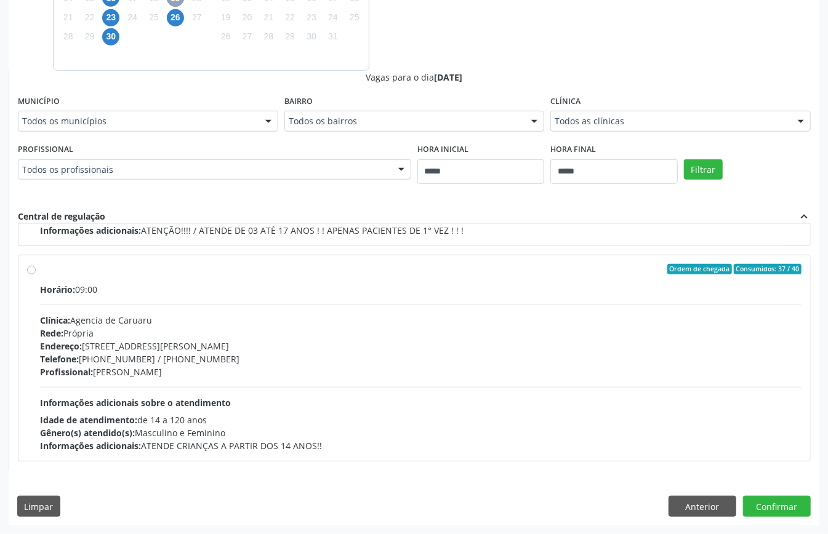
scroll to position [31, 0]
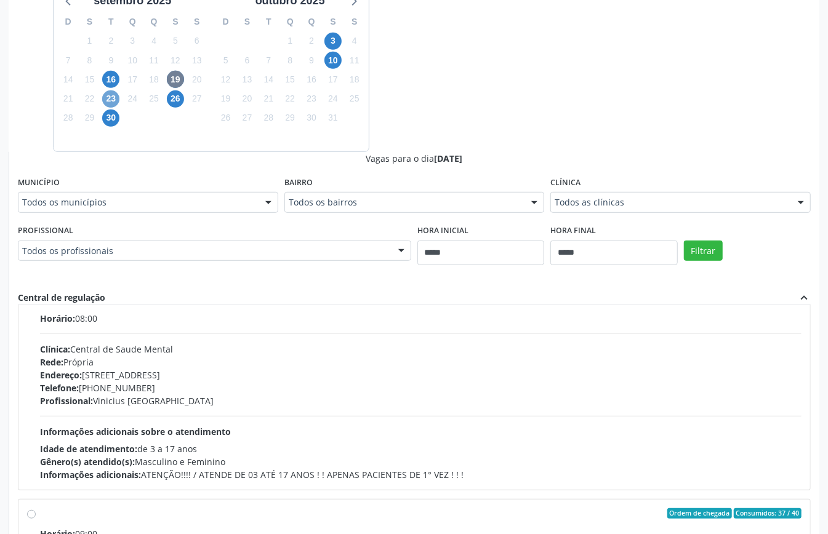
click at [108, 94] on span "23" at bounding box center [110, 99] width 17 height 17
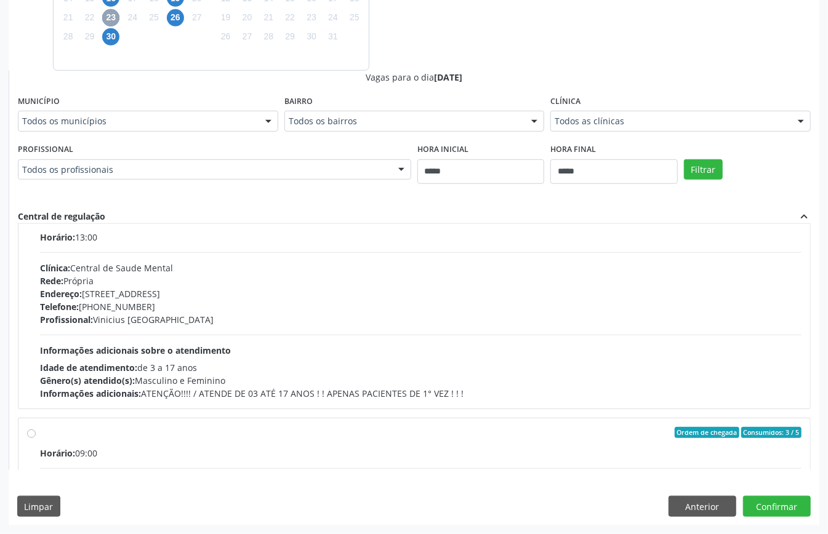
scroll to position [328, 0]
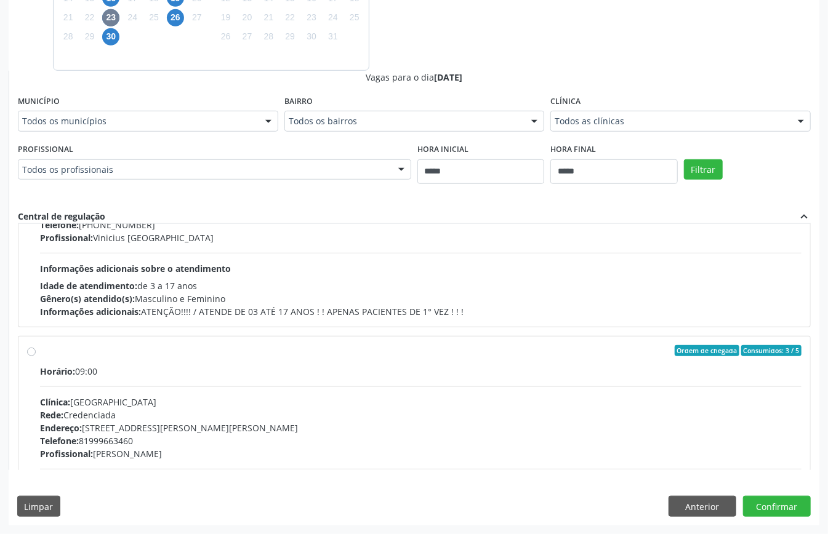
click at [223, 292] on div "Idade de atendimento: de 3 a 17 anos" at bounding box center [421, 286] width 762 height 13
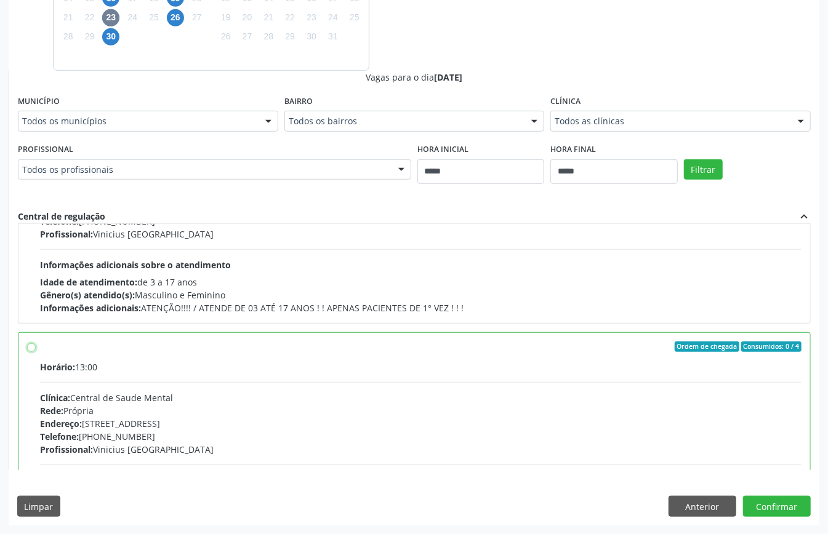
scroll to position [281, 0]
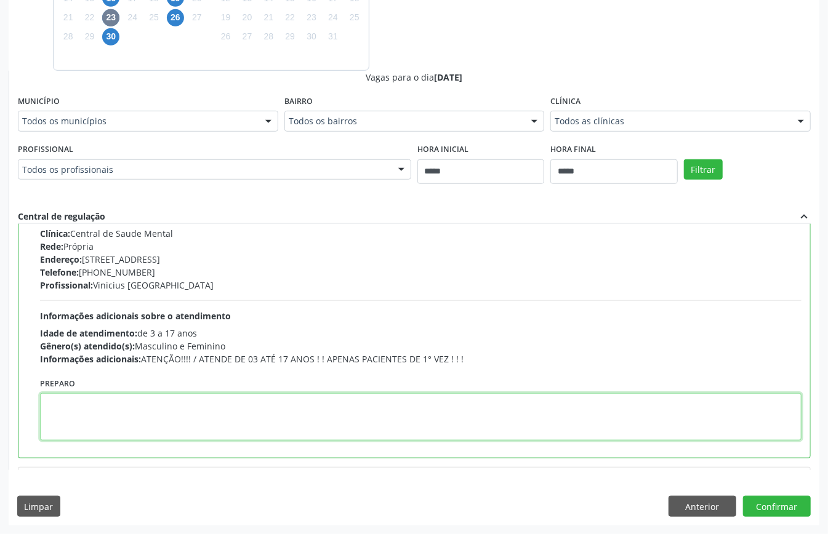
paste textarea "**********"
type textarea "**********"
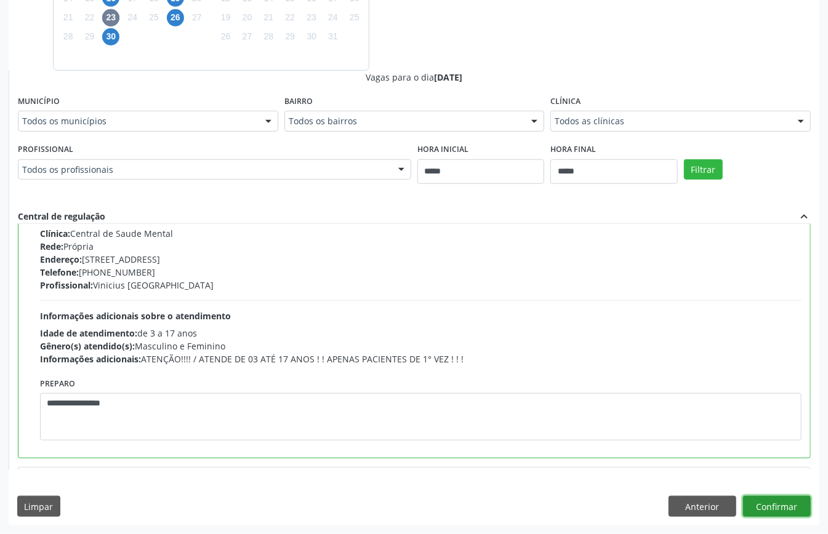
click at [765, 501] on button "Confirmar" at bounding box center [777, 506] width 68 height 21
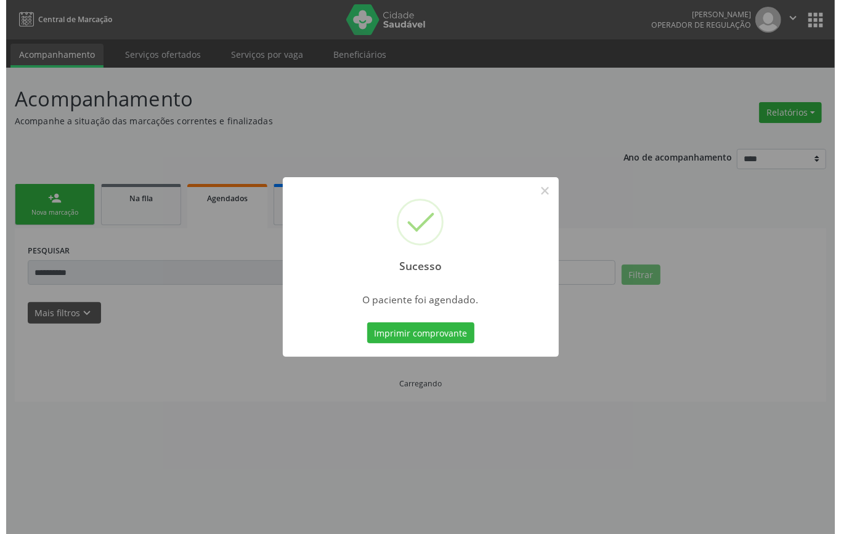
scroll to position [0, 0]
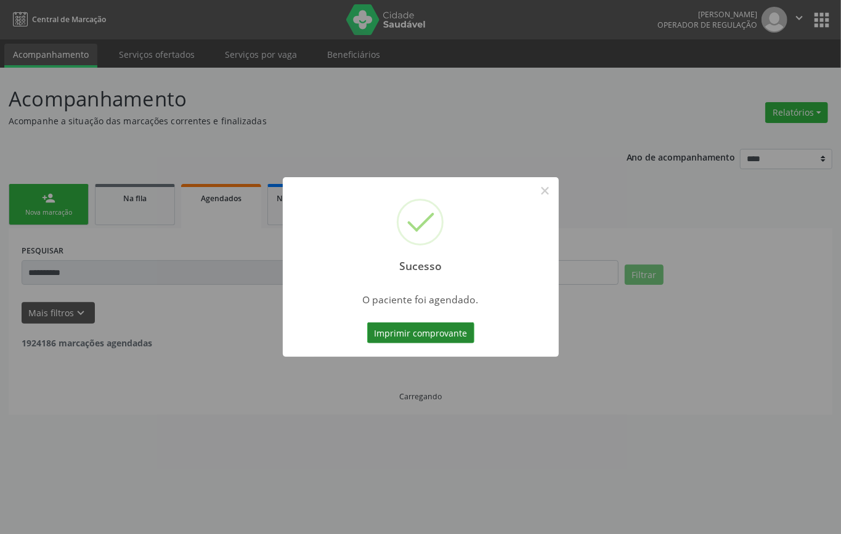
click at [420, 333] on button "Imprimir comprovante" at bounding box center [420, 333] width 107 height 21
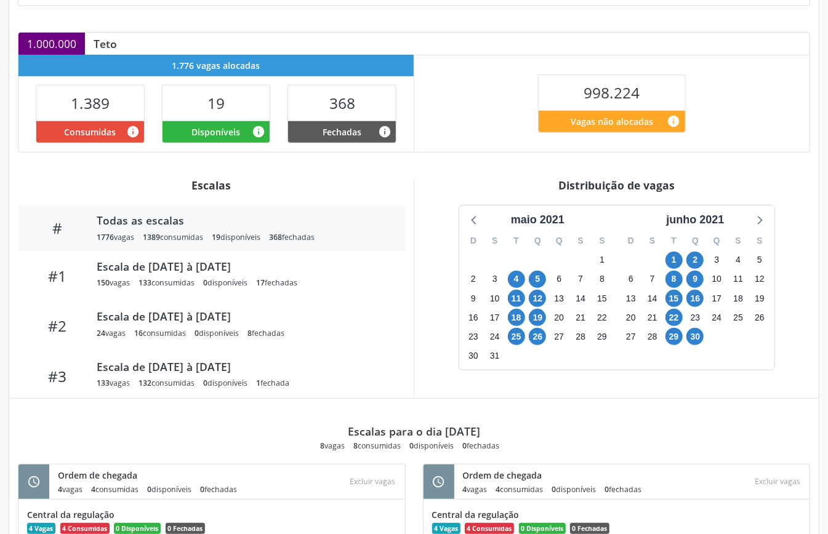
scroll to position [248, 0]
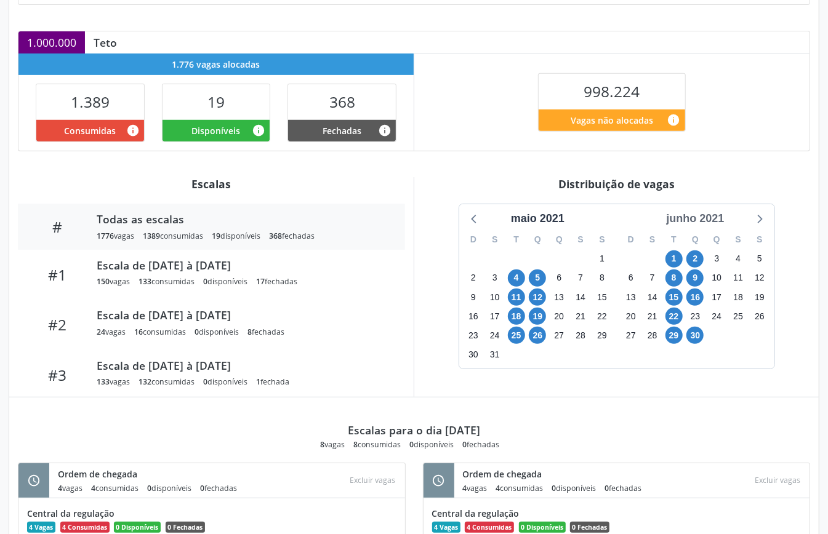
click at [702, 214] on div "junho 2021" at bounding box center [695, 219] width 68 height 17
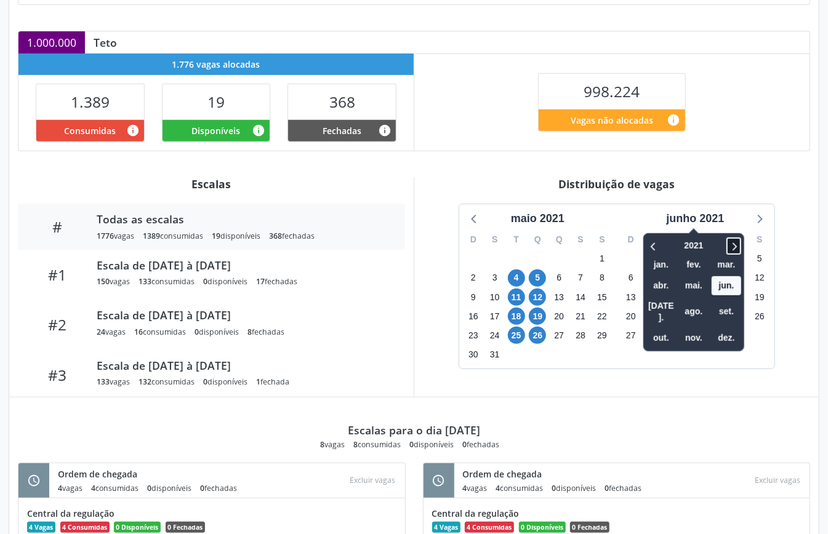
click at [730, 248] on icon at bounding box center [734, 246] width 12 height 15
click at [729, 247] on icon at bounding box center [734, 246] width 12 height 15
click at [732, 247] on icon at bounding box center [734, 246] width 12 height 15
drag, startPoint x: 735, startPoint y: 299, endPoint x: 733, endPoint y: 305, distance: 7.0
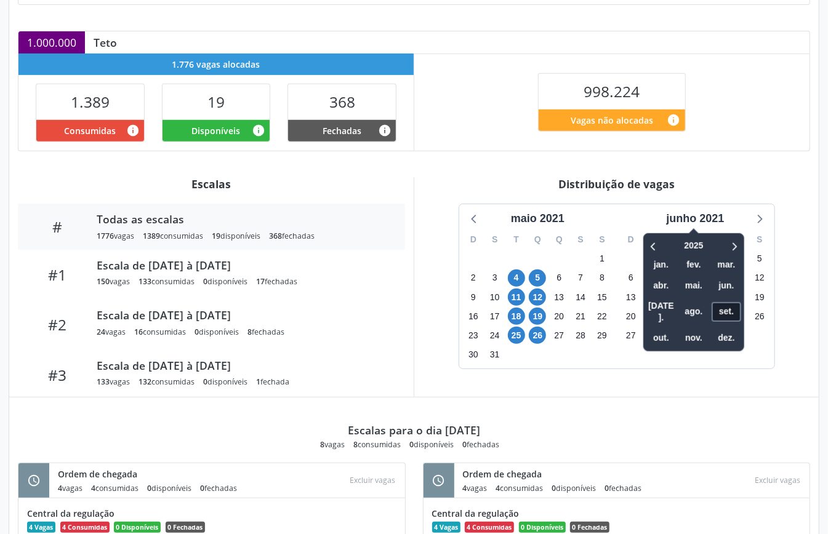
click at [735, 302] on span "set." at bounding box center [727, 311] width 30 height 19
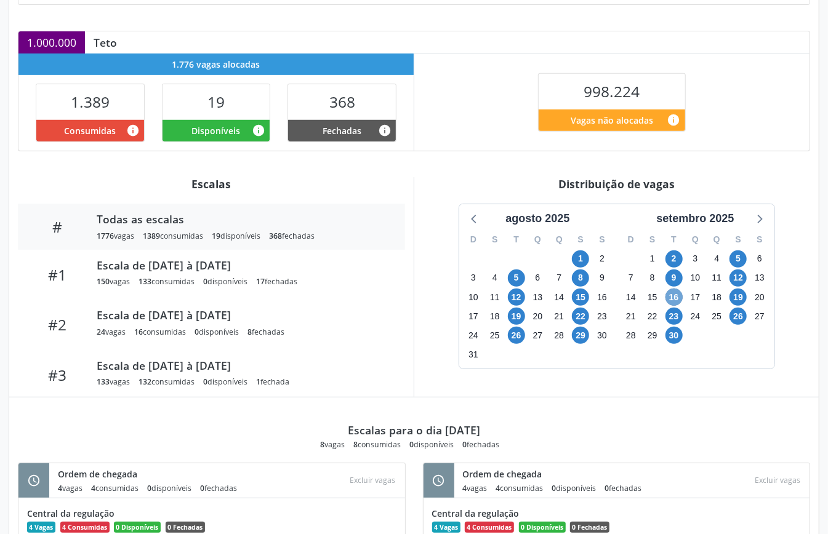
click at [679, 299] on span "16" at bounding box center [674, 297] width 17 height 17
click at [762, 225] on icon at bounding box center [759, 219] width 16 height 16
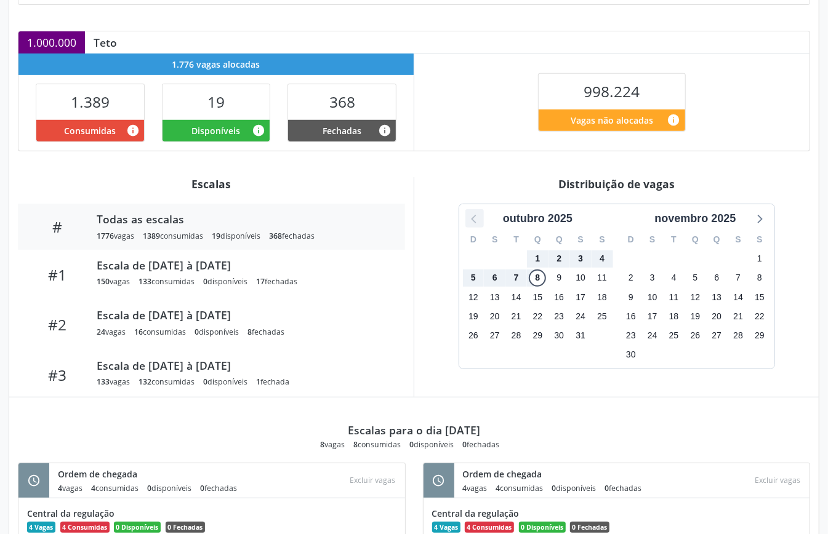
click at [473, 219] on icon at bounding box center [475, 219] width 16 height 16
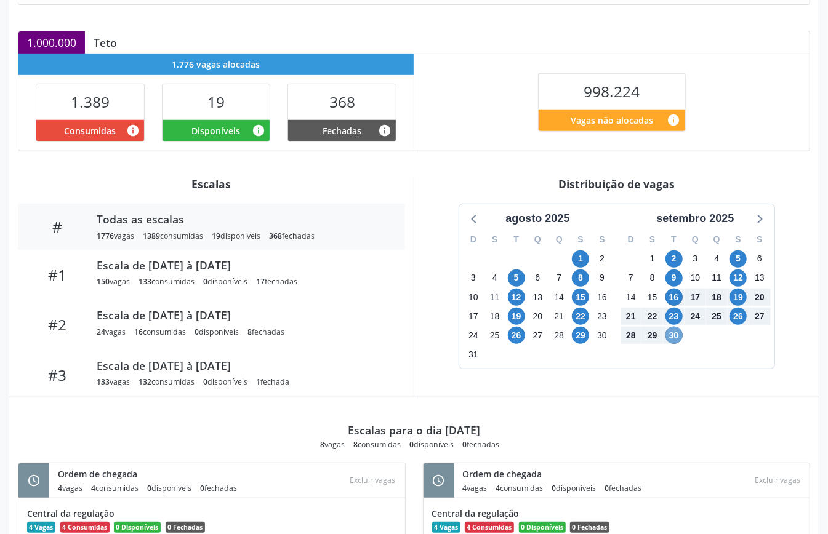
click at [669, 340] on span "30" at bounding box center [674, 335] width 17 height 17
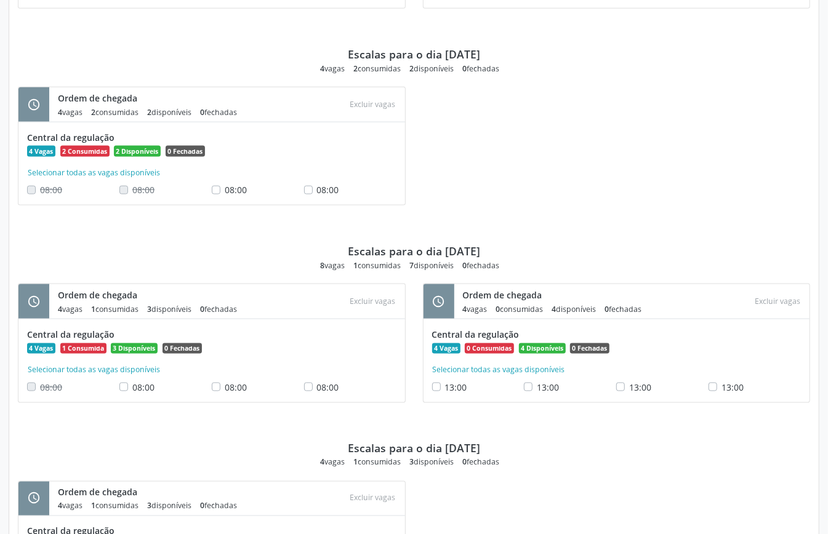
scroll to position [739, 0]
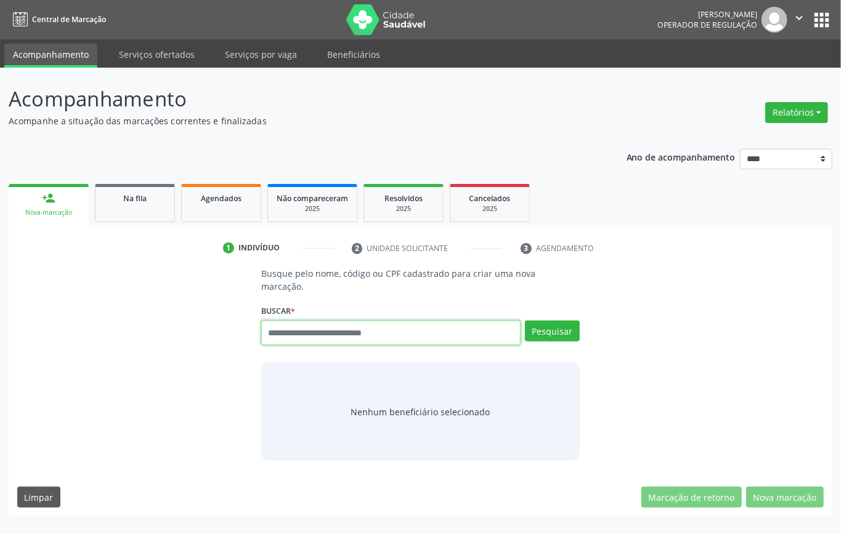
click at [324, 336] on input "text" at bounding box center [390, 333] width 259 height 25
paste input "**********"
type input "**********"
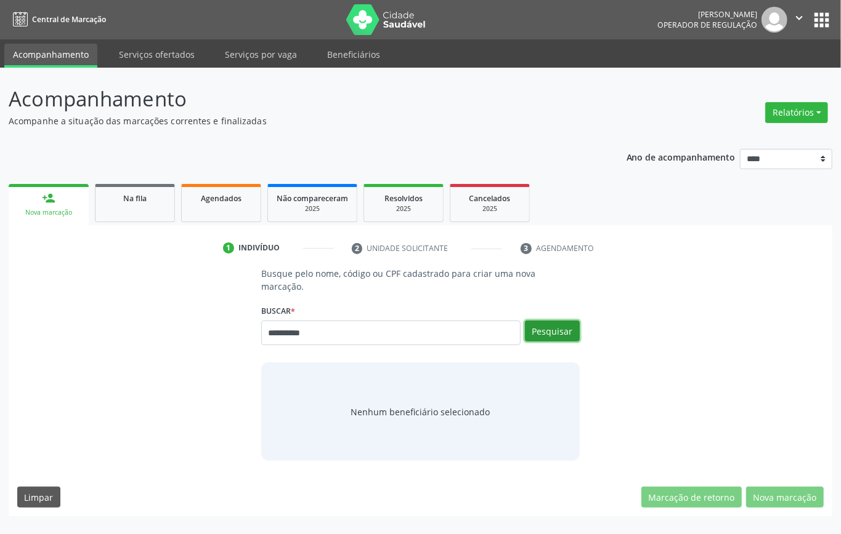
click at [546, 326] on button "Pesquisar" at bounding box center [552, 331] width 55 height 21
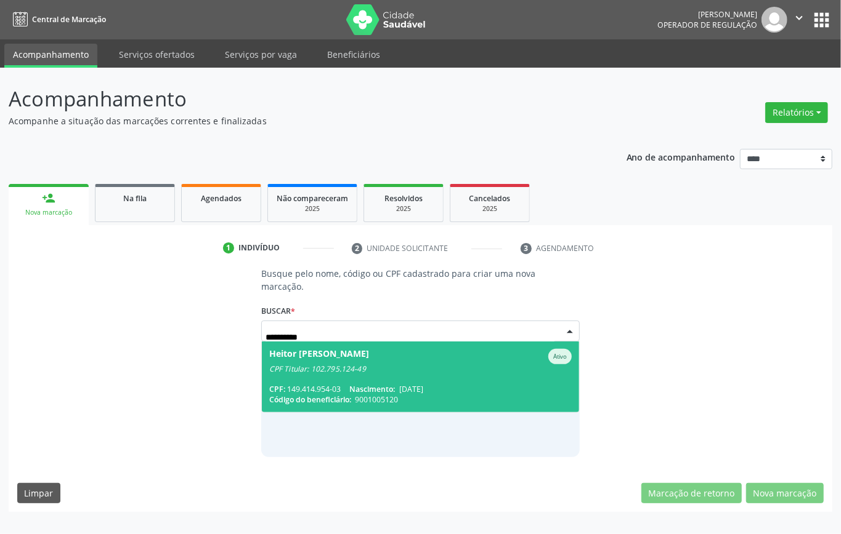
click at [339, 368] on div "CPF Titular: 102.795.124-49" at bounding box center [420, 370] width 302 height 10
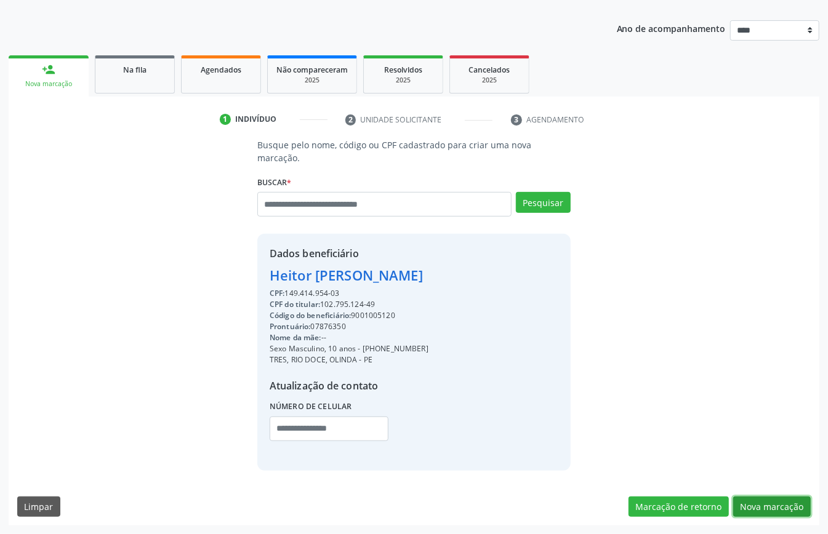
click at [791, 498] on button "Nova marcação" at bounding box center [772, 507] width 78 height 21
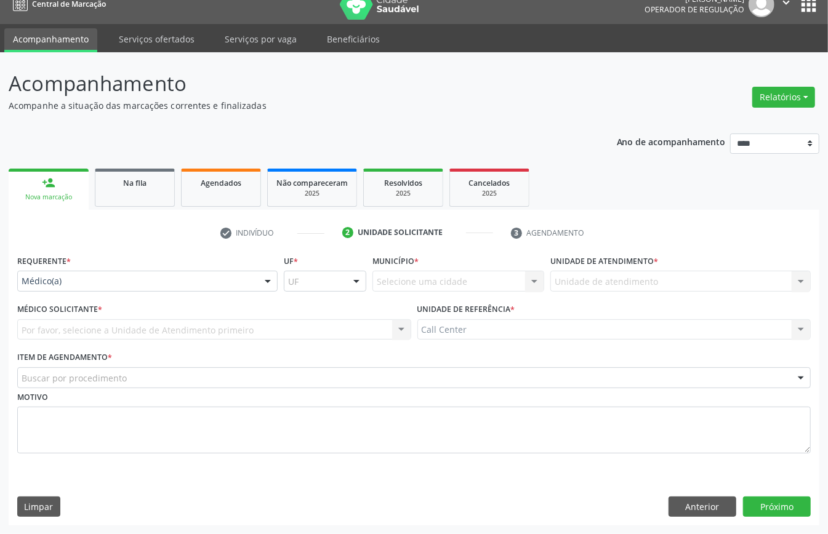
scroll to position [17, 0]
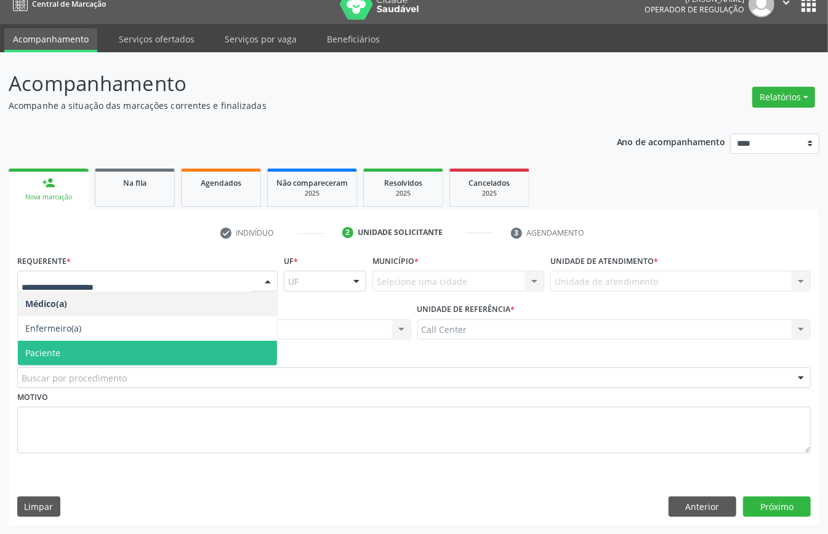
click at [99, 350] on span "Paciente" at bounding box center [147, 353] width 259 height 25
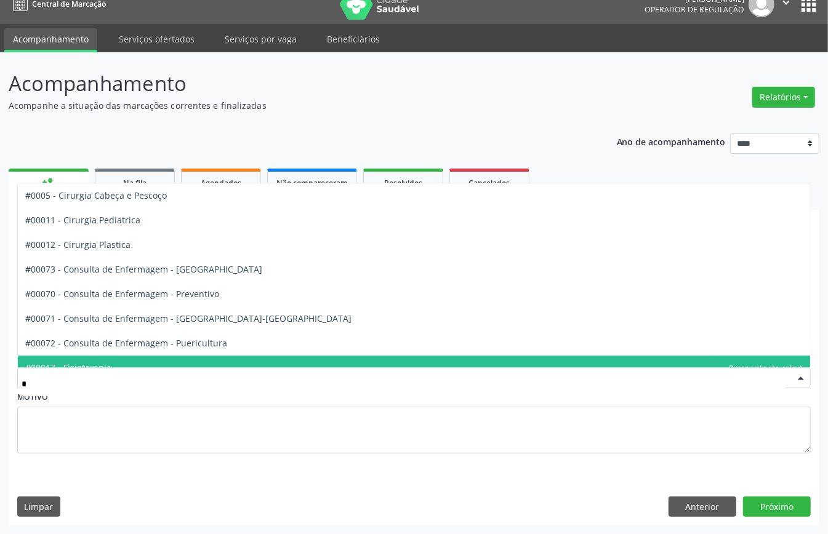
type input "**"
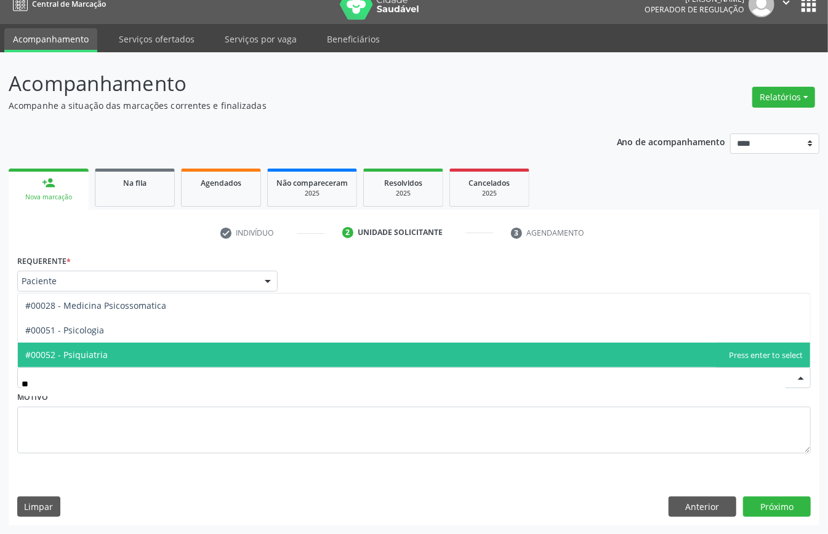
click at [63, 355] on span "#00052 - Psiquiatria" at bounding box center [66, 355] width 83 height 12
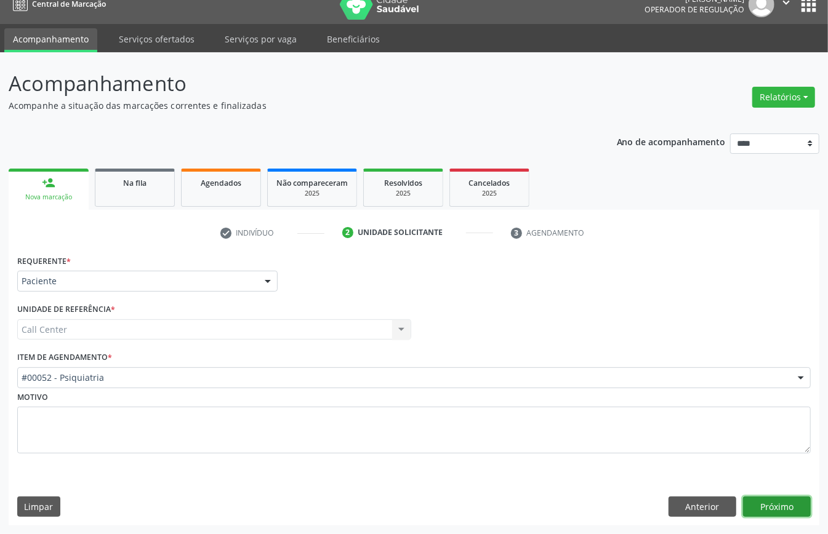
click at [786, 505] on button "Próximo" at bounding box center [777, 507] width 68 height 21
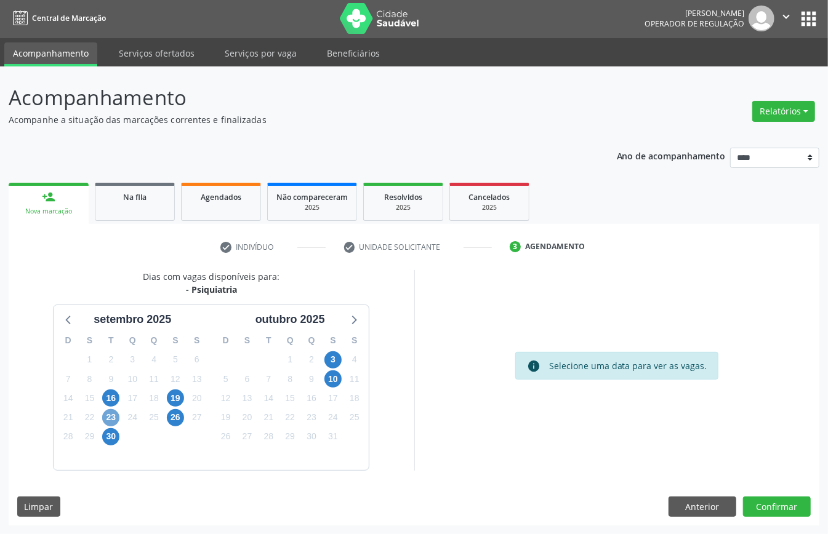
click at [110, 414] on span "23" at bounding box center [110, 417] width 17 height 17
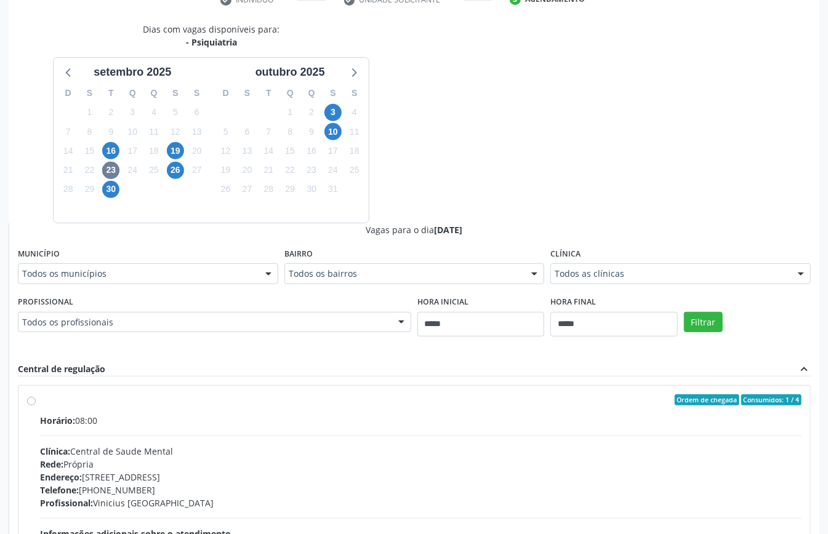
click at [311, 447] on div "Clínica: Central de Saude Mental" at bounding box center [421, 451] width 762 height 13
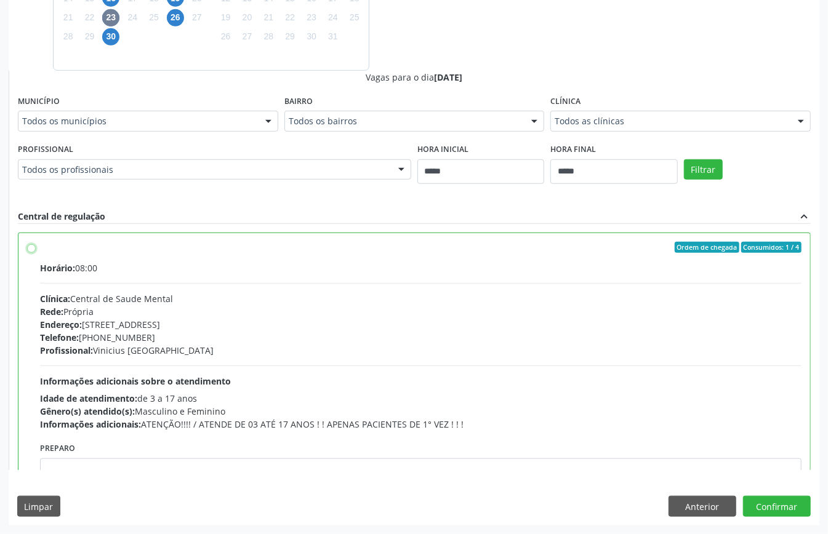
scroll to position [164, 0]
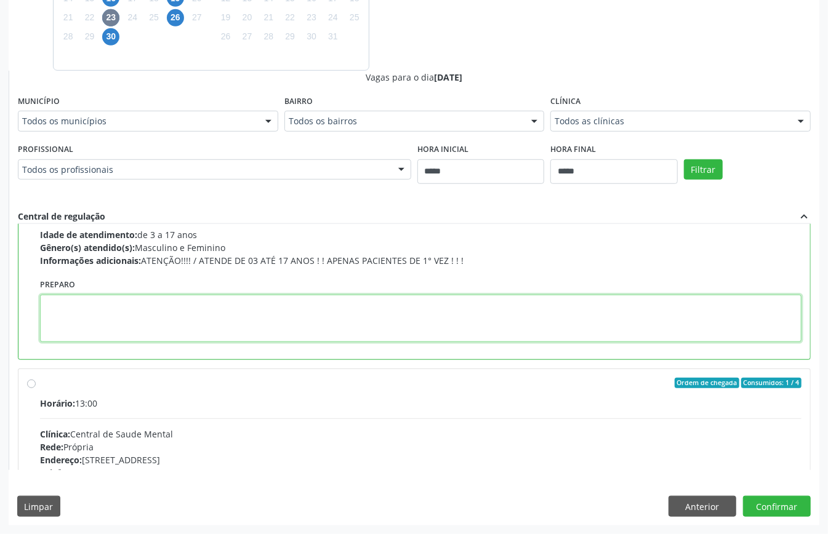
paste textarea "**********"
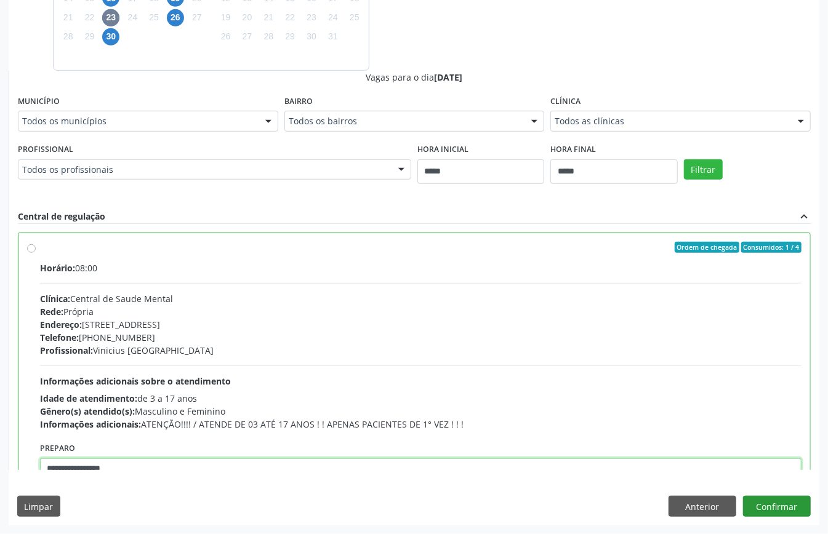
type textarea "**********"
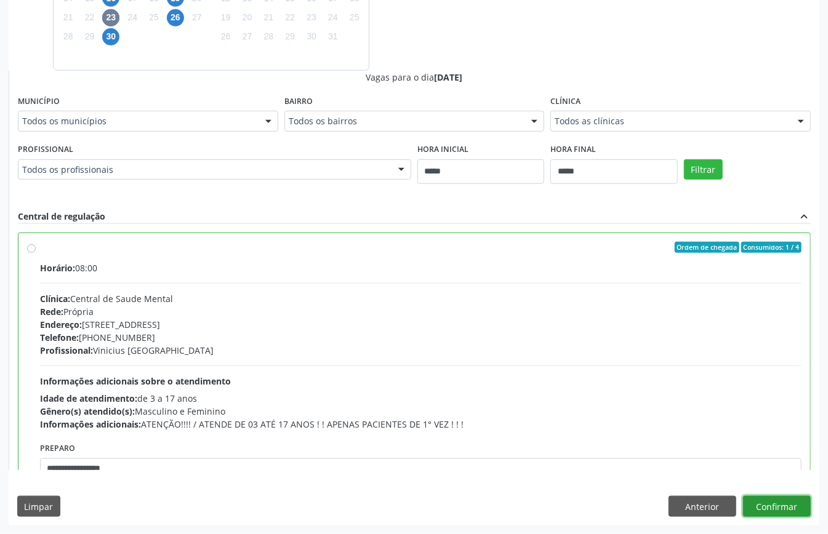
click at [789, 507] on button "Confirmar" at bounding box center [777, 506] width 68 height 21
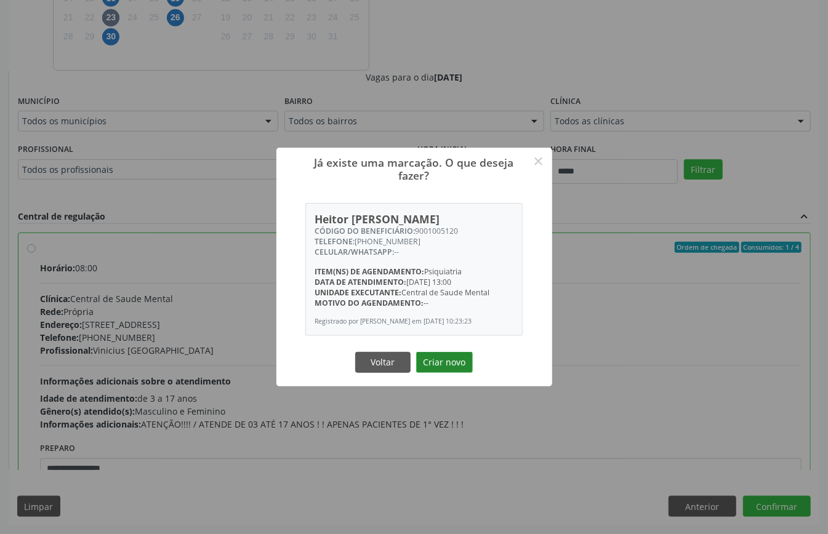
click at [456, 355] on button "Criar novo" at bounding box center [444, 362] width 57 height 21
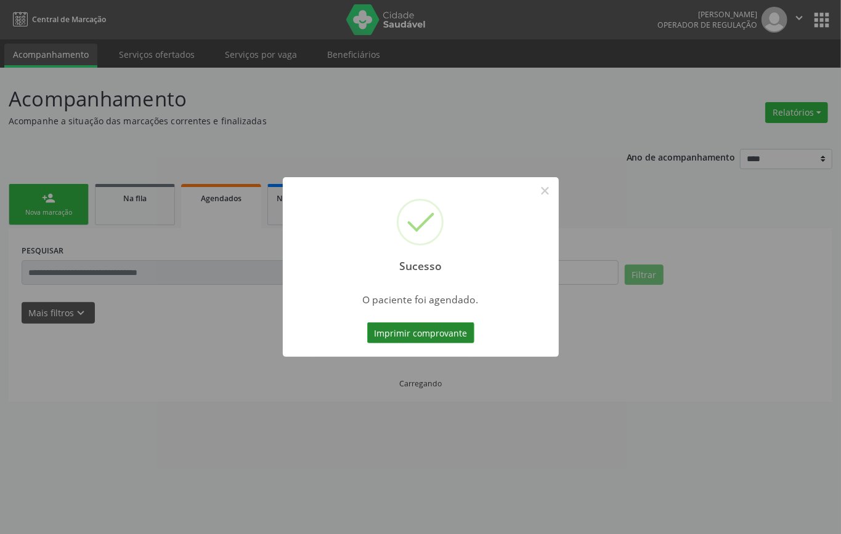
click at [451, 338] on button "Imprimir comprovante" at bounding box center [420, 333] width 107 height 21
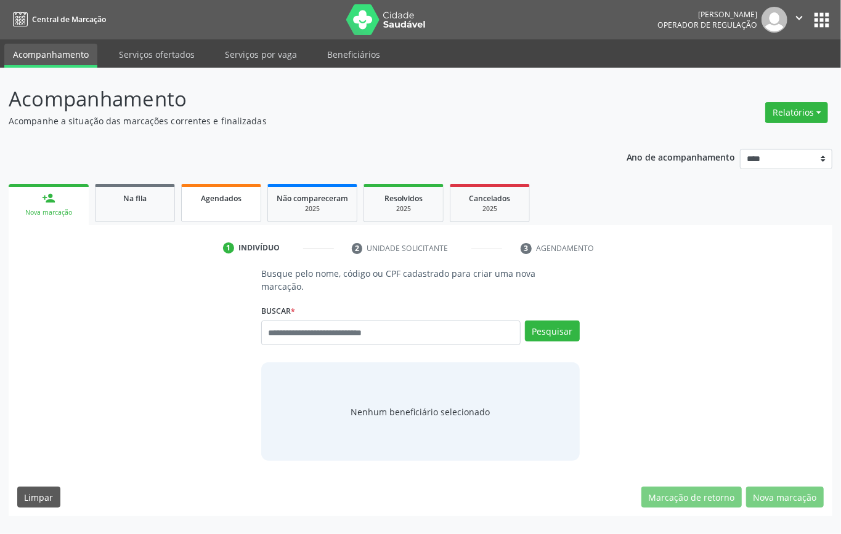
click at [230, 205] on link "Agendados" at bounding box center [221, 203] width 80 height 38
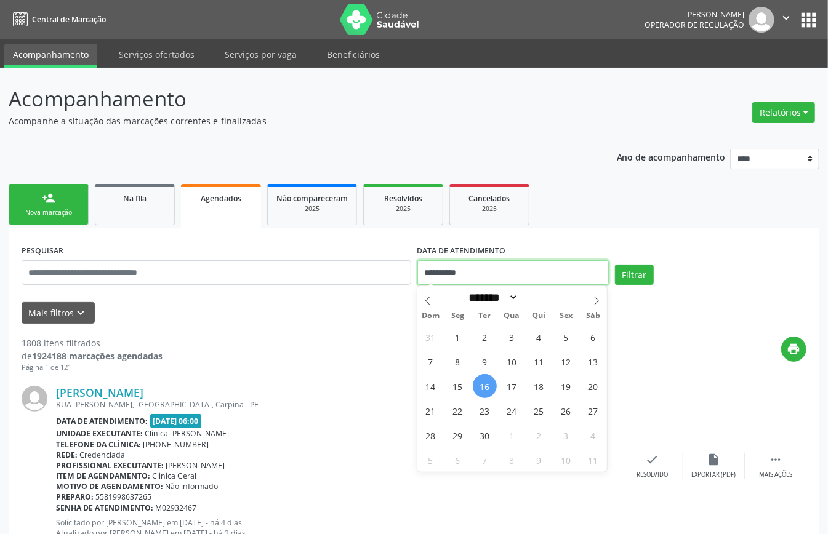
click at [472, 267] on input "**********" at bounding box center [512, 272] width 191 height 25
click at [478, 408] on span "23" at bounding box center [485, 411] width 24 height 24
type input "**********"
click at [478, 407] on span "23" at bounding box center [485, 411] width 24 height 24
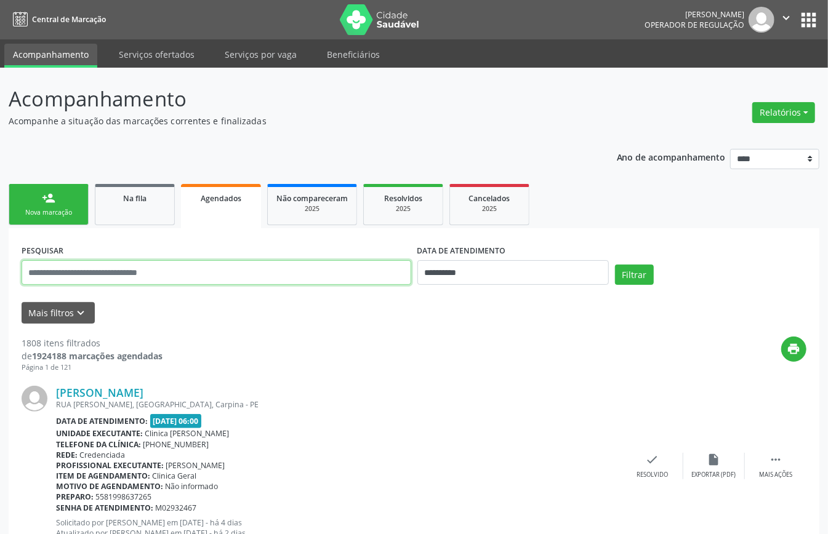
paste input "**********"
type input "**********"
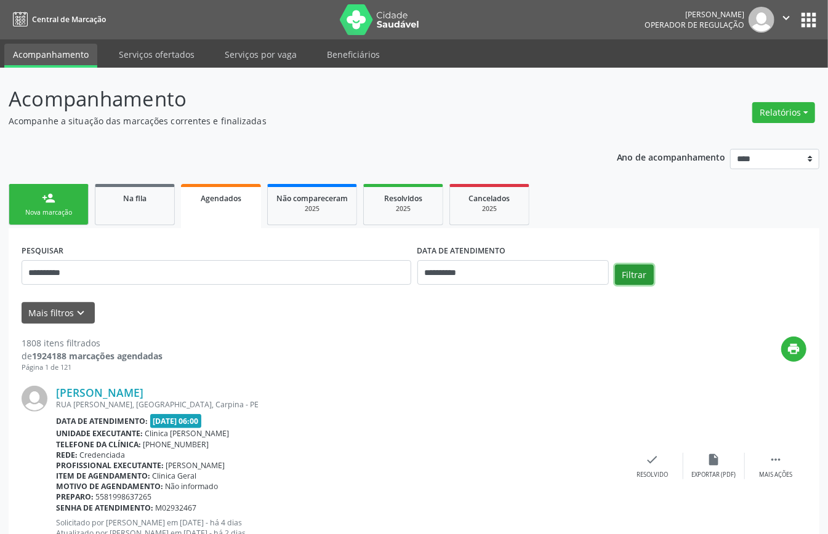
click at [648, 269] on button "Filtrar" at bounding box center [634, 275] width 39 height 21
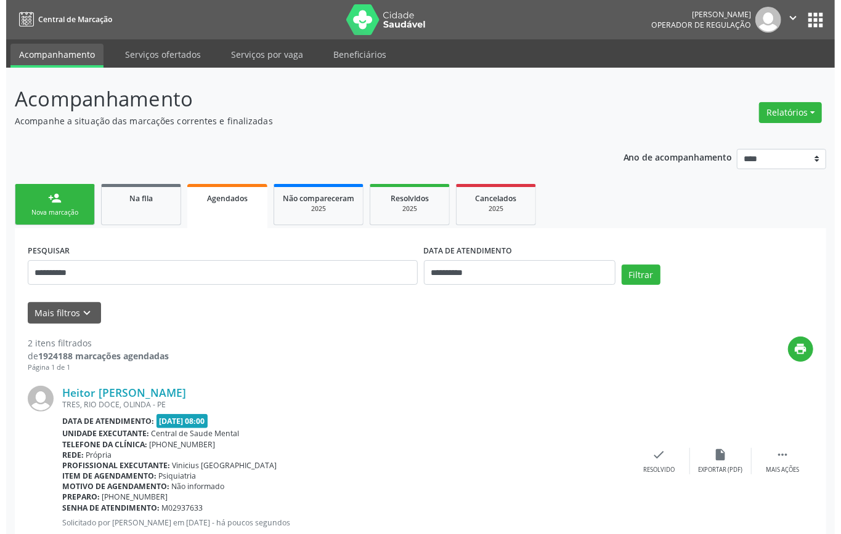
scroll to position [215, 0]
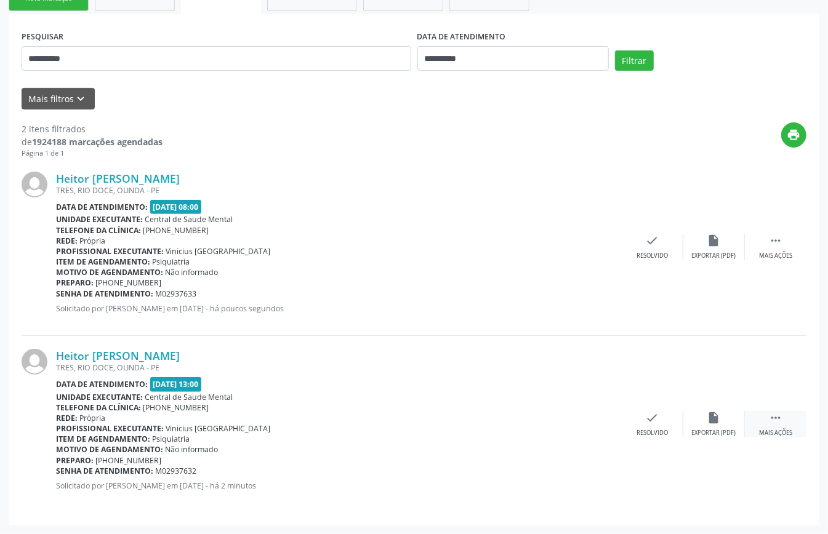
click at [771, 424] on icon "" at bounding box center [776, 418] width 14 height 14
click at [592, 417] on icon "cancel" at bounding box center [591, 418] width 14 height 14
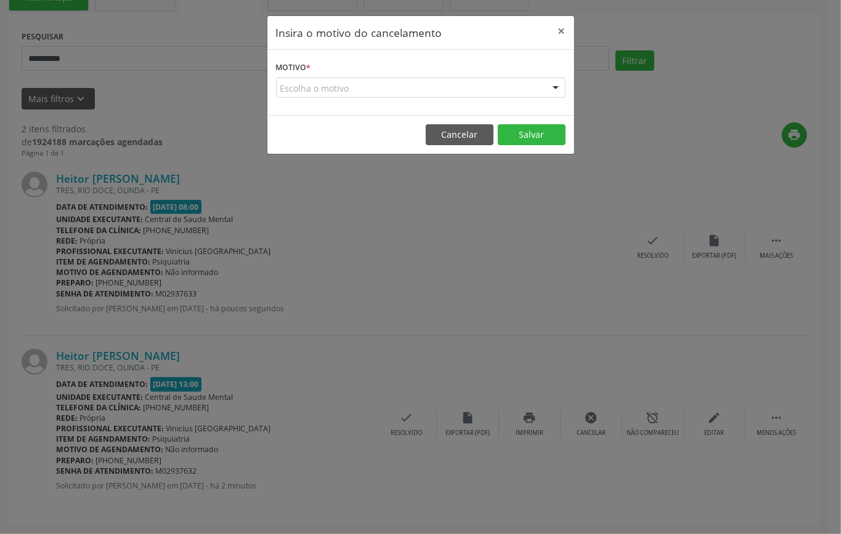
click at [440, 94] on div "Escolha o motivo" at bounding box center [420, 88] width 289 height 21
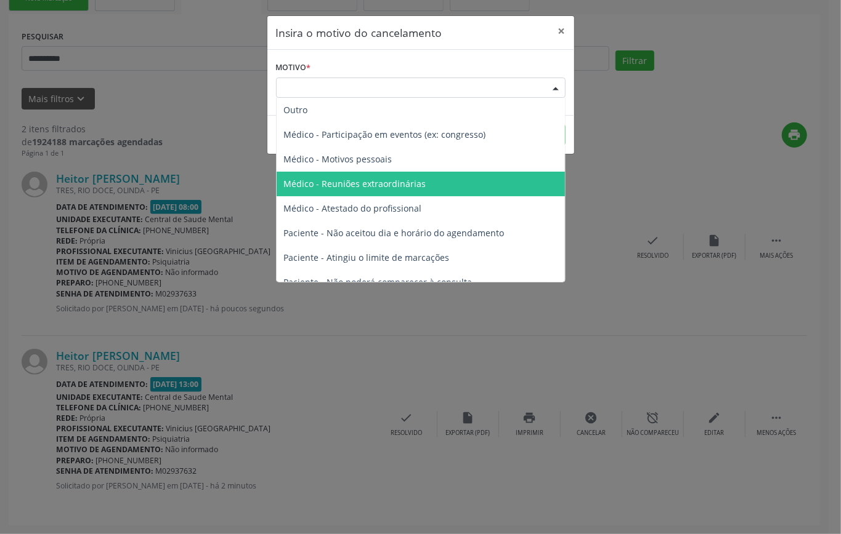
scroll to position [62, 0]
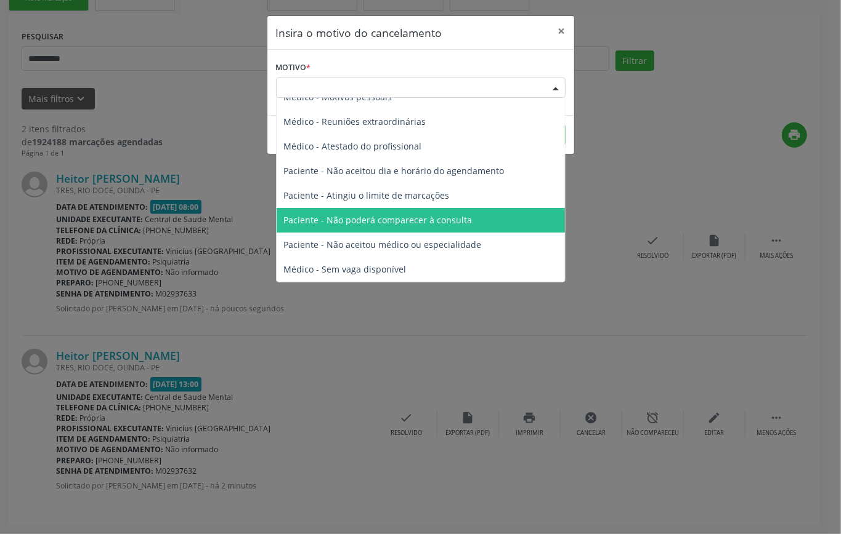
click at [394, 216] on span "Paciente - Não poderá comparecer à consulta" at bounding box center [378, 220] width 188 height 12
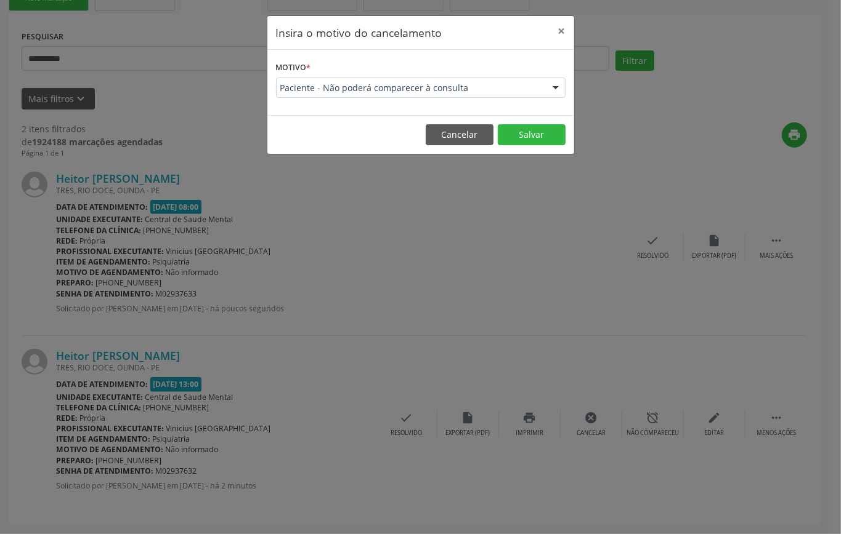
click at [537, 121] on footer "Cancelar Salvar" at bounding box center [420, 134] width 307 height 39
click at [531, 132] on button "Salvar" at bounding box center [532, 134] width 68 height 21
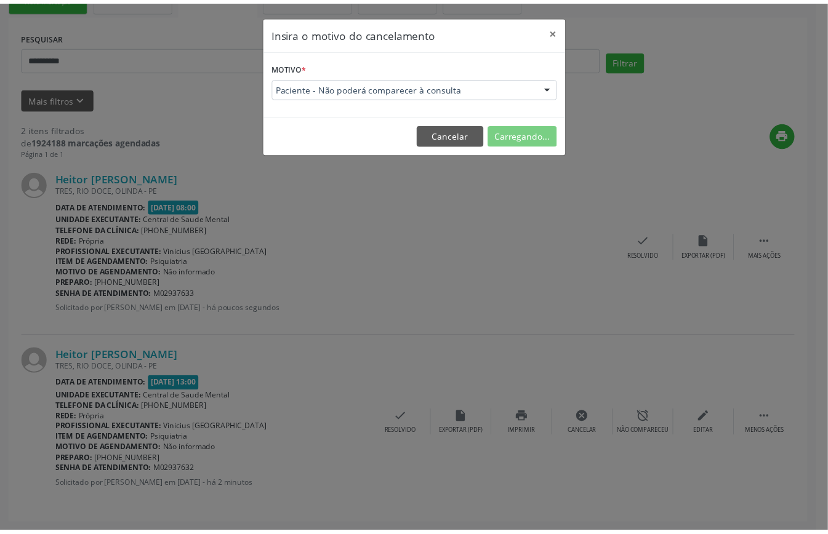
scroll to position [0, 0]
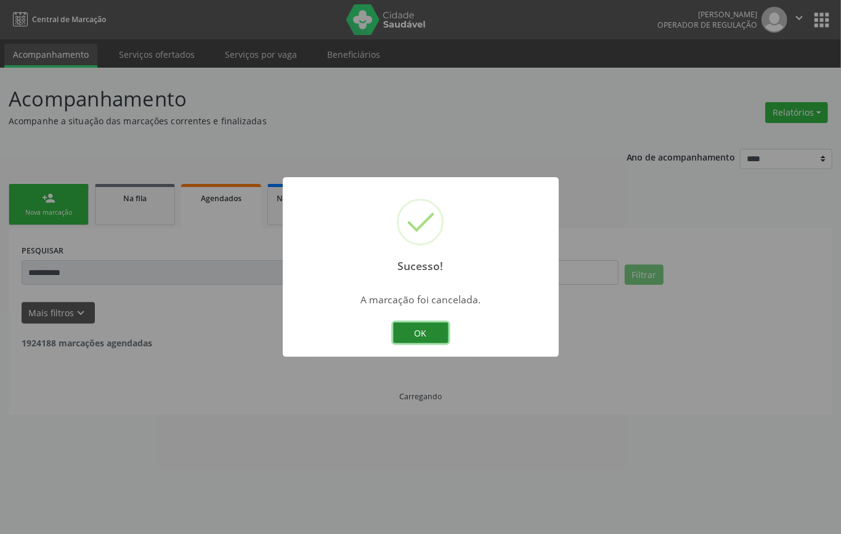
click at [414, 326] on button "OK" at bounding box center [420, 333] width 55 height 21
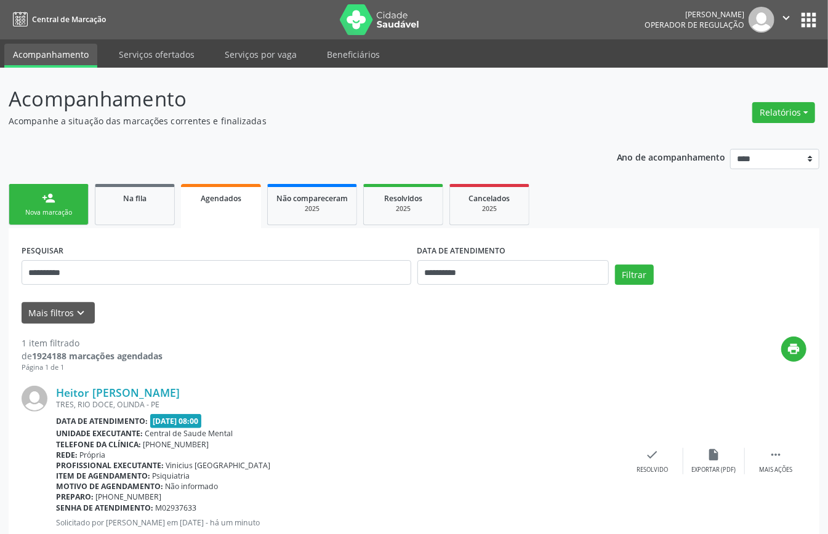
click at [71, 210] on div "Nova marcação" at bounding box center [49, 212] width 62 height 9
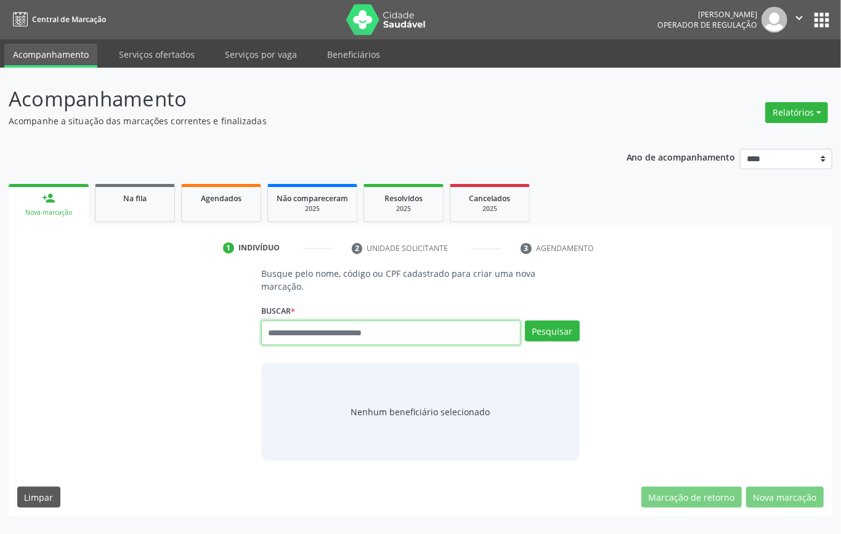
click at [296, 328] on input "text" at bounding box center [390, 333] width 259 height 25
type input "**********"
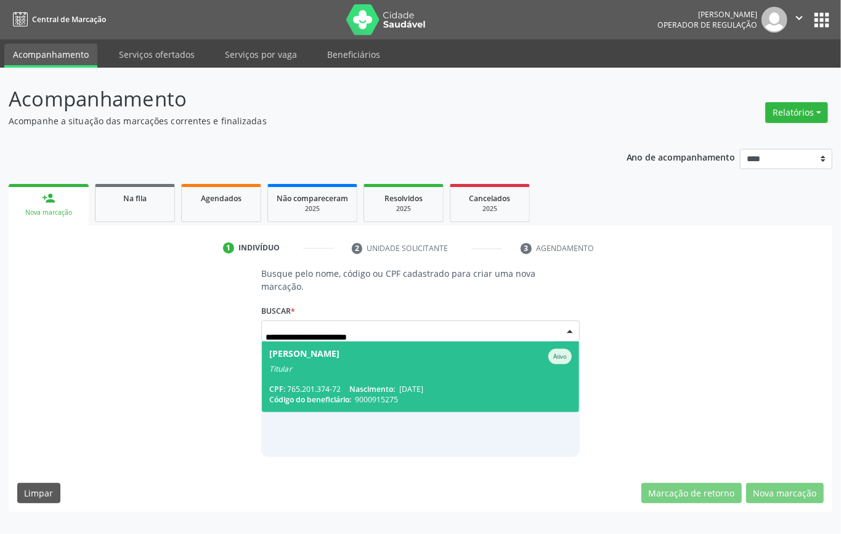
click at [378, 388] on span "Nascimento:" at bounding box center [372, 389] width 46 height 10
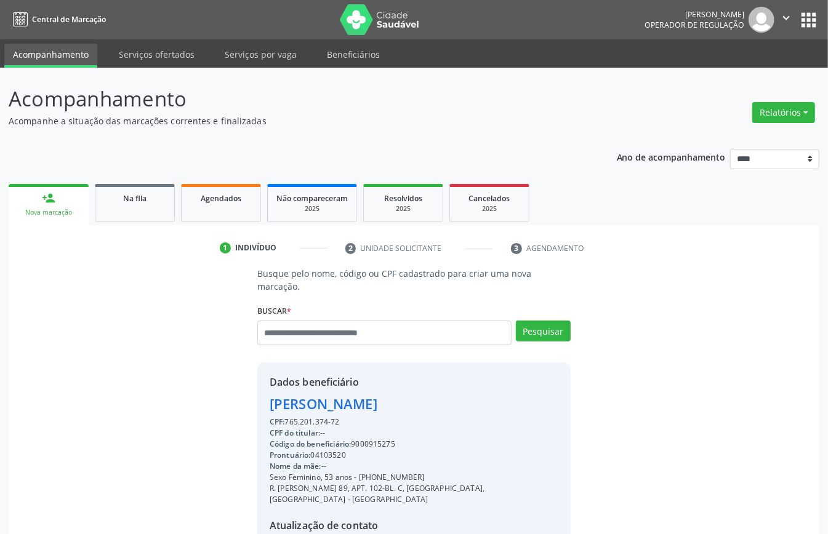
scroll to position [129, 0]
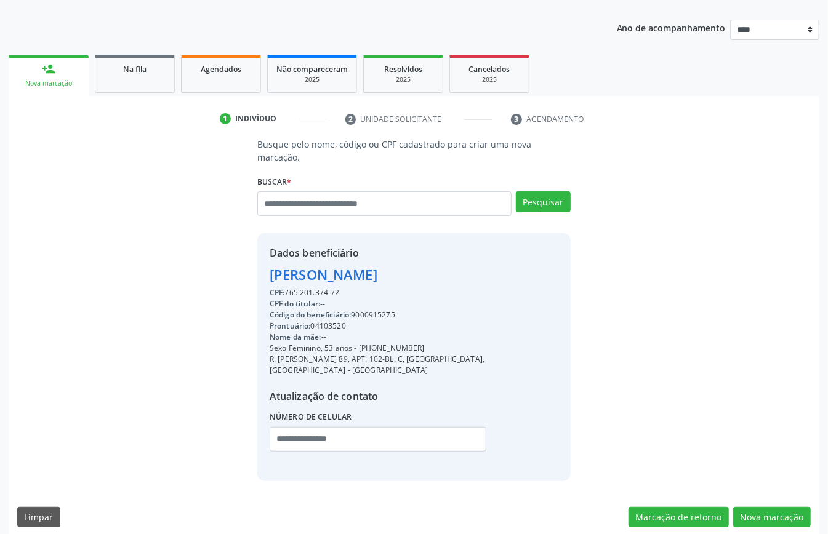
drag, startPoint x: 341, startPoint y: 291, endPoint x: 284, endPoint y: 294, distance: 56.2
click at [284, 294] on div "CPF: 765.201.374-72" at bounding box center [414, 293] width 289 height 11
copy div "765.201.374-72"
paste input "**********"
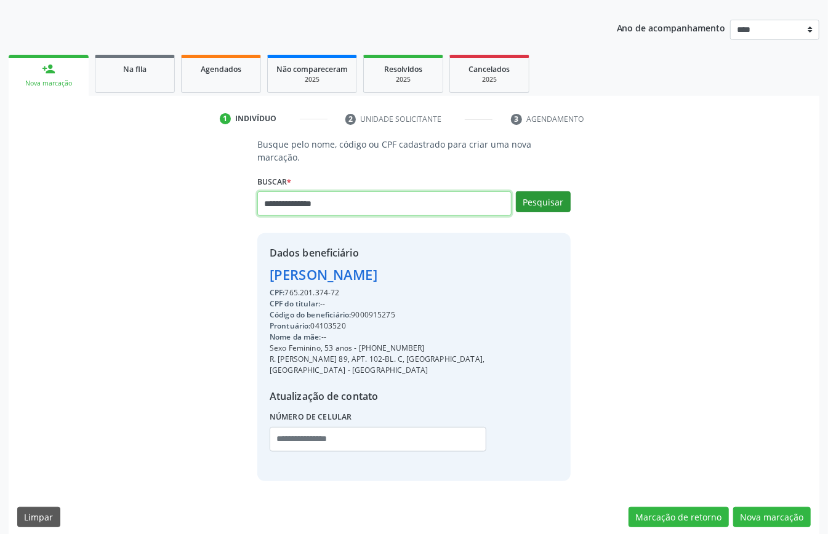
type input "**********"
click at [553, 203] on button "Pesquisar" at bounding box center [543, 201] width 55 height 21
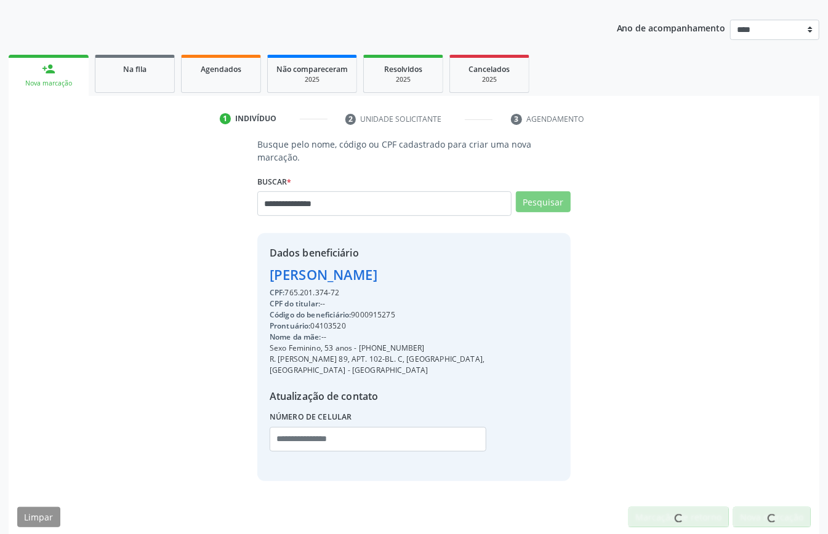
scroll to position [126, 0]
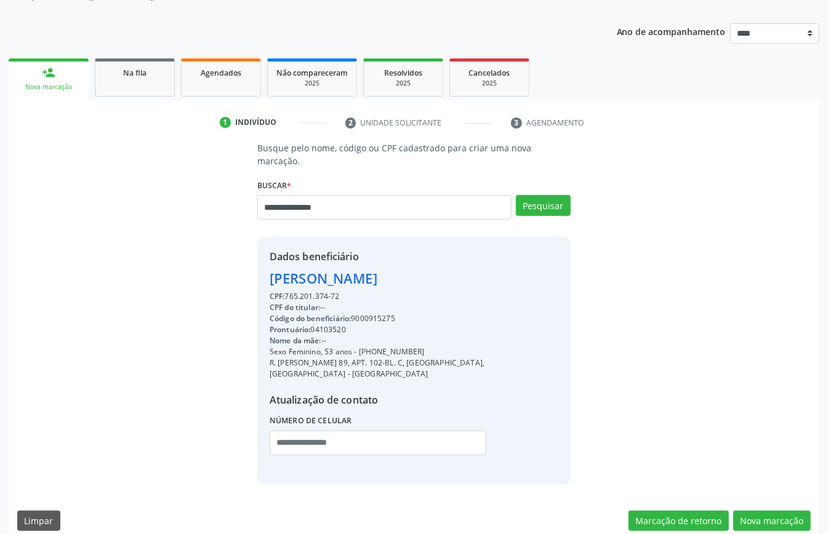
click at [373, 319] on div "Código do beneficiário: 9000915275" at bounding box center [414, 318] width 289 height 11
copy div "9000915275"
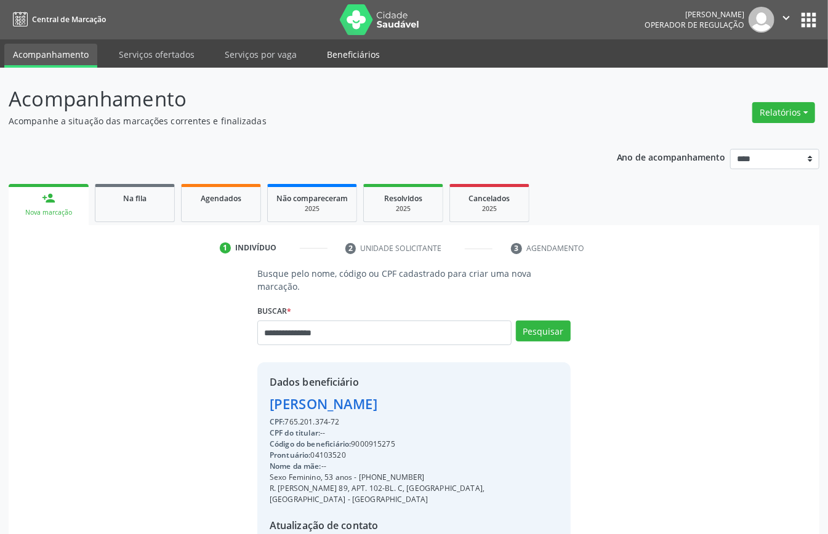
click at [369, 49] on link "Beneficiários" at bounding box center [353, 55] width 70 height 22
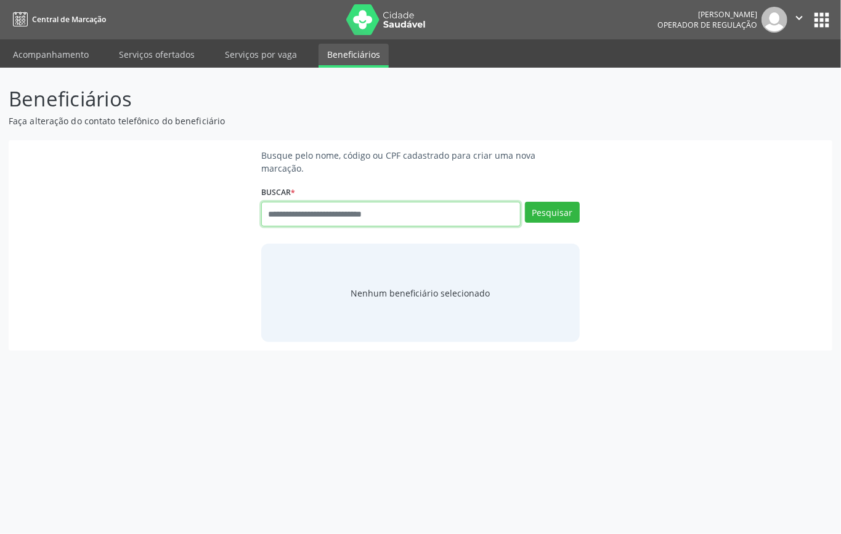
paste input "**********"
type input "**********"
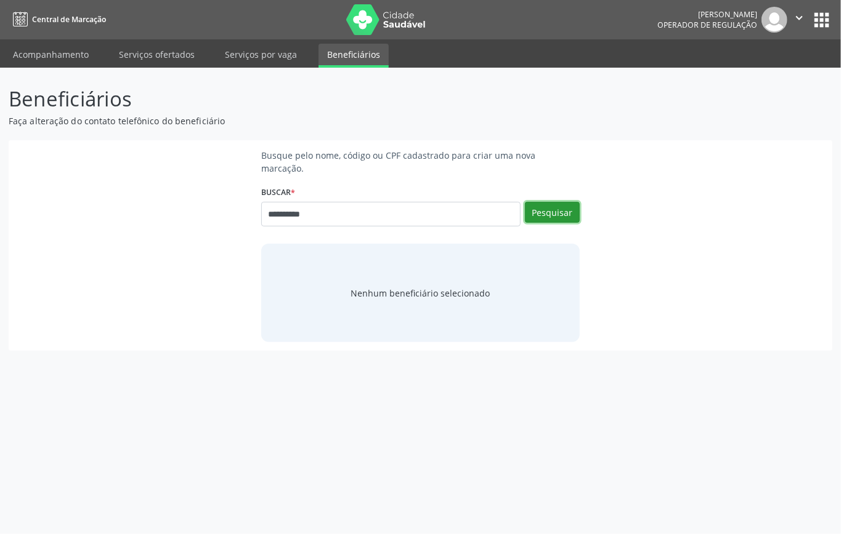
click at [562, 212] on button "Pesquisar" at bounding box center [552, 212] width 55 height 21
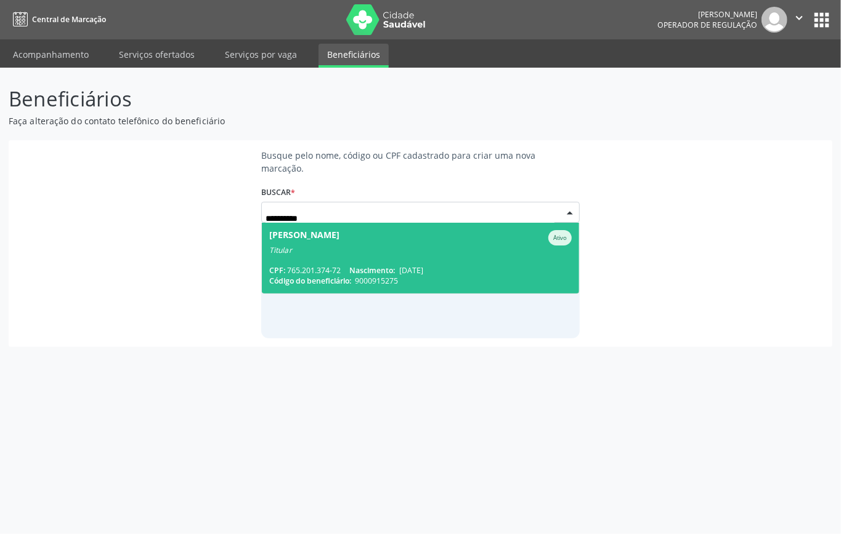
drag, startPoint x: 347, startPoint y: 247, endPoint x: 351, endPoint y: 254, distance: 8.3
click at [348, 247] on div "Titular" at bounding box center [420, 251] width 302 height 10
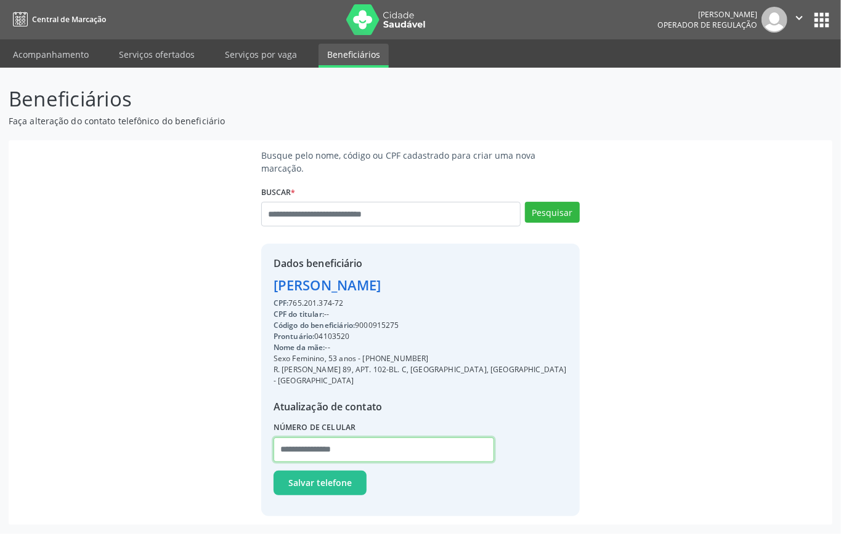
click at [313, 438] on input "text" at bounding box center [383, 450] width 220 height 25
paste input "**********"
type input "**********"
click at [310, 477] on span "Salvar telefone" at bounding box center [319, 483] width 63 height 13
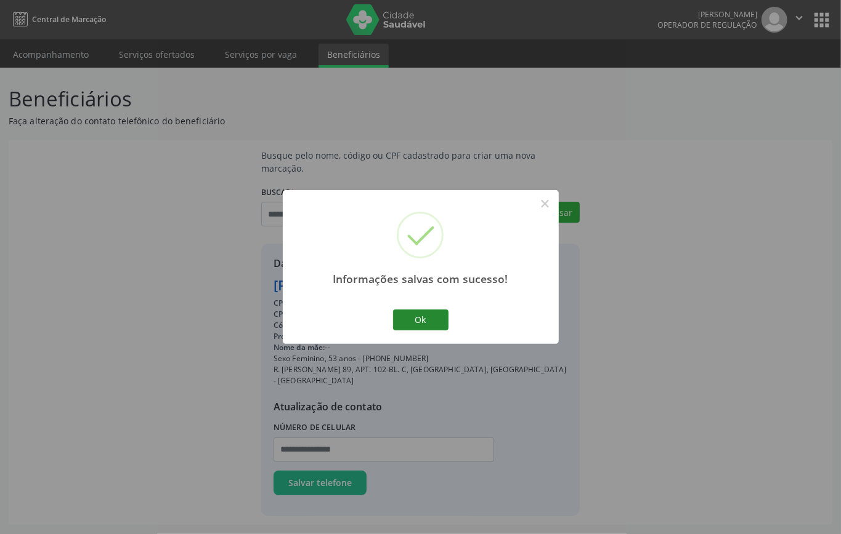
click at [421, 310] on button "Ok" at bounding box center [420, 320] width 55 height 21
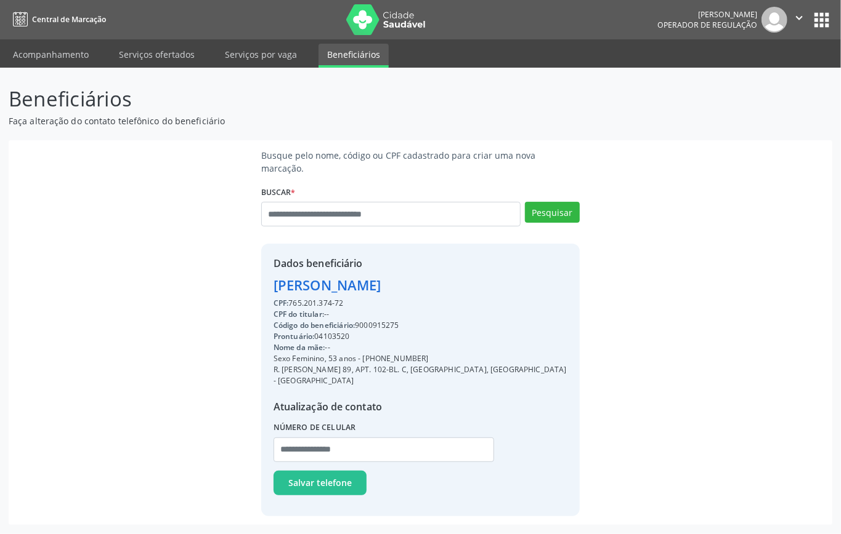
drag, startPoint x: 343, startPoint y: 299, endPoint x: 284, endPoint y: 303, distance: 59.2
click at [284, 303] on div "CPF: 765.201.374-72" at bounding box center [420, 303] width 294 height 11
click at [347, 300] on div "CPF: 765.201.374-72" at bounding box center [420, 303] width 294 height 11
click at [342, 303] on div "CPF: 765.201.374-72" at bounding box center [420, 303] width 294 height 11
drag, startPoint x: 345, startPoint y: 304, endPoint x: 293, endPoint y: 304, distance: 51.7
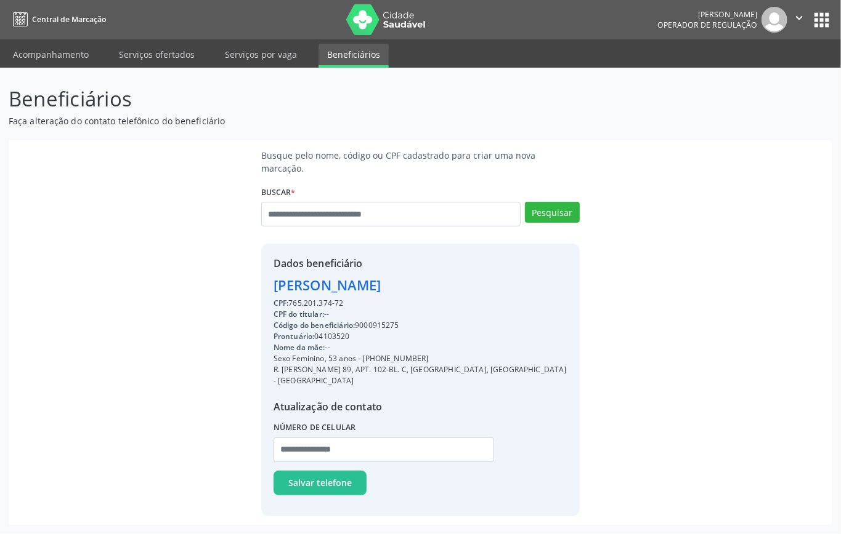
click at [293, 304] on div "CPF: 765.201.374-72" at bounding box center [420, 303] width 294 height 11
copy div "765.201.374-72"
click at [381, 214] on input "text" at bounding box center [390, 214] width 259 height 25
paste input "**********"
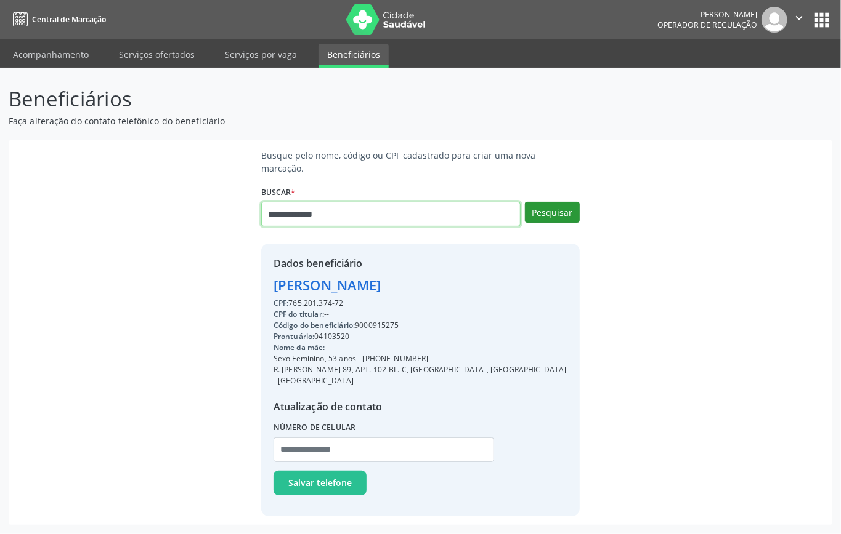
type input "**********"
click at [562, 211] on button "Pesquisar" at bounding box center [552, 212] width 55 height 21
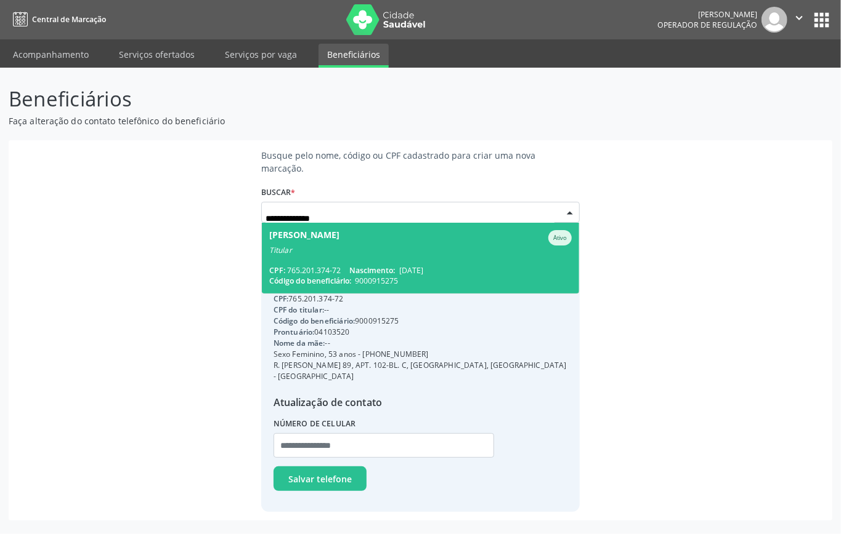
click at [393, 256] on span "Ana Carla Andrade Teixeira Ativo Titular CPF: 765.201.374-72 Nascimento: 08/08/…" at bounding box center [420, 258] width 317 height 71
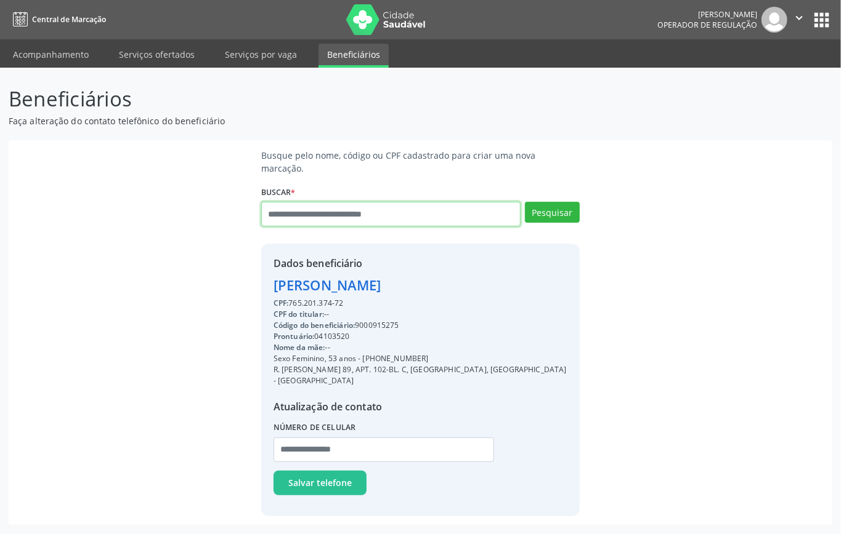
click at [363, 208] on input "text" at bounding box center [390, 214] width 259 height 25
paste input "**********"
click at [286, 212] on input "**********" at bounding box center [390, 214] width 259 height 25
click at [299, 217] on input "**********" at bounding box center [390, 214] width 259 height 25
click at [294, 215] on input "**********" at bounding box center [390, 214] width 259 height 25
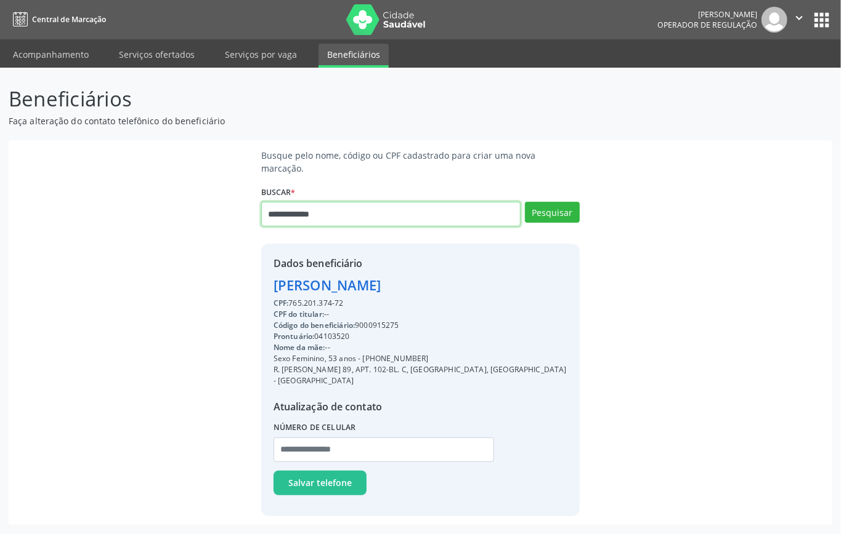
click at [300, 214] on input "**********" at bounding box center [390, 214] width 259 height 25
click at [316, 216] on input "**********" at bounding box center [390, 214] width 259 height 25
click at [286, 206] on input "**********" at bounding box center [390, 214] width 259 height 25
click at [289, 215] on input "**********" at bounding box center [390, 214] width 259 height 25
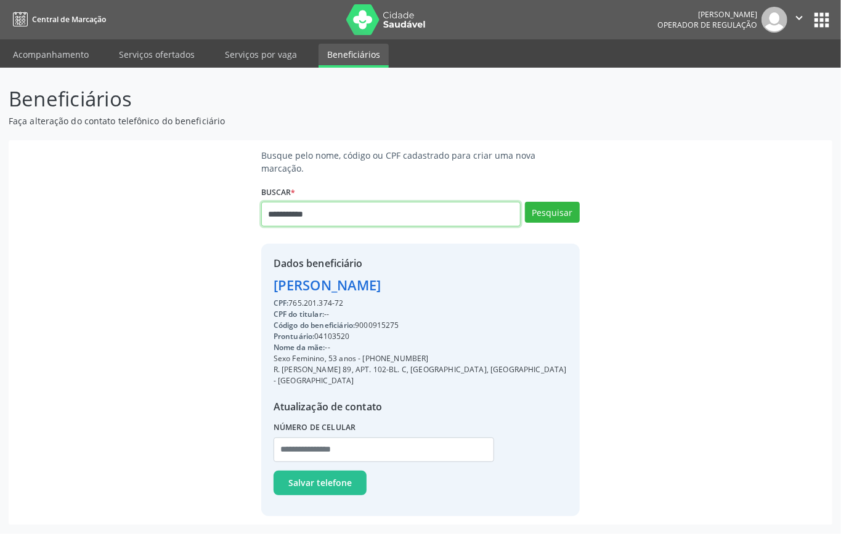
type input "**********"
click at [190, 247] on div "Busque pelo nome, código ou CPF cadastrado para criar uma nova marcação. Buscar…" at bounding box center [420, 333] width 806 height 368
click at [33, 42] on ul "Acompanhamento Serviços ofertados Serviços por vaga Beneficiários" at bounding box center [420, 53] width 841 height 28
click at [52, 55] on link "Acompanhamento" at bounding box center [50, 55] width 93 height 22
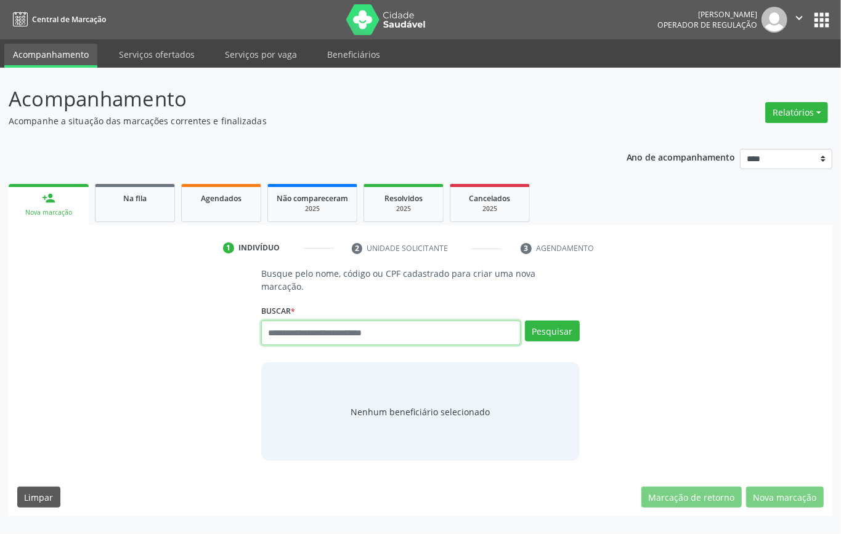
drag, startPoint x: 351, startPoint y: 336, endPoint x: 376, endPoint y: 329, distance: 25.5
click at [352, 336] on input "text" at bounding box center [390, 333] width 259 height 25
type input "*********"
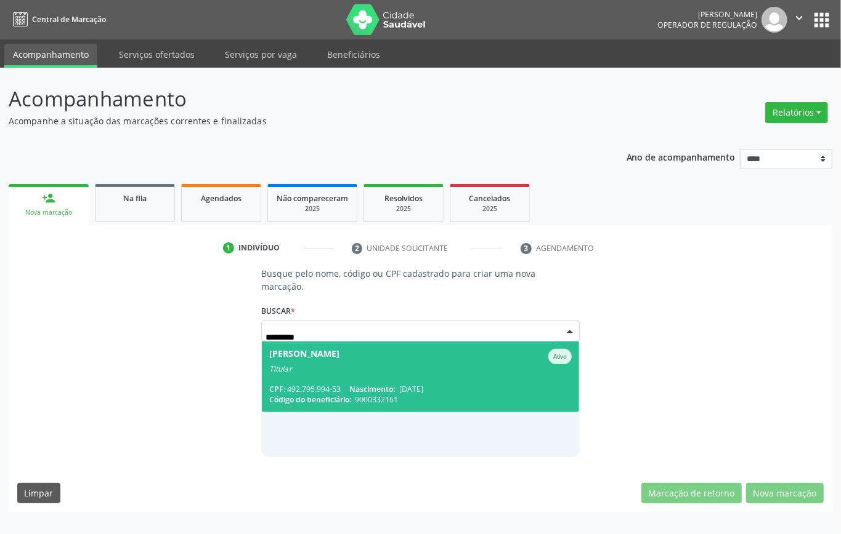
click at [339, 363] on div "Celia Barbosa da Silva" at bounding box center [304, 356] width 70 height 15
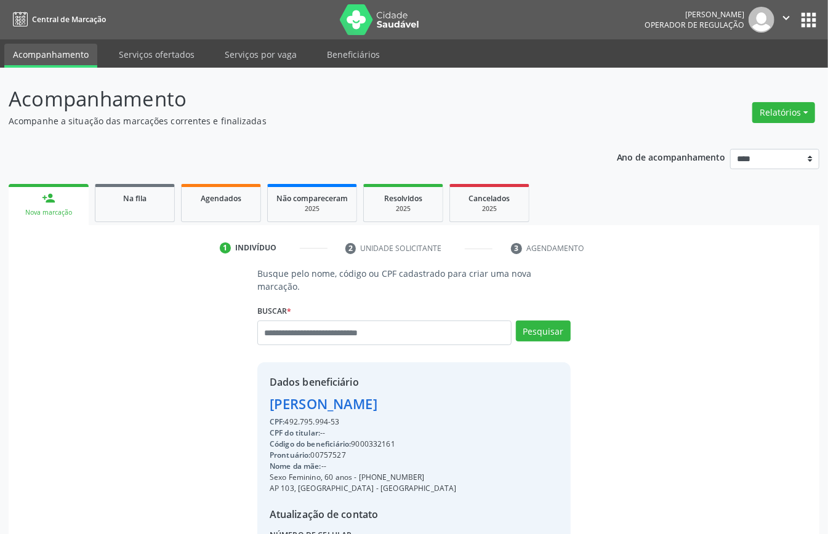
scroll to position [129, 0]
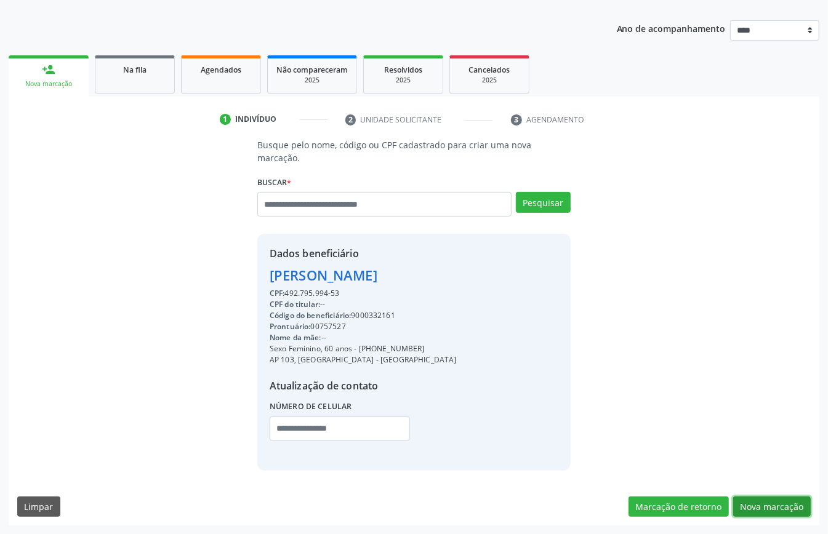
click at [772, 506] on button "Nova marcação" at bounding box center [772, 507] width 78 height 21
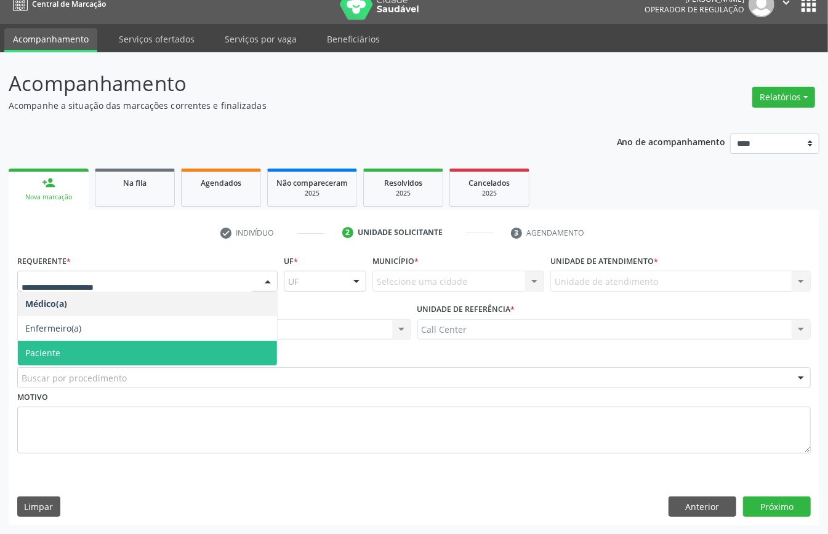
click at [92, 344] on span "Paciente" at bounding box center [147, 353] width 259 height 25
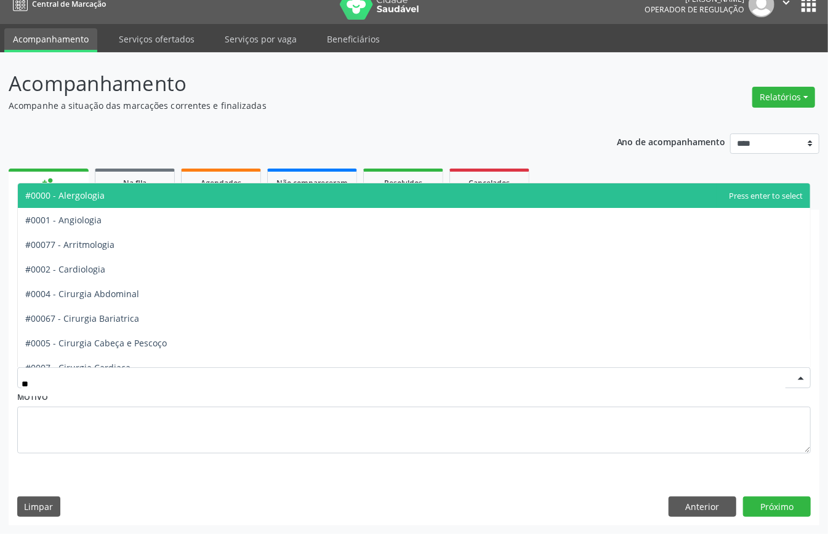
type input "***"
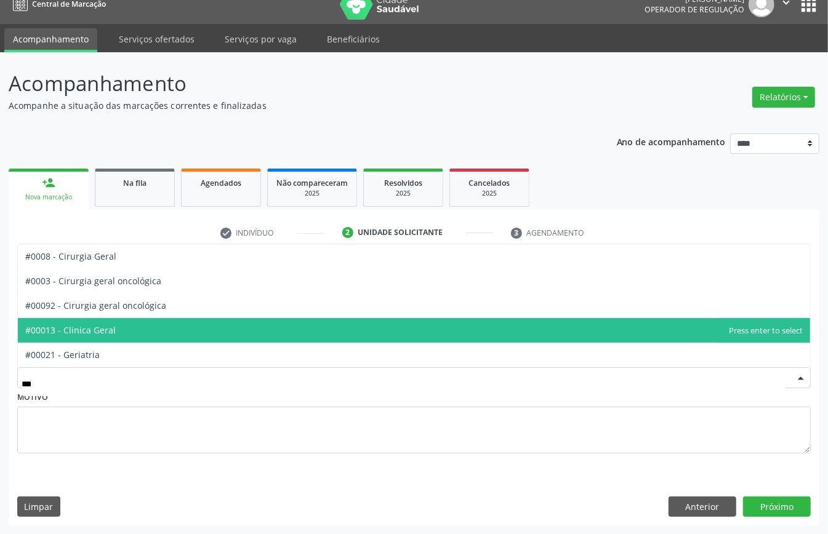
drag, startPoint x: 128, startPoint y: 333, endPoint x: 123, endPoint y: 338, distance: 7.4
click at [123, 338] on span "#00013 - Clinica Geral" at bounding box center [414, 330] width 792 height 25
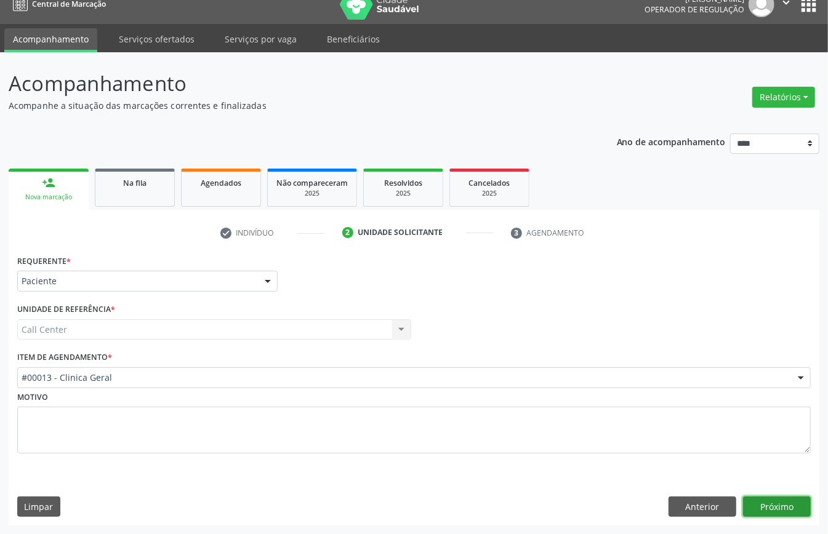
click at [761, 503] on button "Próximo" at bounding box center [777, 507] width 68 height 21
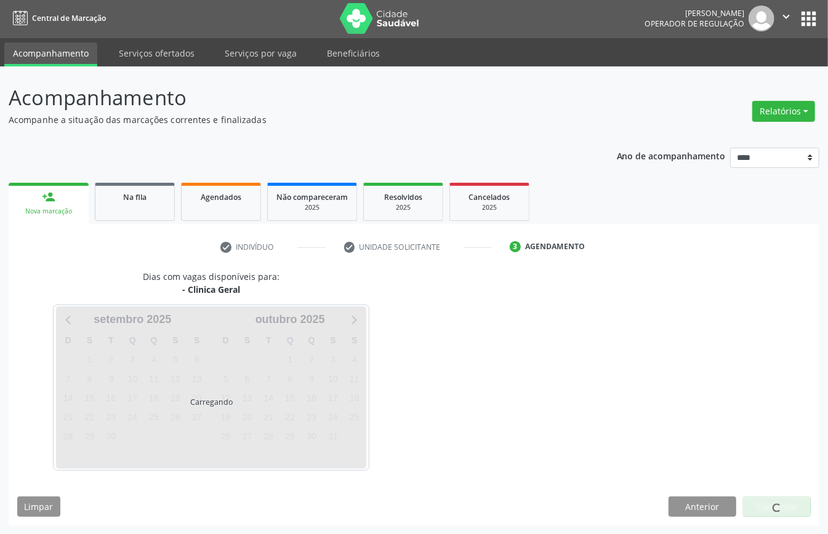
scroll to position [2, 0]
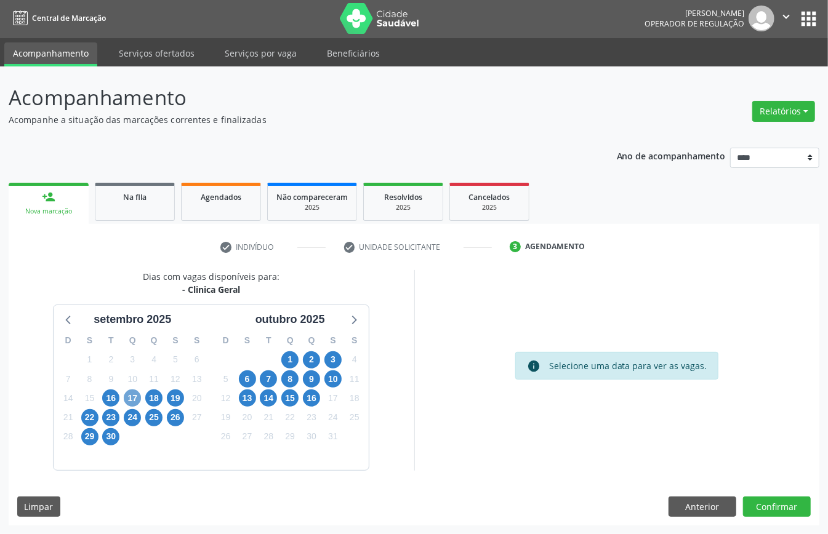
click at [133, 399] on span "17" at bounding box center [132, 398] width 17 height 17
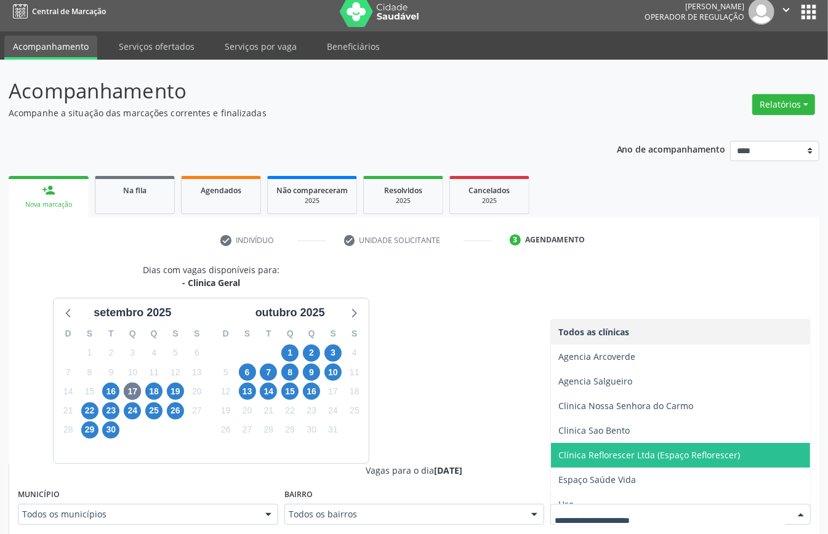
scroll to position [62, 0]
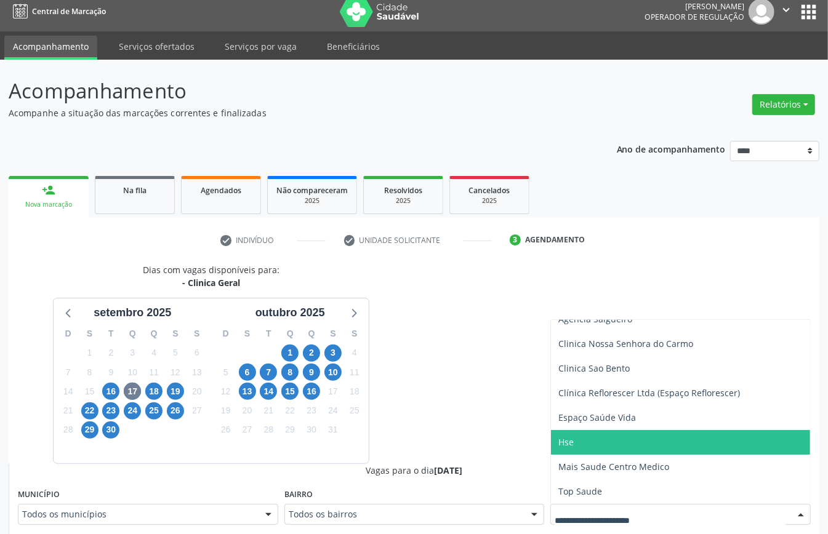
click at [590, 442] on span "Hse" at bounding box center [680, 442] width 259 height 25
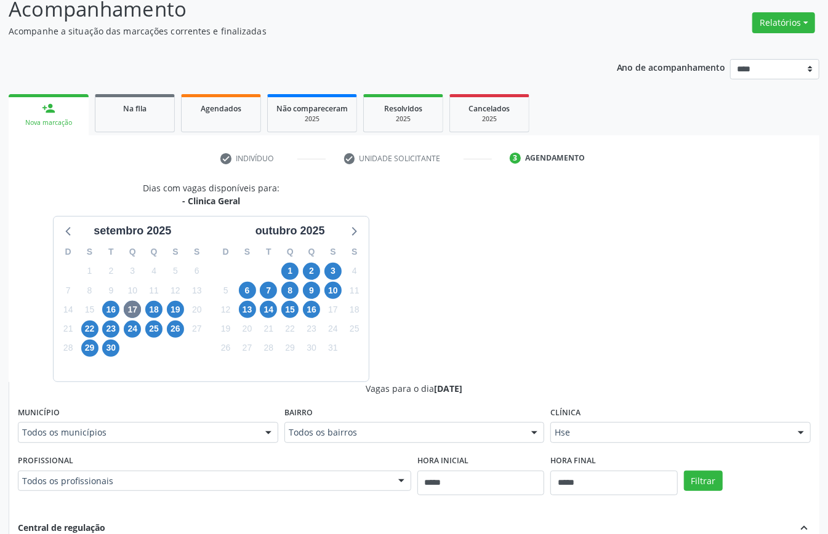
scroll to position [172, 0]
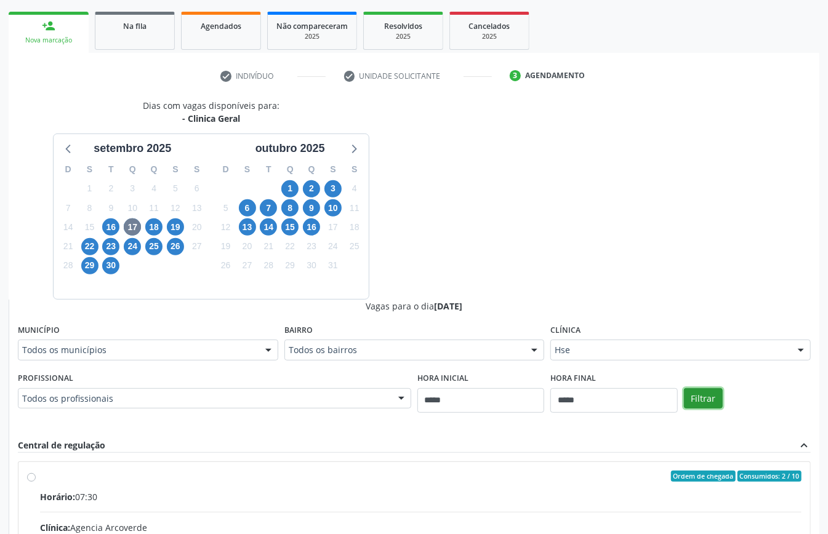
click at [695, 399] on button "Filtrar" at bounding box center [703, 399] width 39 height 21
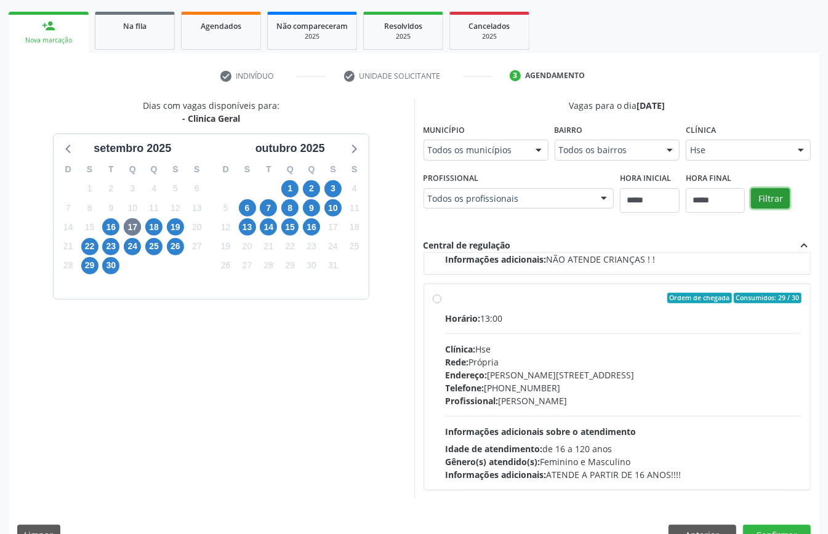
scroll to position [202, 0]
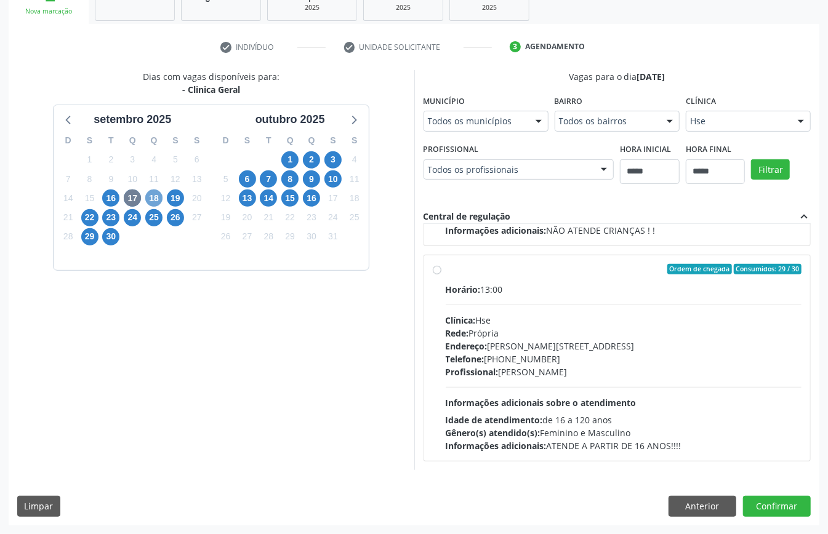
click at [156, 200] on span "18" at bounding box center [153, 198] width 17 height 17
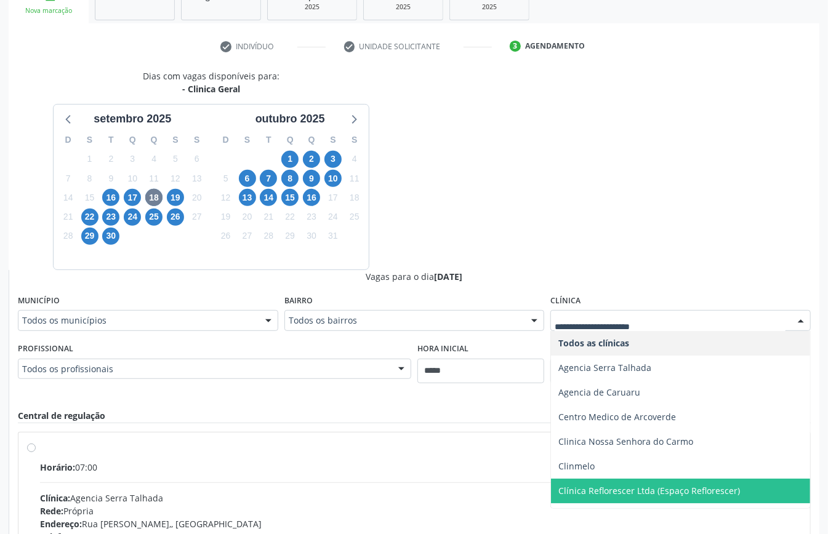
scroll to position [94, 0]
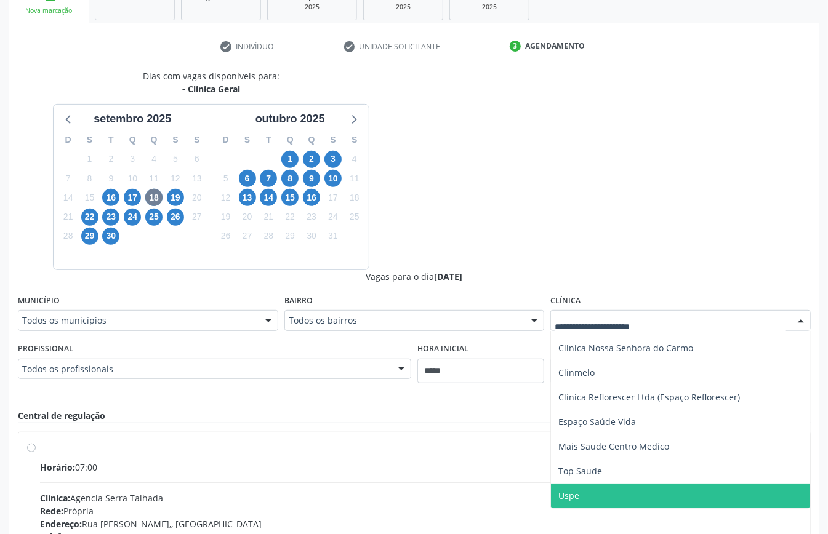
drag, startPoint x: 587, startPoint y: 491, endPoint x: 594, endPoint y: 478, distance: 14.1
click at [592, 496] on span "Uspe" at bounding box center [680, 496] width 259 height 25
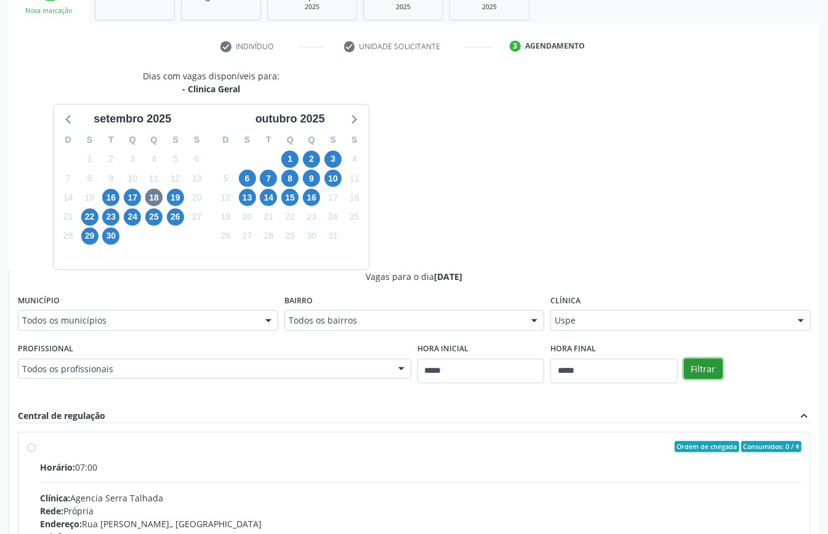
click at [710, 369] on button "Filtrar" at bounding box center [703, 369] width 39 height 21
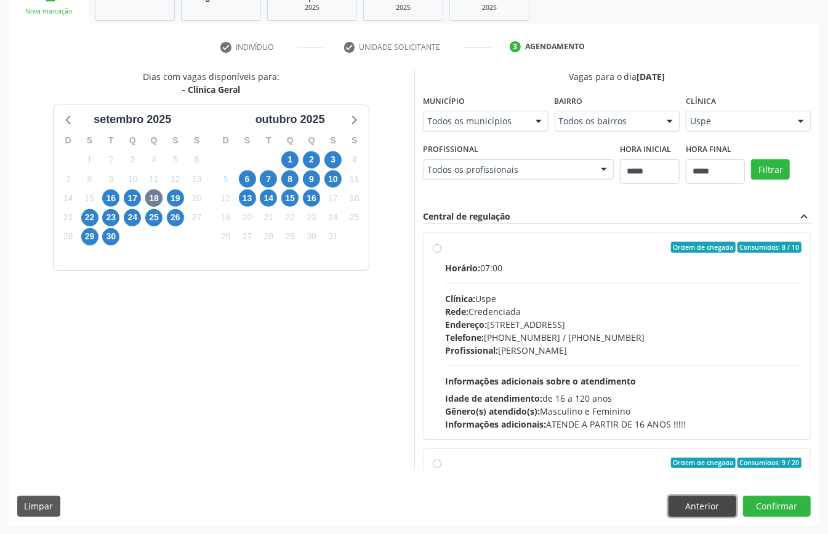
click at [696, 505] on button "Anterior" at bounding box center [703, 506] width 68 height 21
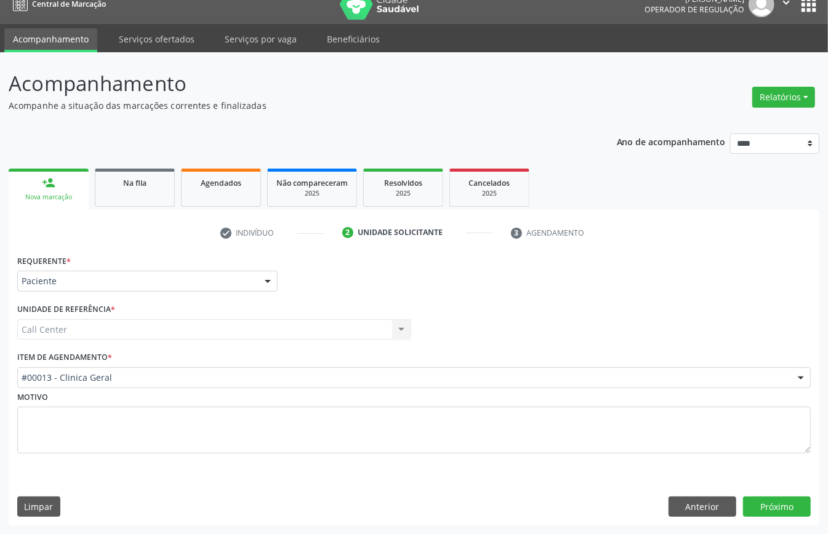
scroll to position [17, 0]
click at [696, 505] on button "Anterior" at bounding box center [703, 507] width 68 height 21
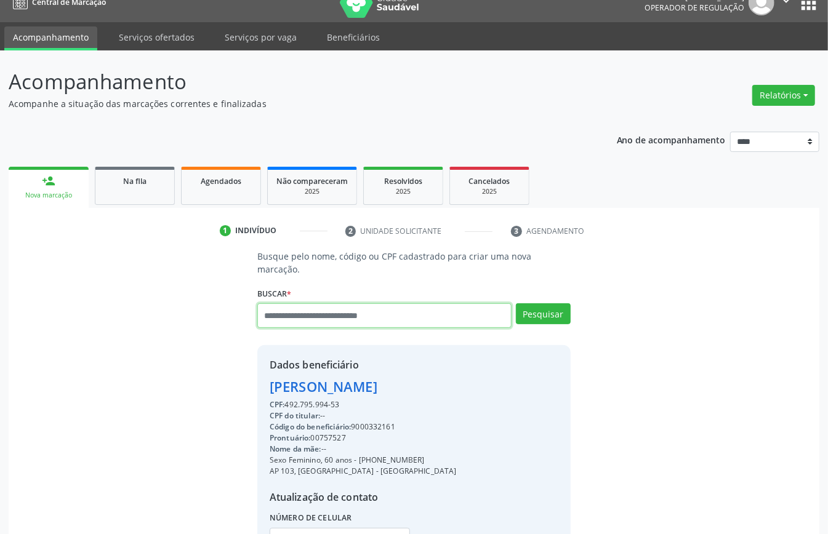
click at [363, 316] on input "text" at bounding box center [384, 316] width 254 height 25
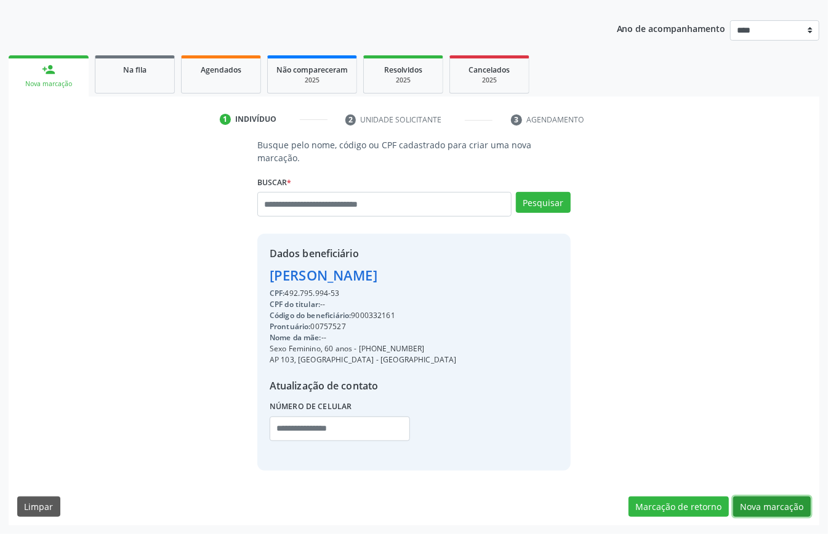
click at [784, 499] on button "Nova marcação" at bounding box center [772, 507] width 78 height 21
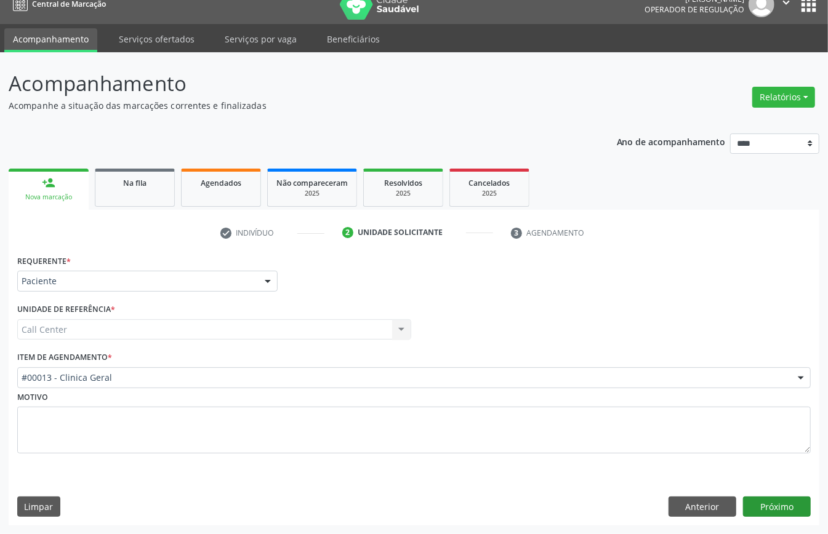
scroll to position [17, 0]
click at [761, 506] on button "Próximo" at bounding box center [777, 507] width 68 height 21
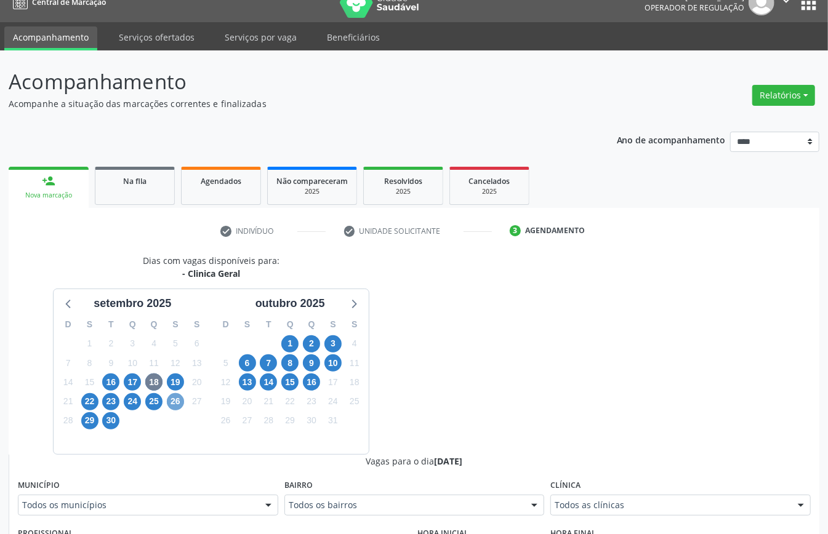
click at [175, 403] on span "26" at bounding box center [175, 401] width 17 height 17
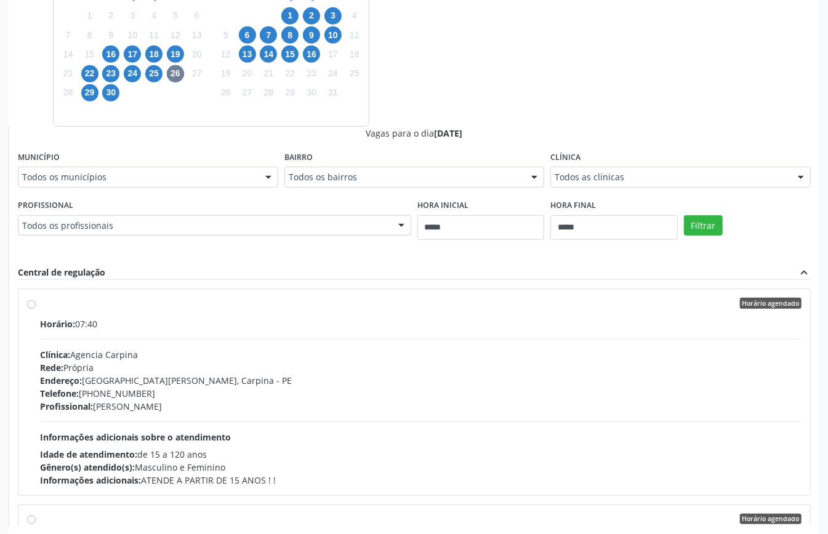
drag, startPoint x: 617, startPoint y: 183, endPoint x: 614, endPoint y: 252, distance: 69.0
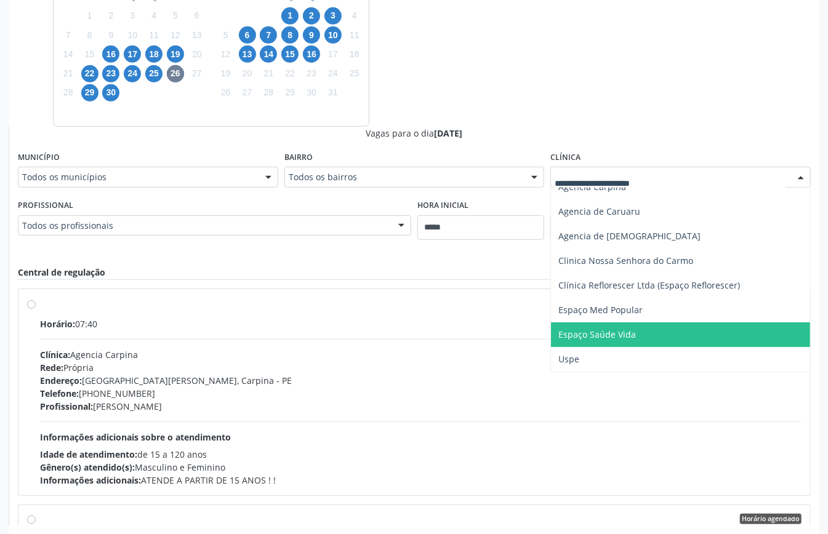
scroll to position [402, 0]
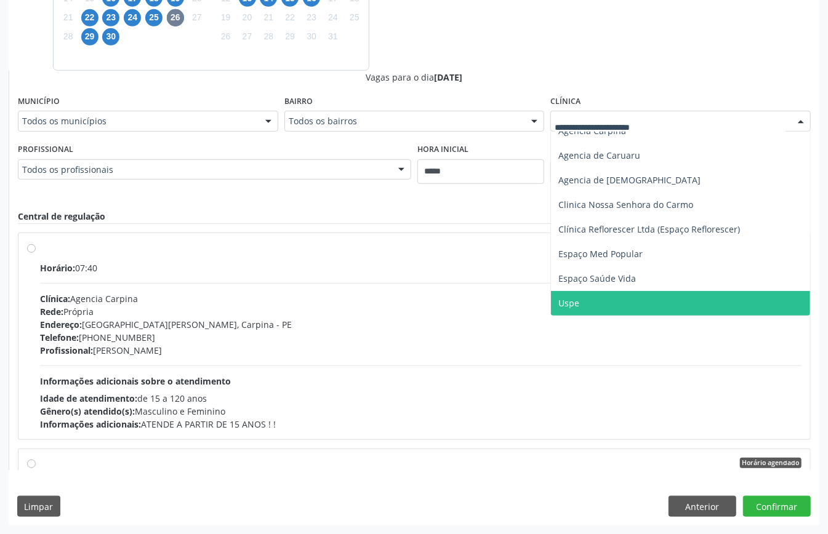
click at [597, 297] on span "Uspe" at bounding box center [680, 303] width 259 height 25
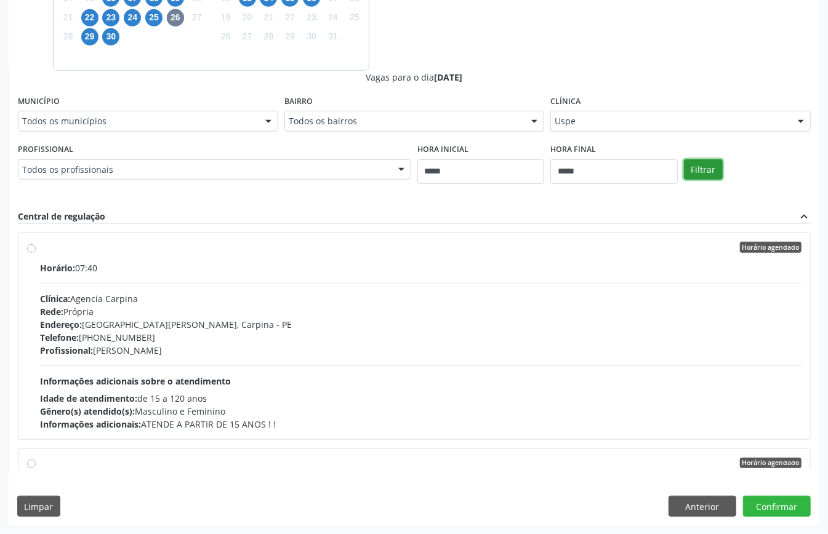
drag, startPoint x: 703, startPoint y: 174, endPoint x: 700, endPoint y: 185, distance: 12.1
click at [704, 176] on button "Filtrar" at bounding box center [703, 169] width 39 height 21
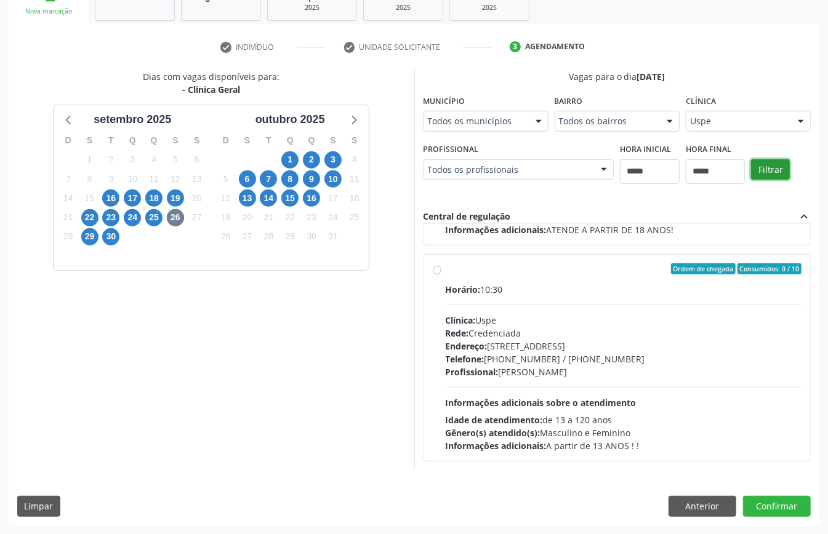
scroll to position [764, 0]
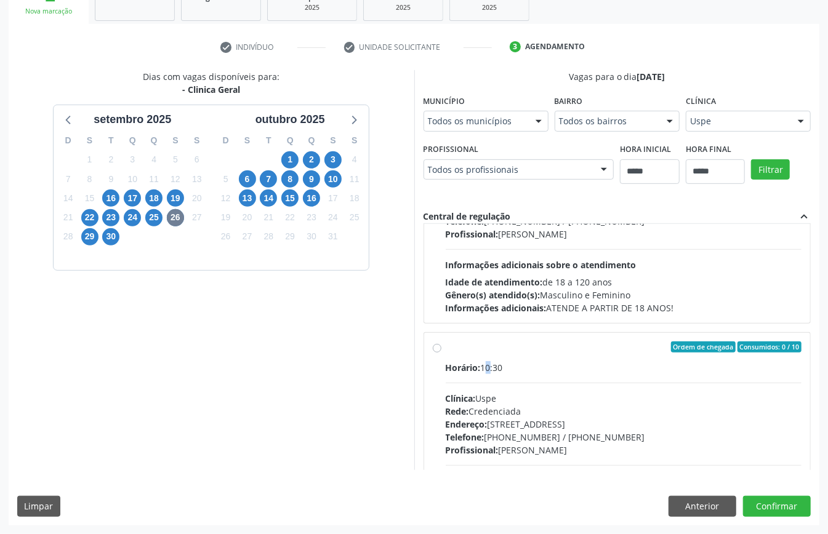
click at [489, 368] on div "Horário: 10:30" at bounding box center [624, 367] width 357 height 13
drag, startPoint x: 522, startPoint y: 170, endPoint x: 530, endPoint y: 174, distance: 8.3
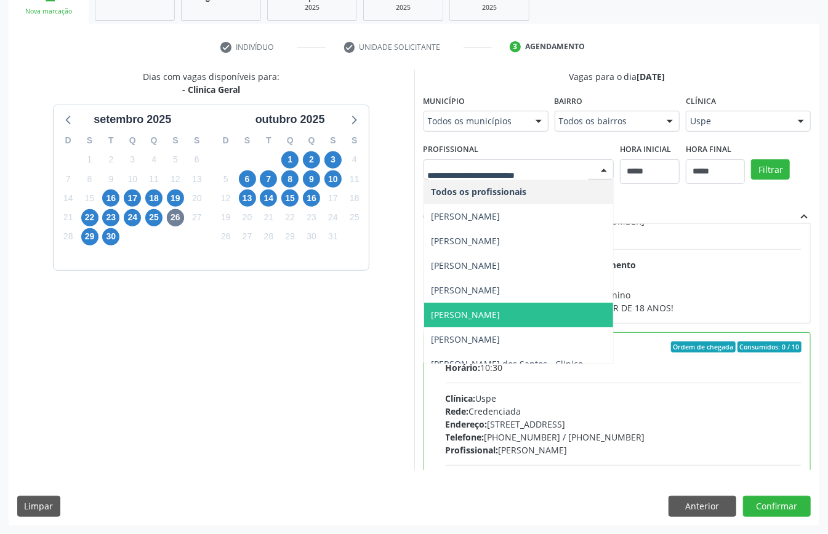
scroll to position [75, 0]
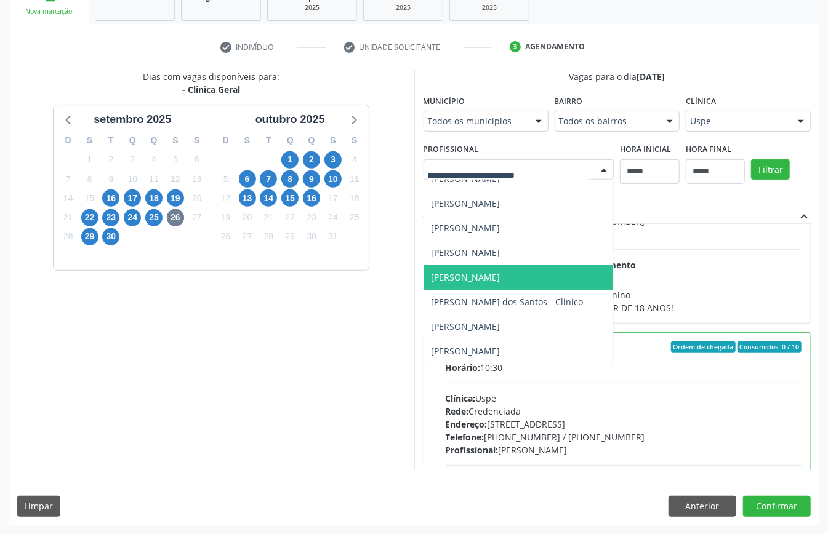
click at [695, 200] on div "Vagas para o dia 26/09/2025 Município Todos os municípios Todos os municípios C…" at bounding box center [618, 270] width 388 height 400
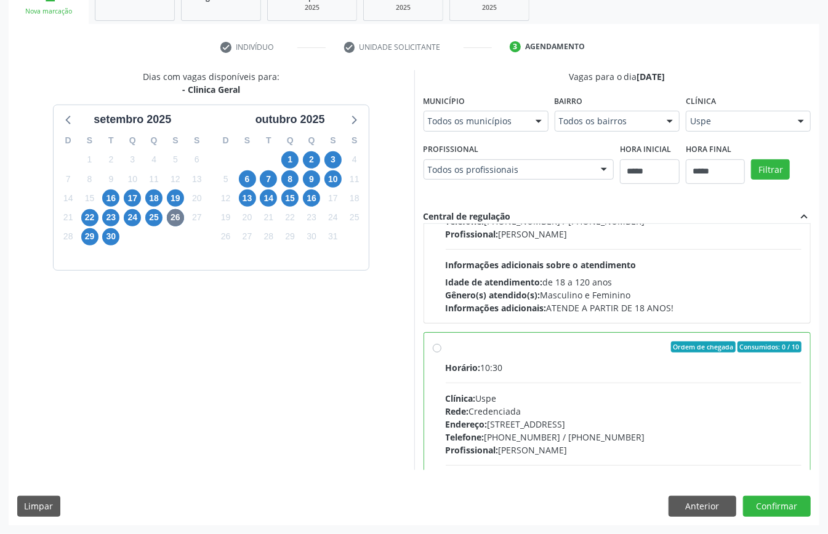
scroll to position [929, 0]
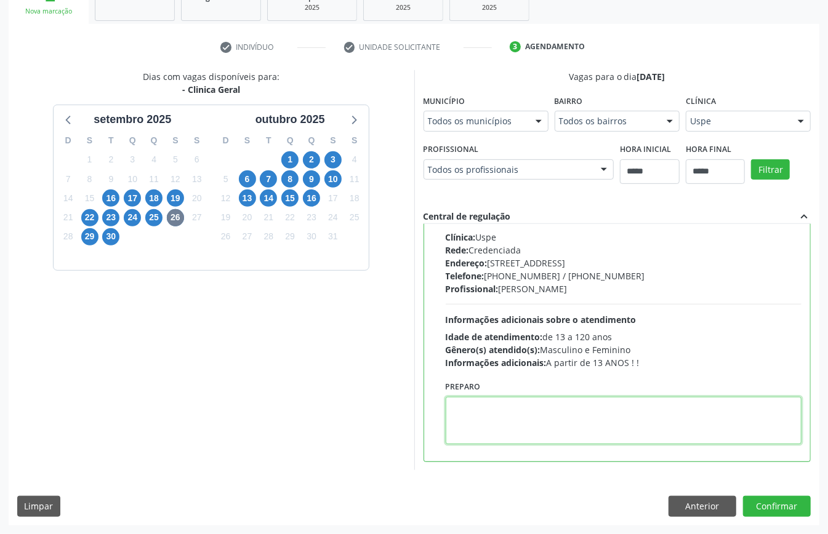
paste textarea "**********"
type textarea "**********"
drag, startPoint x: 732, startPoint y: 121, endPoint x: 734, endPoint y: 127, distance: 6.6
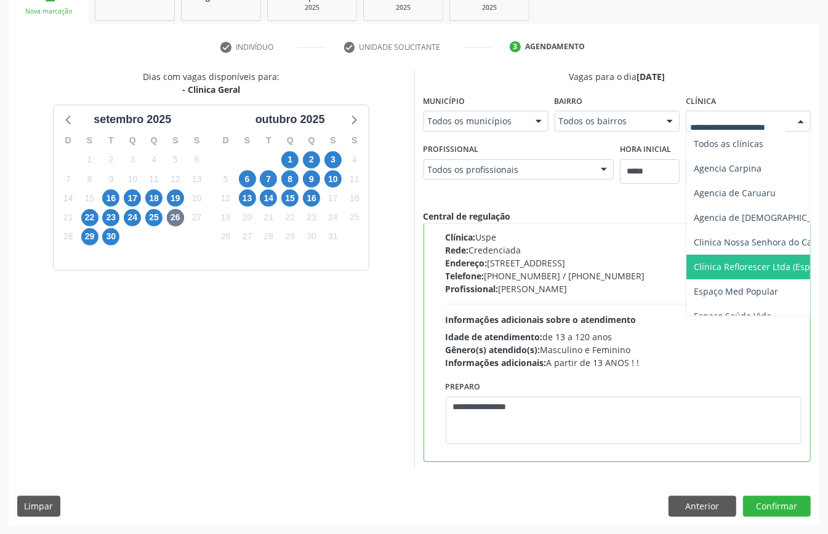
scroll to position [50, 0]
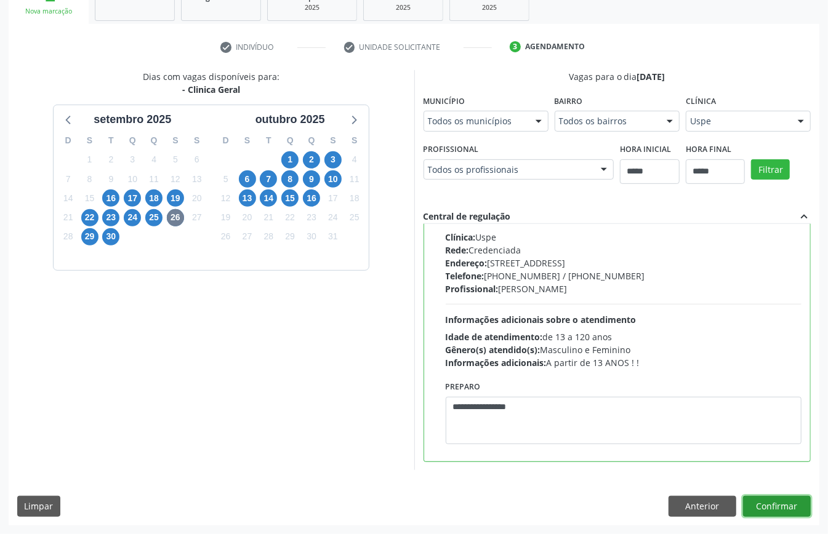
click at [766, 501] on button "Confirmar" at bounding box center [777, 506] width 68 height 21
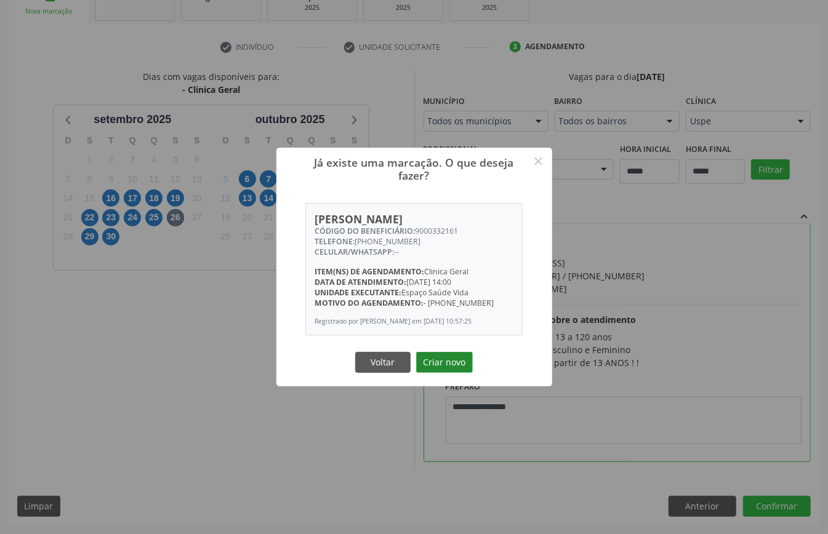
click at [448, 360] on button "Criar novo" at bounding box center [444, 362] width 57 height 21
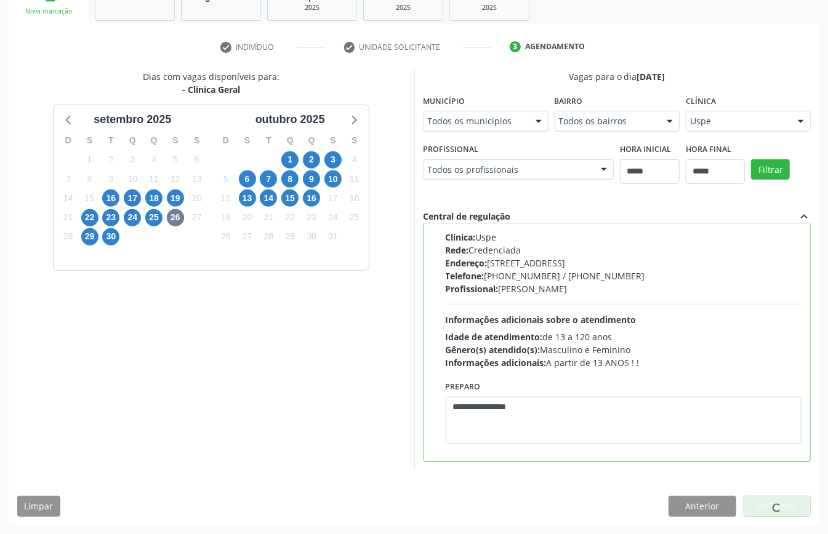
scroll to position [0, 0]
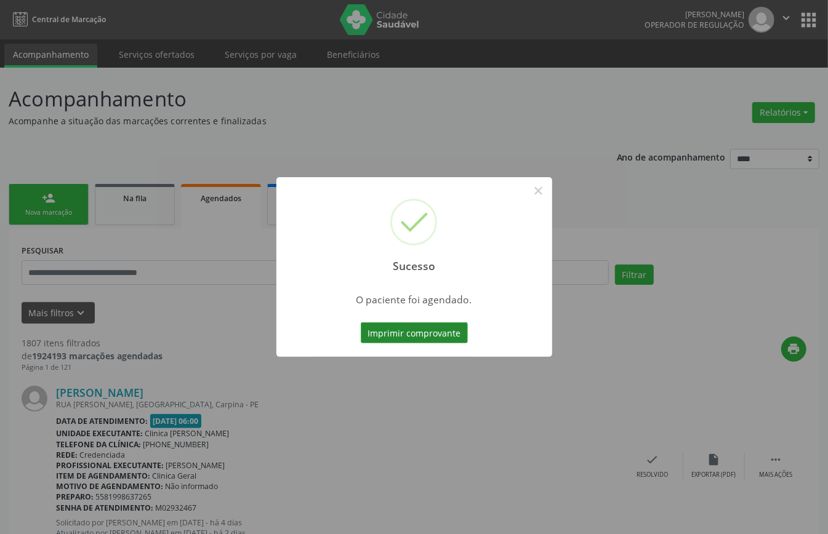
click at [422, 333] on button "Imprimir comprovante" at bounding box center [414, 333] width 107 height 21
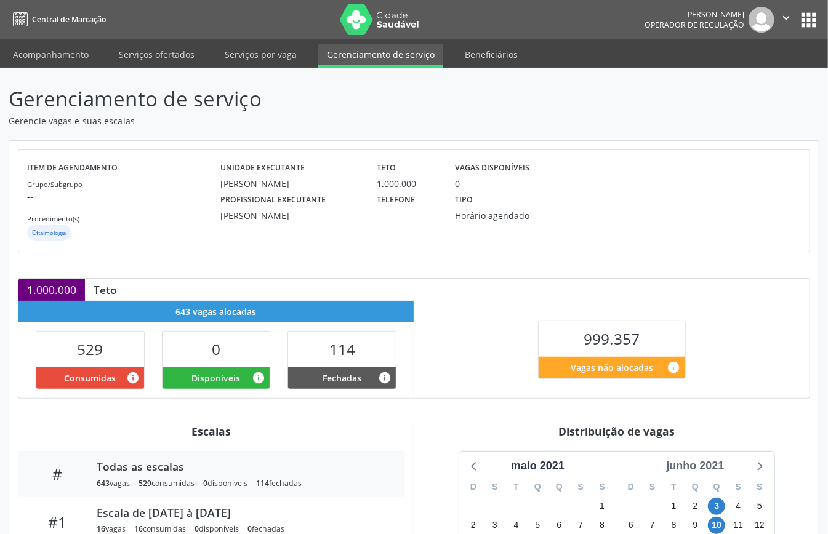
click at [706, 469] on div "junho 2021" at bounding box center [695, 466] width 68 height 17
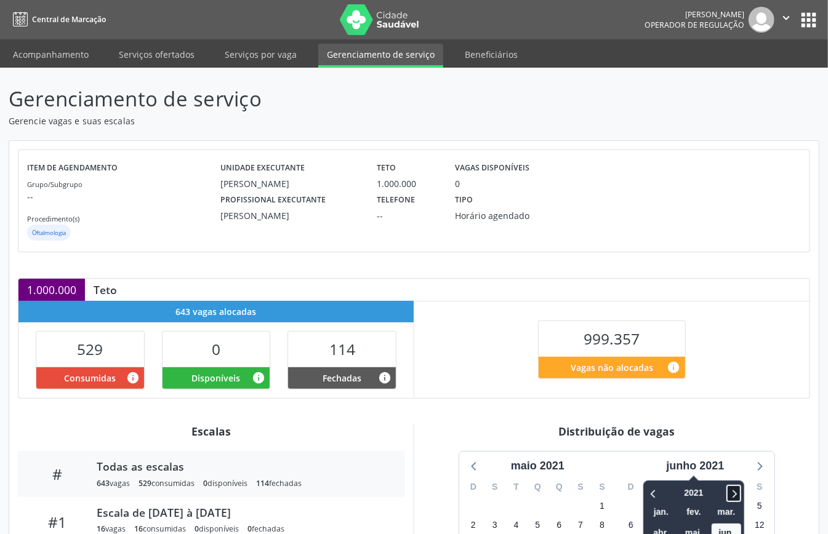
click at [735, 493] on icon at bounding box center [735, 494] width 4 height 8
click at [734, 493] on icon at bounding box center [735, 494] width 4 height 8
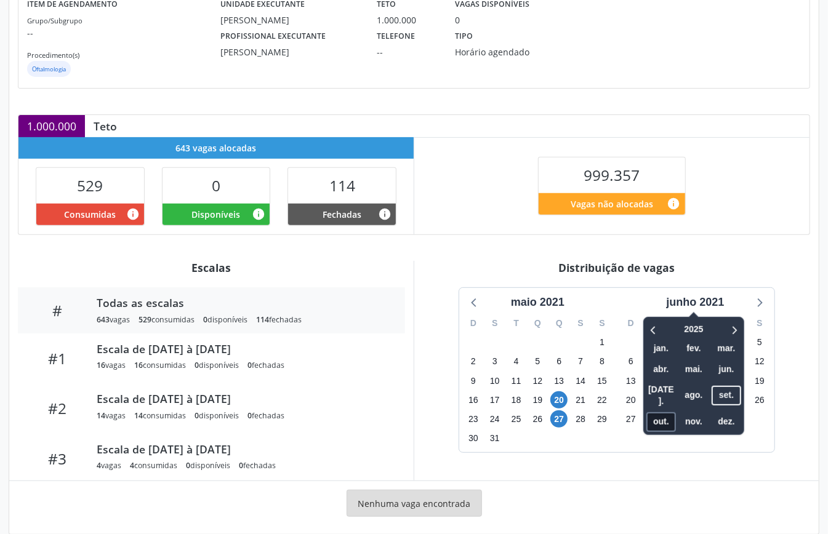
click at [656, 413] on span "out." at bounding box center [662, 422] width 30 height 19
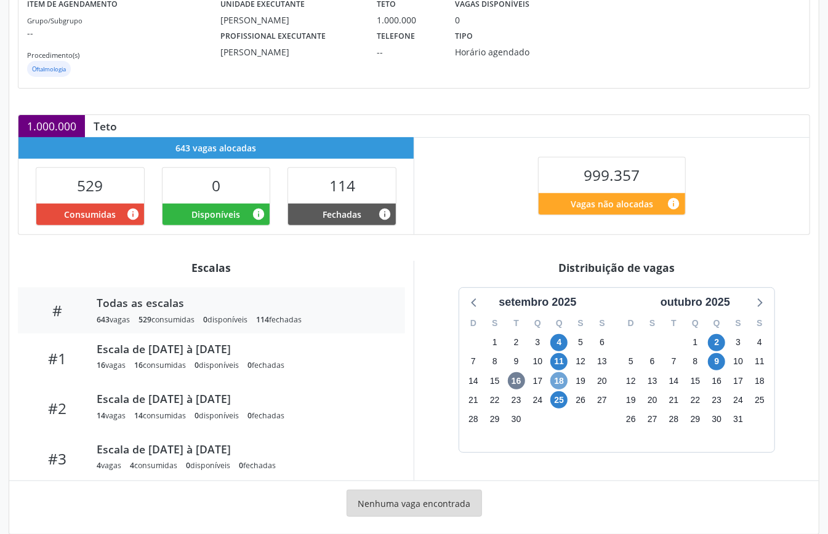
click at [564, 387] on span "18" at bounding box center [558, 381] width 17 height 17
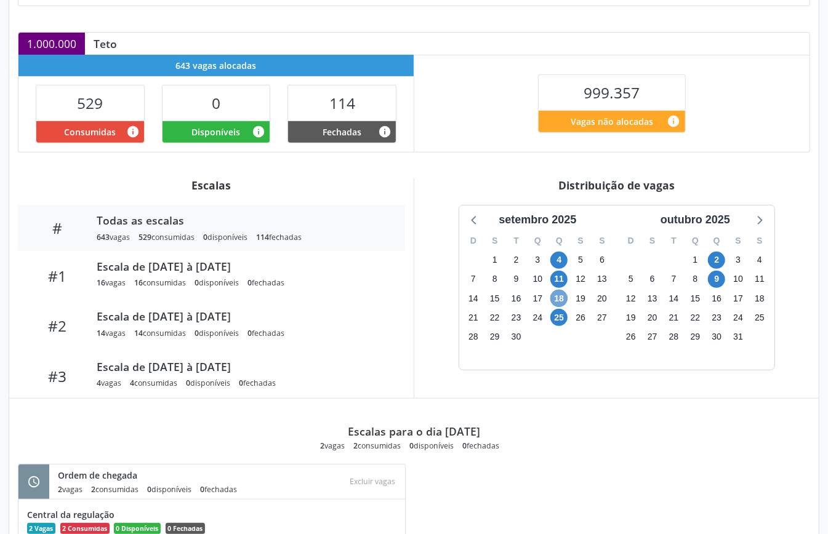
scroll to position [336, 0]
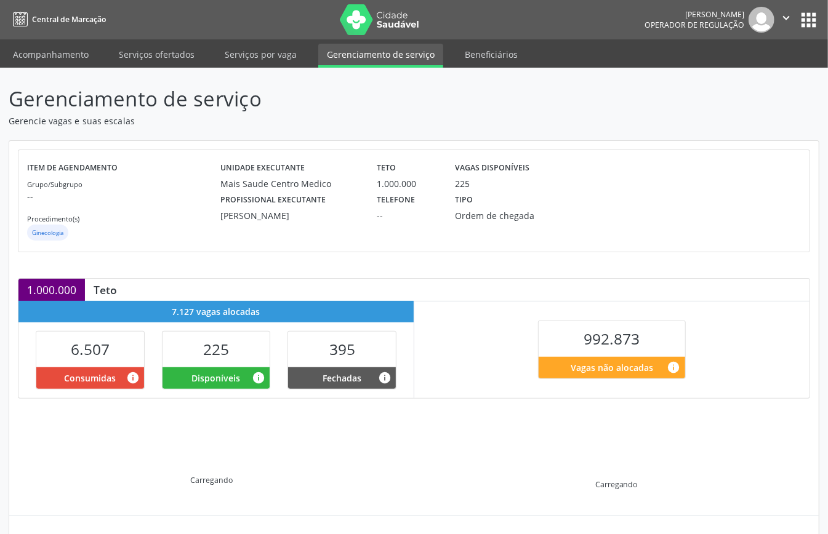
scroll to position [119, 0]
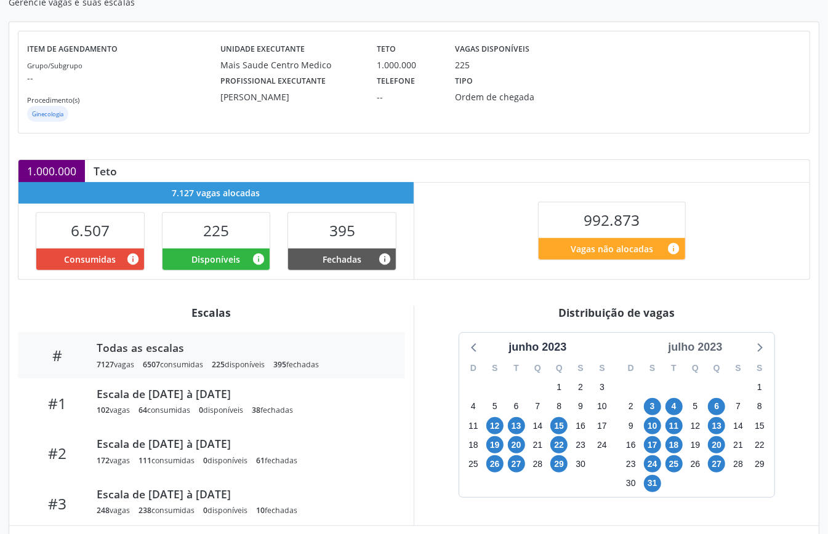
drag, startPoint x: 693, startPoint y: 351, endPoint x: 712, endPoint y: 360, distance: 20.7
click at [695, 351] on div "julho 2023" at bounding box center [695, 347] width 64 height 17
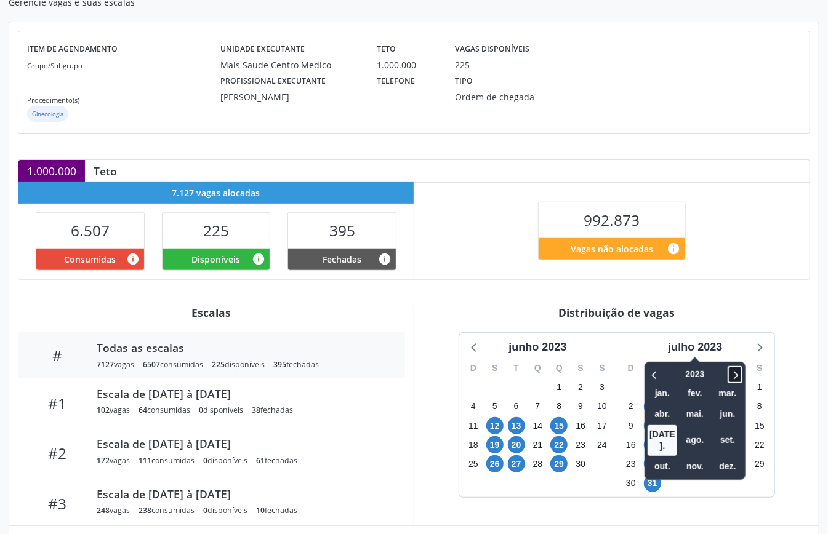
click at [740, 376] on icon at bounding box center [735, 375] width 12 height 15
click at [693, 458] on span "nov." at bounding box center [695, 467] width 30 height 19
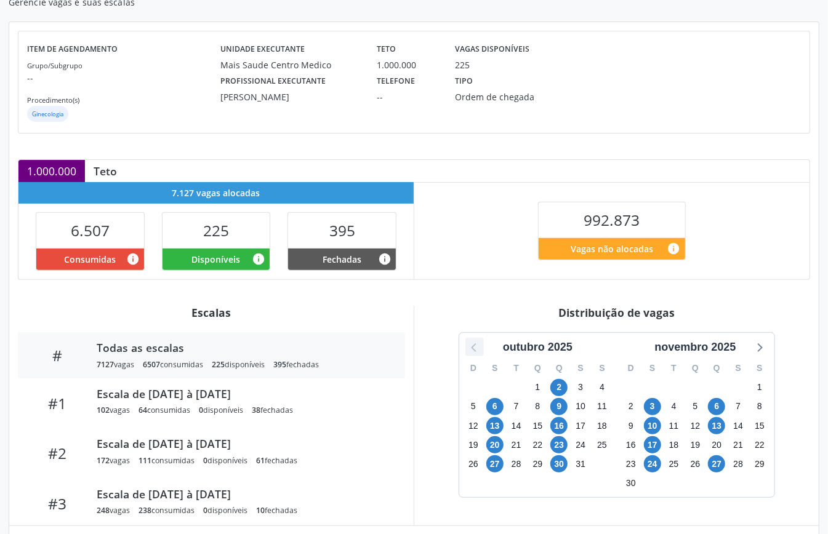
click at [474, 351] on icon at bounding box center [475, 347] width 16 height 16
click at [764, 355] on icon at bounding box center [759, 347] width 16 height 16
drag, startPoint x: 491, startPoint y: 466, endPoint x: 498, endPoint y: 471, distance: 9.2
click at [491, 466] on span "27" at bounding box center [494, 464] width 17 height 17
click at [557, 468] on span "30" at bounding box center [558, 464] width 17 height 17
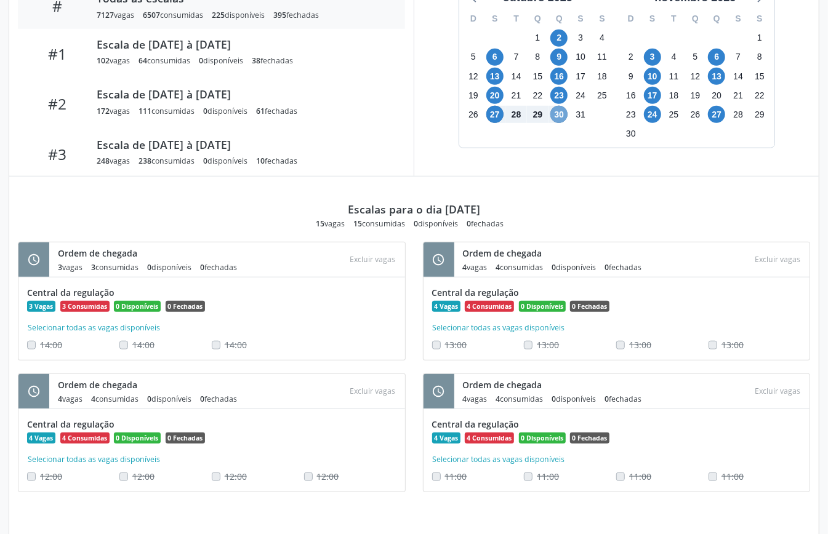
scroll to position [140, 0]
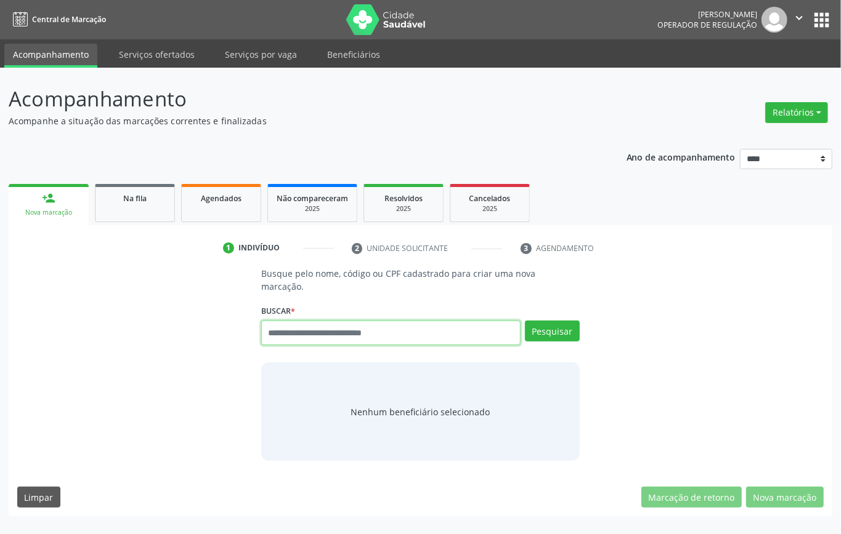
click at [306, 331] on input "text" at bounding box center [390, 333] width 259 height 25
click at [291, 334] on input "text" at bounding box center [390, 333] width 259 height 25
click at [307, 331] on input "text" at bounding box center [390, 333] width 259 height 25
type input "*********"
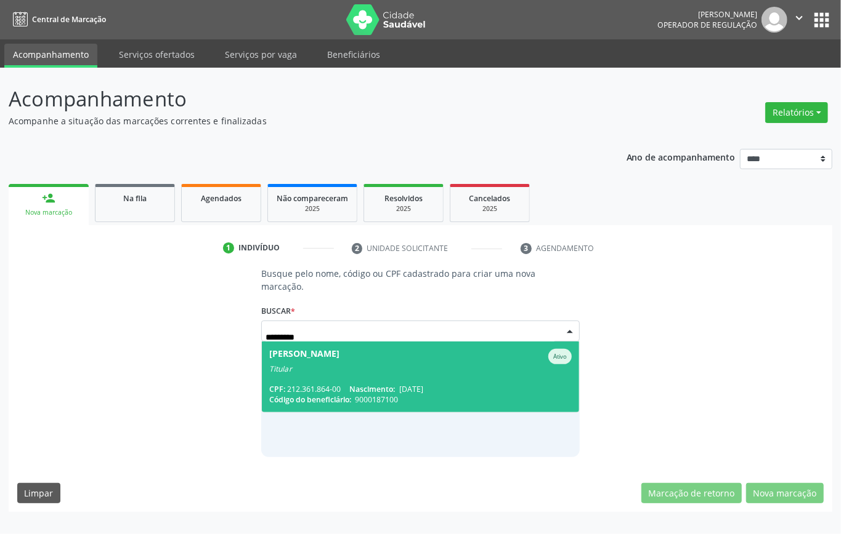
click at [365, 374] on span "[PERSON_NAME] Ativo Titular CPF: 212.361.864-00 Nascimento: [DATE] Código do be…" at bounding box center [420, 377] width 317 height 71
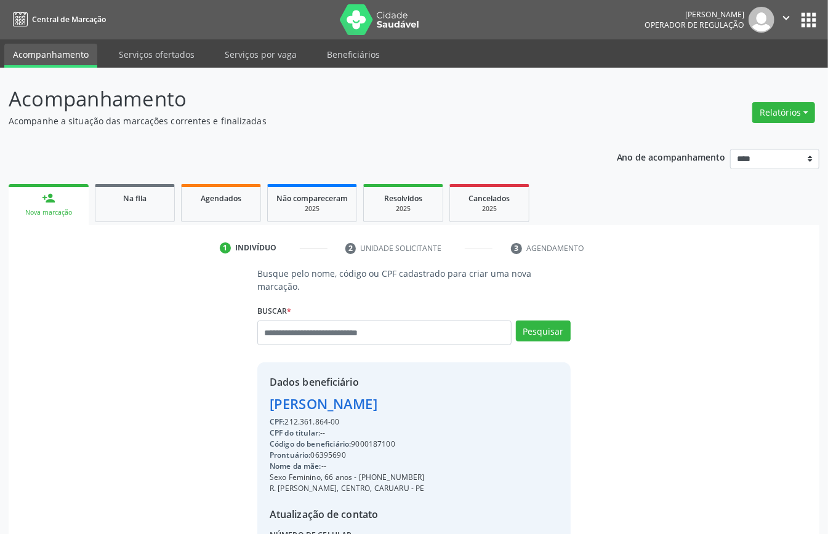
scroll to position [129, 0]
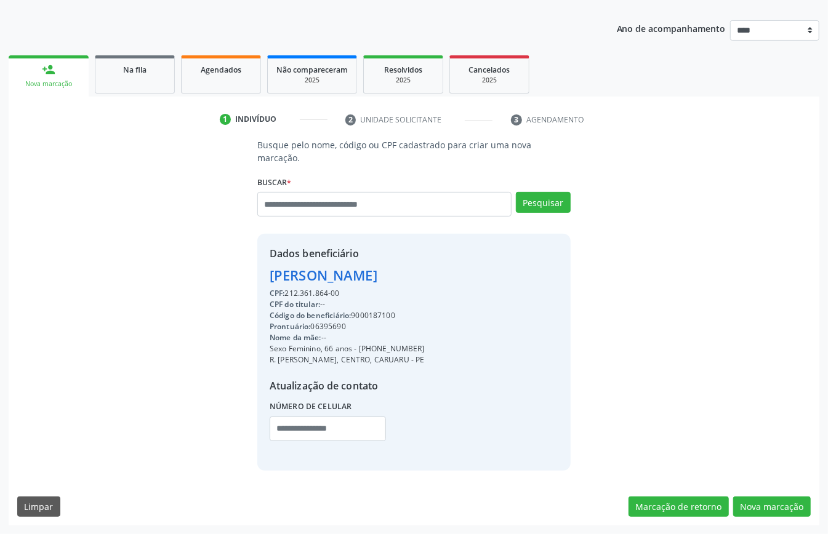
click at [373, 310] on div "Código do beneficiário: 9000187100" at bounding box center [347, 315] width 155 height 11
drag, startPoint x: 373, startPoint y: 309, endPoint x: 361, endPoint y: 306, distance: 12.7
drag, startPoint x: 361, startPoint y: 306, endPoint x: 367, endPoint y: 316, distance: 11.6
copy div "9000187100"
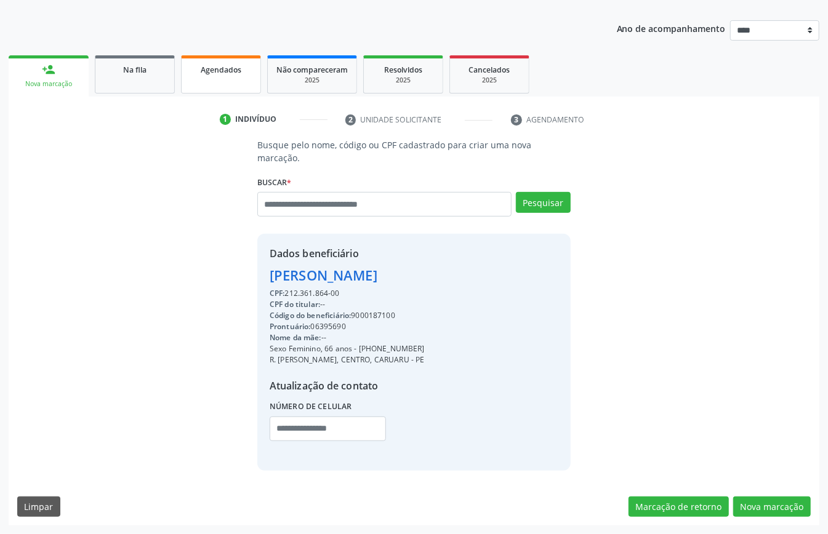
click at [233, 75] on link "Agendados" at bounding box center [221, 74] width 80 height 38
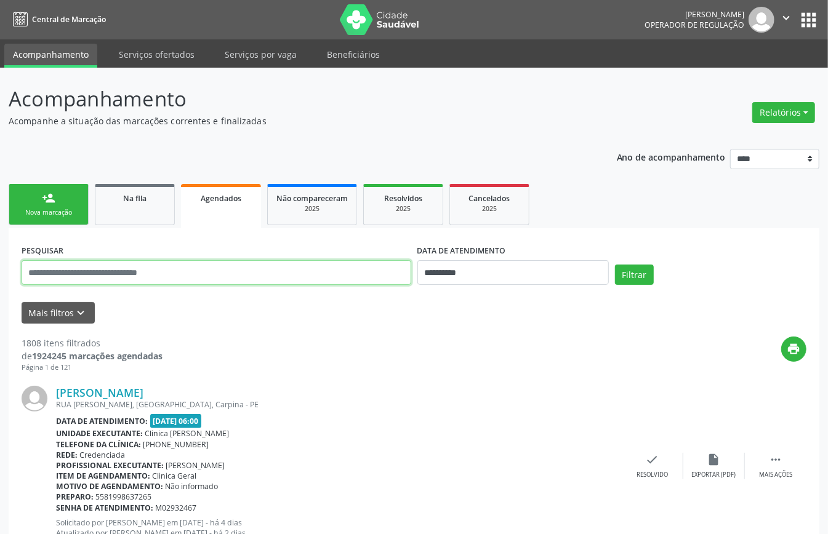
paste input "**********"
type input "**********"
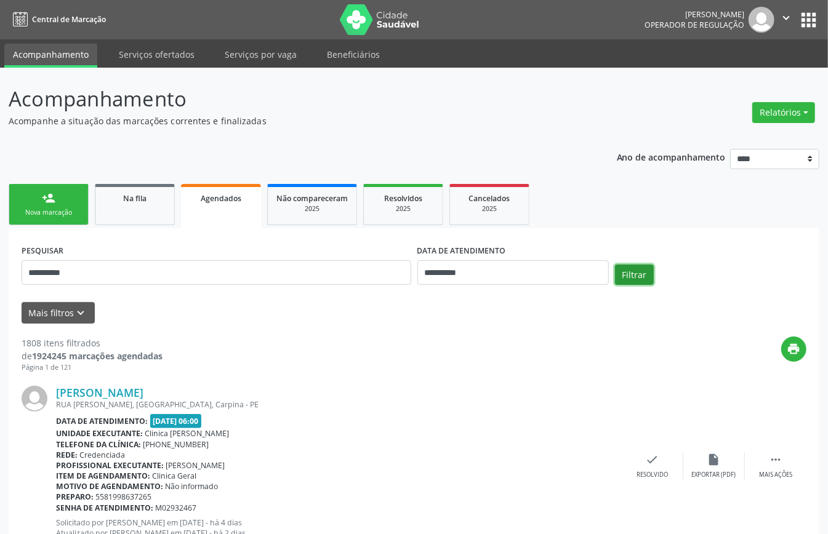
click at [621, 268] on button "Filtrar" at bounding box center [634, 275] width 39 height 21
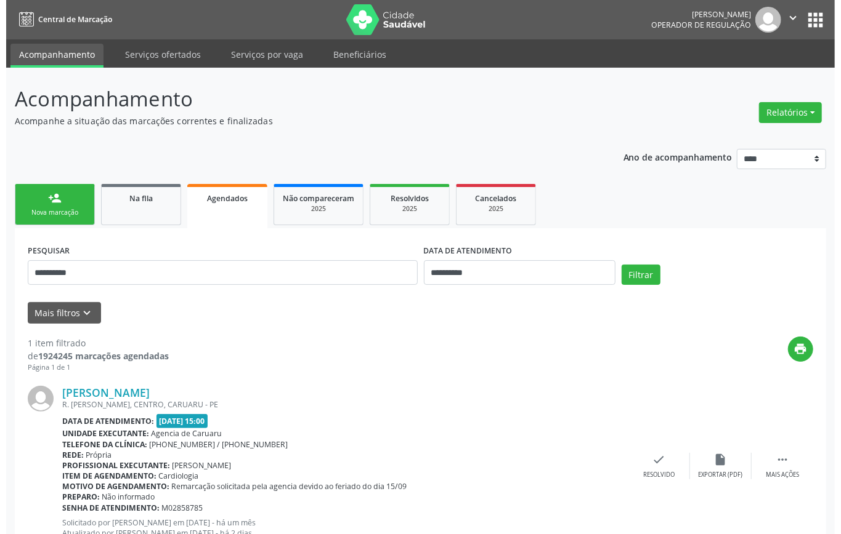
scroll to position [47, 0]
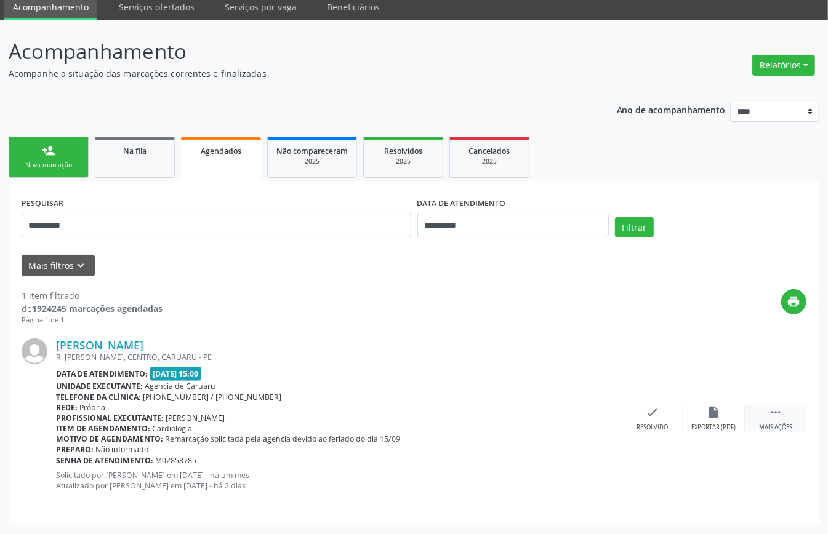
click at [780, 419] on icon "" at bounding box center [776, 413] width 14 height 14
click at [595, 414] on icon "cancel" at bounding box center [591, 413] width 14 height 14
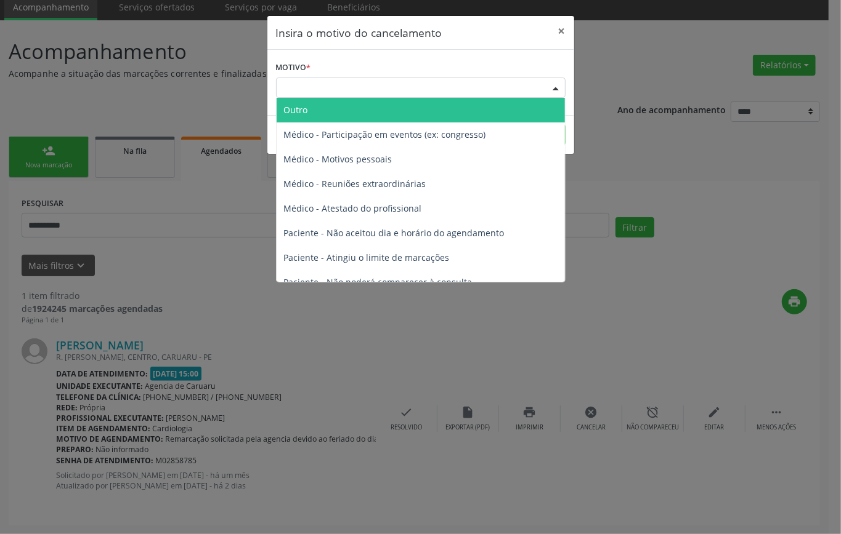
drag, startPoint x: 384, startPoint y: 84, endPoint x: 372, endPoint y: 111, distance: 29.2
click at [384, 85] on div "Escolha o motivo" at bounding box center [420, 88] width 289 height 21
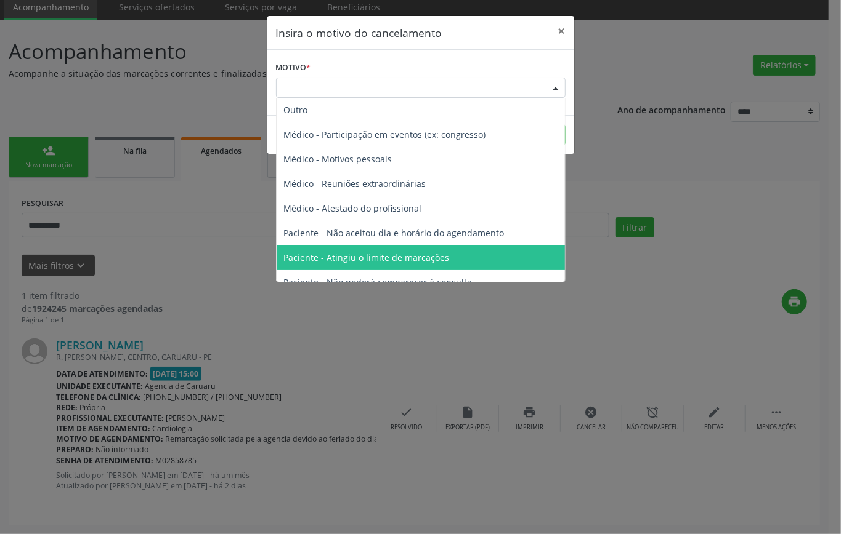
scroll to position [62, 0]
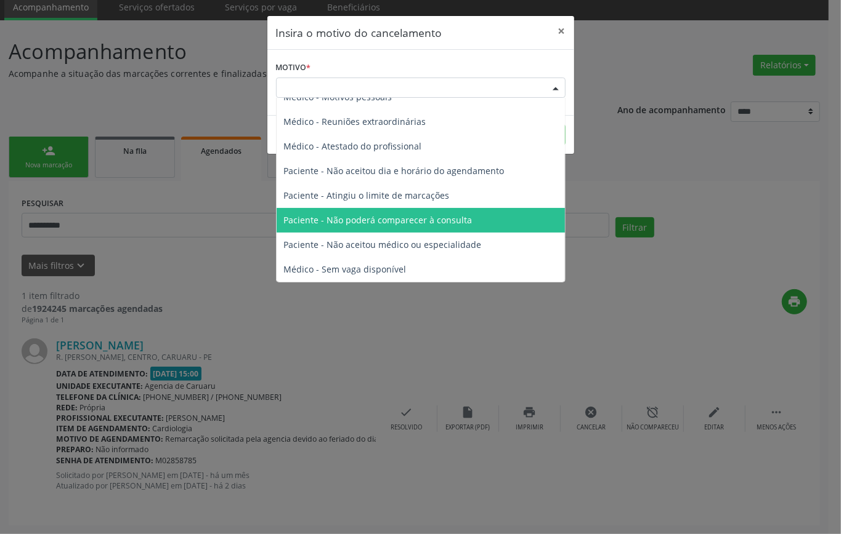
click at [400, 217] on span "Paciente - Não poderá comparecer à consulta" at bounding box center [378, 220] width 188 height 12
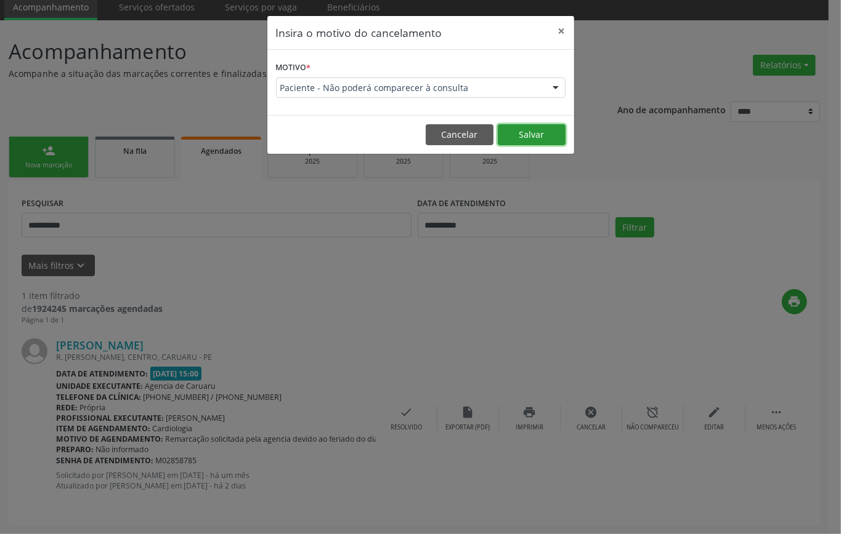
click at [528, 128] on button "Salvar" at bounding box center [532, 134] width 68 height 21
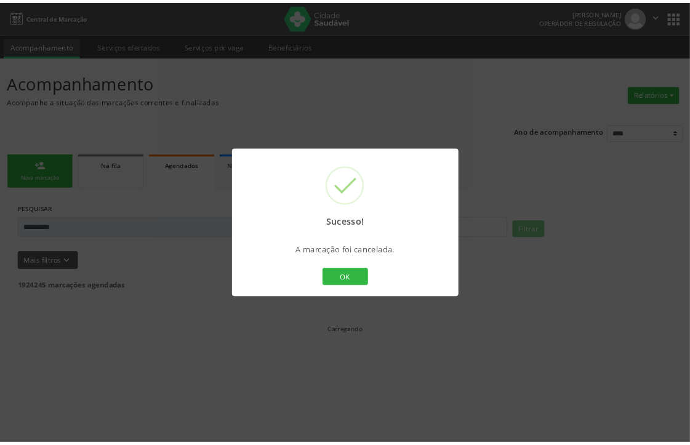
scroll to position [0, 0]
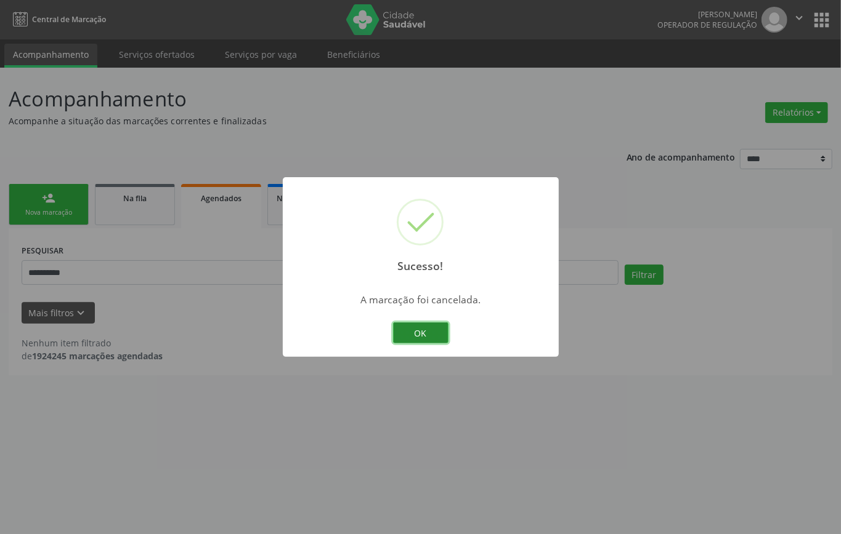
click at [429, 330] on button "OK" at bounding box center [420, 333] width 55 height 21
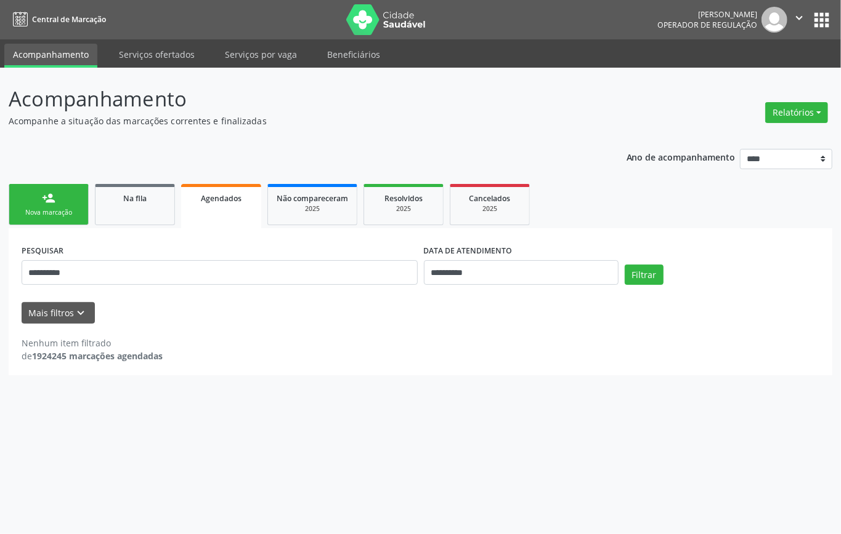
click at [54, 197] on div "person_add" at bounding box center [49, 198] width 14 height 14
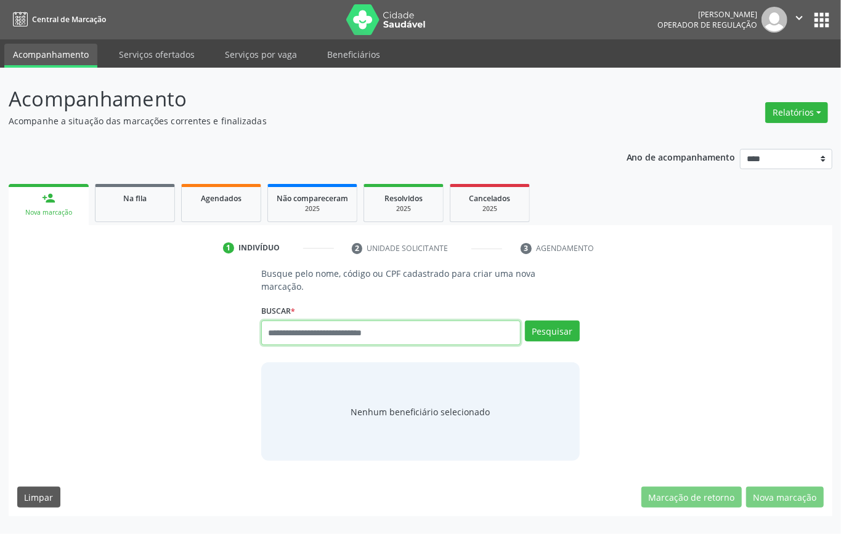
click at [339, 330] on input "text" at bounding box center [390, 333] width 259 height 25
type input "*********"
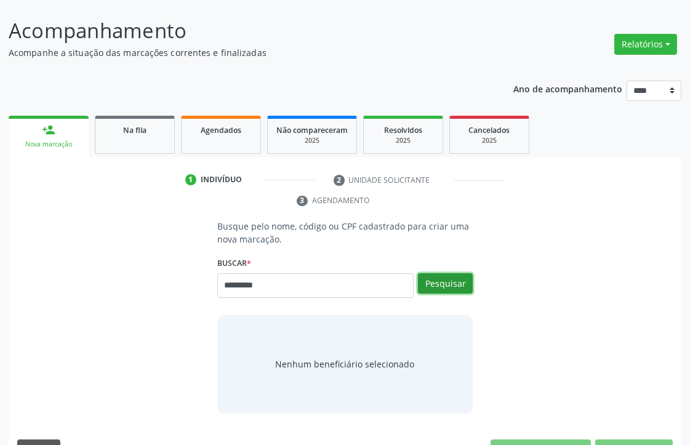
click at [460, 281] on button "Pesquisar" at bounding box center [445, 283] width 55 height 21
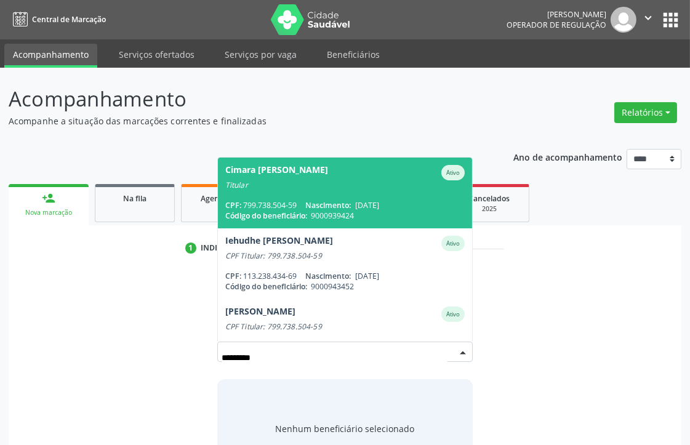
click at [276, 177] on div "Cimara Maria Farias de Araujo" at bounding box center [276, 172] width 103 height 15
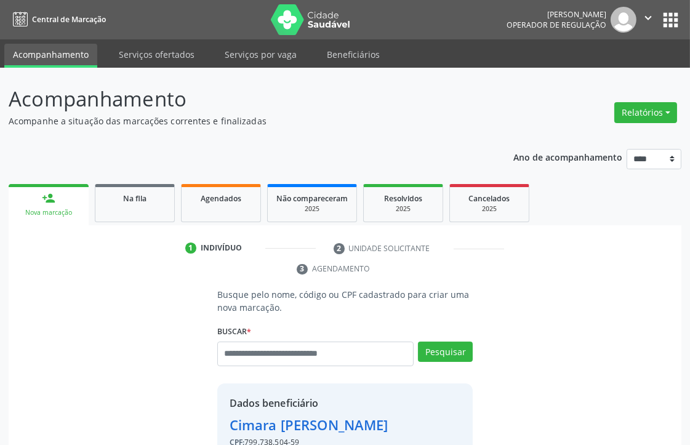
scroll to position [238, 0]
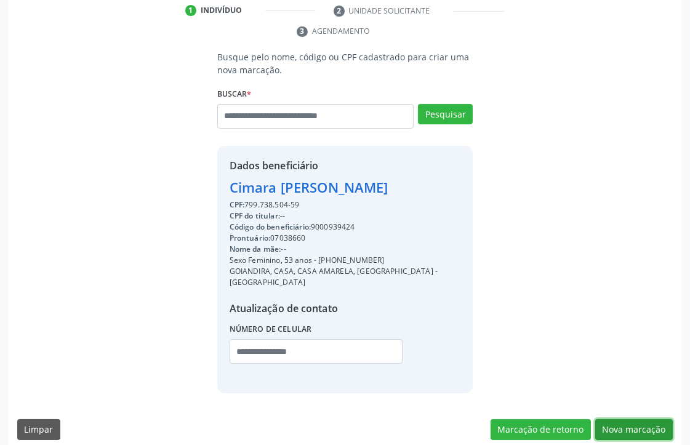
click at [637, 419] on button "Nova marcação" at bounding box center [634, 429] width 78 height 21
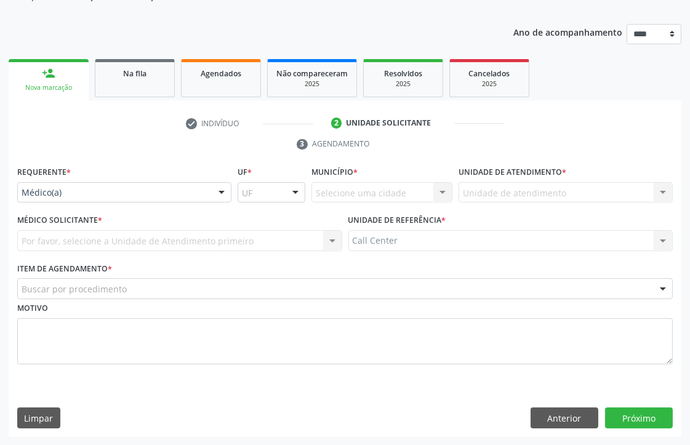
click at [117, 201] on div "Médico(a) Médico(a) Enfermeiro(a) Paciente Nenhum resultado encontrado para: " …" at bounding box center [124, 192] width 214 height 21
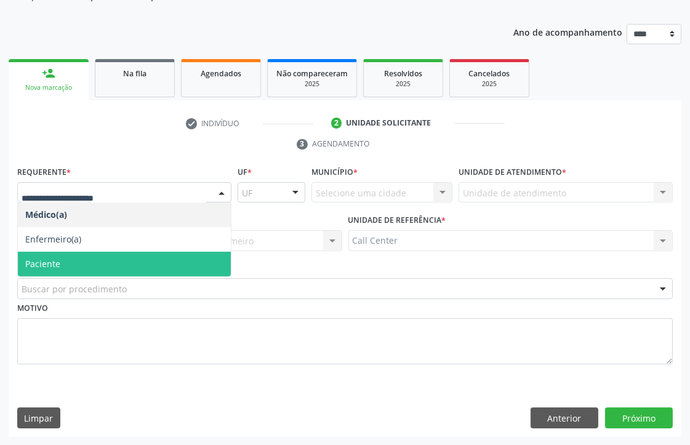
click at [99, 267] on span "Paciente" at bounding box center [124, 264] width 213 height 25
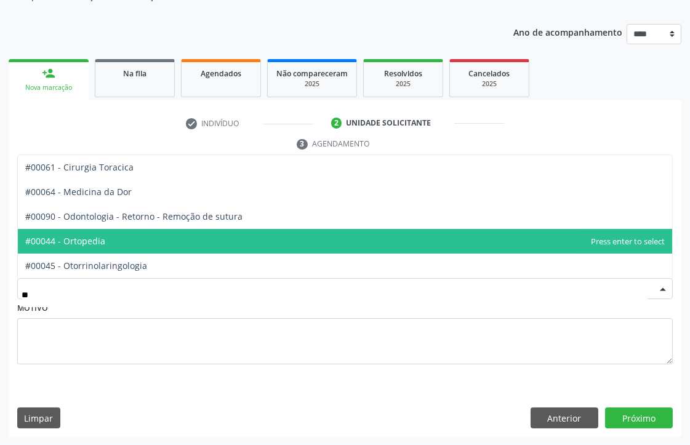
type input "***"
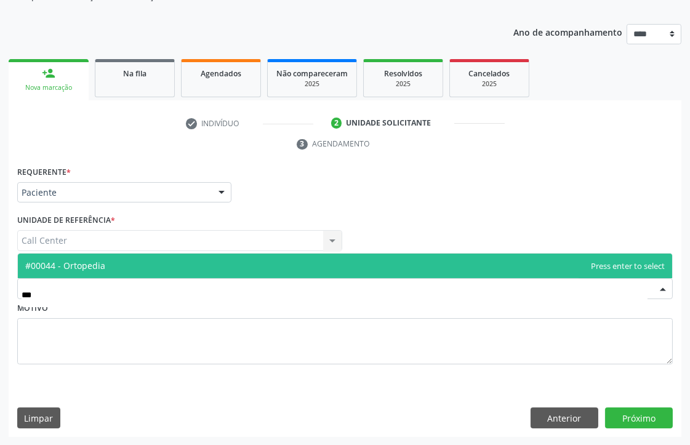
click at [119, 256] on span "#00044 - Ortopedia" at bounding box center [345, 266] width 655 height 25
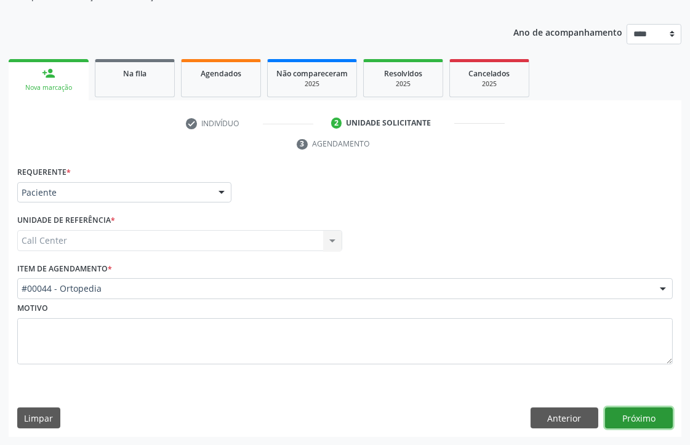
click at [641, 409] on button "Próximo" at bounding box center [639, 418] width 68 height 21
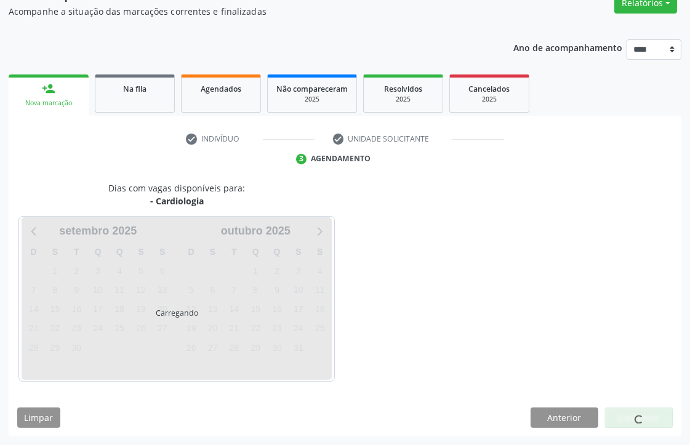
scroll to position [109, 0]
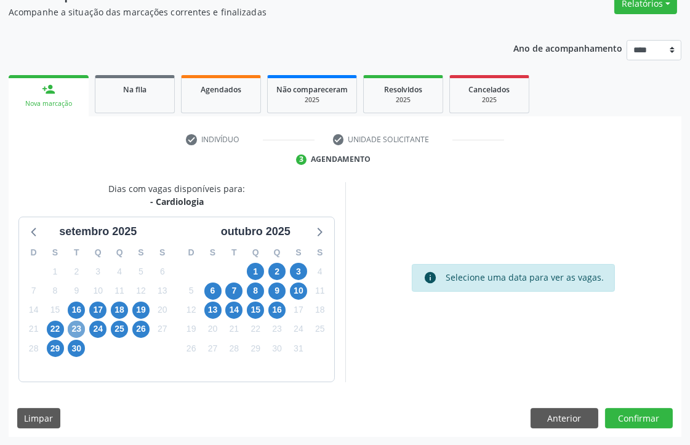
click at [76, 328] on span "23" at bounding box center [76, 329] width 17 height 17
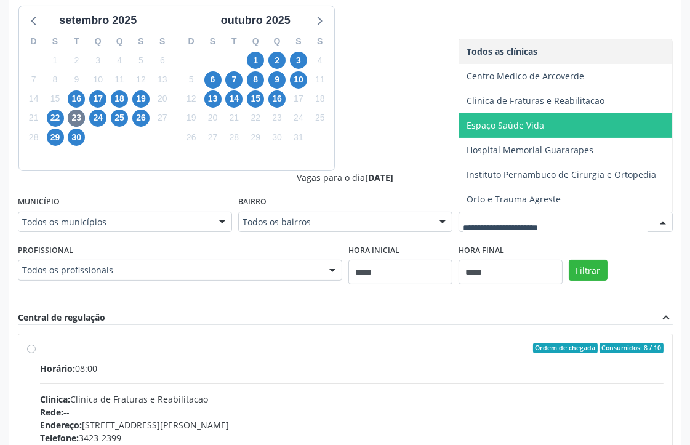
scroll to position [251, 0]
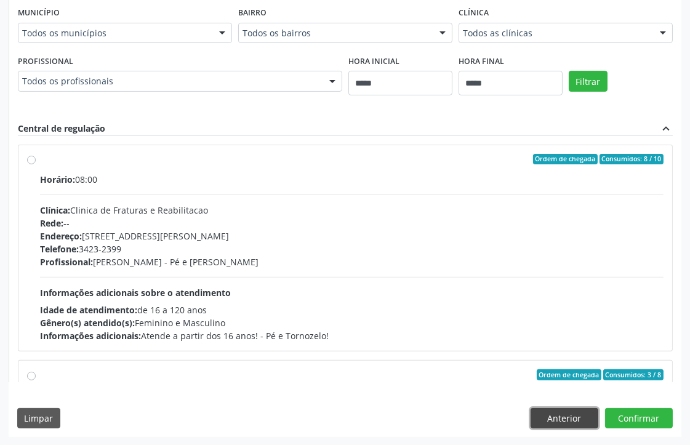
click at [570, 413] on button "Anterior" at bounding box center [565, 418] width 68 height 21
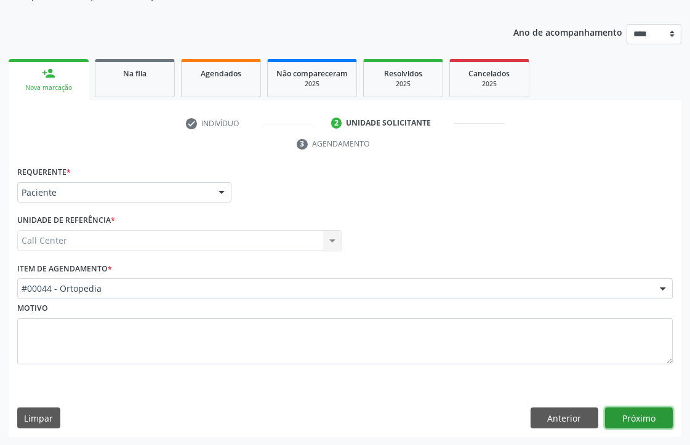
click at [631, 414] on button "Próximo" at bounding box center [639, 418] width 68 height 21
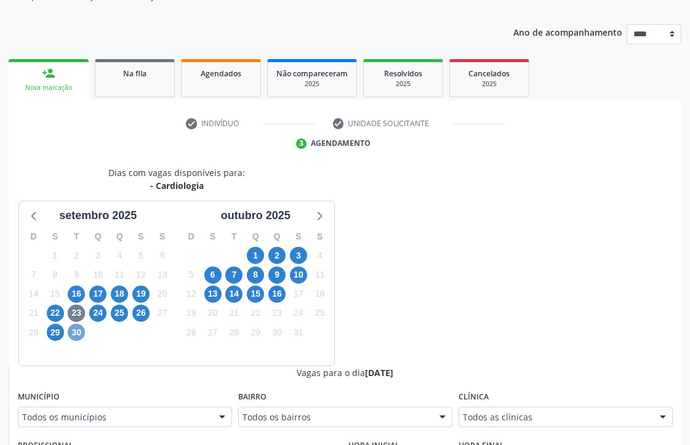
click at [74, 335] on span "30" at bounding box center [76, 332] width 17 height 17
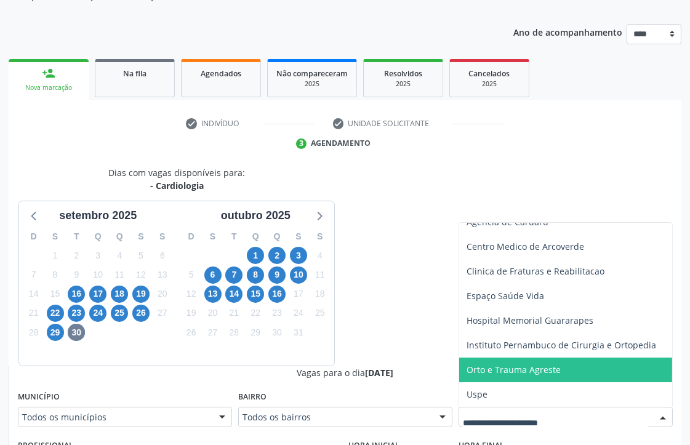
scroll to position [193, 0]
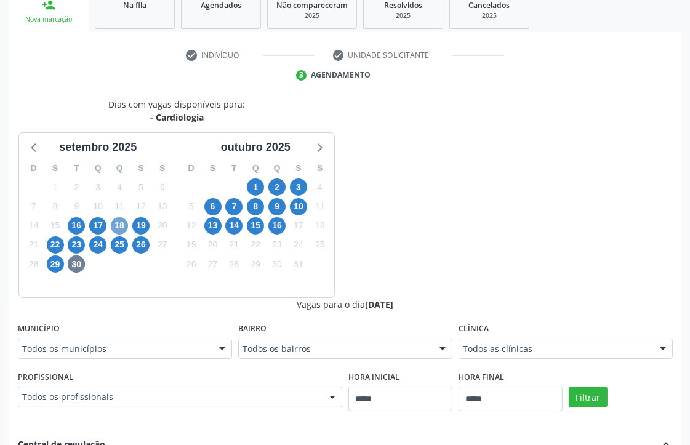
click at [119, 226] on span "18" at bounding box center [119, 225] width 17 height 17
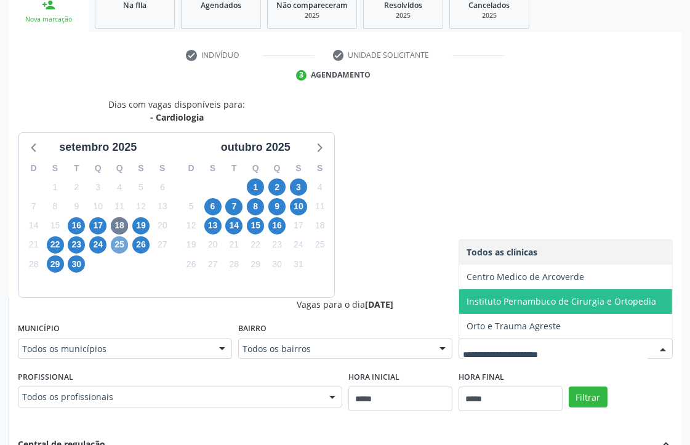
click at [119, 245] on span "25" at bounding box center [119, 244] width 17 height 17
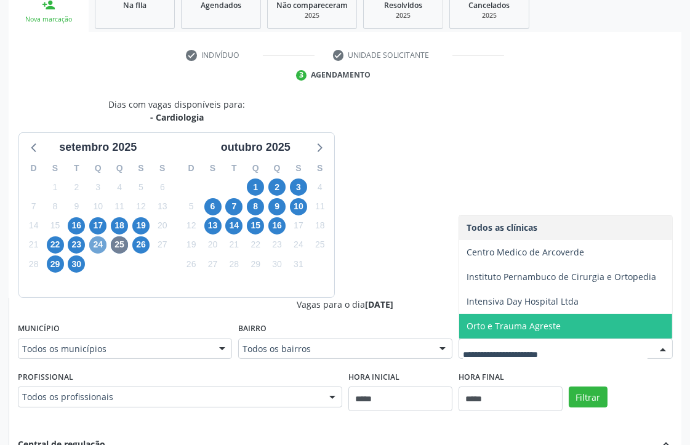
click at [105, 241] on span "24" at bounding box center [97, 244] width 17 height 17
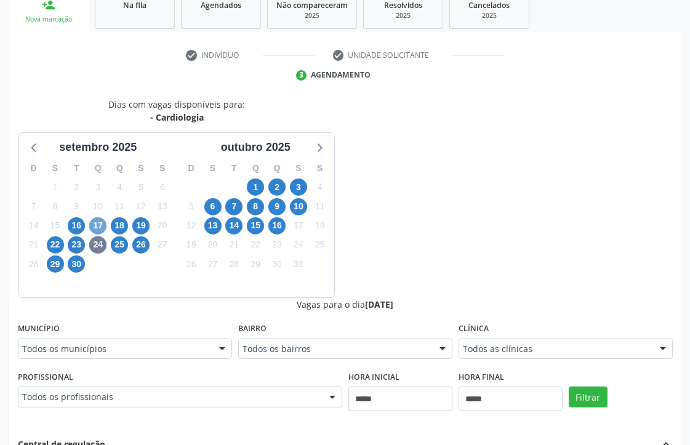
click at [94, 230] on span "17" at bounding box center [97, 225] width 17 height 17
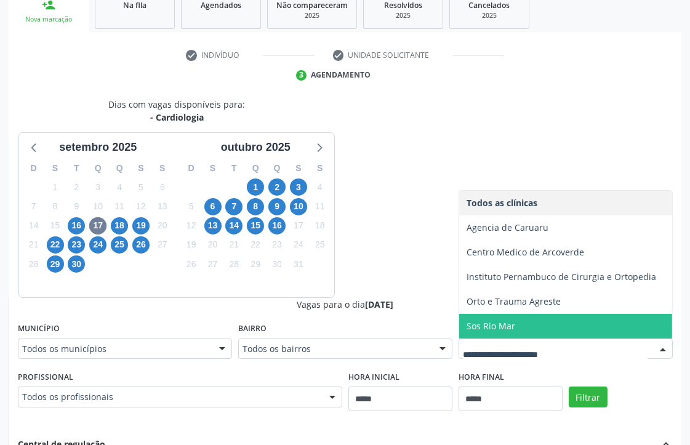
click at [482, 333] on span "Sos Rio Mar" at bounding box center [565, 326] width 213 height 25
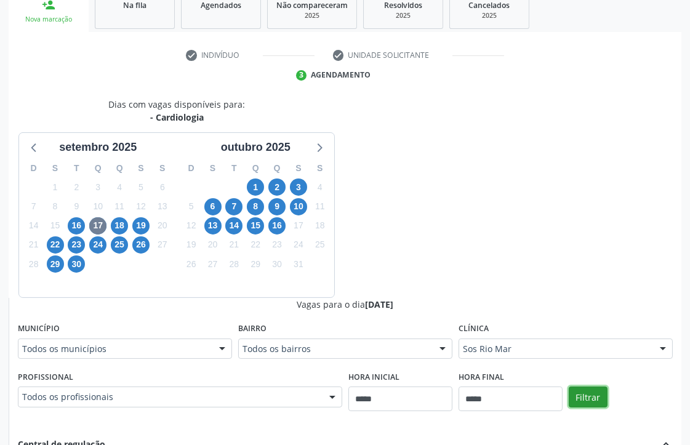
click at [588, 404] on button "Filtrar" at bounding box center [588, 397] width 39 height 21
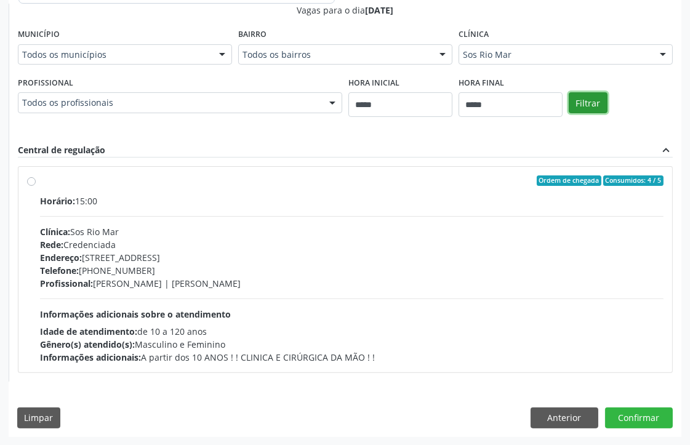
scroll to position [282, 0]
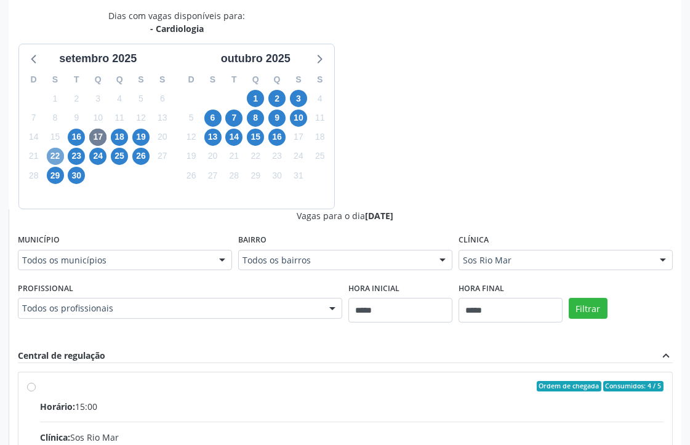
click at [58, 155] on span "22" at bounding box center [55, 156] width 17 height 17
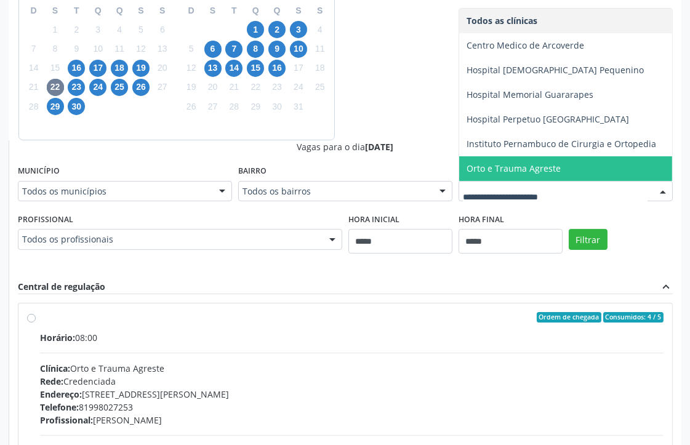
scroll to position [214, 0]
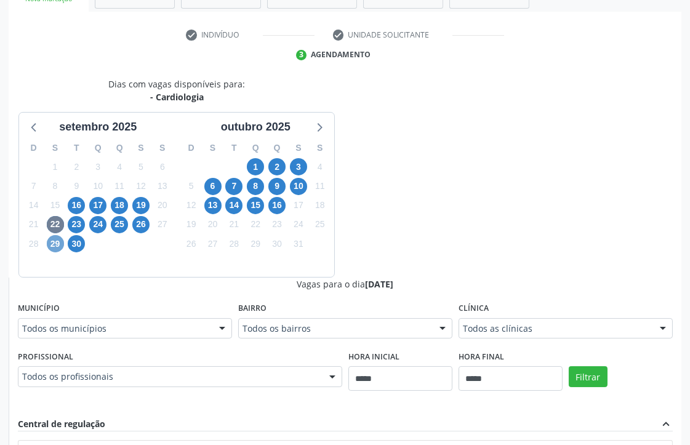
click at [56, 242] on span "29" at bounding box center [55, 243] width 17 height 17
click at [475, 320] on div "Todos as clínicas" at bounding box center [566, 328] width 214 height 21
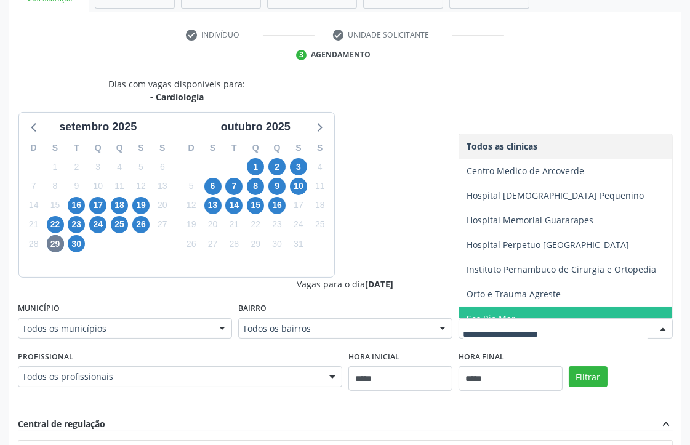
click at [491, 308] on span "Sos Rio Mar" at bounding box center [565, 319] width 213 height 25
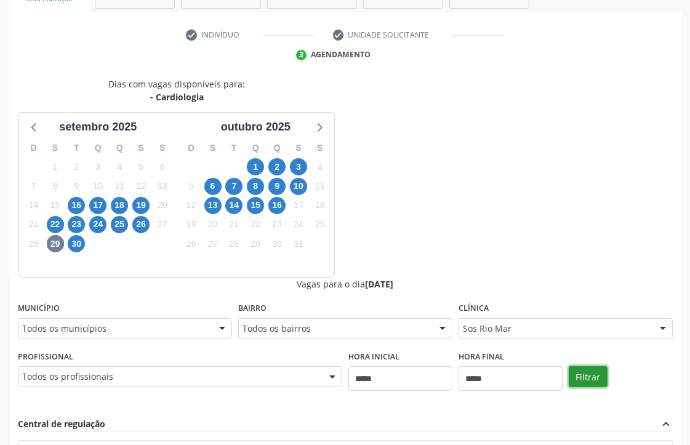
click at [591, 368] on button "Filtrar" at bounding box center [588, 376] width 39 height 21
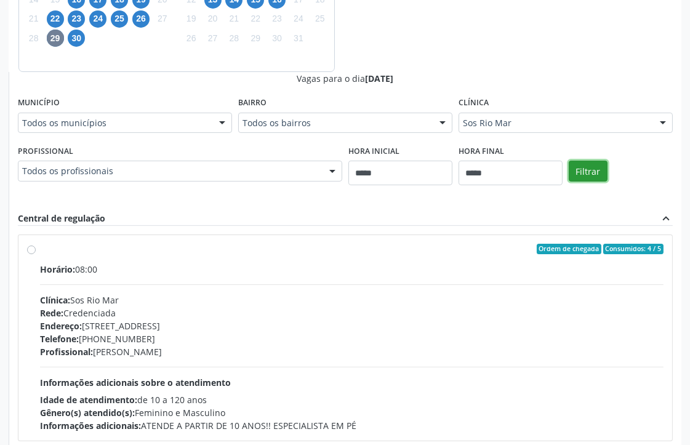
scroll to position [488, 0]
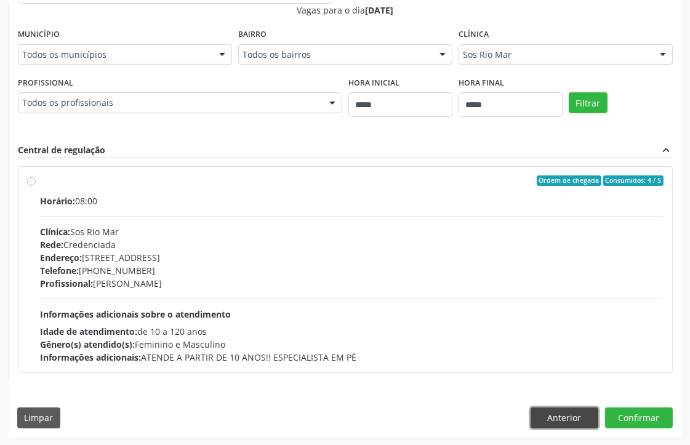
click at [565, 409] on button "Anterior" at bounding box center [565, 418] width 68 height 21
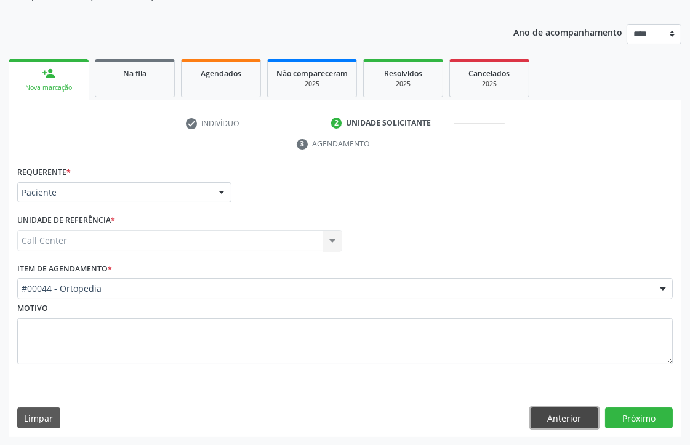
click at [564, 411] on button "Anterior" at bounding box center [565, 418] width 68 height 21
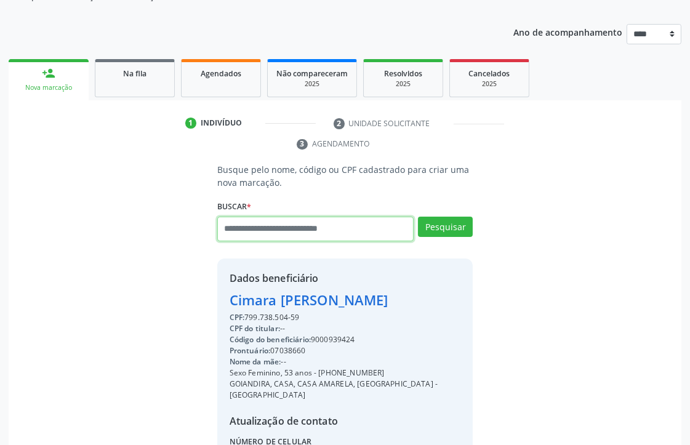
click at [281, 233] on input "text" at bounding box center [315, 229] width 197 height 25
type input "*********"
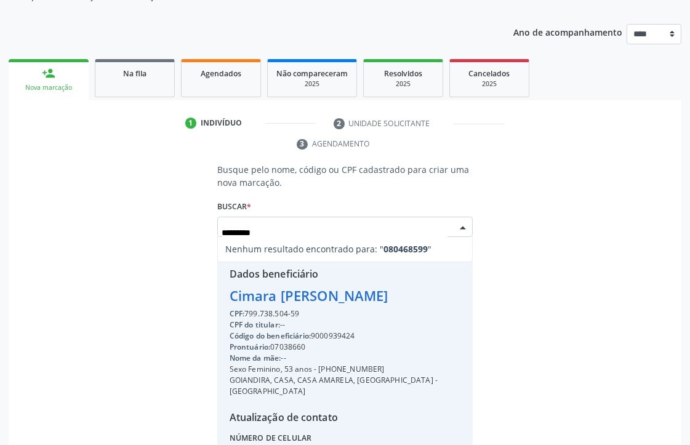
type input "********"
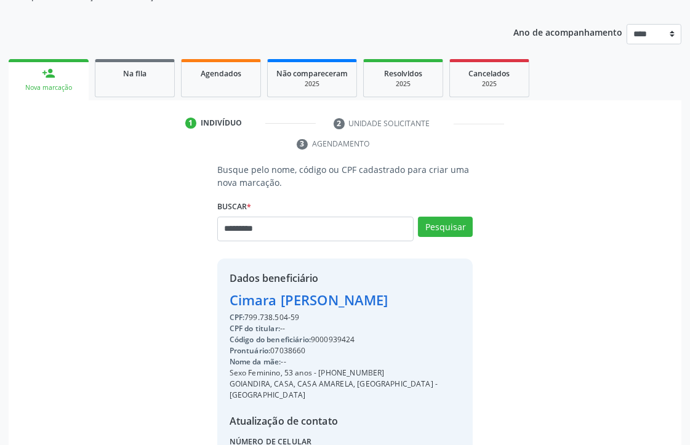
type input "*********"
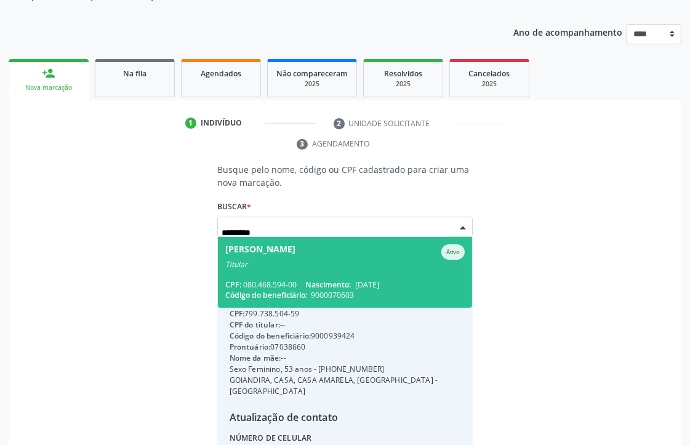
drag, startPoint x: 279, startPoint y: 280, endPoint x: 255, endPoint y: 298, distance: 29.9
click at [272, 299] on span "Maria Elma de Araujo Ativo Titular CPF: 080.468.594-00 Nascimento: 30/08/1941 C…" at bounding box center [345, 272] width 255 height 71
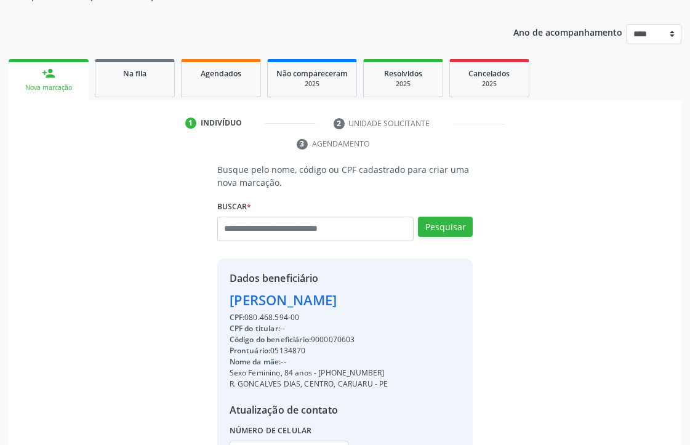
scroll to position [238, 0]
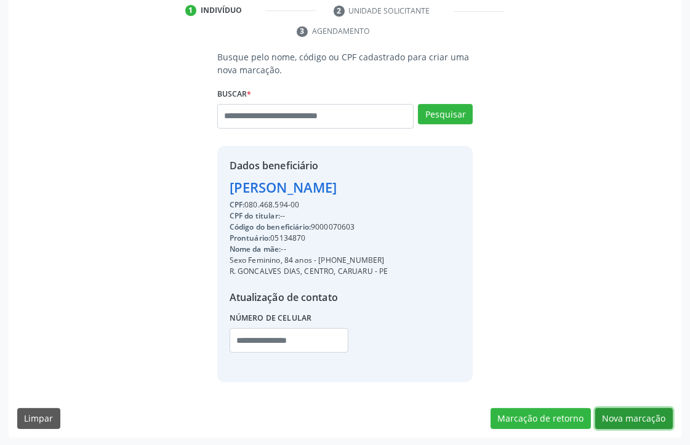
click at [623, 422] on button "Nova marcação" at bounding box center [634, 418] width 78 height 21
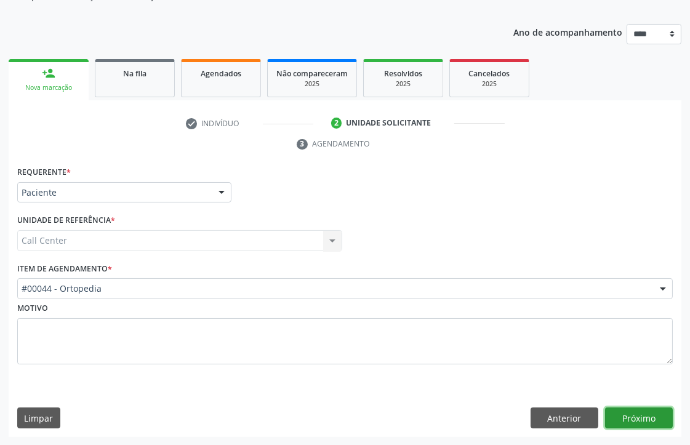
click at [655, 414] on button "Próximo" at bounding box center [639, 418] width 68 height 21
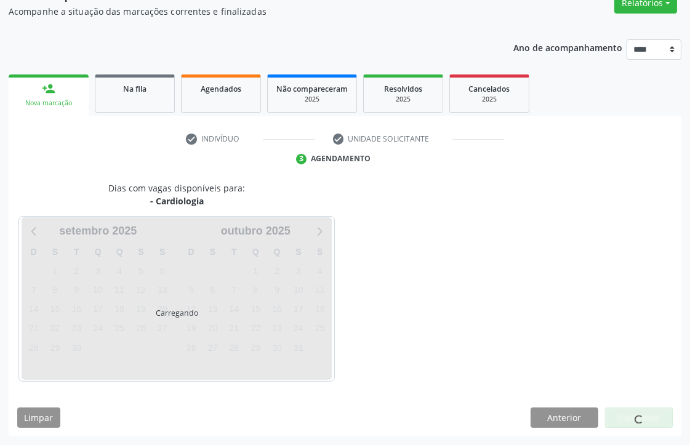
scroll to position [109, 0]
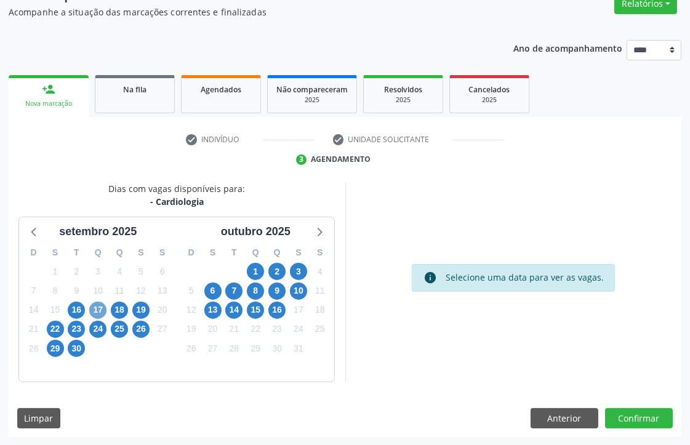
click at [97, 308] on span "17" at bounding box center [97, 310] width 17 height 17
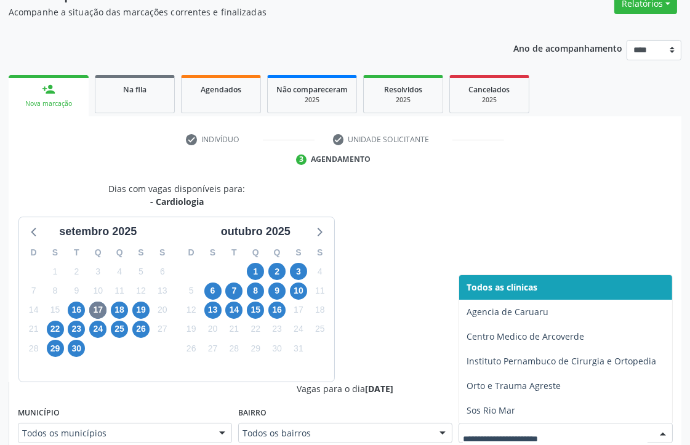
scroll to position [115, 0]
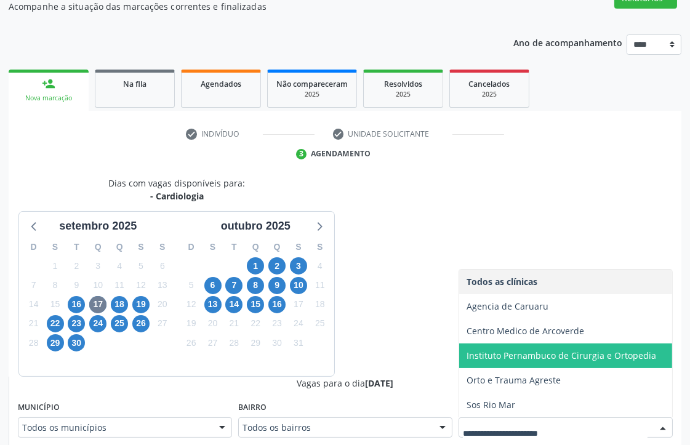
click at [514, 356] on span "Instituto Pernambuco de Cirurgia e Ortopedia" at bounding box center [562, 356] width 190 height 12
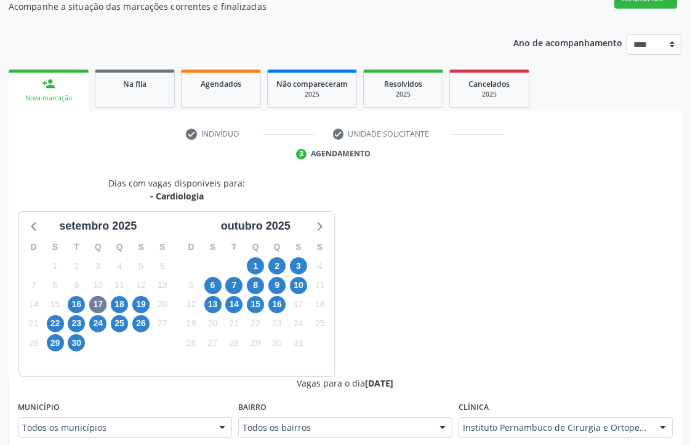
scroll to position [320, 0]
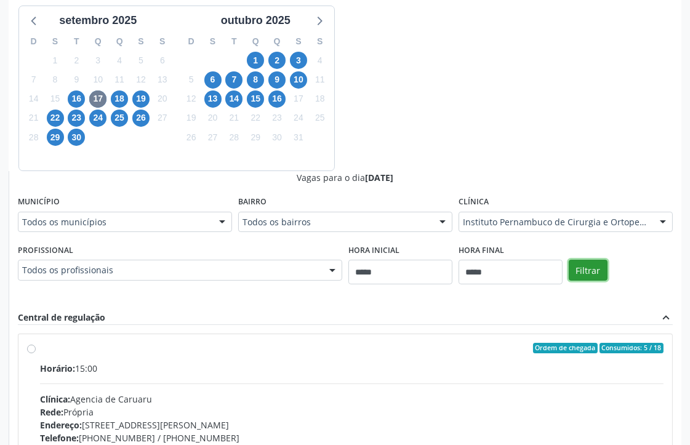
click at [586, 278] on button "Filtrar" at bounding box center [588, 270] width 39 height 21
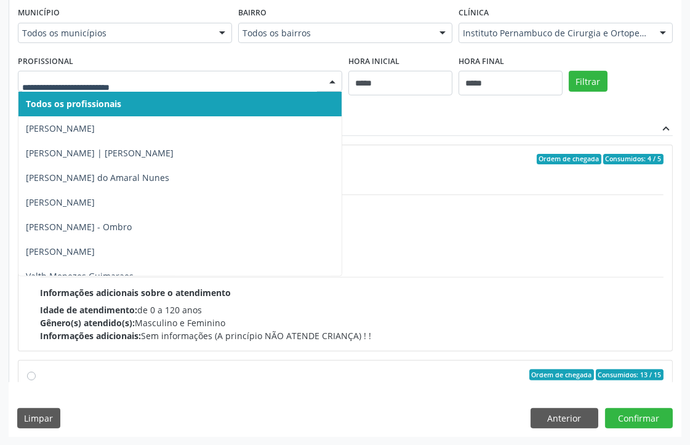
drag, startPoint x: 101, startPoint y: 78, endPoint x: 107, endPoint y: 112, distance: 34.3
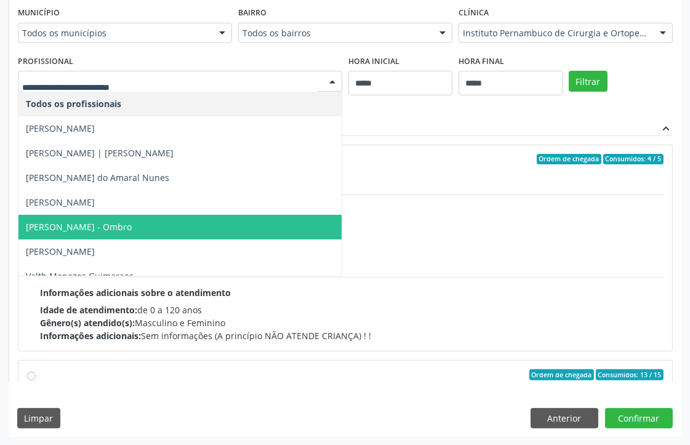
scroll to position [13, 0]
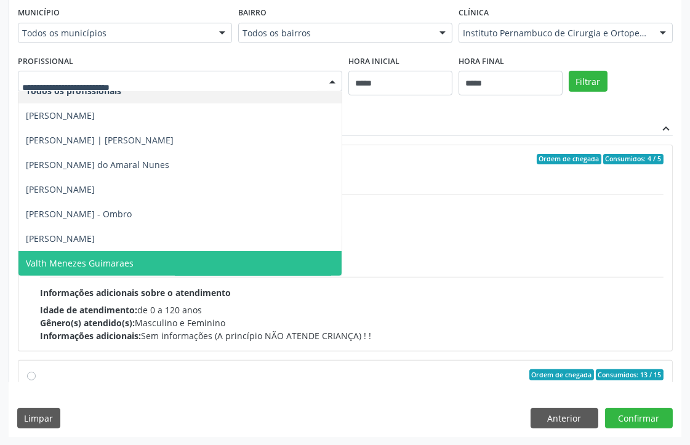
click at [99, 260] on span "Valth Menezes Guimaraes" at bounding box center [80, 263] width 108 height 12
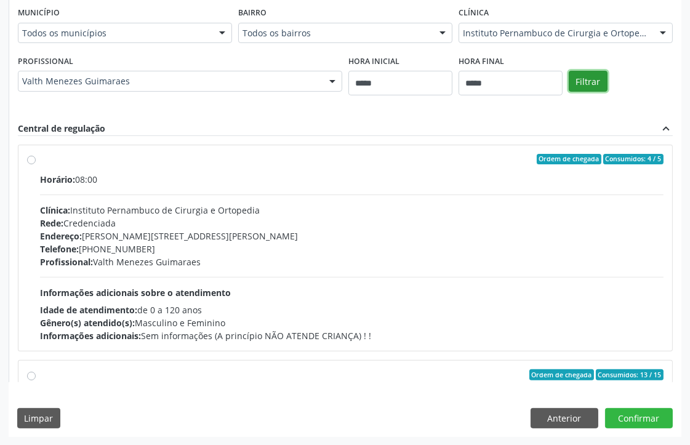
click at [595, 81] on button "Filtrar" at bounding box center [588, 81] width 39 height 21
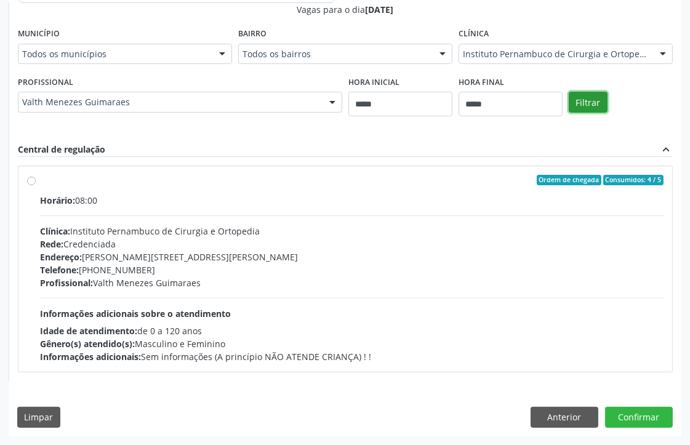
scroll to position [488, 0]
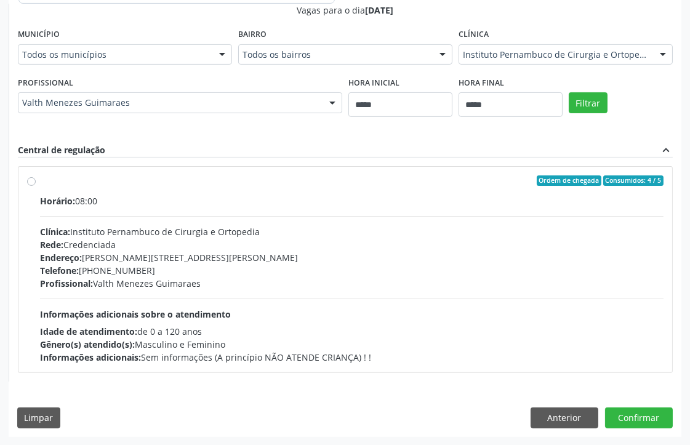
click at [172, 297] on div "Horário: 08:00 Clínica: Instituto Pernambuco de Cirurgia e Ortopedia Rede: Cred…" at bounding box center [352, 279] width 624 height 169
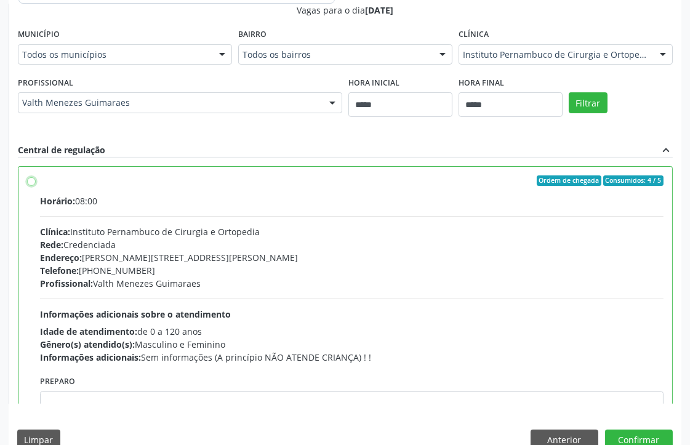
scroll to position [60, 0]
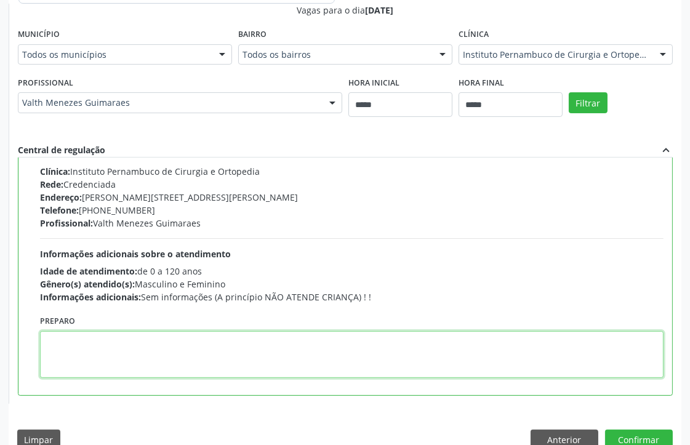
paste textarea "**********"
type textarea "**********"
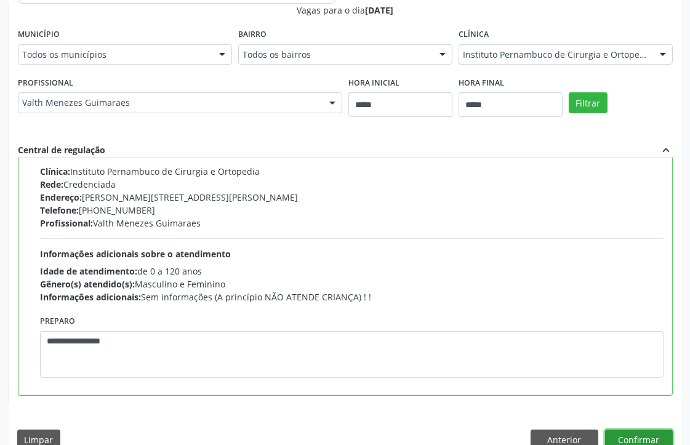
click at [631, 435] on button "Confirmar" at bounding box center [639, 440] width 68 height 21
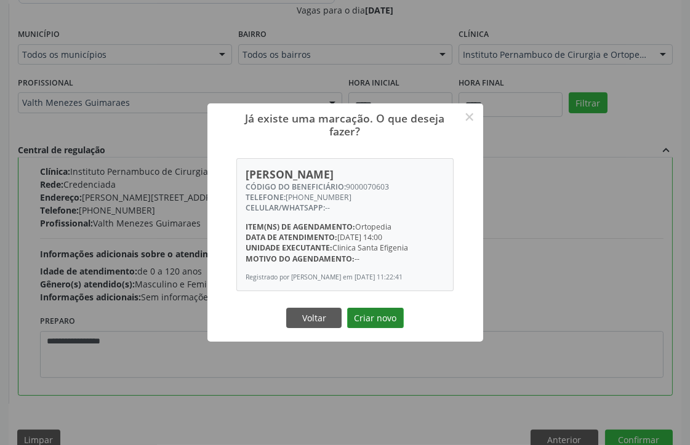
drag, startPoint x: 379, startPoint y: 319, endPoint x: 368, endPoint y: 318, distance: 10.5
click at [374, 318] on button "Criar novo" at bounding box center [375, 318] width 57 height 21
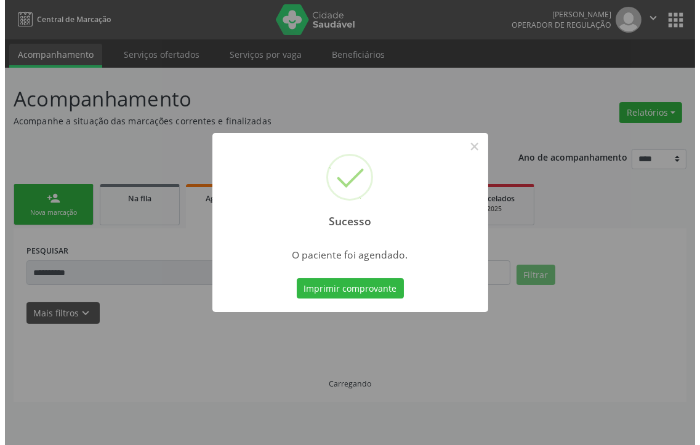
scroll to position [0, 0]
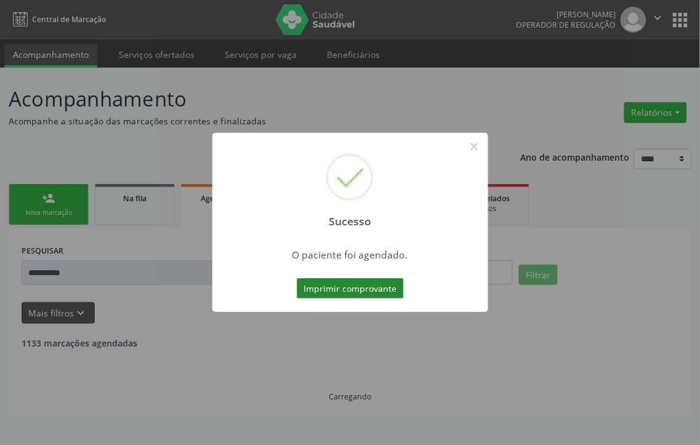
click at [361, 288] on button "Imprimir comprovante" at bounding box center [350, 288] width 107 height 21
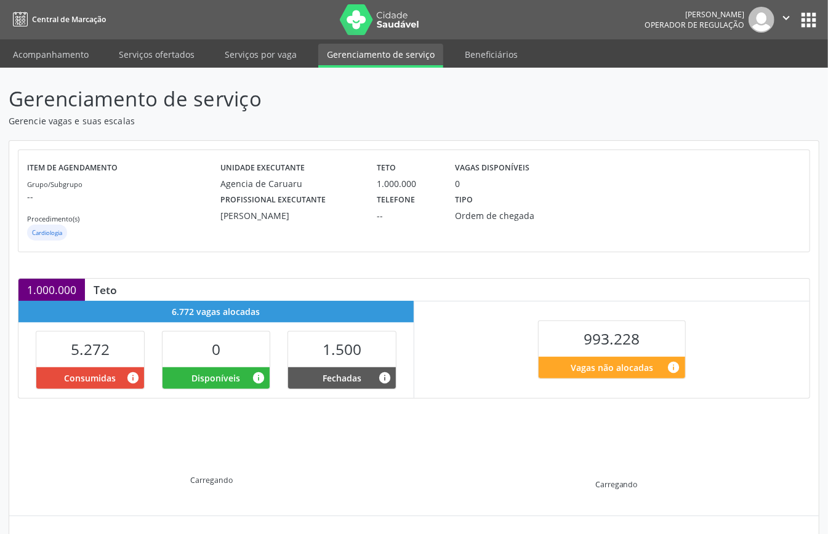
scroll to position [119, 0]
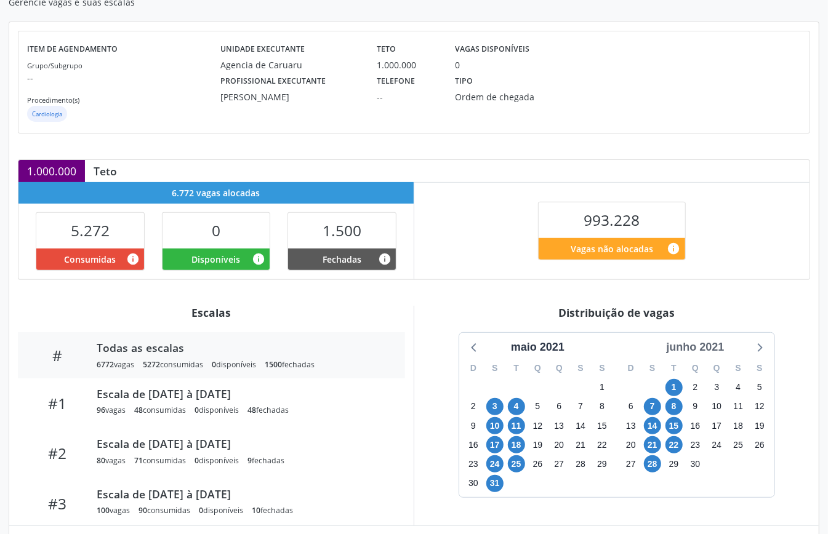
click at [691, 345] on div "junho 2021" at bounding box center [695, 347] width 68 height 17
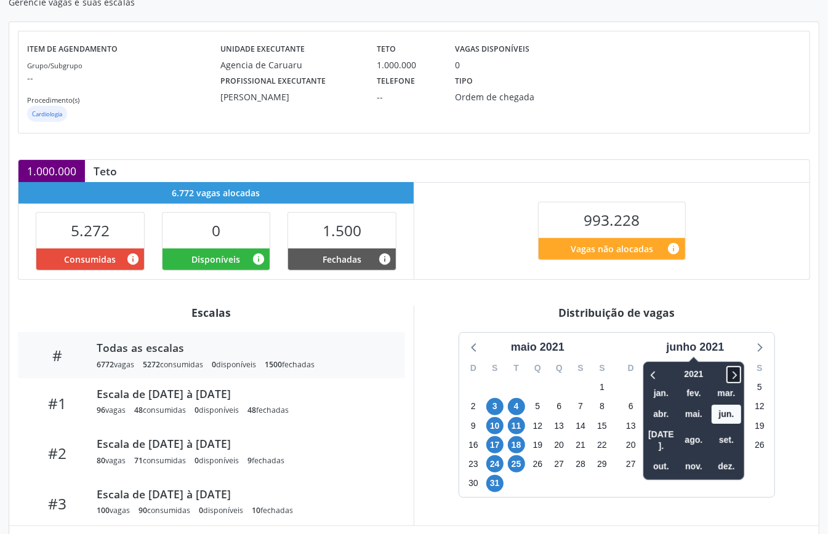
click at [736, 374] on icon at bounding box center [734, 375] width 12 height 15
click at [737, 372] on icon at bounding box center [734, 375] width 12 height 15
click at [727, 437] on span "set." at bounding box center [727, 440] width 30 height 19
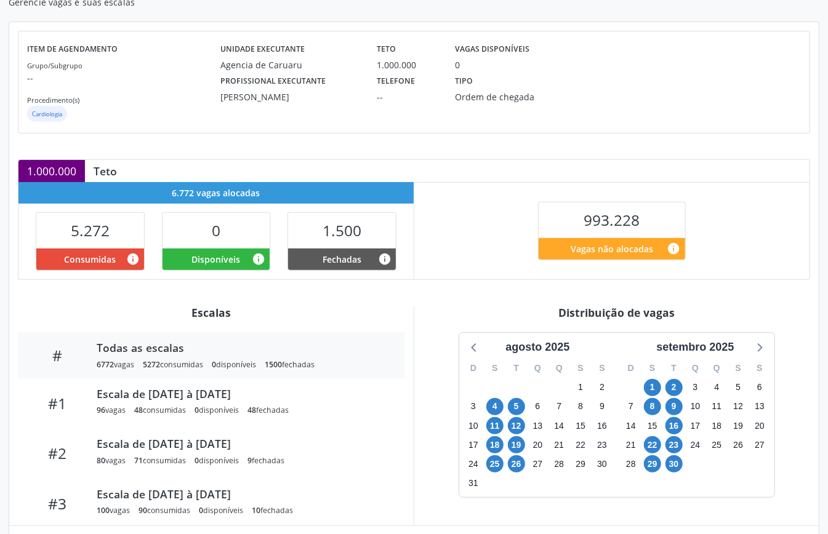
click at [449, 459] on div "[DATE] D S T Q Q S S 27 28 29 30 31 1 2 3 4 5 6 7 8 9 10 11 12 13 14 15 16 17 1…" at bounding box center [616, 416] width 387 height 166
click at [675, 430] on span "16" at bounding box center [674, 425] width 17 height 17
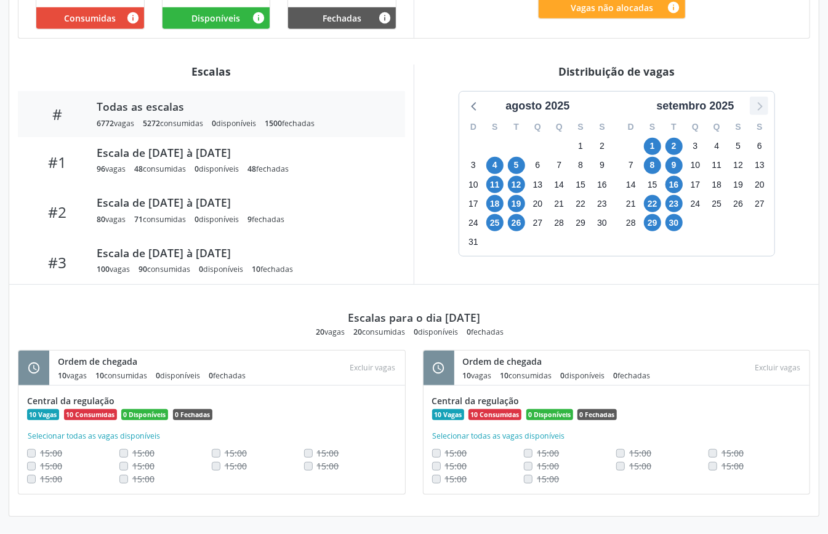
click at [755, 104] on icon at bounding box center [759, 106] width 16 height 16
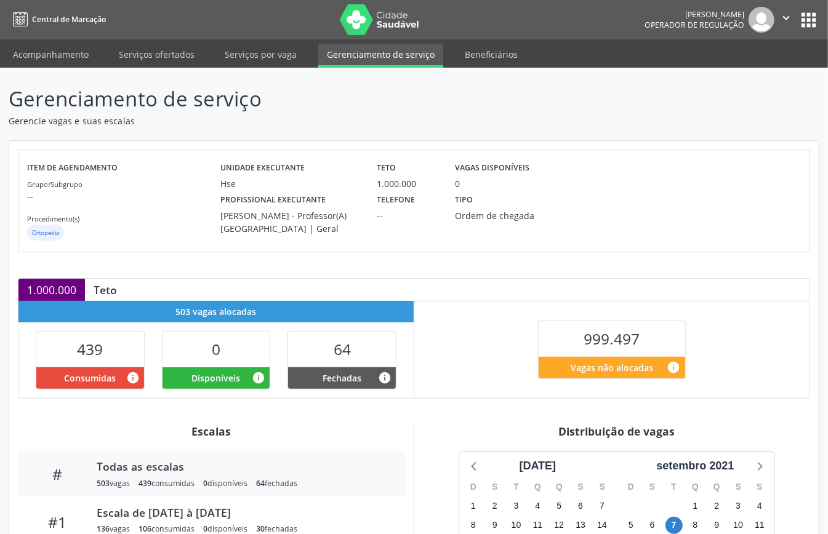
scroll to position [185, 0]
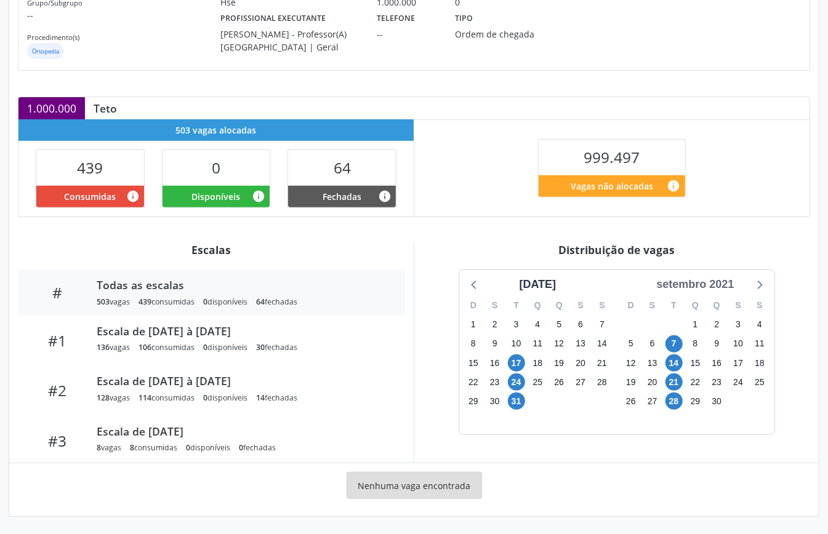
click at [728, 281] on div "setembro 2021" at bounding box center [694, 284] width 87 height 17
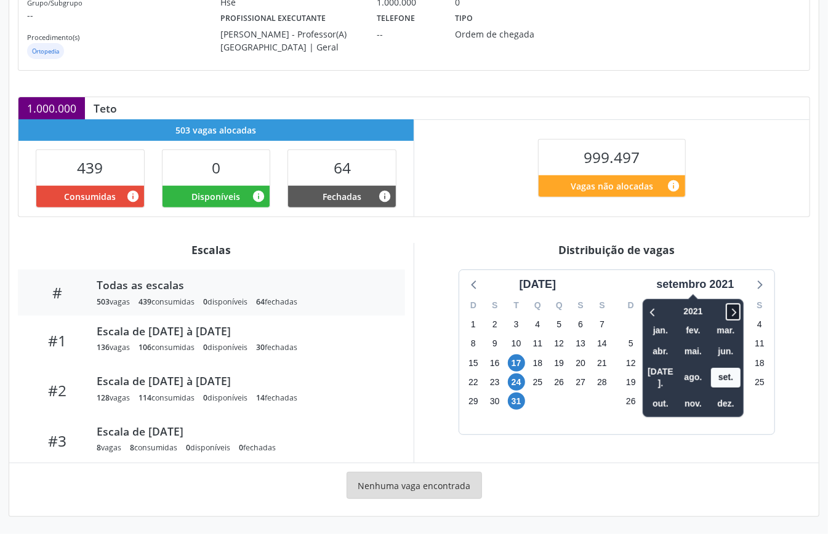
click at [735, 310] on icon at bounding box center [733, 312] width 12 height 15
click at [739, 311] on icon at bounding box center [733, 312] width 12 height 15
drag, startPoint x: 739, startPoint y: 311, endPoint x: 748, endPoint y: 331, distance: 21.5
click at [739, 316] on icon at bounding box center [733, 312] width 12 height 15
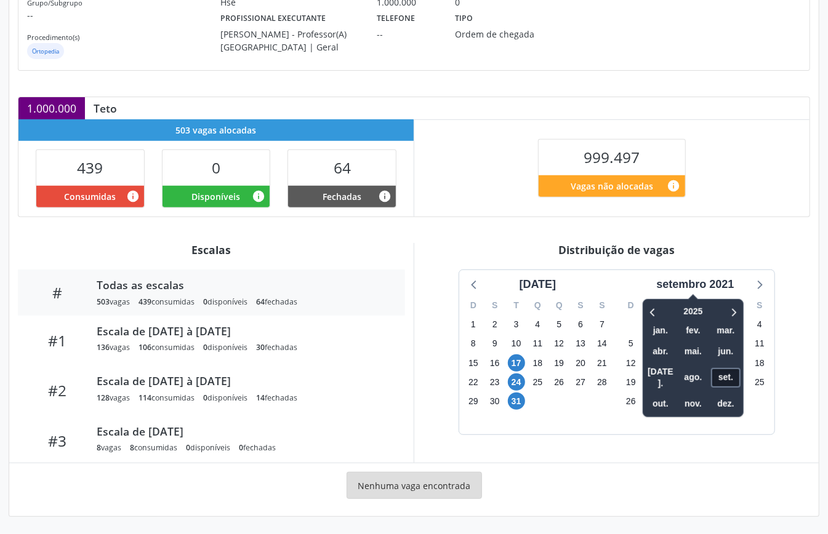
click at [729, 373] on span "set." at bounding box center [726, 377] width 30 height 19
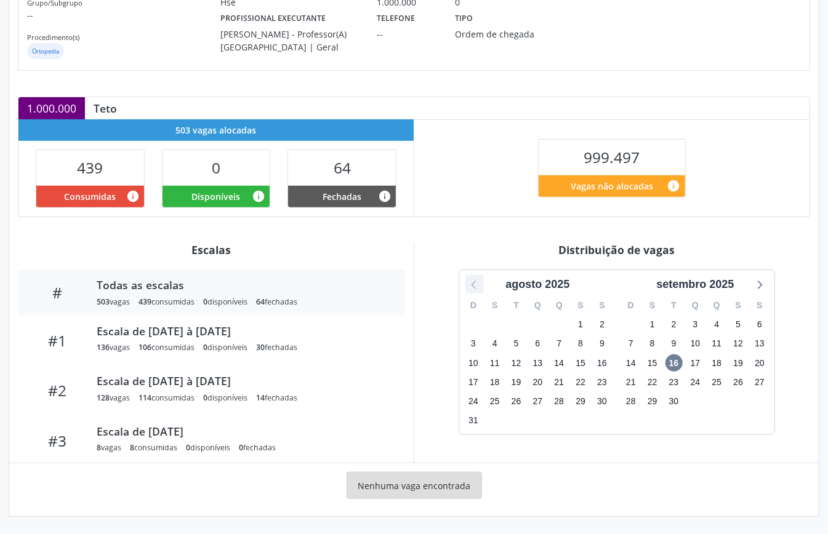
click at [473, 284] on icon at bounding box center [475, 284] width 16 height 16
click at [474, 284] on icon at bounding box center [475, 284] width 16 height 16
click at [475, 286] on icon at bounding box center [475, 284] width 16 height 16
click at [476, 286] on icon at bounding box center [475, 284] width 16 height 16
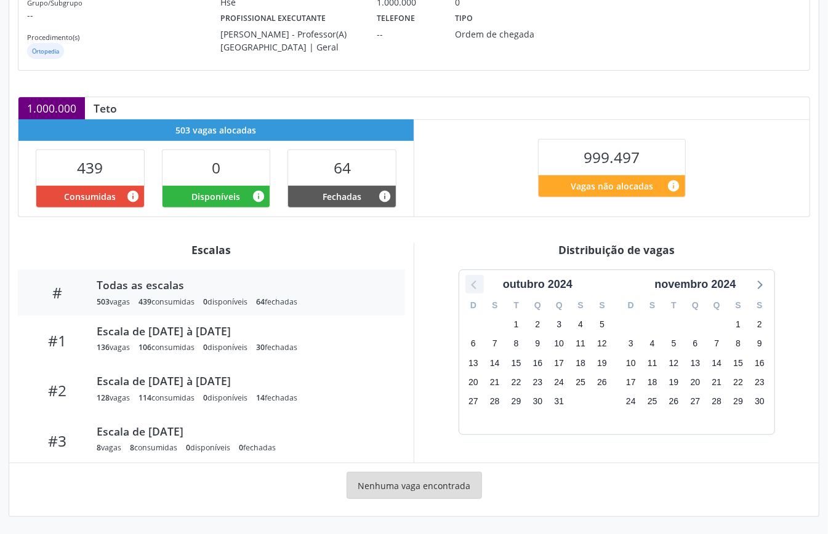
click at [476, 286] on icon at bounding box center [475, 284] width 16 height 16
click at [477, 286] on icon at bounding box center [475, 284] width 16 height 16
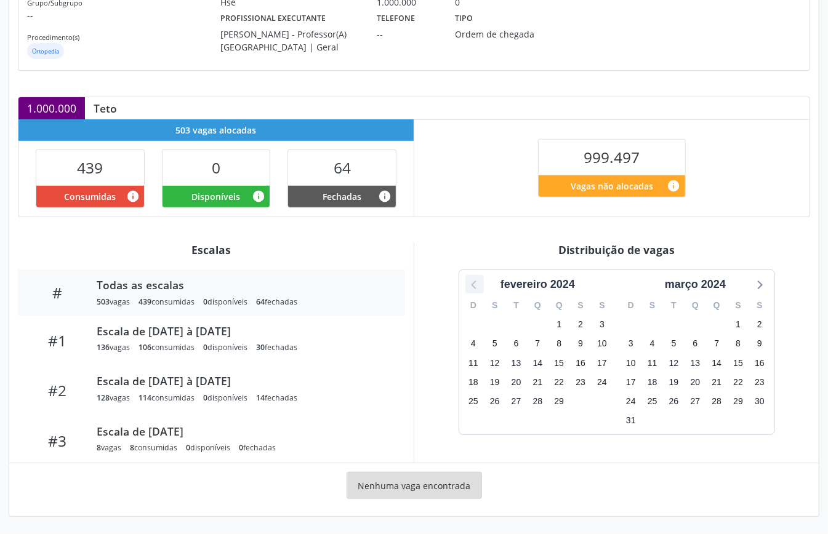
click at [477, 286] on icon at bounding box center [475, 284] width 16 height 16
click at [478, 286] on icon at bounding box center [475, 284] width 16 height 16
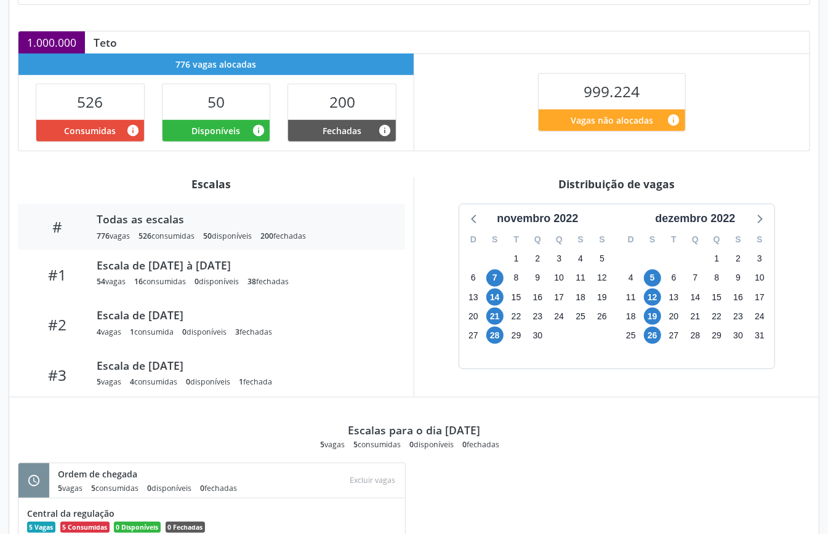
scroll to position [350, 0]
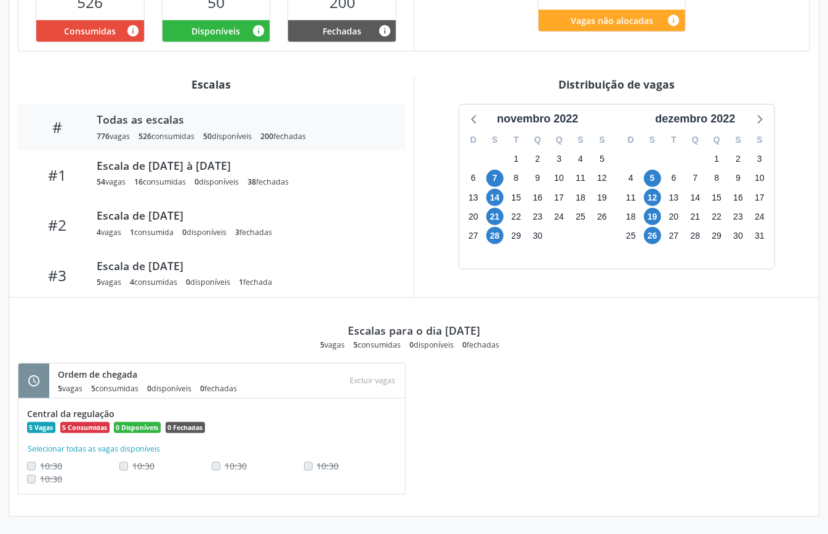
drag, startPoint x: 724, startPoint y: 111, endPoint x: 766, endPoint y: 128, distance: 45.1
click at [725, 112] on div "dezembro 2022" at bounding box center [695, 119] width 90 height 17
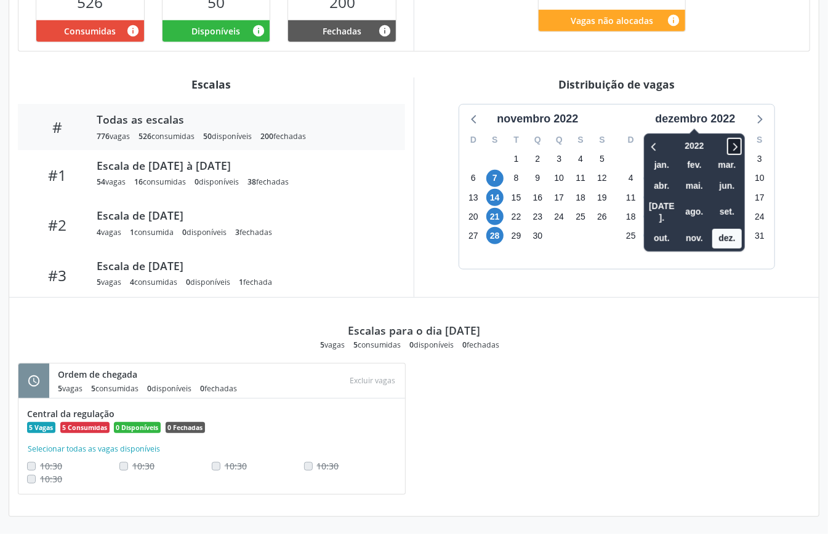
click at [739, 148] on icon at bounding box center [734, 146] width 12 height 15
click at [667, 229] on span "out." at bounding box center [662, 238] width 30 height 19
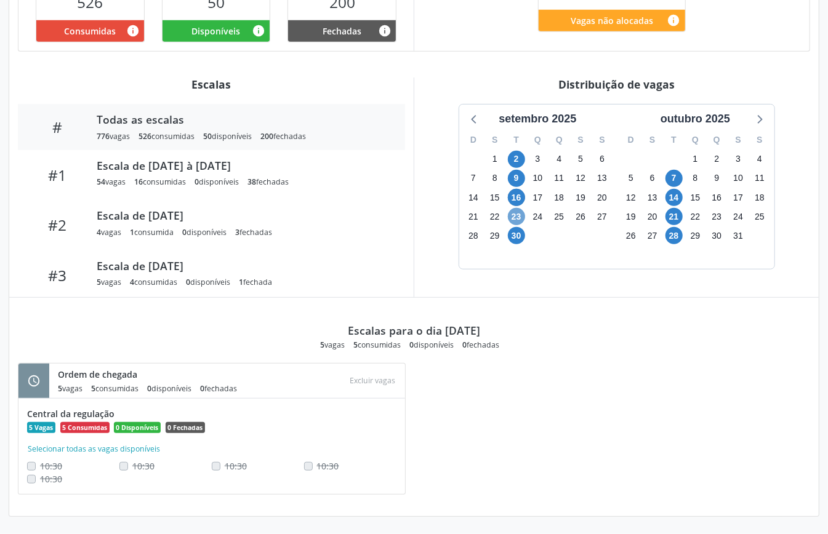
click at [516, 216] on span "23" at bounding box center [516, 216] width 17 height 17
click at [518, 235] on span "30" at bounding box center [516, 235] width 17 height 17
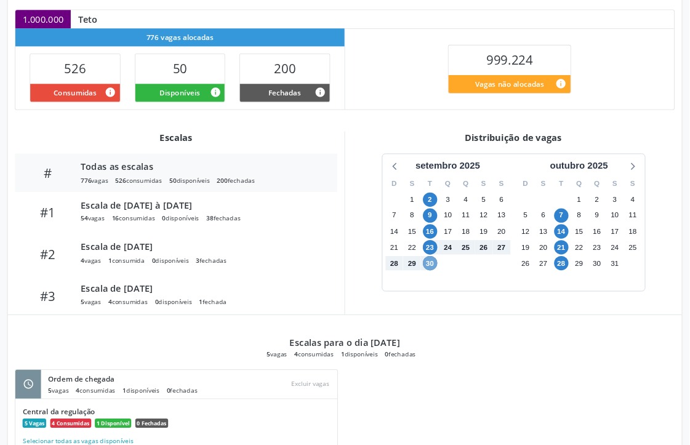
scroll to position [267, 0]
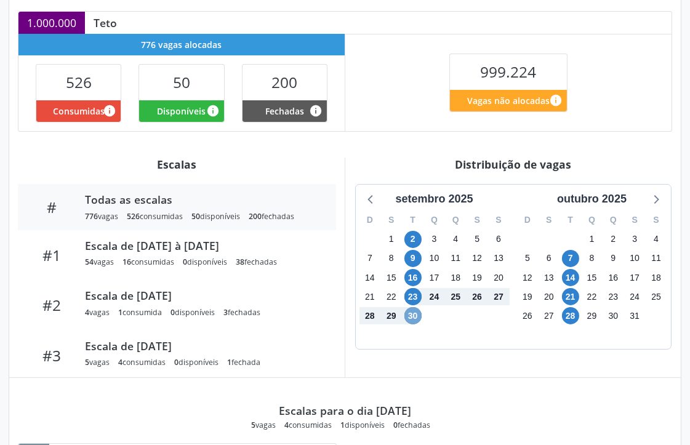
click at [414, 318] on span "30" at bounding box center [413, 315] width 17 height 17
click at [409, 296] on span "23" at bounding box center [413, 296] width 17 height 17
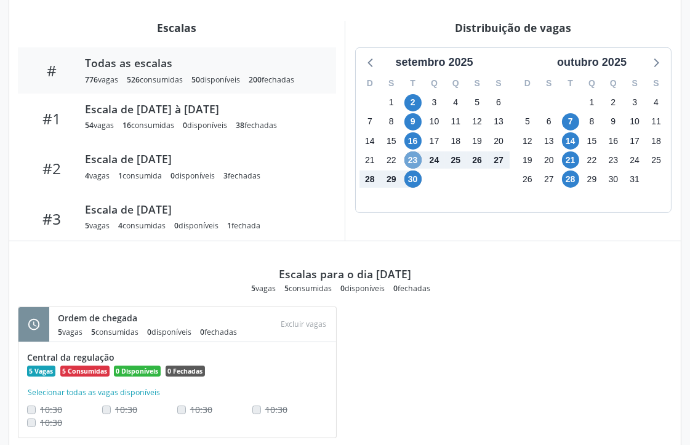
scroll to position [336, 0]
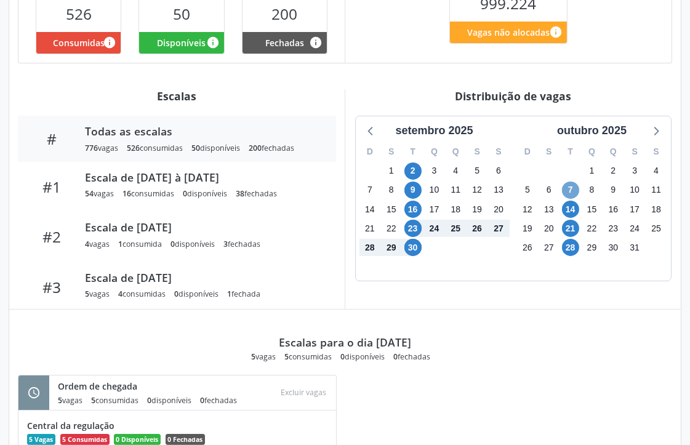
click at [574, 185] on span "7" at bounding box center [570, 190] width 17 height 17
click at [573, 208] on span "14" at bounding box center [570, 209] width 17 height 17
click at [570, 229] on span "21" at bounding box center [570, 228] width 17 height 17
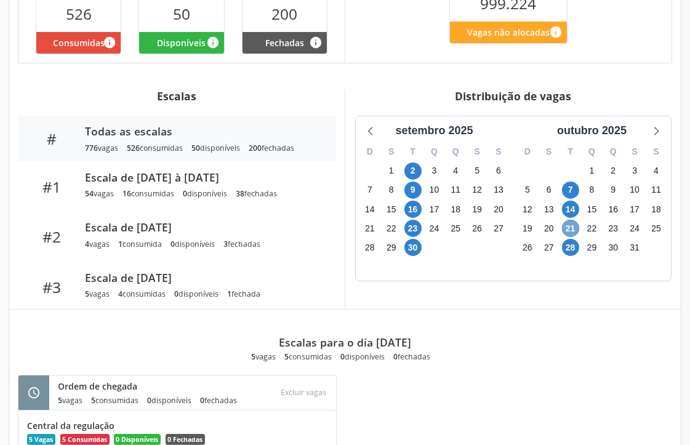
click at [570, 229] on span "21" at bounding box center [570, 228] width 17 height 17
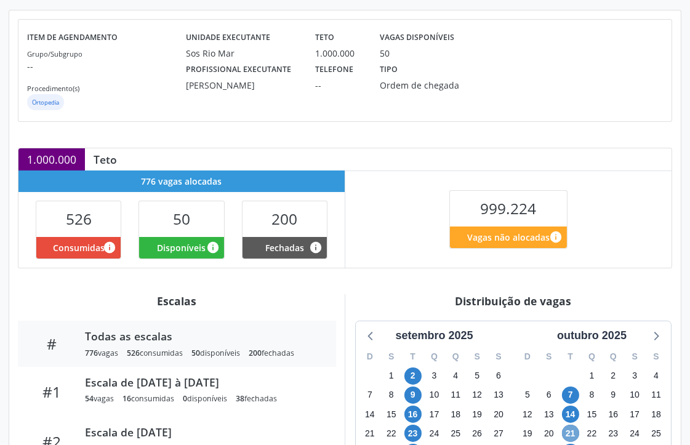
scroll to position [0, 0]
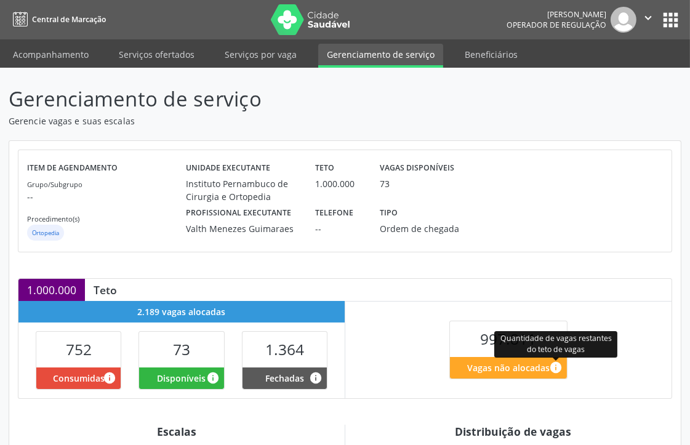
scroll to position [272, 0]
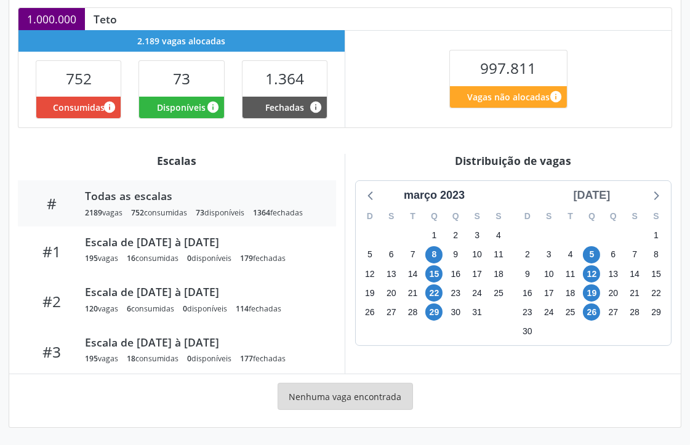
click at [611, 196] on div "[DATE]" at bounding box center [592, 195] width 47 height 17
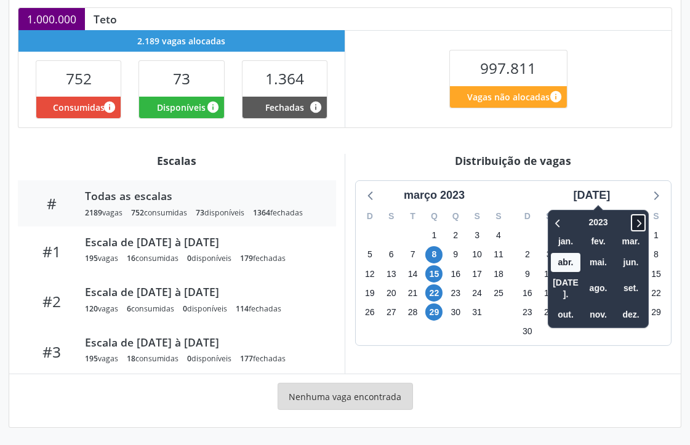
click at [632, 224] on icon at bounding box center [638, 223] width 12 height 15
click at [635, 224] on icon at bounding box center [638, 223] width 12 height 15
click at [552, 224] on icon at bounding box center [558, 223] width 12 height 15
click at [629, 279] on span "set." at bounding box center [631, 288] width 30 height 19
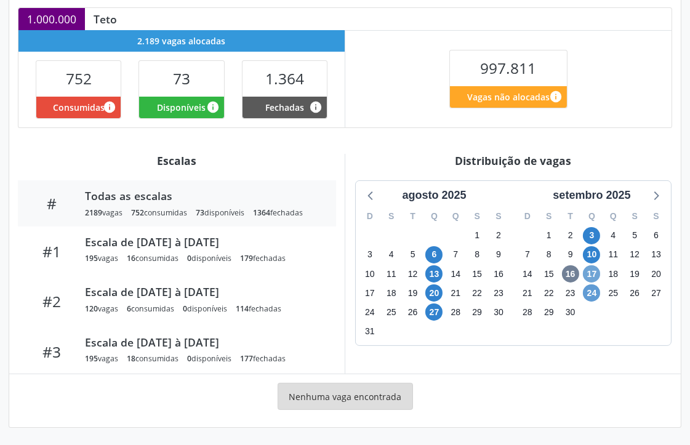
drag, startPoint x: 594, startPoint y: 275, endPoint x: 594, endPoint y: 294, distance: 19.1
click at [594, 276] on span "17" at bounding box center [591, 273] width 17 height 17
click at [594, 296] on span "24" at bounding box center [591, 292] width 17 height 17
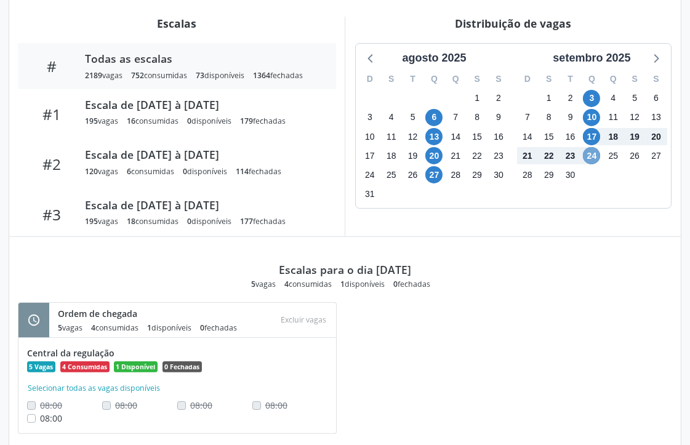
scroll to position [613, 0]
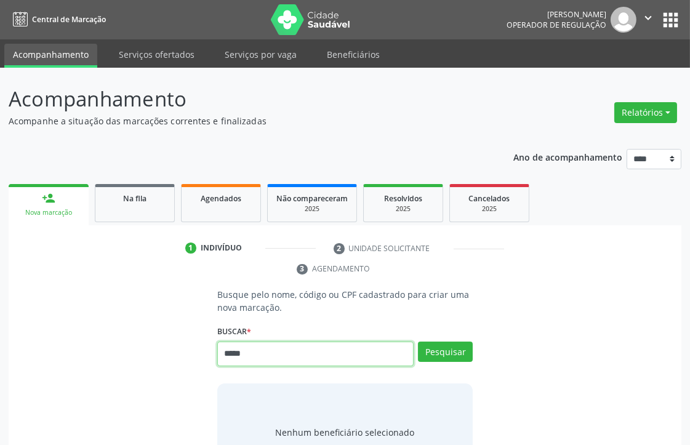
type input "*****"
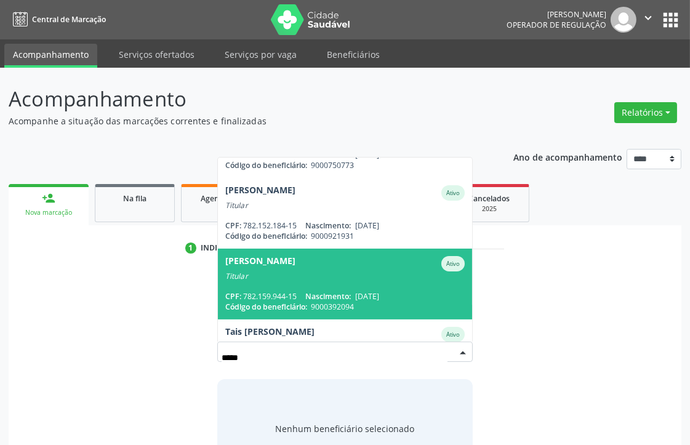
scroll to position [528, 0]
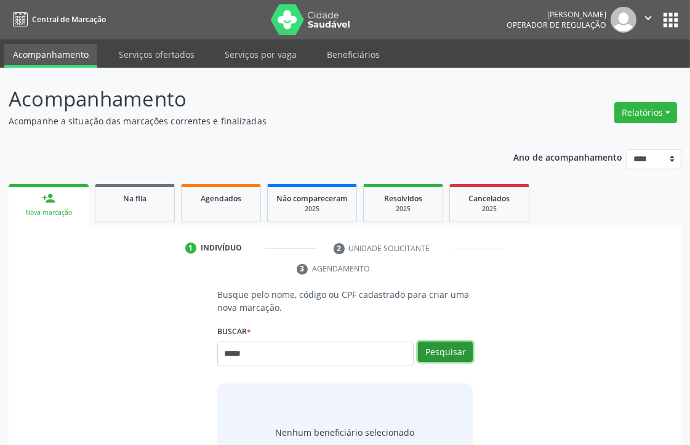
click at [441, 355] on button "Pesquisar" at bounding box center [445, 352] width 55 height 21
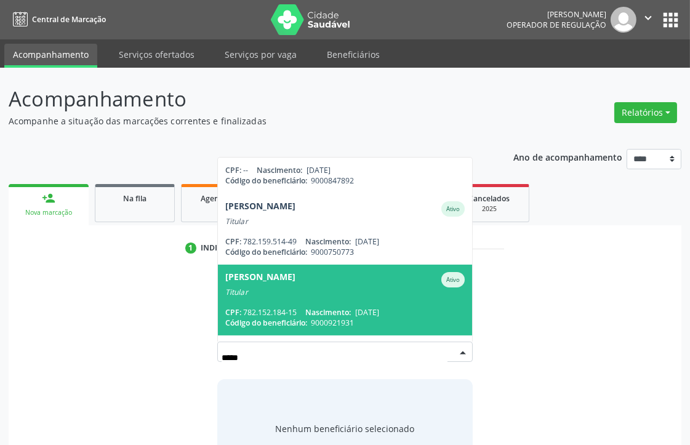
scroll to position [255, 0]
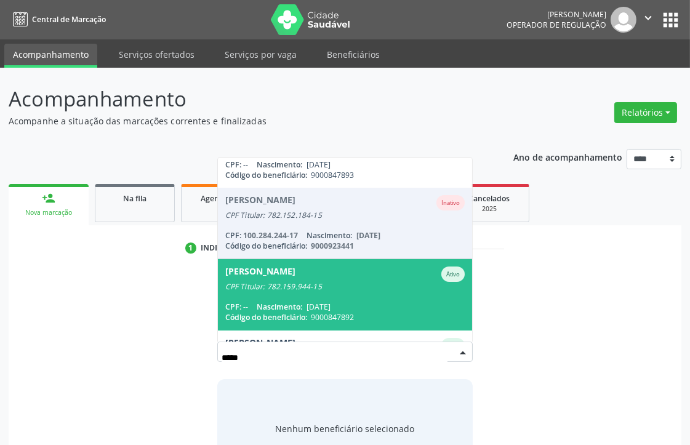
click at [307, 290] on div "CPF Titular: 782.159.944-15" at bounding box center [345, 287] width 240 height 10
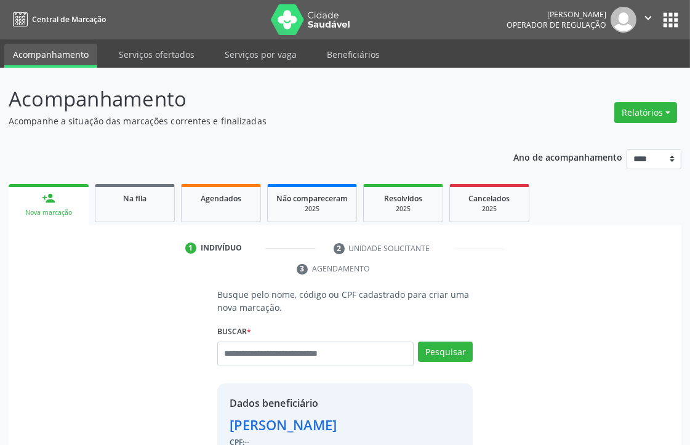
scroll to position [205, 0]
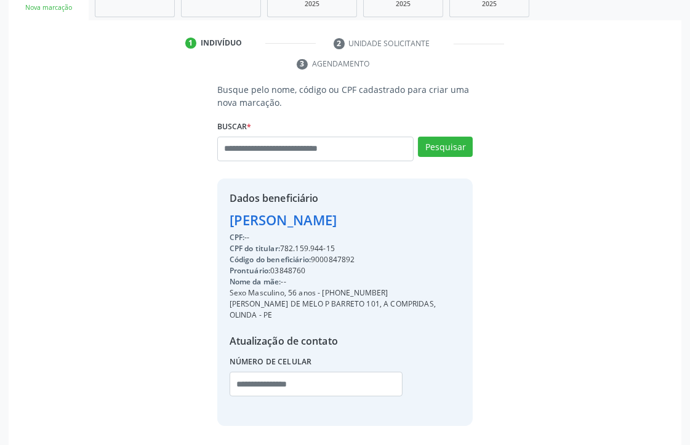
click at [329, 259] on div "Código do beneficiário: 9000847892" at bounding box center [346, 259] width 232 height 11
copy div "9000847892"
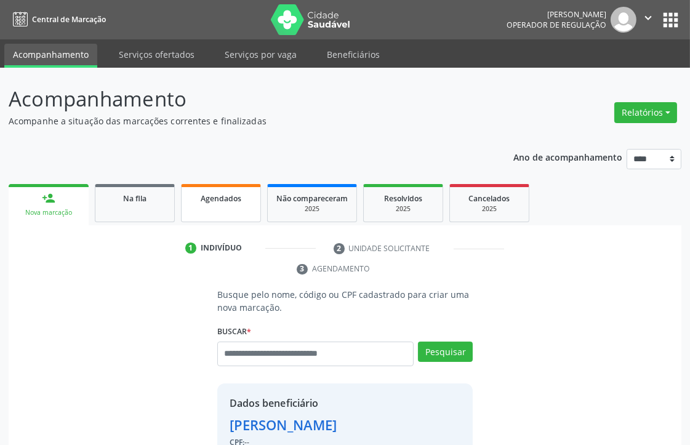
click at [219, 200] on span "Agendados" at bounding box center [221, 198] width 41 height 10
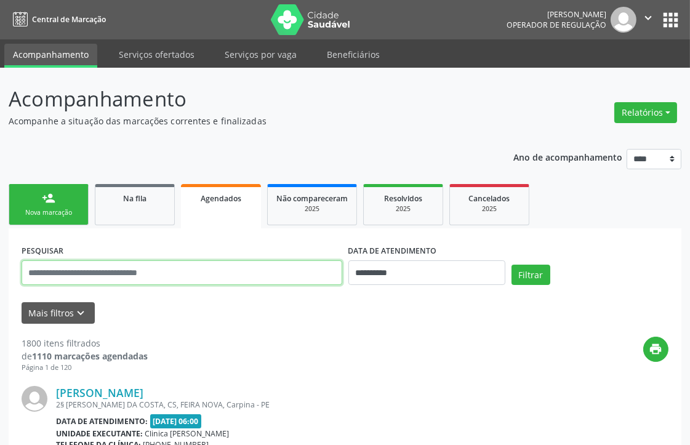
click at [279, 269] on input "text" at bounding box center [182, 272] width 321 height 25
paste input "**********"
type input "**********"
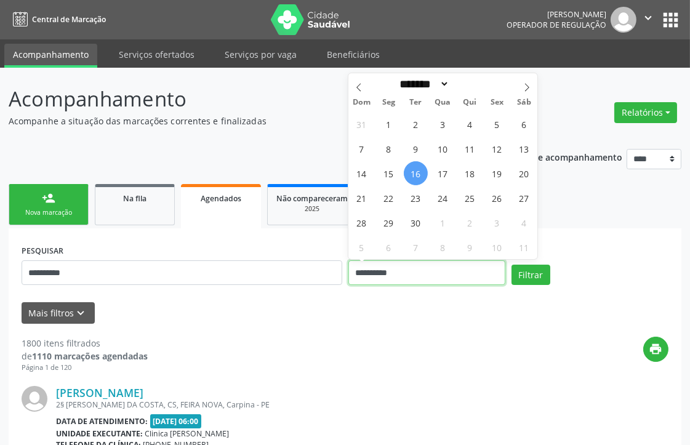
click at [419, 271] on input "**********" at bounding box center [427, 272] width 157 height 25
click at [445, 200] on span "24" at bounding box center [443, 198] width 24 height 24
type input "**********"
click at [445, 200] on span "24" at bounding box center [443, 198] width 24 height 24
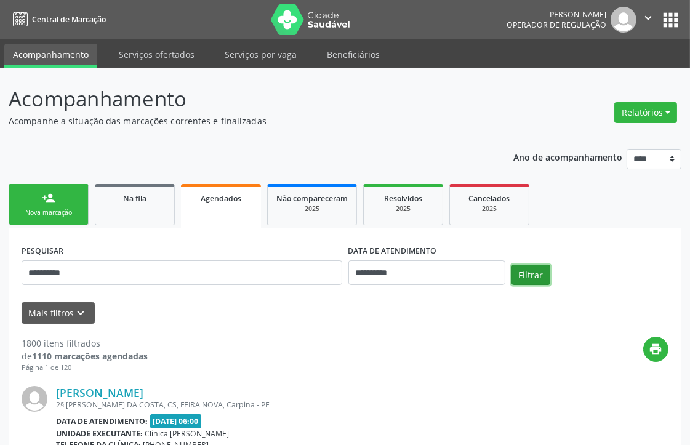
click at [536, 275] on button "Filtrar" at bounding box center [531, 275] width 39 height 21
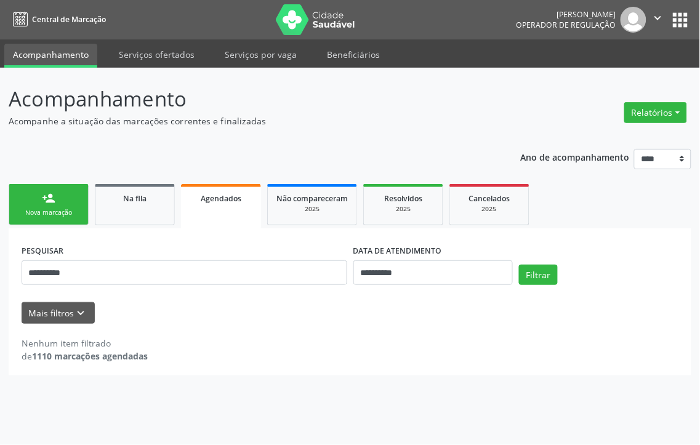
click at [60, 204] on link "person_add Nova marcação" at bounding box center [49, 204] width 80 height 41
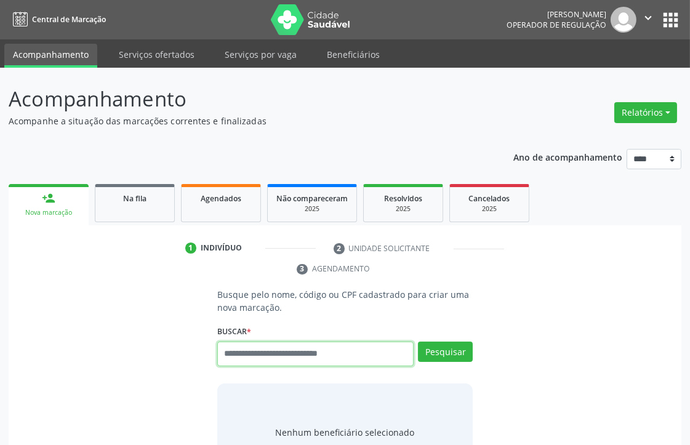
paste input "**********"
type input "**********"
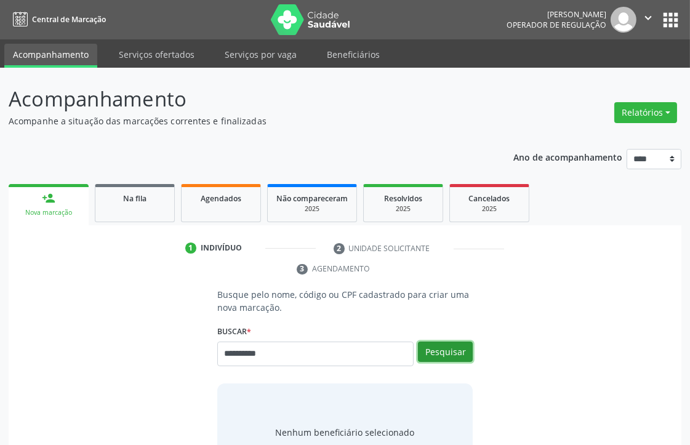
click at [451, 349] on button "Pesquisar" at bounding box center [445, 352] width 55 height 21
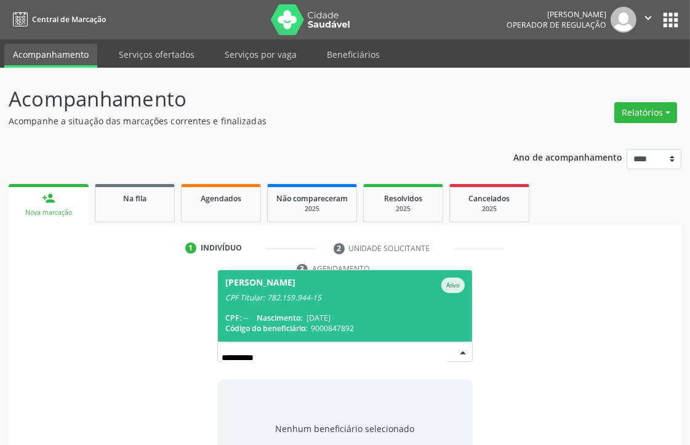
click at [266, 316] on span "Nascimento:" at bounding box center [280, 318] width 46 height 10
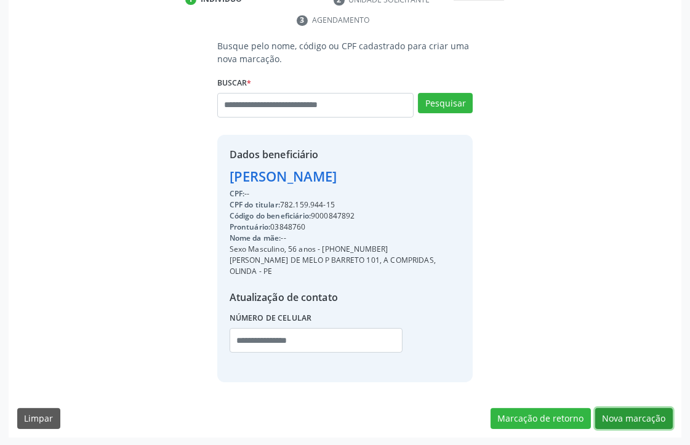
drag, startPoint x: 635, startPoint y: 416, endPoint x: 513, endPoint y: 384, distance: 126.6
click at [635, 416] on button "Nova marcação" at bounding box center [634, 418] width 78 height 21
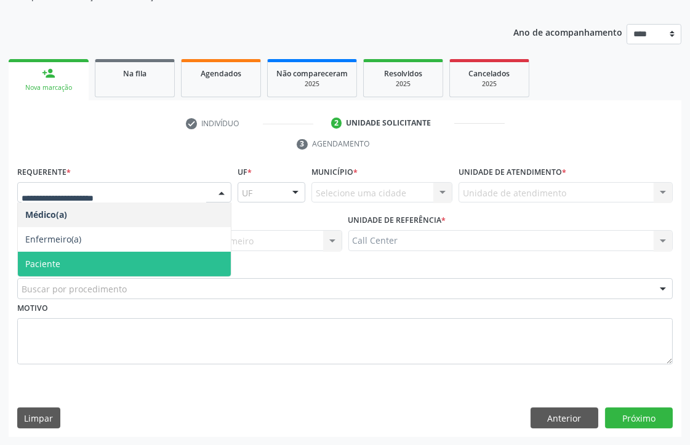
click at [68, 265] on span "Paciente" at bounding box center [124, 264] width 213 height 25
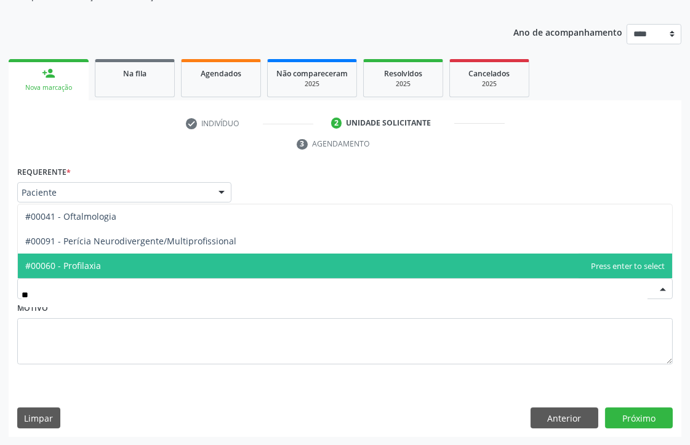
type input "***"
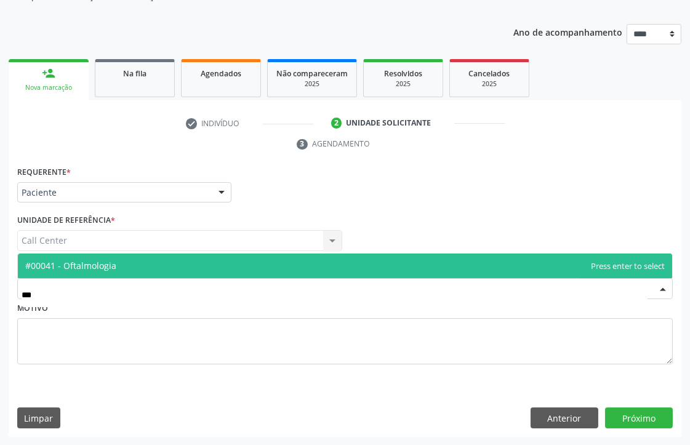
click at [88, 264] on span "#00041 - Oftalmologia" at bounding box center [70, 266] width 91 height 12
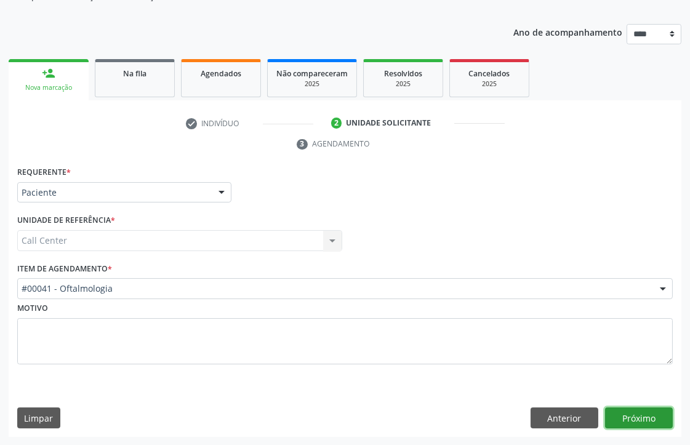
click at [635, 419] on button "Próximo" at bounding box center [639, 418] width 68 height 21
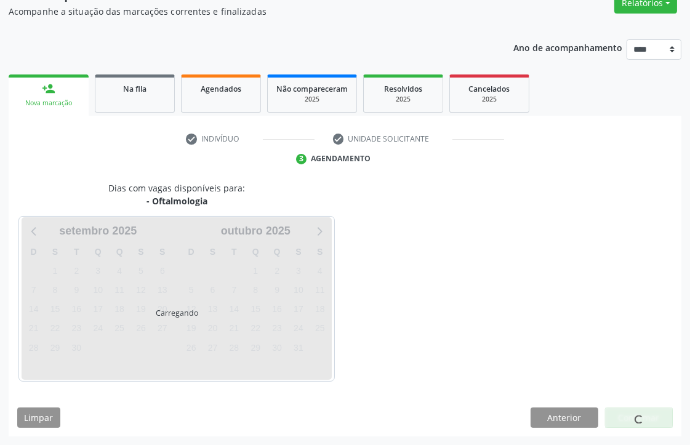
scroll to position [109, 0]
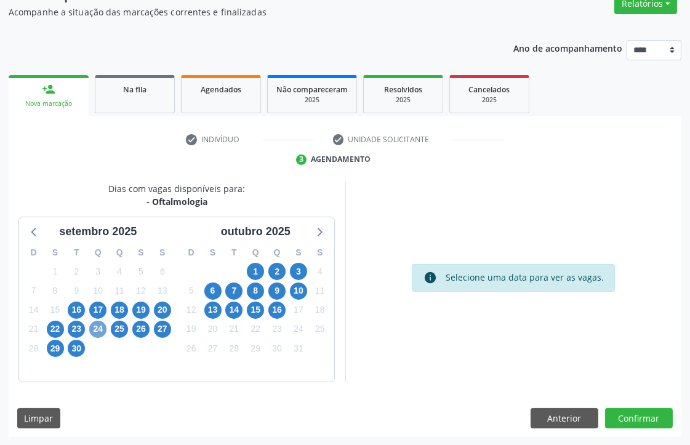
click at [99, 328] on span "24" at bounding box center [97, 329] width 17 height 17
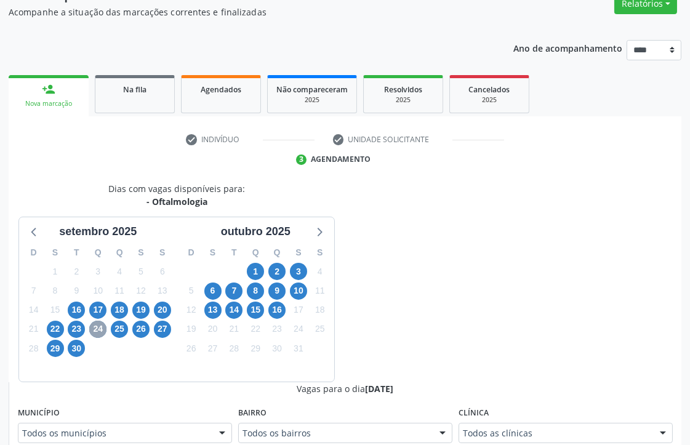
scroll to position [383, 0]
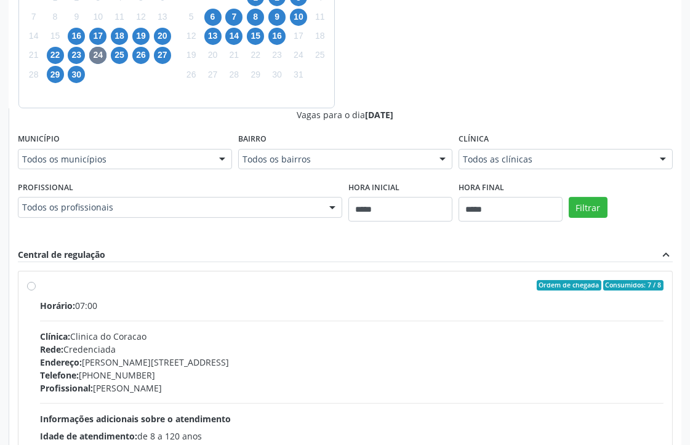
drag, startPoint x: 514, startPoint y: 155, endPoint x: 538, endPoint y: 186, distance: 39.2
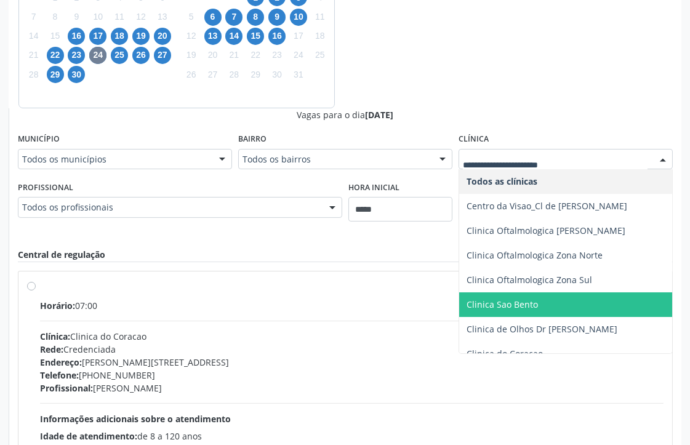
scroll to position [68, 0]
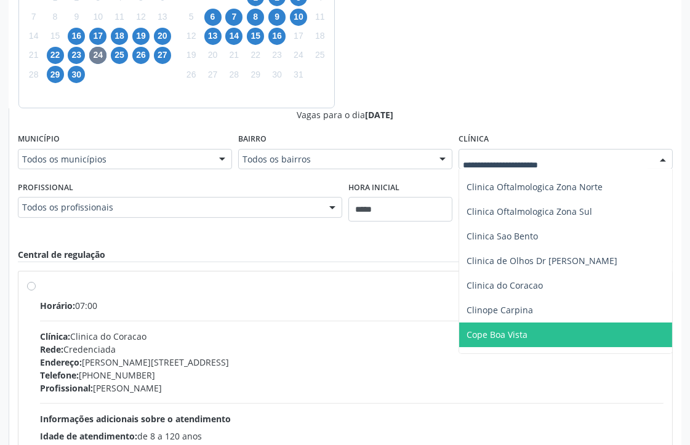
click at [513, 329] on span "Cope Boa Vista" at bounding box center [497, 335] width 61 height 12
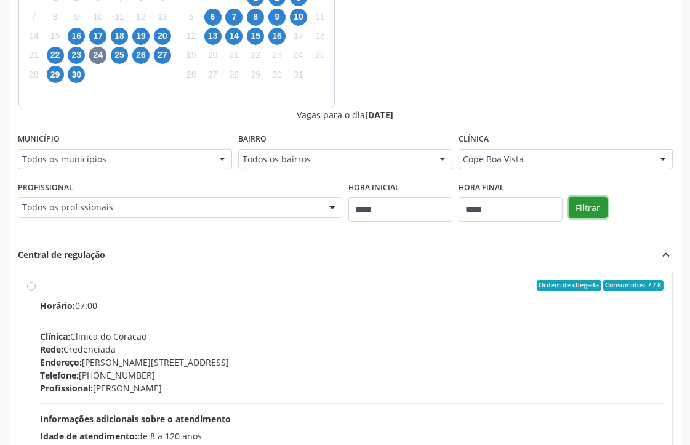
click at [587, 200] on button "Filtrar" at bounding box center [588, 207] width 39 height 21
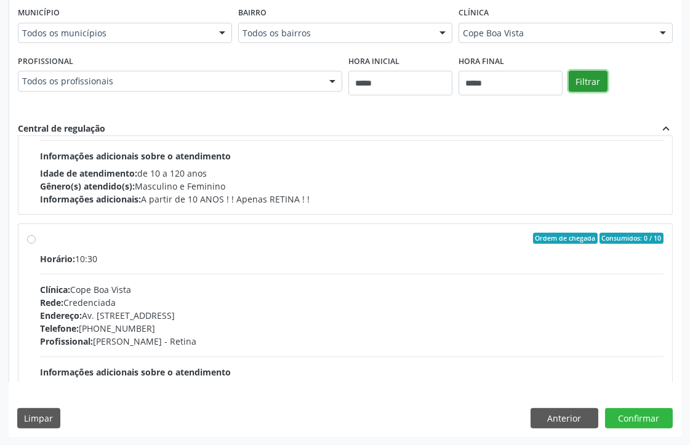
scroll to position [373, 0]
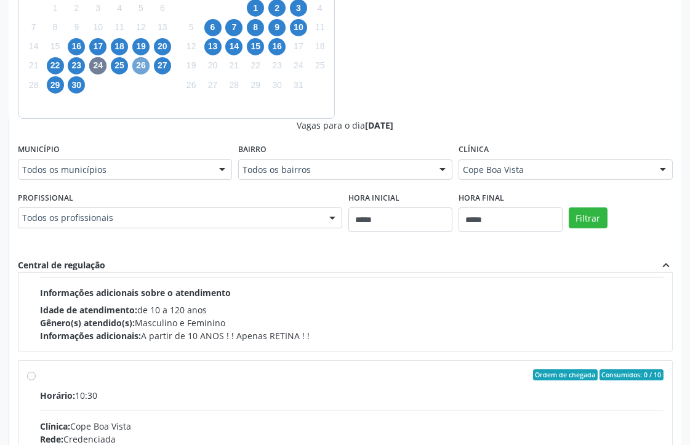
click at [140, 65] on span "26" at bounding box center [140, 65] width 17 height 17
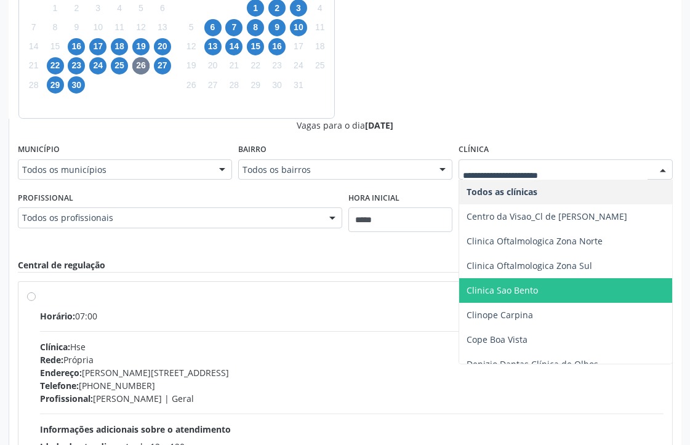
scroll to position [205, 0]
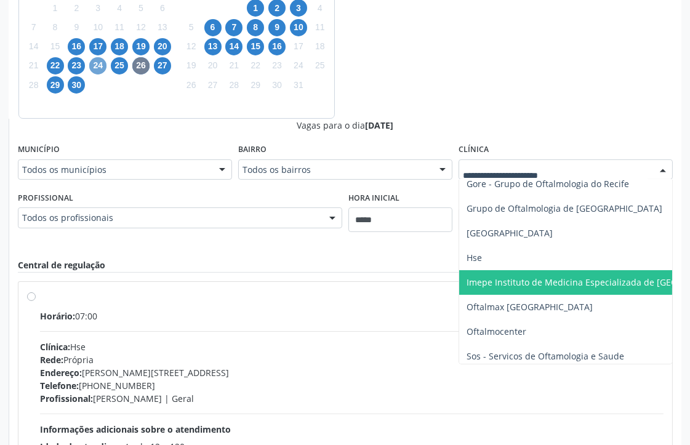
click at [100, 69] on span "24" at bounding box center [97, 65] width 17 height 17
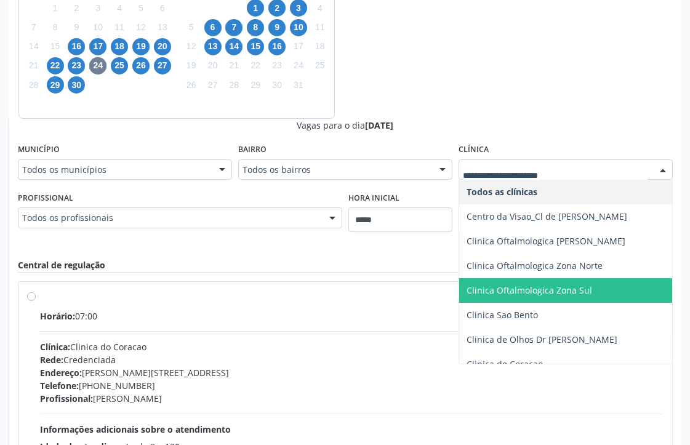
scroll to position [137, 0]
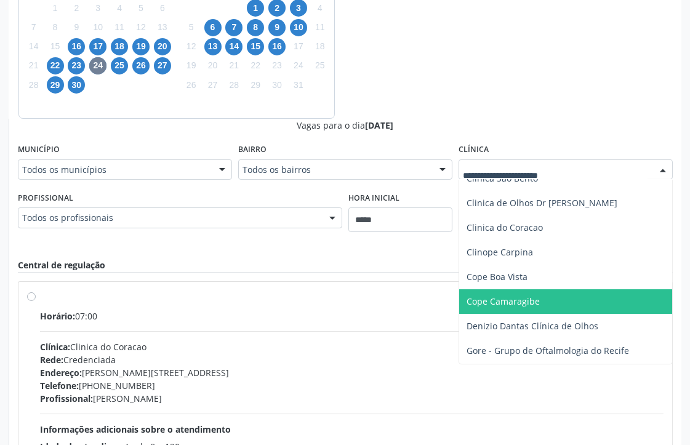
click at [494, 308] on span "Cope Camaragibe" at bounding box center [604, 301] width 291 height 25
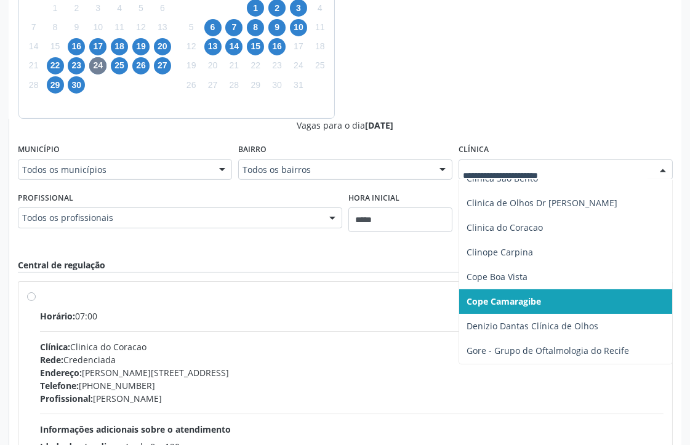
drag, startPoint x: 527, startPoint y: 169, endPoint x: 518, endPoint y: 196, distance: 28.0
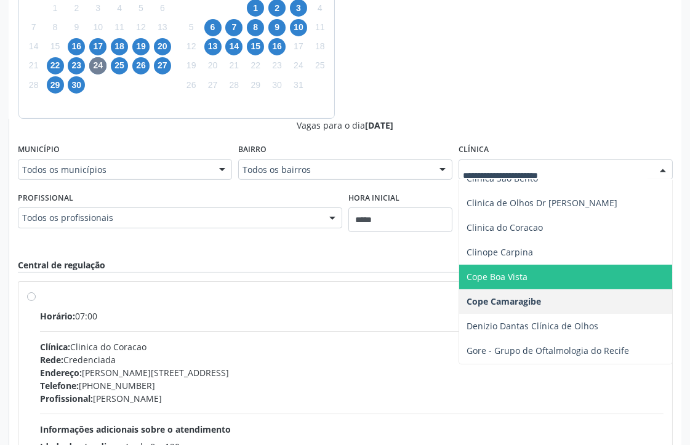
click at [501, 271] on span "Cope Boa Vista" at bounding box center [497, 277] width 61 height 12
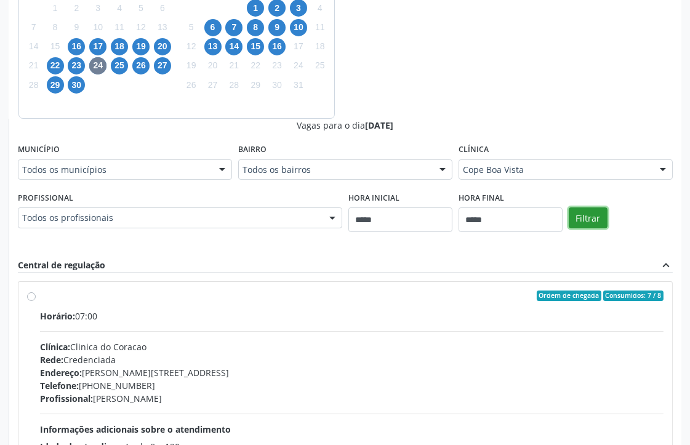
click at [591, 214] on button "Filtrar" at bounding box center [588, 218] width 39 height 21
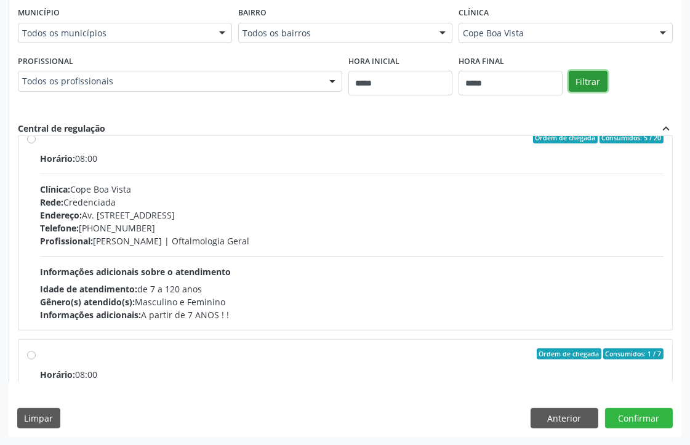
scroll to position [0, 0]
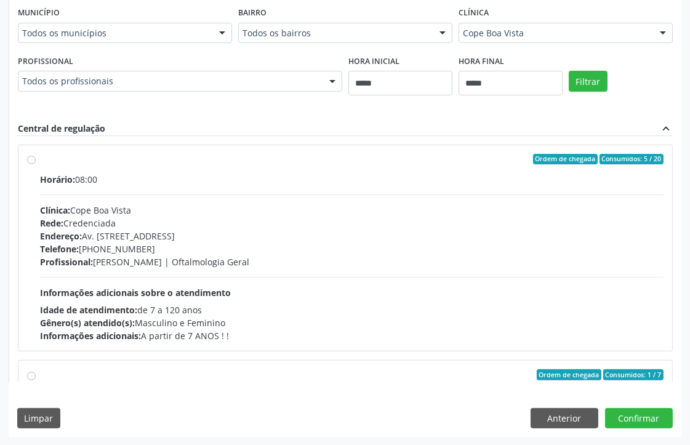
click at [211, 252] on div "Telefone: (81) 3081-5999" at bounding box center [352, 249] width 624 height 13
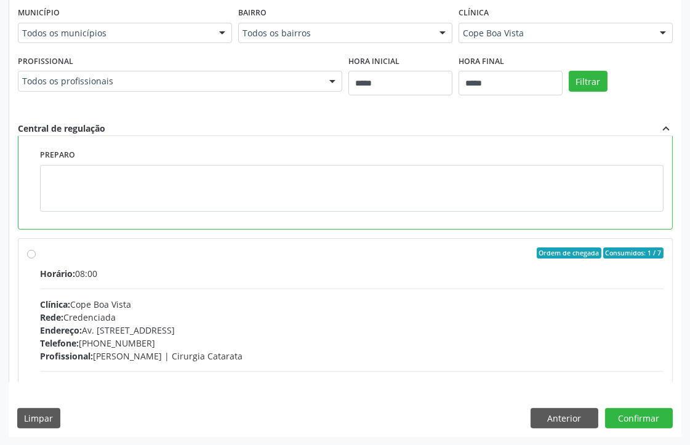
scroll to position [137, 0]
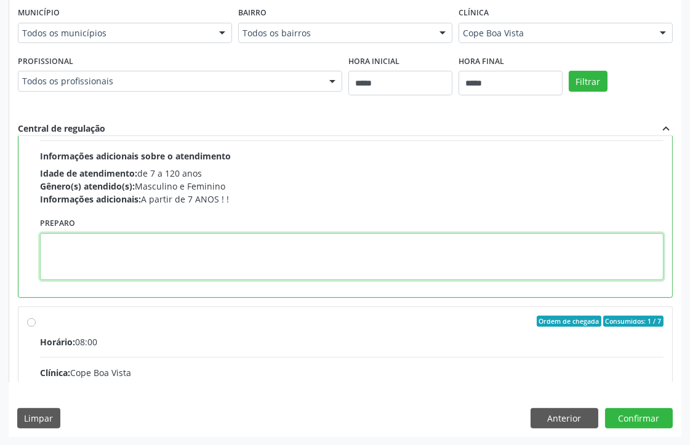
paste textarea "**********"
type textarea "**********"
drag, startPoint x: 121, startPoint y: 235, endPoint x: 0, endPoint y: 228, distance: 120.9
click at [0, 230] on div "Acompanhamento Acompanhe a situação das marcações correntes e finalizadas Relat…" at bounding box center [345, 2] width 690 height 887
paste textarea "**********"
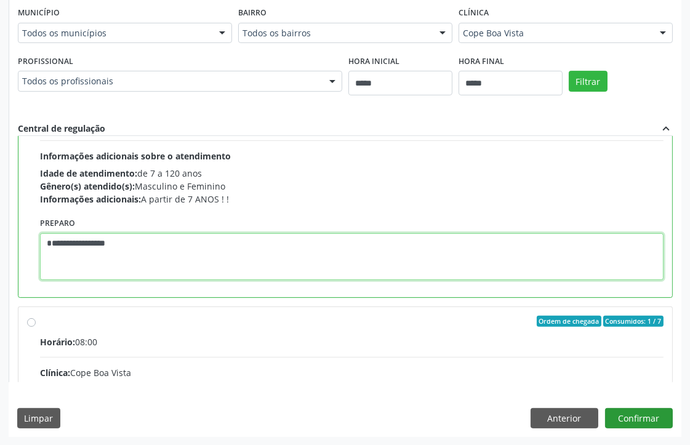
type textarea "**********"
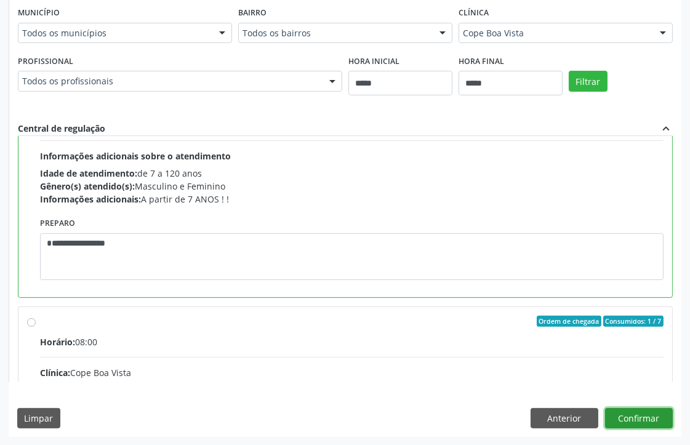
click at [639, 421] on button "Confirmar" at bounding box center [639, 418] width 68 height 21
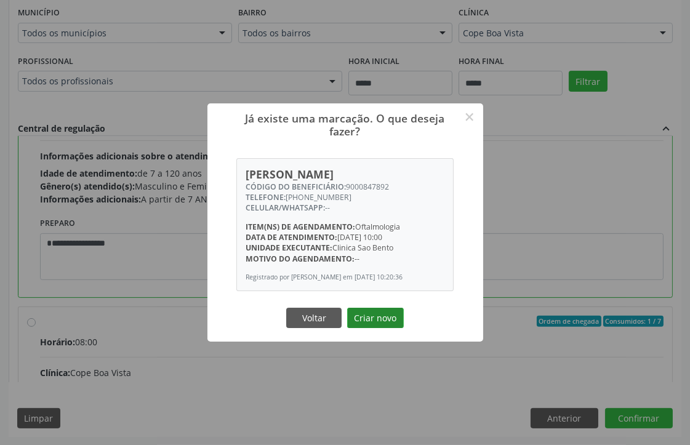
click at [378, 324] on button "Criar novo" at bounding box center [375, 318] width 57 height 21
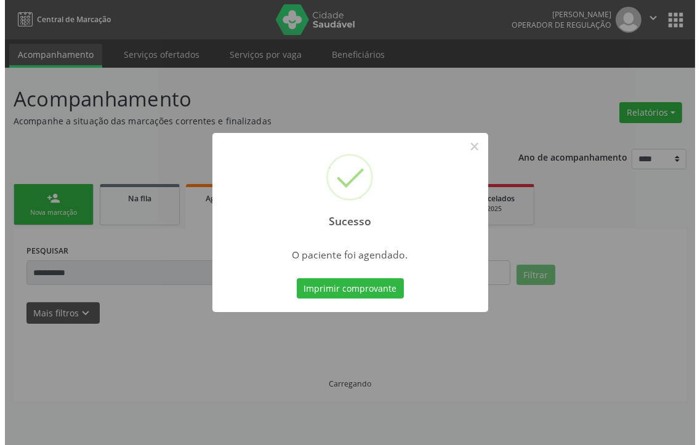
scroll to position [0, 0]
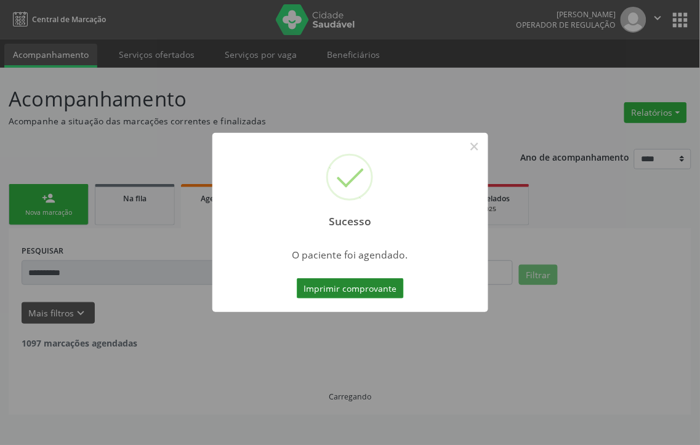
click at [383, 288] on button "Imprimir comprovante" at bounding box center [350, 288] width 107 height 21
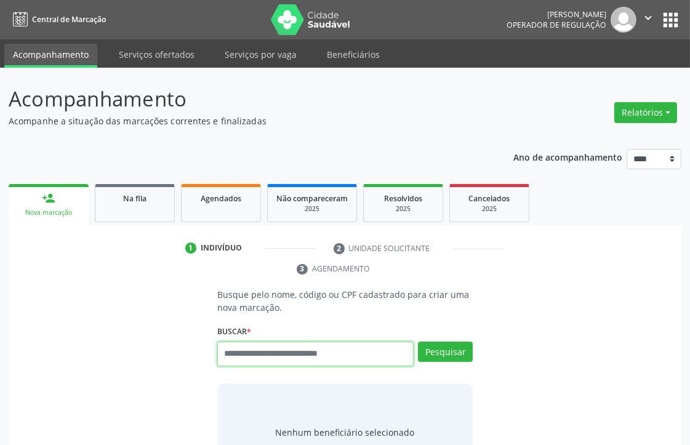
paste input "**********"
type input "**********"
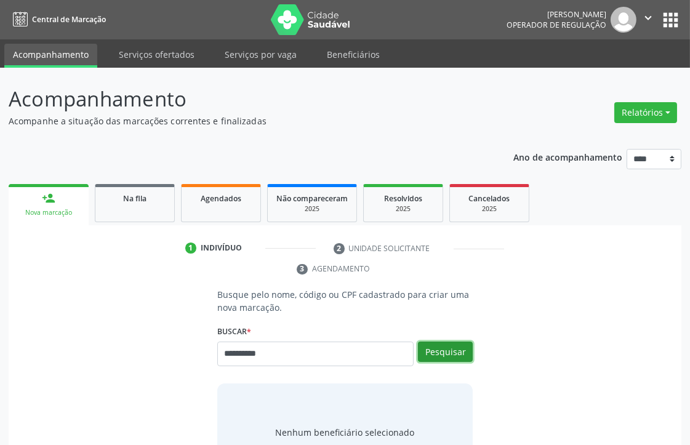
drag, startPoint x: 448, startPoint y: 345, endPoint x: 410, endPoint y: 341, distance: 38.5
click at [450, 345] on button "Pesquisar" at bounding box center [445, 352] width 55 height 21
type input "**********"
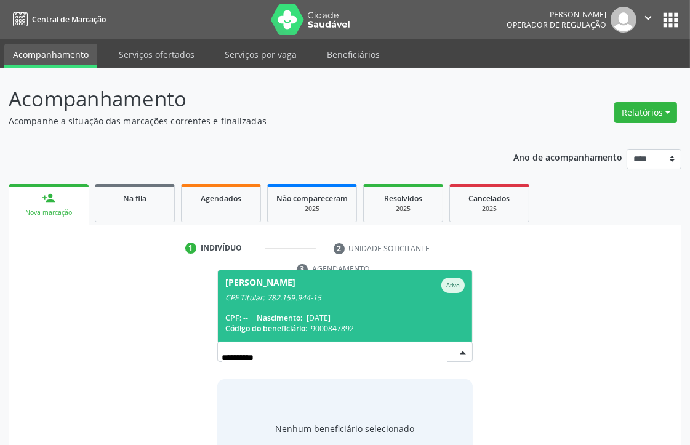
click at [296, 293] on div "CPF Titular: 782.159.944-15" at bounding box center [345, 298] width 240 height 10
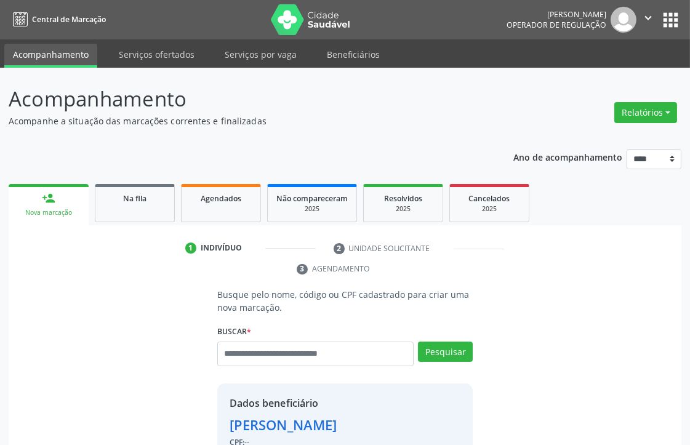
scroll to position [205, 0]
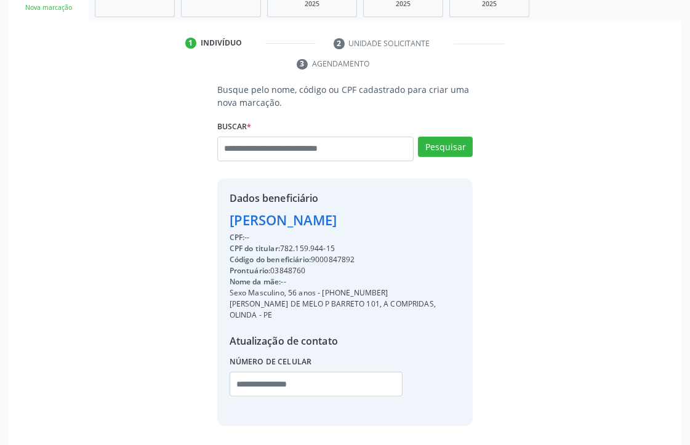
click at [304, 247] on div "CPF do titular: 782.159.944-15" at bounding box center [346, 248] width 232 height 11
click at [305, 248] on div "CPF do titular: 782.159.944-15" at bounding box center [346, 248] width 232 height 11
copy div "782.159.944"
paste input "**********"
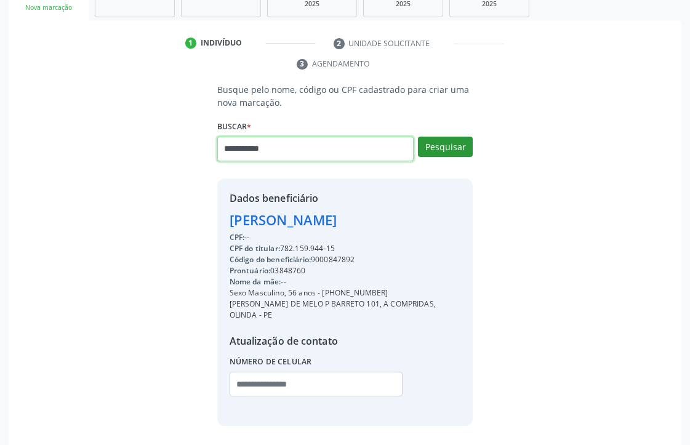
type input "**********"
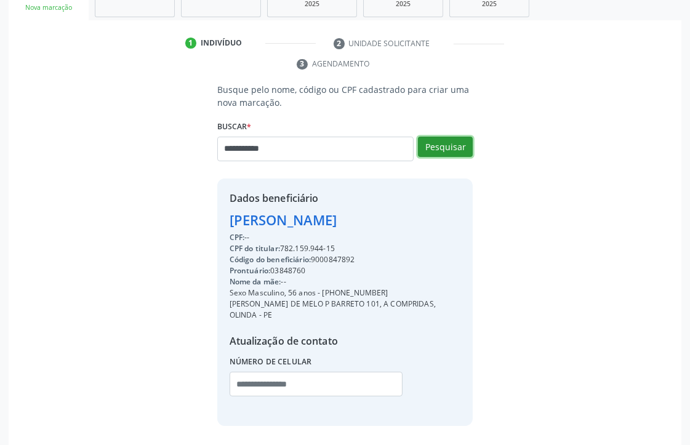
click at [450, 142] on button "Pesquisar" at bounding box center [445, 147] width 55 height 21
type input "**********"
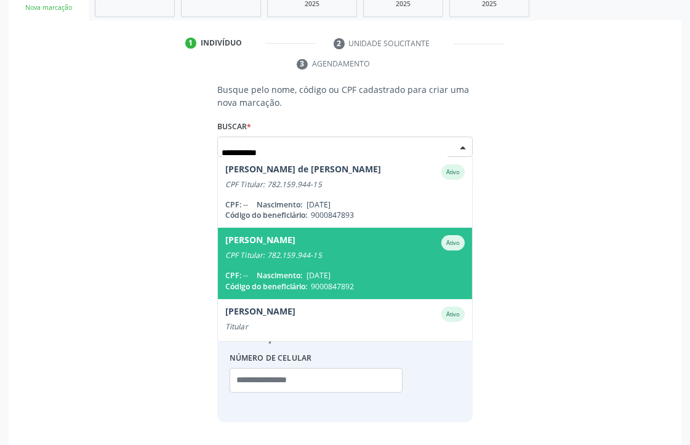
scroll to position [100, 0]
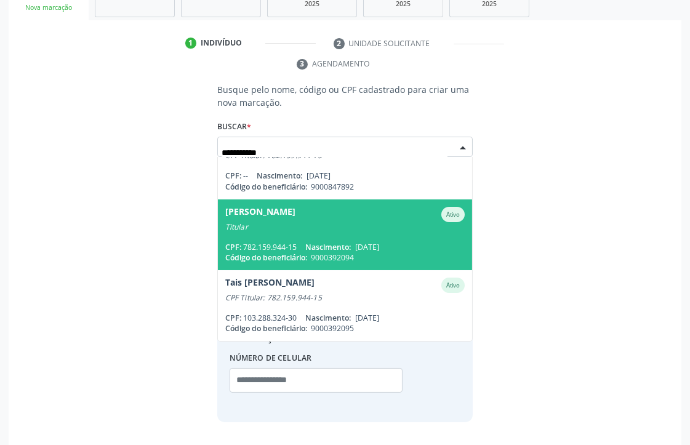
click at [360, 235] on span "[PERSON_NAME] Ativo Titular CPF: 782.159.944-15 Nascimento: [DATE] Código do be…" at bounding box center [345, 235] width 255 height 71
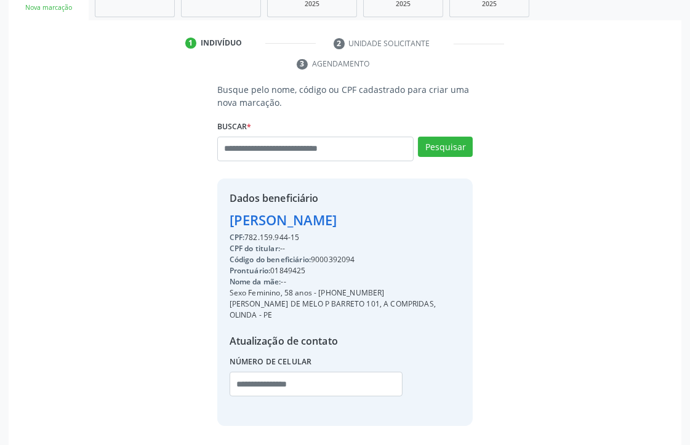
scroll to position [249, 0]
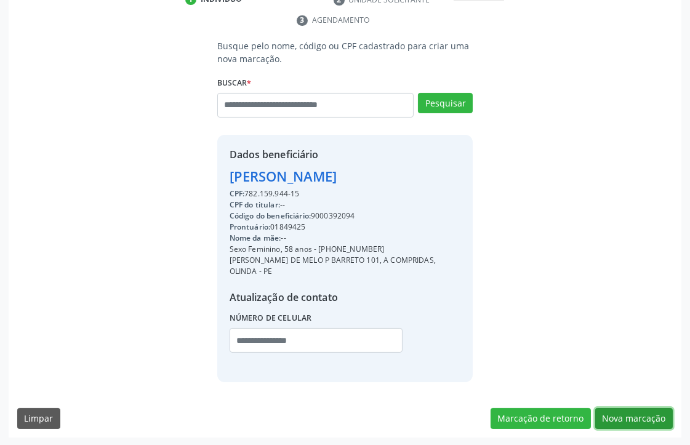
click at [655, 414] on button "Nova marcação" at bounding box center [634, 418] width 78 height 21
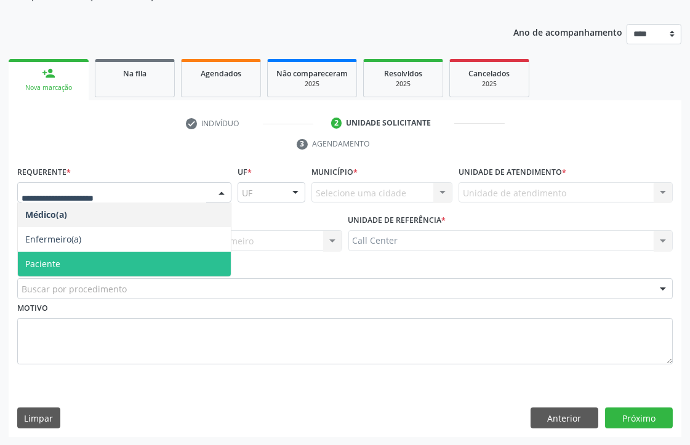
click at [52, 259] on span "Paciente" at bounding box center [42, 264] width 35 height 12
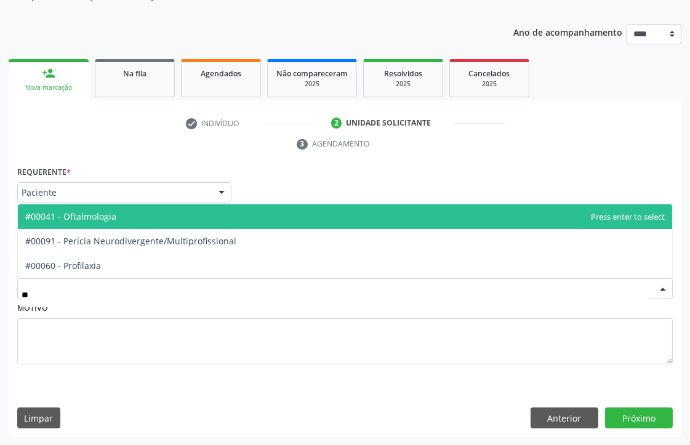
type input "***"
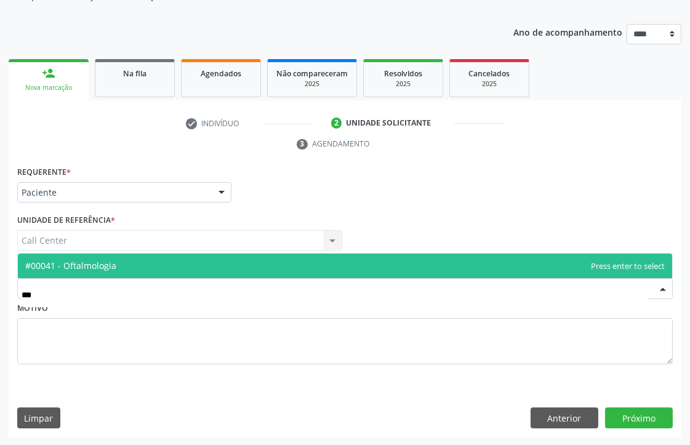
click at [91, 265] on span "#00041 - Oftalmologia" at bounding box center [70, 266] width 91 height 12
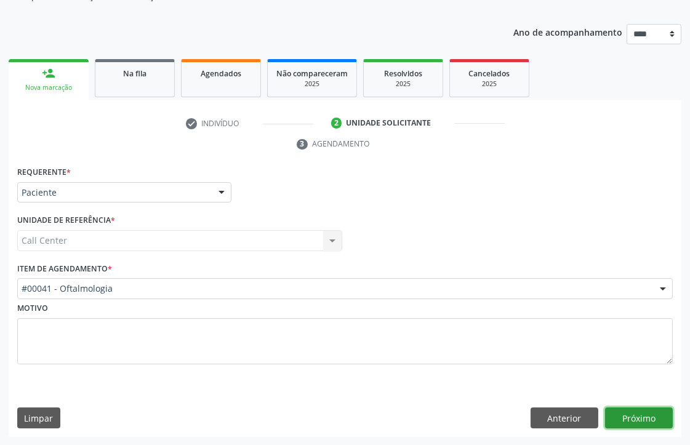
click at [664, 414] on button "Próximo" at bounding box center [639, 418] width 68 height 21
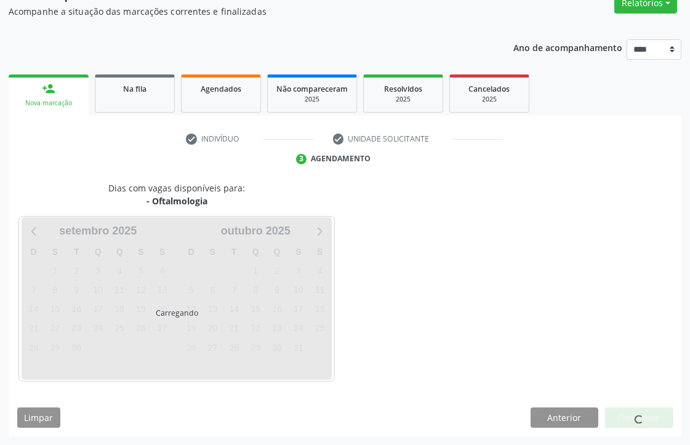
scroll to position [109, 0]
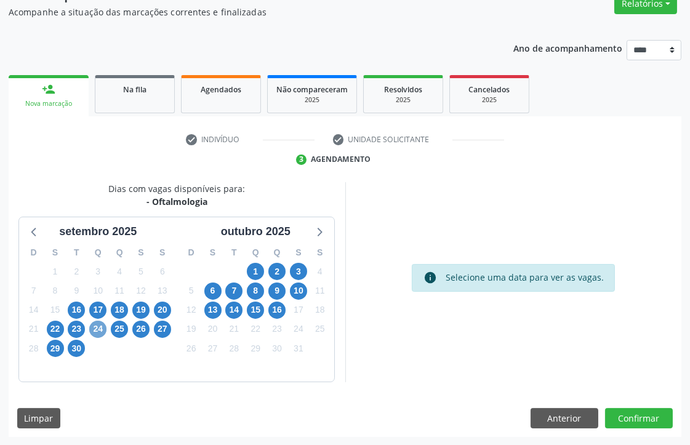
click at [99, 325] on span "24" at bounding box center [97, 329] width 17 height 17
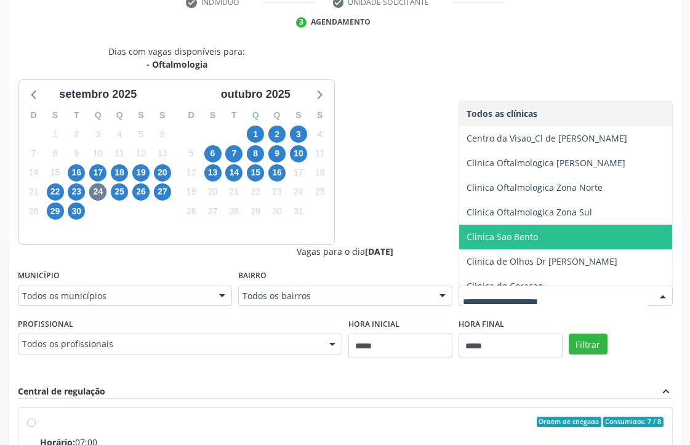
scroll to position [68, 0]
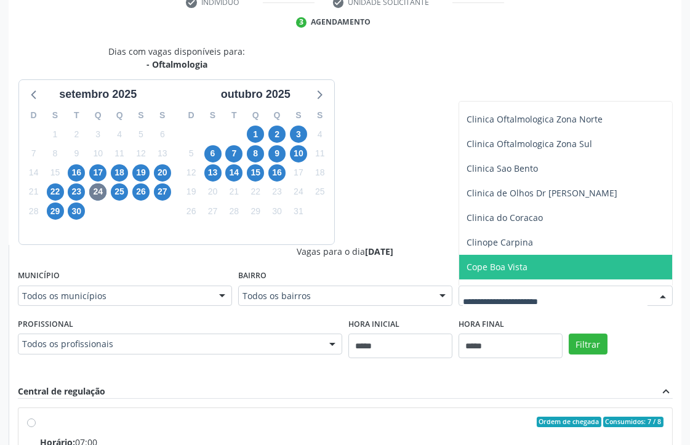
click at [516, 265] on span "Cope Boa Vista" at bounding box center [497, 267] width 61 height 12
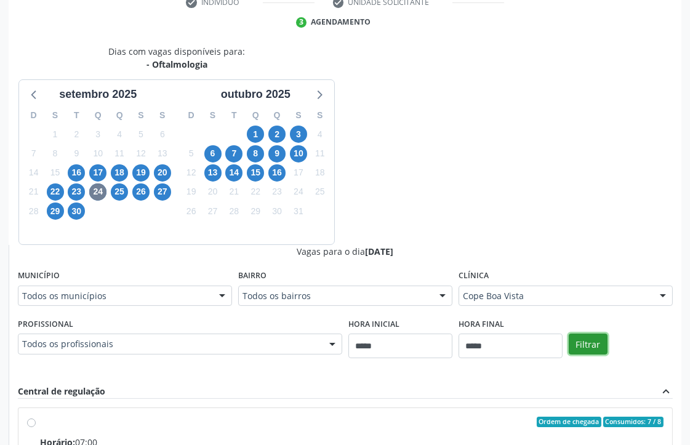
click at [593, 352] on button "Filtrar" at bounding box center [588, 344] width 39 height 21
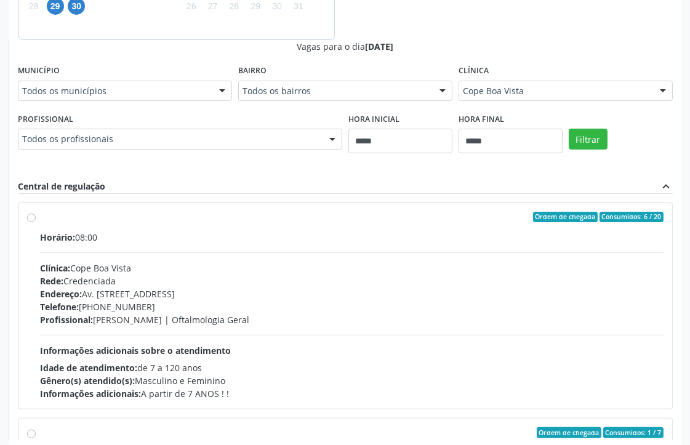
click at [105, 288] on div "Endereço: Av. [STREET_ADDRESS]" at bounding box center [352, 294] width 624 height 13
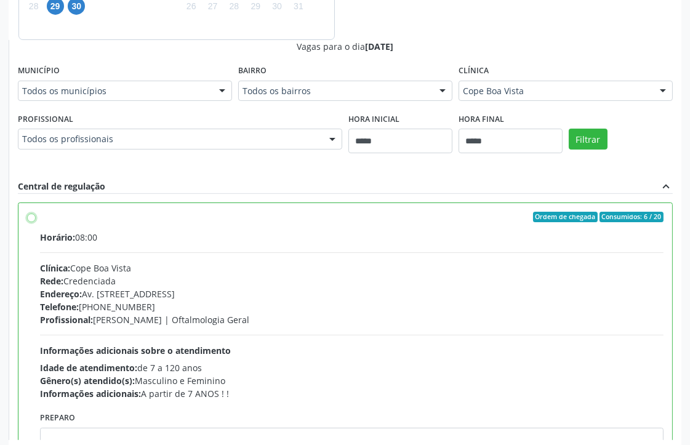
scroll to position [68, 0]
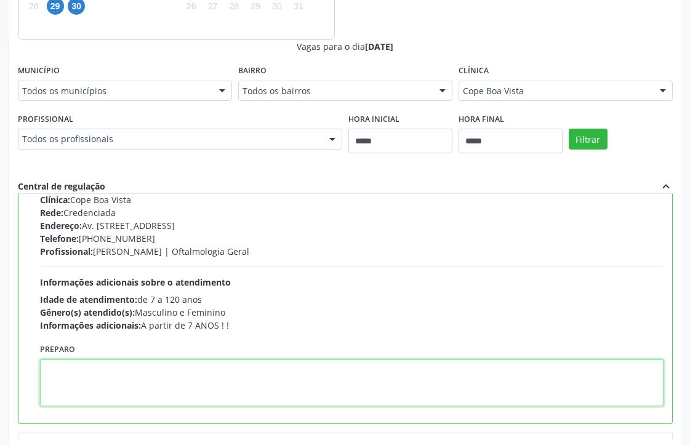
drag, startPoint x: 262, startPoint y: 371, endPoint x: 322, endPoint y: 380, distance: 60.3
click at [323, 382] on textarea at bounding box center [352, 383] width 624 height 47
paste textarea "**********"
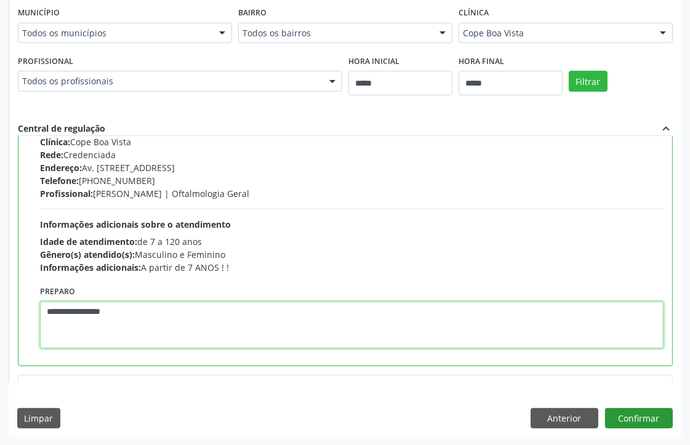
type textarea "**********"
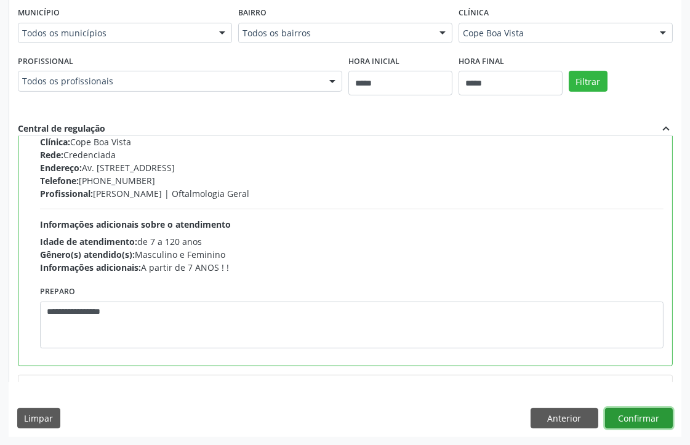
click at [618, 410] on button "Confirmar" at bounding box center [639, 418] width 68 height 21
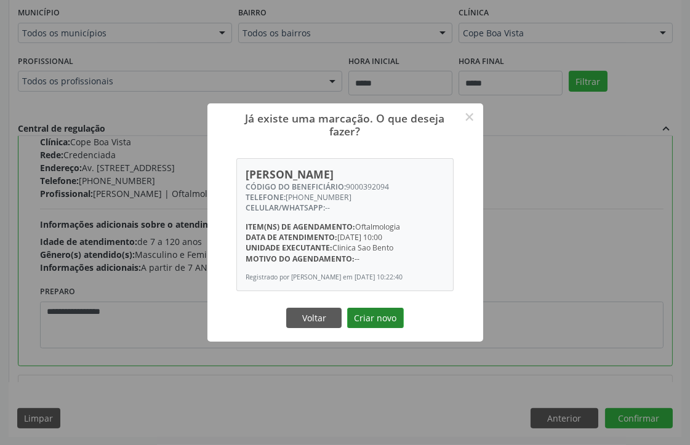
click at [363, 312] on button "Criar novo" at bounding box center [375, 318] width 57 height 21
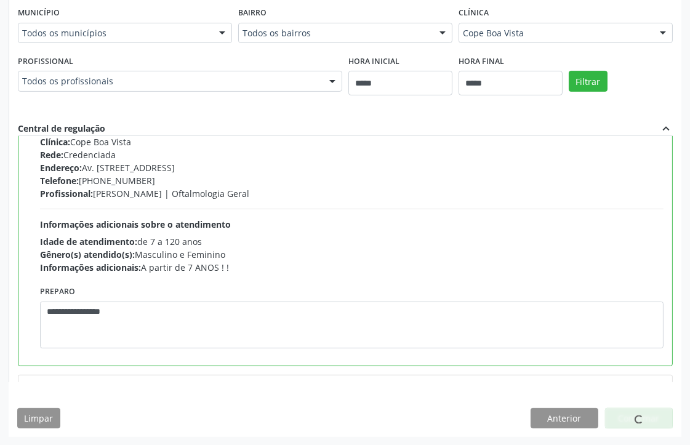
scroll to position [0, 0]
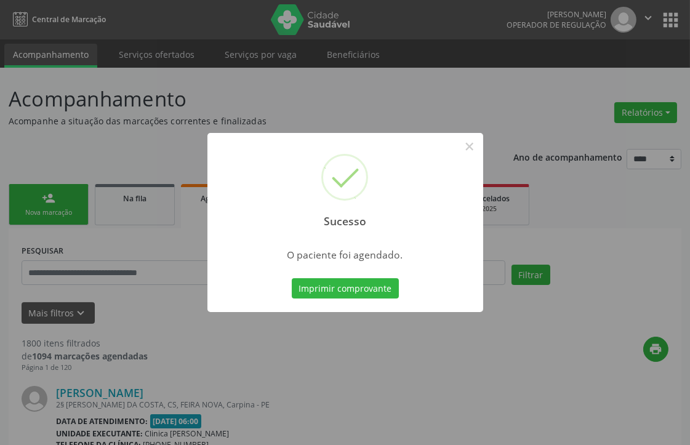
click at [344, 272] on div "Sucesso × O paciente foi agendado. Imprimir comprovante Cancel" at bounding box center [346, 223] width 276 height 180
click at [343, 292] on button "Imprimir comprovante" at bounding box center [345, 288] width 107 height 21
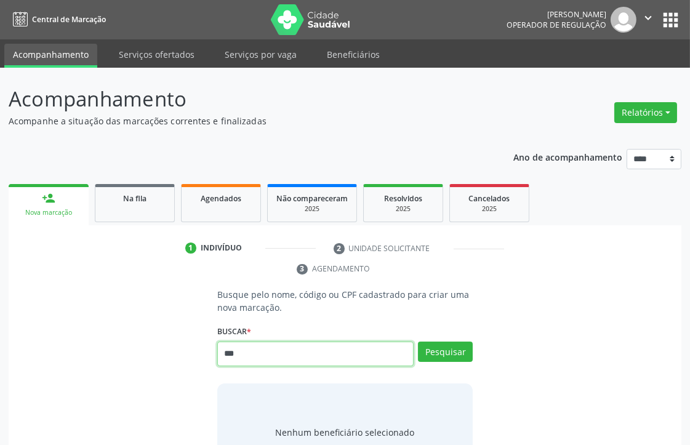
type input "***"
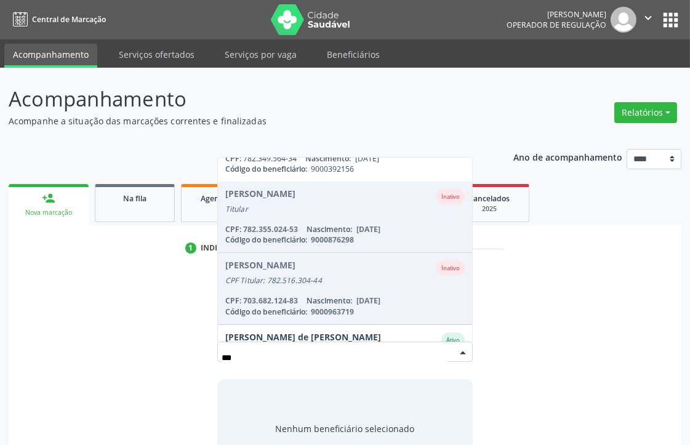
scroll to position [602, 0]
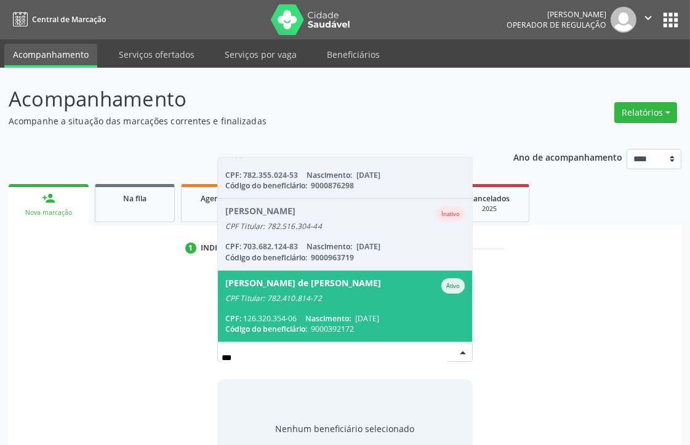
click at [262, 353] on input "***" at bounding box center [335, 358] width 227 height 25
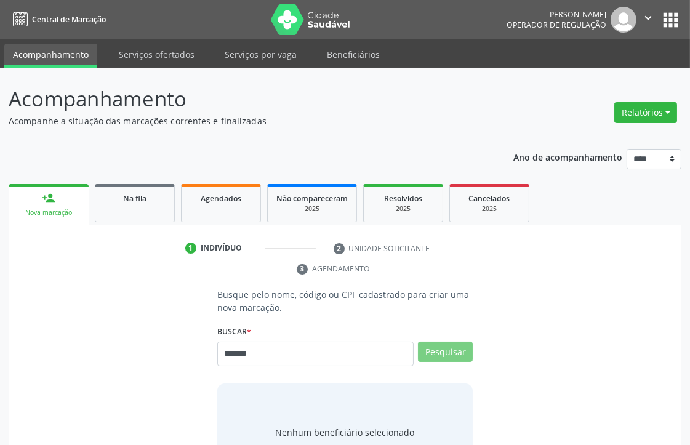
type input "******"
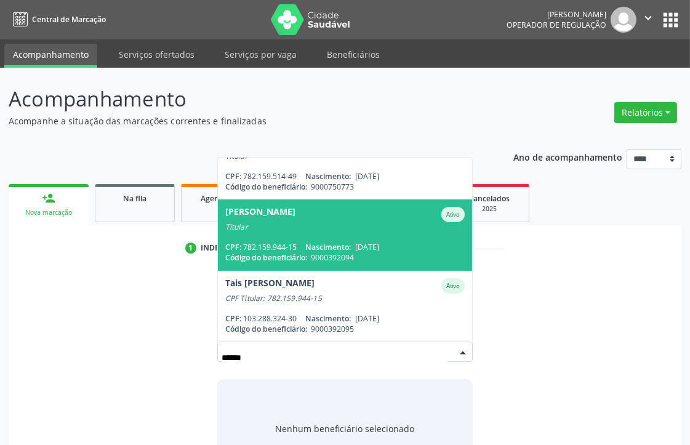
click at [307, 257] on span "Código do beneficiário:" at bounding box center [266, 257] width 82 height 10
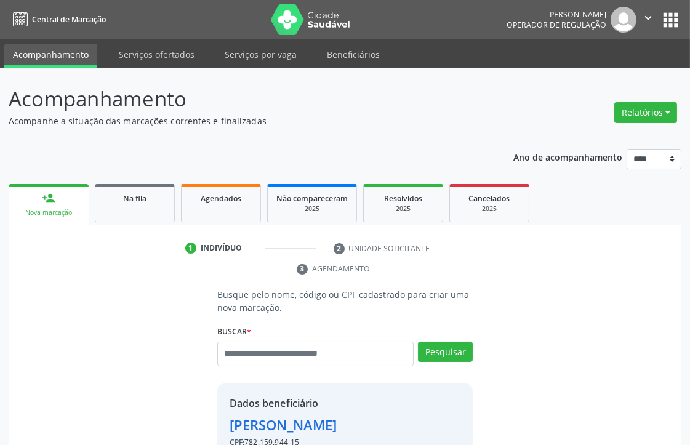
scroll to position [249, 0]
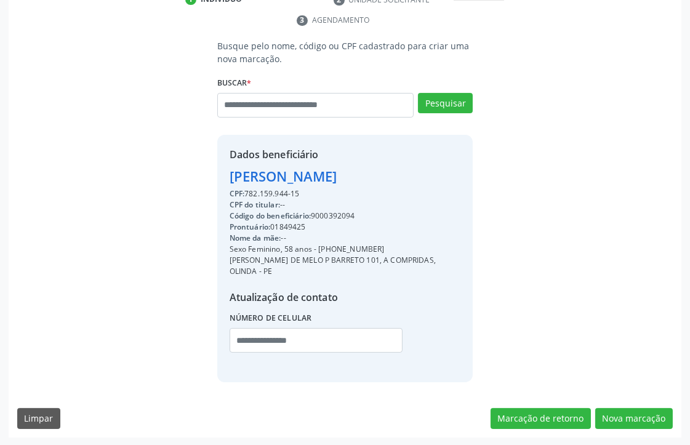
click at [337, 214] on div "Código do beneficiário: 9000392094" at bounding box center [346, 216] width 232 height 11
copy div "9000392094"
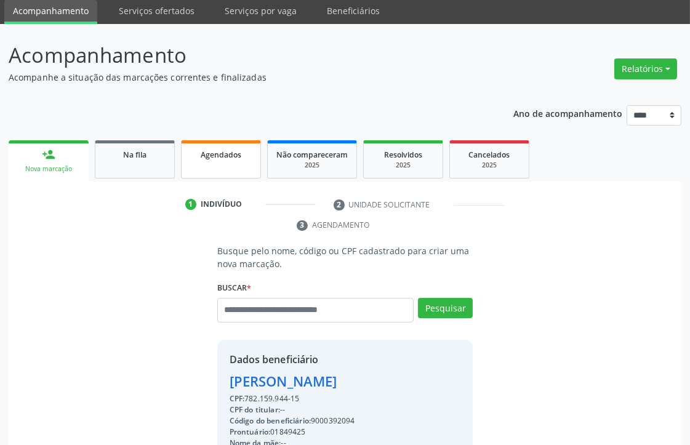
click at [226, 166] on link "Agendados" at bounding box center [221, 159] width 80 height 38
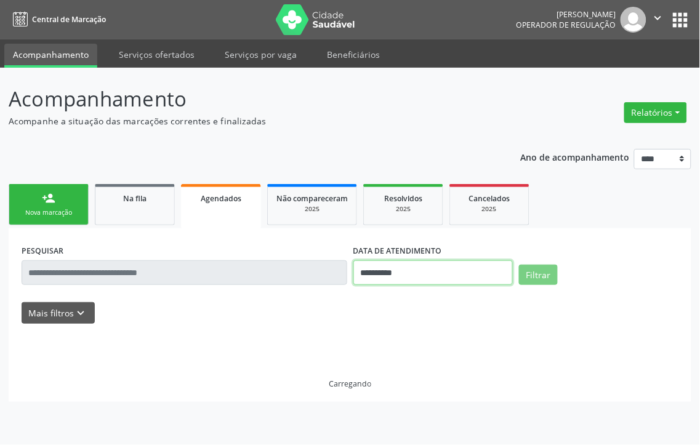
click at [395, 265] on input "**********" at bounding box center [432, 272] width 159 height 25
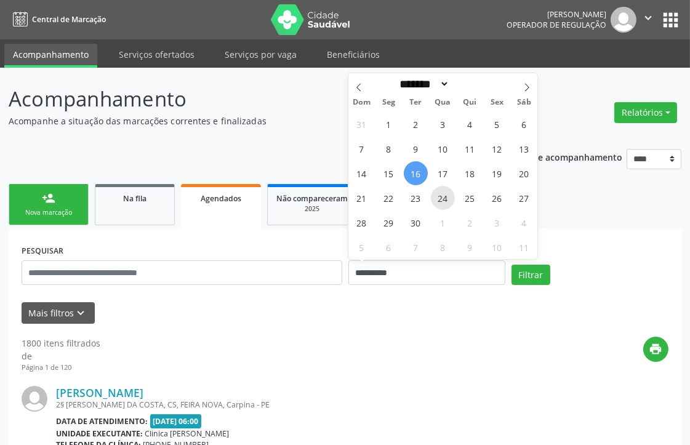
click at [452, 198] on span "24" at bounding box center [443, 198] width 24 height 24
type input "**********"
click at [452, 198] on span "24" at bounding box center [443, 198] width 24 height 24
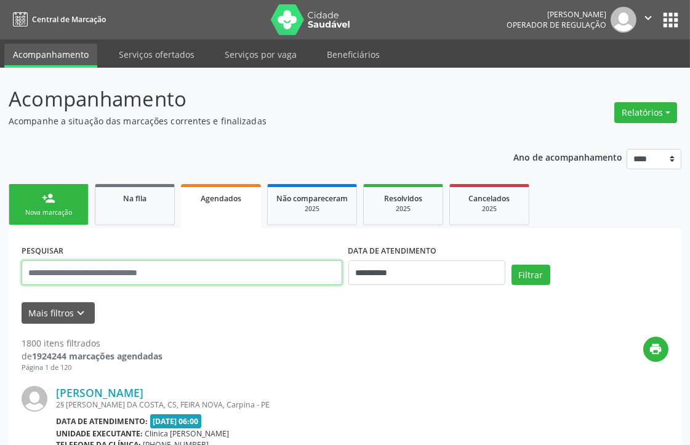
paste input "**********"
type input "**********"
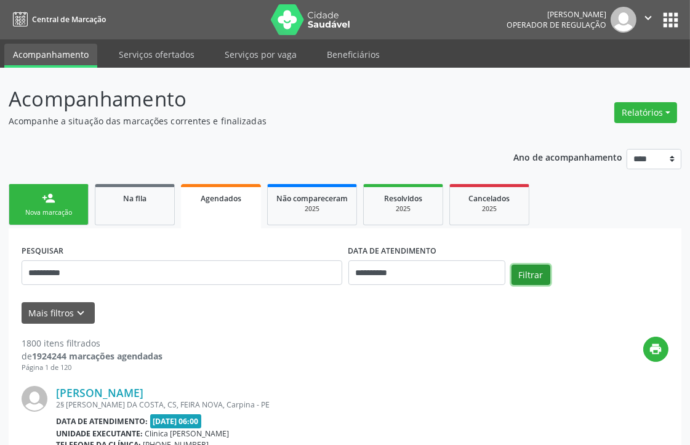
click at [546, 275] on button "Filtrar" at bounding box center [531, 275] width 39 height 21
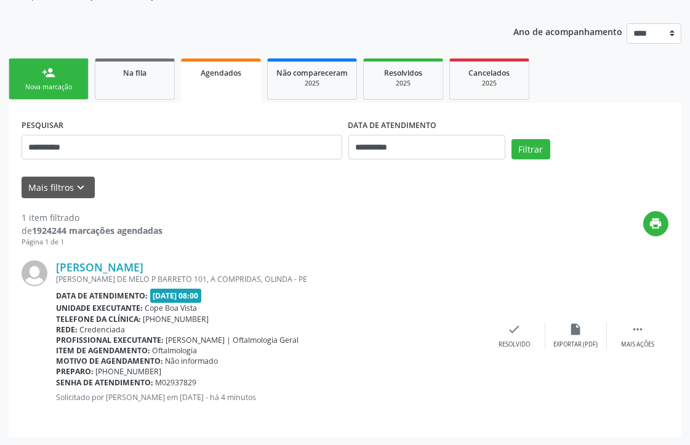
drag, startPoint x: 67, startPoint y: 401, endPoint x: 0, endPoint y: 348, distance: 85.4
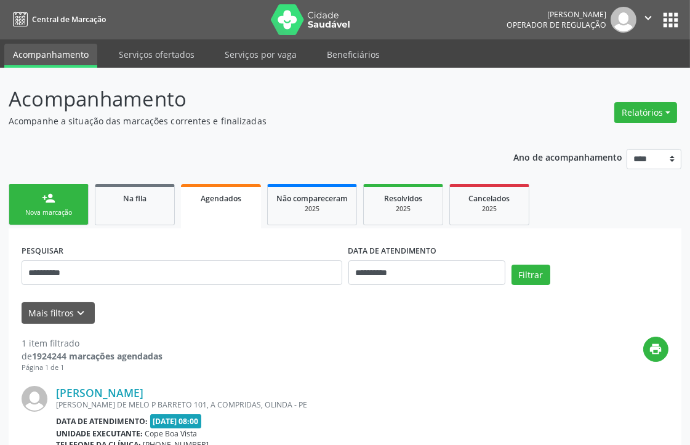
drag, startPoint x: 12, startPoint y: 298, endPoint x: 401, endPoint y: 345, distance: 392.0
click at [401, 343] on div "print" at bounding box center [416, 355] width 506 height 36
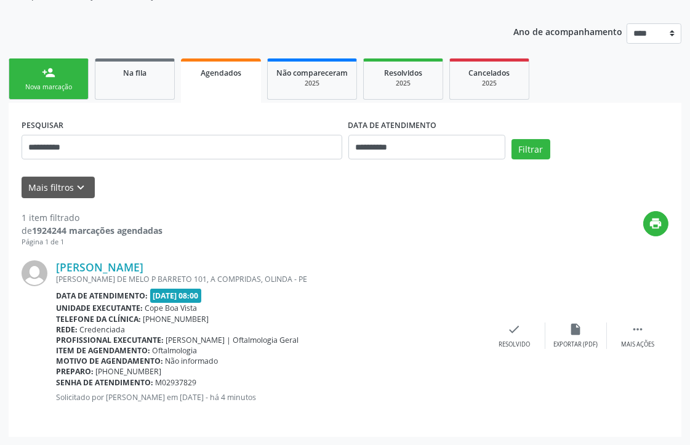
click at [34, 71] on link "person_add Nova marcação" at bounding box center [49, 78] width 80 height 41
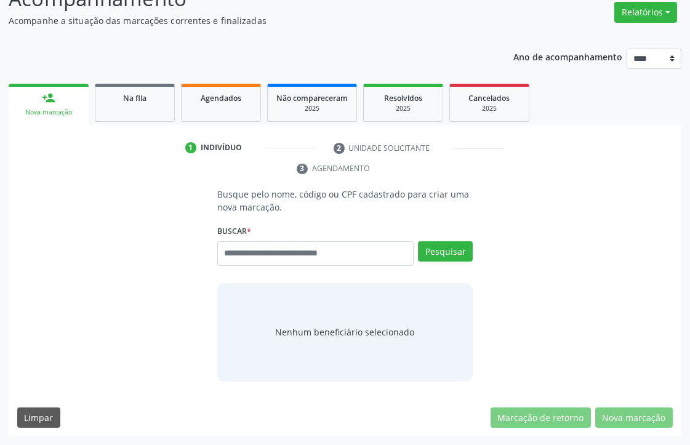
scroll to position [100, 0]
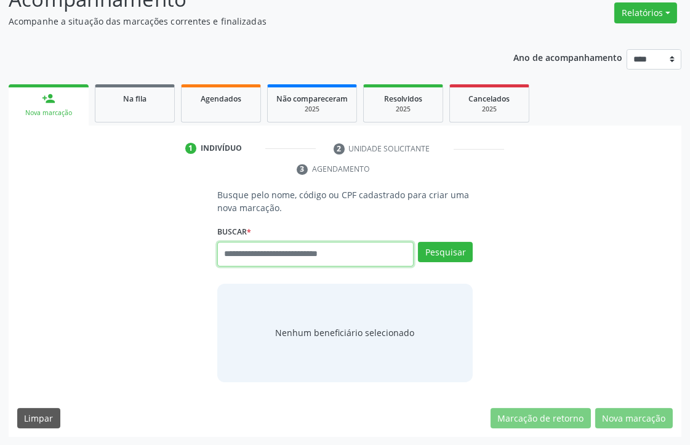
click at [257, 248] on input "text" at bounding box center [315, 254] width 197 height 25
click at [224, 94] on span "Agendados" at bounding box center [221, 99] width 41 height 10
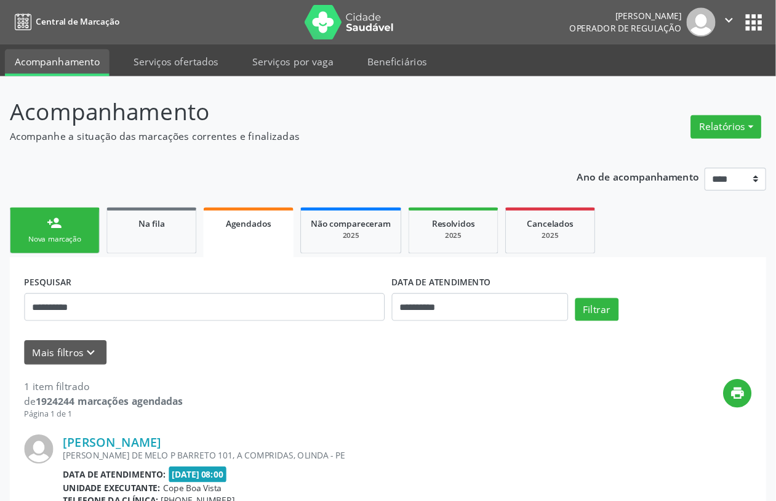
scroll to position [71, 0]
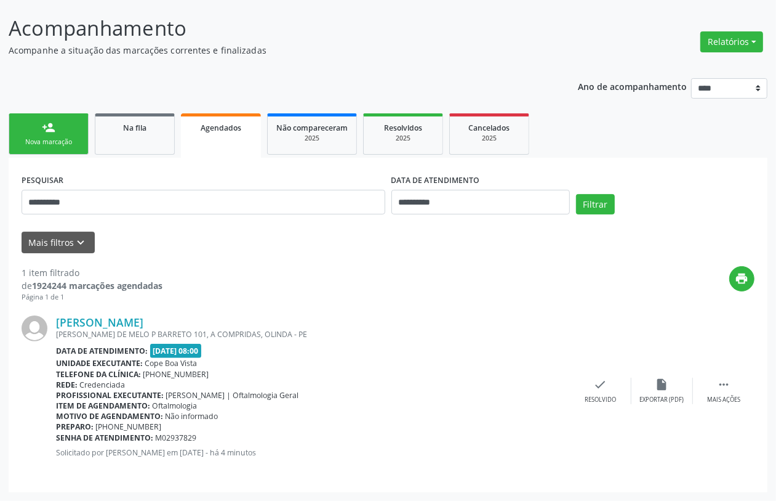
click at [59, 125] on link "person_add Nova marcação" at bounding box center [49, 133] width 80 height 41
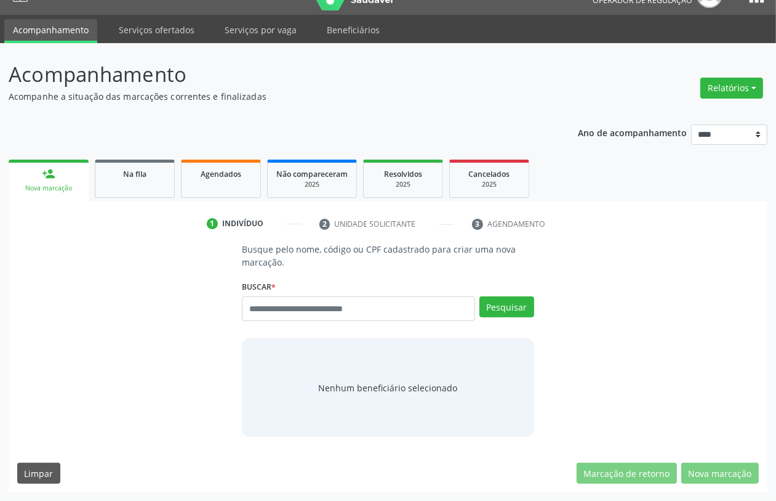
scroll to position [25, 0]
paste input "**********"
type input "**********"
drag, startPoint x: 513, startPoint y: 294, endPoint x: 518, endPoint y: 299, distance: 7.0
click at [514, 290] on div "**********" at bounding box center [388, 303] width 292 height 52
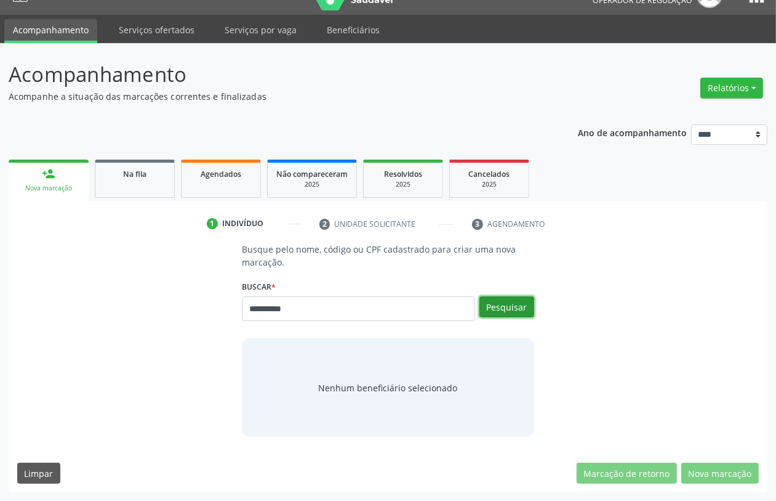
click at [528, 308] on button "Pesquisar" at bounding box center [507, 306] width 55 height 21
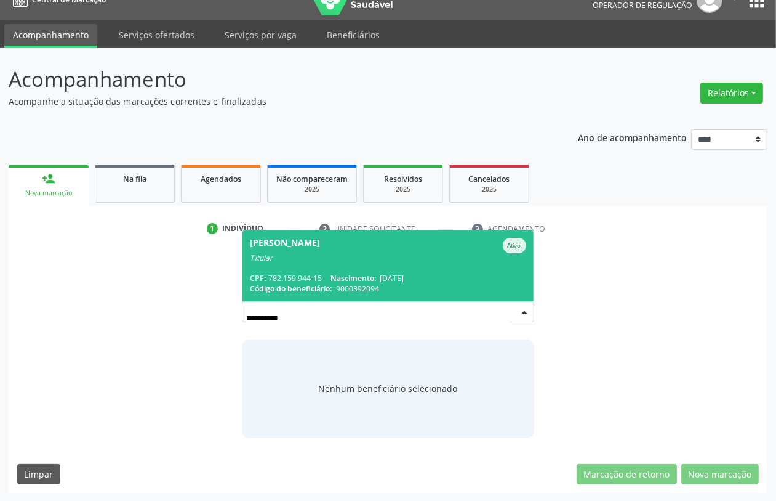
click at [334, 272] on span "Rute de Oliveira Franca Ativo Titular CPF: 782.159.944-15 Nascimento: 15/05/196…" at bounding box center [388, 265] width 291 height 71
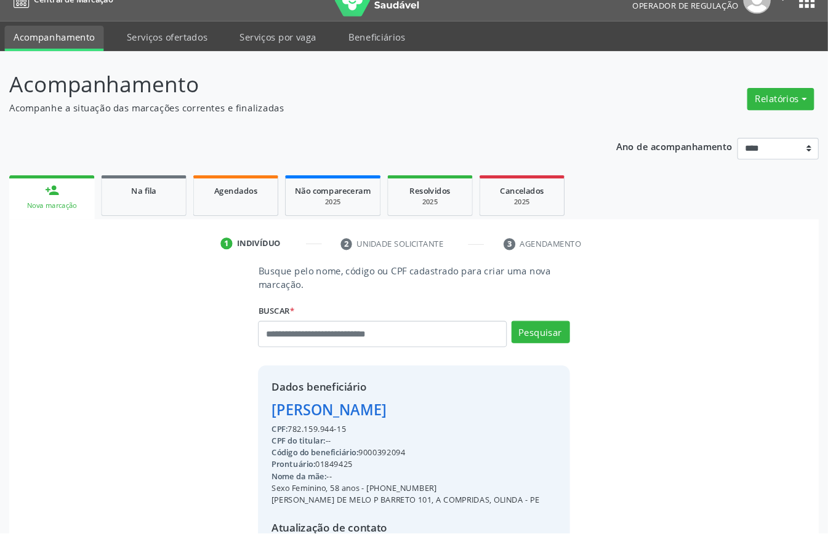
scroll to position [129, 0]
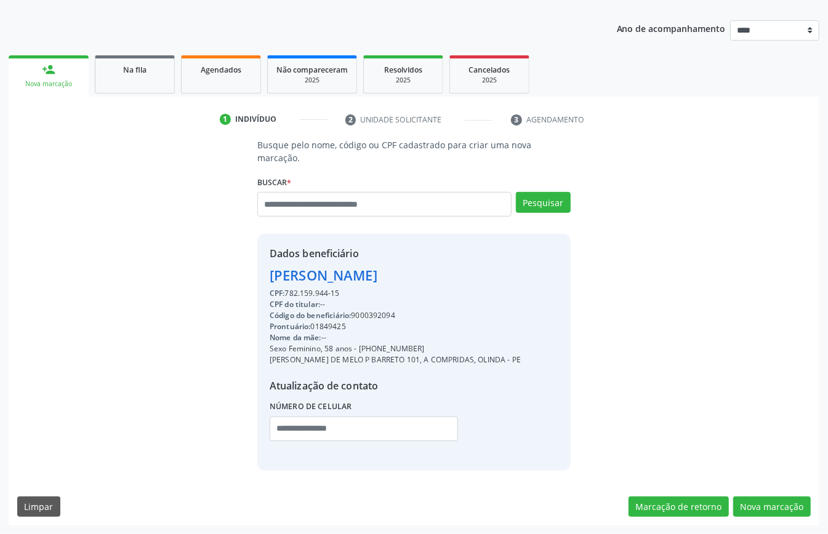
click at [303, 292] on div "CPF: 782.159.944-15" at bounding box center [395, 293] width 251 height 11
copy div "782.159.944"
paste input "**********"
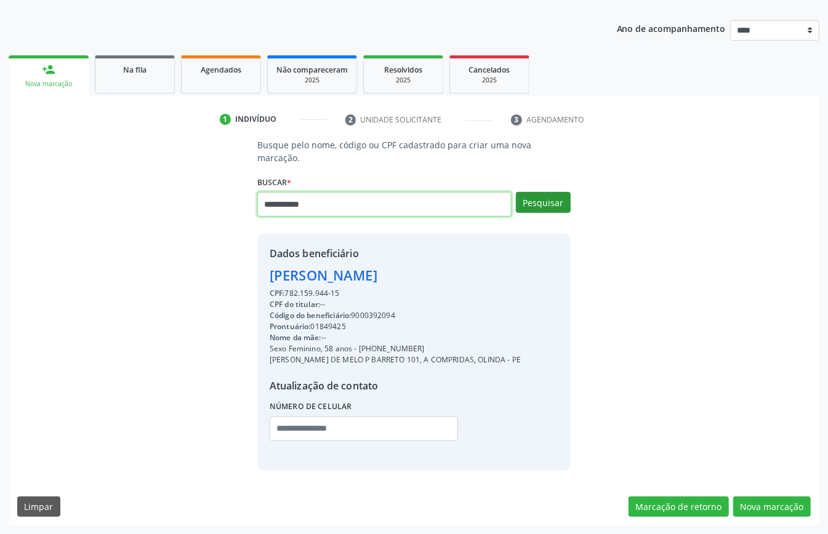
type input "**********"
drag, startPoint x: 534, startPoint y: 205, endPoint x: 516, endPoint y: 227, distance: 28.4
click at [534, 204] on button "Pesquisar" at bounding box center [543, 202] width 55 height 21
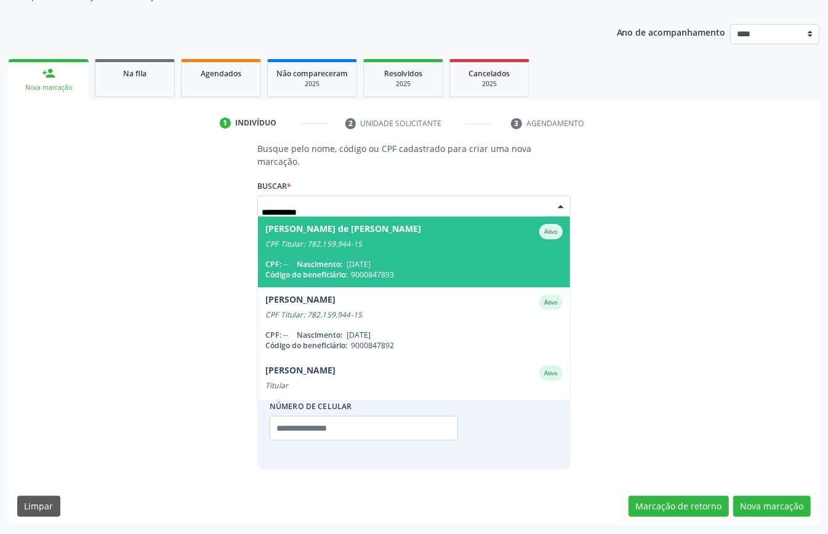
scroll to position [0, 0]
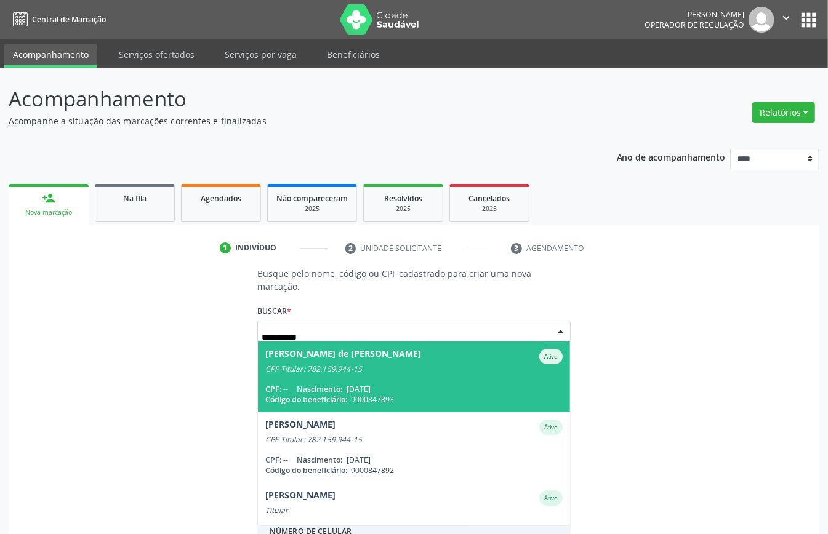
click at [355, 409] on span "Gabriel Gideao de Franca Cruz Ativo CPF Titular: 782.159.944-15 CPF: -- Nascime…" at bounding box center [414, 377] width 312 height 71
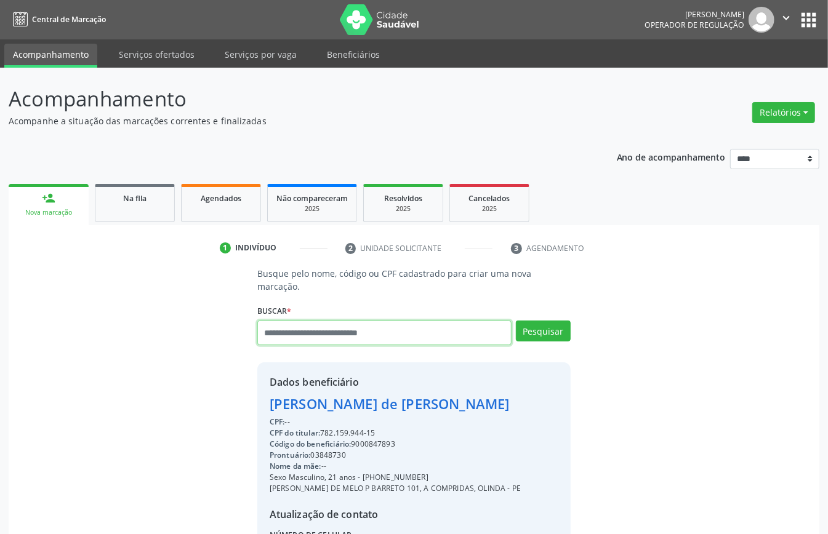
paste input "**********"
type input "**********"
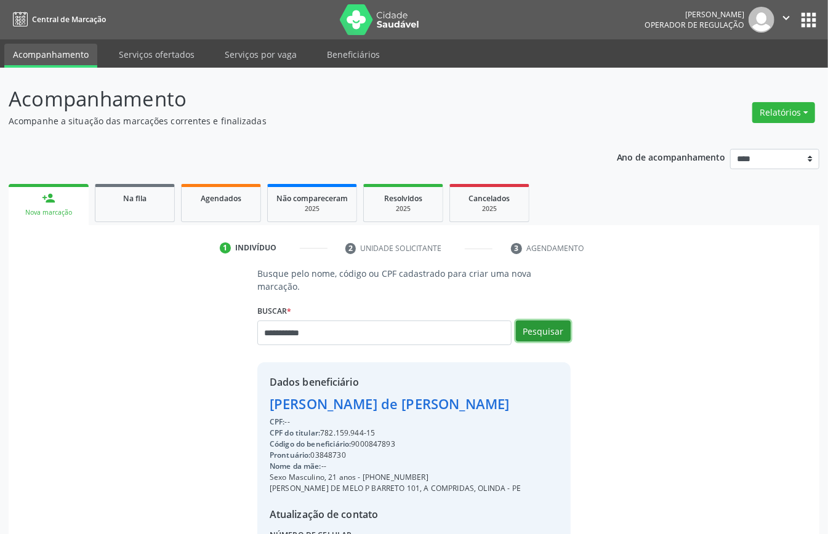
click at [542, 331] on button "Pesquisar" at bounding box center [543, 331] width 55 height 21
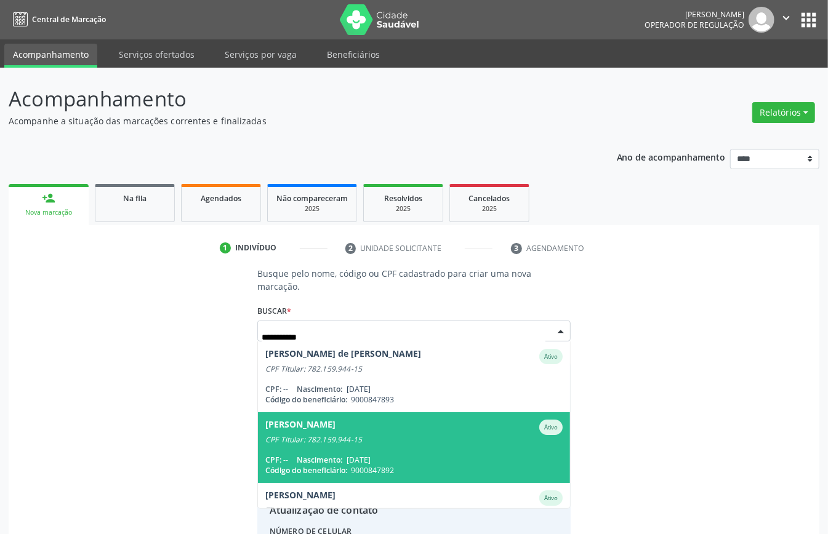
click at [336, 430] on div "Joao Rodrigues da Cruz" at bounding box center [300, 427] width 70 height 15
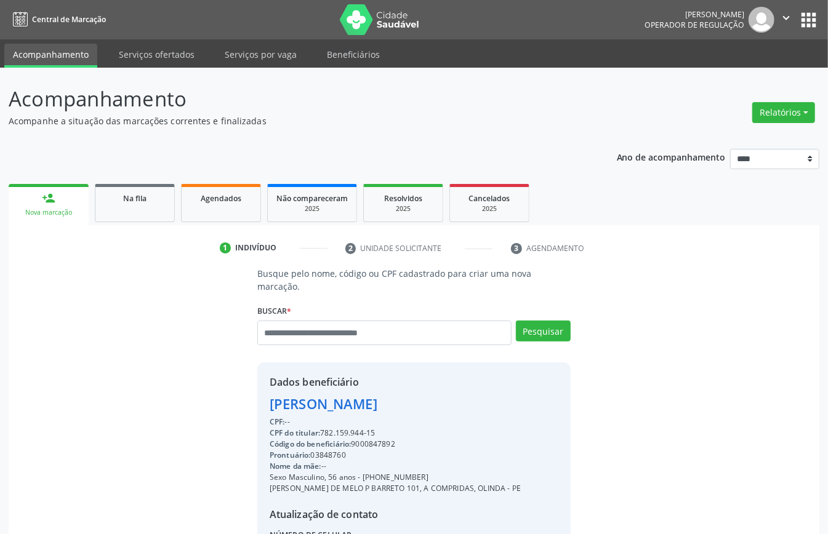
click at [690, 318] on div "Busque pelo nome, código ou CPF cadastrado para criar uma nova marcação. Buscar…" at bounding box center [414, 433] width 794 height 332
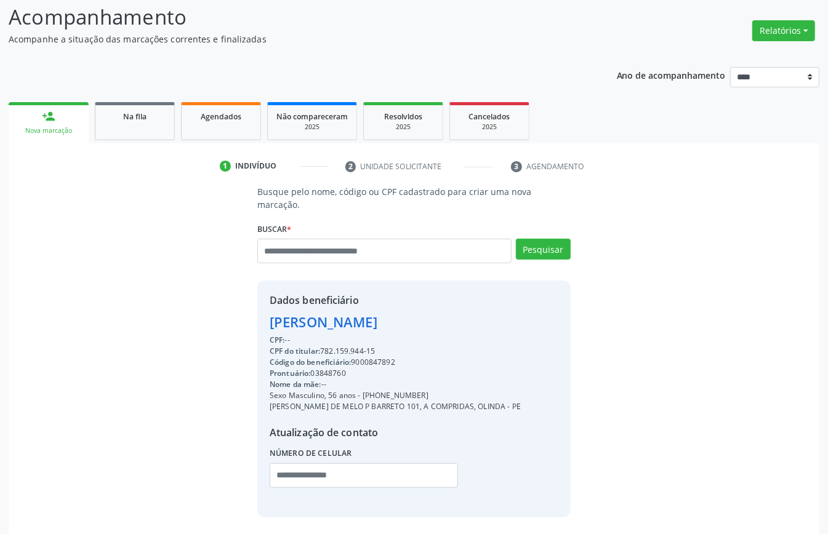
click at [374, 360] on div "Código do beneficiário: 9000847892" at bounding box center [395, 362] width 251 height 11
copy div "9000847892"
click at [222, 117] on span "Agendados" at bounding box center [221, 116] width 41 height 10
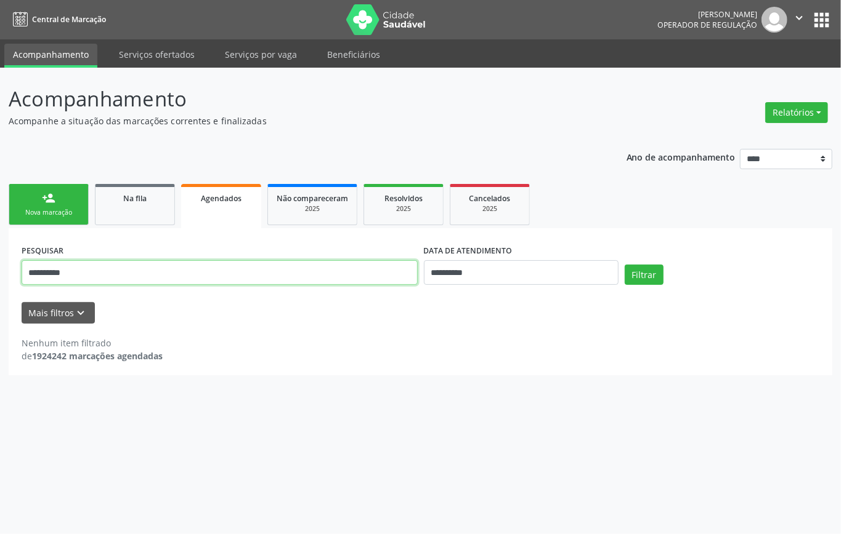
click at [185, 272] on input "**********" at bounding box center [220, 272] width 396 height 25
paste input "text"
type input "**********"
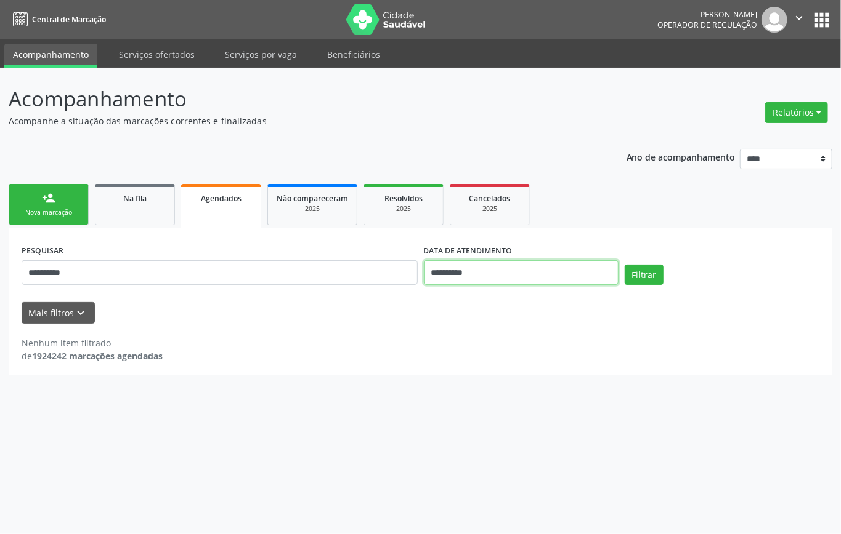
click at [550, 274] on input "**********" at bounding box center [521, 272] width 195 height 25
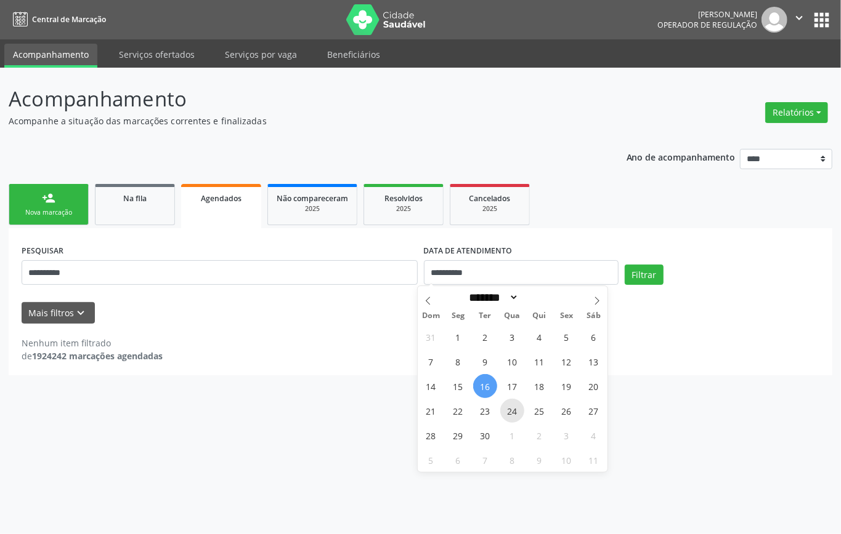
click at [509, 405] on span "24" at bounding box center [512, 411] width 24 height 24
type input "**********"
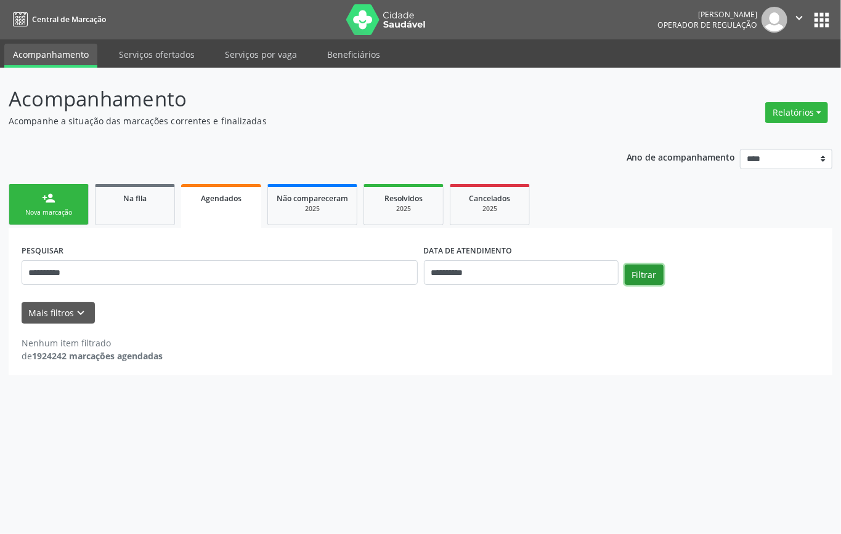
click at [643, 274] on button "Filtrar" at bounding box center [643, 275] width 39 height 21
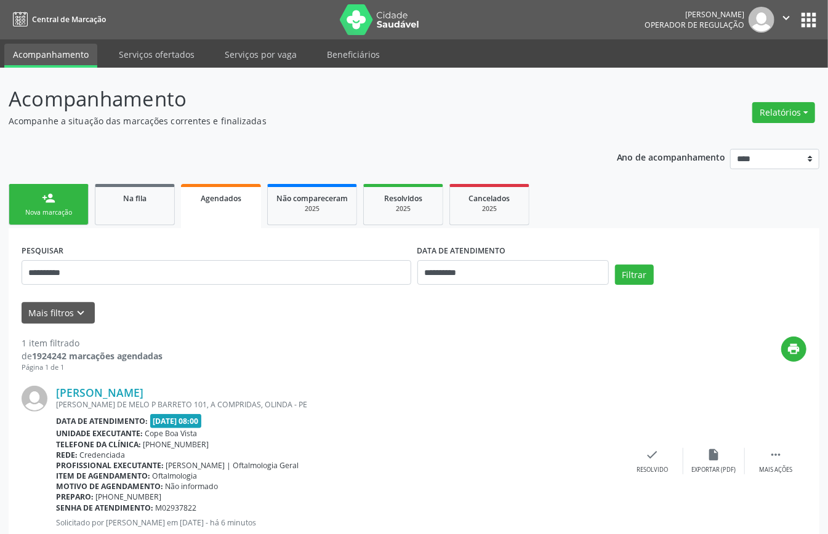
drag, startPoint x: 466, startPoint y: 385, endPoint x: 478, endPoint y: 398, distance: 17.9
click at [547, 358] on div "print" at bounding box center [485, 355] width 644 height 36
click at [543, 355] on div "print" at bounding box center [485, 355] width 644 height 36
click at [522, 377] on div "Joao Rodrigues da Cruz R NELSON DE MELO P BARRETO 101, A COMPRIDAS, OLINDA - PE…" at bounding box center [414, 461] width 785 height 177
drag, startPoint x: 592, startPoint y: 486, endPoint x: 584, endPoint y: 470, distance: 17.6
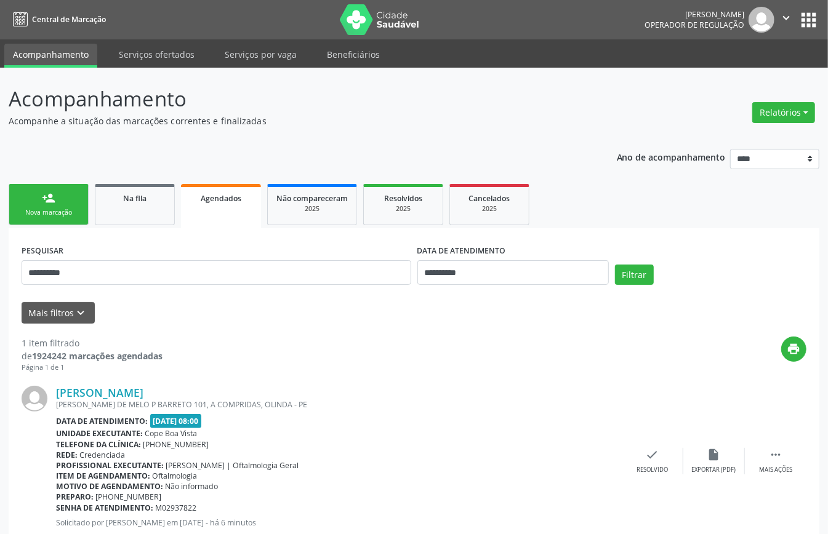
click at [587, 445] on div "Joao Rodrigues da Cruz R NELSON DE MELO P BARRETO 101, A COMPRIDAS, OLINDA - PE…" at bounding box center [339, 461] width 566 height 151
click at [417, 390] on div "Joao Rodrigues da Cruz" at bounding box center [339, 393] width 566 height 14
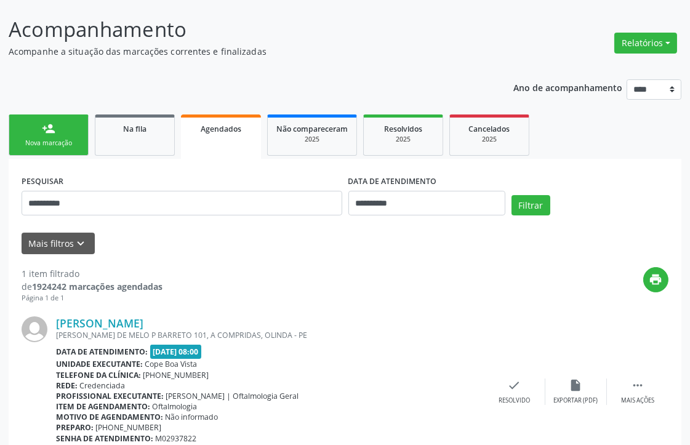
scroll to position [126, 0]
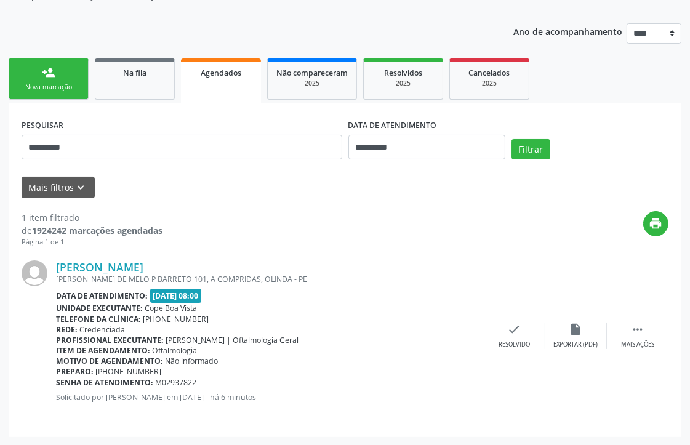
drag, startPoint x: 406, startPoint y: 300, endPoint x: 376, endPoint y: 282, distance: 35.4
click at [376, 282] on div "R NELSON DE MELO P BARRETO 101, A COMPRIDAS, OLINDA - PE" at bounding box center [270, 279] width 428 height 10
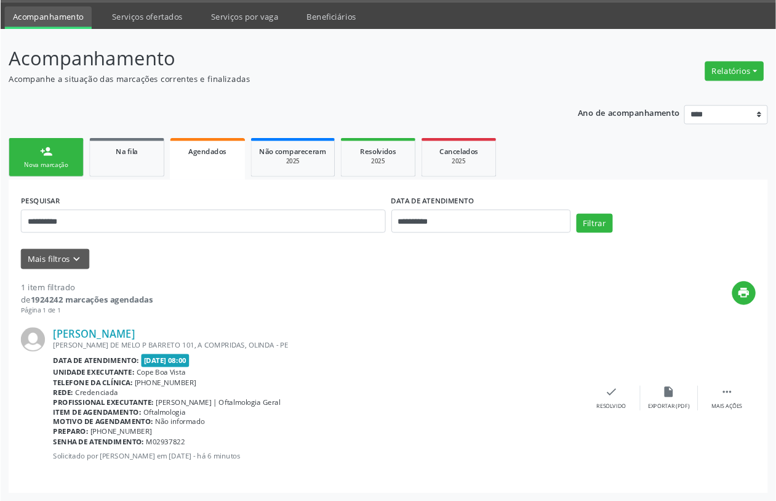
scroll to position [0, 0]
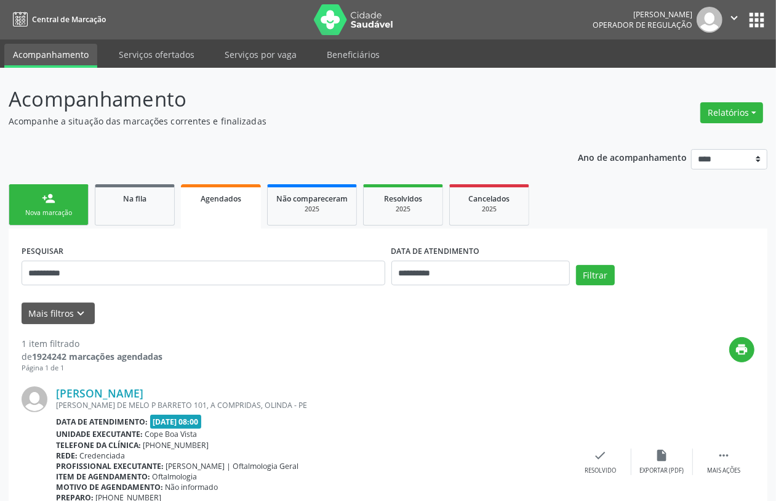
click at [55, 216] on div "Nova marcação" at bounding box center [49, 212] width 62 height 9
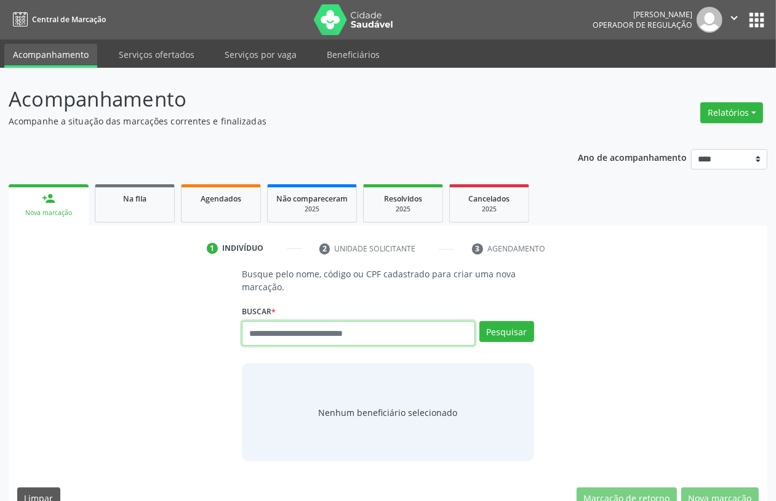
click at [315, 334] on input "text" at bounding box center [358, 333] width 233 height 25
type input "*********"
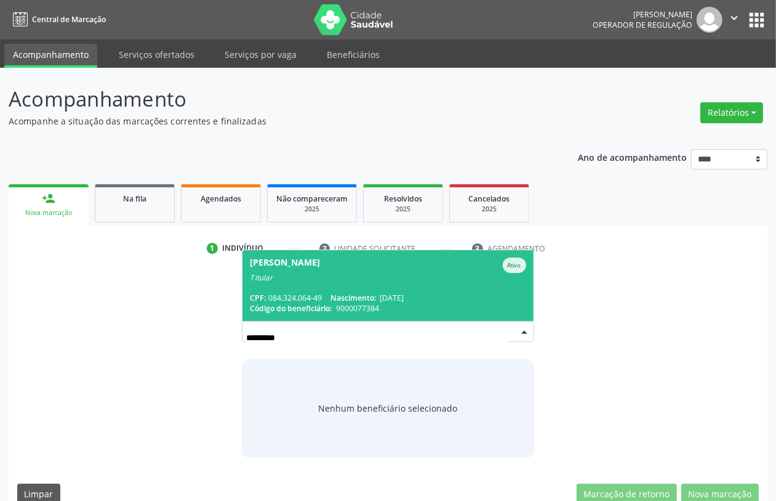
click at [320, 269] on div "Maria Jose de Castro Queiroz" at bounding box center [285, 264] width 70 height 15
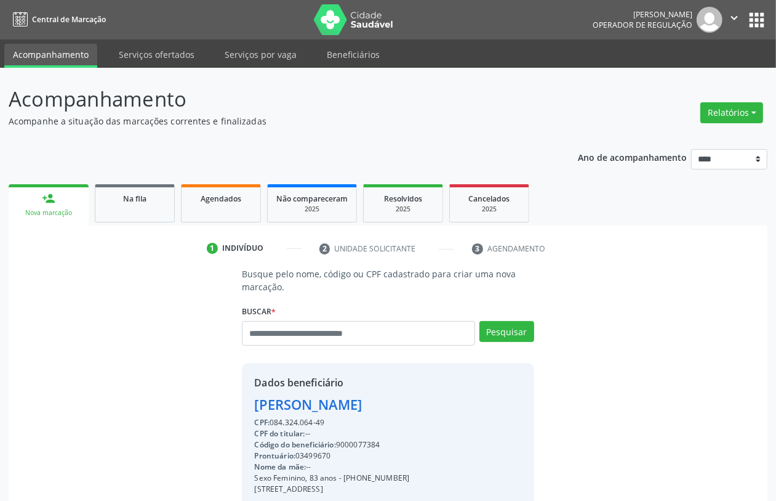
scroll to position [162, 0]
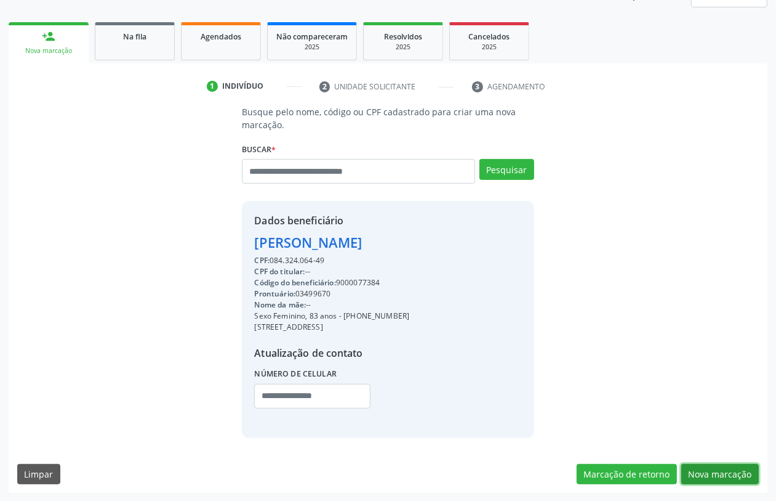
click at [690, 445] on button "Nova marcação" at bounding box center [721, 474] width 78 height 21
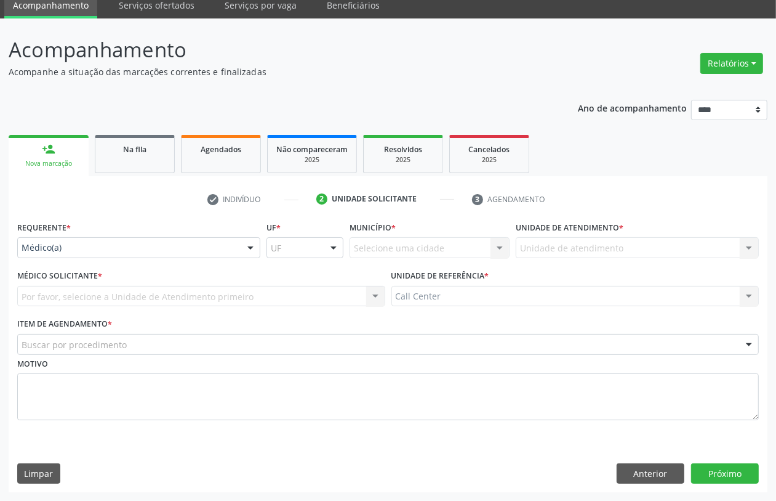
scroll to position [49, 0]
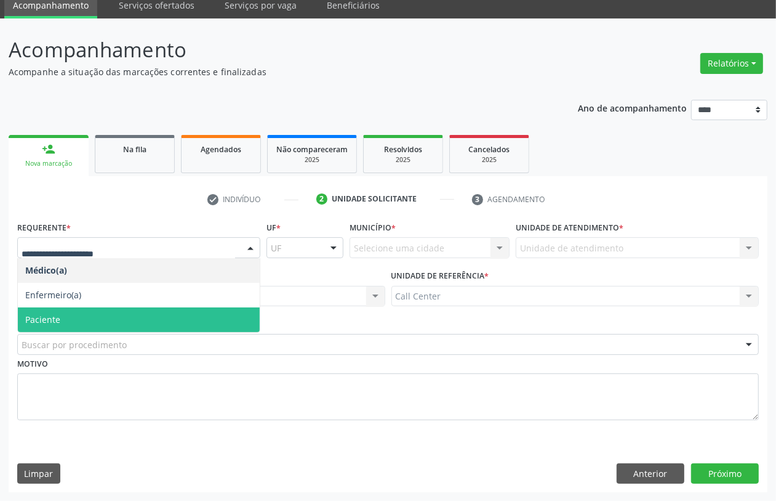
click at [71, 313] on span "Paciente" at bounding box center [139, 319] width 242 height 25
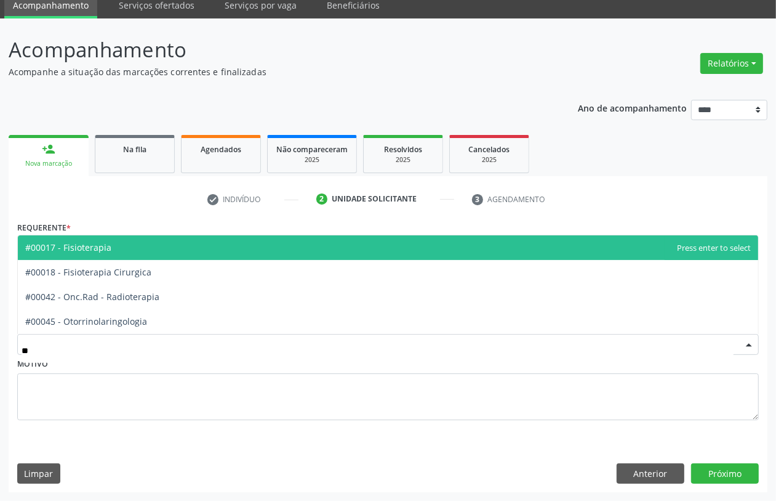
type input "***"
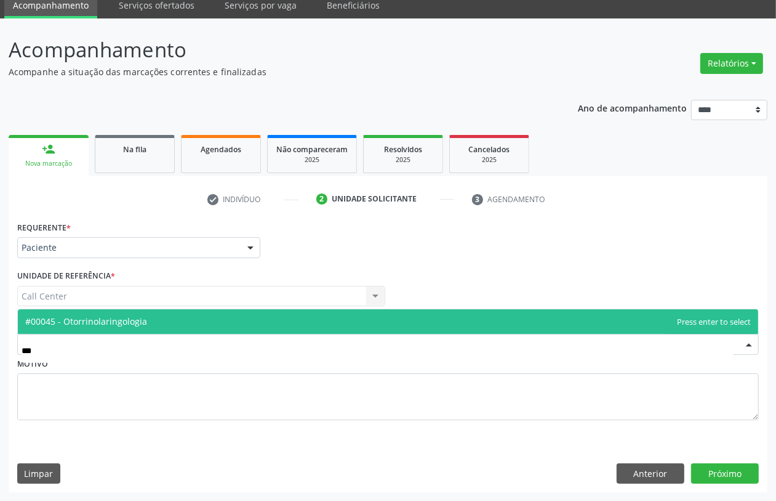
click at [149, 317] on span "#00045 - Otorrinolaringologia" at bounding box center [388, 321] width 741 height 25
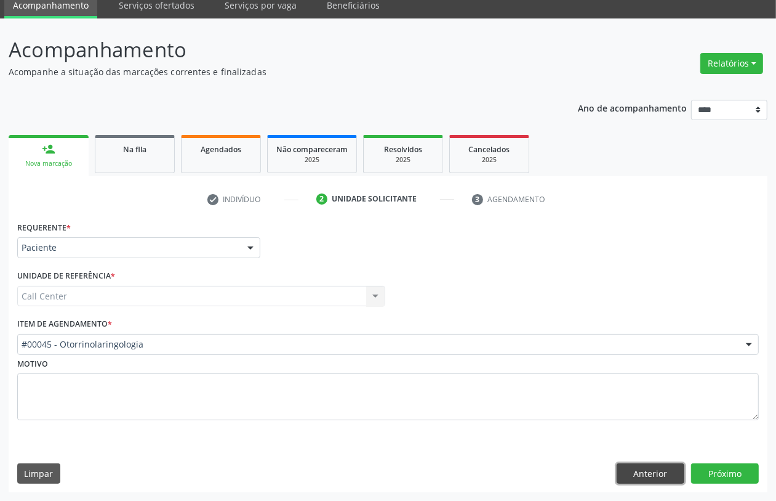
click at [658, 445] on button "Anterior" at bounding box center [651, 473] width 68 height 21
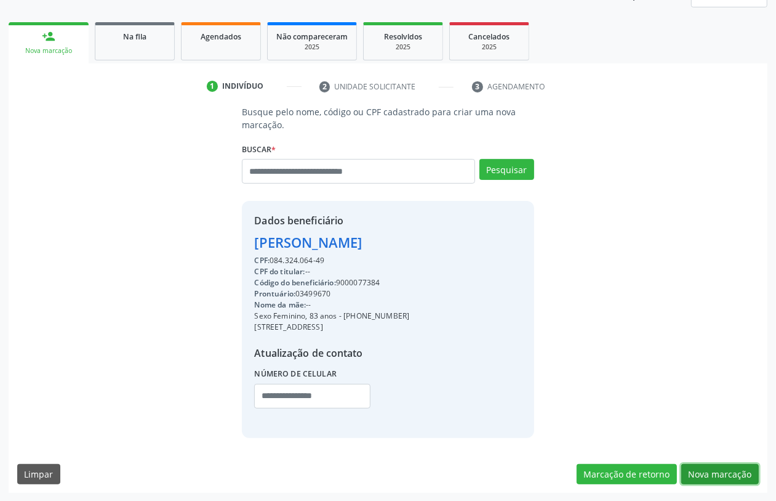
click at [690, 445] on button "Nova marcação" at bounding box center [721, 474] width 78 height 21
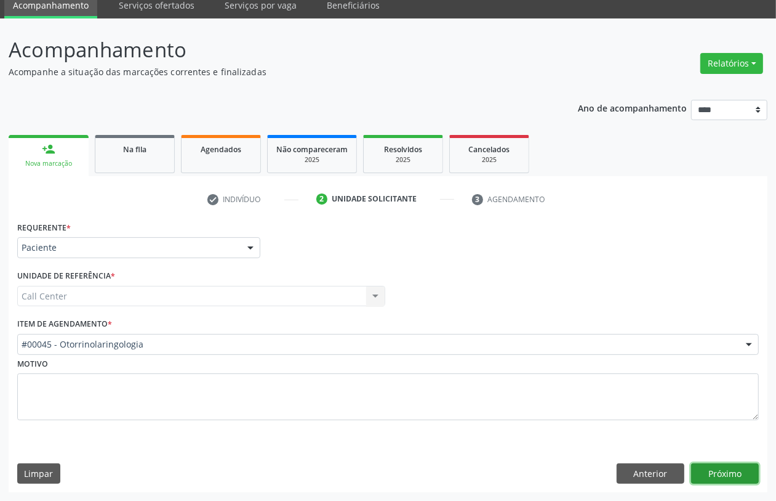
click at [690, 445] on button "Próximo" at bounding box center [725, 473] width 68 height 21
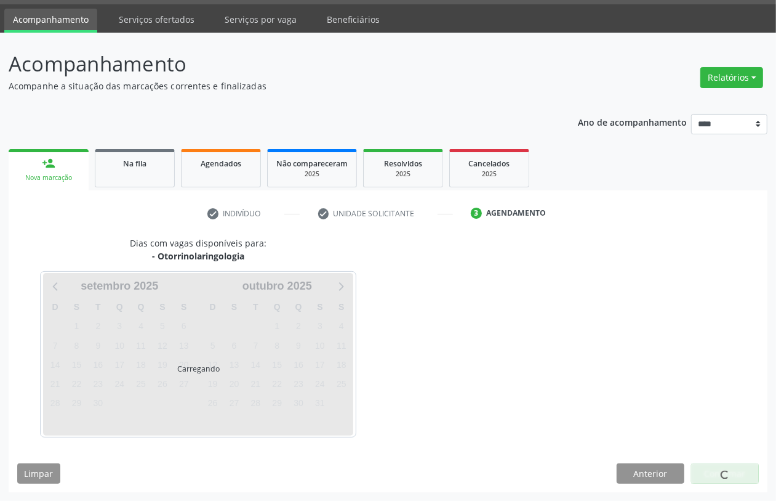
scroll to position [35, 0]
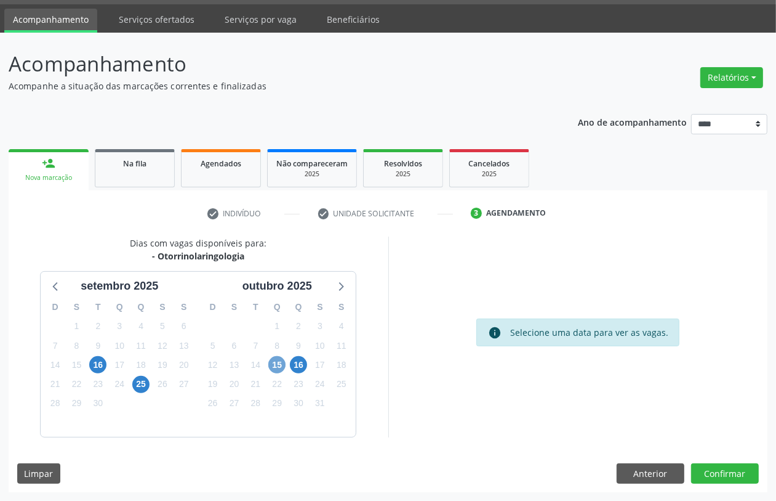
click at [282, 364] on span "15" at bounding box center [276, 364] width 17 height 17
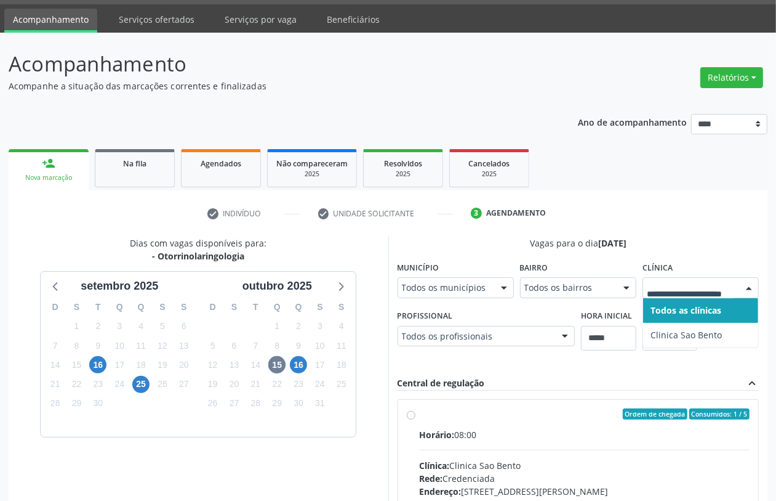
click at [673, 296] on div at bounding box center [701, 287] width 116 height 21
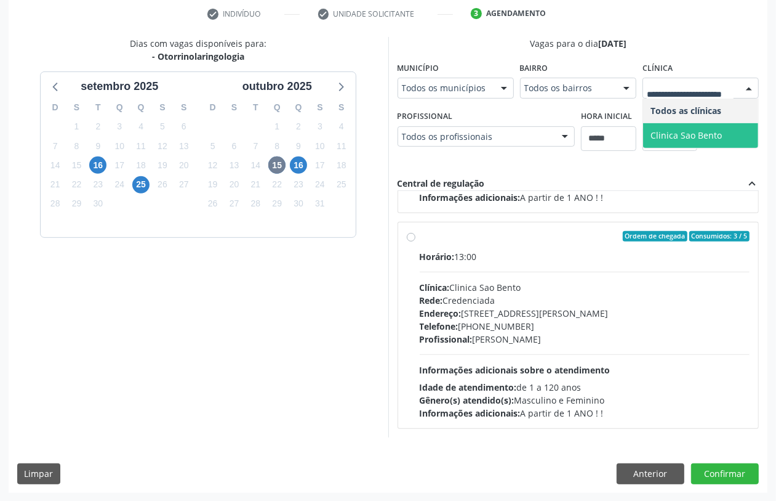
scroll to position [0, 0]
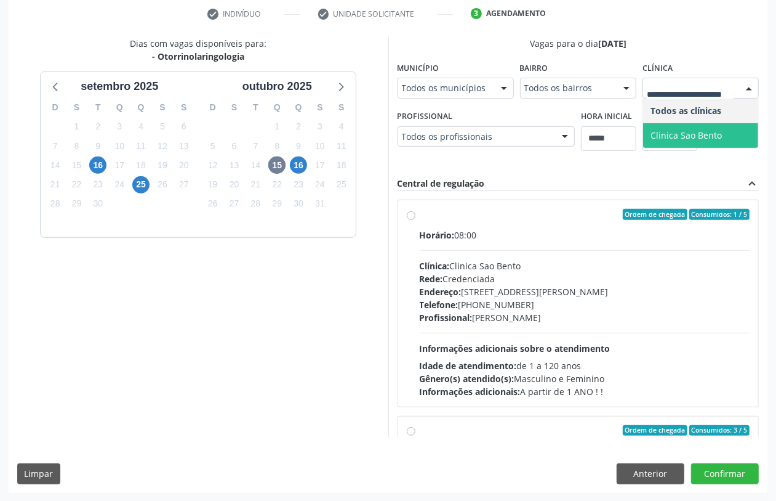
click at [512, 317] on div "Profissional: Francisco Jose Madeiro Monteiro" at bounding box center [585, 317] width 331 height 13
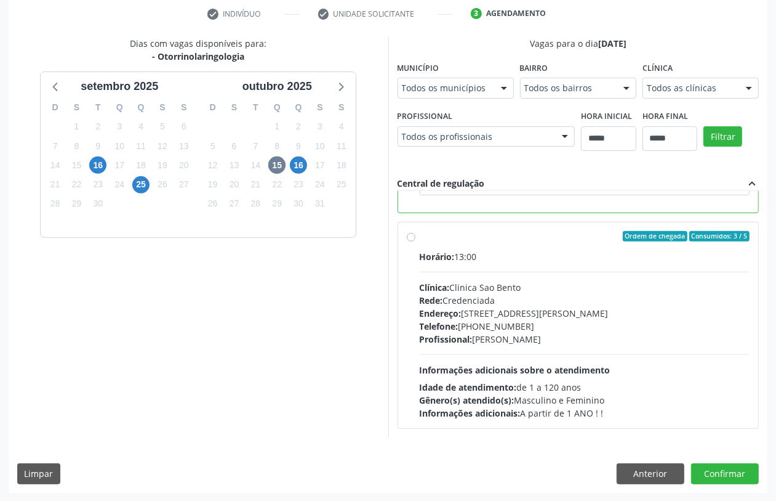
scroll to position [124, 0]
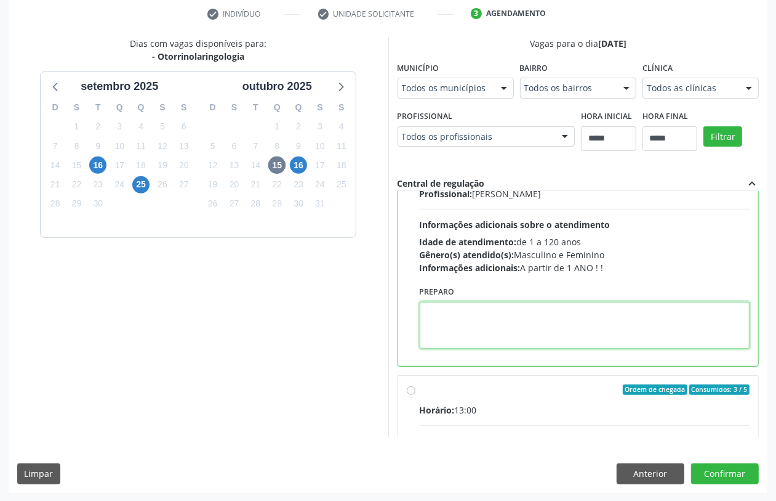
paste textarea "**********"
type textarea "**********"
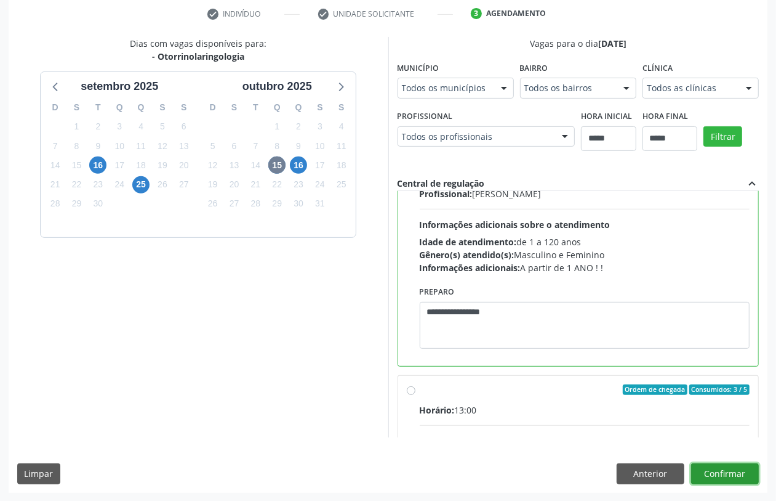
drag, startPoint x: 736, startPoint y: 470, endPoint x: 706, endPoint y: 445, distance: 39.8
click at [690, 445] on button "Confirmar" at bounding box center [725, 473] width 68 height 21
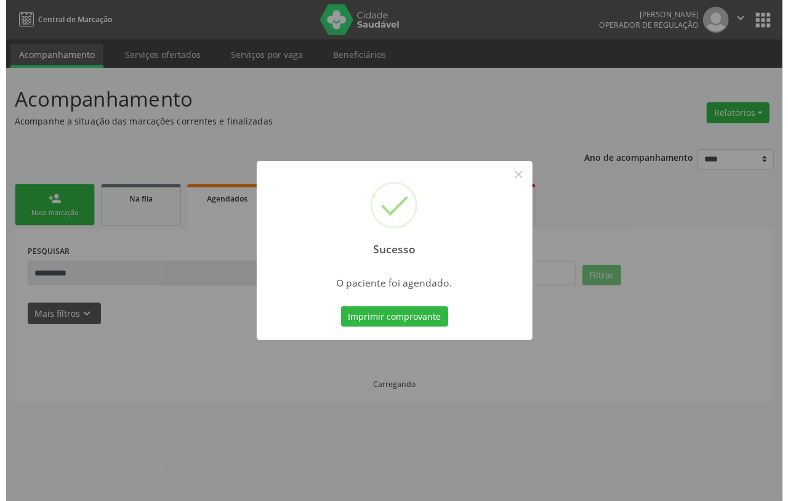
scroll to position [0, 0]
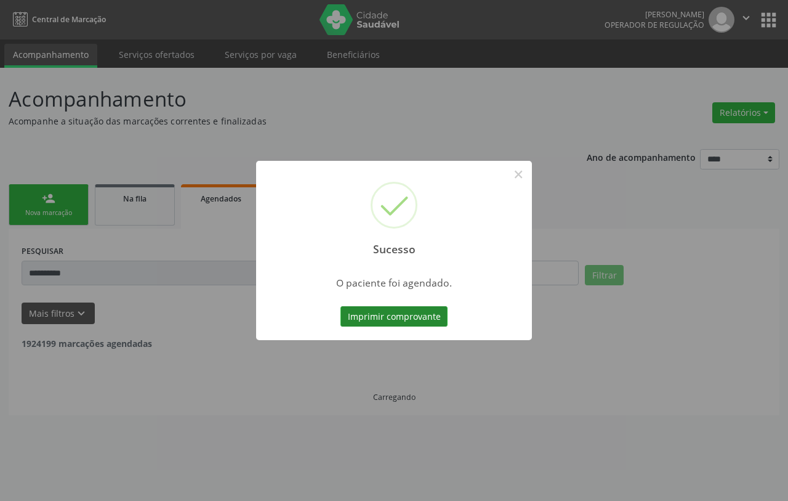
click at [405, 312] on button "Imprimir comprovante" at bounding box center [394, 316] width 107 height 21
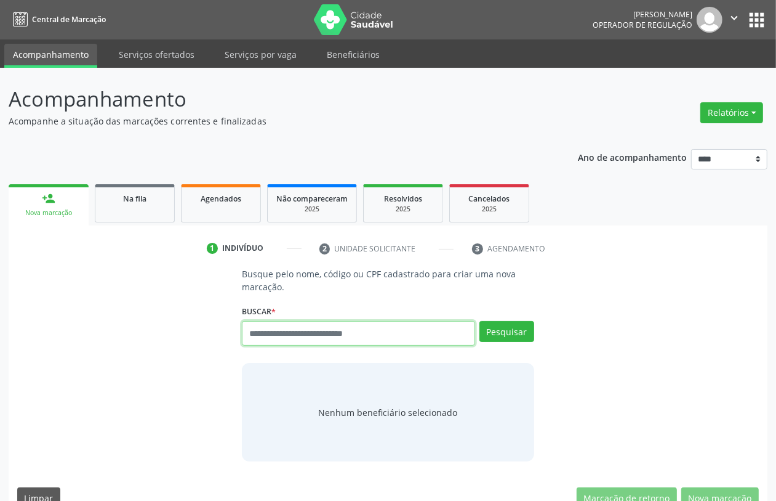
click at [296, 340] on input "text" at bounding box center [358, 333] width 233 height 25
type input "******"
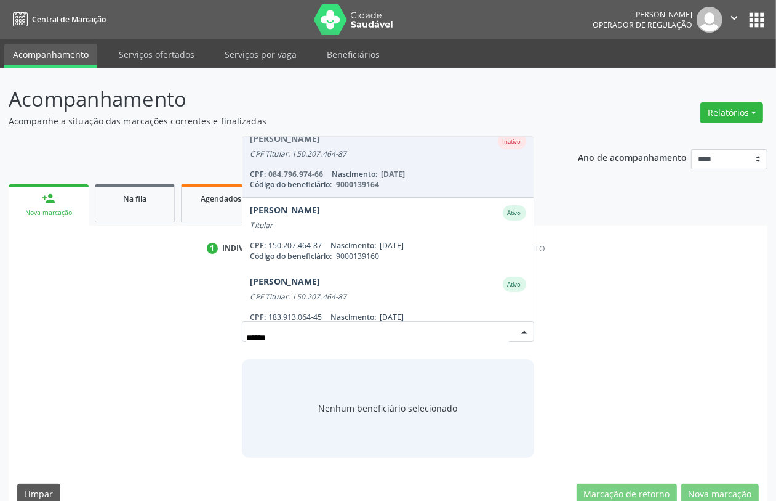
scroll to position [231, 0]
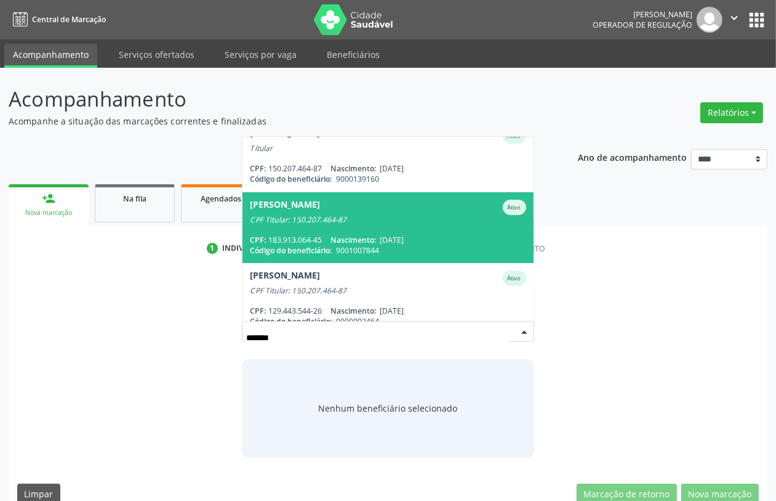
type input "*******"
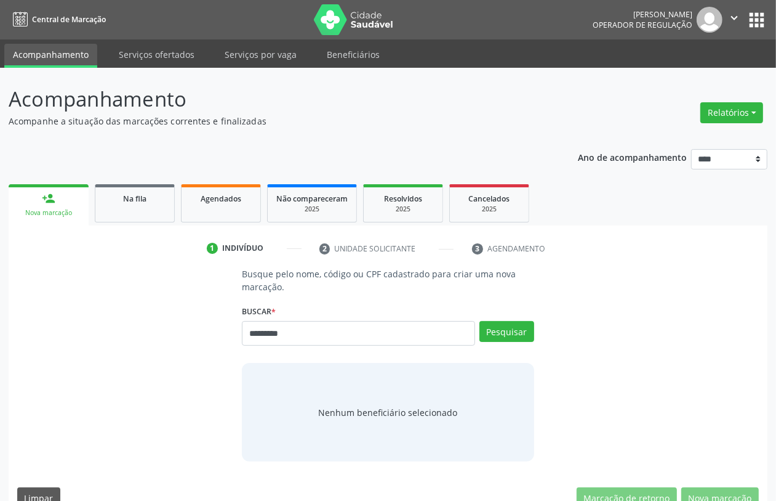
type input "*********"
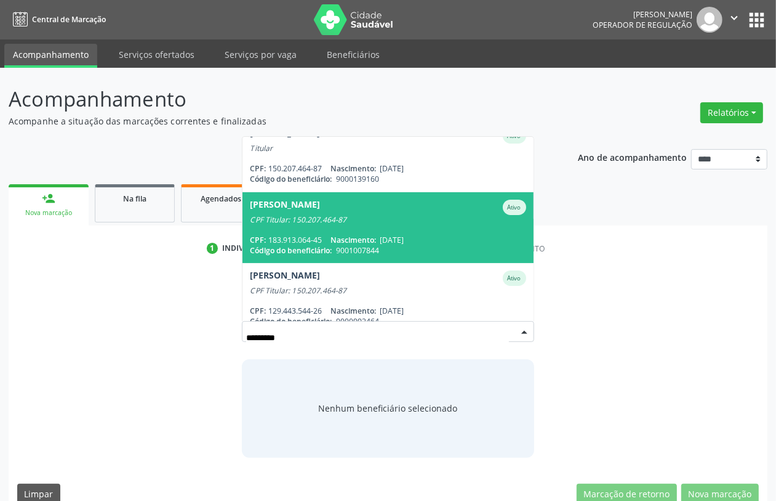
scroll to position [381, 0]
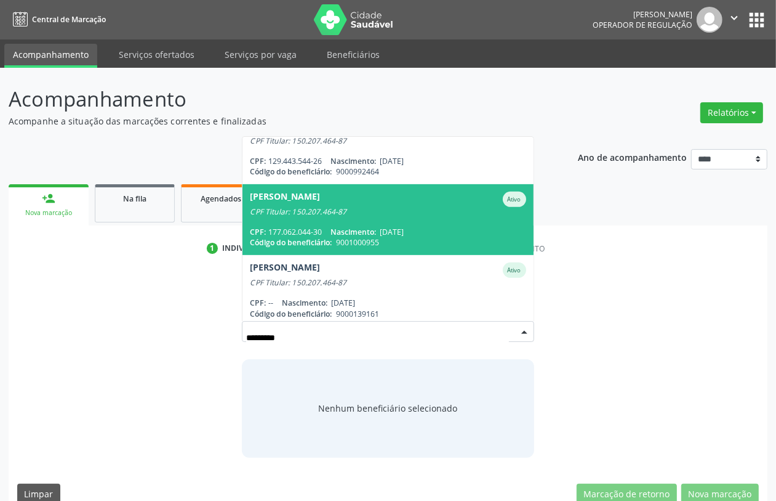
drag, startPoint x: 358, startPoint y: 235, endPoint x: 346, endPoint y: 227, distance: 14.2
click at [346, 228] on span "[PERSON_NAME] CPF Titular: 150.207.464-87 CPF: 177.062.044-30 Nascimento: [DATE…" at bounding box center [388, 219] width 291 height 71
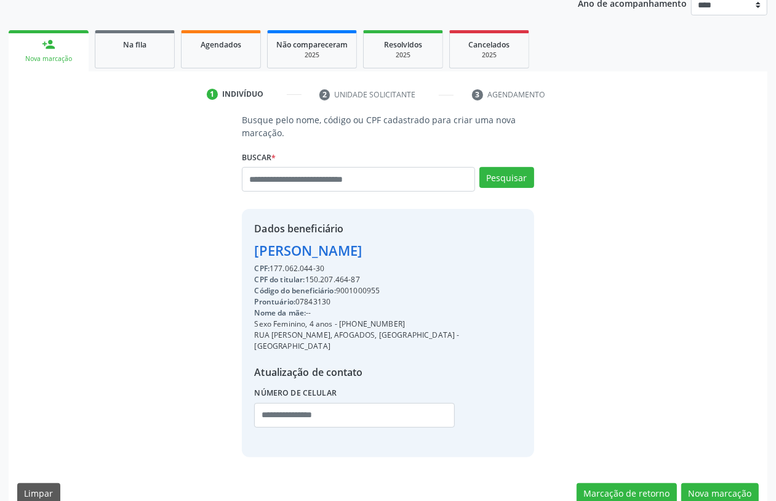
scroll to position [162, 0]
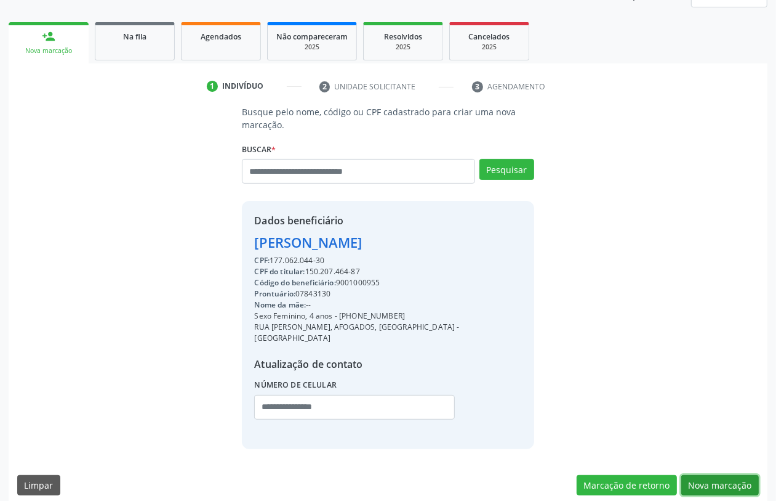
click at [700, 475] on button "Nova marcação" at bounding box center [721, 485] width 78 height 21
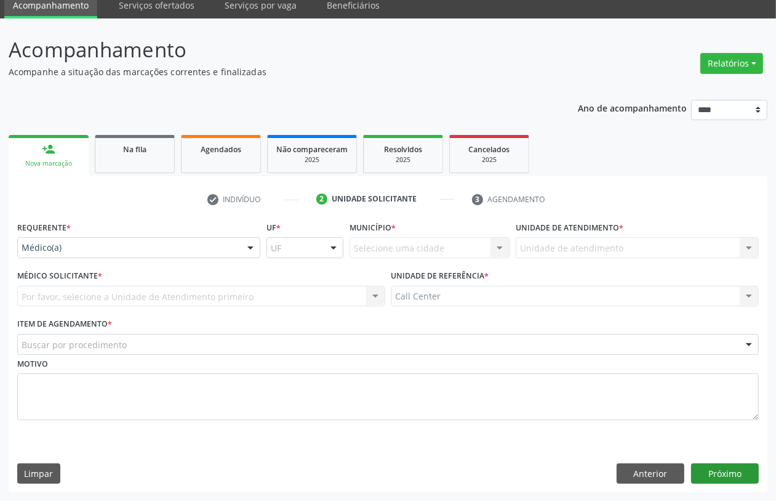
scroll to position [49, 0]
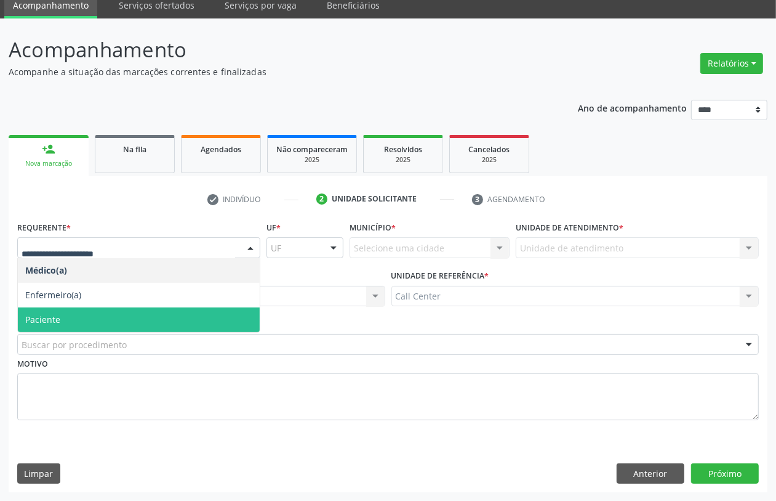
click at [47, 315] on span "Paciente" at bounding box center [42, 319] width 35 height 12
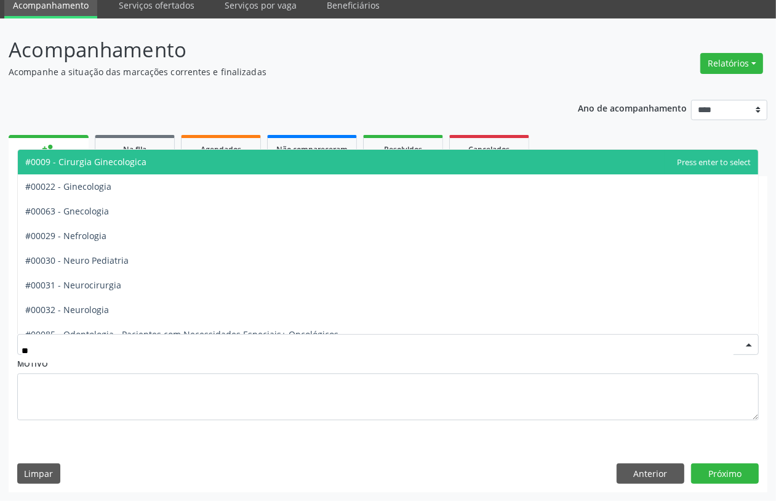
type input "***"
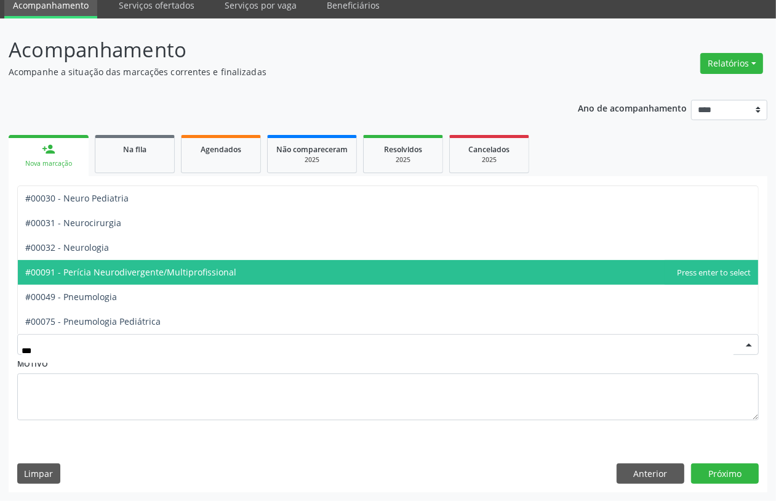
click at [124, 278] on span "#00091 - Perícia Neurodivergente/Multiprofissional" at bounding box center [388, 272] width 741 height 25
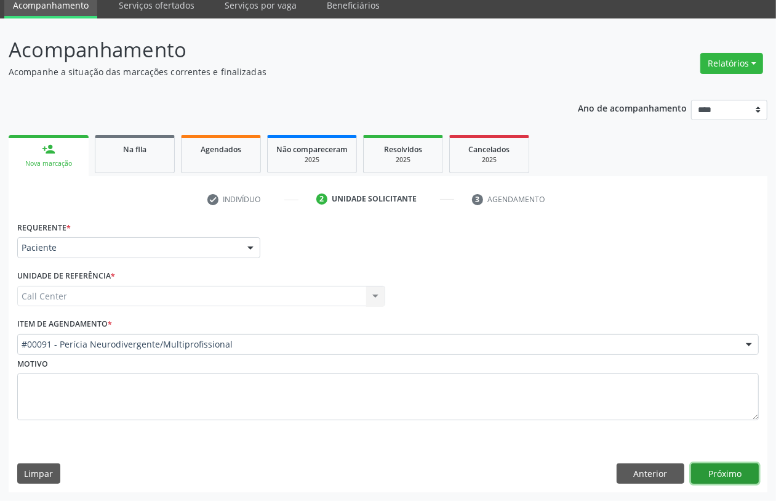
click at [707, 472] on button "Próximo" at bounding box center [725, 473] width 68 height 21
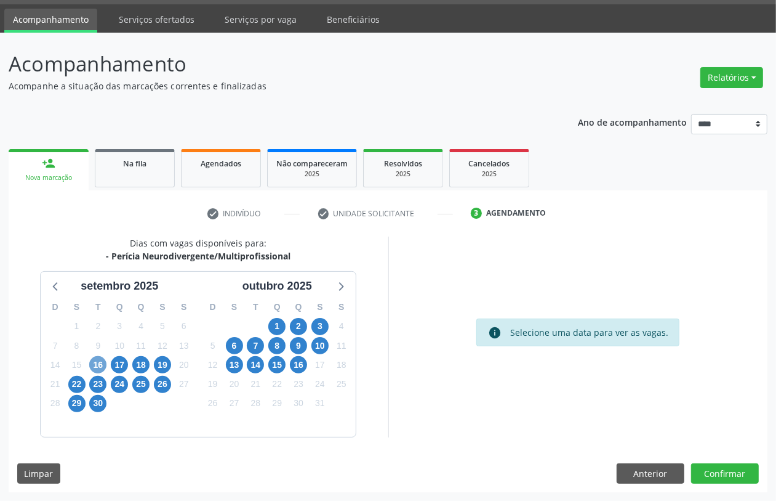
click at [102, 365] on span "16" at bounding box center [97, 364] width 17 height 17
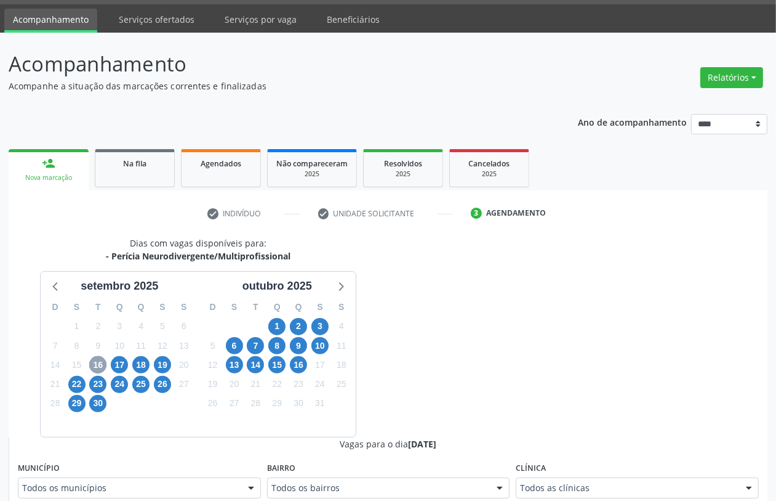
scroll to position [266, 0]
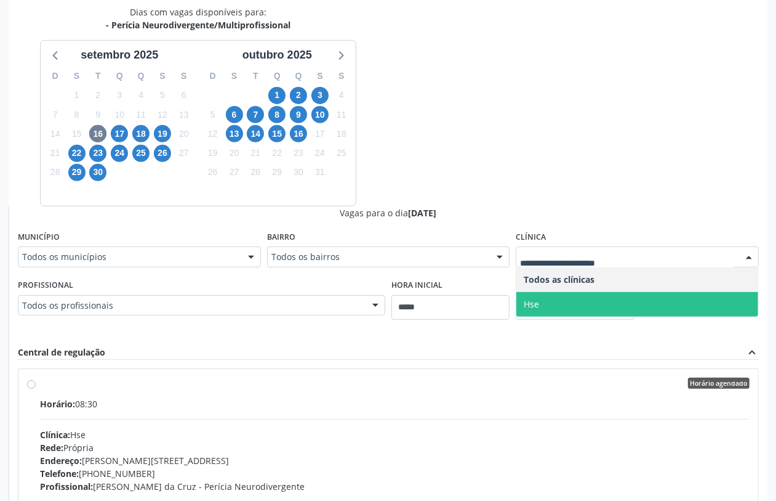
click at [546, 305] on span "Hse" at bounding box center [638, 304] width 242 height 25
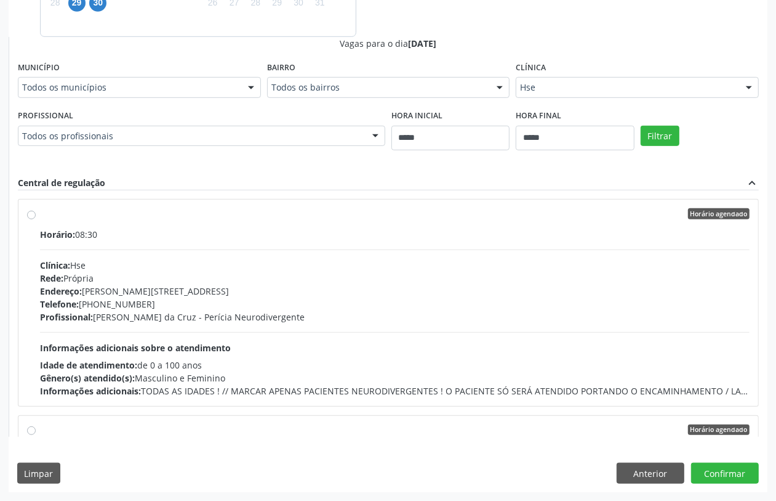
scroll to position [127, 0]
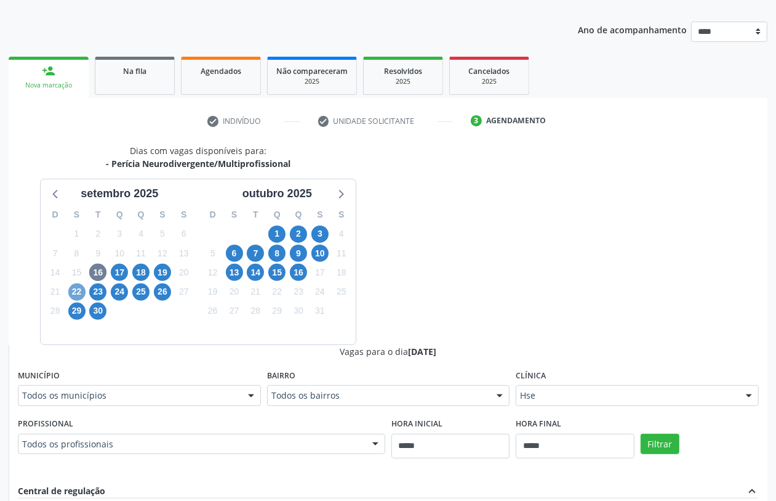
click at [74, 292] on span "22" at bounding box center [76, 291] width 17 height 17
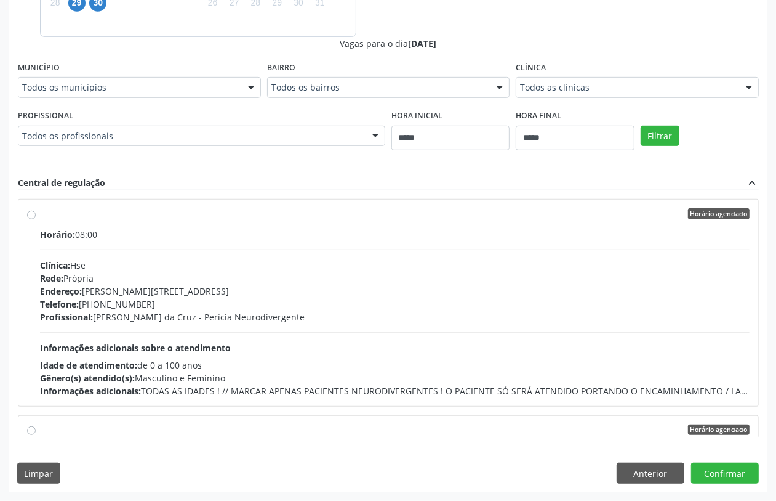
scroll to position [204, 0]
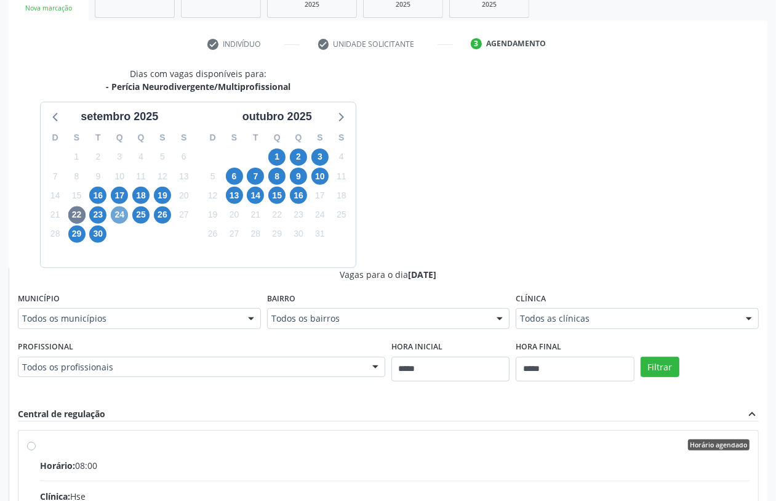
click at [117, 216] on span "24" at bounding box center [119, 214] width 17 height 17
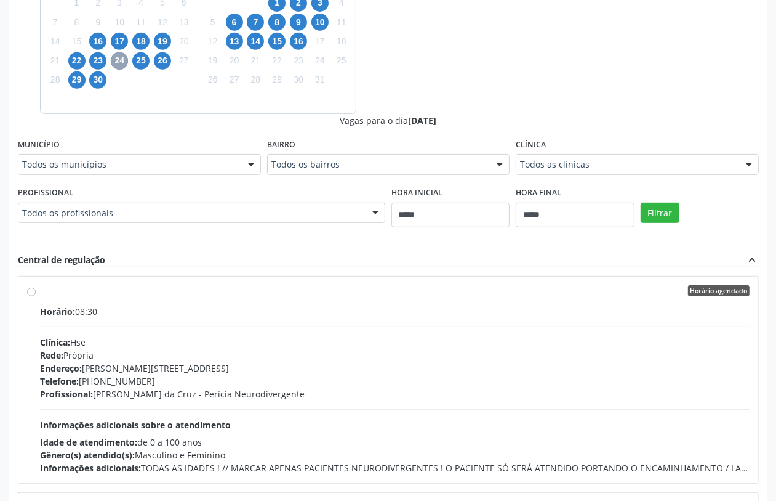
scroll to position [281, 0]
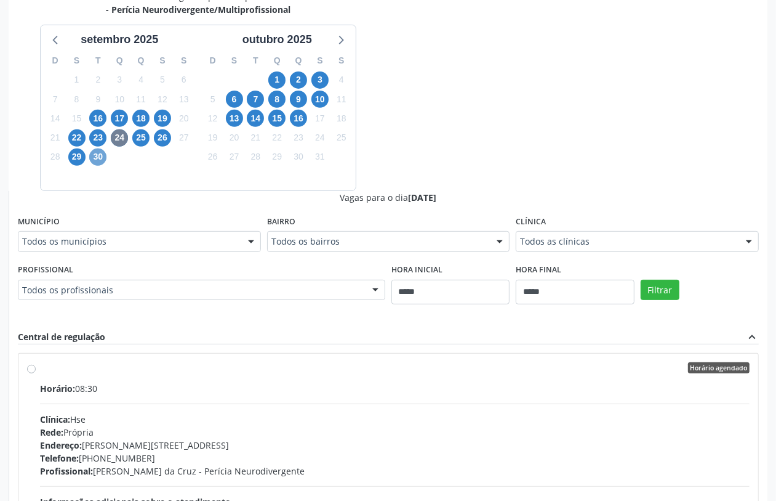
click at [103, 156] on span "30" at bounding box center [97, 156] width 17 height 17
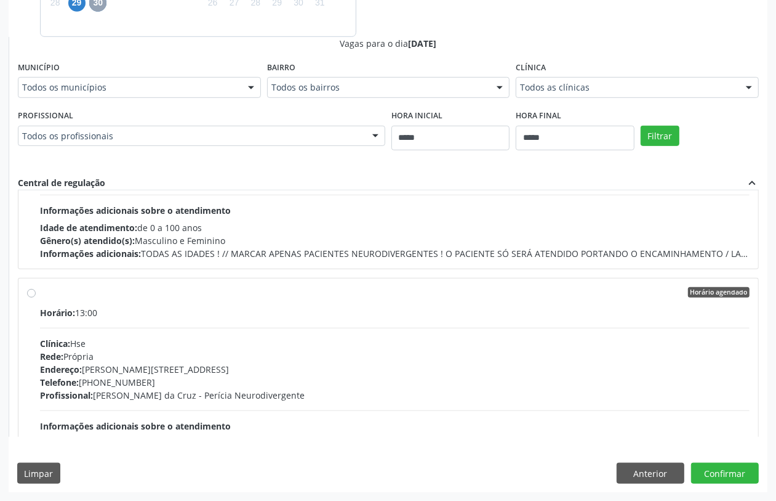
scroll to position [847, 0]
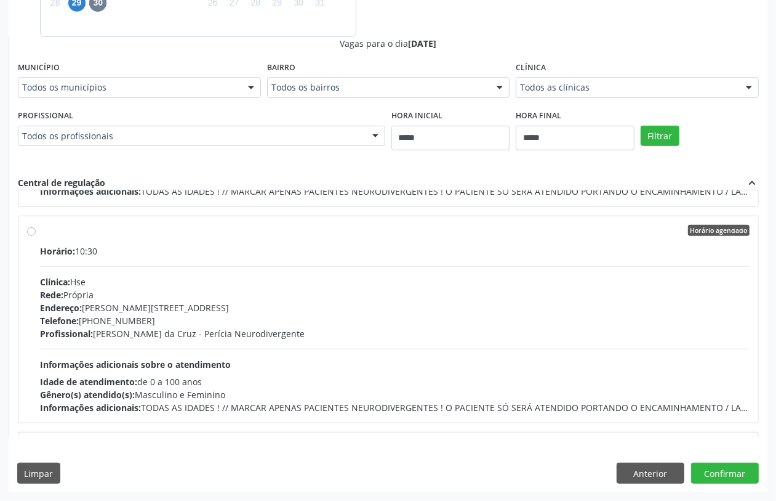
click at [223, 322] on div "Telefone: (81) 31834500" at bounding box center [395, 320] width 710 height 13
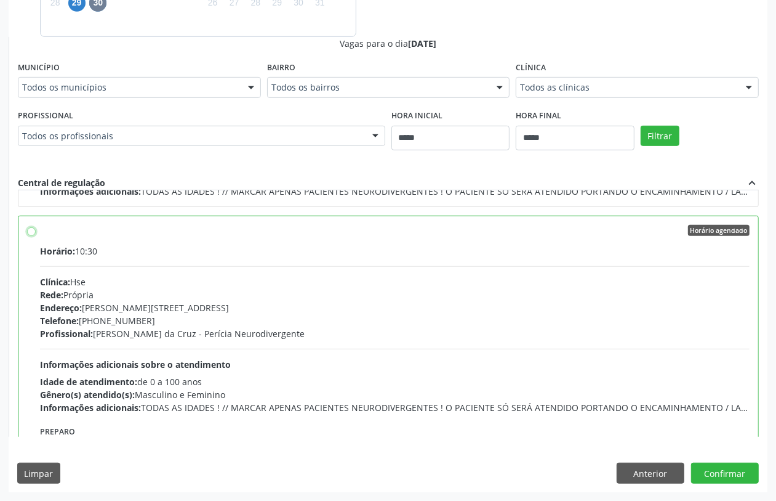
scroll to position [1001, 0]
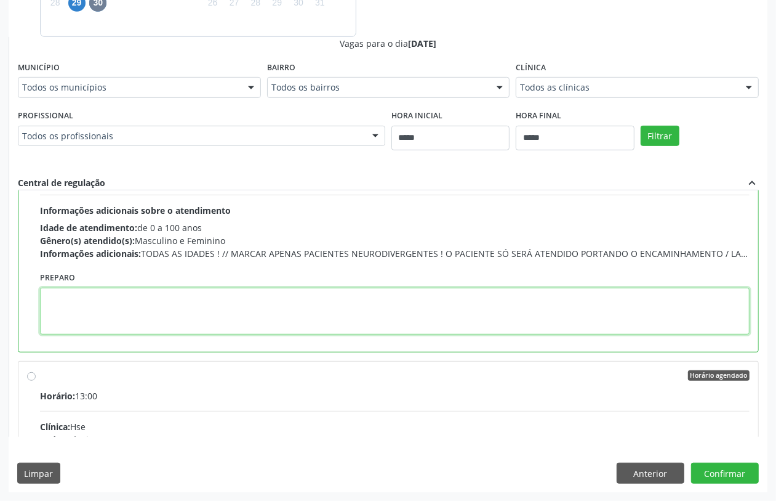
drag, startPoint x: 204, startPoint y: 325, endPoint x: 190, endPoint y: 330, distance: 15.2
paste textarea "**********"
type textarea "**********"
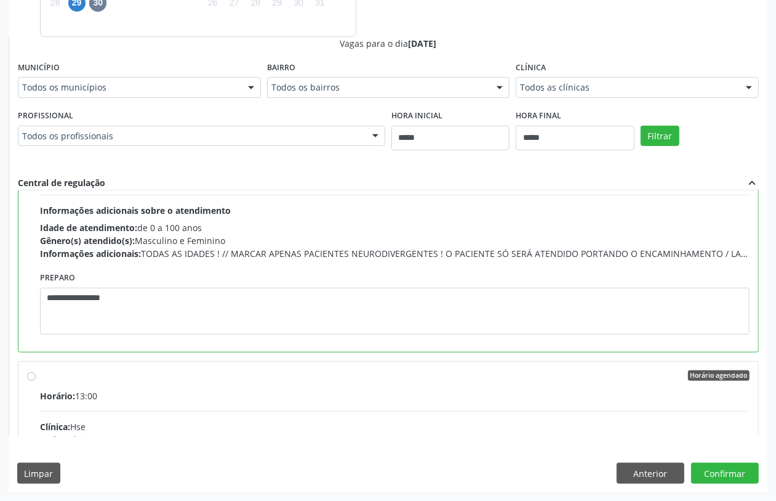
click at [226, 413] on div "Horário: 13:00 Clínica: Hse Rede: Própria Endereço: Av Rosa e Silva, nº 36, Esp…" at bounding box center [395, 473] width 710 height 169
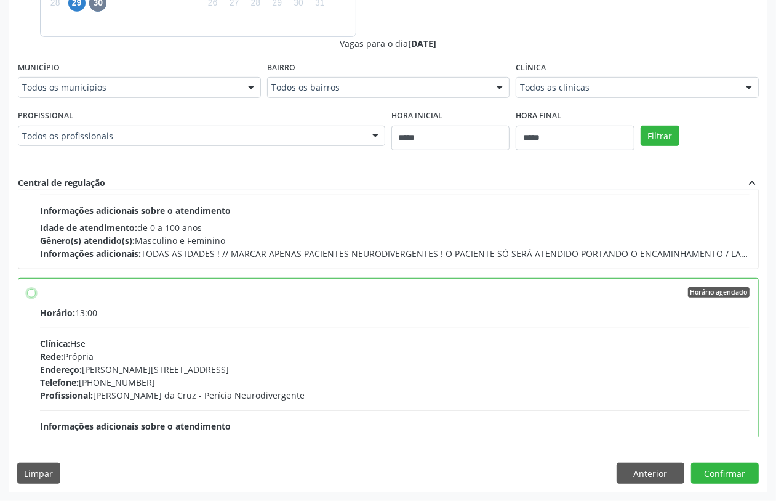
scroll to position [1155, 0]
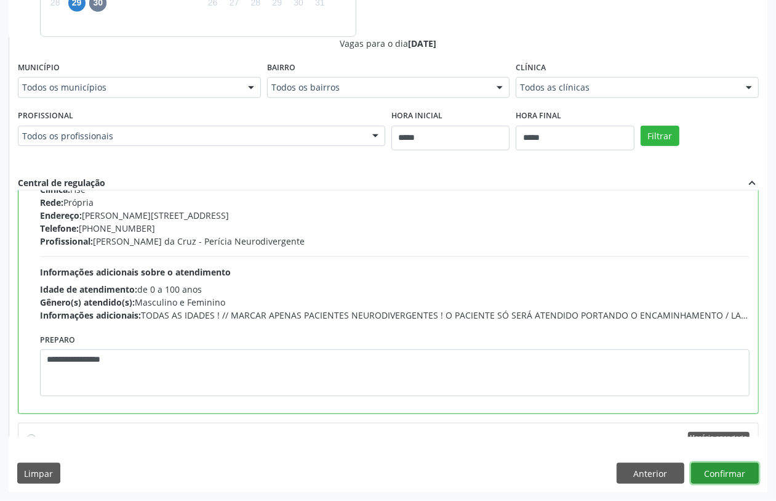
click at [721, 470] on button "Confirmar" at bounding box center [725, 472] width 68 height 21
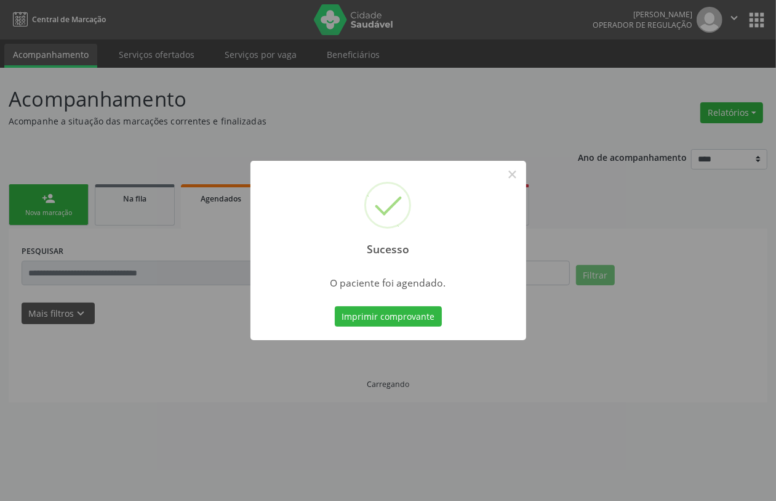
scroll to position [0, 0]
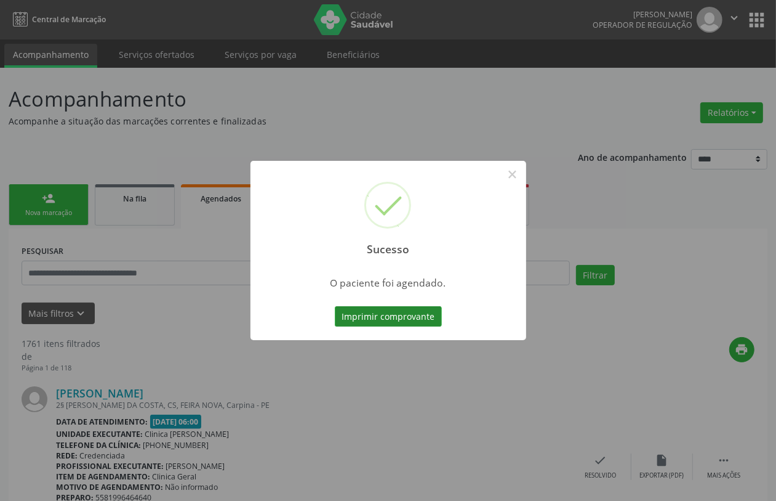
click at [373, 315] on button "Imprimir comprovante" at bounding box center [388, 316] width 107 height 21
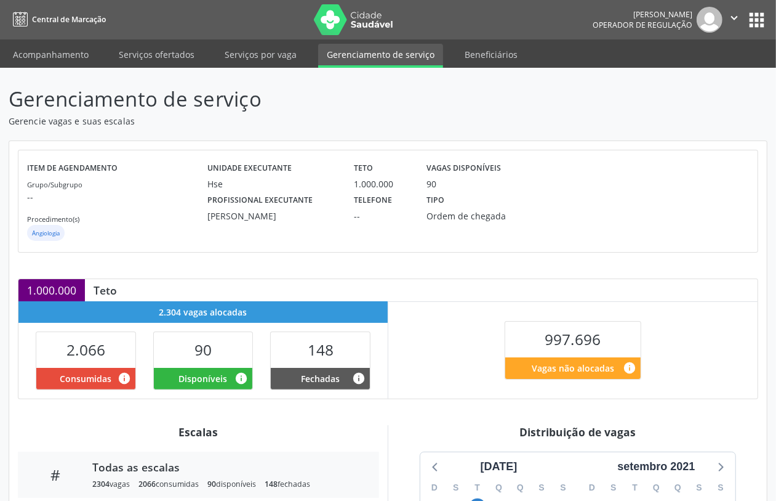
scroll to position [280, 0]
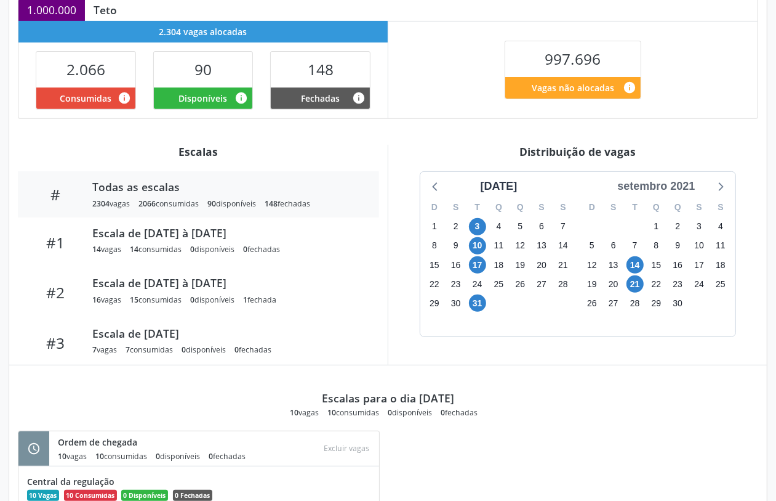
click at [683, 183] on div "setembro 2021" at bounding box center [656, 186] width 87 height 17
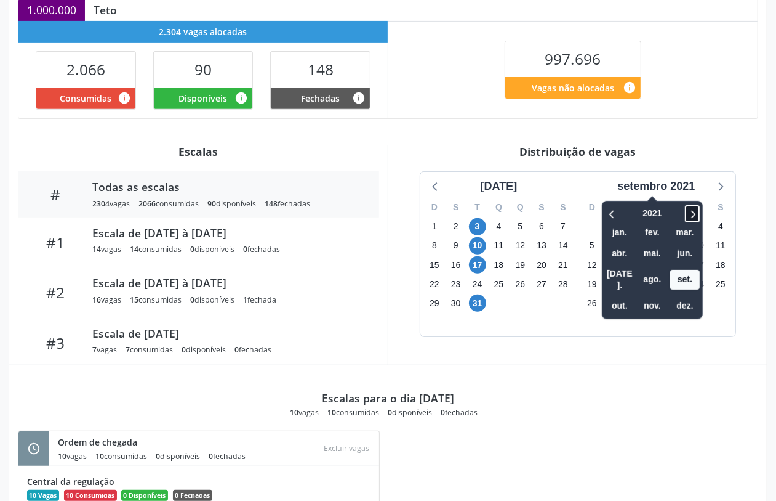
click at [699, 207] on icon at bounding box center [693, 213] width 12 height 15
click at [697, 205] on div at bounding box center [684, 213] width 31 height 19
click at [698, 211] on icon at bounding box center [693, 213] width 12 height 15
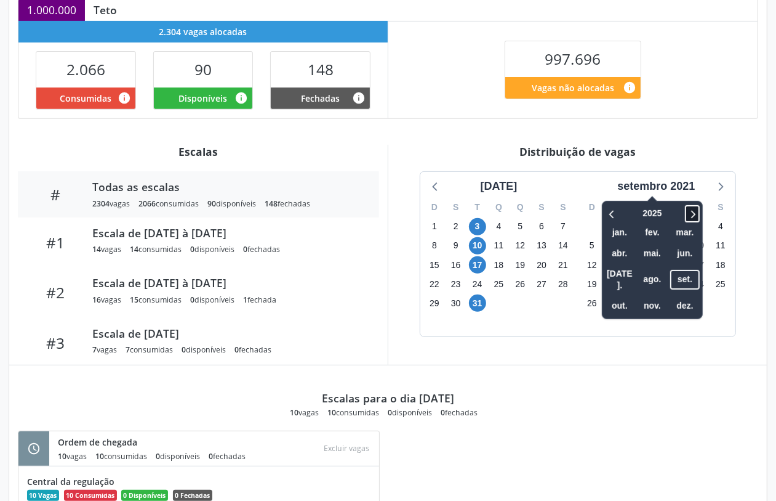
click at [698, 211] on icon at bounding box center [693, 213] width 12 height 15
drag, startPoint x: 621, startPoint y: 211, endPoint x: 665, endPoint y: 241, distance: 53.6
click at [619, 212] on icon at bounding box center [613, 213] width 12 height 15
click at [694, 270] on span "set." at bounding box center [686, 279] width 30 height 19
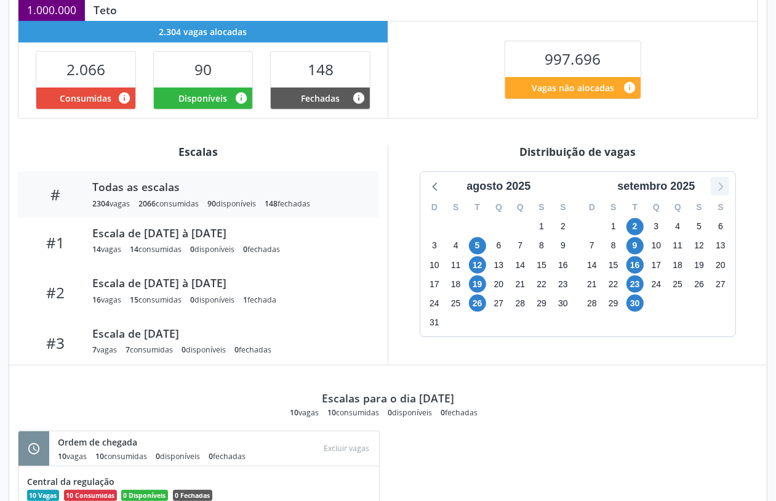
click at [720, 186] on icon at bounding box center [720, 186] width 16 height 16
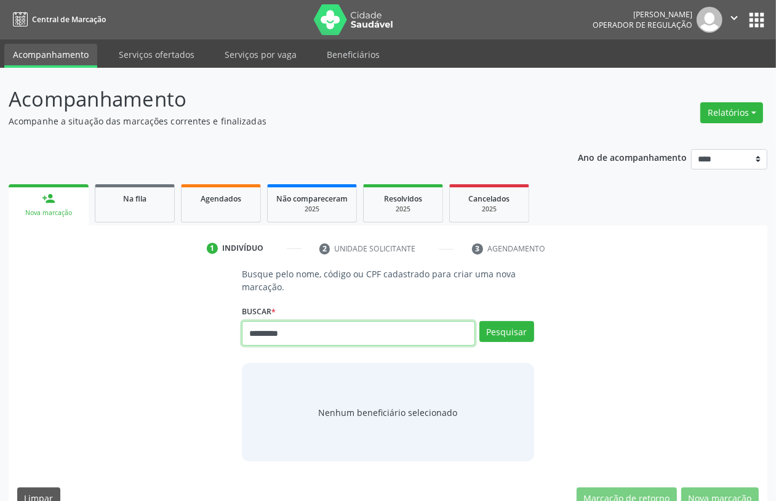
type input "*********"
type input "*"
type input "**********"
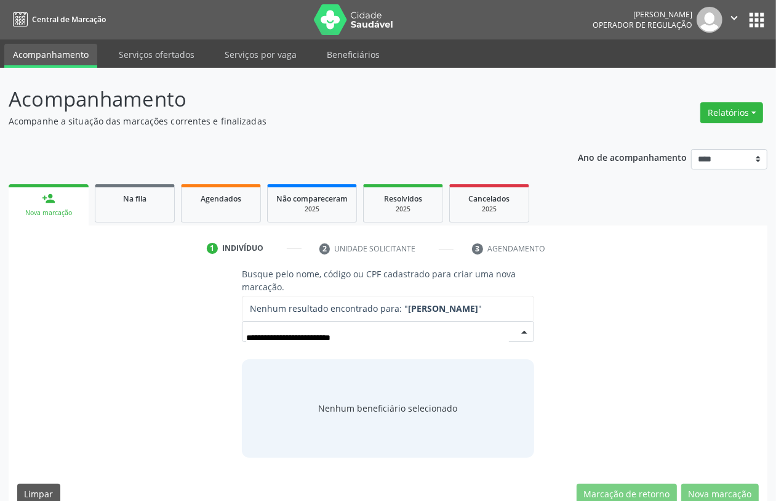
click at [276, 339] on input "**********" at bounding box center [377, 337] width 262 height 25
click at [336, 337] on input "**********" at bounding box center [377, 337] width 262 height 25
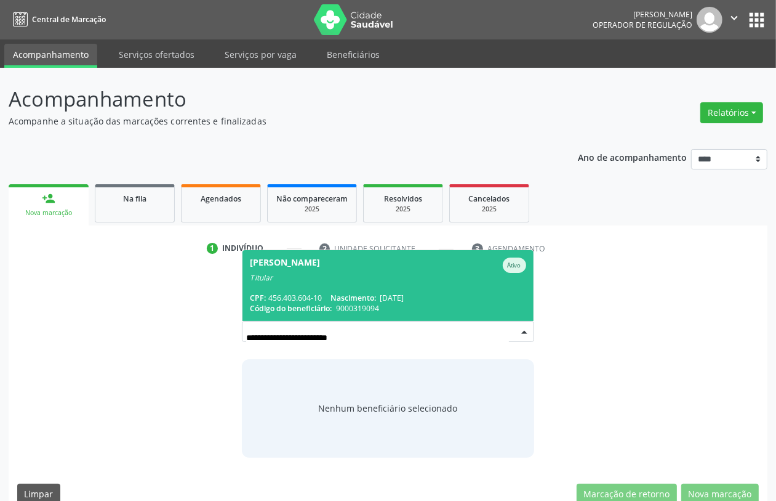
drag, startPoint x: 376, startPoint y: 297, endPoint x: 373, endPoint y: 283, distance: 13.9
click at [373, 291] on span "[PERSON_NAME] Ativo Titular CPF: 456.403.604-10 Nascimento: [DATE] Código do be…" at bounding box center [388, 285] width 291 height 71
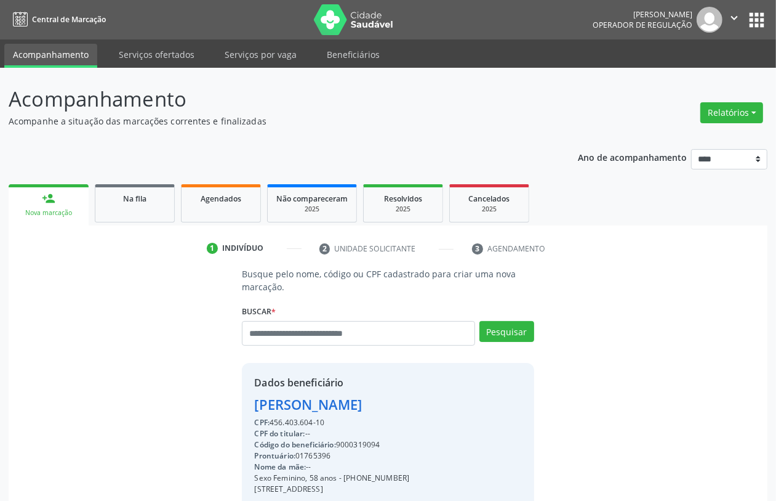
scroll to position [162, 0]
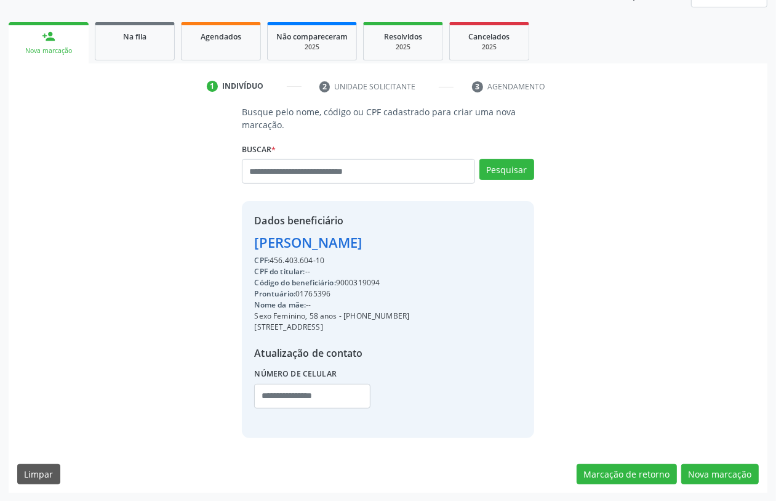
click at [361, 278] on div "Código do beneficiário: 9000319094" at bounding box center [331, 282] width 155 height 11
drag, startPoint x: 357, startPoint y: 270, endPoint x: 371, endPoint y: 279, distance: 16.9
copy div "9000319094"
click at [235, 41] on div "Agendados" at bounding box center [221, 36] width 62 height 13
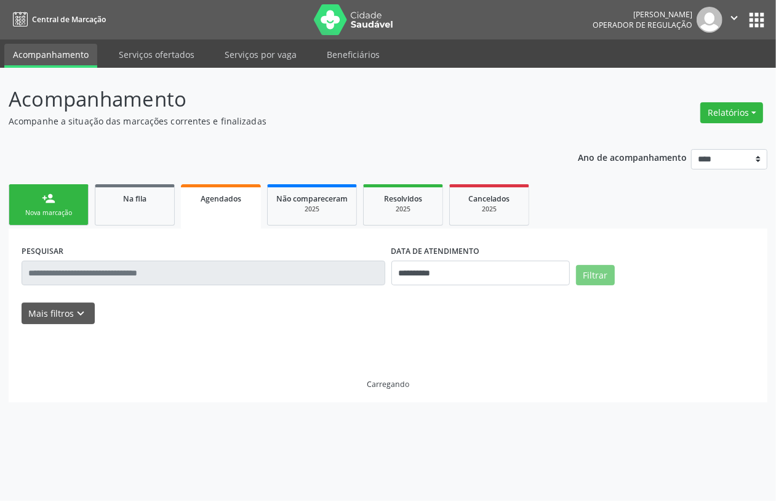
scroll to position [0, 0]
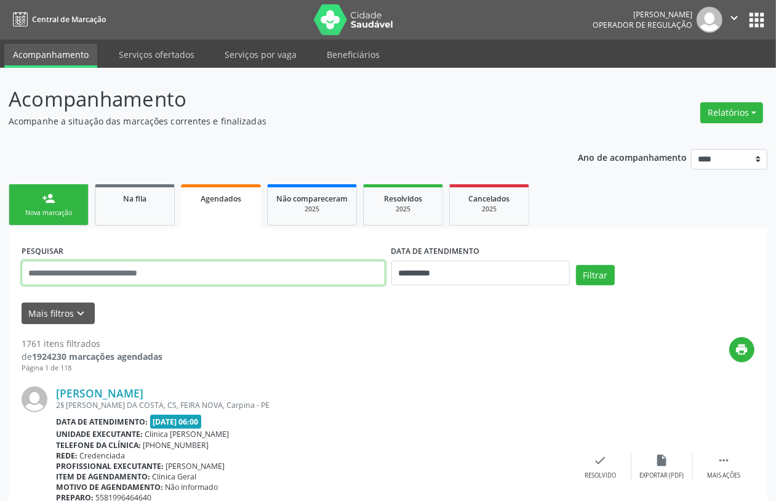
paste input "**********"
type input "**********"
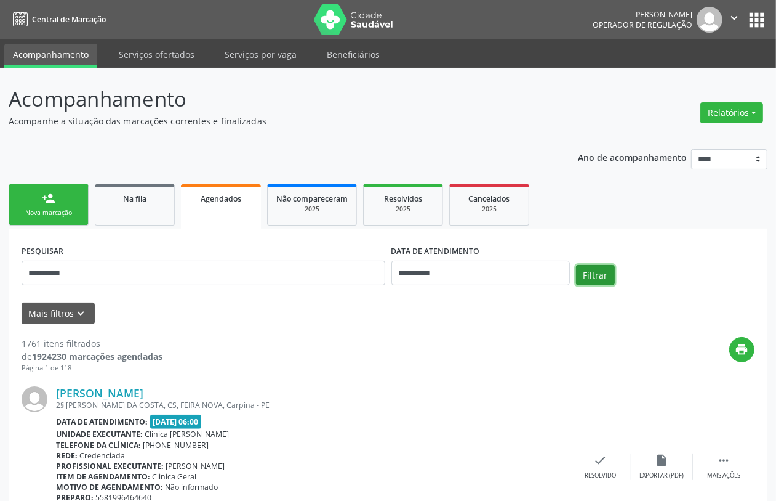
click at [603, 273] on button "Filtrar" at bounding box center [595, 275] width 39 height 21
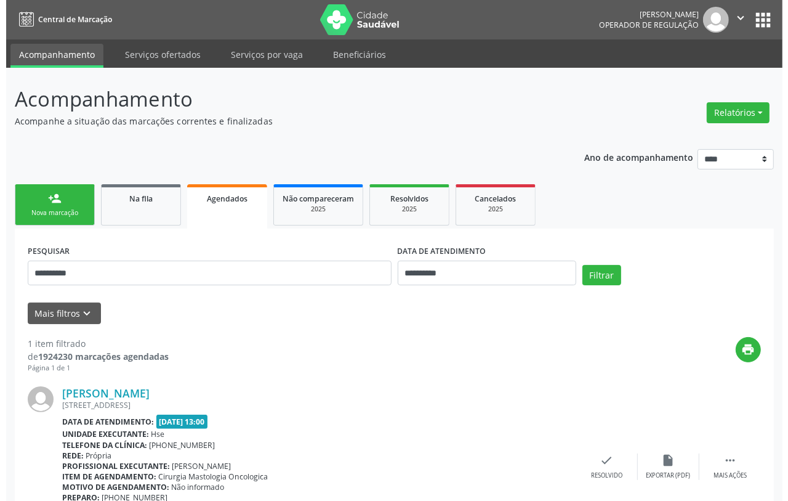
scroll to position [81, 0]
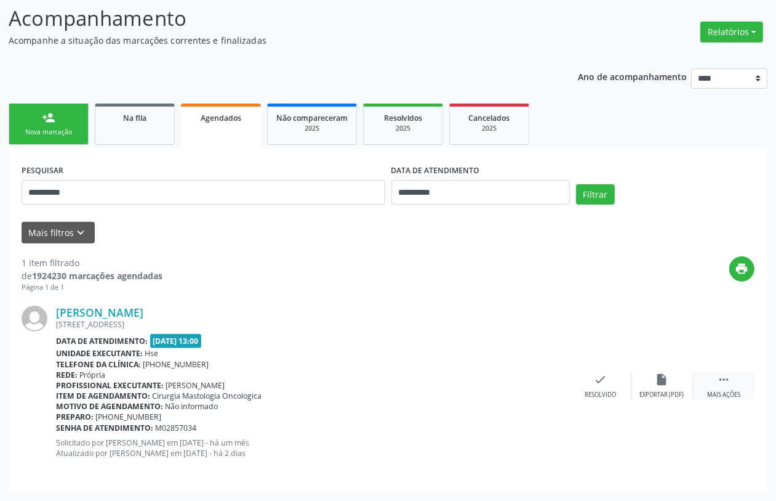
click at [730, 377] on icon "" at bounding box center [724, 380] width 14 height 14
click at [537, 380] on icon "cancel" at bounding box center [540, 380] width 14 height 14
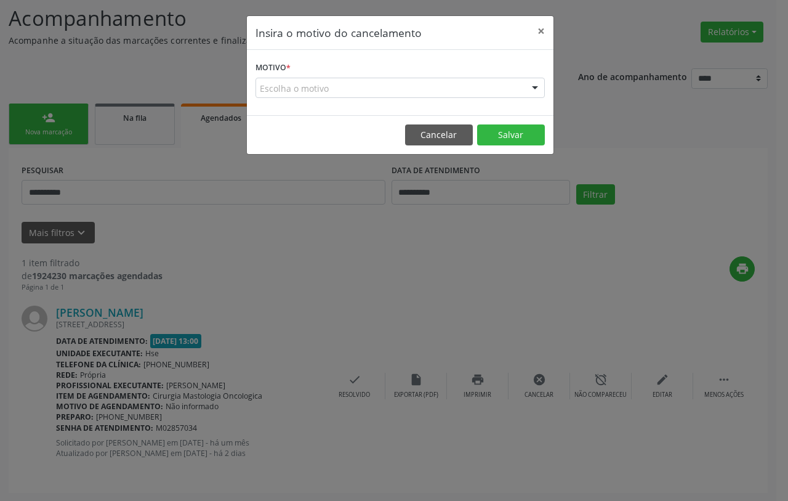
click at [438, 86] on div "Escolha o motivo" at bounding box center [400, 88] width 289 height 21
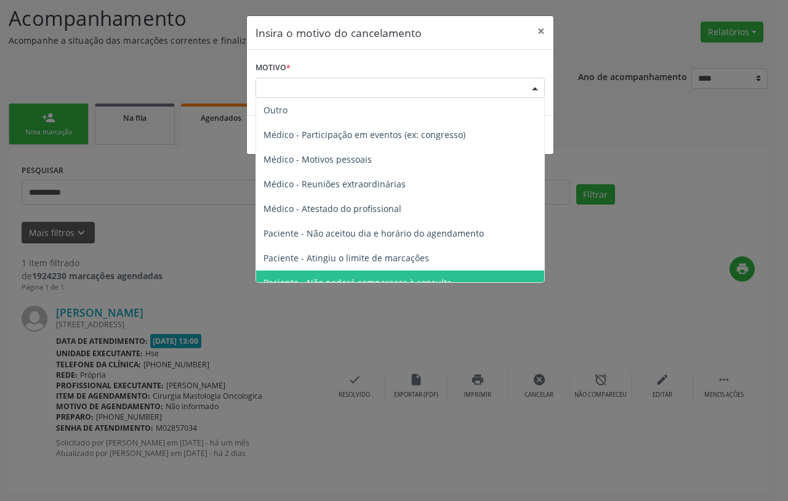
scroll to position [62, 0]
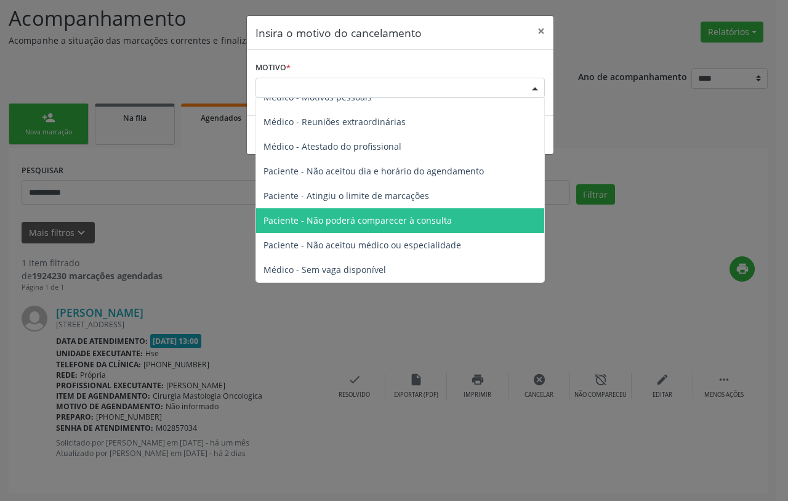
click at [423, 220] on span "Paciente - Não poderá comparecer à consulta" at bounding box center [358, 220] width 188 height 12
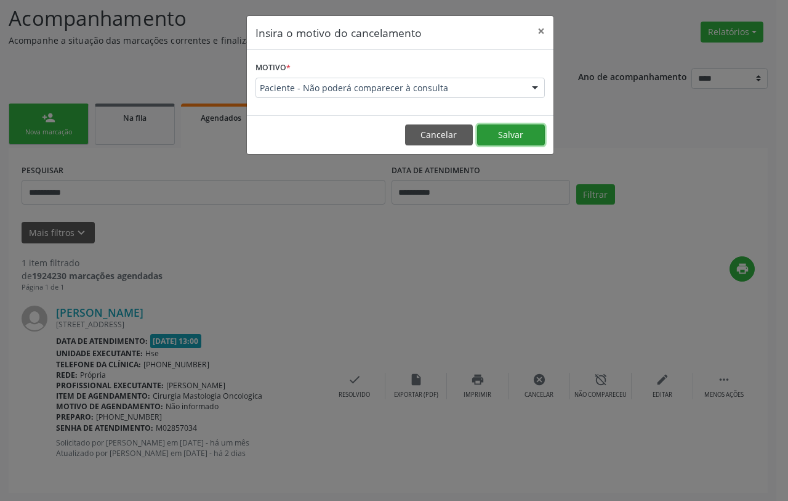
drag, startPoint x: 499, startPoint y: 133, endPoint x: 509, endPoint y: 135, distance: 10.2
click at [500, 133] on button "Salvar" at bounding box center [511, 134] width 68 height 21
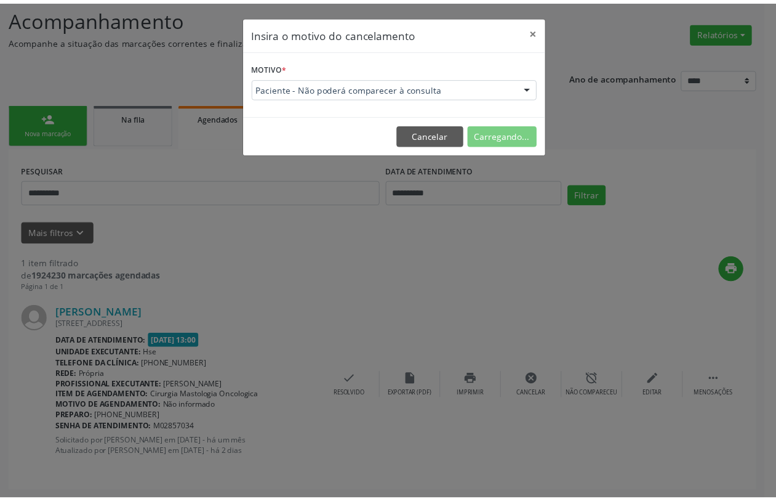
scroll to position [0, 0]
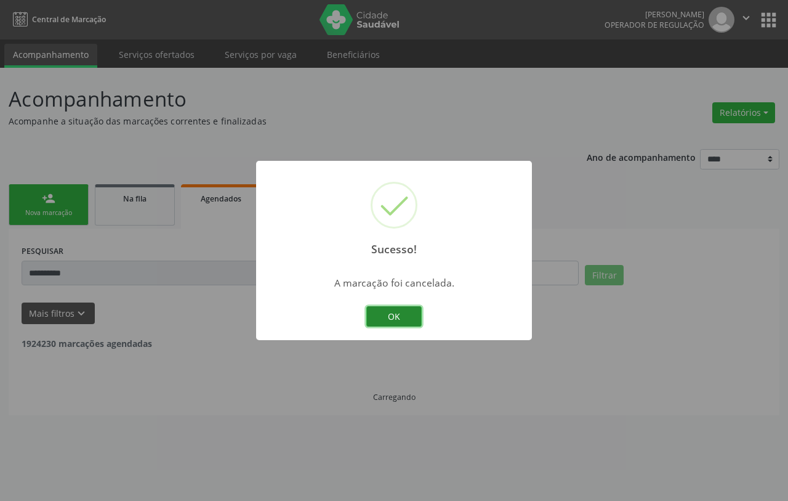
click at [382, 312] on button "OK" at bounding box center [393, 316] width 55 height 21
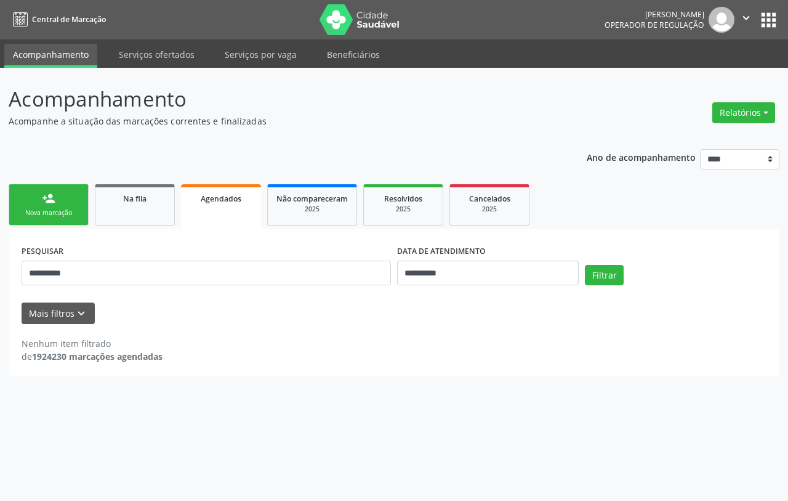
click at [65, 202] on link "person_add Nova marcação" at bounding box center [49, 204] width 80 height 41
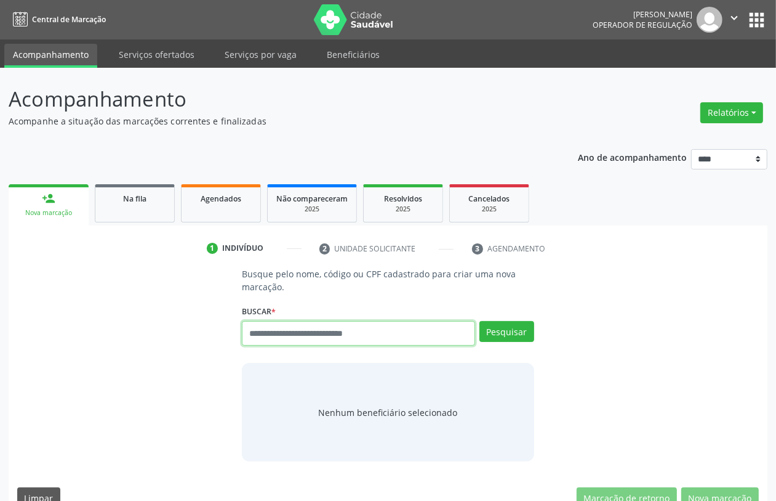
paste input "**********"
type input "**********"
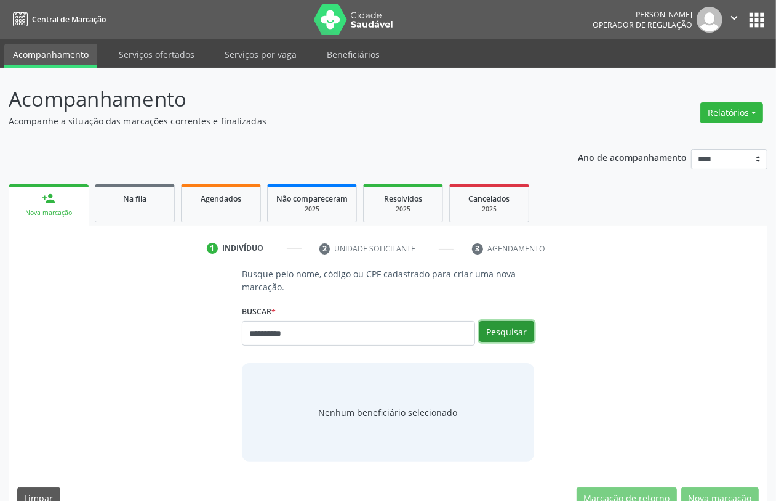
click at [510, 334] on button "Pesquisar" at bounding box center [507, 331] width 55 height 21
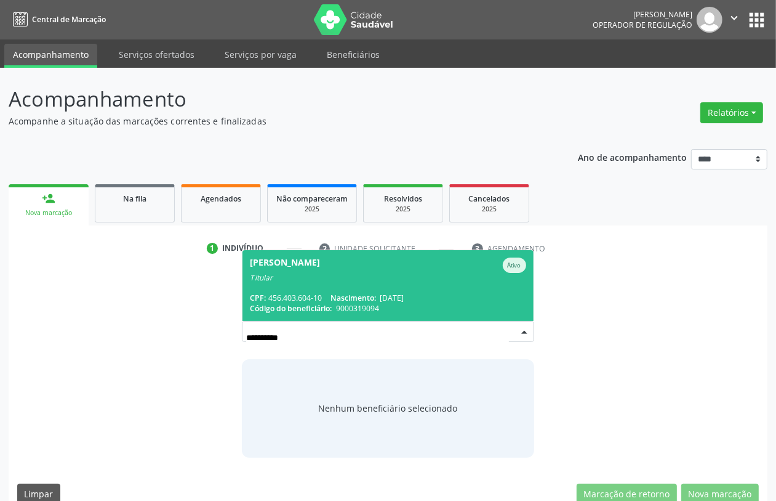
click at [352, 293] on span "Nascimento:" at bounding box center [354, 297] width 46 height 10
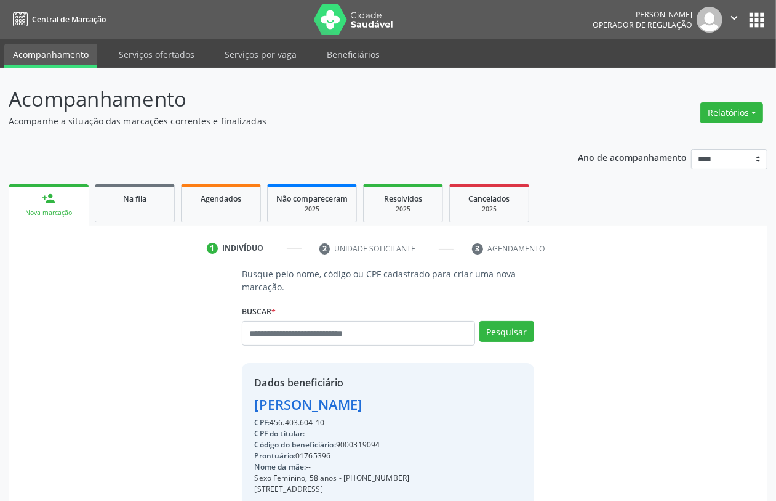
scroll to position [162, 0]
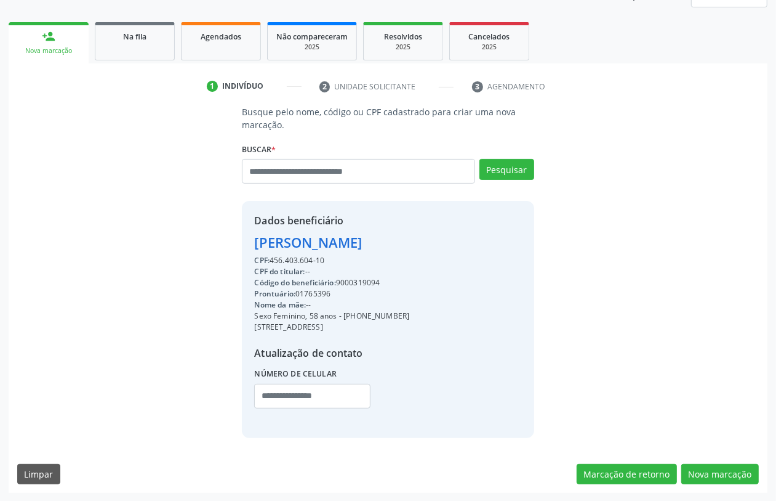
click at [287, 257] on div "CPF: 456.403.604-10" at bounding box center [331, 260] width 155 height 11
copy div "456.403.604"
paste input "**********"
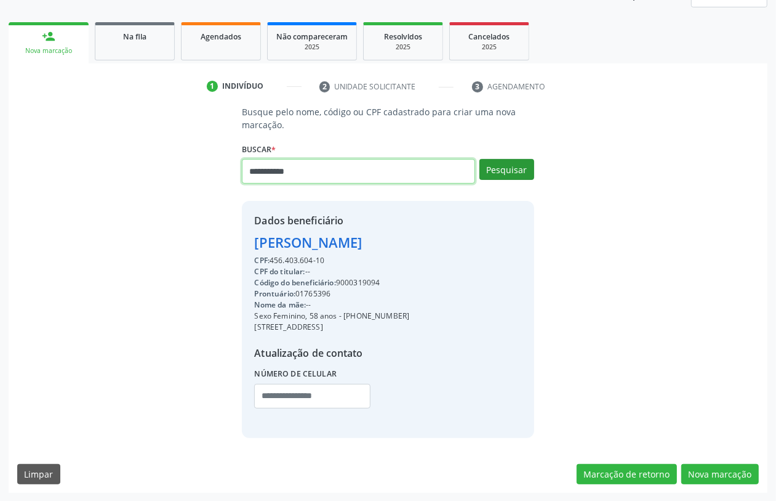
type input "**********"
click at [506, 171] on button "Pesquisar" at bounding box center [507, 169] width 55 height 21
type input "**********"
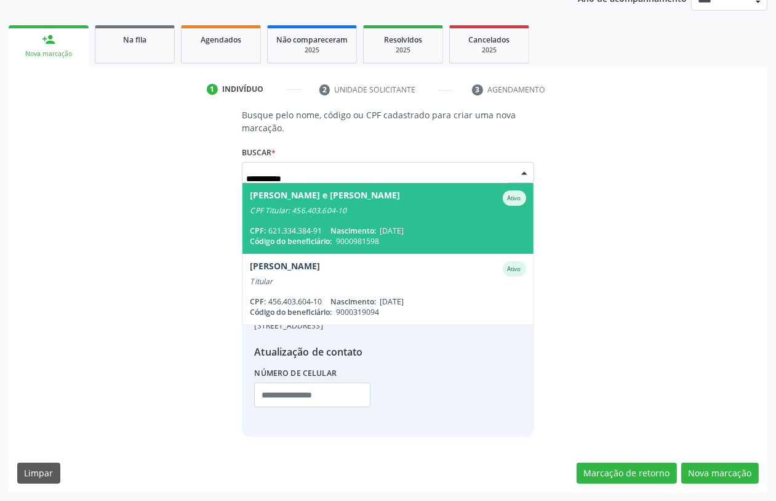
scroll to position [158, 0]
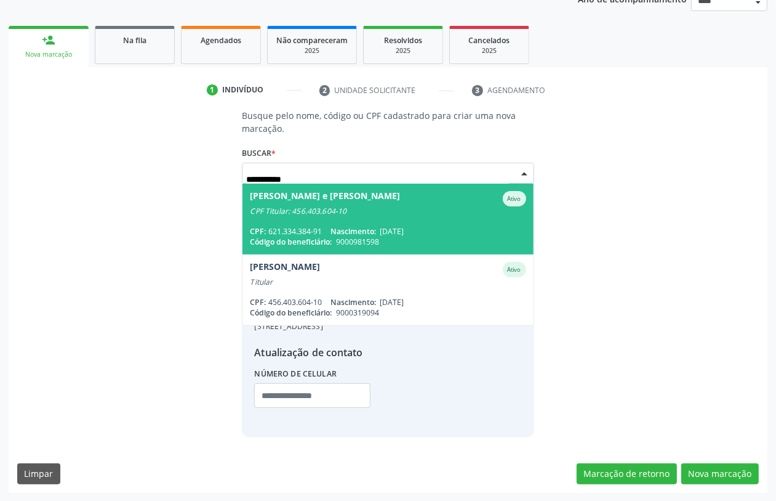
click at [353, 223] on span "Adalgisa Oliveira e Silva Ativo CPF Titular: 456.403.604-10 CPF: 621.334.384-91…" at bounding box center [388, 218] width 291 height 71
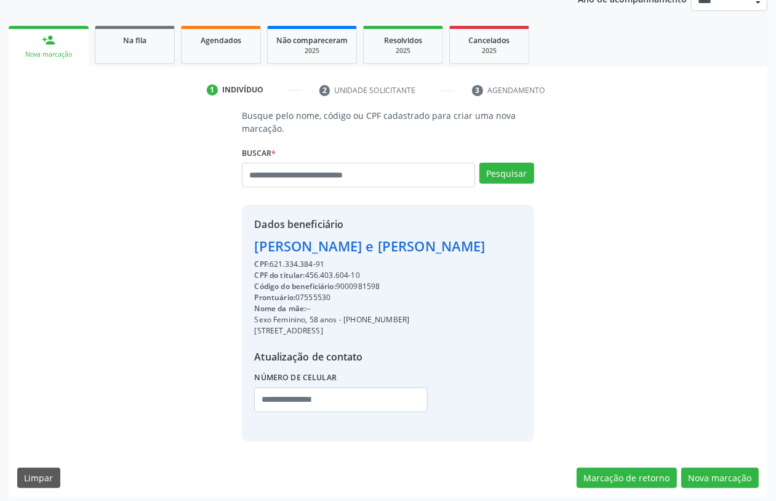
scroll to position [162, 0]
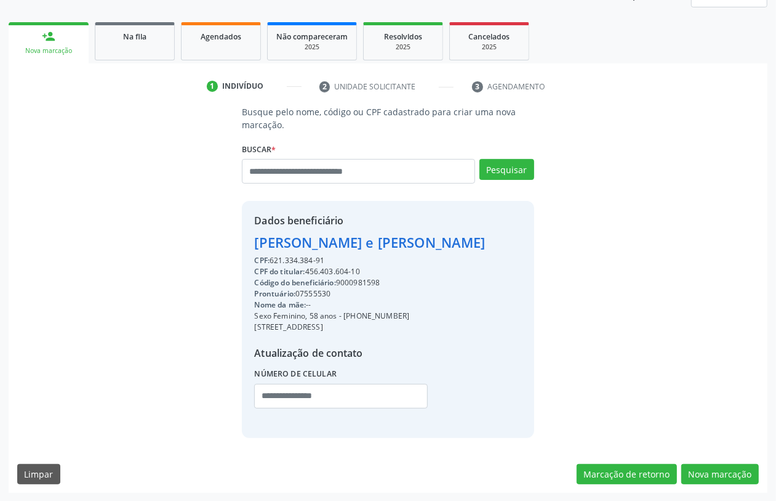
click at [366, 281] on div "Código do beneficiário: 9000981598" at bounding box center [369, 282] width 231 height 11
drag, startPoint x: 366, startPoint y: 281, endPoint x: 373, endPoint y: 281, distance: 6.2
click at [370, 281] on div "Código do beneficiário: 9000981598" at bounding box center [369, 282] width 231 height 11
copy div "9000981598"
click at [228, 41] on div "Agendados" at bounding box center [221, 36] width 62 height 13
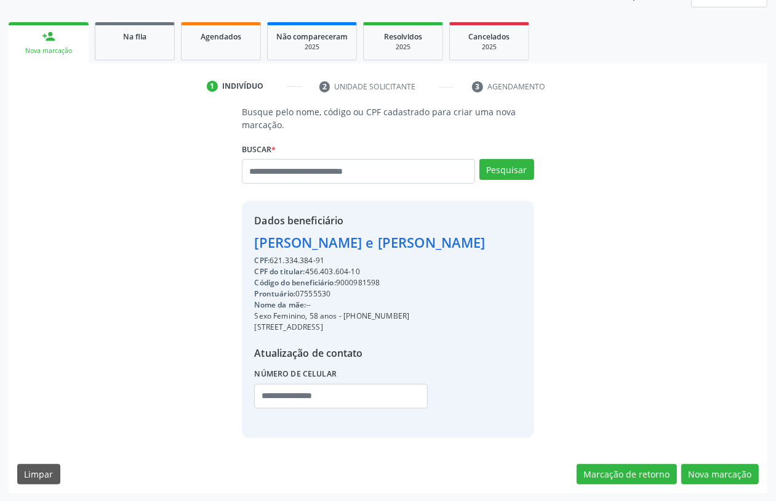
scroll to position [0, 0]
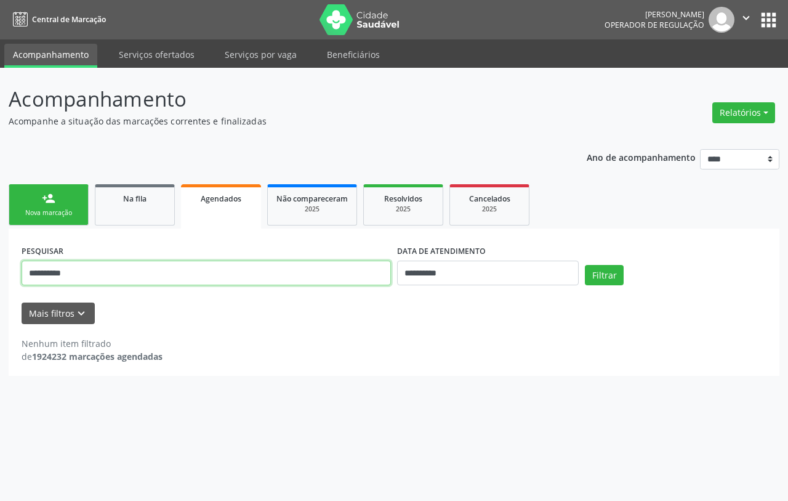
click at [330, 272] on input "**********" at bounding box center [206, 272] width 369 height 25
click at [331, 272] on input "**********" at bounding box center [206, 272] width 369 height 25
paste input "text"
type input "**********"
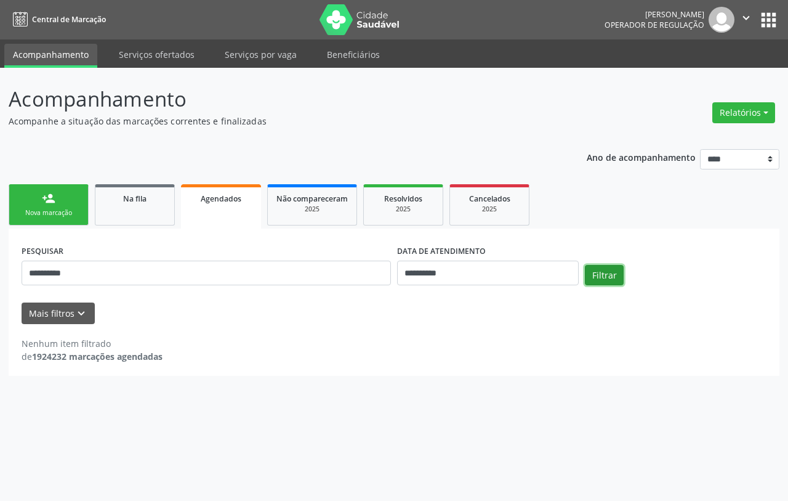
click at [598, 275] on button "Filtrar" at bounding box center [604, 275] width 39 height 21
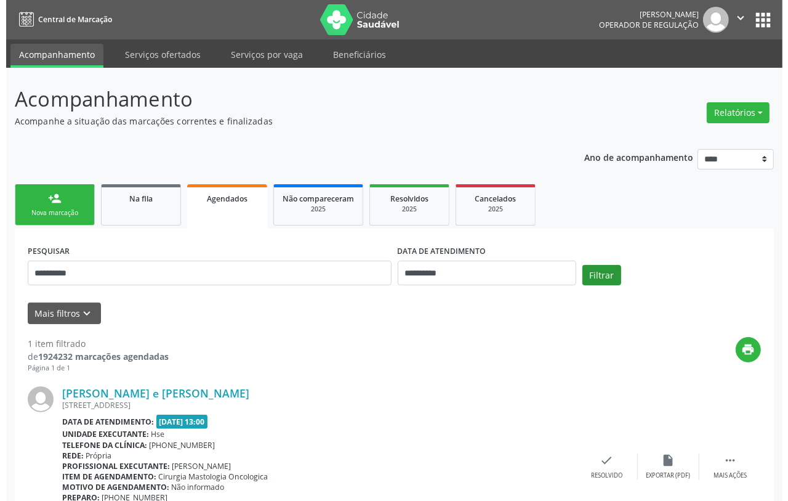
scroll to position [81, 0]
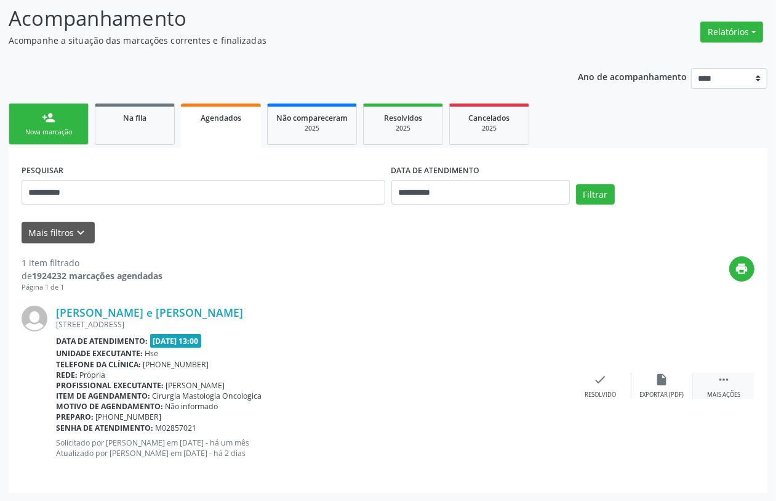
click at [724, 379] on icon "" at bounding box center [724, 380] width 14 height 14
click at [543, 383] on icon "cancel" at bounding box center [540, 380] width 14 height 14
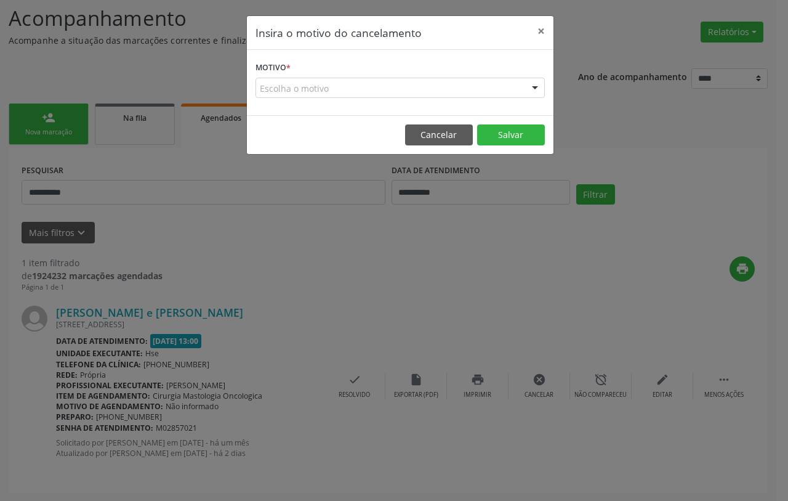
click at [317, 86] on div "Escolha o motivo" at bounding box center [400, 88] width 289 height 21
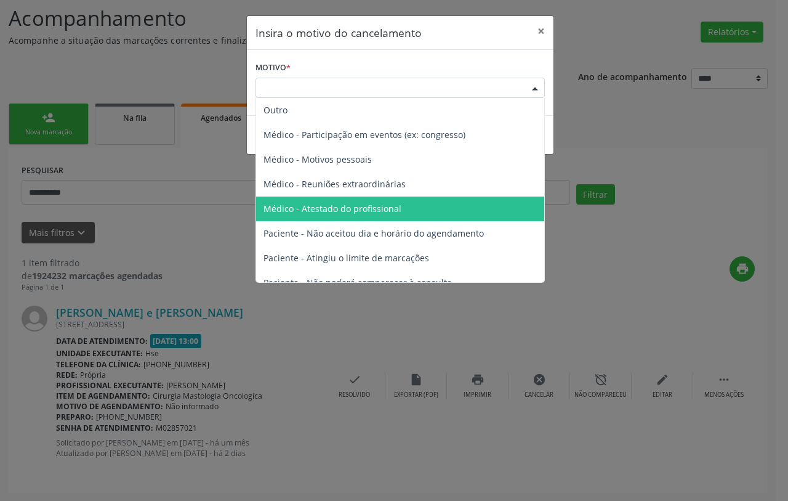
scroll to position [62, 0]
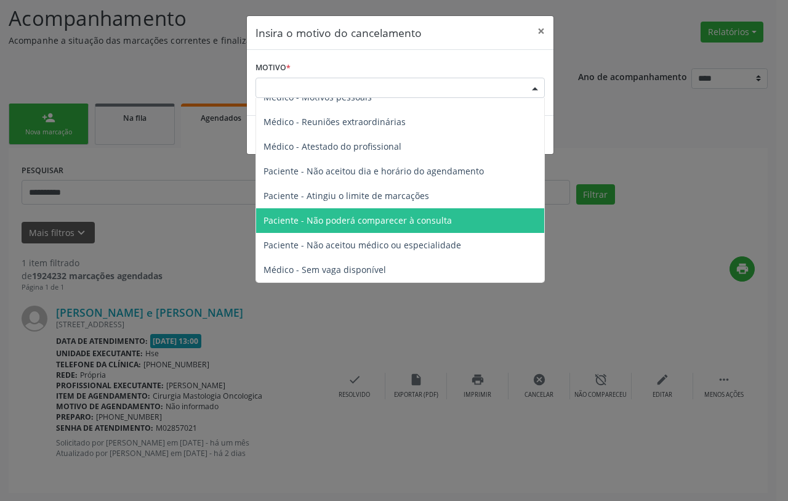
click at [391, 211] on span "Paciente - Não poderá comparecer à consulta" at bounding box center [400, 220] width 288 height 25
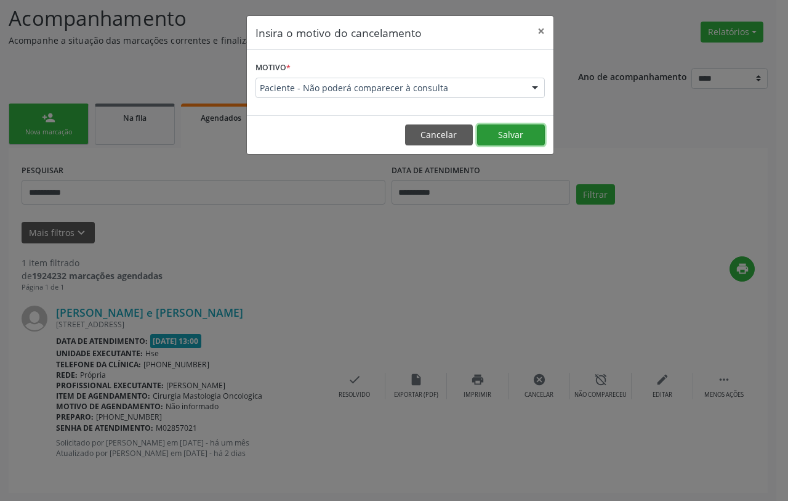
click at [500, 134] on button "Salvar" at bounding box center [511, 134] width 68 height 21
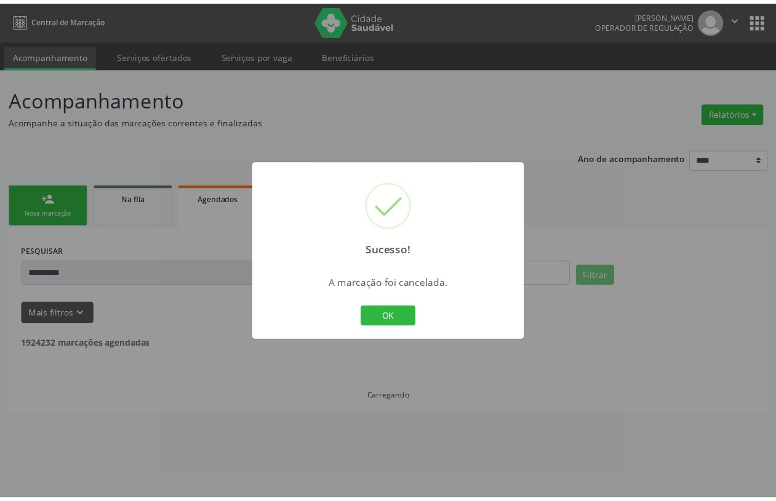
scroll to position [0, 0]
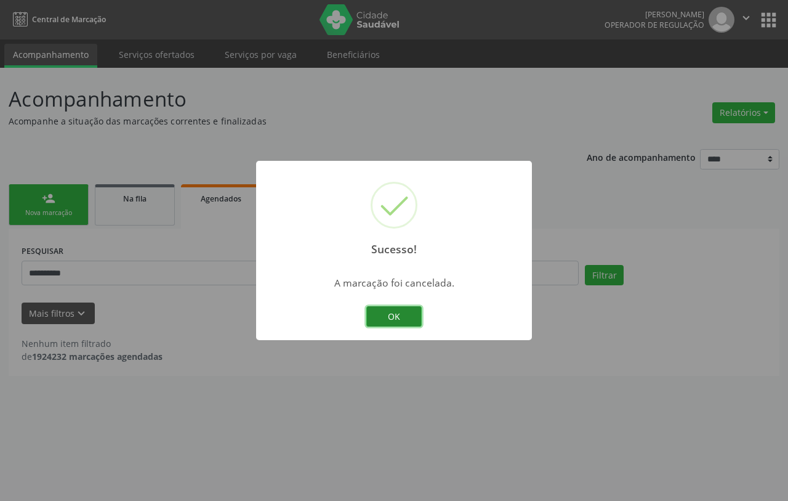
click at [401, 311] on button "OK" at bounding box center [393, 316] width 55 height 21
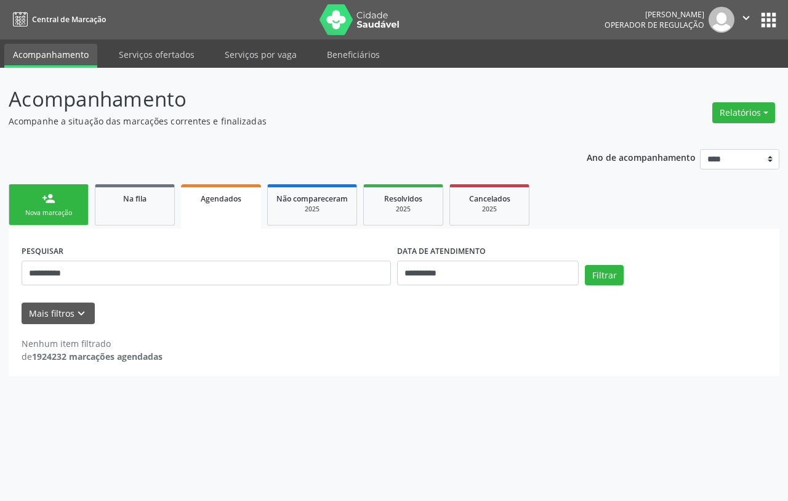
click at [42, 201] on div "person_add" at bounding box center [49, 198] width 14 height 14
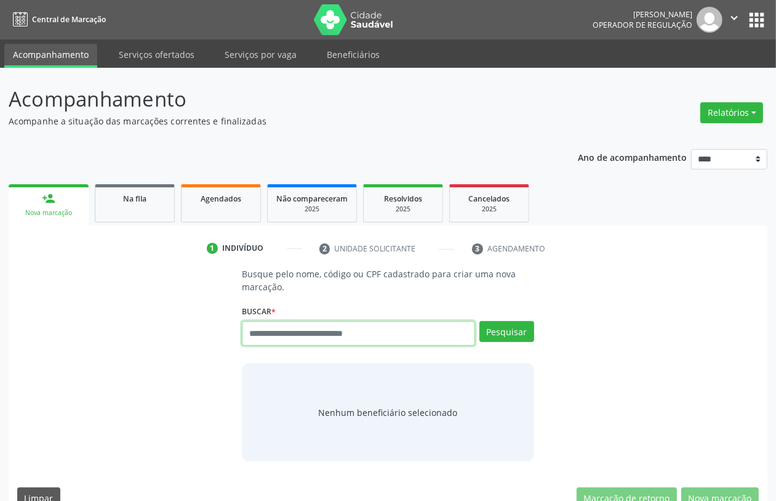
click at [334, 339] on input "text" at bounding box center [358, 333] width 233 height 25
type input "*********"
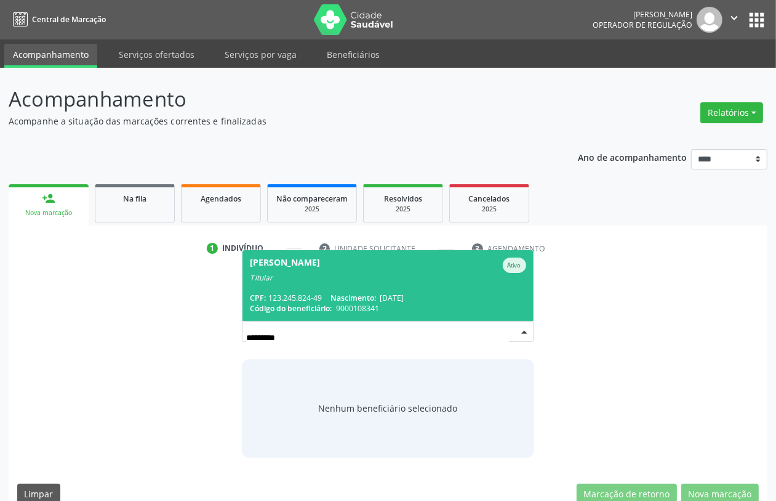
click at [413, 282] on span "Roberto Goncalves de Araujo Ativo Titular CPF: 123.245.824-49 Nascimento: 28/03…" at bounding box center [388, 285] width 291 height 71
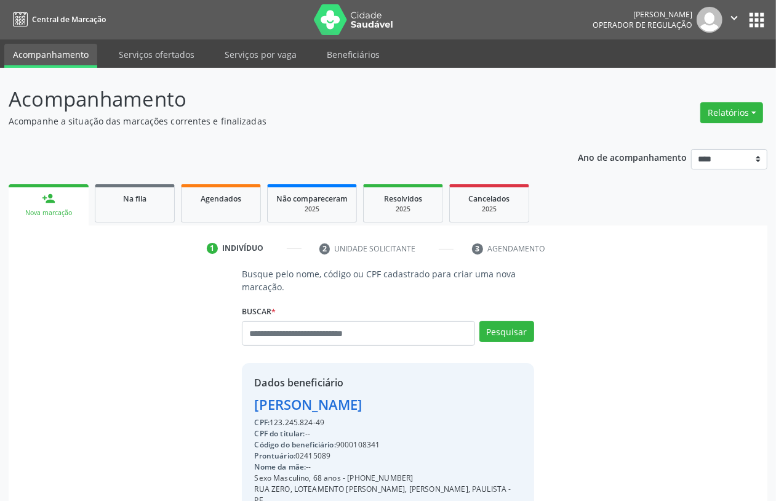
scroll to position [162, 0]
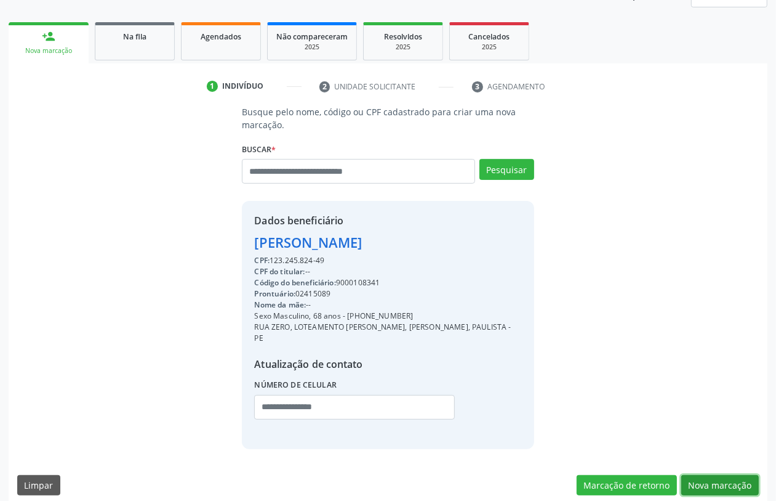
click at [732, 475] on button "Nova marcação" at bounding box center [721, 485] width 78 height 21
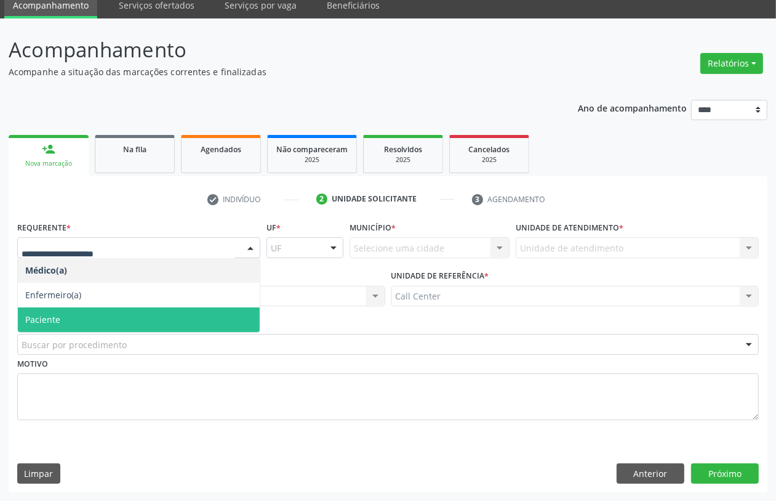
click at [95, 318] on span "Paciente" at bounding box center [139, 319] width 242 height 25
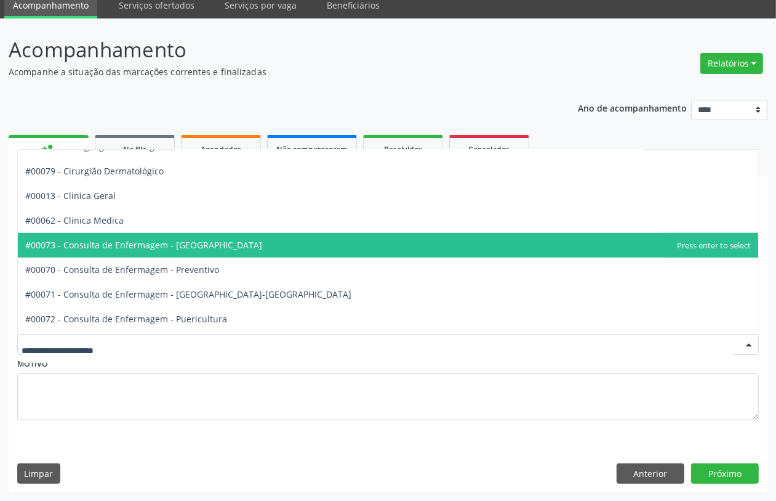
scroll to position [462, 0]
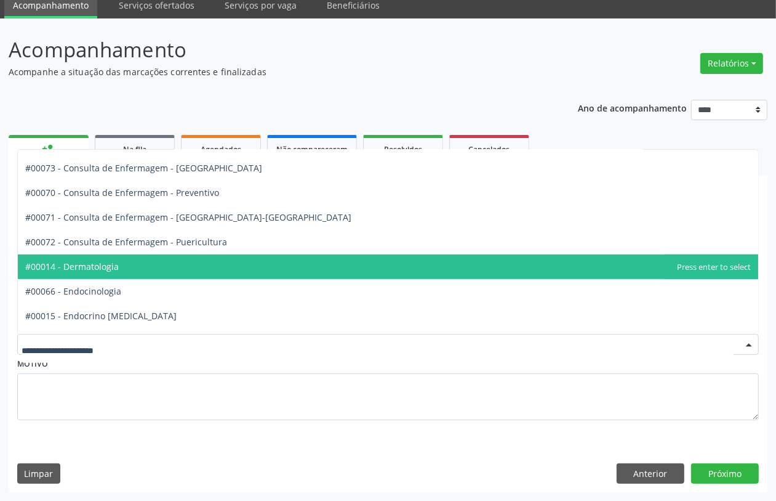
click at [145, 265] on span "#00014 - Dermatologia" at bounding box center [388, 266] width 741 height 25
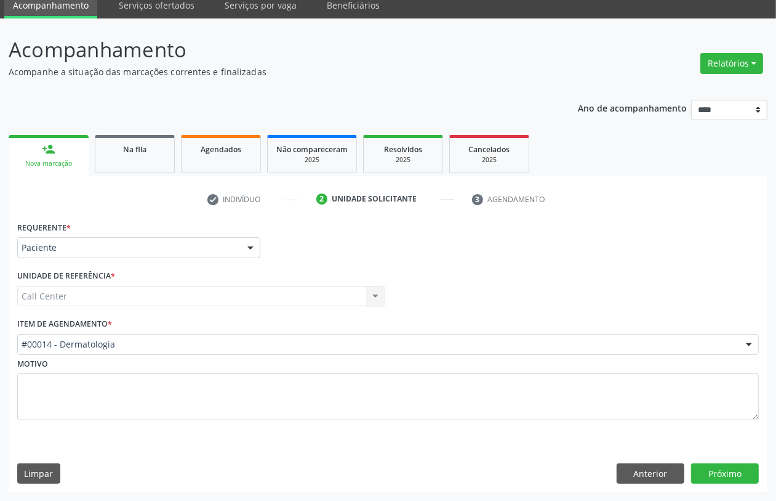
click at [730, 462] on div "Requerente * Paciente Médico(a) Enfermeiro(a) Paciente Nenhum resultado encontr…" at bounding box center [388, 355] width 759 height 274
click at [733, 467] on button "Próximo" at bounding box center [725, 473] width 68 height 21
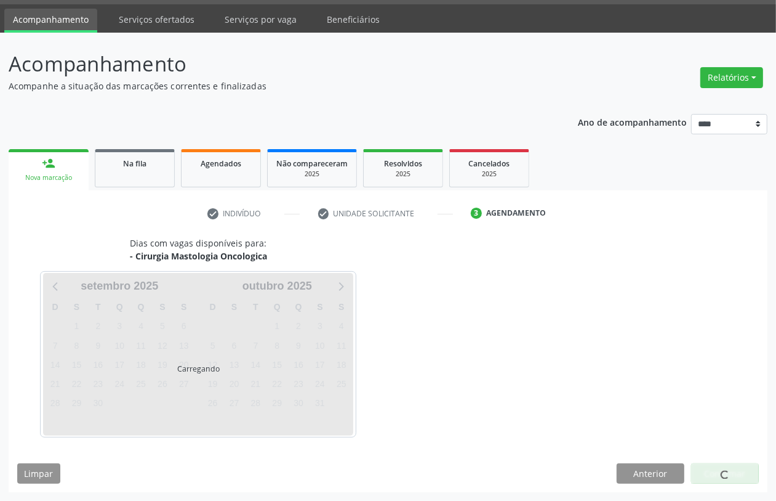
scroll to position [35, 0]
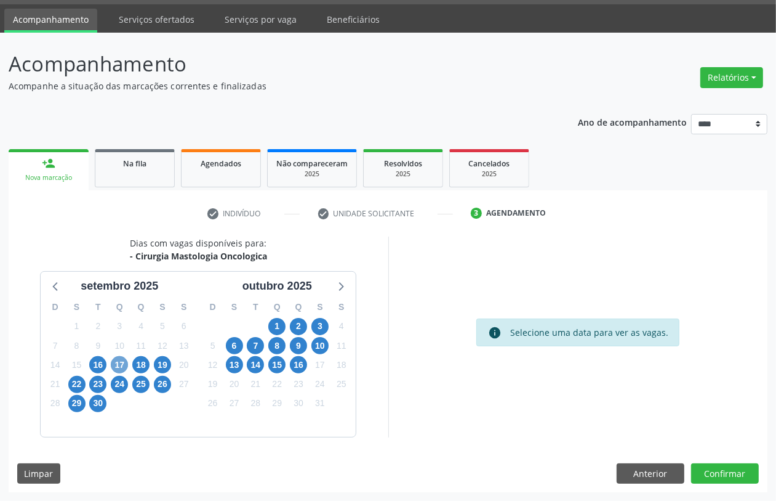
click at [122, 364] on span "17" at bounding box center [119, 364] width 17 height 17
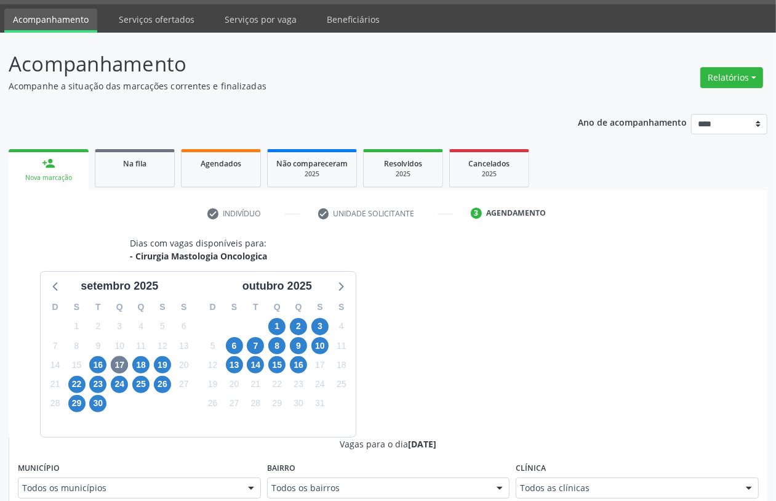
scroll to position [41, 0]
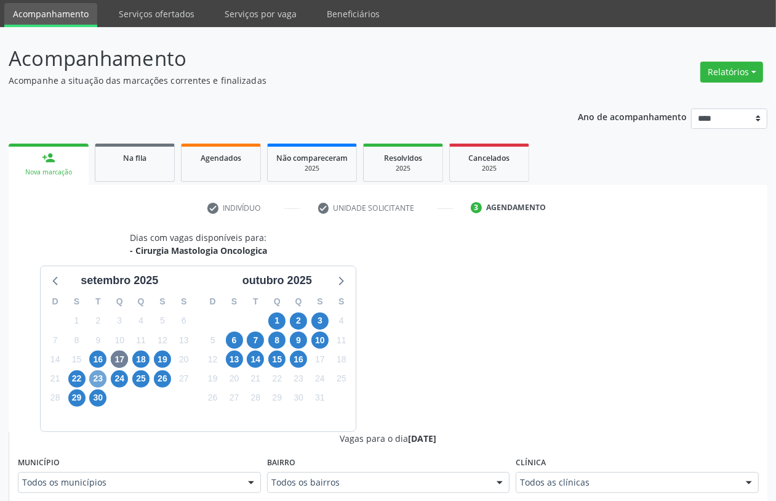
click at [93, 379] on span "23" at bounding box center [97, 378] width 17 height 17
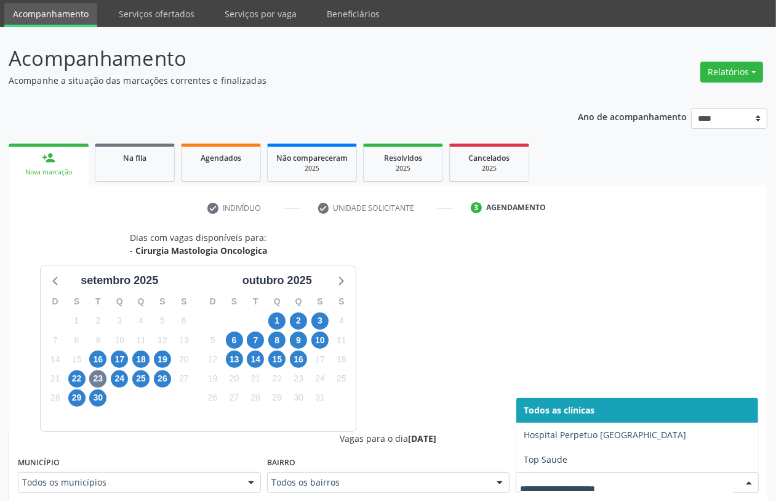
drag, startPoint x: 616, startPoint y: 486, endPoint x: 610, endPoint y: 490, distance: 6.3
click at [586, 467] on span "Top Saude" at bounding box center [638, 459] width 242 height 25
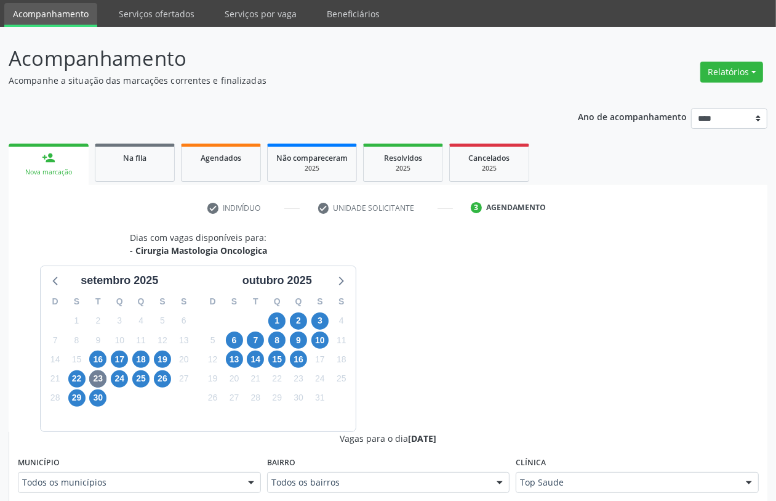
scroll to position [349, 0]
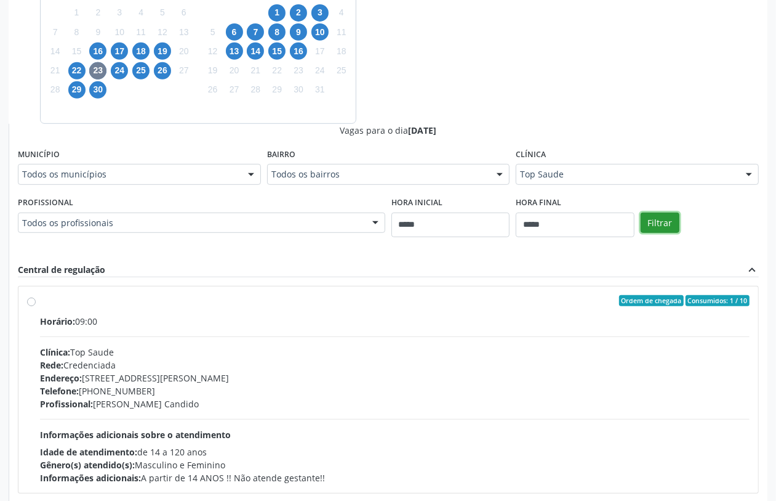
click at [659, 225] on button "Filtrar" at bounding box center [660, 222] width 39 height 21
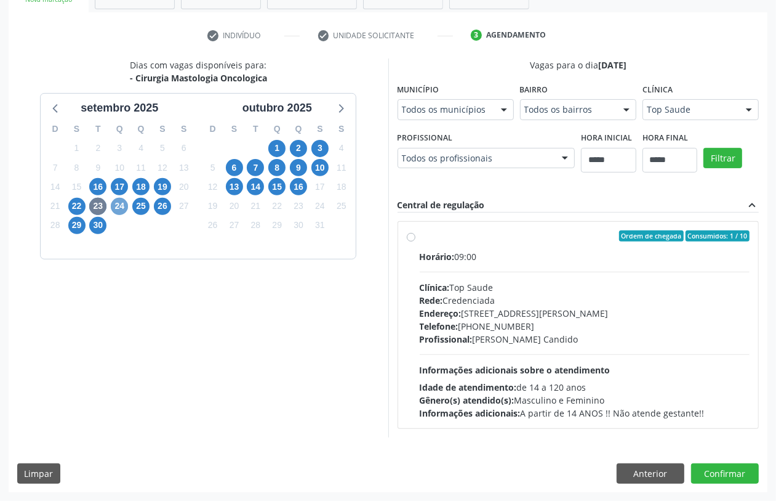
click at [119, 198] on span "24" at bounding box center [119, 206] width 17 height 17
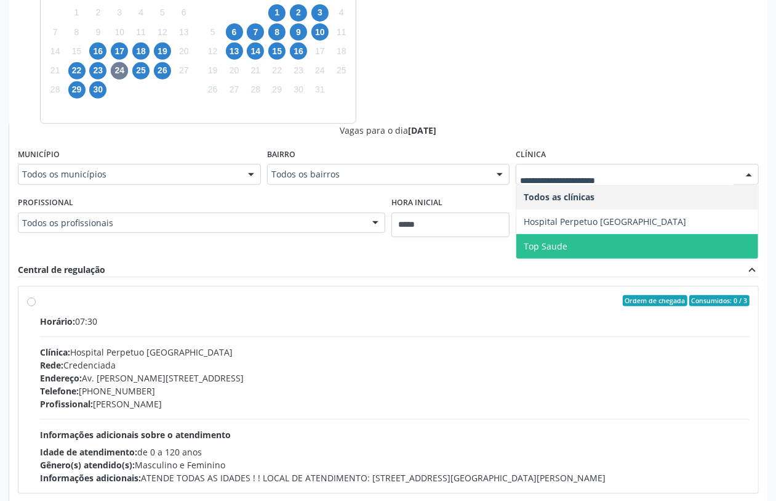
click at [571, 242] on span "Top Saude" at bounding box center [638, 246] width 242 height 25
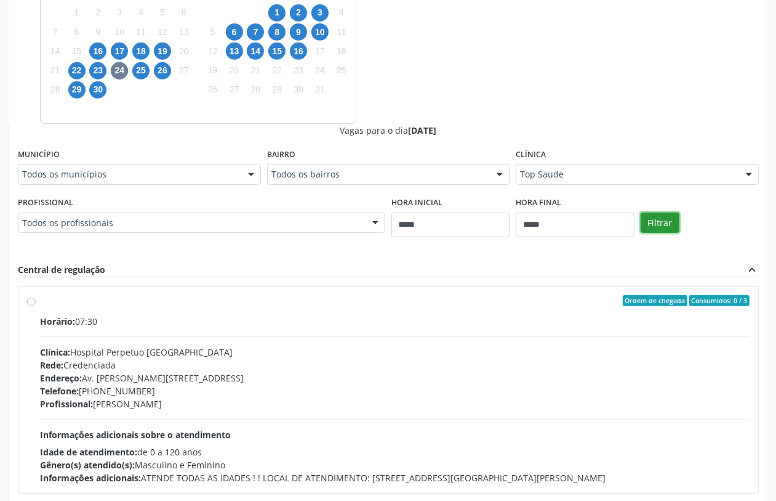
click at [656, 220] on button "Filtrar" at bounding box center [660, 222] width 39 height 21
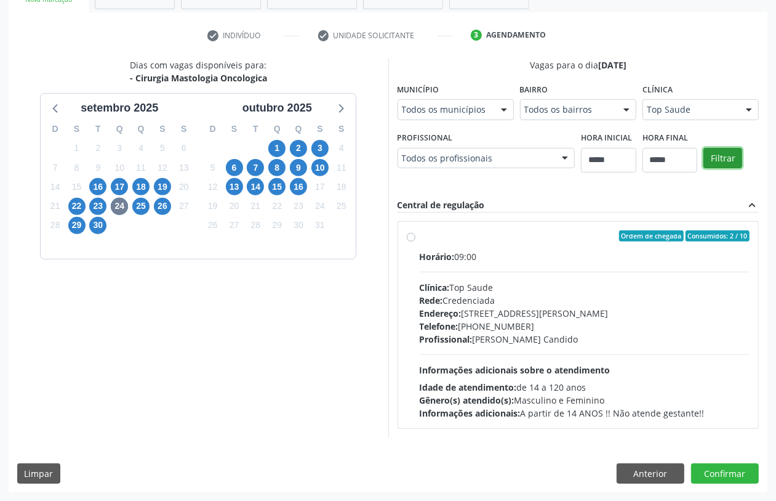
scroll to position [414, 0]
click at [100, 198] on span "23" at bounding box center [97, 206] width 17 height 17
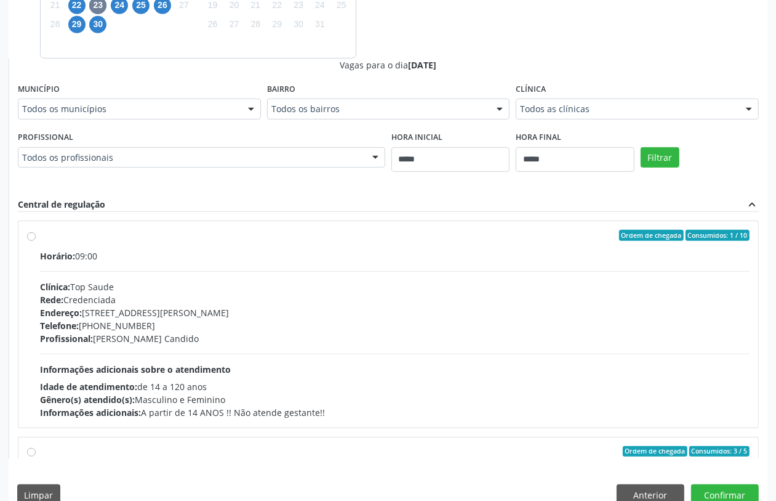
click at [263, 323] on div "Telefone: (81) 3518-3094" at bounding box center [395, 325] width 710 height 13
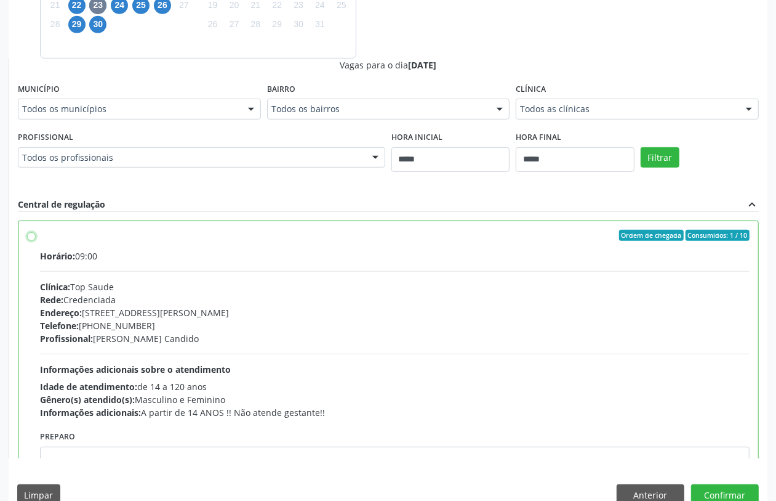
scroll to position [77, 0]
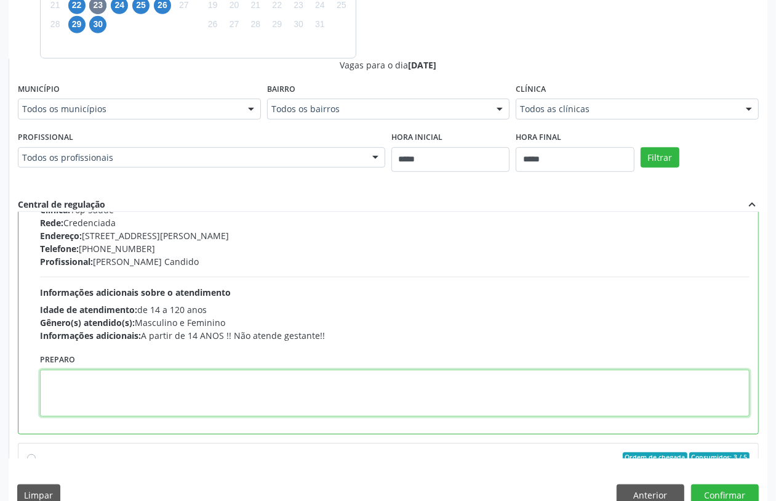
paste textarea "**********"
type textarea "**********"
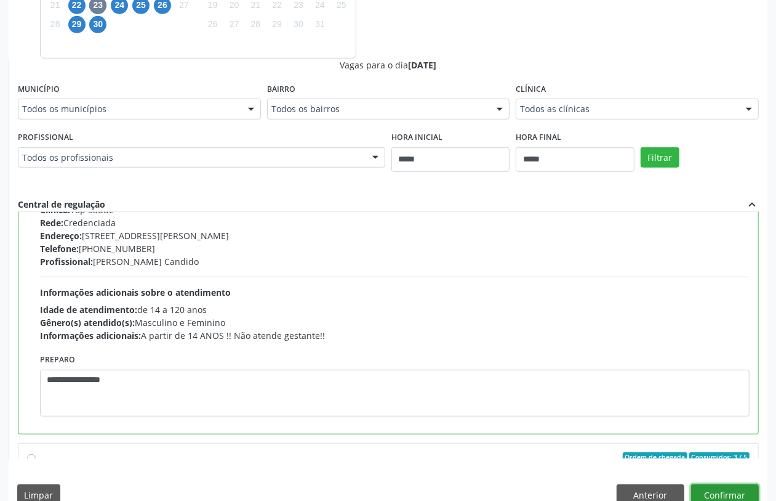
click at [725, 486] on button "Confirmar" at bounding box center [725, 494] width 68 height 21
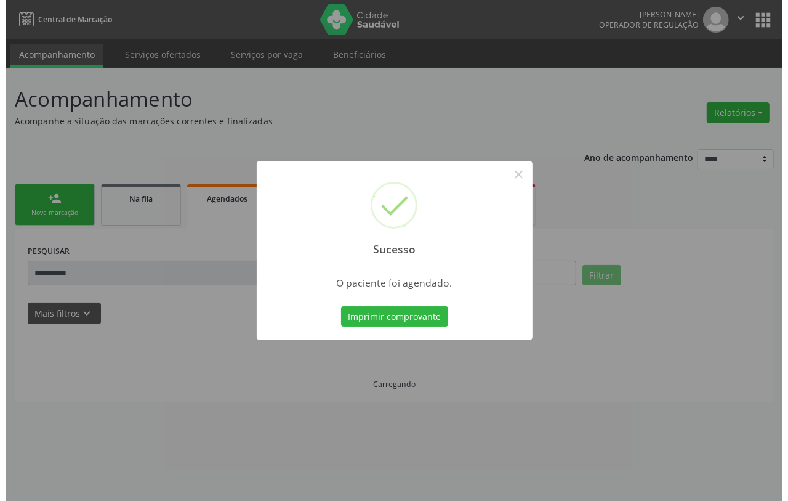
scroll to position [0, 0]
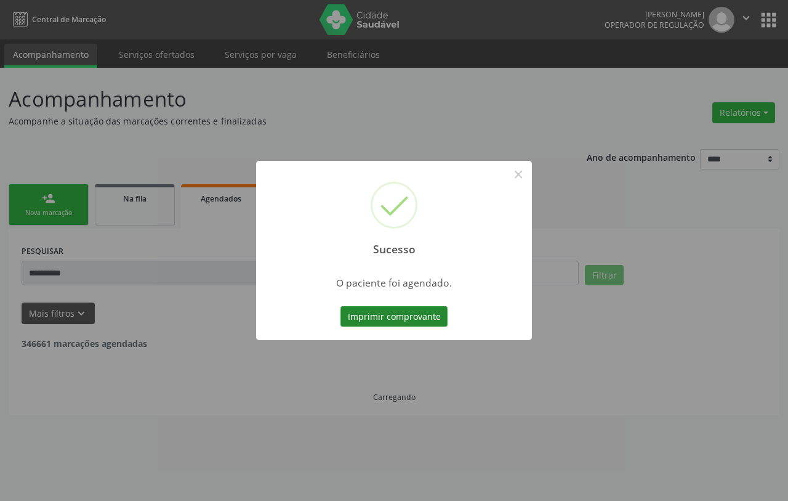
click at [400, 321] on button "Imprimir comprovante" at bounding box center [394, 316] width 107 height 21
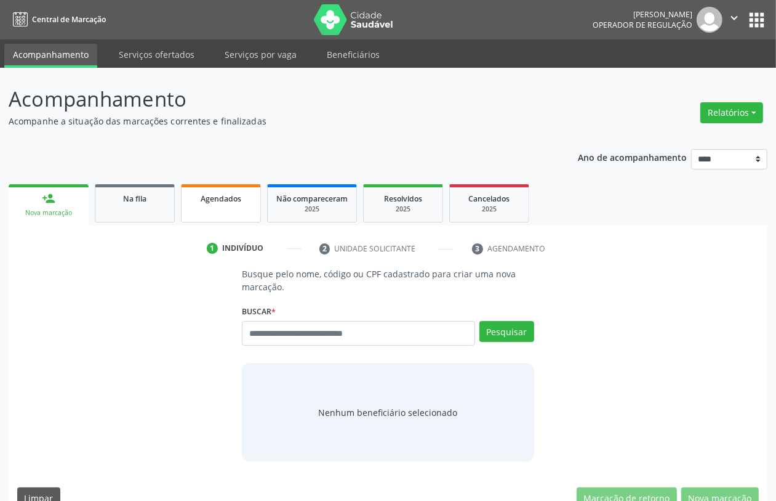
click at [232, 197] on span "Agendados" at bounding box center [221, 198] width 41 height 10
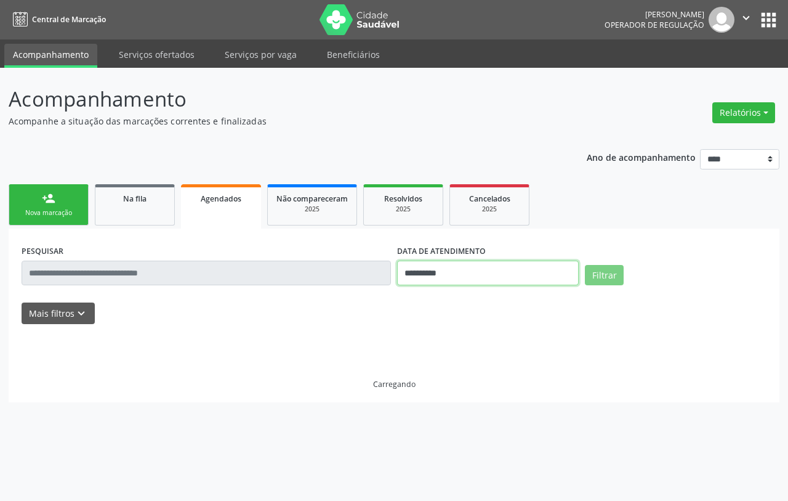
click at [474, 270] on input "**********" at bounding box center [488, 272] width 182 height 25
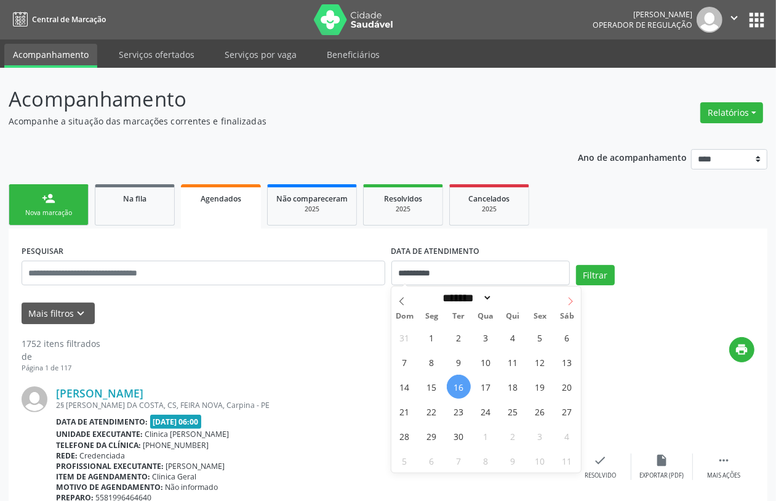
click at [576, 299] on span at bounding box center [570, 296] width 21 height 21
select select "*"
click at [542, 392] on span "17" at bounding box center [540, 386] width 24 height 24
type input "**********"
click at [542, 392] on span "17" at bounding box center [540, 386] width 24 height 24
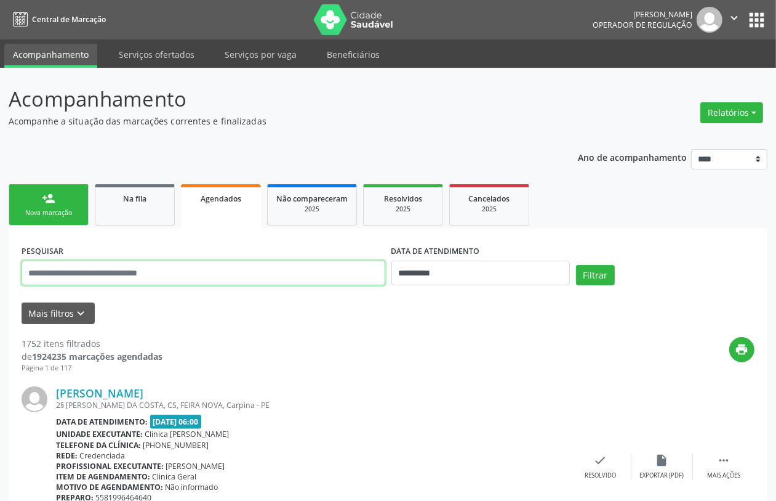
paste input "**********"
type input "**********"
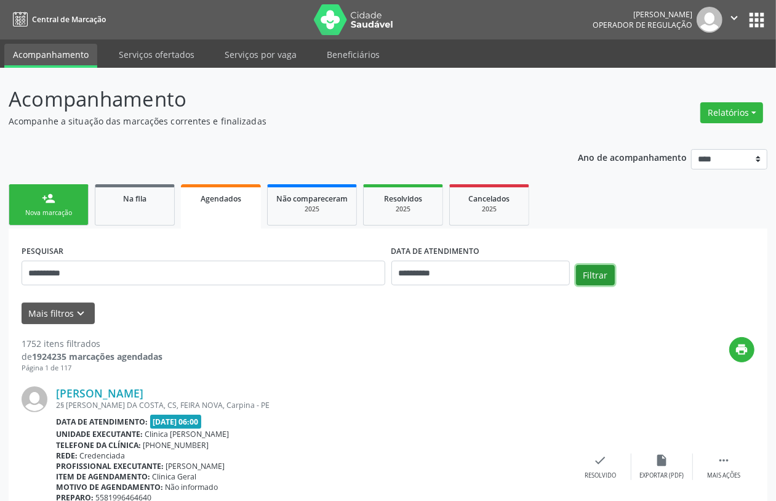
click at [586, 275] on button "Filtrar" at bounding box center [595, 275] width 39 height 21
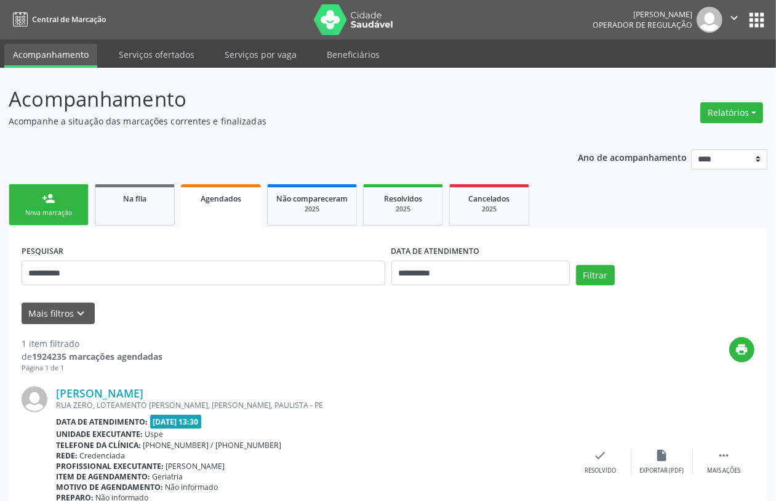
scroll to position [71, 0]
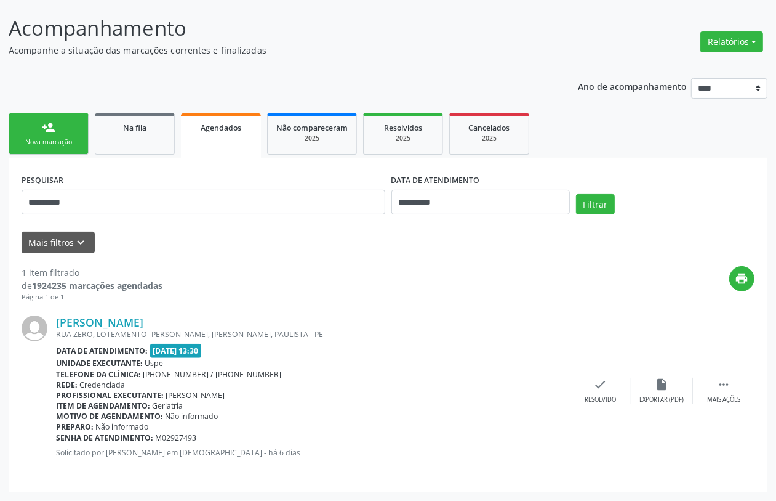
click at [57, 133] on link "person_add Nova marcação" at bounding box center [49, 133] width 80 height 41
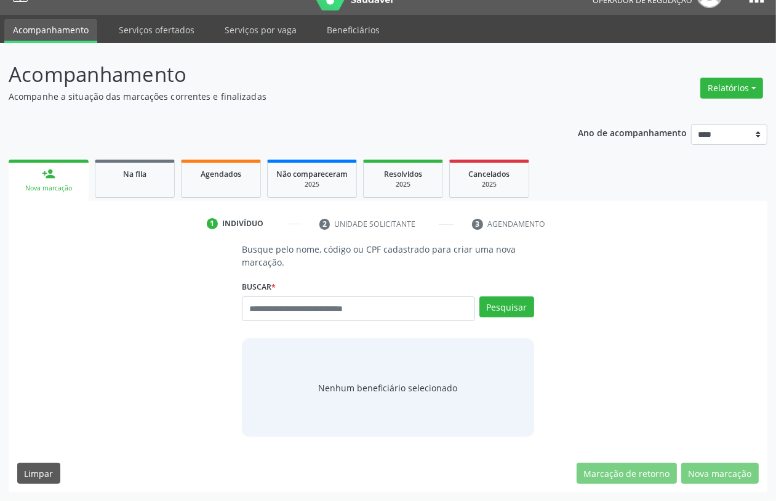
scroll to position [25, 0]
drag, startPoint x: 382, startPoint y: 315, endPoint x: 348, endPoint y: 306, distance: 35.7
click at [382, 316] on input "text" at bounding box center [358, 308] width 233 height 25
click at [305, 310] on input "text" at bounding box center [358, 308] width 233 height 25
click at [300, 311] on input "text" at bounding box center [358, 308] width 233 height 25
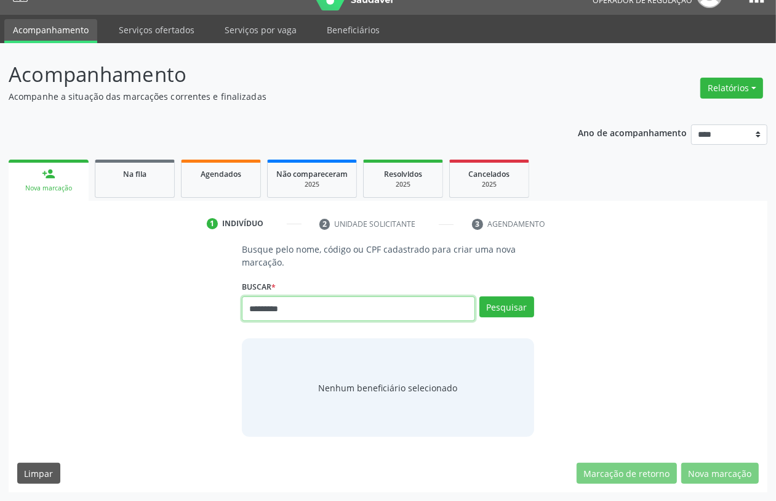
type input "*********"
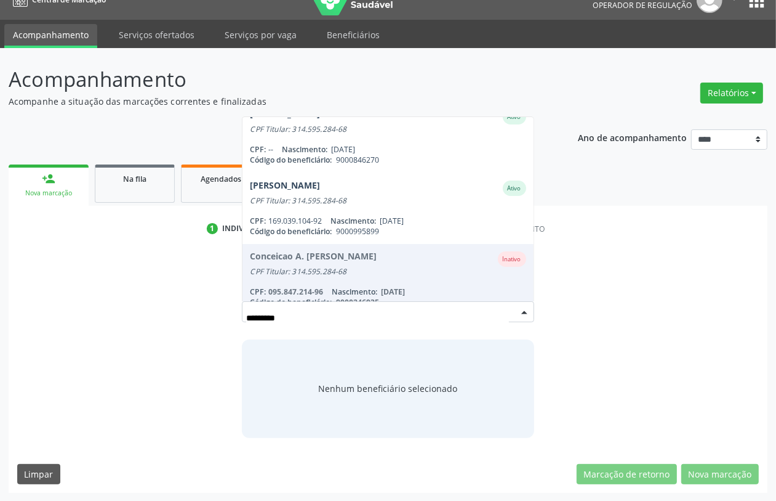
scroll to position [0, 0]
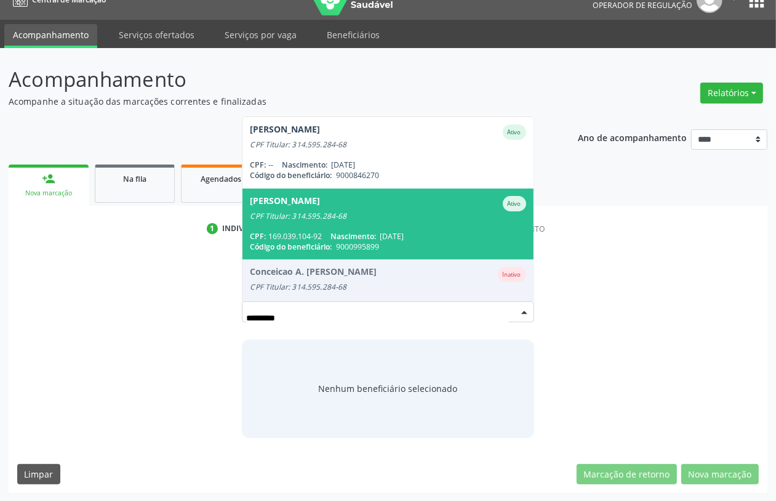
click at [272, 315] on input "*********" at bounding box center [377, 317] width 262 height 25
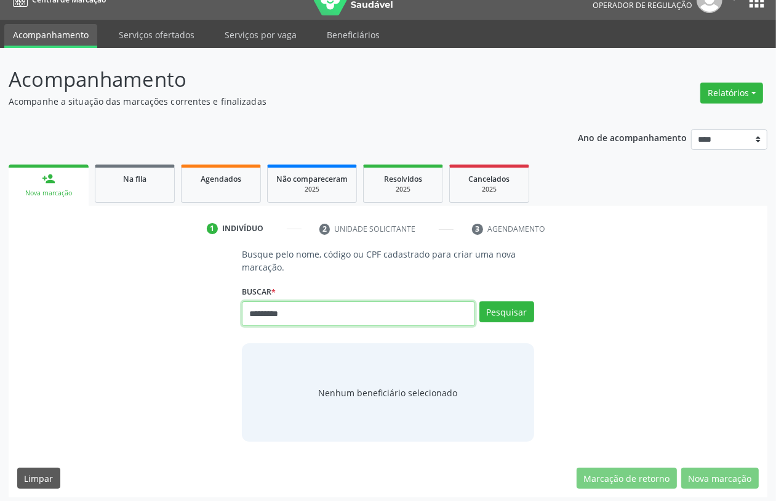
drag, startPoint x: 309, startPoint y: 315, endPoint x: 91, endPoint y: 315, distance: 218.6
click at [109, 319] on div "Busque pelo nome, código ou CPF cadastrado para criar uma nova marcação. Buscar…" at bounding box center [388, 345] width 742 height 194
type input "*********"
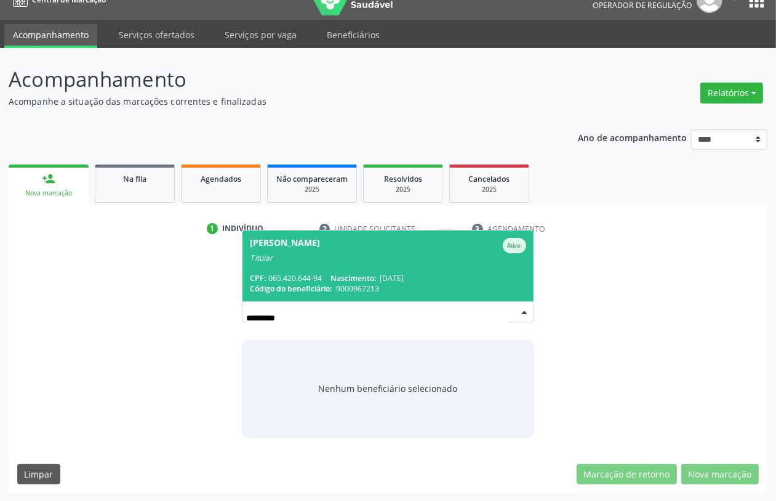
click at [316, 259] on div "Titular" at bounding box center [388, 258] width 276 height 10
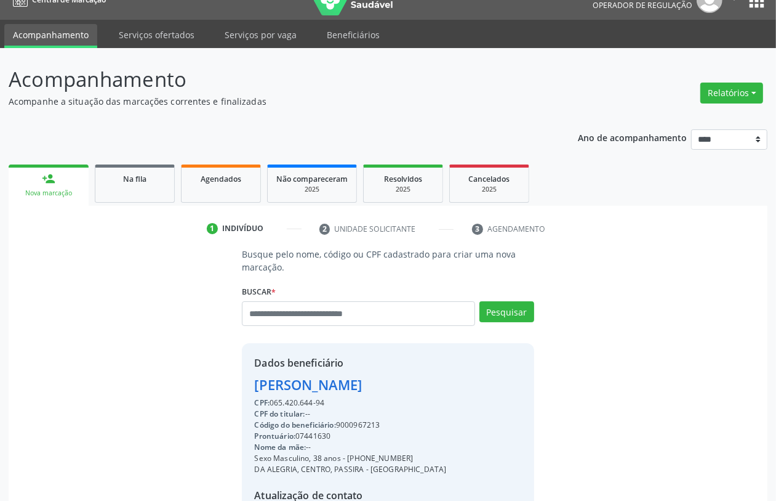
scroll to position [162, 0]
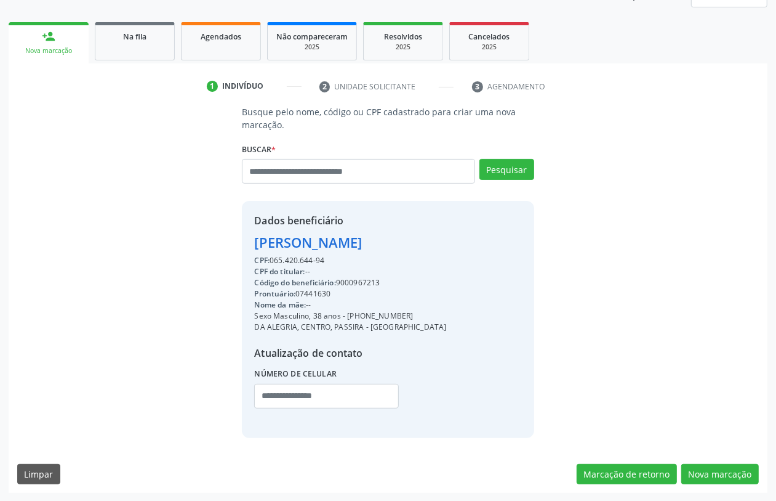
click at [371, 279] on div "Código do beneficiário: 9000967213" at bounding box center [350, 282] width 192 height 11
drag, startPoint x: 371, startPoint y: 279, endPoint x: 361, endPoint y: 283, distance: 10.8
click at [361, 283] on div "Código do beneficiário: 9000967213" at bounding box center [350, 282] width 192 height 11
copy div "9000967213"
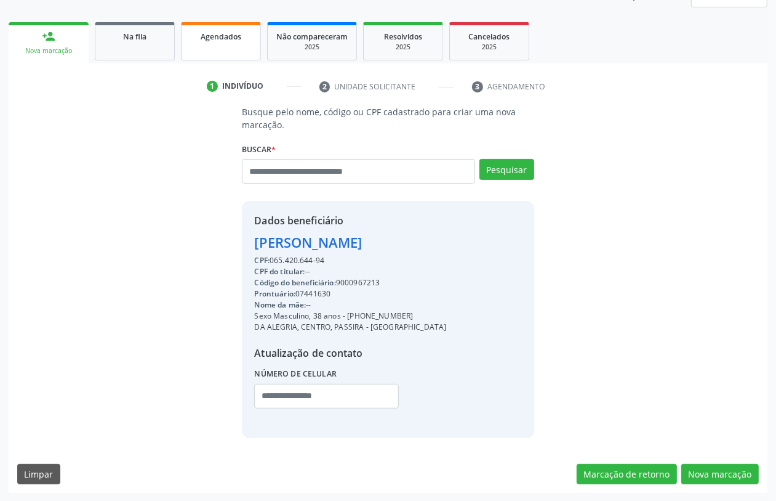
click at [227, 47] on link "Agendados" at bounding box center [221, 41] width 80 height 38
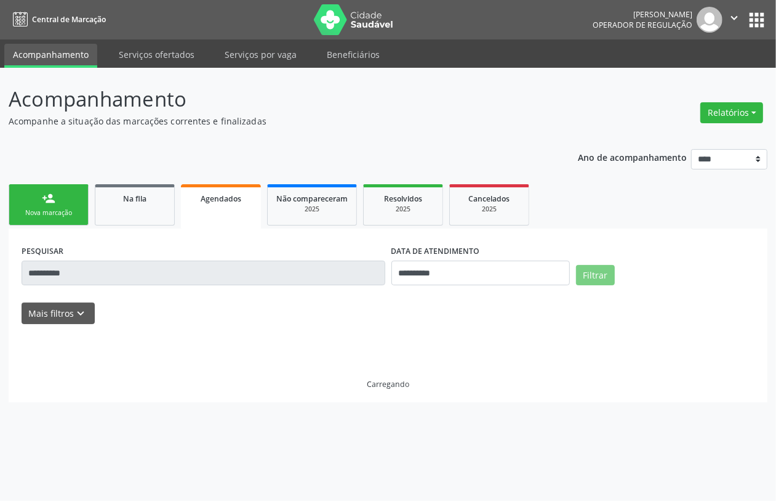
scroll to position [0, 0]
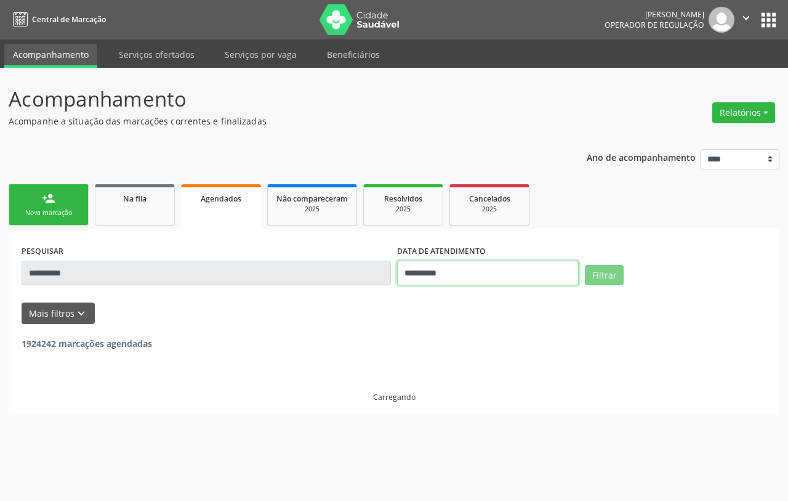
click at [448, 272] on input "**********" at bounding box center [488, 272] width 182 height 25
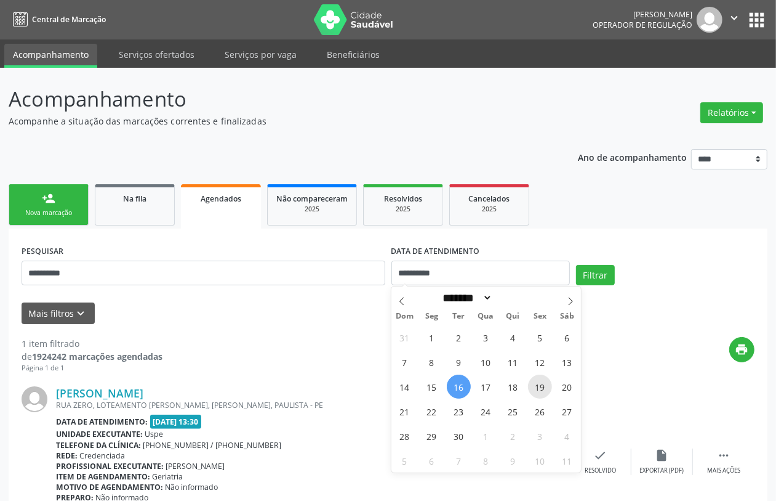
click at [547, 390] on span "19" at bounding box center [540, 386] width 24 height 24
type input "**********"
click at [547, 390] on span "19" at bounding box center [540, 386] width 24 height 24
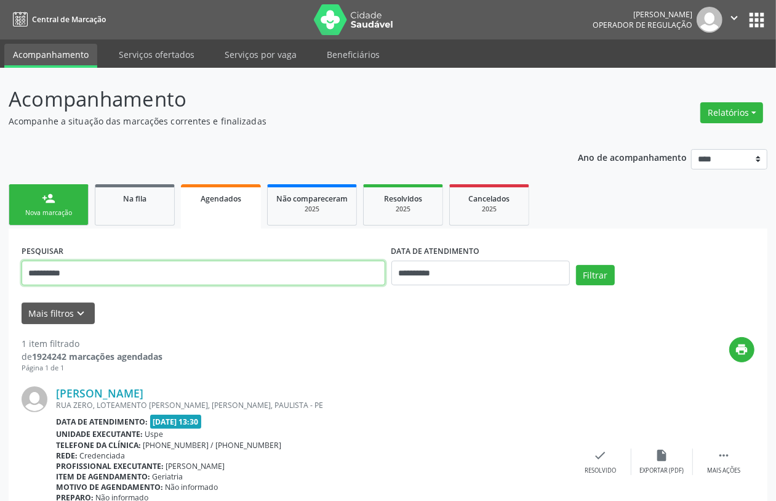
click at [284, 278] on input "**********" at bounding box center [204, 272] width 364 height 25
paste input "text"
type input "**********"
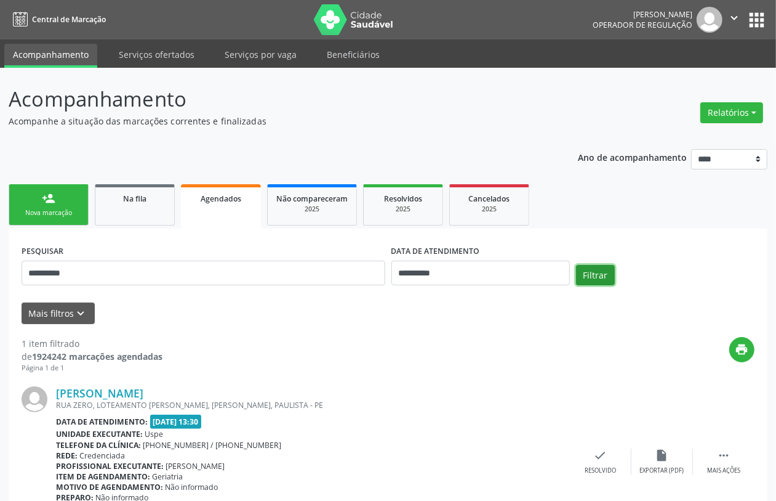
click at [597, 279] on button "Filtrar" at bounding box center [595, 275] width 39 height 21
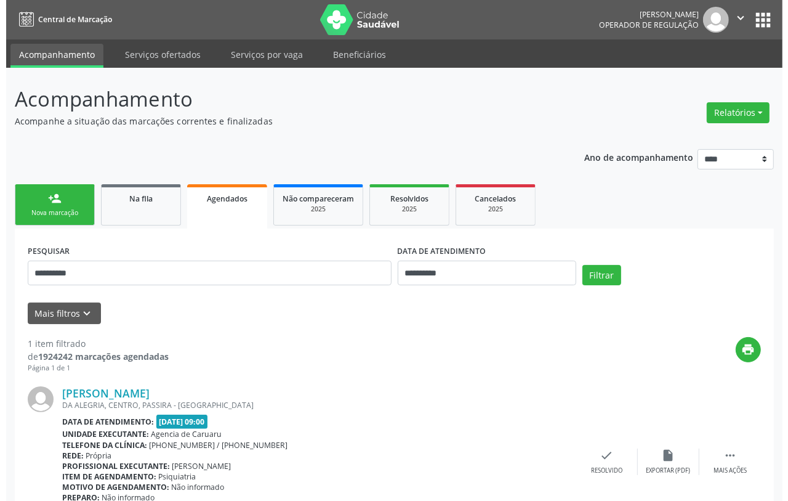
scroll to position [71, 0]
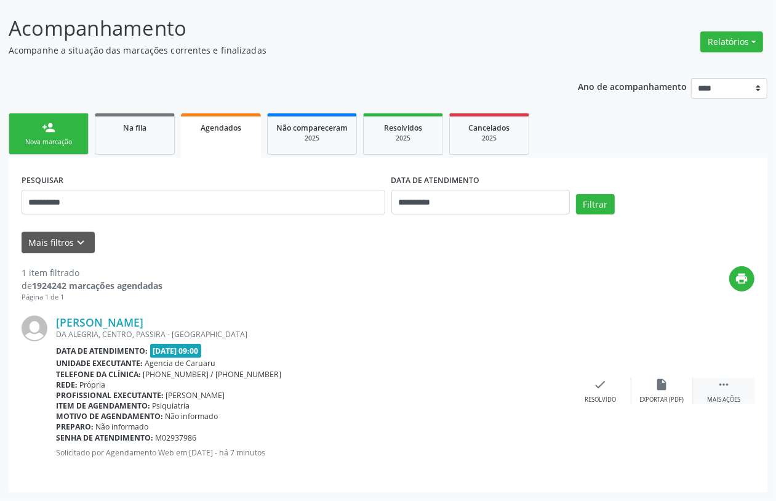
click at [721, 387] on icon "" at bounding box center [724, 384] width 14 height 14
click at [525, 386] on div "cancel Cancelar" at bounding box center [540, 390] width 62 height 26
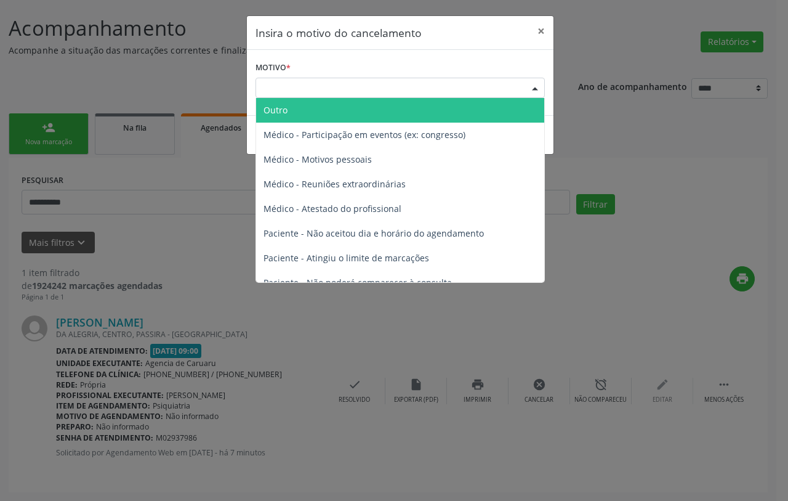
click at [361, 80] on div "Escolha o motivo" at bounding box center [400, 88] width 289 height 21
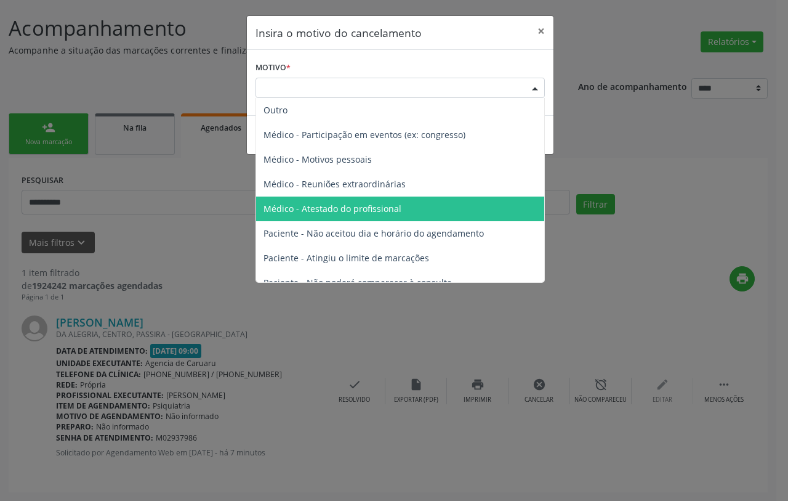
scroll to position [62, 0]
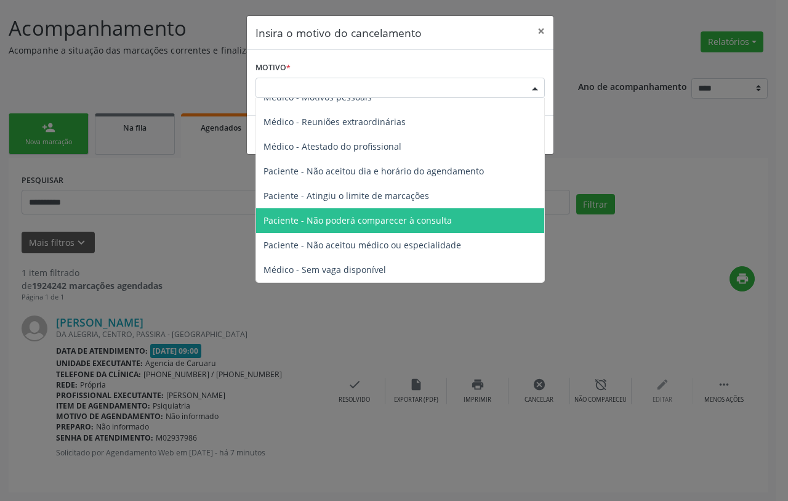
click at [397, 219] on span "Paciente - Não poderá comparecer à consulta" at bounding box center [358, 220] width 188 height 12
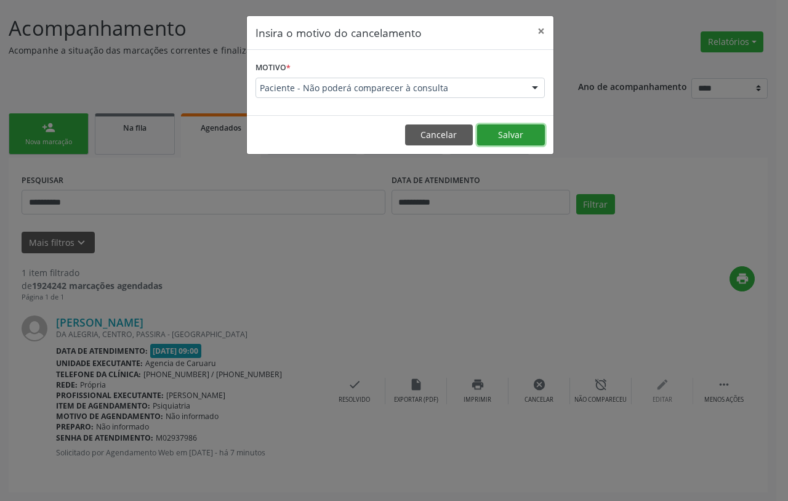
click at [497, 131] on button "Salvar" at bounding box center [511, 134] width 68 height 21
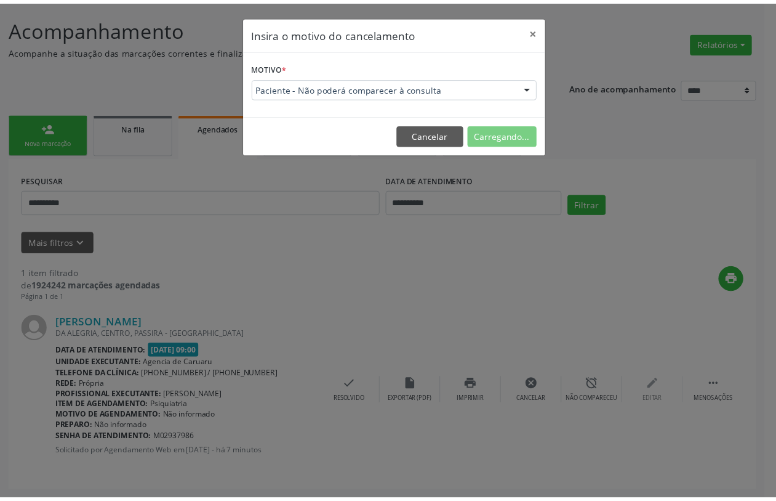
scroll to position [0, 0]
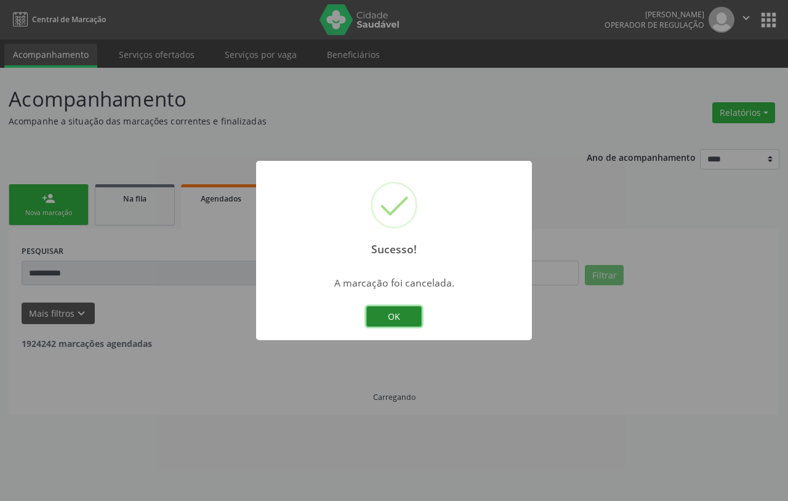
drag, startPoint x: 391, startPoint y: 306, endPoint x: 152, endPoint y: 254, distance: 244.6
click at [389, 306] on button "OK" at bounding box center [393, 316] width 55 height 21
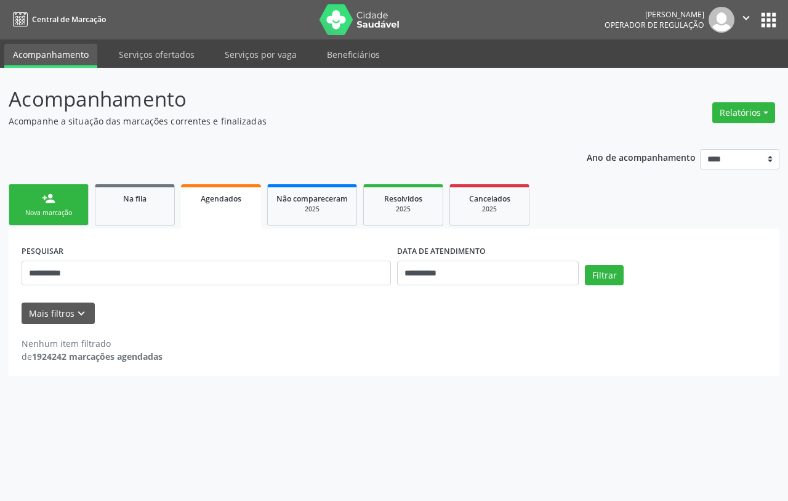
drag, startPoint x: 46, startPoint y: 201, endPoint x: 214, endPoint y: 97, distance: 197.7
click at [47, 201] on div "person_add" at bounding box center [49, 198] width 14 height 14
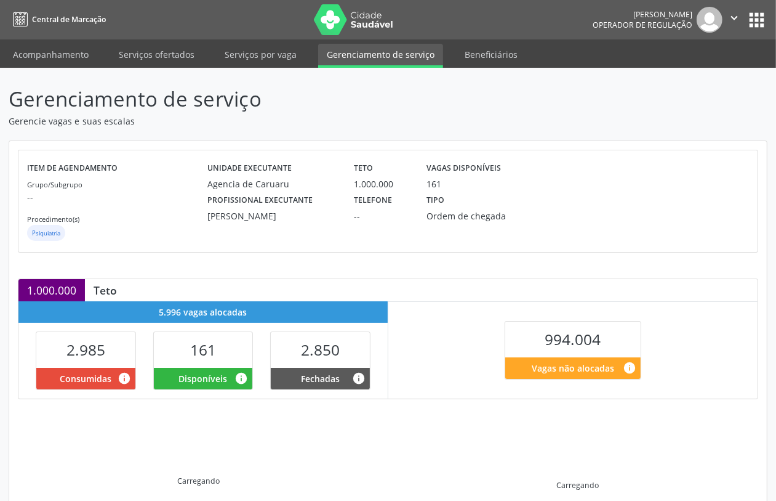
scroll to position [151, 0]
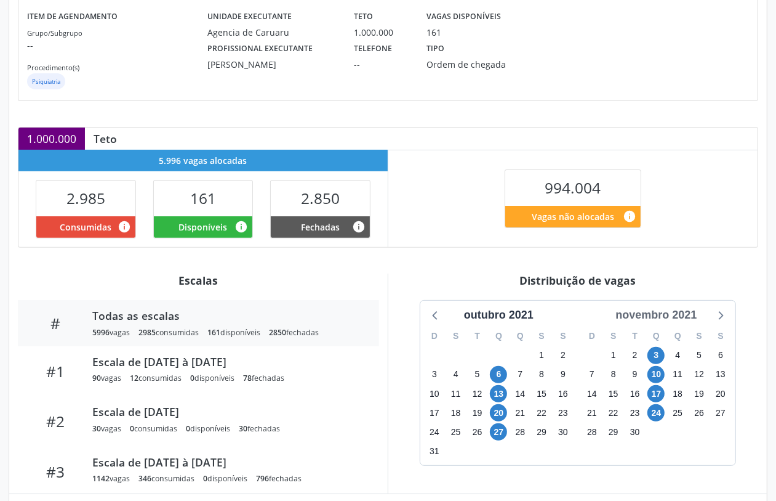
click at [679, 321] on div "novembro 2021" at bounding box center [656, 315] width 91 height 17
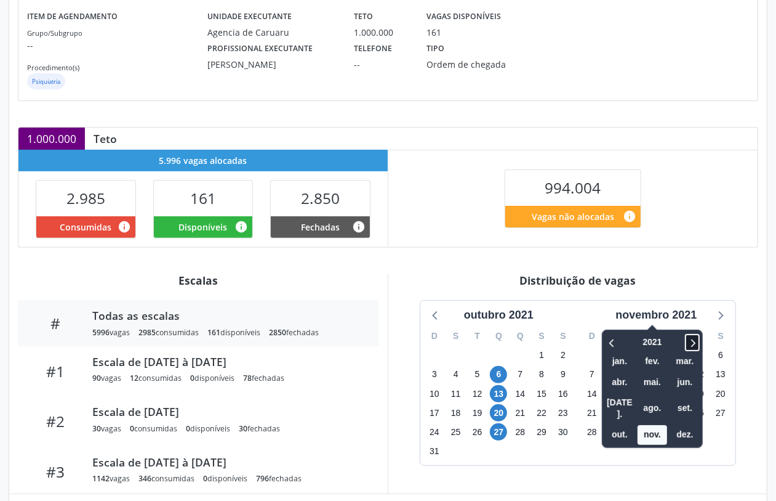
click at [699, 345] on icon at bounding box center [693, 342] width 12 height 15
click at [699, 347] on icon at bounding box center [693, 342] width 12 height 15
click at [633, 425] on span "out." at bounding box center [620, 434] width 30 height 19
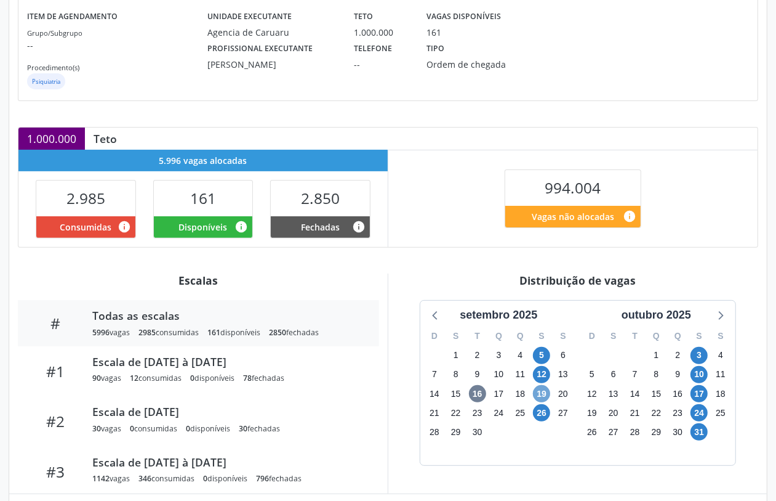
click at [543, 392] on span "19" at bounding box center [541, 393] width 17 height 17
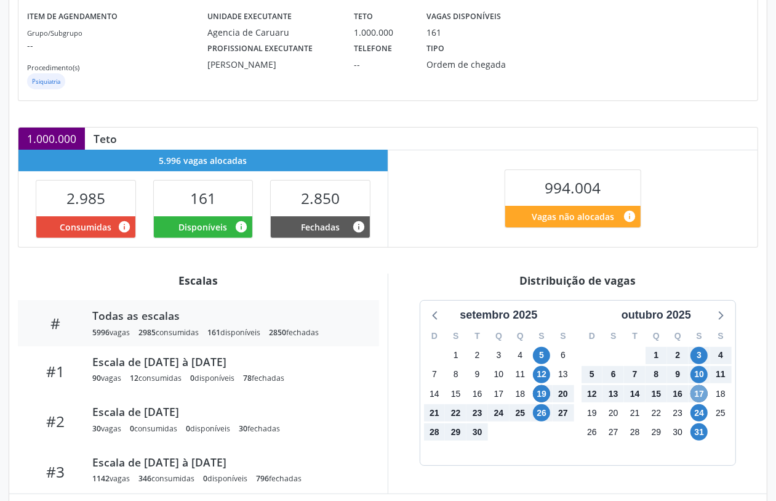
click at [700, 395] on span "17" at bounding box center [699, 393] width 17 height 17
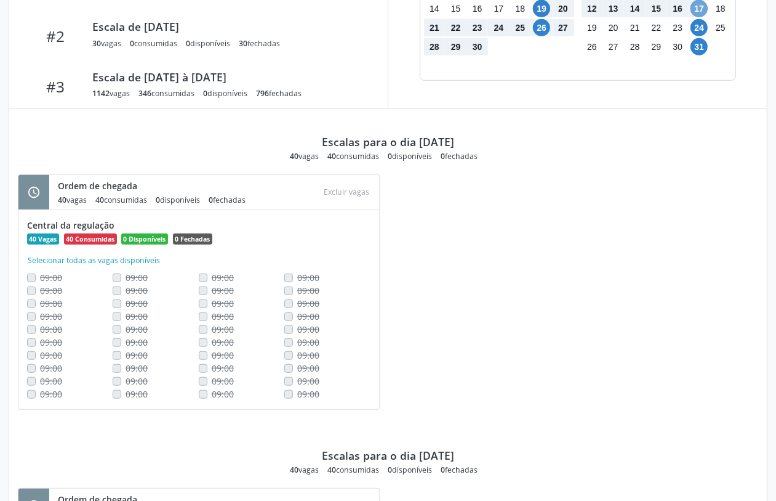
scroll to position [305, 0]
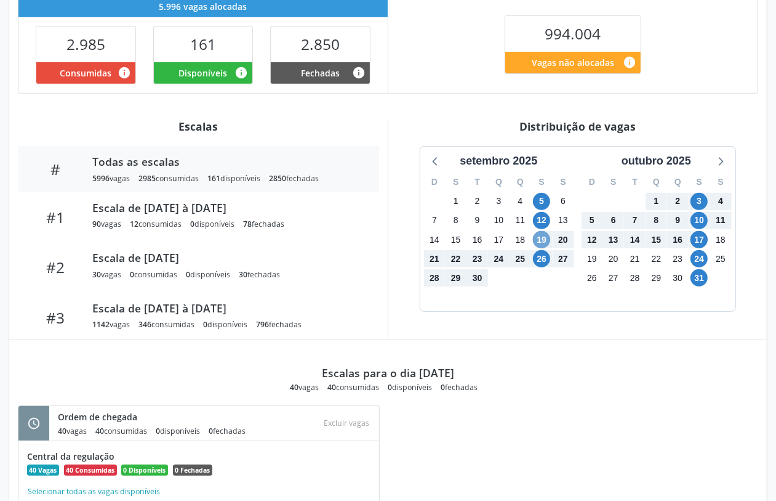
click at [542, 240] on span "19" at bounding box center [541, 239] width 17 height 17
click at [701, 259] on span "24" at bounding box center [699, 258] width 17 height 17
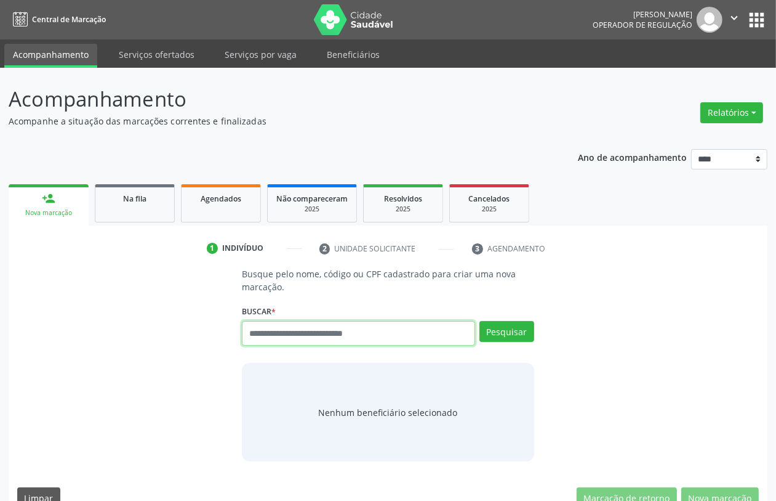
paste input "*********"
type input "*********"
click at [504, 318] on div "Buscar * Busque por nome, código ou CPF Nenhum resultado encontrado para: " " N…" at bounding box center [388, 328] width 292 height 52
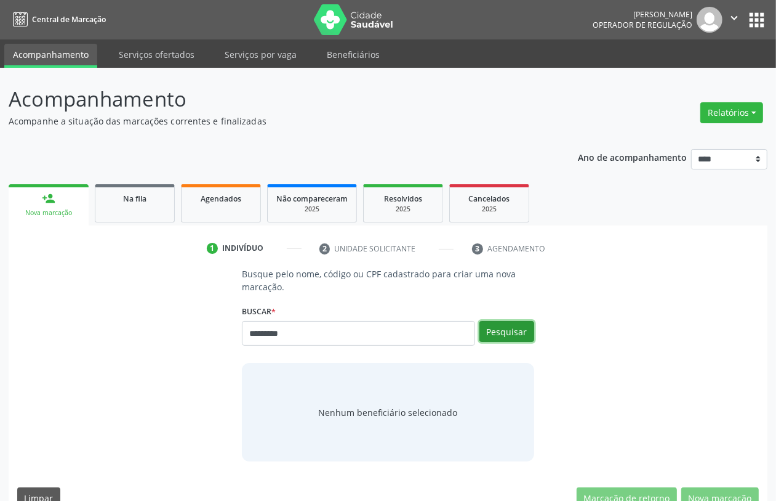
click at [505, 325] on button "Pesquisar" at bounding box center [507, 331] width 55 height 21
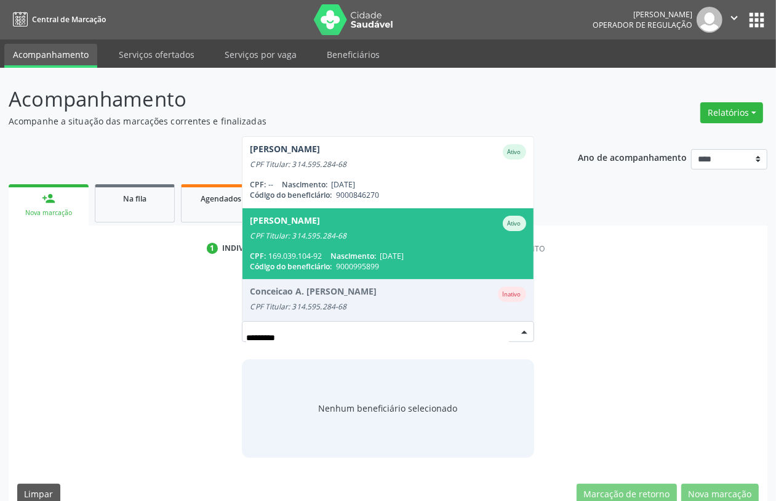
scroll to position [169, 0]
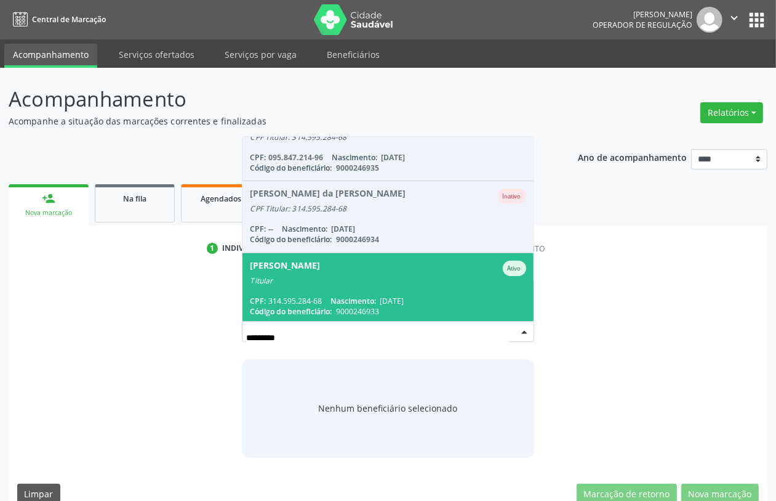
click at [352, 284] on span "[PERSON_NAME] da Luz Ativo Titular CPF: 314.595.284-68 Nascimento: [DATE] Códig…" at bounding box center [388, 288] width 291 height 71
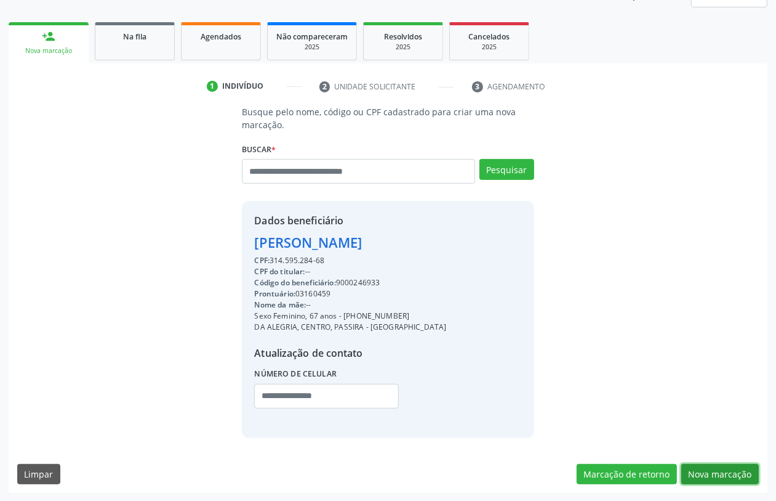
click at [709, 472] on button "Nova marcação" at bounding box center [721, 474] width 78 height 21
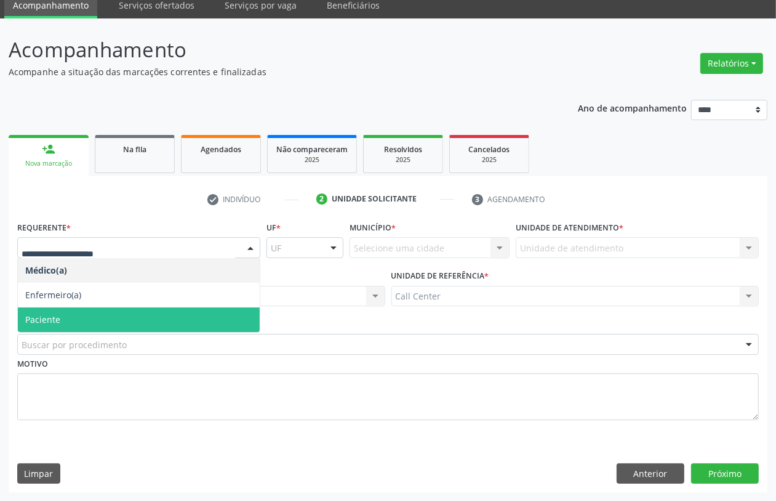
click at [87, 318] on span "Paciente" at bounding box center [139, 319] width 242 height 25
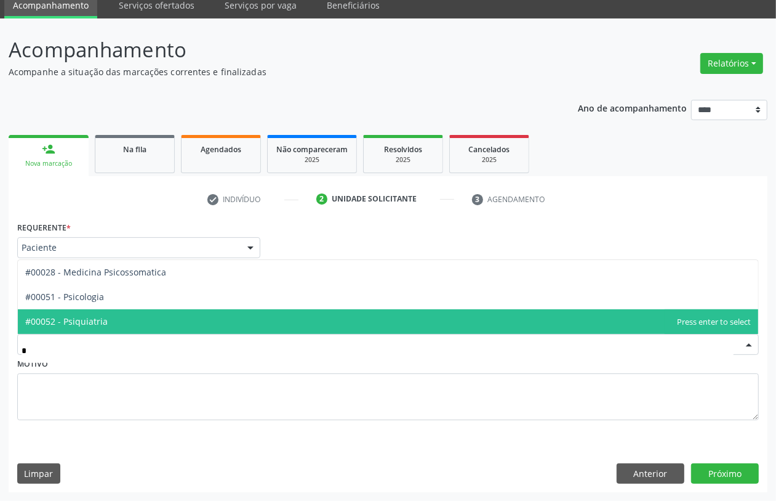
type input "**"
click at [115, 316] on span "#00052 - Psiquiatria" at bounding box center [388, 321] width 741 height 25
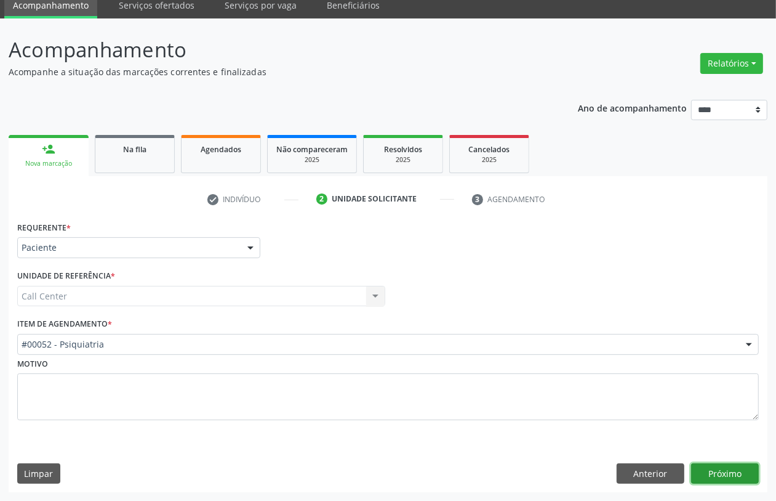
click at [721, 469] on button "Próximo" at bounding box center [725, 473] width 68 height 21
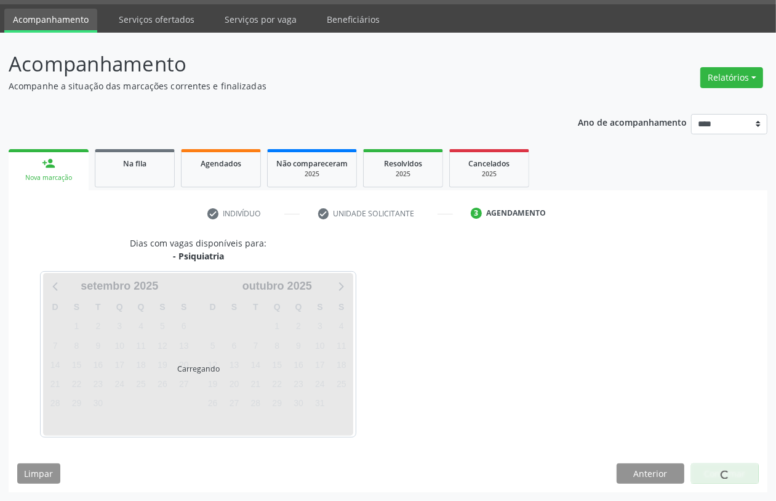
scroll to position [35, 0]
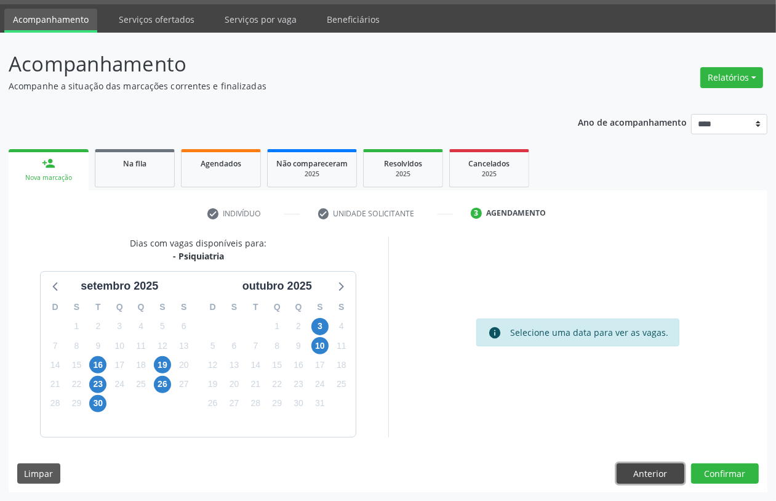
click at [648, 467] on button "Anterior" at bounding box center [651, 473] width 68 height 21
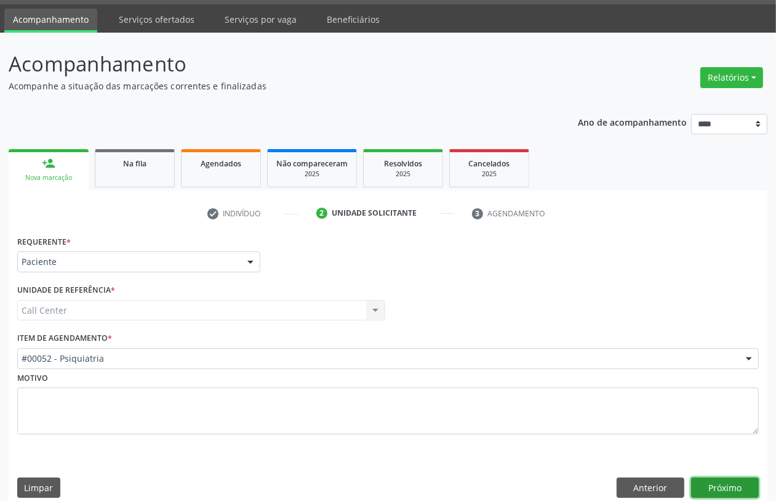
click at [738, 488] on button "Próximo" at bounding box center [725, 487] width 68 height 21
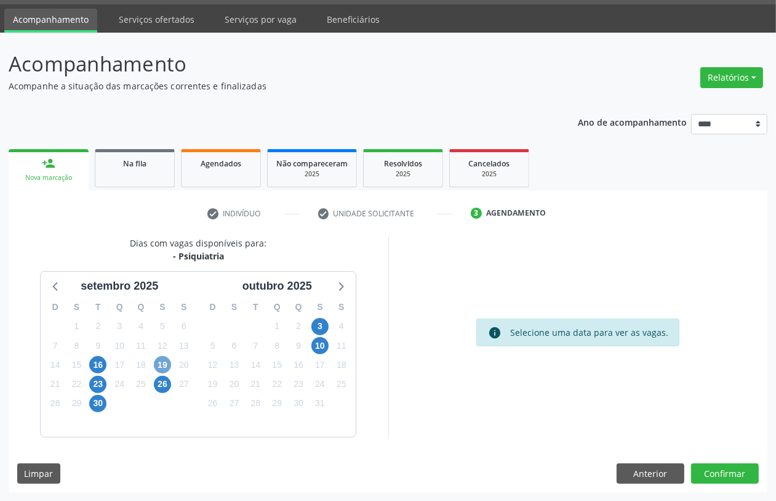
click at [159, 360] on span "19" at bounding box center [162, 364] width 17 height 17
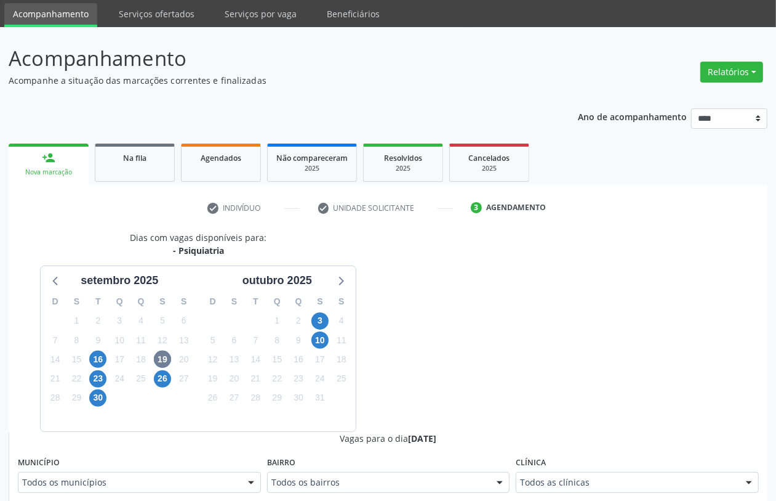
drag, startPoint x: 626, startPoint y: 485, endPoint x: 615, endPoint y: 476, distance: 14.4
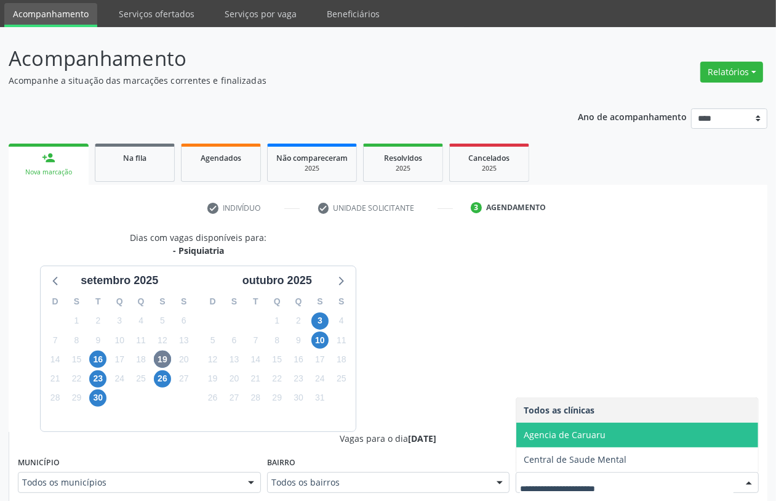
click at [597, 434] on span "Agencia de Caruaru" at bounding box center [565, 435] width 82 height 12
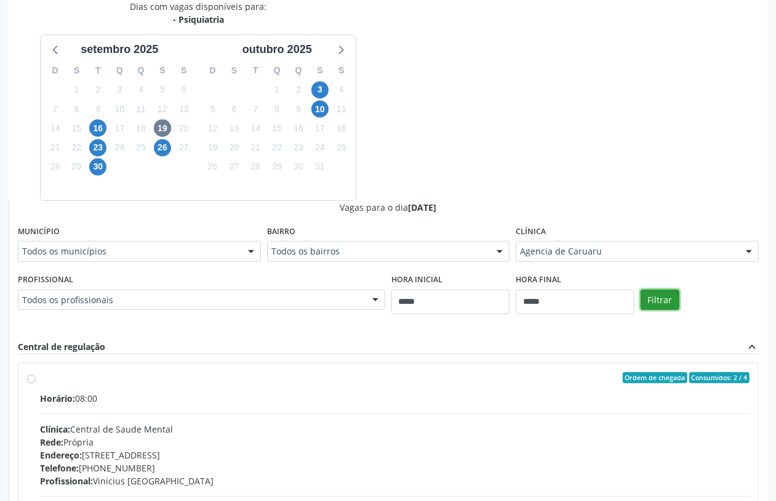
click at [660, 299] on button "Filtrar" at bounding box center [660, 299] width 39 height 21
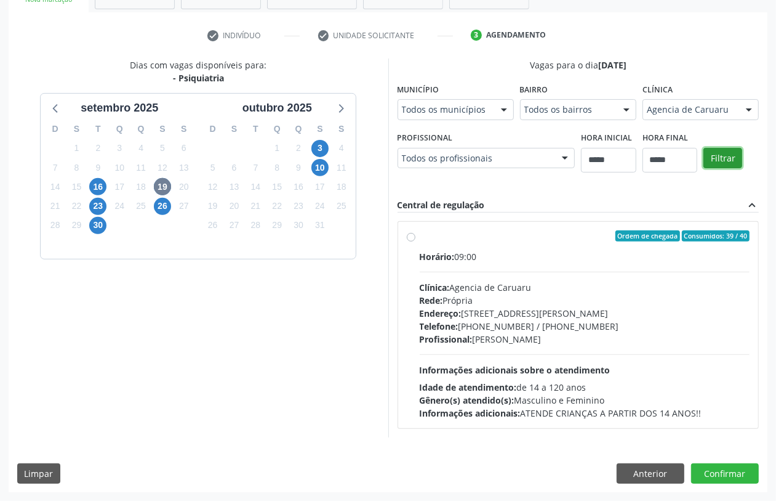
scroll to position [213, 0]
click at [523, 313] on div "Endereço: Rua João Colin, nº 275, Indianapolis, Caruaru - PE" at bounding box center [585, 313] width 331 height 13
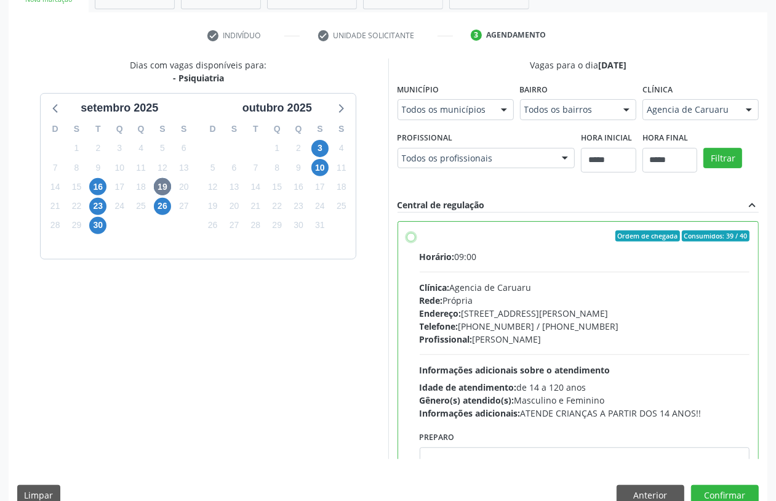
scroll to position [62, 0]
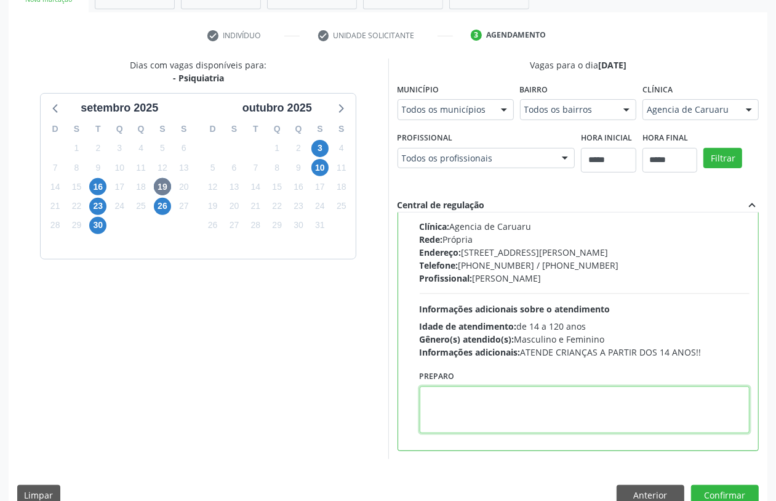
paste textarea "**********"
type textarea "**********"
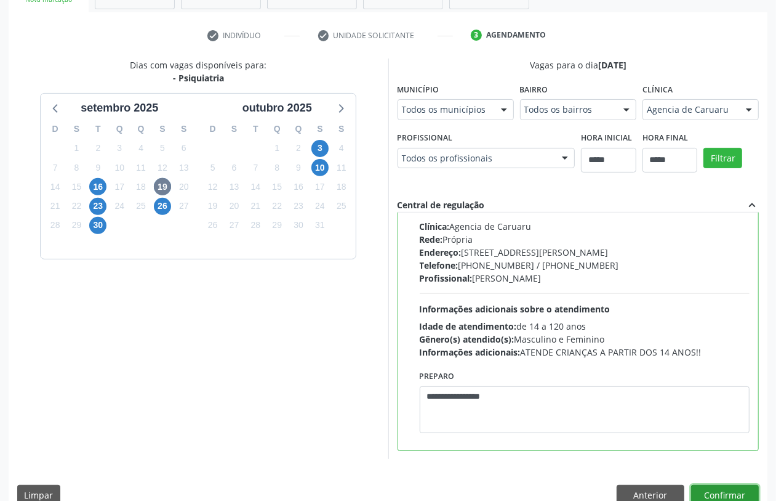
click at [722, 497] on button "Confirmar" at bounding box center [725, 495] width 68 height 21
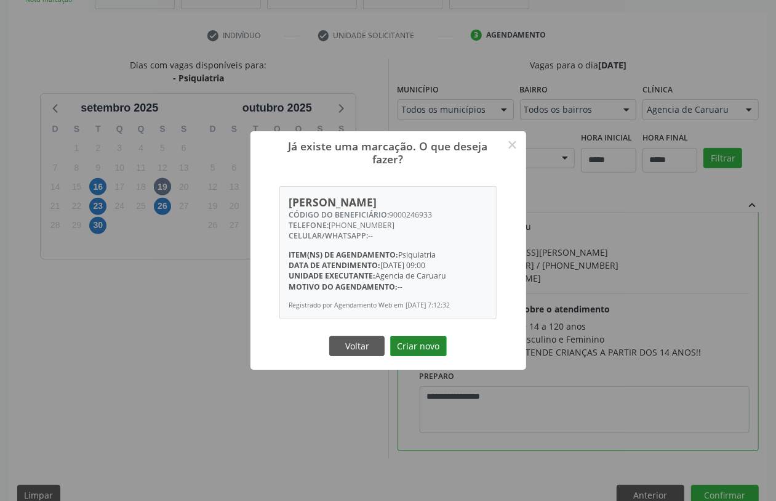
click at [421, 345] on button "Criar novo" at bounding box center [418, 346] width 57 height 21
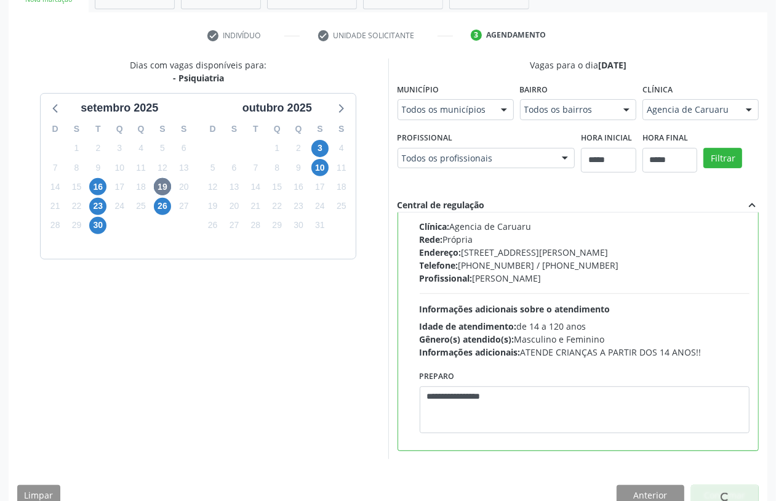
scroll to position [0, 0]
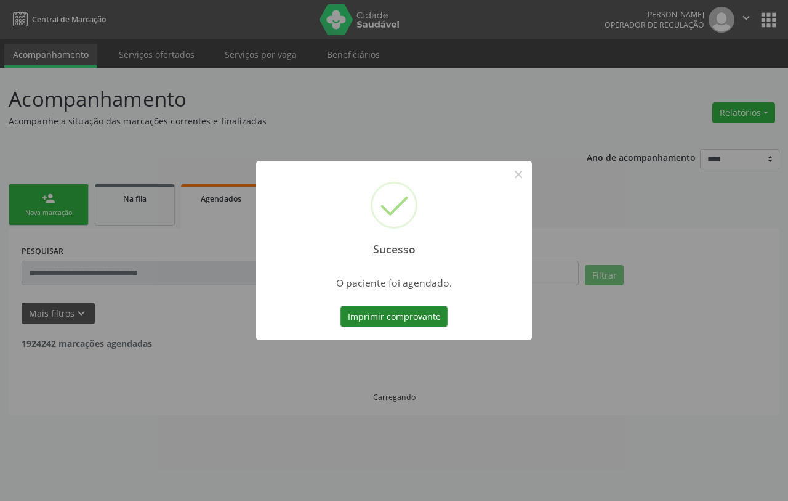
drag, startPoint x: 417, startPoint y: 299, endPoint x: 408, endPoint y: 310, distance: 14.0
click at [417, 297] on div "Sucesso × O paciente foi agendado. Imprimir comprovante Cancel" at bounding box center [394, 251] width 276 height 180
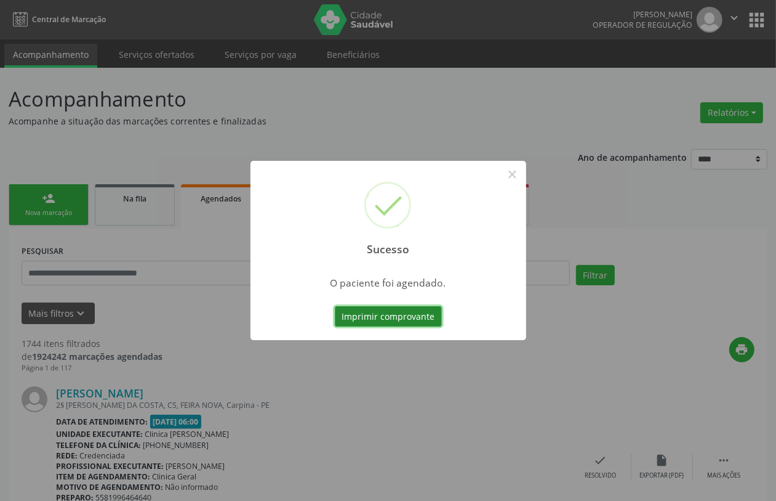
click at [408, 311] on button "Imprimir comprovante" at bounding box center [388, 316] width 107 height 21
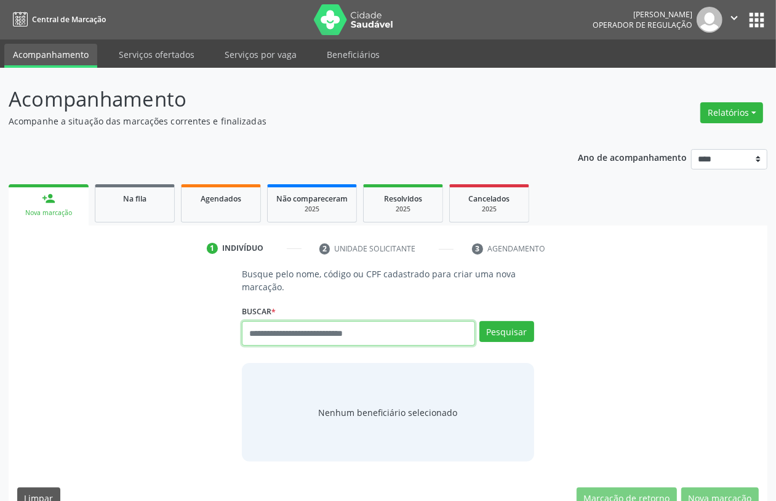
paste input "**********"
type input "**********"
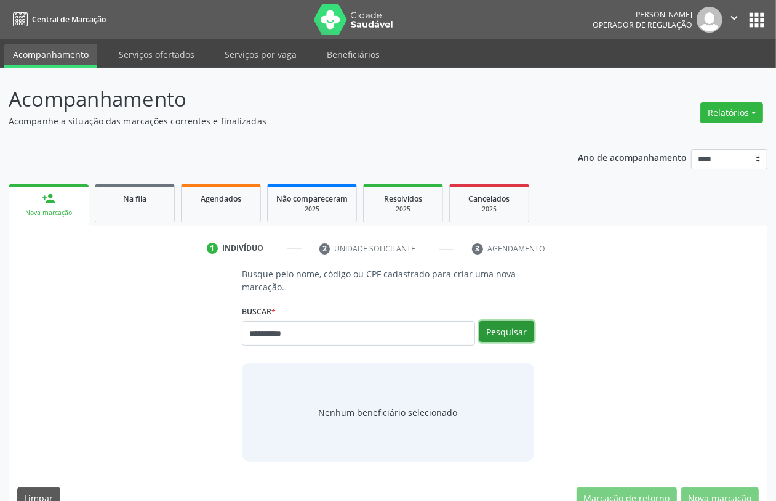
click at [508, 328] on button "Pesquisar" at bounding box center [507, 331] width 55 height 21
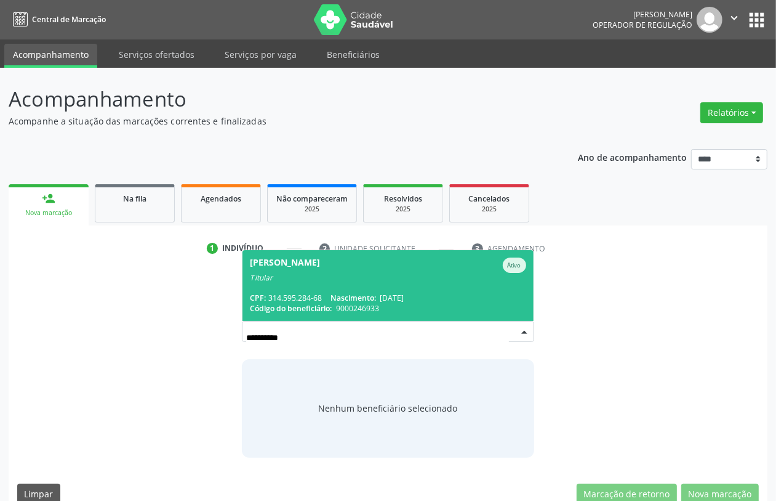
click at [377, 281] on div "Titular" at bounding box center [388, 278] width 276 height 10
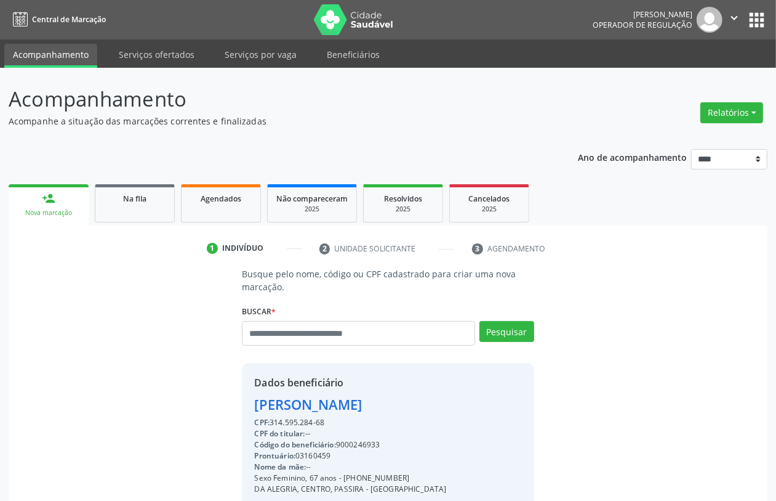
scroll to position [162, 0]
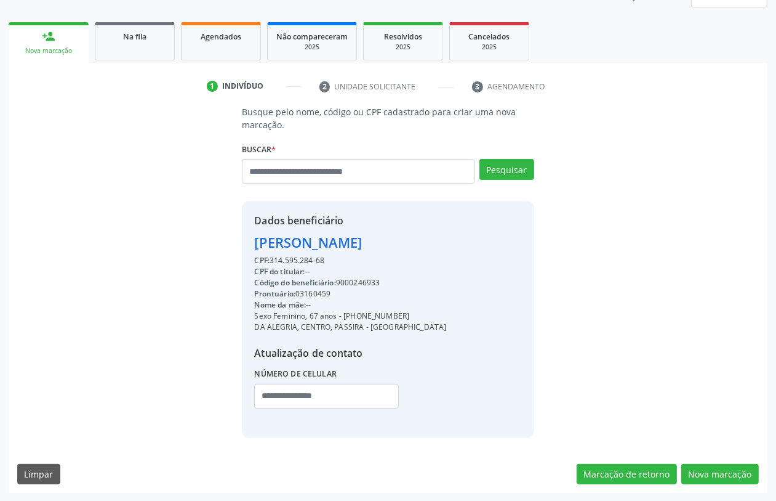
click at [291, 257] on div "CPF: 314.595.284-68" at bounding box center [350, 260] width 192 height 11
copy div "314.595.284"
paste input "**********"
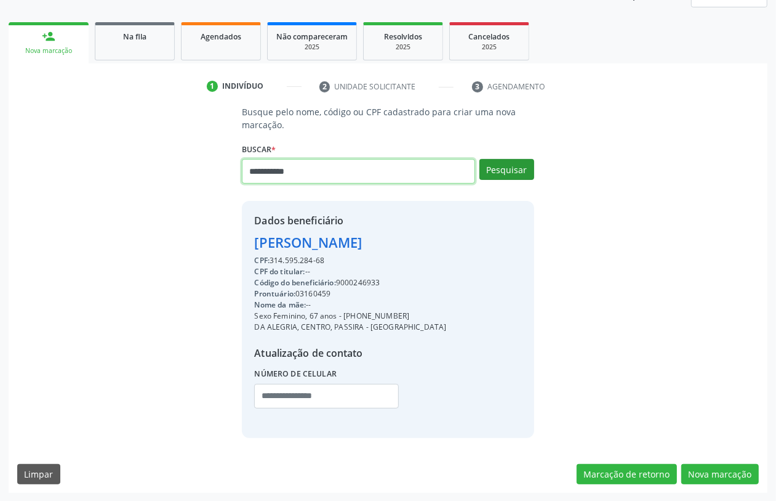
type input "**********"
click at [508, 161] on button "Pesquisar" at bounding box center [507, 169] width 55 height 21
type input "**********"
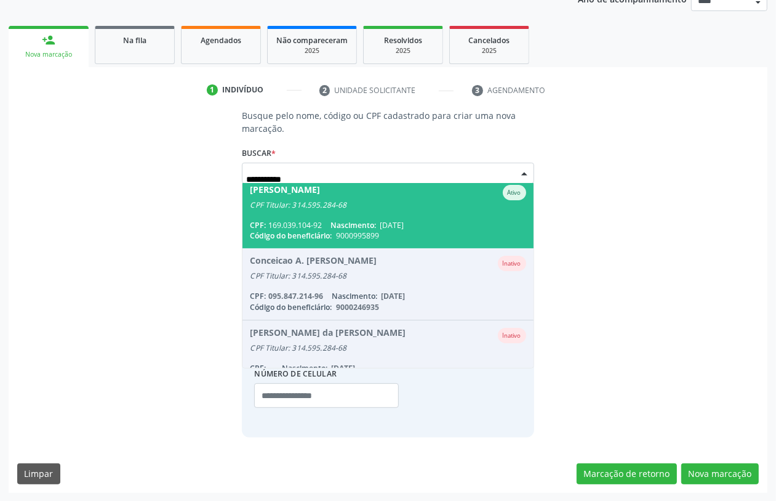
scroll to position [0, 0]
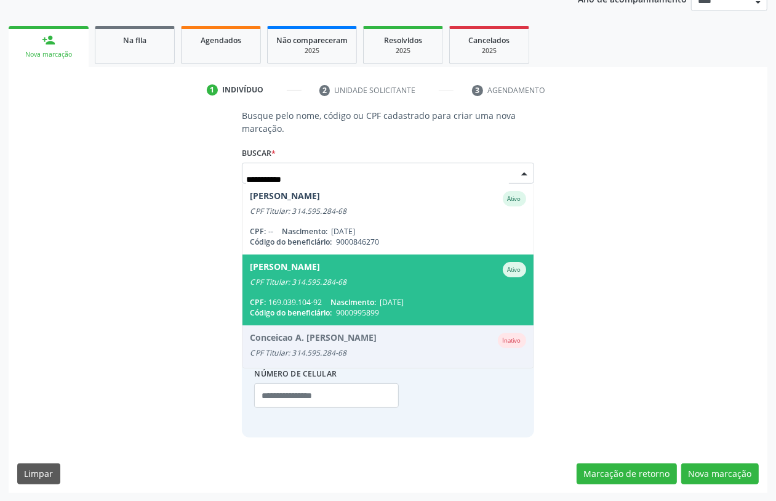
click at [354, 285] on span "[PERSON_NAME] Ativo CPF Titular: 314.595.284-68 CPF: 169.039.104-92 Nascimento:…" at bounding box center [388, 289] width 291 height 71
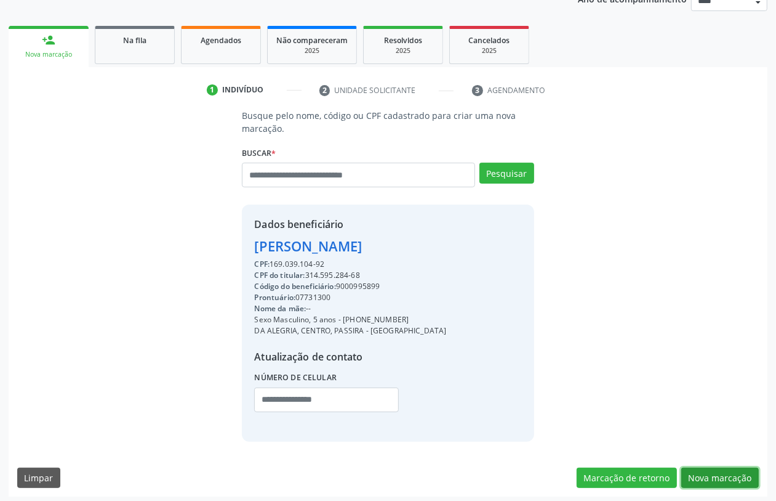
click at [709, 488] on button "Nova marcação" at bounding box center [721, 477] width 78 height 21
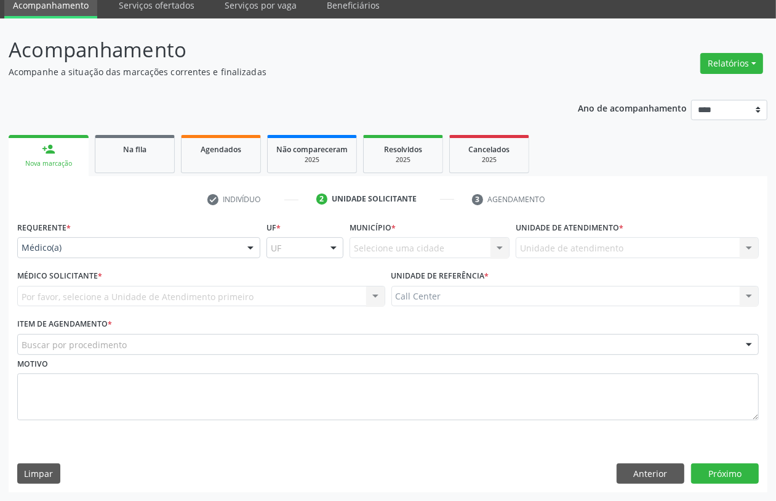
scroll to position [49, 0]
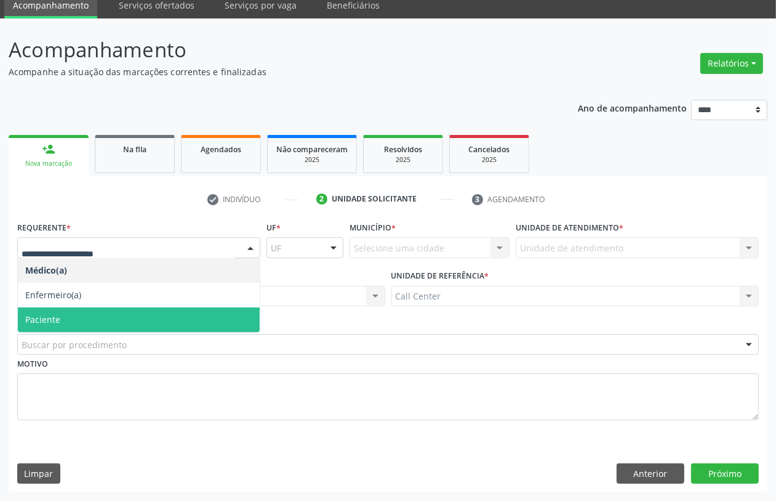
click at [81, 313] on span "Paciente" at bounding box center [139, 319] width 242 height 25
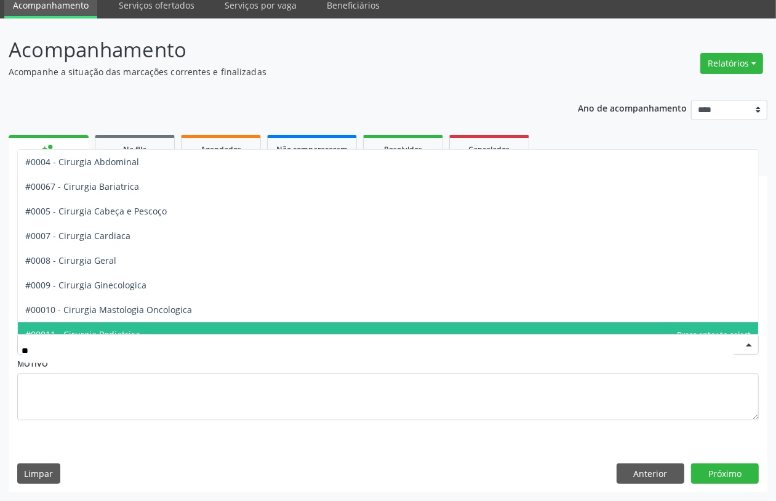
type input "***"
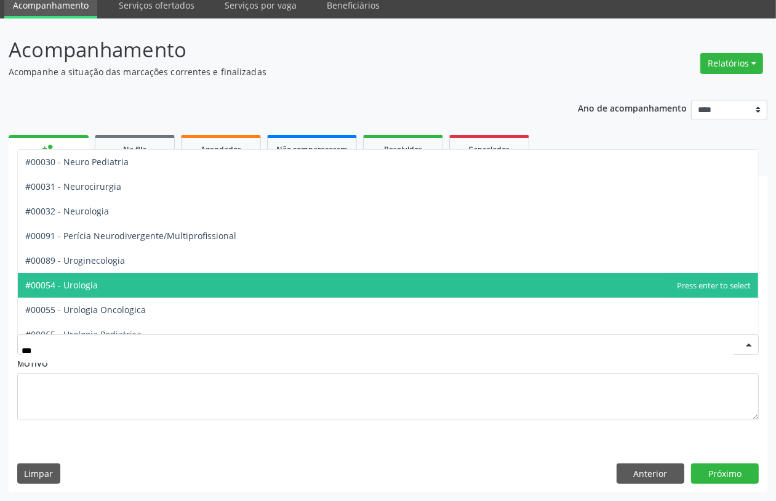
click at [100, 289] on span "#00054 - Urologia" at bounding box center [388, 285] width 741 height 25
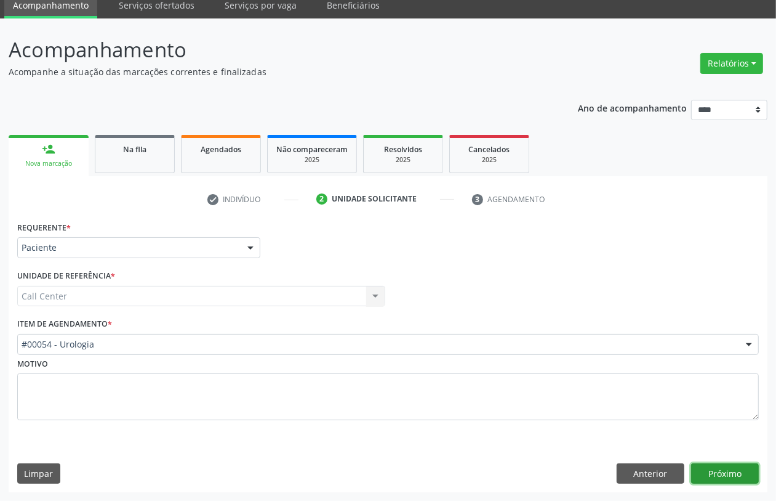
click at [719, 472] on button "Próximo" at bounding box center [725, 473] width 68 height 21
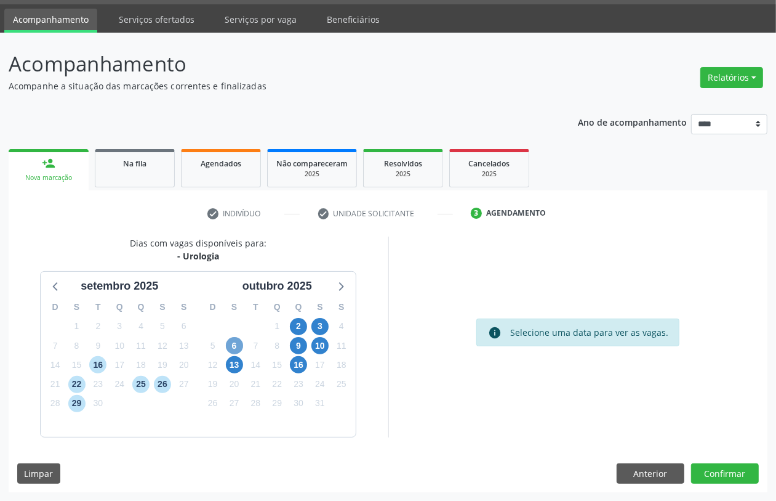
click at [235, 348] on span "6" at bounding box center [234, 345] width 17 height 17
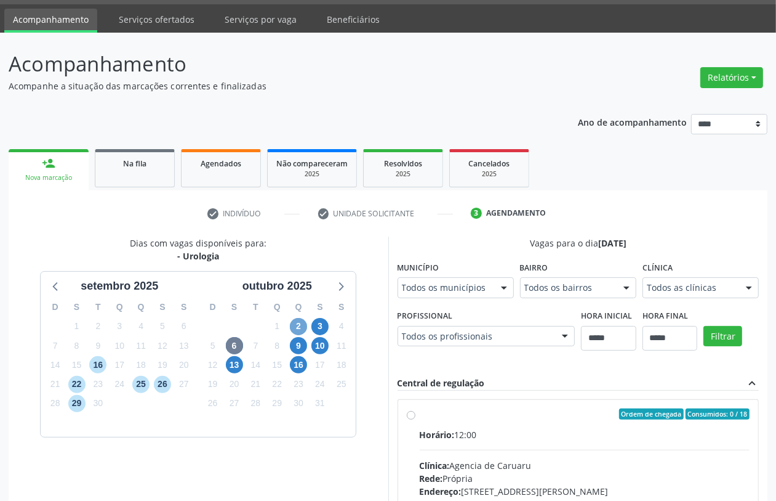
click at [297, 320] on span "2" at bounding box center [298, 326] width 17 height 17
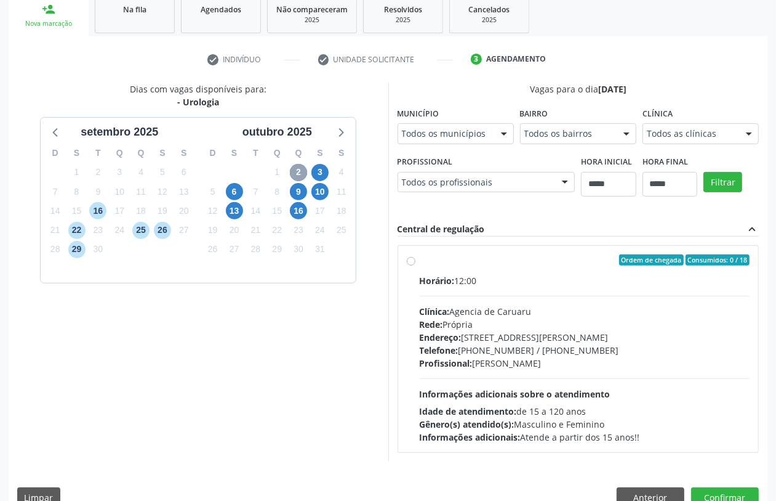
scroll to position [213, 0]
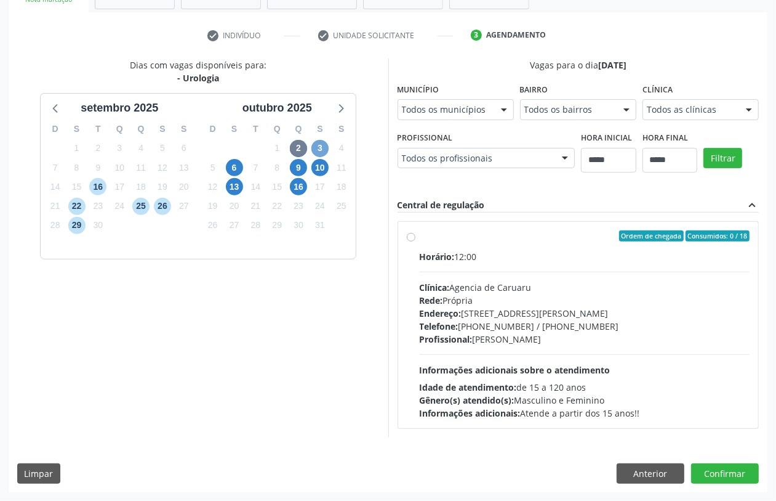
click at [321, 143] on span "3" at bounding box center [320, 148] width 17 height 17
click at [235, 166] on span "6" at bounding box center [234, 167] width 17 height 17
click at [300, 167] on span "9" at bounding box center [298, 167] width 17 height 17
click at [324, 167] on span "10" at bounding box center [320, 167] width 17 height 17
click at [239, 186] on span "13" at bounding box center [234, 186] width 17 height 17
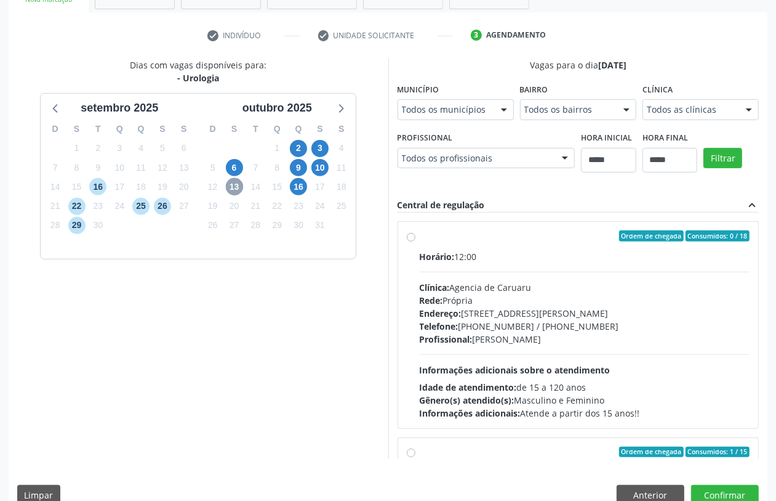
scroll to position [195, 0]
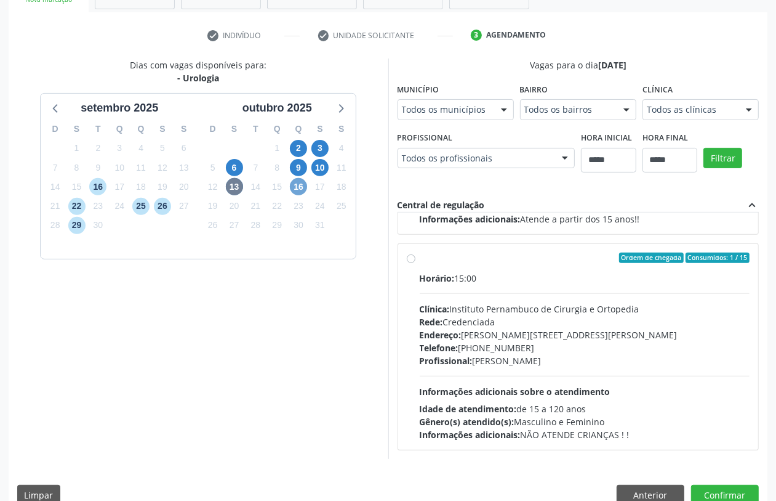
drag, startPoint x: 300, startPoint y: 187, endPoint x: 296, endPoint y: 192, distance: 6.7
click at [299, 191] on span "16" at bounding box center [298, 186] width 17 height 17
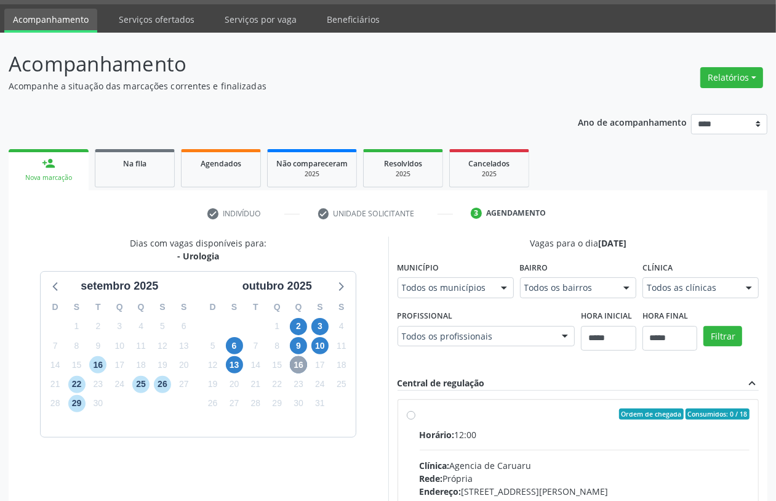
scroll to position [213, 0]
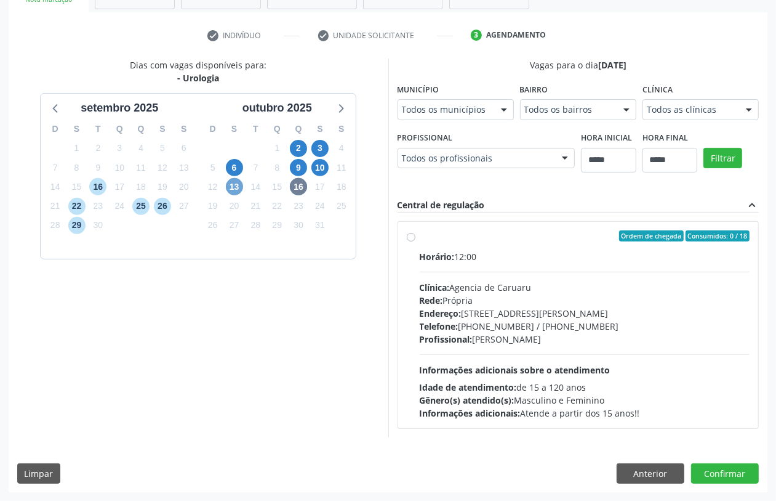
click at [236, 185] on span "13" at bounding box center [234, 186] width 17 height 17
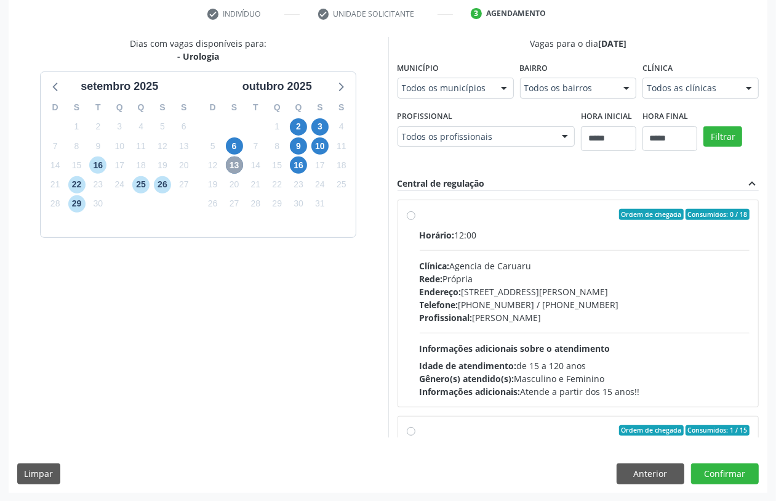
scroll to position [195, 0]
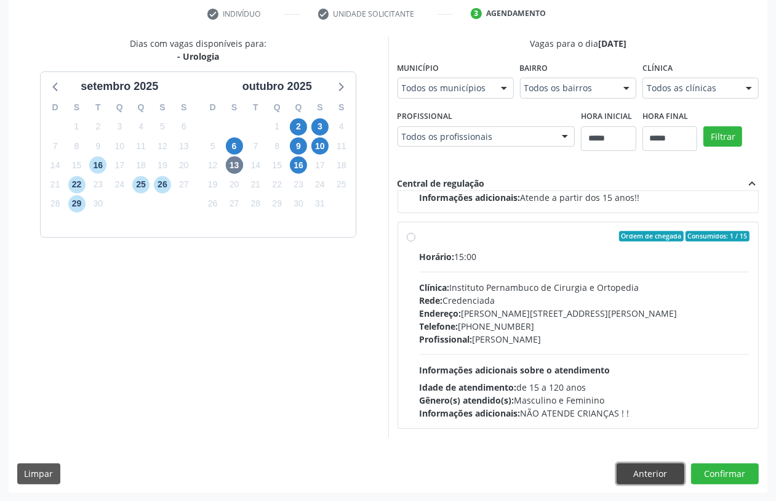
click at [645, 465] on button "Anterior" at bounding box center [651, 473] width 68 height 21
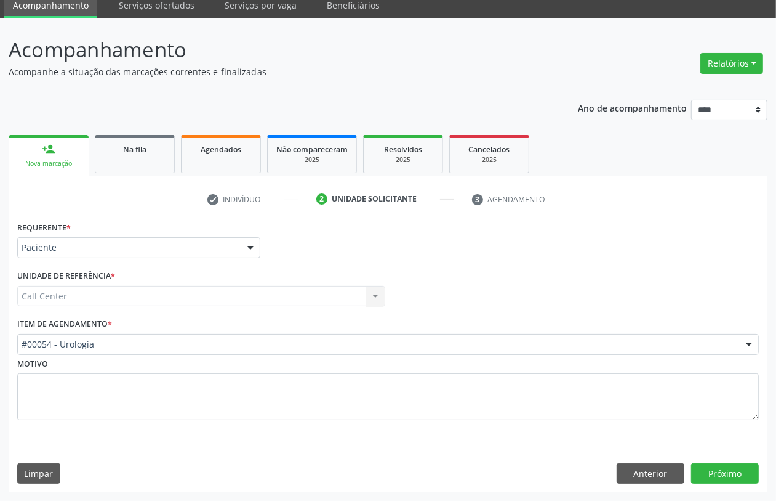
scroll to position [49, 0]
click at [658, 464] on button "Anterior" at bounding box center [651, 473] width 68 height 21
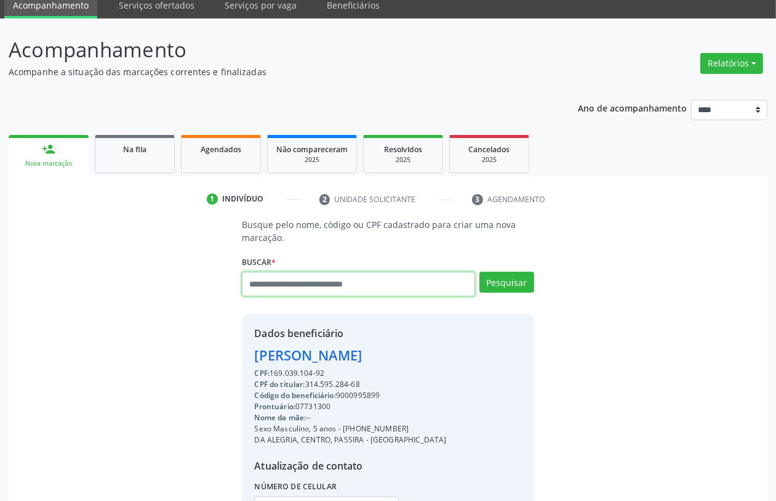
click at [363, 286] on input "text" at bounding box center [358, 284] width 233 height 25
type input "*********"
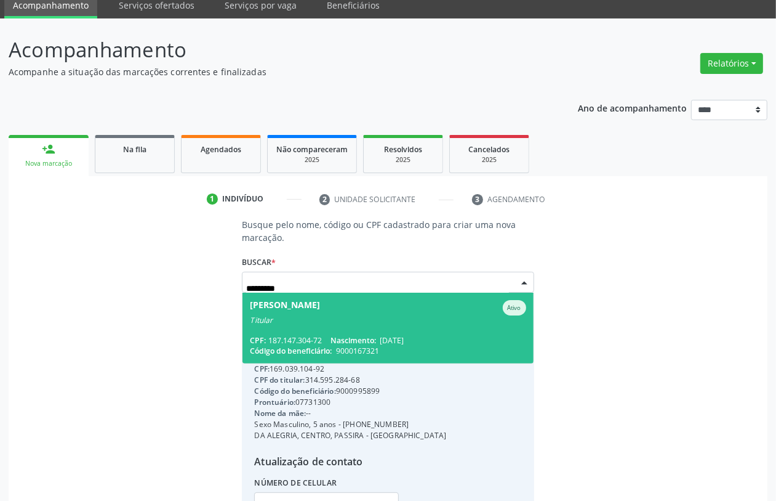
click at [288, 341] on div "CPF: 187.147.304-72 Nascimento: 11/11/1951" at bounding box center [388, 340] width 276 height 10
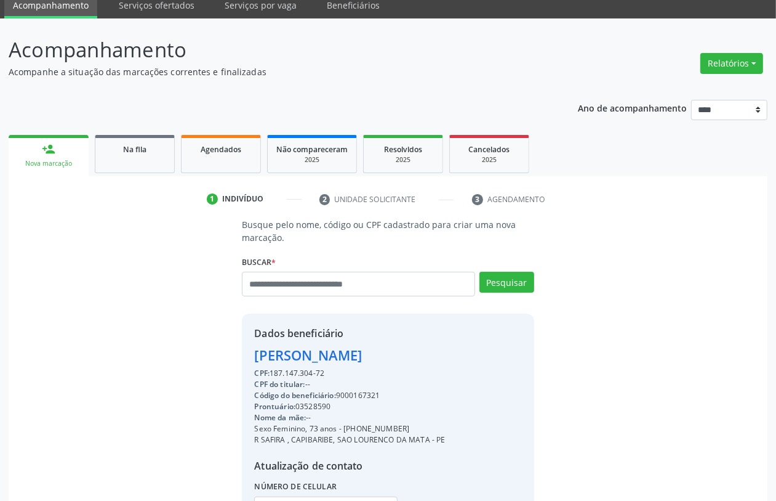
scroll to position [162, 0]
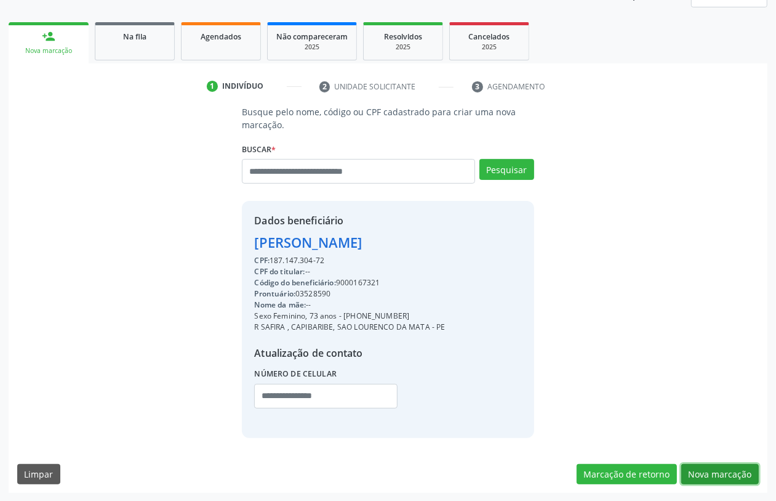
click at [724, 470] on button "Nova marcação" at bounding box center [721, 474] width 78 height 21
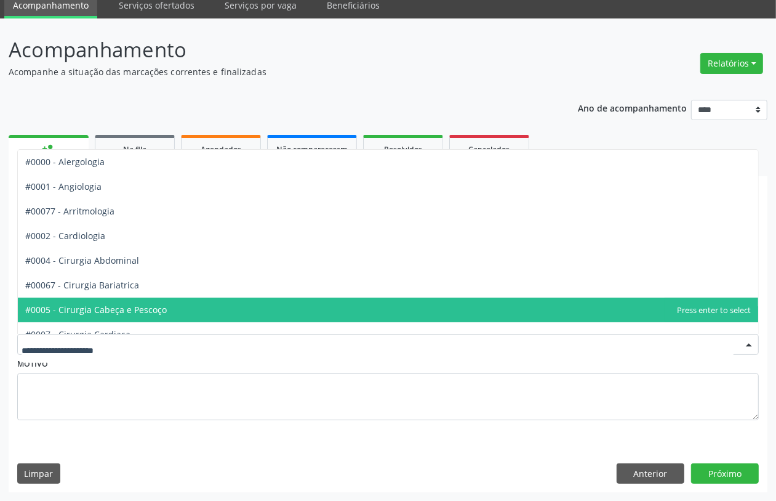
click at [139, 352] on div at bounding box center [388, 344] width 742 height 21
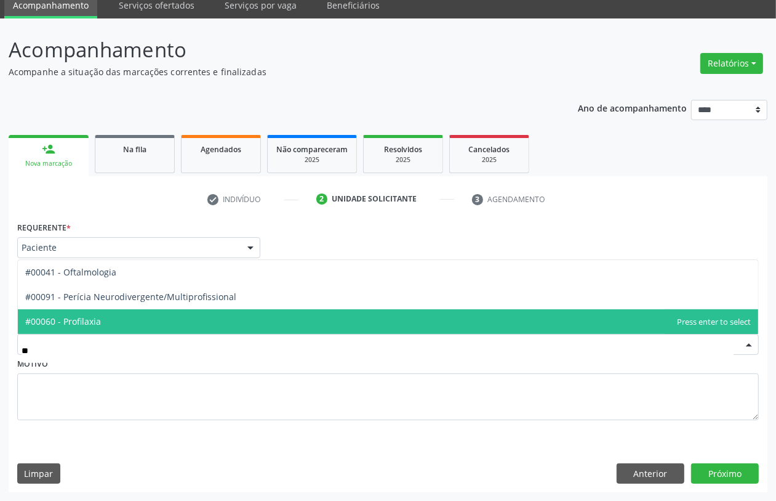
type input "***"
click at [121, 324] on span "#00041 - Oftalmologia" at bounding box center [388, 321] width 741 height 25
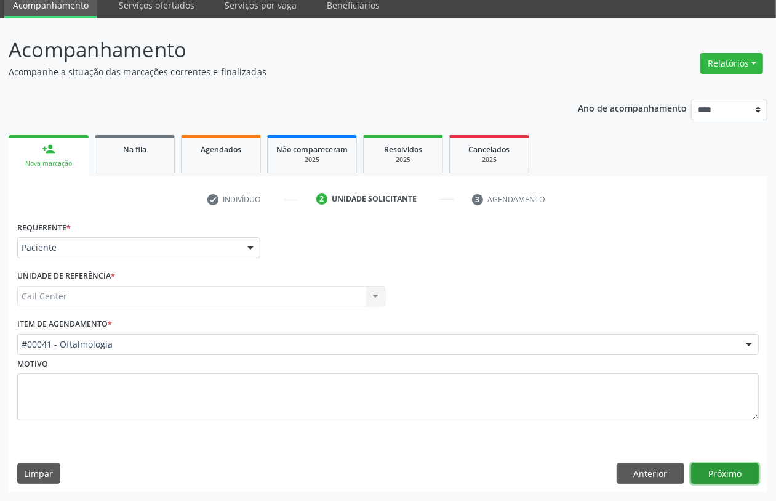
click at [707, 475] on button "Próximo" at bounding box center [725, 473] width 68 height 21
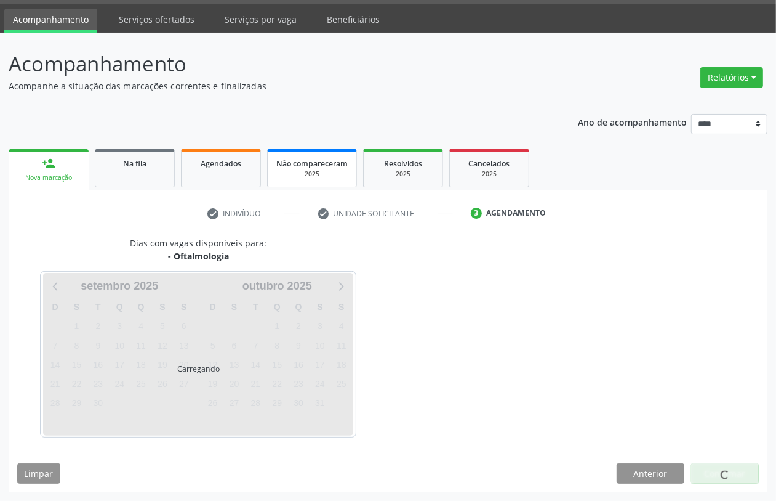
scroll to position [35, 0]
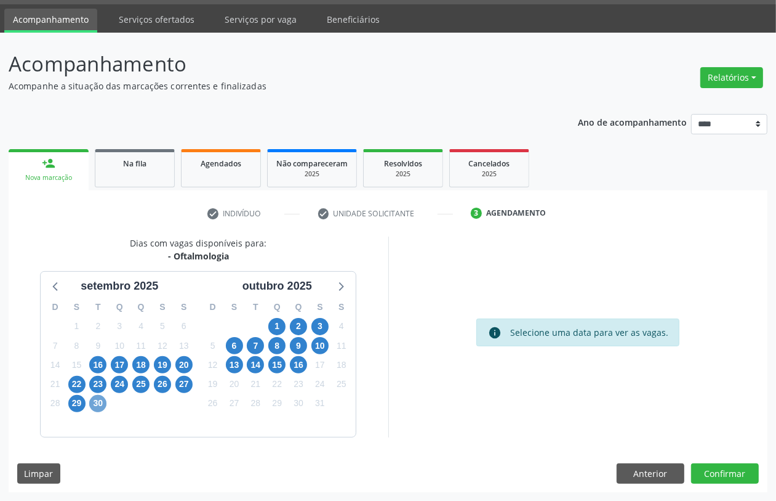
click at [96, 398] on span "30" at bounding box center [97, 403] width 17 height 17
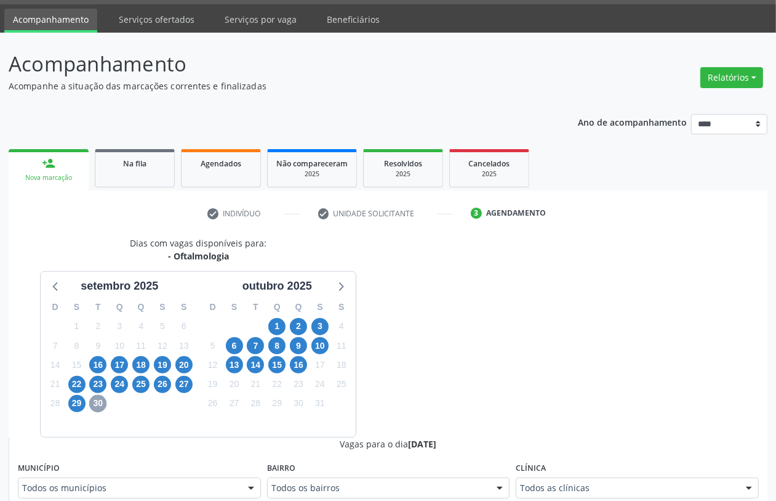
scroll to position [189, 0]
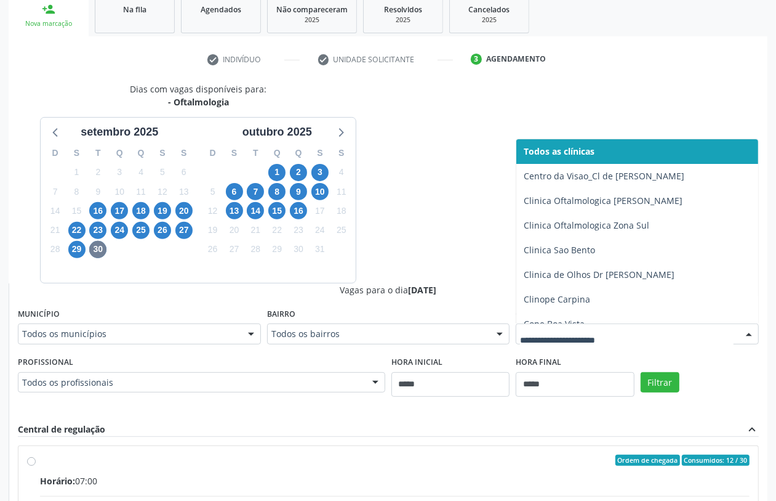
click at [565, 340] on div at bounding box center [637, 333] width 243 height 21
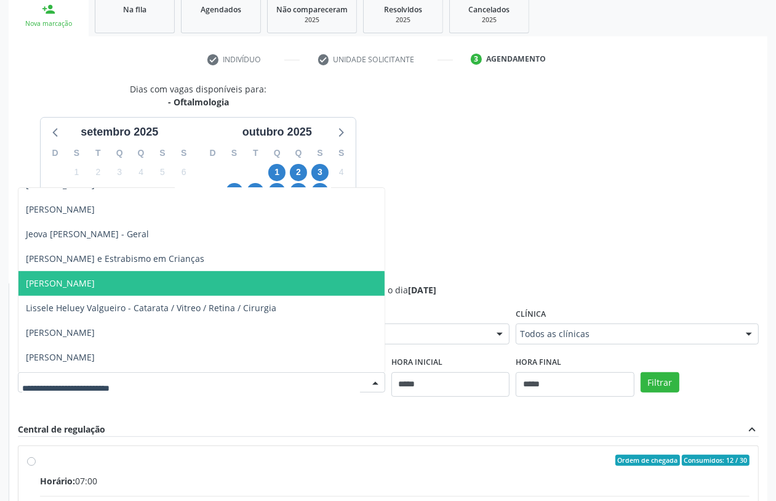
scroll to position [231, 0]
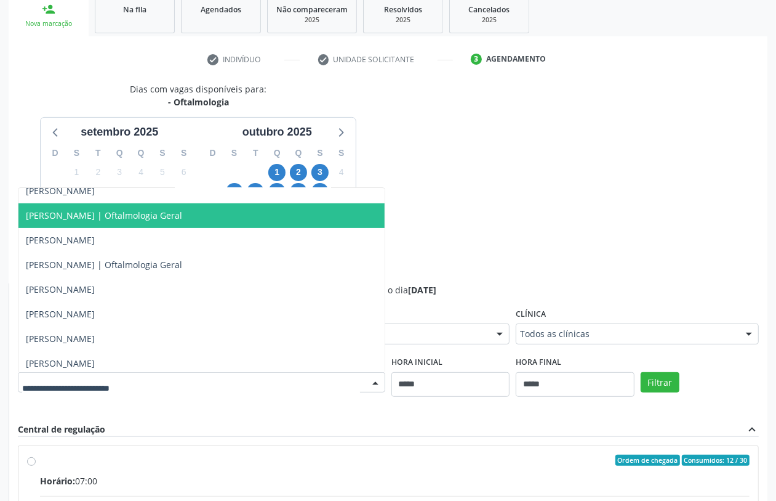
click at [136, 220] on span "[PERSON_NAME] | Oftalmologia Geral" at bounding box center [201, 215] width 366 height 25
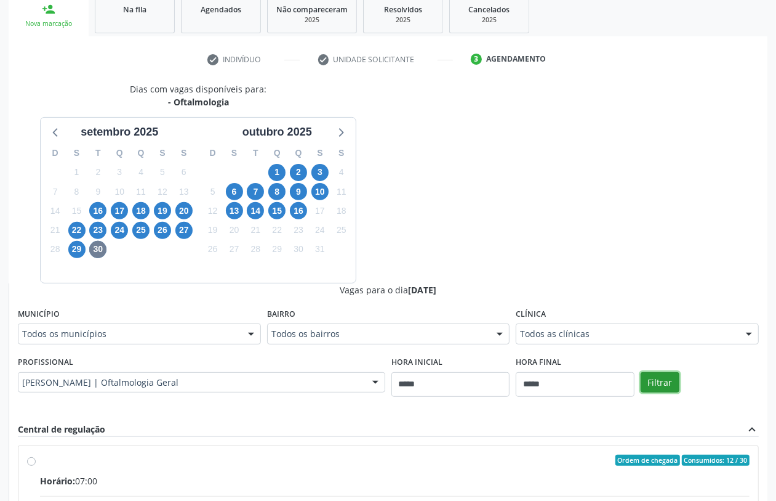
click at [666, 387] on button "Filtrar" at bounding box center [660, 382] width 39 height 21
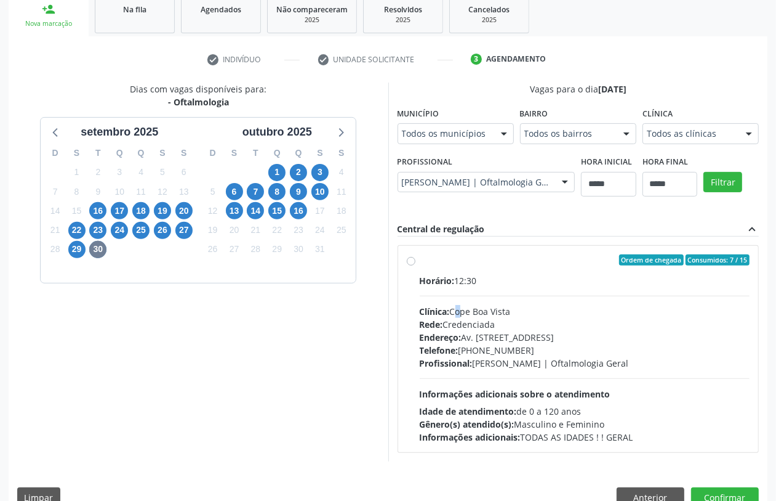
click at [461, 315] on div "Clínica: Cope Boa Vista" at bounding box center [585, 311] width 331 height 13
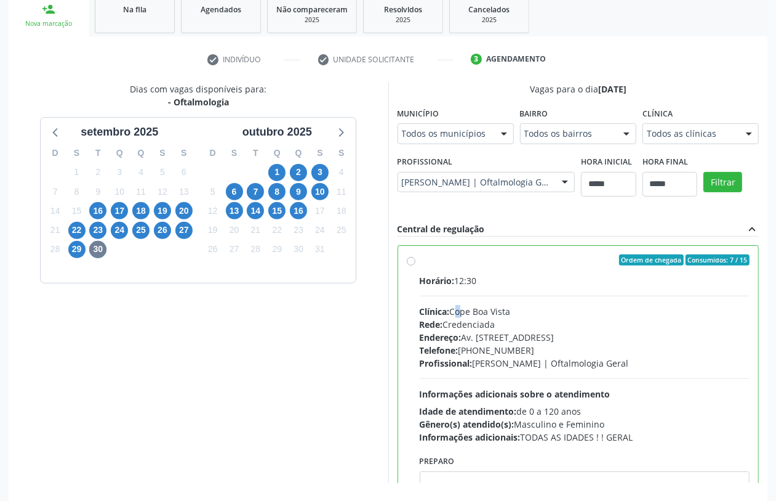
scroll to position [62, 0]
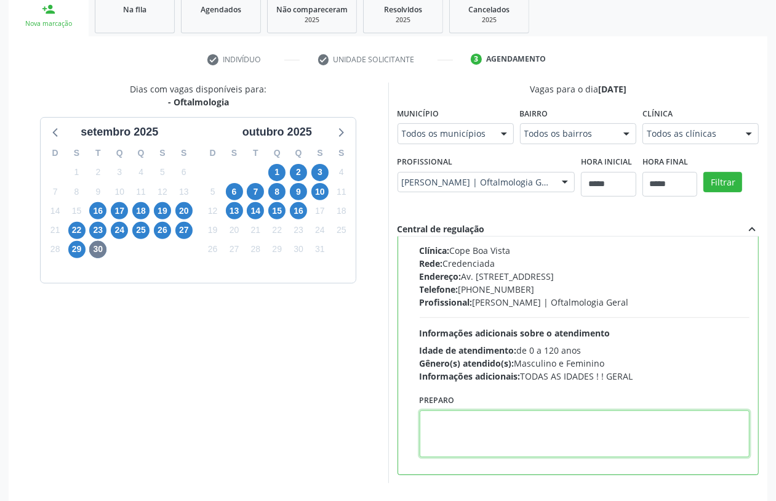
paste textarea "**********"
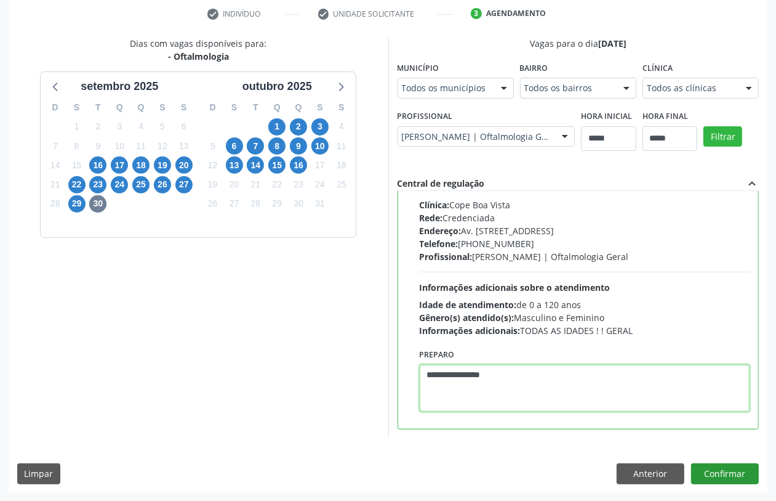
type textarea "**********"
click at [746, 480] on button "Confirmar" at bounding box center [725, 473] width 68 height 21
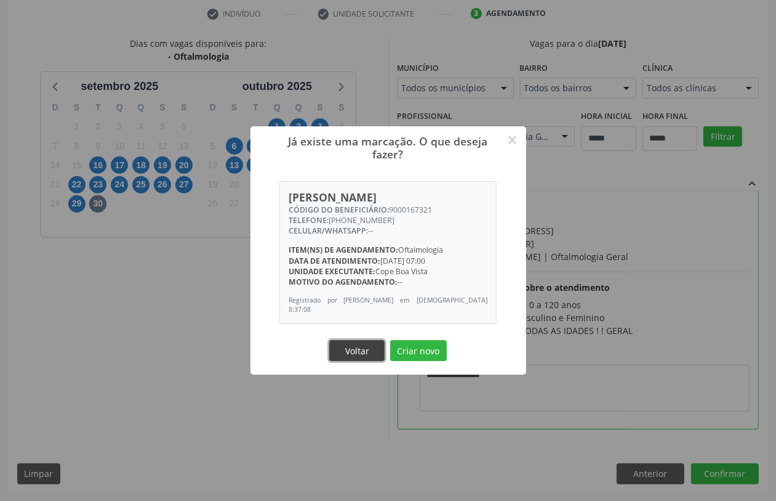
click at [364, 347] on button "Voltar" at bounding box center [356, 350] width 55 height 21
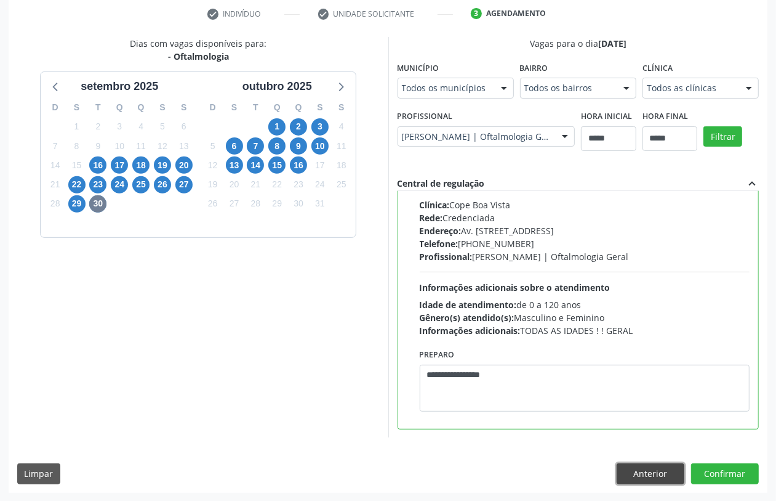
click at [645, 477] on button "Anterior" at bounding box center [651, 473] width 68 height 21
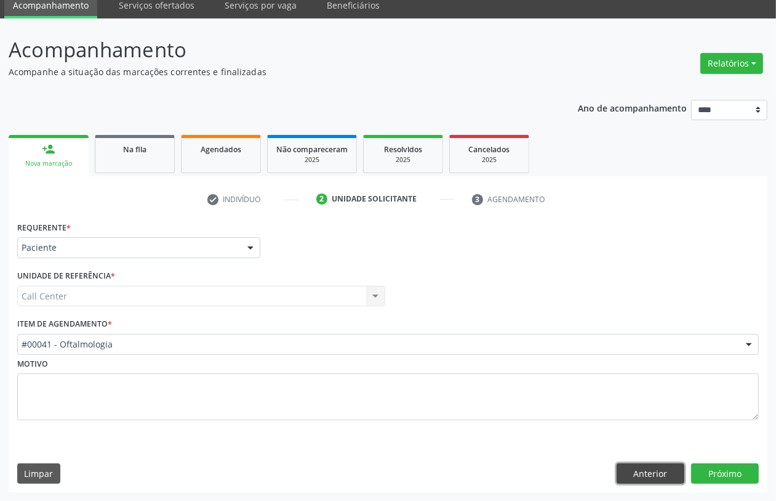
click at [640, 475] on button "Anterior" at bounding box center [651, 473] width 68 height 21
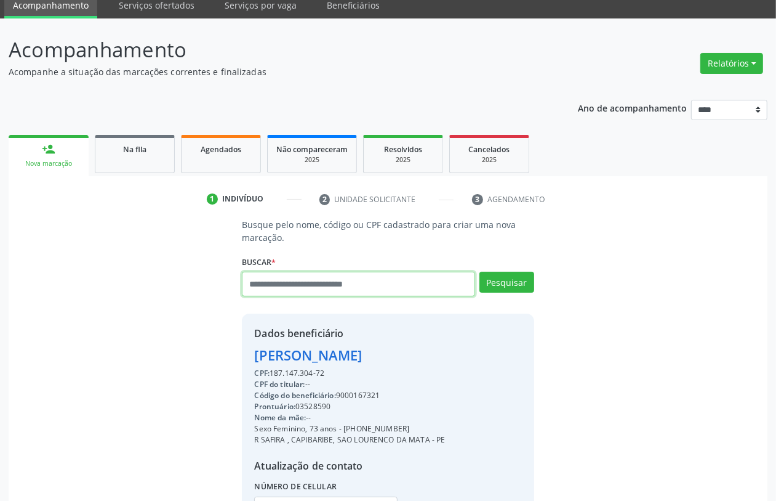
drag, startPoint x: 377, startPoint y: 288, endPoint x: 280, endPoint y: 195, distance: 134.6
click at [377, 285] on input "text" at bounding box center [358, 284] width 233 height 25
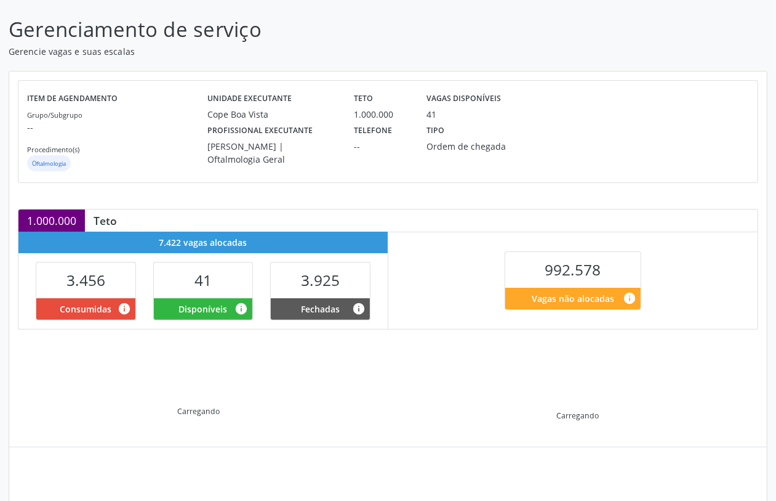
scroll to position [151, 0]
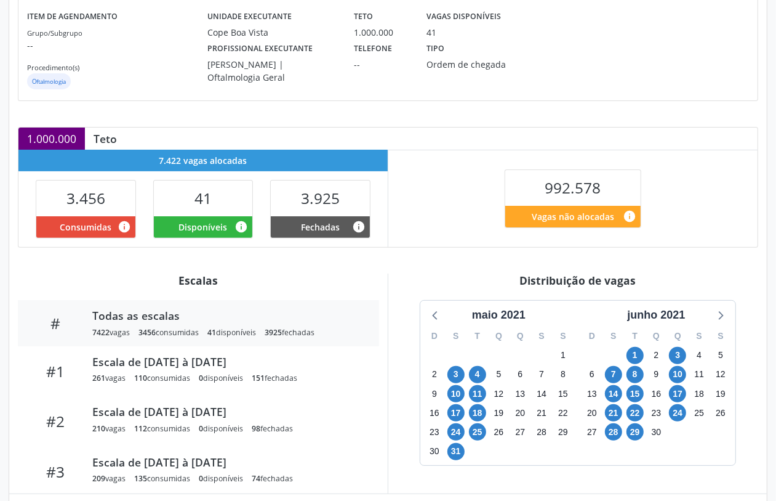
drag, startPoint x: 658, startPoint y: 317, endPoint x: 670, endPoint y: 337, distance: 23.2
click at [658, 318] on div "junho 2021" at bounding box center [657, 315] width 68 height 17
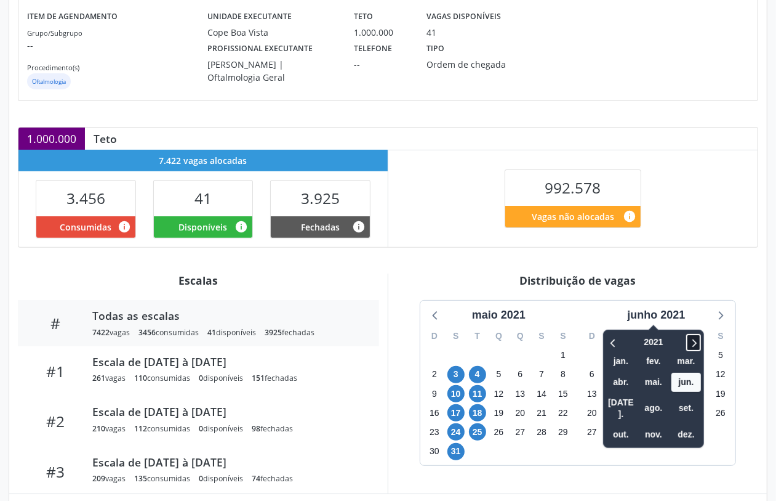
click at [699, 340] on icon at bounding box center [694, 342] width 12 height 15
click at [622, 425] on span "out." at bounding box center [622, 434] width 30 height 19
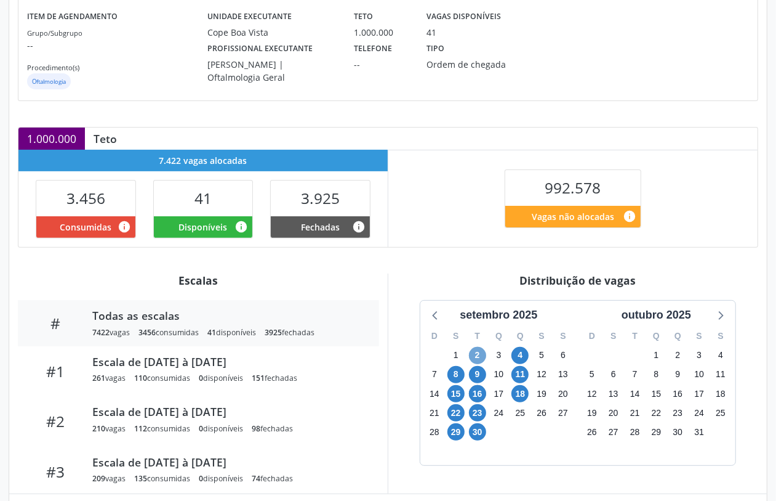
click at [478, 355] on span "2" at bounding box center [477, 355] width 17 height 17
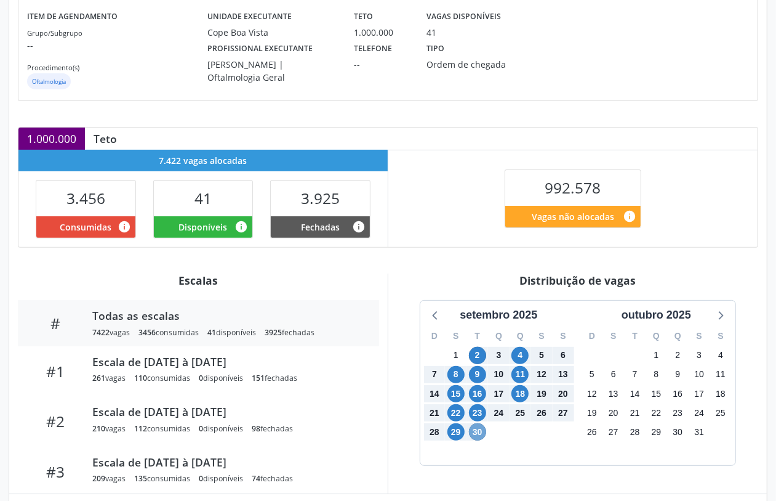
drag, startPoint x: 478, startPoint y: 431, endPoint x: 444, endPoint y: 312, distance: 123.7
click at [478, 429] on span "30" at bounding box center [477, 431] width 17 height 17
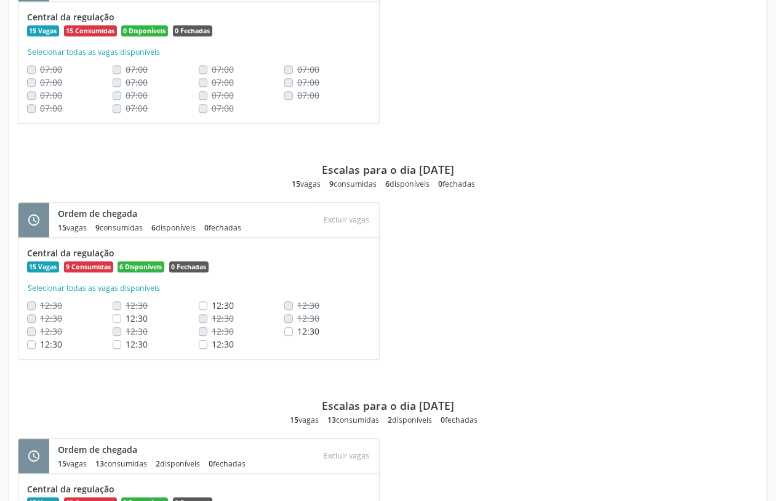
scroll to position [1847, 0]
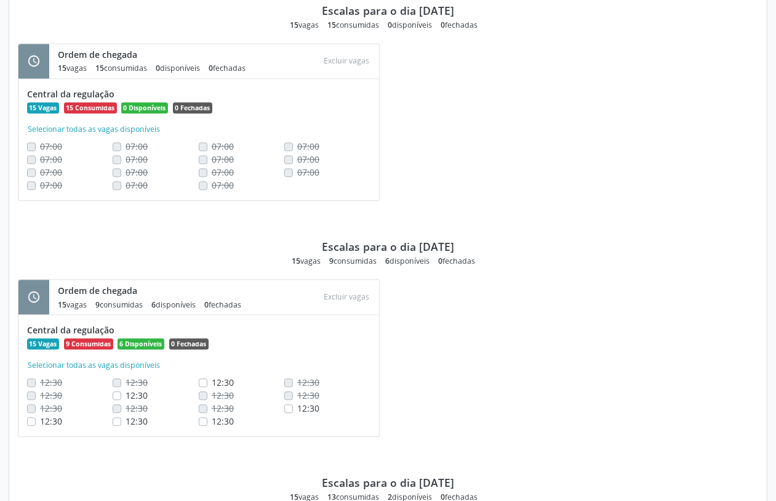
drag, startPoint x: 427, startPoint y: 192, endPoint x: 417, endPoint y: 199, distance: 11.5
click at [427, 192] on div "schedule Ordem de chegada 15 vagas 15 consumidas 0 disponíveis 0 fechadas Atenç…" at bounding box center [388, 128] width 758 height 171
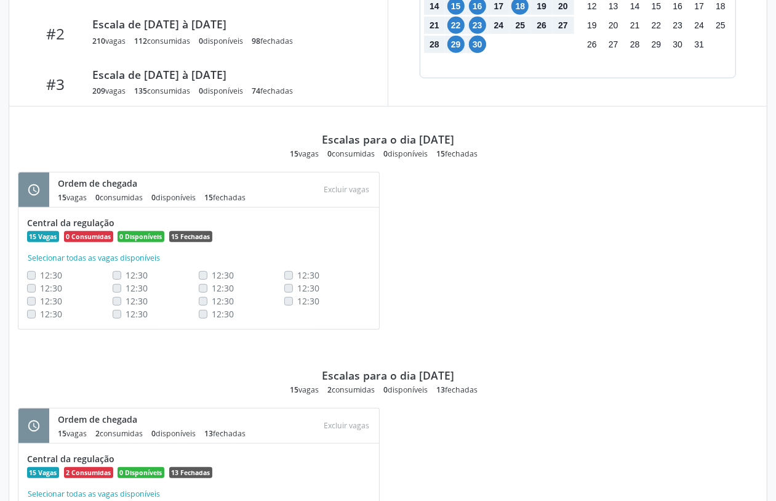
scroll to position [231, 0]
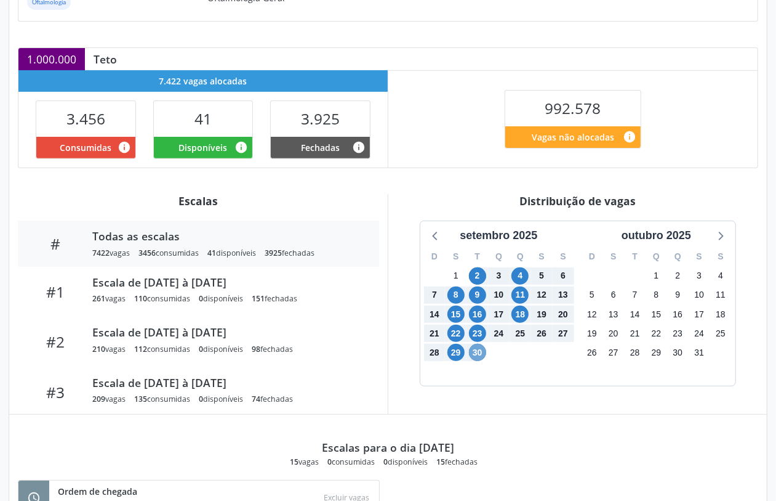
click at [479, 350] on span "30" at bounding box center [477, 352] width 17 height 17
